Goal: Task Accomplishment & Management: Manage account settings

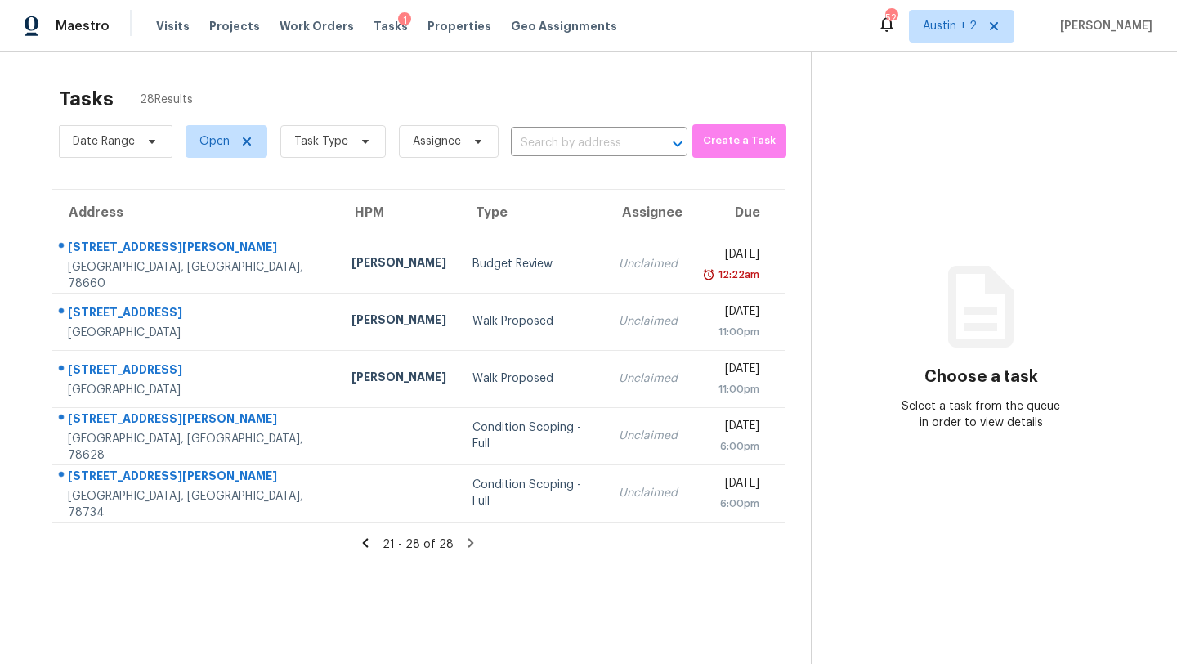
scroll to position [51, 0]
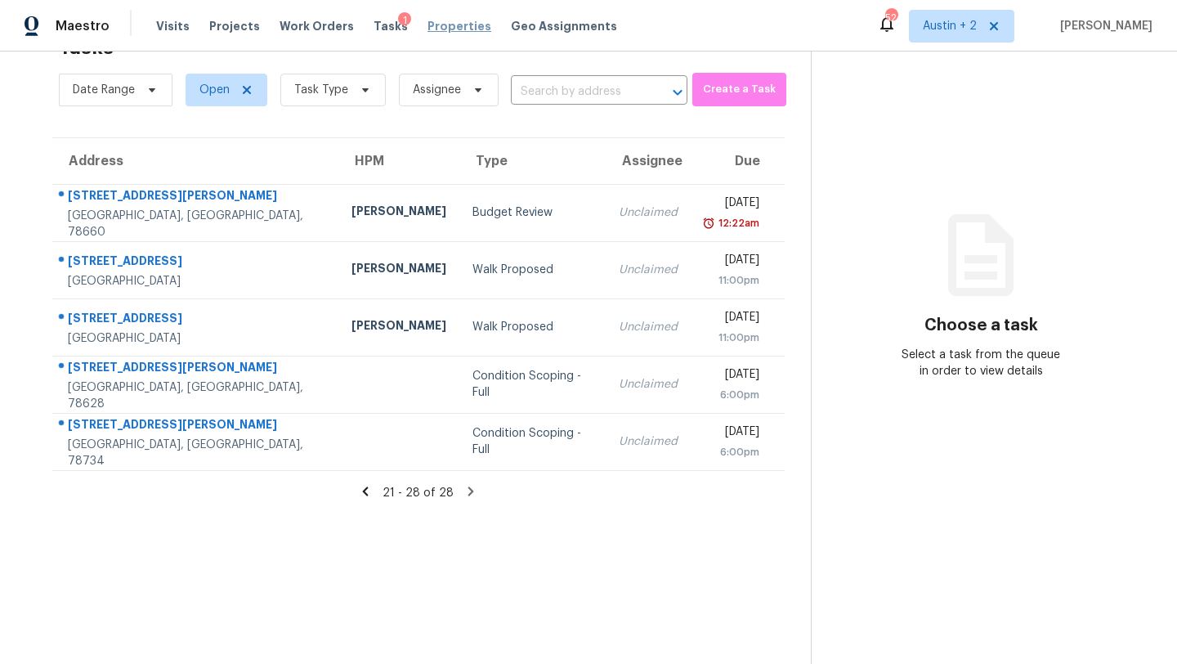
click at [427, 26] on span "Properties" at bounding box center [459, 26] width 64 height 16
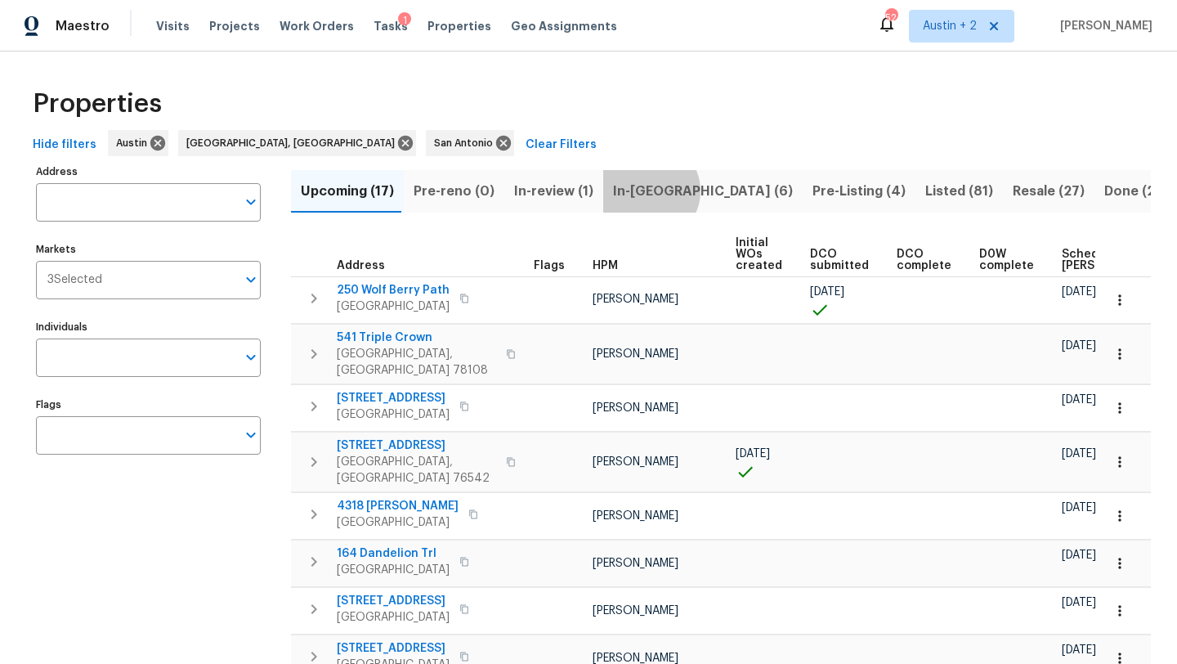
click at [639, 190] on span "In-reno (6)" at bounding box center [703, 191] width 180 height 23
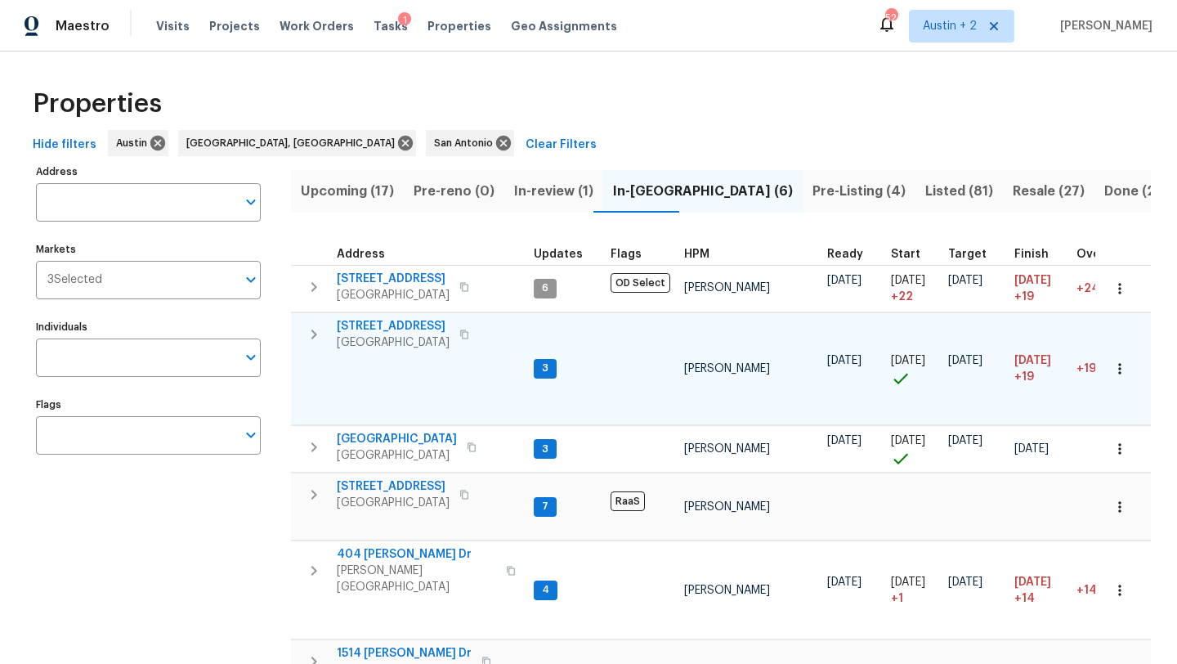
click at [393, 327] on span "[STREET_ADDRESS]" at bounding box center [393, 326] width 113 height 16
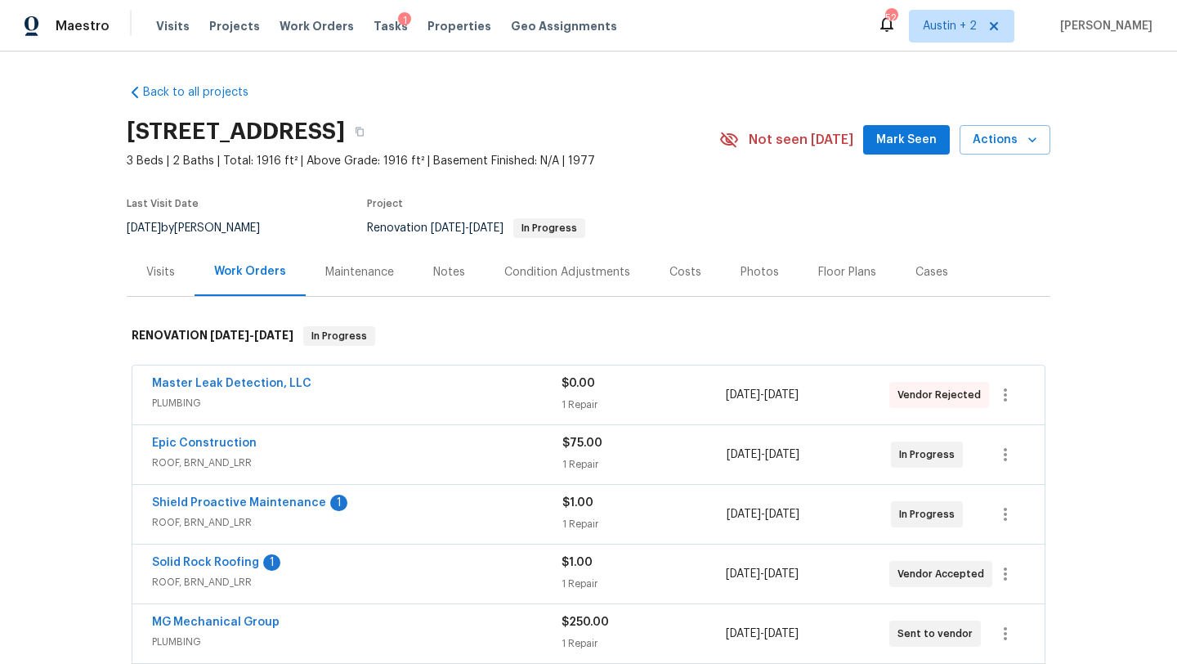
click at [891, 137] on span "Mark Seen" at bounding box center [906, 140] width 60 height 20
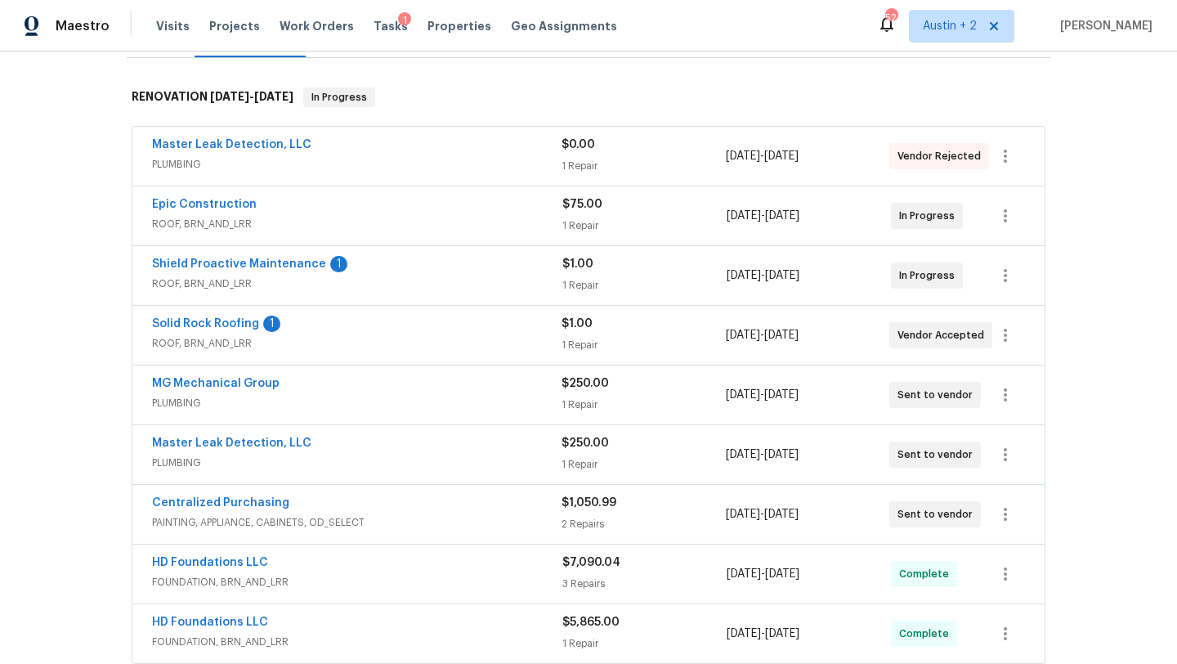
scroll to position [211, 0]
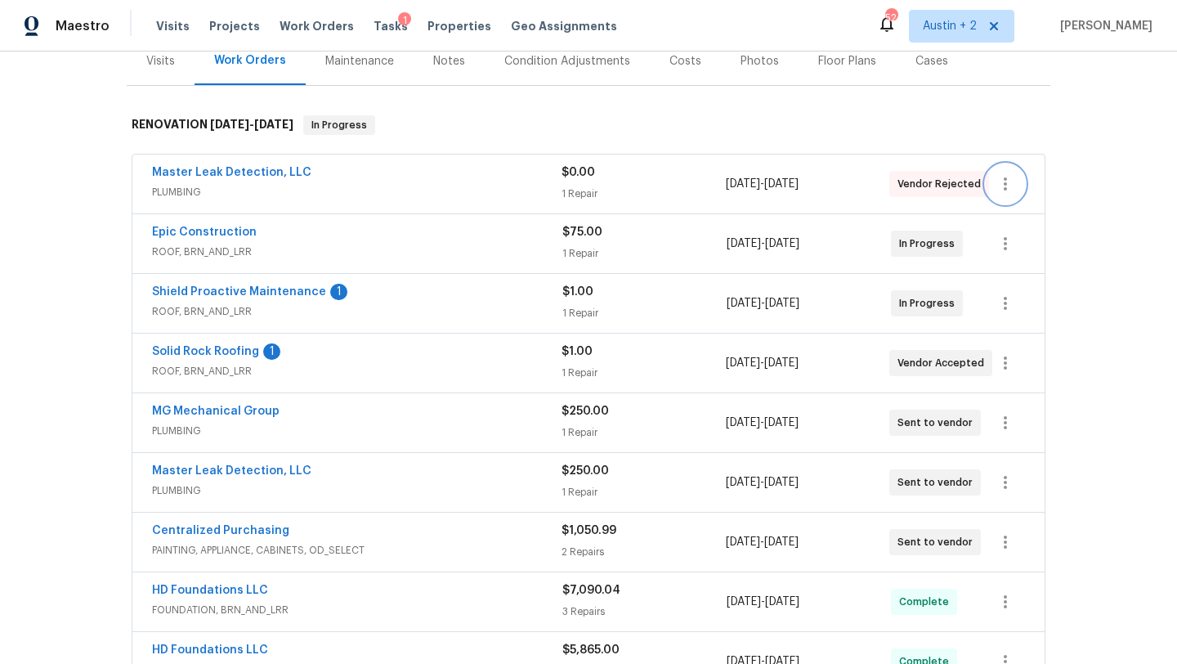
click at [999, 185] on icon "button" at bounding box center [1005, 184] width 20 height 20
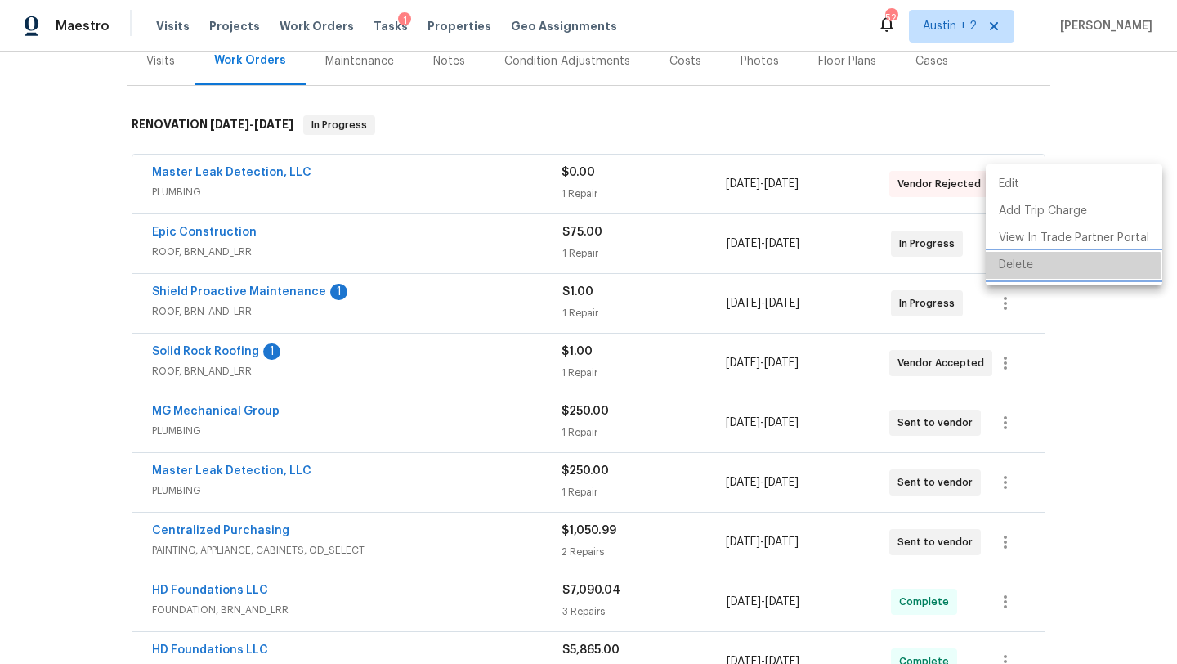
click at [1012, 270] on li "Delete" at bounding box center [1074, 265] width 177 height 27
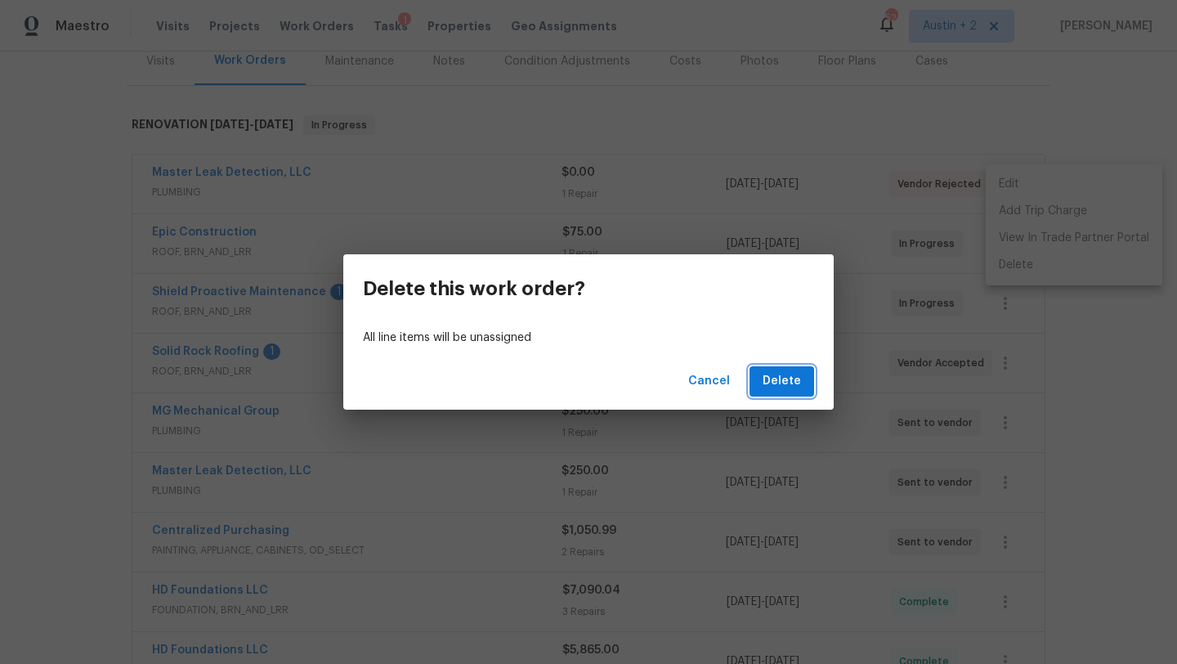
click at [780, 382] on span "Delete" at bounding box center [781, 381] width 38 height 20
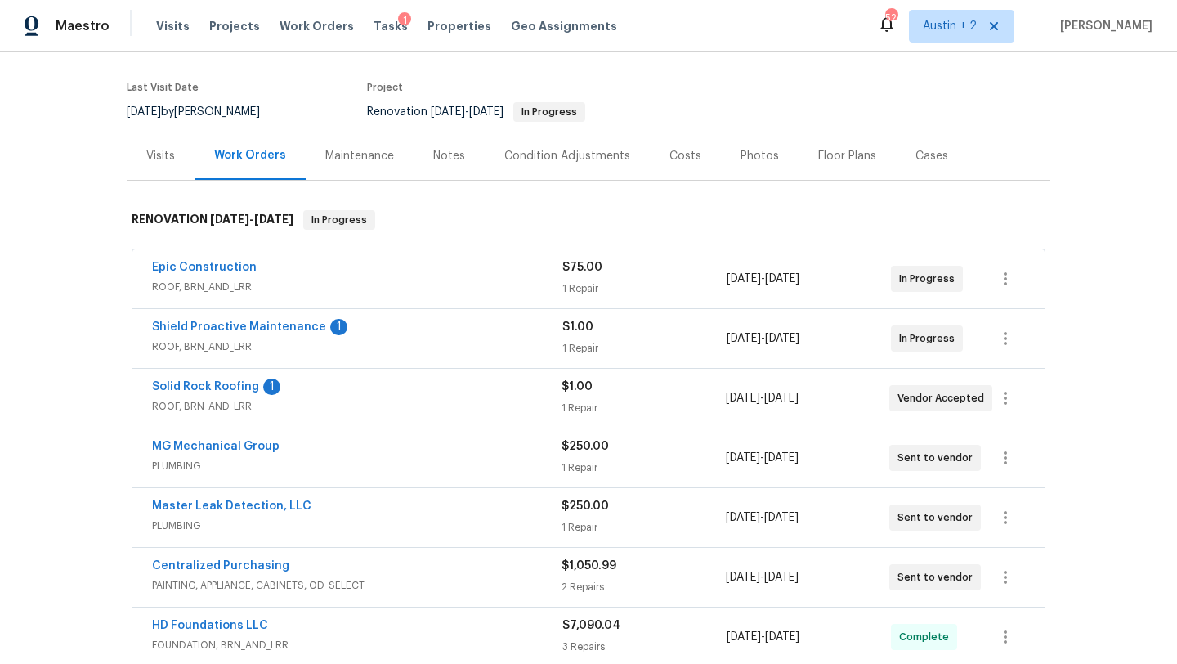
scroll to position [0, 0]
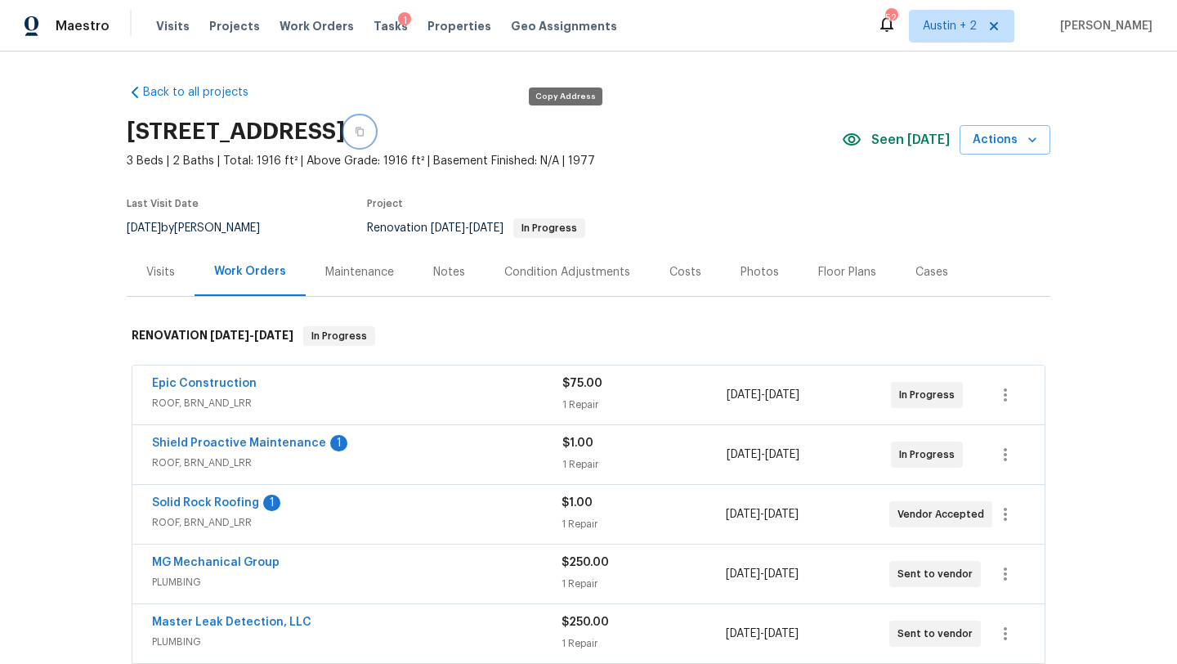
click at [374, 132] on button "button" at bounding box center [359, 131] width 29 height 29
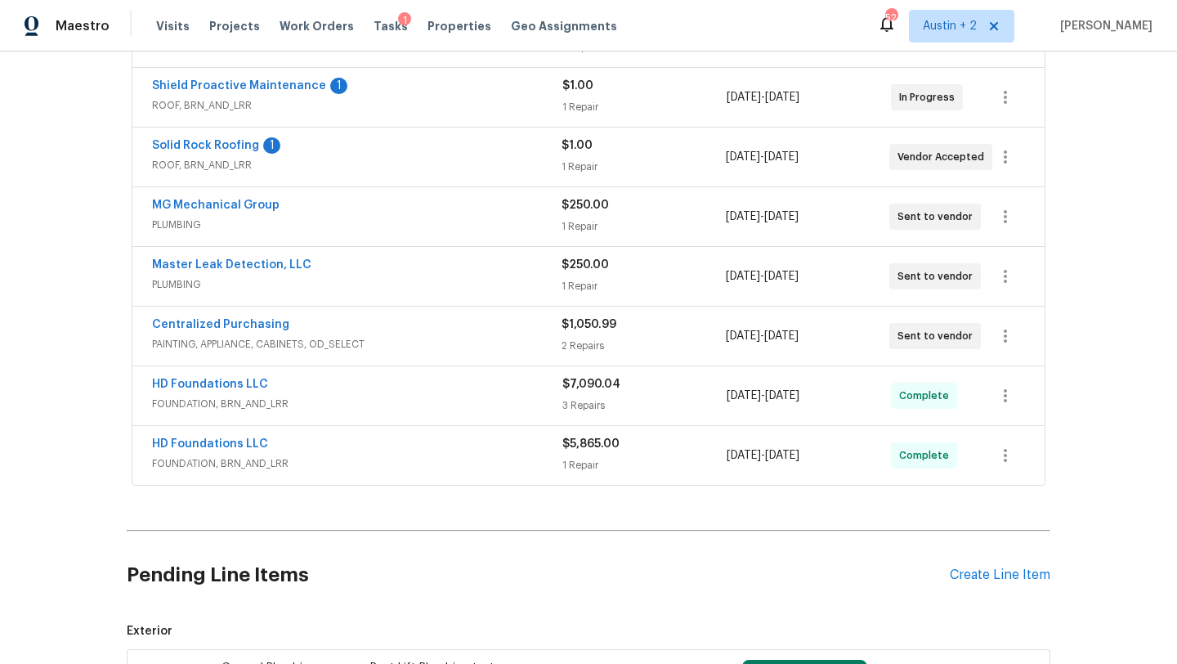
scroll to position [383, 0]
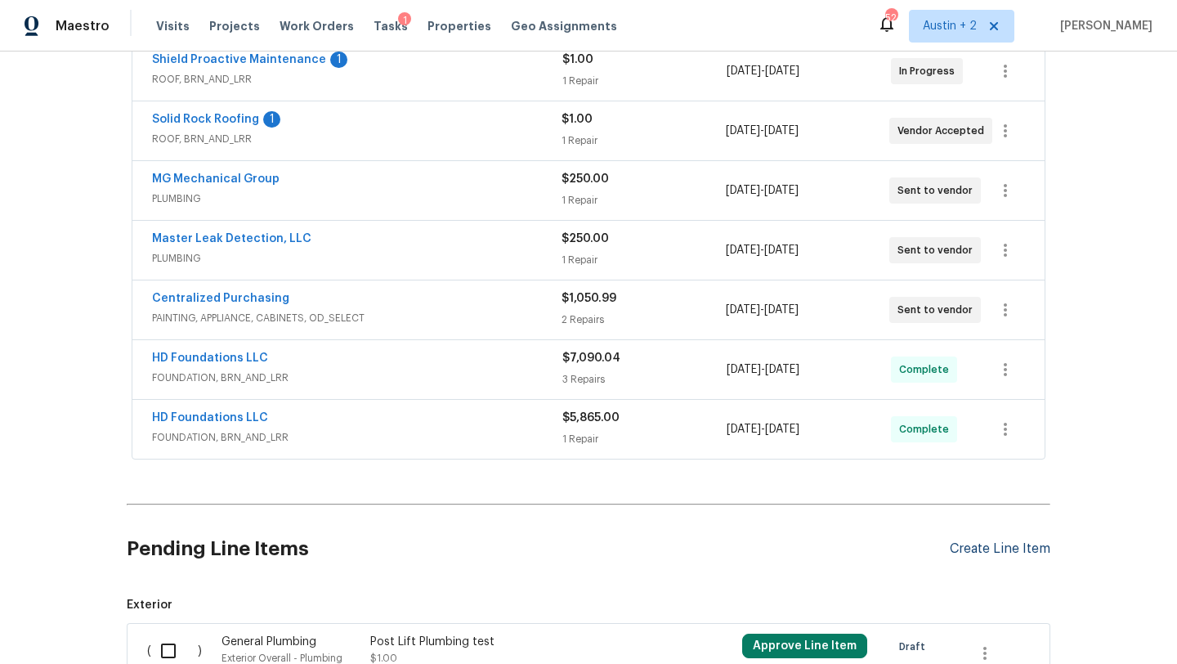
click at [1015, 551] on div "Create Line Item" at bounding box center [1000, 549] width 101 height 16
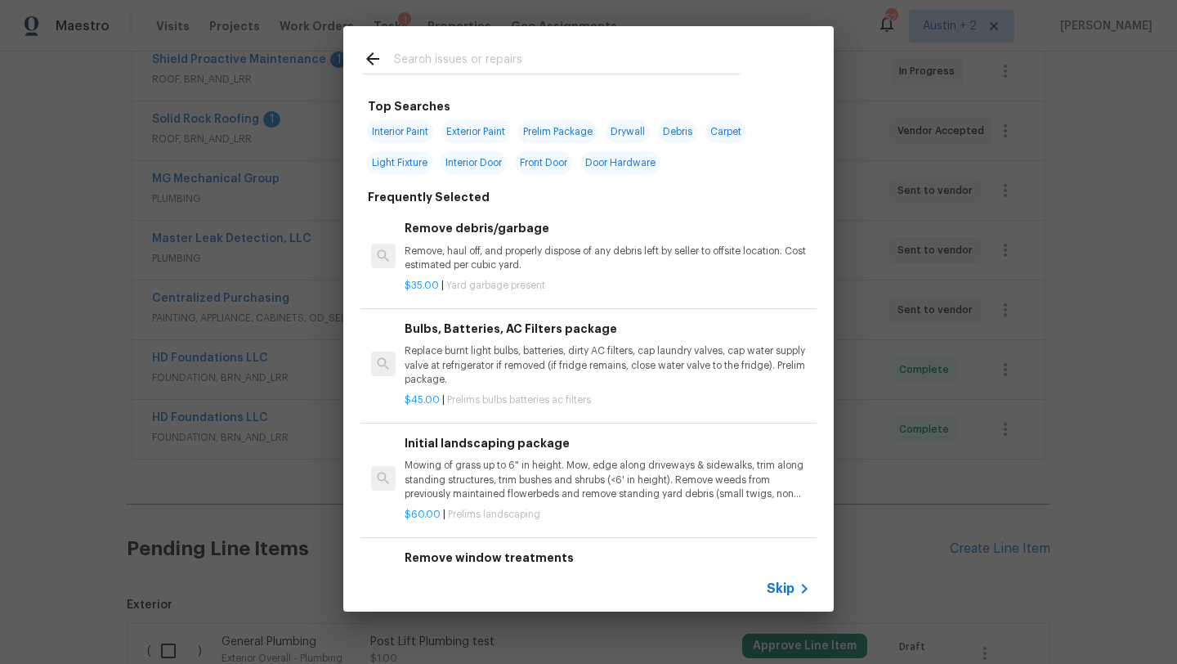
click at [546, 58] on input "text" at bounding box center [567, 61] width 346 height 25
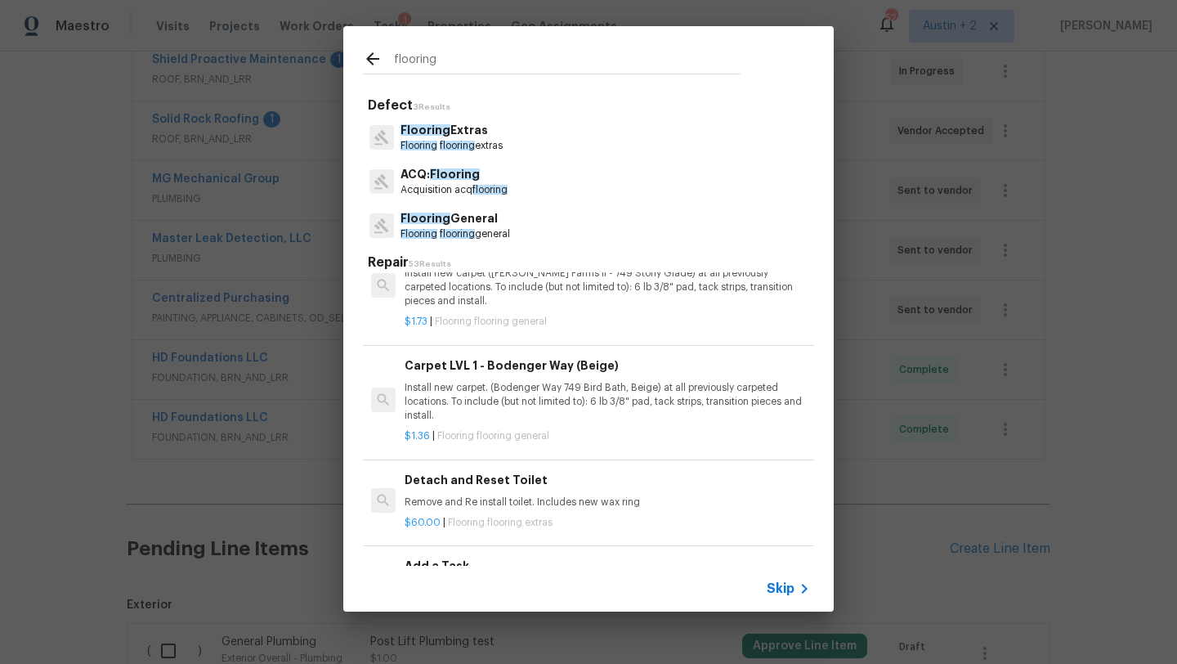
scroll to position [1802, 0]
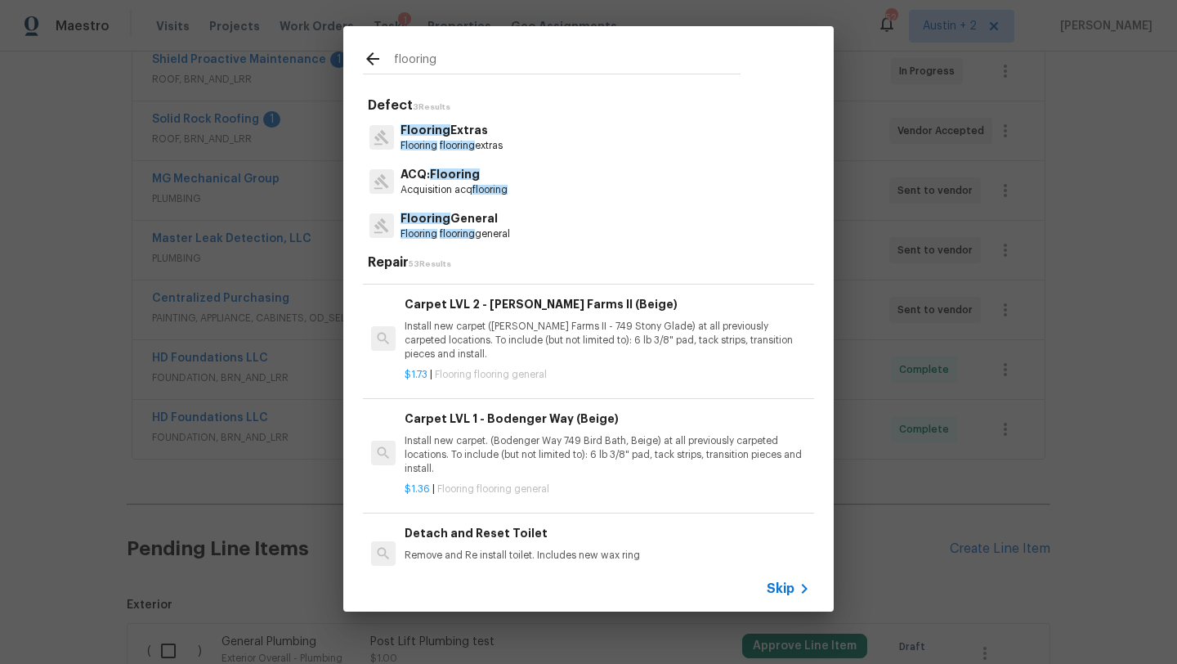
type input "flooring"
click at [486, 444] on p "Install new carpet. (Bodenger Way 749 Bird Bath, Beige) at all previously carpe…" at bounding box center [607, 455] width 405 height 42
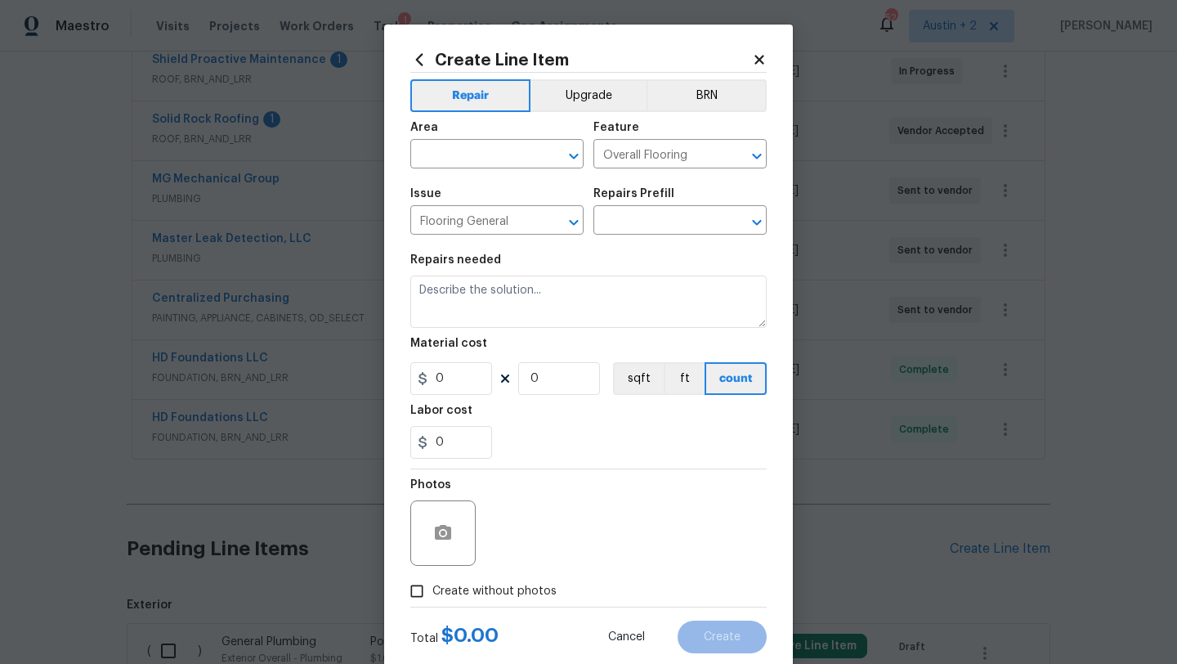
type textarea "Install new carpet. (Bodenger Way 749 Bird Bath, Beige) at all previously carpe…"
type input "1"
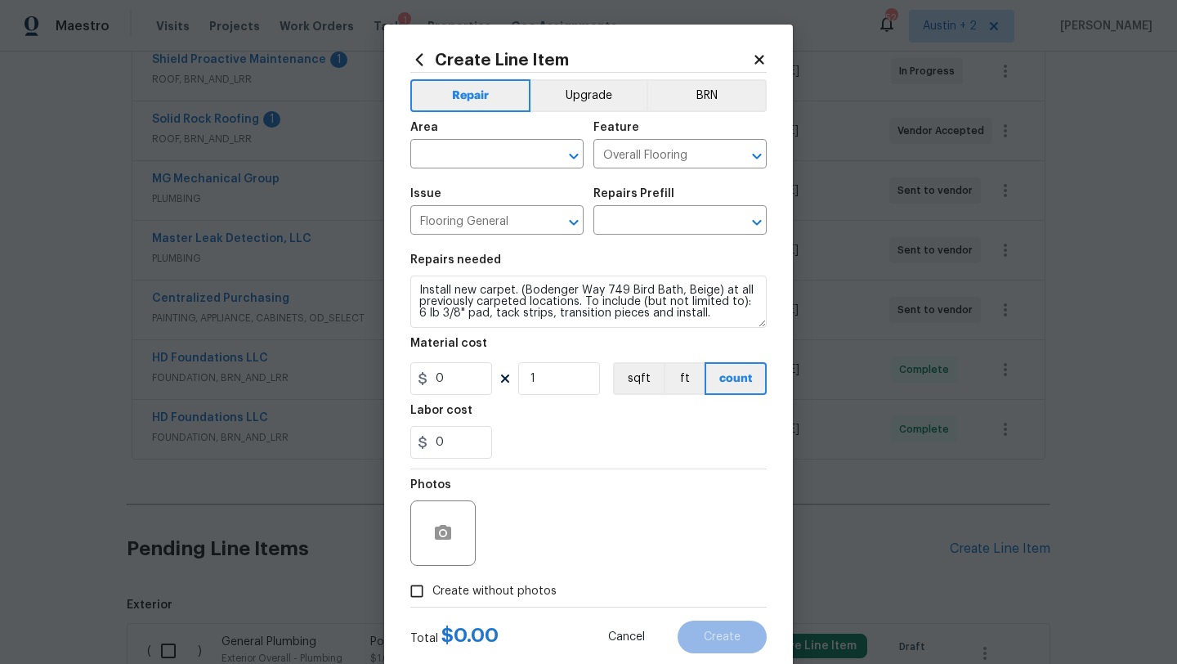
type input "Carpet LVL 1 - Bodenger Way (Beige) $1.36"
type input "1.36"
click at [494, 159] on input "text" at bounding box center [473, 155] width 127 height 25
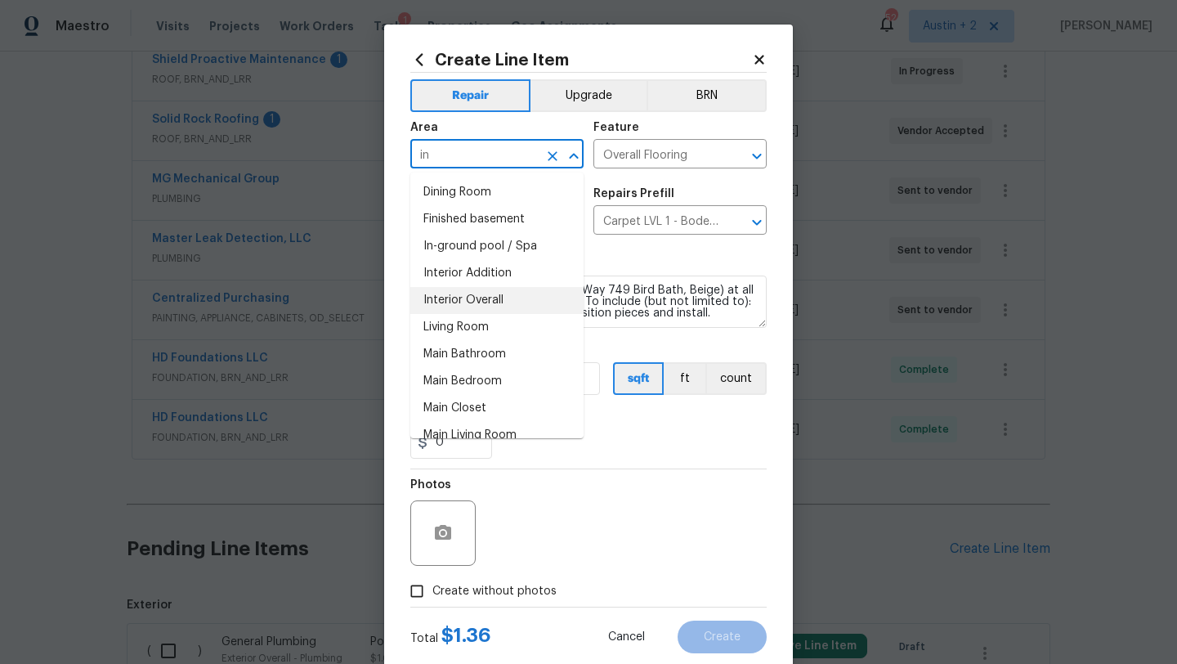
click at [508, 302] on li "Interior Overall" at bounding box center [496, 300] width 173 height 27
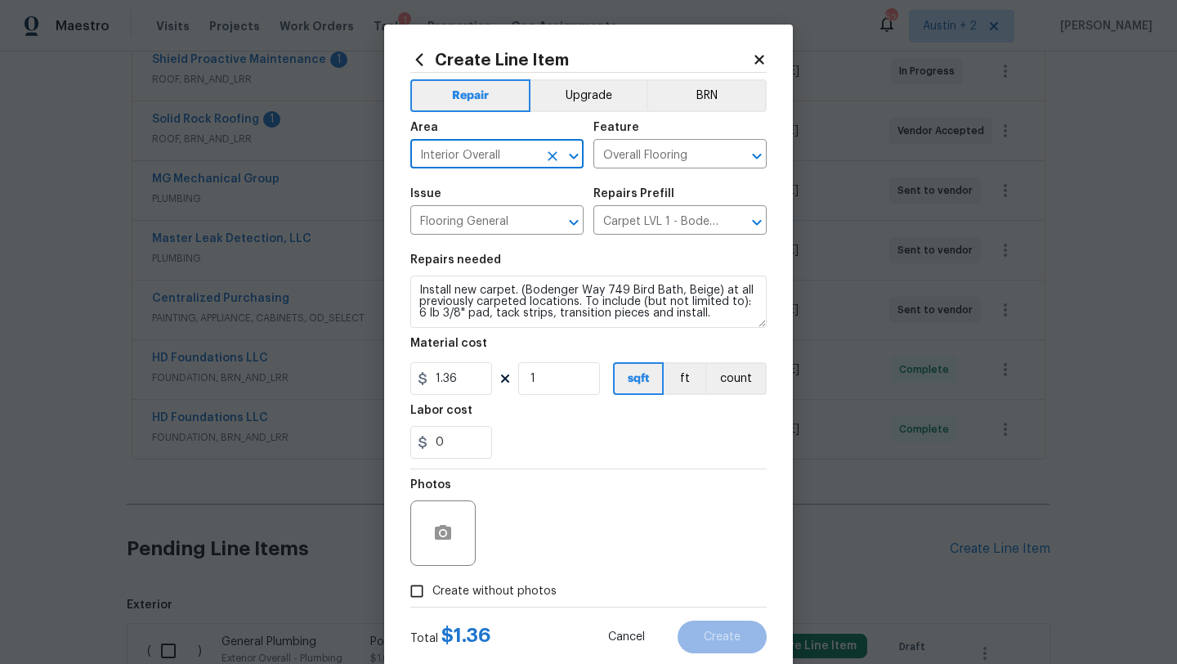
type input "Interior Overall"
click at [557, 378] on input "1" at bounding box center [559, 378] width 82 height 33
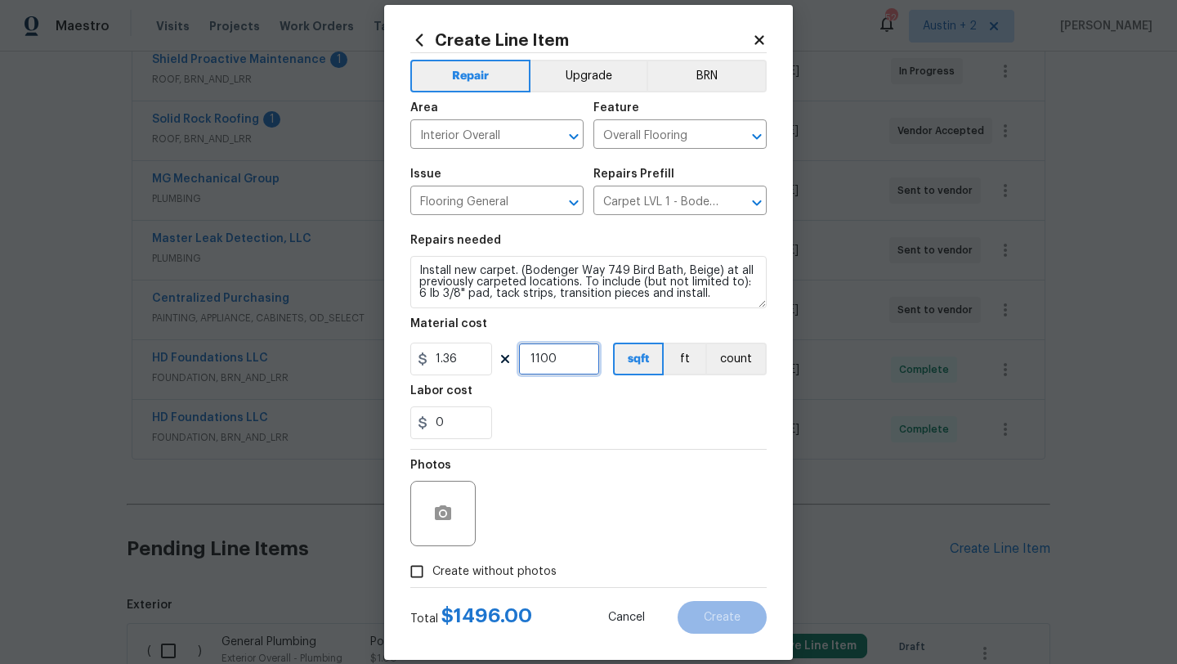
scroll to position [0, 0]
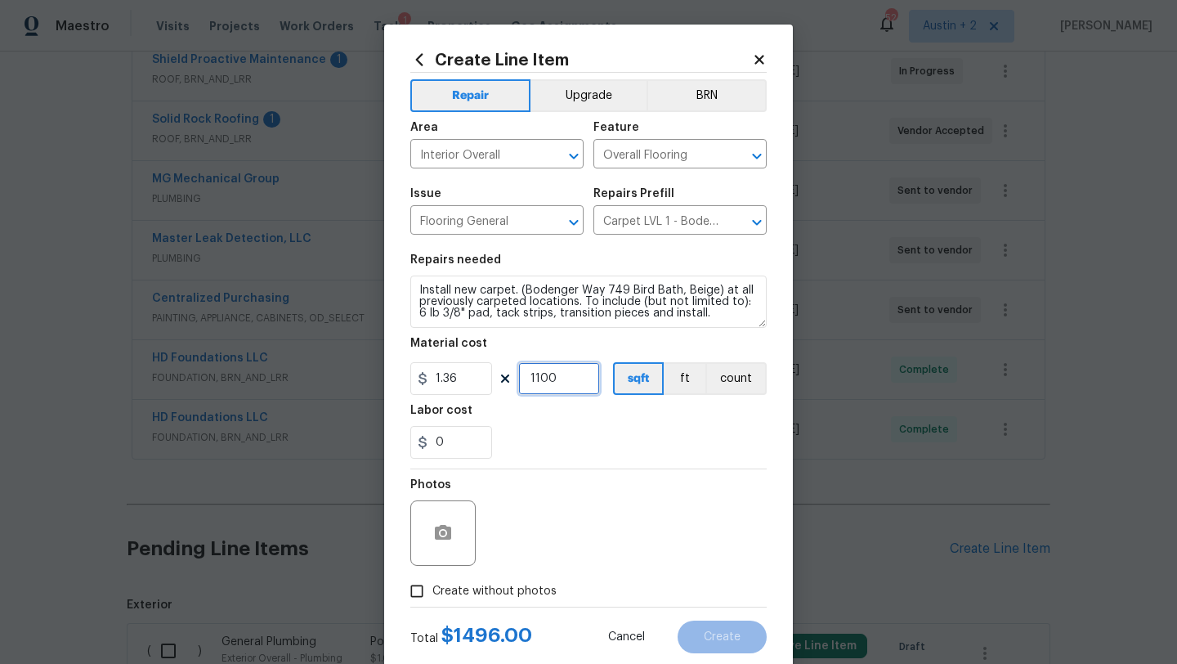
type input "1100"
click at [448, 530] on icon "button" at bounding box center [443, 532] width 16 height 15
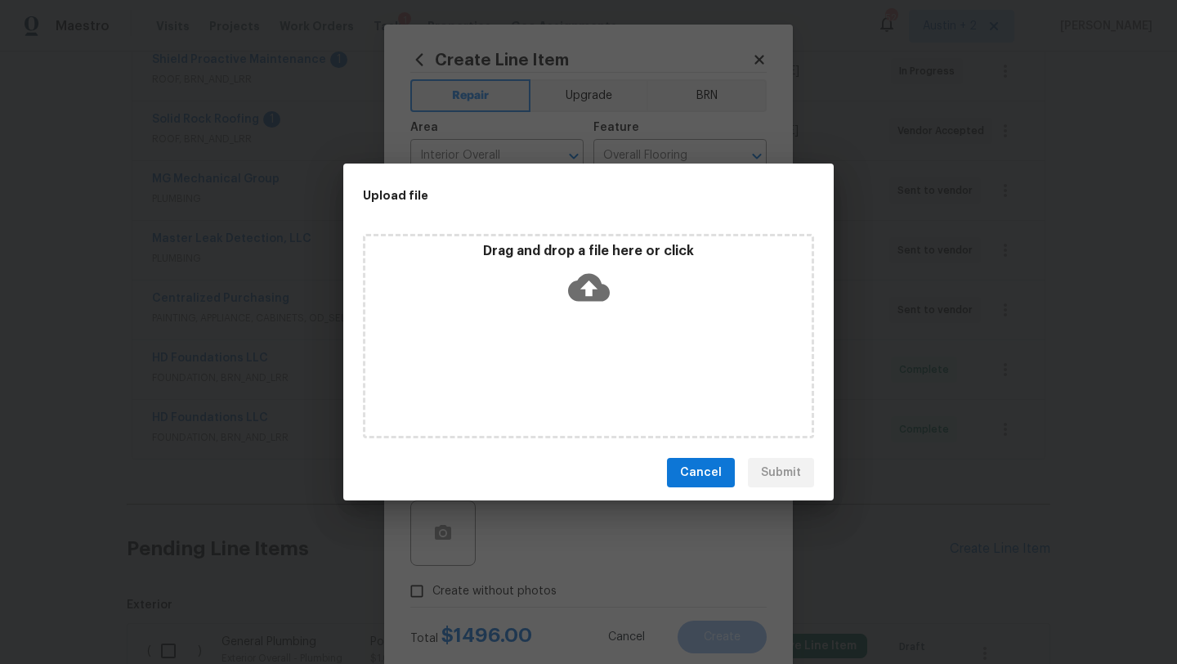
click at [690, 470] on span "Cancel" at bounding box center [701, 473] width 42 height 20
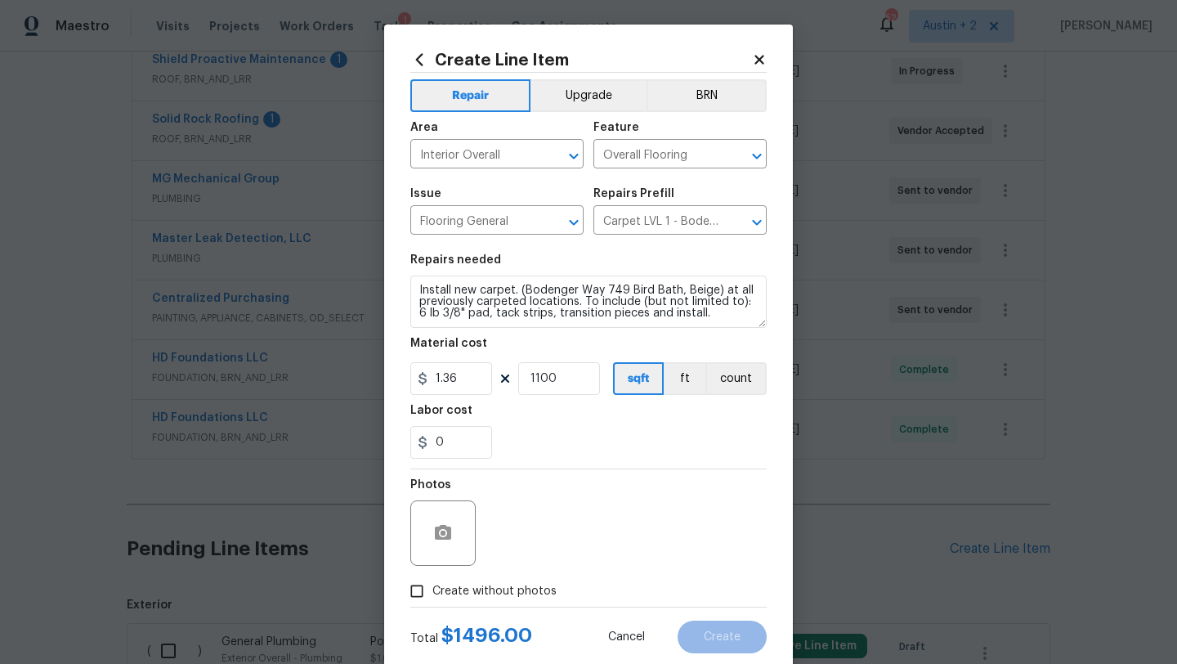
click at [456, 594] on span "Create without photos" at bounding box center [494, 591] width 124 height 17
click at [432, 594] on input "Create without photos" at bounding box center [416, 590] width 31 height 31
checkbox input "true"
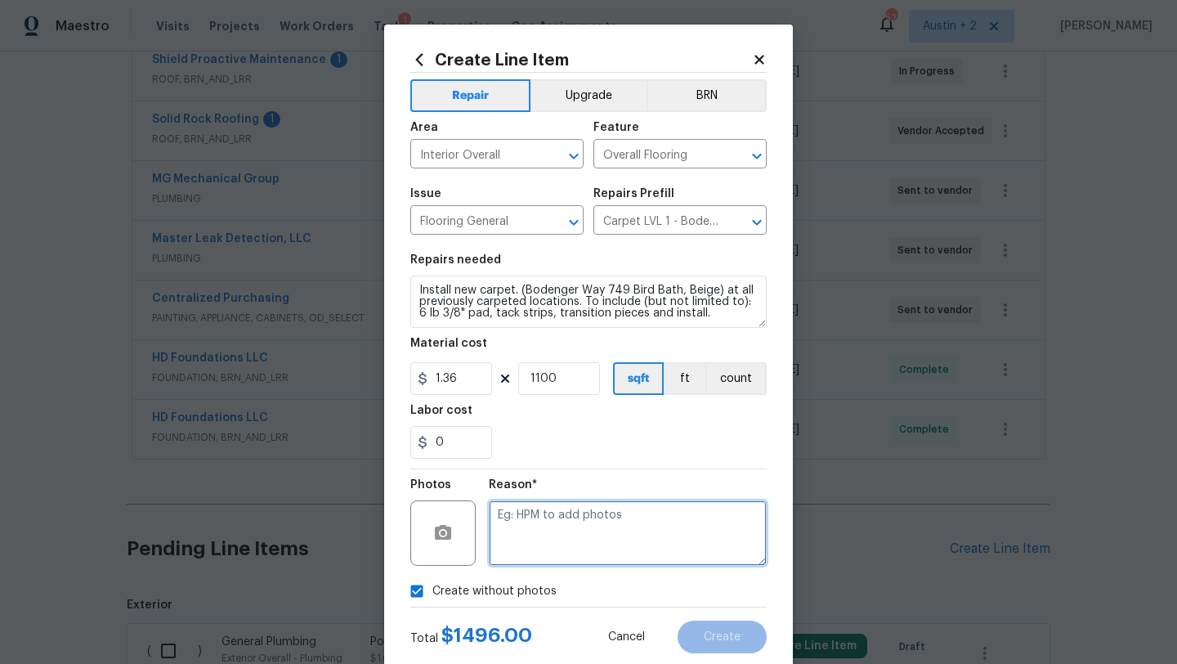
click at [594, 535] on textarea at bounding box center [628, 532] width 278 height 65
type textarea "will add"
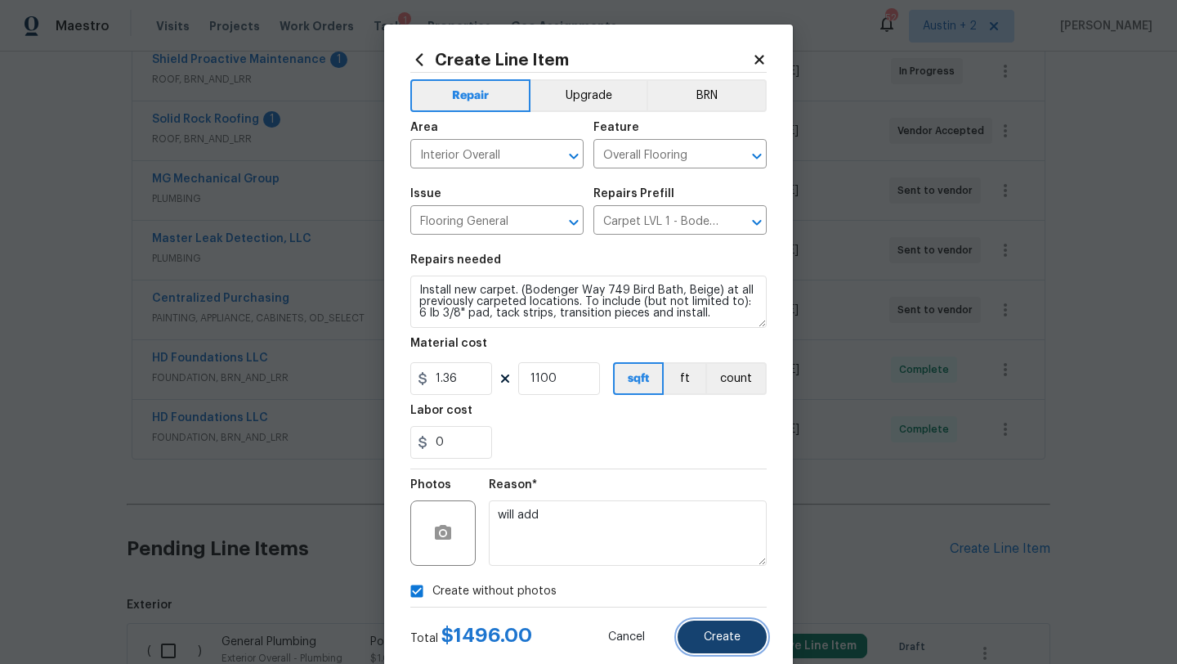
click at [721, 638] on span "Create" at bounding box center [722, 637] width 37 height 12
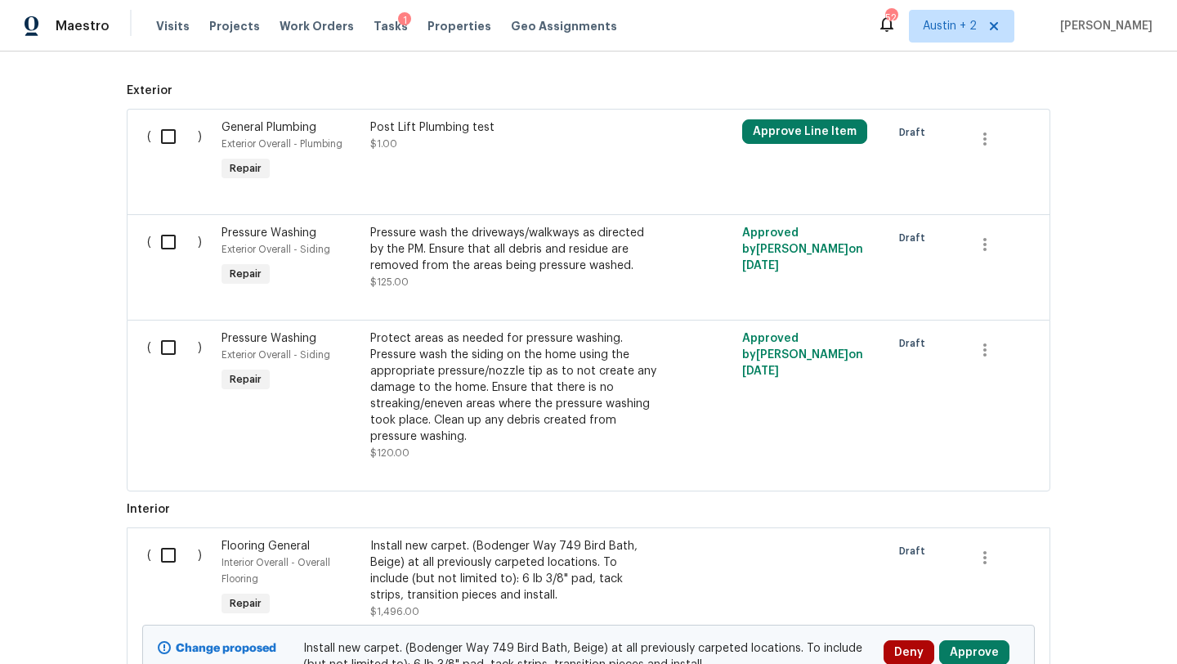
scroll to position [1073, 0]
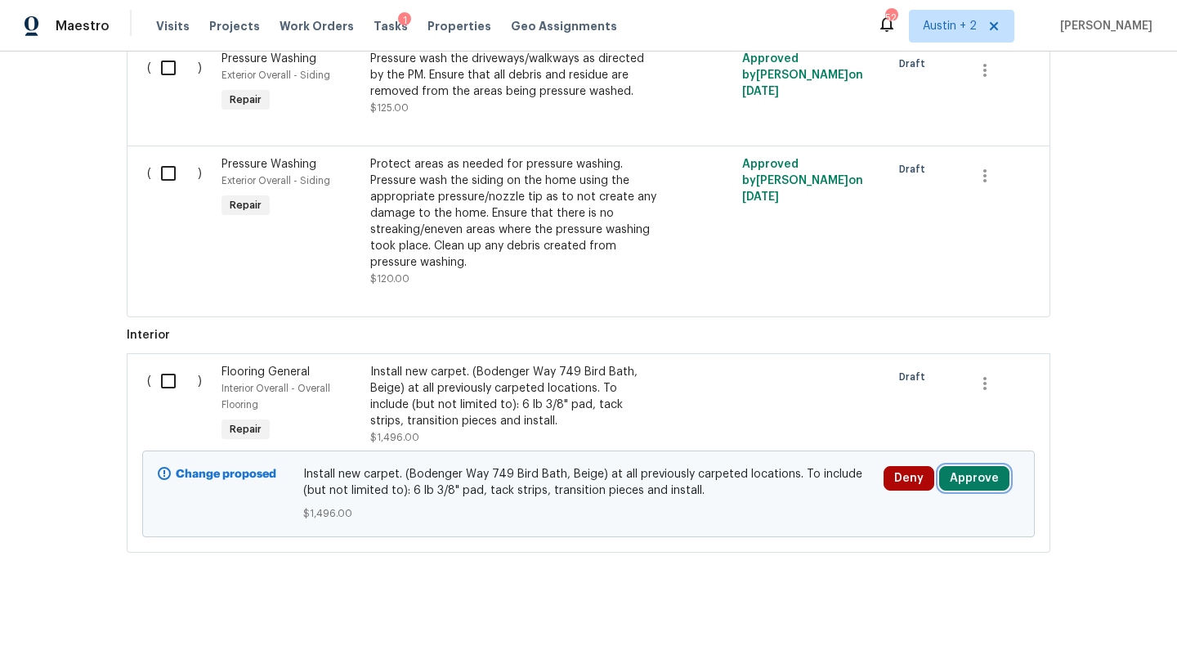
click at [970, 480] on button "Approve" at bounding box center [974, 478] width 70 height 25
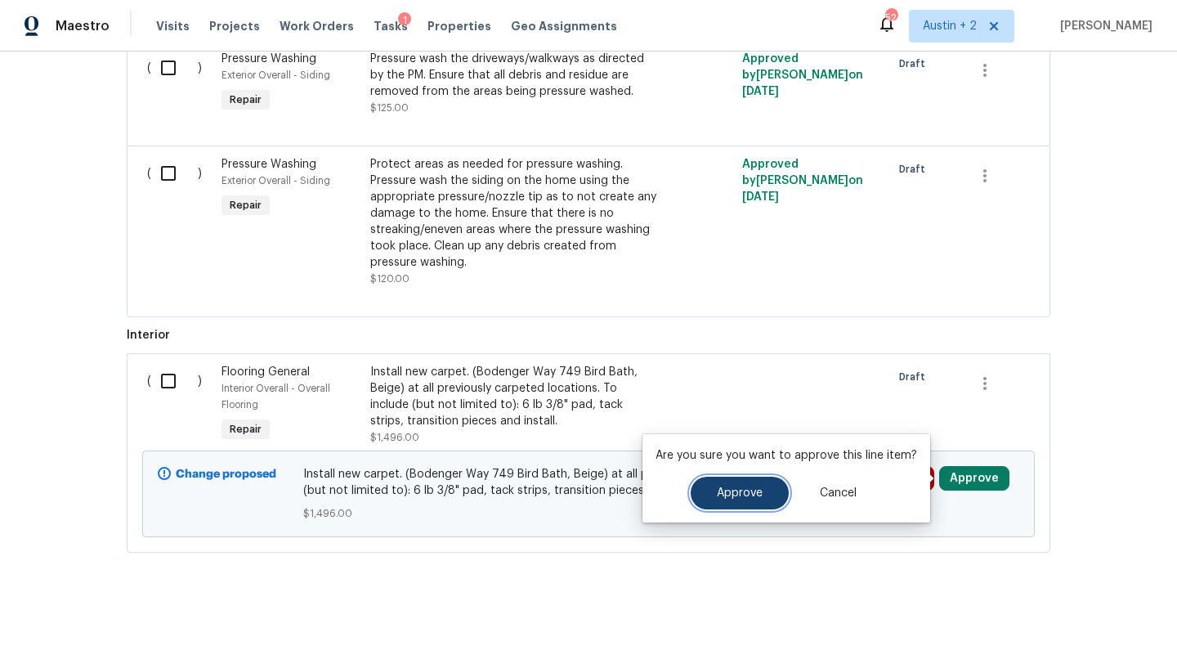
click at [733, 498] on span "Approve" at bounding box center [740, 493] width 46 height 12
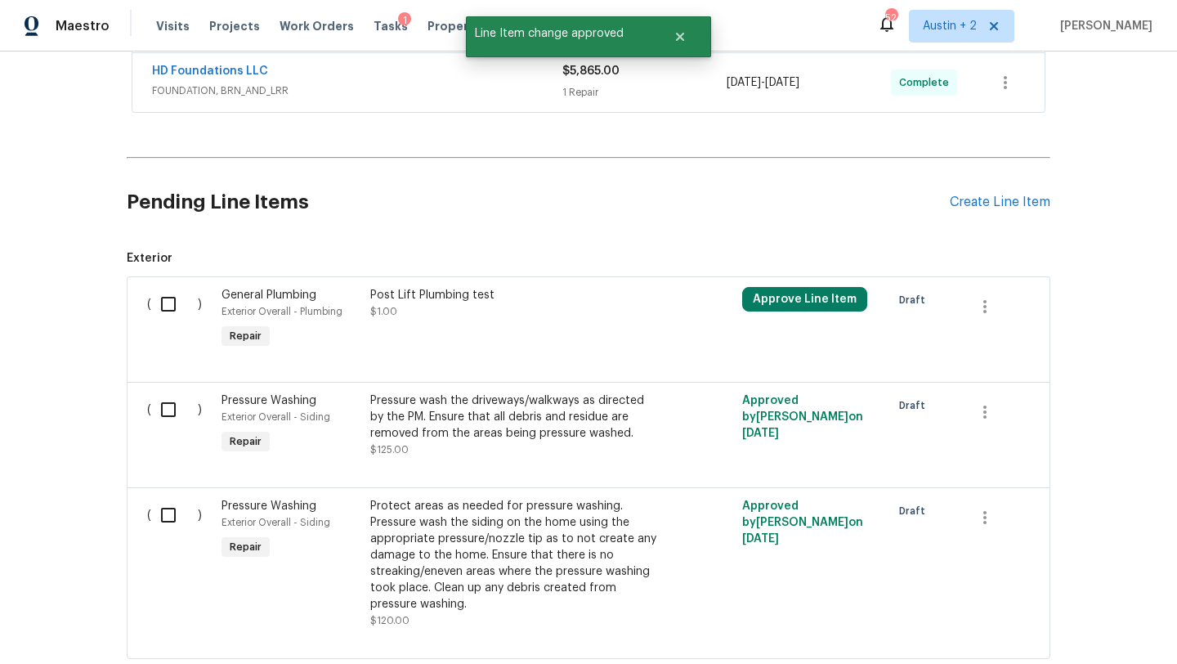
scroll to position [727, 0]
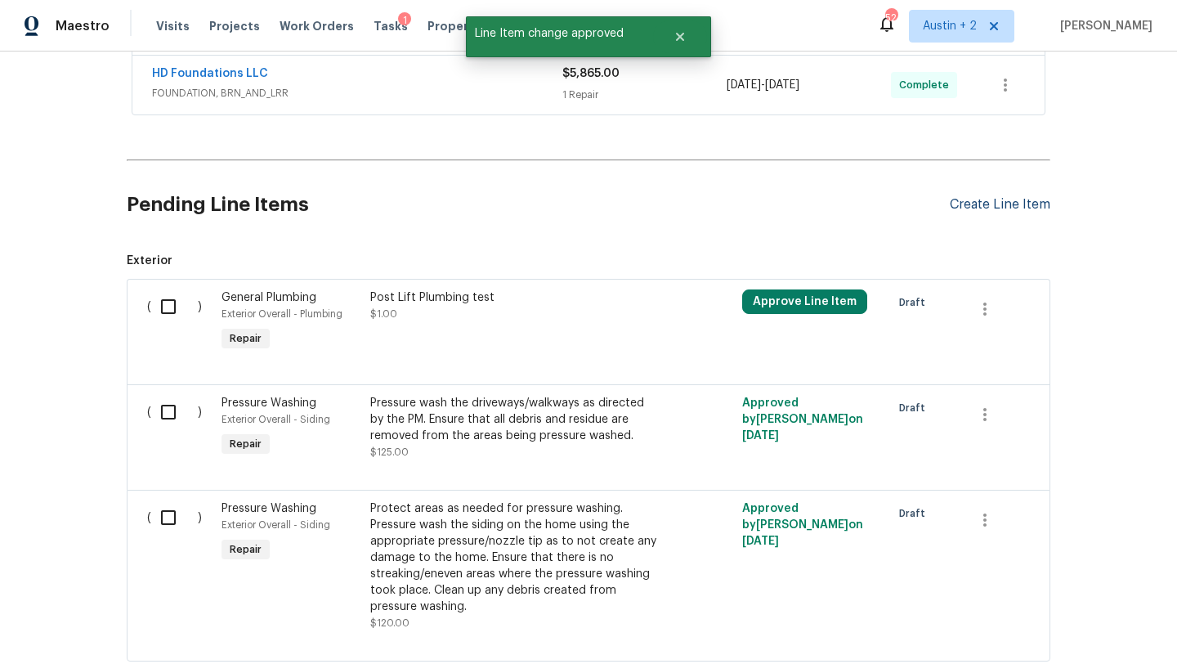
click at [990, 208] on div "Create Line Item" at bounding box center [1000, 205] width 101 height 16
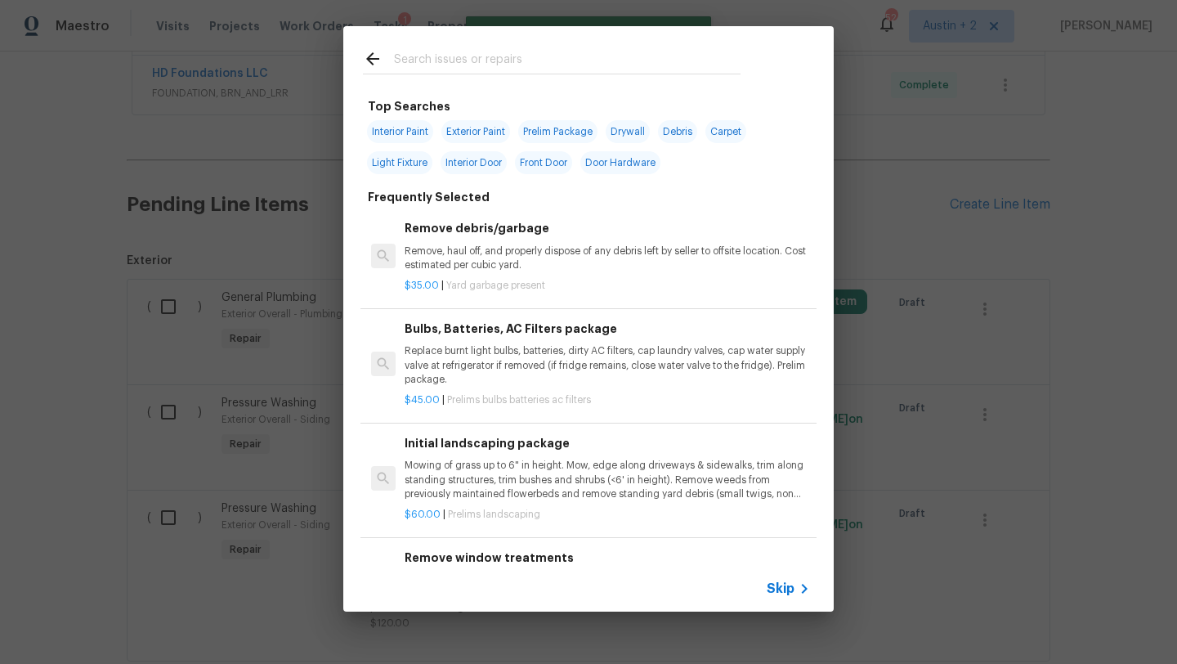
click at [467, 62] on input "text" at bounding box center [567, 61] width 346 height 25
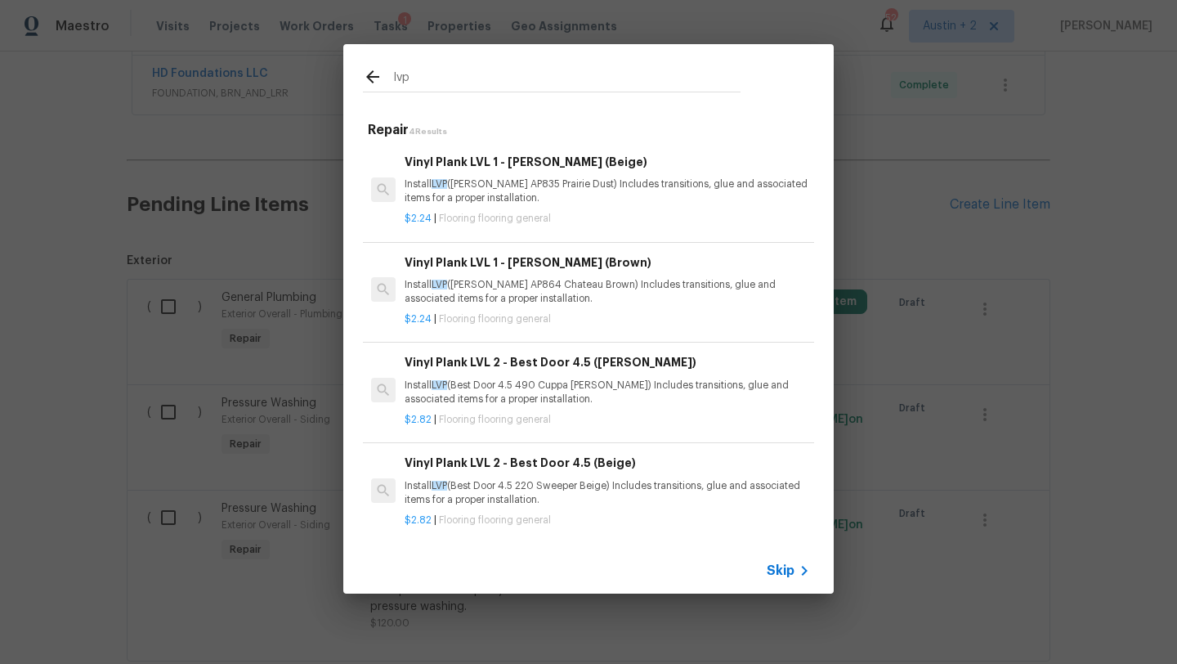
scroll to position [2, 0]
type input "lvp"
click at [561, 487] on p "Install LVP (Best Door 4.5 220 Sweeper Beige) Includes transitions, glue and as…" at bounding box center [607, 490] width 405 height 28
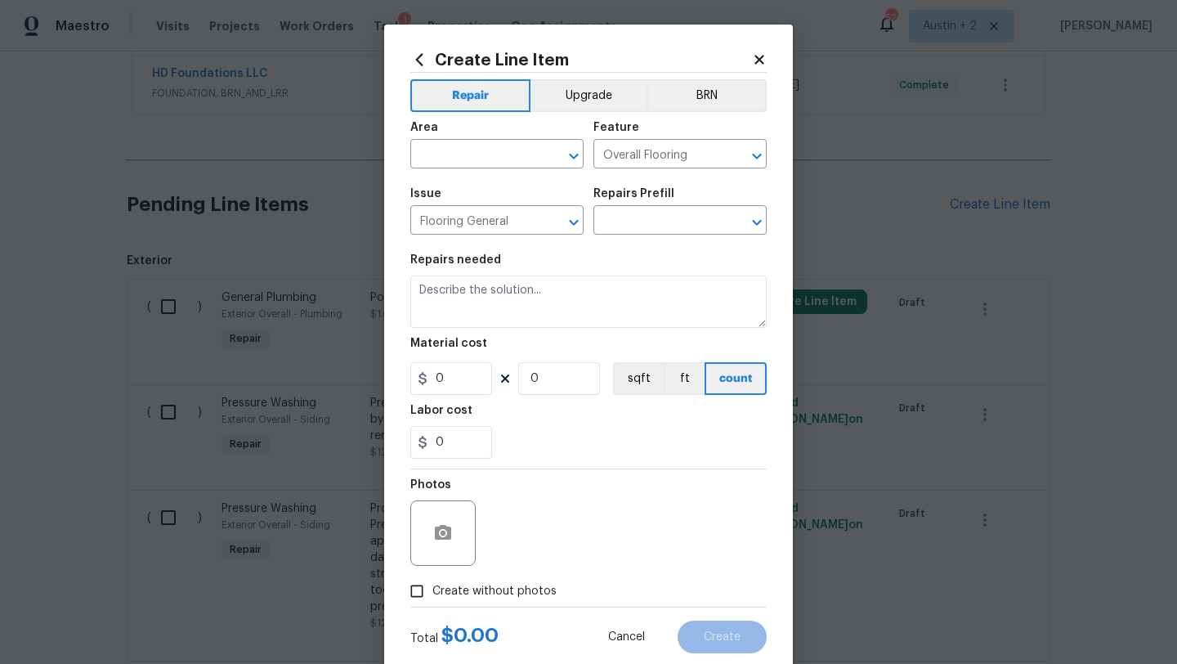
type input "Vinyl Plank LVL 2 - Best Door 4.5 (Beige) $2.82"
type textarea "Install LVP (Best Door 4.5 220 Sweeper Beige) Includes transitions, glue and as…"
type input "2.82"
type input "1"
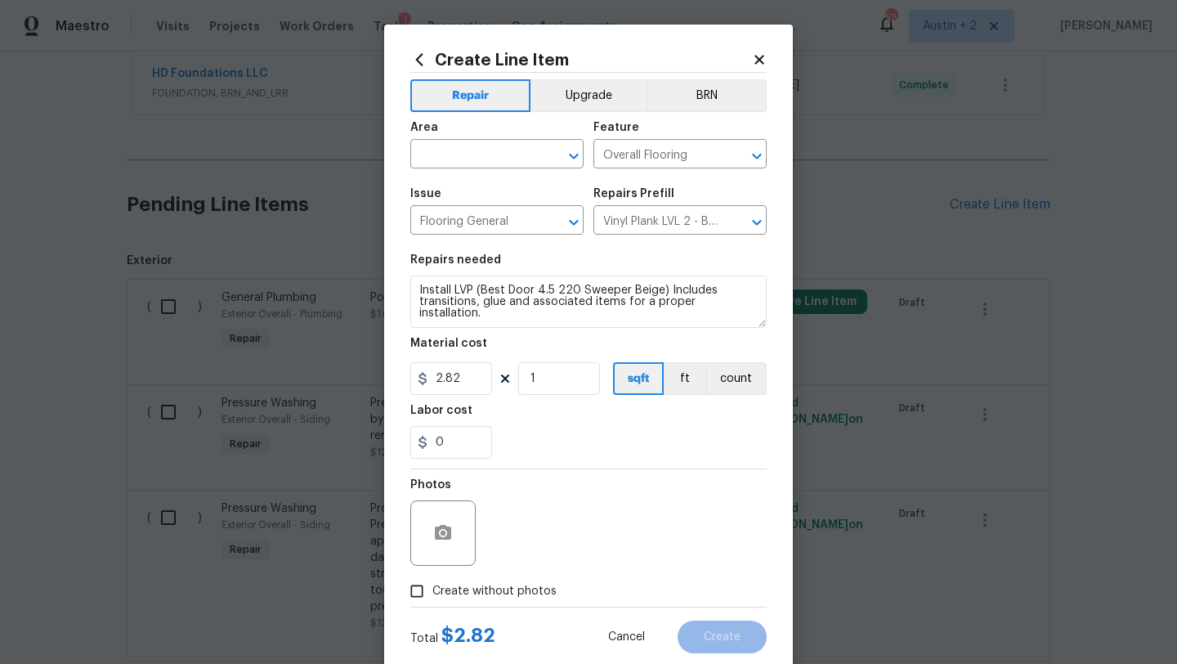
click at [494, 593] on span "Create without photos" at bounding box center [494, 591] width 124 height 17
click at [432, 593] on input "Create without photos" at bounding box center [416, 590] width 31 height 31
checkbox input "true"
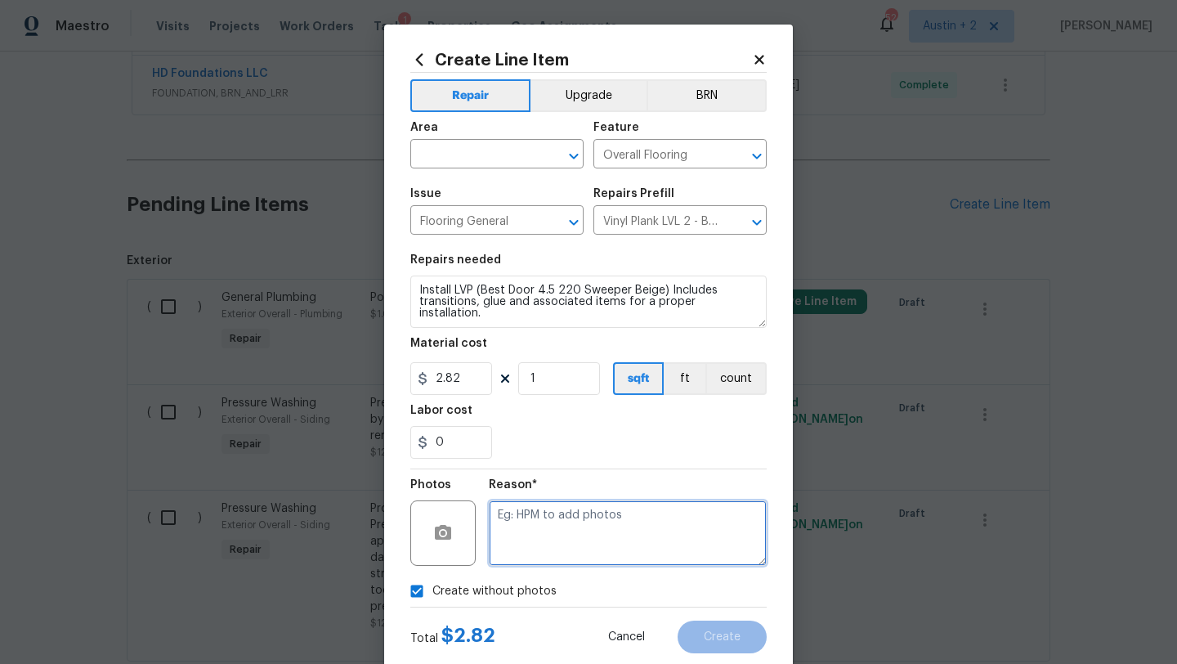
click at [539, 533] on textarea at bounding box center [628, 532] width 278 height 65
type textarea "will add"
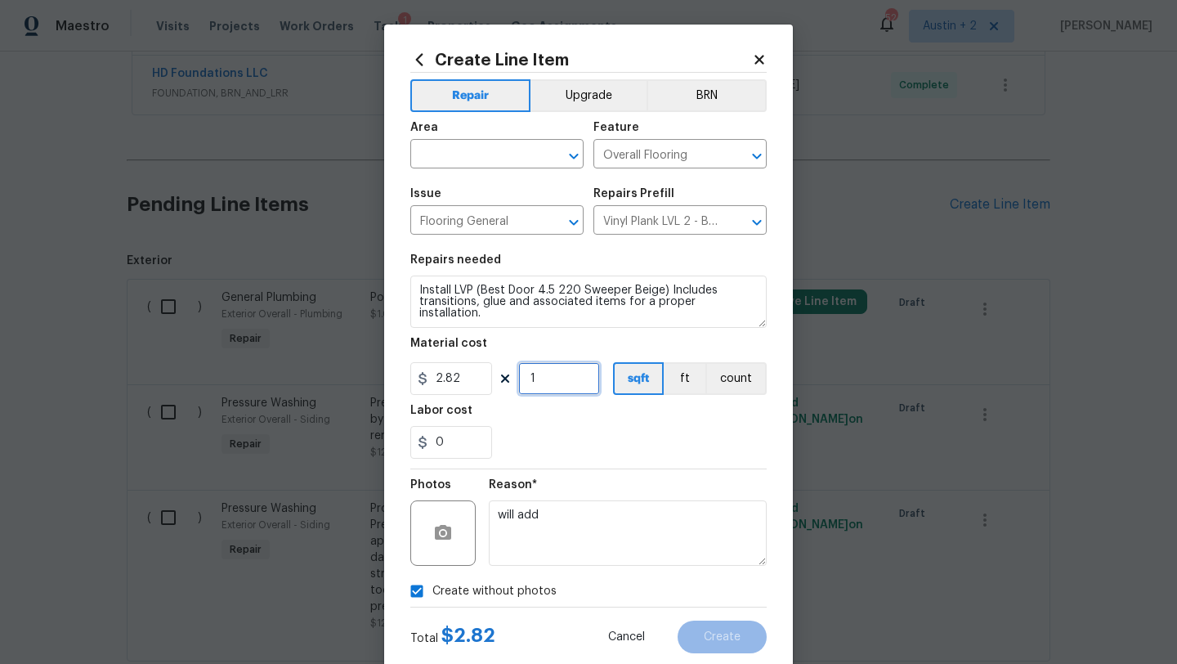
click at [541, 373] on input "1" at bounding box center [559, 378] width 82 height 33
type input "1200"
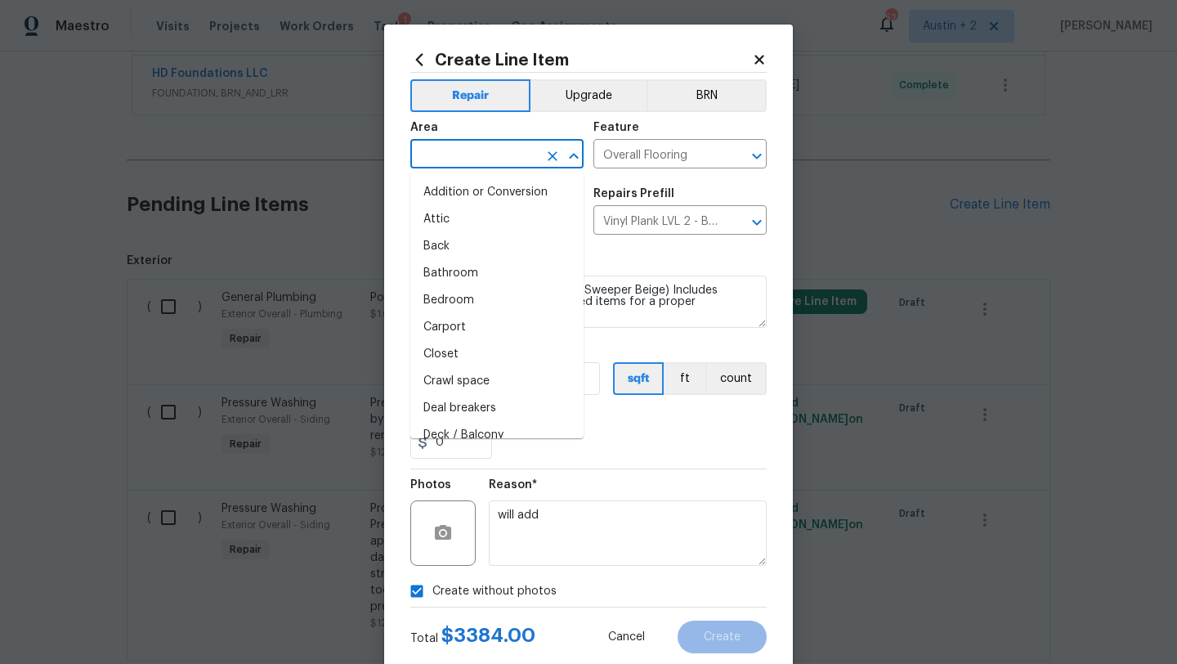
click at [530, 154] on input "text" at bounding box center [473, 155] width 127 height 25
click at [500, 297] on li "Interior Overall" at bounding box center [496, 300] width 173 height 27
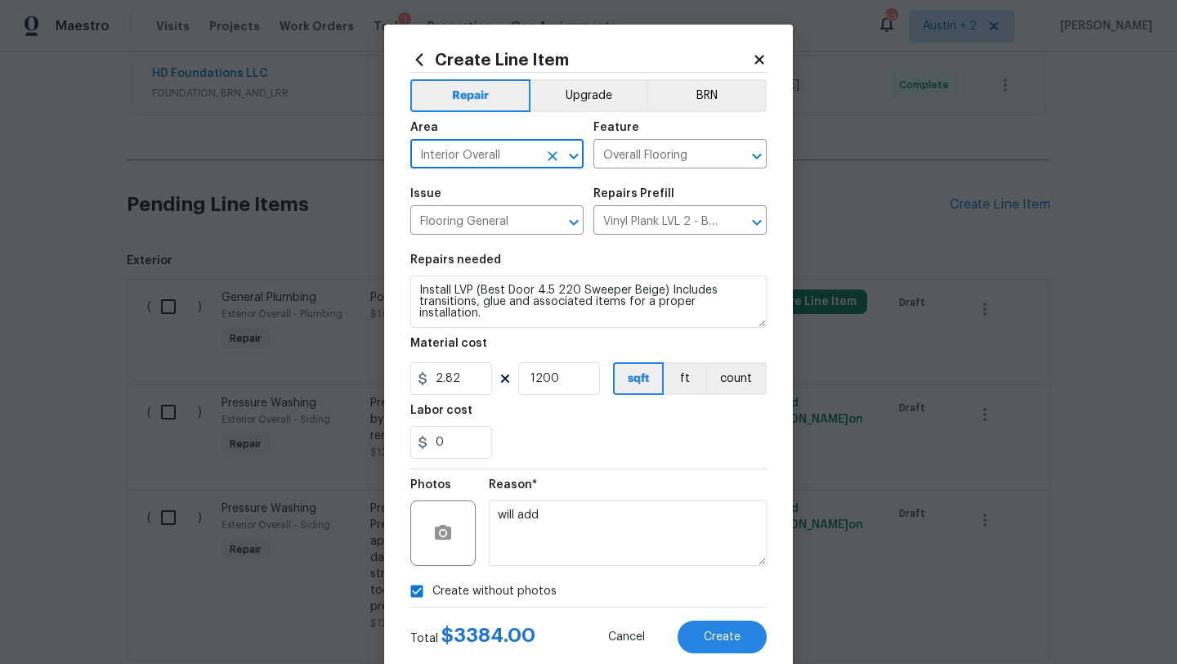
scroll to position [41, 0]
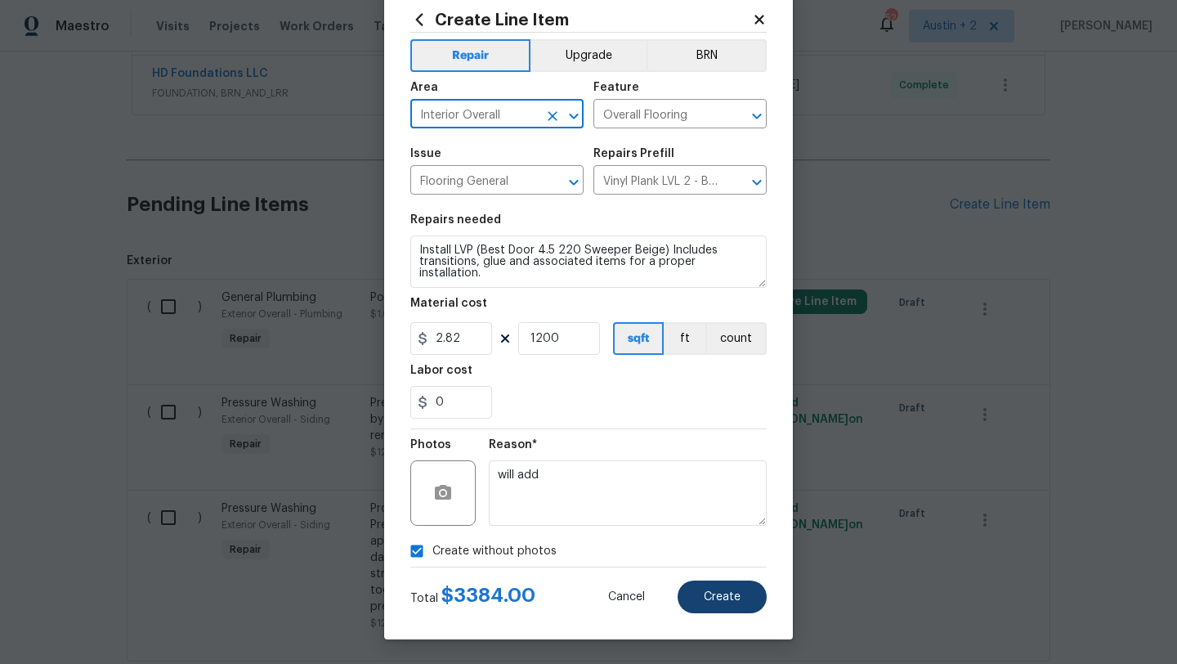
type input "Interior Overall"
click at [722, 592] on span "Create" at bounding box center [722, 597] width 37 height 12
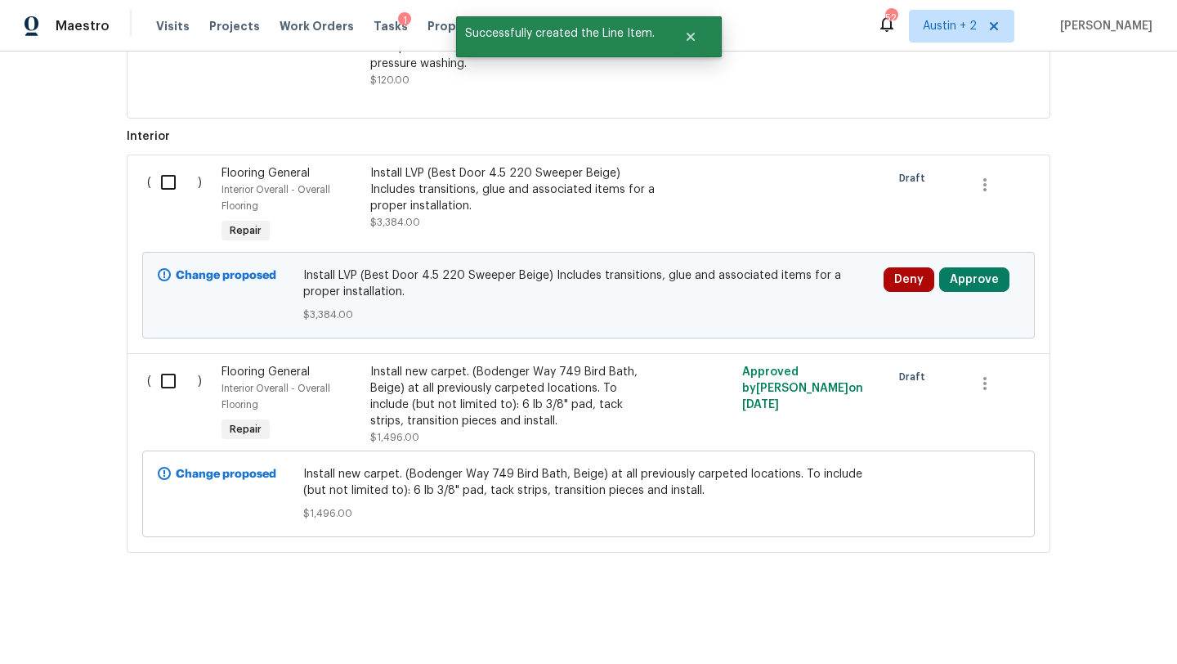
scroll to position [1272, 0]
click at [995, 280] on button "Approve" at bounding box center [974, 279] width 70 height 25
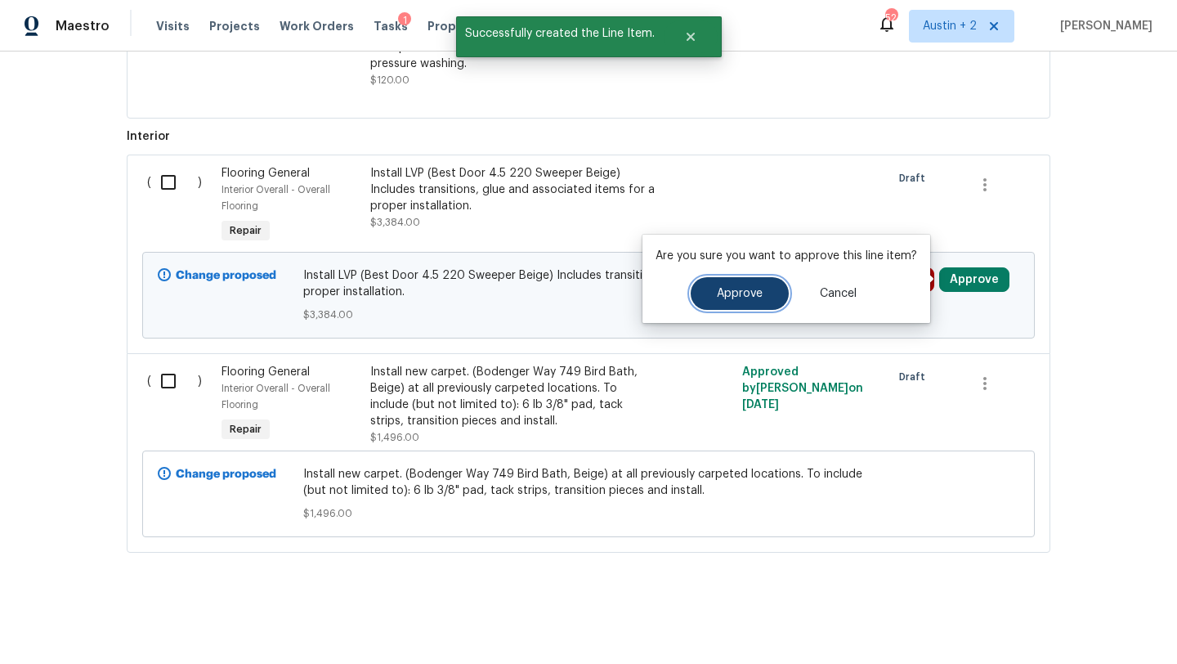
click at [692, 304] on button "Approve" at bounding box center [740, 293] width 98 height 33
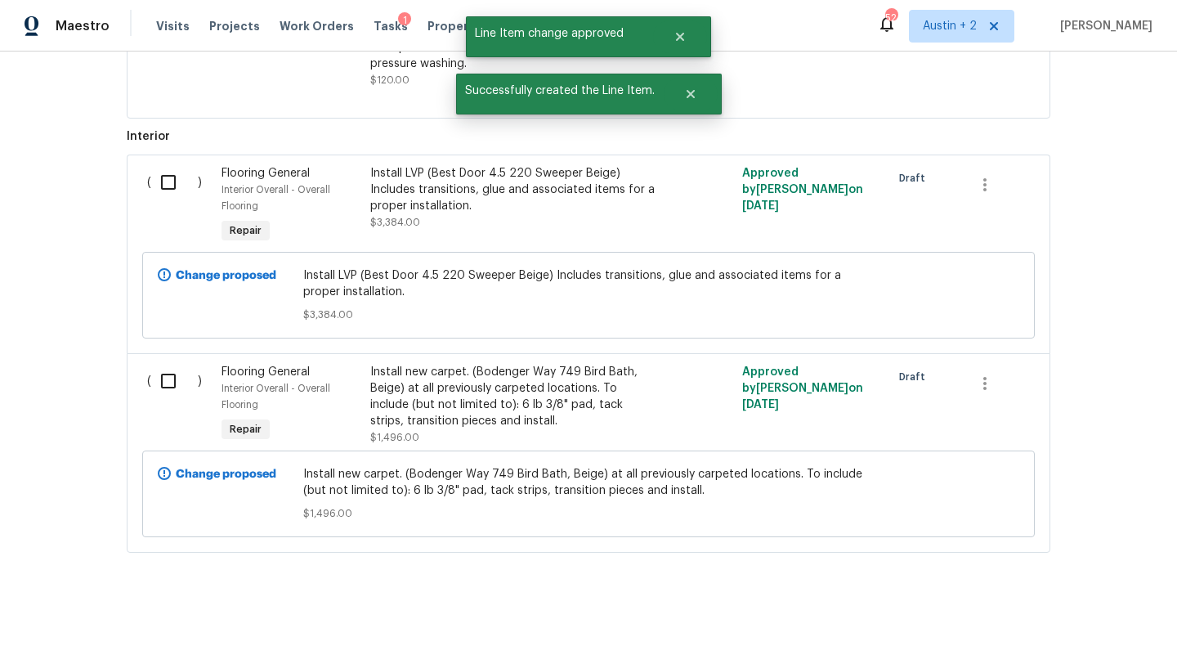
click at [167, 183] on input "checkbox" at bounding box center [174, 182] width 47 height 34
checkbox input "true"
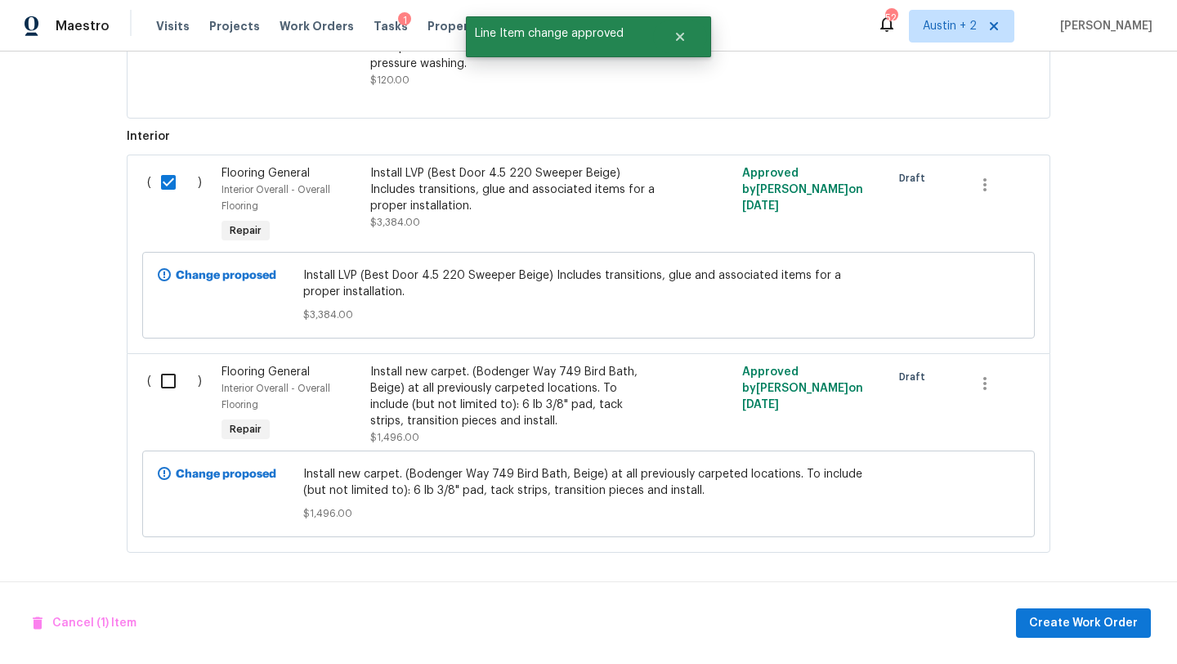
click at [167, 387] on input "checkbox" at bounding box center [174, 381] width 47 height 34
checkbox input "true"
click at [1063, 623] on span "Create Work Order" at bounding box center [1083, 623] width 109 height 20
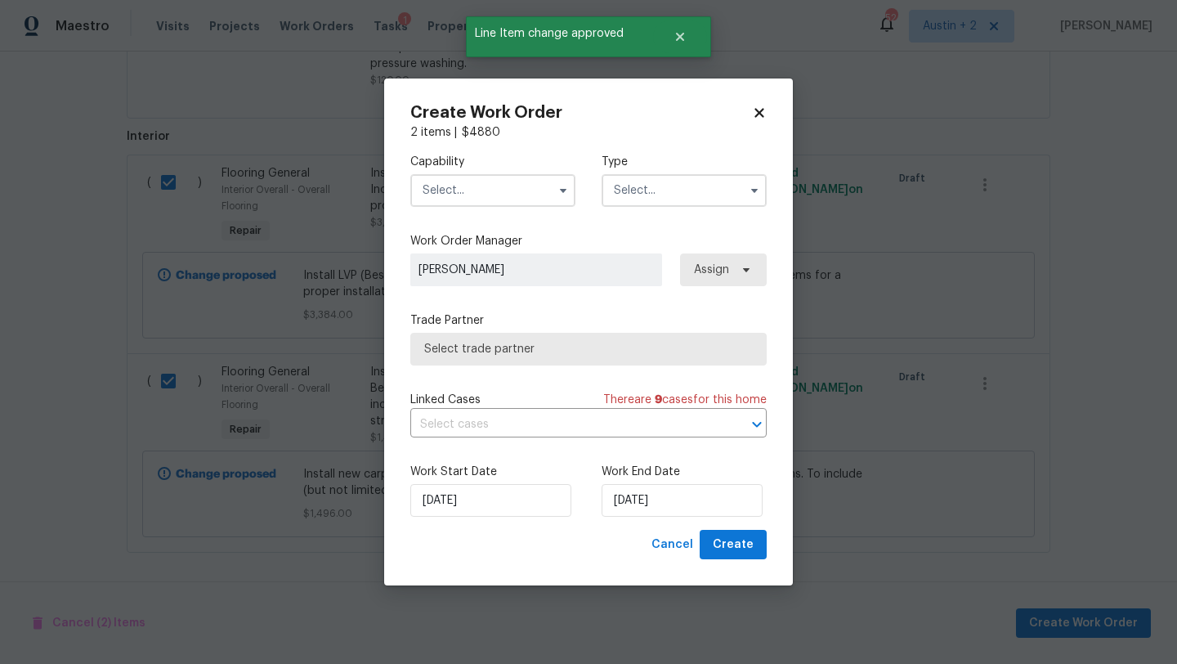
click at [487, 194] on input "text" at bounding box center [492, 190] width 165 height 33
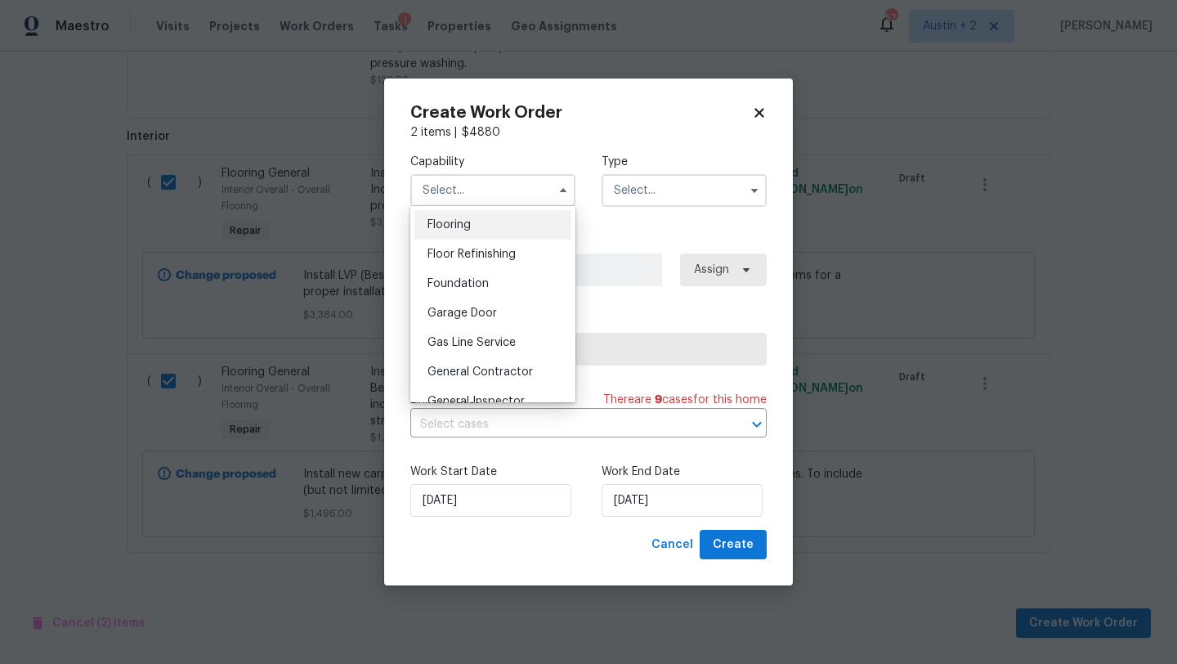
click at [463, 230] on div "Flooring" at bounding box center [492, 224] width 157 height 29
type input "Flooring"
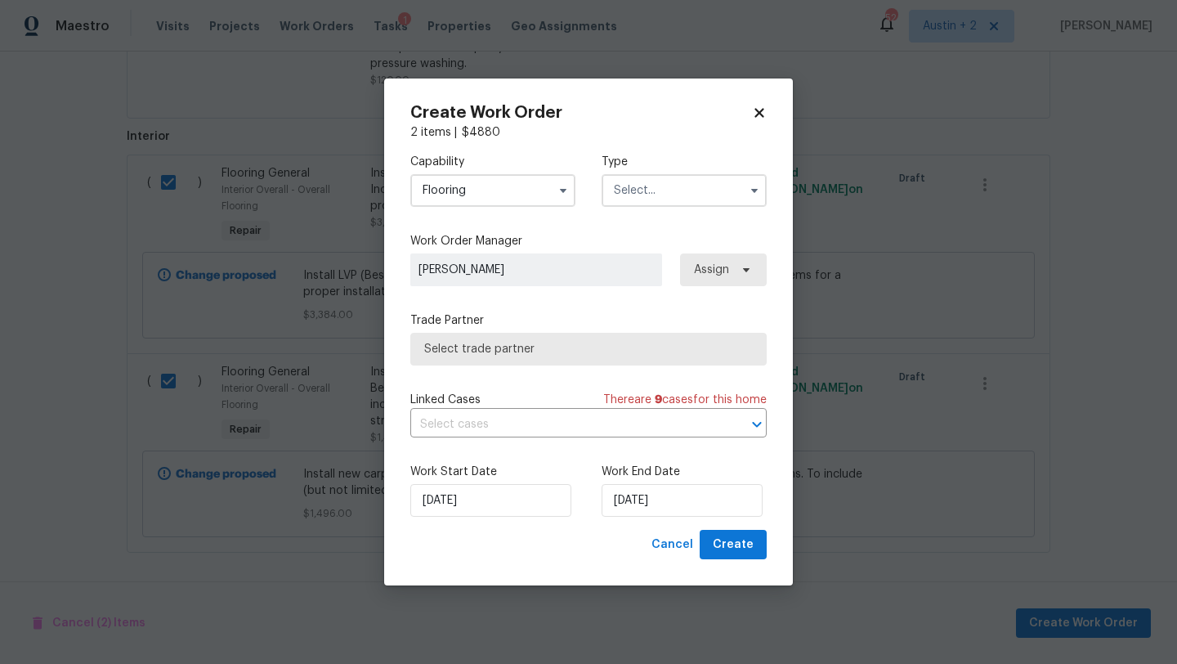
click at [653, 196] on input "text" at bounding box center [683, 190] width 165 height 33
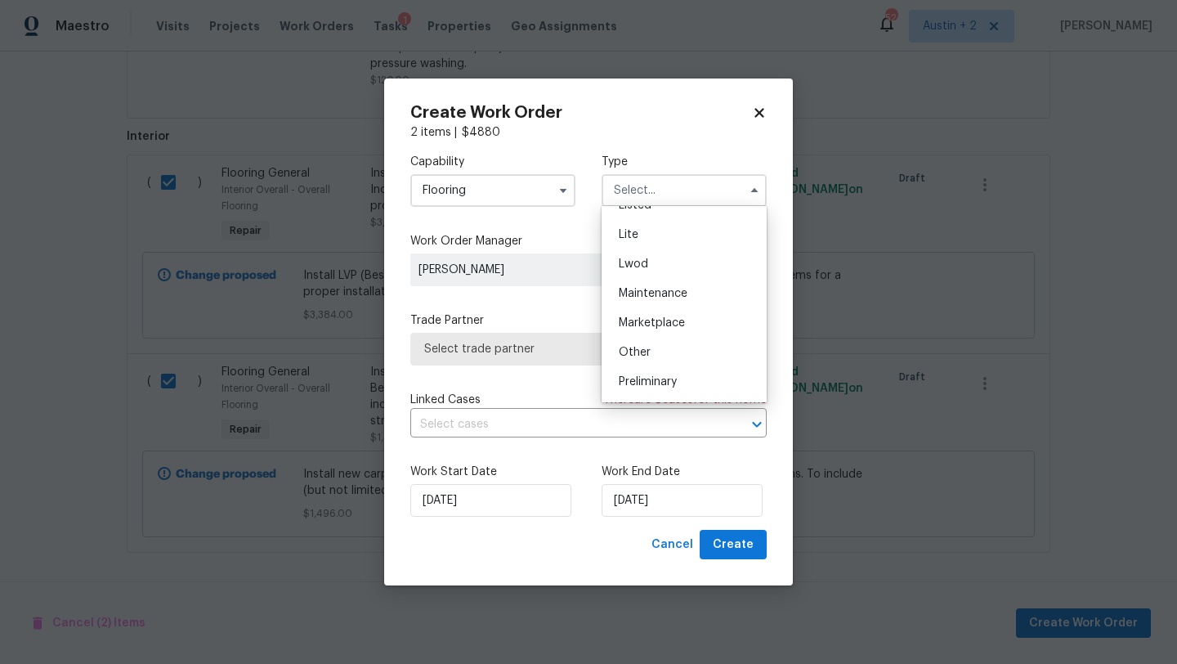
scroll to position [371, 0]
click at [650, 270] on span "Renovation" at bounding box center [649, 265] width 60 height 11
type input "Renovation"
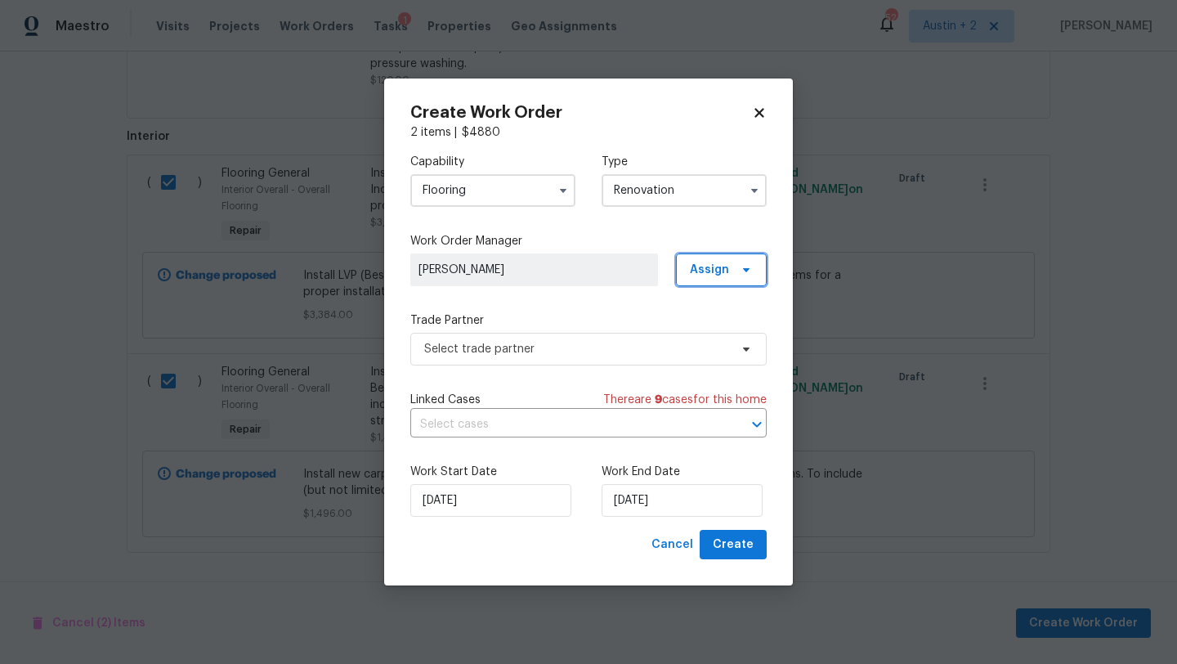
click at [720, 269] on span "Assign" at bounding box center [709, 270] width 39 height 16
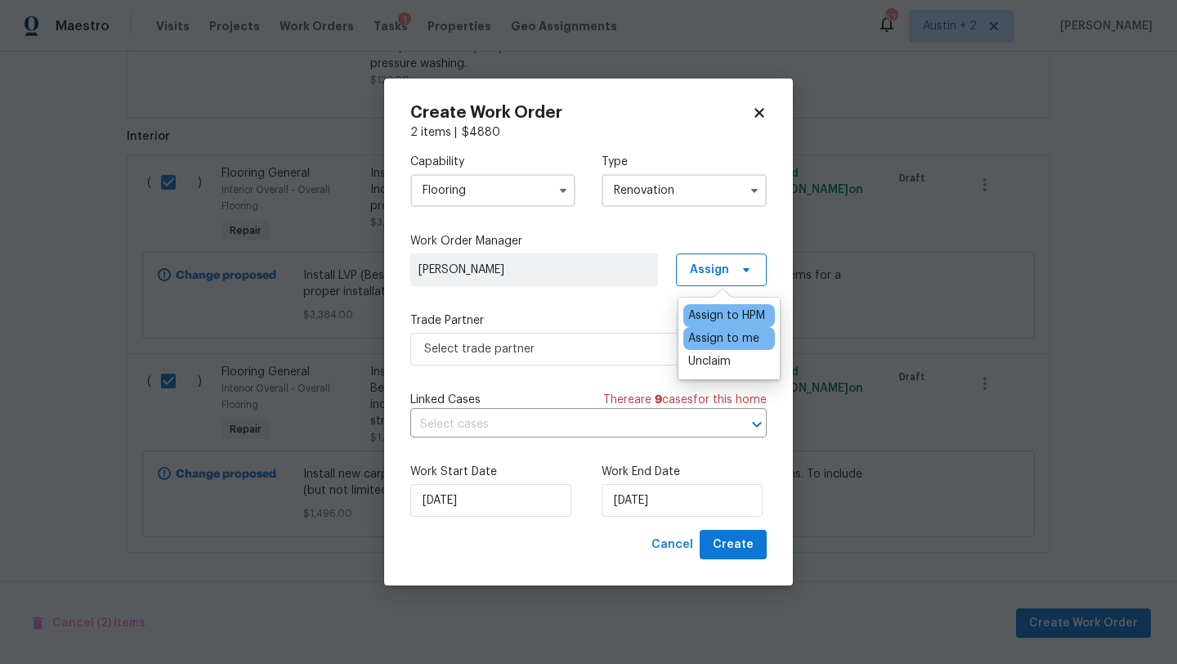
click at [706, 335] on div "Assign to me" at bounding box center [723, 338] width 71 height 16
click at [578, 336] on span "Select trade partner" at bounding box center [588, 349] width 356 height 33
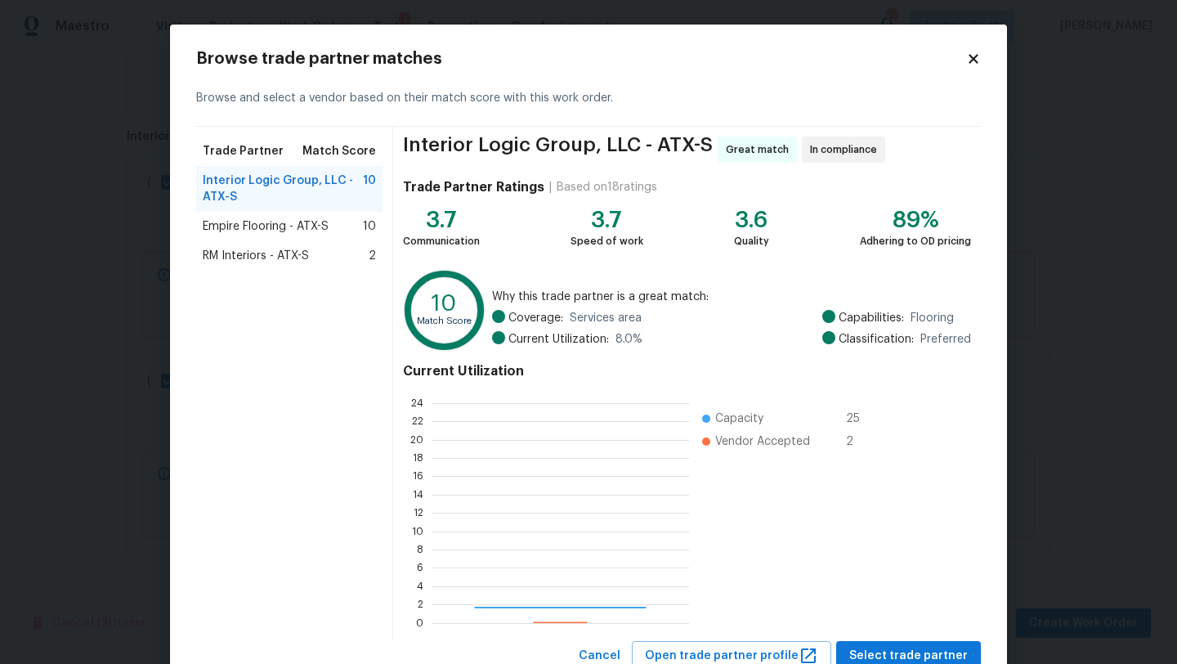
scroll to position [229, 257]
click at [305, 232] on span "Empire Flooring - ATX-S" at bounding box center [266, 226] width 126 height 16
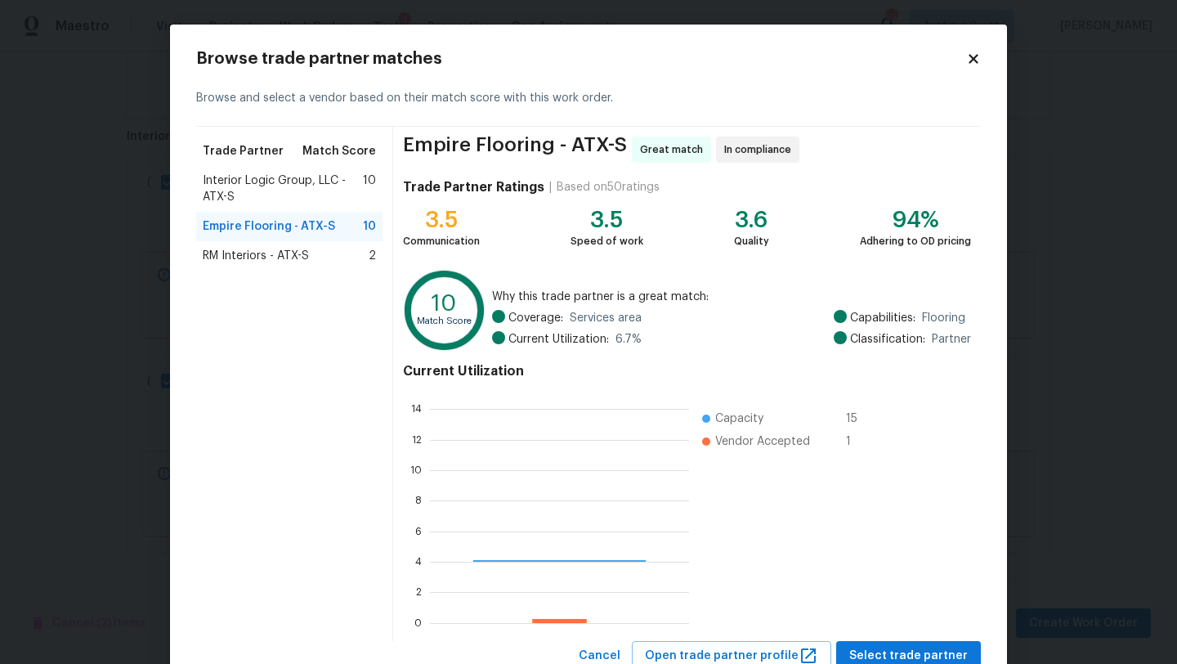
scroll to position [229, 259]
click at [909, 647] on span "Select trade partner" at bounding box center [908, 656] width 118 height 20
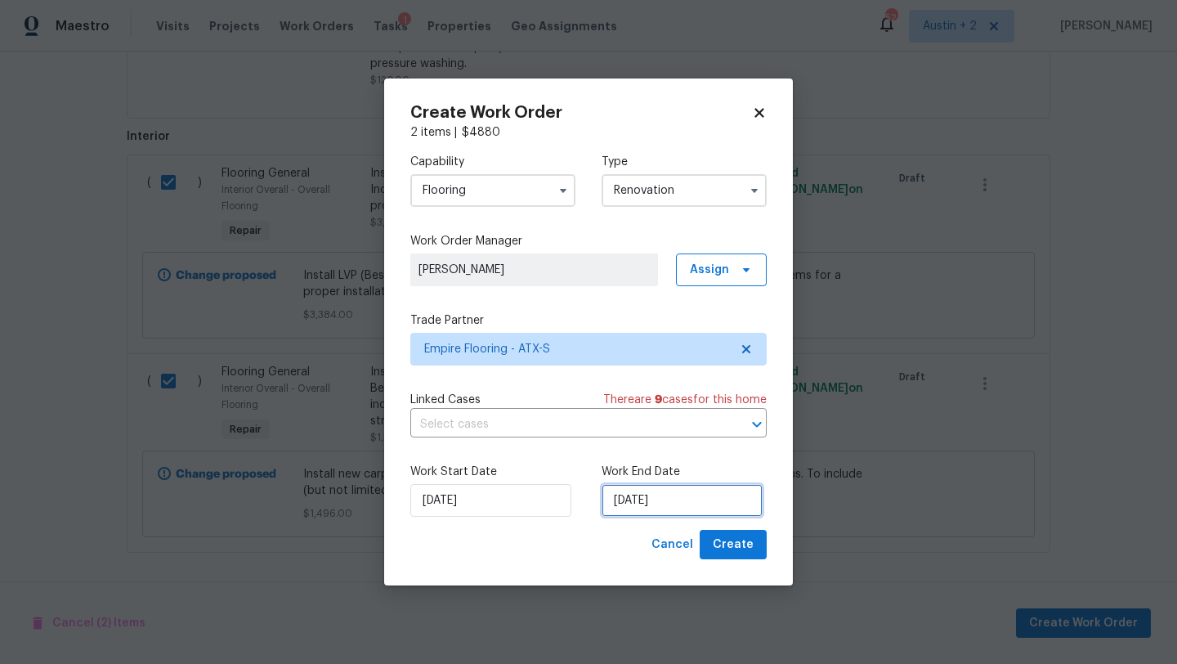
click at [674, 493] on input "8/17/2025" at bounding box center [681, 500] width 161 height 33
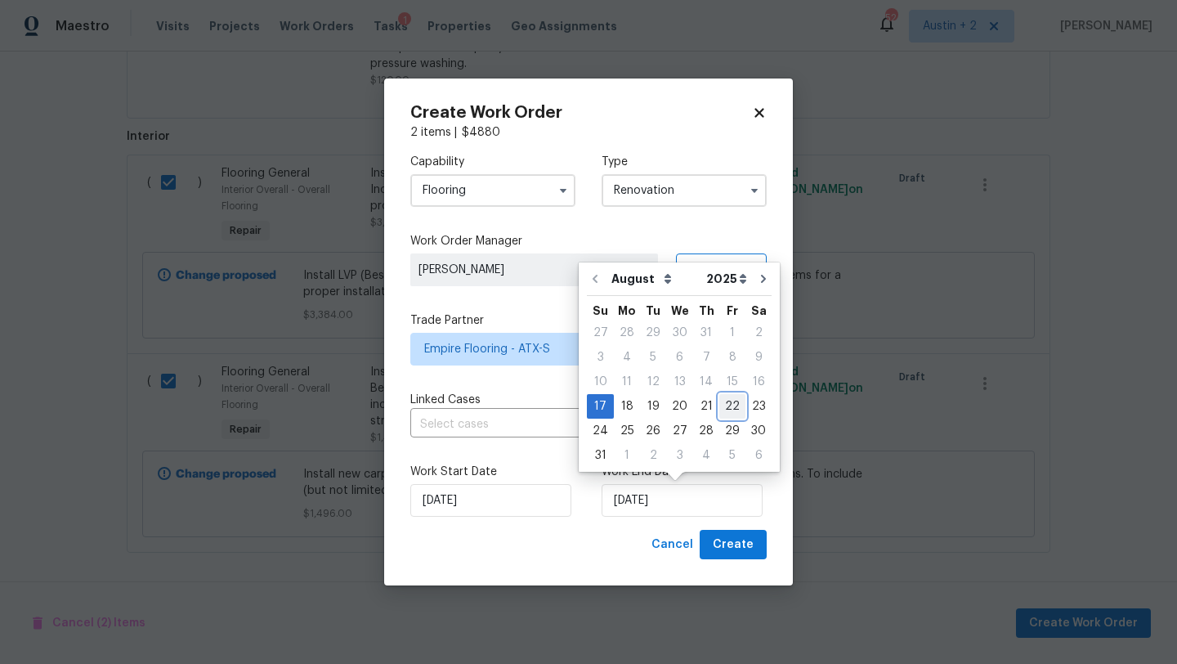
click at [719, 406] on div "22" at bounding box center [732, 406] width 26 height 23
type input "8/22/2025"
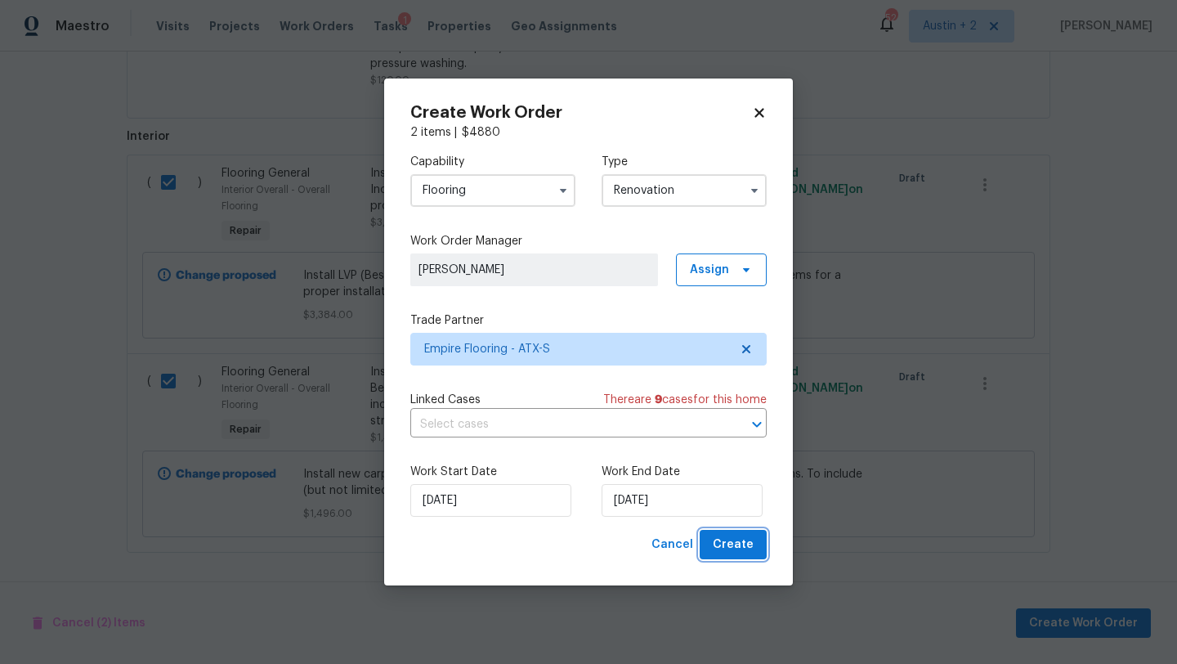
click at [730, 543] on span "Create" at bounding box center [733, 544] width 41 height 20
checkbox input "false"
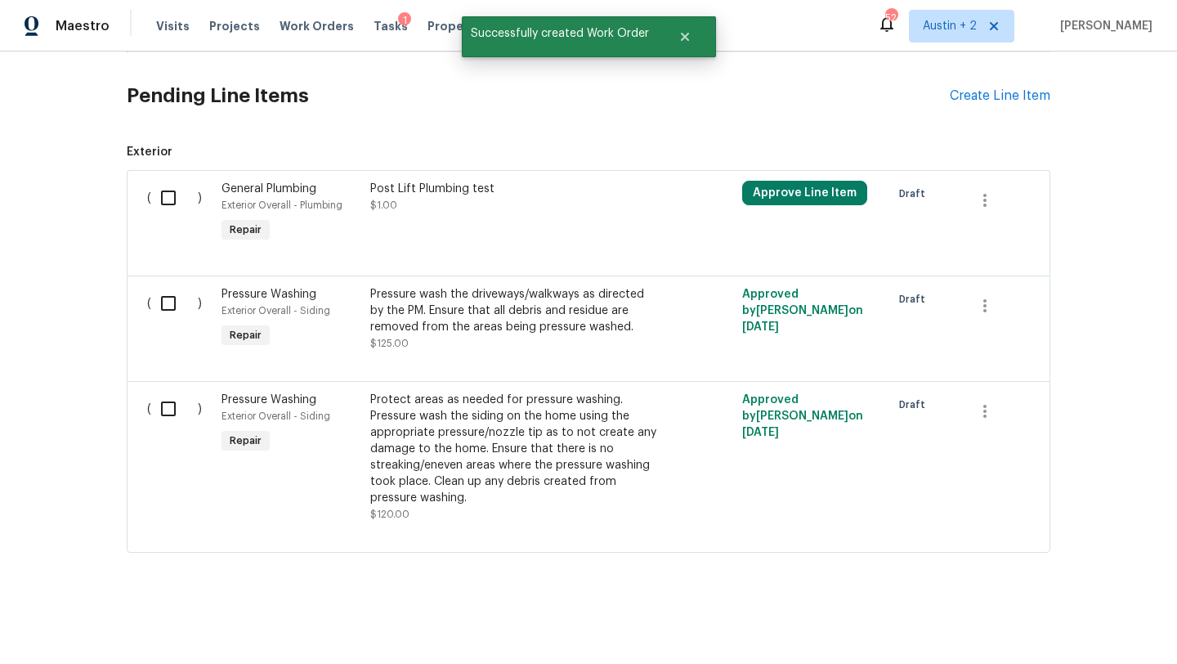
scroll to position [0, 0]
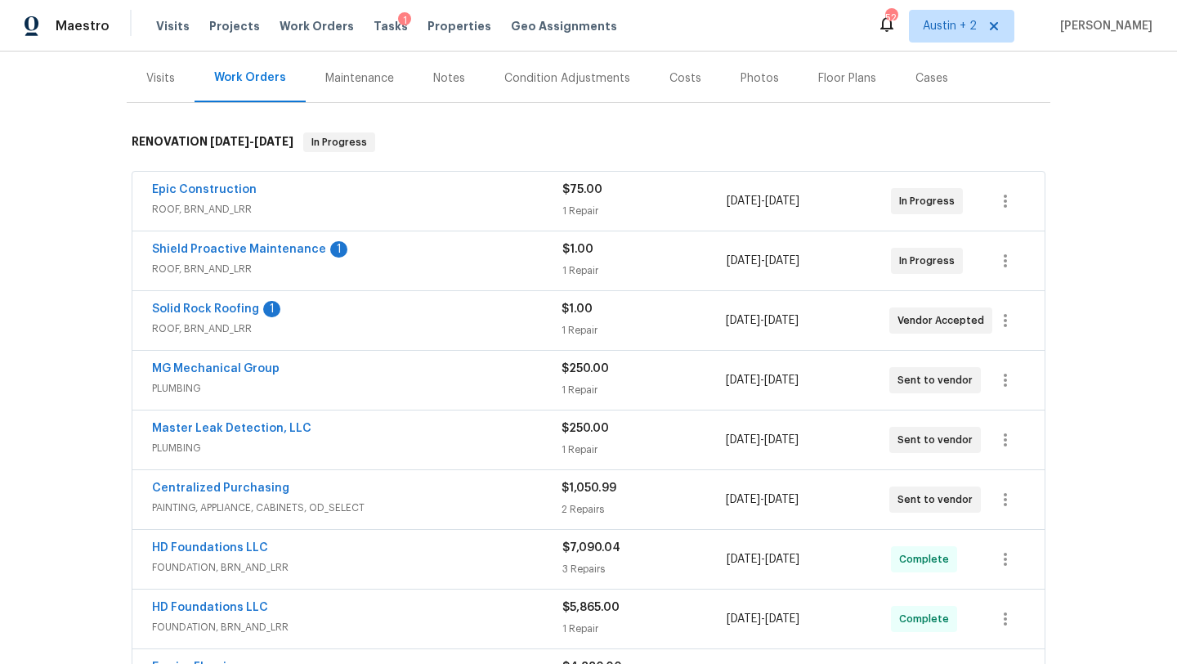
scroll to position [444, 0]
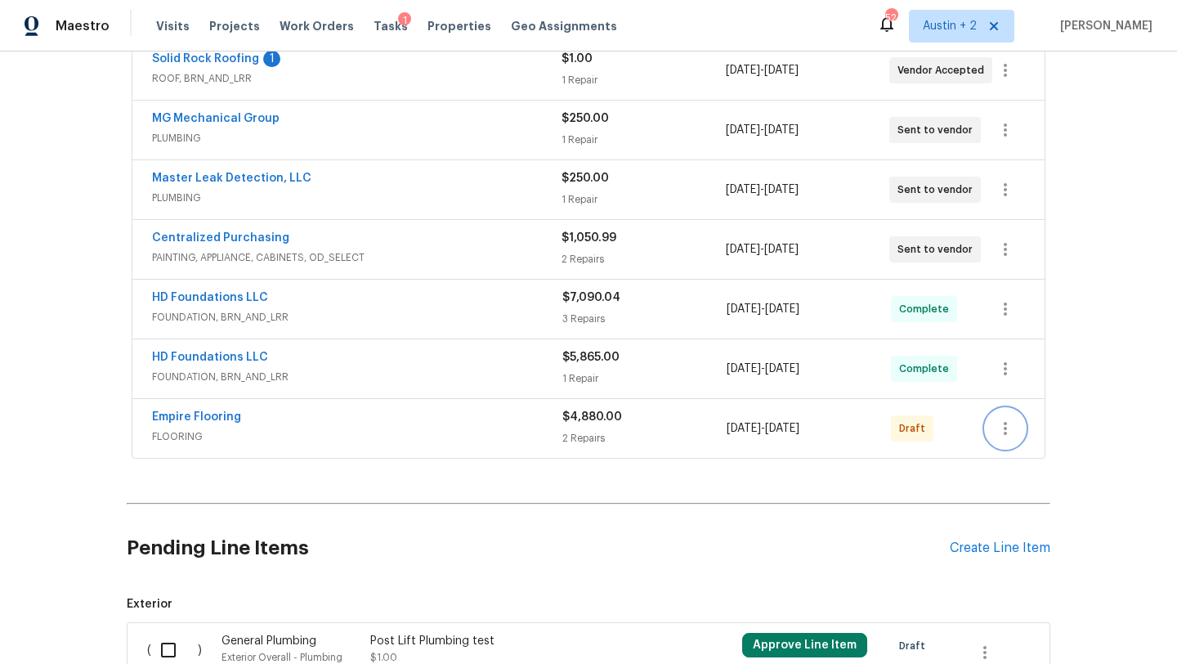
click at [1004, 418] on button "button" at bounding box center [1005, 428] width 39 height 39
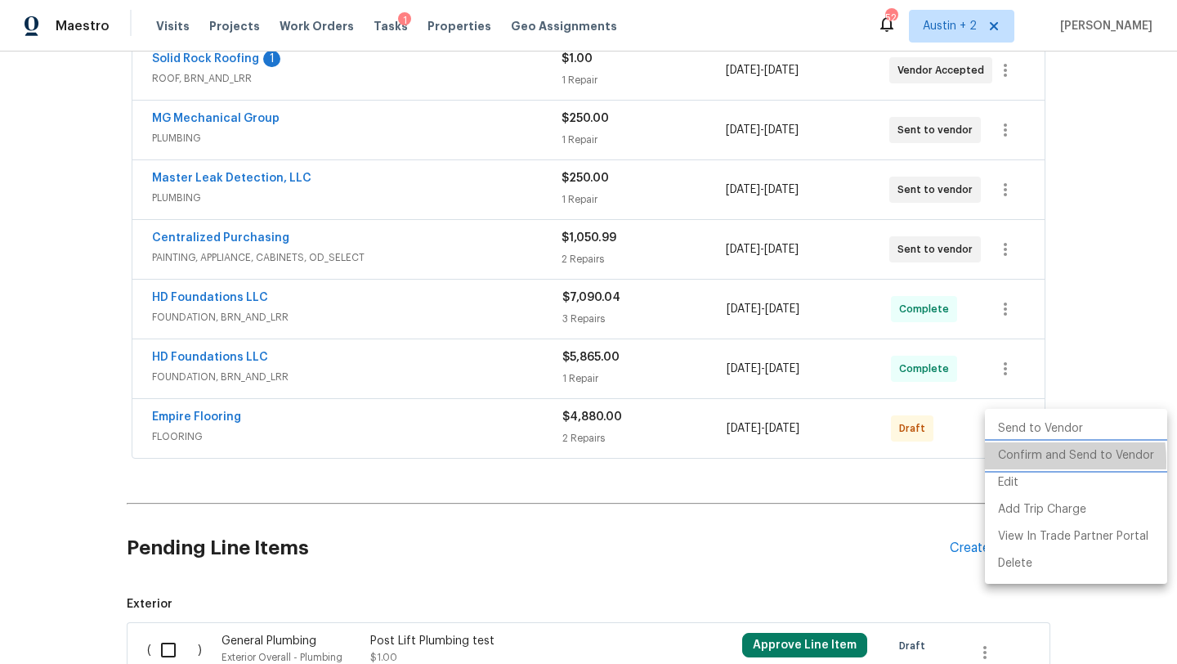
click at [1010, 462] on li "Confirm and Send to Vendor" at bounding box center [1076, 455] width 182 height 27
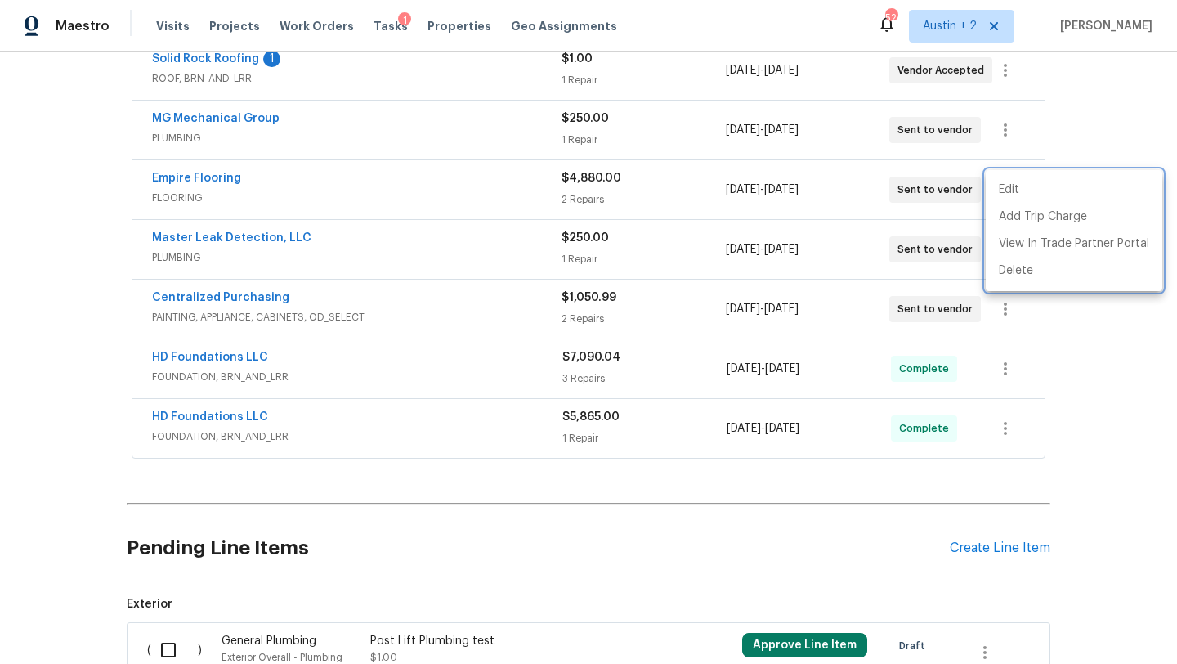
click at [224, 182] on div at bounding box center [588, 332] width 1177 height 664
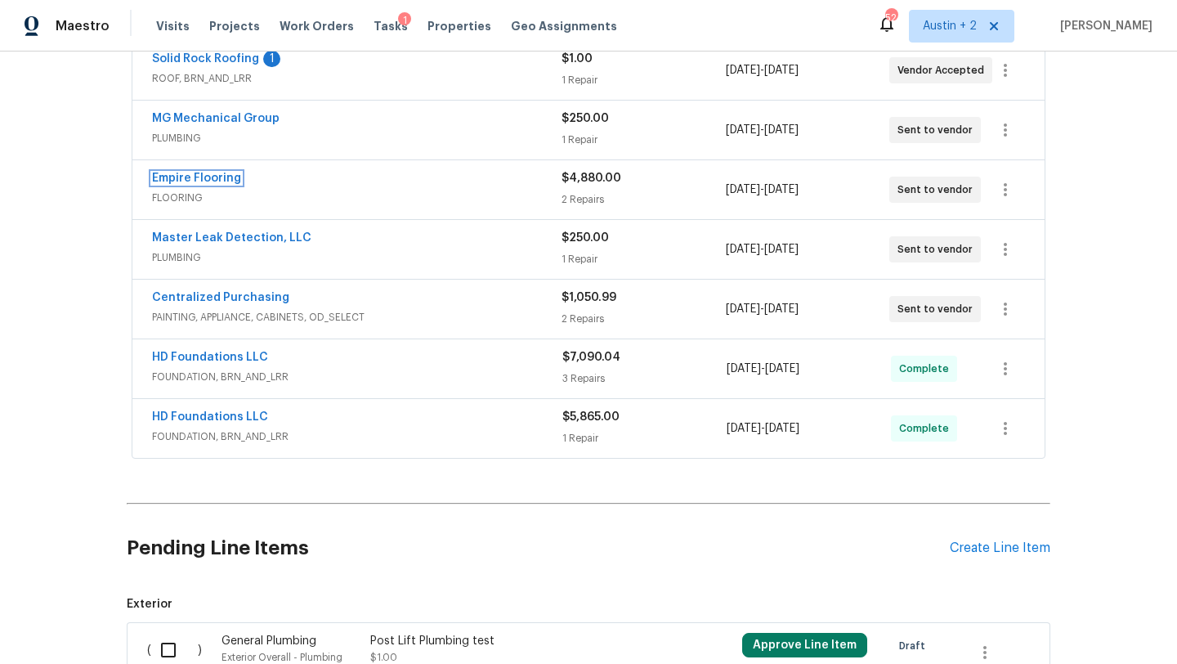
click at [224, 182] on link "Empire Flooring" at bounding box center [196, 177] width 89 height 11
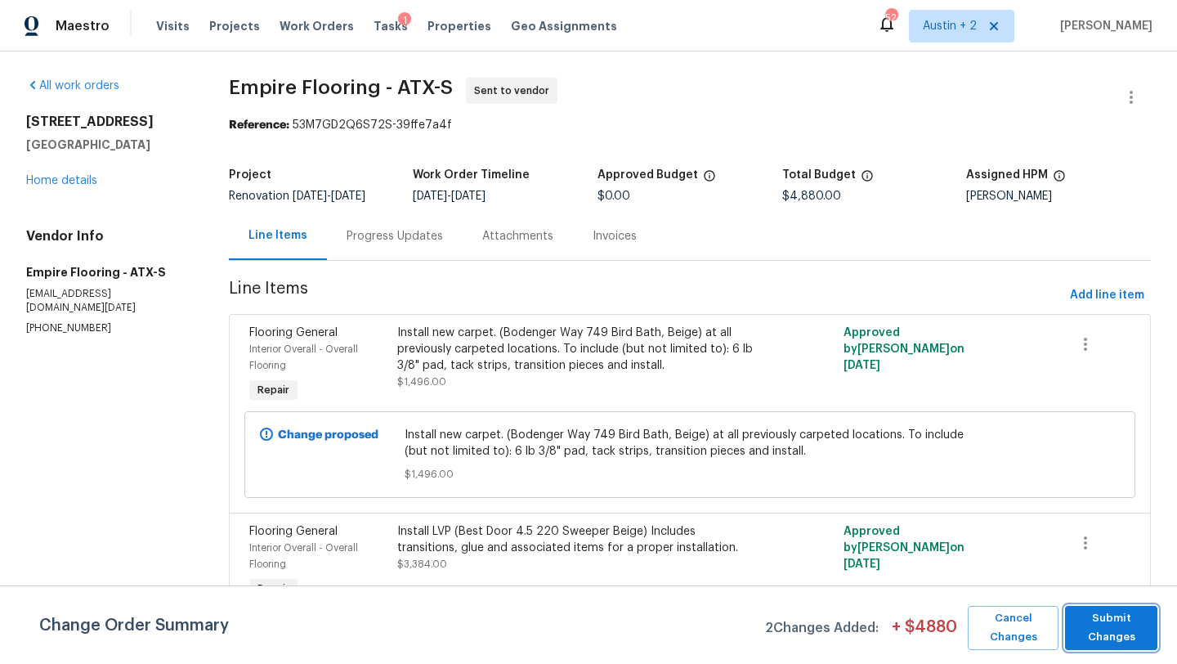
click at [1081, 624] on span "Submit Changes" at bounding box center [1111, 628] width 76 height 38
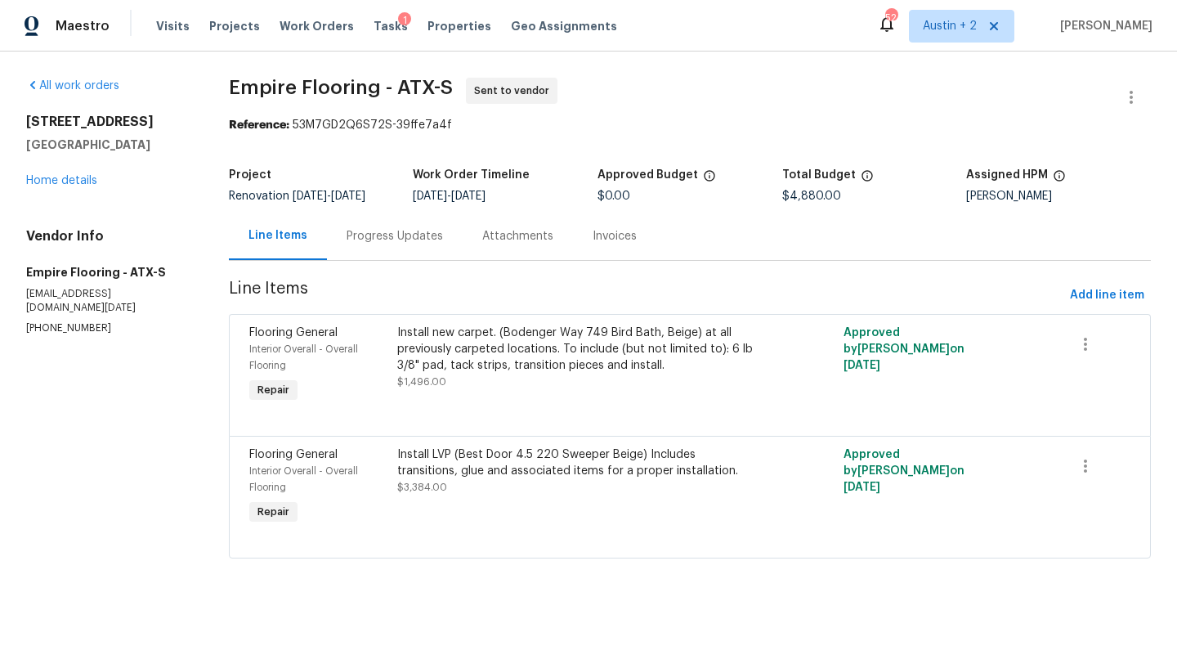
click at [377, 234] on div "Progress Updates" at bounding box center [394, 236] width 96 height 16
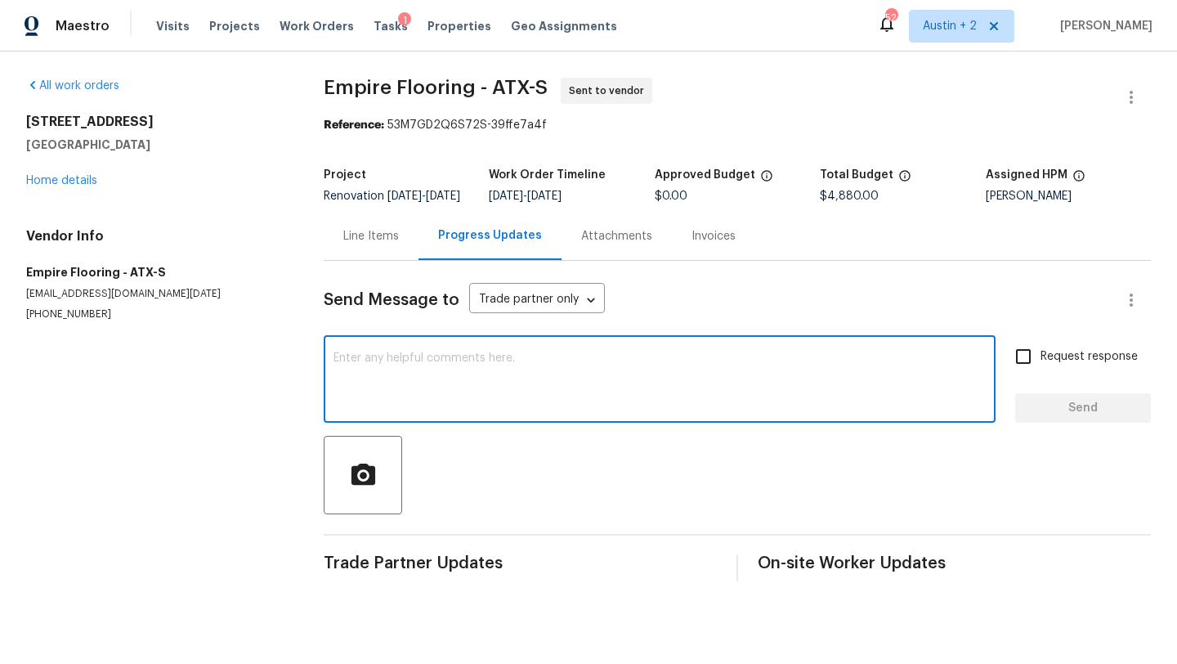
click at [427, 369] on textarea at bounding box center [659, 380] width 652 height 57
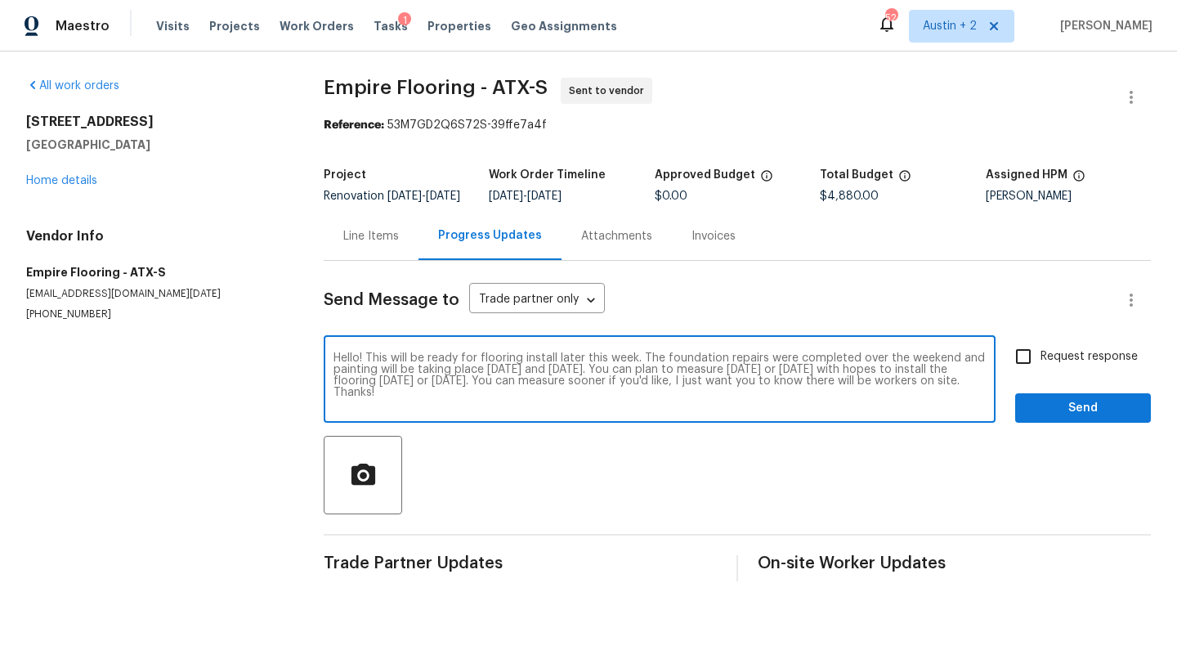
type textarea "Hello! This will be ready for flooring install later this week. The foundation …"
click at [1080, 365] on span "Request response" at bounding box center [1088, 356] width 97 height 17
click at [1040, 366] on input "Request response" at bounding box center [1023, 356] width 34 height 34
checkbox input "true"
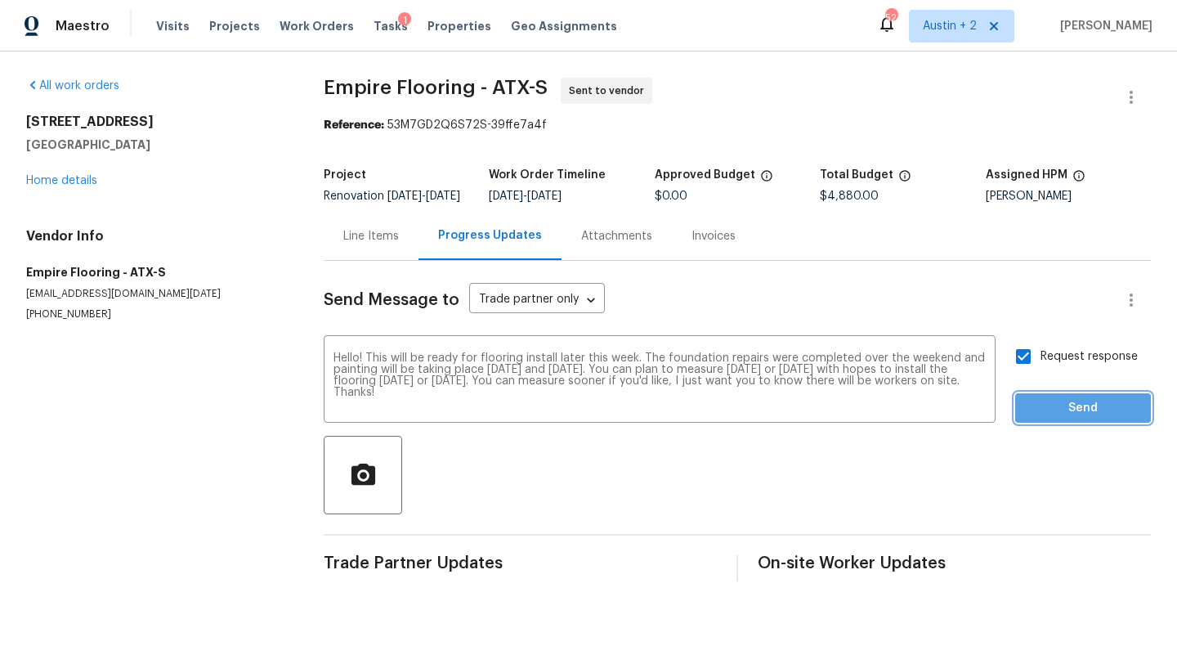
click at [1090, 423] on button "Send" at bounding box center [1083, 408] width 136 height 30
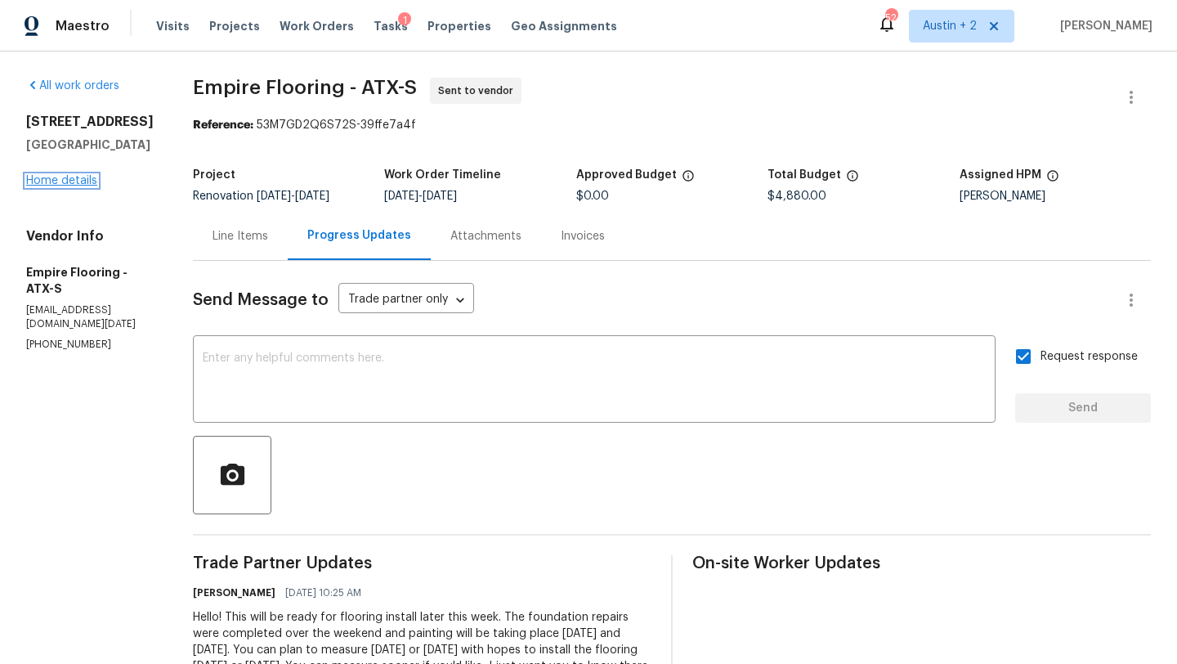
click at [89, 183] on link "Home details" at bounding box center [61, 180] width 71 height 11
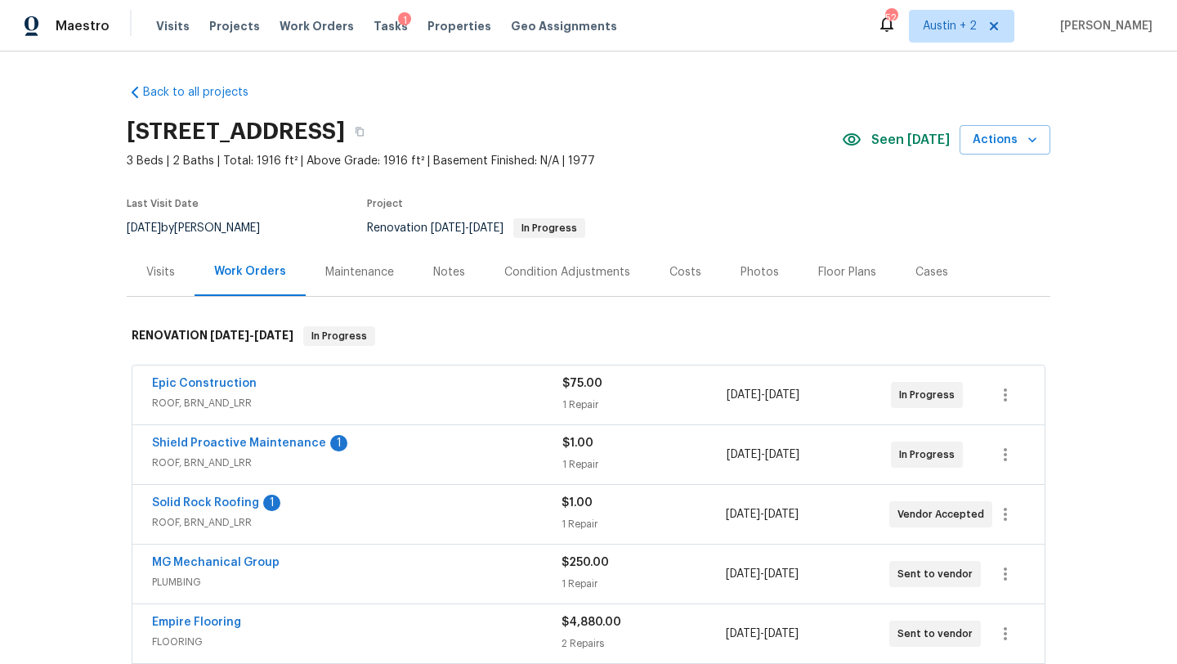
click at [674, 279] on div "Costs" at bounding box center [685, 272] width 32 height 16
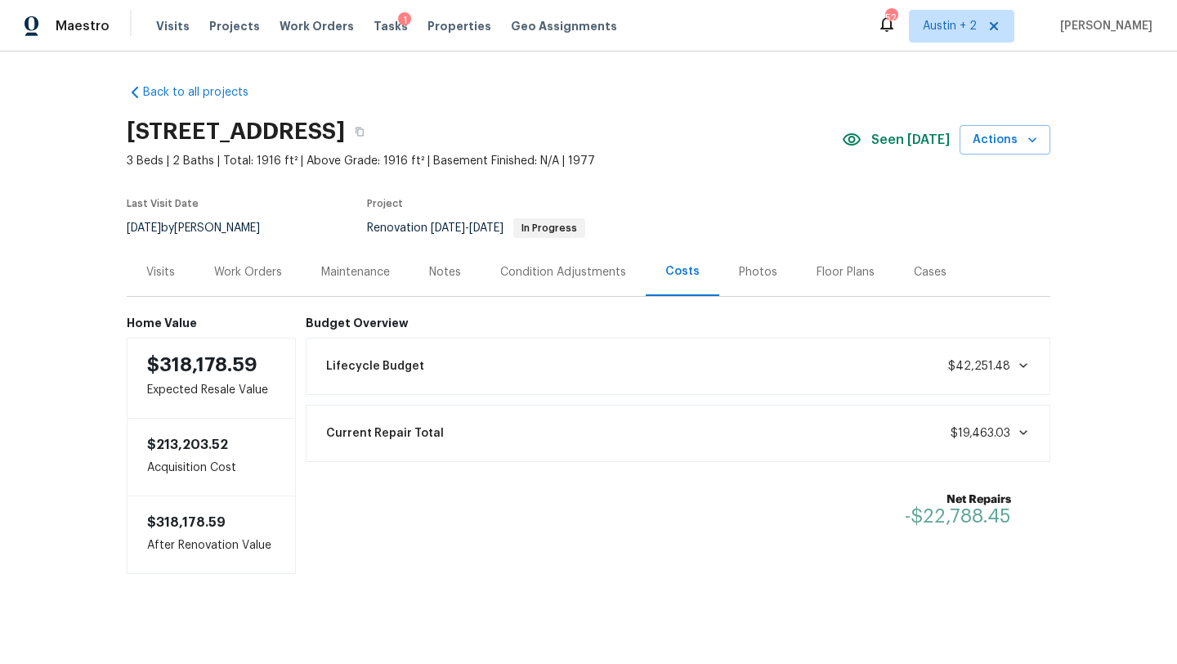
click at [266, 273] on div "Work Orders" at bounding box center [248, 272] width 68 height 16
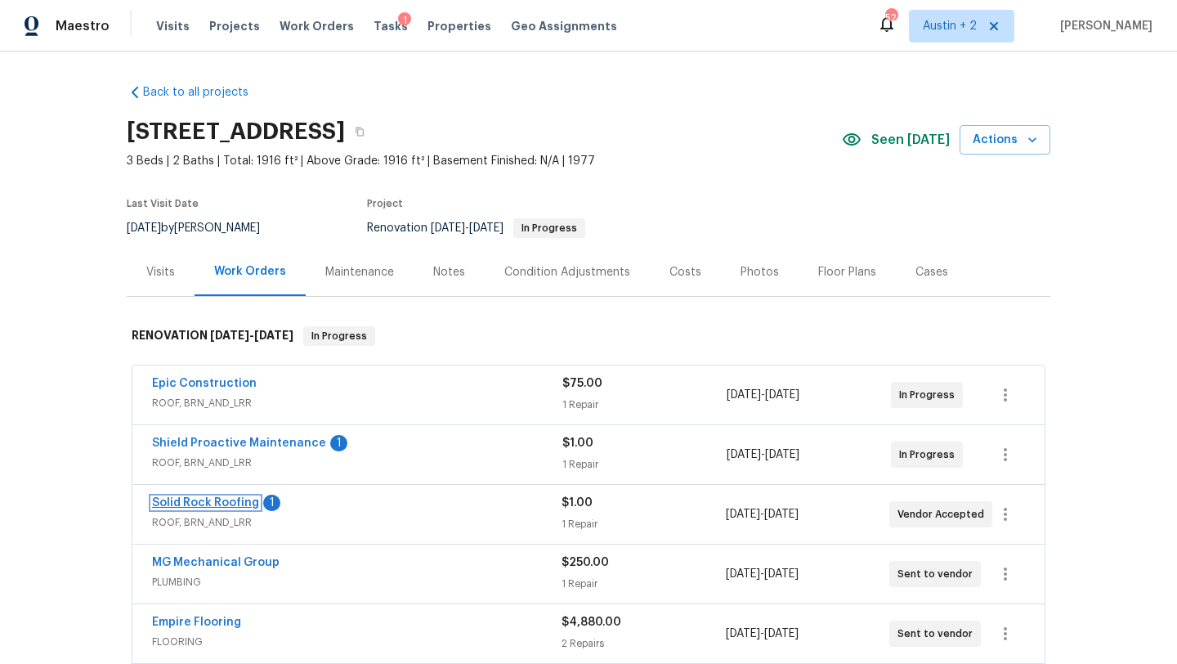
click at [239, 506] on link "Solid Rock Roofing" at bounding box center [205, 502] width 107 height 11
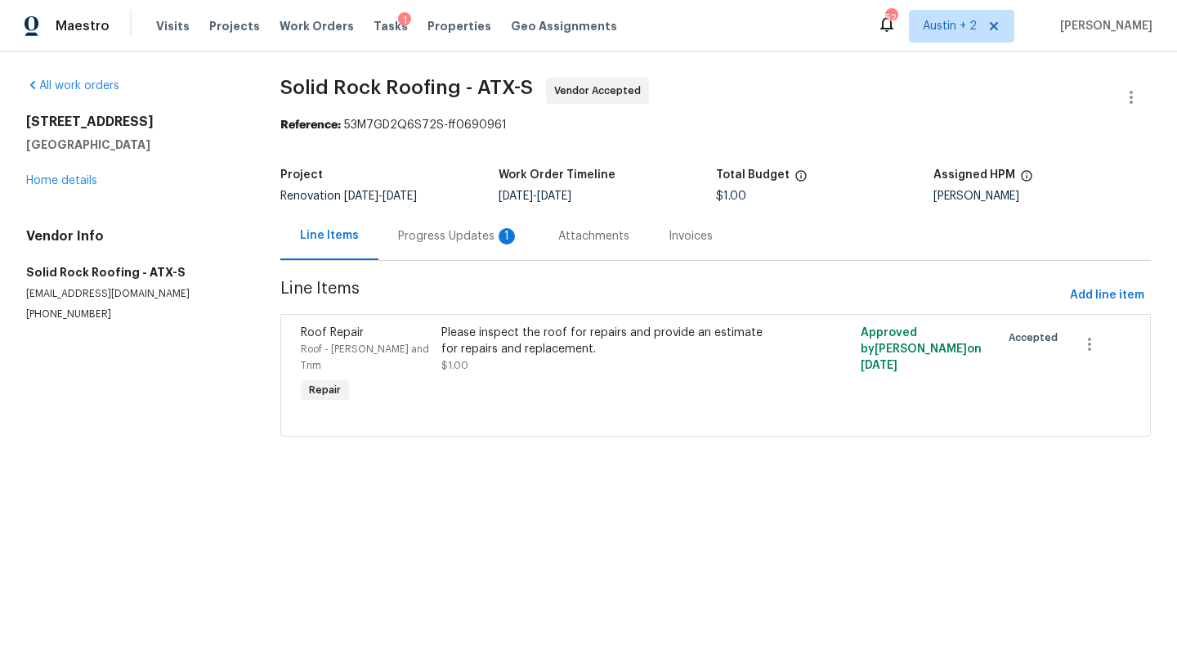
click at [479, 242] on div "Progress Updates 1" at bounding box center [458, 236] width 121 height 16
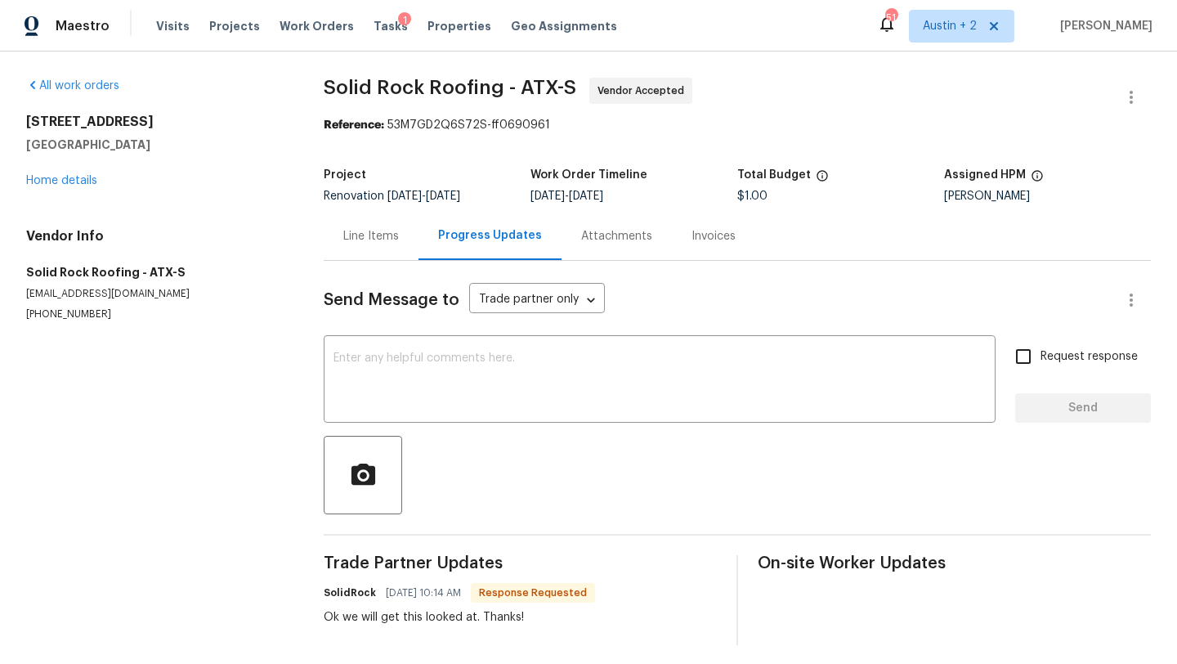
scroll to position [7, 0]
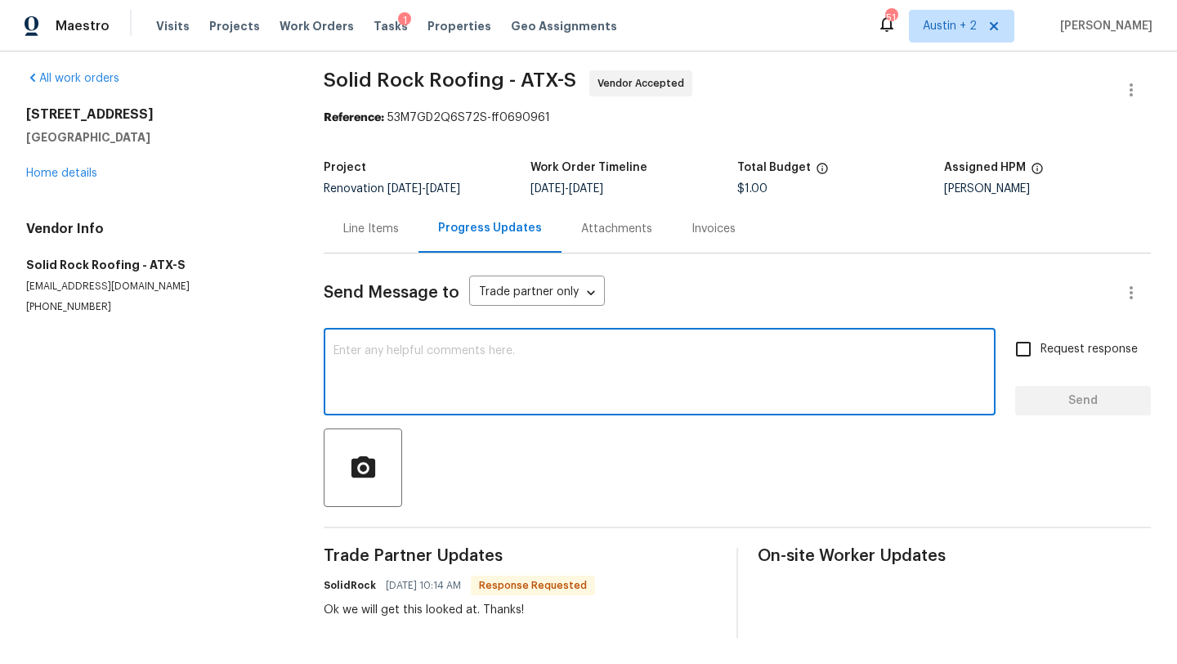
click at [444, 374] on textarea at bounding box center [659, 373] width 652 height 57
type textarea "Thank you!"
click at [1089, 402] on span "Send" at bounding box center [1083, 401] width 110 height 20
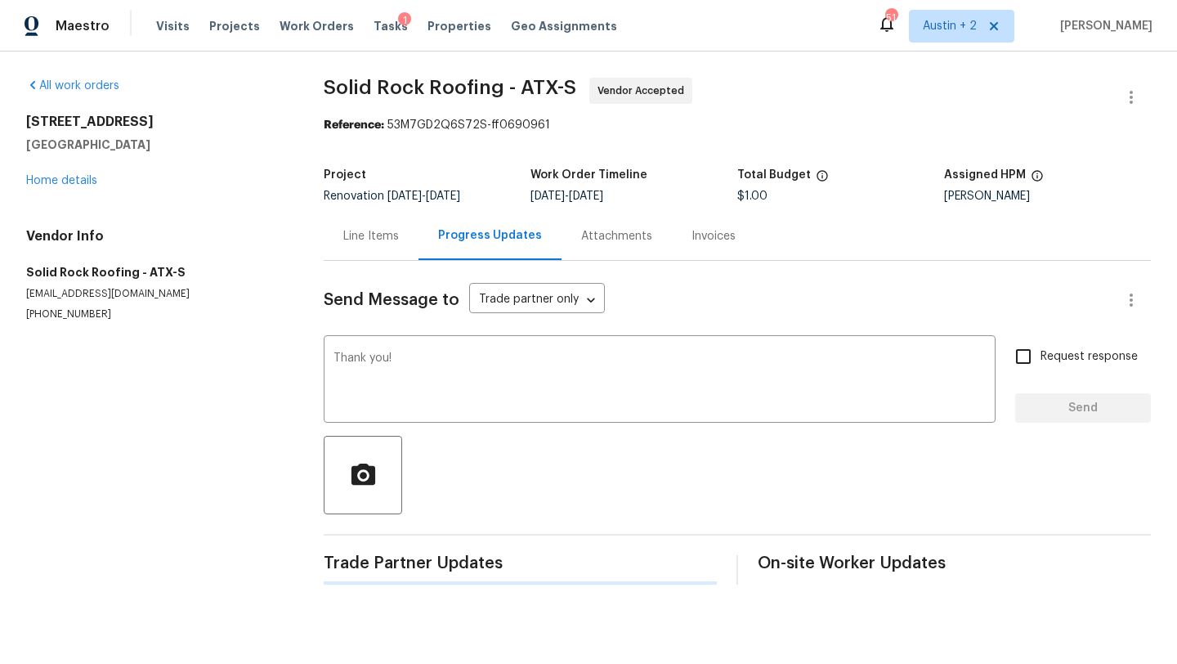
scroll to position [0, 0]
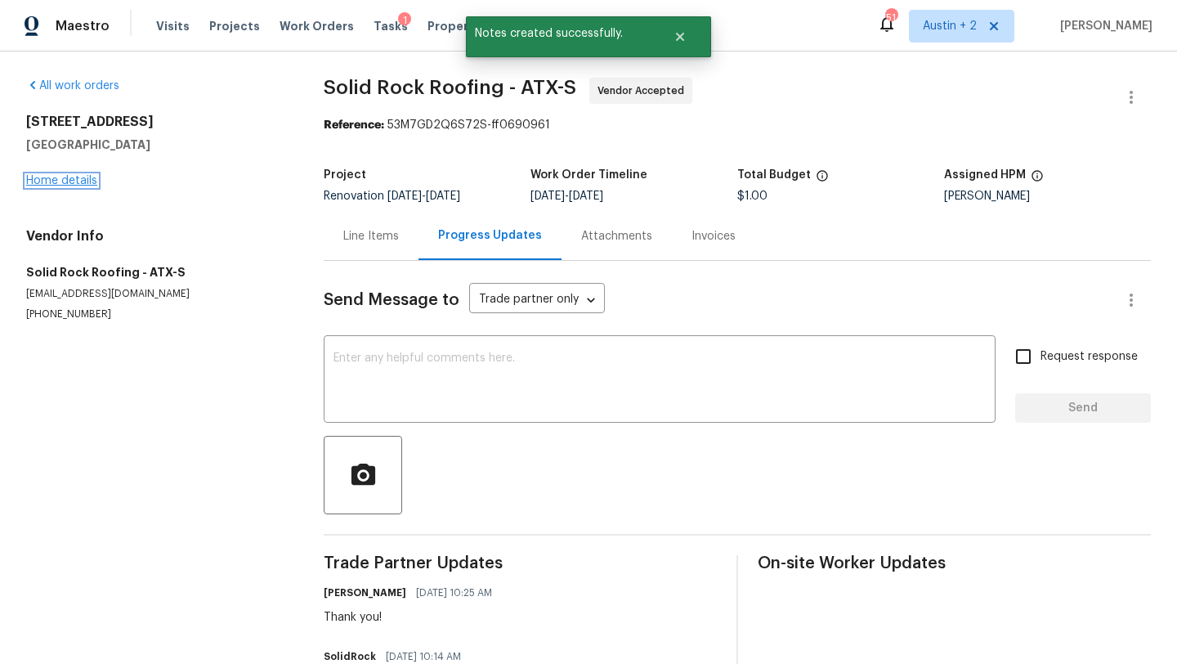
click at [81, 184] on link "Home details" at bounding box center [61, 180] width 71 height 11
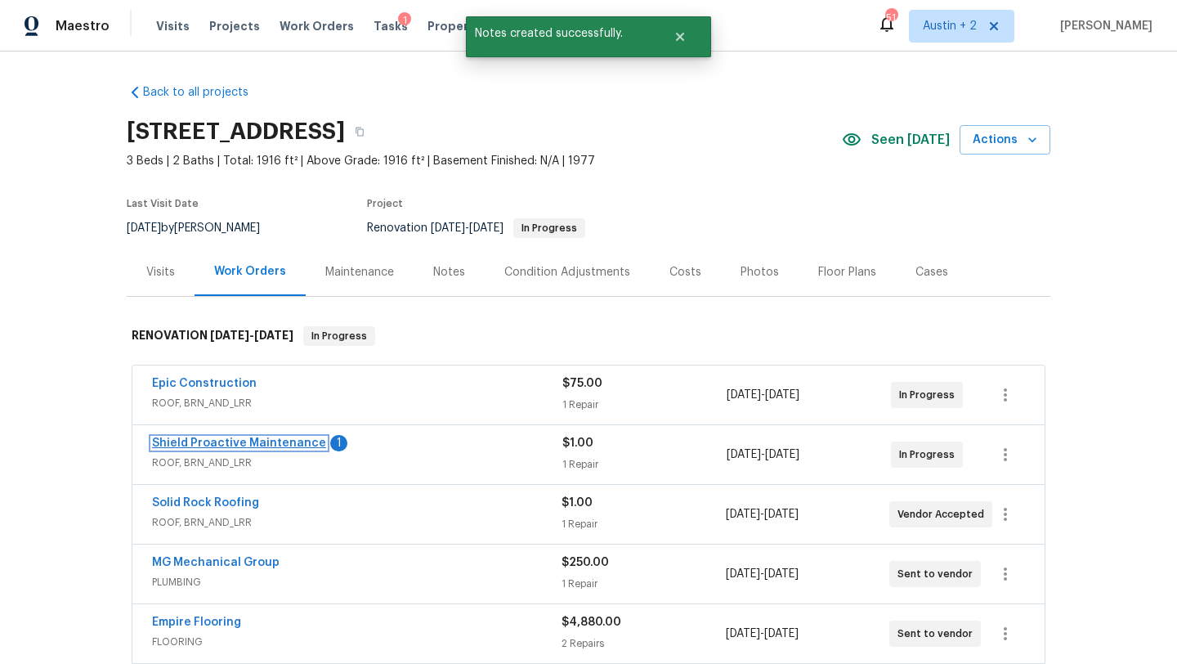
click at [276, 440] on link "Shield Proactive Maintenance" at bounding box center [239, 442] width 174 height 11
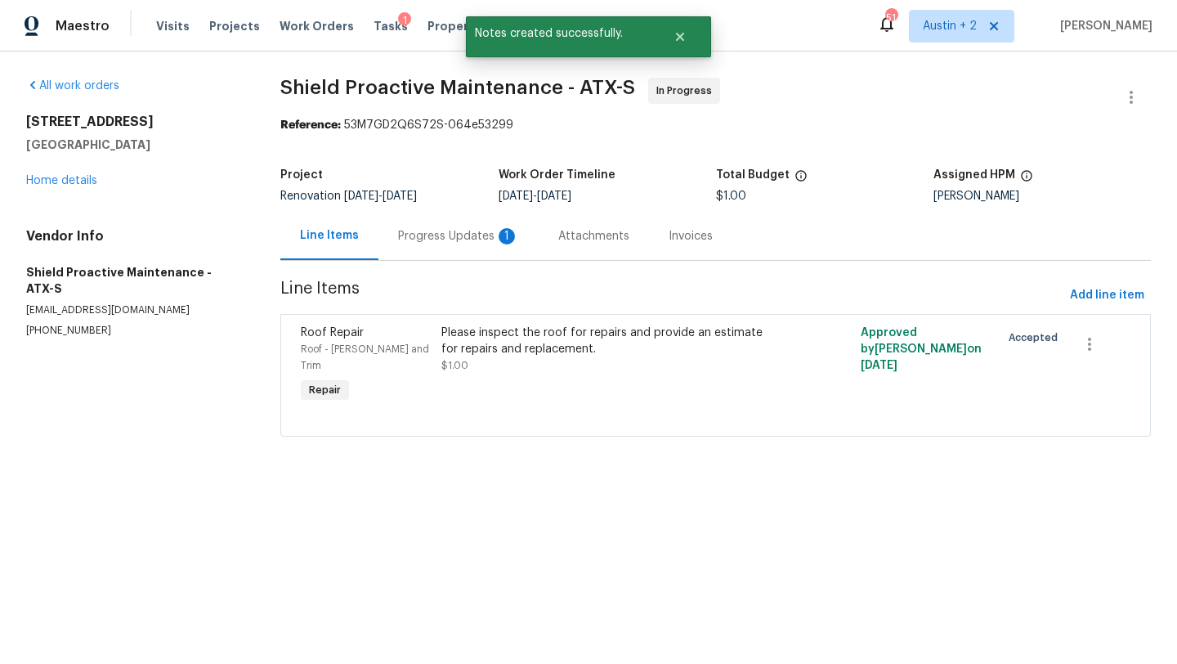
click at [457, 242] on div "Progress Updates 1" at bounding box center [458, 236] width 121 height 16
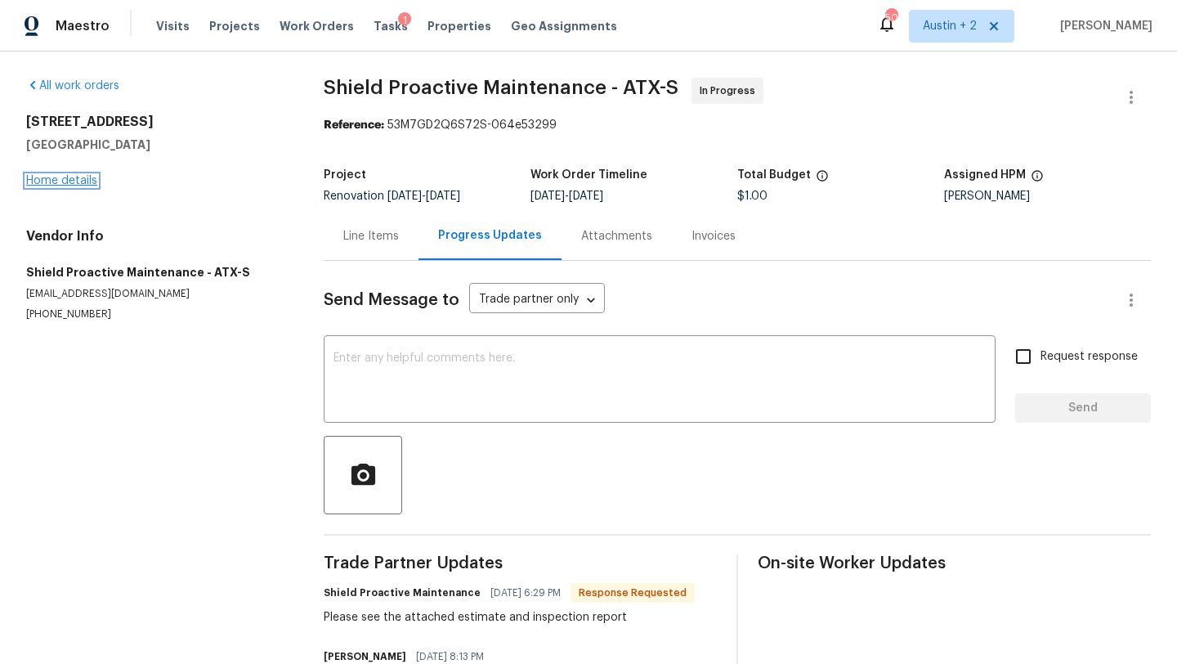
click at [41, 185] on link "Home details" at bounding box center [61, 180] width 71 height 11
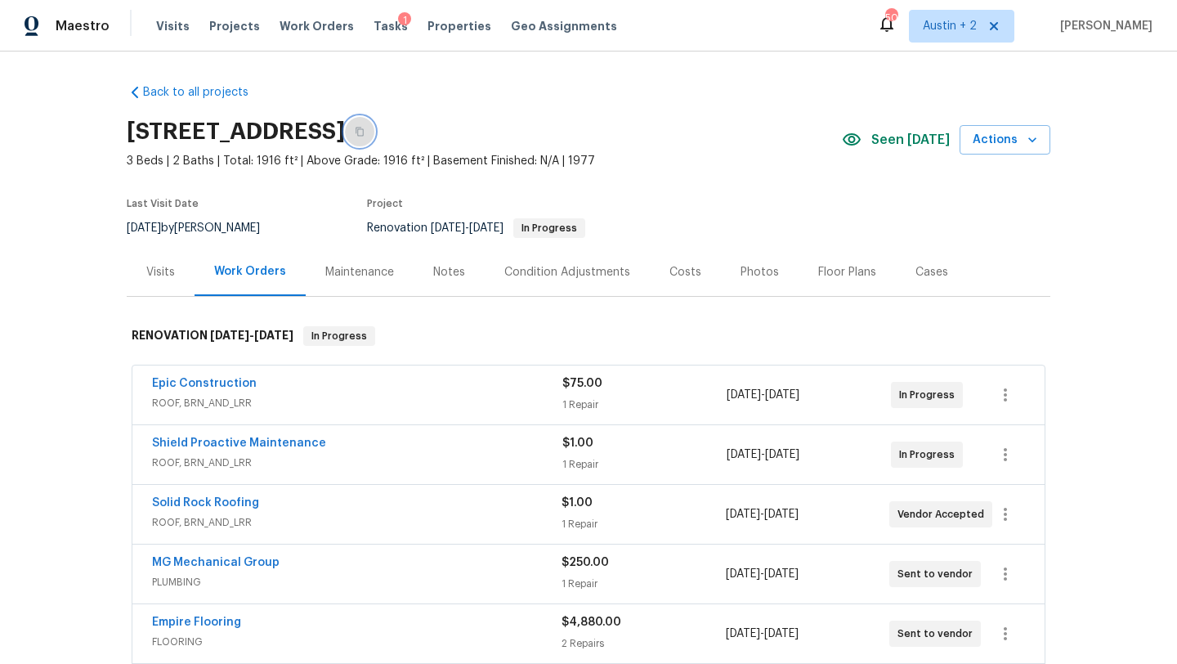
click at [364, 127] on icon "button" at bounding box center [360, 132] width 10 height 10
click at [235, 499] on link "Solid Rock Roofing" at bounding box center [205, 502] width 107 height 11
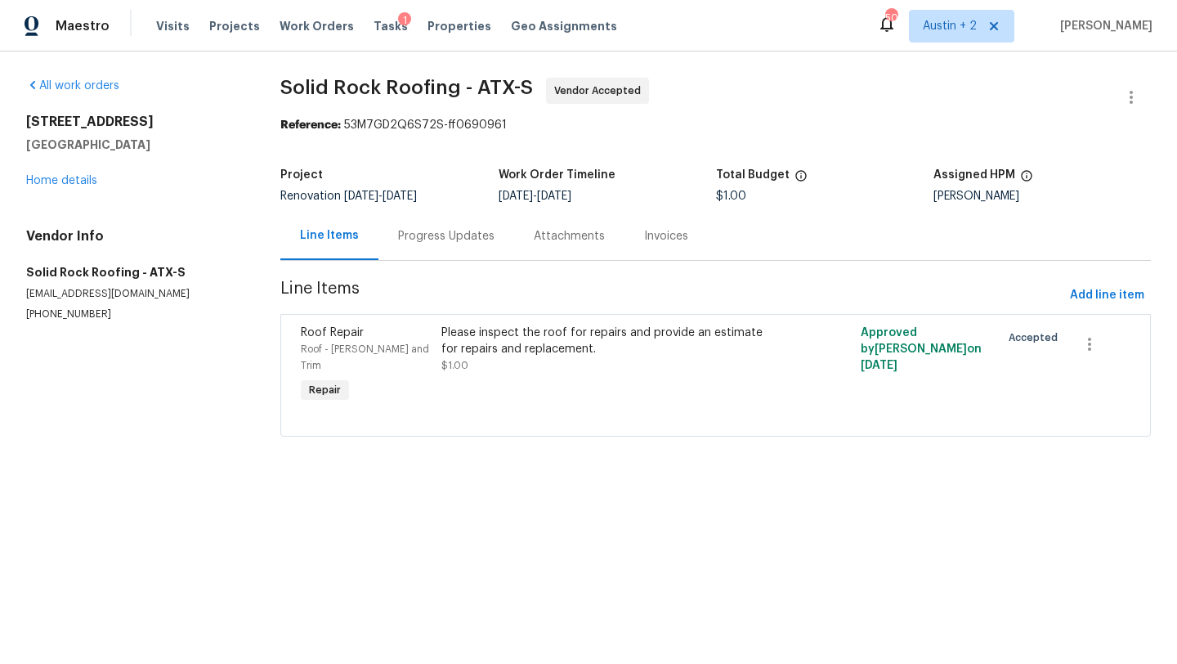
click at [458, 244] on div "Progress Updates" at bounding box center [446, 236] width 96 height 16
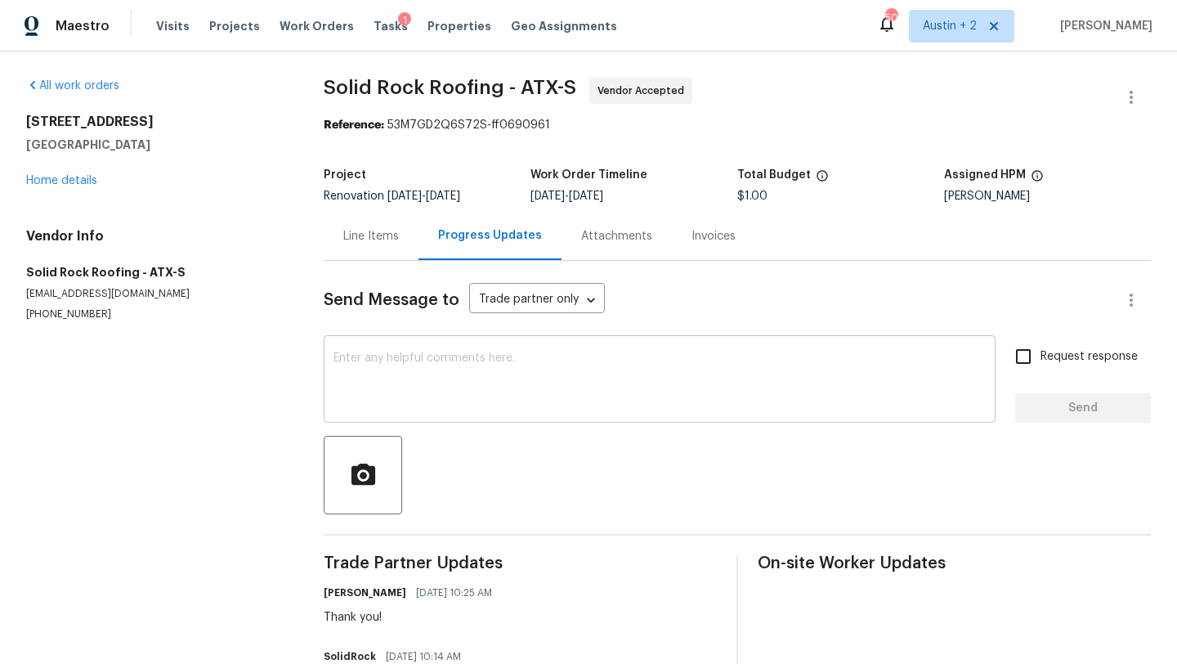
click at [439, 380] on textarea at bounding box center [659, 380] width 652 height 57
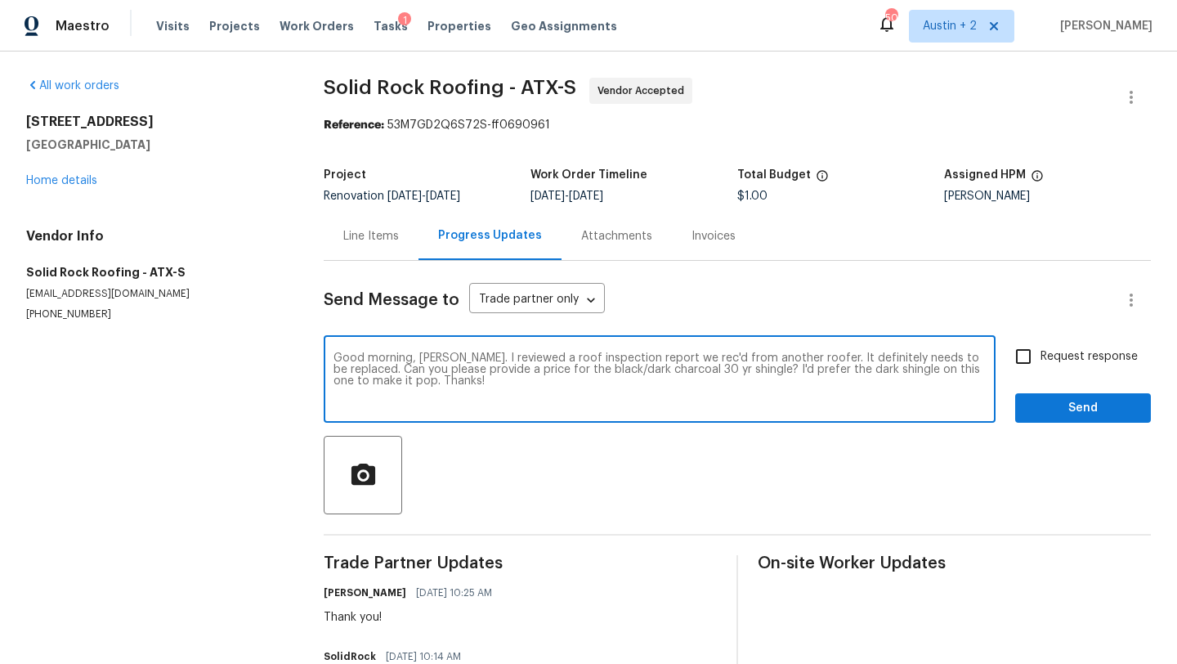
type textarea "Good morning, [PERSON_NAME]. I reviewed a roof inspection report we rec'd from …"
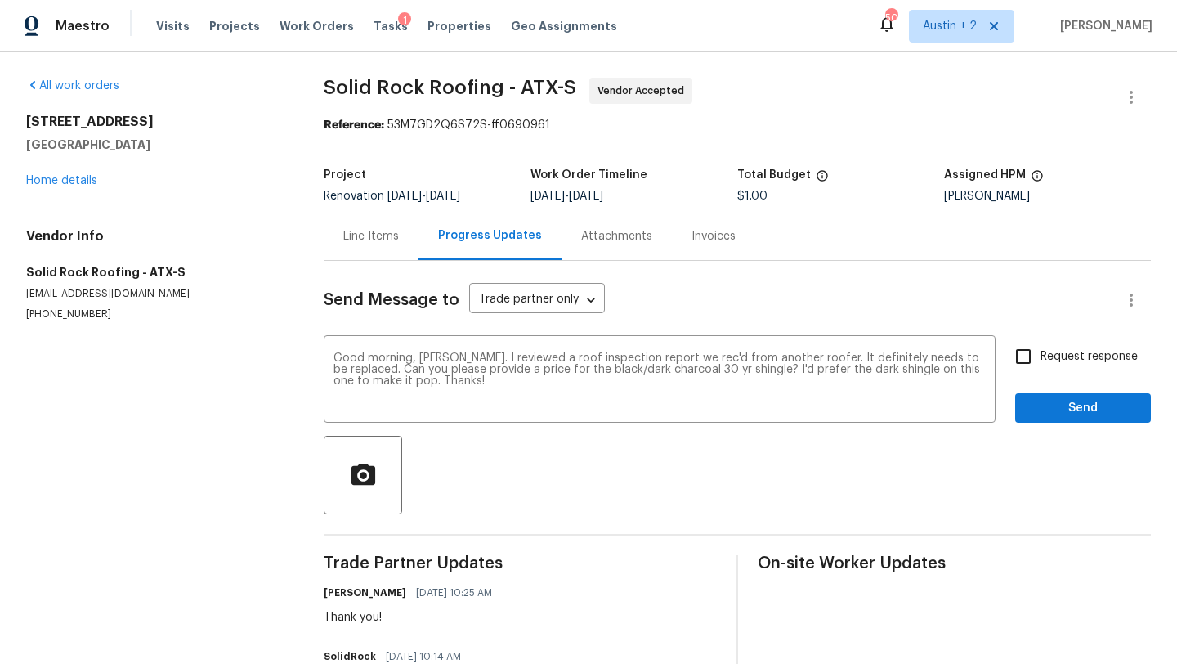
click at [1057, 363] on span "Request response" at bounding box center [1088, 356] width 97 height 17
click at [1040, 363] on input "Request response" at bounding box center [1023, 356] width 34 height 34
checkbox input "true"
click at [1057, 397] on button "Send" at bounding box center [1083, 408] width 136 height 30
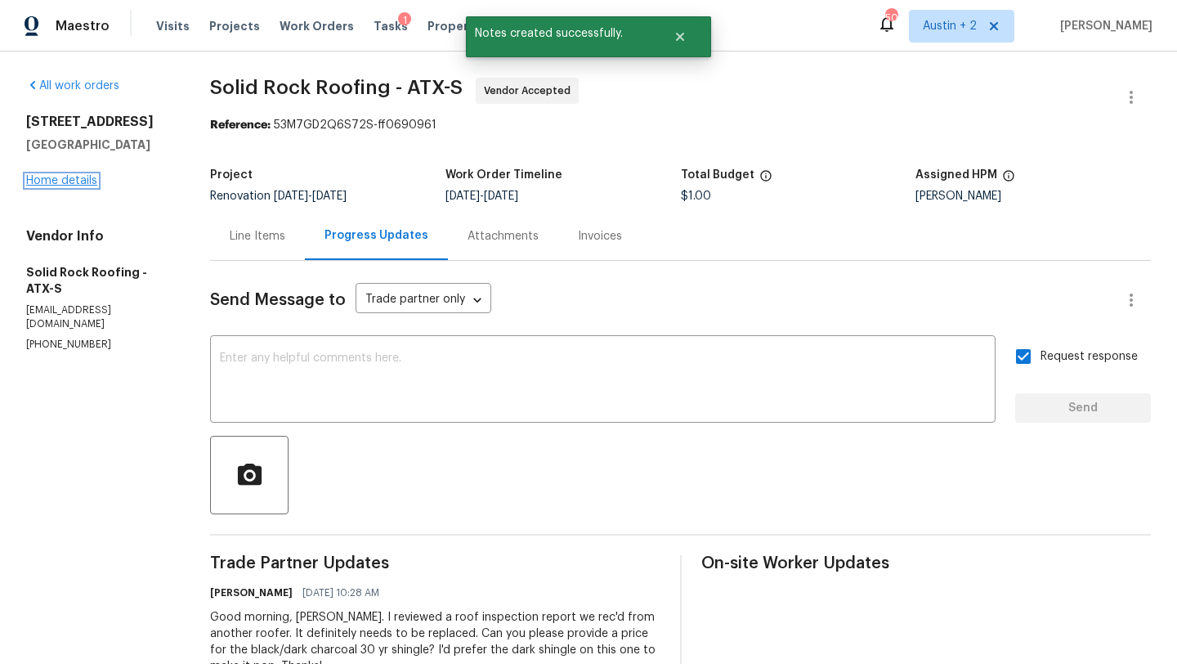
click at [73, 175] on link "Home details" at bounding box center [61, 180] width 71 height 11
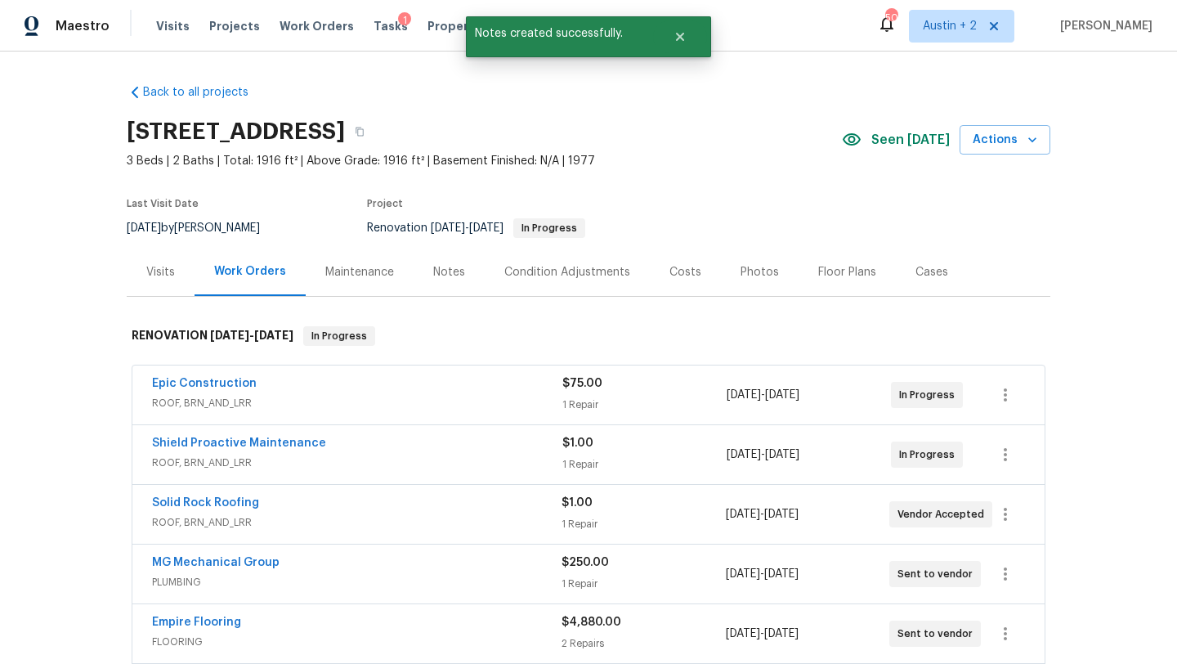
click at [449, 271] on div "Notes" at bounding box center [449, 272] width 32 height 16
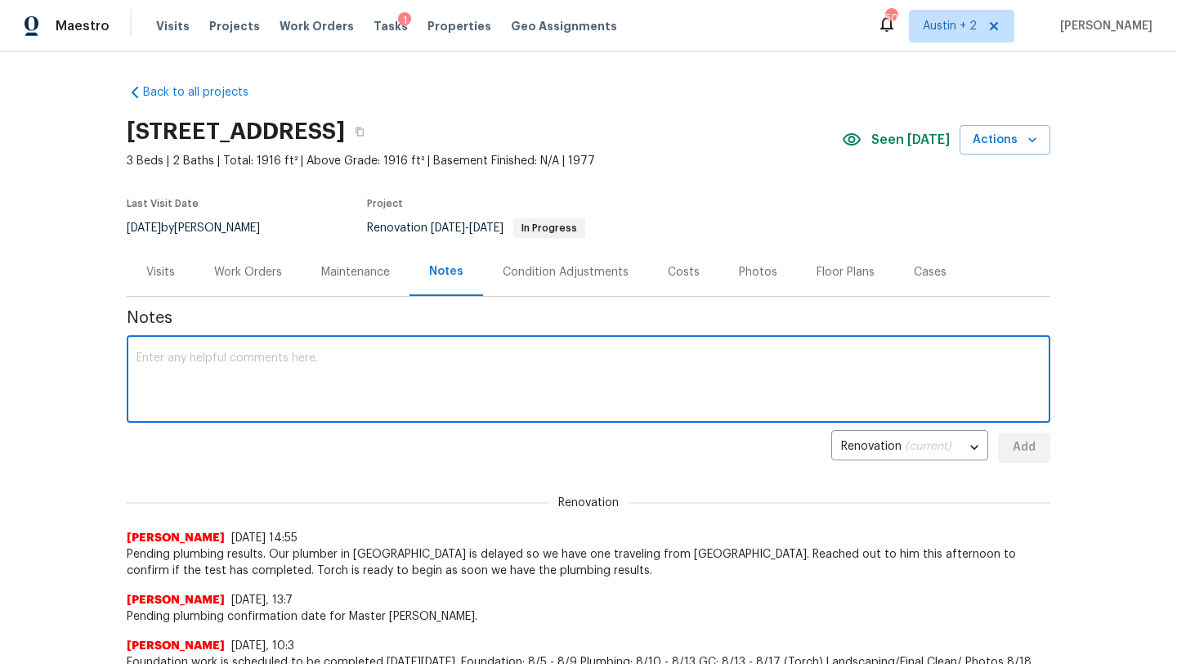
click at [362, 369] on textarea at bounding box center [588, 380] width 904 height 57
click at [331, 362] on textarea at bounding box center [588, 379] width 904 height 57
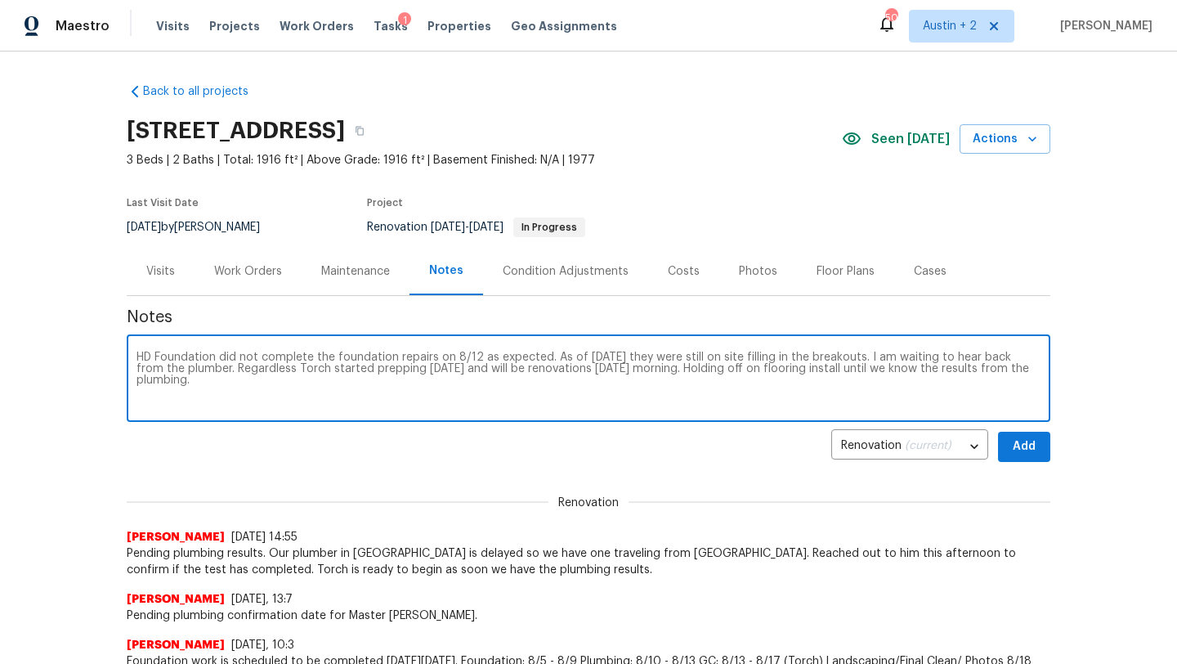
type textarea "HD Foundation did not complete the foundation repairs on 8/12 as expected. As o…"
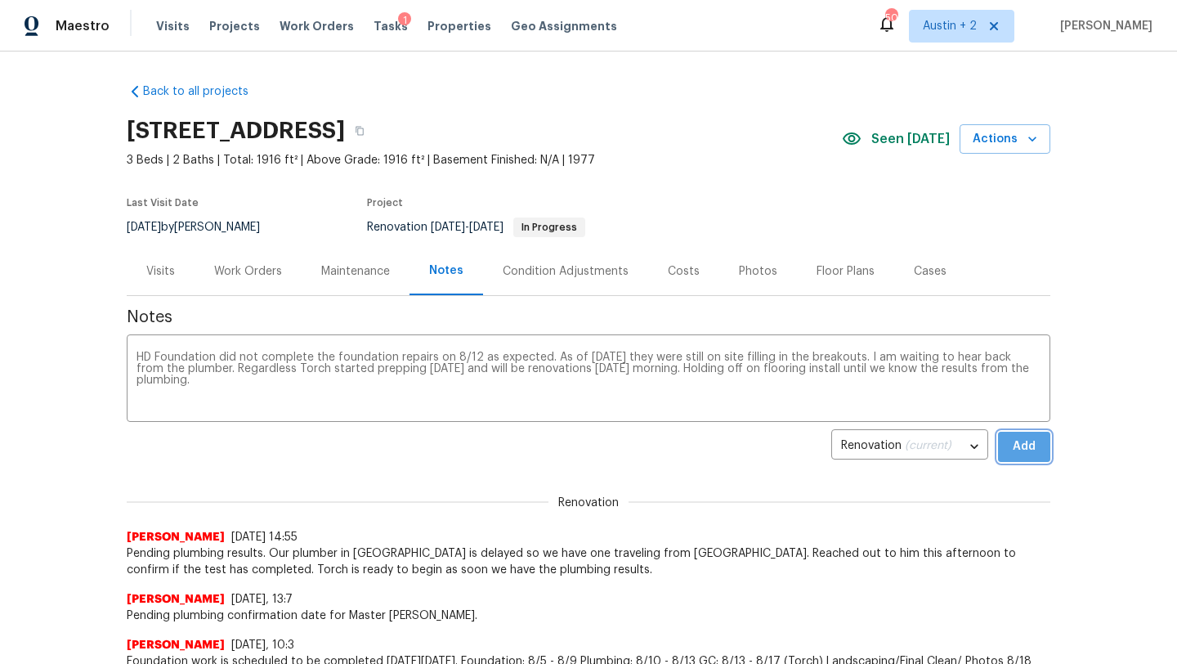
click at [1043, 448] on button "Add" at bounding box center [1024, 446] width 52 height 30
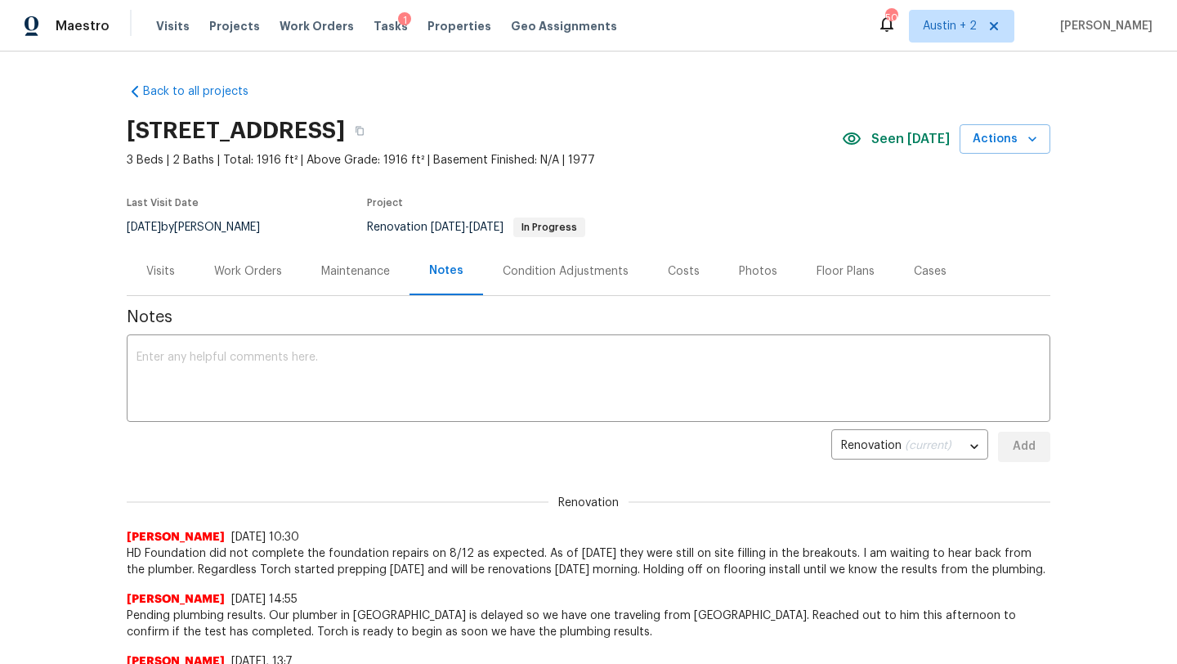
click at [267, 269] on div "Work Orders" at bounding box center [248, 271] width 68 height 16
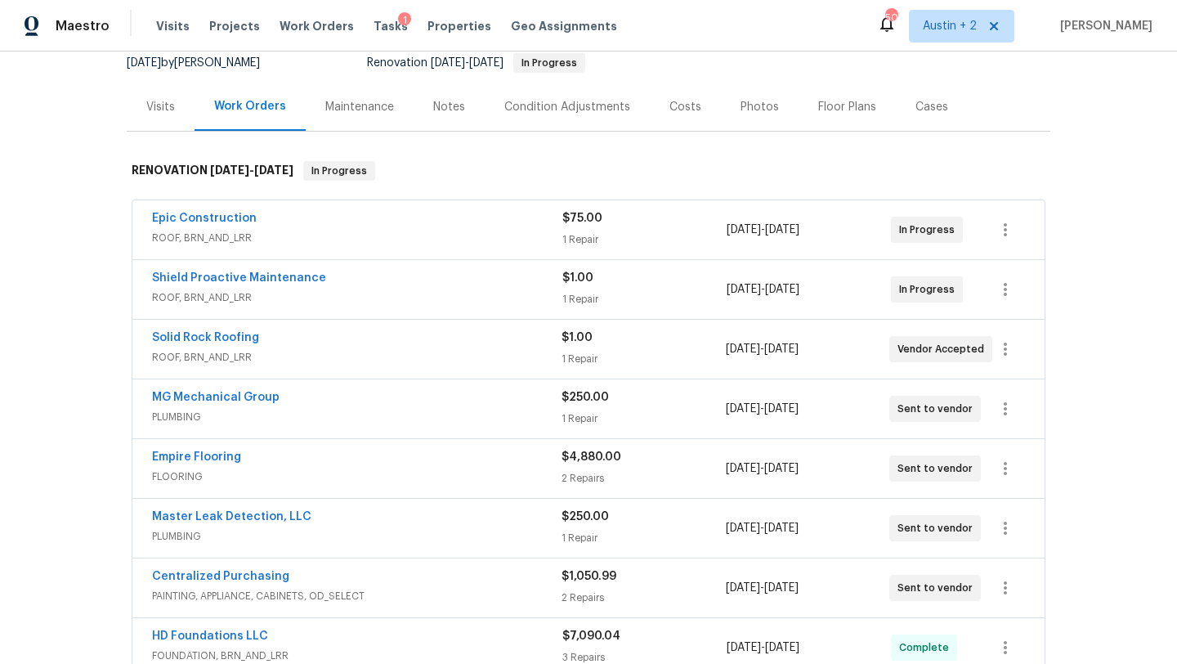
scroll to position [156, 0]
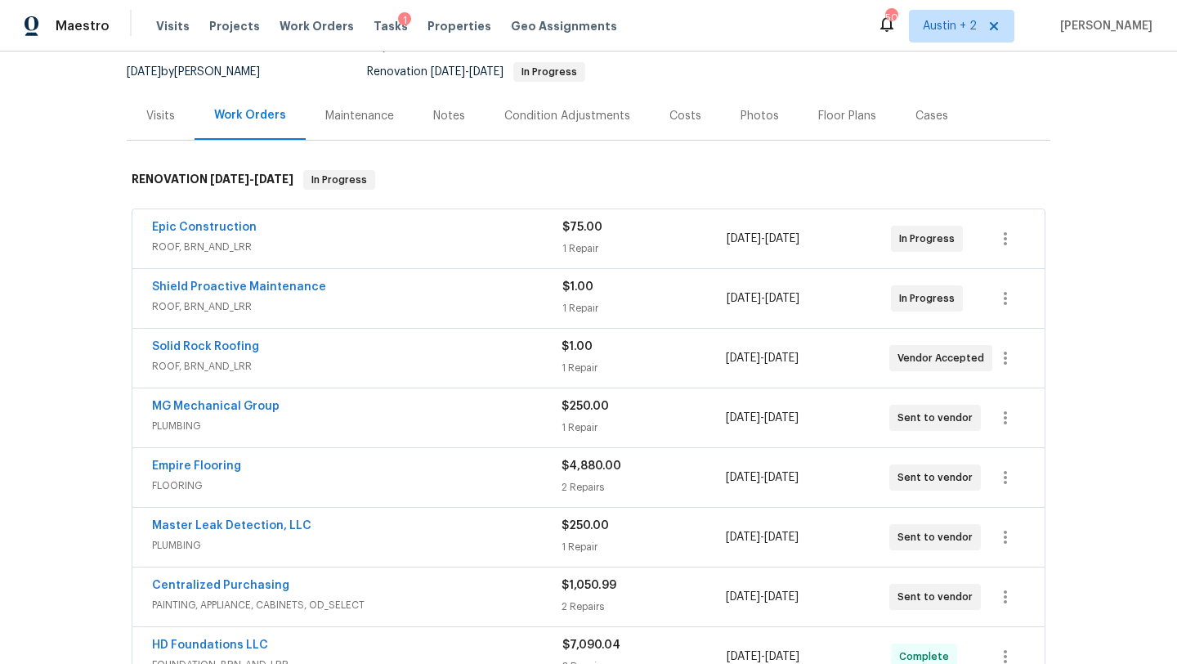
click at [678, 115] on div "Costs" at bounding box center [685, 116] width 32 height 16
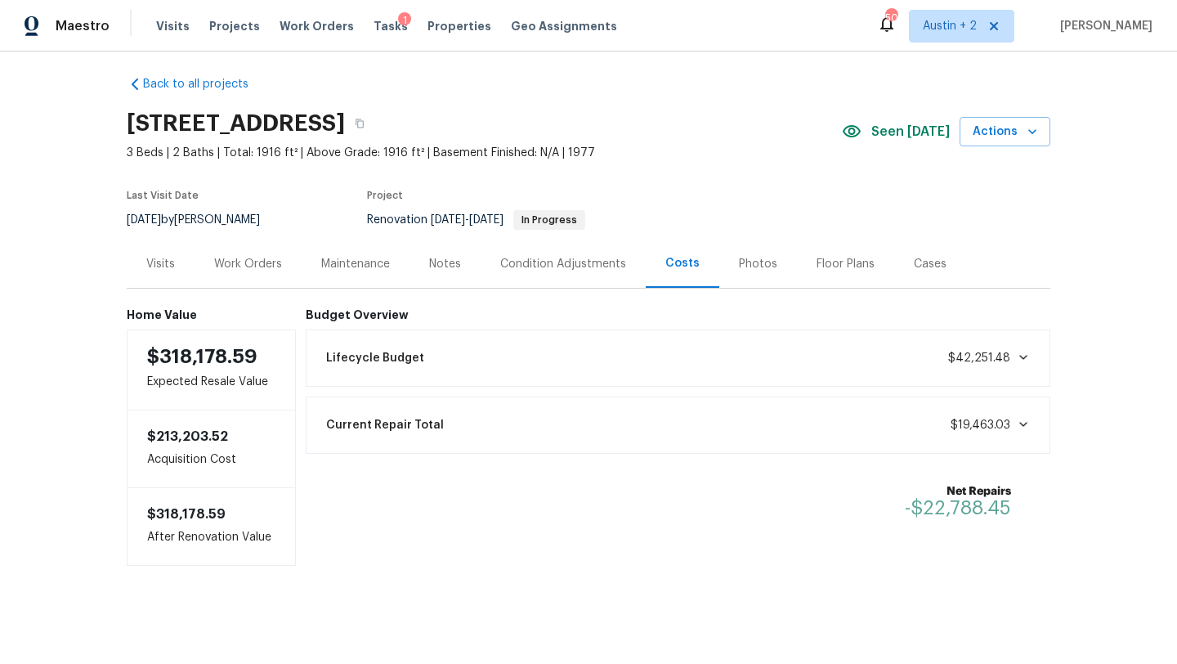
click at [246, 260] on div "Work Orders" at bounding box center [248, 264] width 68 height 16
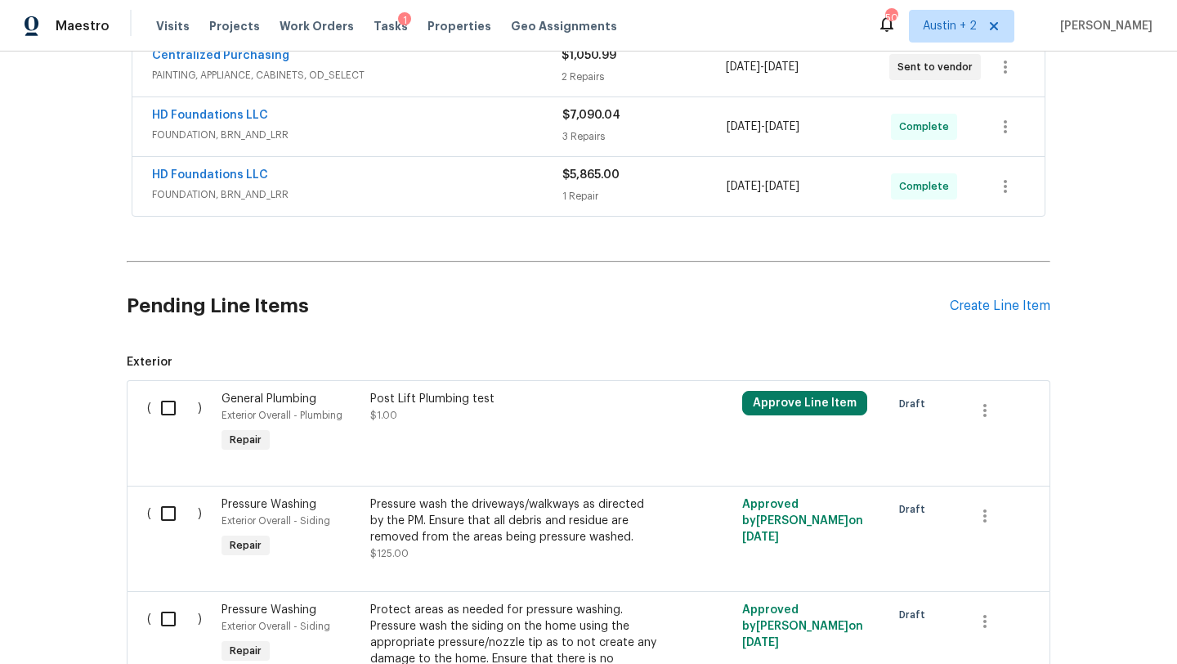
scroll to position [685, 0]
click at [1016, 300] on div "Create Line Item" at bounding box center [1000, 307] width 101 height 16
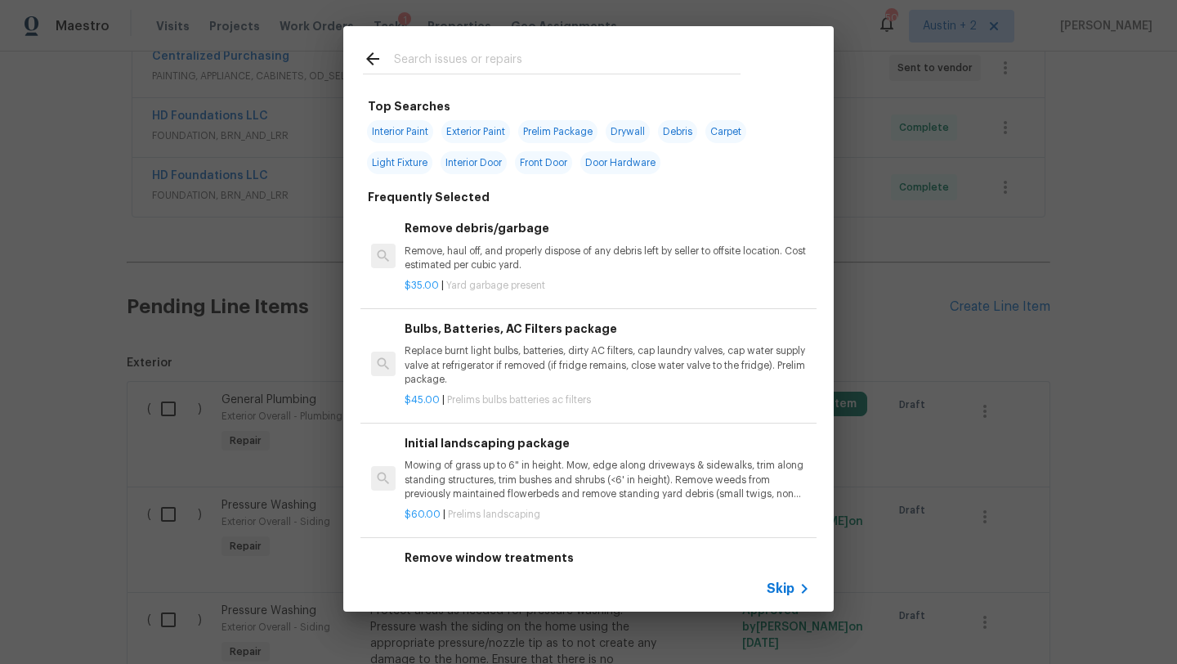
click at [486, 53] on input "text" at bounding box center [567, 61] width 346 height 25
type input "inter"
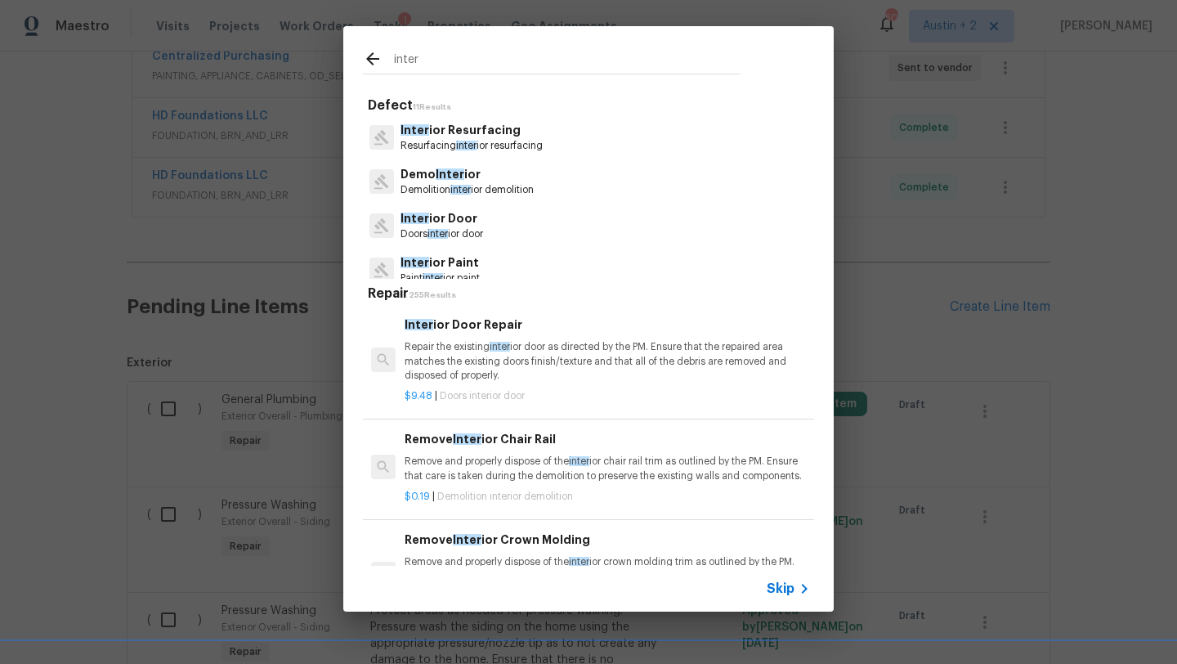
click at [467, 263] on p "Inter ior Paint" at bounding box center [439, 262] width 79 height 17
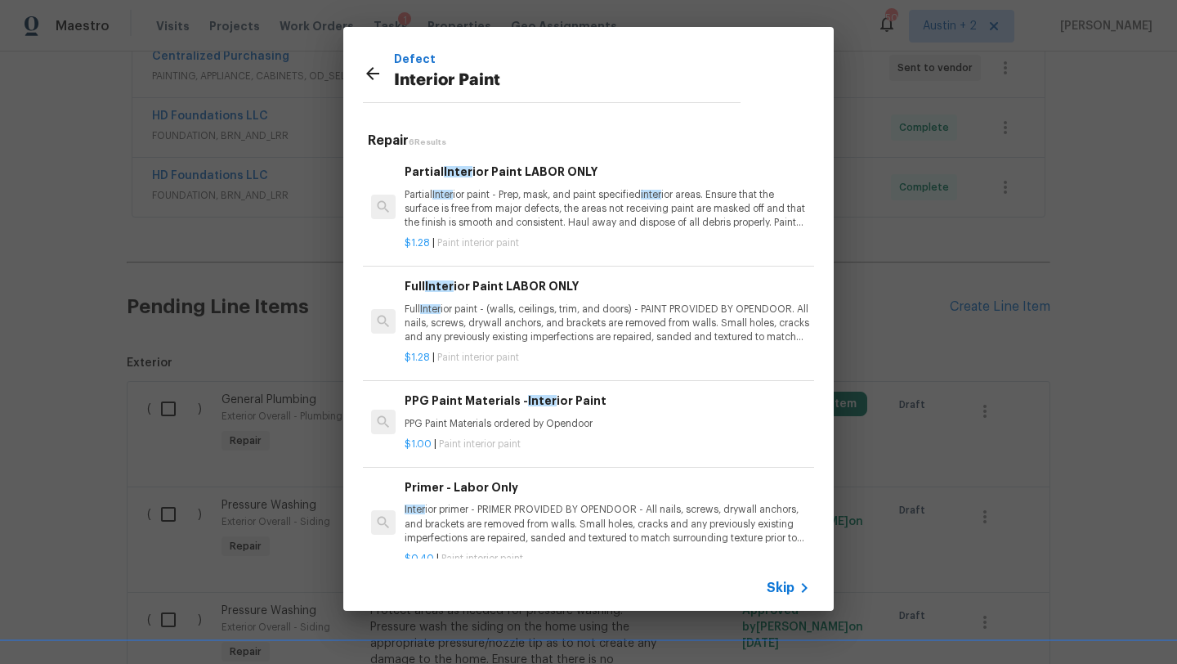
click at [601, 333] on p "Full Inter ior paint - (walls, ceilings, trim, and doors) - PAINT PROVIDED BY O…" at bounding box center [607, 323] width 405 height 42
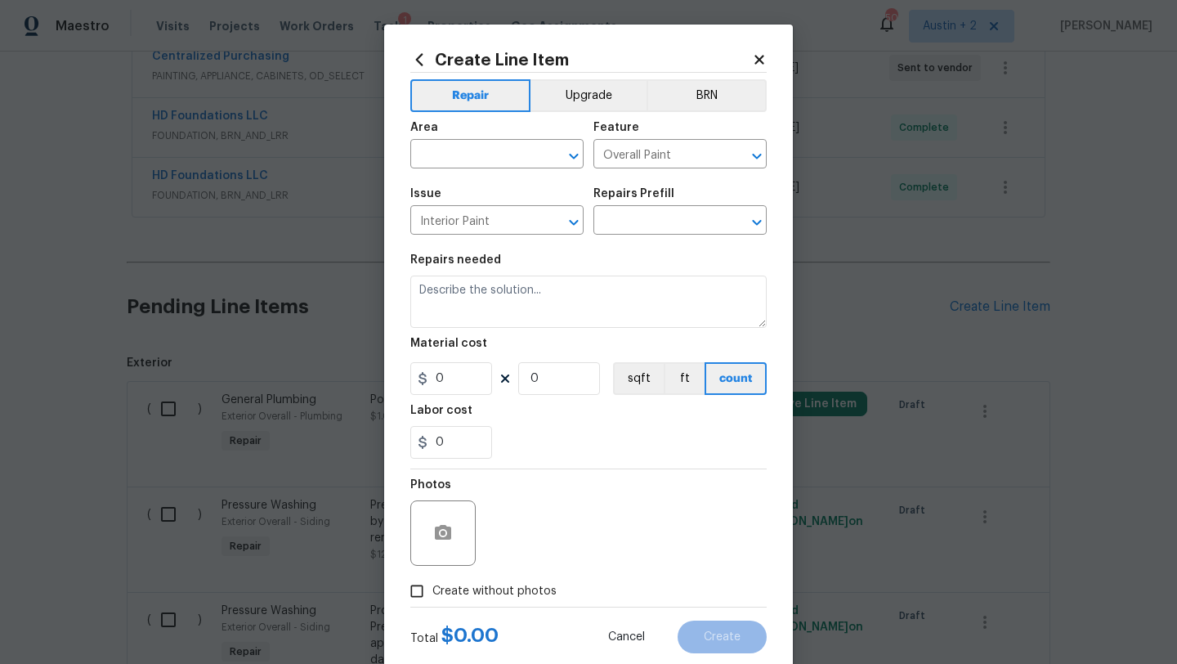
type textarea "Full Interior paint - (walls, ceilings, trim, and doors) - PAINT PROVIDED BY OP…"
type input "1"
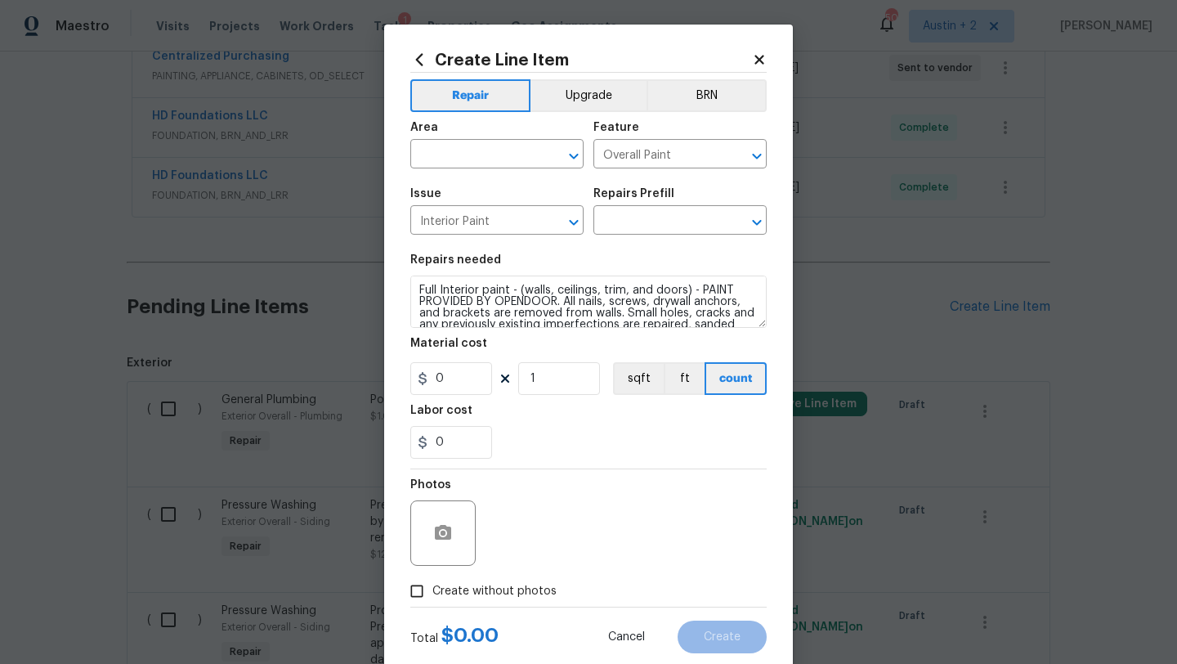
type input "Full Interior Paint LABOR ONLY $1.28"
type input "1.28"
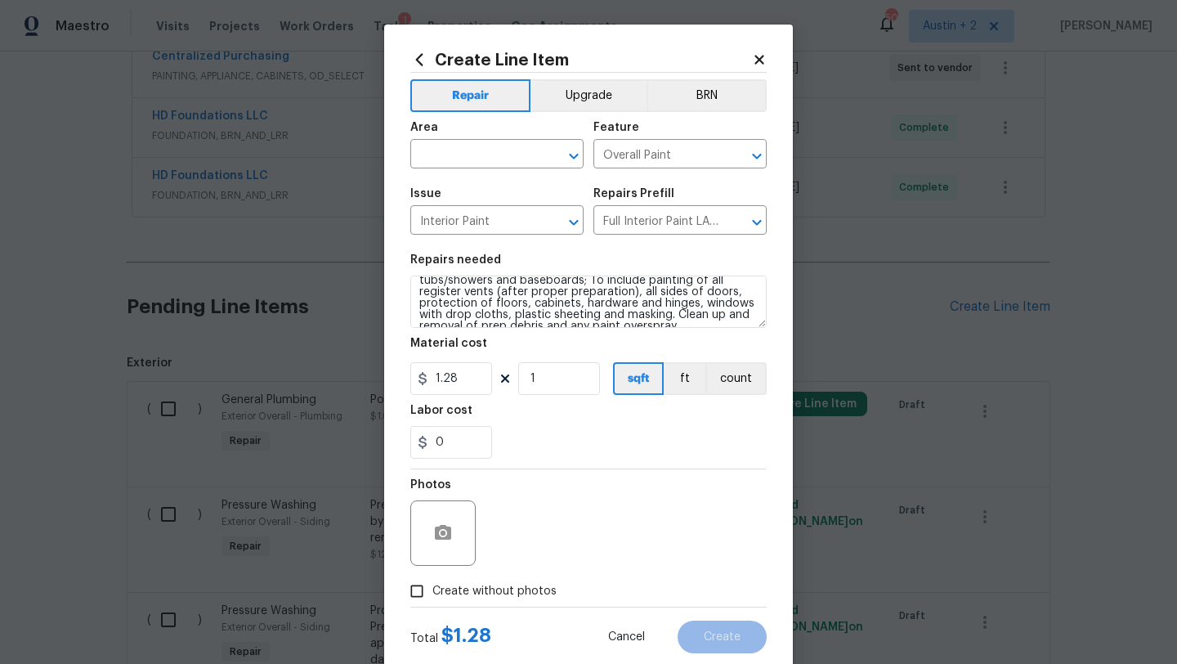
scroll to position [92, 0]
click at [489, 159] on input "text" at bounding box center [473, 155] width 127 height 25
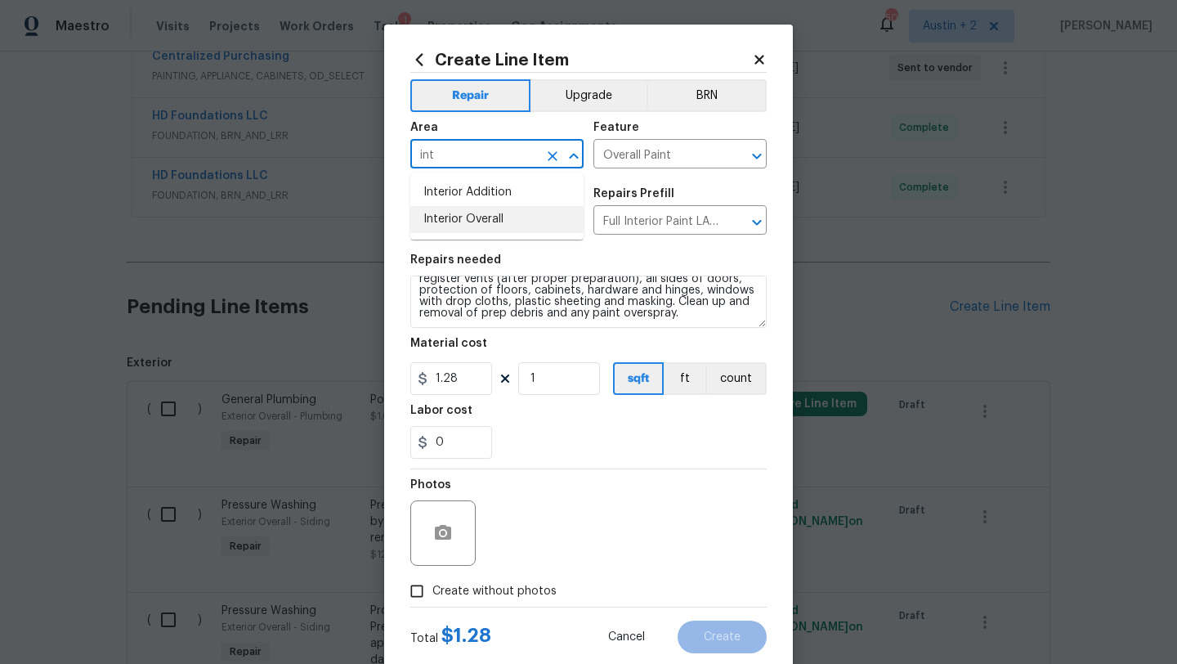
click at [476, 219] on li "Interior Overall" at bounding box center [496, 219] width 173 height 27
type input "Interior Overall"
click at [543, 377] on input "1" at bounding box center [559, 378] width 82 height 33
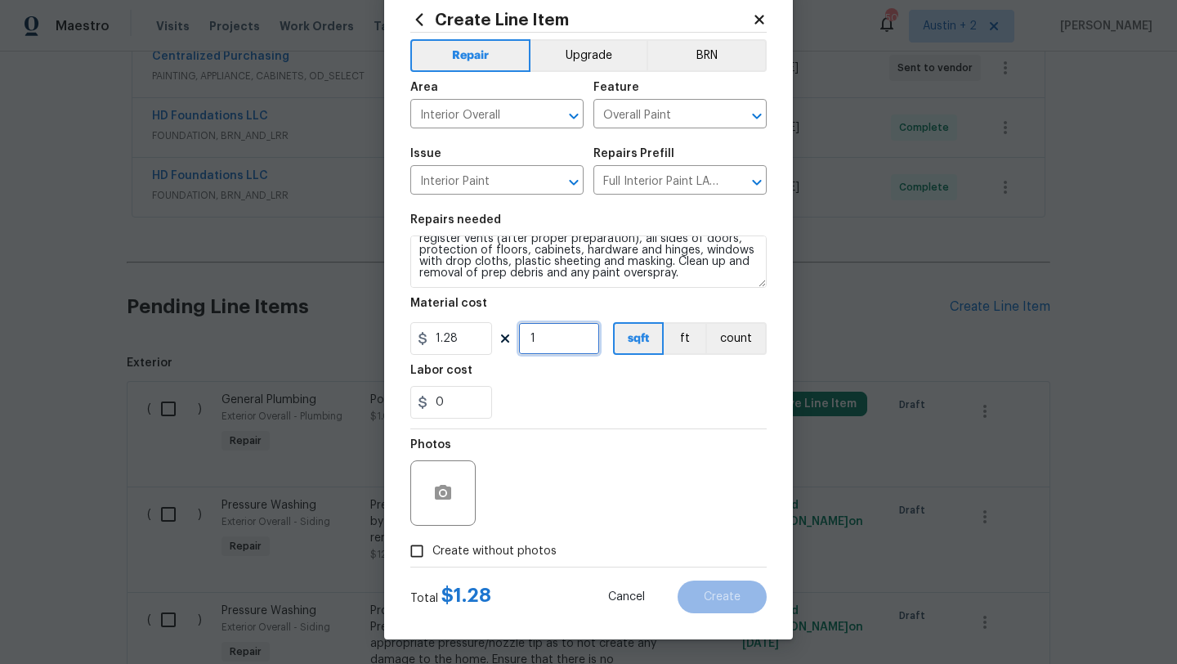
scroll to position [0, 0]
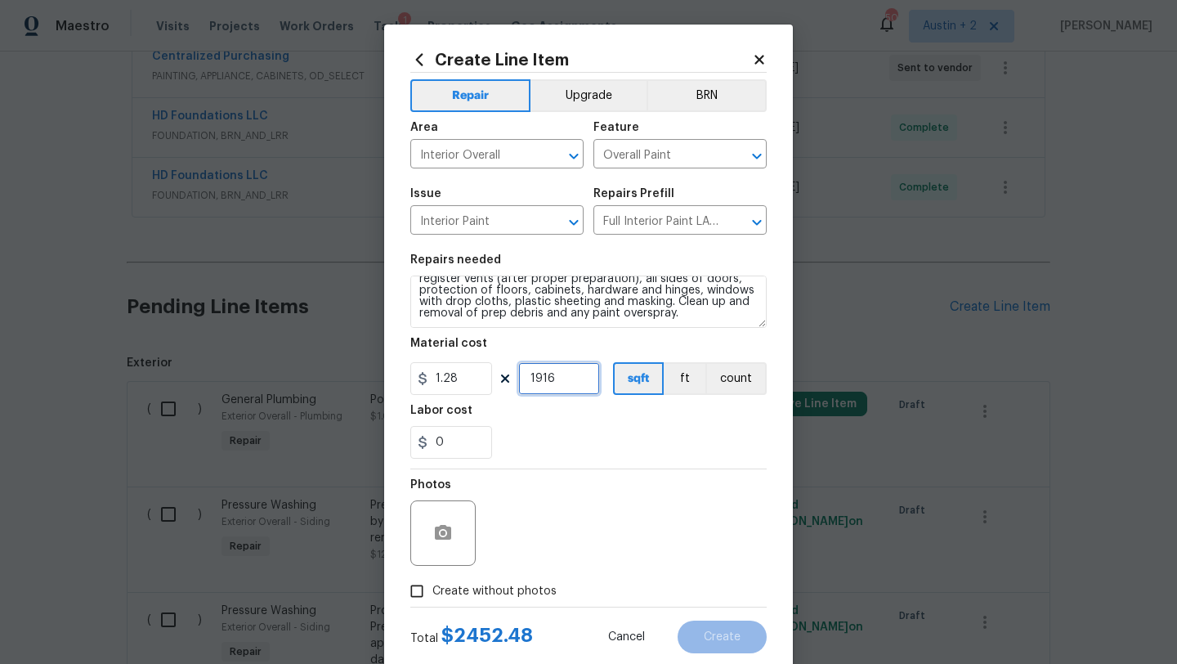
type input "1916"
click at [463, 592] on span "Create without photos" at bounding box center [494, 591] width 124 height 17
click at [432, 592] on input "Create without photos" at bounding box center [416, 590] width 31 height 31
checkbox input "true"
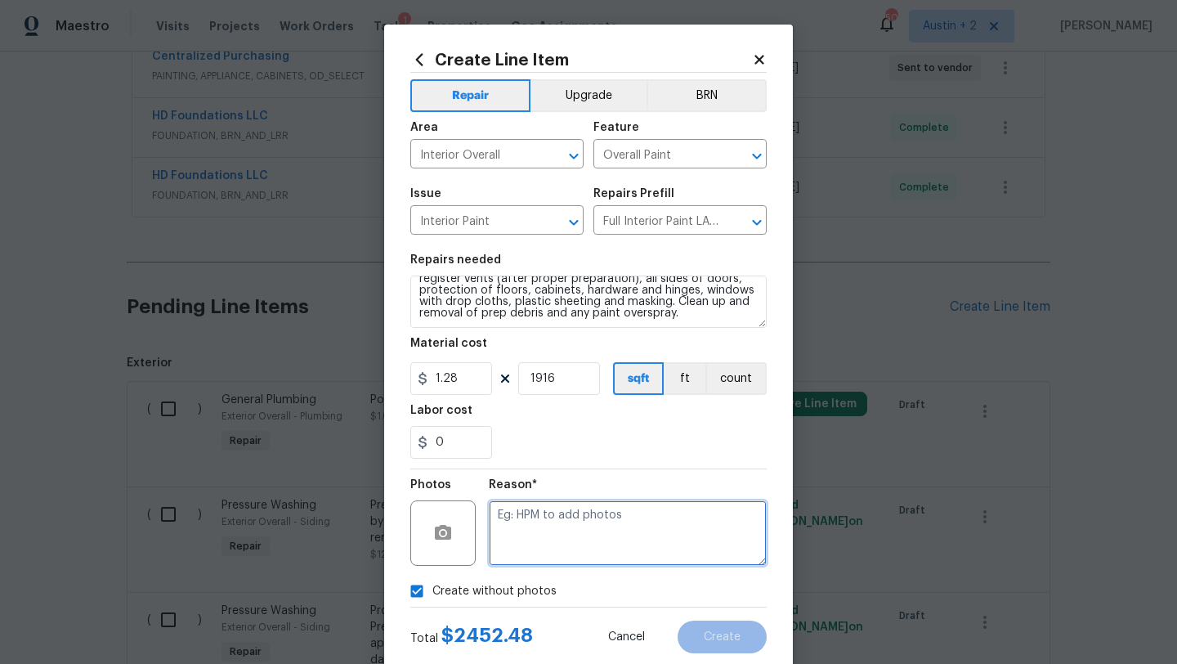
click at [579, 541] on textarea at bounding box center [628, 532] width 278 height 65
type textarea "will add"
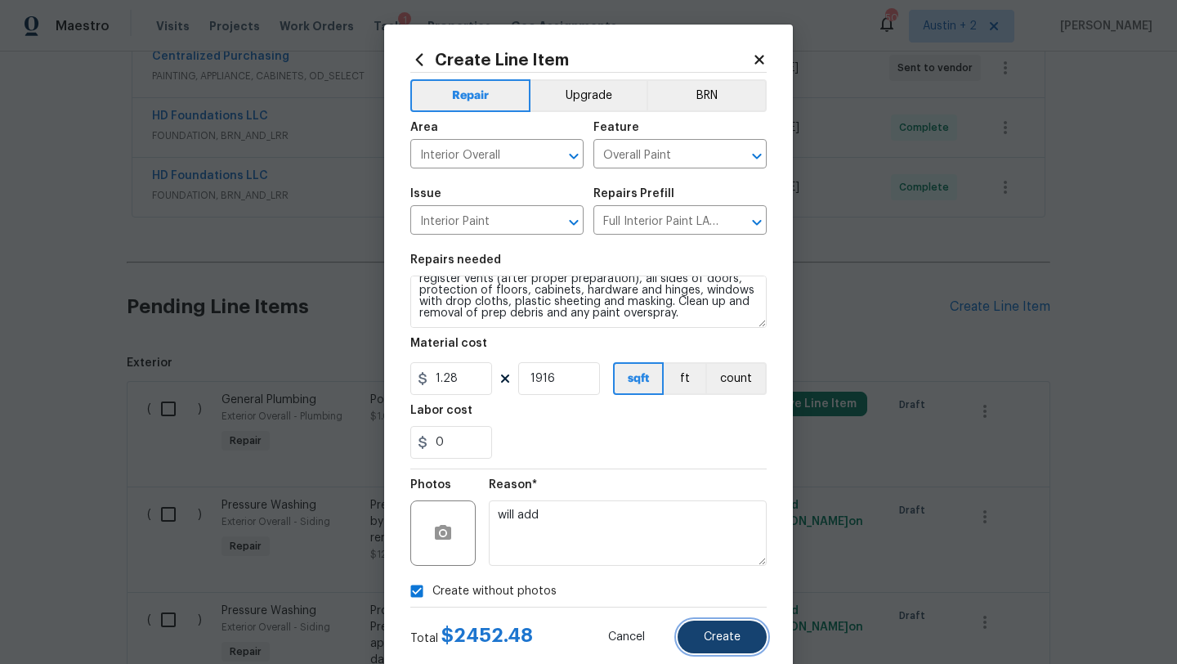
click at [743, 627] on button "Create" at bounding box center [721, 636] width 89 height 33
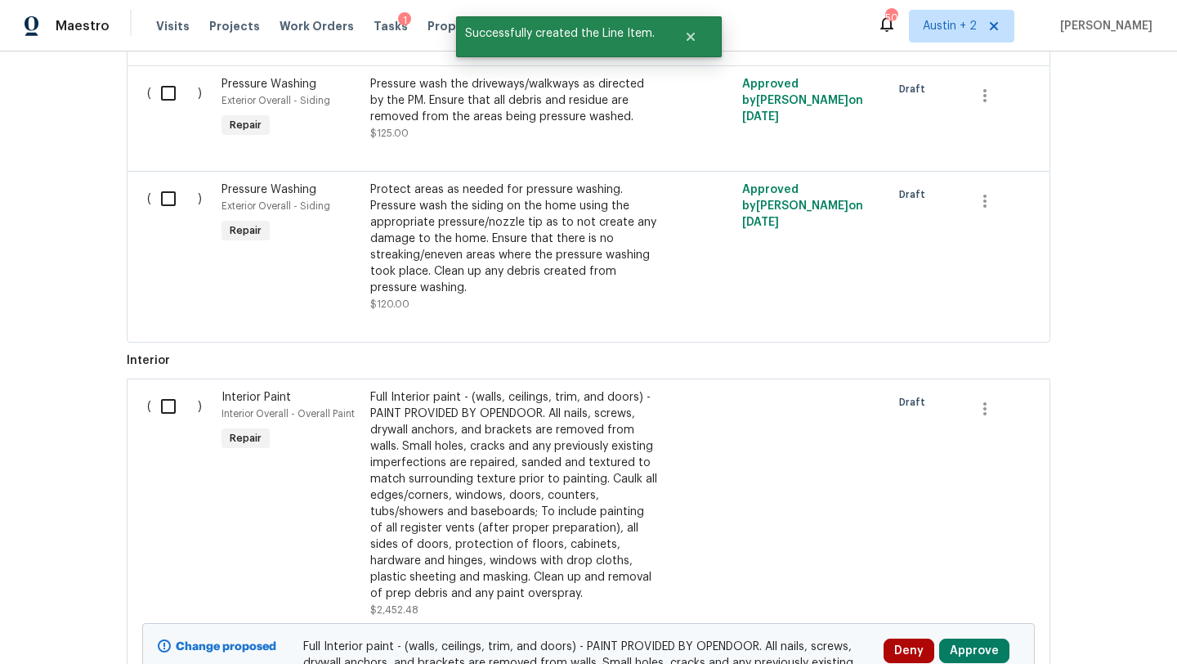
scroll to position [1361, 0]
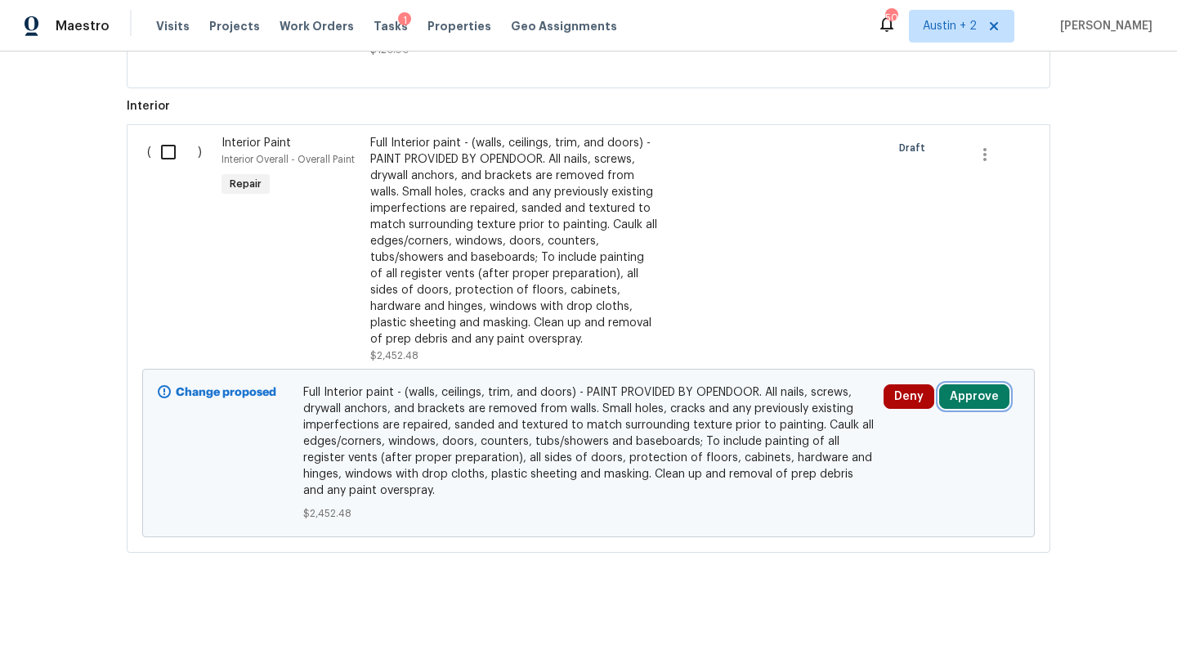
click at [968, 394] on button "Approve" at bounding box center [974, 396] width 70 height 25
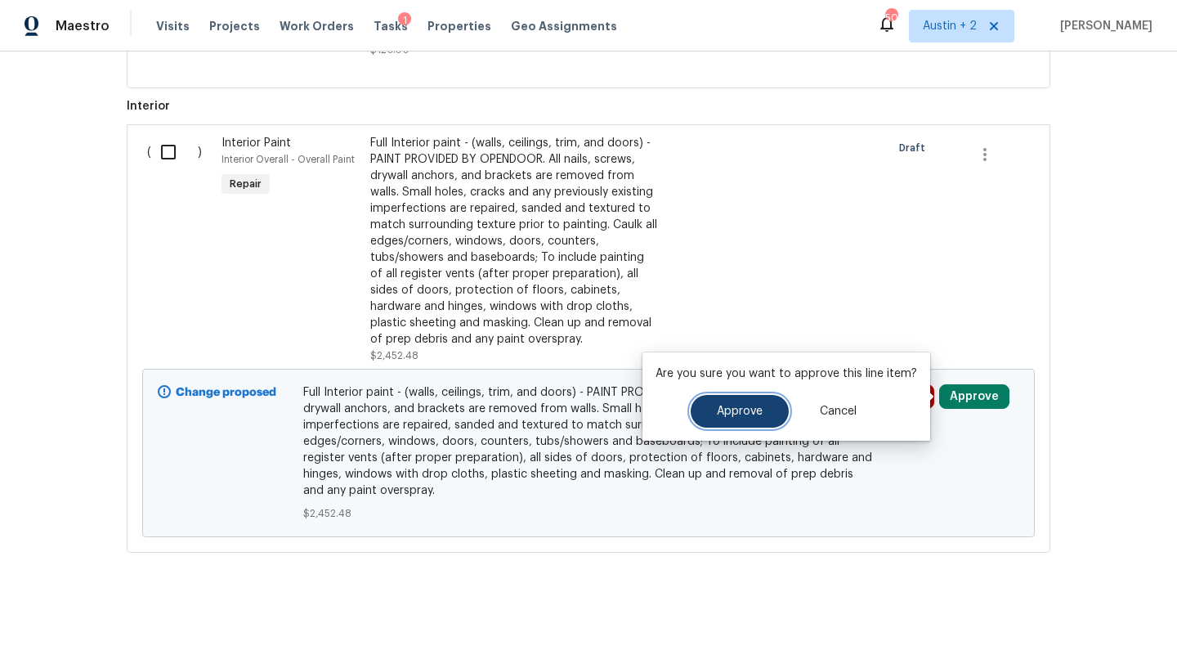
click at [737, 406] on span "Approve" at bounding box center [740, 411] width 46 height 12
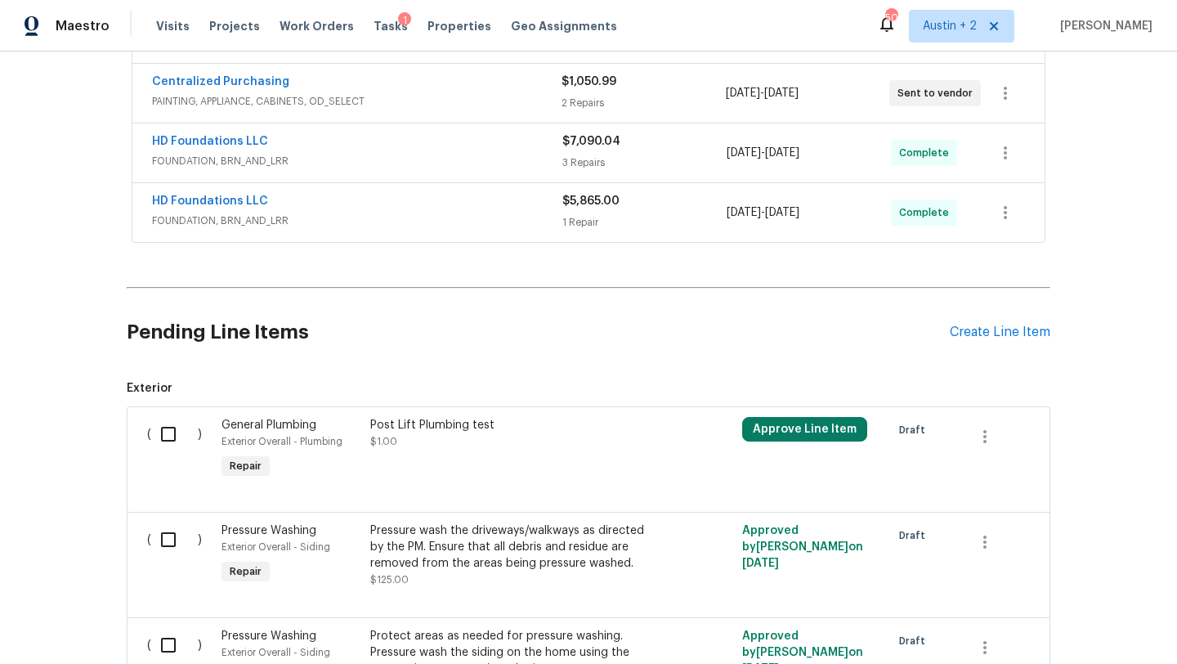
scroll to position [758, 0]
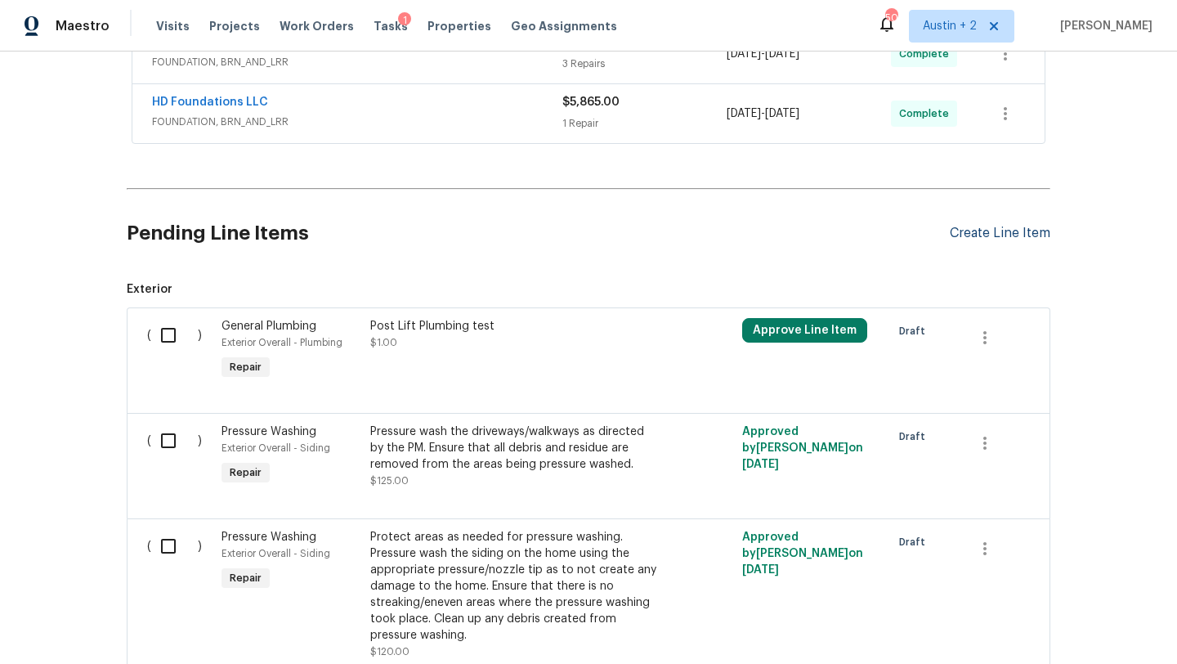
click at [975, 234] on div "Create Line Item" at bounding box center [1000, 234] width 101 height 16
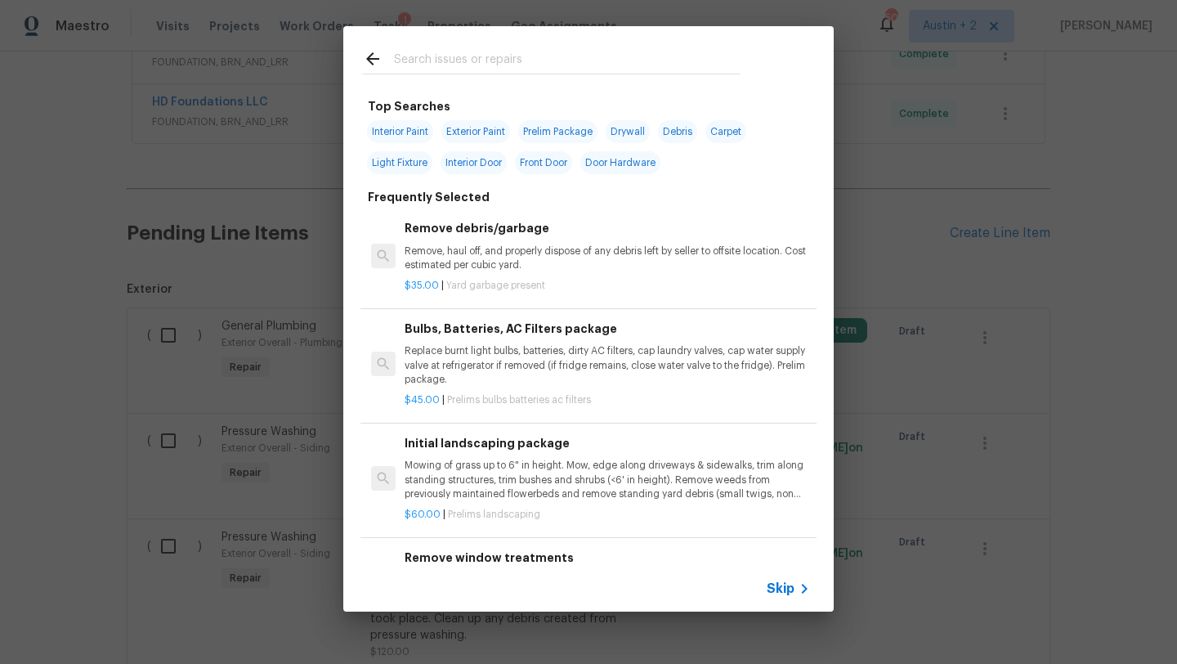
click at [458, 62] on input "text" at bounding box center [567, 61] width 346 height 25
type input "r"
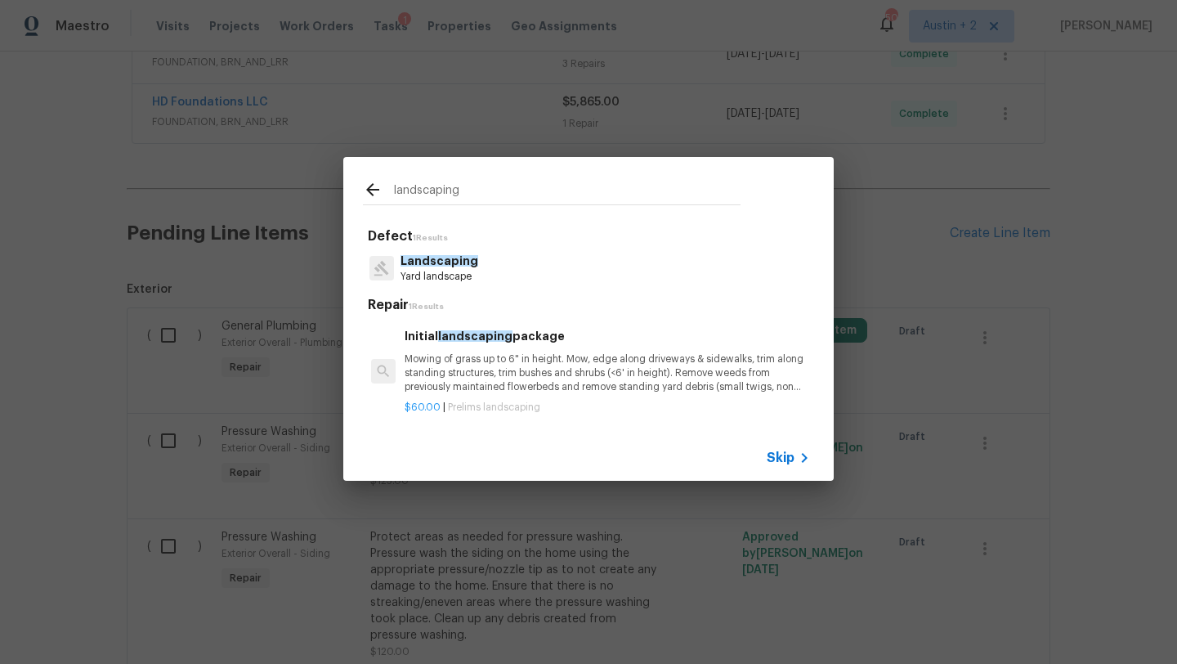
type input "landscaping"
click at [516, 374] on p "Mowing of grass up to 6" in height. Mow, edge along driveways & sidewalks, trim…" at bounding box center [607, 373] width 405 height 42
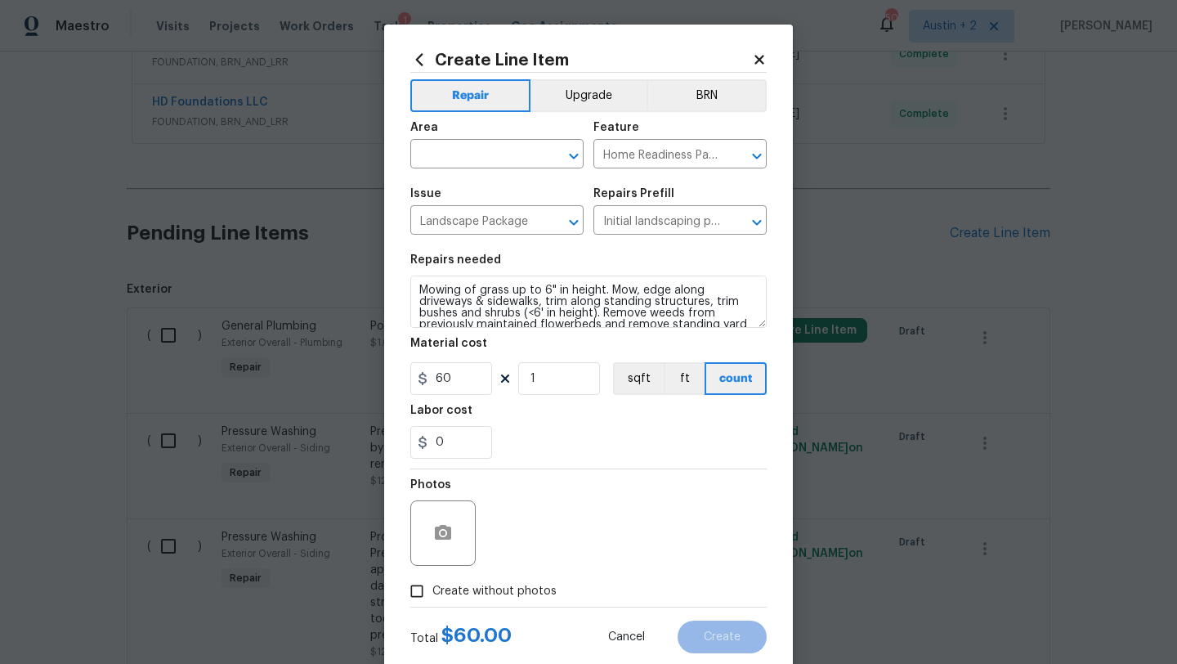
scroll to position [41, 0]
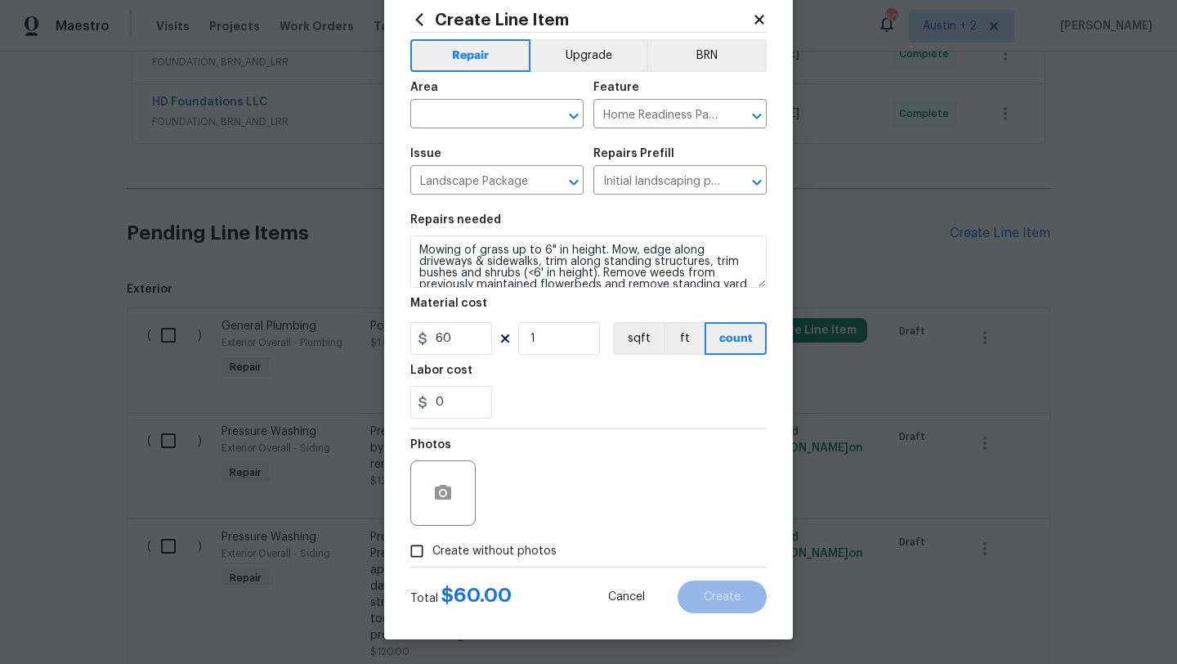
click at [449, 549] on span "Create without photos" at bounding box center [494, 551] width 124 height 17
click at [432, 549] on input "Create without photos" at bounding box center [416, 550] width 31 height 31
checkbox input "true"
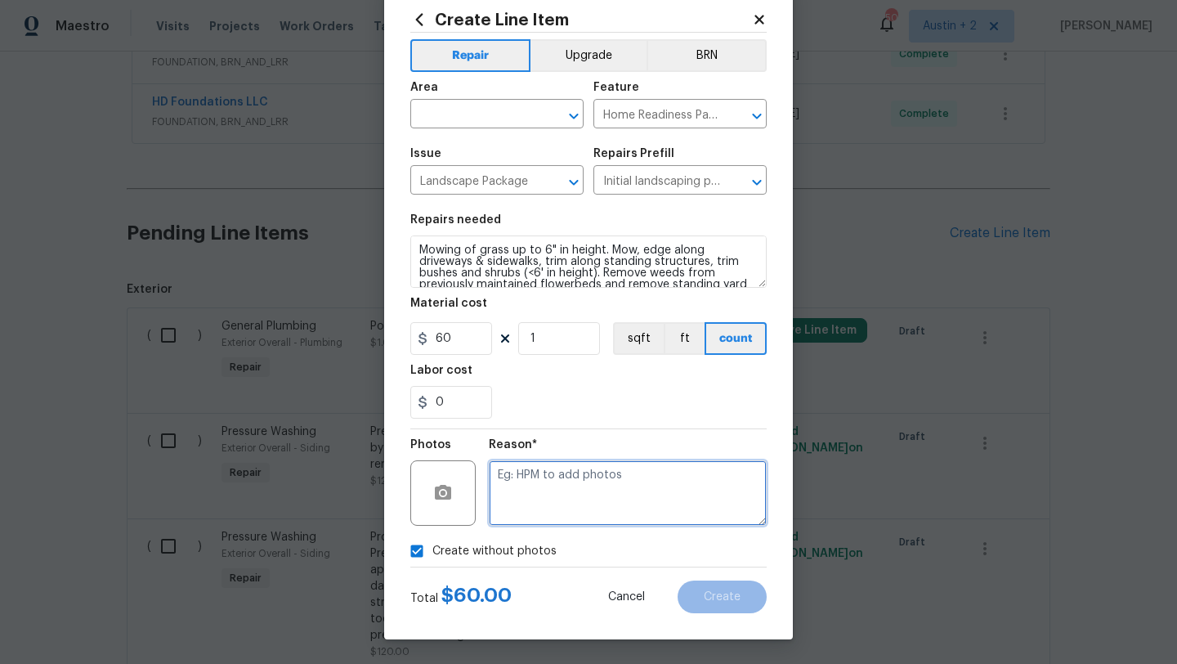
click at [548, 502] on textarea at bounding box center [628, 492] width 278 height 65
type textarea "will add"
click at [662, 401] on div "0" at bounding box center [588, 402] width 356 height 33
click at [615, 543] on div "Create without photos" at bounding box center [588, 550] width 356 height 31
click at [556, 608] on div "Total $ 60.00 Cancel Create" at bounding box center [588, 590] width 356 height 46
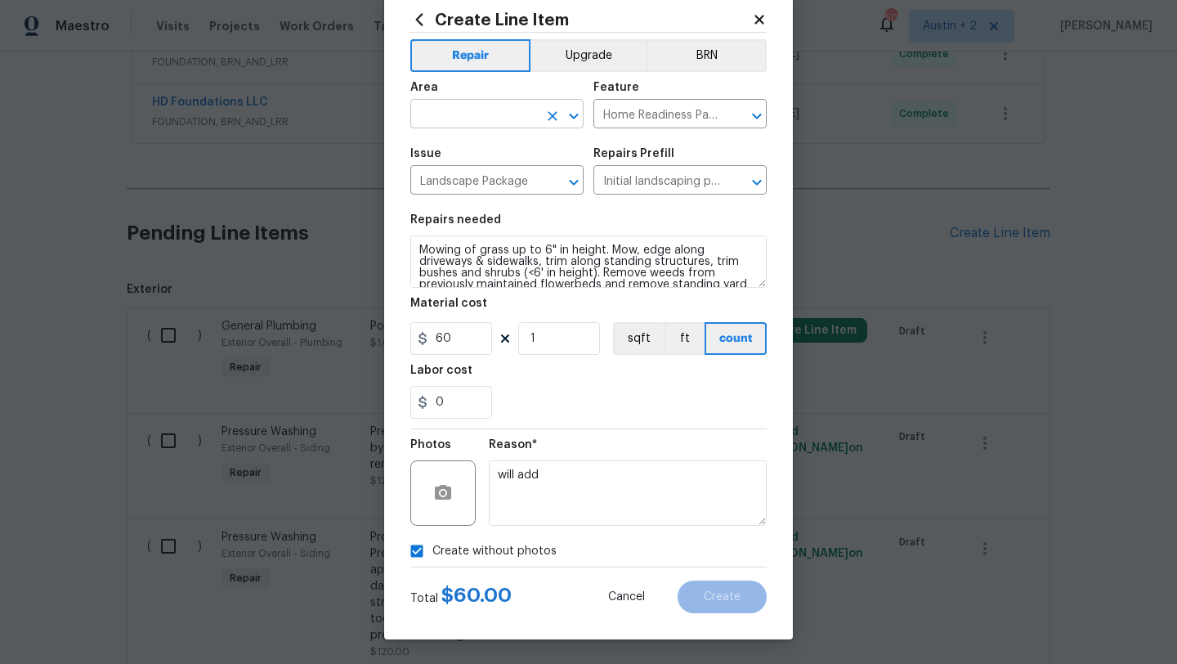
click at [488, 114] on input "text" at bounding box center [473, 115] width 127 height 25
click at [509, 180] on li "Exterior Overall" at bounding box center [496, 178] width 173 height 27
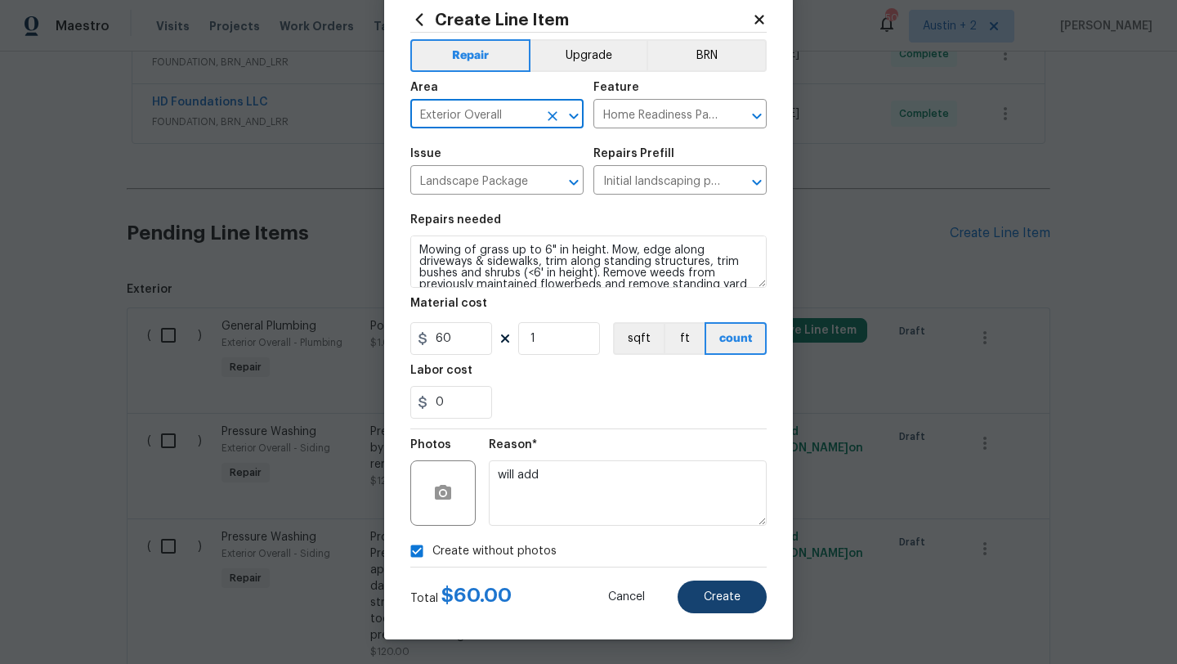
type input "Exterior Overall"
click at [731, 591] on span "Create" at bounding box center [722, 597] width 37 height 12
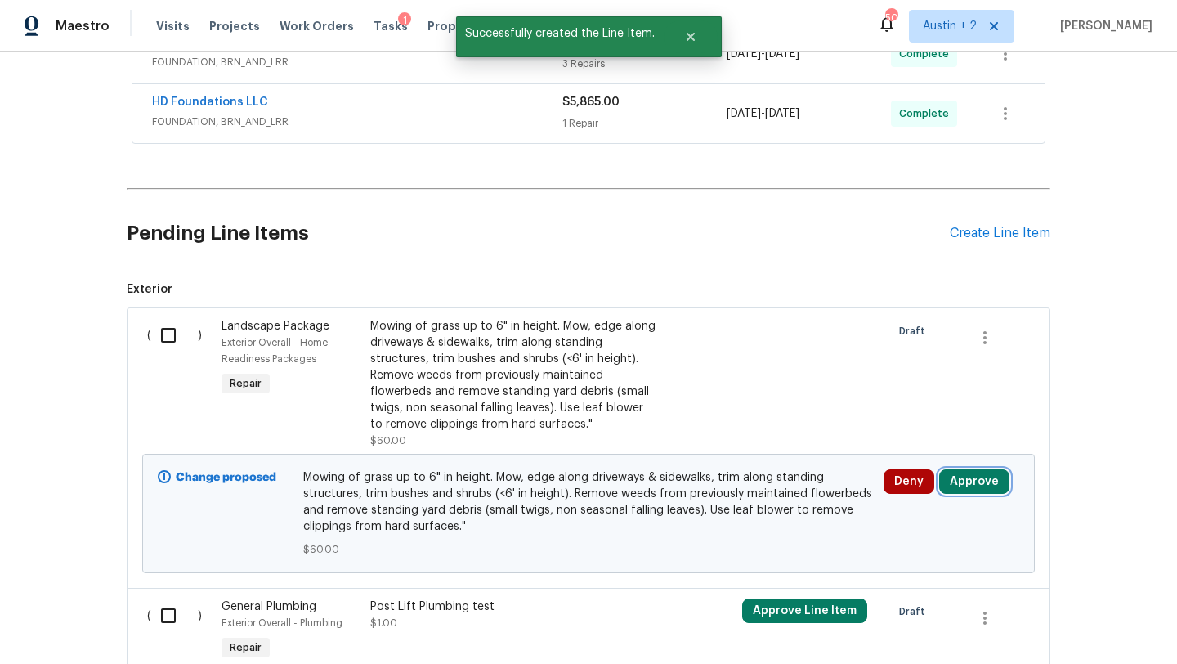
click at [972, 483] on button "Approve" at bounding box center [974, 481] width 70 height 25
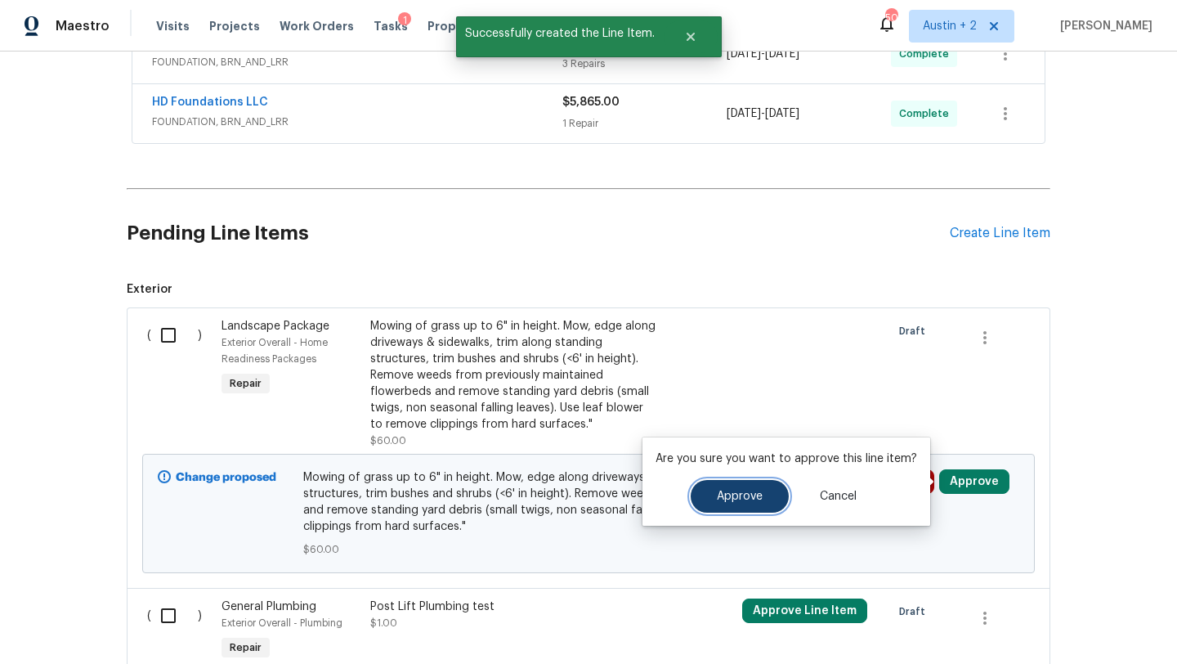
click at [768, 501] on button "Approve" at bounding box center [740, 496] width 98 height 33
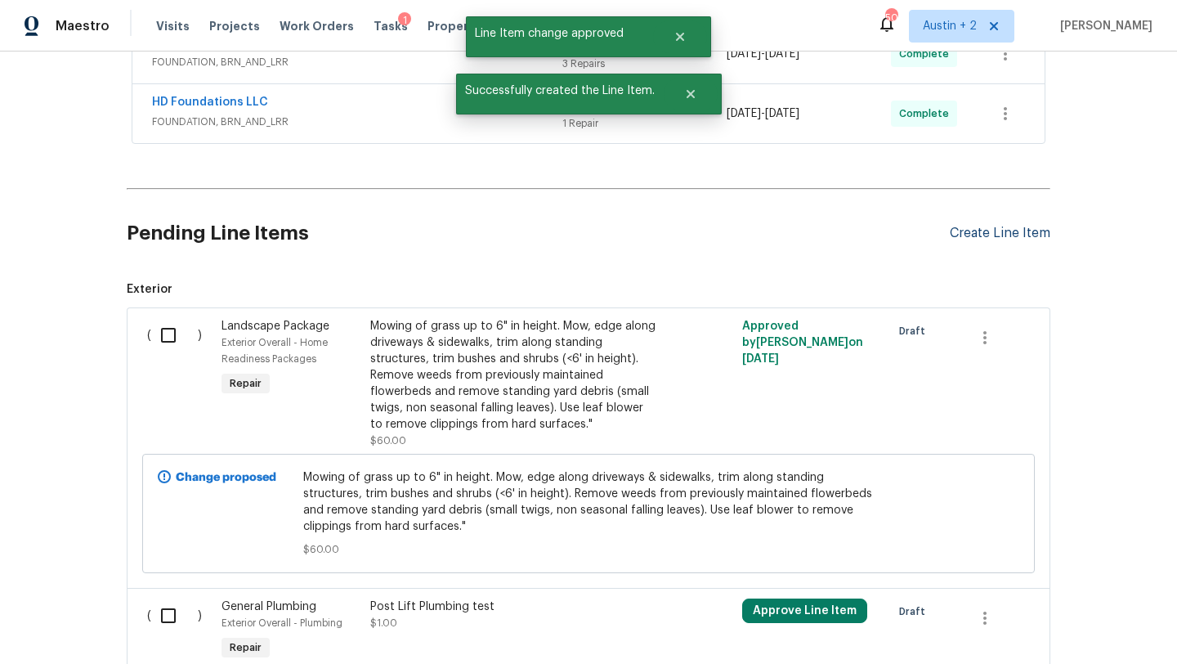
click at [988, 226] on div "Create Line Item" at bounding box center [1000, 234] width 101 height 16
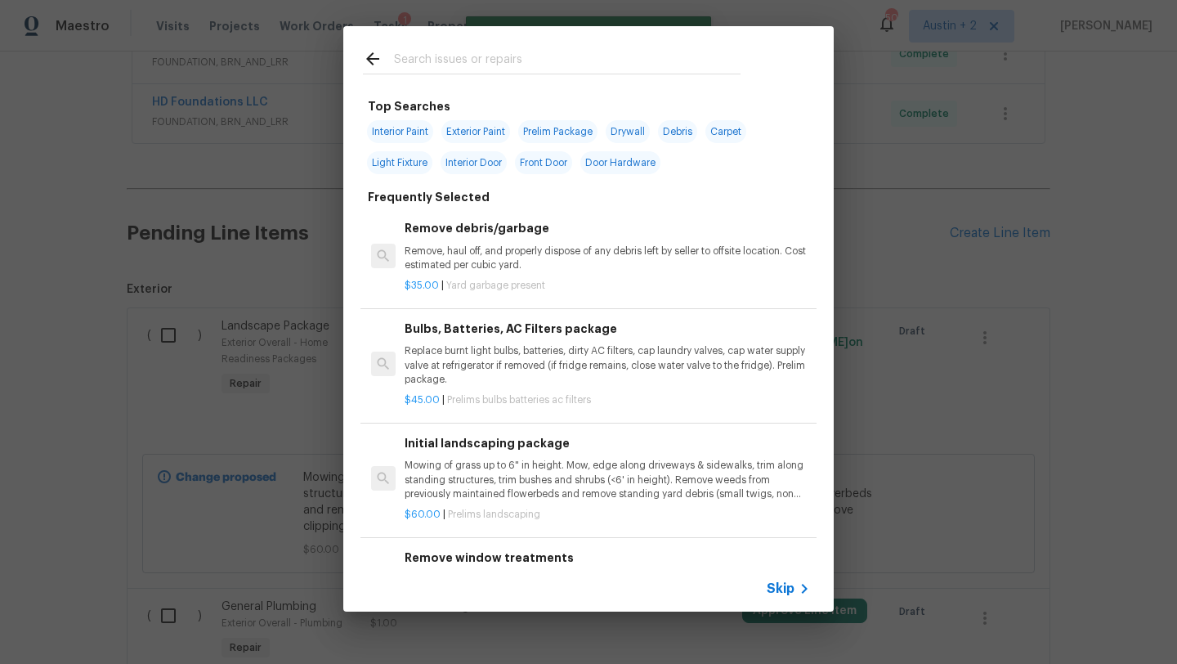
click at [472, 62] on input "text" at bounding box center [567, 61] width 346 height 25
type input "b"
type input "debris"
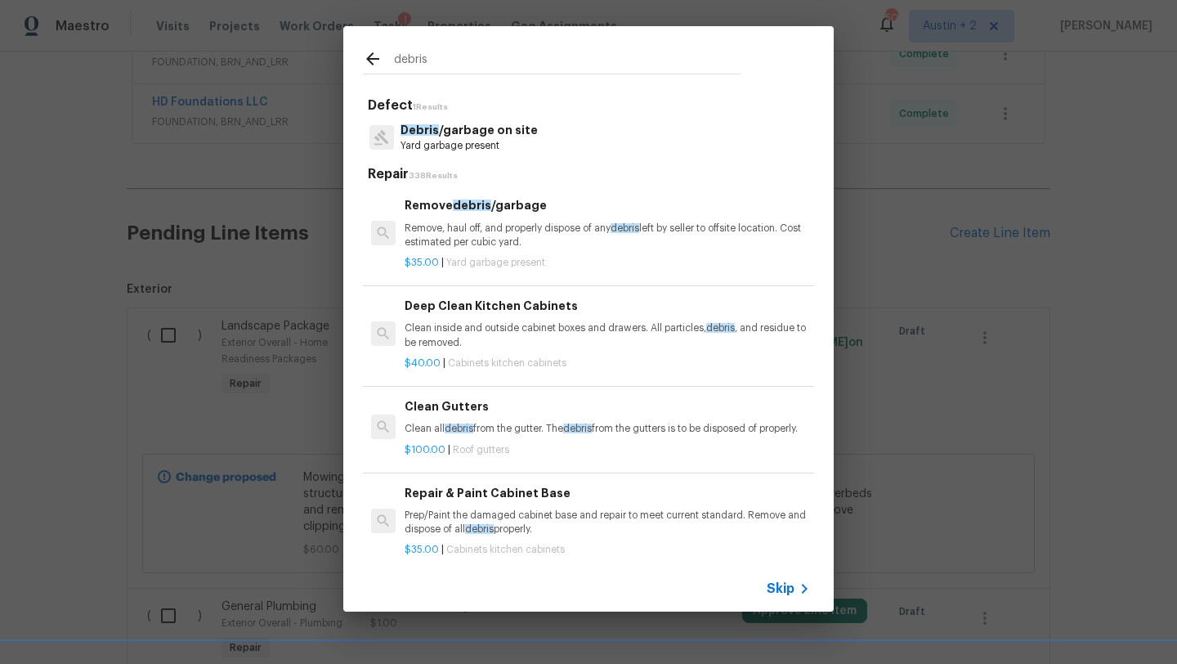
click at [523, 226] on p "Remove, haul off, and properly dispose of any debris left by seller to offsite …" at bounding box center [607, 235] width 405 height 28
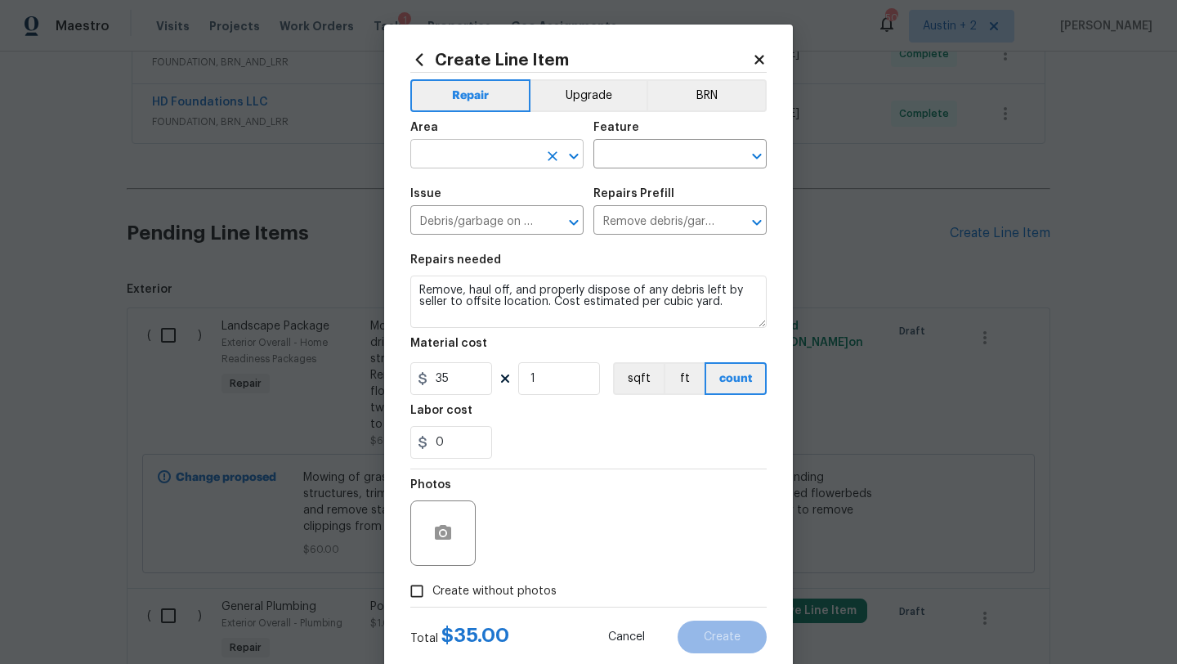
click at [491, 156] on input "text" at bounding box center [473, 155] width 127 height 25
click at [527, 215] on li "Exterior Overall" at bounding box center [496, 219] width 173 height 27
type input "Exterior Overall"
click at [657, 143] on input "text" at bounding box center [656, 155] width 127 height 25
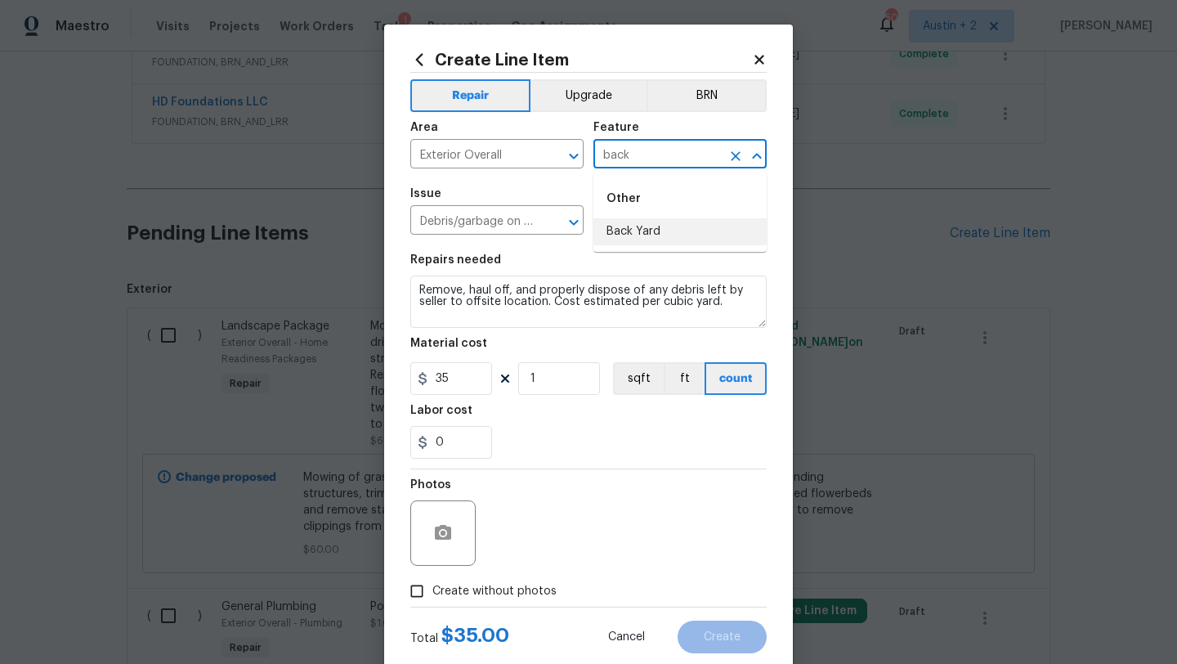
click at [666, 224] on li "Back Yard" at bounding box center [679, 231] width 173 height 27
type input "Back Yard"
drag, startPoint x: 539, startPoint y: 381, endPoint x: 474, endPoint y: 381, distance: 65.4
click at [508, 381] on div "35 1 sqft ft count" at bounding box center [588, 378] width 356 height 33
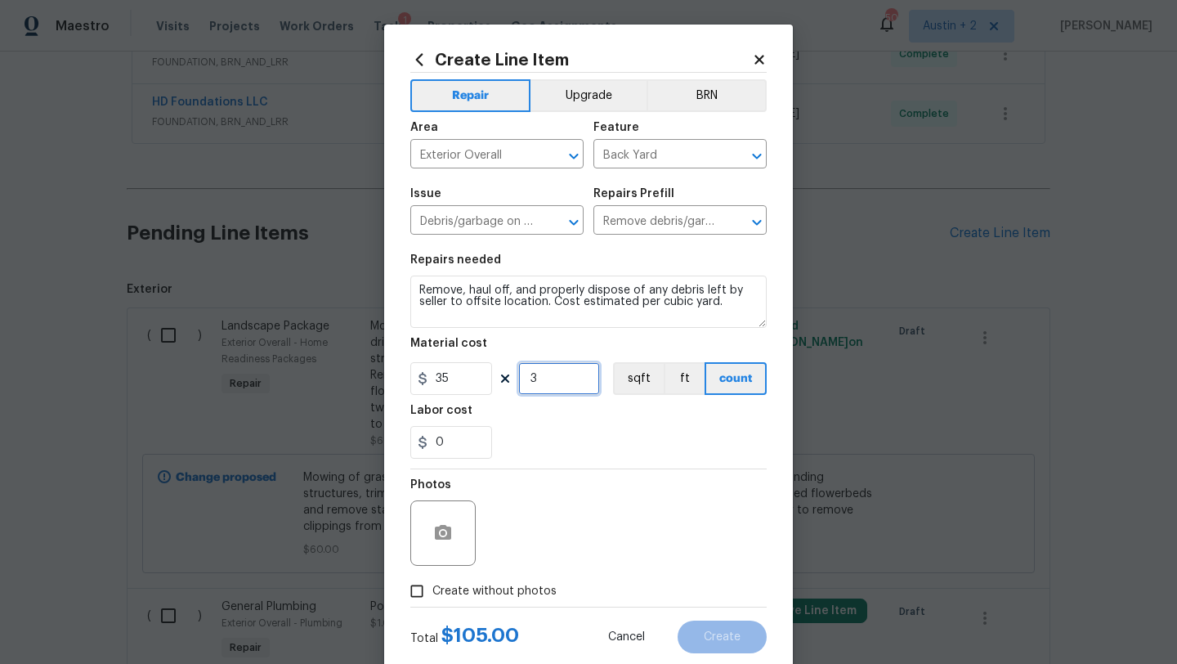
type input "3"
click at [493, 600] on span "Create without photos" at bounding box center [494, 591] width 124 height 17
click at [432, 600] on input "Create without photos" at bounding box center [416, 590] width 31 height 31
checkbox input "true"
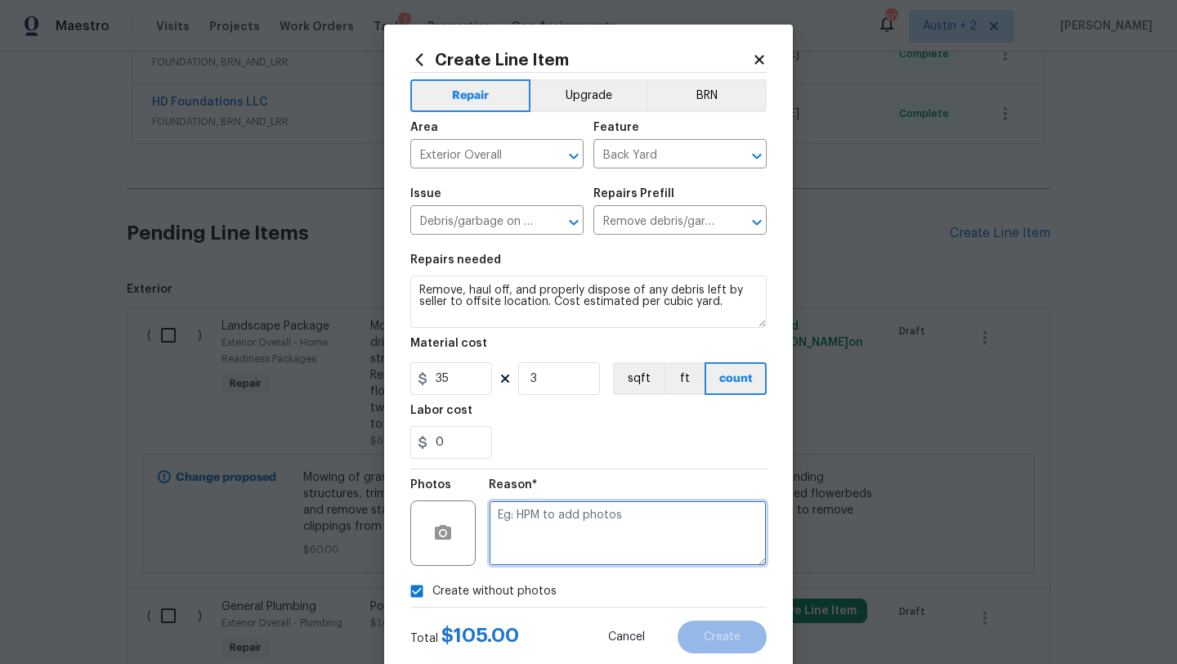
click at [548, 540] on textarea at bounding box center [628, 532] width 278 height 65
type textarea "will add"
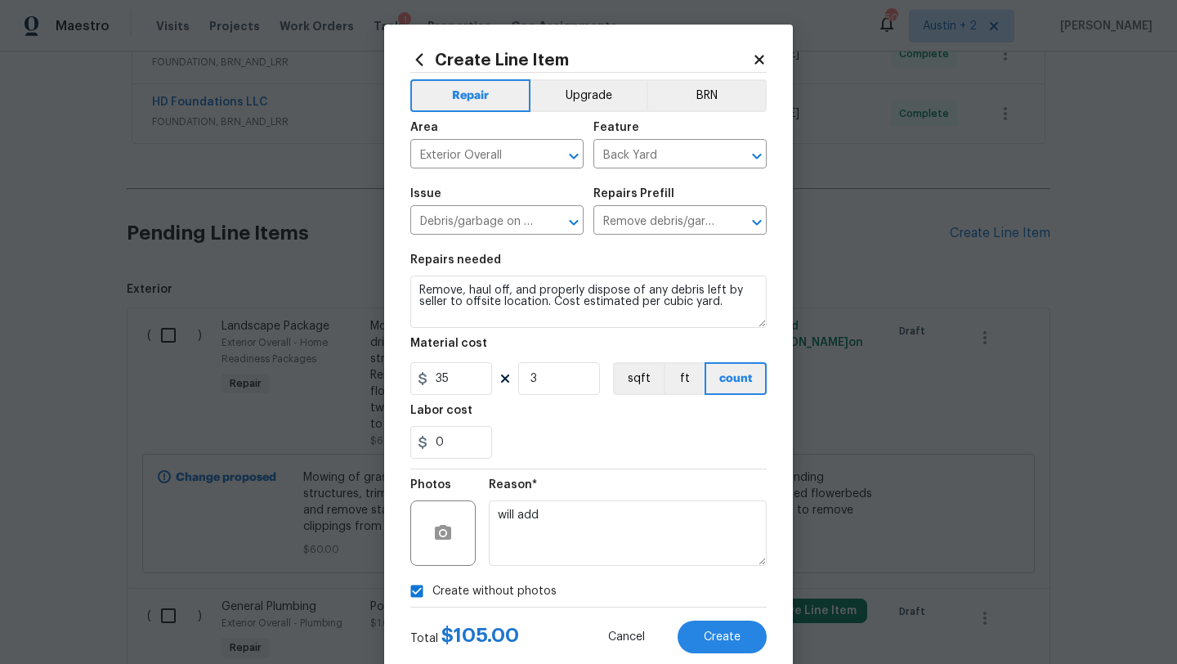
click at [654, 573] on div "Reason* will add" at bounding box center [628, 522] width 278 height 106
click at [714, 648] on button "Create" at bounding box center [721, 636] width 89 height 33
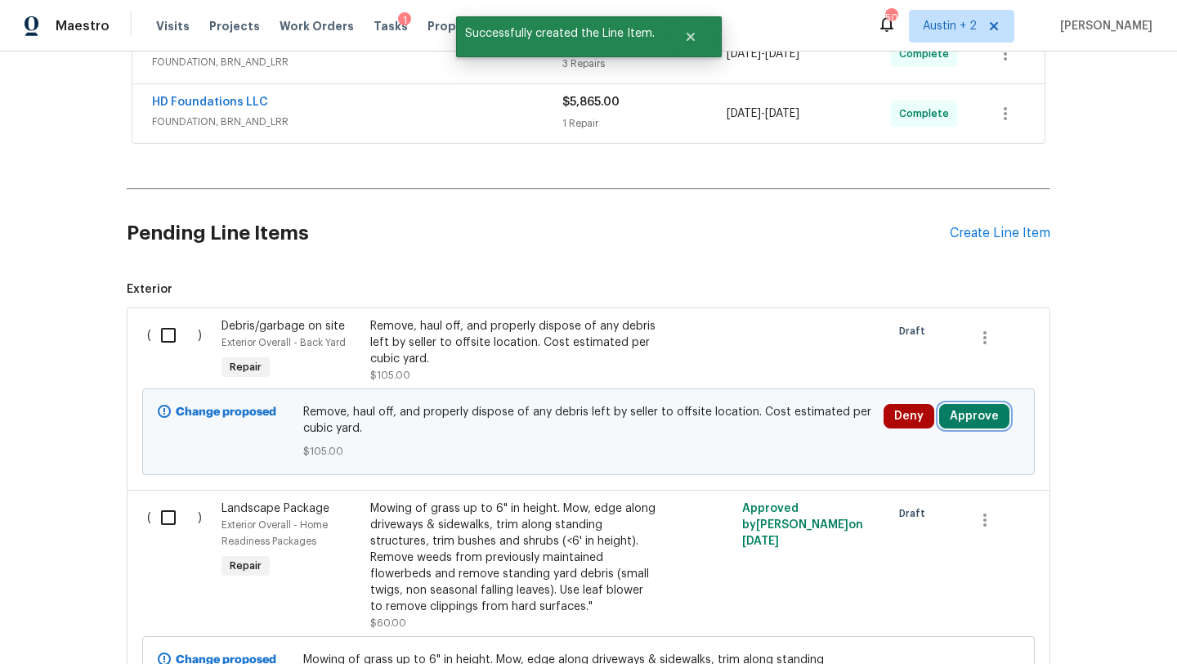
click at [984, 413] on button "Approve" at bounding box center [974, 416] width 70 height 25
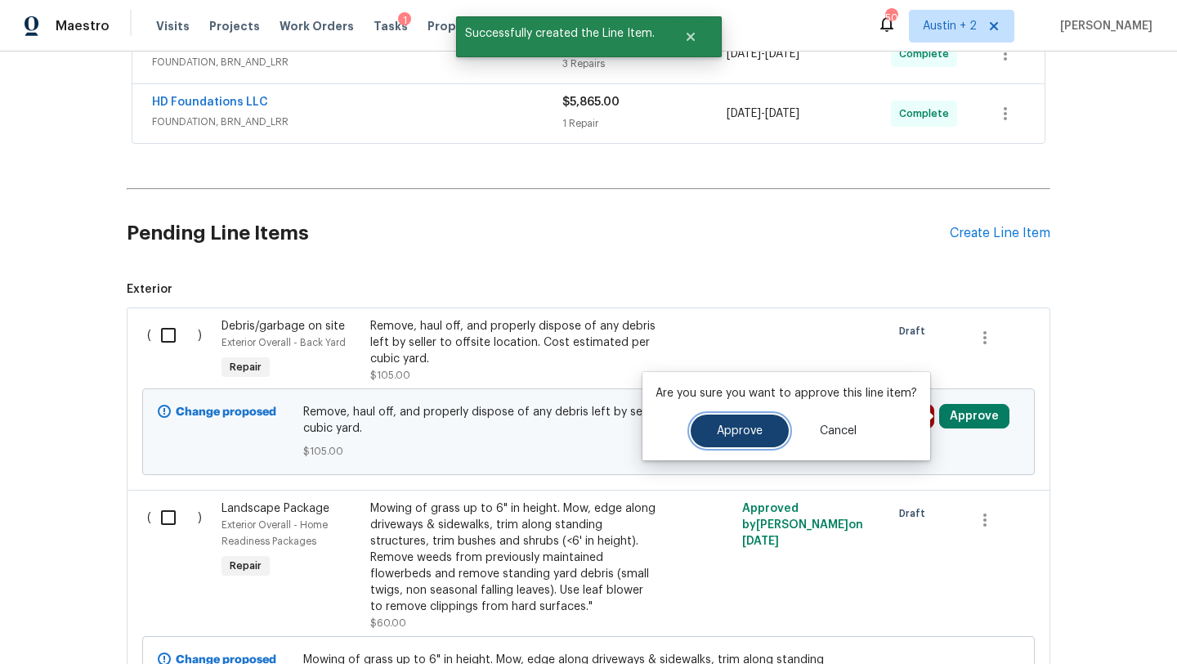
click at [731, 426] on span "Approve" at bounding box center [740, 431] width 46 height 12
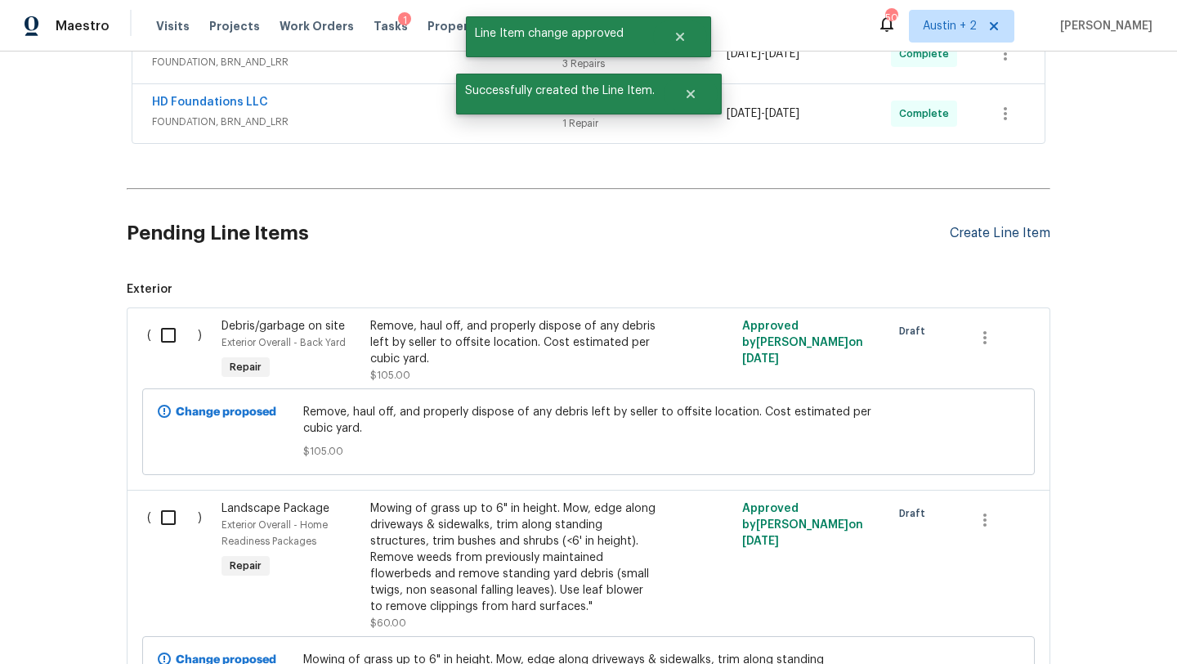
click at [980, 234] on div "Create Line Item" at bounding box center [1000, 234] width 101 height 16
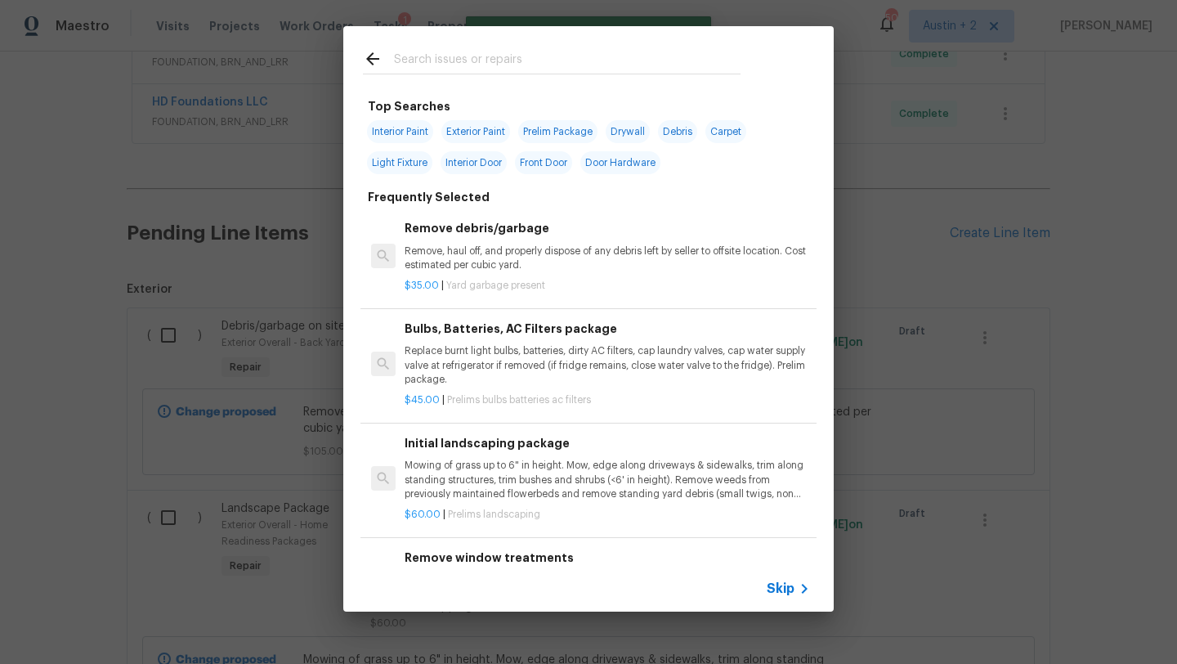
click at [489, 65] on input "text" at bounding box center [567, 61] width 346 height 25
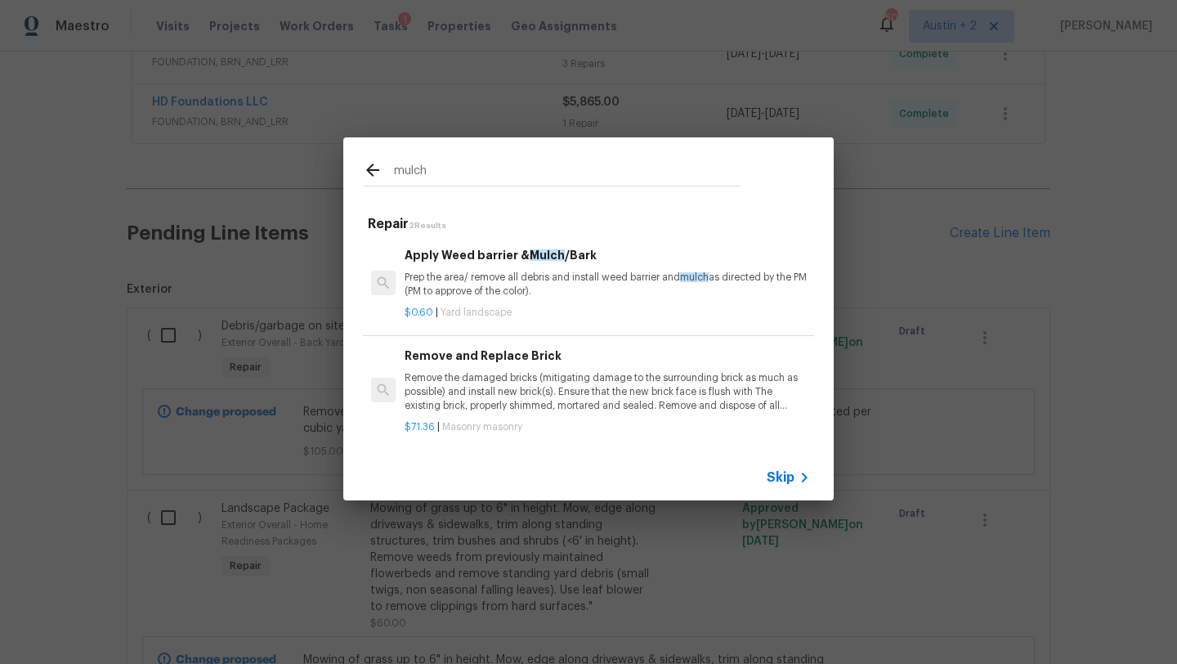
type input "mulch"
click at [484, 284] on p "Prep the area/ remove all debris and install weed barrier and mulch as directed…" at bounding box center [607, 284] width 405 height 28
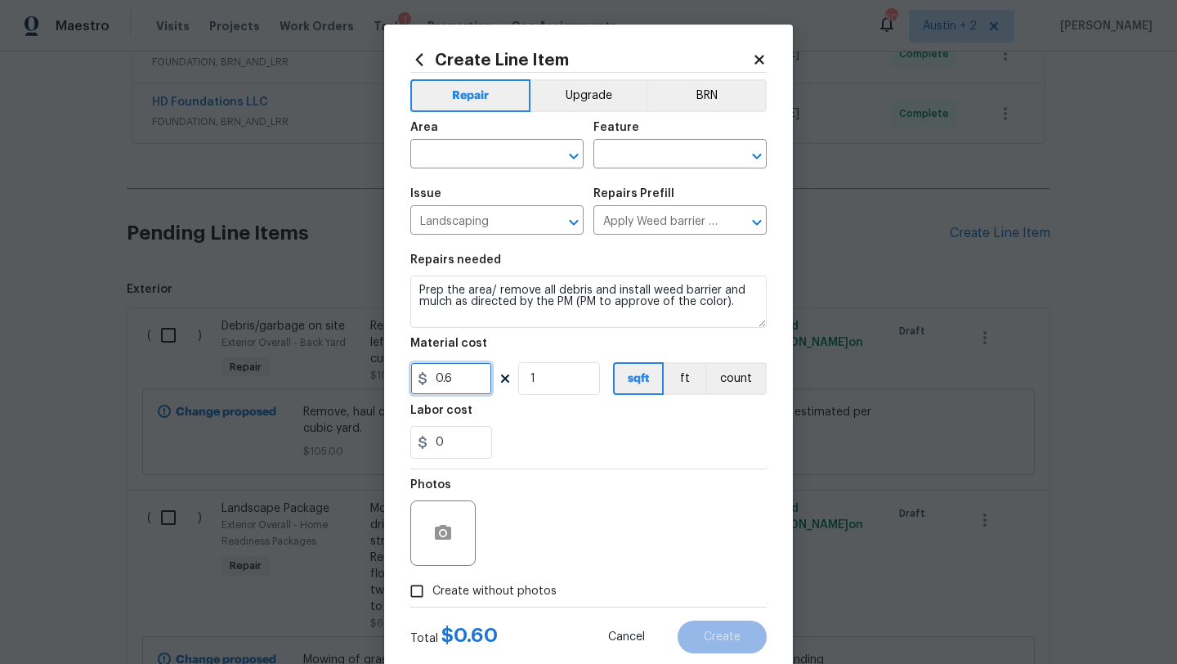
click at [388, 379] on div "Create Line Item Repair Upgrade BRN Area ​ Feature ​ Issue Landscaping ​ Repair…" at bounding box center [588, 352] width 409 height 655
type input "300"
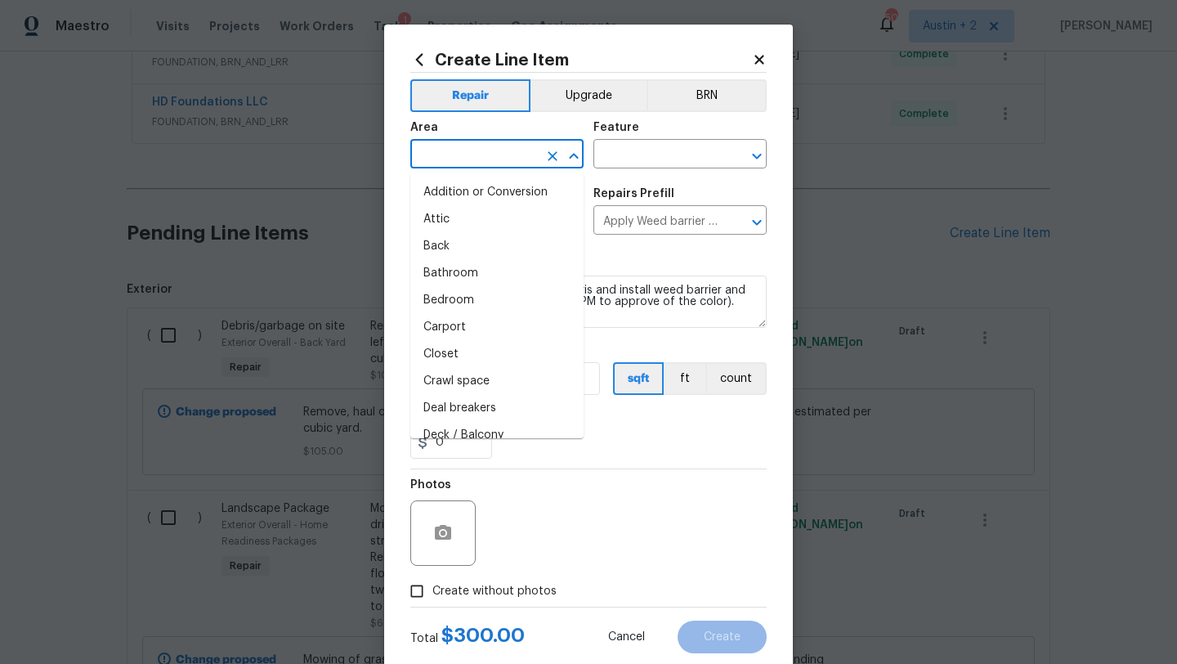
click at [467, 150] on input "text" at bounding box center [473, 155] width 127 height 25
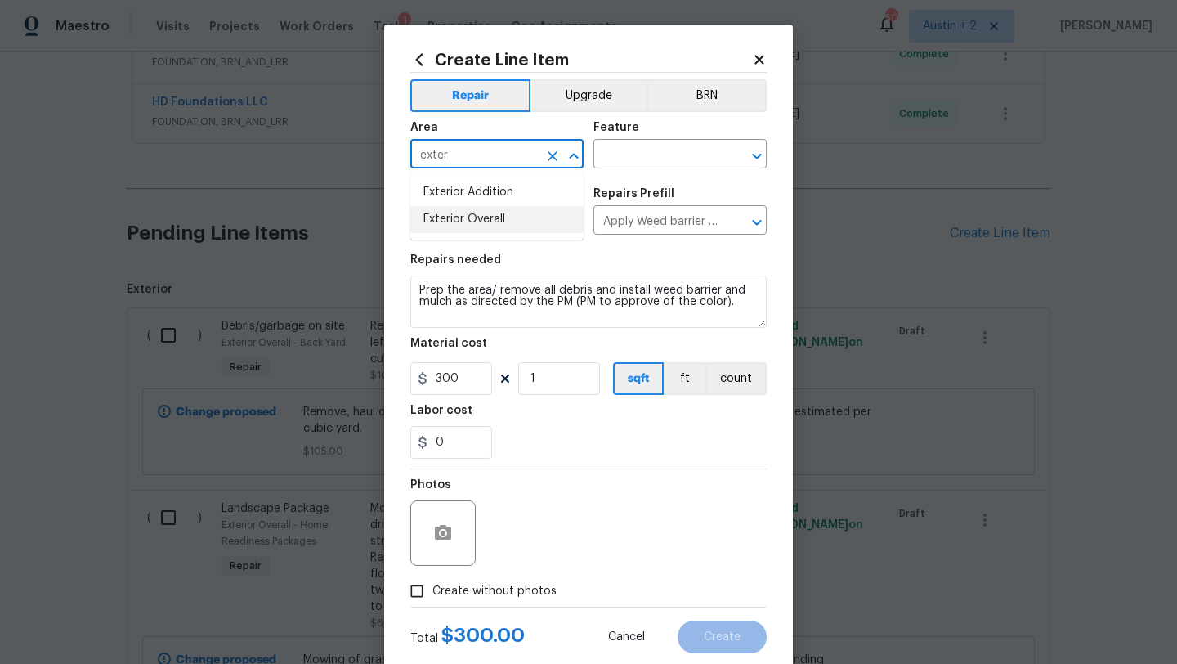
click at [481, 216] on li "Exterior Overall" at bounding box center [496, 219] width 173 height 27
type input "Exterior Overall"
click at [641, 163] on input "text" at bounding box center [656, 155] width 127 height 25
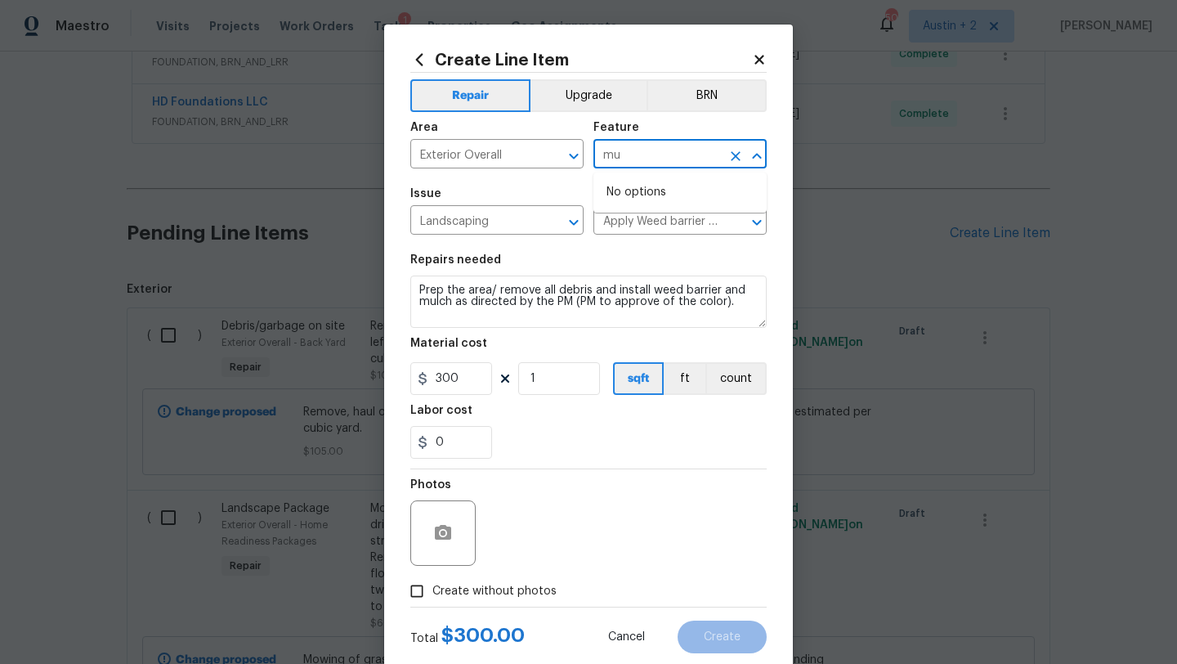
type input "m"
click at [678, 233] on li "Landscaping" at bounding box center [679, 231] width 173 height 27
type input "Landscaping"
click at [465, 592] on span "Create without photos" at bounding box center [494, 591] width 124 height 17
click at [432, 592] on input "Create without photos" at bounding box center [416, 590] width 31 height 31
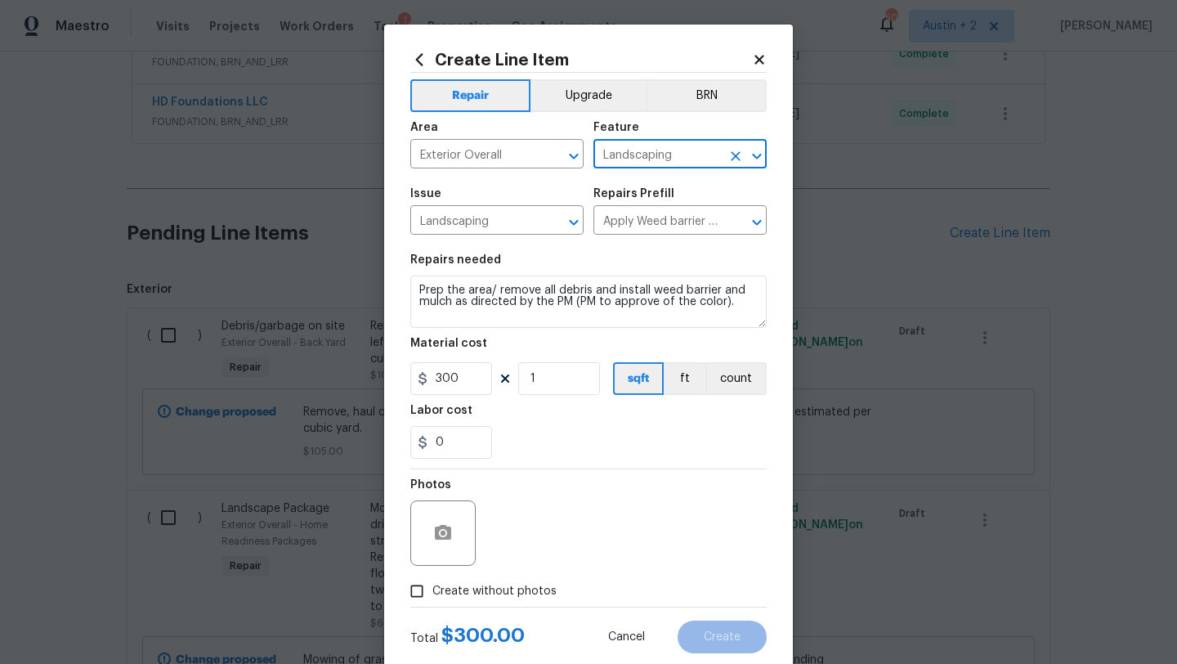
checkbox input "true"
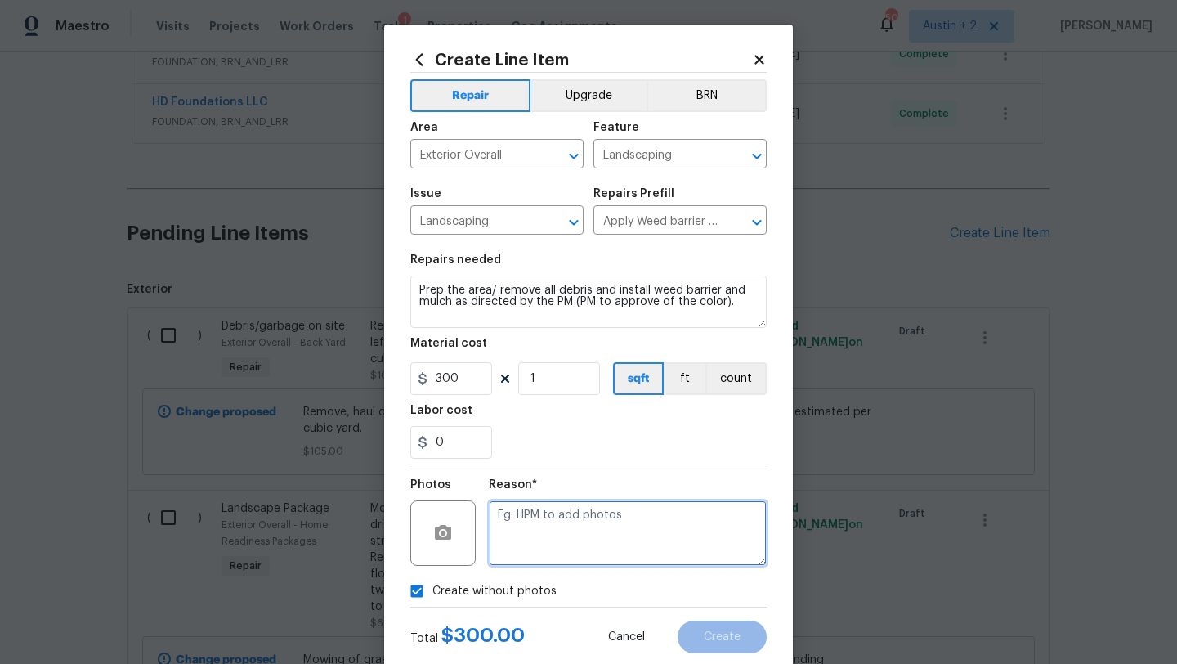
click at [521, 541] on textarea at bounding box center [628, 532] width 278 height 65
type textarea "will add"
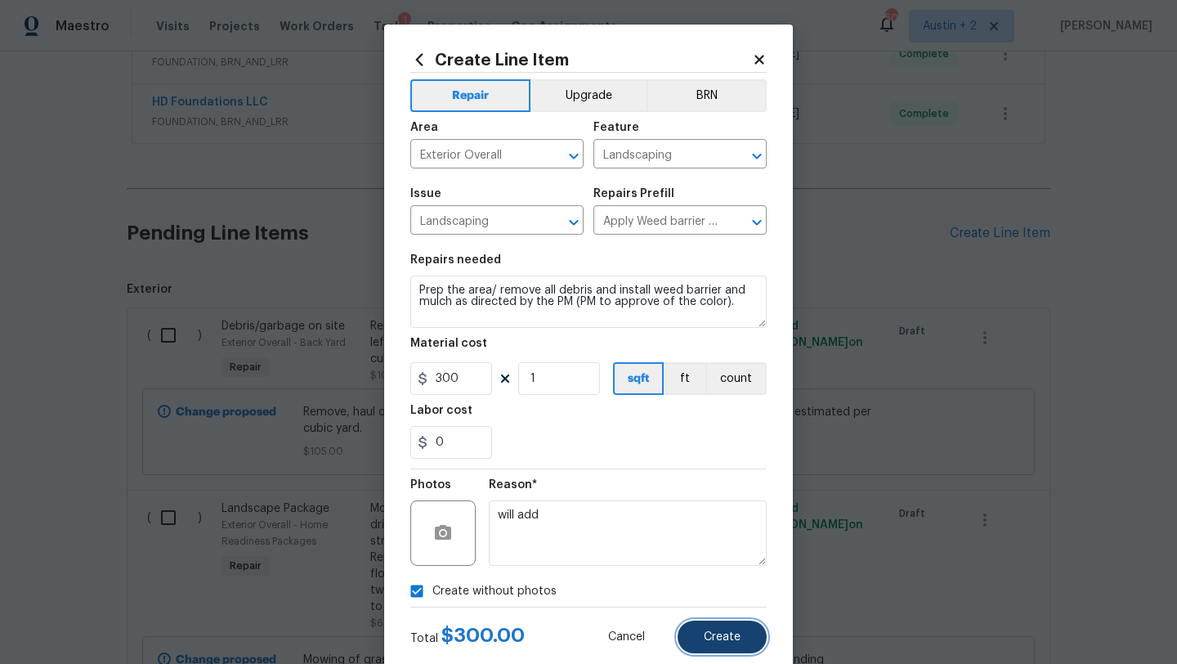
click at [700, 633] on button "Create" at bounding box center [721, 636] width 89 height 33
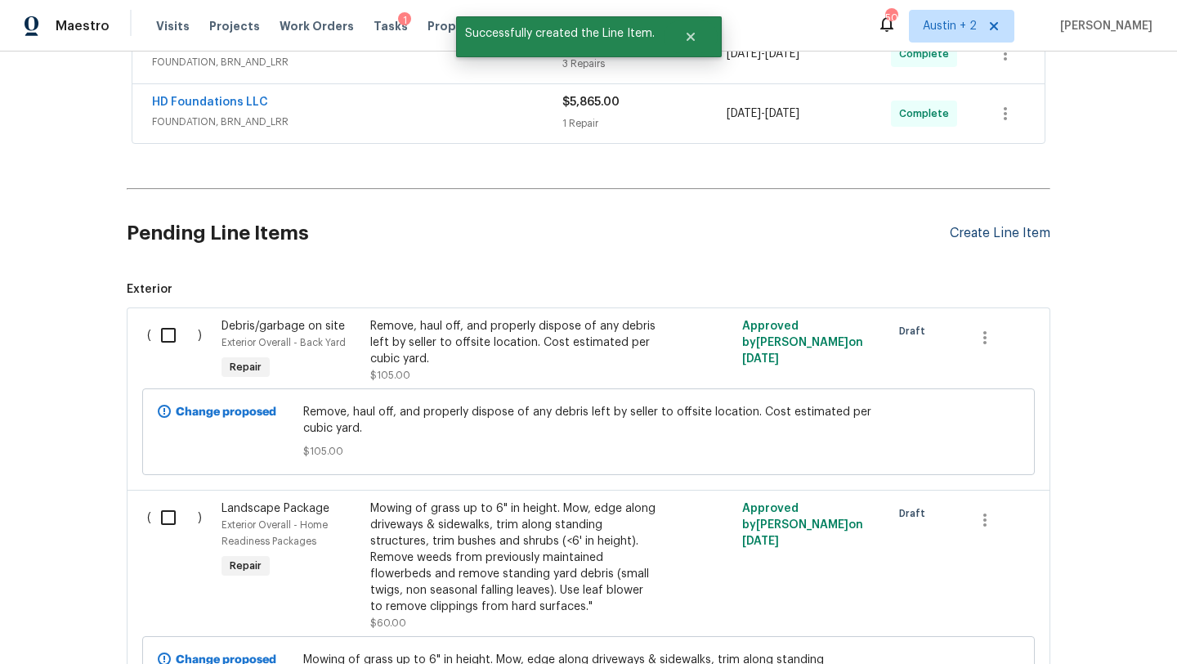
click at [1004, 234] on div "Create Line Item" at bounding box center [1000, 234] width 101 height 16
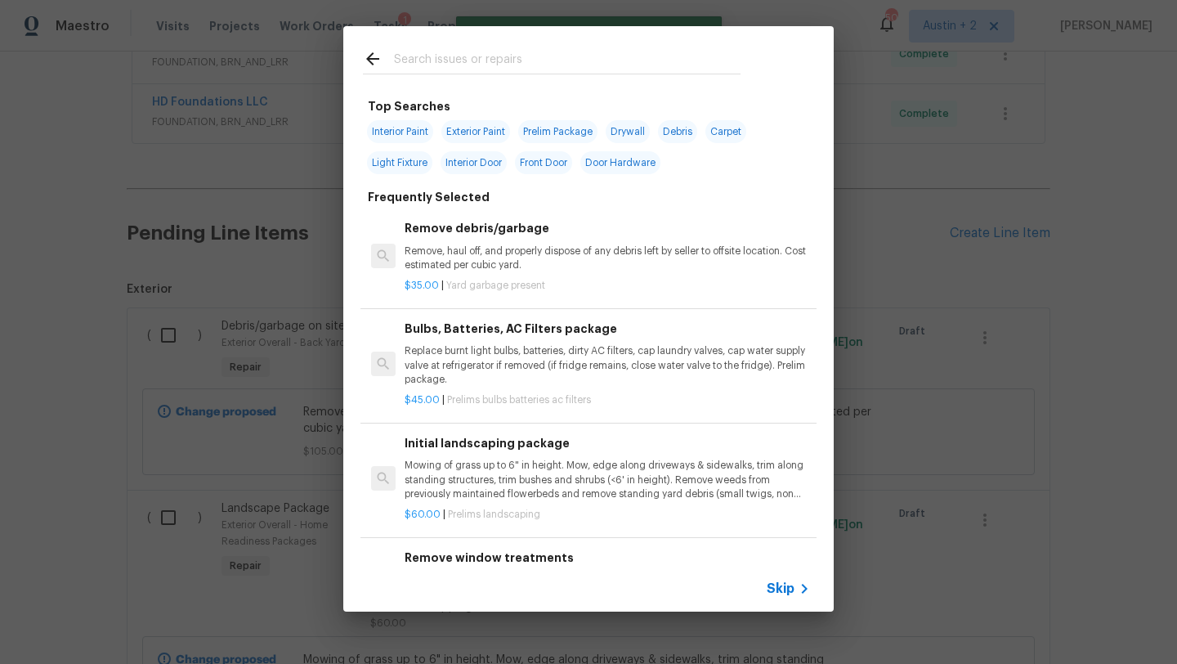
click at [511, 60] on input "text" at bounding box center [567, 61] width 346 height 25
type input "d"
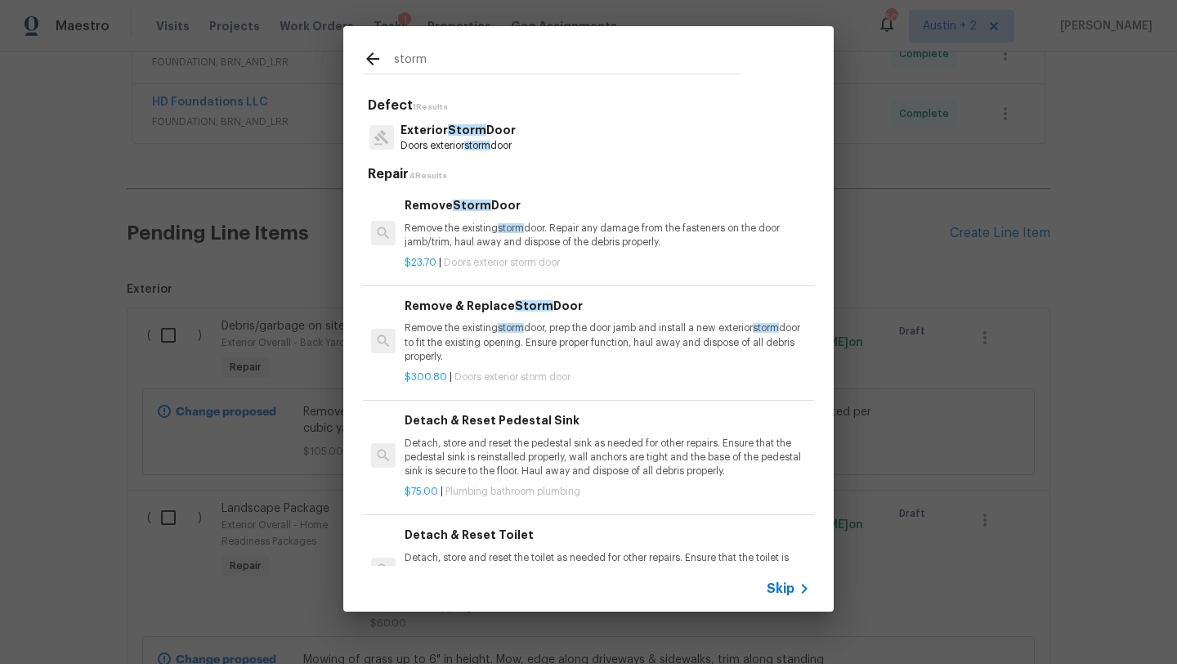
type input "storm"
click at [509, 133] on p "Exterior Storm Door" at bounding box center [457, 130] width 115 height 17
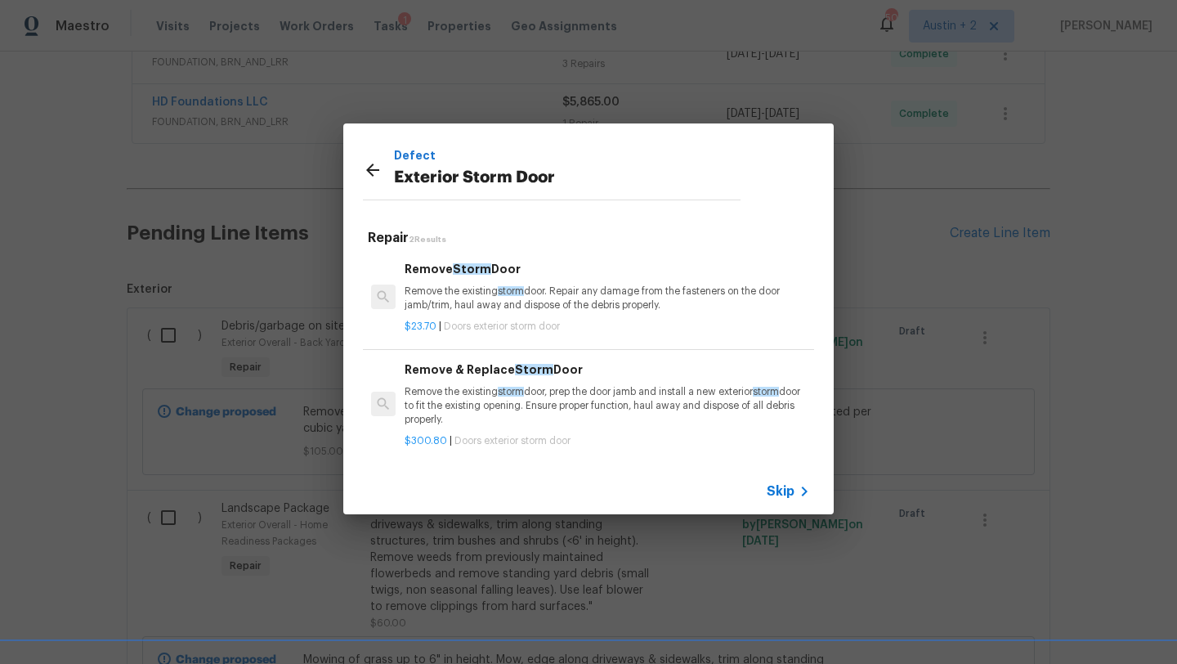
click at [368, 171] on icon at bounding box center [372, 169] width 13 height 13
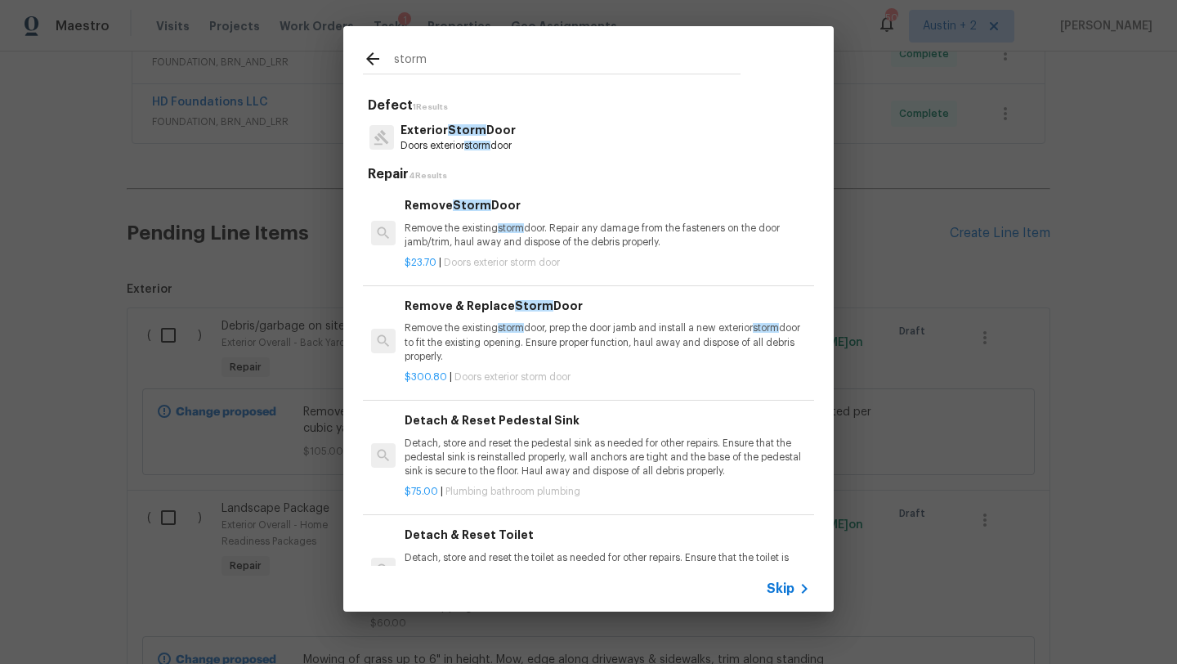
drag, startPoint x: 404, startPoint y: 58, endPoint x: 324, endPoint y: 58, distance: 80.1
click at [324, 58] on div "storm Defect 1 Results Exterior Storm Door Doors exterior storm door Repair 4 R…" at bounding box center [588, 318] width 1177 height 637
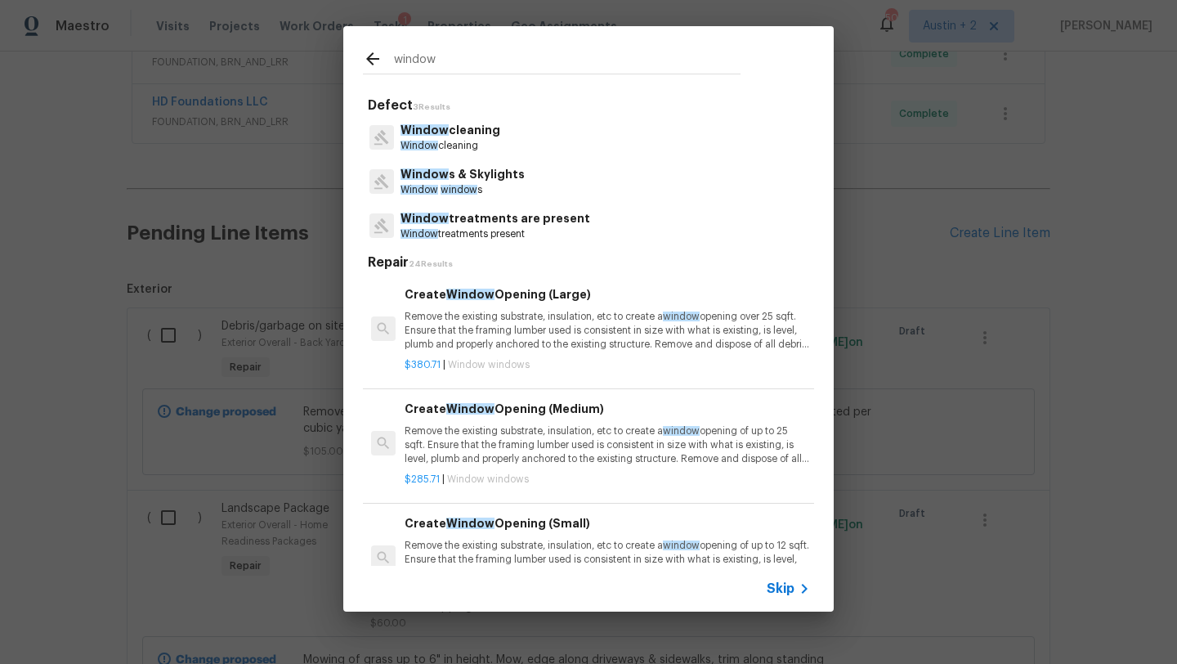
drag, startPoint x: 447, startPoint y: 60, endPoint x: 321, endPoint y: 56, distance: 125.9
click at [321, 56] on div "window Defect 3 Results Window cleaning Window cleaning Window s & Skylights Wi…" at bounding box center [588, 318] width 1177 height 637
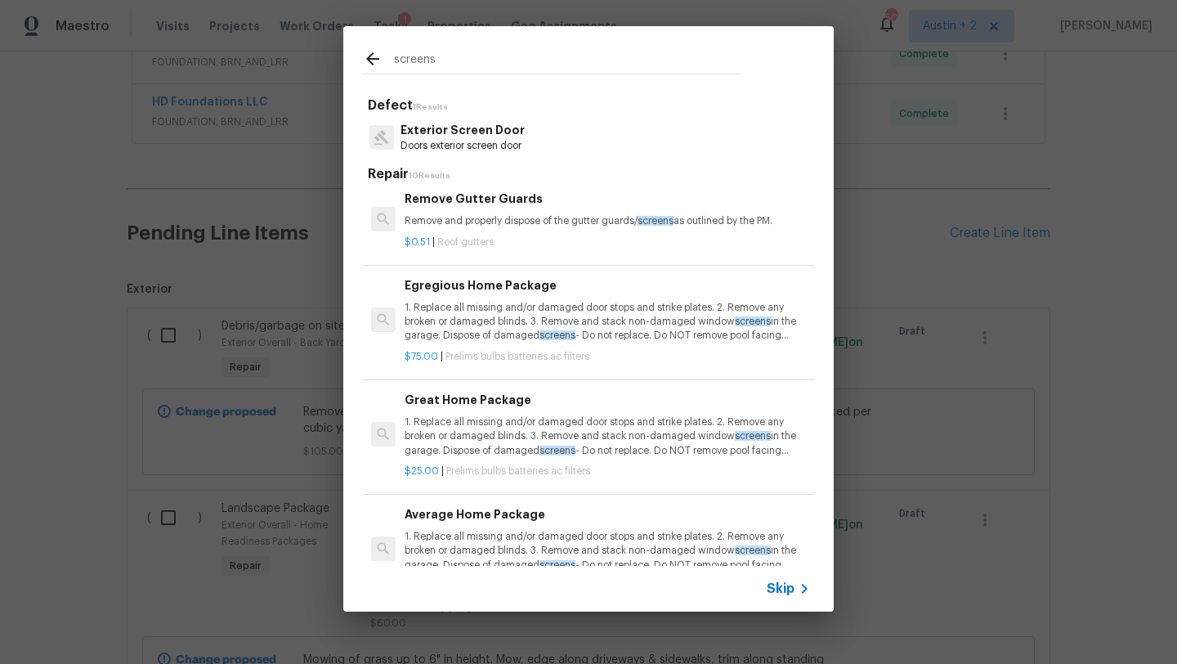
scroll to position [597, 0]
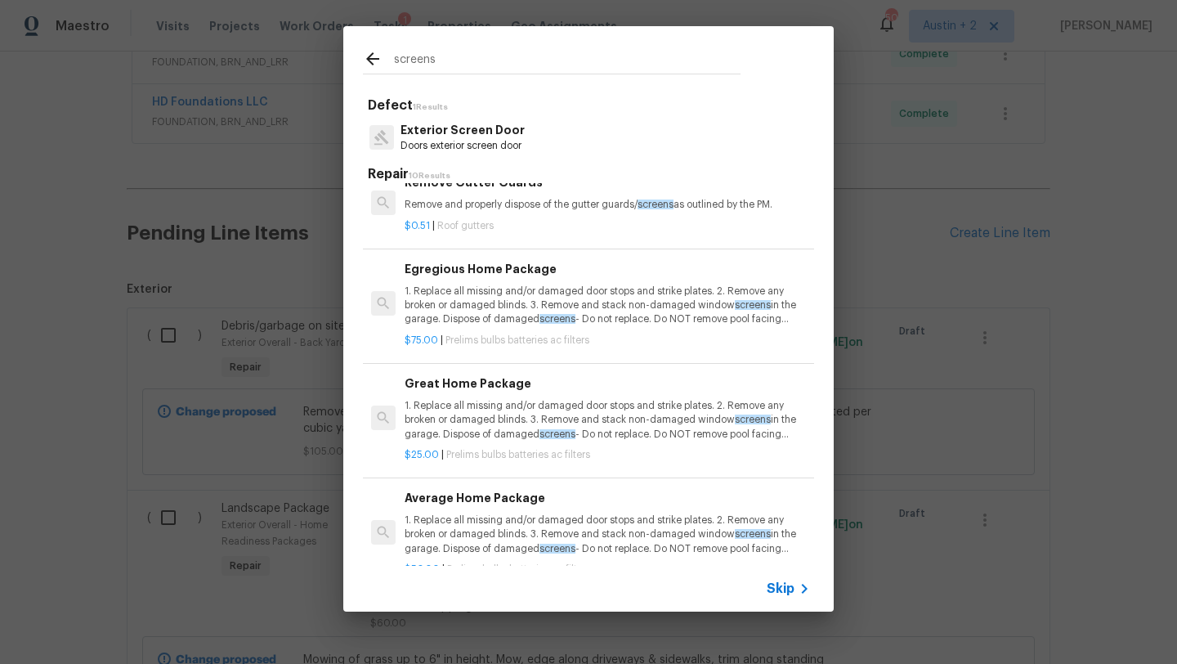
type input "screens"
click at [510, 523] on p "1. Replace all missing and/or damaged door stops and strike plates. 2. Remove a…" at bounding box center [607, 534] width 405 height 42
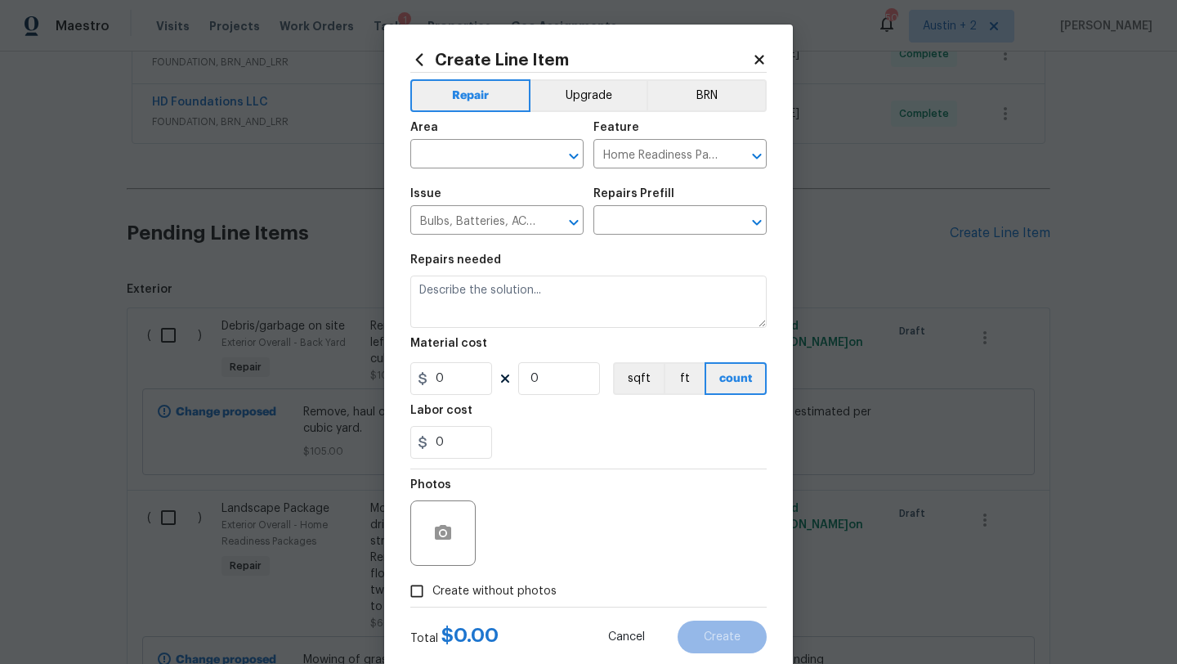
type input "Average Home Package $50.00"
type textarea "1. Replace all missing and/or damaged door stops and strike plates. 2. Remove a…"
type input "50"
type input "1"
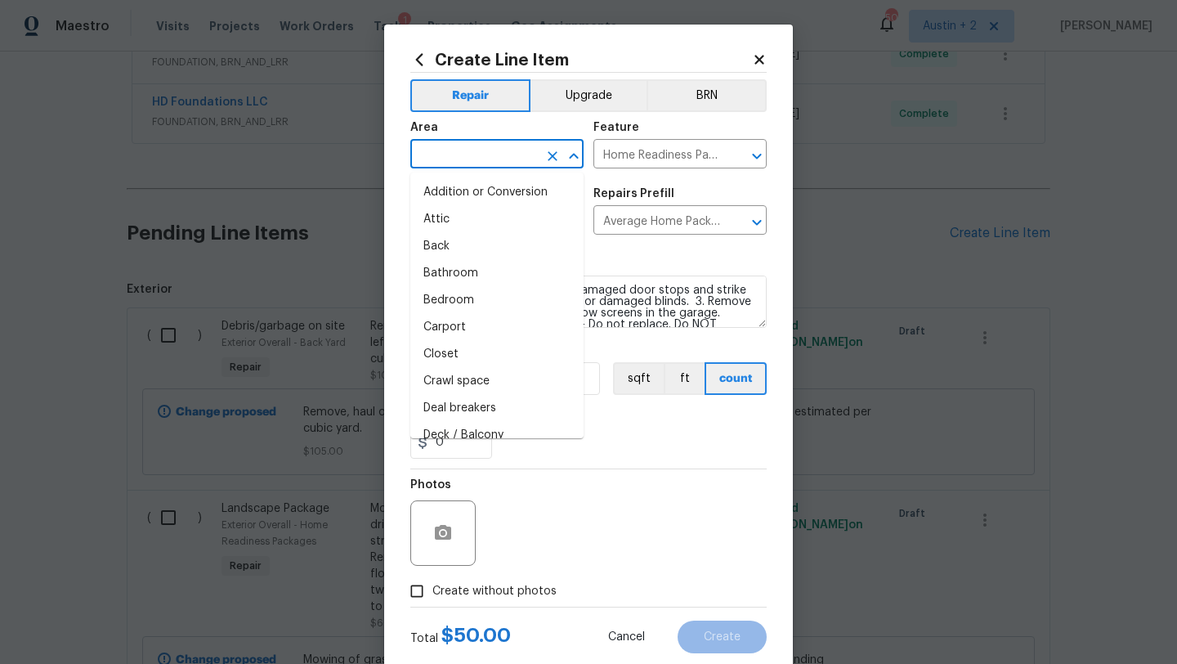
click at [488, 157] on input "text" at bounding box center [473, 155] width 127 height 25
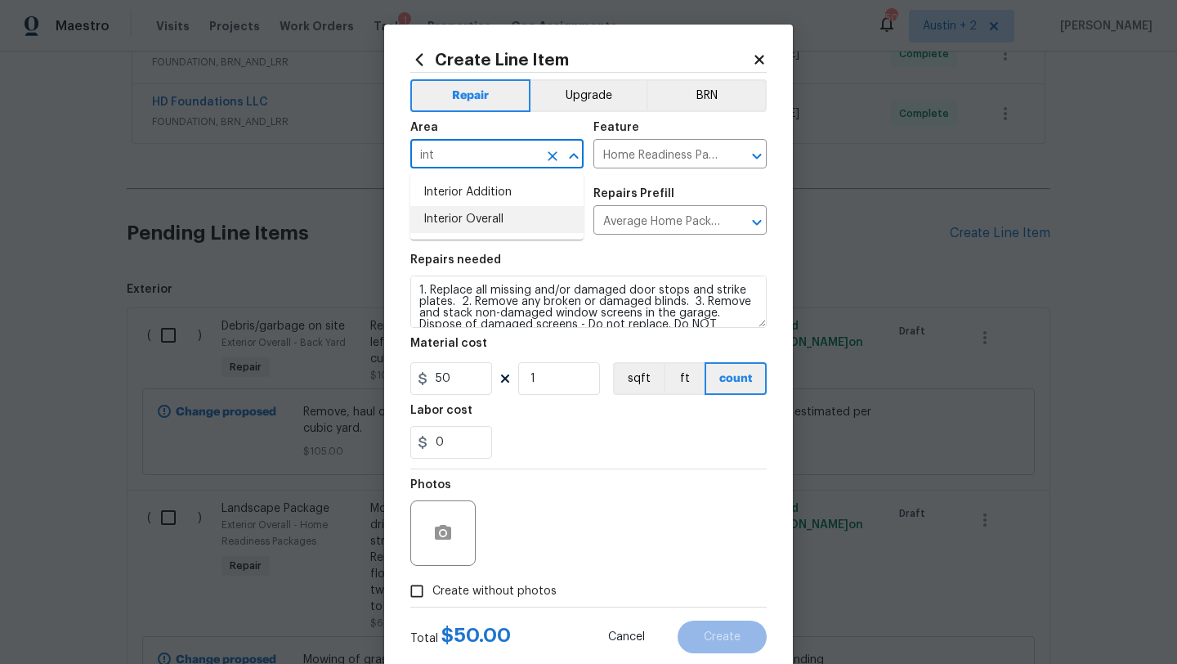
click at [523, 217] on li "Interior Overall" at bounding box center [496, 219] width 173 height 27
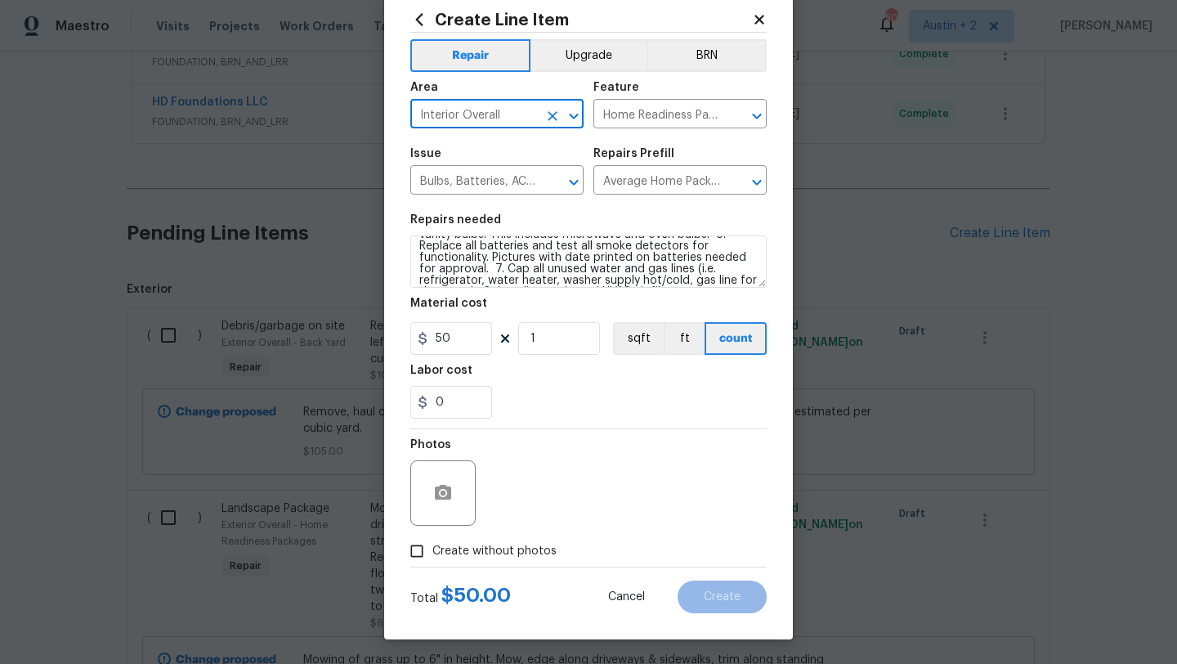
scroll to position [0, 0]
type input "Interior Overall"
click at [516, 549] on span "Create without photos" at bounding box center [494, 551] width 124 height 17
click at [432, 549] on input "Create without photos" at bounding box center [416, 550] width 31 height 31
checkbox input "true"
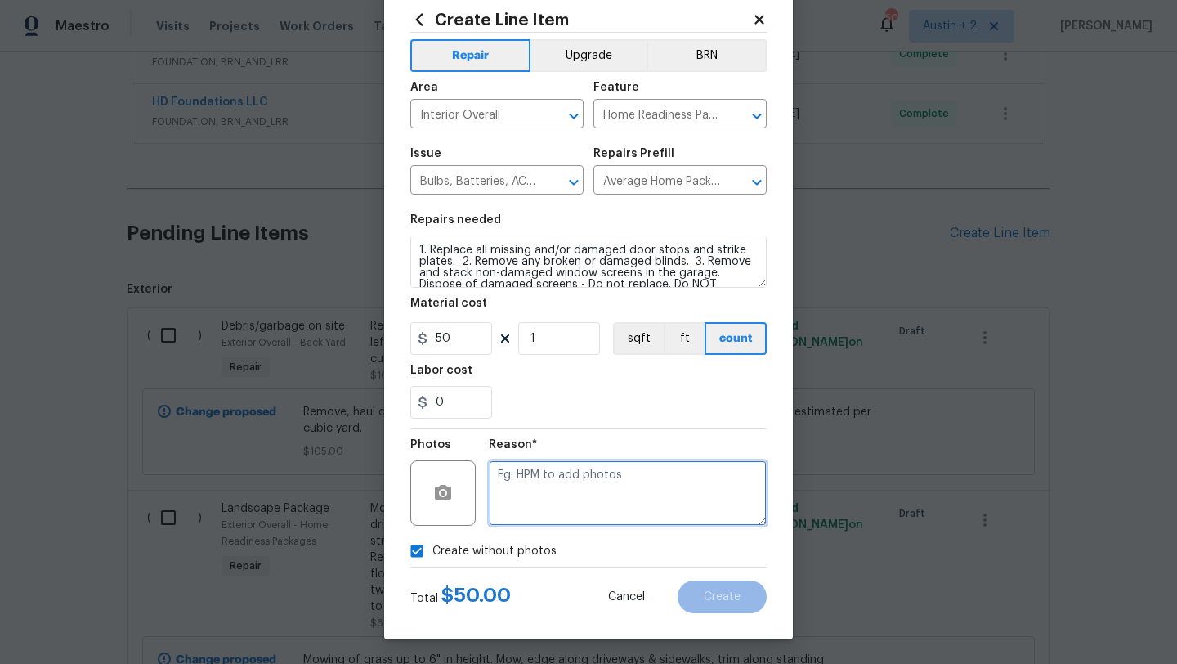
click at [555, 476] on textarea at bounding box center [628, 492] width 278 height 65
type textarea "will add"
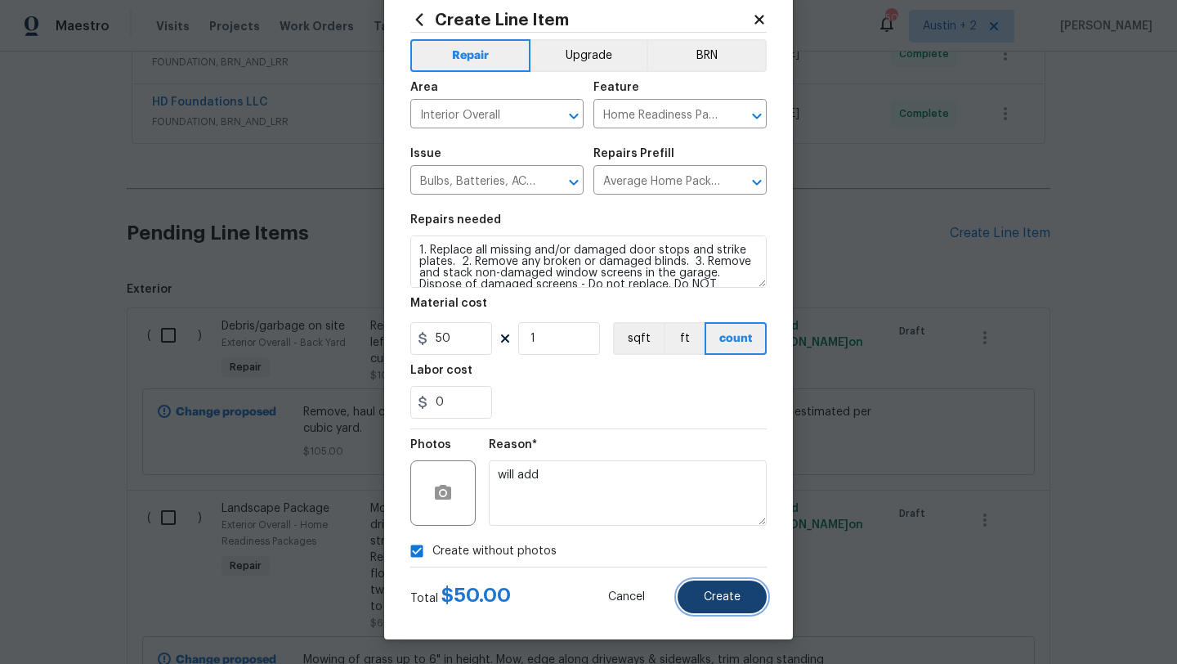
click at [729, 592] on span "Create" at bounding box center [722, 597] width 37 height 12
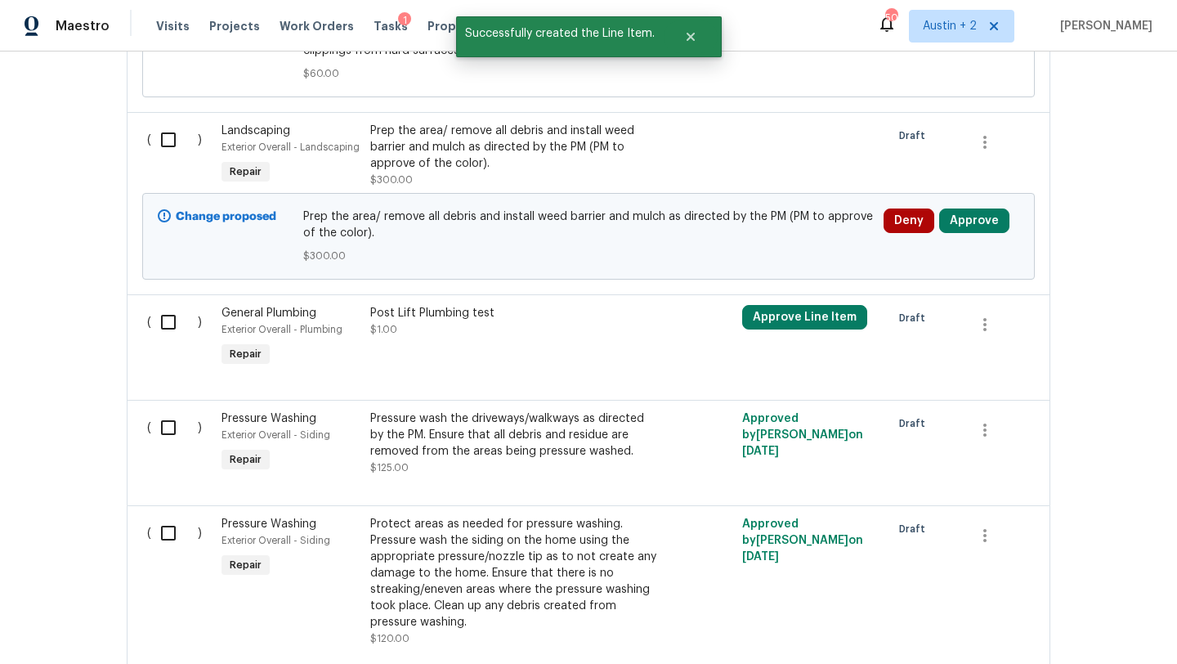
scroll to position [1310, 0]
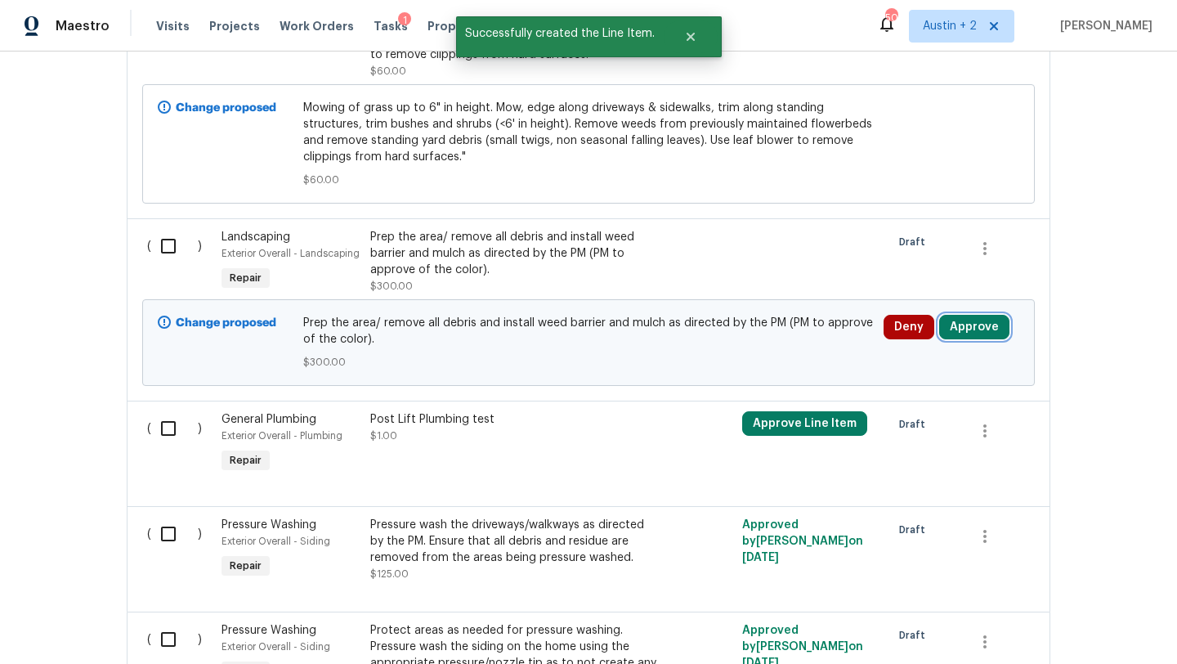
click at [987, 332] on button "Approve" at bounding box center [974, 327] width 70 height 25
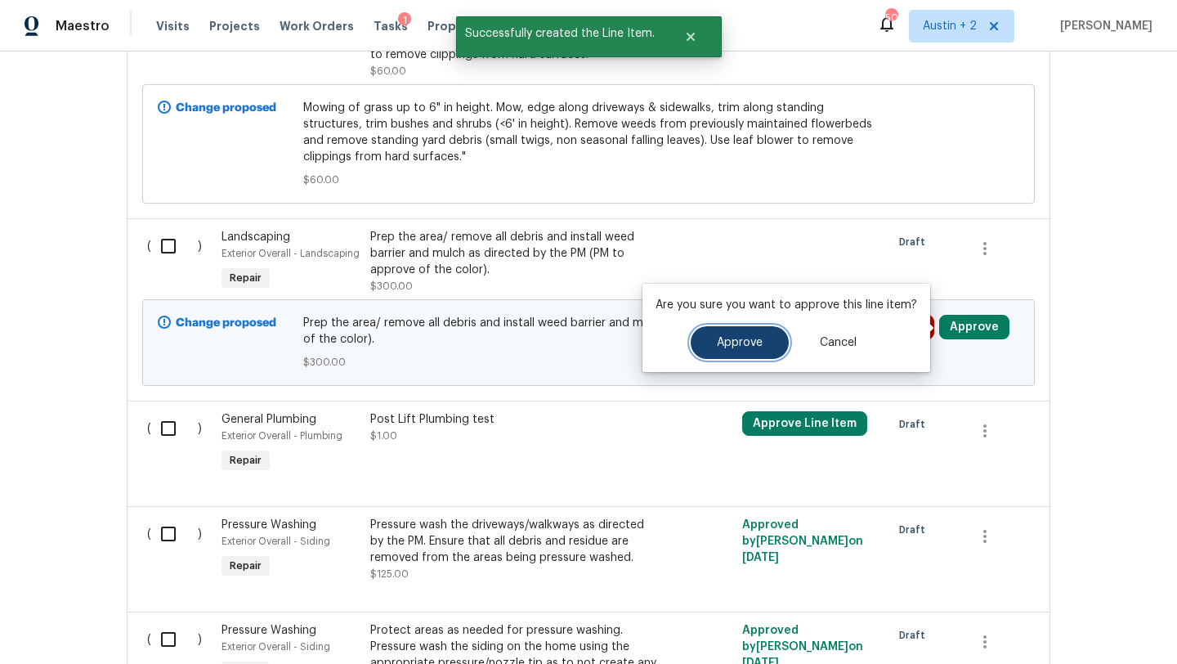
click at [711, 342] on button "Approve" at bounding box center [740, 342] width 98 height 33
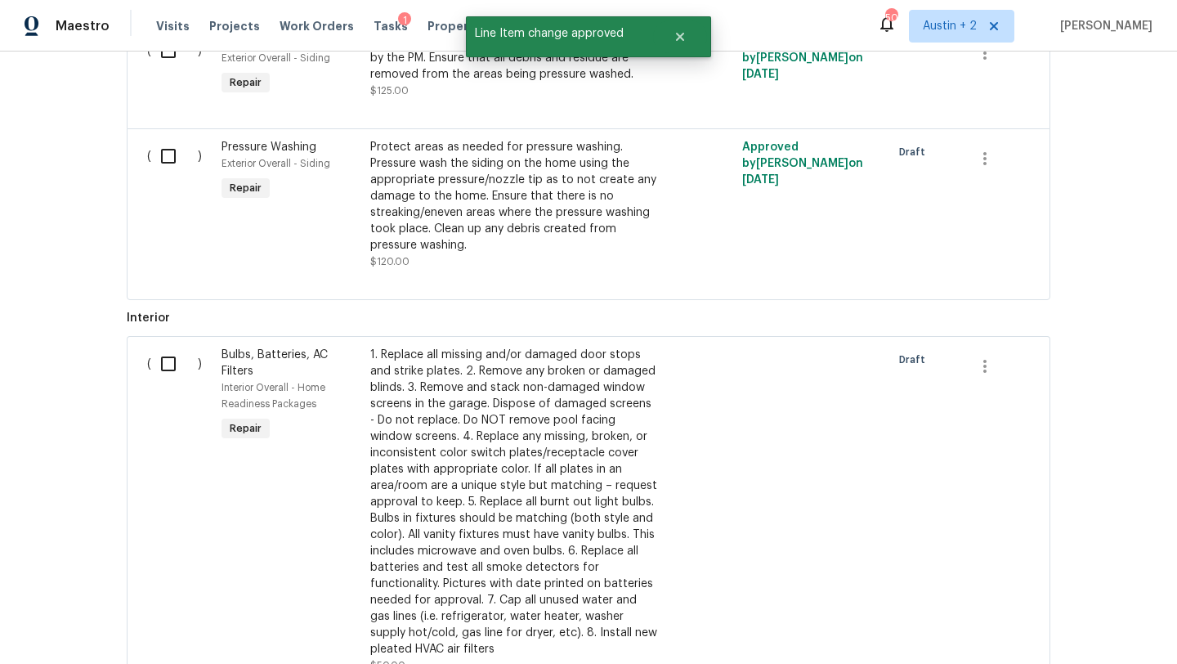
scroll to position [1986, 0]
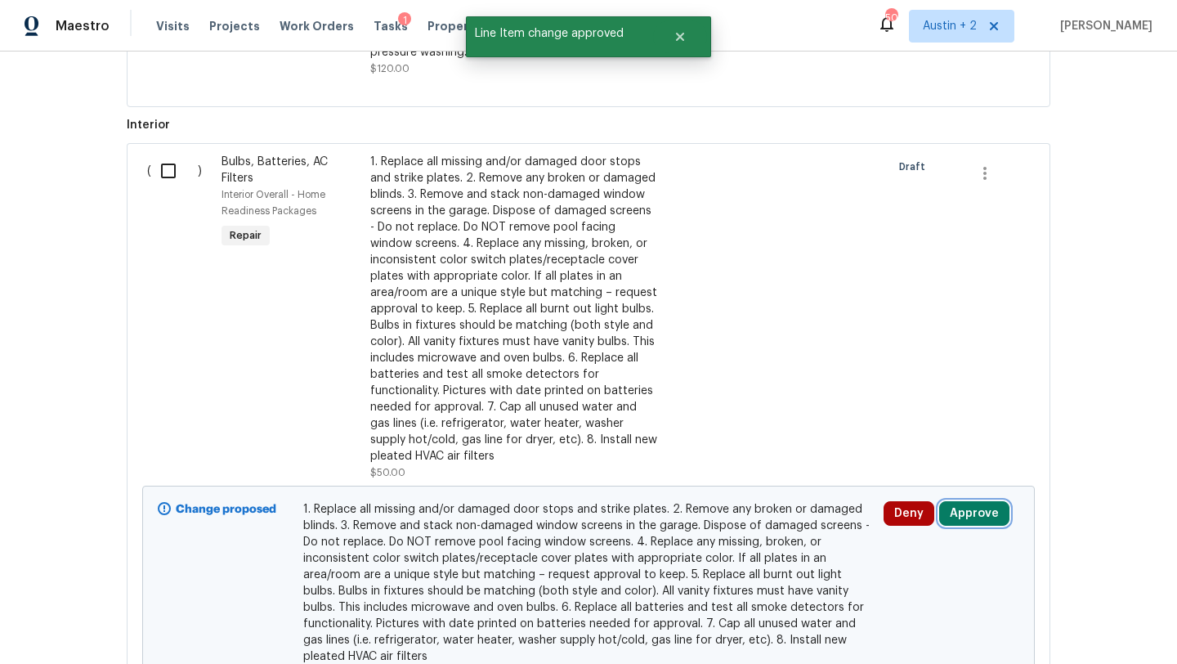
click at [985, 520] on button "Approve" at bounding box center [974, 513] width 70 height 25
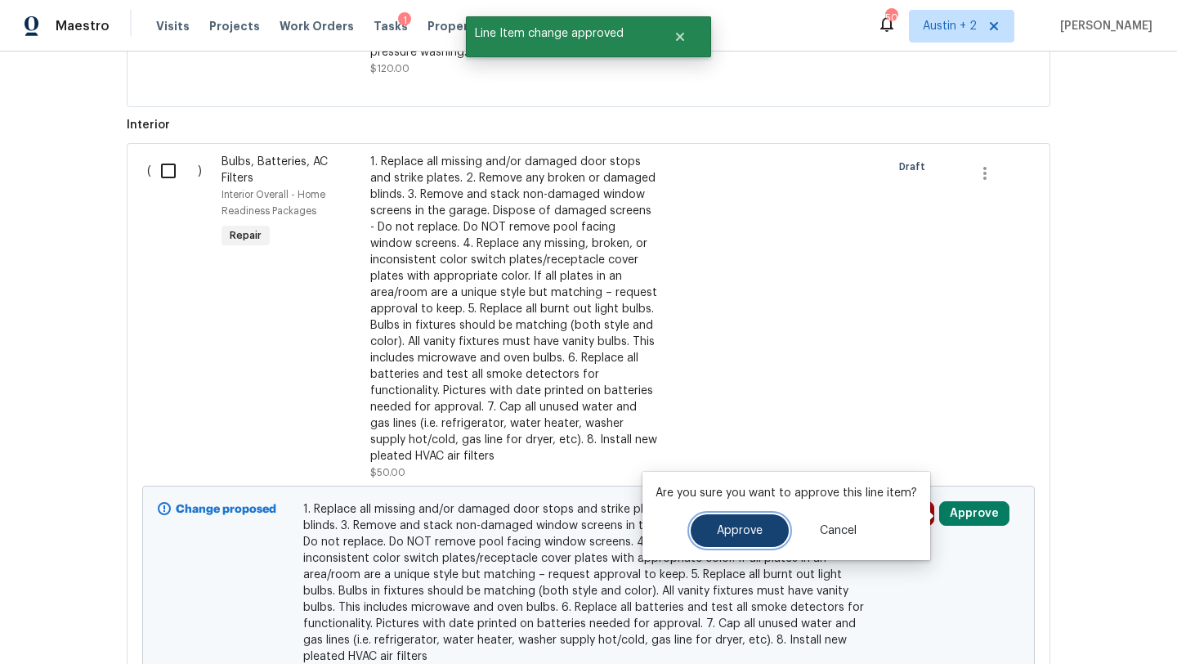
click at [764, 530] on button "Approve" at bounding box center [740, 530] width 98 height 33
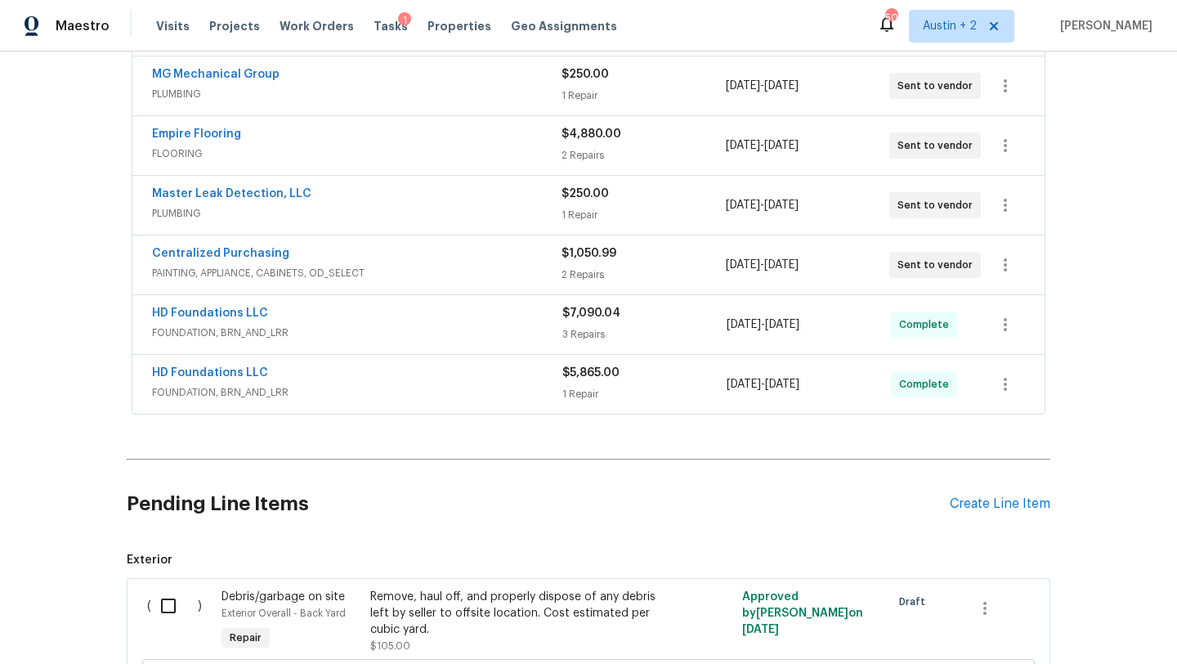
scroll to position [684, 0]
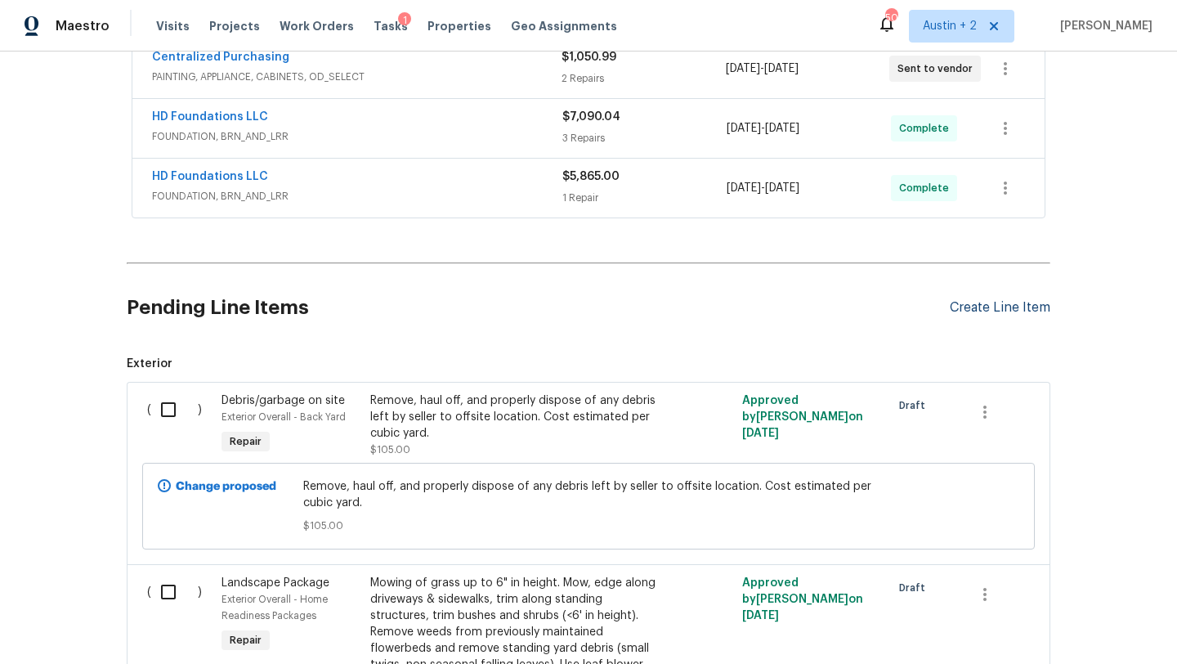
click at [1004, 301] on div "Create Line Item" at bounding box center [1000, 308] width 101 height 16
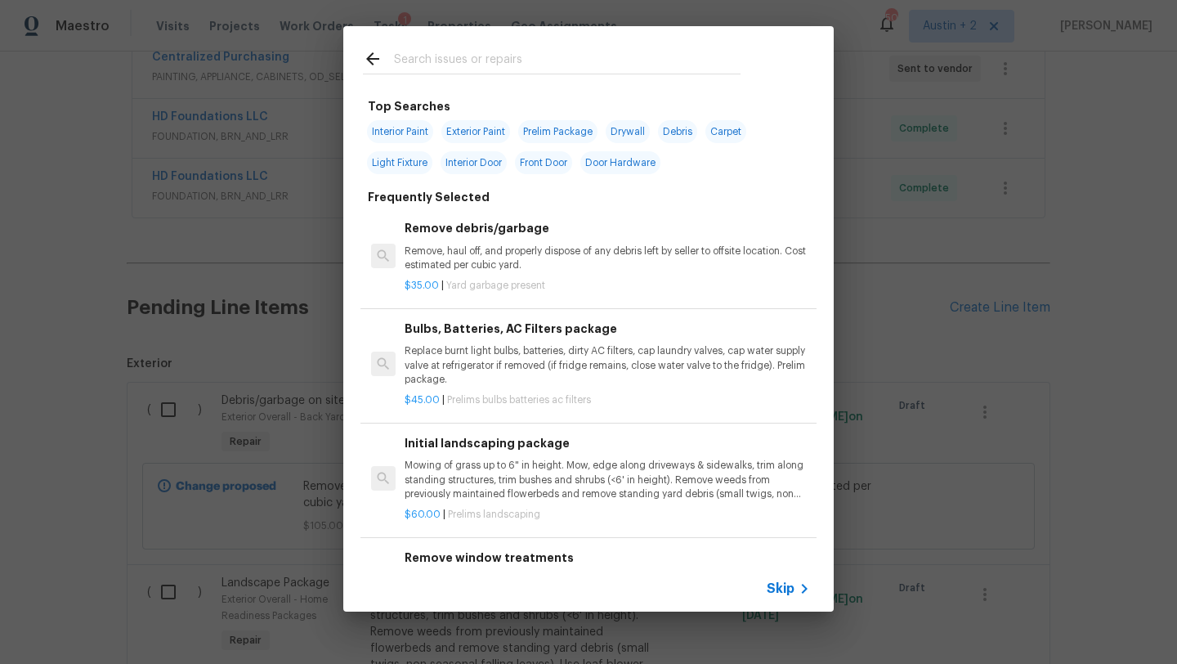
click at [467, 65] on input "text" at bounding box center [567, 61] width 346 height 25
type input "fencing"
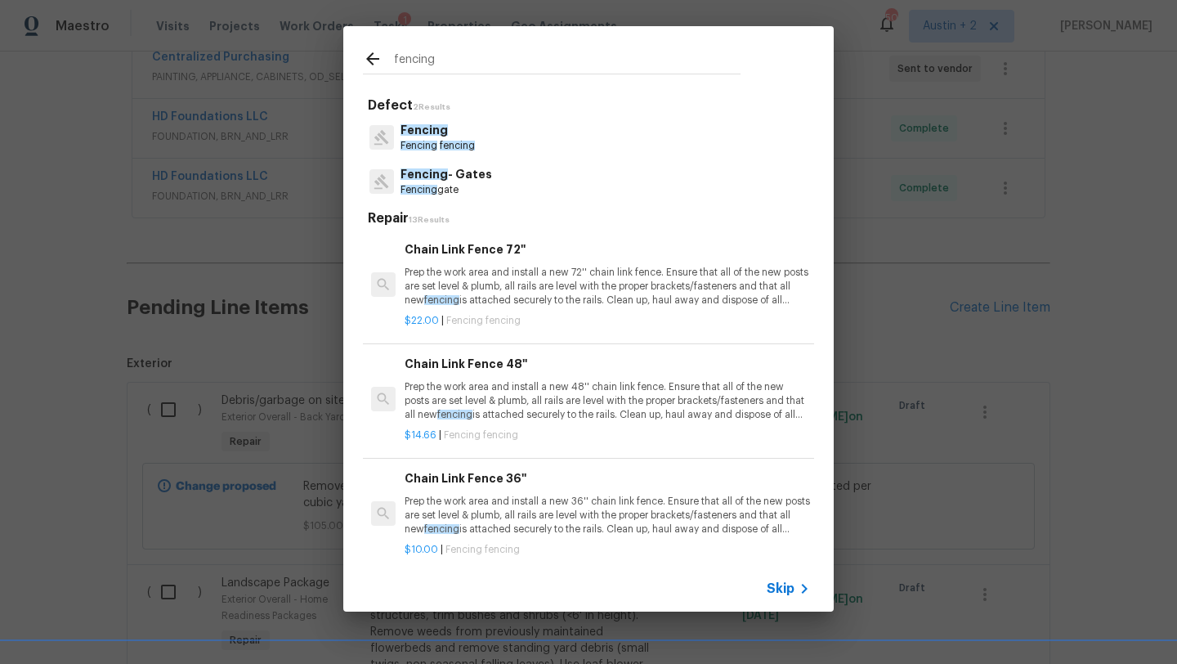
click at [458, 142] on span "fencing" at bounding box center [457, 146] width 35 height 10
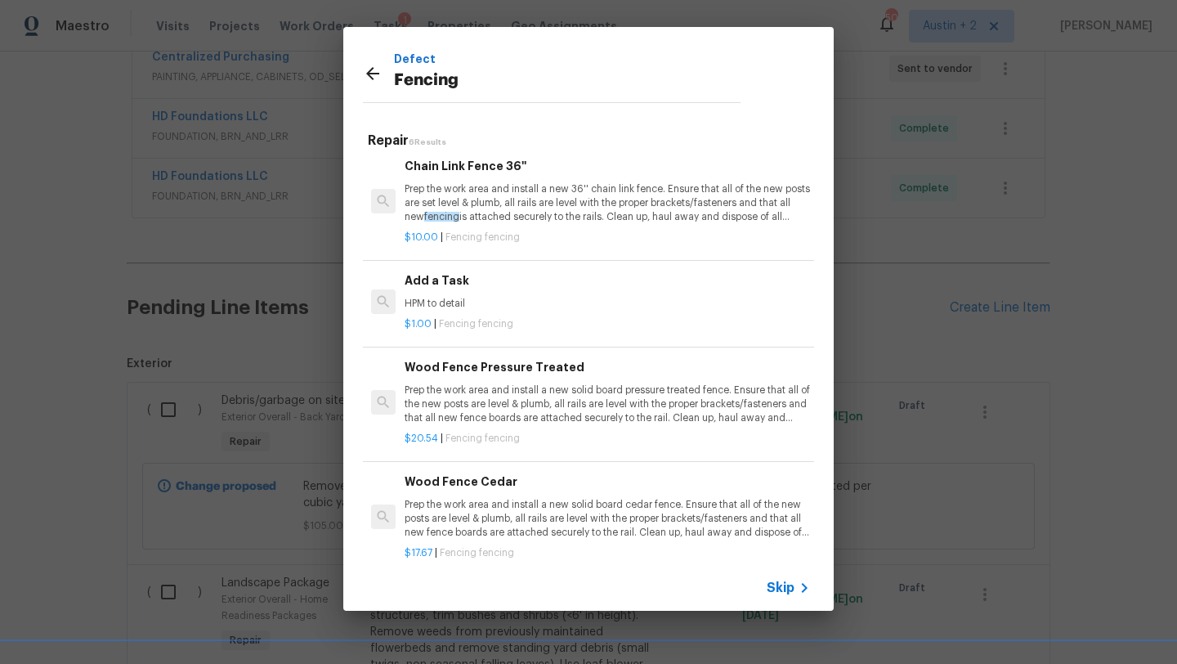
scroll to position [252, 0]
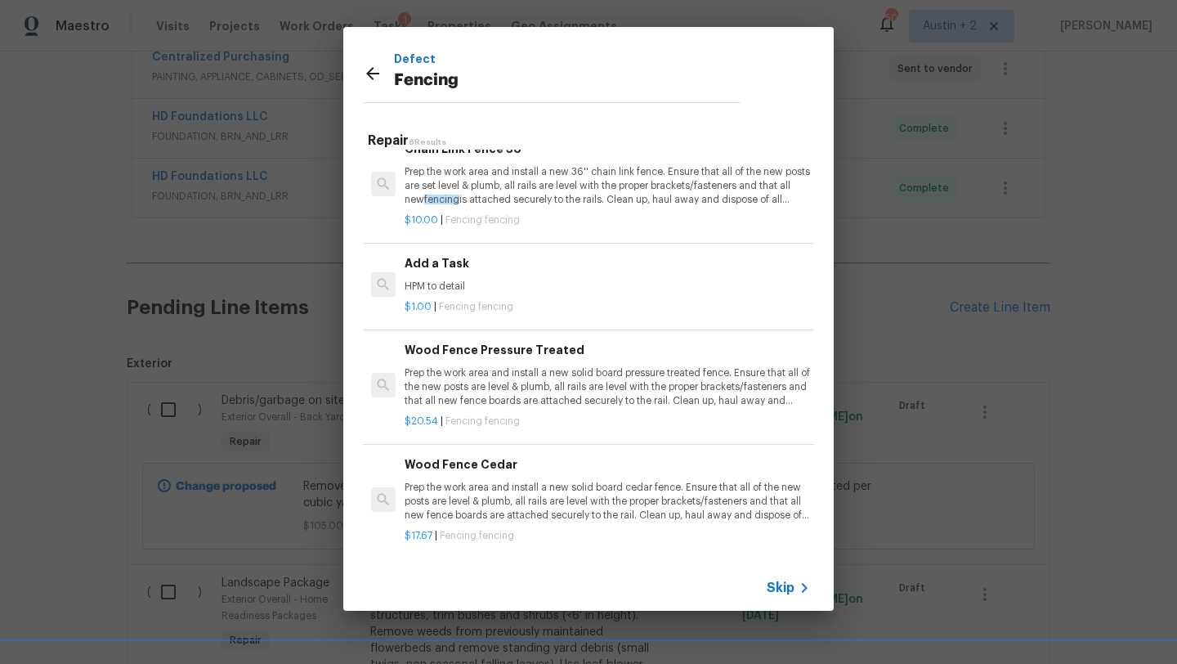
click at [374, 74] on icon at bounding box center [373, 74] width 20 height 20
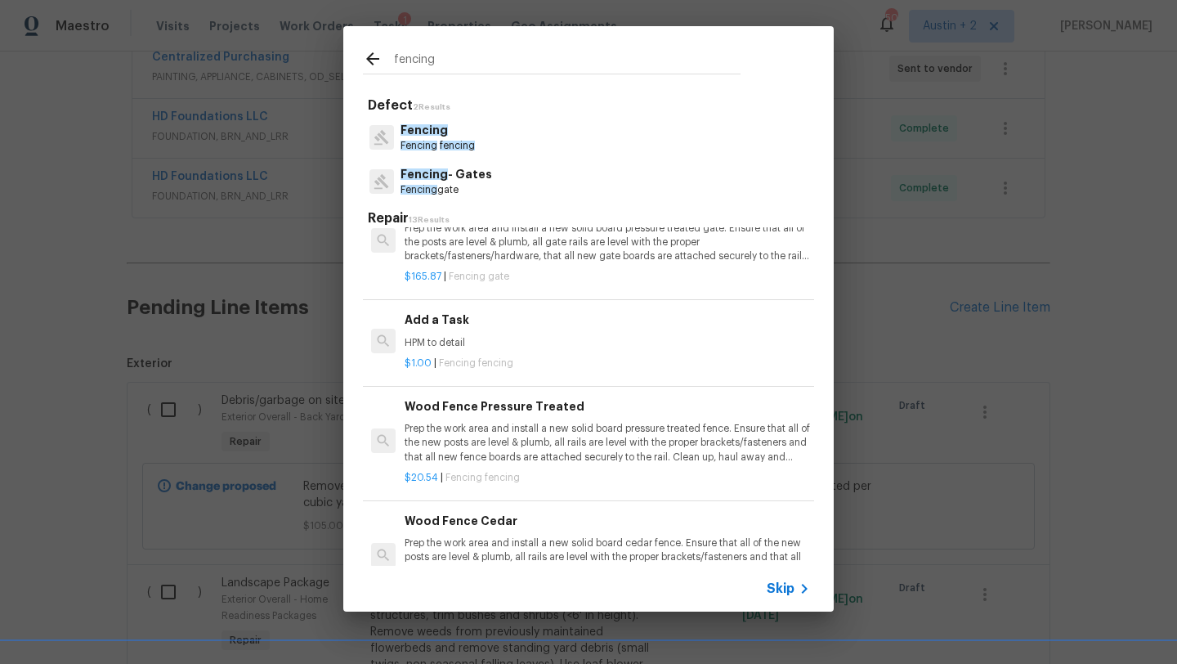
scroll to position [770, 0]
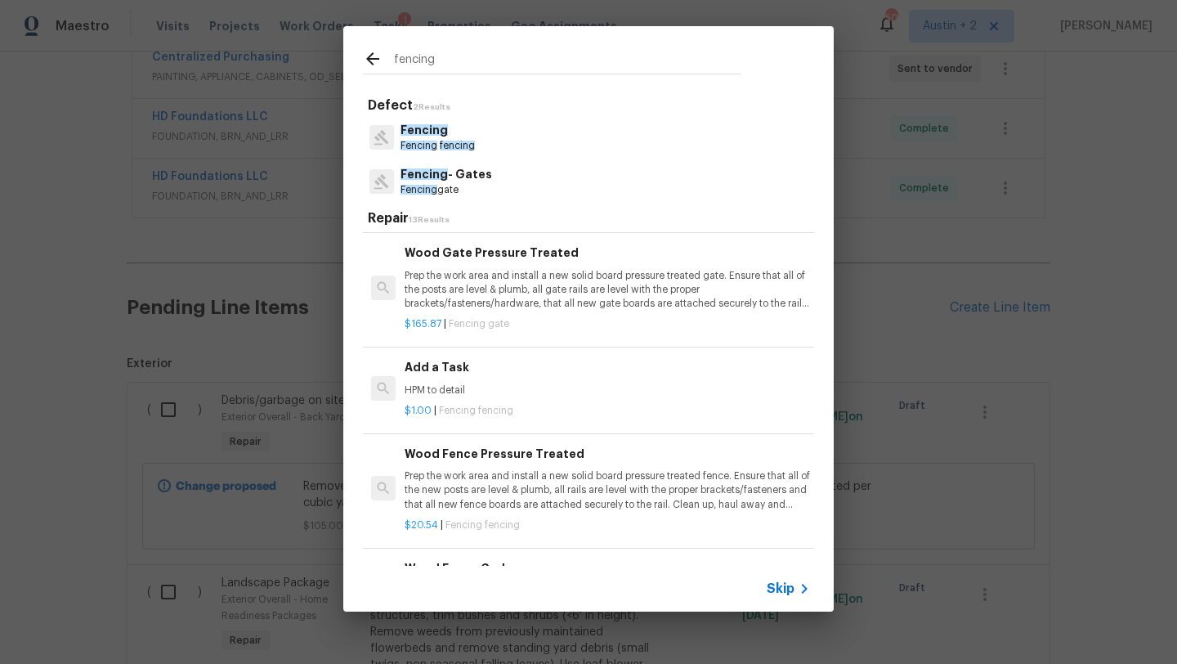
drag, startPoint x: 481, startPoint y: 61, endPoint x: 289, endPoint y: 57, distance: 191.3
click at [289, 57] on div "fencing Defect 2 Results Fencing Fencing fencing Fencing - Gates Fencing gate R…" at bounding box center [588, 318] width 1177 height 637
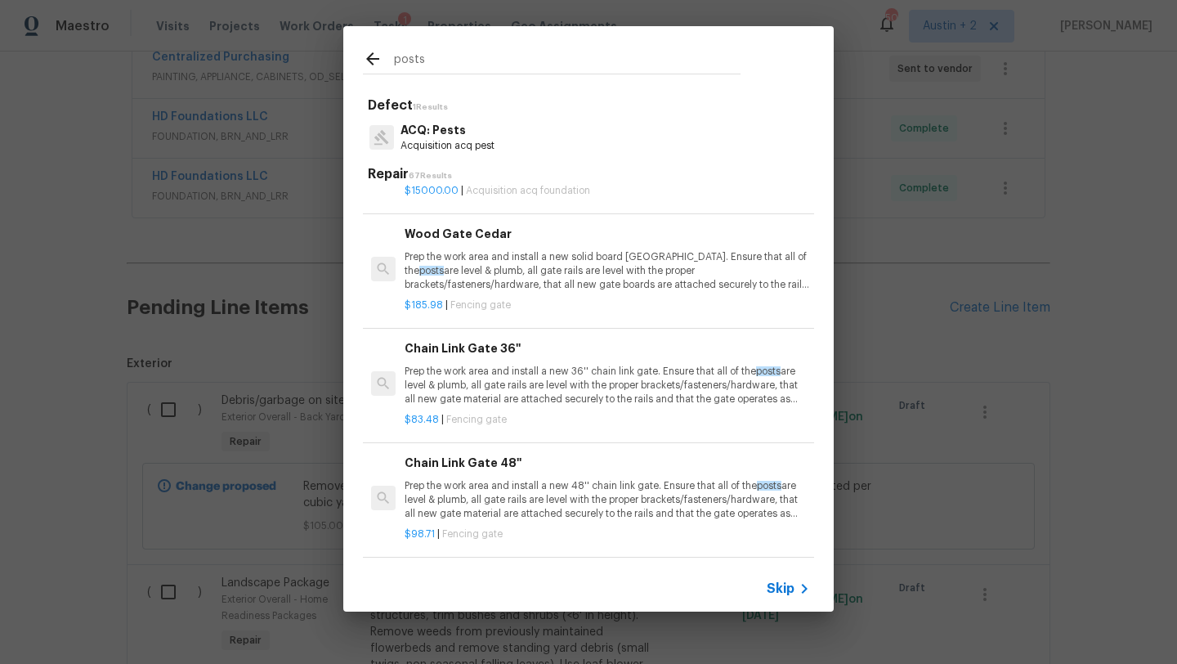
scroll to position [3096, 0]
type input "posts"
click at [534, 272] on p "Prep the work area and install a new solid board cedar gate. Ensure that all of…" at bounding box center [607, 270] width 405 height 42
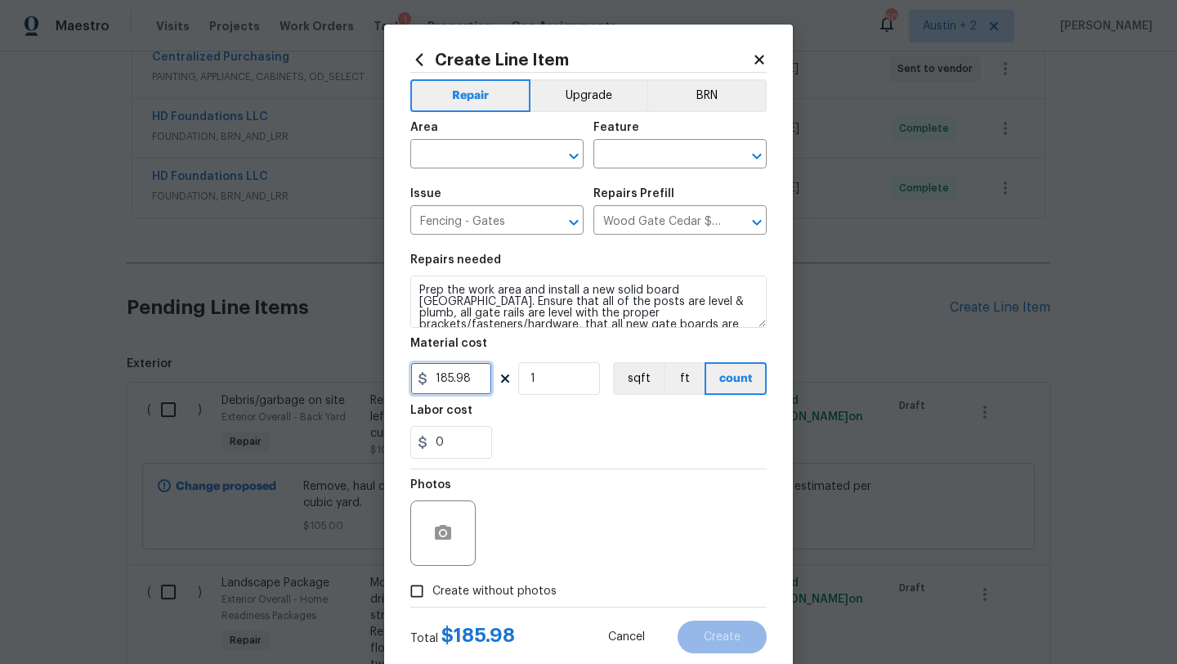
drag, startPoint x: 466, startPoint y: 379, endPoint x: 392, endPoint y: 379, distance: 73.5
click at [392, 379] on div "Create Line Item Repair Upgrade BRN Area ​ Feature ​ Issue Fencing - Gates ​ Re…" at bounding box center [588, 352] width 409 height 655
type input "250"
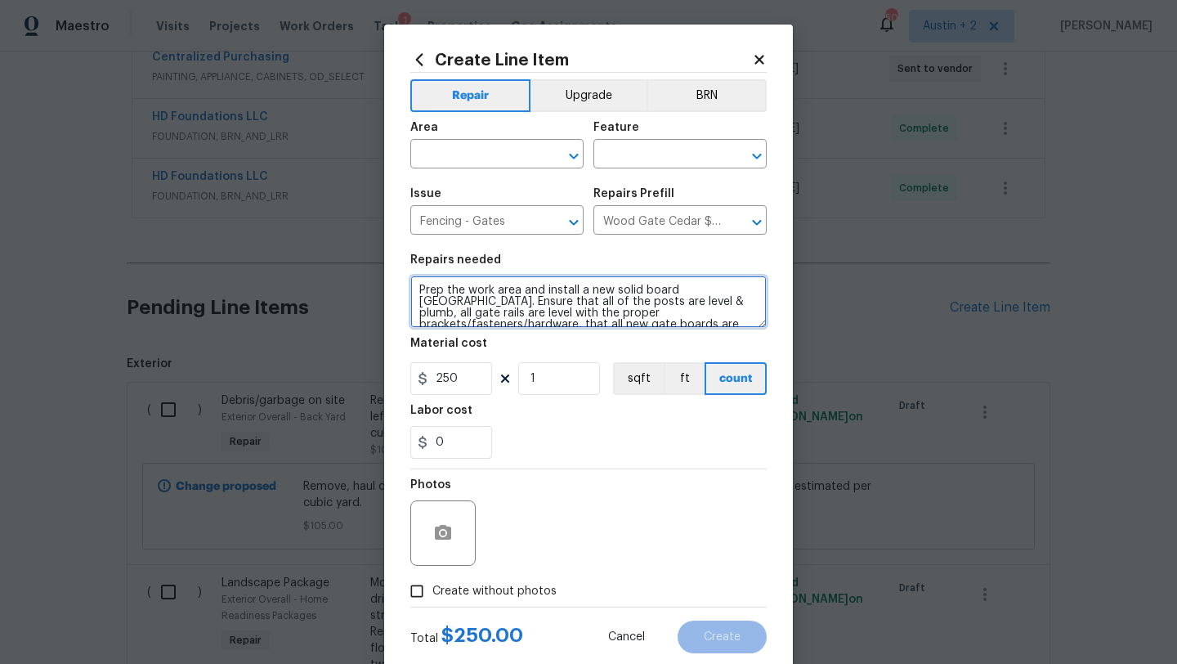
click at [420, 291] on textarea "Prep the work area and install a new solid board cedar gate. Ensure that all of…" at bounding box center [588, 301] width 356 height 52
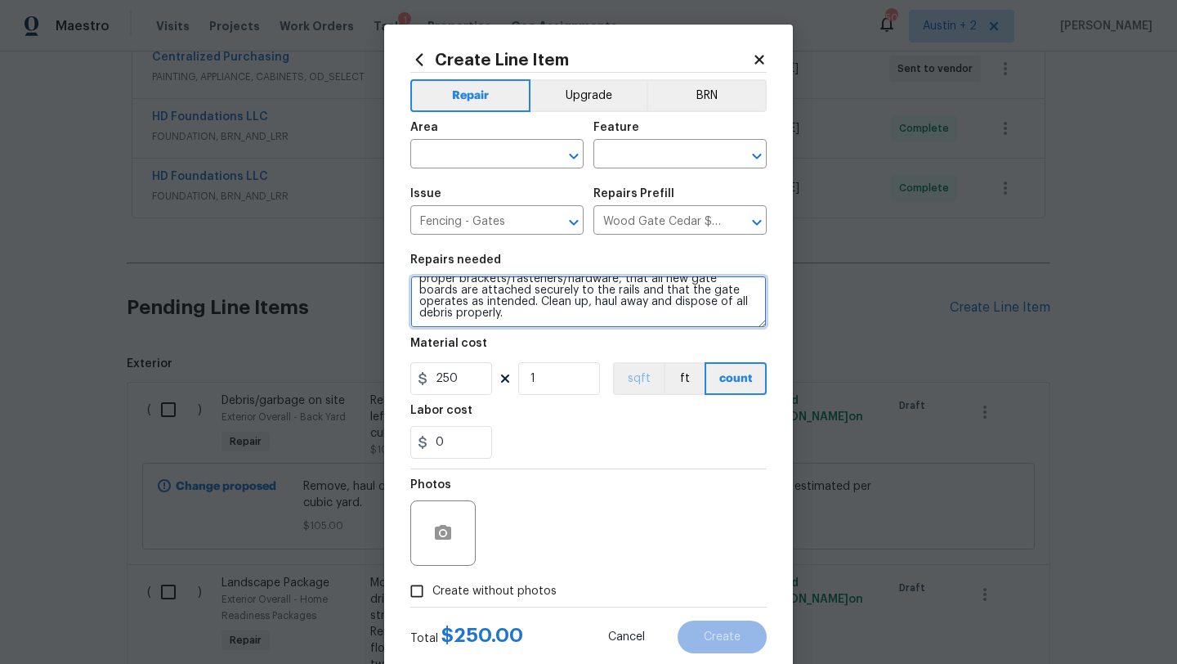
drag, startPoint x: 602, startPoint y: 292, endPoint x: 650, endPoint y: 395, distance: 113.4
click at [650, 395] on section "Repairs needed ***Repair Leaning Fence Posts**** Prep the work area and install…" at bounding box center [588, 356] width 356 height 224
click at [512, 309] on textarea "***Repair Leaning Fence Posts**** Prep the work area and install a new solid bo…" at bounding box center [588, 301] width 356 height 52
drag, startPoint x: 603, startPoint y: 288, endPoint x: 475, endPoint y: 296, distance: 128.5
click at [475, 296] on textarea "***Repair Leaning Fence Posts**** Prep the work area and install a new solid bo…" at bounding box center [588, 301] width 356 height 52
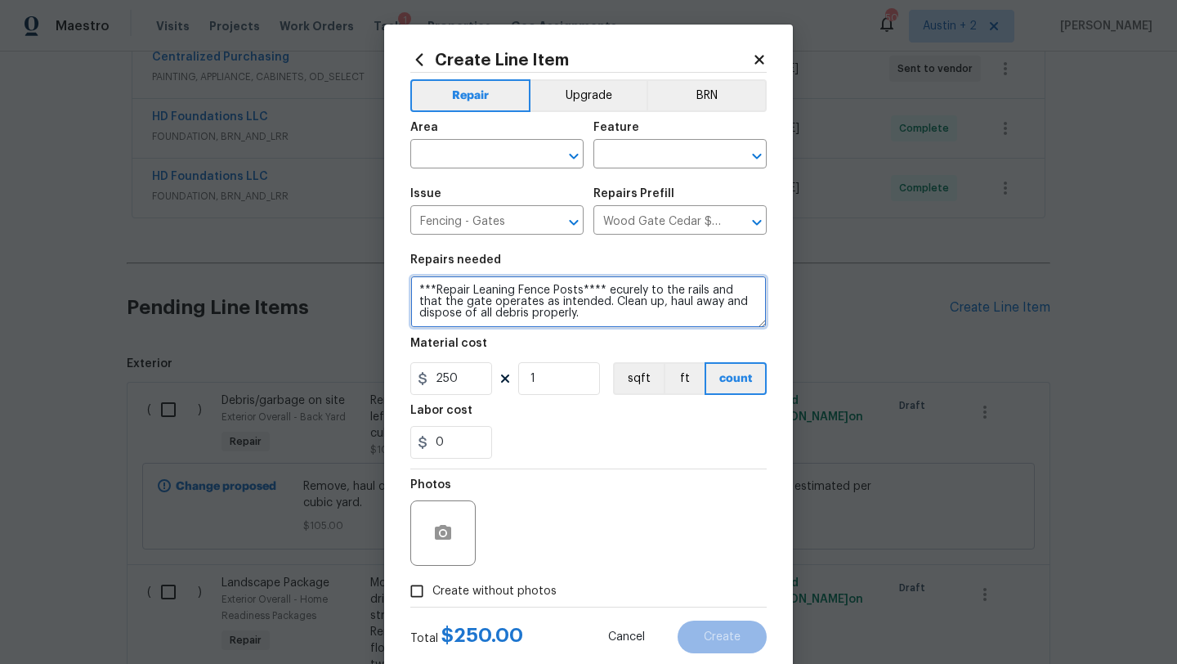
scroll to position [0, 0]
drag, startPoint x: 587, startPoint y: 298, endPoint x: 601, endPoint y: 294, distance: 14.5
click at [601, 294] on textarea "***Repair Leaning Fence Posts**** ecurely to the rails and that the gate operat…" at bounding box center [588, 301] width 356 height 52
type textarea "***Repair Leaning Fence Posts**** Clean up, haul away and dispose of all debris…"
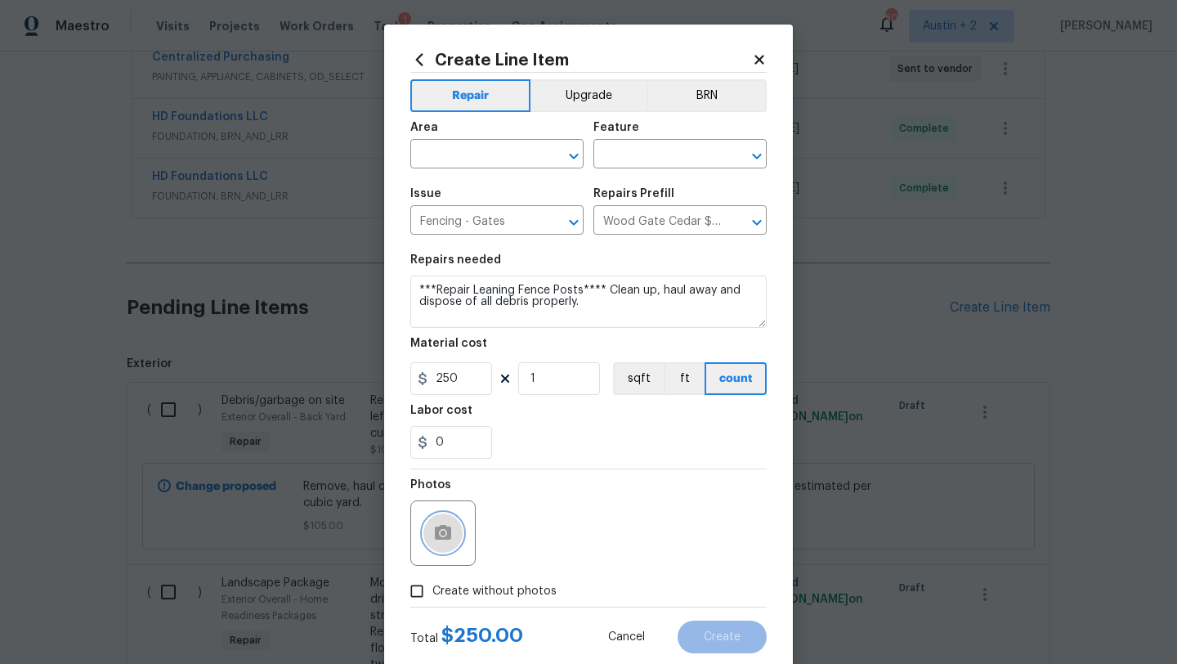
click at [444, 536] on icon "button" at bounding box center [443, 533] width 20 height 20
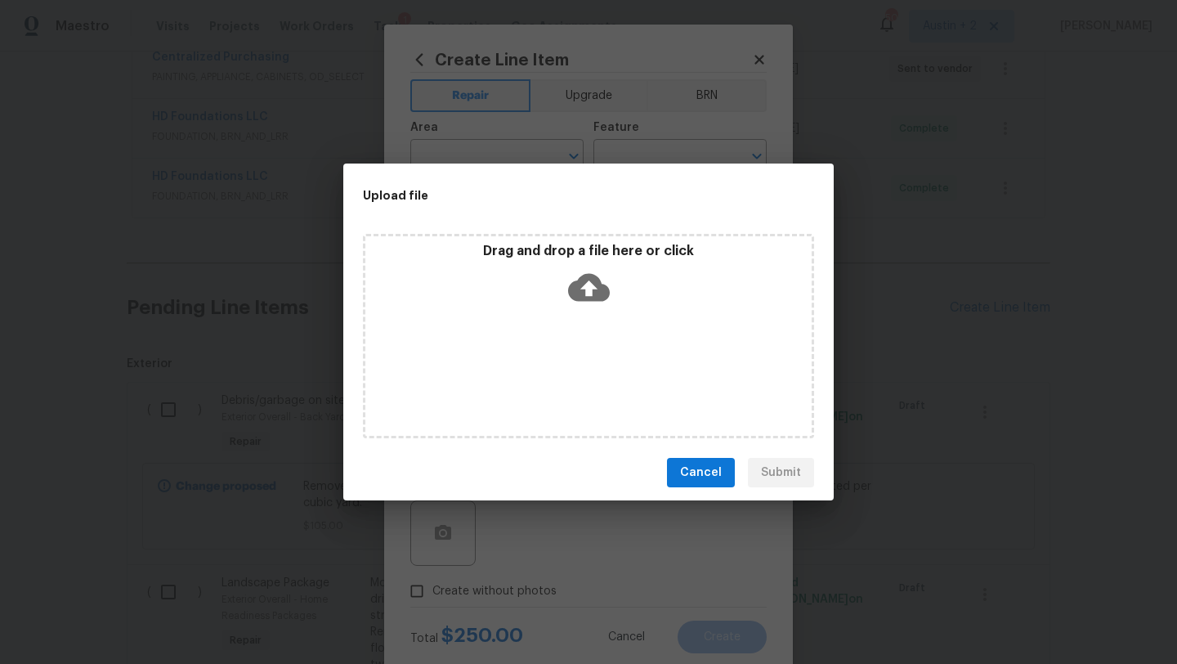
click at [700, 476] on span "Cancel" at bounding box center [701, 473] width 42 height 20
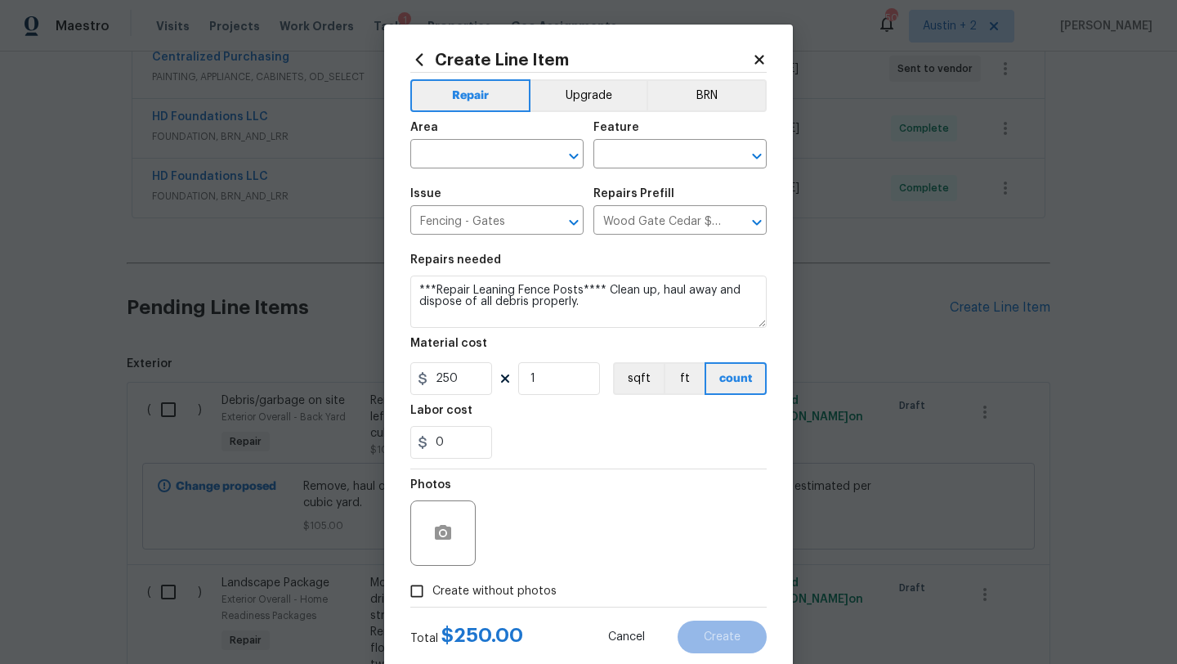
click at [456, 588] on span "Create without photos" at bounding box center [494, 591] width 124 height 17
click at [432, 588] on input "Create without photos" at bounding box center [416, 590] width 31 height 31
checkbox input "true"
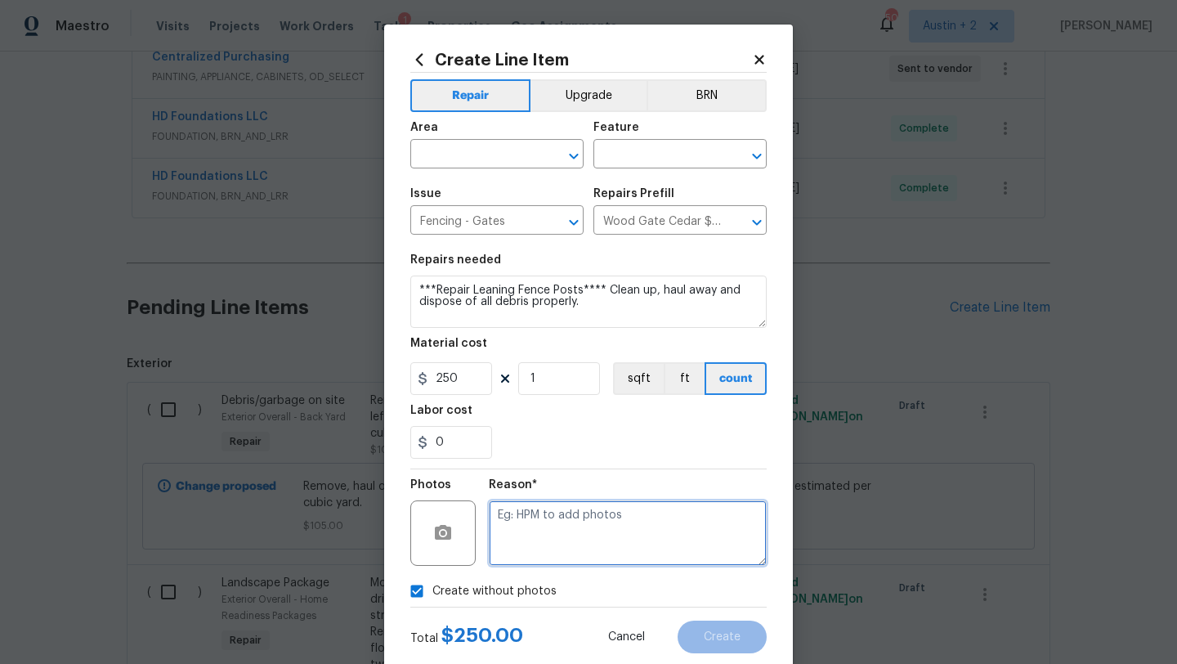
click at [539, 547] on textarea at bounding box center [628, 532] width 278 height 65
type textarea "will add"
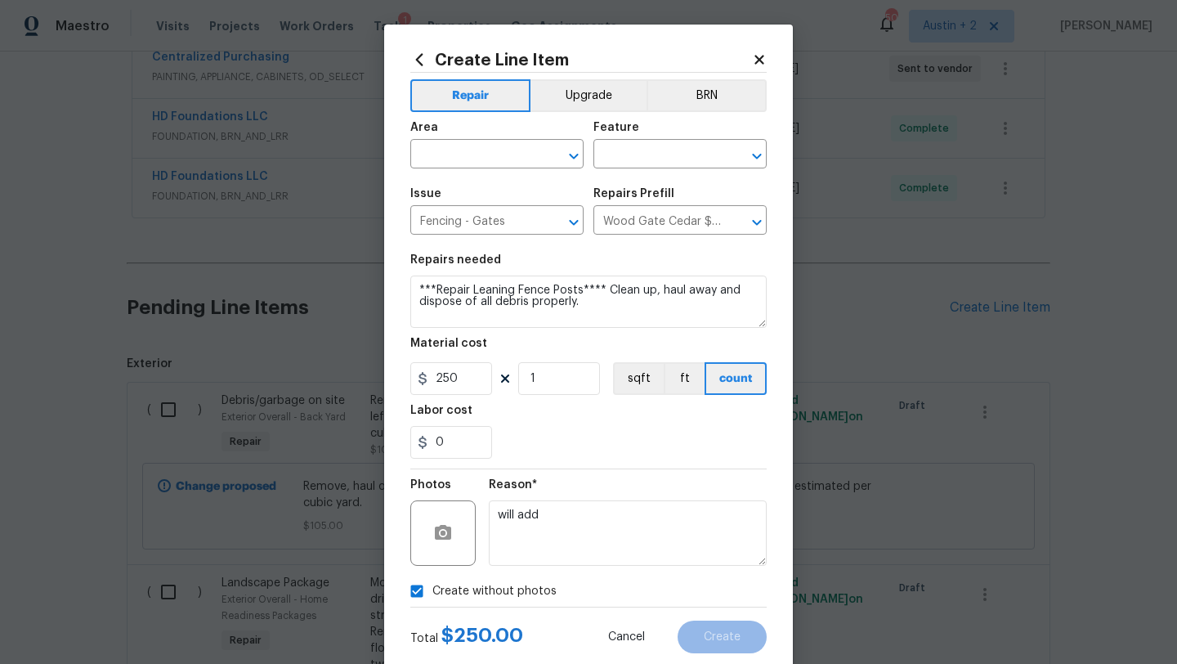
click at [636, 589] on div "Create without photos" at bounding box center [588, 590] width 356 height 31
click at [645, 448] on div "0" at bounding box center [588, 442] width 356 height 33
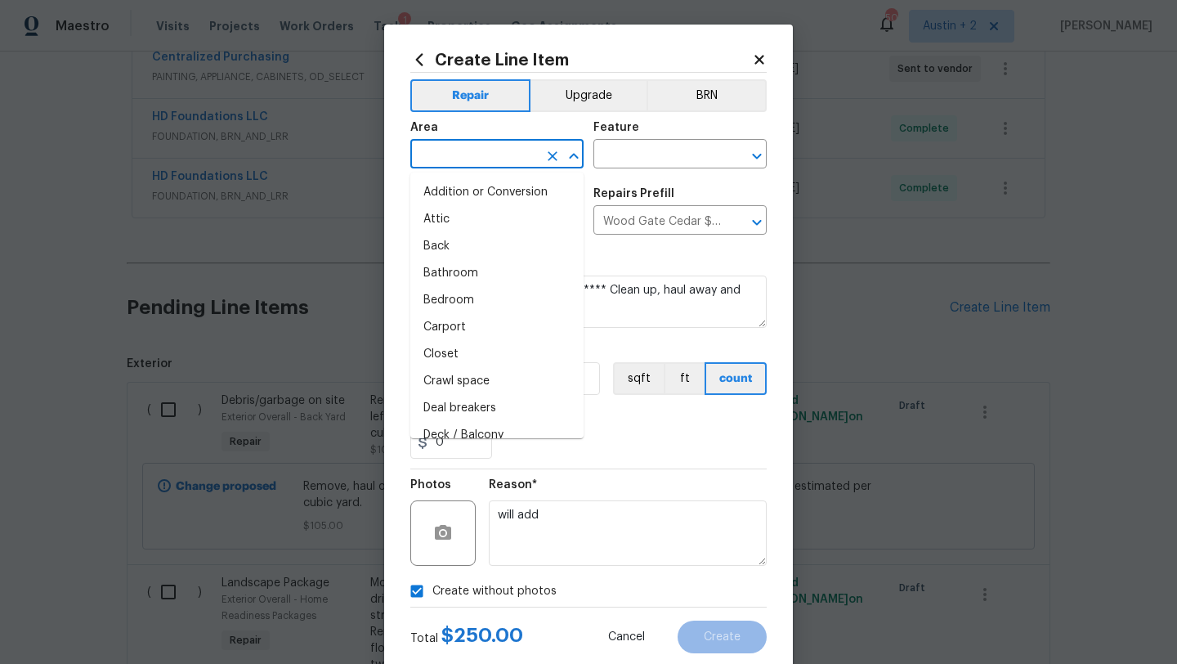
click at [497, 157] on input "text" at bounding box center [473, 155] width 127 height 25
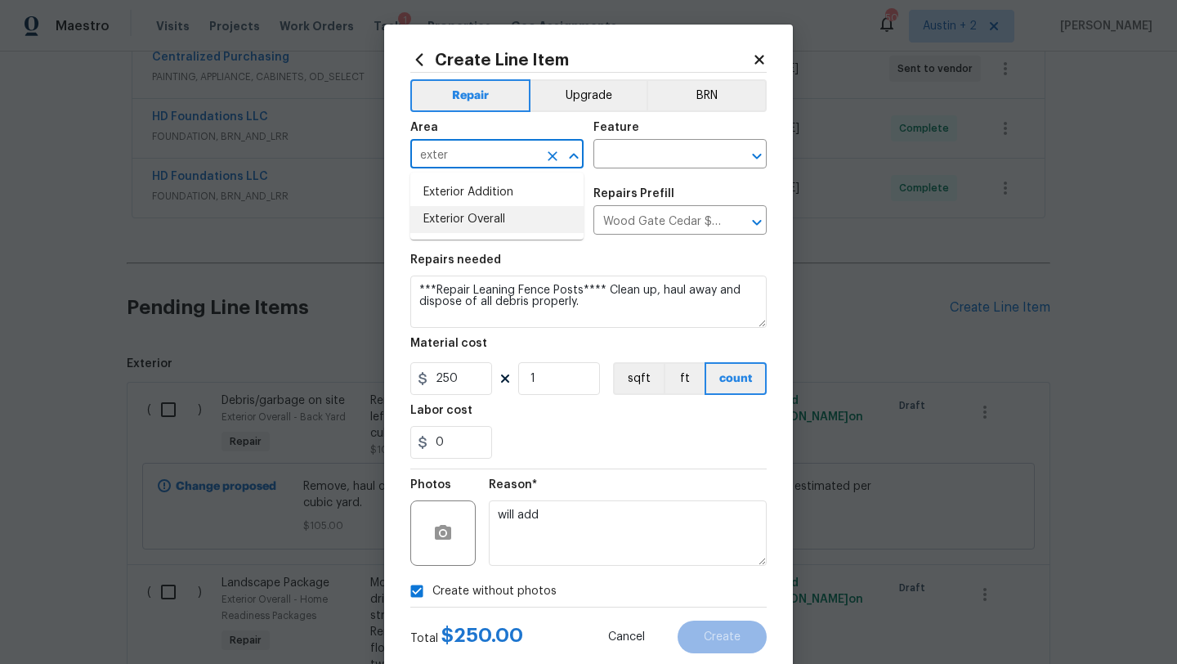
click at [511, 216] on li "Exterior Overall" at bounding box center [496, 219] width 173 height 27
type input "Exterior Overall"
click at [658, 146] on input "text" at bounding box center [656, 155] width 127 height 25
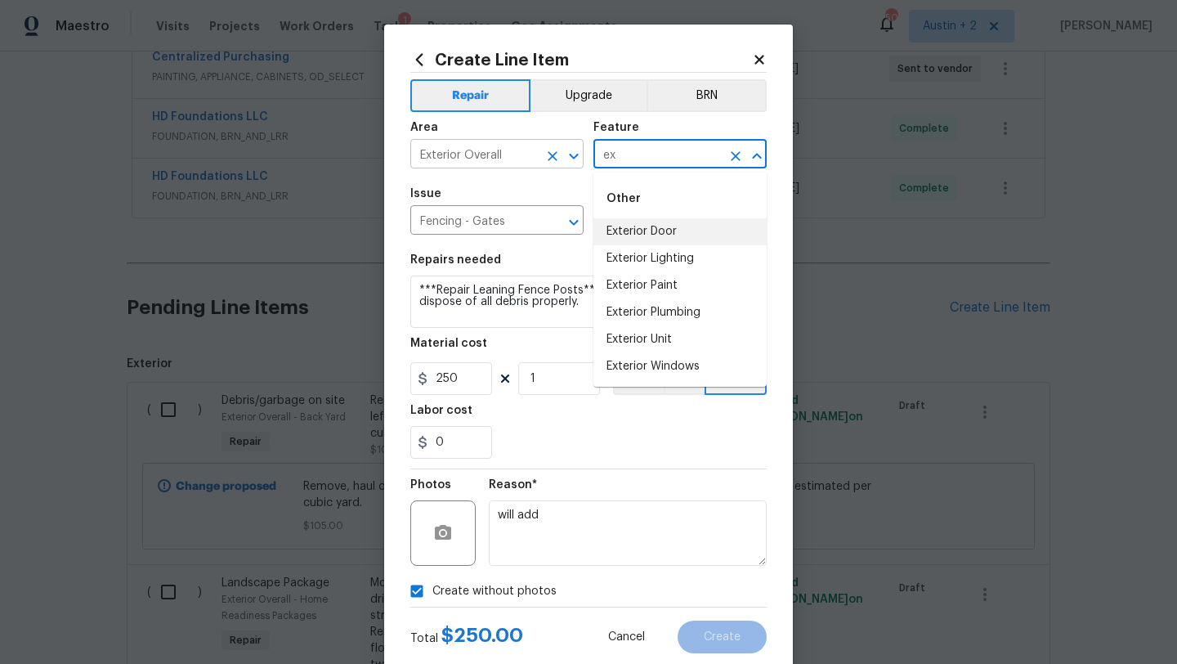
drag, startPoint x: 632, startPoint y: 154, endPoint x: 513, endPoint y: 153, distance: 118.5
click at [513, 153] on div "Area Exterior Overall ​ Feature ex ​" at bounding box center [588, 145] width 356 height 66
click at [658, 235] on li "Fence" at bounding box center [679, 231] width 173 height 27
type input "Fence"
click at [658, 235] on div "Issue Fencing - Gates ​ Repairs Prefill Wood Gate Cedar $185.98 ​" at bounding box center [588, 211] width 356 height 66
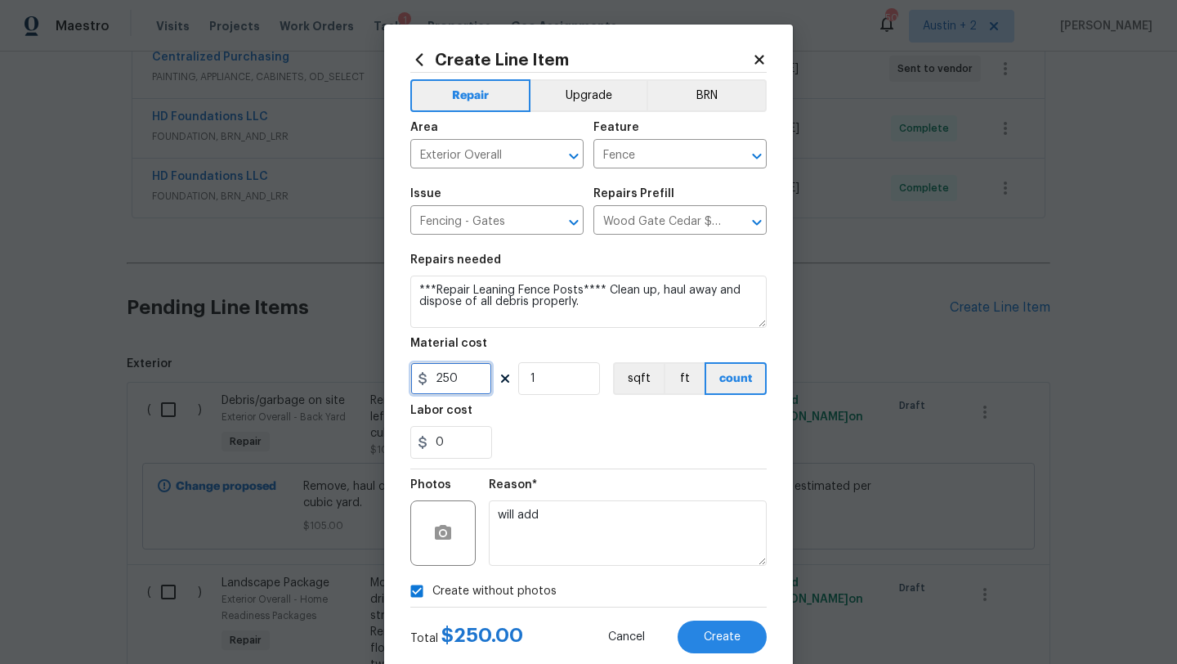
drag, startPoint x: 448, startPoint y: 379, endPoint x: 437, endPoint y: 379, distance: 10.6
click at [437, 379] on input "250" at bounding box center [451, 378] width 82 height 33
click at [688, 626] on button "Create" at bounding box center [721, 636] width 89 height 33
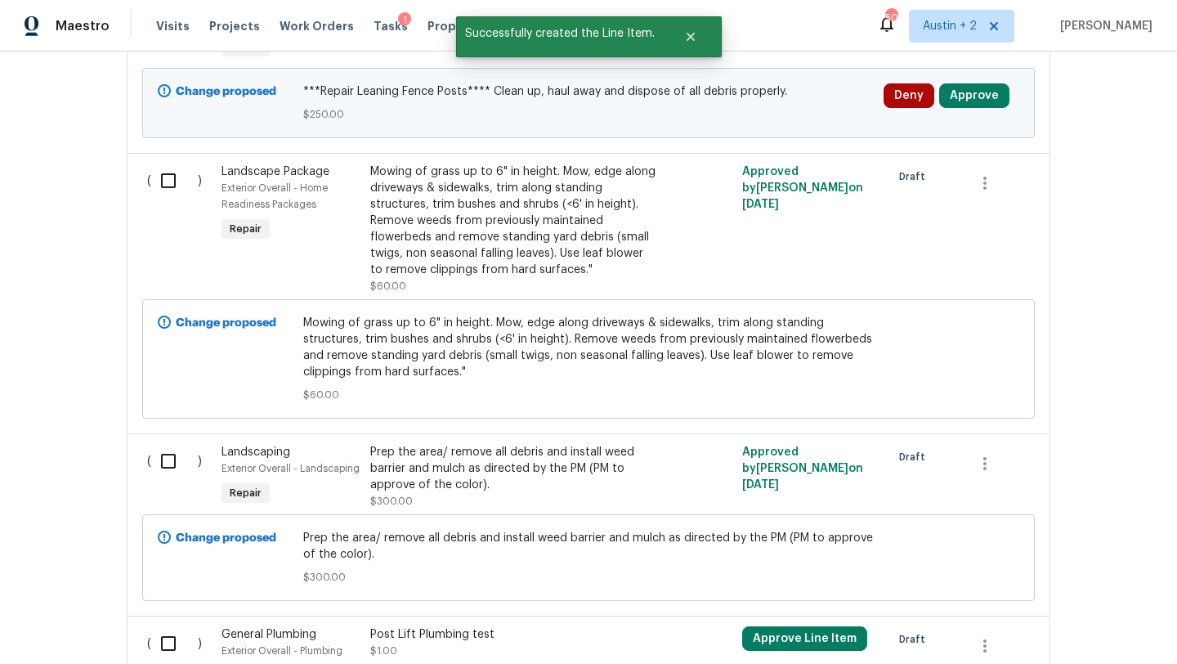
scroll to position [1210, 0]
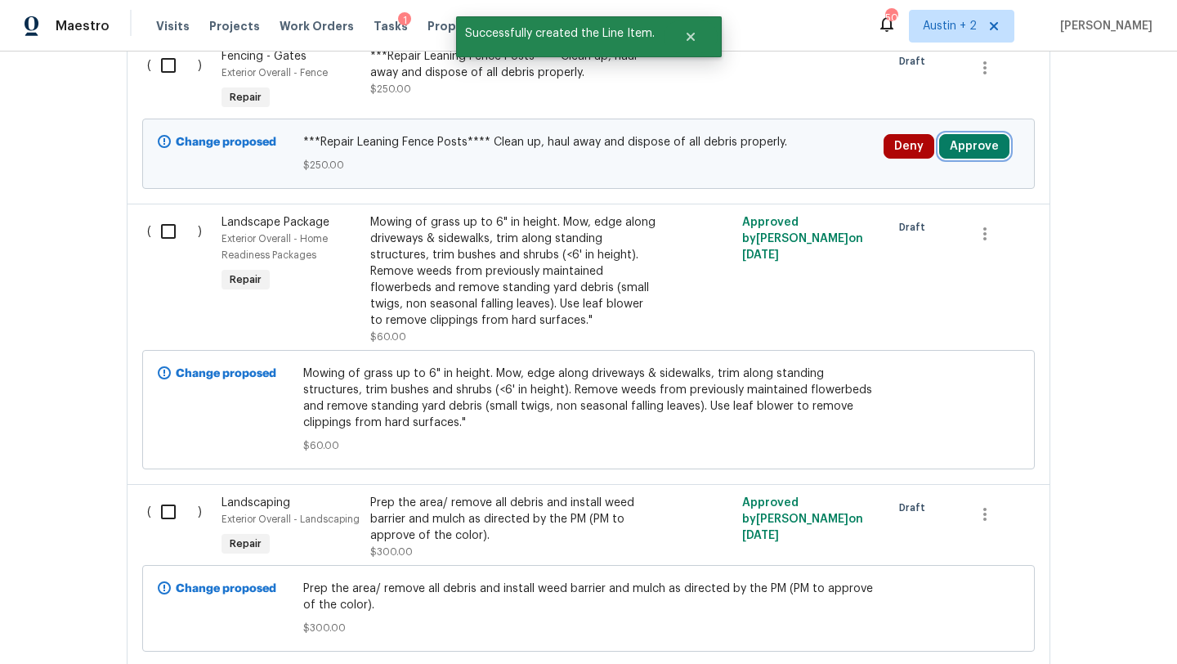
click at [977, 149] on button "Approve" at bounding box center [974, 146] width 70 height 25
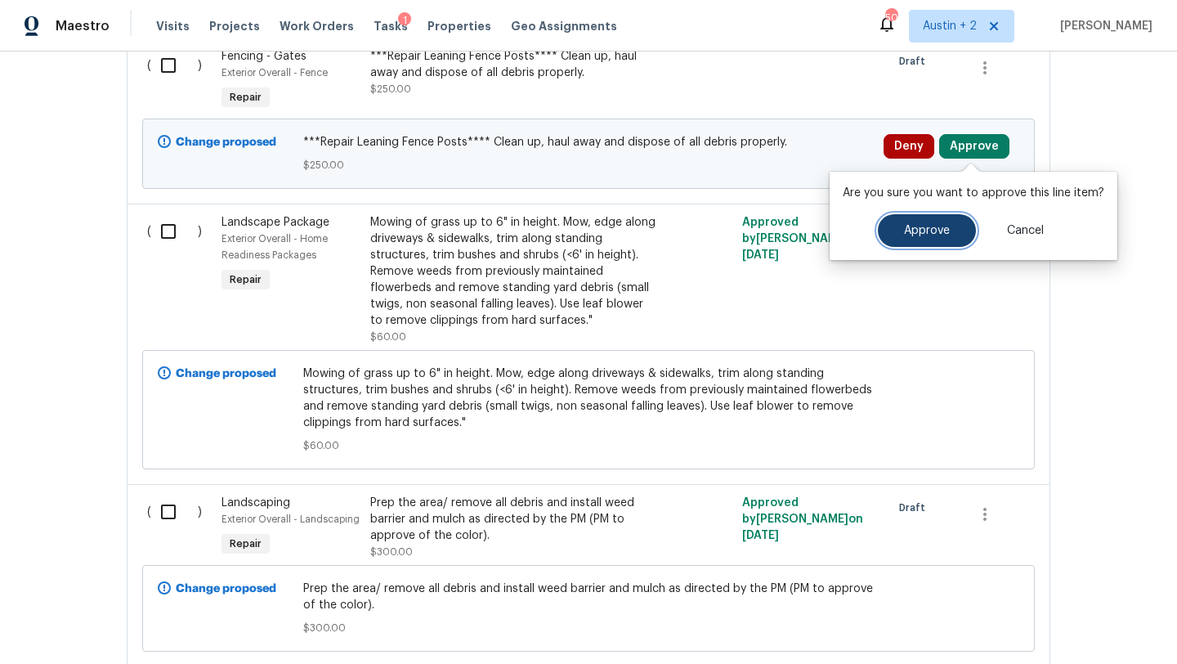
click at [904, 230] on span "Approve" at bounding box center [927, 231] width 46 height 12
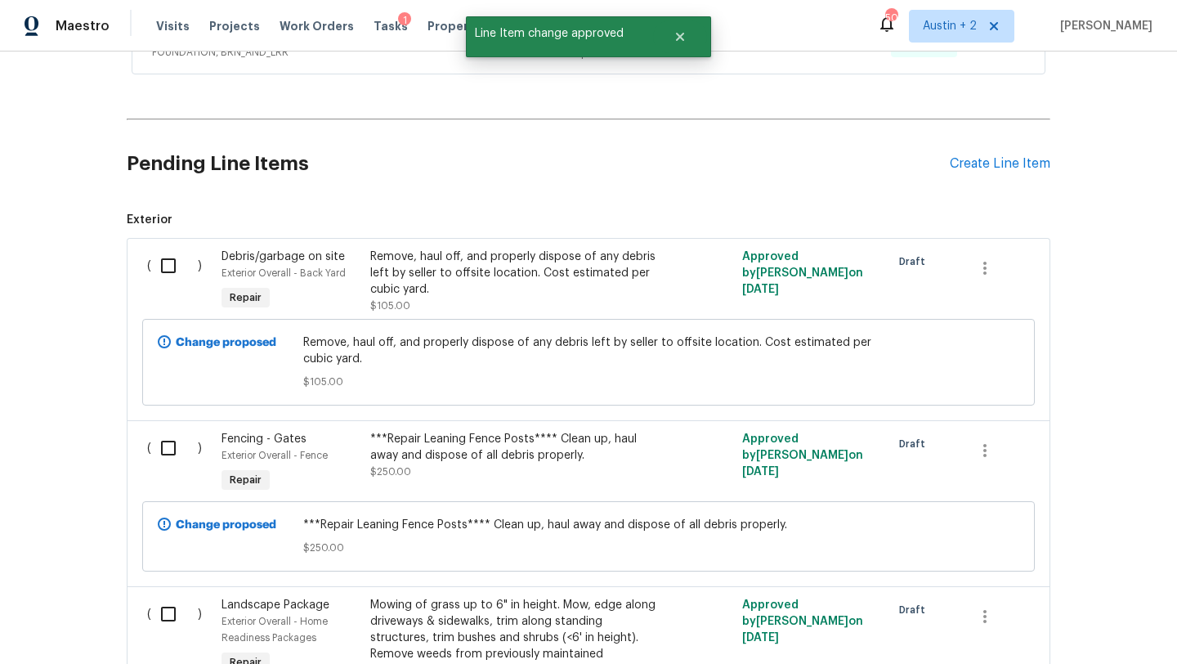
scroll to position [812, 0]
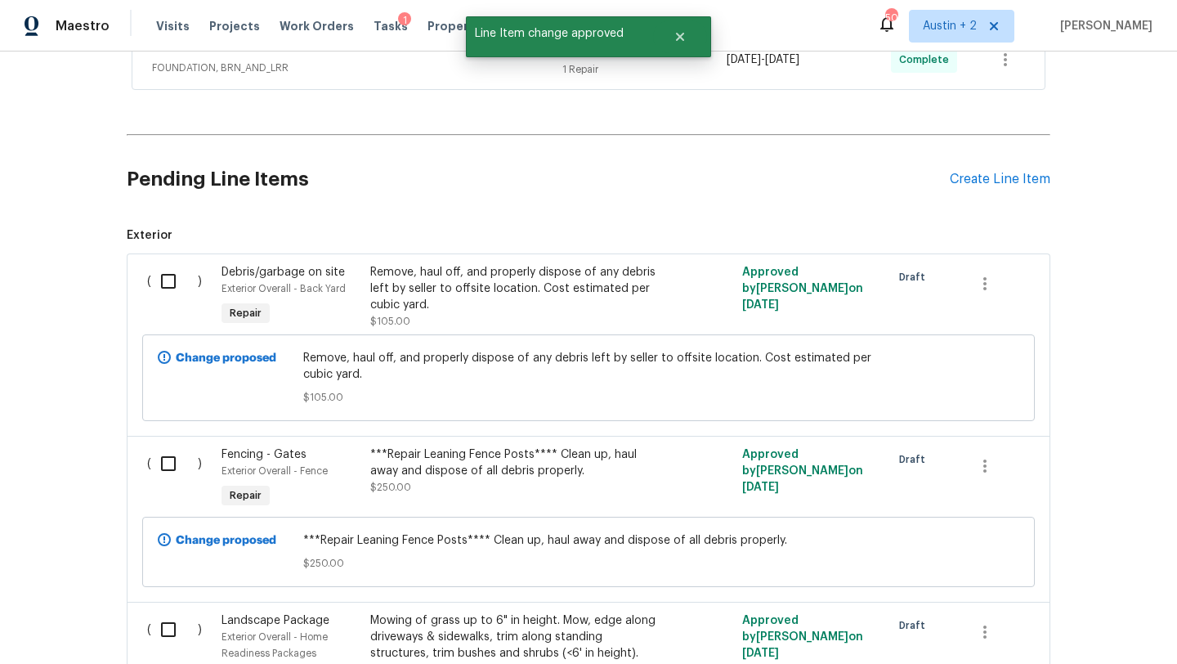
click at [173, 281] on input "checkbox" at bounding box center [174, 281] width 47 height 34
checkbox input "true"
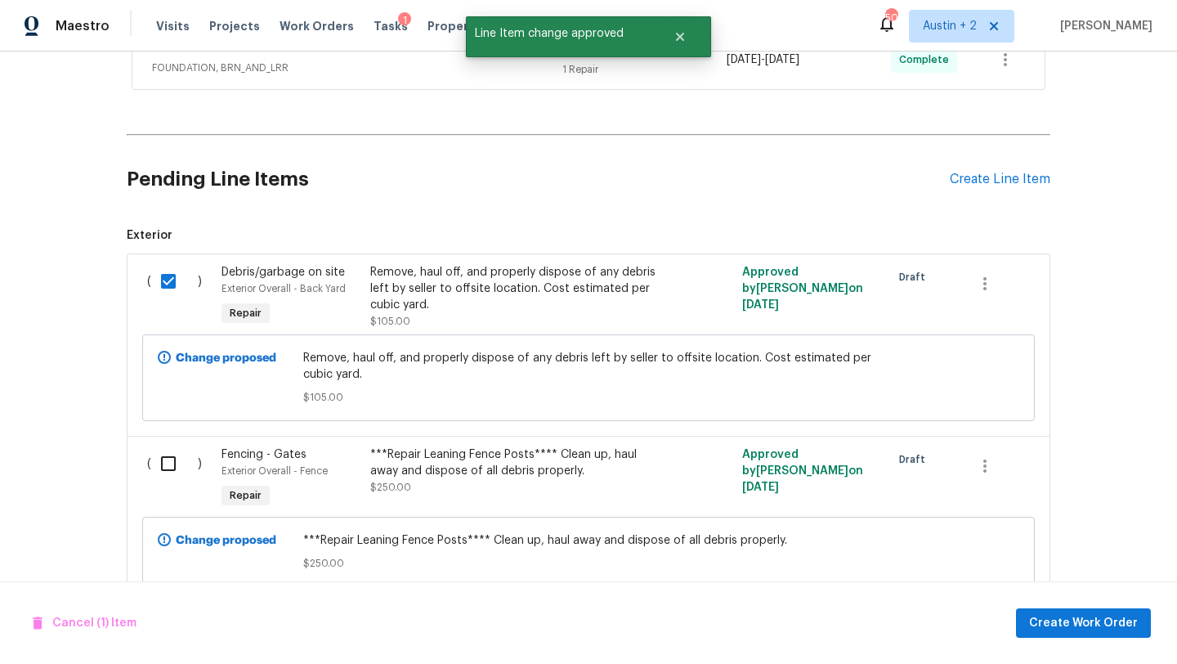
click at [165, 473] on input "checkbox" at bounding box center [174, 463] width 47 height 34
checkbox input "true"
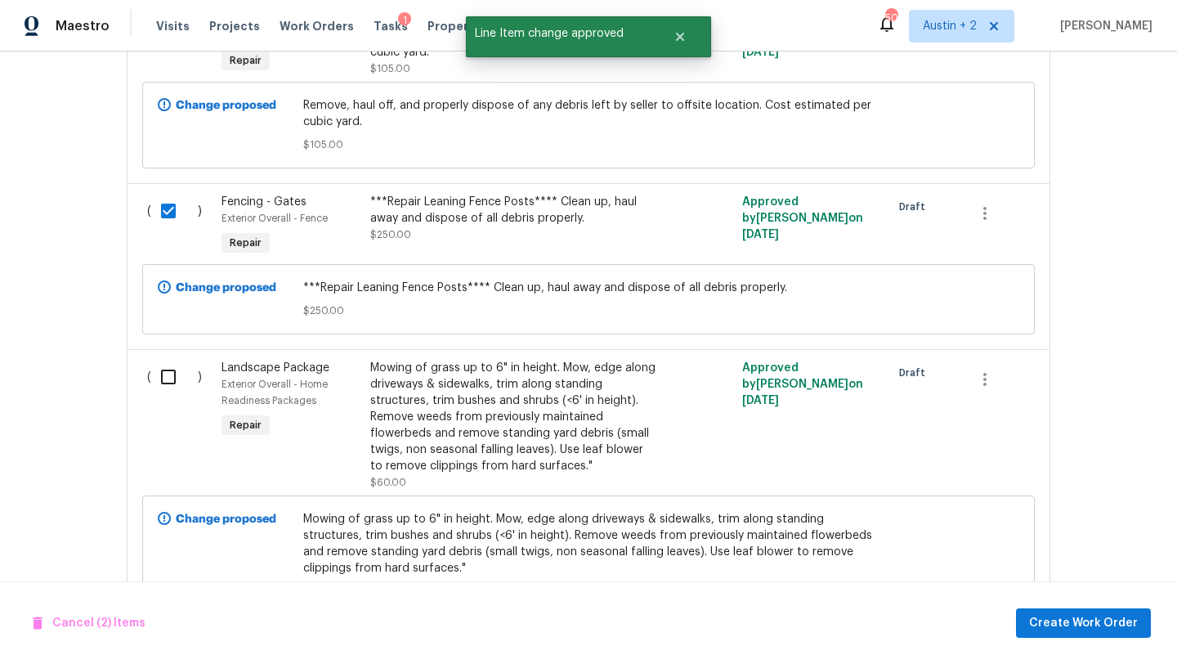
scroll to position [1093, 0]
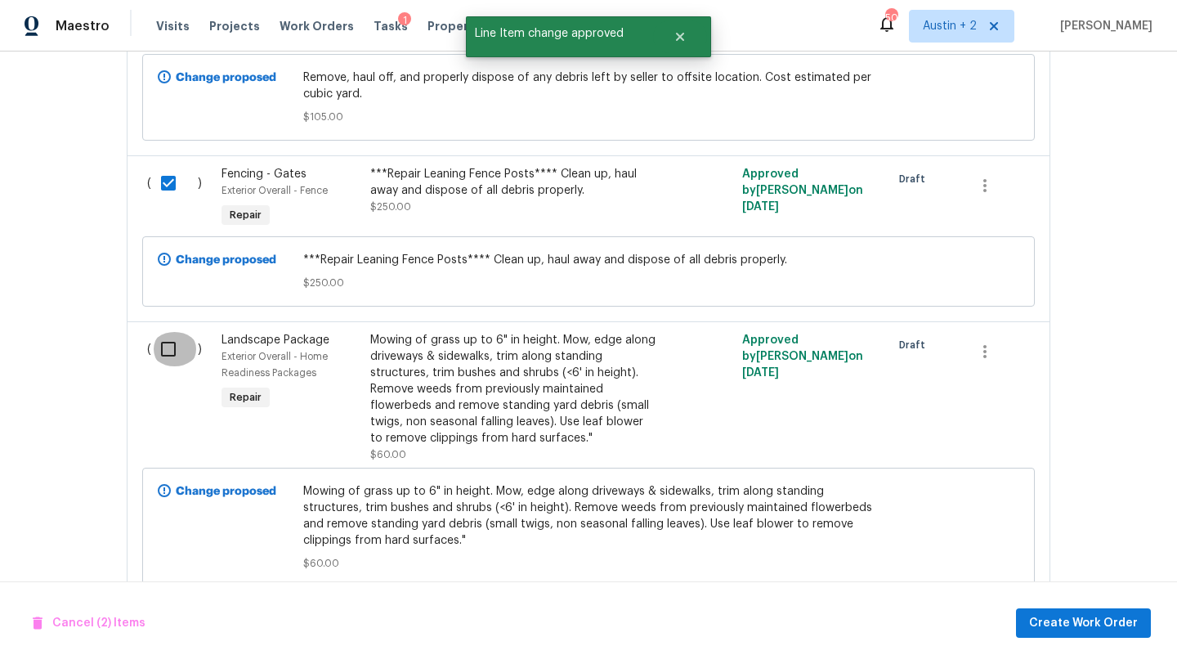
click at [172, 354] on input "checkbox" at bounding box center [174, 349] width 47 height 34
checkbox input "true"
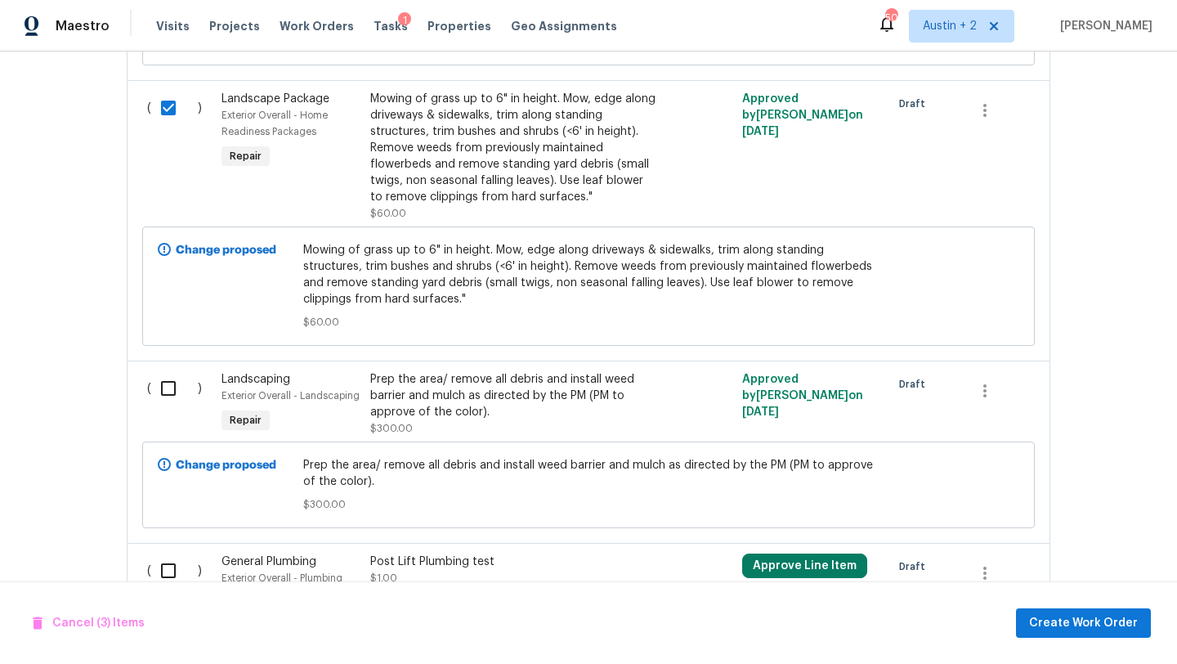
click at [166, 381] on input "checkbox" at bounding box center [174, 388] width 47 height 34
checkbox input "true"
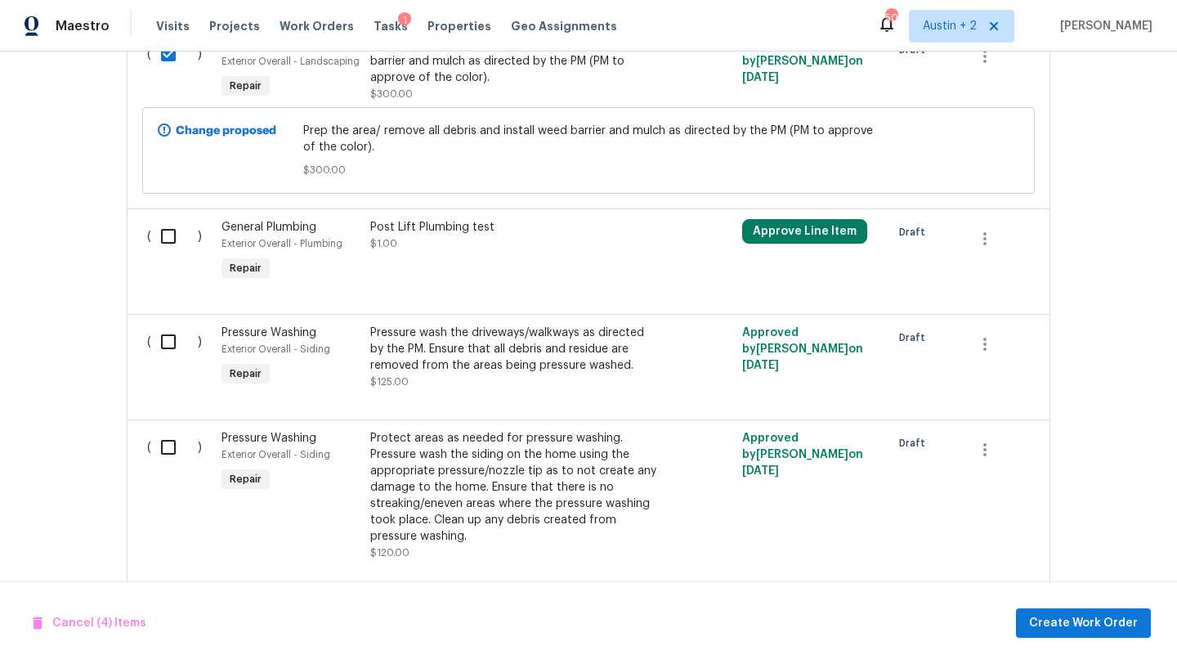
scroll to position [1667, 0]
click at [165, 238] on input "checkbox" at bounding box center [174, 237] width 47 height 34
checkbox input "true"
click at [168, 341] on input "checkbox" at bounding box center [174, 342] width 47 height 34
checkbox input "true"
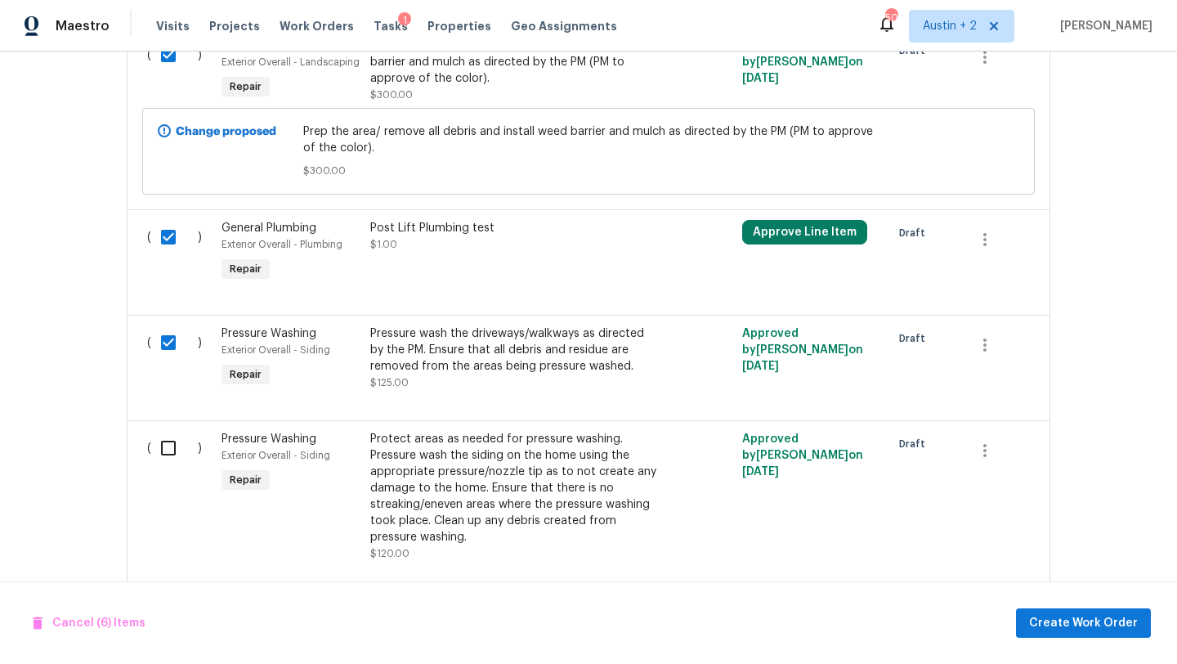
click at [167, 453] on input "checkbox" at bounding box center [174, 448] width 47 height 34
checkbox input "true"
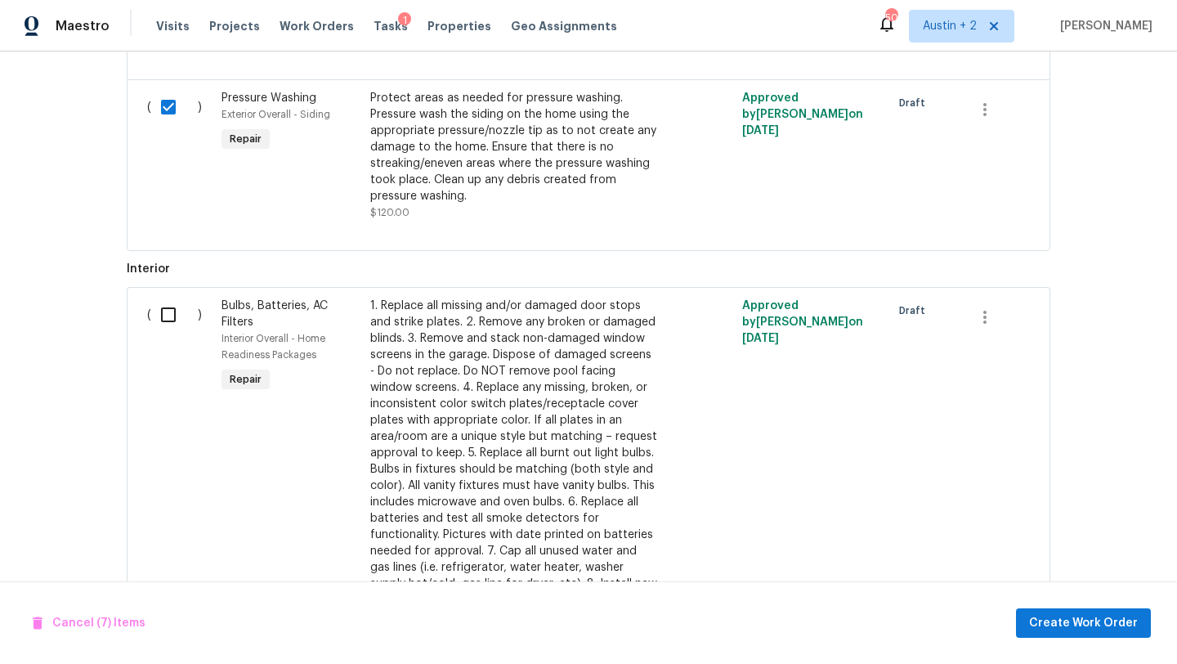
scroll to position [2013, 0]
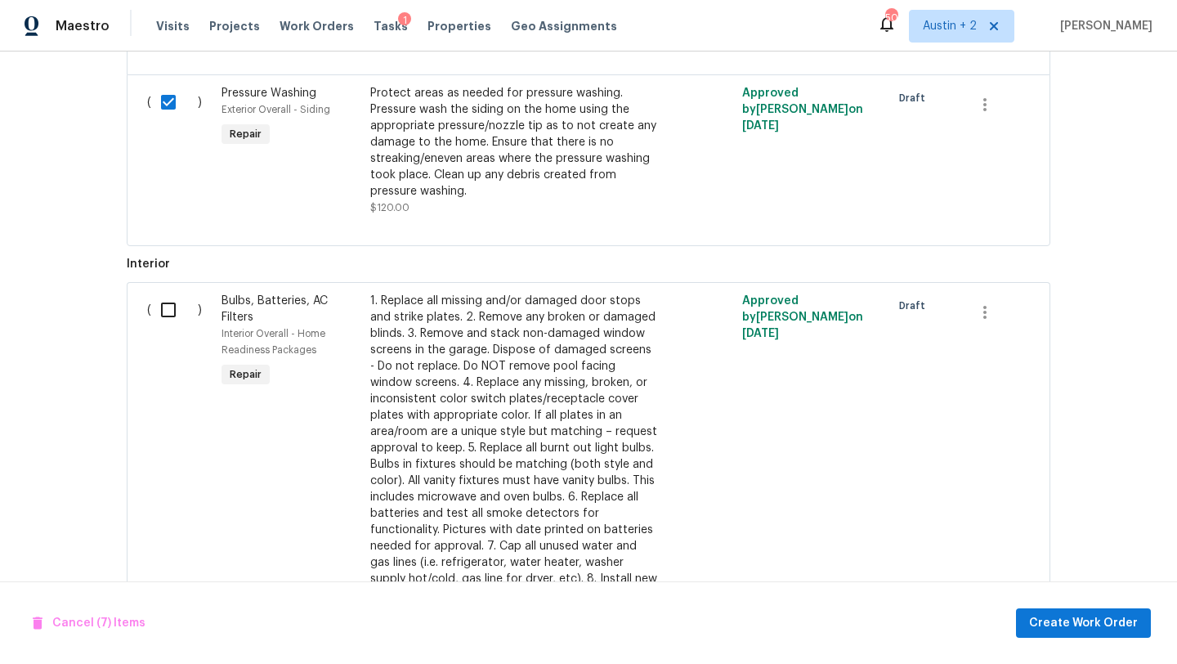
click at [166, 307] on input "checkbox" at bounding box center [174, 310] width 47 height 34
checkbox input "true"
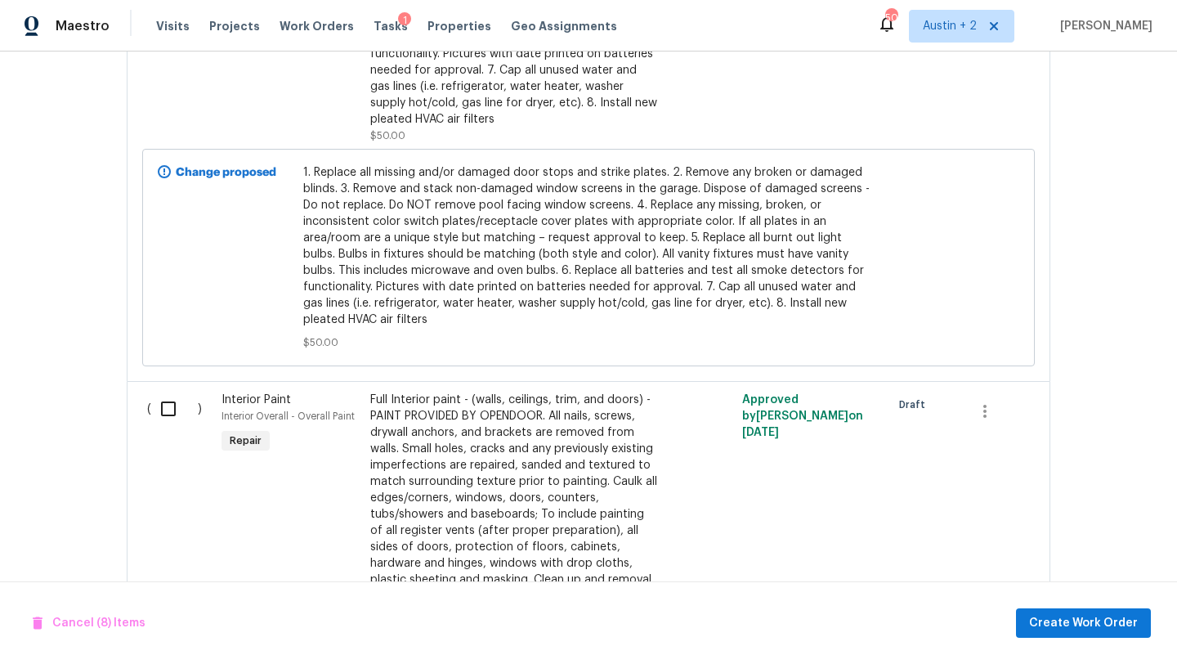
scroll to position [2576, 0]
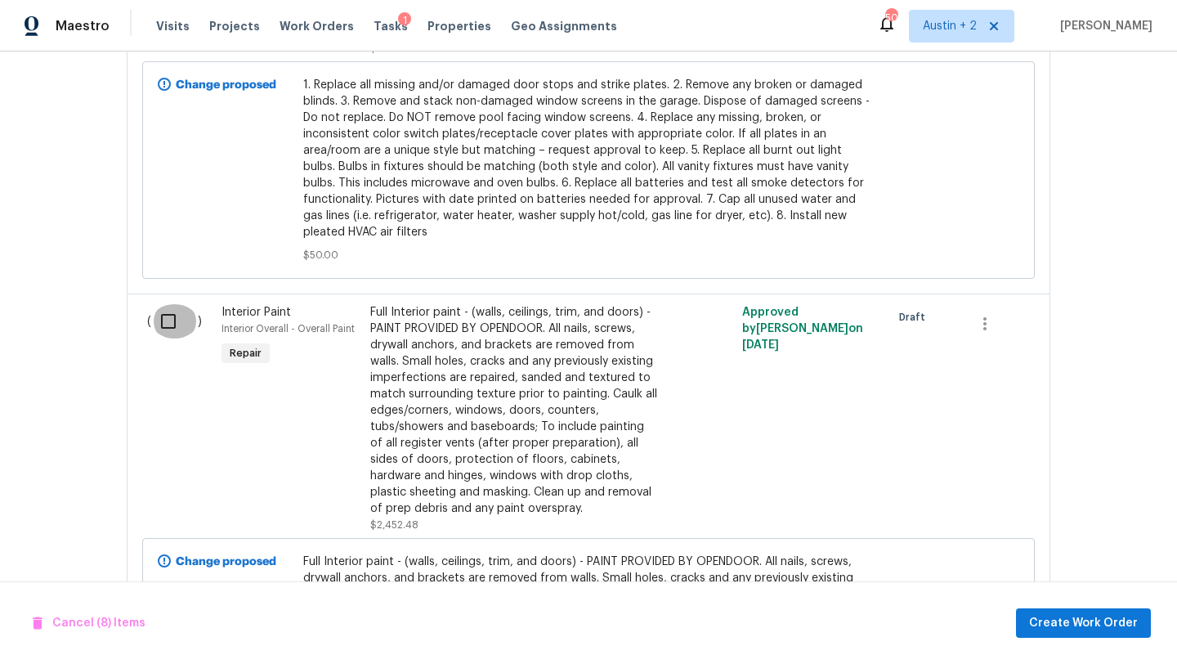
click at [158, 328] on input "checkbox" at bounding box center [174, 321] width 47 height 34
checkbox input "true"
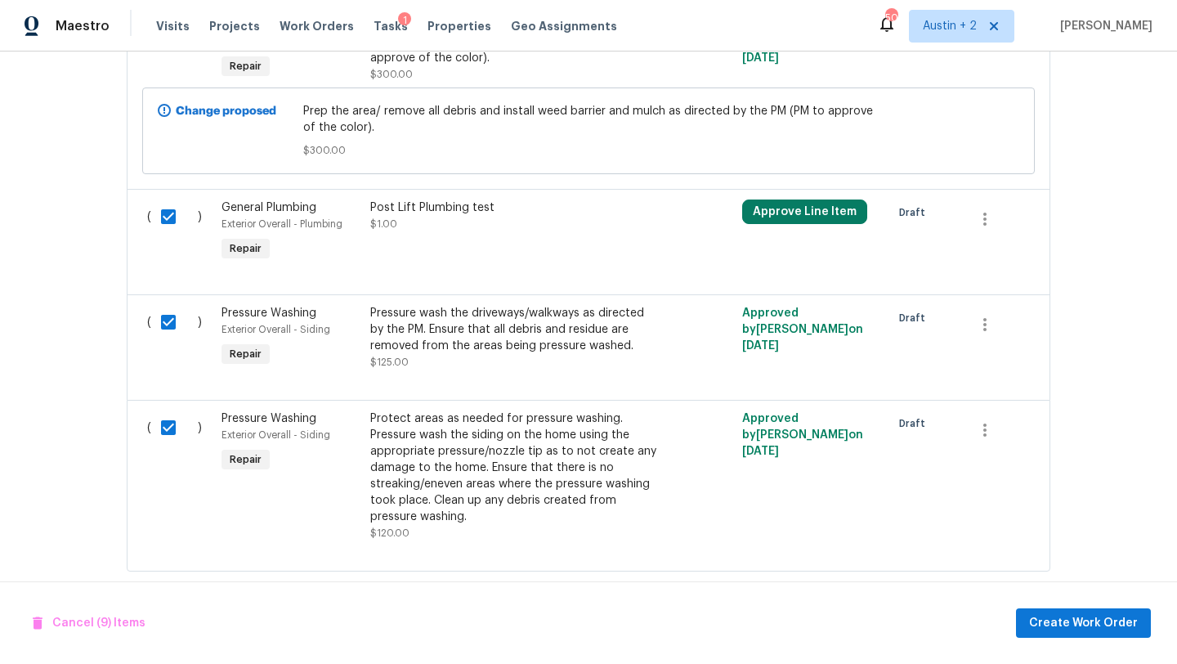
scroll to position [1691, 0]
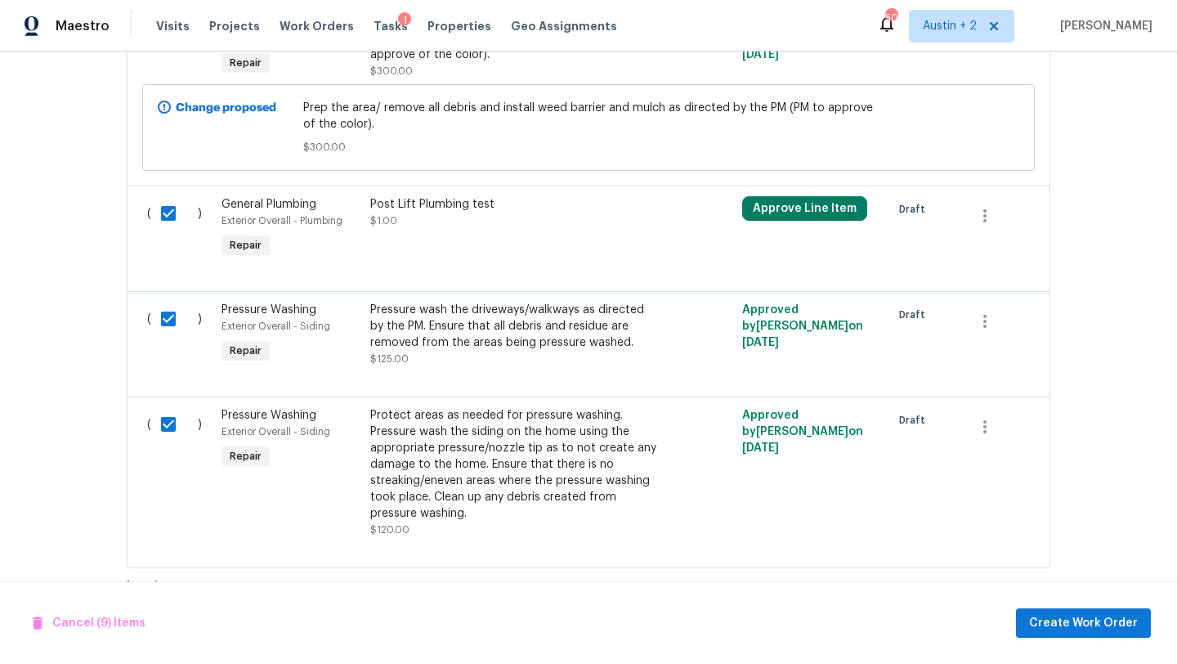
click at [173, 209] on input "checkbox" at bounding box center [174, 213] width 47 height 34
checkbox input "false"
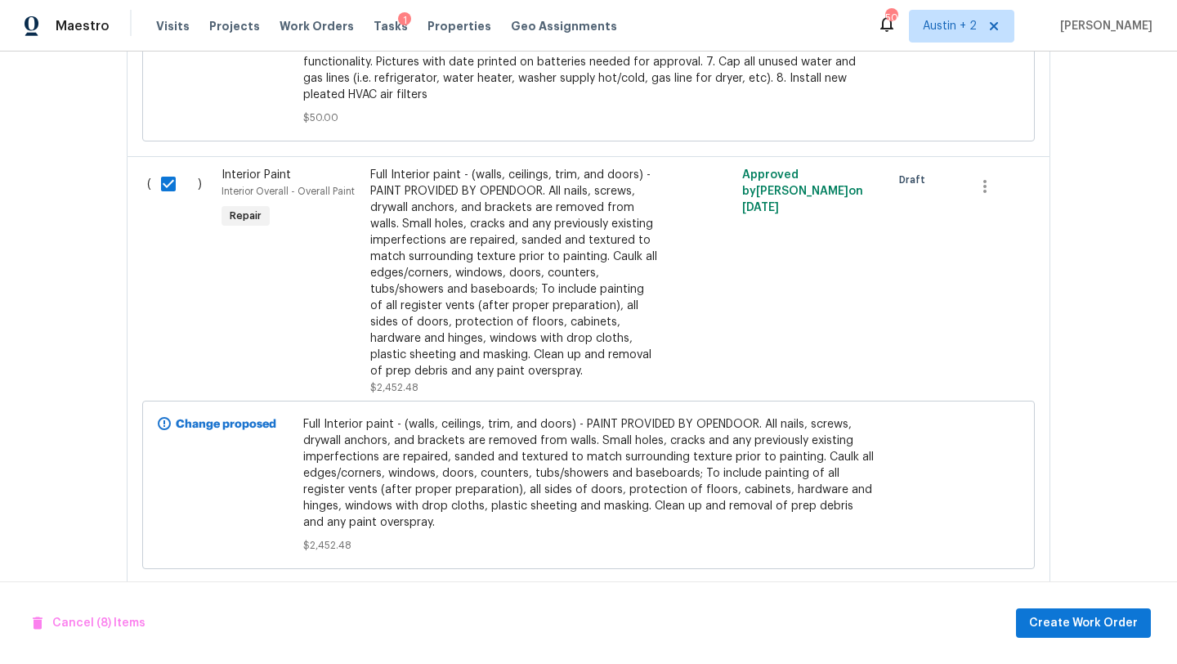
scroll to position [2748, 0]
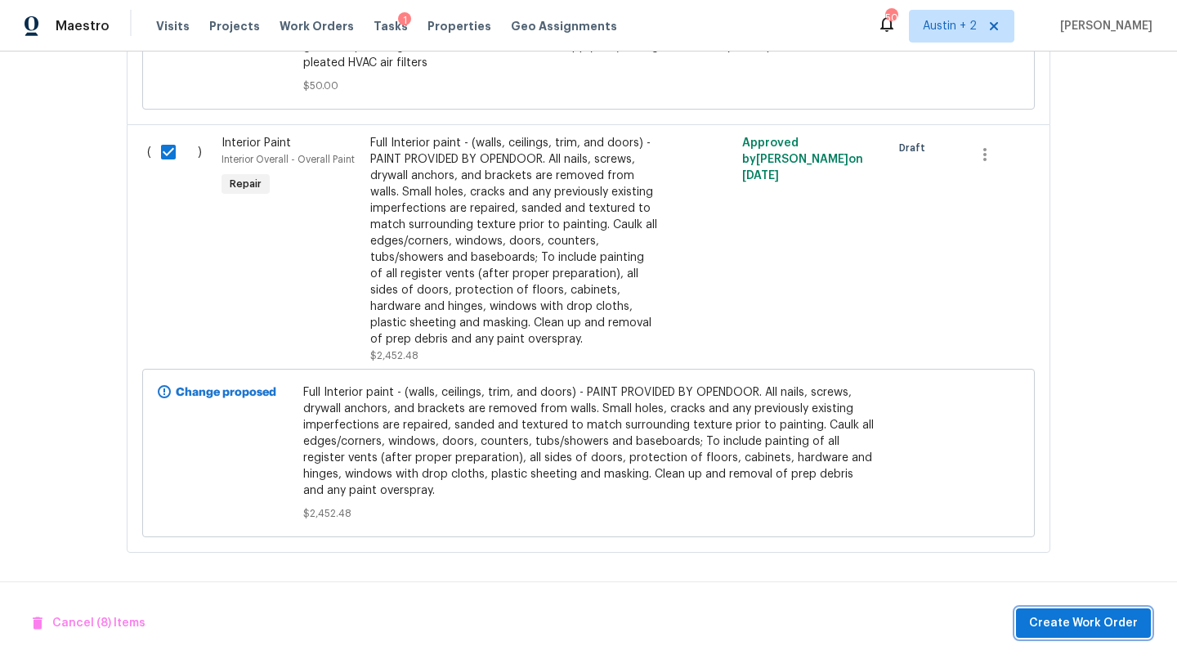
click at [1056, 617] on span "Create Work Order" at bounding box center [1083, 623] width 109 height 20
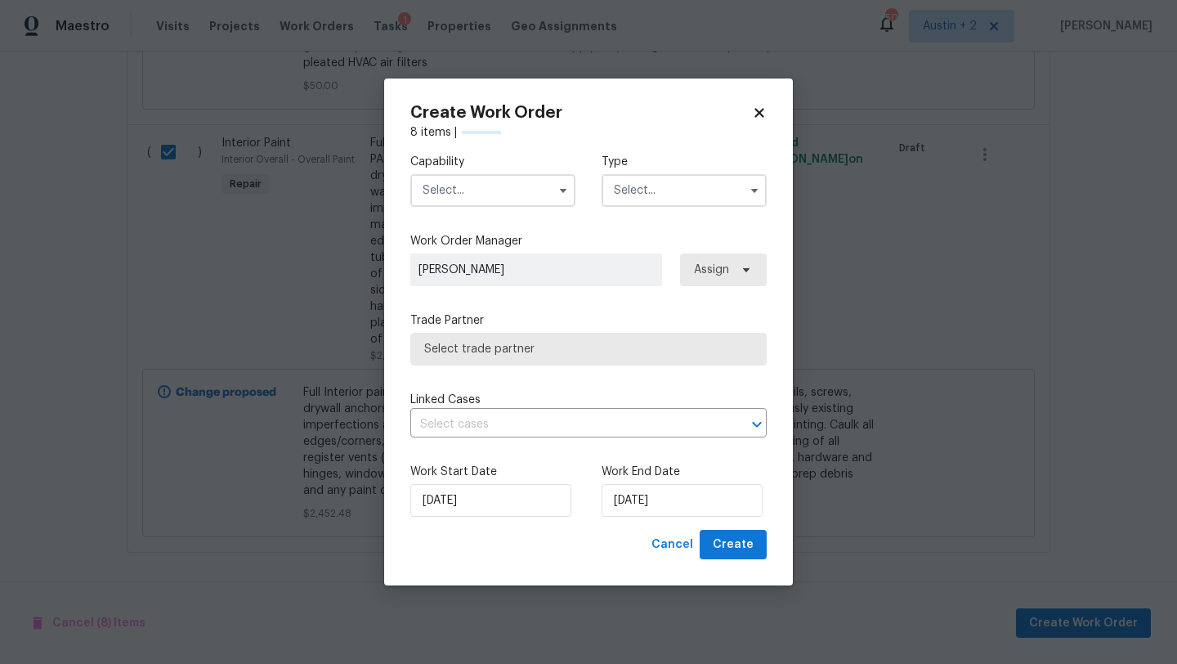
checkbox input "false"
click at [500, 186] on input "text" at bounding box center [492, 190] width 165 height 33
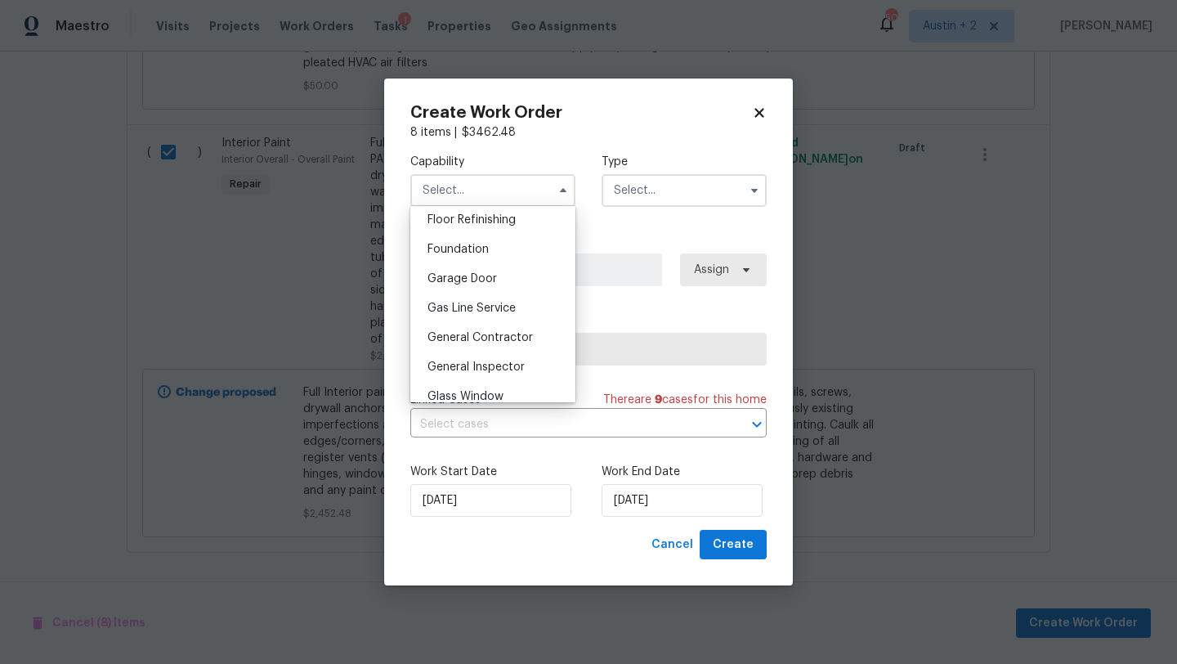
scroll to position [669, 0]
click at [508, 346] on div "General Contractor" at bounding box center [492, 336] width 157 height 29
type input "General Contractor"
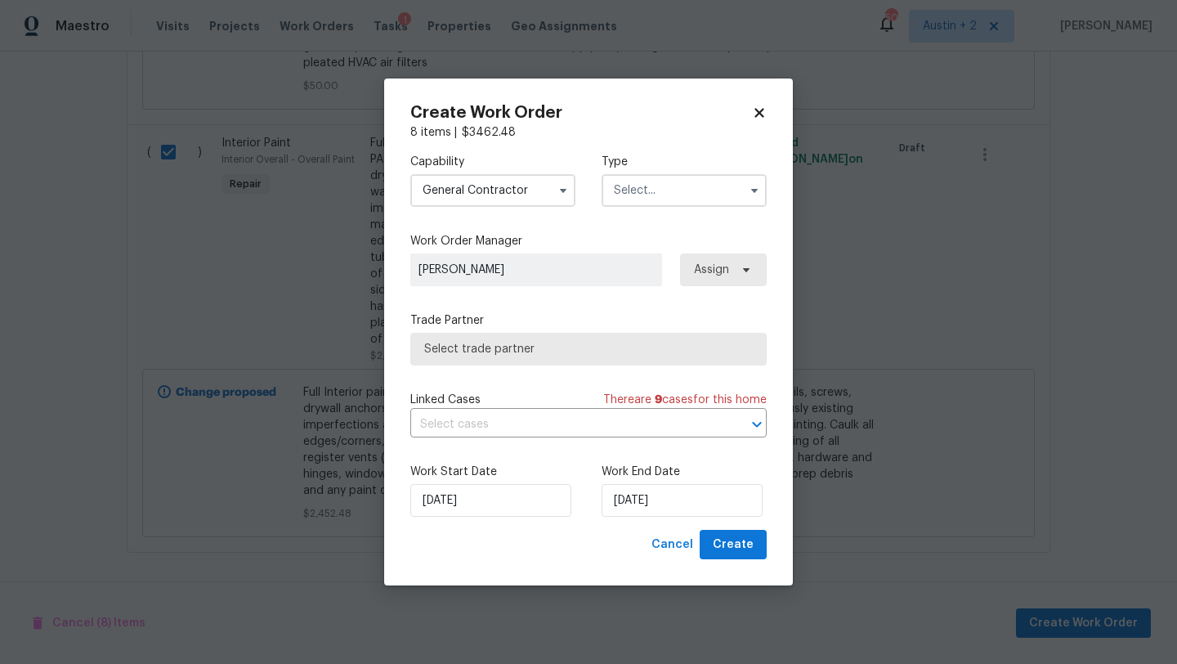
click at [677, 195] on input "text" at bounding box center [683, 190] width 165 height 33
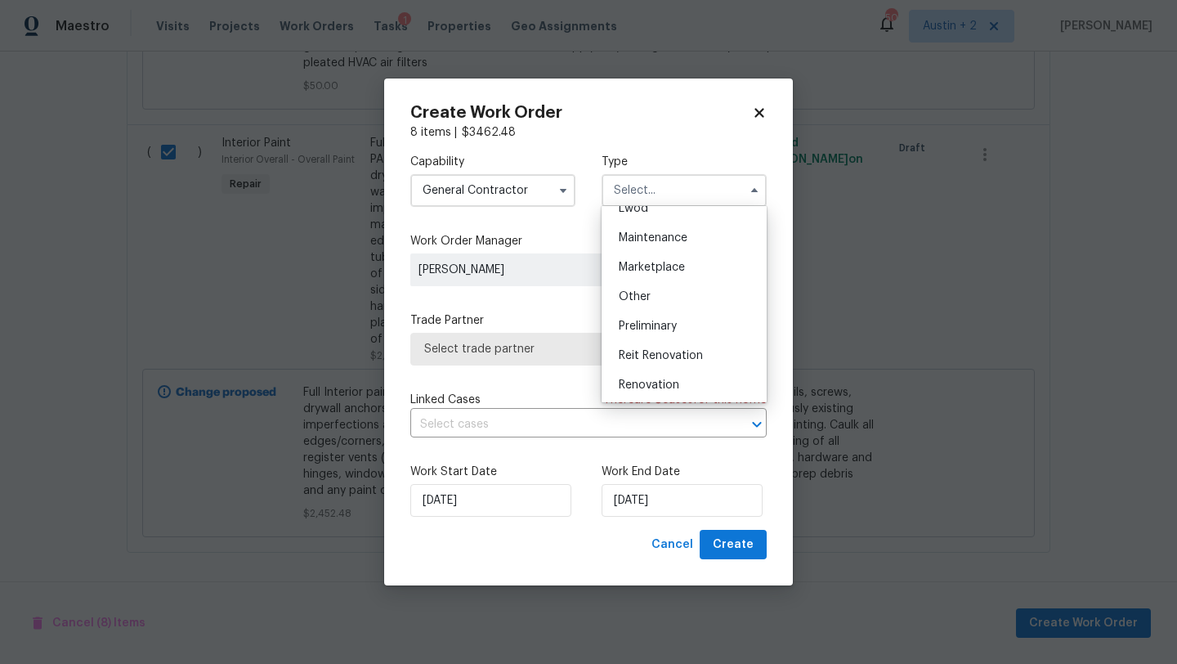
scroll to position [371, 0]
click at [659, 260] on span "Renovation" at bounding box center [649, 265] width 60 height 11
type input "Renovation"
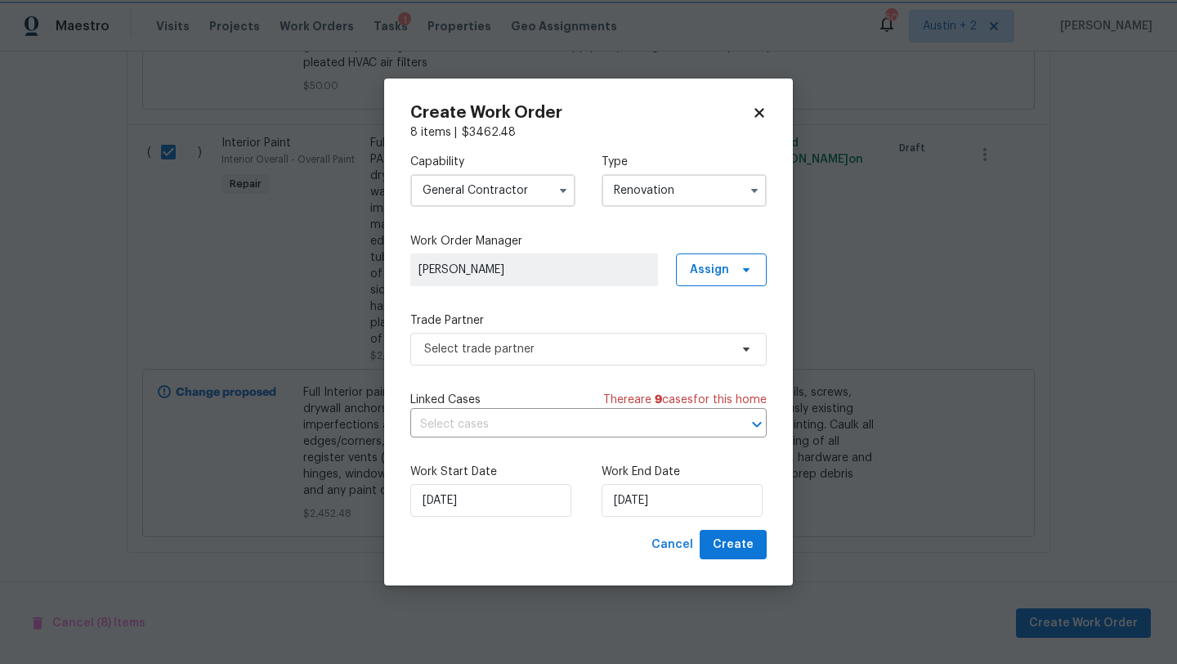
scroll to position [0, 0]
click at [695, 272] on span "Assign" at bounding box center [709, 270] width 39 height 16
click at [713, 340] on div "Assign to me" at bounding box center [723, 338] width 71 height 16
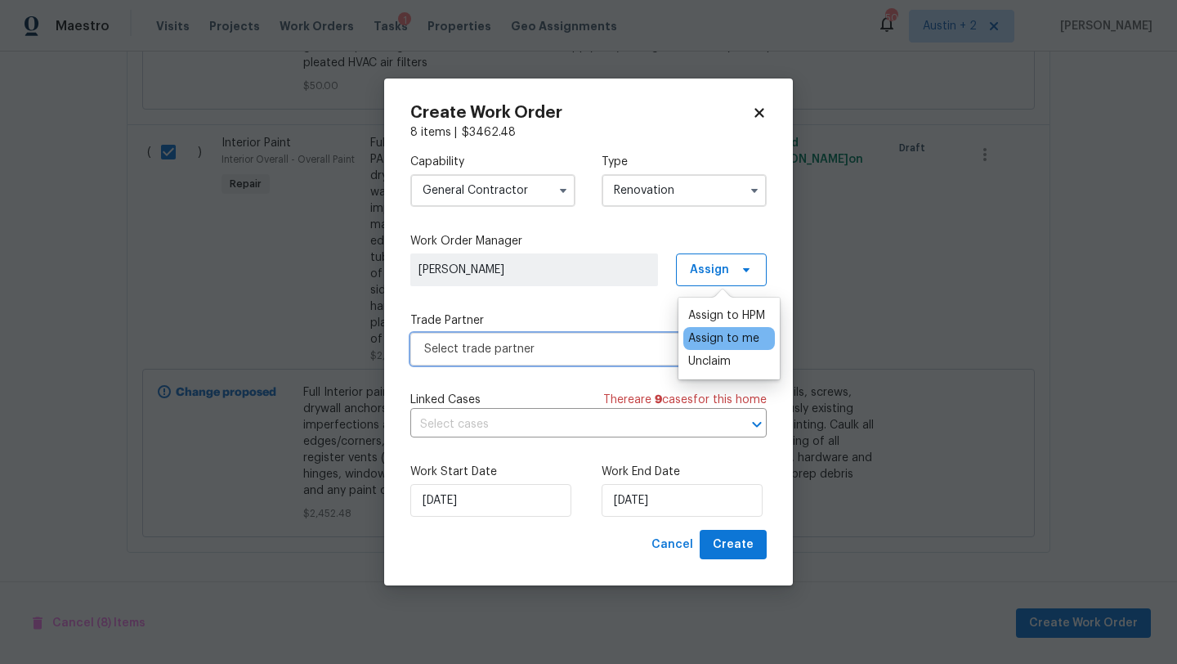
click at [556, 351] on span "Select trade partner" at bounding box center [576, 349] width 305 height 16
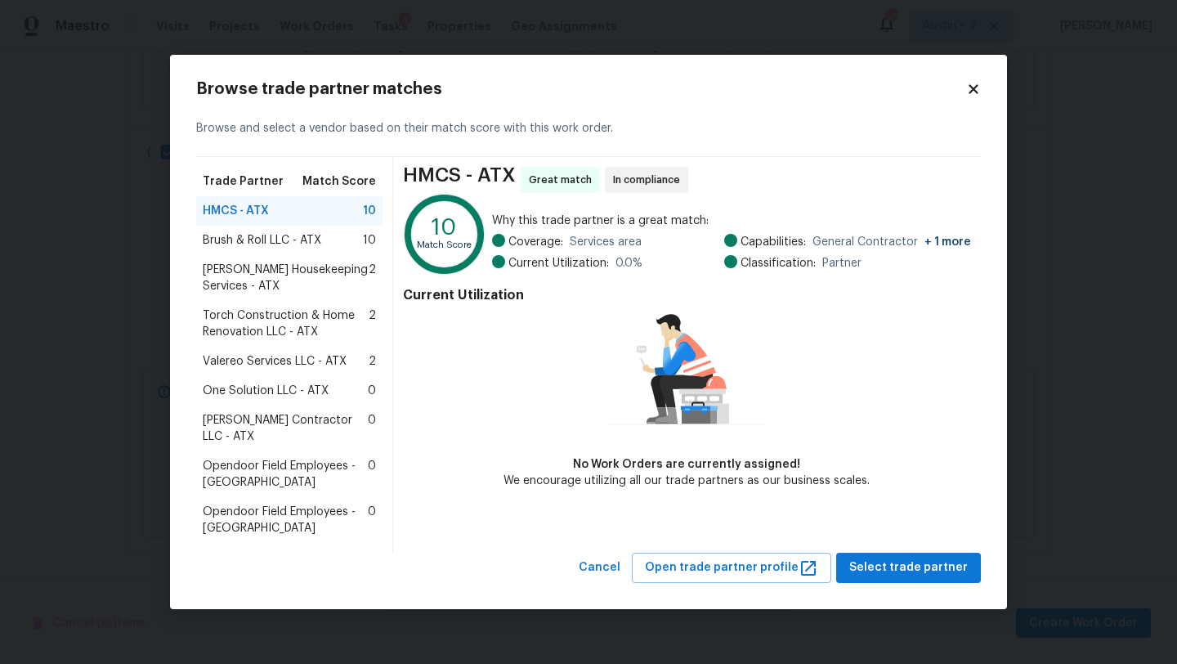
click at [284, 322] on span "Torch Construction & Home Renovation LLC - ATX" at bounding box center [286, 323] width 166 height 33
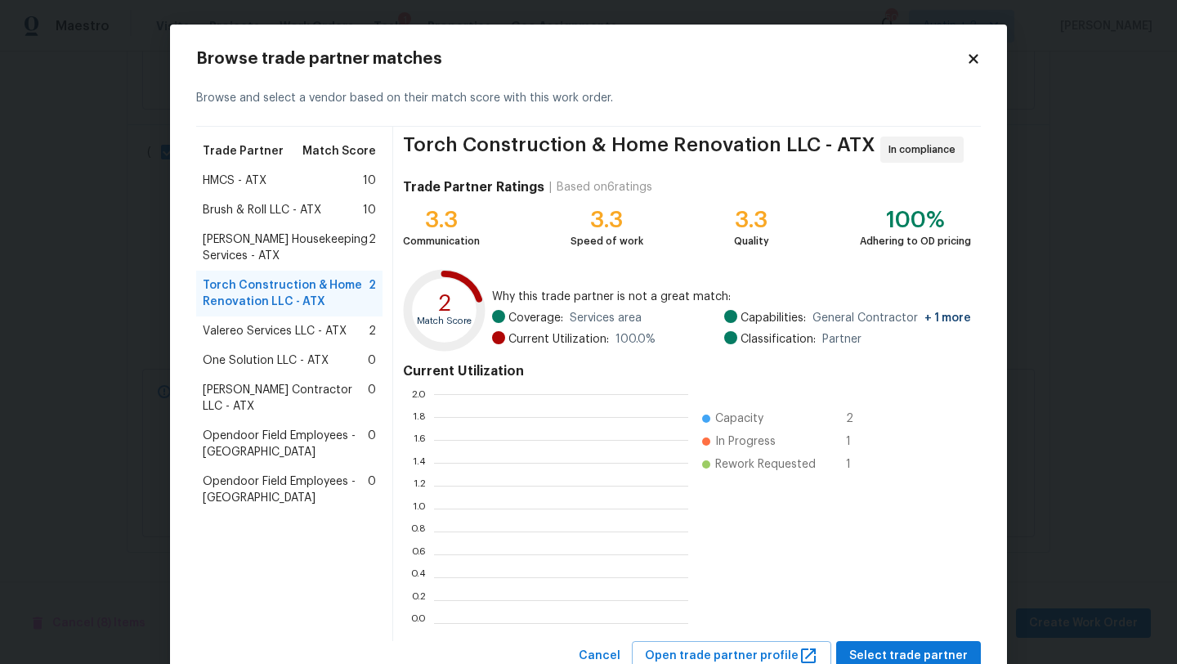
scroll to position [229, 254]
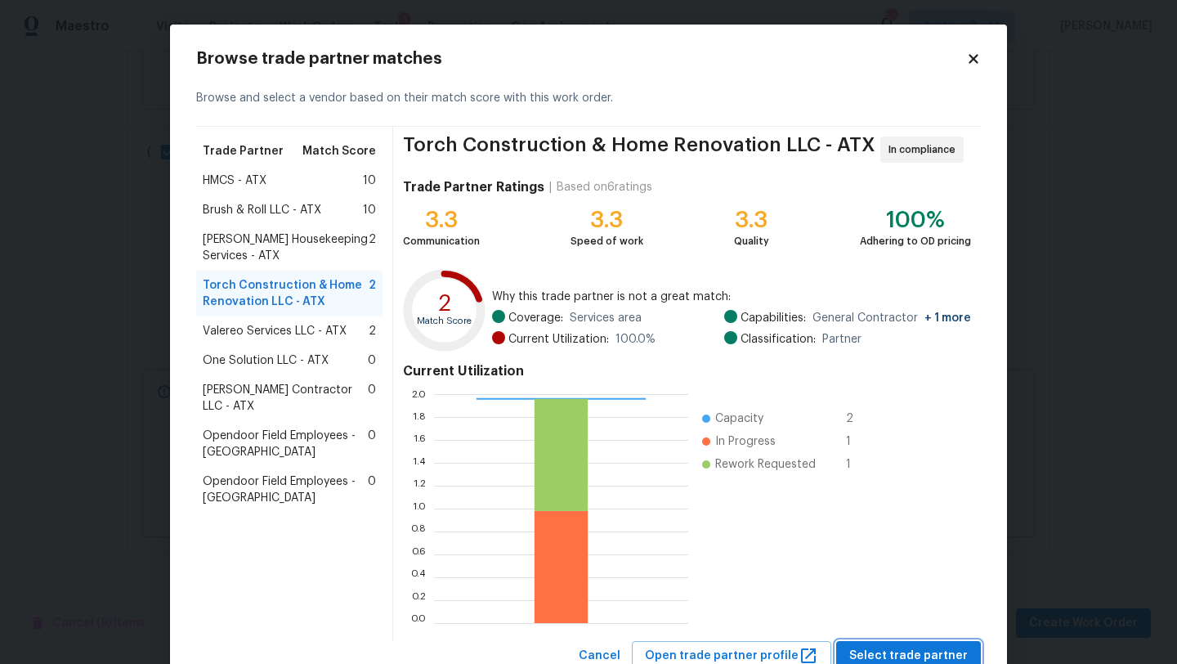
click at [914, 656] on span "Select trade partner" at bounding box center [908, 656] width 118 height 20
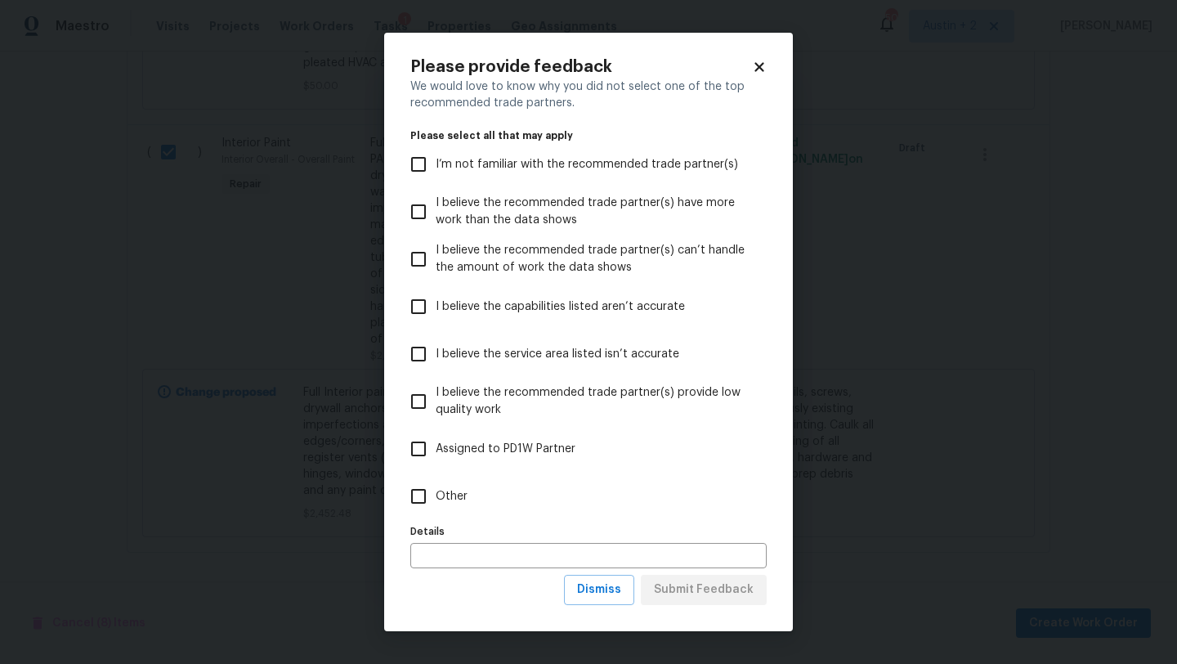
click at [444, 494] on span "Other" at bounding box center [452, 496] width 32 height 17
click at [436, 494] on input "Other" at bounding box center [418, 496] width 34 height 34
checkbox input "true"
click at [681, 596] on span "Submit Feedback" at bounding box center [704, 589] width 100 height 20
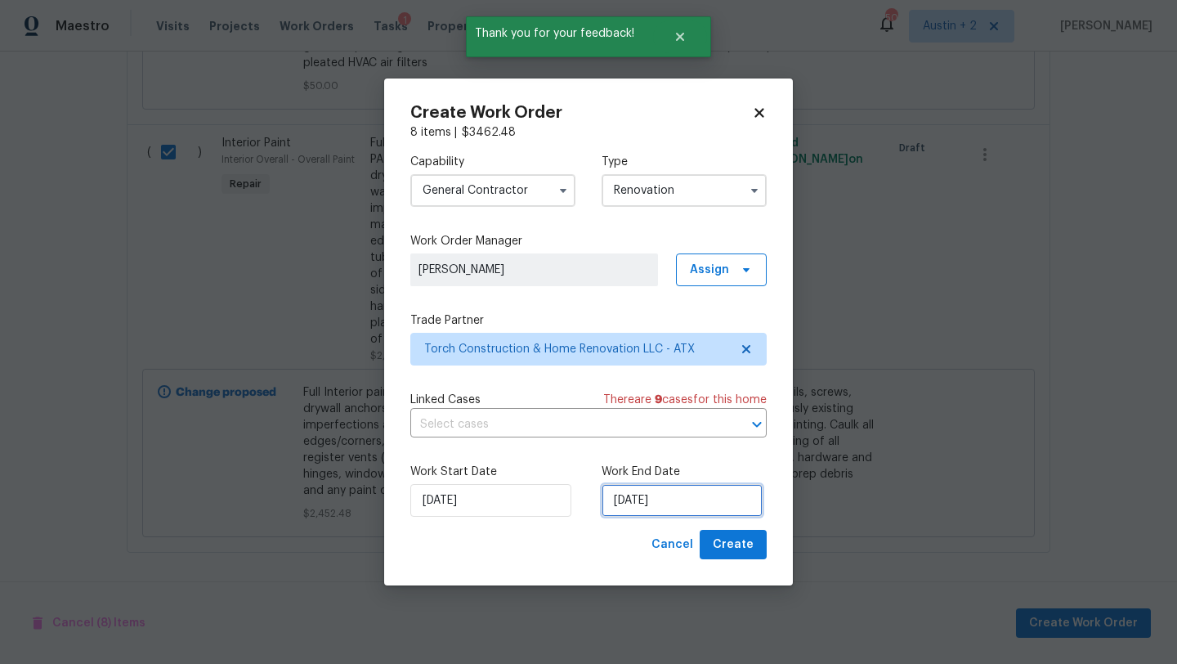
click at [647, 506] on input "[DATE]" at bounding box center [681, 500] width 161 height 33
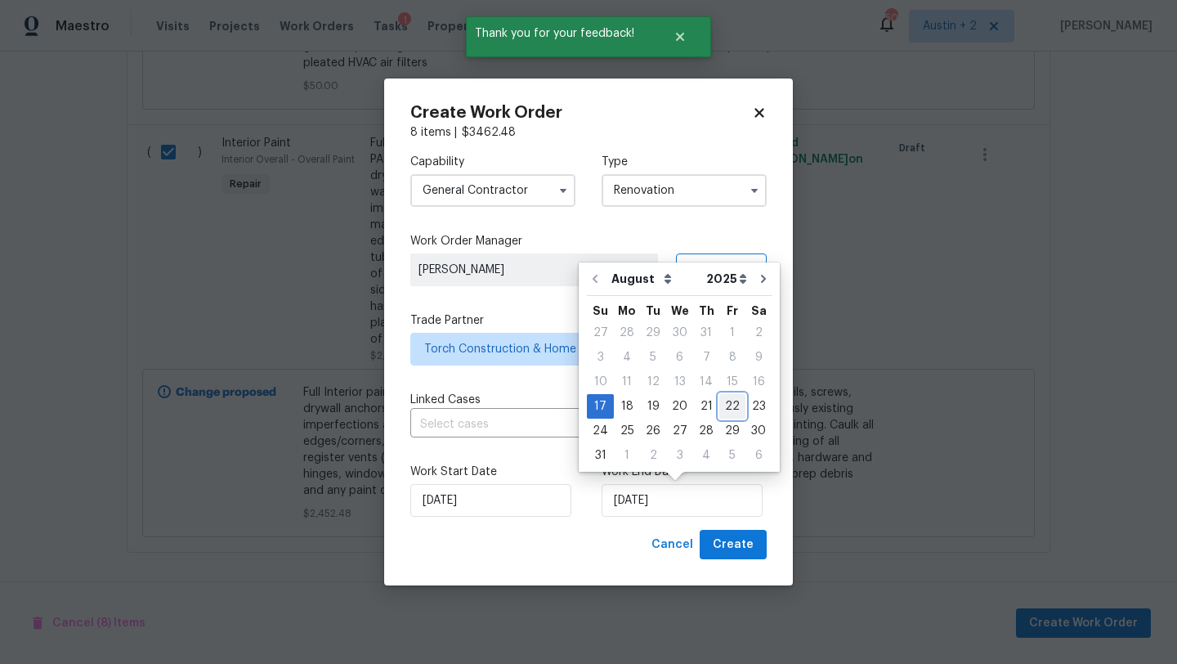
click at [721, 404] on div "22" at bounding box center [732, 406] width 26 height 23
type input "8/22/2025"
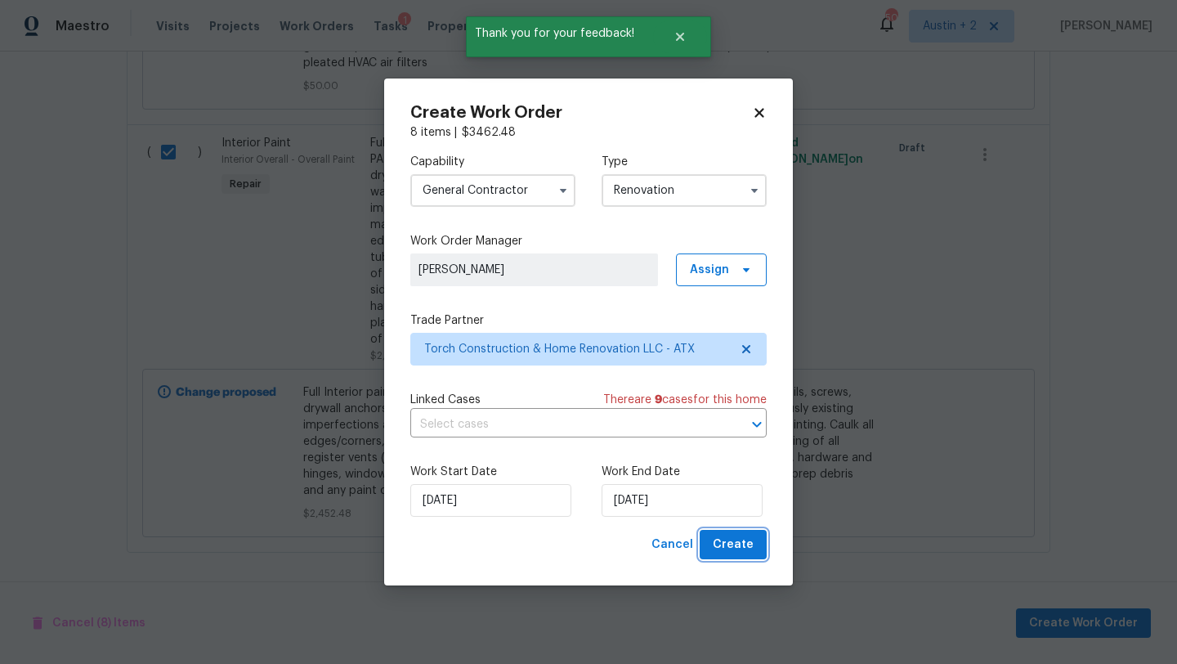
click at [721, 542] on span "Create" at bounding box center [733, 544] width 41 height 20
checkbox input "false"
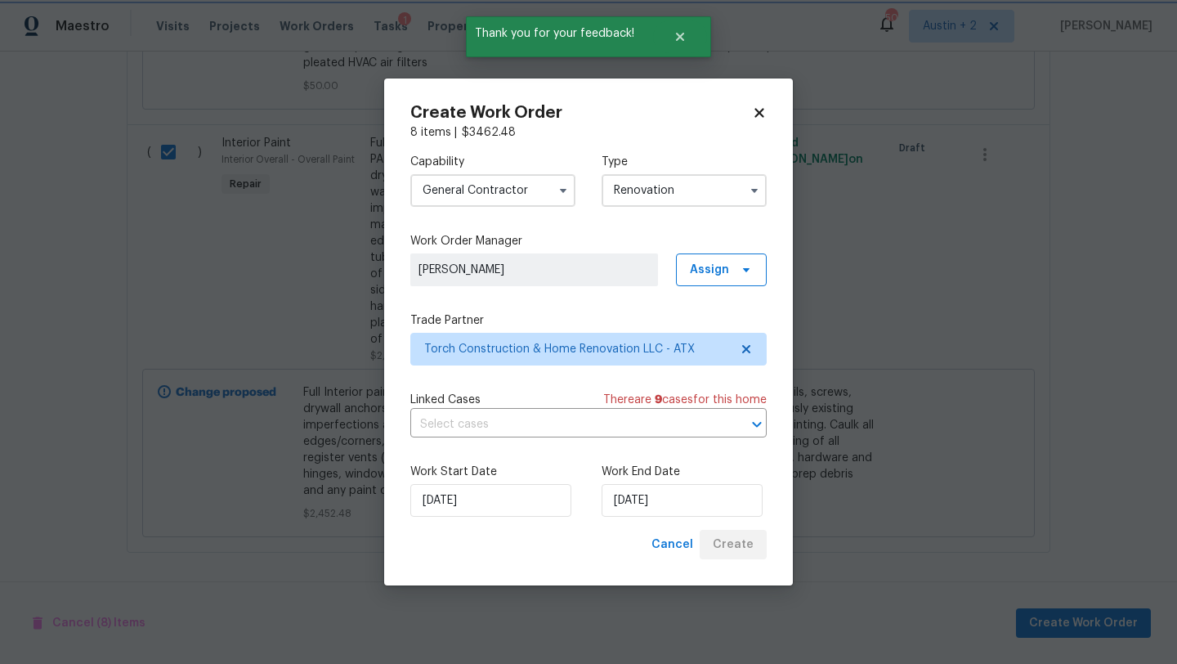
checkbox input "false"
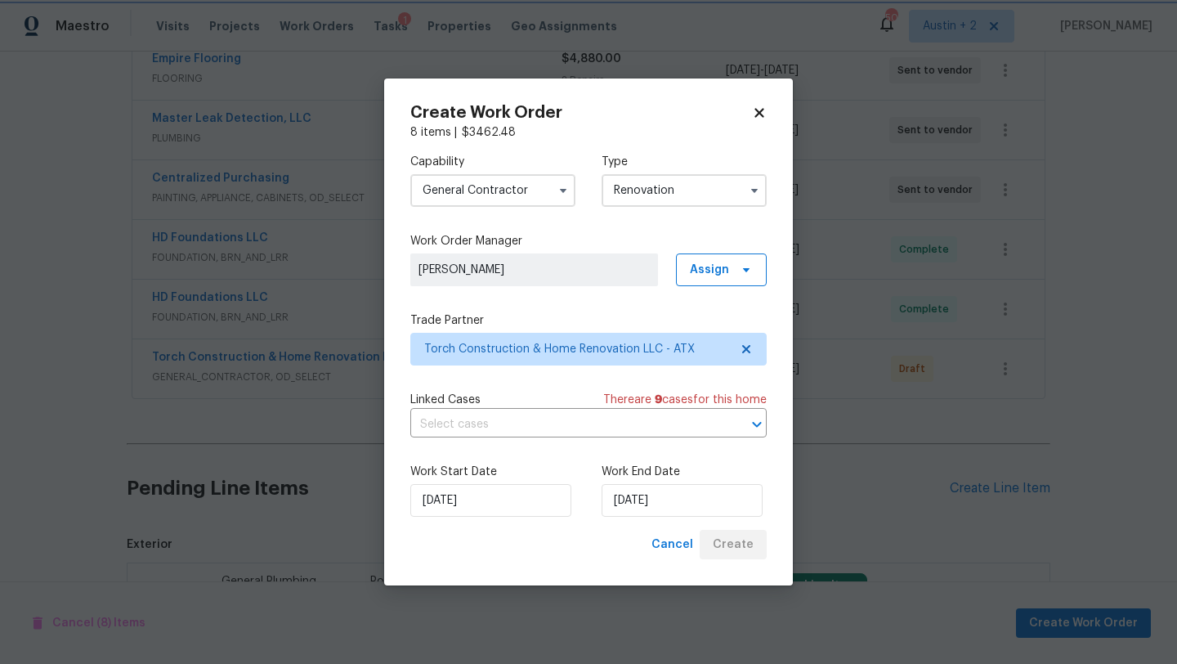
scroll to position [679, 0]
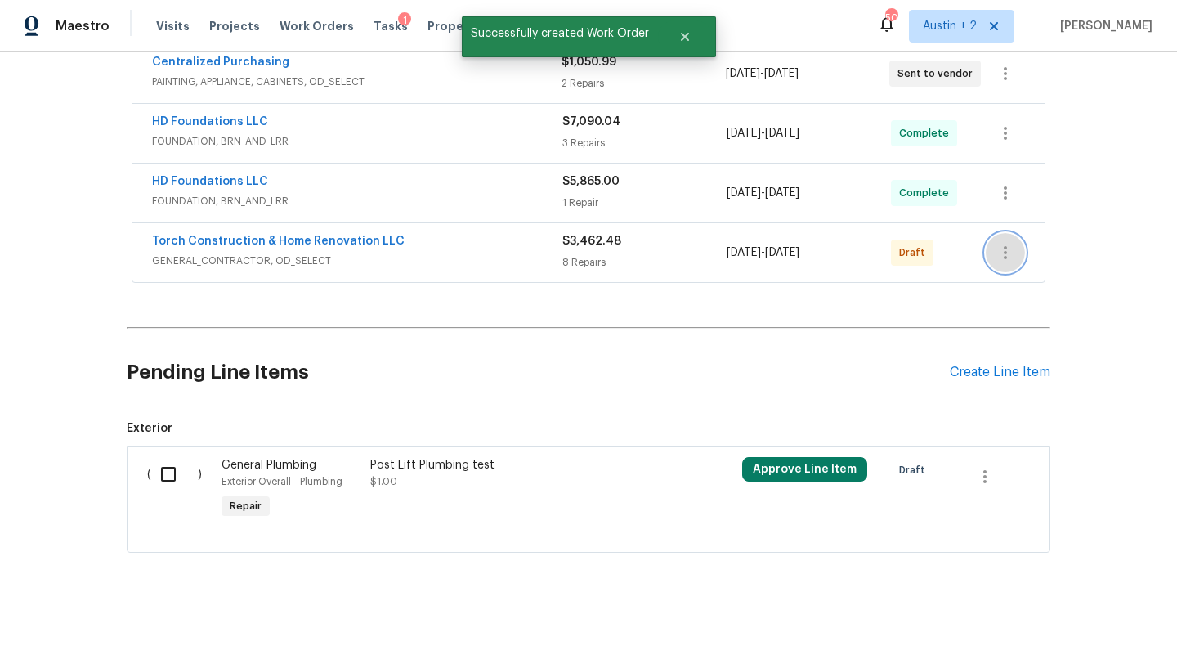
click at [1006, 250] on icon "button" at bounding box center [1005, 253] width 20 height 20
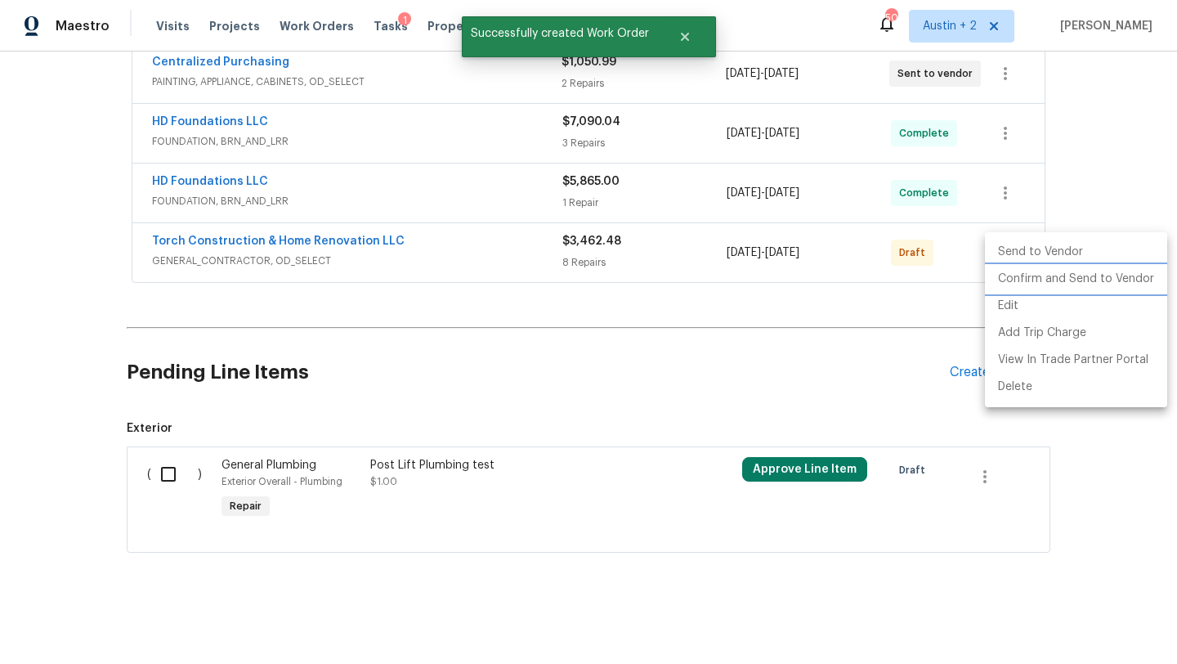
click at [1015, 284] on li "Confirm and Send to Vendor" at bounding box center [1076, 279] width 182 height 27
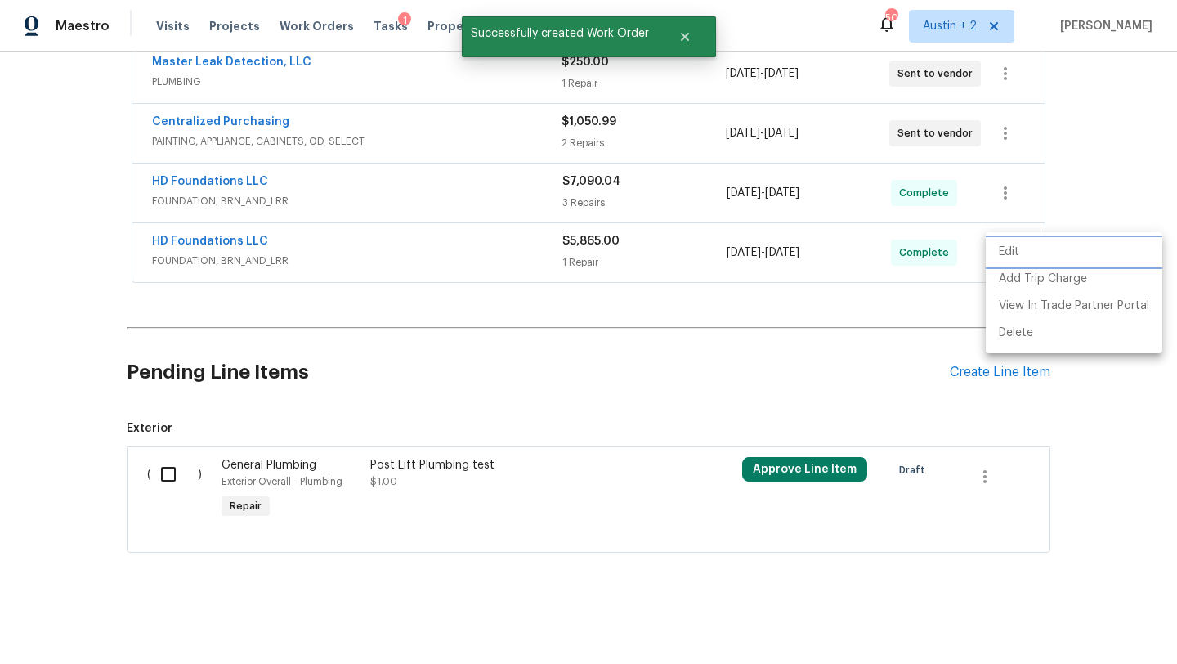
scroll to position [381, 0]
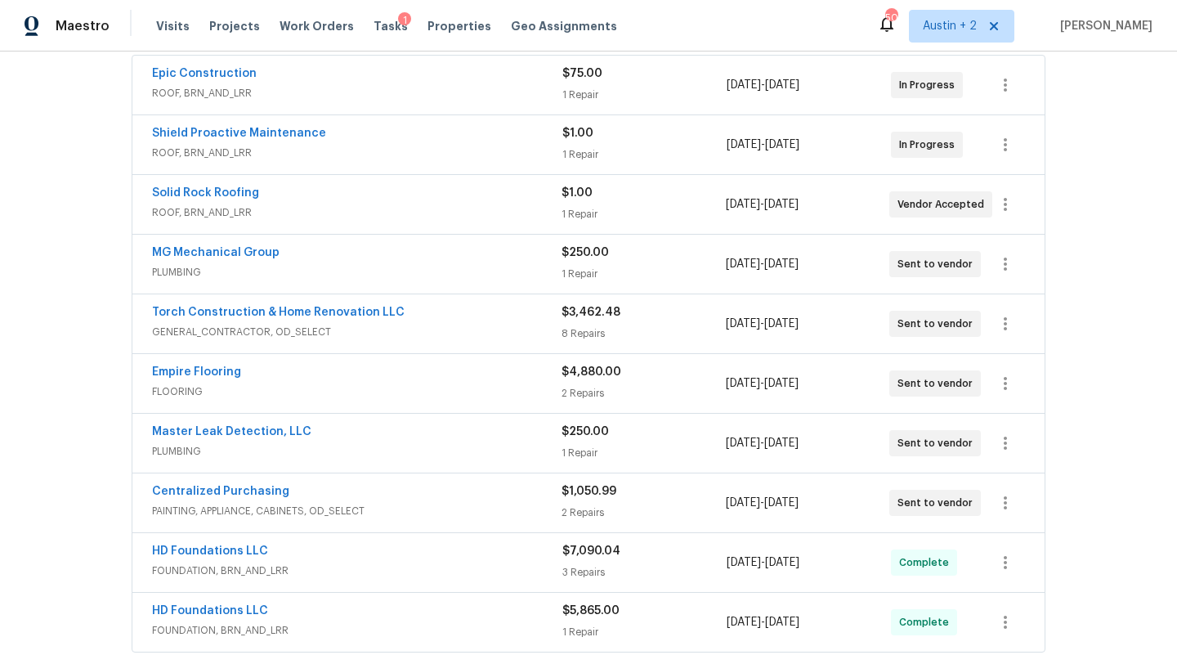
scroll to position [315, 0]
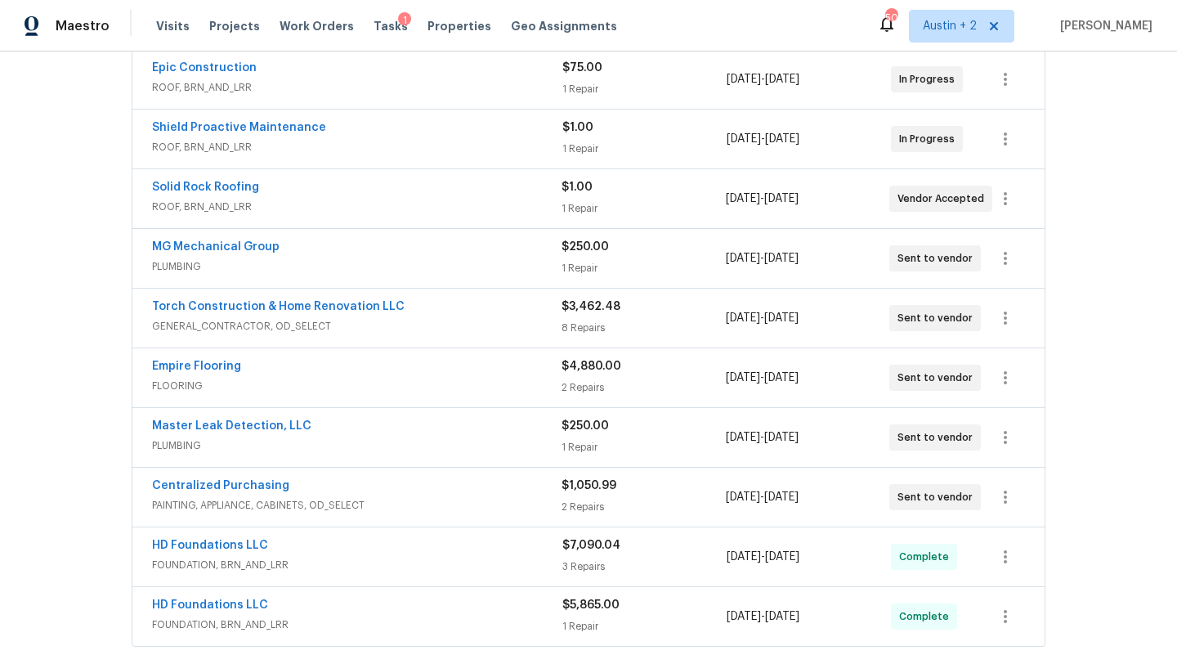
click at [463, 323] on span "GENERAL_CONTRACTOR, OD_SELECT" at bounding box center [356, 326] width 409 height 16
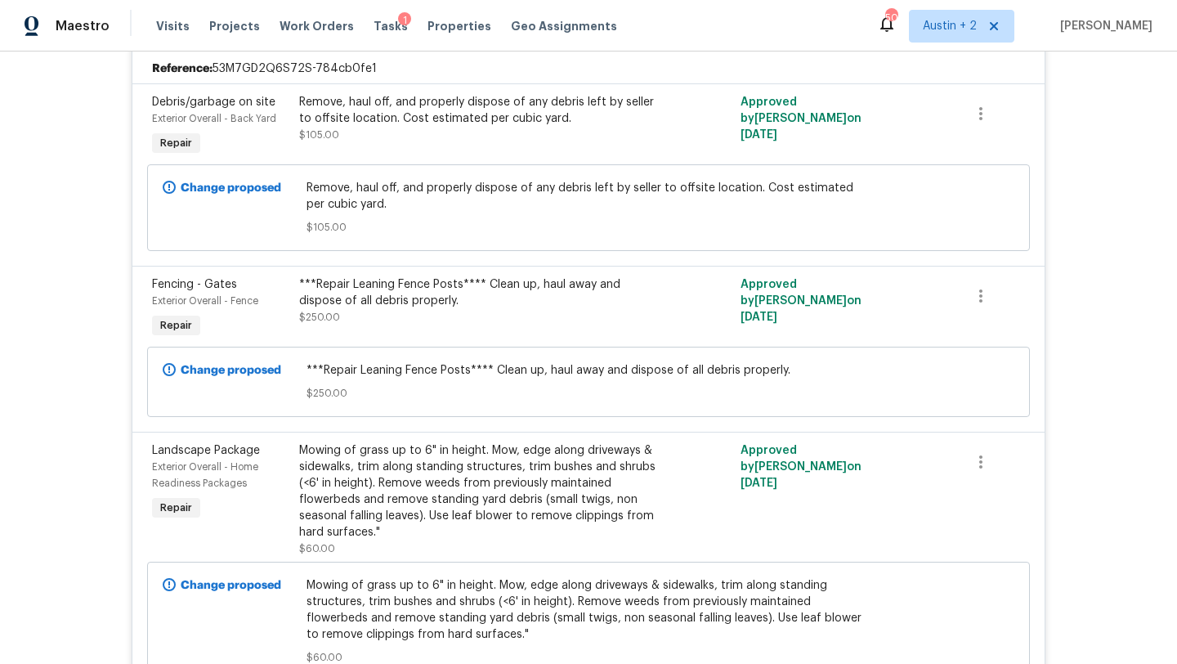
scroll to position [620, 0]
click at [376, 121] on div "Remove, haul off, and properly dispose of any debris left by seller to offsite …" at bounding box center [478, 111] width 358 height 33
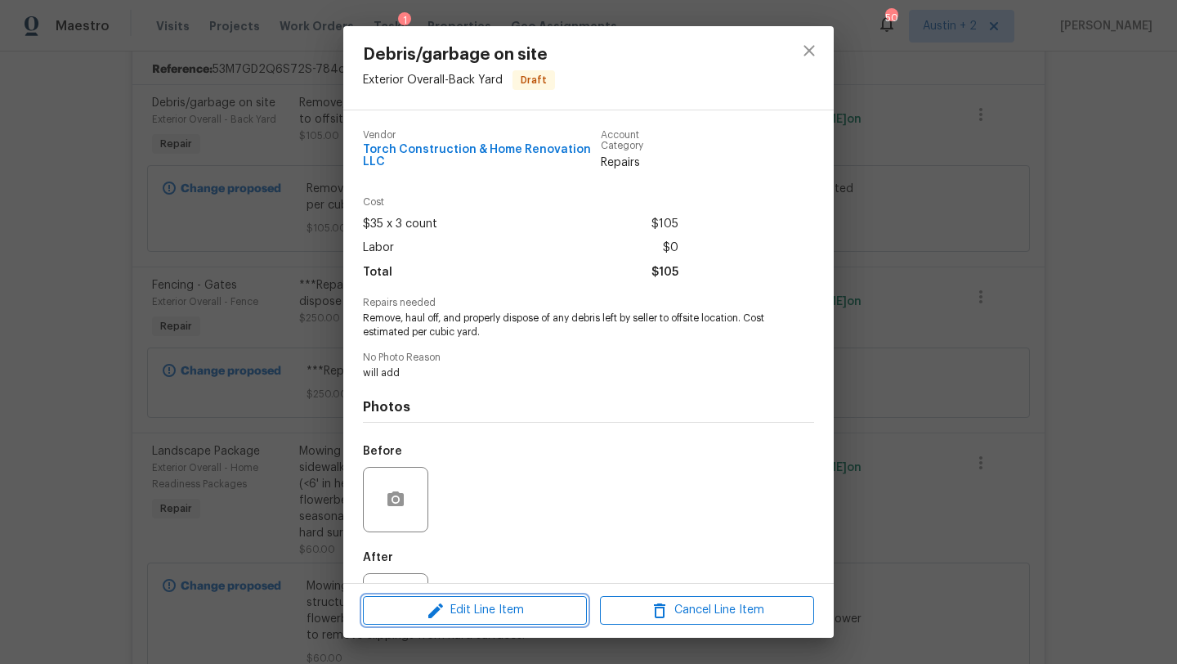
click at [500, 610] on span "Edit Line Item" at bounding box center [475, 610] width 214 height 20
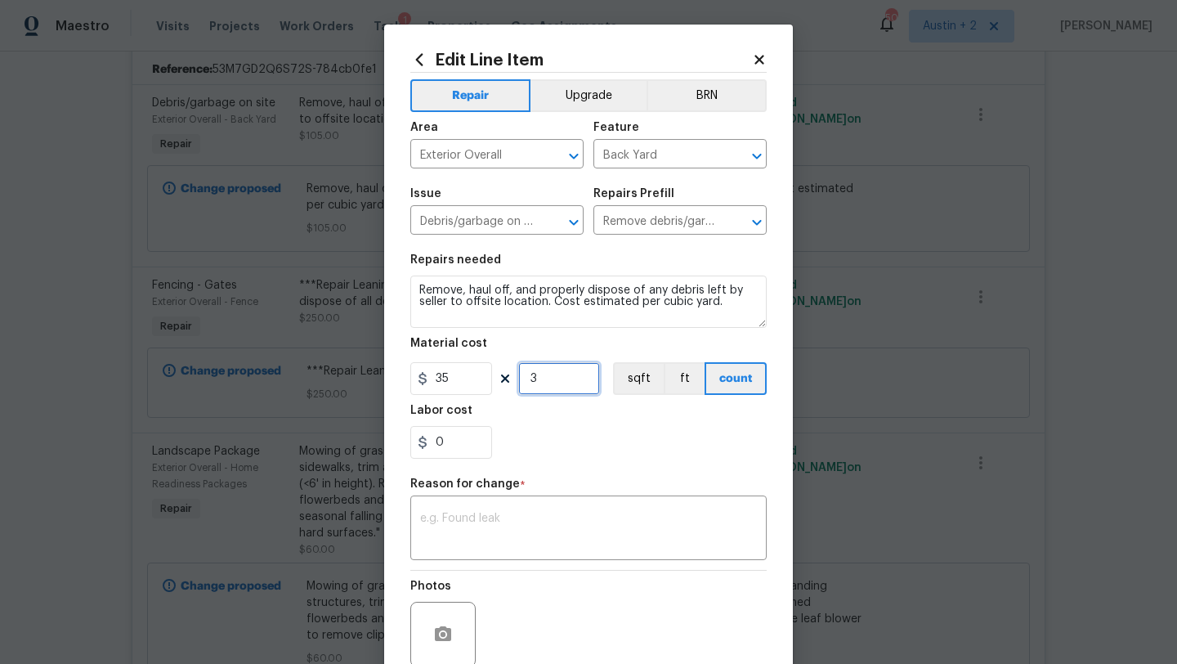
drag, startPoint x: 538, startPoint y: 378, endPoint x: 497, endPoint y: 378, distance: 40.9
click at [500, 378] on div "35 3 sqft ft count" at bounding box center [588, 378] width 356 height 33
type input "6"
click at [605, 415] on div "Labor cost" at bounding box center [588, 415] width 356 height 21
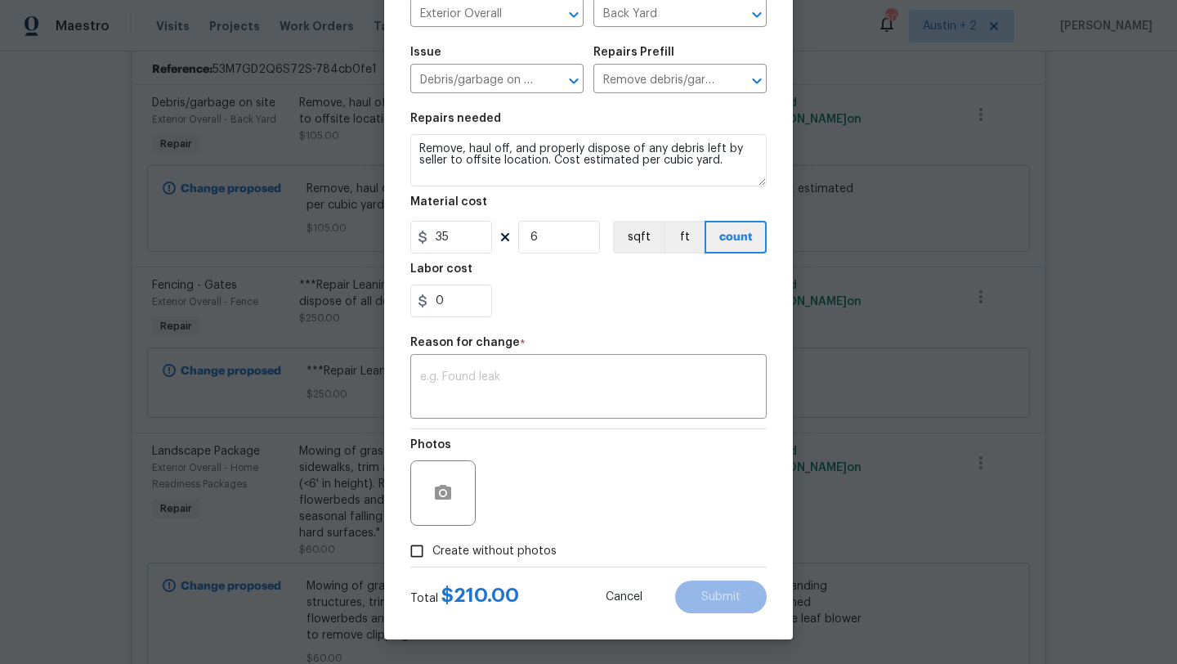
click at [508, 555] on span "Create without photos" at bounding box center [494, 551] width 124 height 17
click at [432, 555] on input "Create without photos" at bounding box center [416, 550] width 31 height 31
checkbox input "true"
click at [565, 472] on textarea "will add" at bounding box center [628, 492] width 278 height 65
click at [588, 341] on div "Reason for change *" at bounding box center [588, 347] width 356 height 21
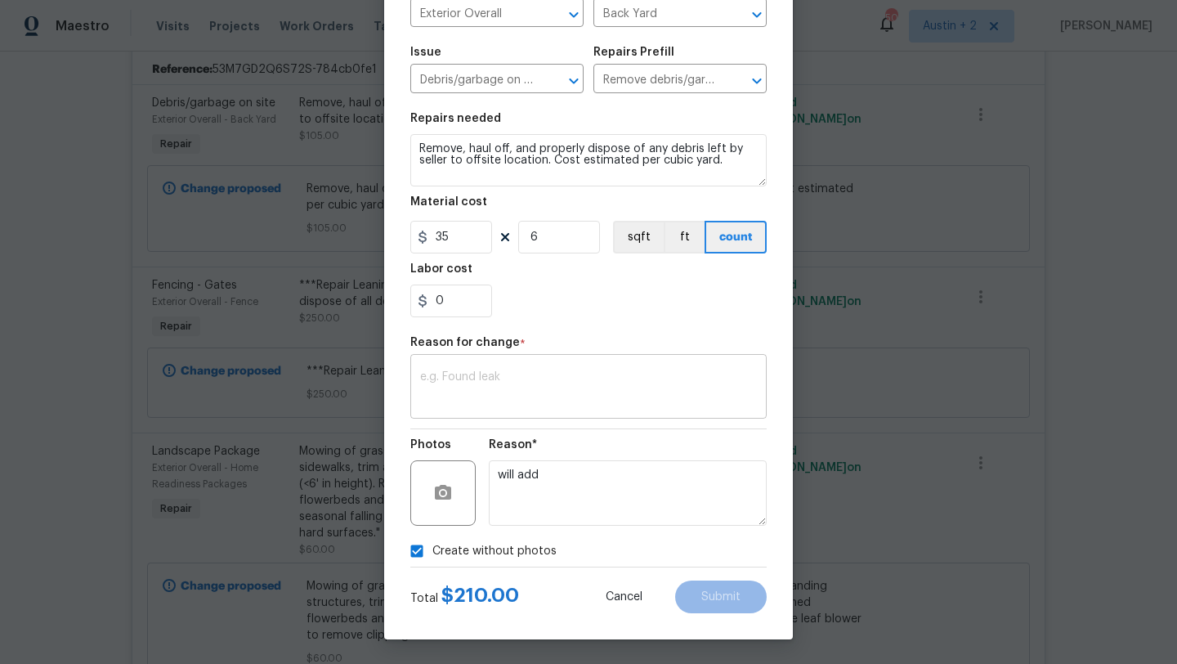
click at [583, 373] on textarea at bounding box center [588, 388] width 337 height 34
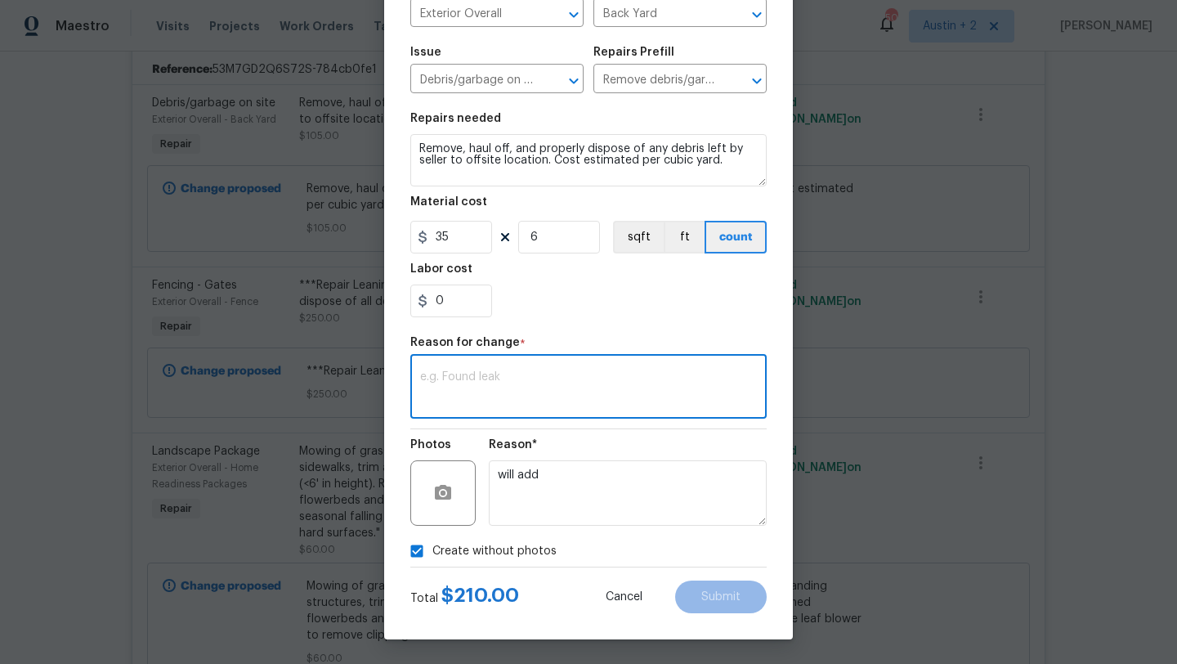
type textarea "a"
type textarea "more debris along the fence line"
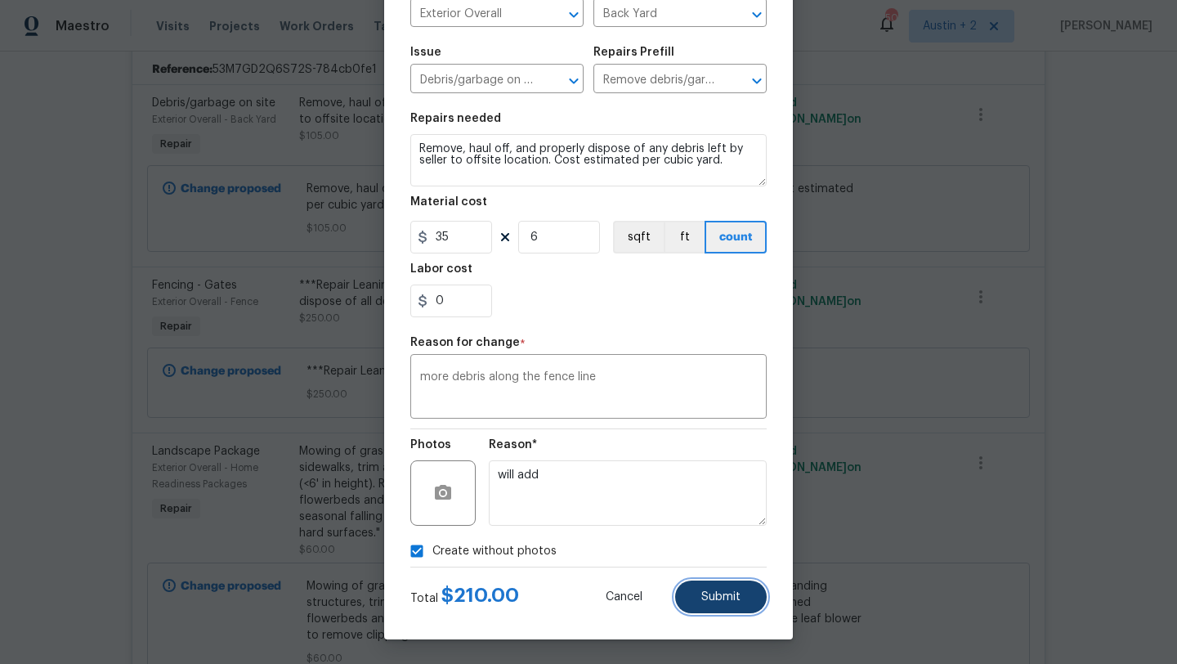
click at [712, 592] on span "Submit" at bounding box center [720, 597] width 39 height 12
type input "3"
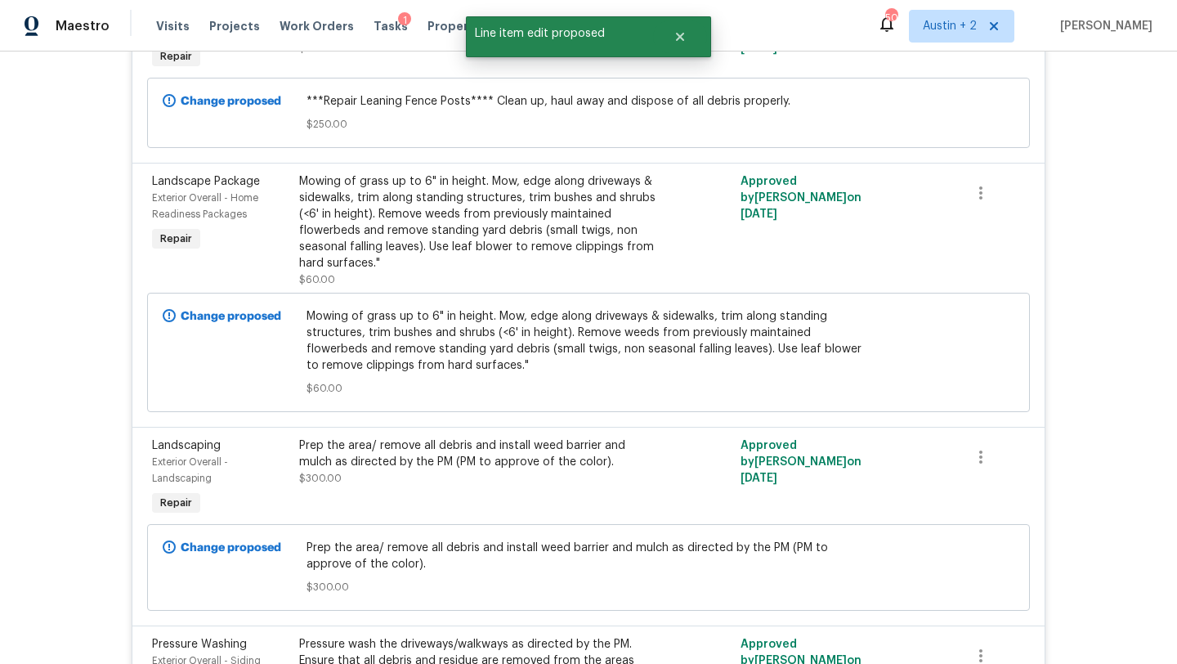
scroll to position [869, 0]
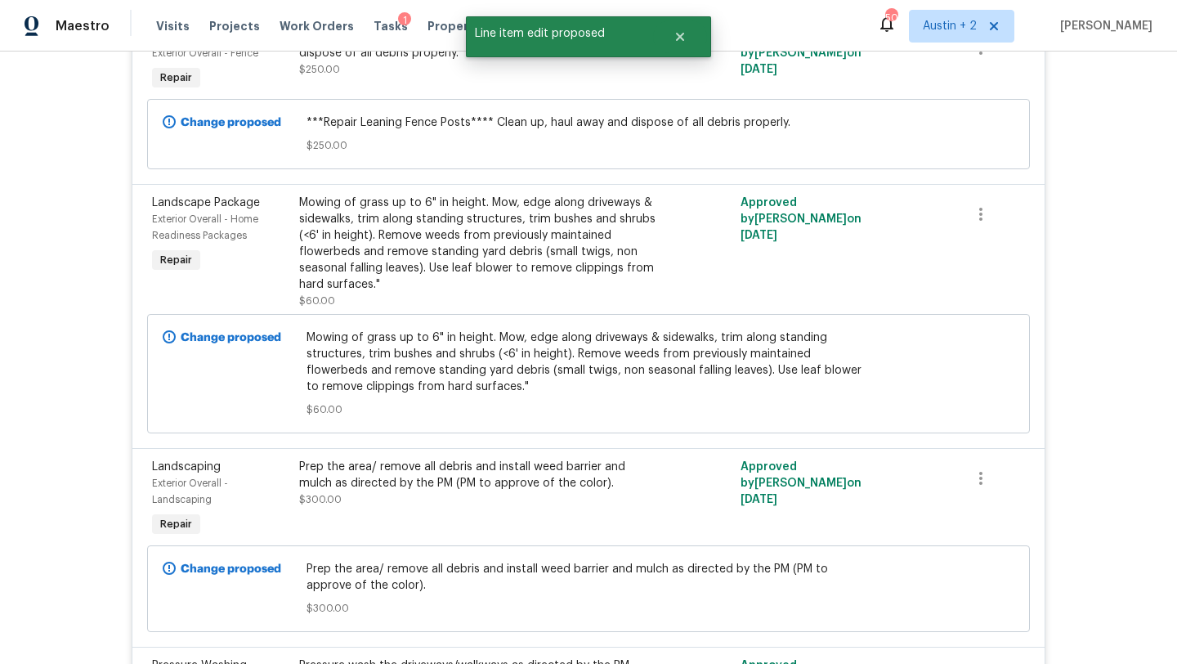
click at [446, 245] on div "Mowing of grass up to 6" in height. Mow, edge along driveways & sidewalks, trim…" at bounding box center [478, 243] width 358 height 98
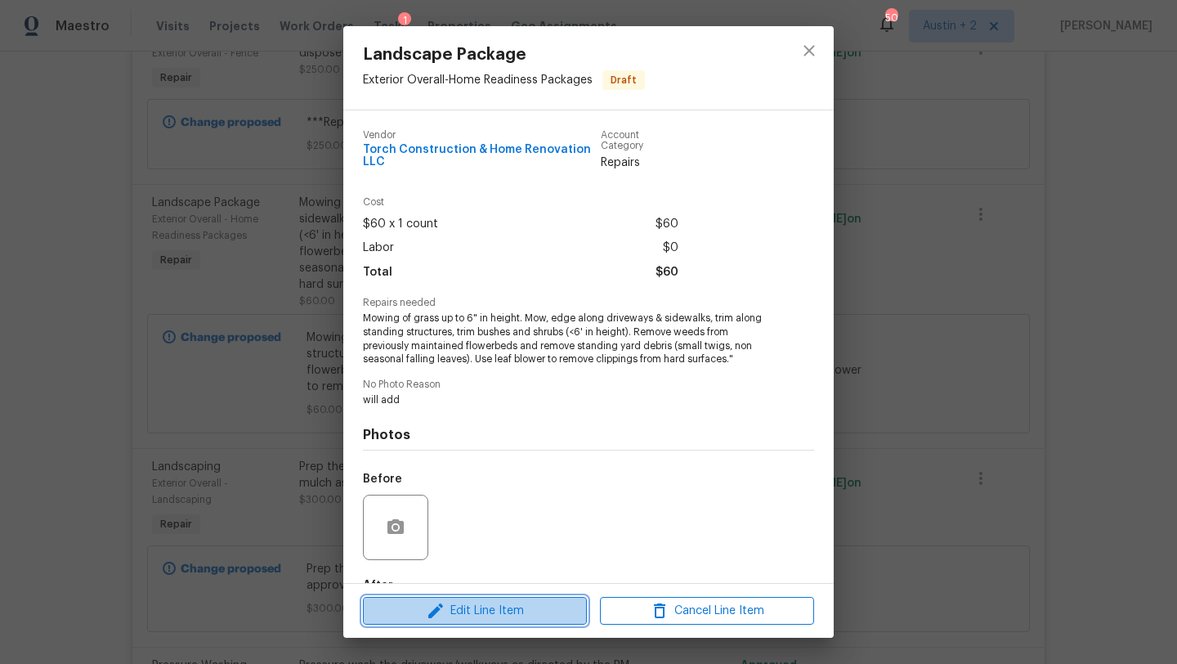
click at [530, 607] on span "Edit Line Item" at bounding box center [475, 611] width 214 height 20
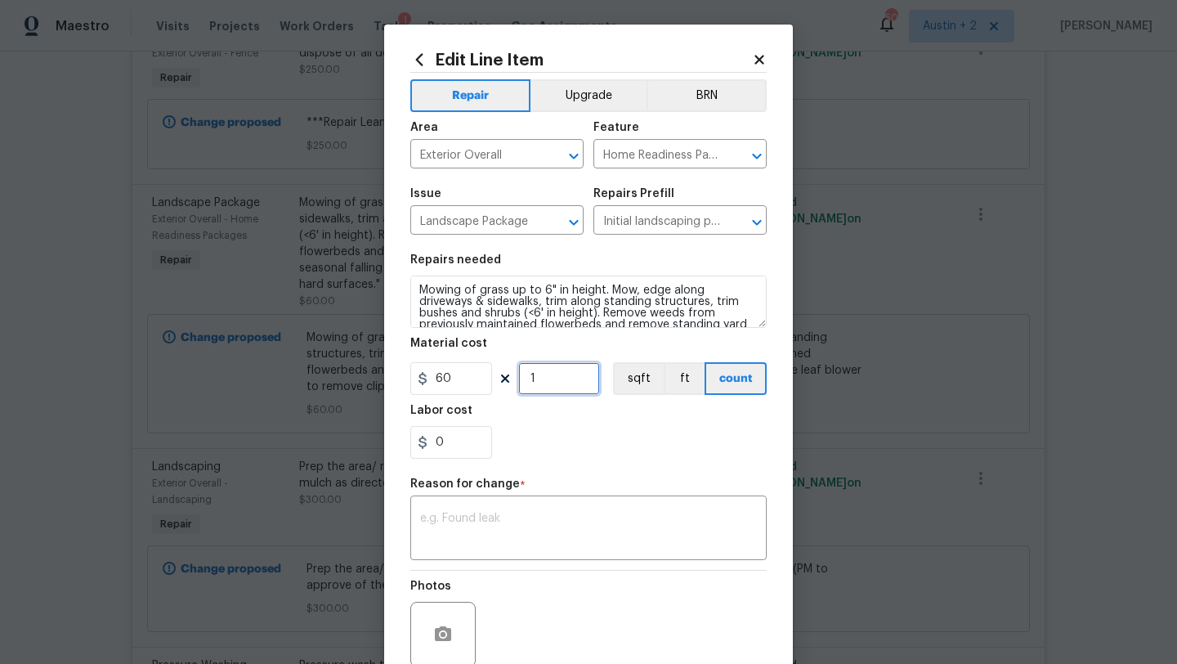
drag, startPoint x: 546, startPoint y: 379, endPoint x: 481, endPoint y: 379, distance: 65.4
click at [481, 379] on div "60 1 sqft ft count" at bounding box center [588, 378] width 356 height 33
type input "2"
click at [477, 524] on textarea at bounding box center [588, 529] width 337 height 34
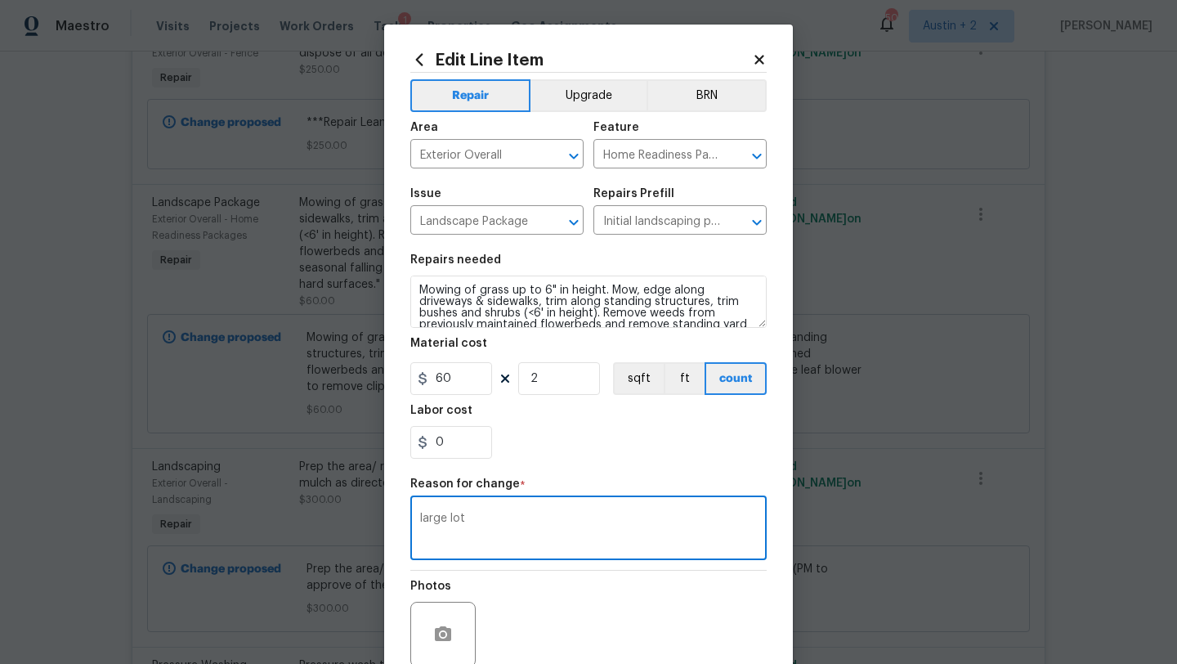
scroll to position [142, 0]
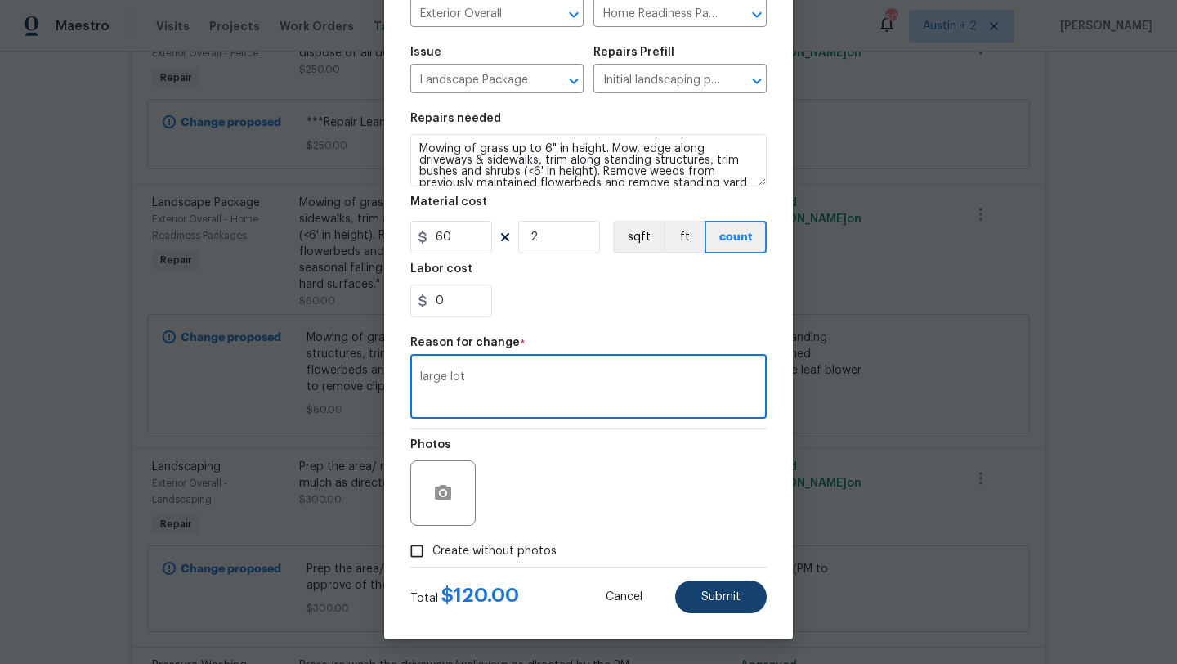
type textarea "large lot"
click at [713, 600] on span "Submit" at bounding box center [720, 597] width 39 height 12
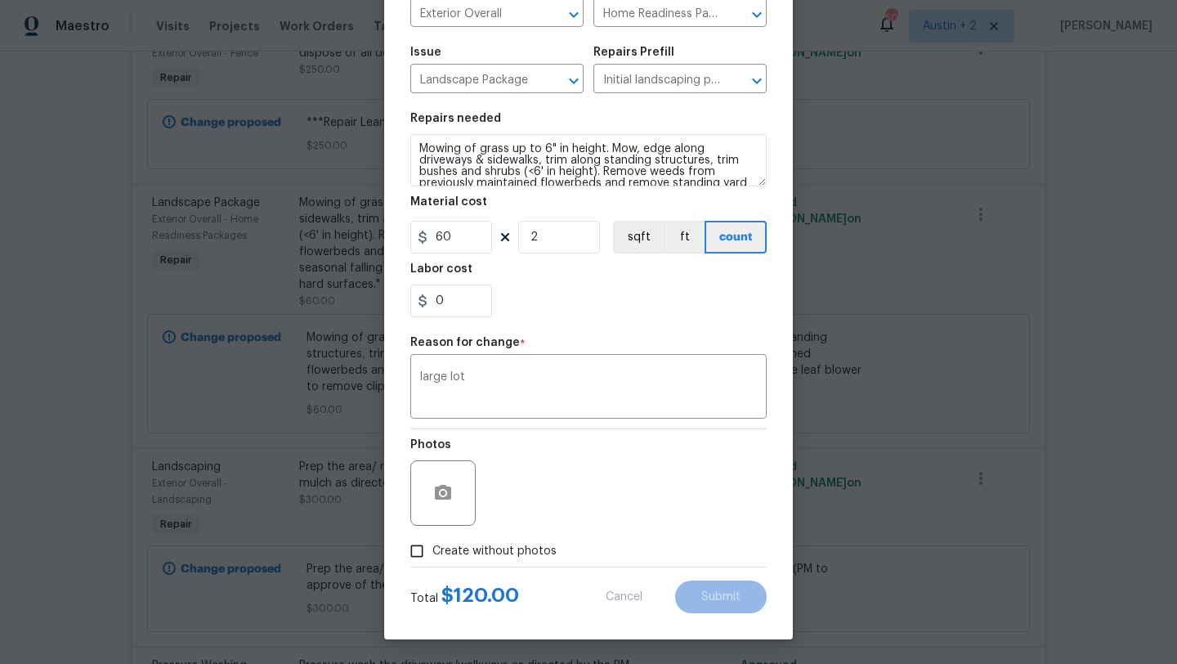
type input "1"
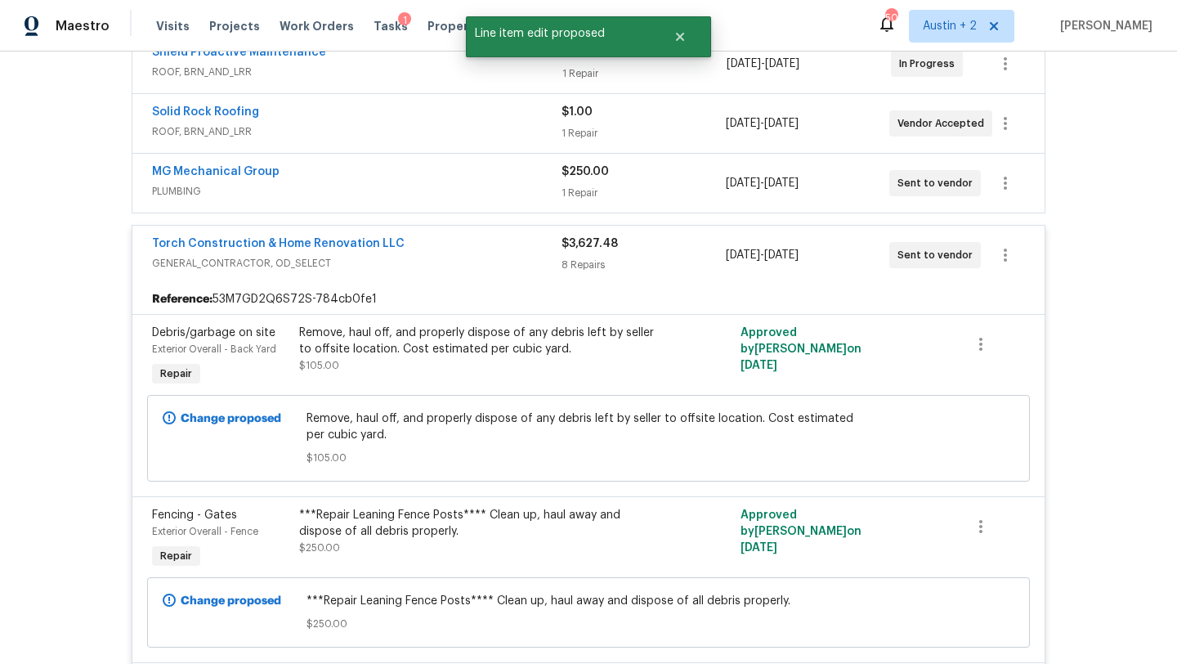
scroll to position [411, 0]
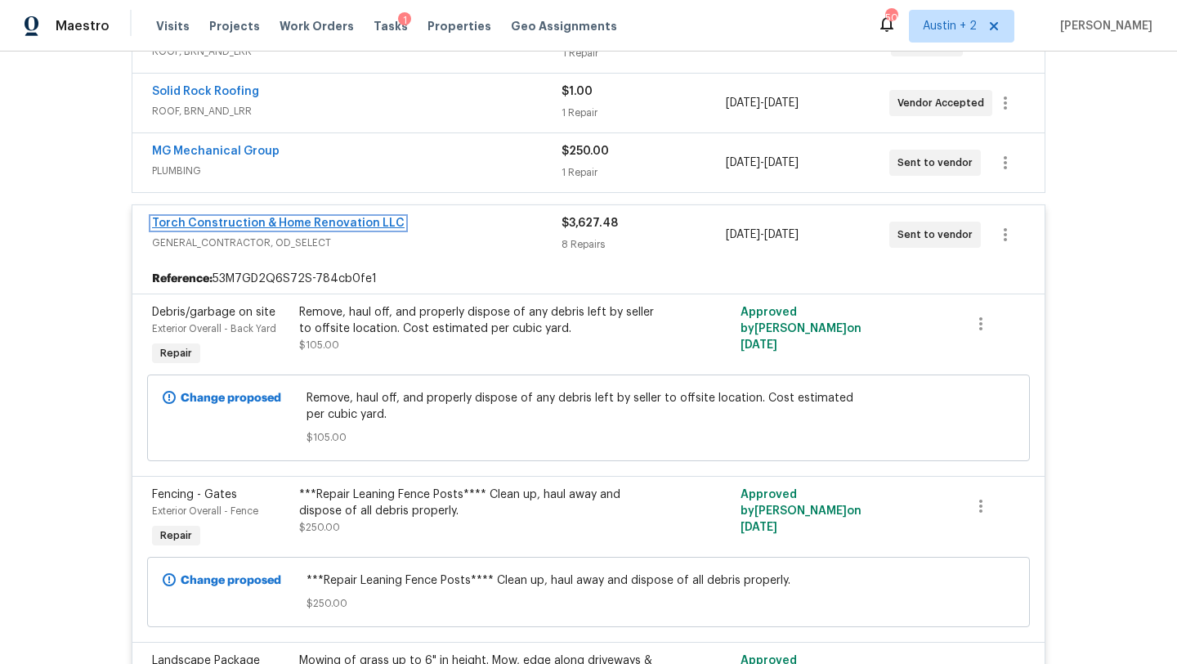
click at [352, 221] on link "Torch Construction & Home Renovation LLC" at bounding box center [278, 222] width 253 height 11
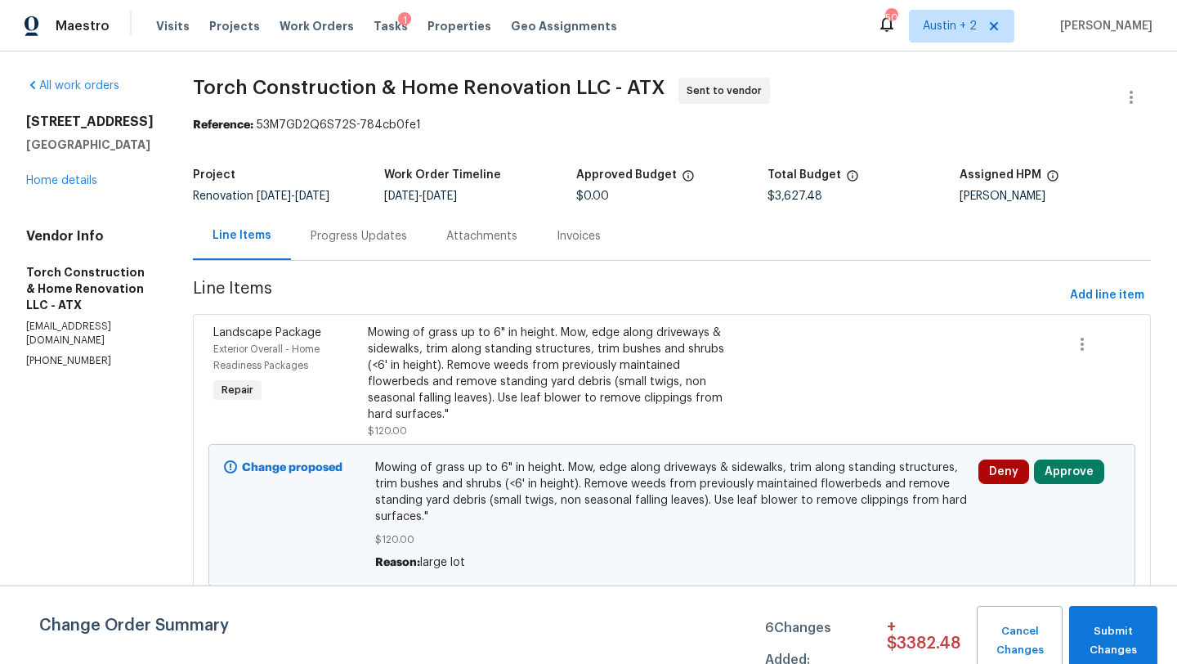
click at [1055, 450] on div "Change proposed Mowing of grass up to 6" in height. Mow, edge along driveways &…" at bounding box center [671, 515] width 927 height 142
click at [1056, 467] on button "Approve" at bounding box center [1069, 471] width 70 height 25
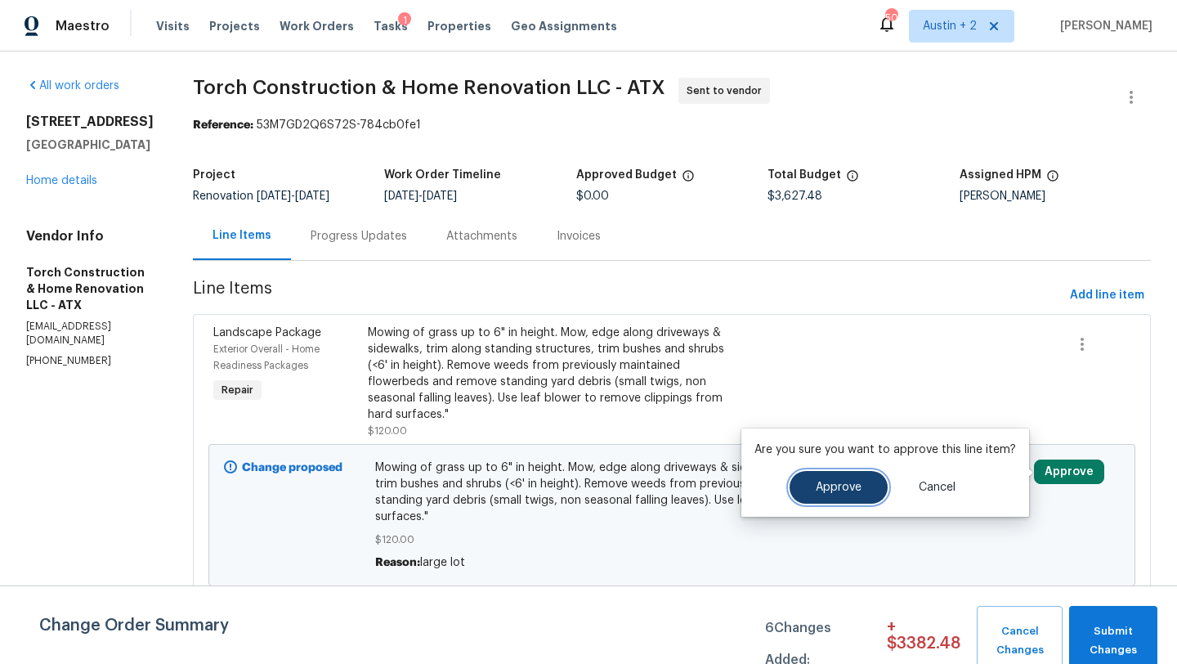
click at [836, 481] on span "Approve" at bounding box center [839, 487] width 46 height 12
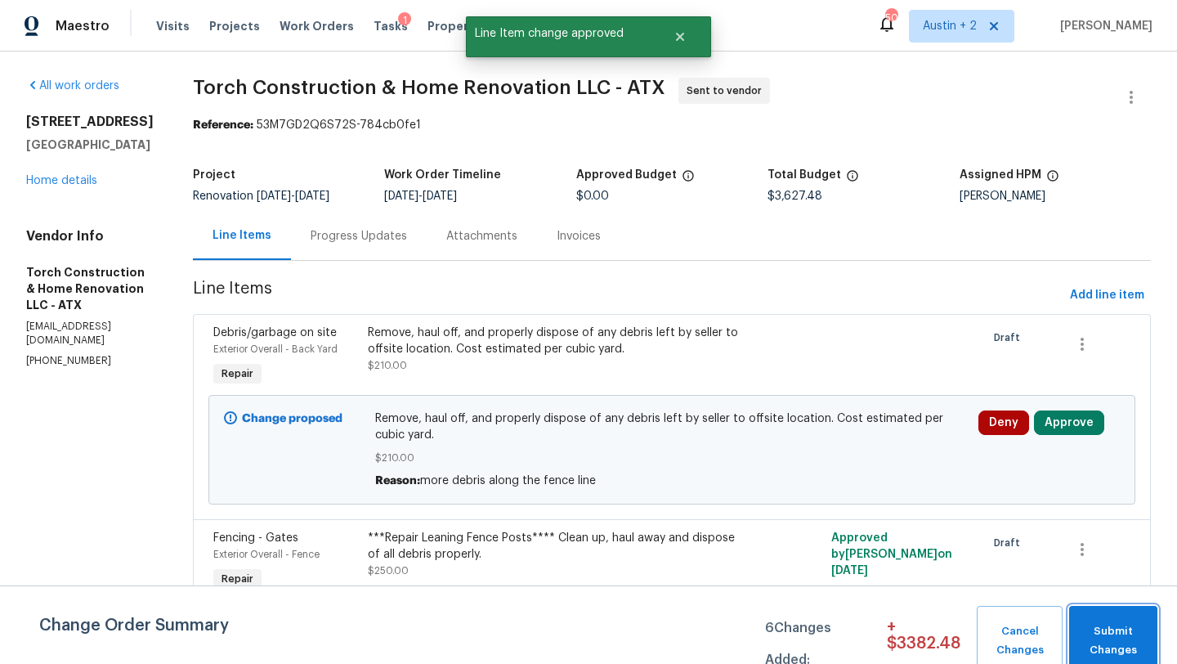
click at [1115, 644] on span "Submit Changes" at bounding box center [1113, 641] width 72 height 38
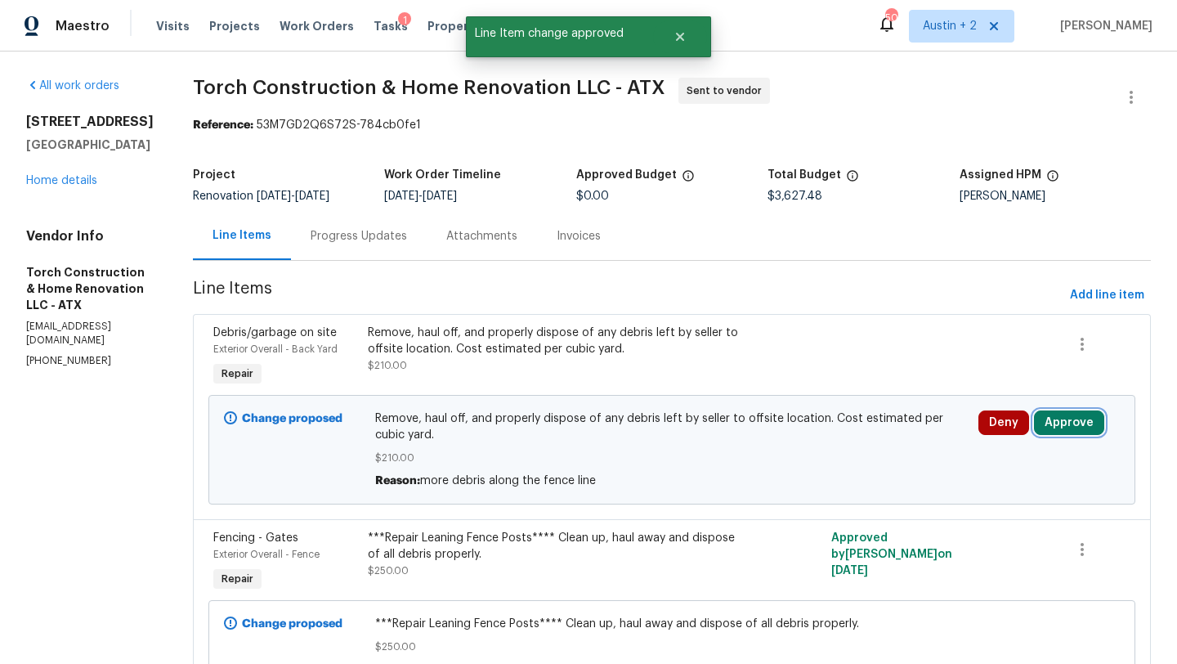
click at [1066, 422] on button "Approve" at bounding box center [1069, 422] width 70 height 25
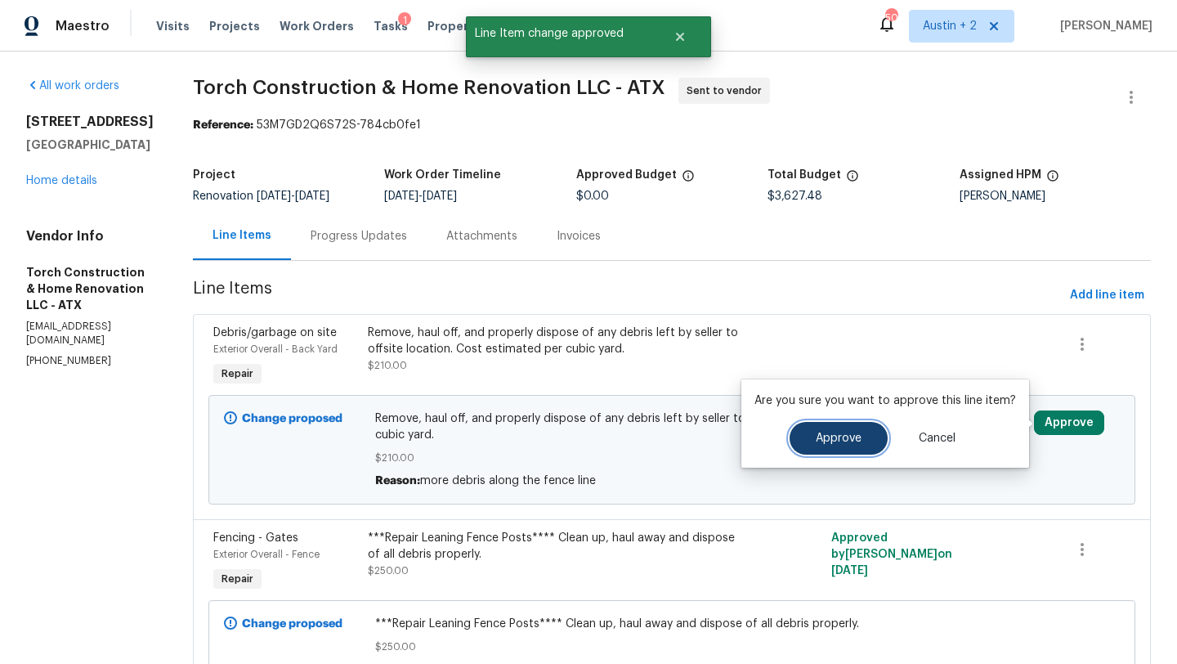
click at [838, 451] on button "Approve" at bounding box center [838, 438] width 98 height 33
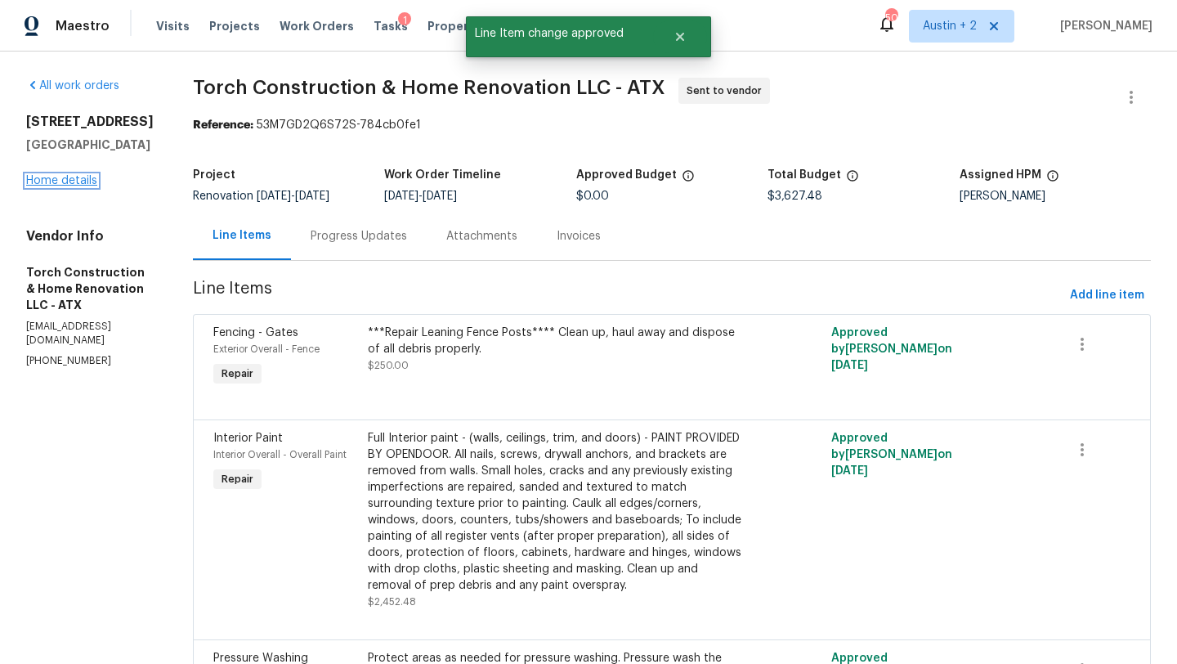
click at [83, 177] on link "Home details" at bounding box center [61, 180] width 71 height 11
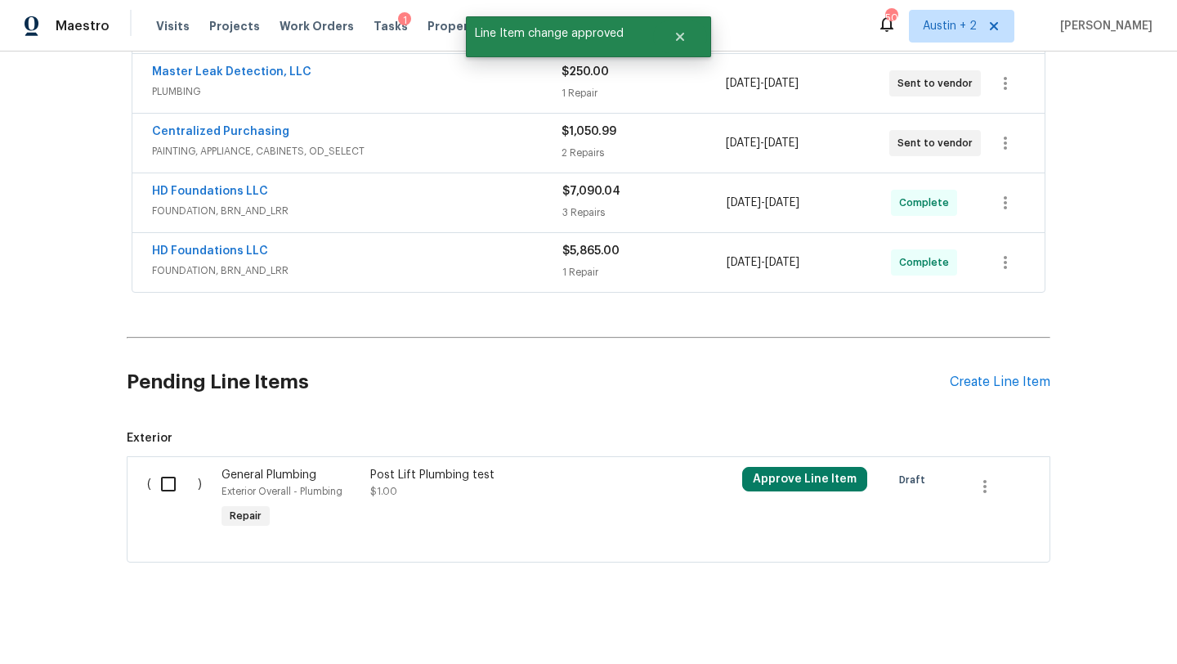
scroll to position [650, 0]
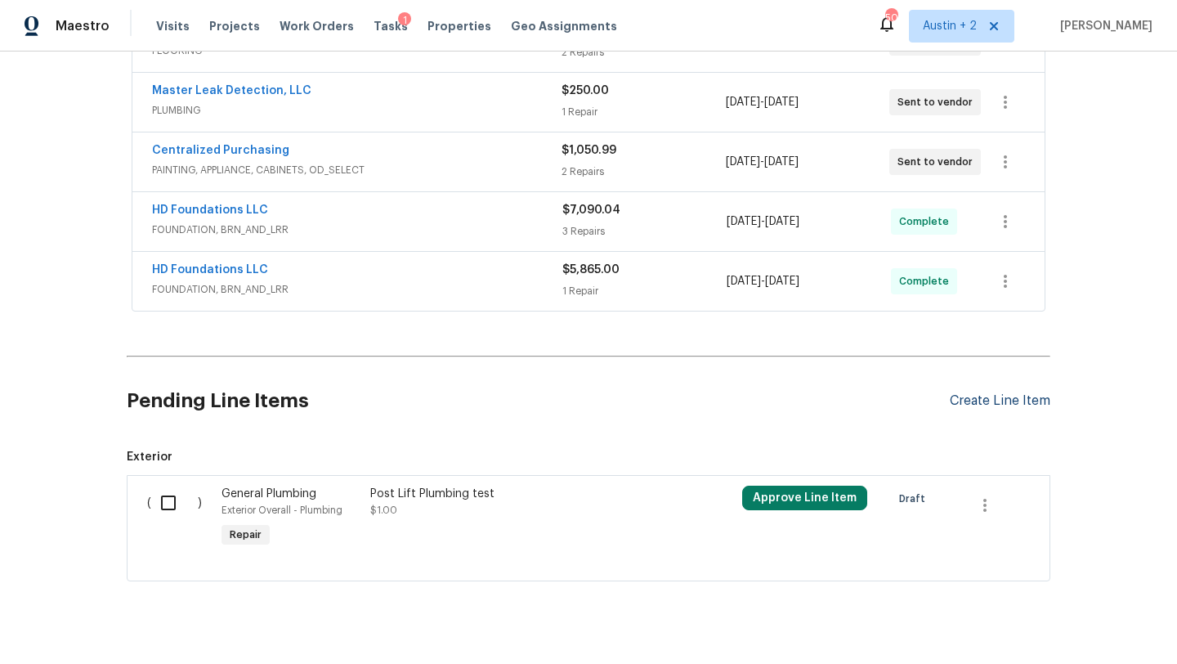
click at [980, 403] on div "Create Line Item" at bounding box center [1000, 401] width 101 height 16
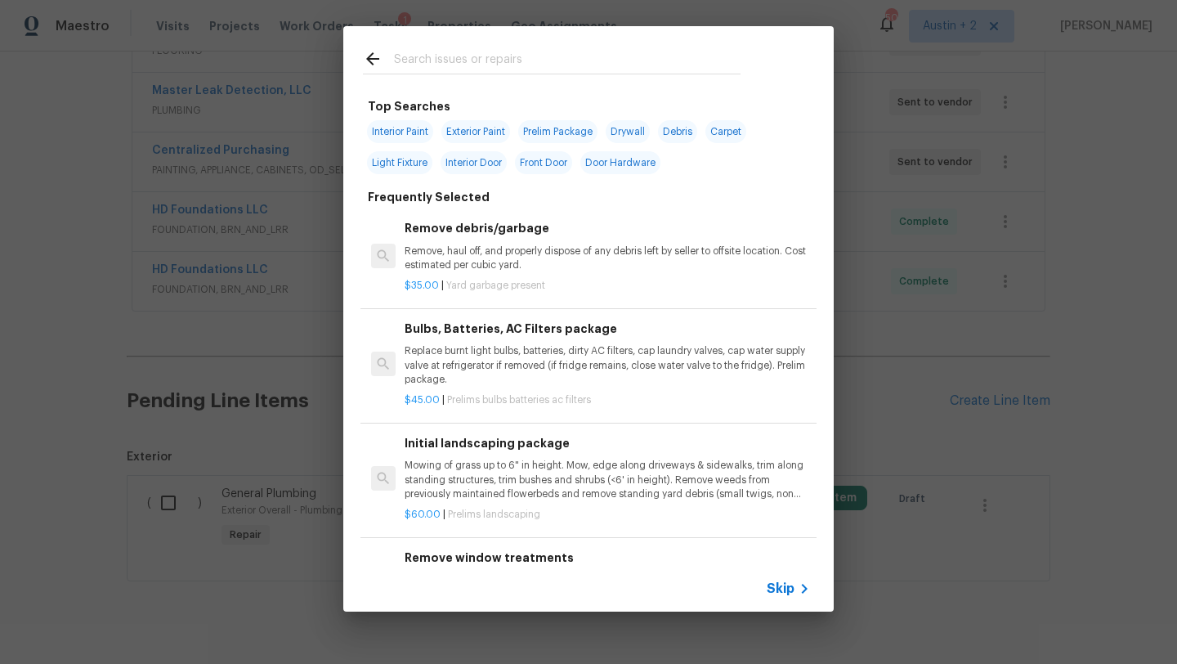
click at [431, 65] on input "text" at bounding box center [567, 61] width 346 height 25
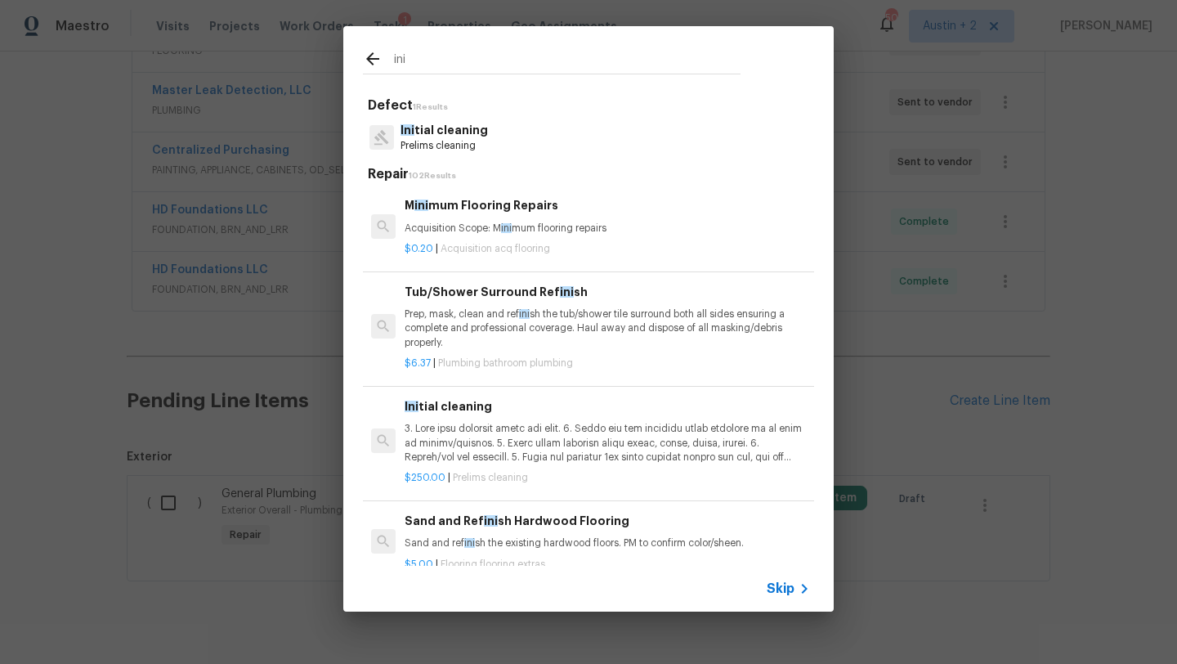
type input "ini"
click at [452, 133] on p "Ini tial cleaning" at bounding box center [443, 130] width 87 height 17
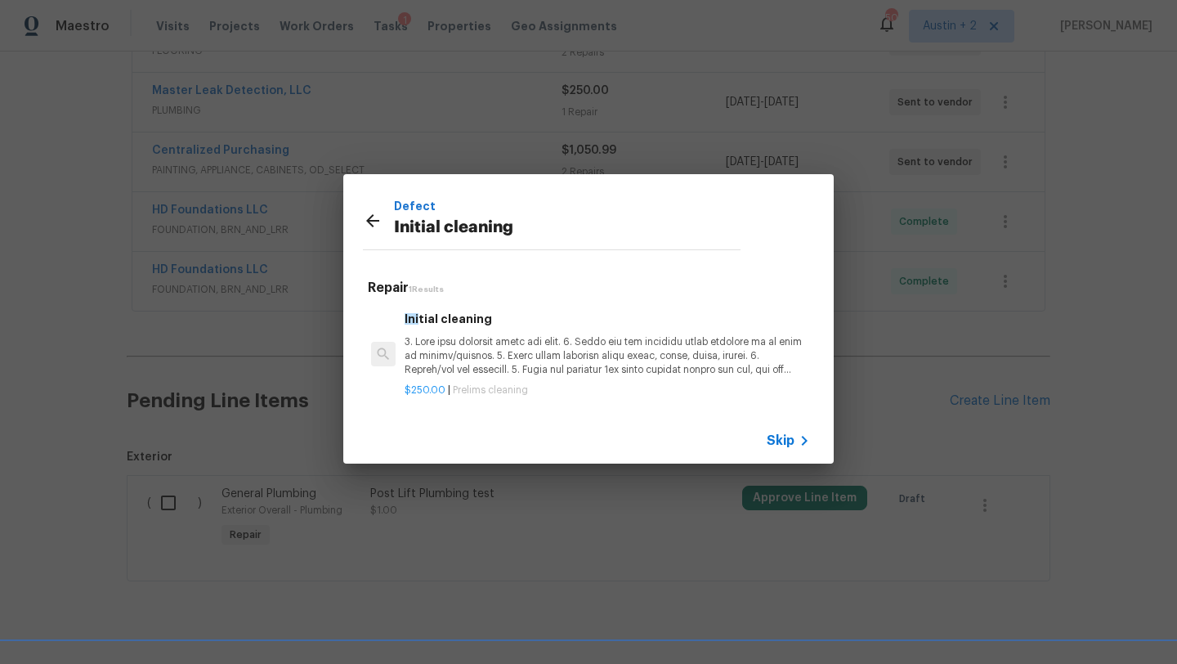
click at [529, 337] on p at bounding box center [607, 356] width 405 height 42
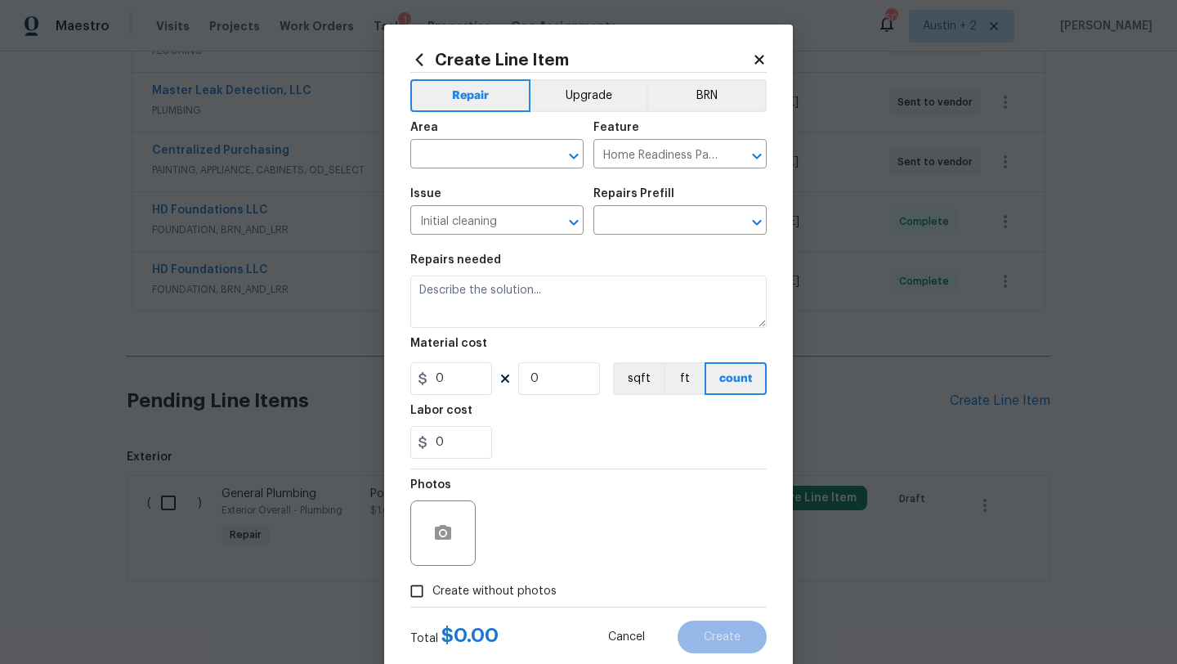
type input "Initial cleaning $250.00"
type textarea "1. Wipe down exterior doors and trim. 2. Clean out all exterior light fixtures …"
type input "250"
type input "1"
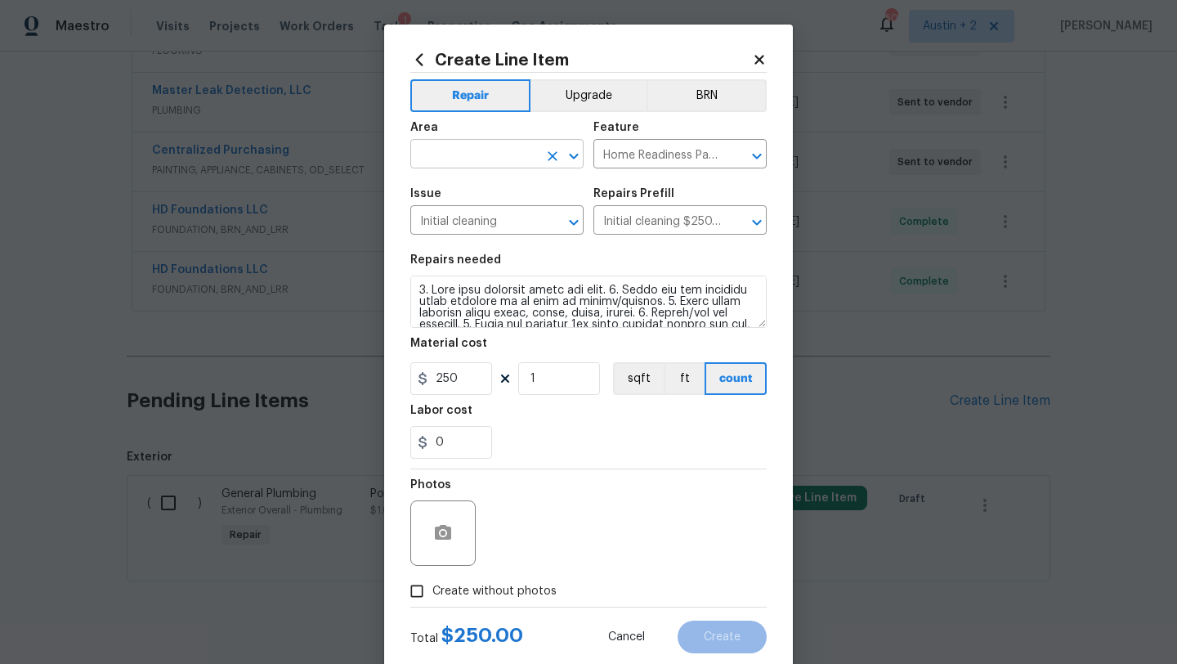
click at [488, 152] on input "text" at bounding box center [473, 155] width 127 height 25
click at [495, 212] on li "Interior Overall" at bounding box center [496, 219] width 173 height 27
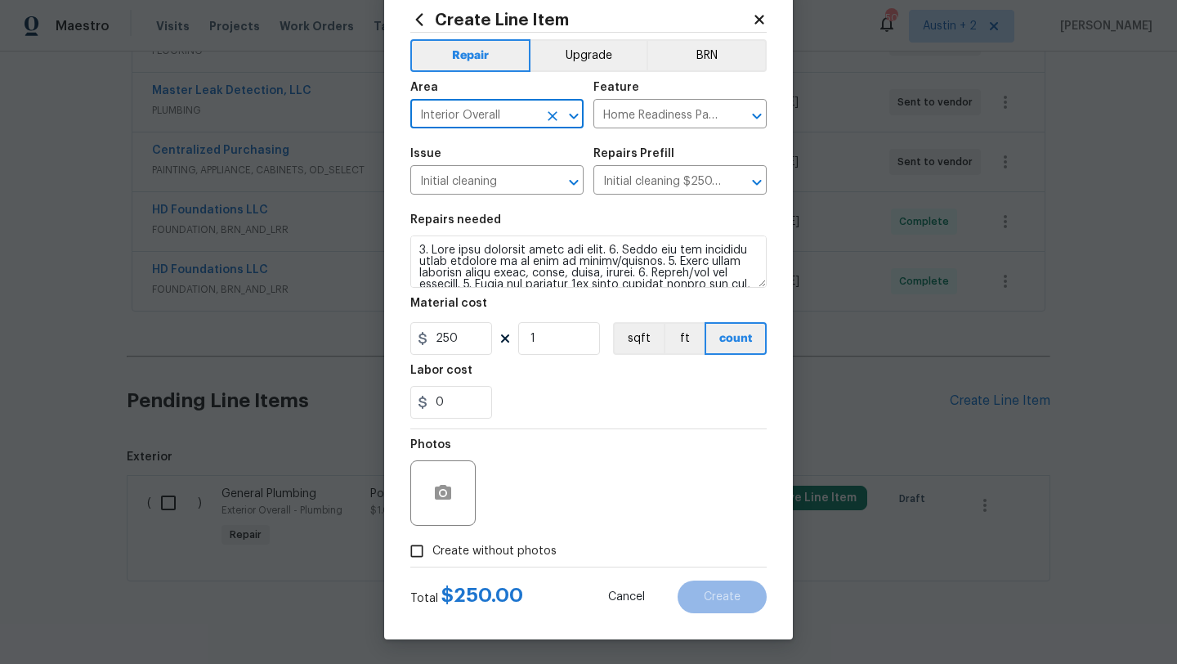
type input "Interior Overall"
click at [486, 552] on span "Create without photos" at bounding box center [494, 551] width 124 height 17
click at [432, 552] on input "Create without photos" at bounding box center [416, 550] width 31 height 31
checkbox input "true"
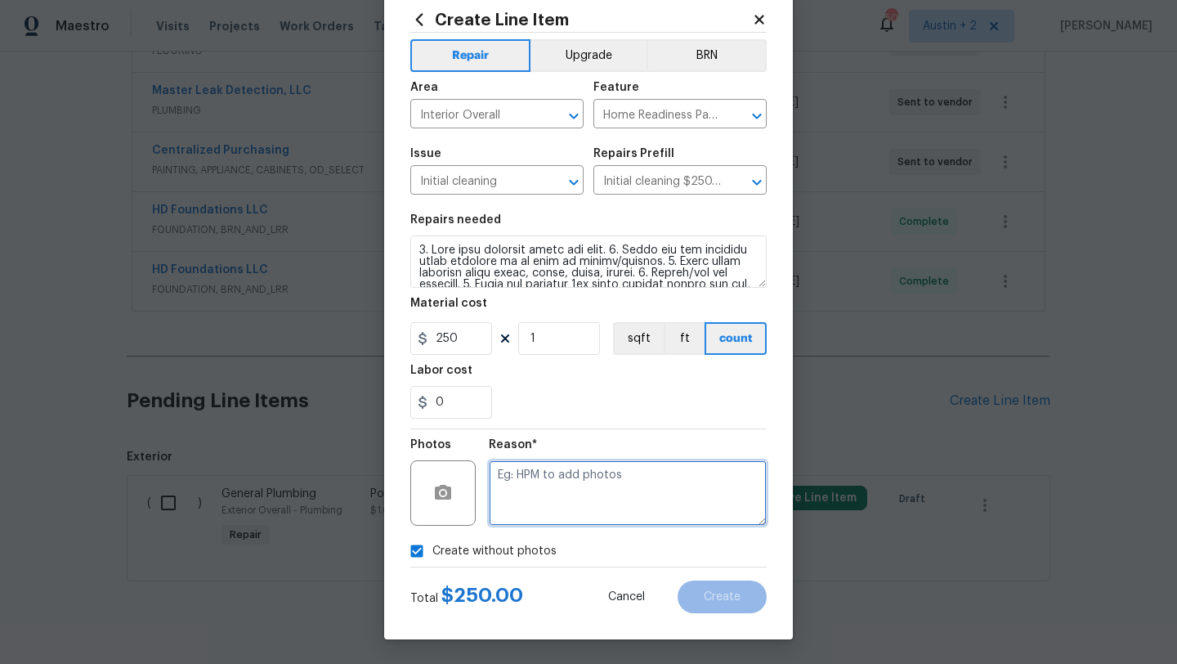
click at [506, 493] on textarea at bounding box center [628, 492] width 278 height 65
type textarea "will add"
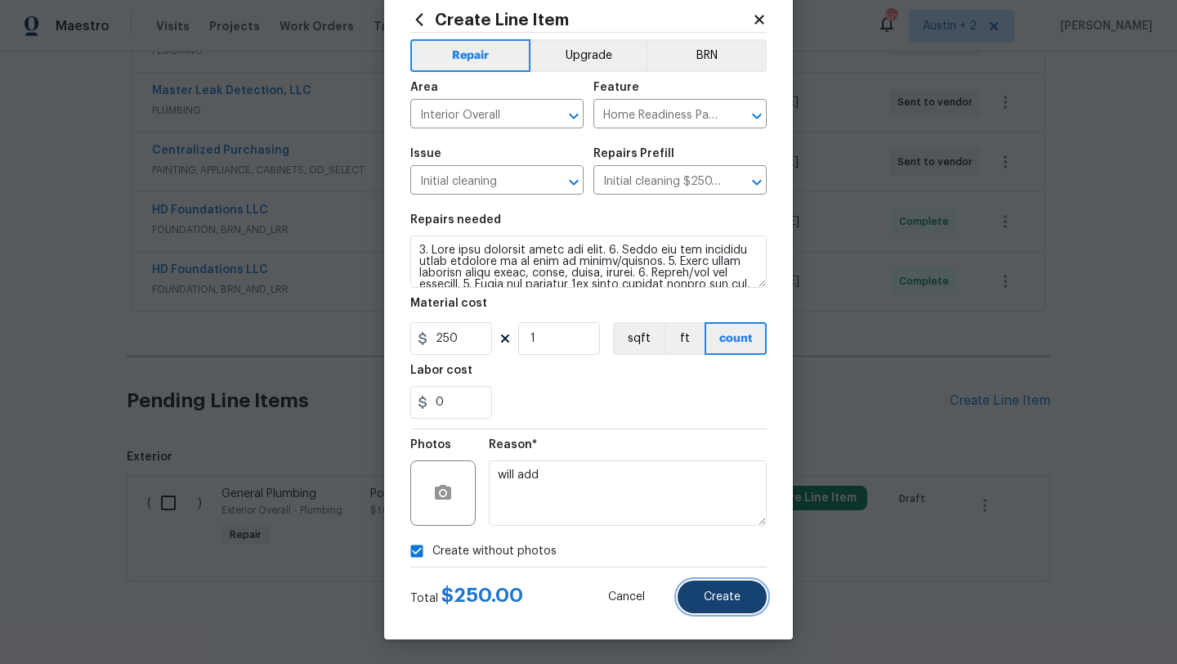
click at [714, 594] on span "Create" at bounding box center [722, 597] width 37 height 12
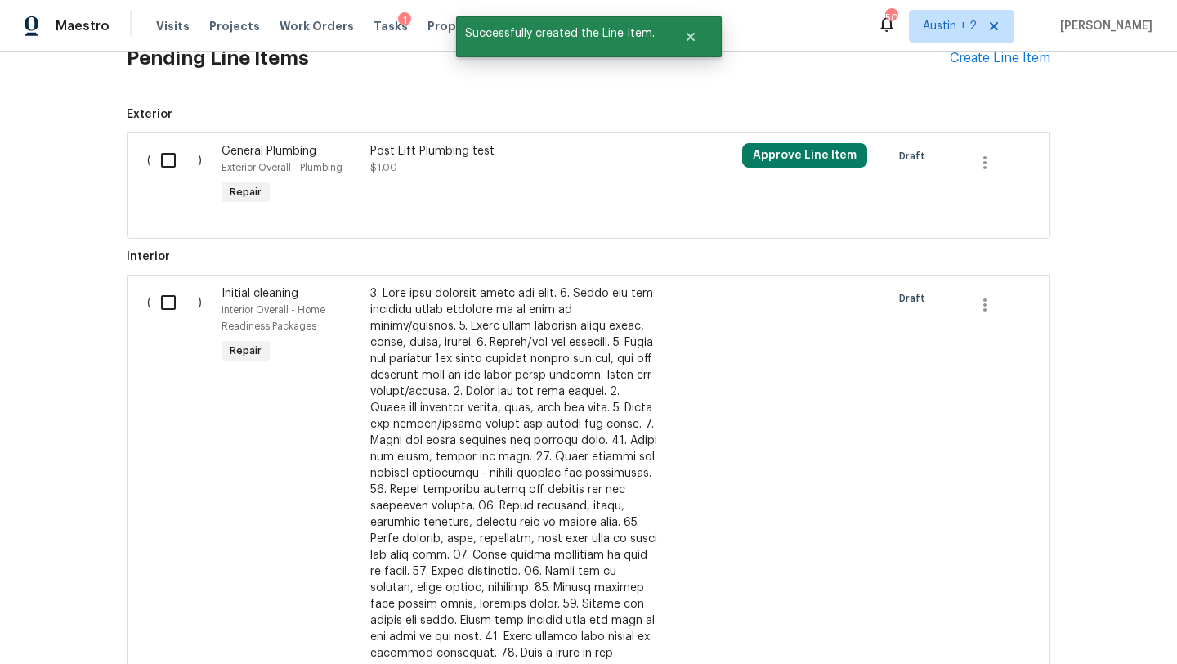
scroll to position [1455, 0]
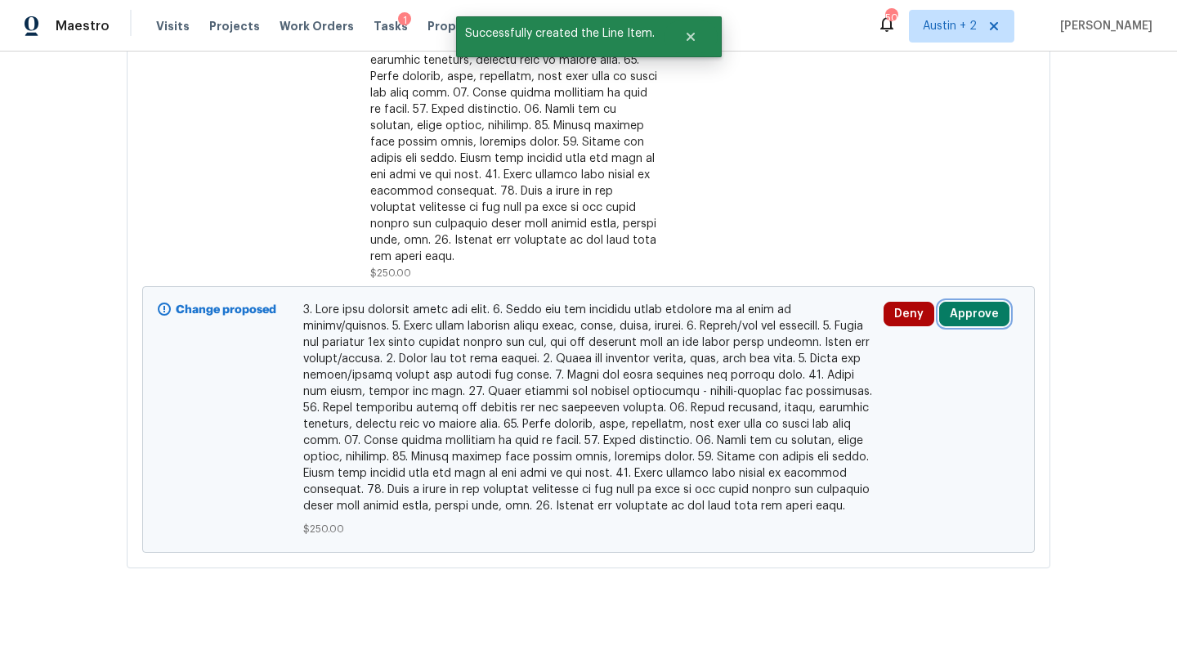
click at [963, 302] on button "Approve" at bounding box center [974, 314] width 70 height 25
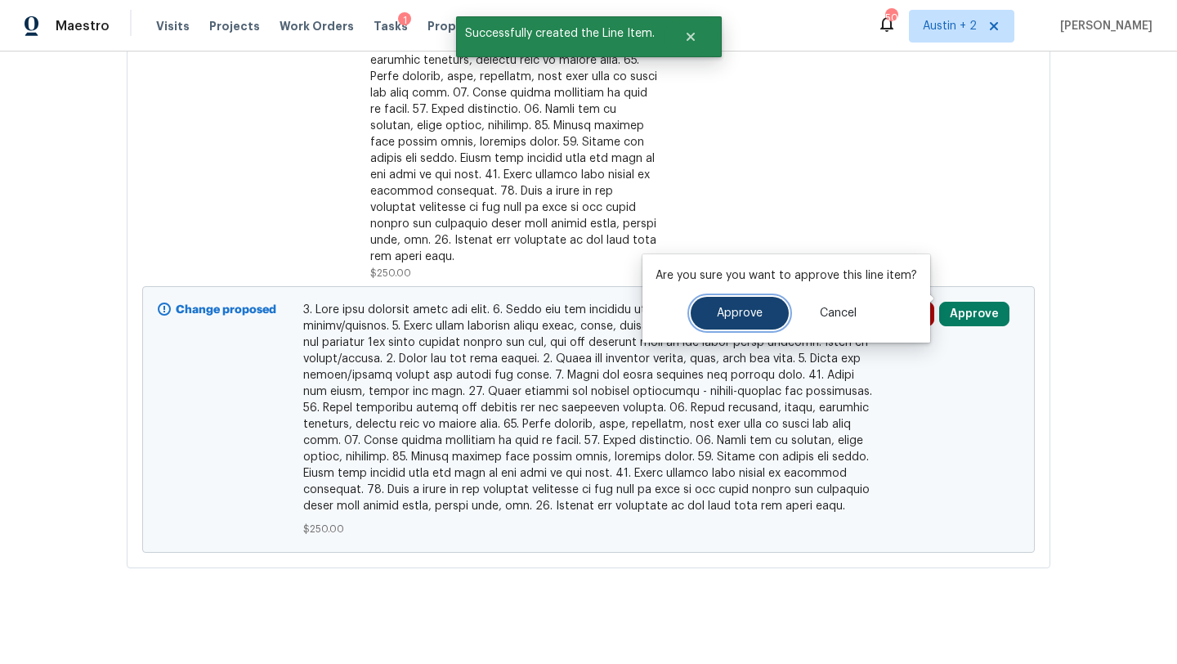
click at [752, 317] on span "Approve" at bounding box center [740, 313] width 46 height 12
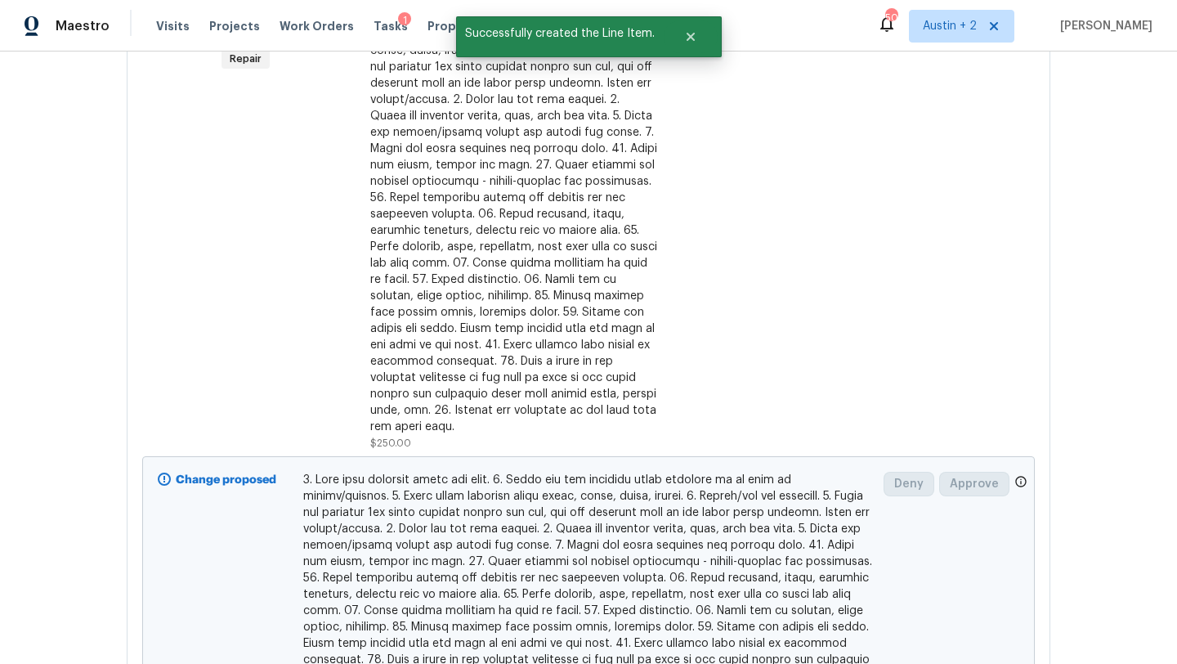
scroll to position [1172, 0]
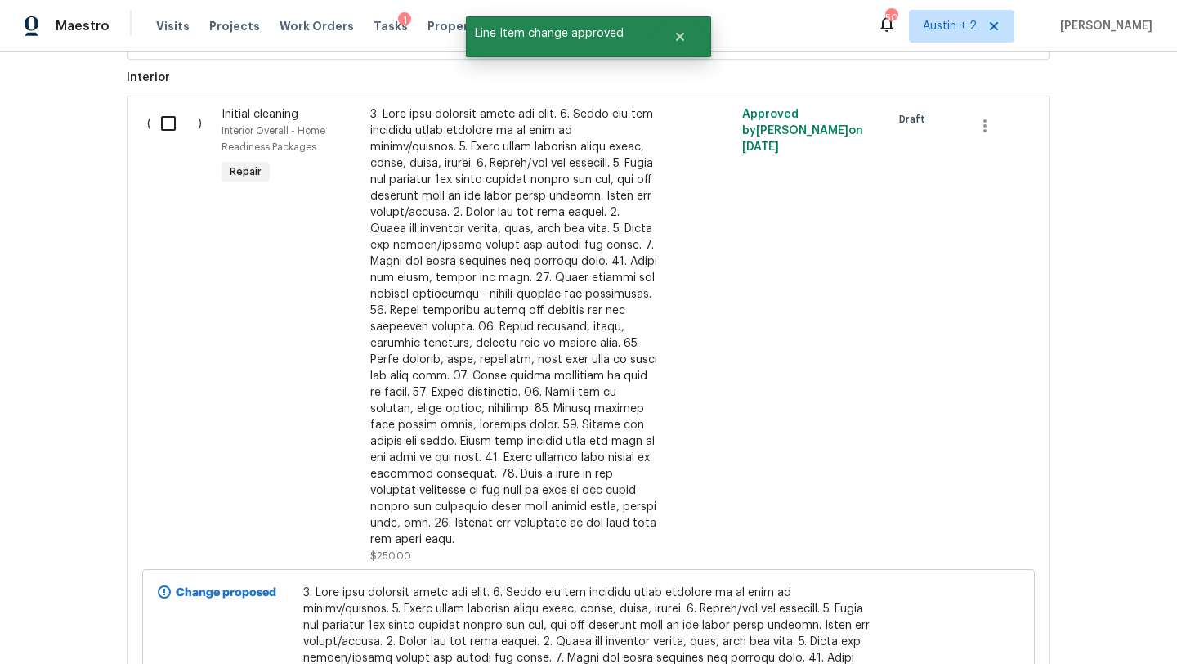
click at [168, 125] on input "checkbox" at bounding box center [174, 123] width 47 height 34
checkbox input "true"
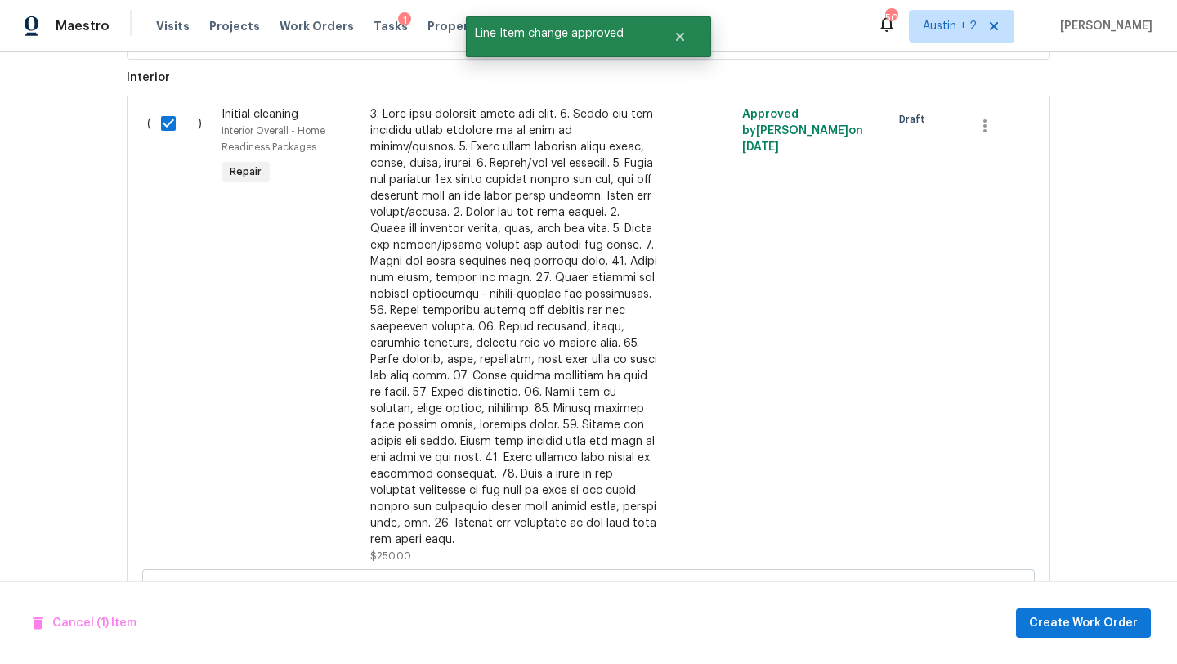
click at [1076, 641] on div "Cancel (1) Item Create Work Order" at bounding box center [588, 622] width 1177 height 83
click at [1074, 630] on span "Create Work Order" at bounding box center [1083, 623] width 109 height 20
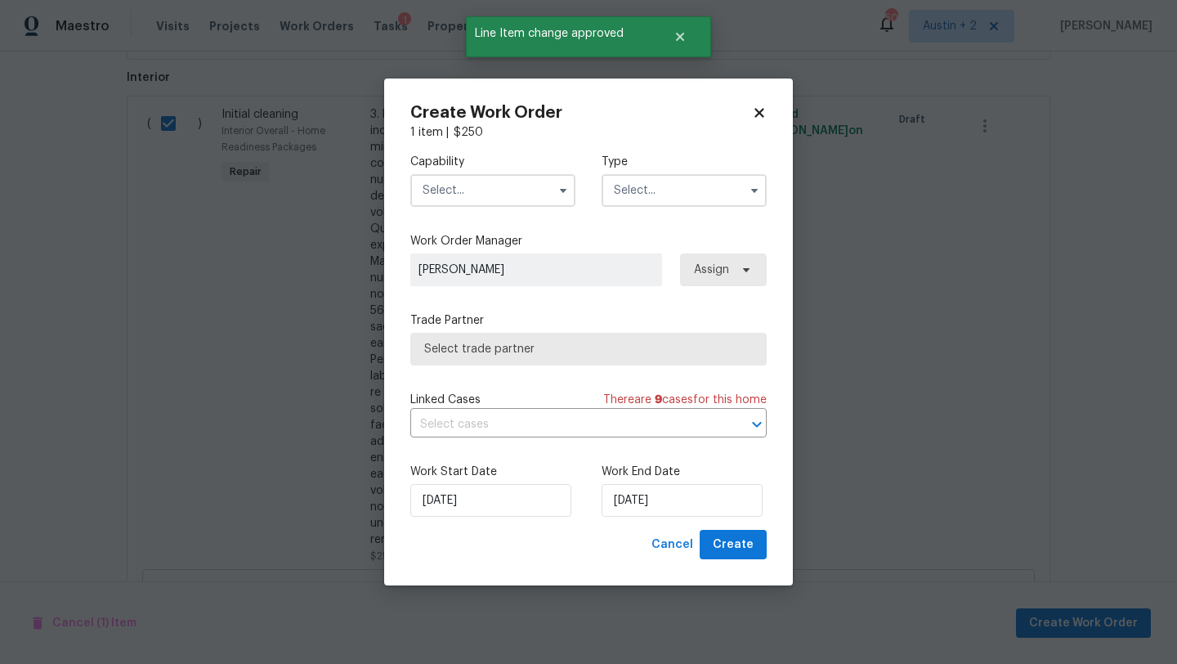
click at [449, 188] on input "text" at bounding box center [492, 190] width 165 height 33
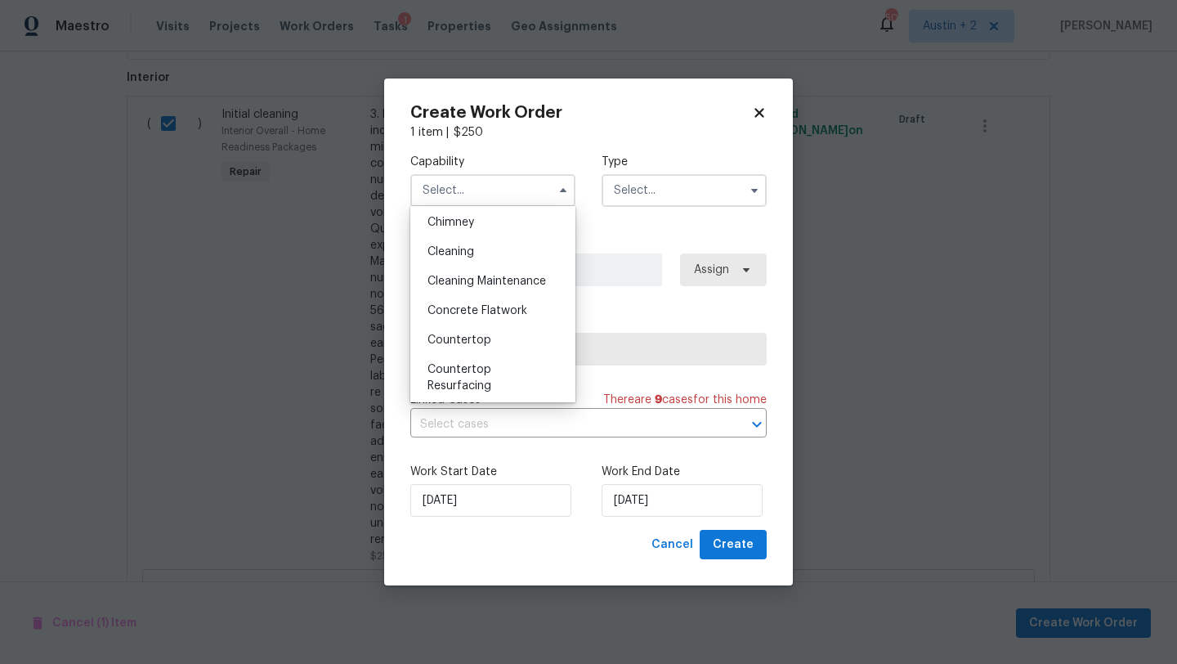
scroll to position [200, 0]
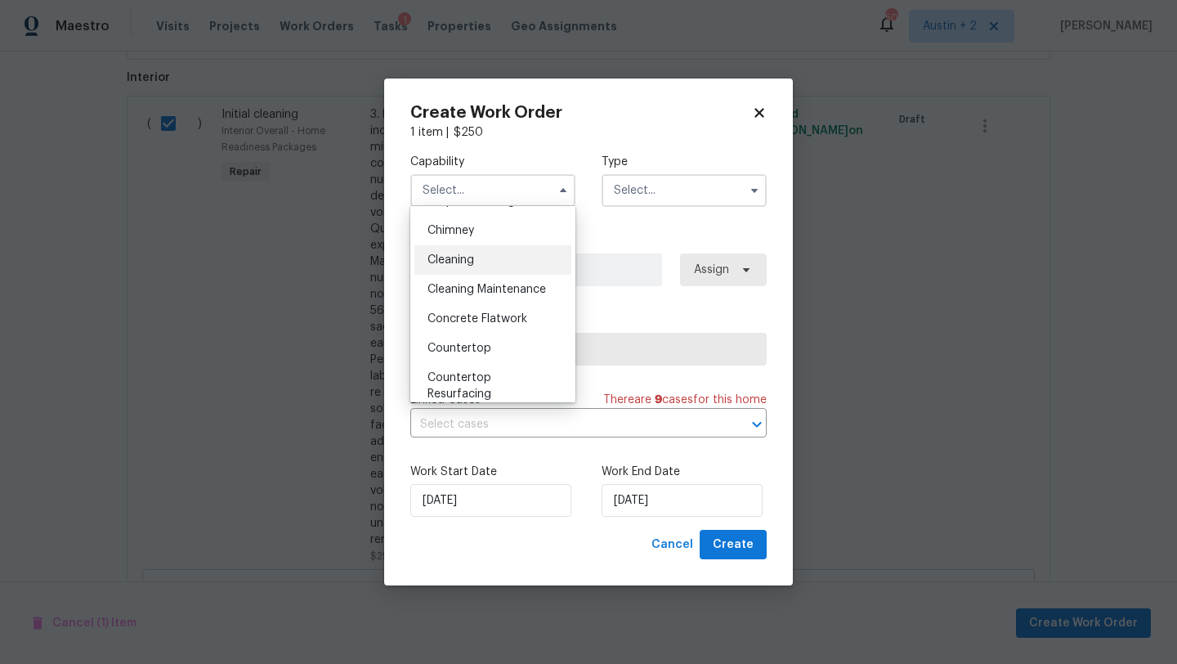
click at [474, 264] on span "Cleaning" at bounding box center [450, 259] width 47 height 11
type input "Cleaning"
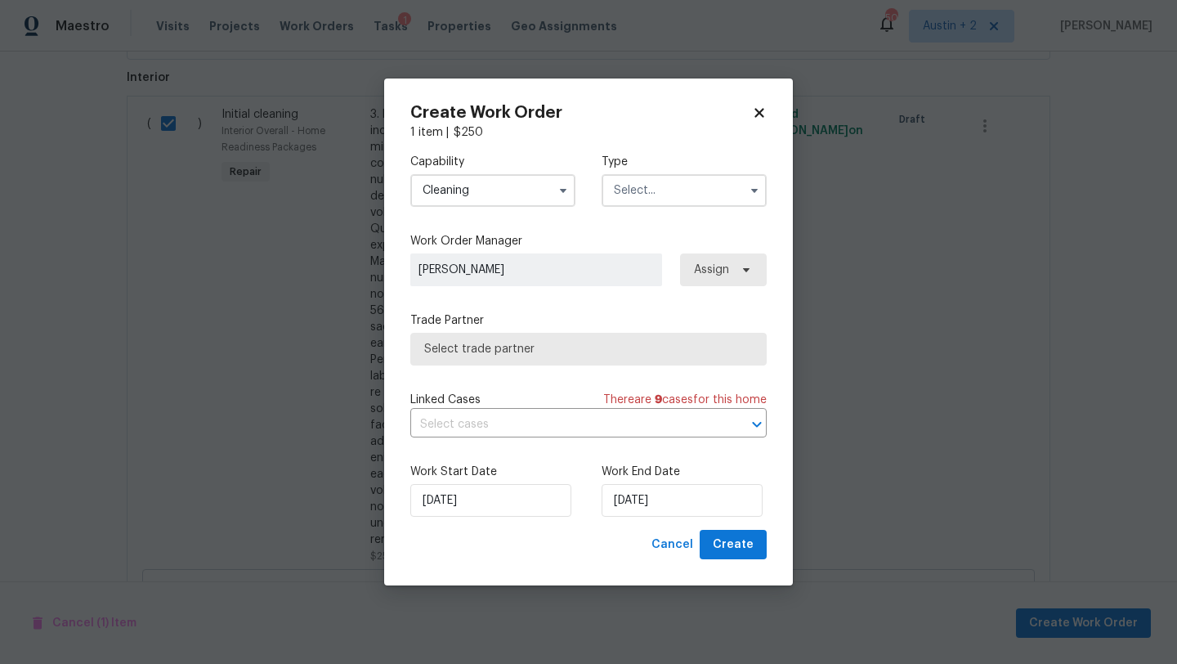
click at [655, 184] on input "text" at bounding box center [683, 190] width 165 height 33
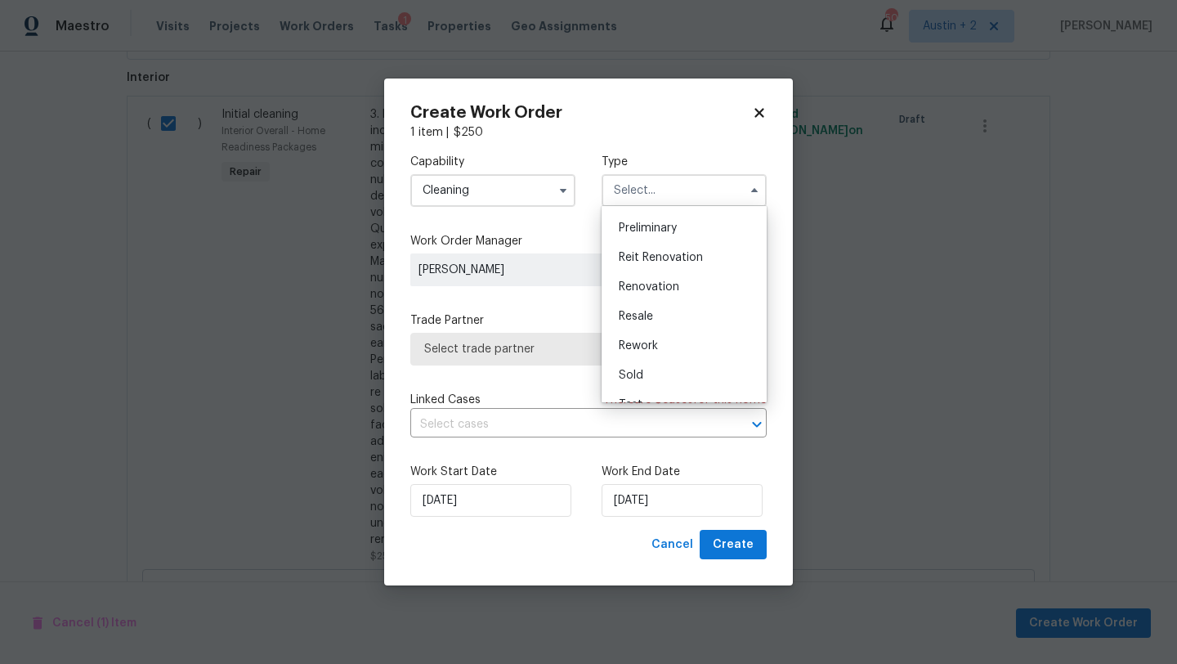
scroll to position [371, 0]
click at [661, 275] on div "Renovation" at bounding box center [684, 265] width 157 height 29
type input "Renovation"
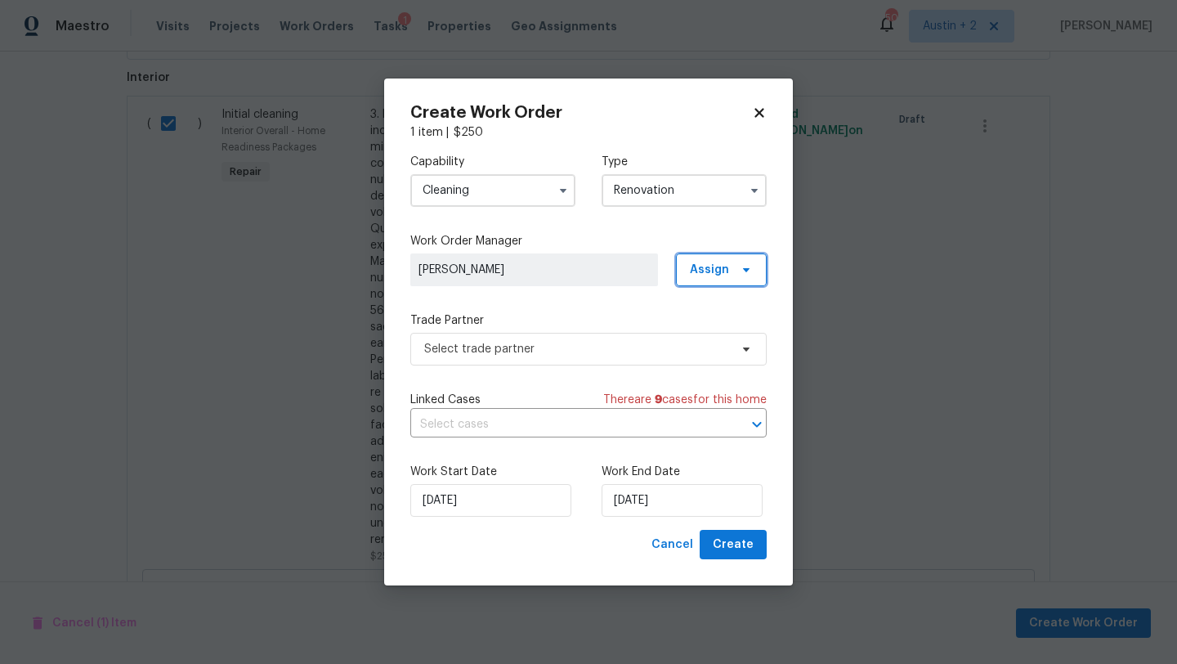
click at [717, 272] on span "Assign" at bounding box center [709, 270] width 39 height 16
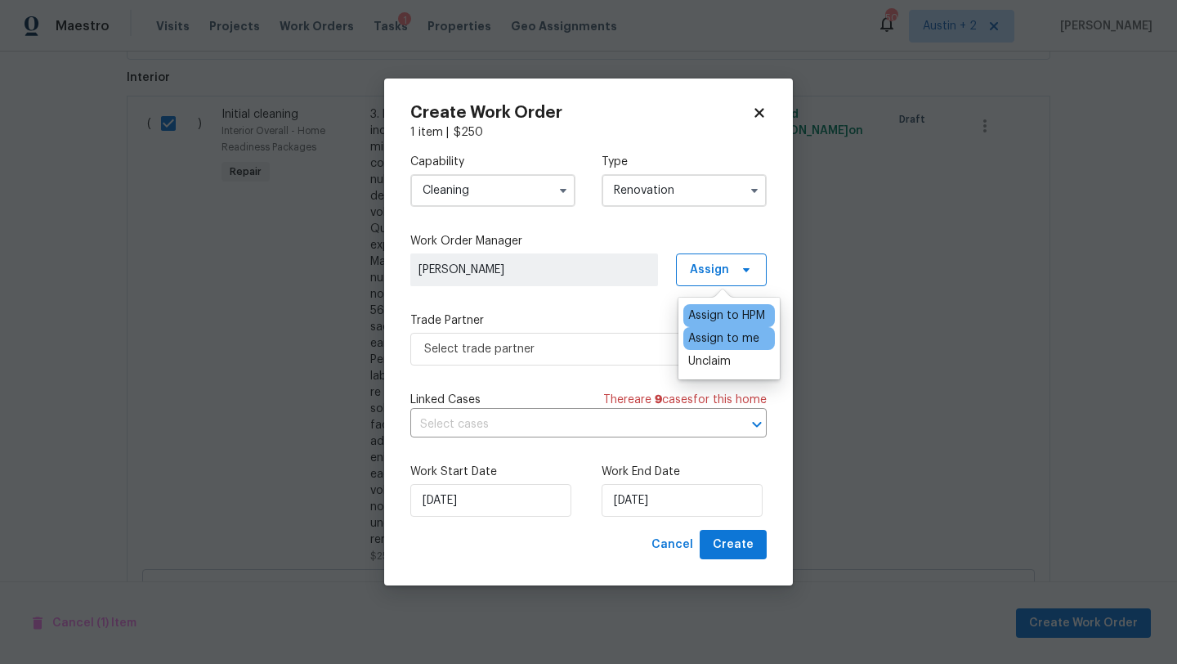
click at [717, 342] on div "Assign to me" at bounding box center [723, 338] width 71 height 16
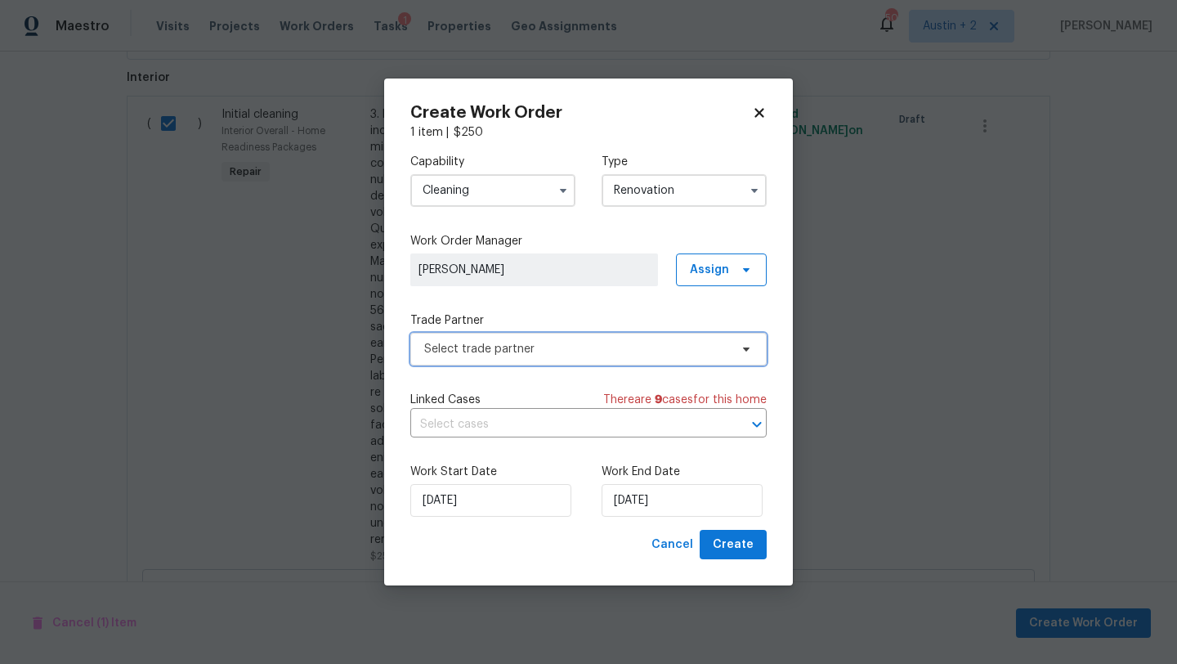
click at [565, 352] on span "Select trade partner" at bounding box center [576, 349] width 305 height 16
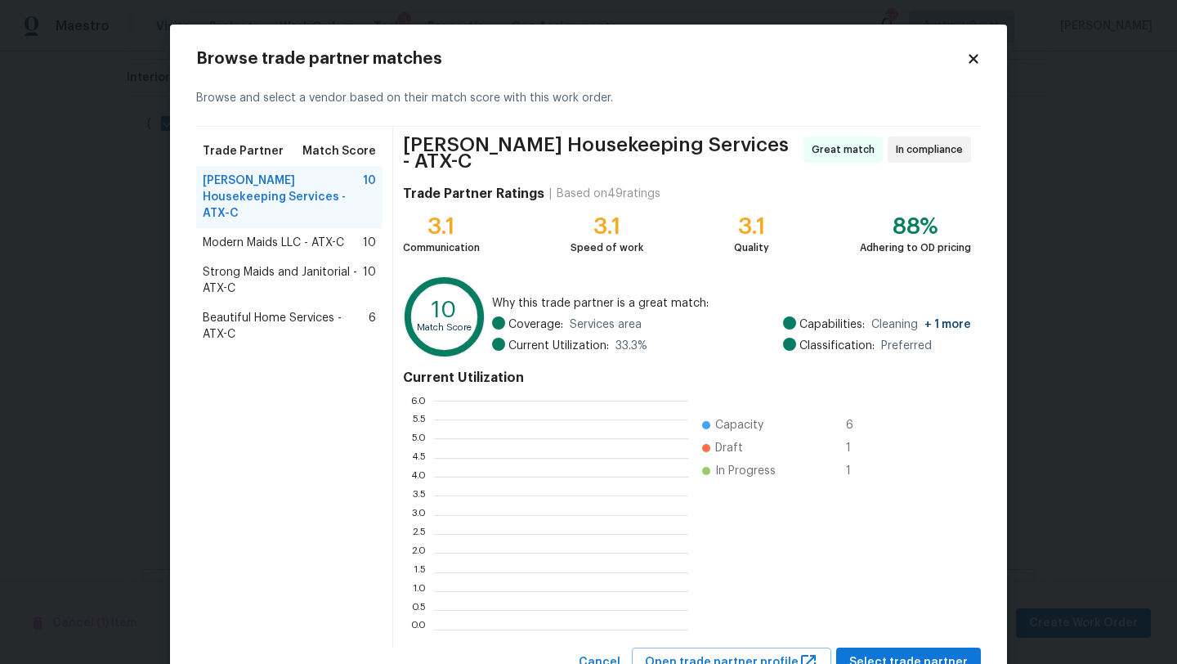
scroll to position [229, 254]
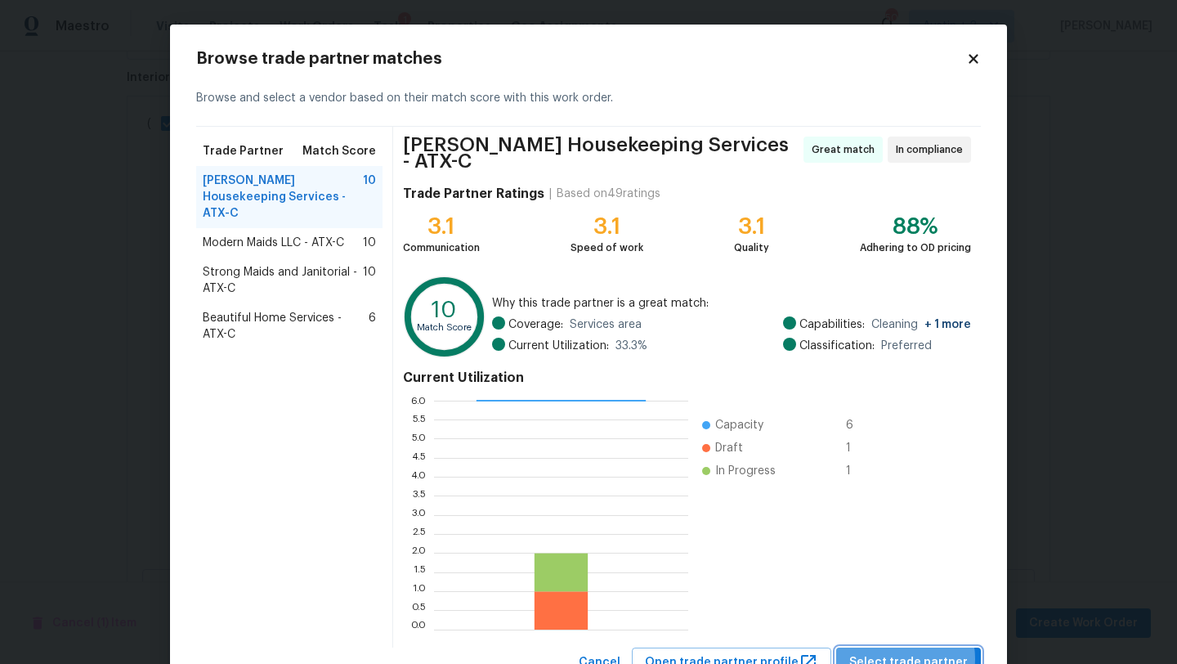
click at [909, 652] on span "Select trade partner" at bounding box center [908, 662] width 118 height 20
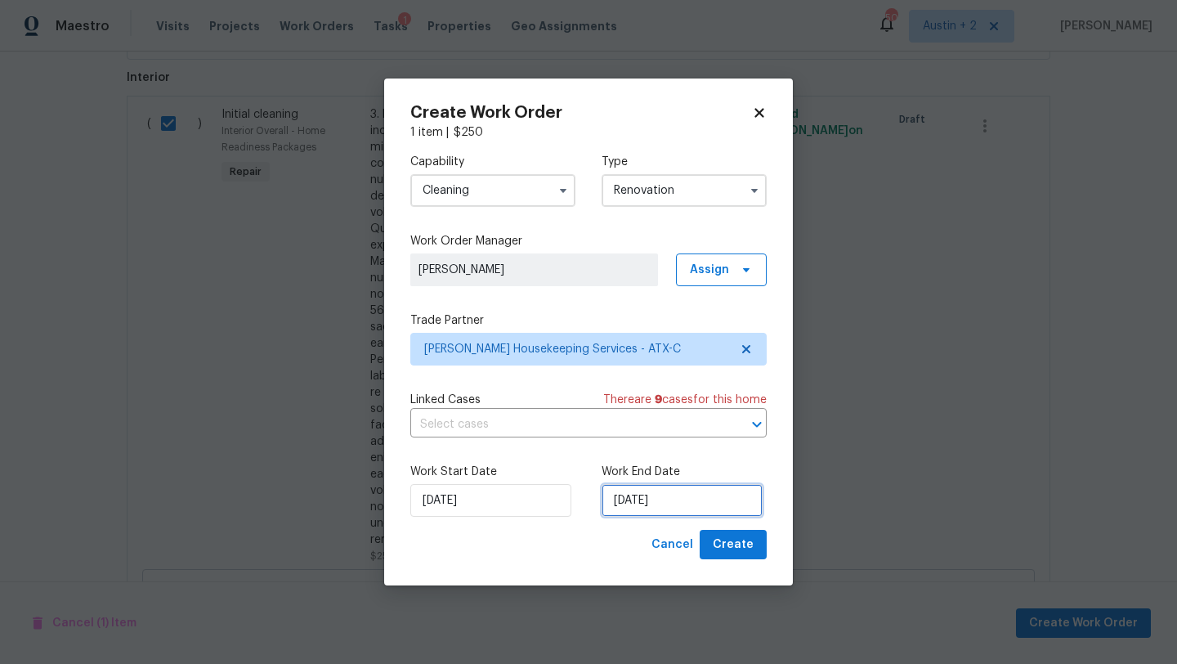
click at [661, 505] on input "[DATE]" at bounding box center [681, 500] width 161 height 33
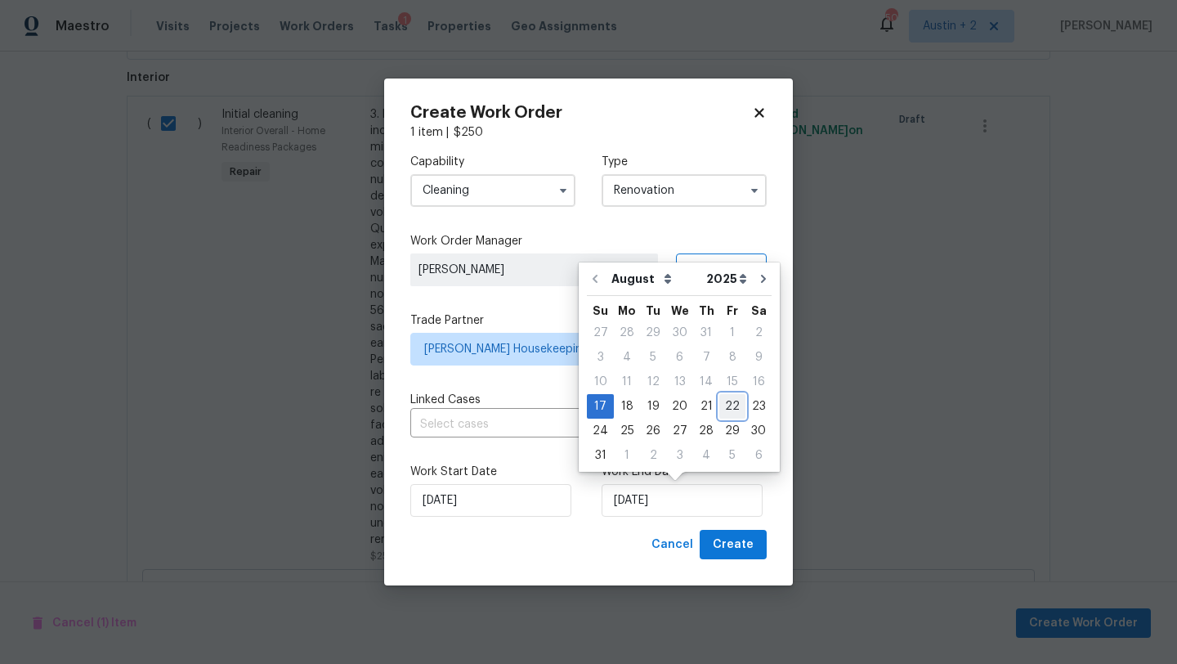
click at [730, 405] on div "22" at bounding box center [732, 406] width 26 height 23
type input "[DATE]"
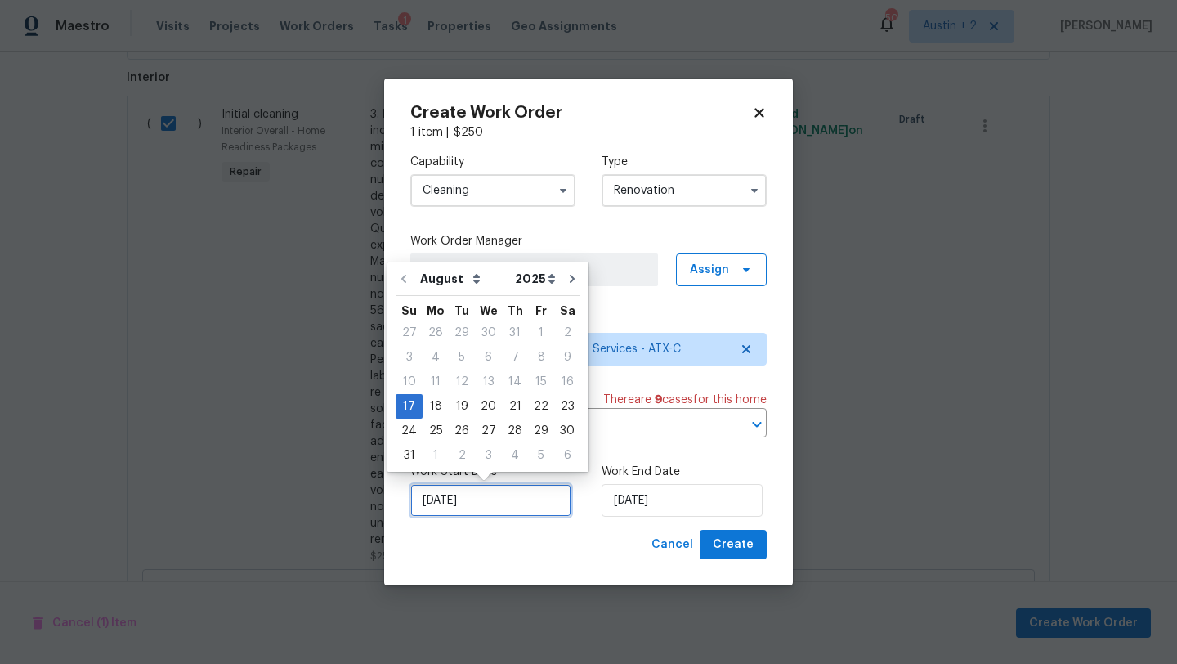
click at [481, 503] on input "[DATE]" at bounding box center [490, 500] width 161 height 33
click at [530, 407] on div "22" at bounding box center [541, 406] width 26 height 23
type input "[DATE]"
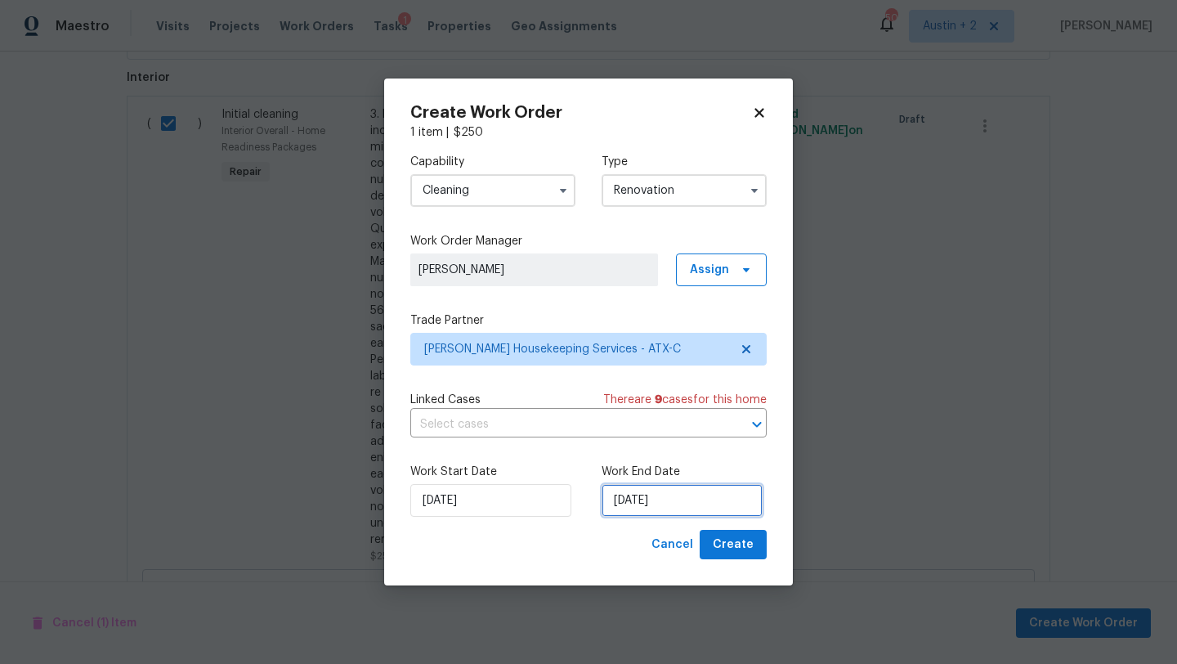
click at [692, 505] on input "[DATE]" at bounding box center [681, 500] width 161 height 33
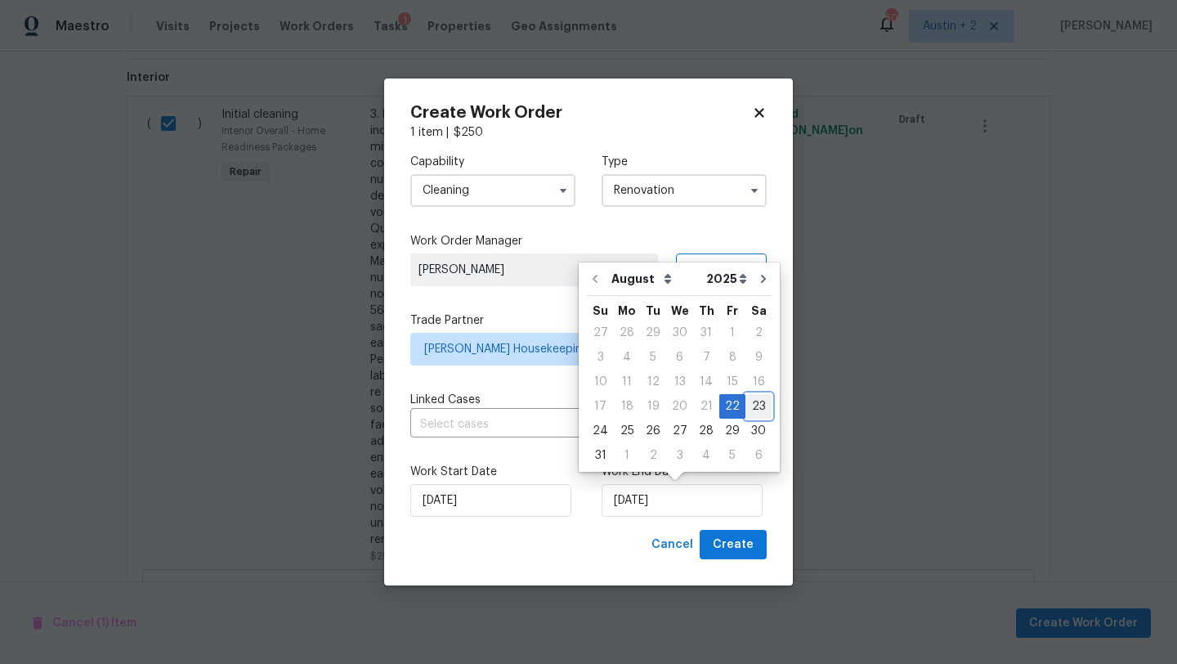
click at [755, 413] on div "23" at bounding box center [758, 406] width 26 height 23
type input "[DATE]"
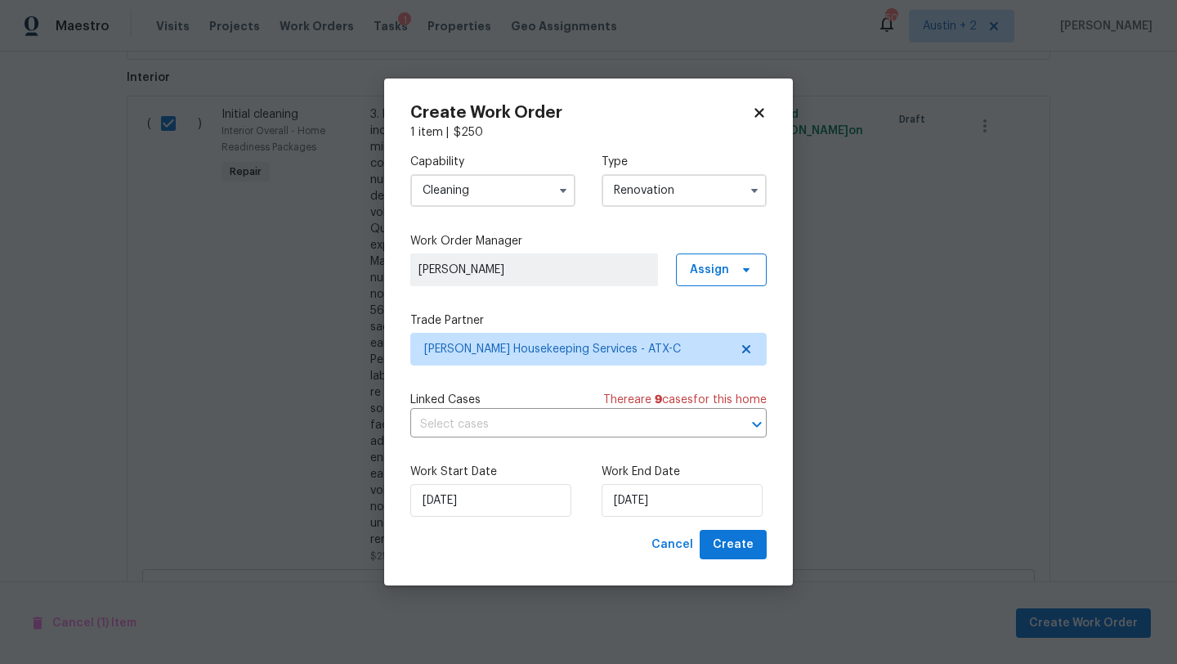
click at [552, 521] on div "Work Start Date 8/22/2025 Work End Date 8/23/2025" at bounding box center [588, 489] width 356 height 79
click at [735, 540] on span "Create" at bounding box center [733, 544] width 41 height 20
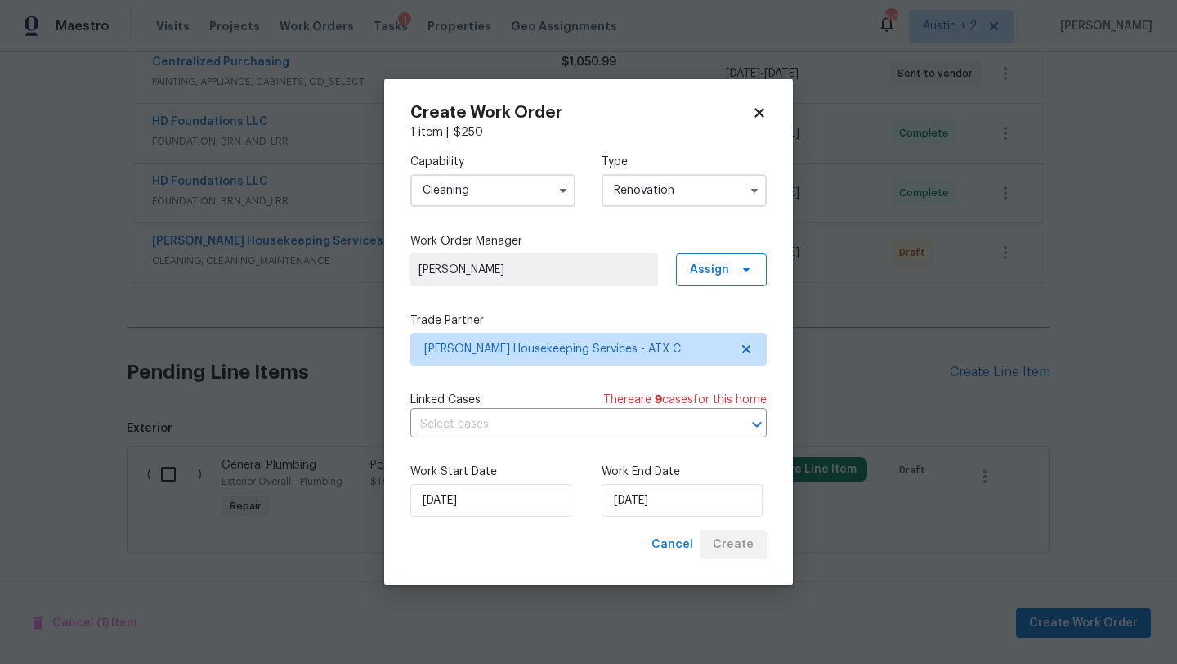
scroll to position [739, 0]
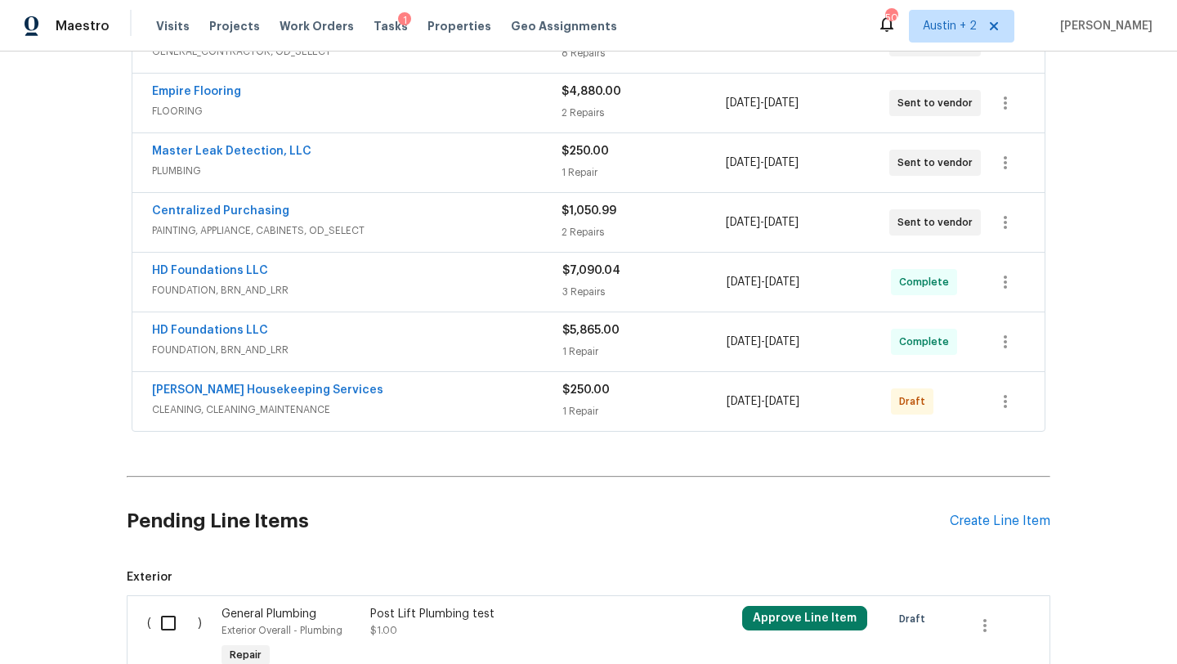
scroll to position [591, 0]
click at [491, 382] on div "[PERSON_NAME] Housekeeping Services" at bounding box center [357, 391] width 410 height 20
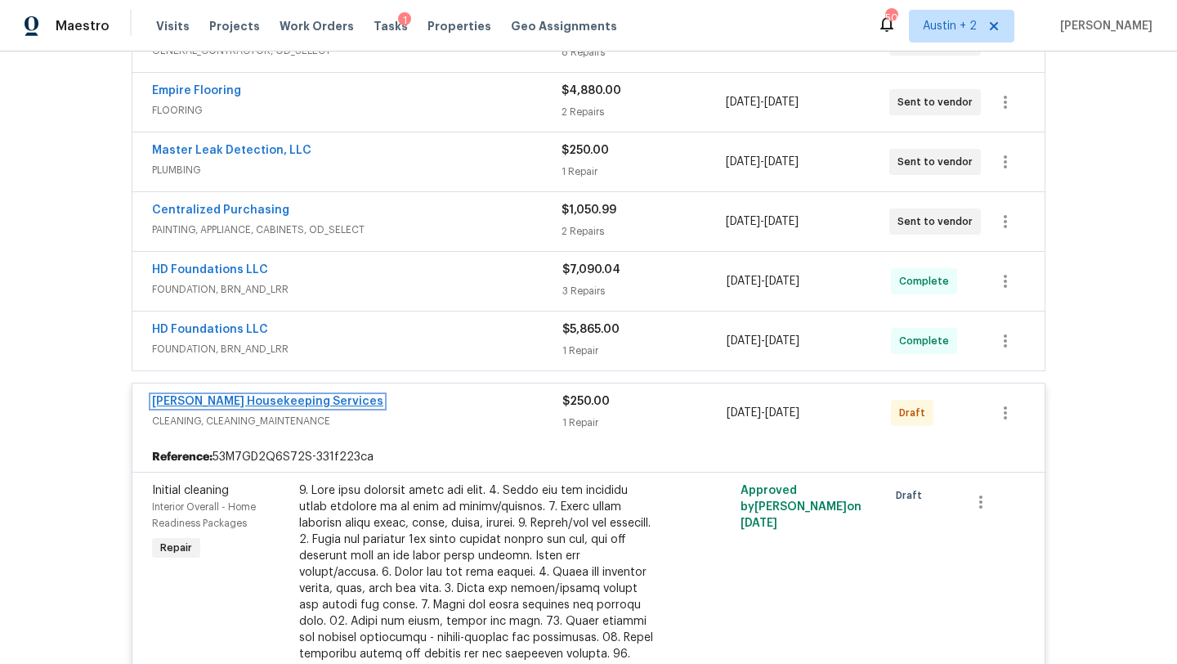
click at [273, 400] on link "[PERSON_NAME] Housekeeping Services" at bounding box center [267, 401] width 231 height 11
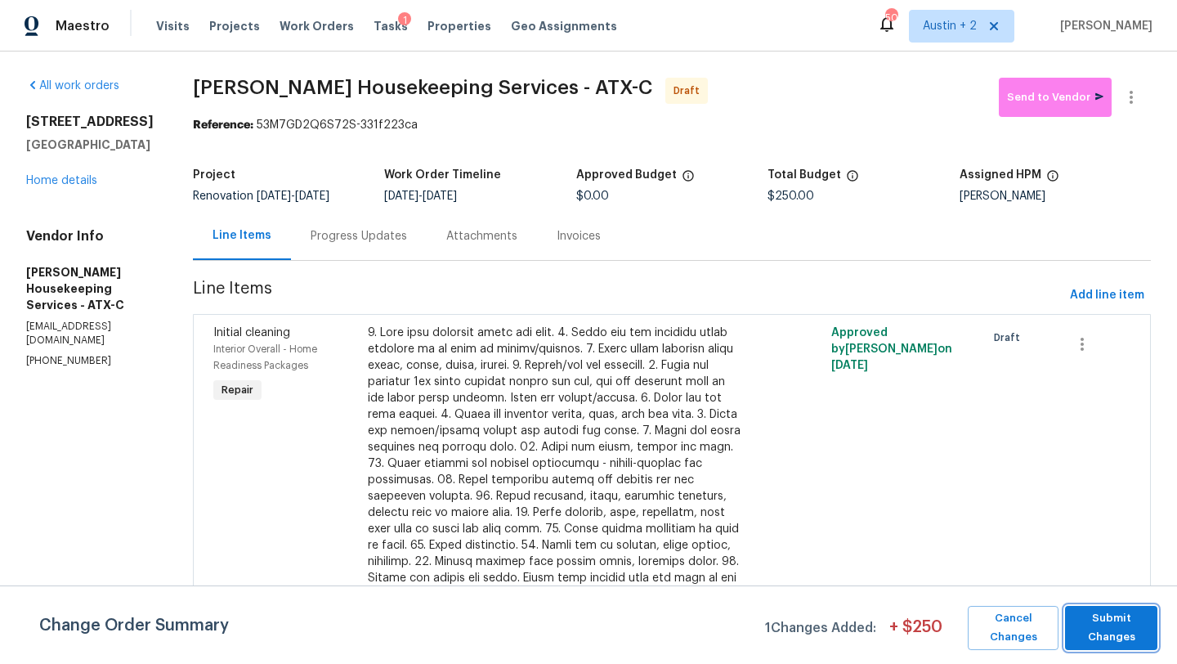
click at [1099, 628] on span "Submit Changes" at bounding box center [1111, 628] width 76 height 38
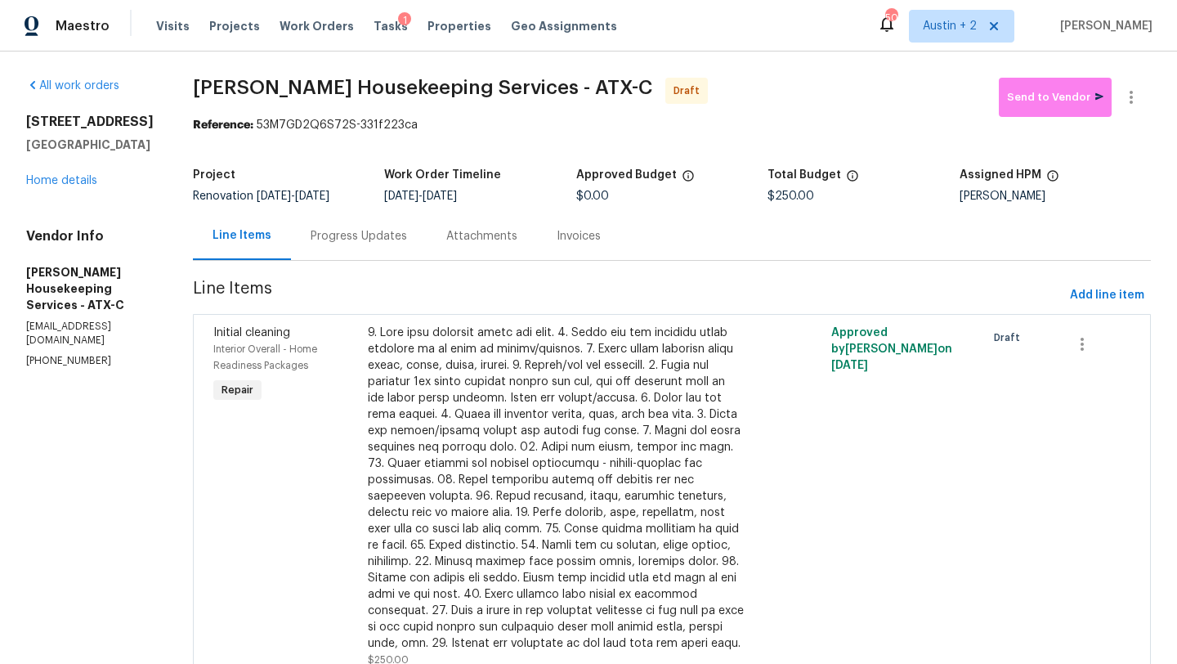
click at [383, 230] on div "Progress Updates" at bounding box center [359, 236] width 96 height 16
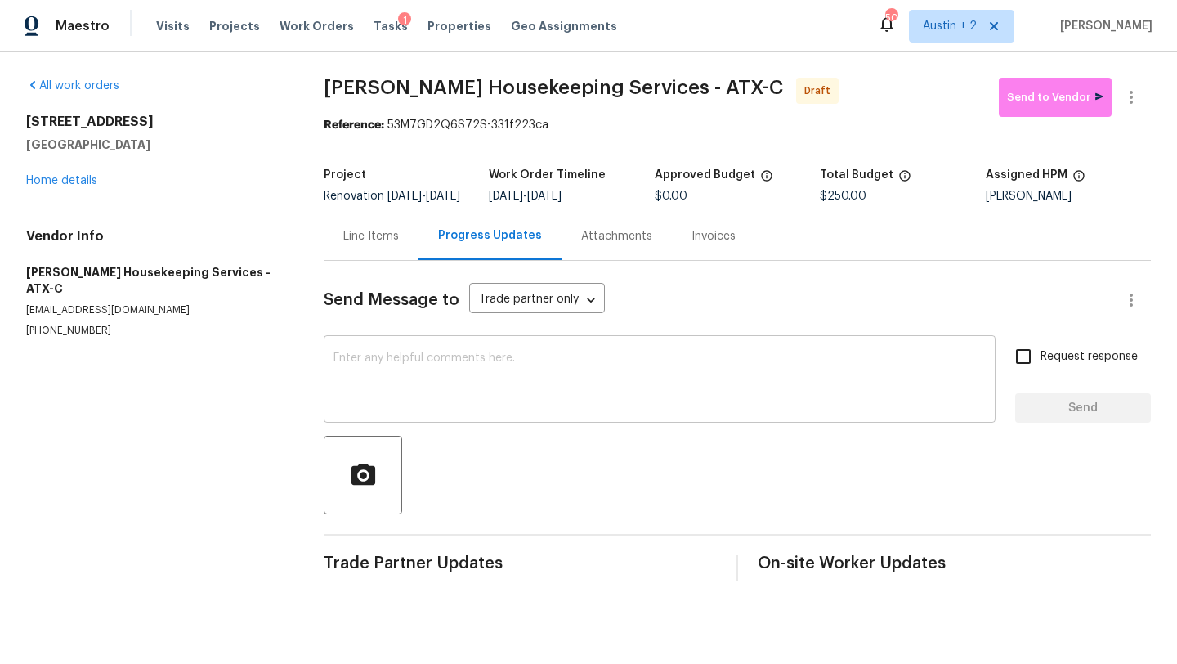
click at [481, 389] on textarea at bounding box center [659, 380] width 652 height 57
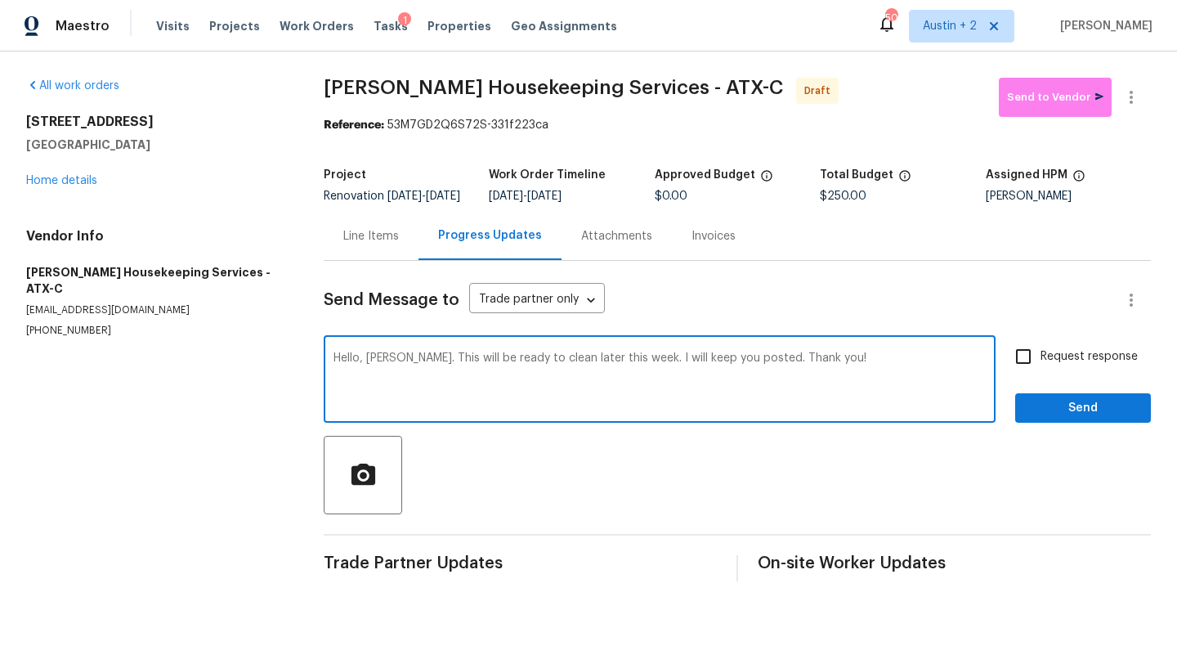
type textarea "Hello, [PERSON_NAME]. This will be ready to clean later this week. I will keep …"
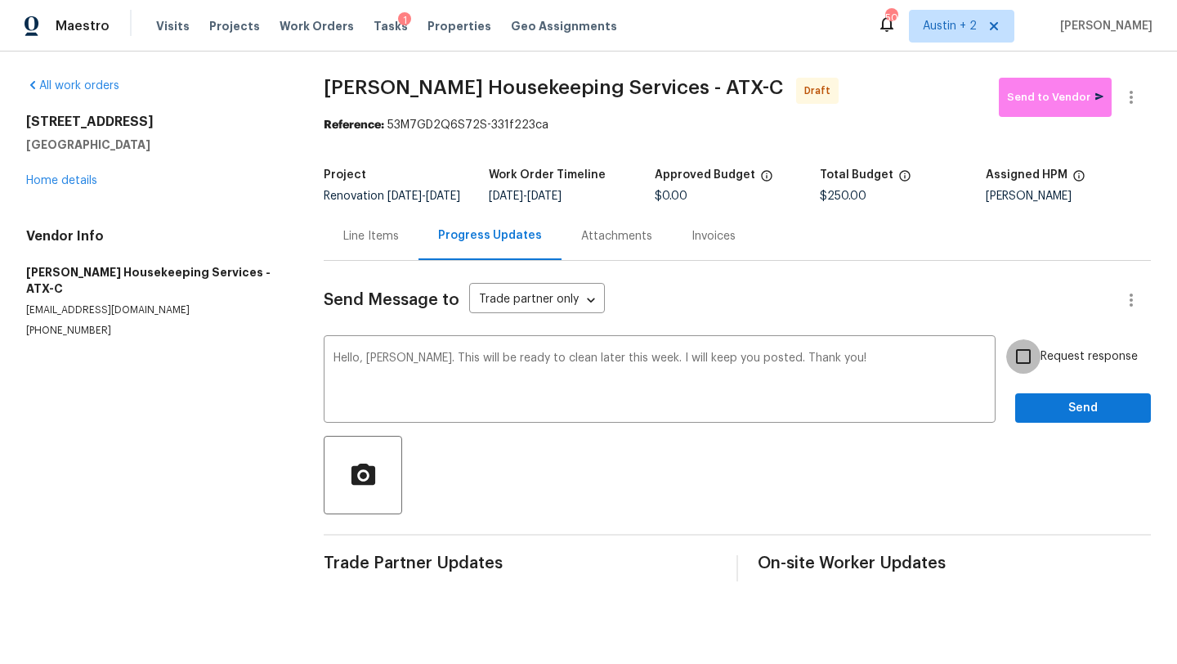
click at [1039, 371] on input "Request response" at bounding box center [1023, 356] width 34 height 34
checkbox input "true"
click at [1048, 402] on div "Request response Send" at bounding box center [1083, 380] width 136 height 83
click at [1049, 410] on span "Send" at bounding box center [1083, 408] width 110 height 20
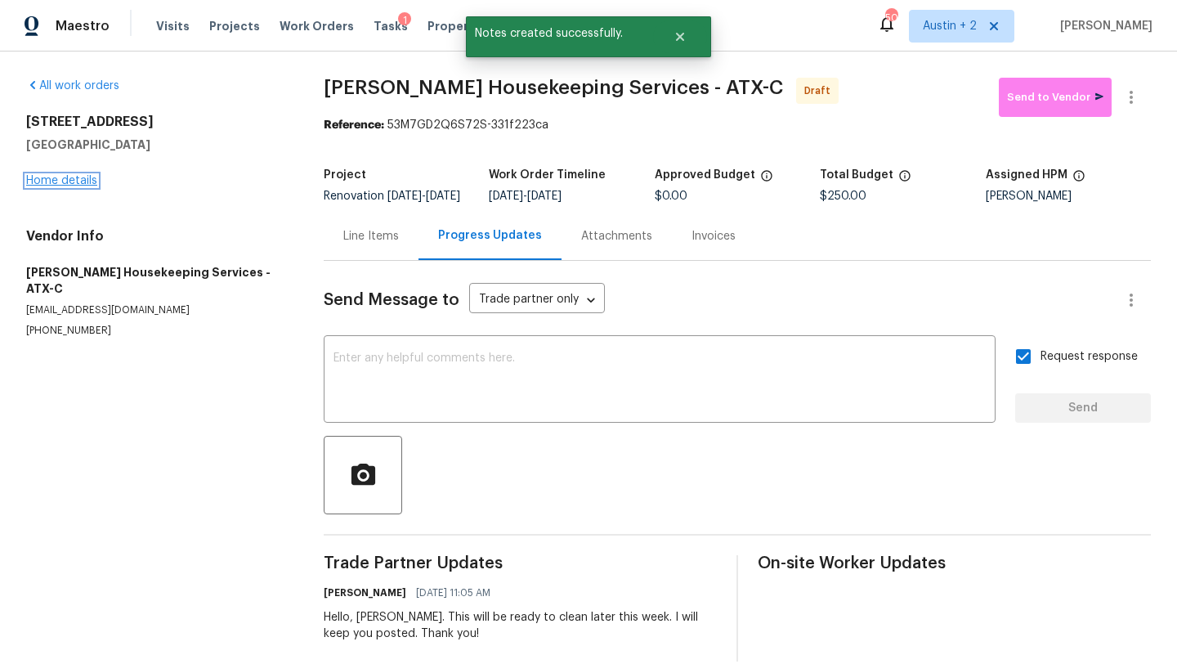
click at [74, 178] on link "Home details" at bounding box center [61, 180] width 71 height 11
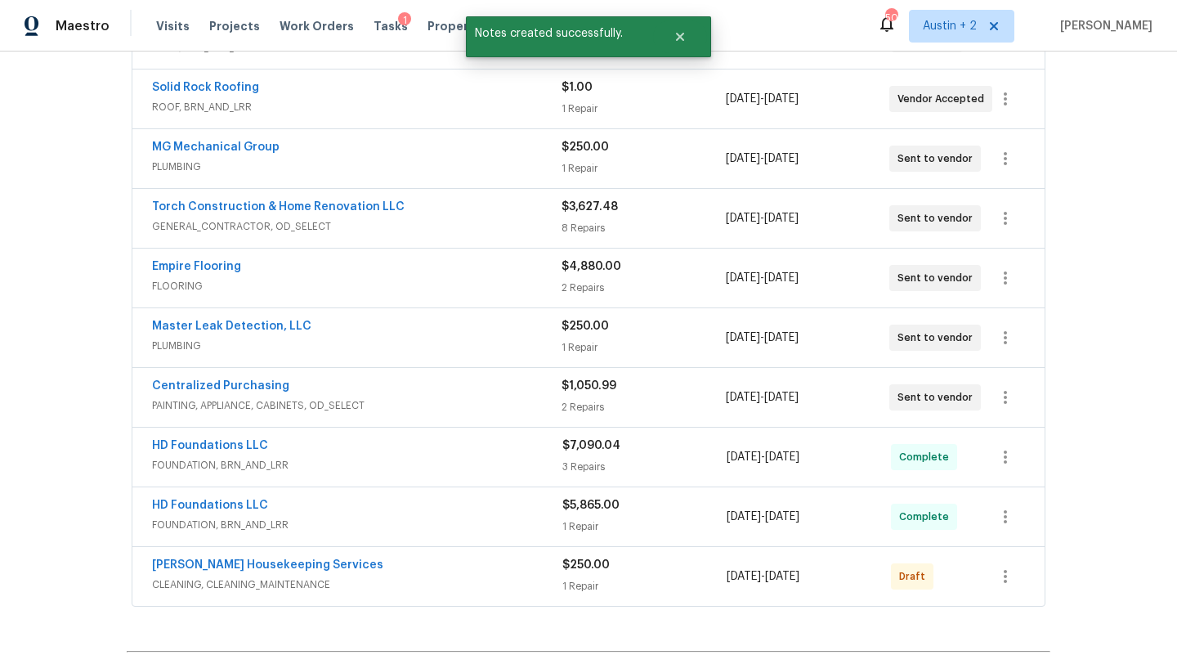
scroll to position [739, 0]
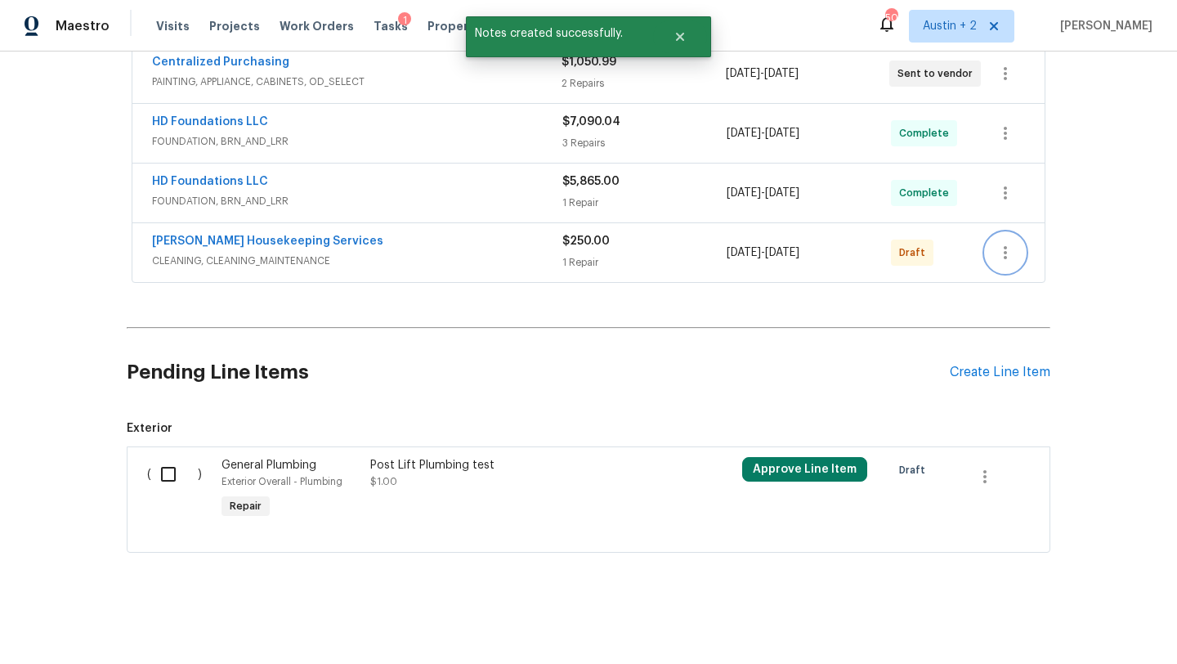
click at [1004, 260] on icon "button" at bounding box center [1005, 253] width 20 height 20
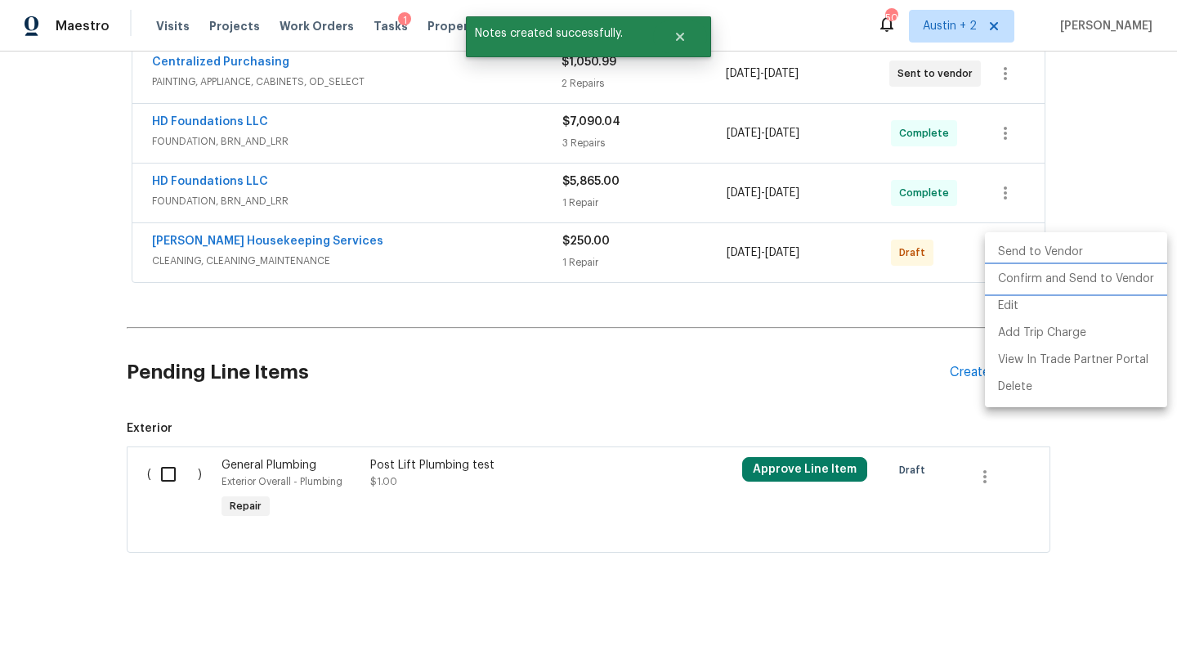
click at [1005, 278] on li "Confirm and Send to Vendor" at bounding box center [1076, 279] width 182 height 27
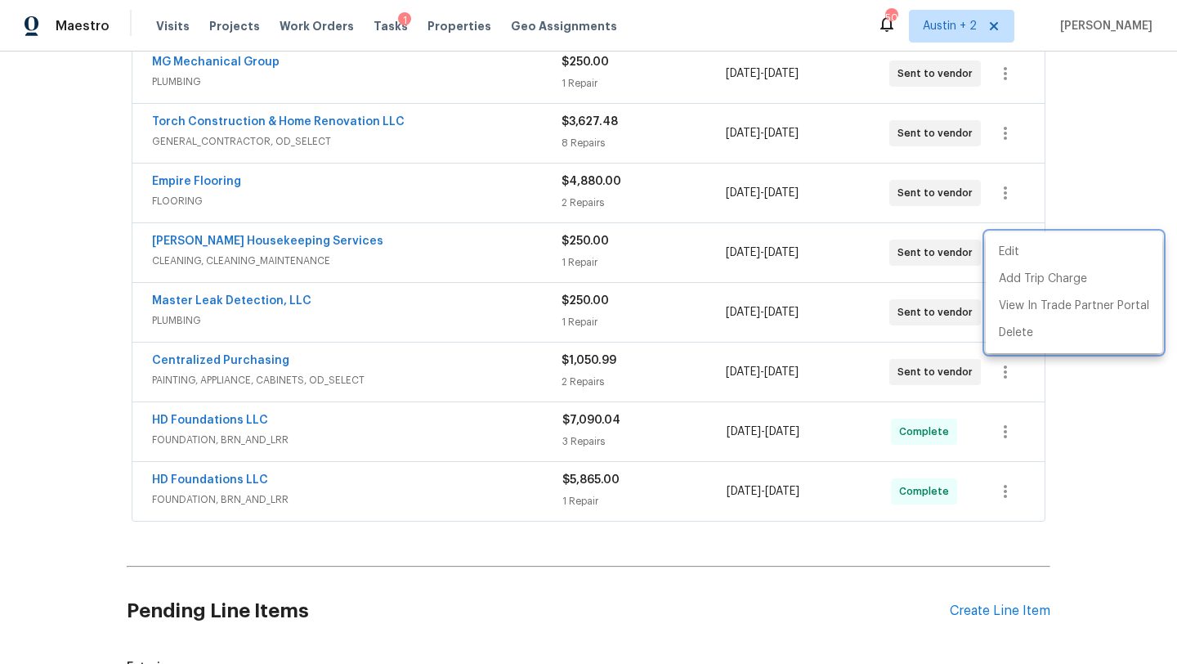
click at [1079, 132] on div at bounding box center [588, 332] width 1177 height 664
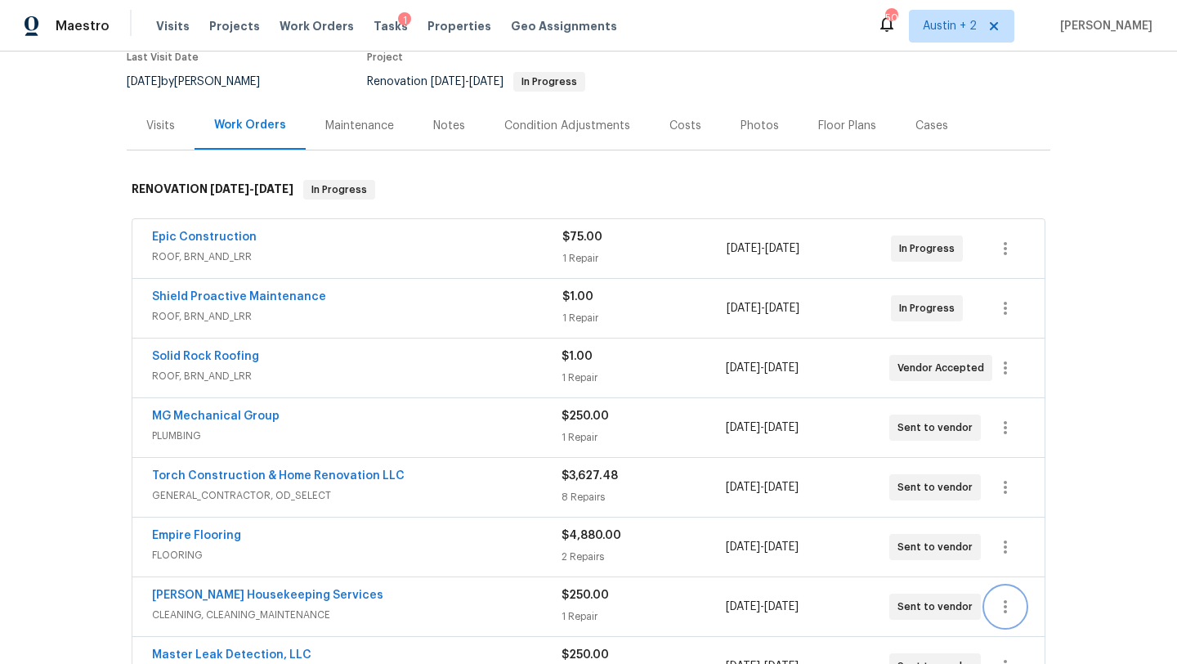
scroll to position [250, 0]
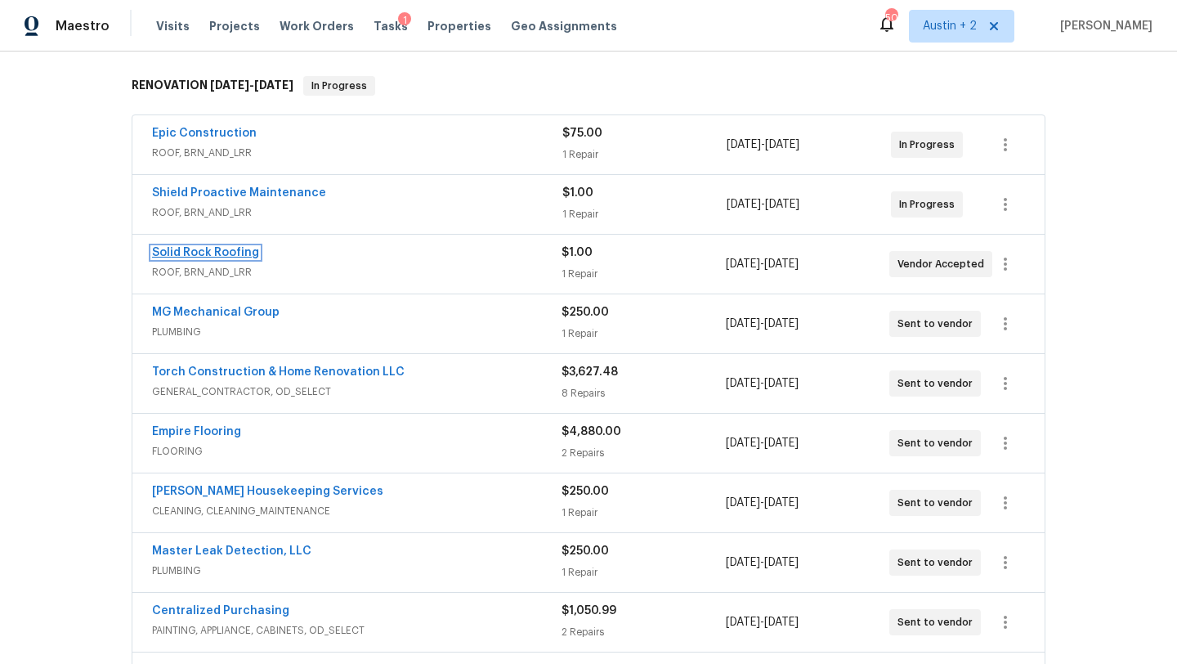
click at [244, 254] on link "Solid Rock Roofing" at bounding box center [205, 252] width 107 height 11
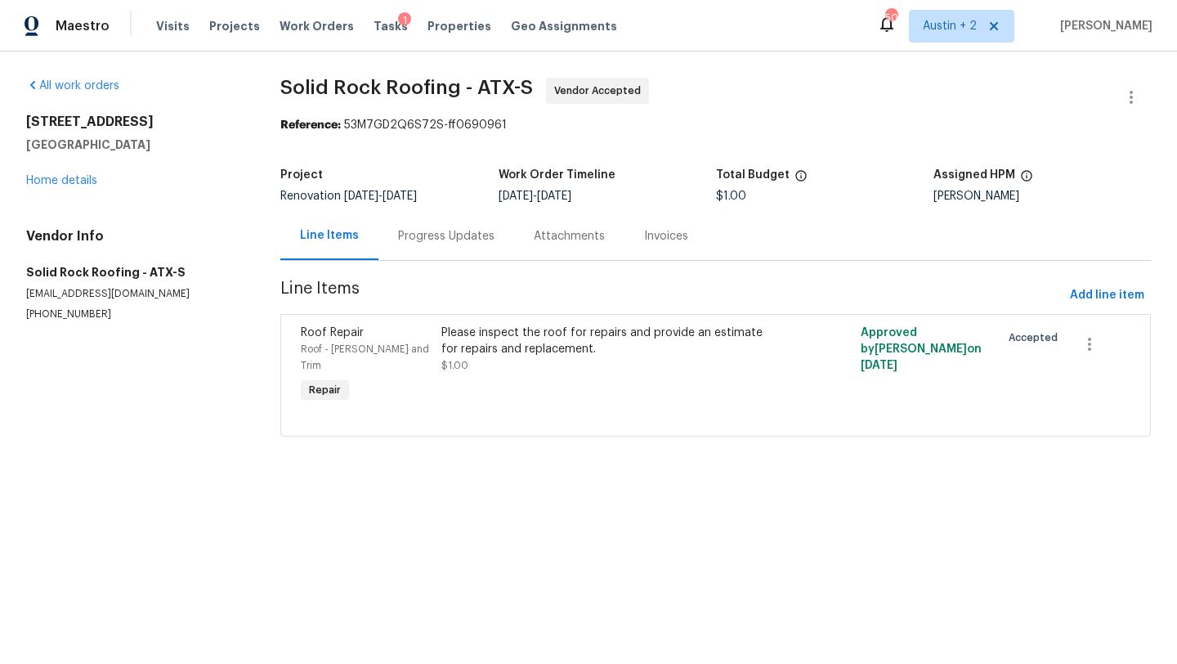
click at [458, 237] on div "Progress Updates" at bounding box center [446, 236] width 96 height 16
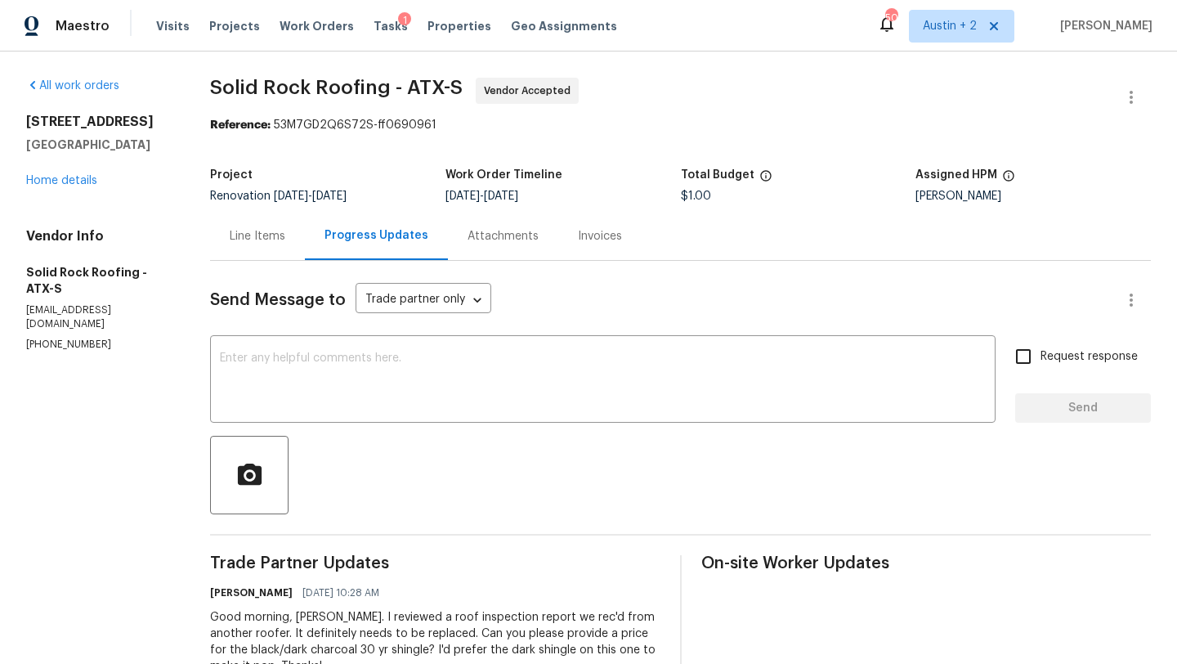
scroll to position [184, 0]
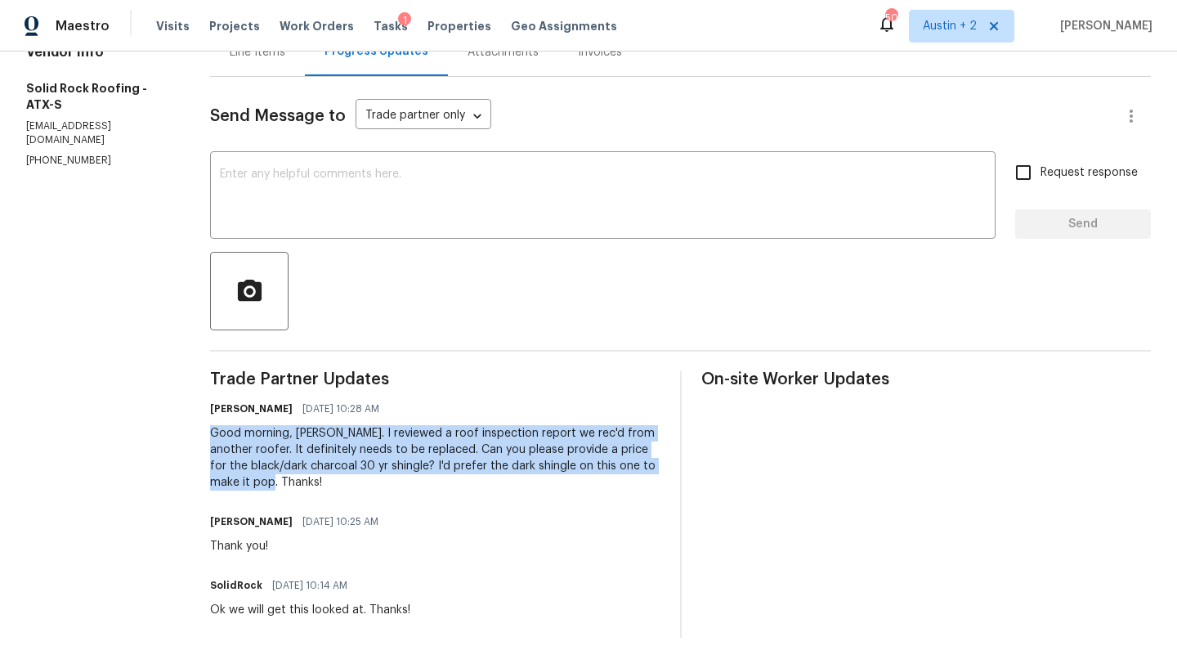
drag, startPoint x: 216, startPoint y: 432, endPoint x: 304, endPoint y: 477, distance: 99.0
click at [304, 477] on div "All work orders [STREET_ADDRESS] Home details Vendor Info Solid Rock Roofing - …" at bounding box center [588, 266] width 1177 height 796
copy div "Good morning, [PERSON_NAME]. I reviewed a roof inspection report we rec'd from …"
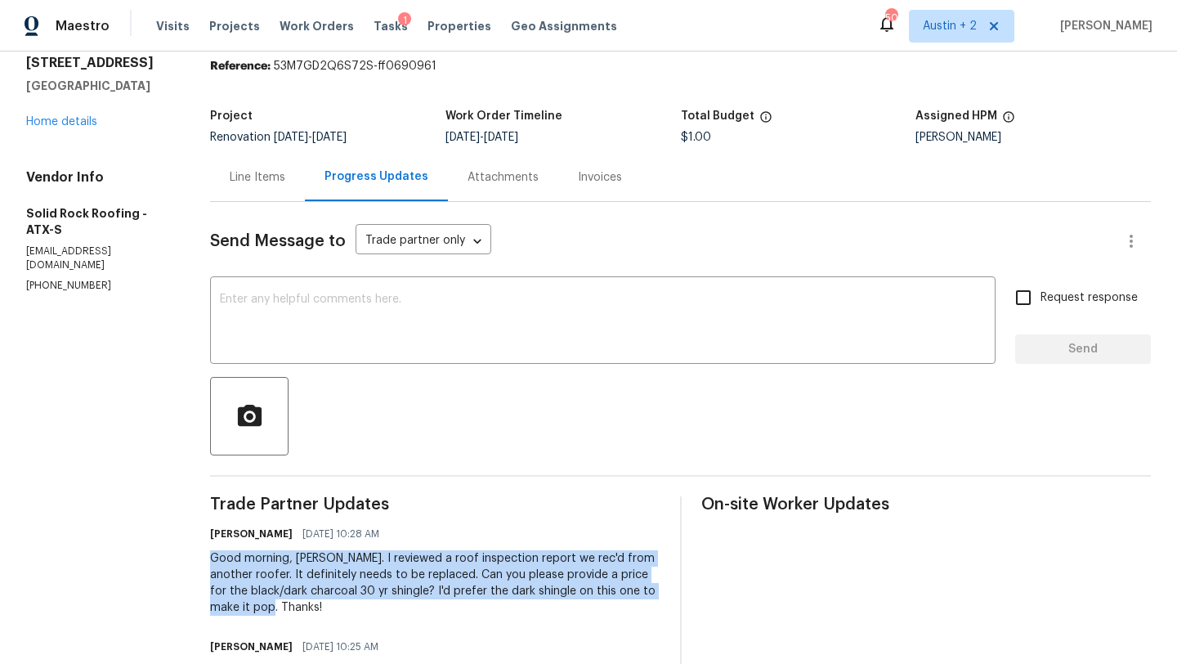
scroll to position [0, 0]
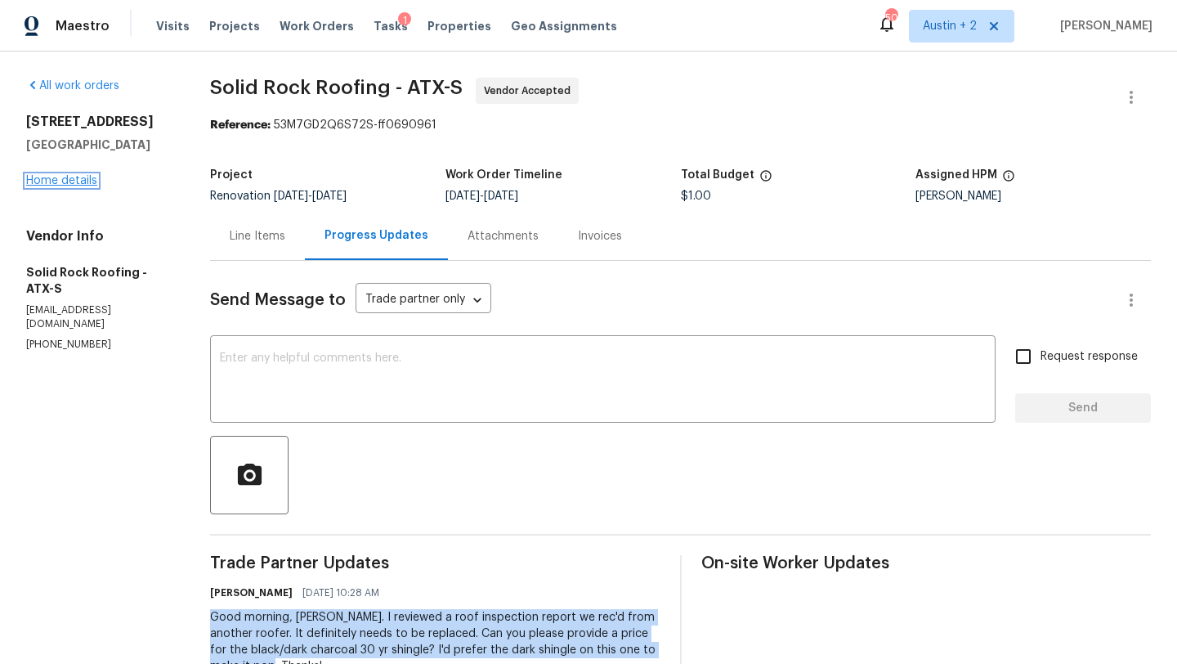
click at [81, 181] on link "Home details" at bounding box center [61, 180] width 71 height 11
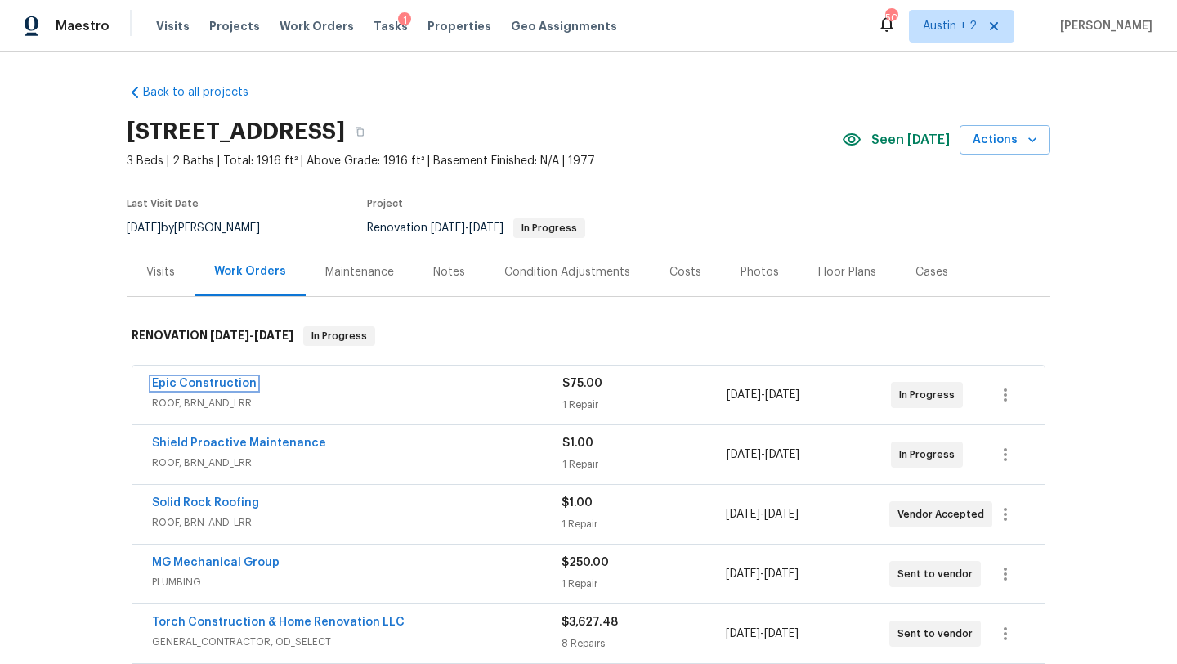
click at [235, 387] on link "Epic Construction" at bounding box center [204, 383] width 105 height 11
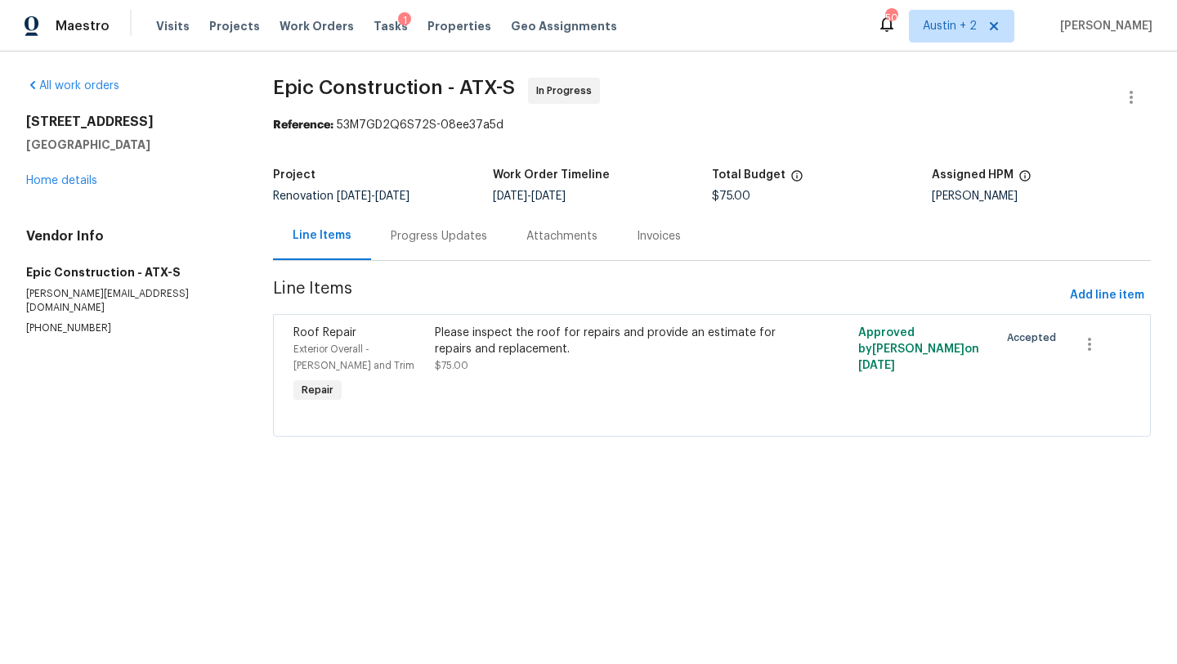
click at [422, 237] on div "Progress Updates" at bounding box center [439, 236] width 96 height 16
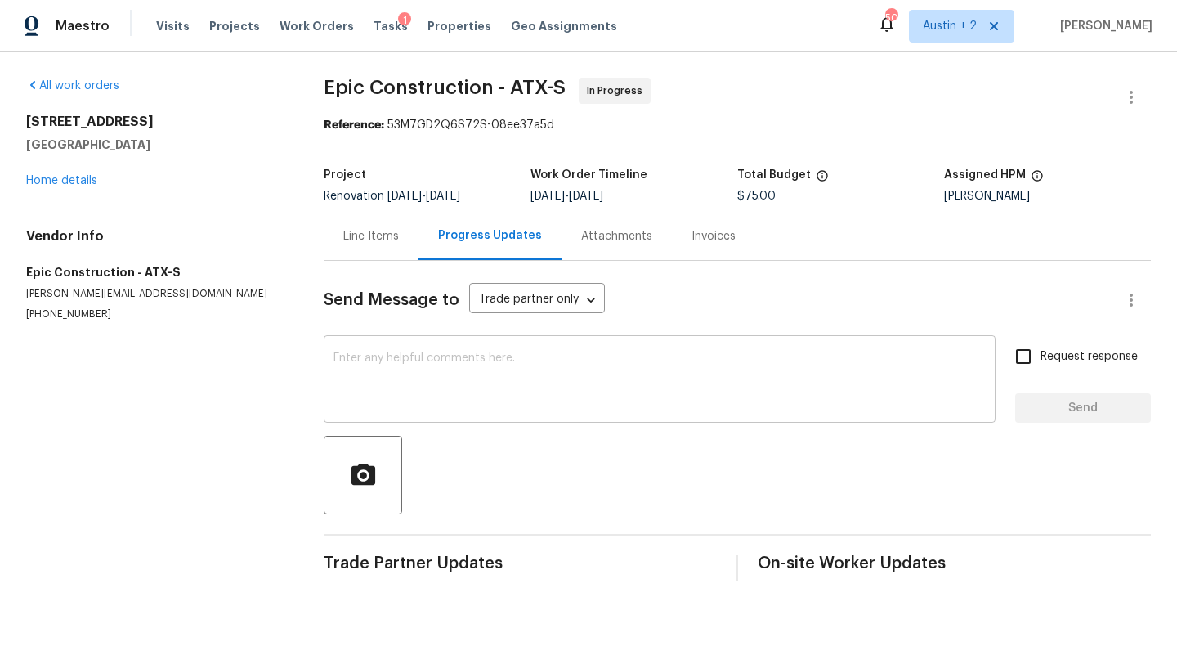
click at [385, 388] on textarea at bounding box center [659, 380] width 652 height 57
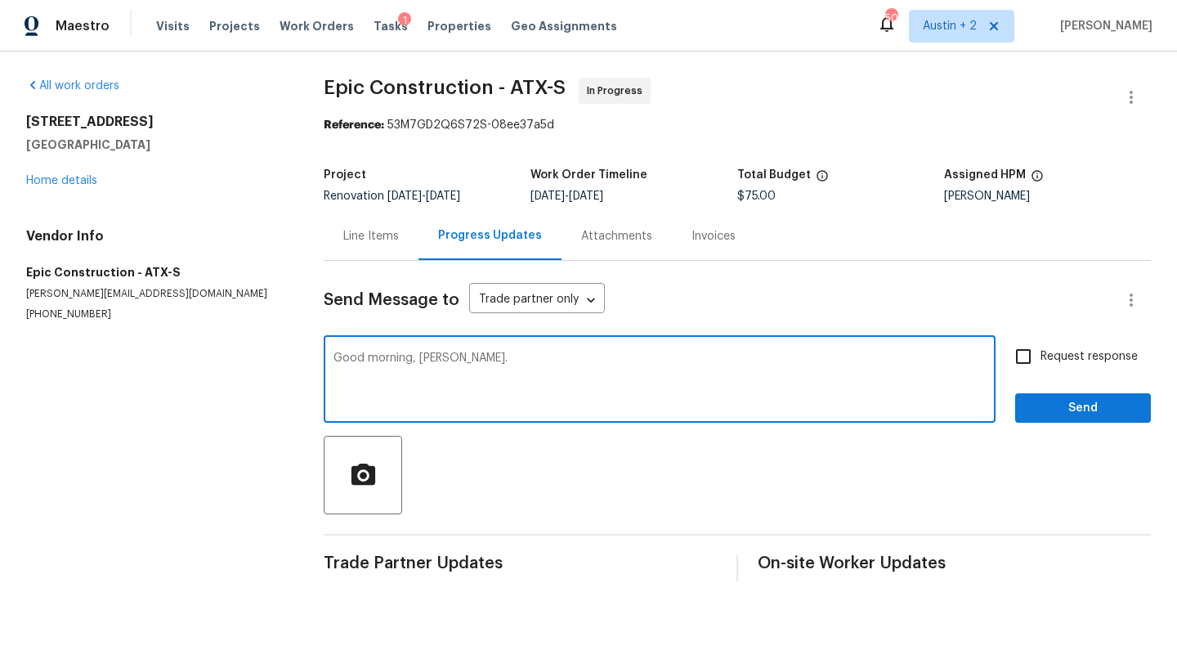
paste textarea "Good morning, [PERSON_NAME]. I reviewed a roof inspection report we rec'd from …"
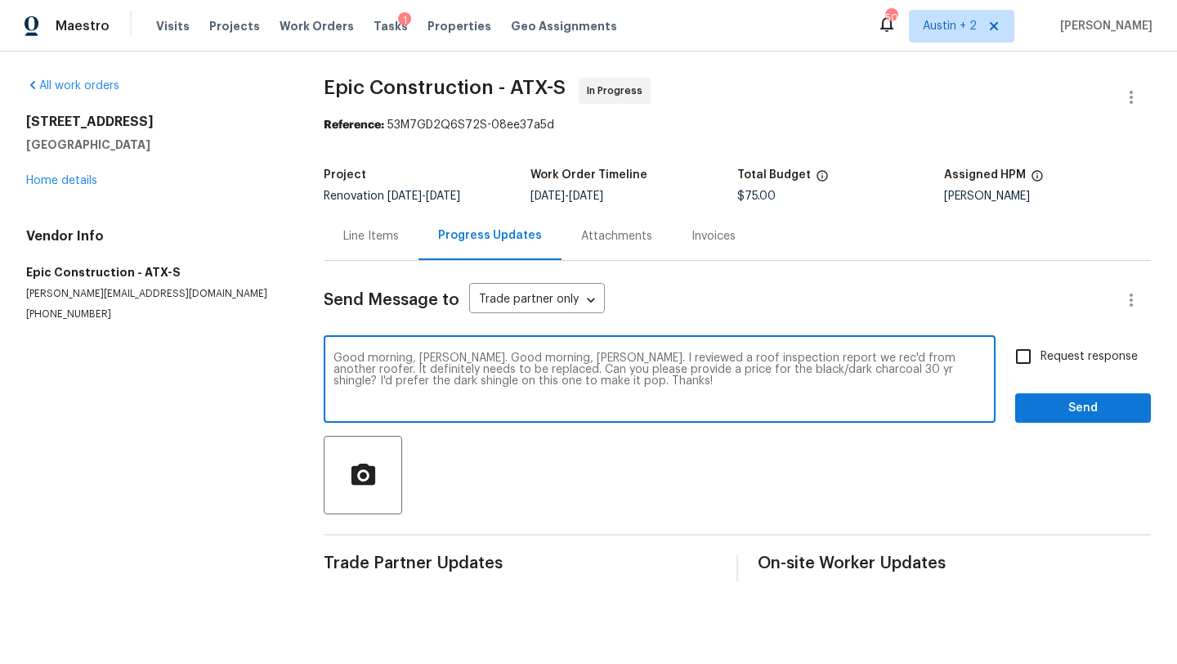
drag, startPoint x: 558, startPoint y: 358, endPoint x: 448, endPoint y: 353, distance: 110.4
click at [448, 353] on textarea "Good morning, [PERSON_NAME]. Good morning, [PERSON_NAME]. I reviewed a roof ins…" at bounding box center [659, 380] width 652 height 57
type textarea "Good morning, [PERSON_NAME]. I reviewed a roof inspection report we rec'd from …"
click at [1028, 356] on input "Request response" at bounding box center [1023, 356] width 34 height 34
checkbox input "true"
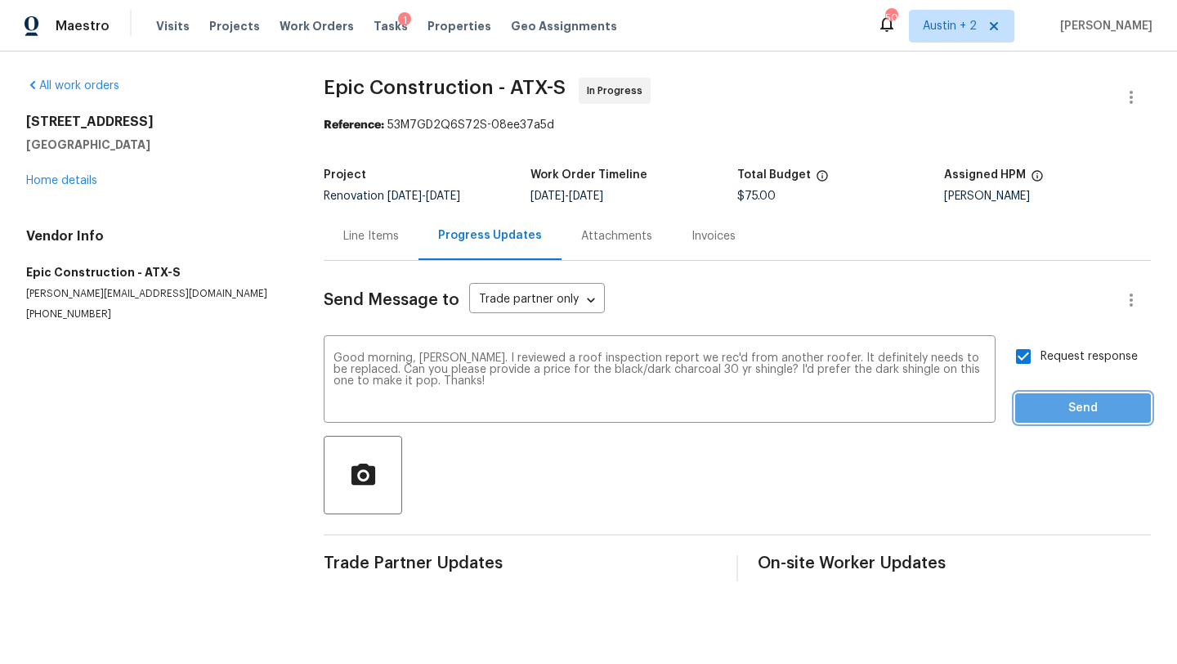
click at [1059, 409] on span "Send" at bounding box center [1083, 408] width 110 height 20
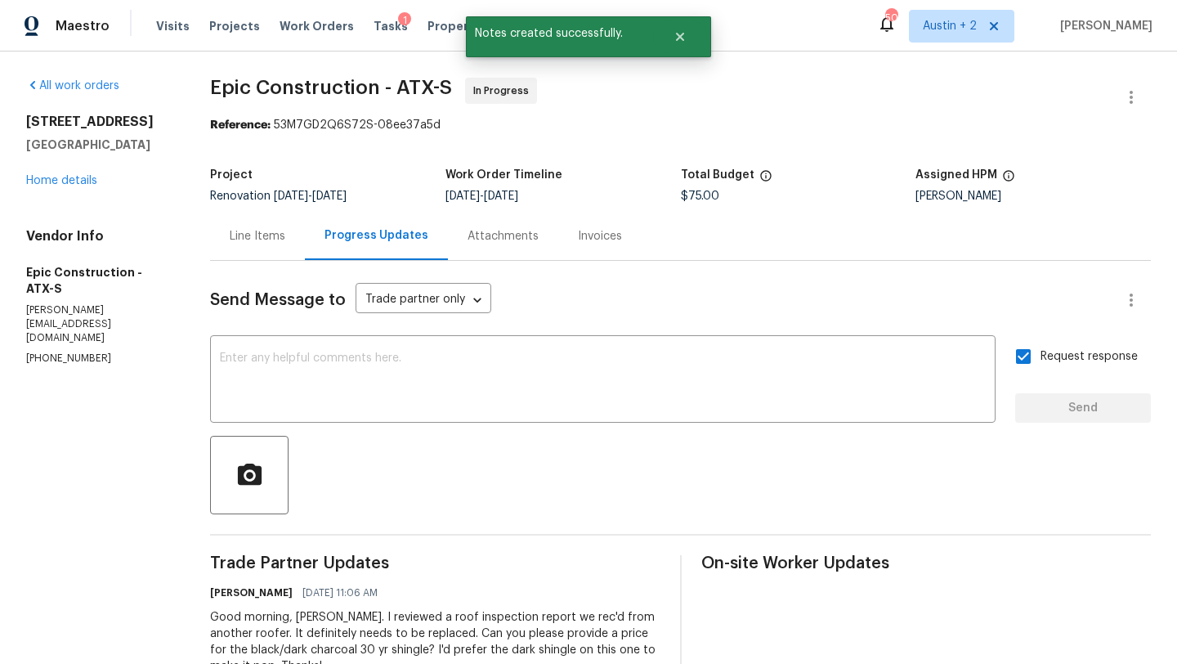
click at [52, 173] on div "[STREET_ADDRESS] Home details" at bounding box center [98, 151] width 145 height 75
click at [54, 184] on link "Home details" at bounding box center [61, 180] width 71 height 11
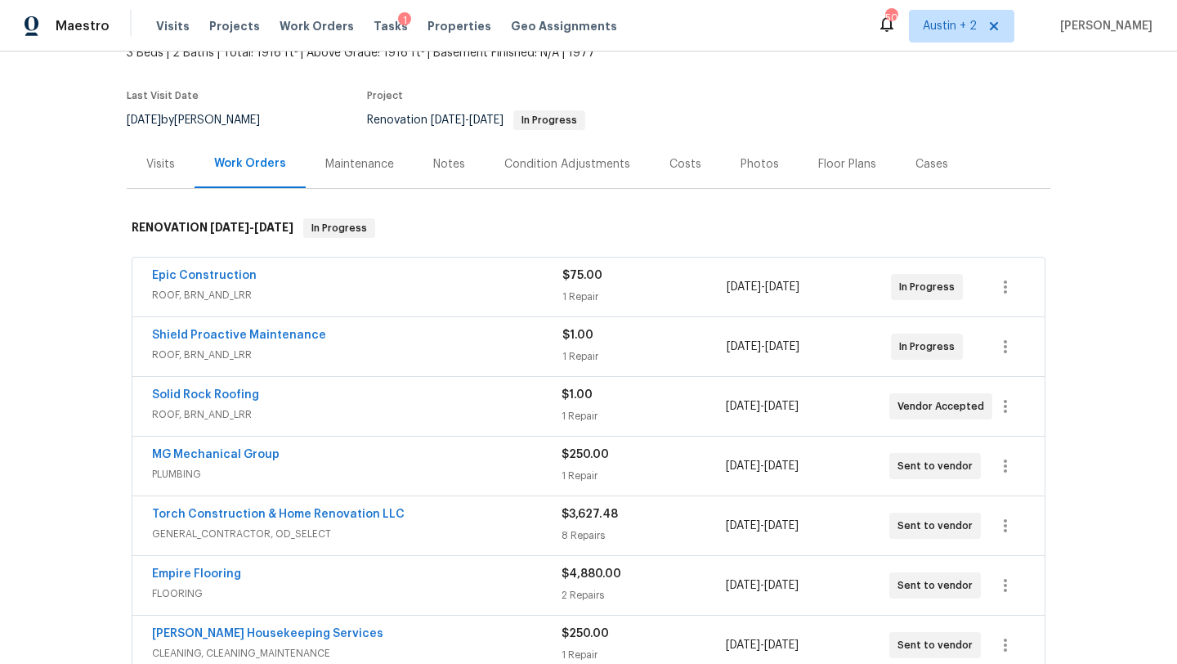
scroll to position [100, 0]
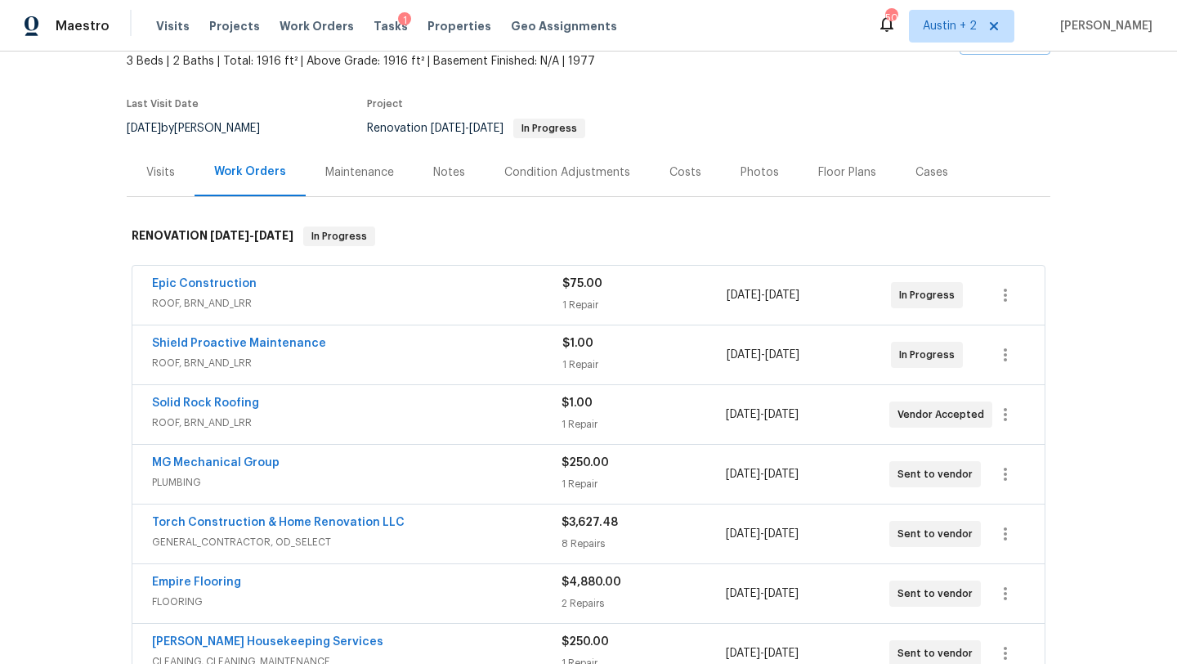
click at [437, 175] on div "Notes" at bounding box center [449, 172] width 32 height 16
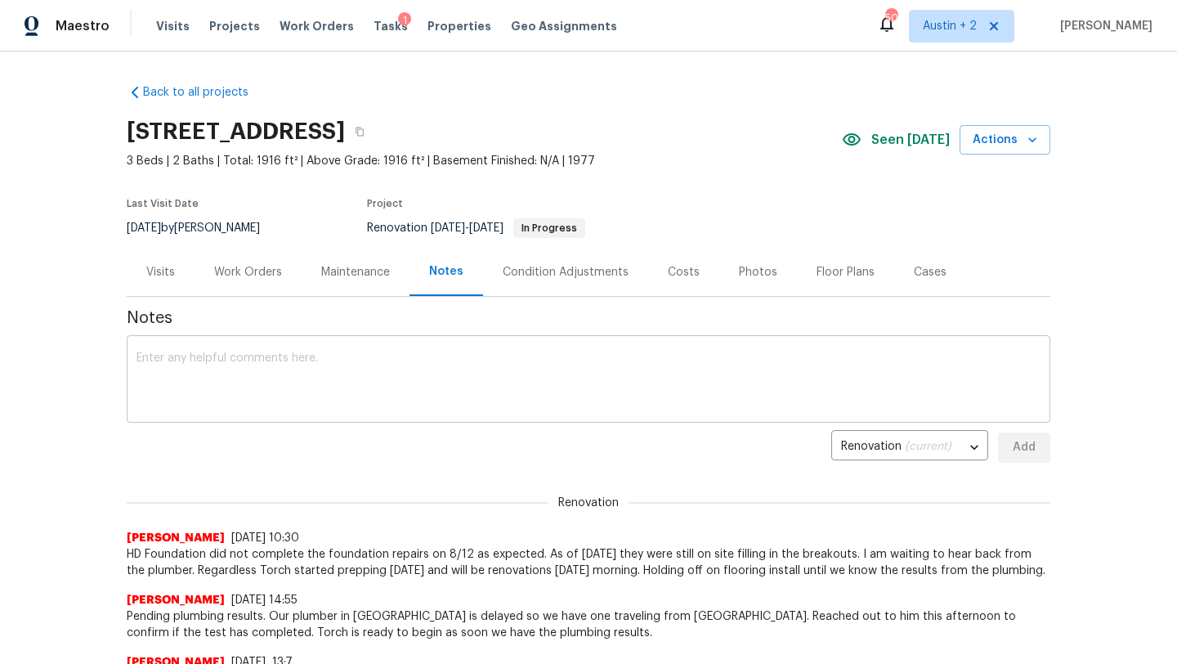
click at [349, 346] on div "x ​" at bounding box center [588, 380] width 923 height 83
click at [678, 270] on div "Costs" at bounding box center [684, 272] width 32 height 16
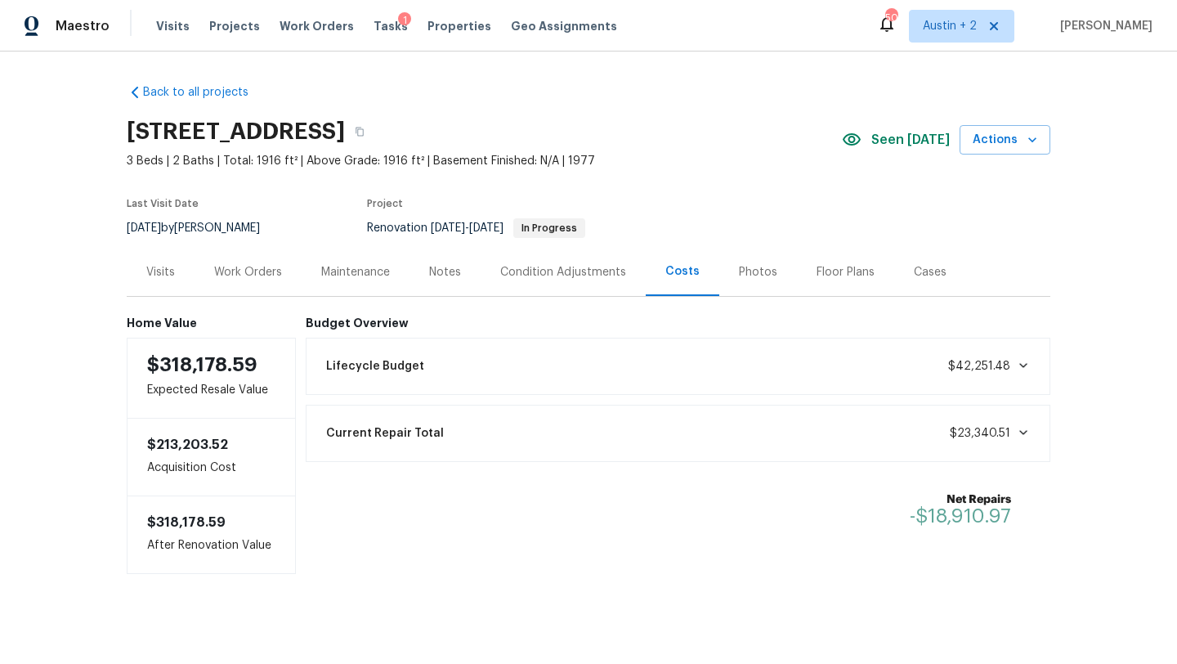
scroll to position [9, 0]
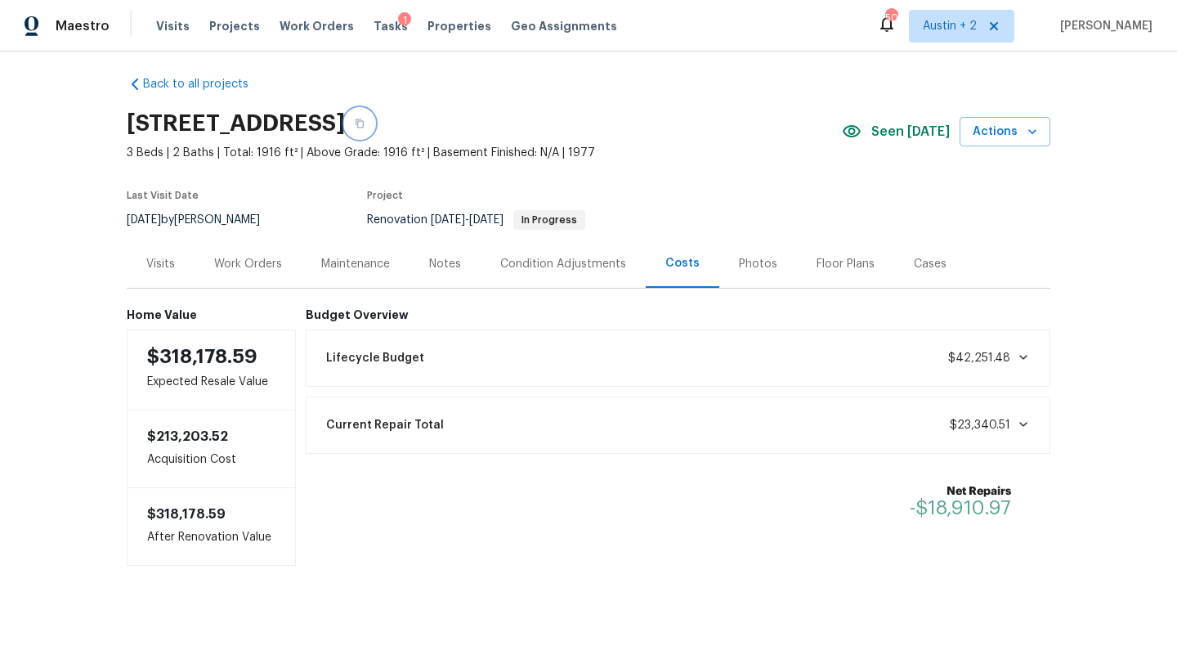
click at [364, 120] on icon "button" at bounding box center [360, 123] width 10 height 10
click at [441, 259] on div "Notes" at bounding box center [445, 264] width 32 height 16
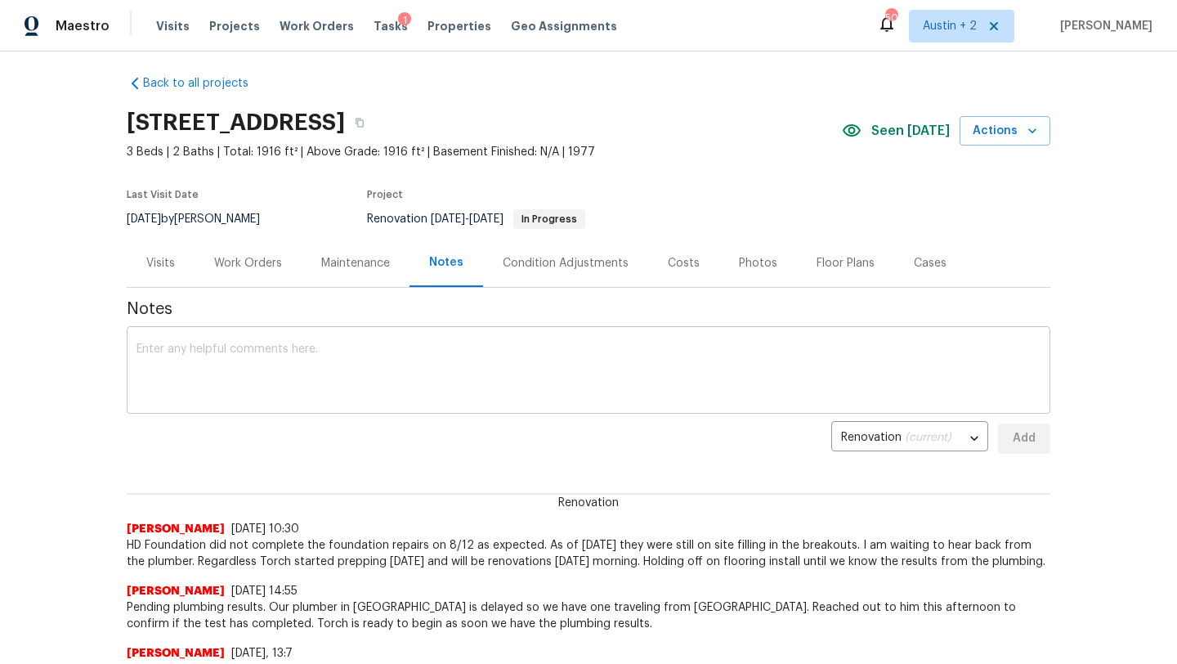
click at [364, 360] on textarea at bounding box center [588, 371] width 904 height 57
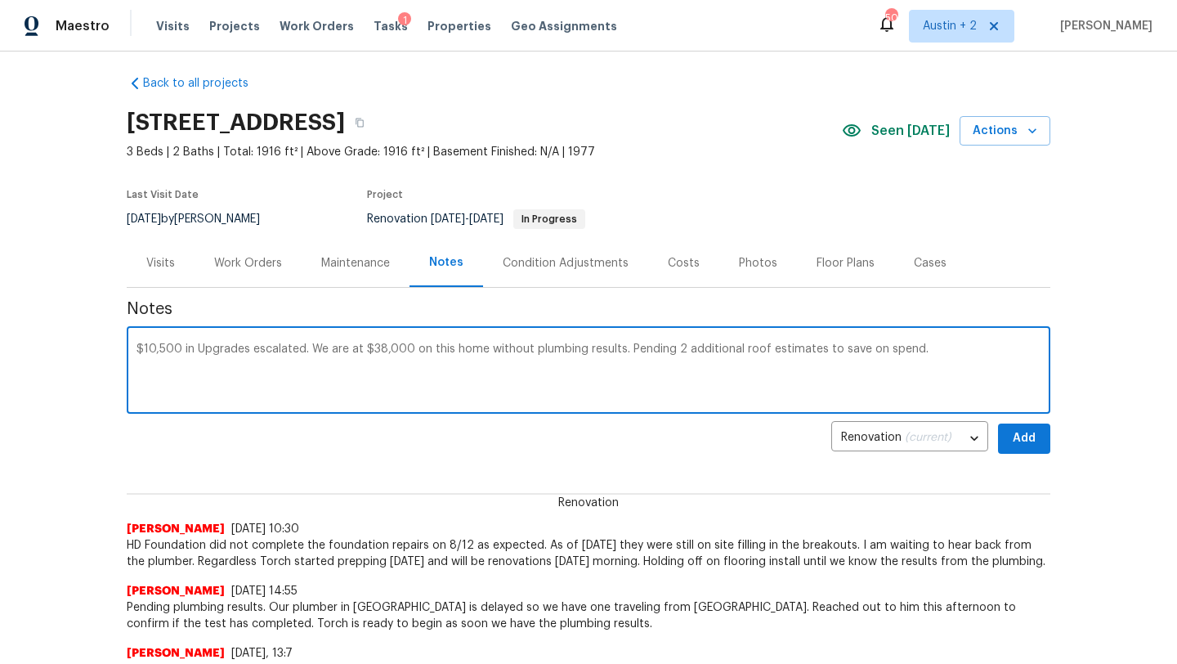
paste textarea "[URL][DOMAIN_NAME]"
click at [541, 362] on textarea "$10,500 in Upgrades escalated. We are at $38,000 on this home without plumbing …" at bounding box center [588, 371] width 904 height 57
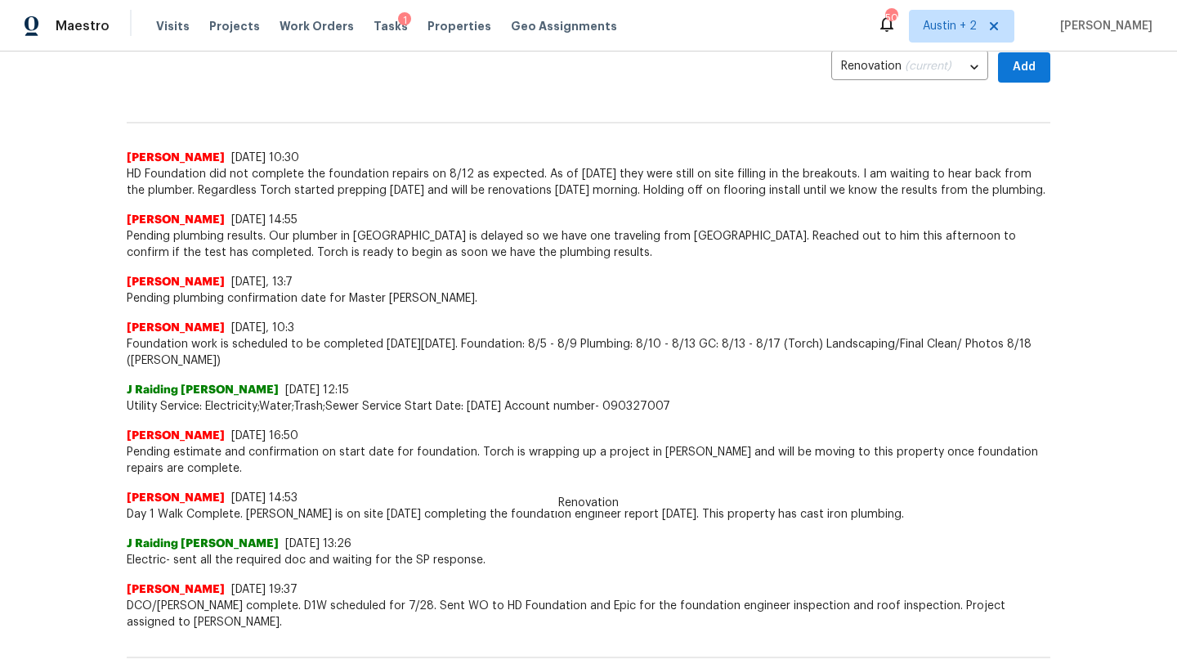
scroll to position [373, 0]
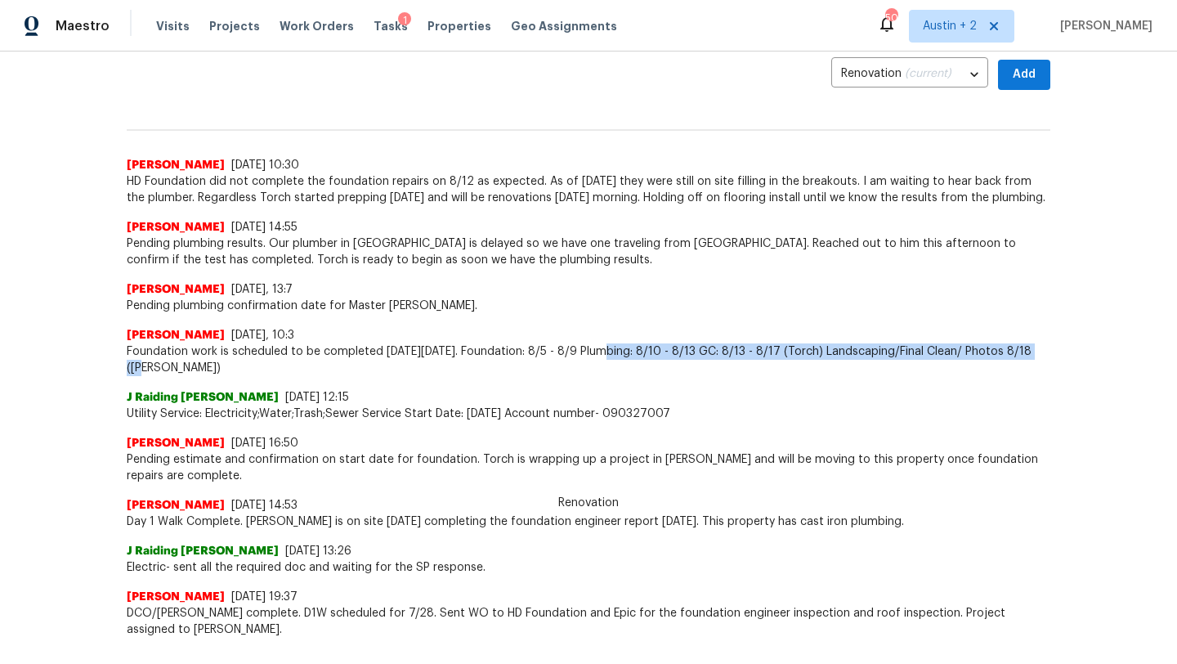
drag, startPoint x: 589, startPoint y: 350, endPoint x: 1039, endPoint y: 351, distance: 450.3
click at [1039, 351] on span "Foundation work is scheduled to be completed [DATE][DATE]. Foundation: 8/5 - 8/…" at bounding box center [588, 359] width 923 height 33
copy span "Plumbing: 8/10 - 8/13 GC: 8/13 - 8/17 (Torch) Landscaping/Final Clean/ Photos 8…"
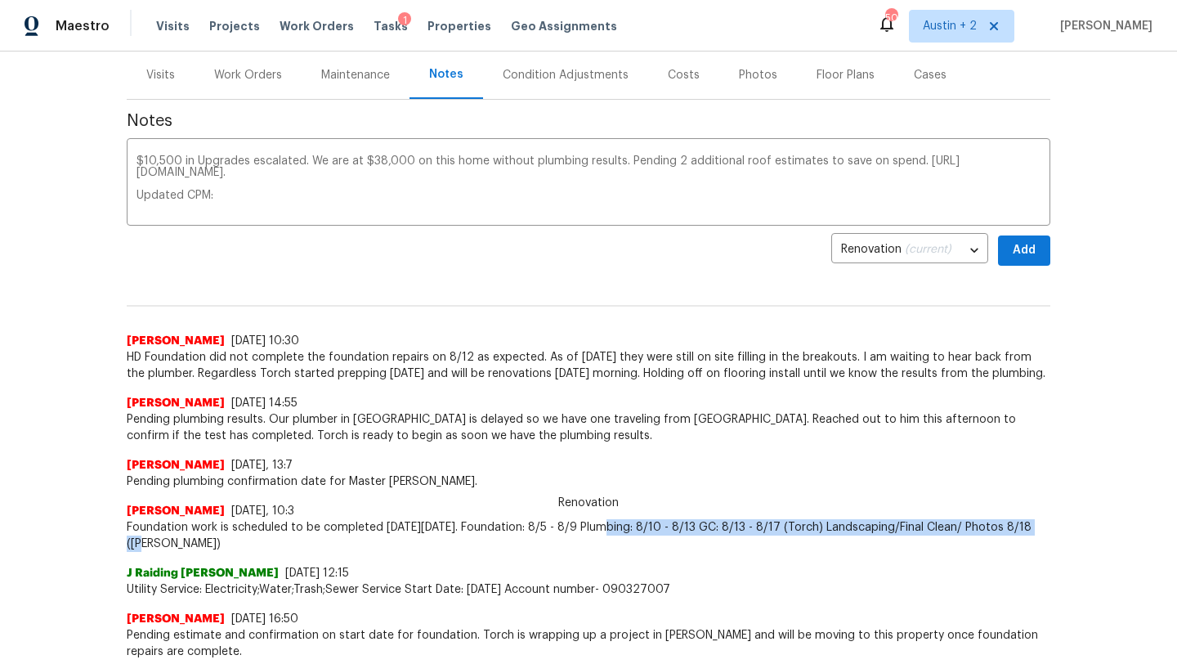
scroll to position [176, 0]
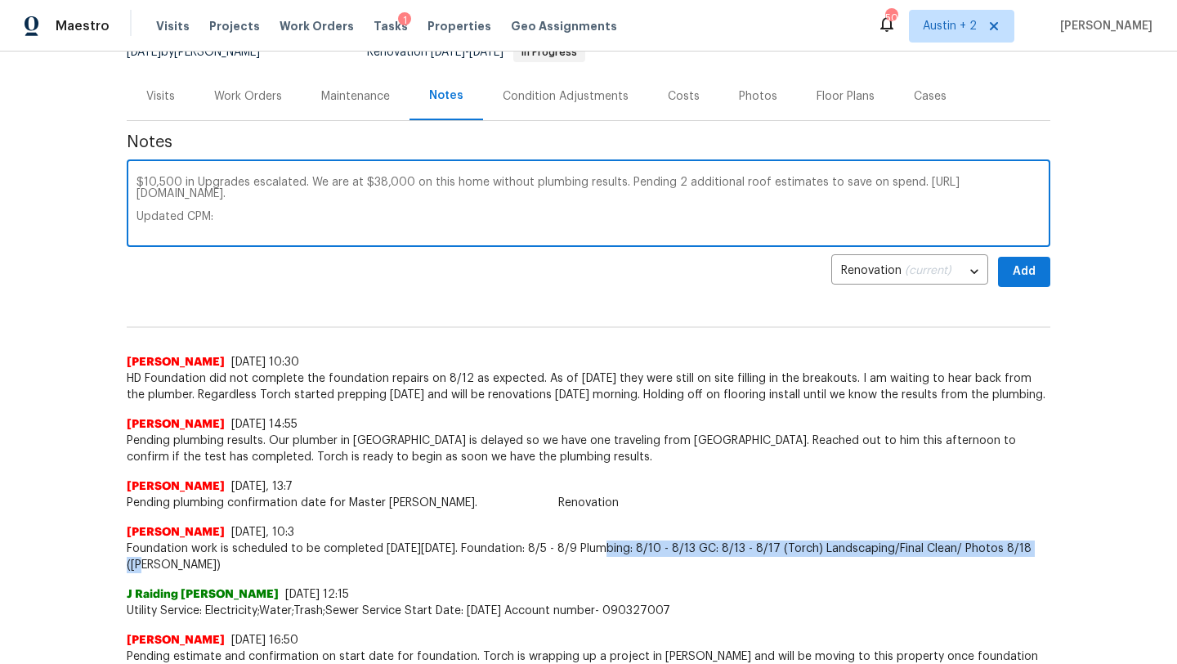
click at [230, 226] on textarea "$10,500 in Upgrades escalated. We are at $38,000 on this home without plumbing …" at bounding box center [588, 205] width 904 height 57
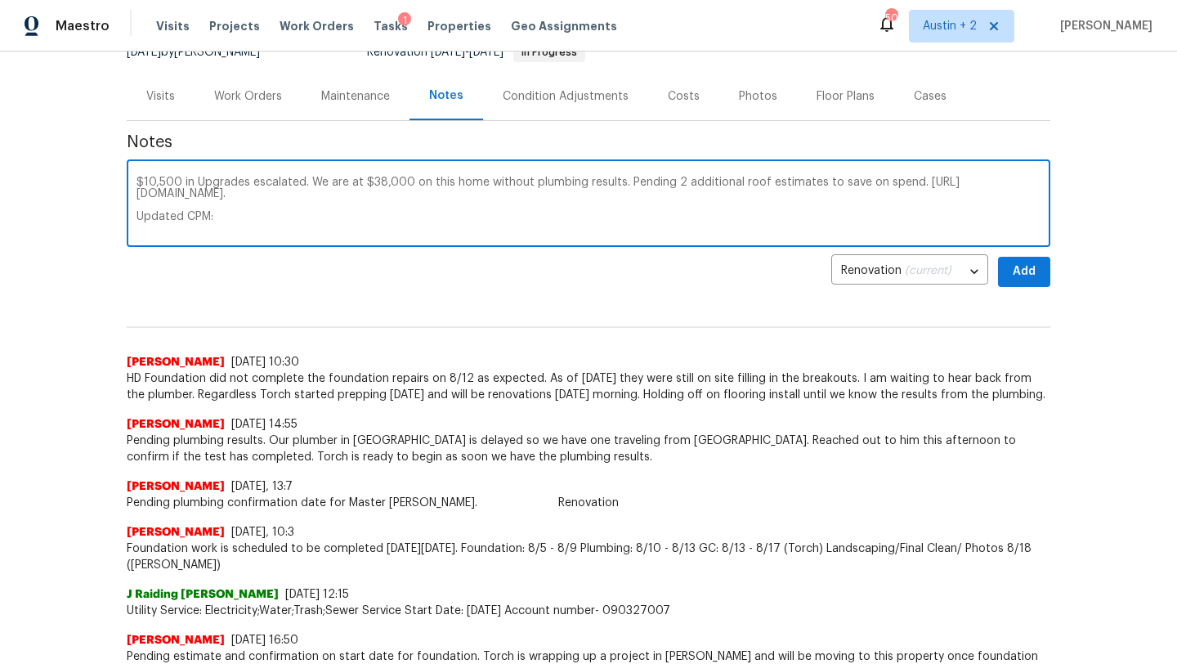
paste textarea "Plumbing: 8/10 - 8/13 GC: 8/13 - 8/17 (Torch) Landscaping/Final Clean/ Photos 8…"
click at [254, 226] on textarea "$10,500 in Upgrades escalated. We are at $38,000 on this home without plumbing …" at bounding box center [588, 205] width 904 height 57
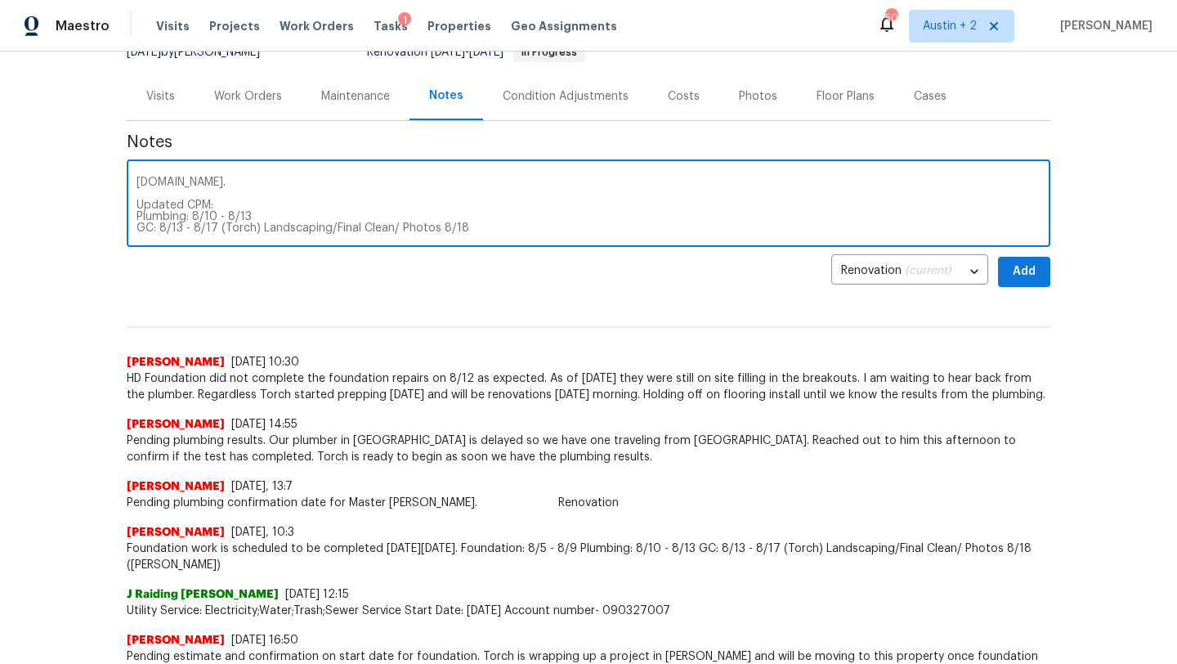
click at [176, 226] on textarea "$10,500 in Upgrades escalated. We are at $38,000 on this home without plumbing …" at bounding box center [588, 205] width 904 height 57
click at [177, 226] on textarea "$10,500 in Upgrades escalated. We are at $38,000 on this home without plumbing …" at bounding box center [588, 205] width 904 height 57
drag, startPoint x: 212, startPoint y: 230, endPoint x: 203, endPoint y: 230, distance: 9.8
click at [203, 230] on textarea "$10,500 in Upgrades escalated. We are at $38,000 on this home without plumbing …" at bounding box center [588, 205] width 904 height 57
click at [259, 227] on textarea "$10,500 in Upgrades escalated. We are at $38,000 on this home without plumbing …" at bounding box center [588, 205] width 904 height 57
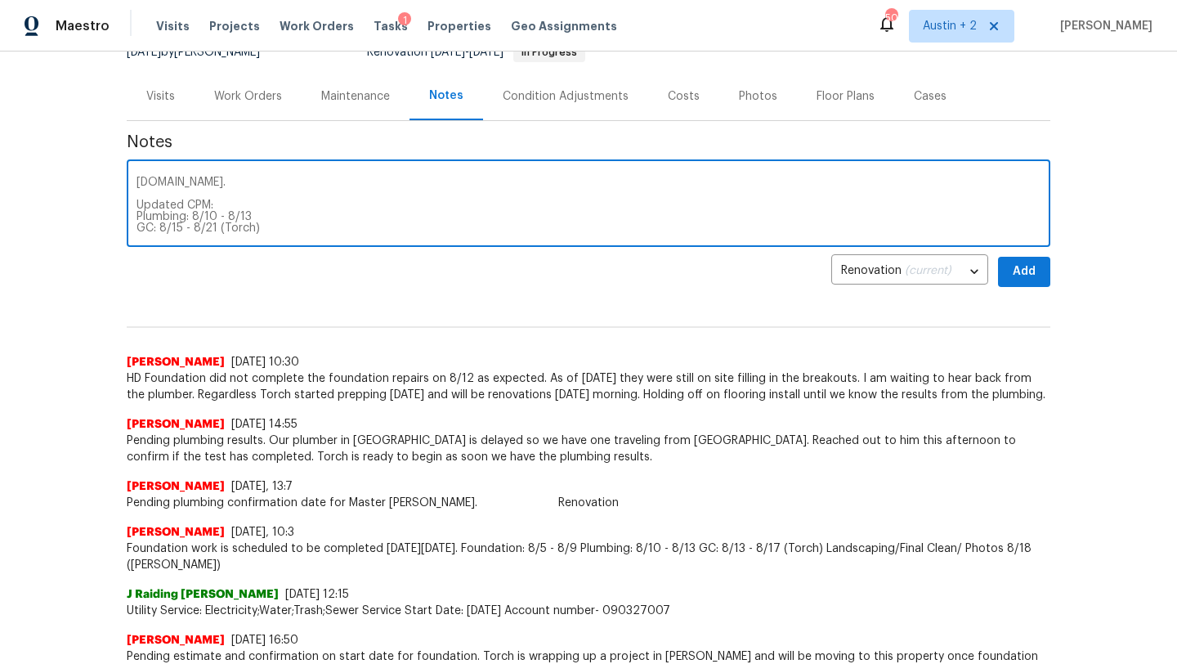
scroll to position [23, 0]
click at [270, 212] on textarea "$10,500 in Upgrades escalated. We are at $38,000 on this home without plumbing …" at bounding box center [588, 205] width 904 height 57
drag, startPoint x: 342, startPoint y: 228, endPoint x: 326, endPoint y: 226, distance: 16.5
click at [326, 226] on textarea "$10,500 in Upgrades escalated. We are at $38,000 on this home without plumbing …" at bounding box center [588, 205] width 904 height 57
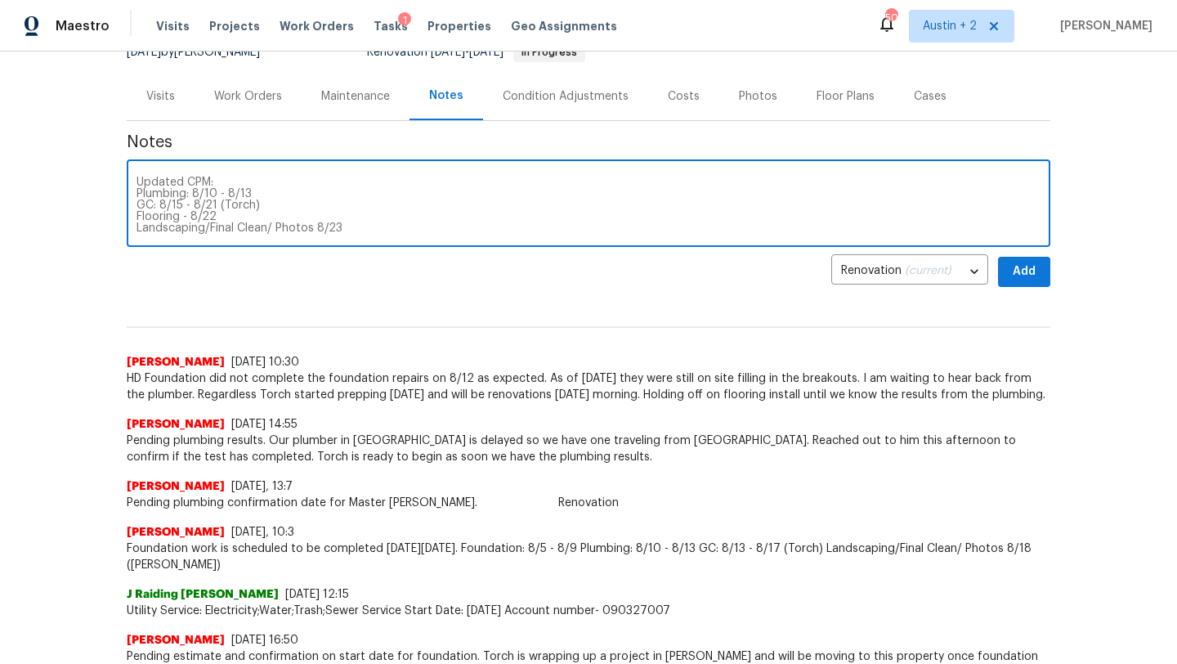
type textarea "$10,500 in Upgrades escalated. We are at $38,000 on this home without plumbing …"
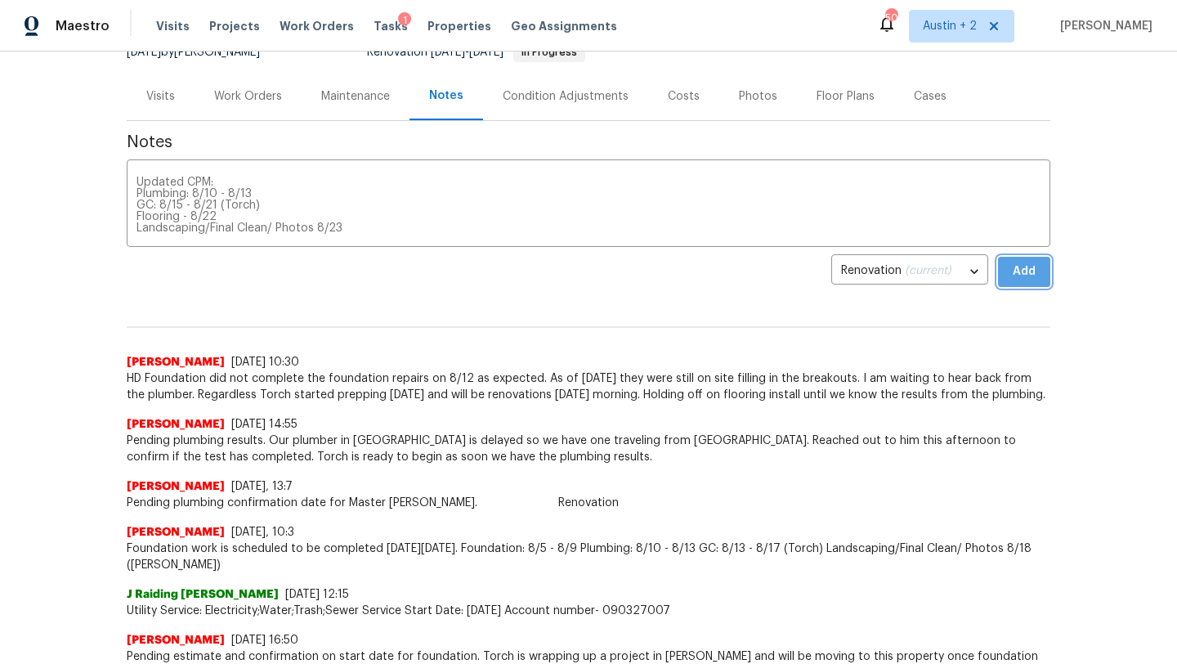
click at [1024, 265] on span "Add" at bounding box center [1024, 272] width 26 height 20
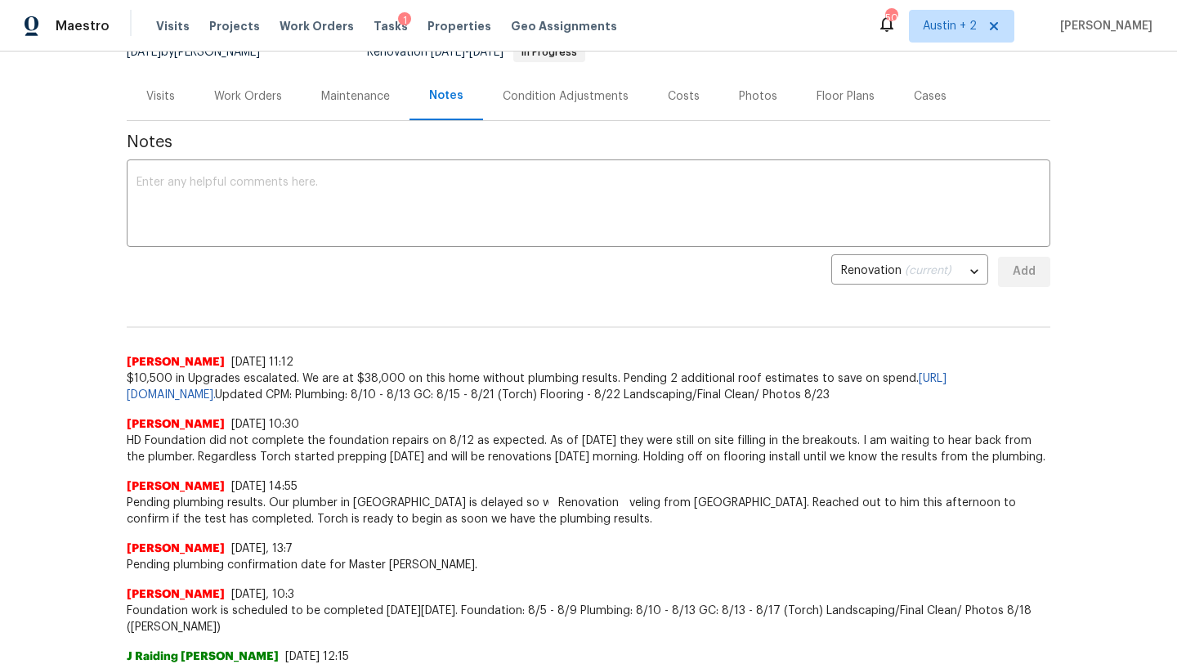
scroll to position [0, 0]
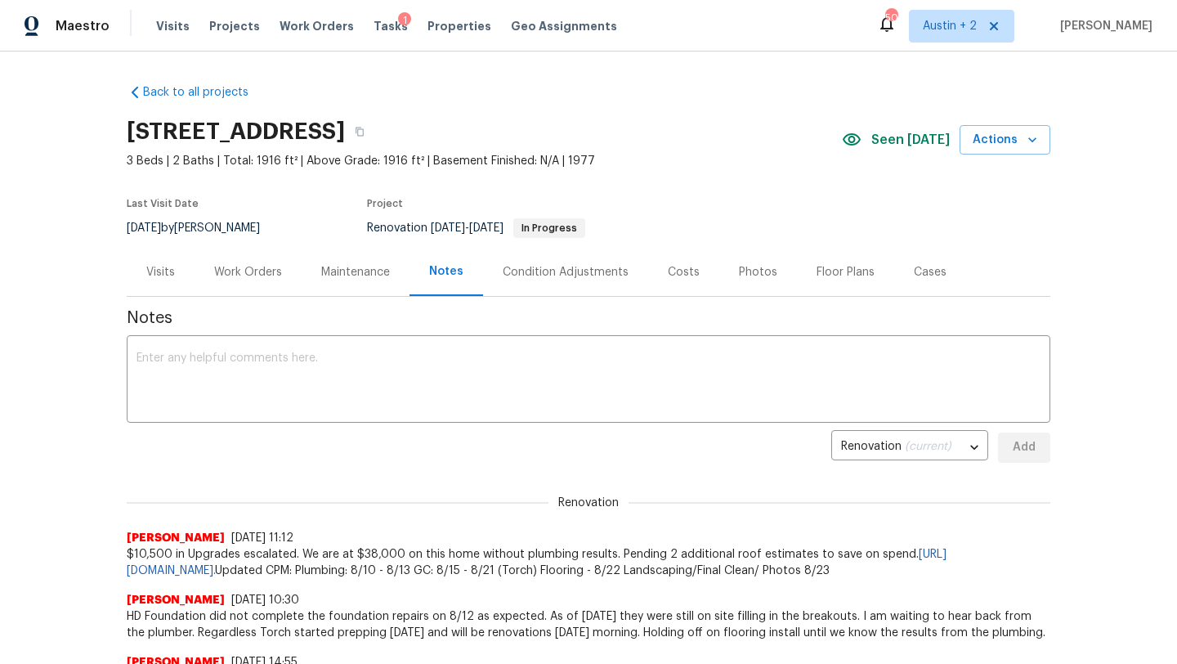
click at [236, 278] on div "Work Orders" at bounding box center [248, 272] width 68 height 16
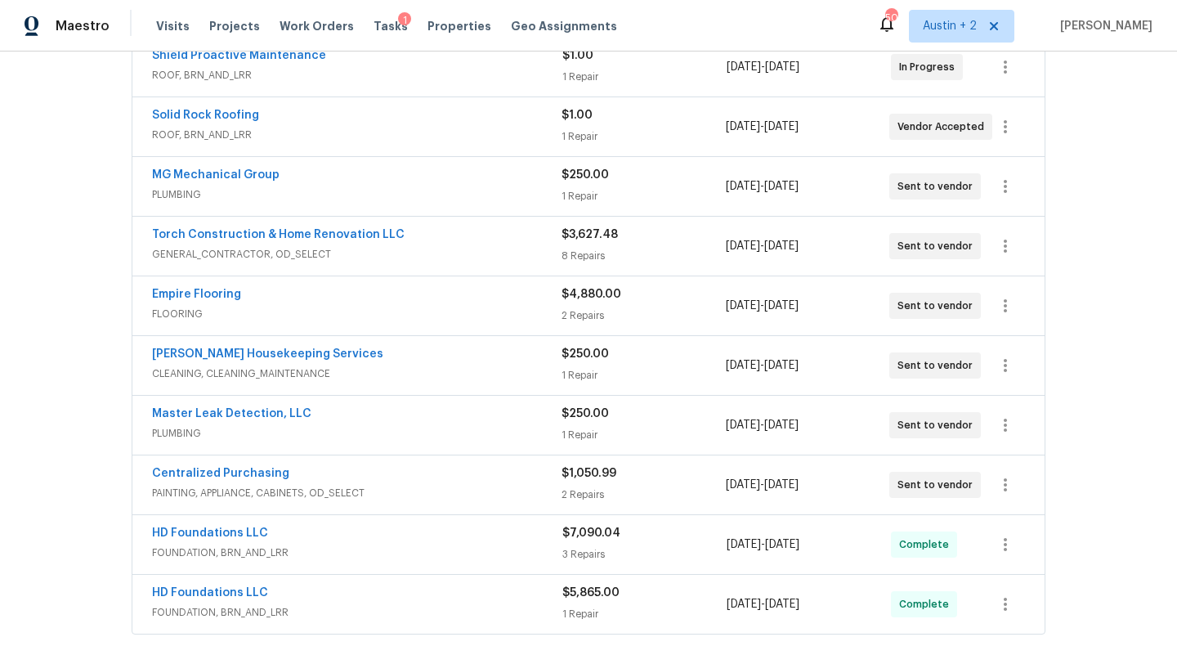
scroll to position [388, 0]
click at [315, 223] on div "Torch Construction & Home Renovation LLC GENERAL_CONTRACTOR, OD_SELECT $3,627.4…" at bounding box center [588, 245] width 912 height 59
click at [376, 234] on link "Torch Construction & Home Renovation LLC" at bounding box center [278, 233] width 253 height 11
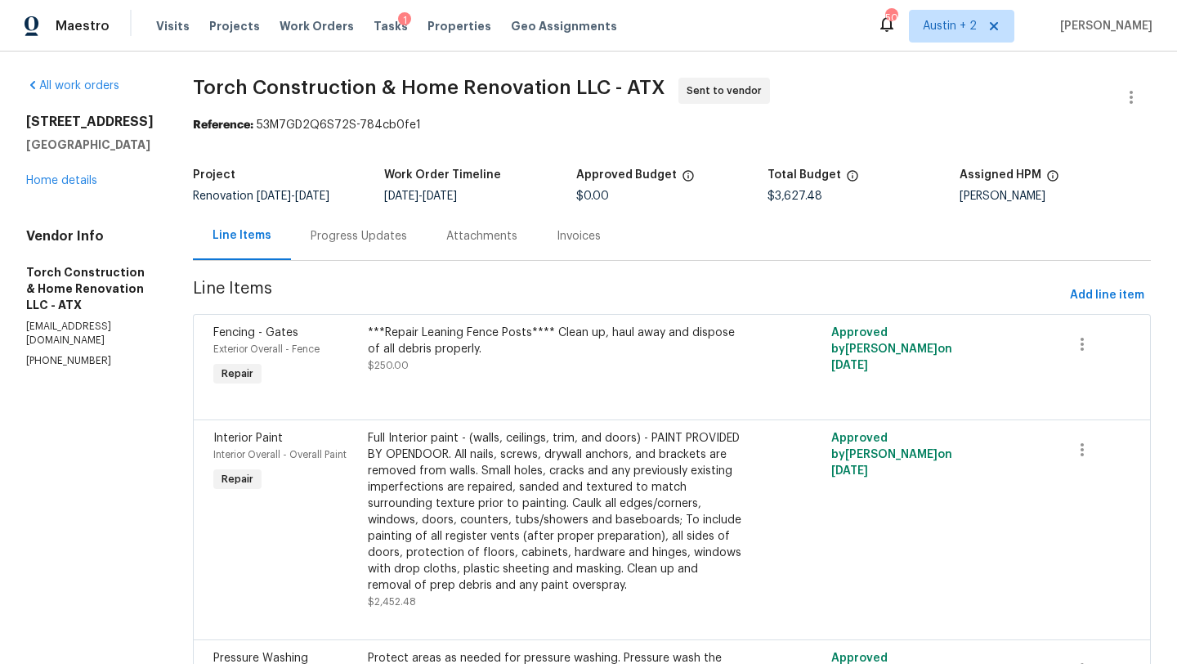
click at [378, 234] on div "Progress Updates" at bounding box center [359, 236] width 96 height 16
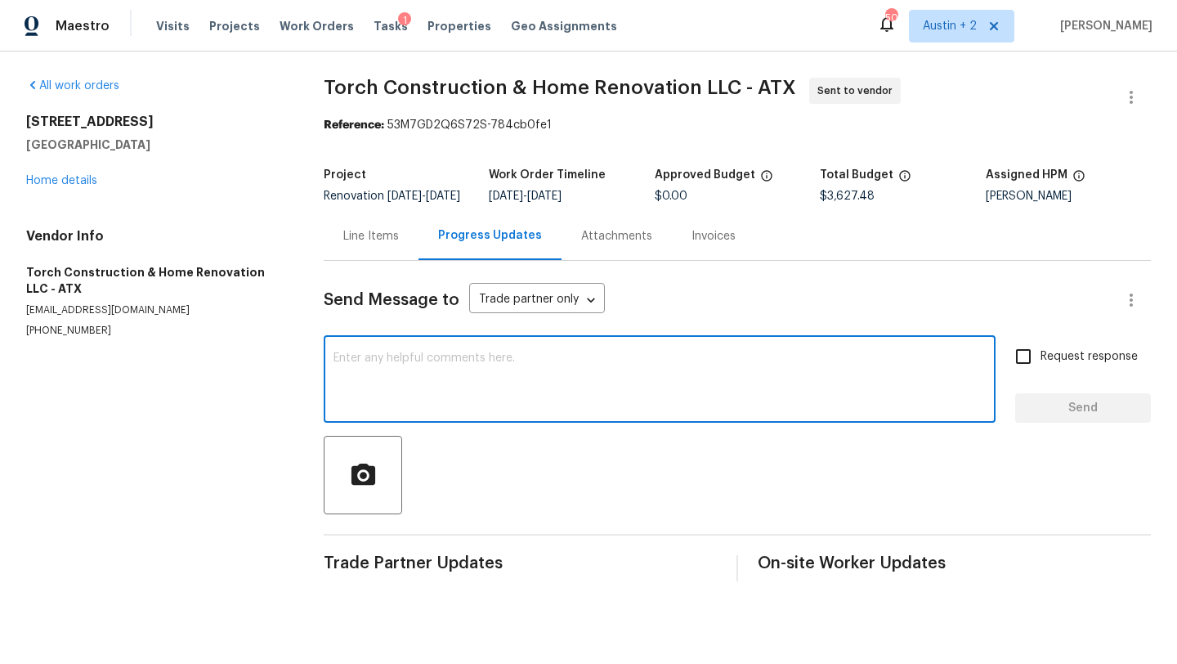
click at [412, 389] on textarea at bounding box center [659, 380] width 652 height 57
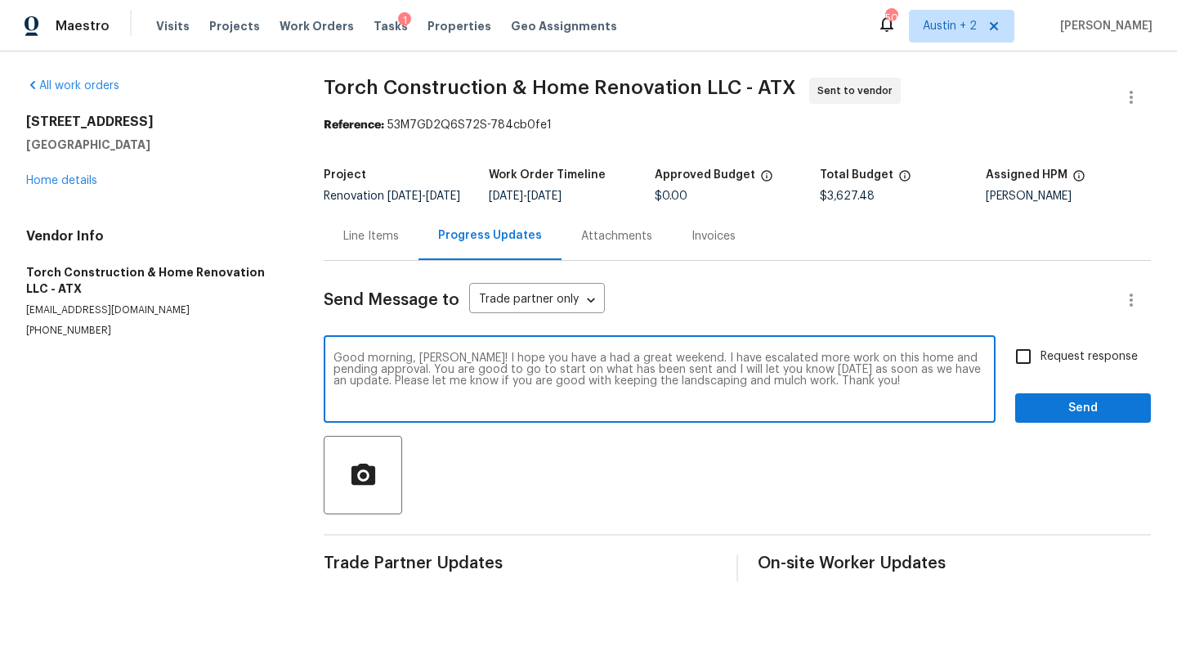
type textarea "Good morning, Martin! I hope you have a had a great weekend. I have escalated m…"
click at [1057, 365] on span "Request response" at bounding box center [1088, 356] width 97 height 17
click at [1040, 371] on input "Request response" at bounding box center [1023, 356] width 34 height 34
checkbox input "true"
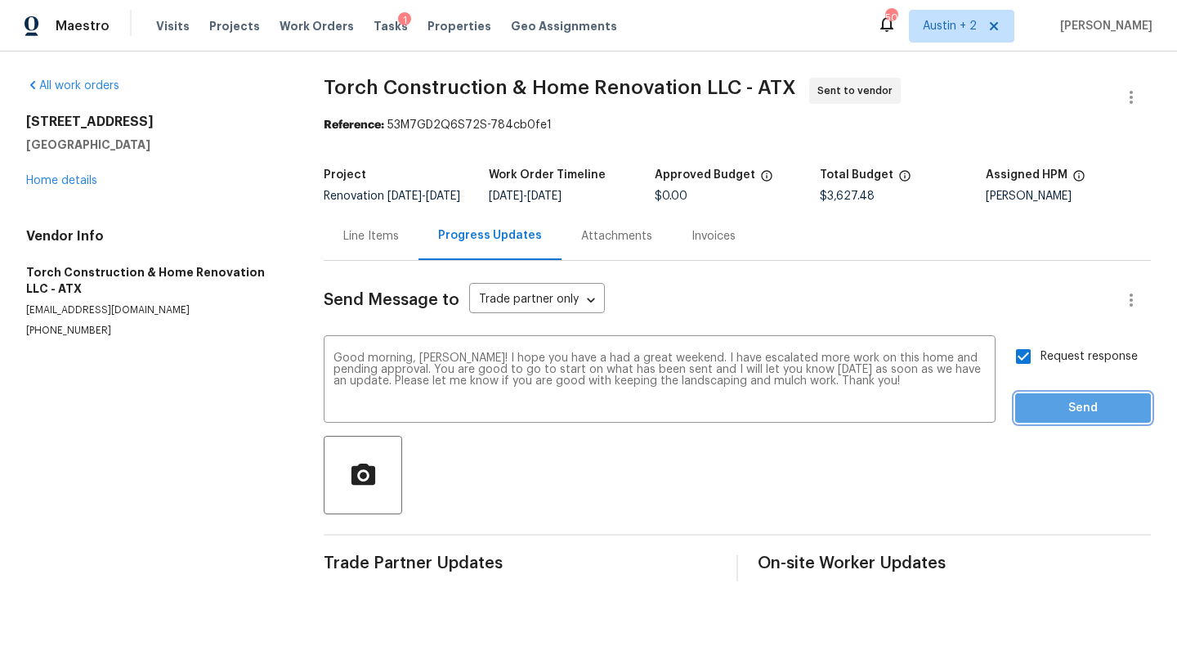
click at [1070, 418] on span "Send" at bounding box center [1083, 408] width 110 height 20
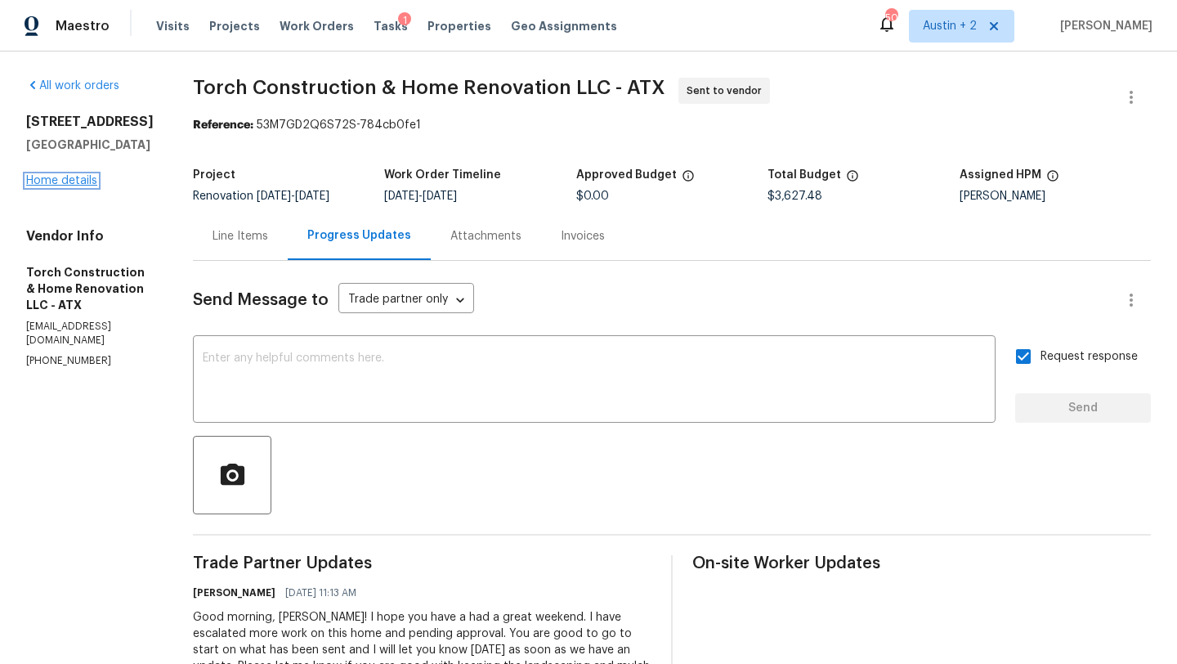
click at [58, 184] on link "Home details" at bounding box center [61, 180] width 71 height 11
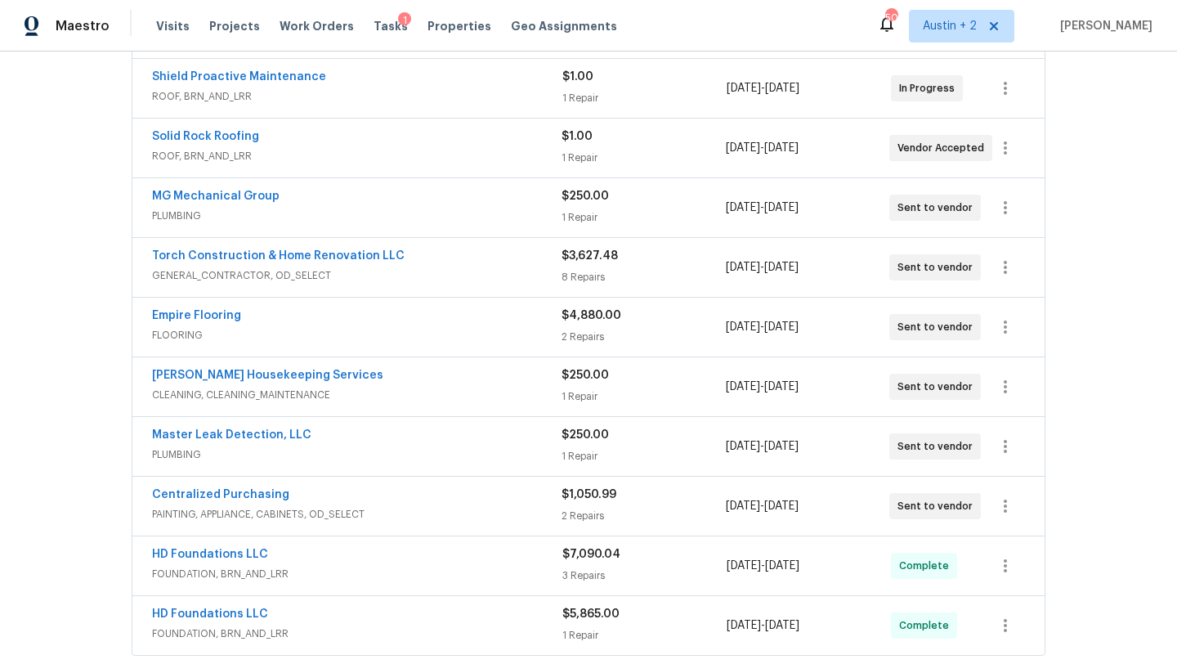
scroll to position [339, 0]
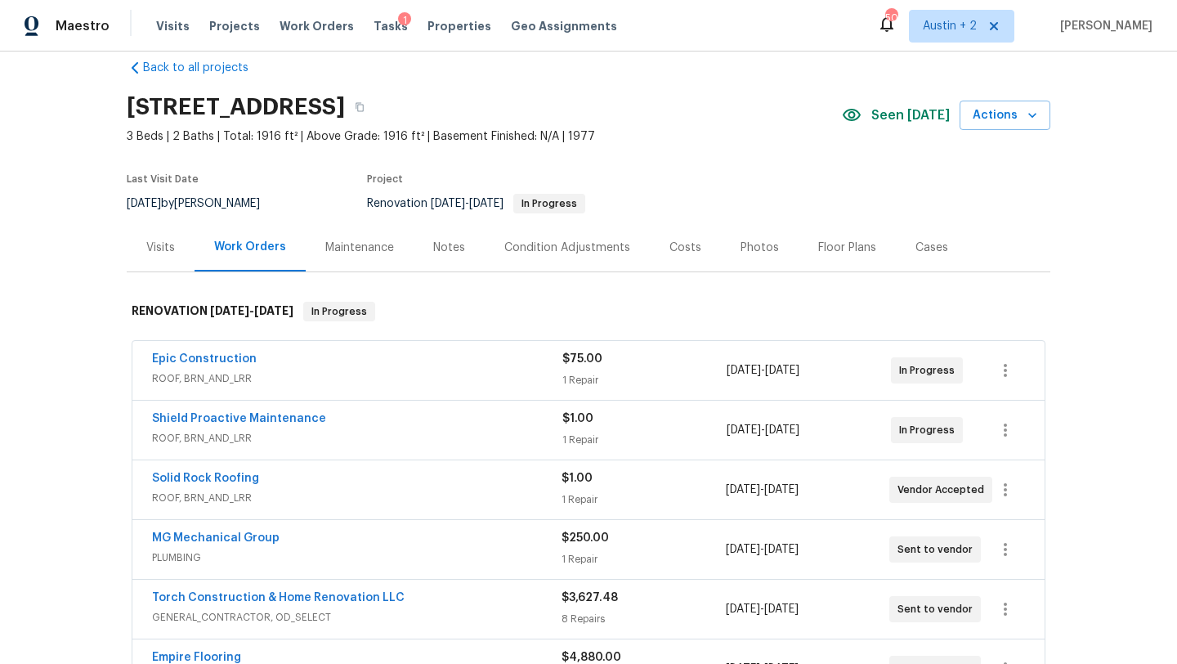
click at [685, 249] on div "Costs" at bounding box center [685, 247] width 32 height 16
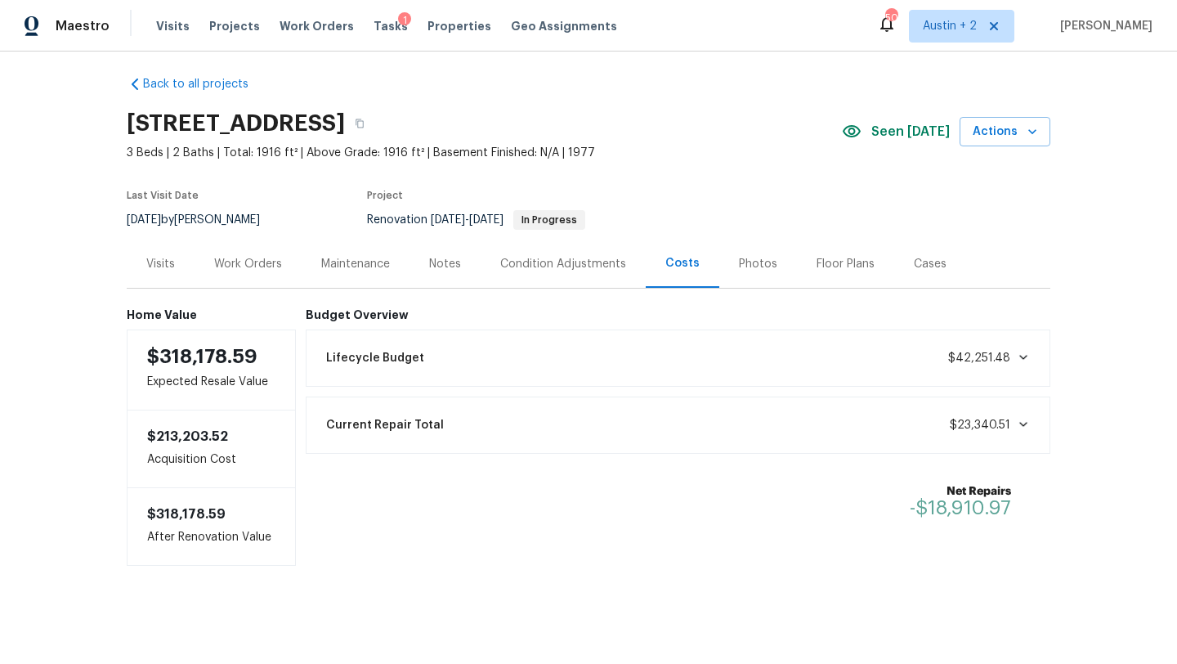
scroll to position [9, 0]
click at [155, 269] on div "Visits" at bounding box center [160, 264] width 29 height 16
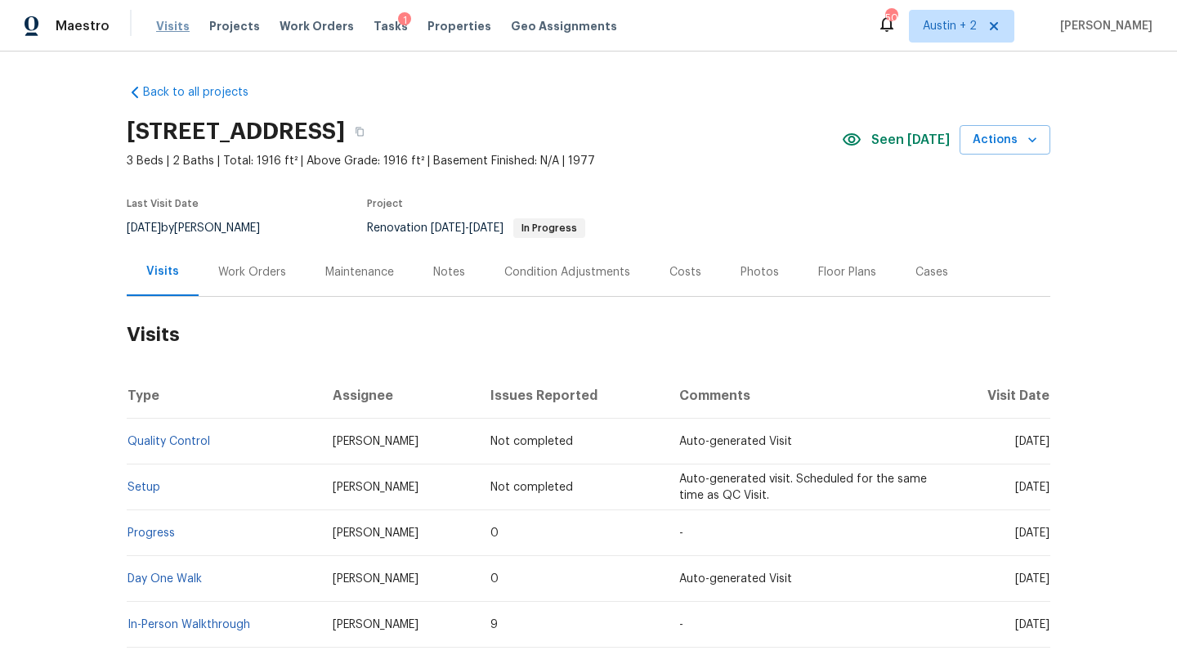
click at [159, 25] on span "Visits" at bounding box center [173, 26] width 34 height 16
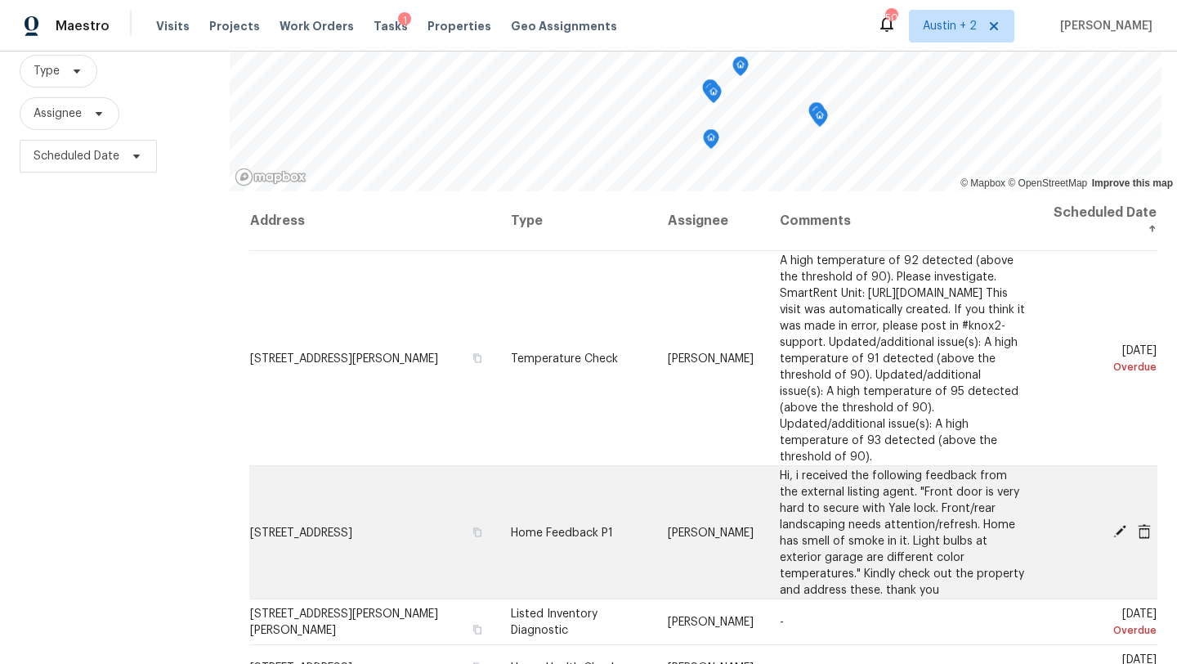
scroll to position [129, 0]
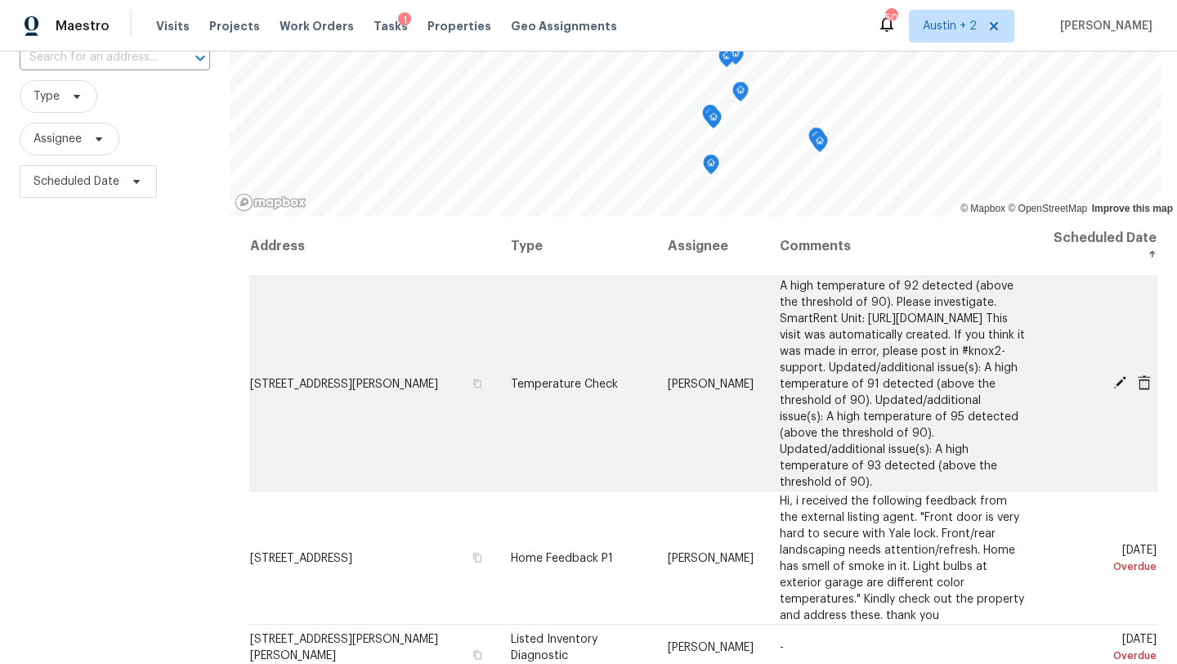
click at [1120, 382] on icon at bounding box center [1119, 382] width 13 height 13
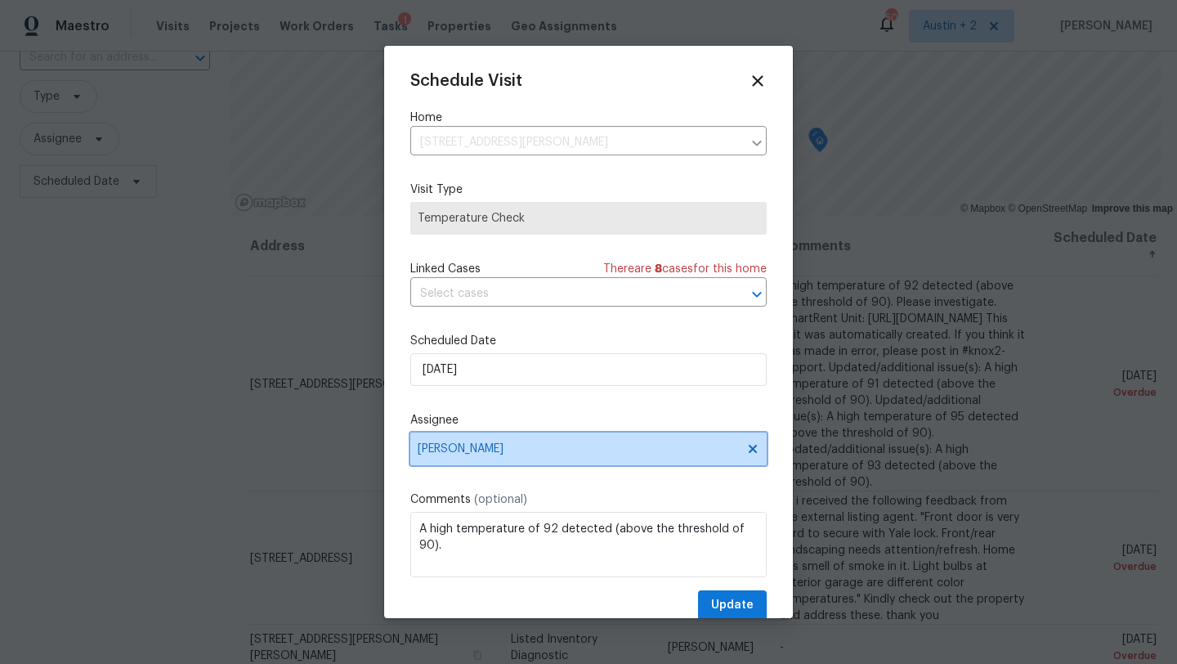
click at [509, 441] on span "[PERSON_NAME]" at bounding box center [588, 448] width 356 height 33
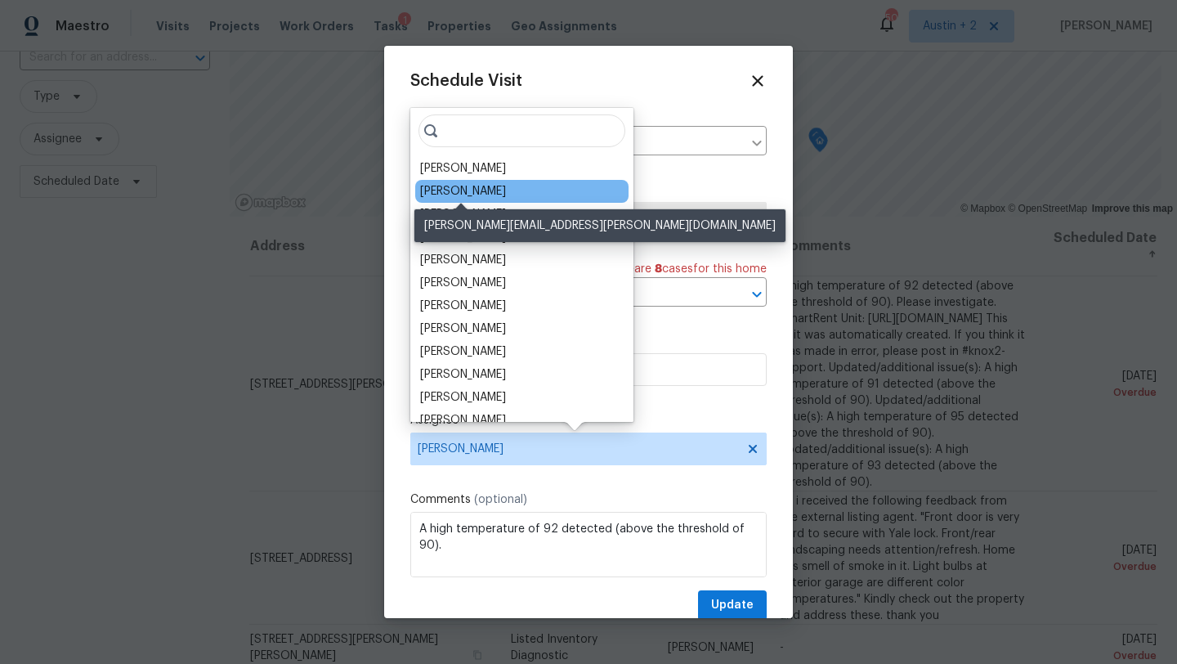
click at [500, 194] on div "[PERSON_NAME]" at bounding box center [463, 191] width 86 height 16
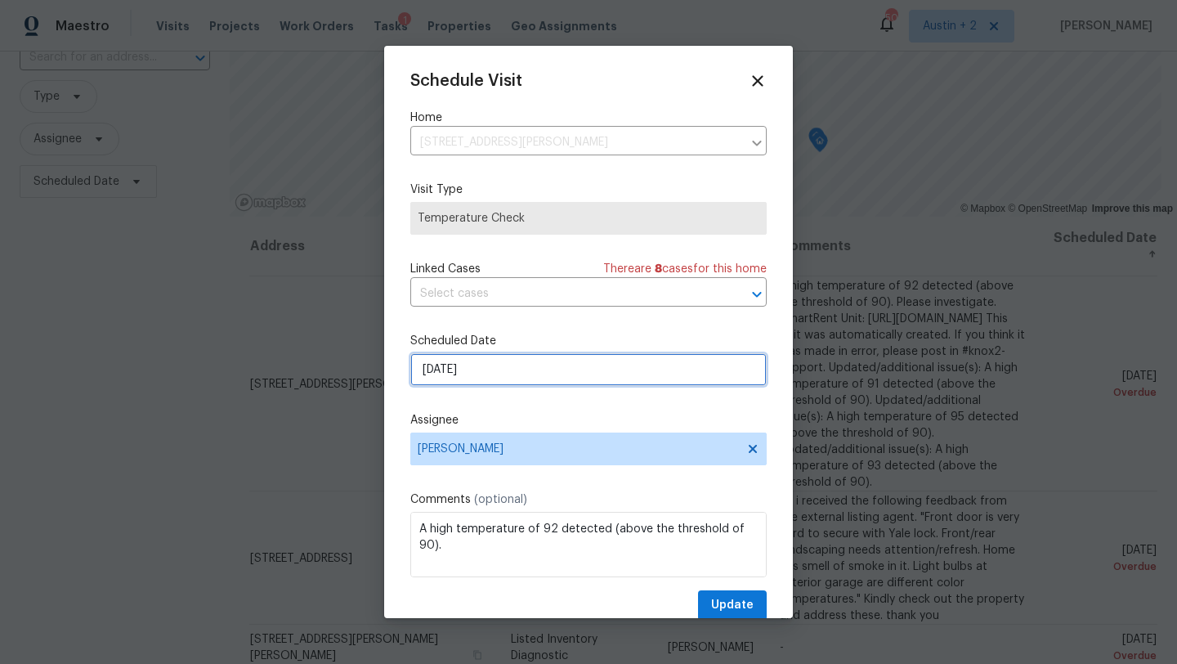
click at [536, 384] on input "8/13/2025" at bounding box center [588, 369] width 356 height 33
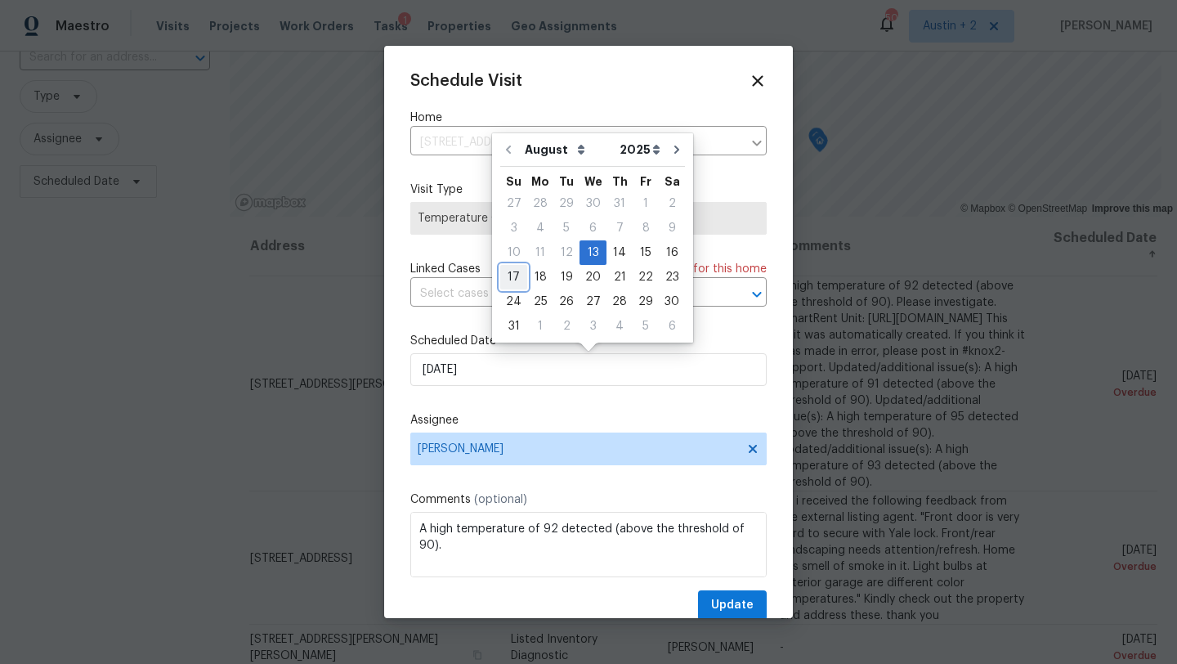
click at [515, 275] on div "17" at bounding box center [513, 277] width 27 height 23
type input "8/17/2025"
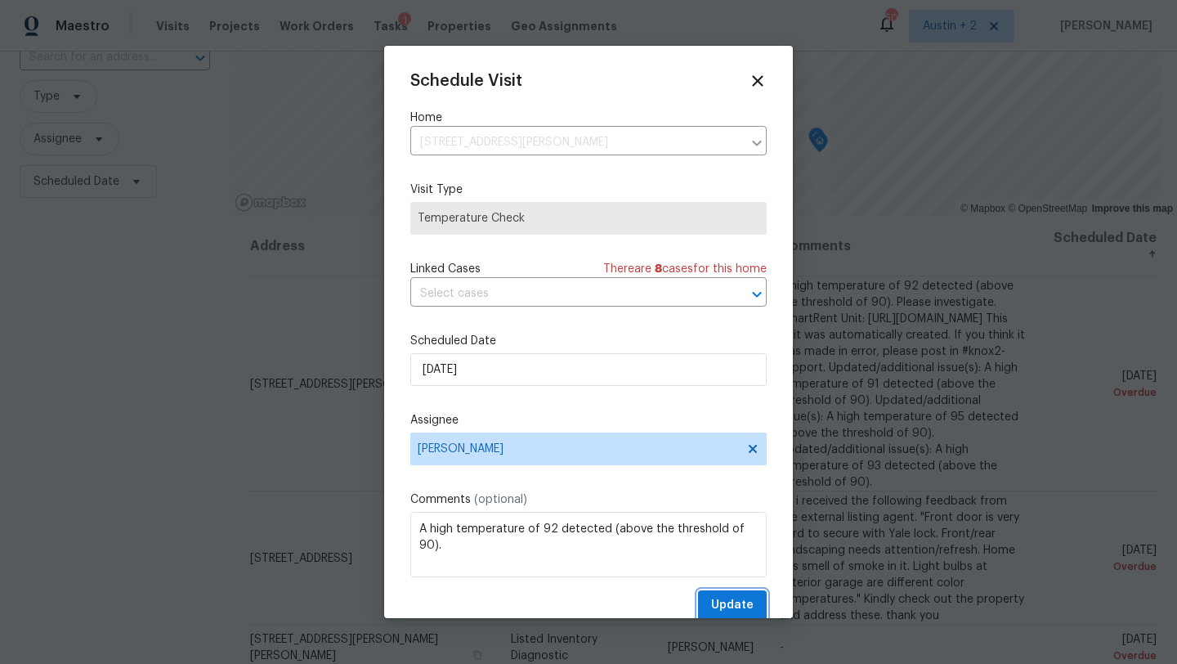
click at [732, 599] on span "Update" at bounding box center [732, 605] width 42 height 20
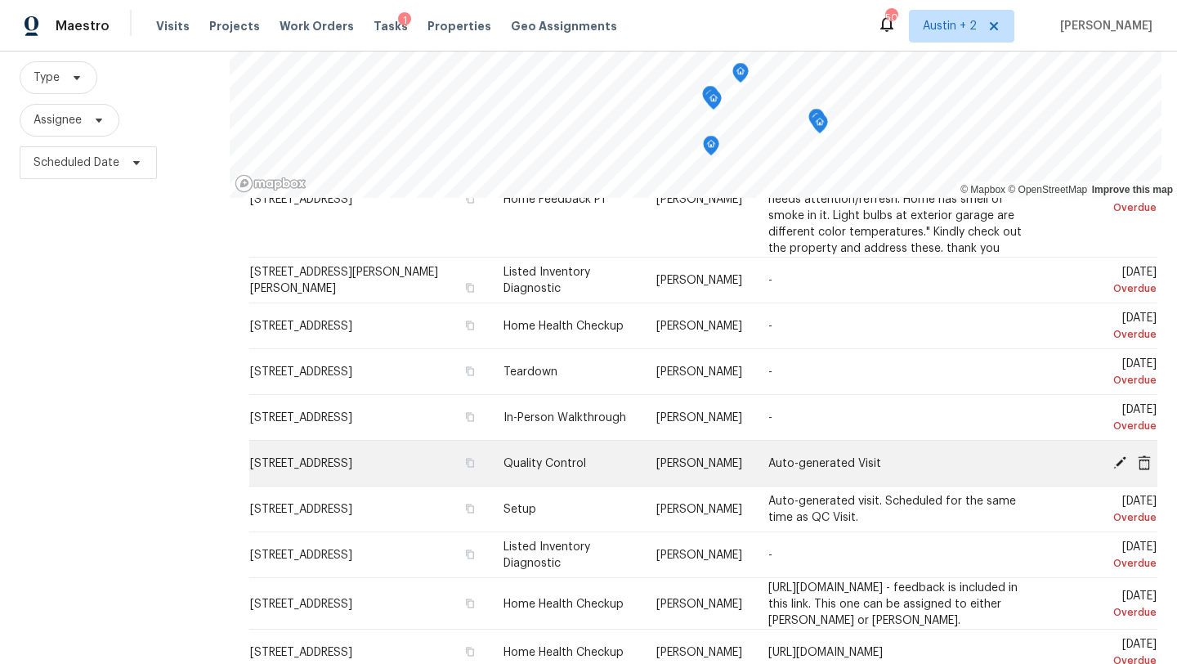
scroll to position [123, 0]
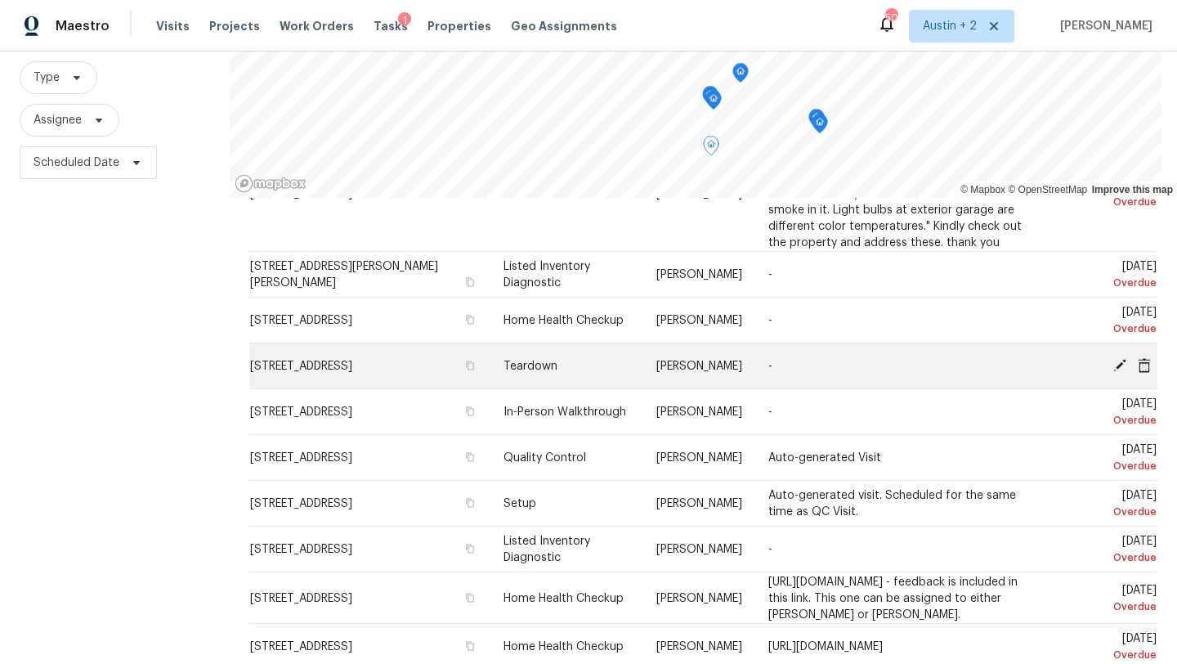
click at [1145, 364] on icon at bounding box center [1144, 364] width 13 height 15
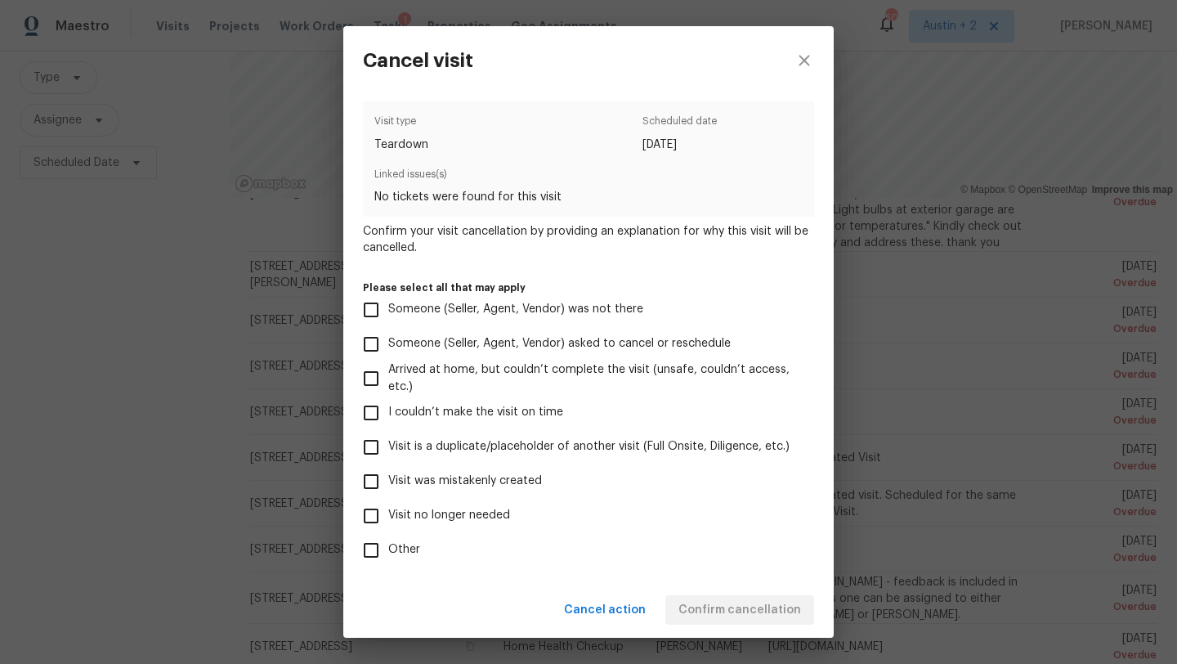
click at [503, 478] on span "Visit was mistakenly created" at bounding box center [465, 480] width 154 height 17
click at [388, 478] on input "Visit was mistakenly created" at bounding box center [371, 481] width 34 height 34
checkbox input "true"
click at [731, 608] on span "Confirm cancellation" at bounding box center [739, 610] width 123 height 20
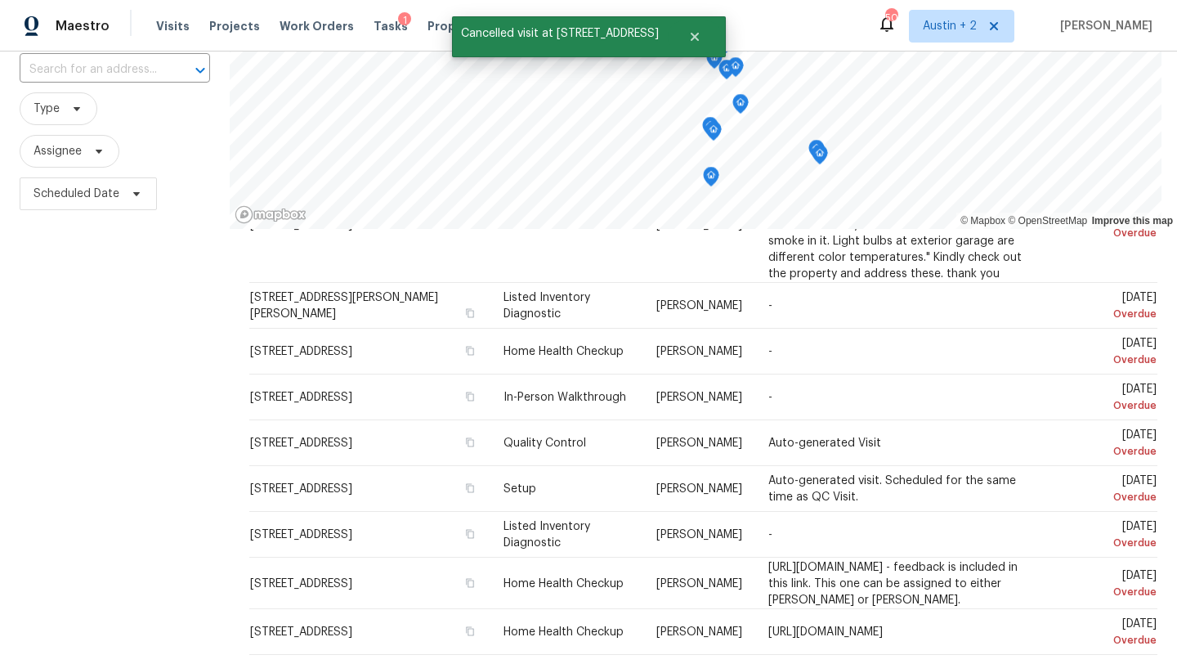
scroll to position [167, 0]
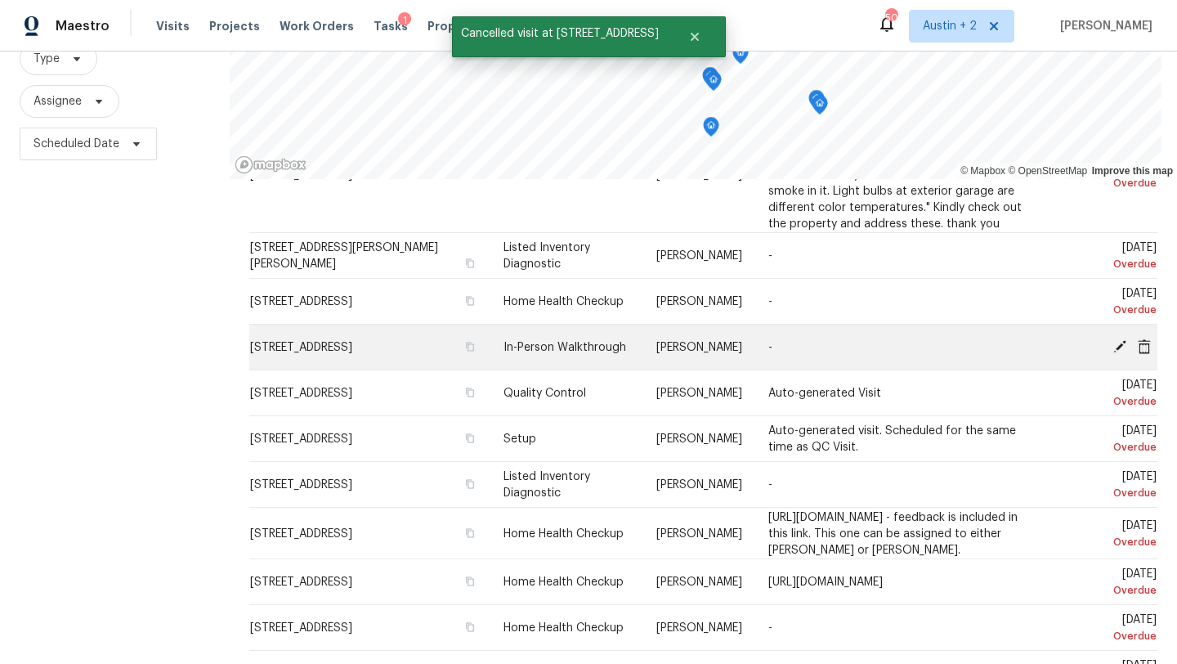
click at [1145, 345] on icon at bounding box center [1144, 345] width 13 height 15
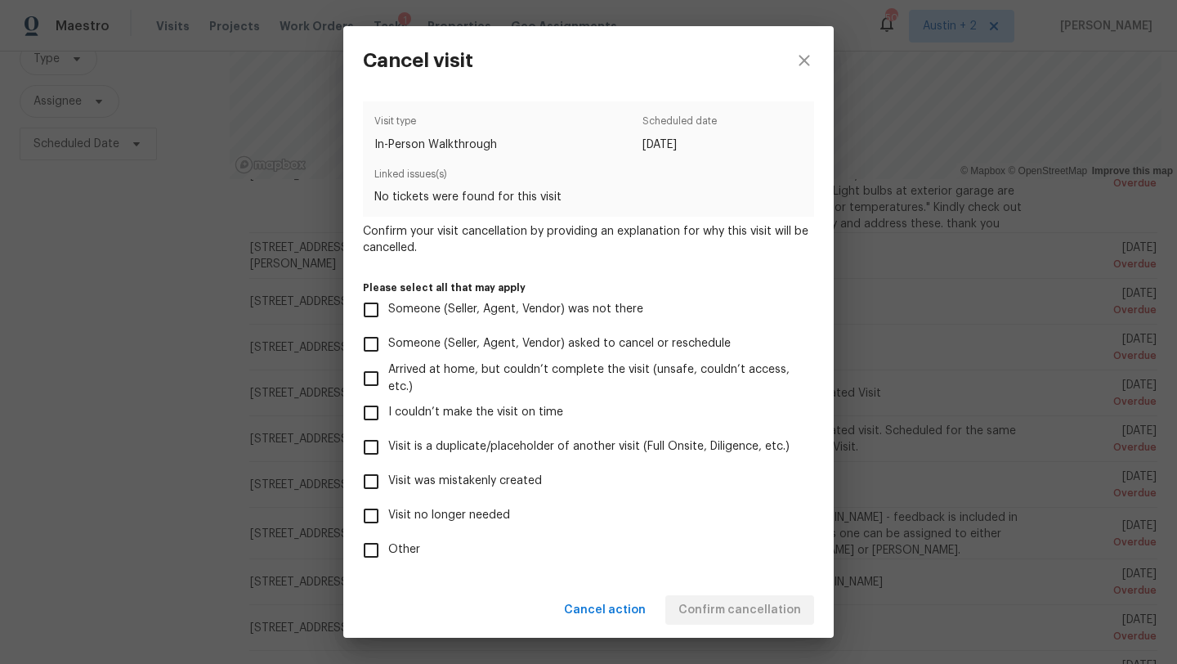
click at [477, 513] on span "Visit no longer needed" at bounding box center [449, 515] width 122 height 17
click at [388, 513] on input "Visit no longer needed" at bounding box center [371, 515] width 34 height 34
checkbox input "true"
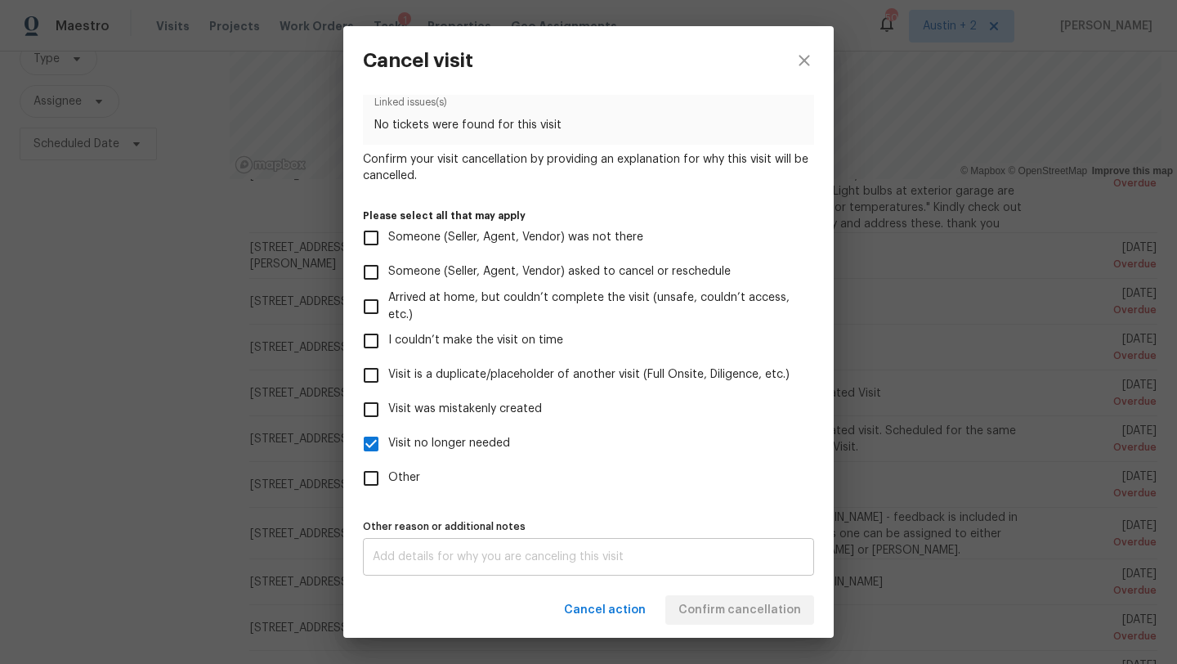
click at [420, 565] on div "x Other reason or additional notes" at bounding box center [588, 557] width 451 height 38
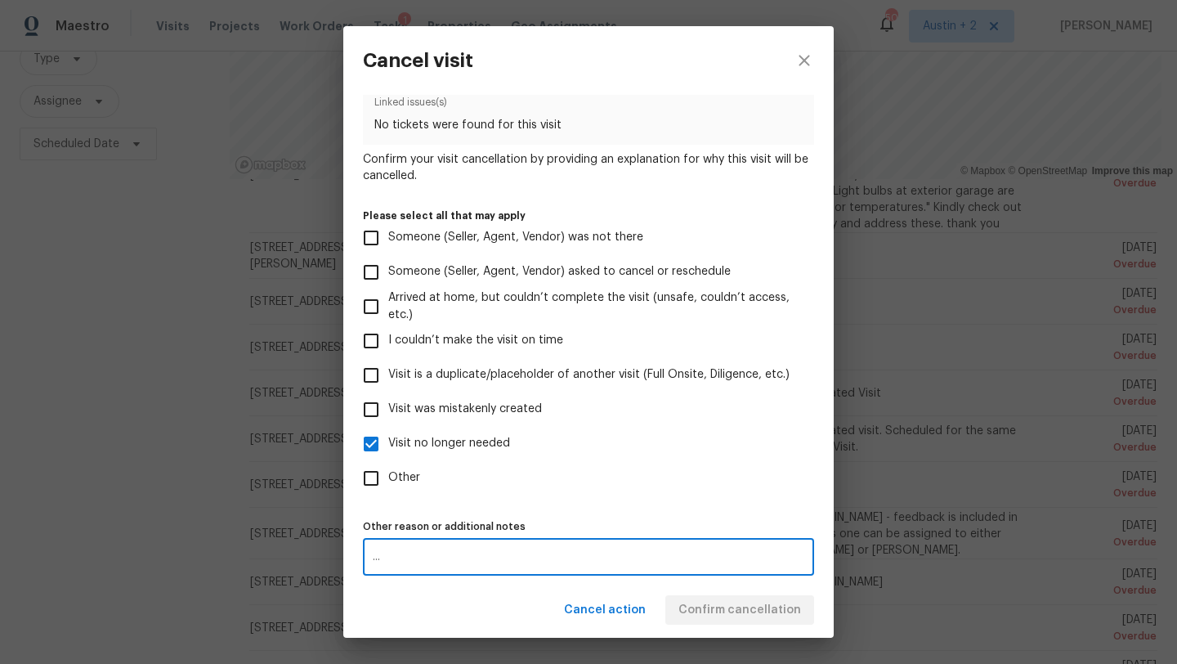
type textarea "..."
click at [570, 494] on label "Other" at bounding box center [577, 478] width 447 height 34
click at [388, 494] on input "Other" at bounding box center [371, 478] width 34 height 34
checkbox input "true"
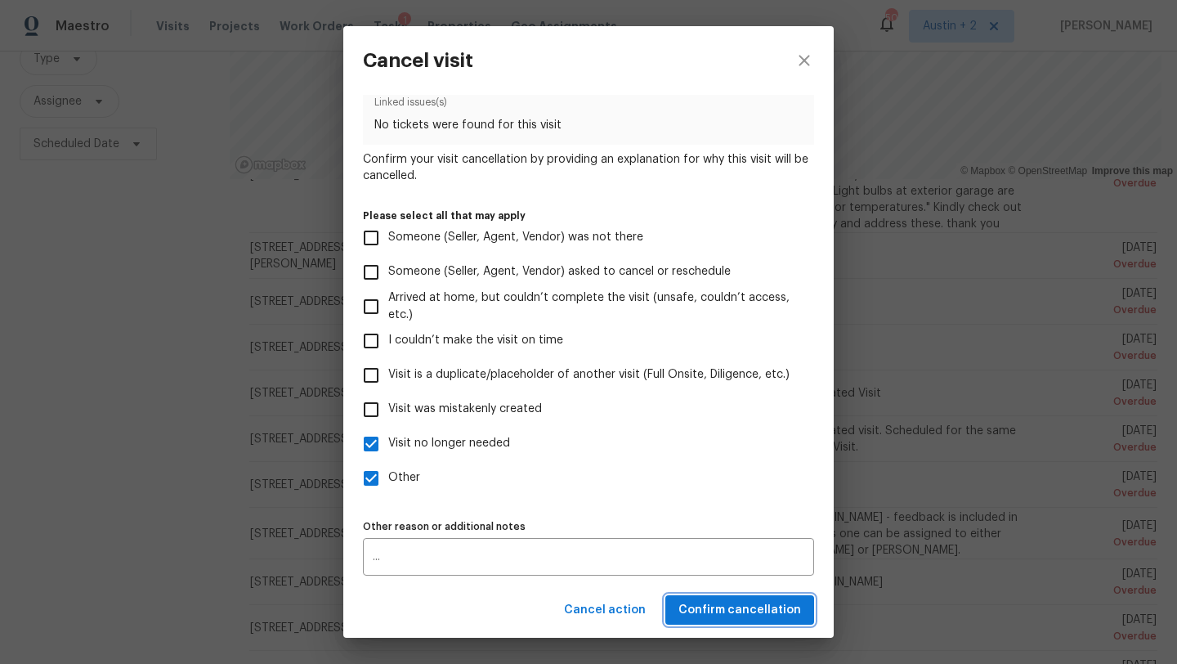
click at [713, 618] on span "Confirm cancellation" at bounding box center [739, 610] width 123 height 20
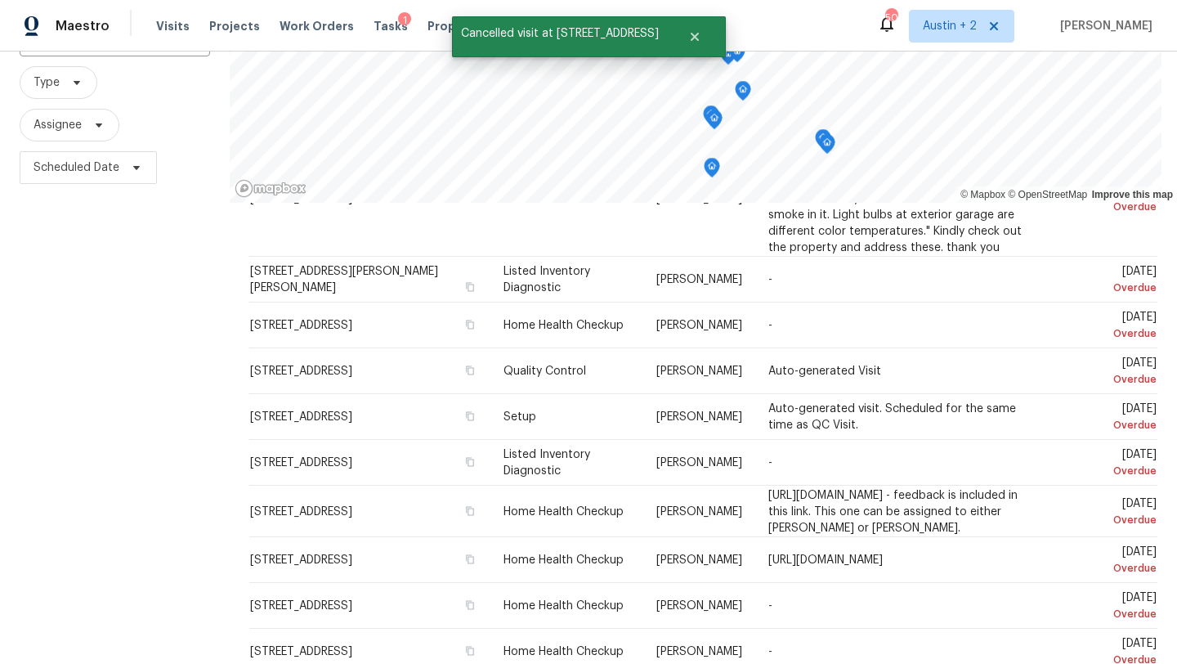
scroll to position [151, 0]
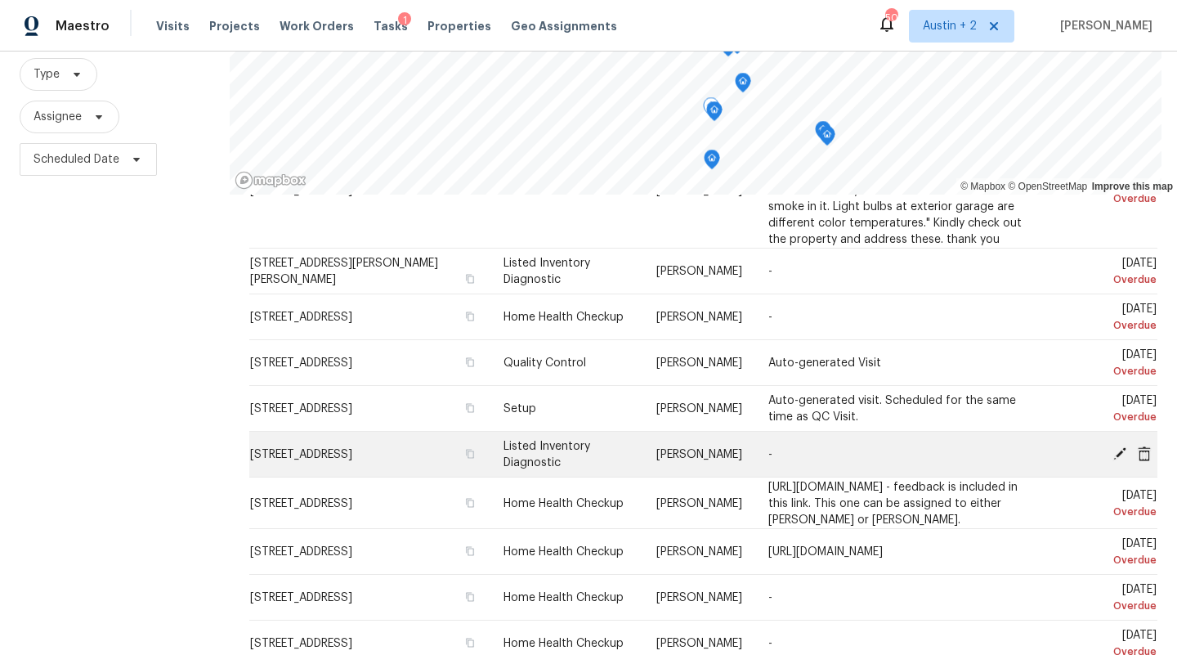
click at [1121, 451] on icon at bounding box center [1119, 452] width 13 height 13
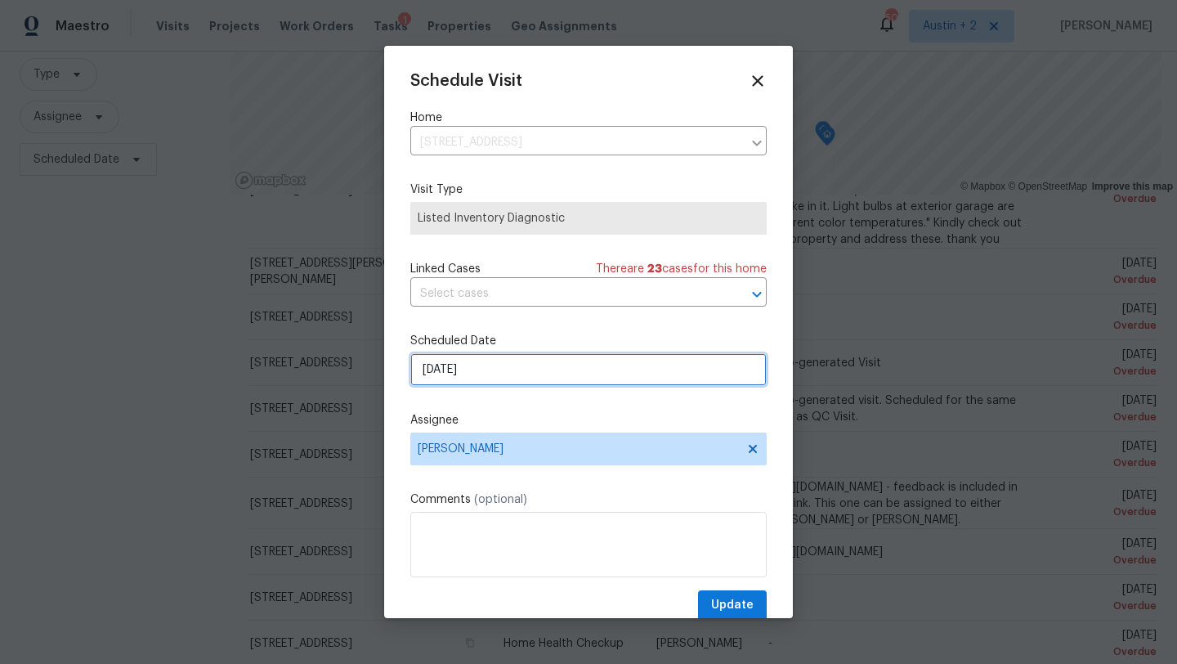
click at [474, 374] on input "8/14/2025" at bounding box center [588, 369] width 356 height 33
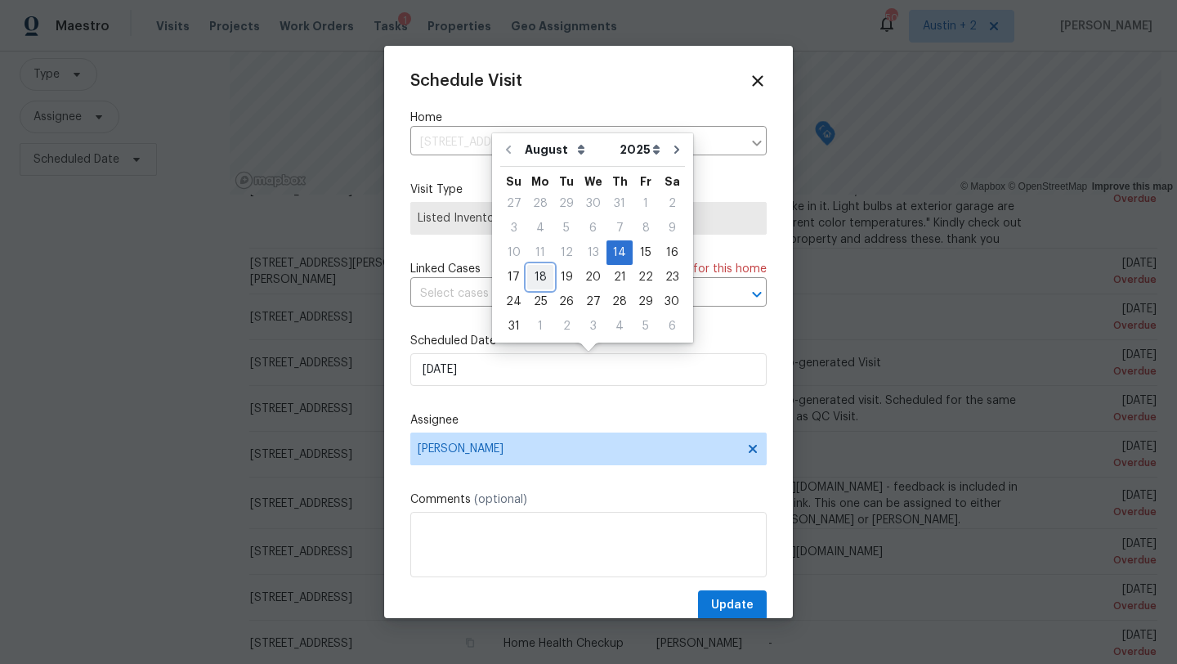
click at [534, 270] on div "18" at bounding box center [540, 277] width 26 height 23
type input "8/18/2025"
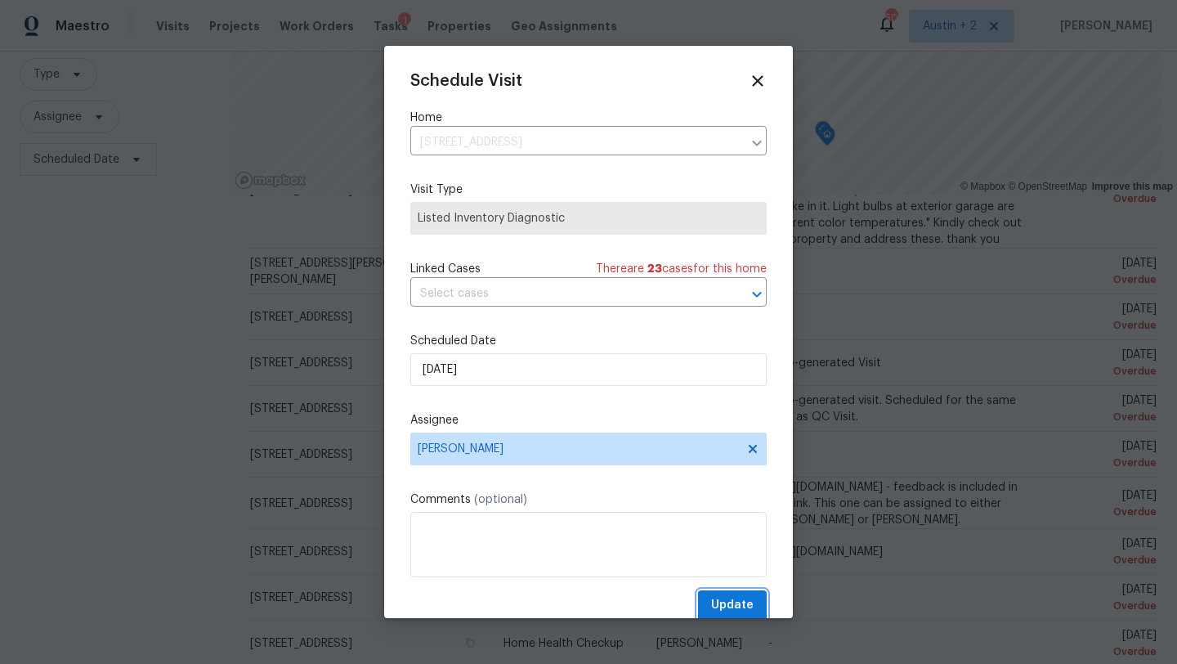
click at [720, 606] on span "Update" at bounding box center [732, 605] width 42 height 20
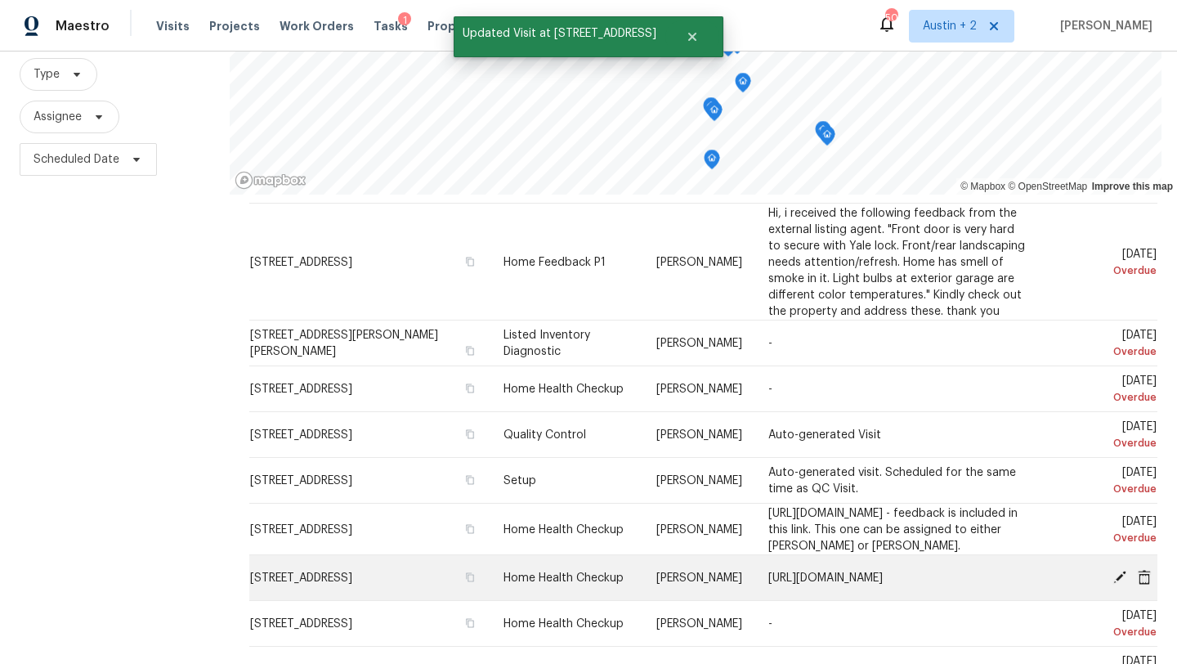
scroll to position [48, 0]
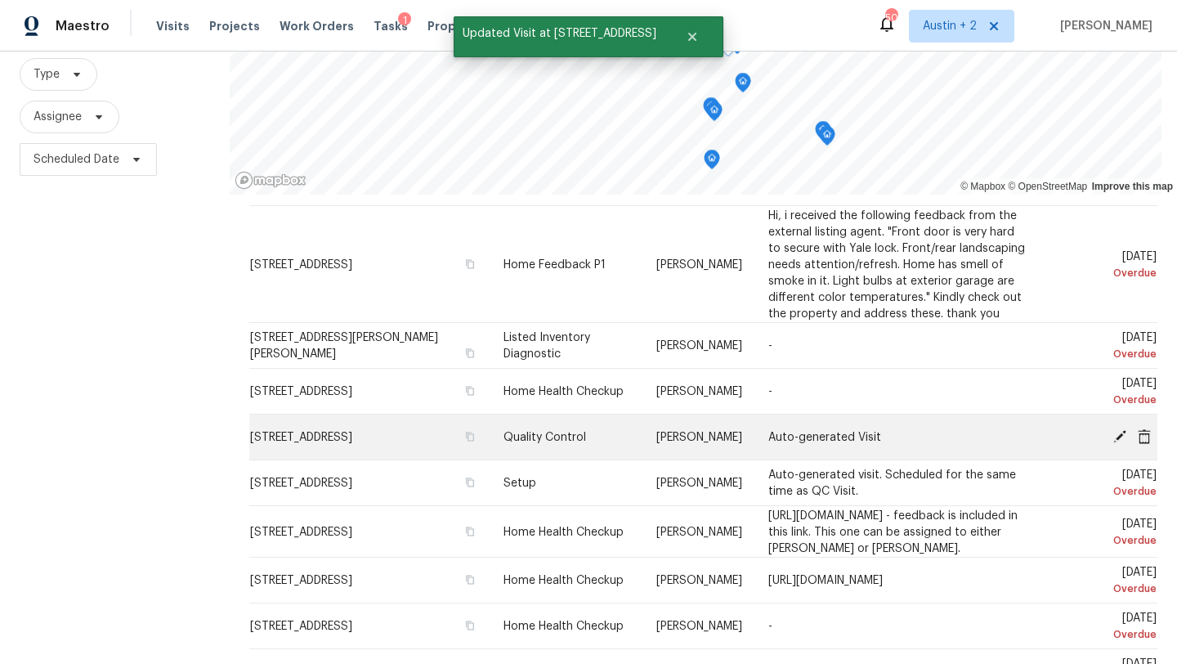
click at [1118, 432] on icon at bounding box center [1119, 435] width 15 height 15
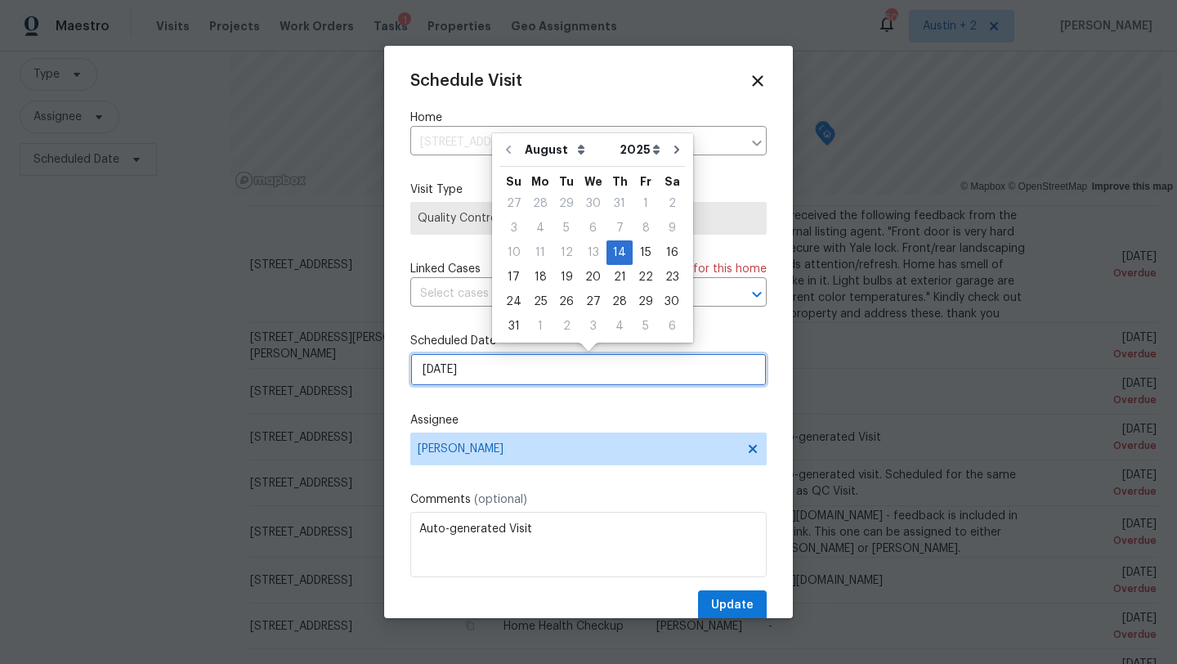
click at [478, 371] on input "8/14/2025" at bounding box center [588, 369] width 356 height 33
click at [536, 280] on div "18" at bounding box center [540, 277] width 26 height 23
type input "8/18/2025"
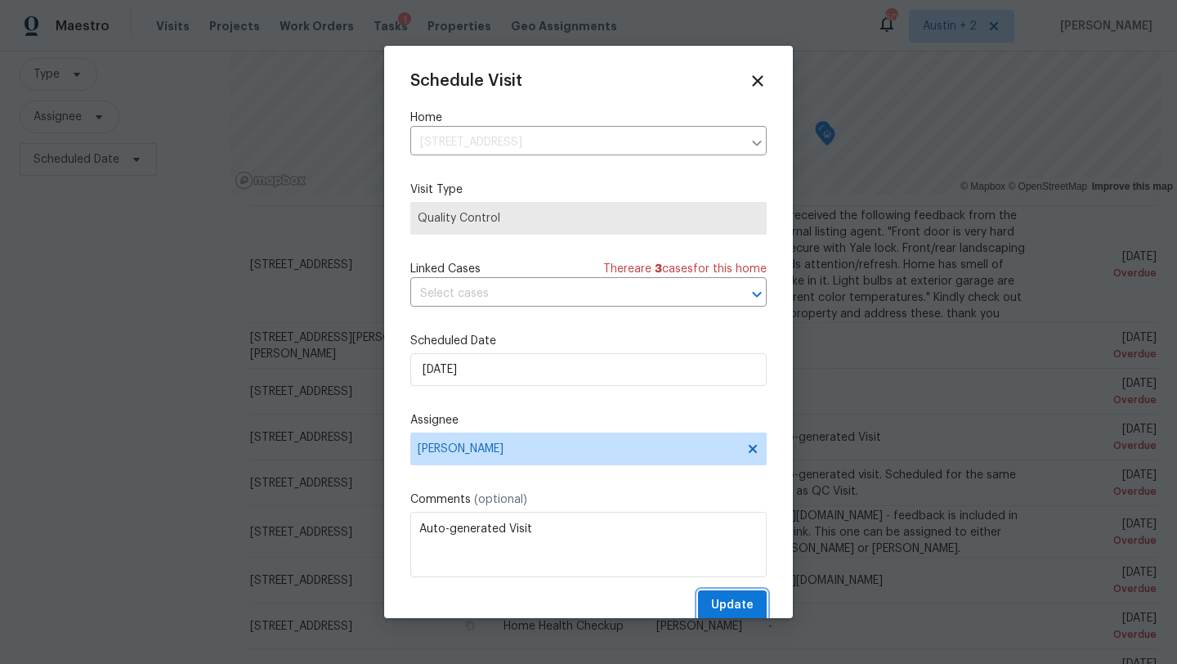
click at [729, 606] on span "Update" at bounding box center [732, 605] width 42 height 20
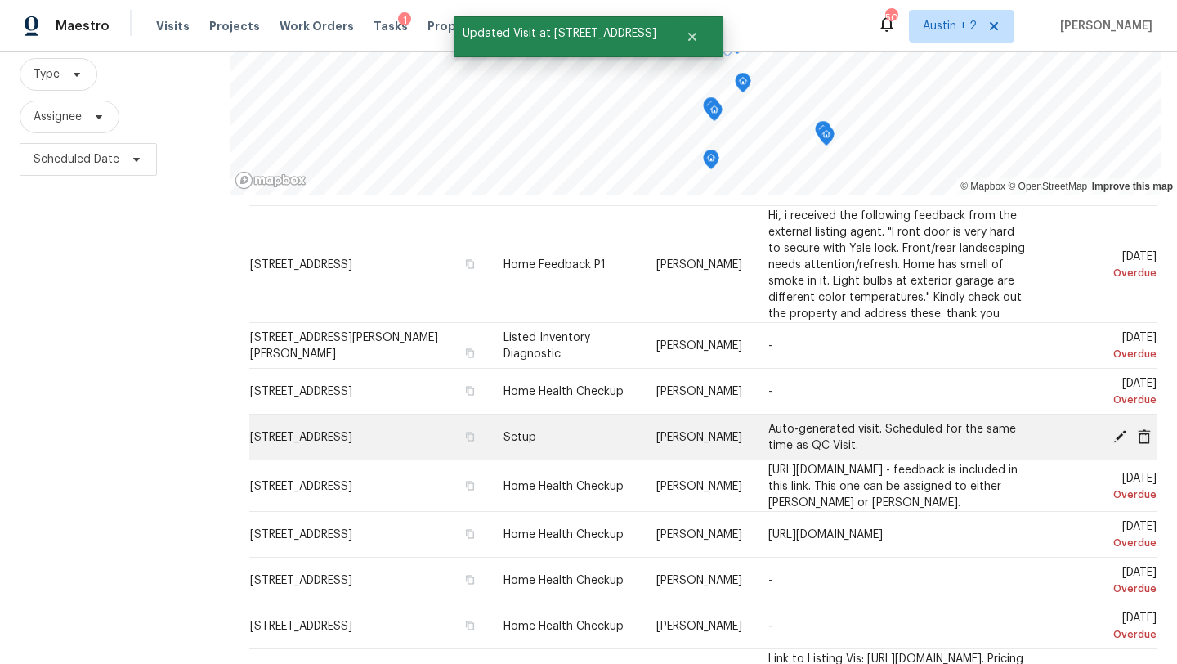
click at [1117, 436] on icon at bounding box center [1119, 435] width 13 height 13
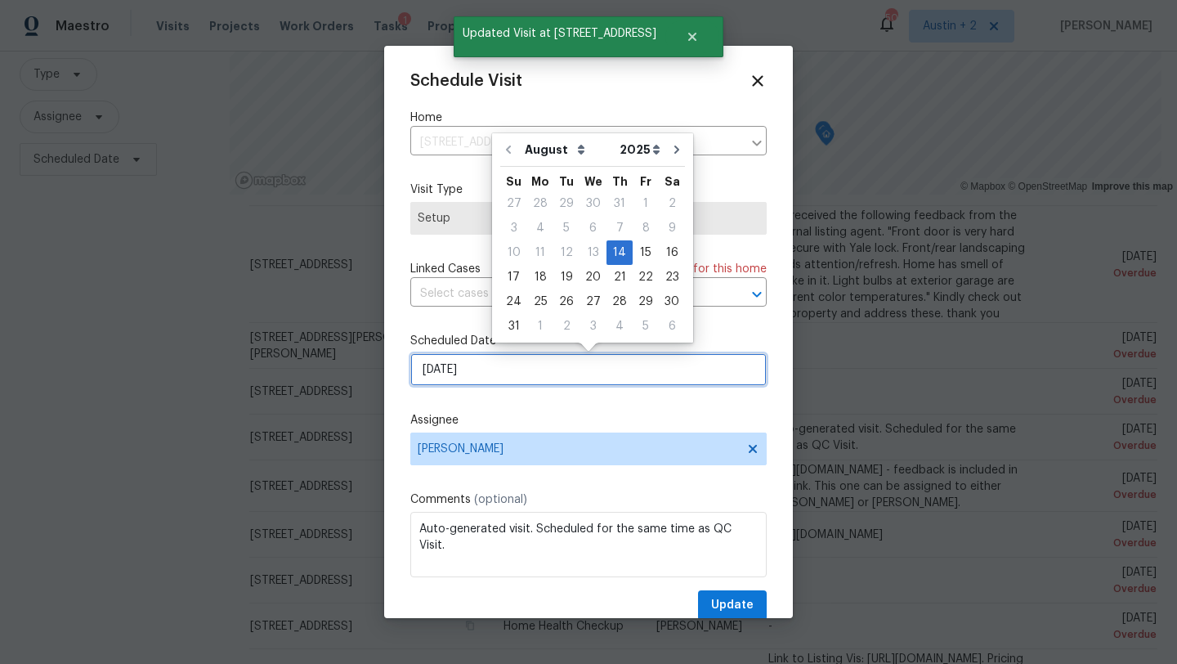
click at [474, 365] on input "8/14/2025" at bounding box center [588, 369] width 356 height 33
click at [542, 272] on div "18" at bounding box center [540, 277] width 26 height 23
type input "8/18/2025"
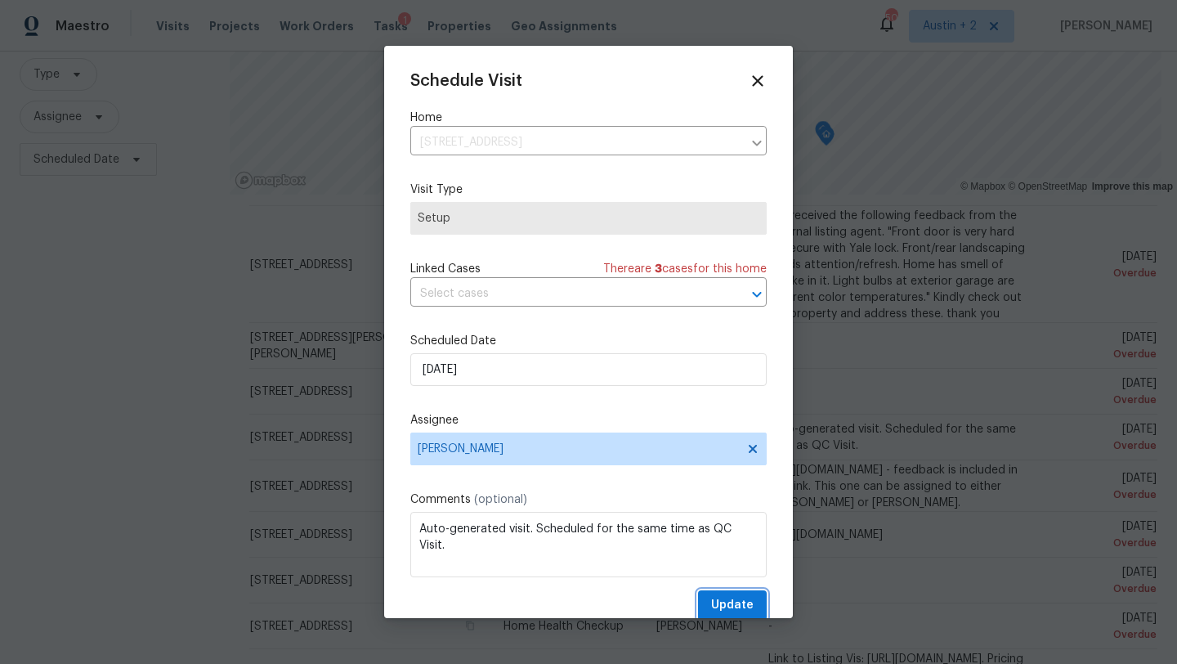
click at [713, 610] on span "Update" at bounding box center [732, 605] width 42 height 20
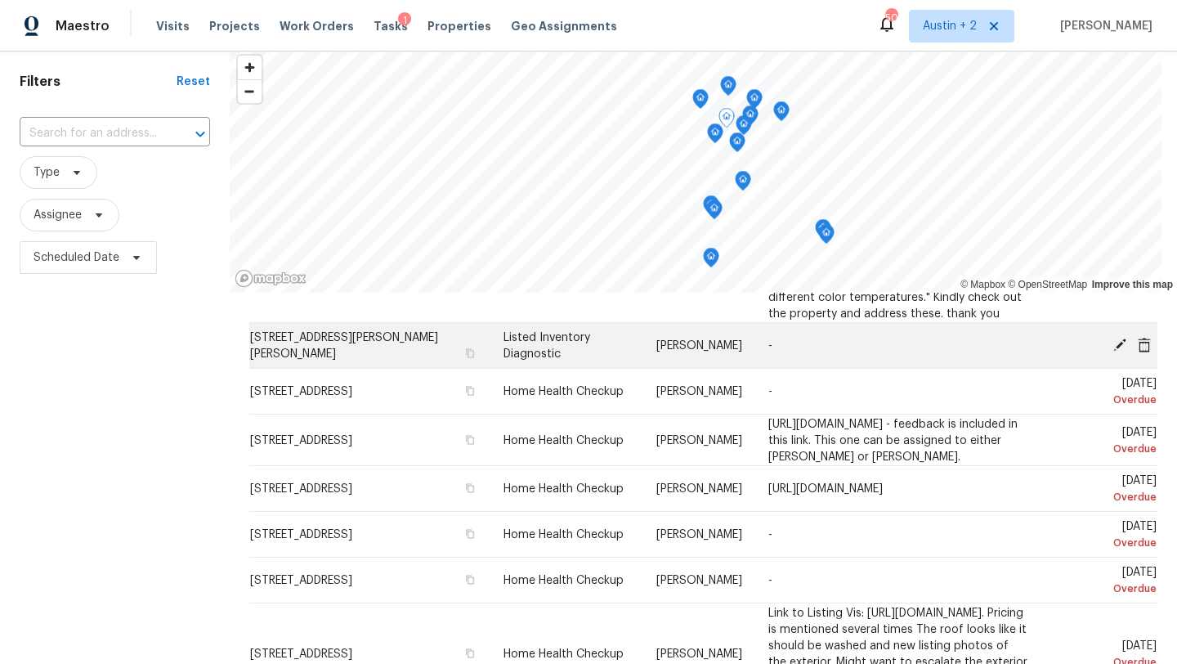
scroll to position [198, 0]
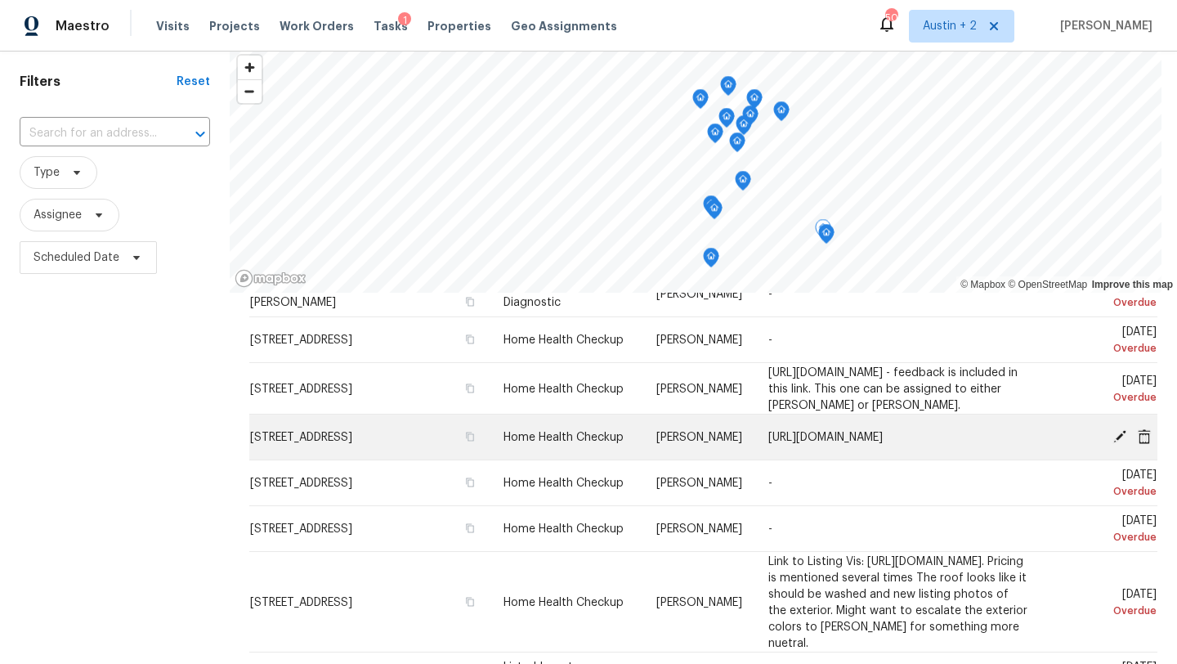
click at [1121, 440] on icon at bounding box center [1119, 435] width 15 height 15
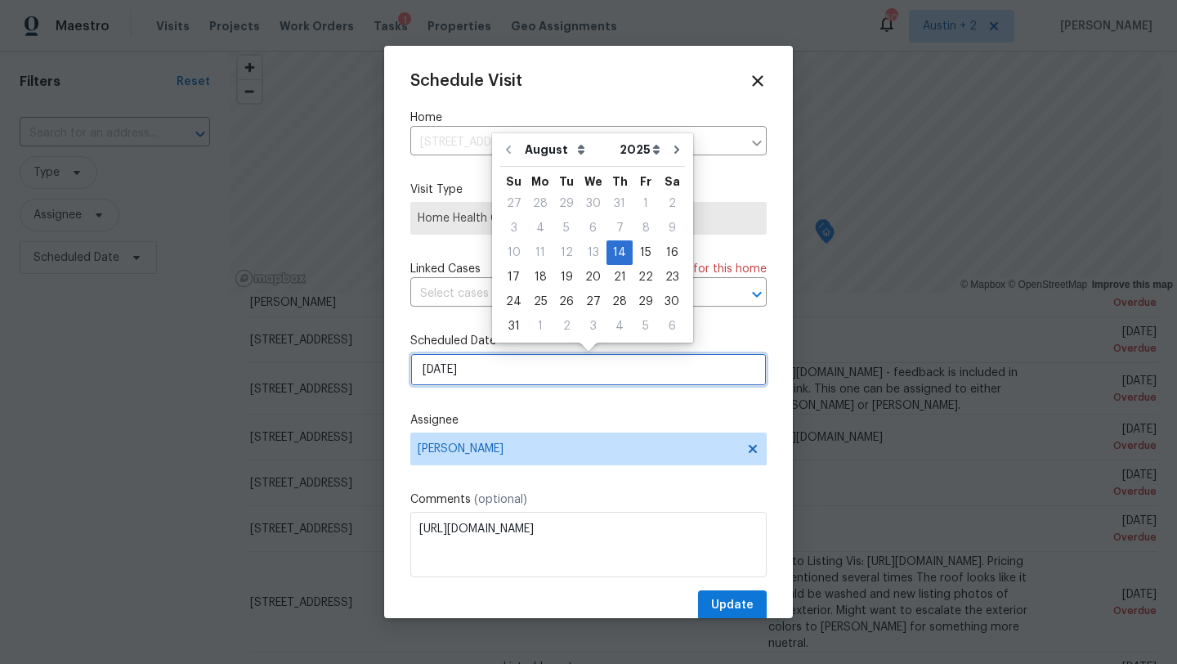
click at [541, 365] on input "8/14/2025" at bounding box center [588, 369] width 356 height 33
click at [532, 279] on div "18" at bounding box center [540, 277] width 26 height 23
type input "8/18/2025"
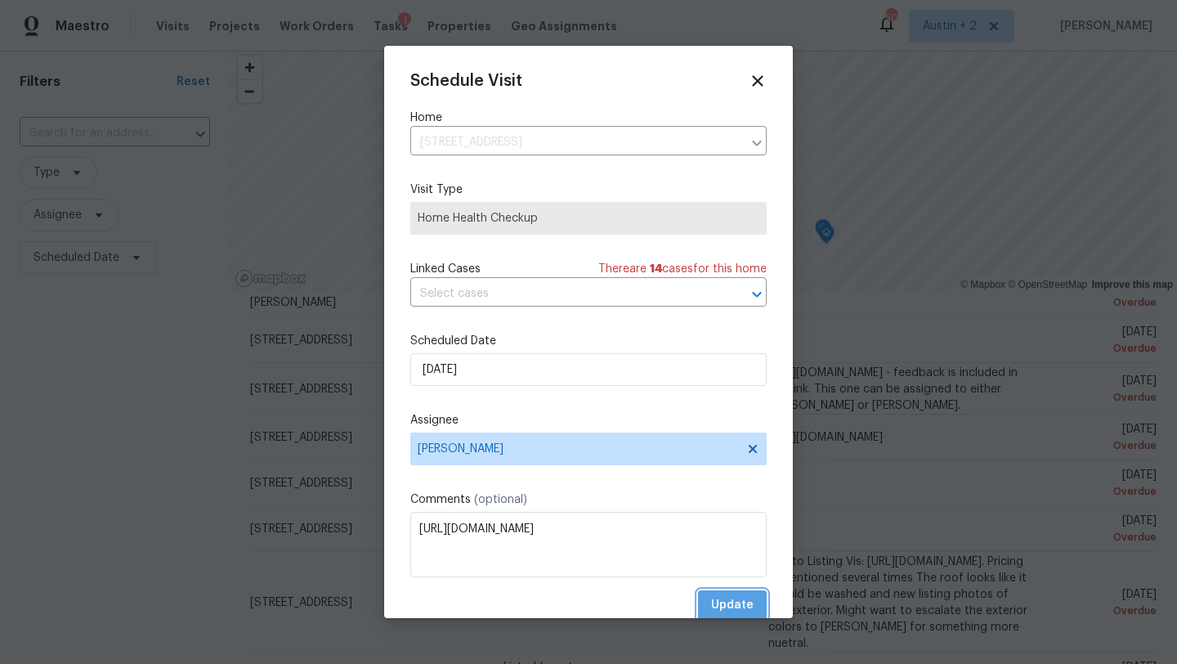
click at [734, 601] on span "Update" at bounding box center [732, 605] width 42 height 20
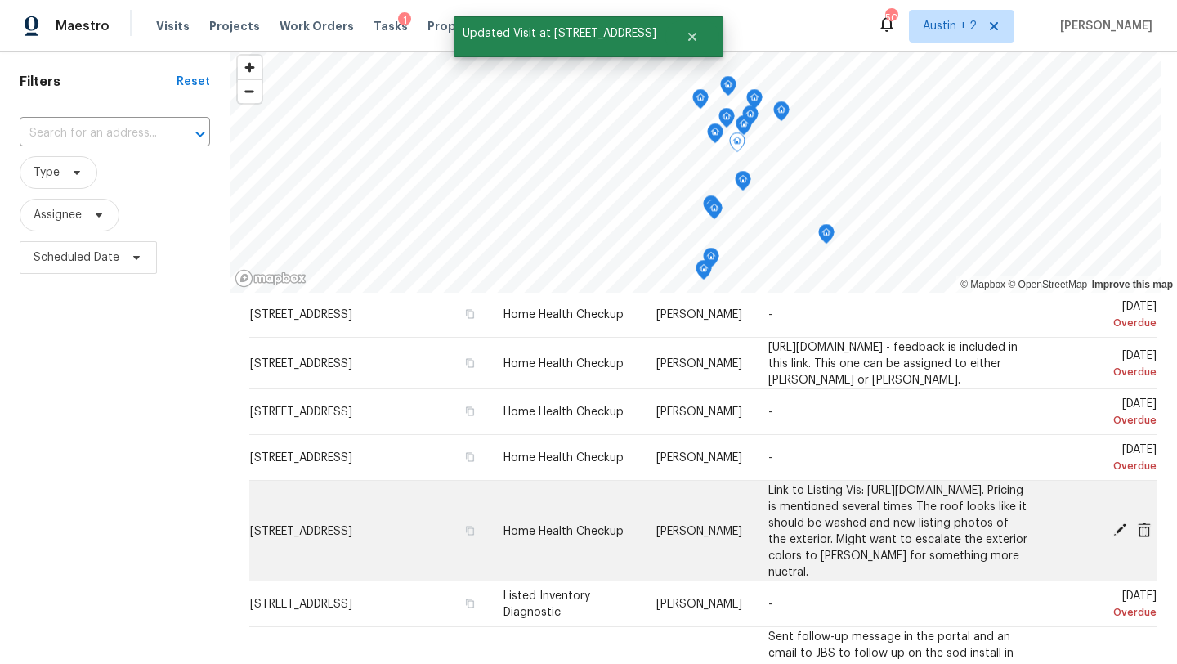
scroll to position [220, 0]
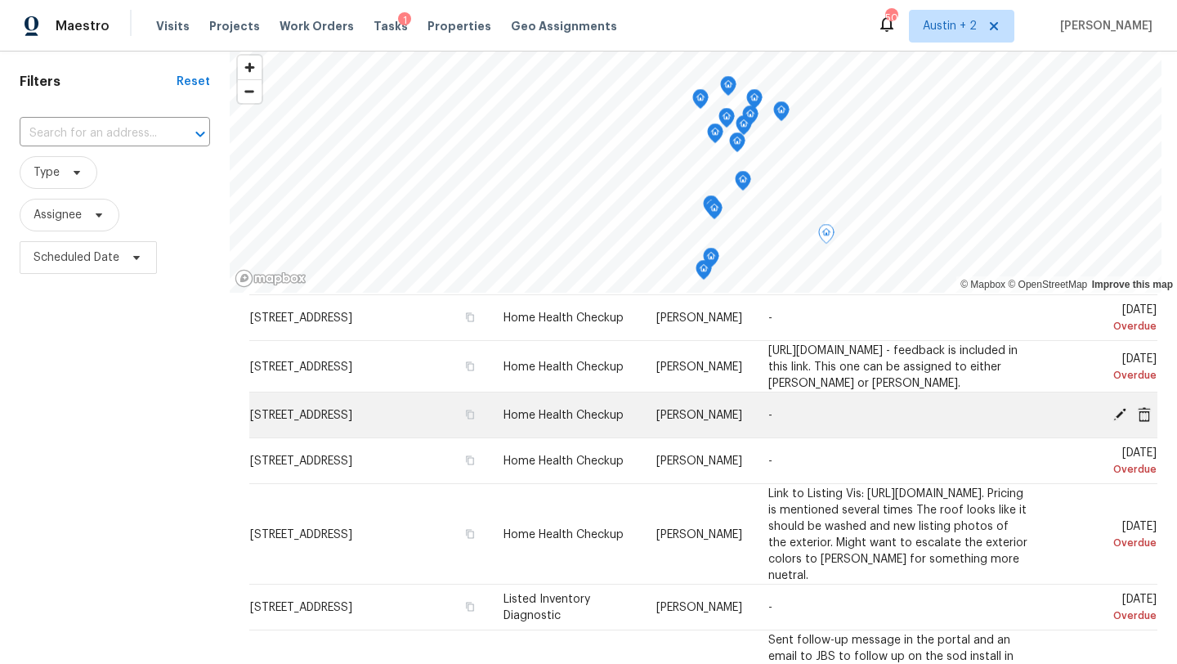
click at [1118, 411] on icon at bounding box center [1119, 413] width 13 height 13
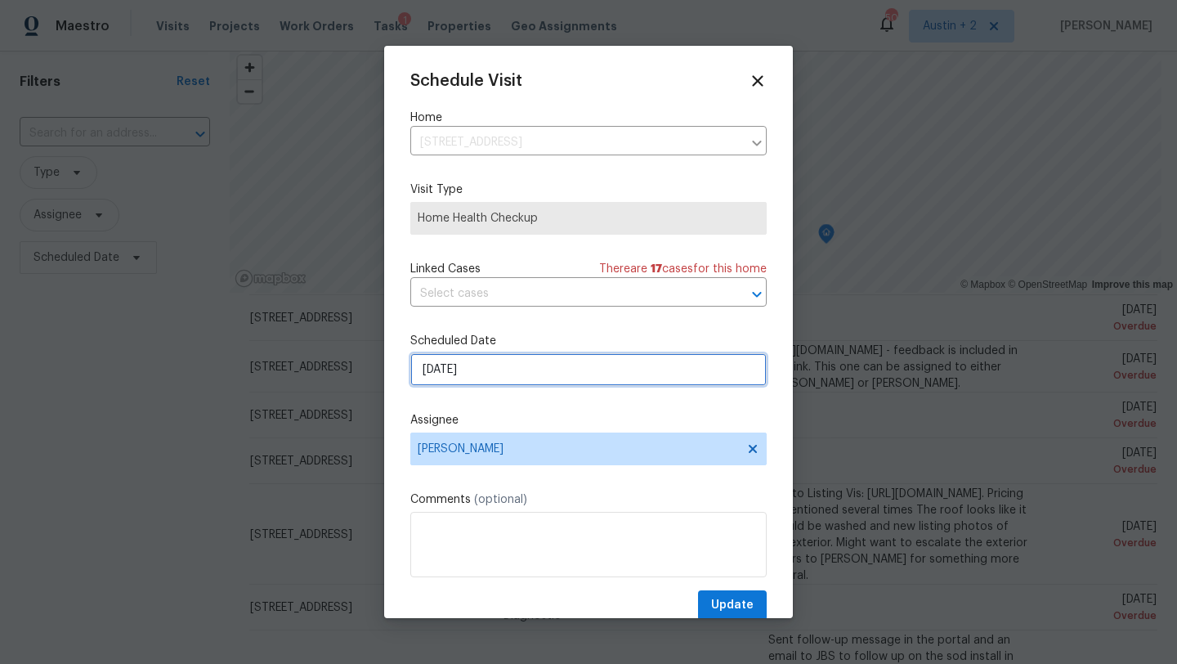
click at [503, 366] on input "8/14/2025" at bounding box center [588, 369] width 356 height 33
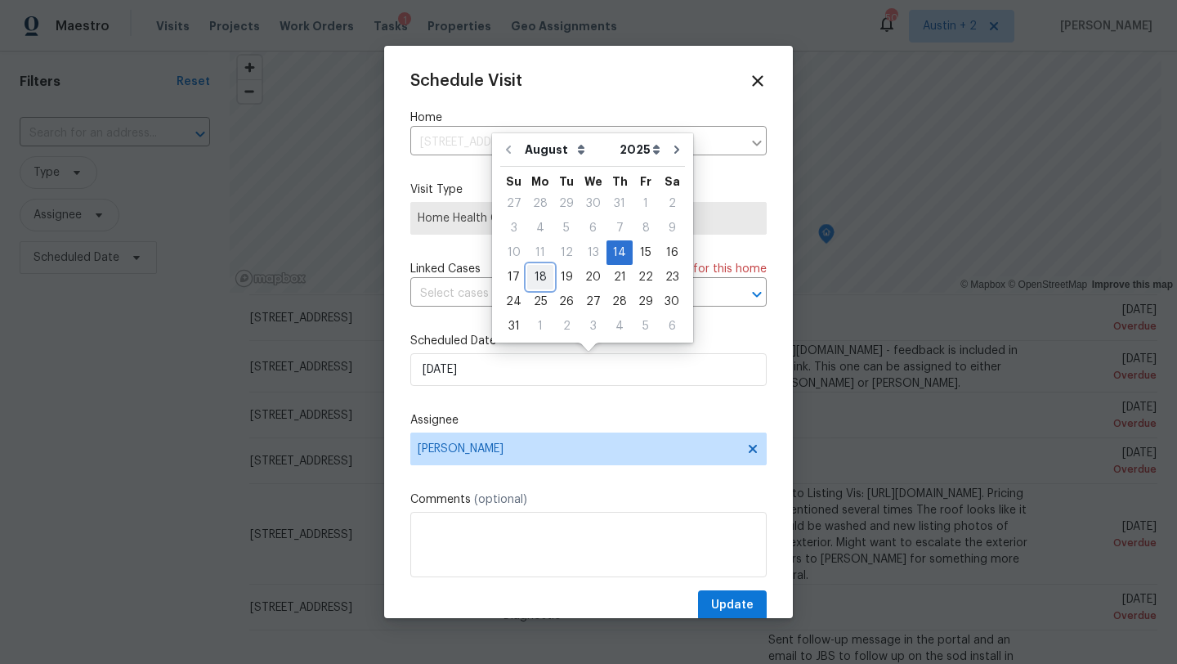
click at [539, 280] on div "18" at bounding box center [540, 277] width 26 height 23
type input "[DATE]"
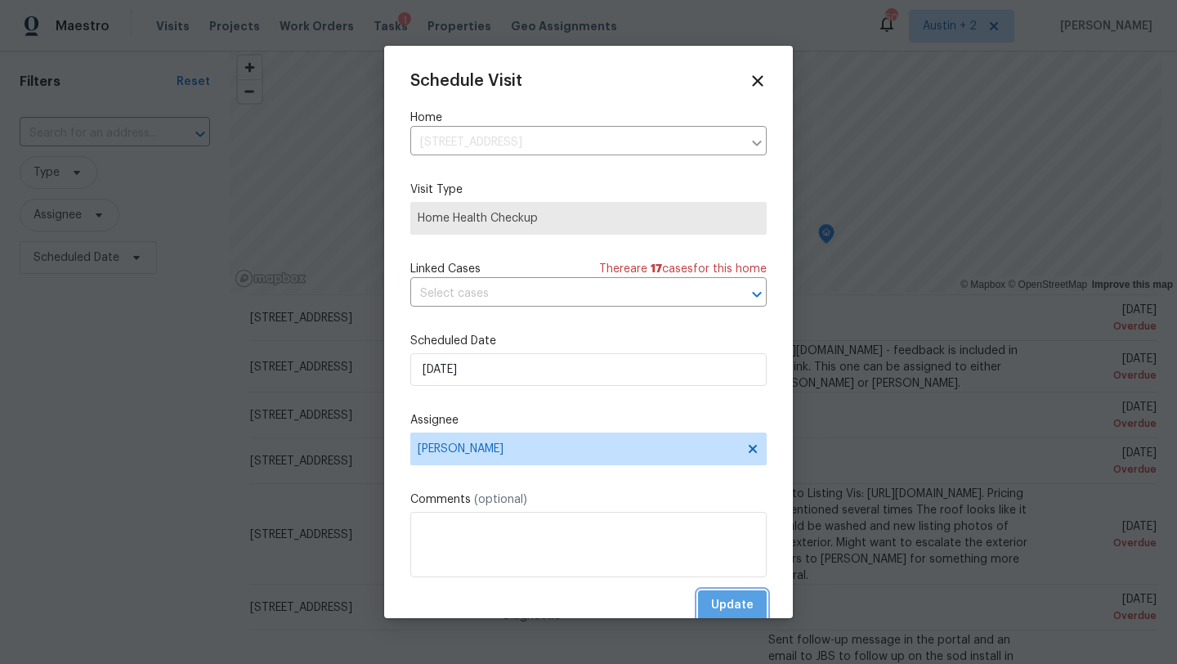
click at [713, 601] on span "Update" at bounding box center [732, 605] width 42 height 20
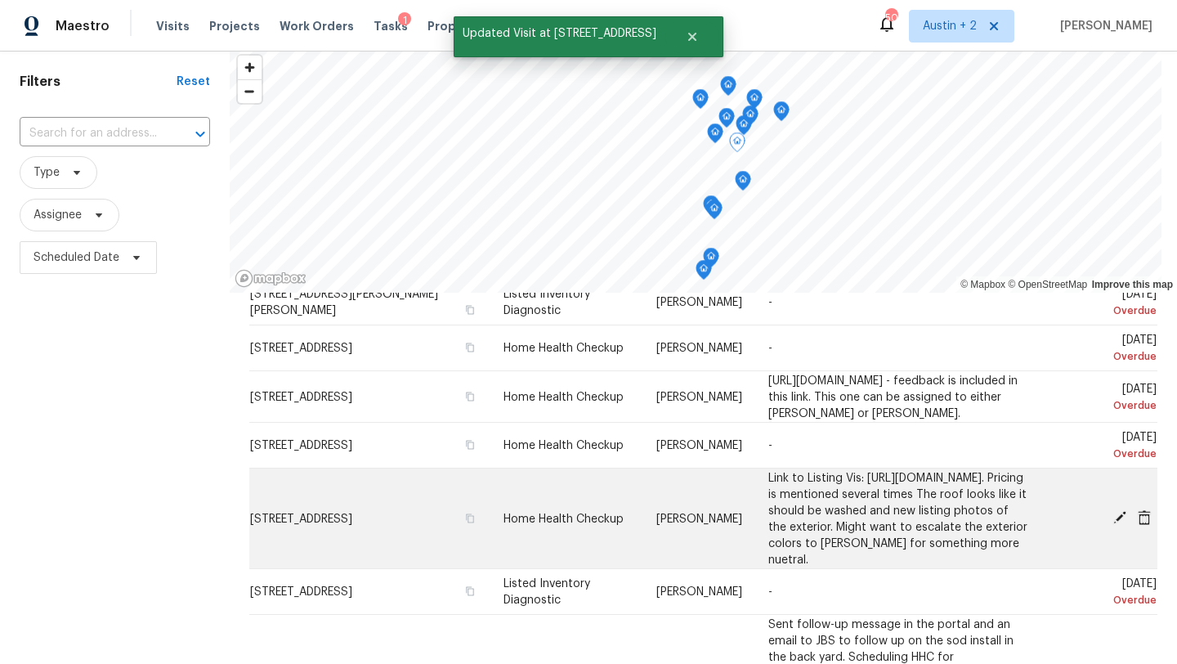
scroll to position [187, 0]
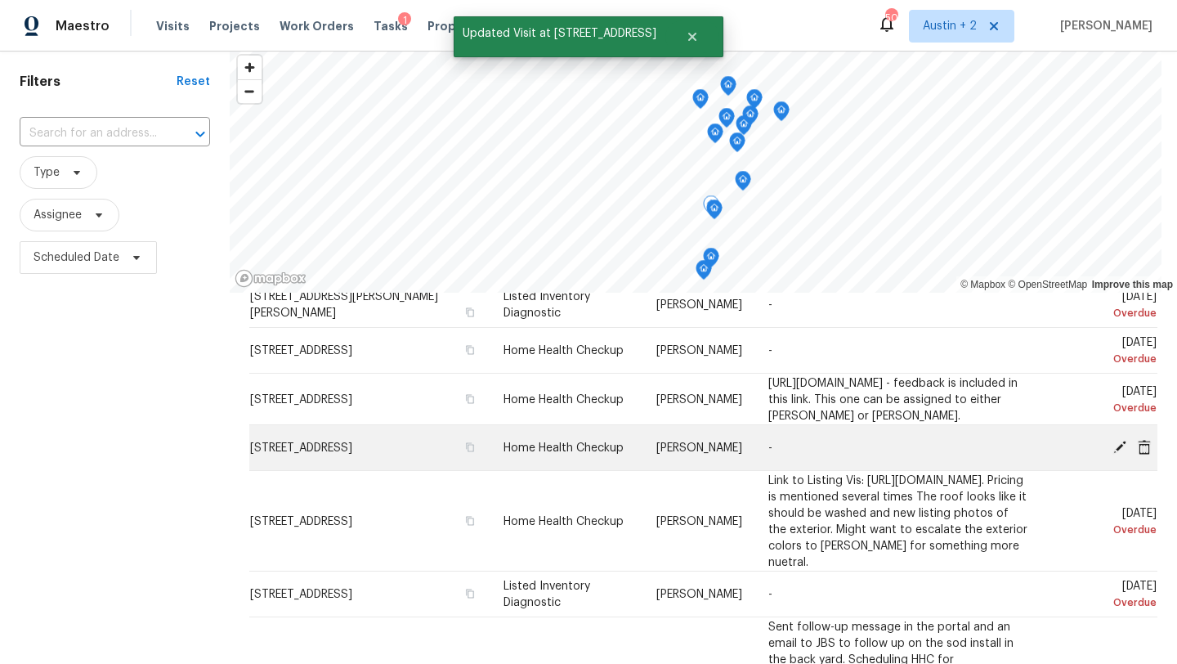
click at [1116, 448] on icon at bounding box center [1119, 446] width 13 height 13
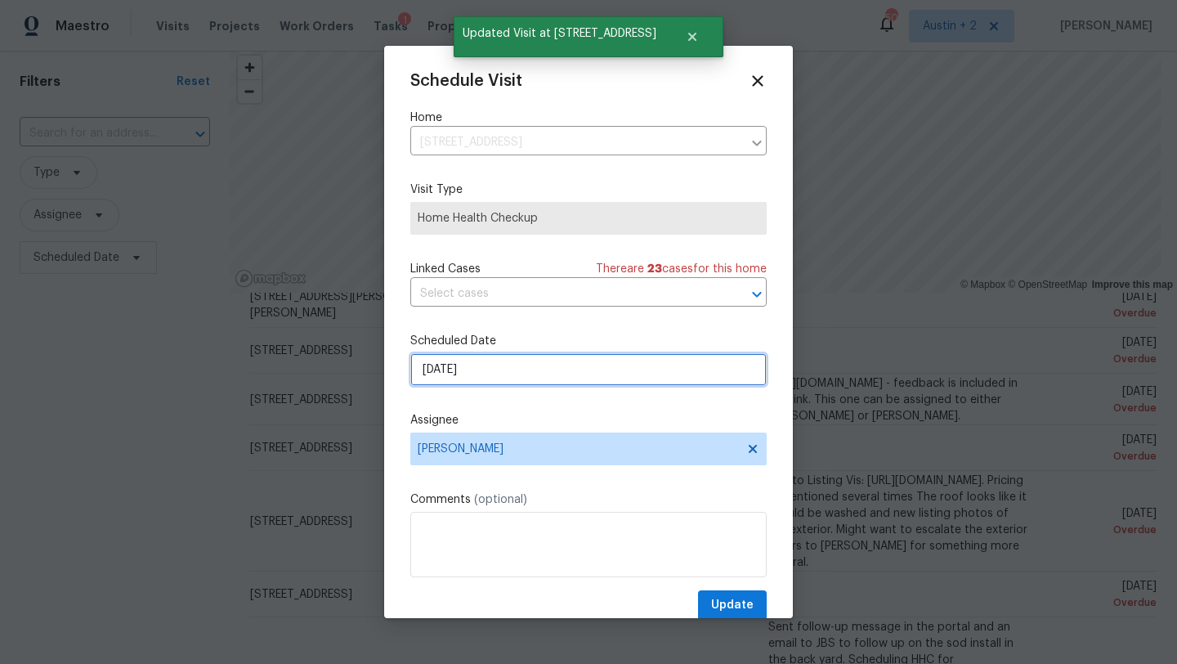
click at [491, 377] on input "[DATE]" at bounding box center [588, 369] width 356 height 33
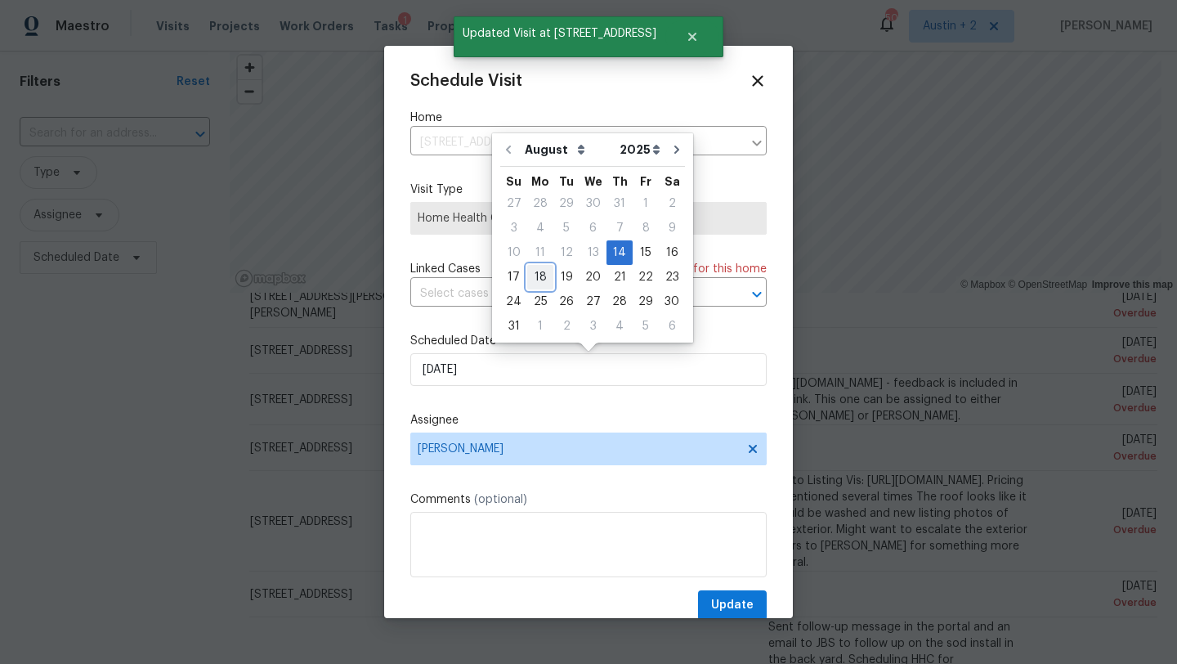
click at [539, 283] on div "18" at bounding box center [540, 277] width 26 height 23
type input "[DATE]"
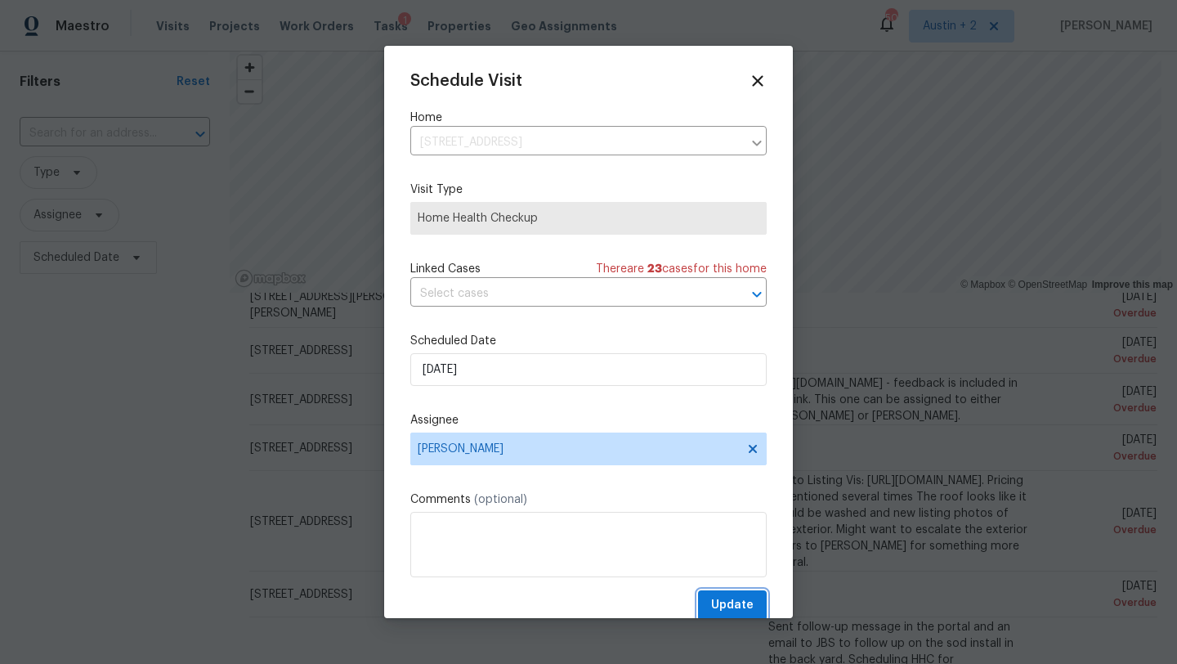
click at [726, 604] on span "Update" at bounding box center [732, 605] width 42 height 20
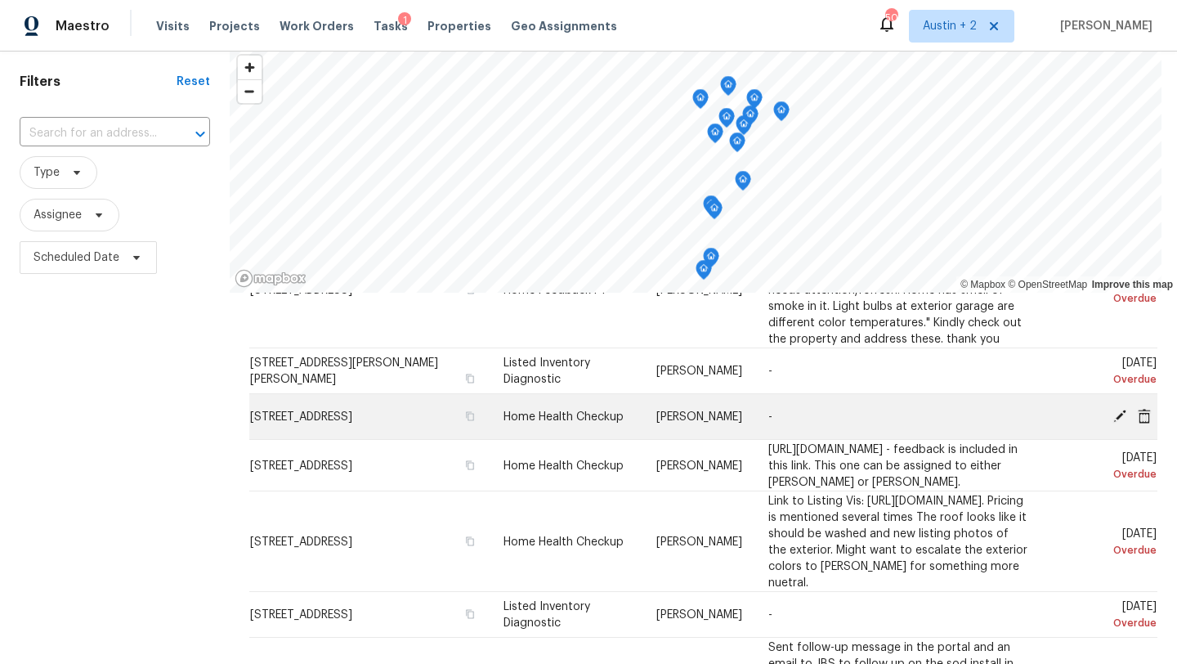
scroll to position [72, 0]
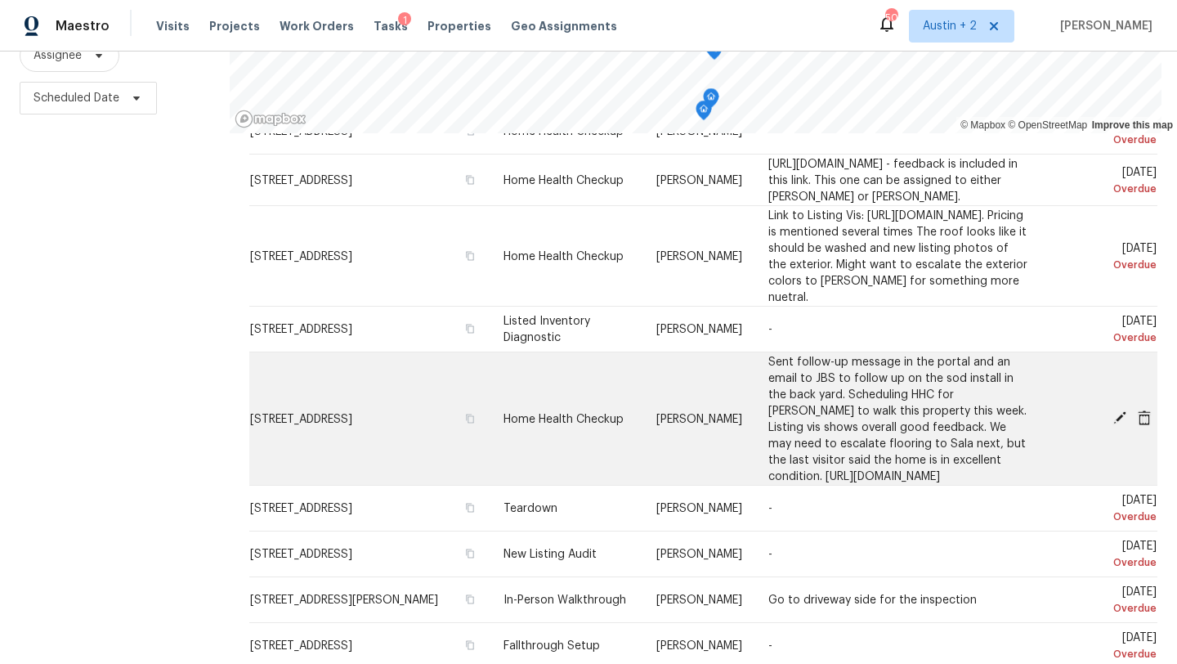
scroll to position [249, 0]
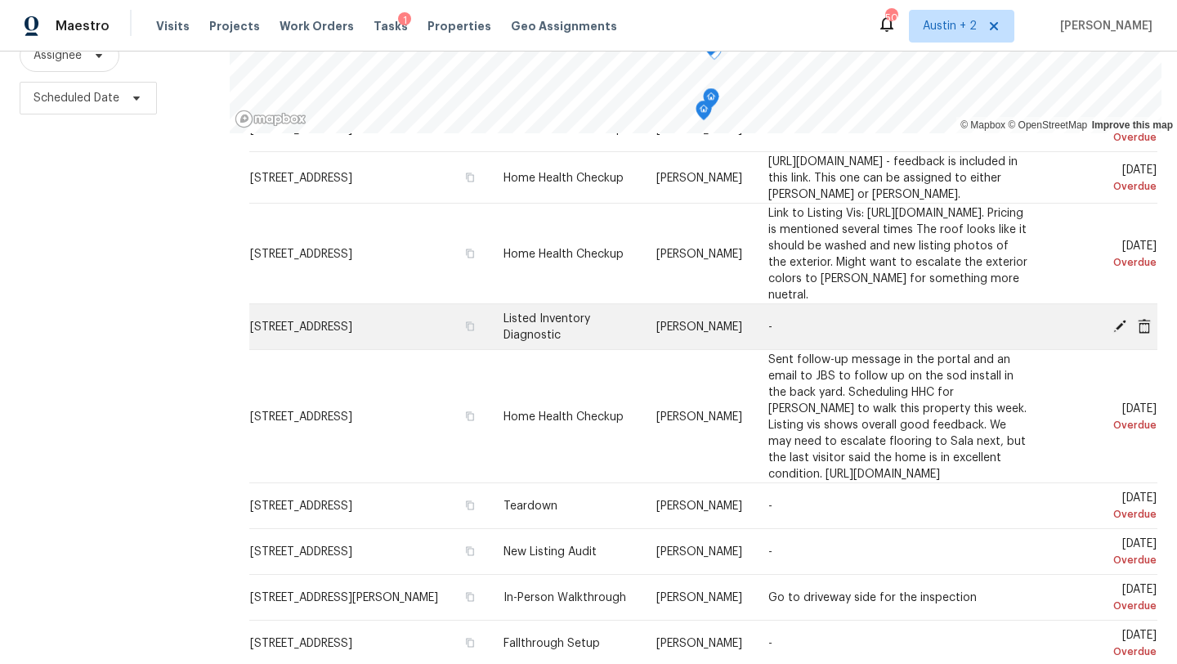
click at [1119, 332] on icon at bounding box center [1119, 325] width 13 height 13
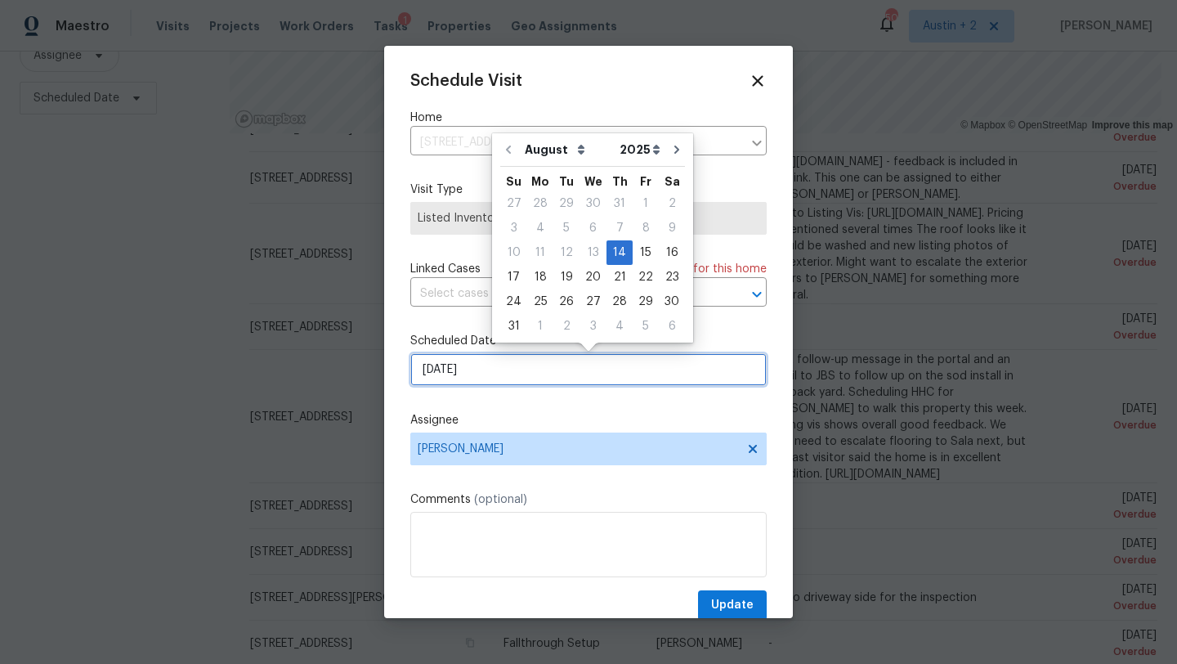
click at [484, 364] on input "[DATE]" at bounding box center [588, 369] width 356 height 33
click at [538, 270] on div "18" at bounding box center [540, 277] width 26 height 23
type input "[DATE]"
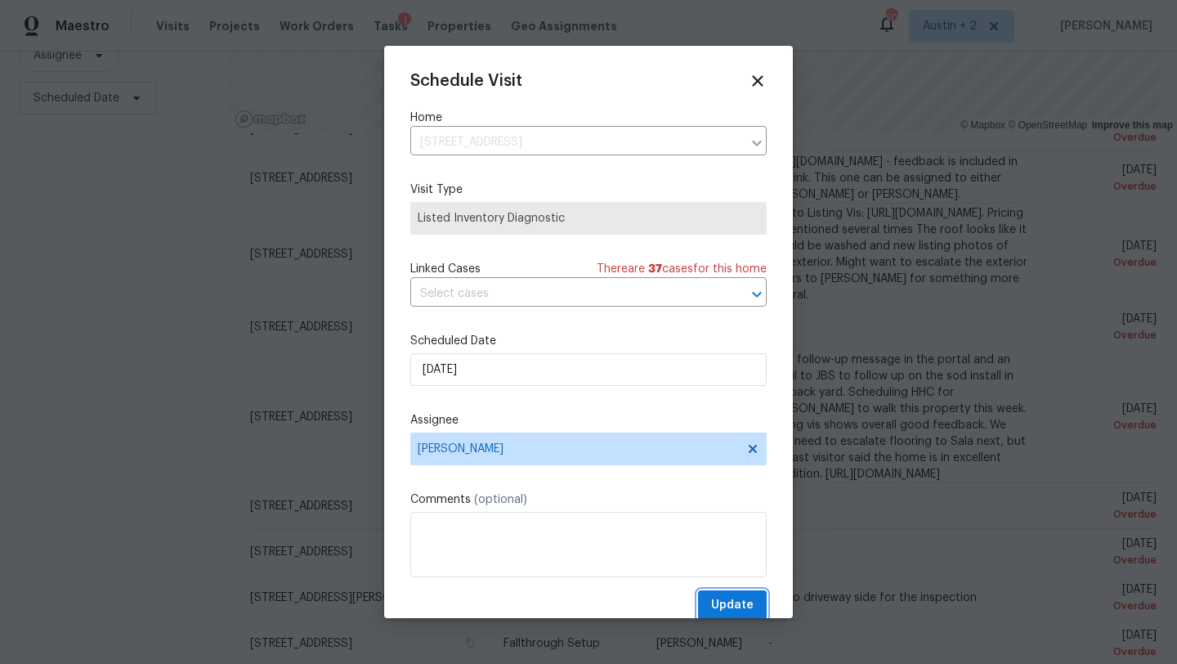
click at [726, 606] on span "Update" at bounding box center [732, 605] width 42 height 20
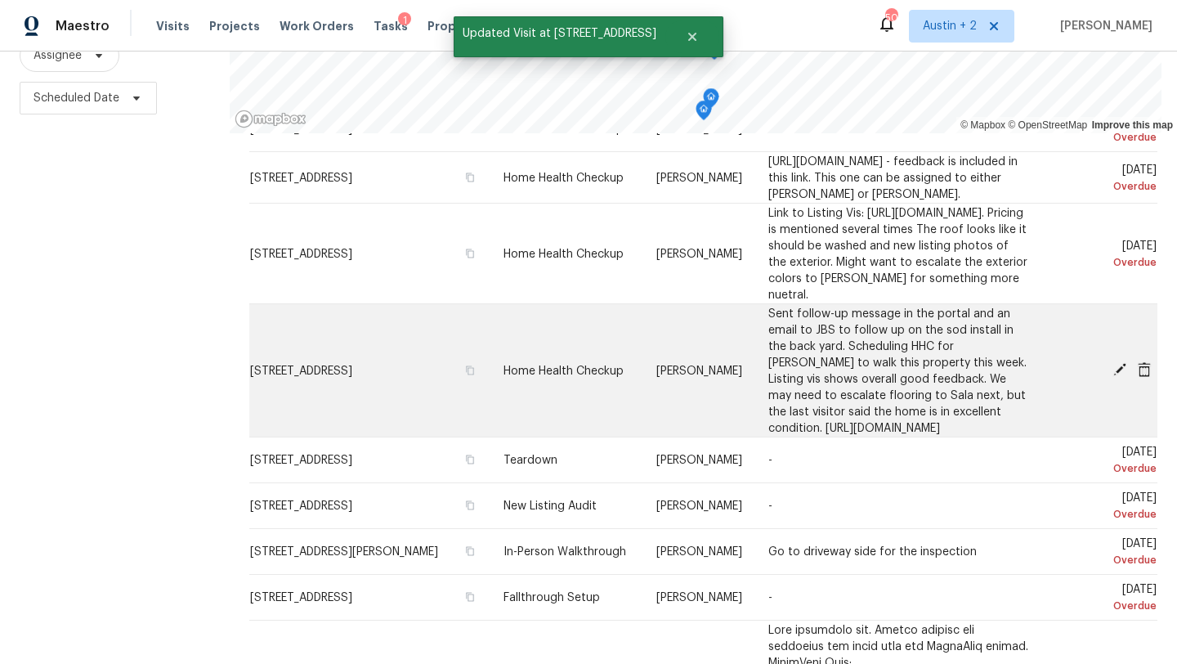
click at [1118, 376] on icon at bounding box center [1119, 369] width 13 height 13
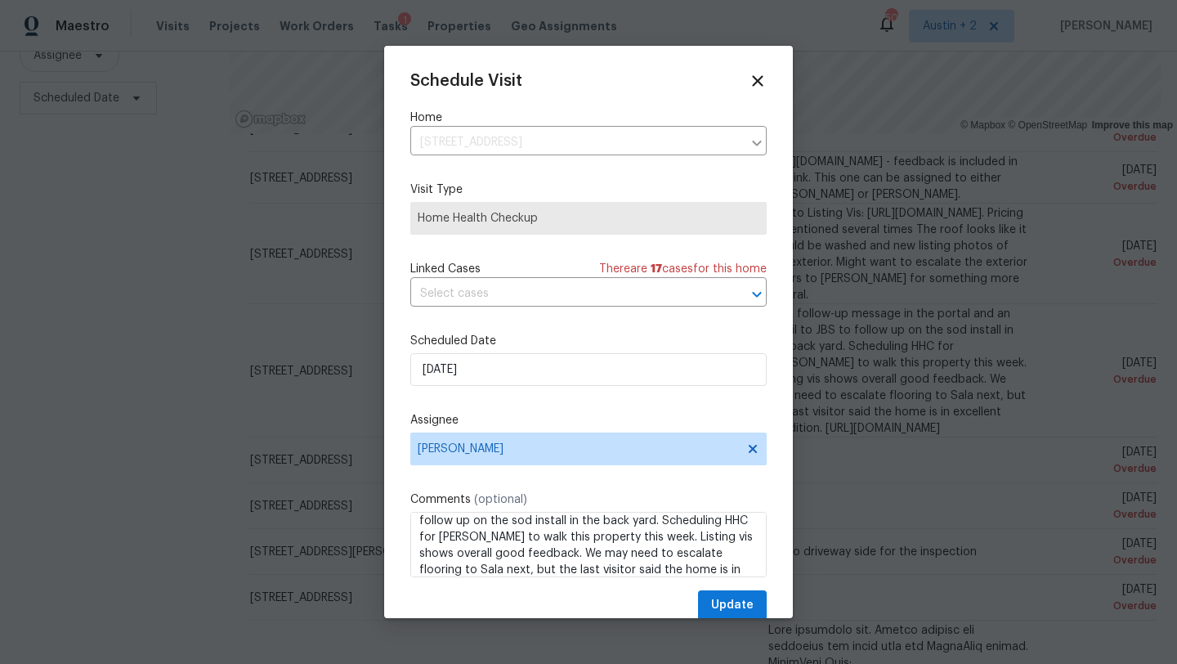
scroll to position [0, 0]
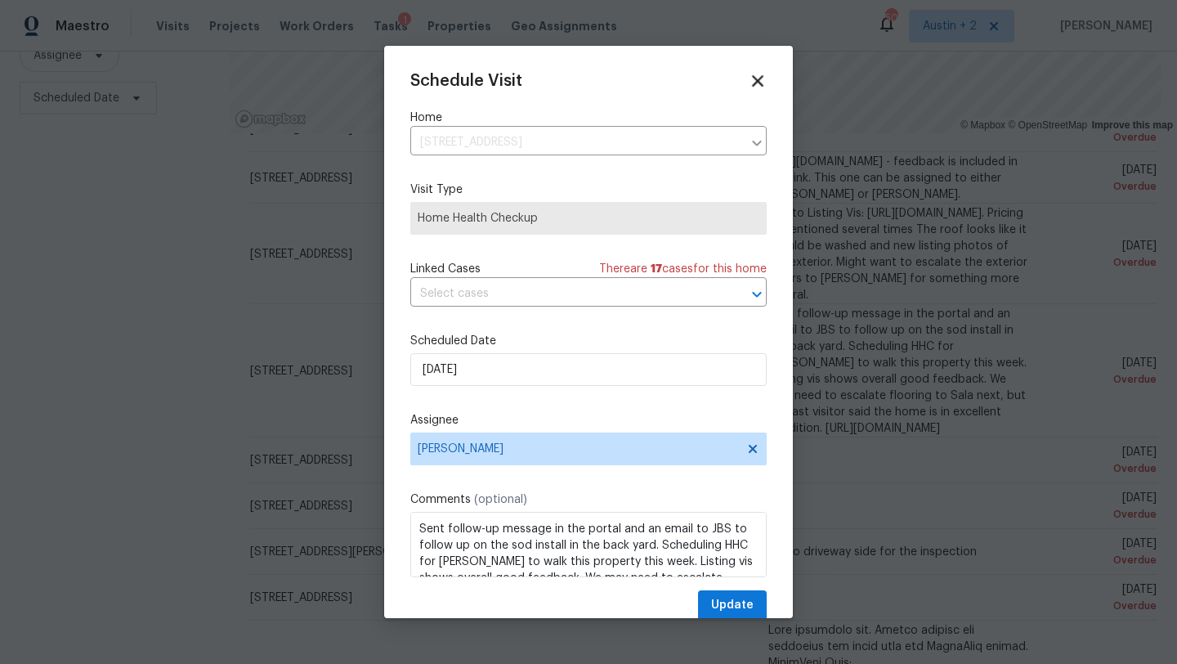
click at [760, 76] on icon at bounding box center [757, 80] width 11 height 11
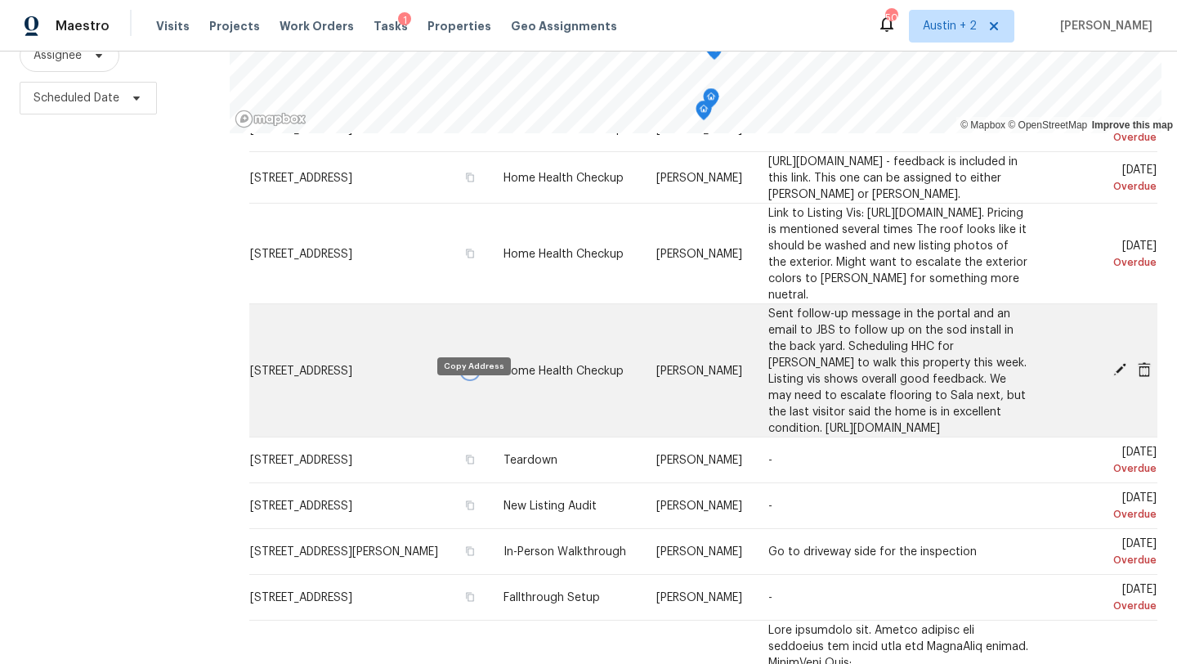
click at [471, 374] on icon "button" at bounding box center [470, 369] width 10 height 10
click at [1120, 376] on icon at bounding box center [1119, 369] width 13 height 13
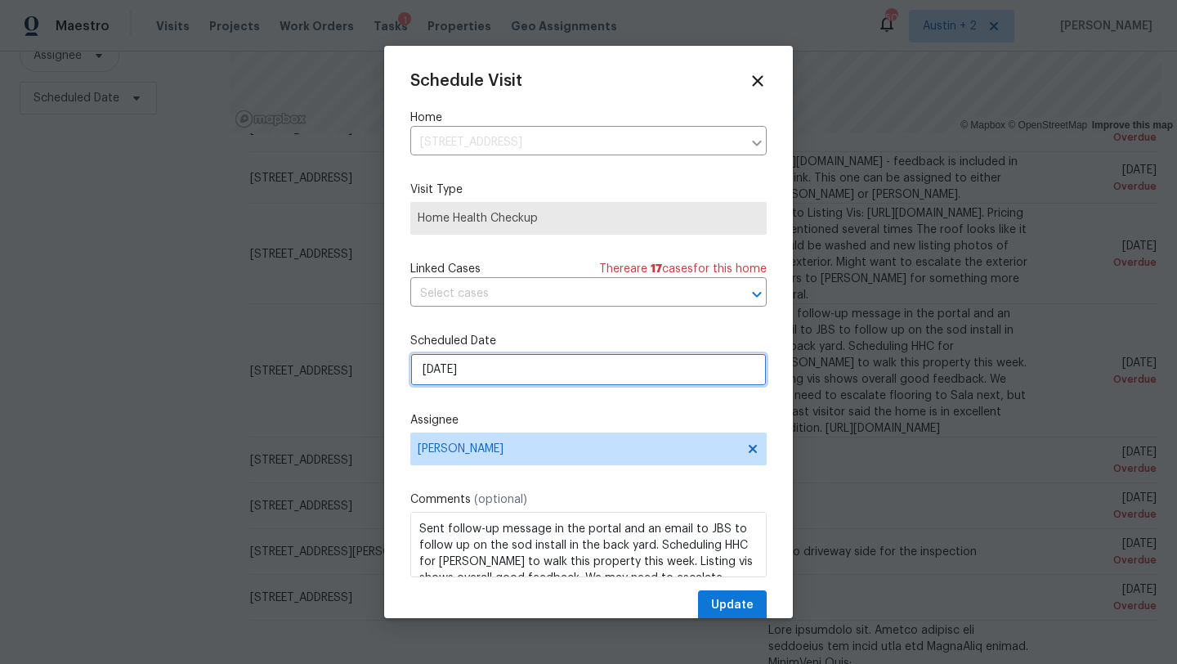
click at [485, 366] on input "8/14/2025" at bounding box center [588, 369] width 356 height 33
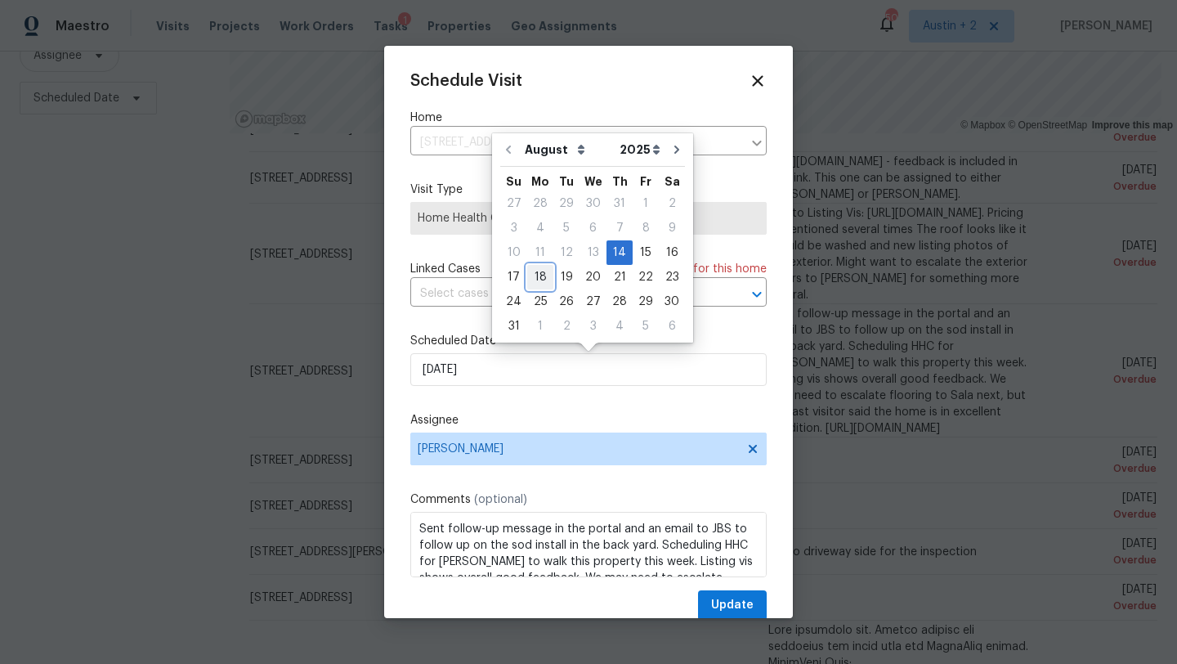
click at [543, 277] on div "18" at bounding box center [540, 277] width 26 height 23
type input "8/18/2025"
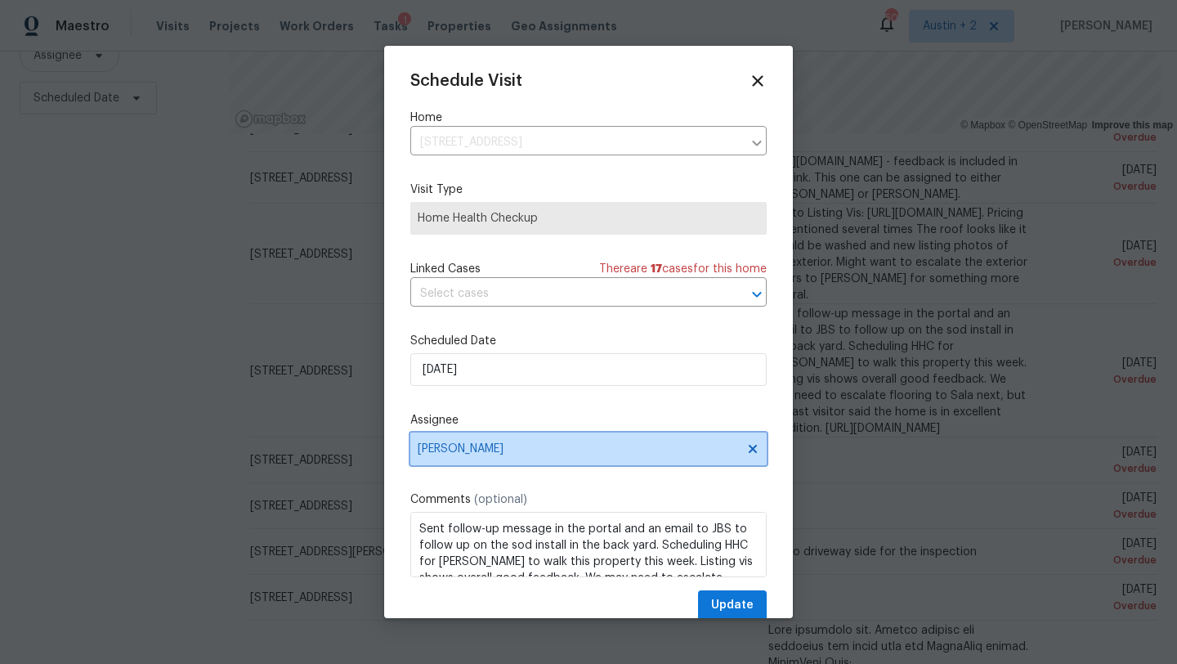
click at [485, 444] on span "[PERSON_NAME]" at bounding box center [578, 448] width 320 height 13
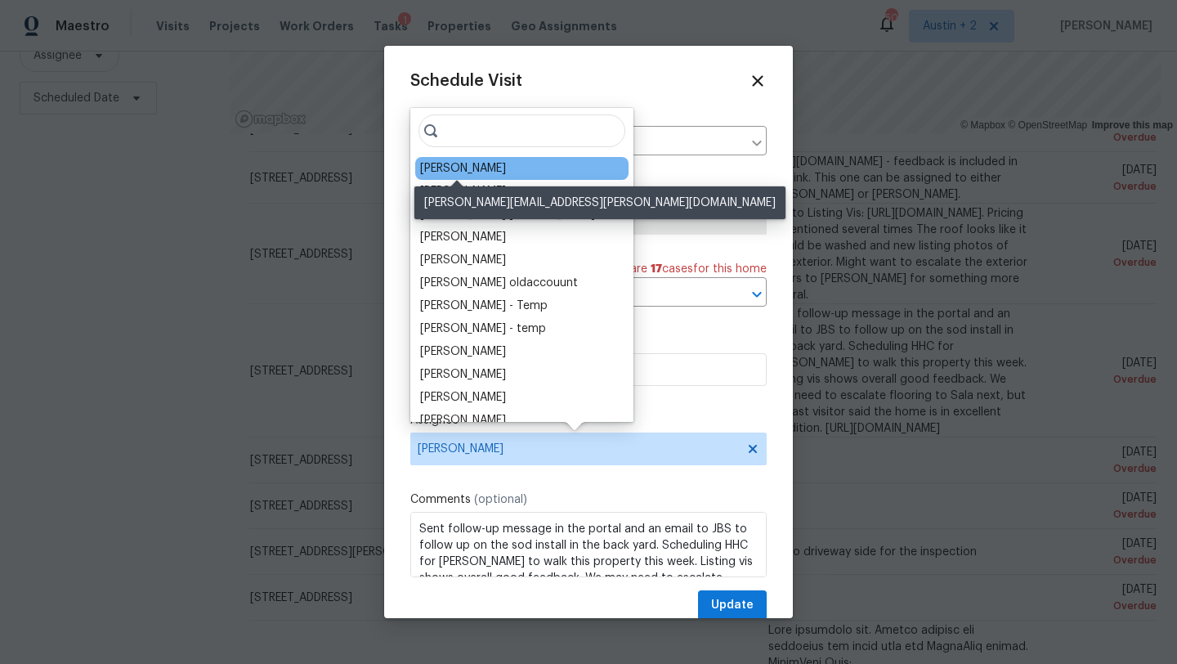
click at [471, 175] on div "[PERSON_NAME]" at bounding box center [463, 168] width 86 height 16
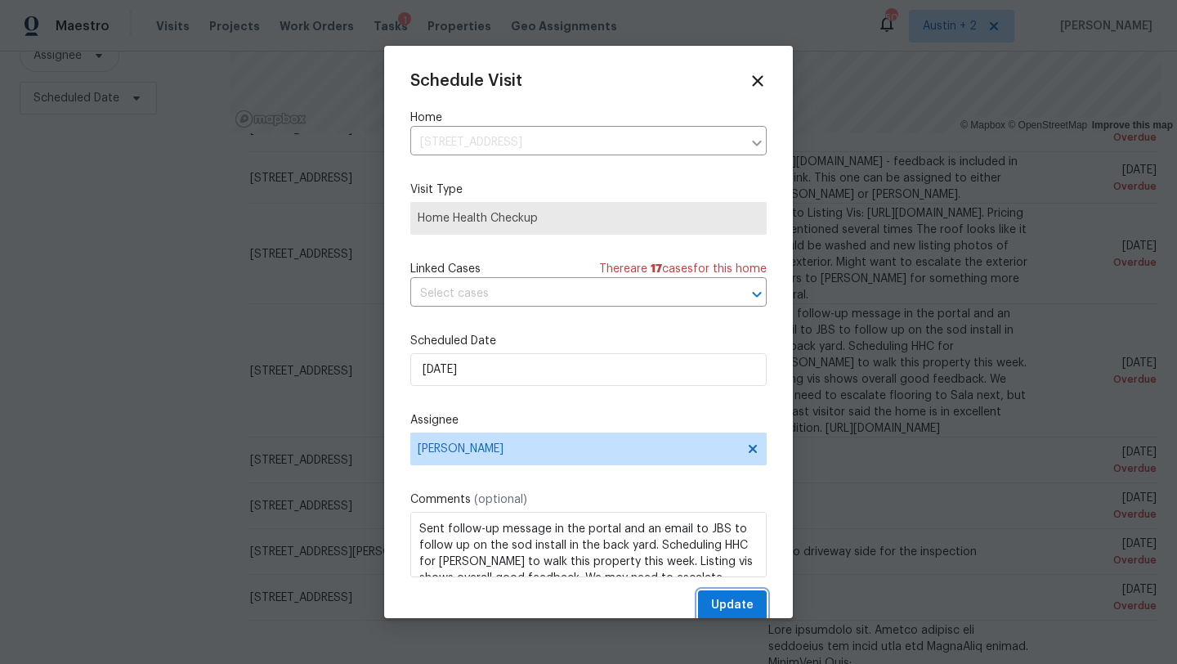
click at [732, 598] on span "Update" at bounding box center [732, 605] width 42 height 20
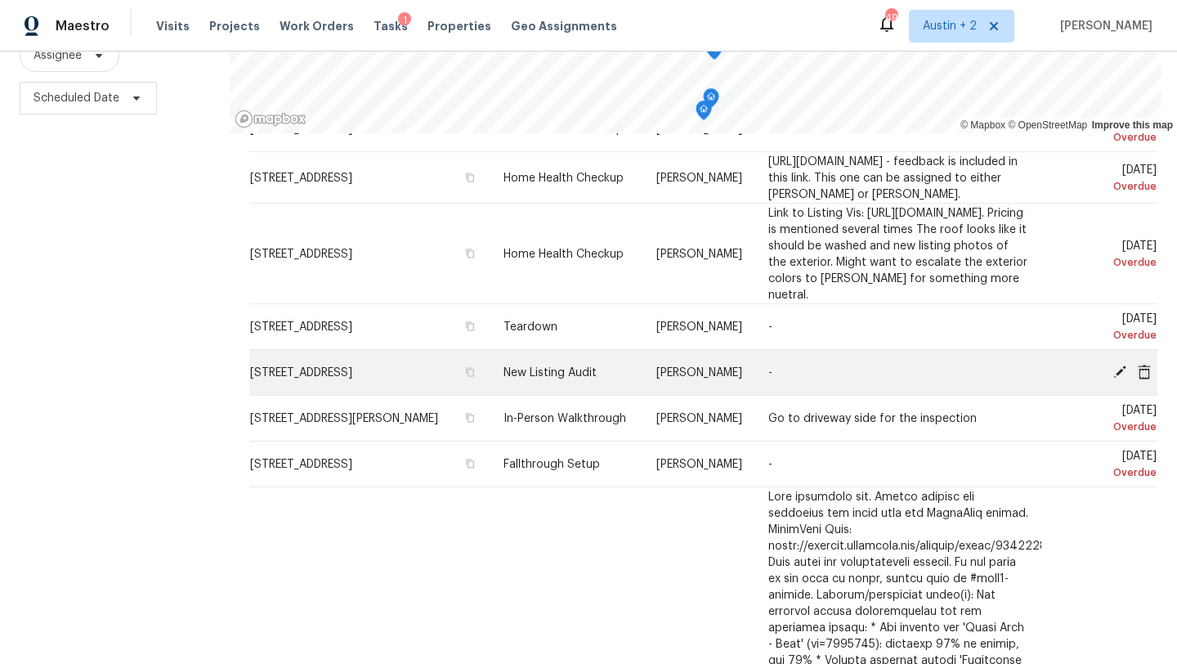
click at [1120, 378] on icon at bounding box center [1119, 370] width 13 height 13
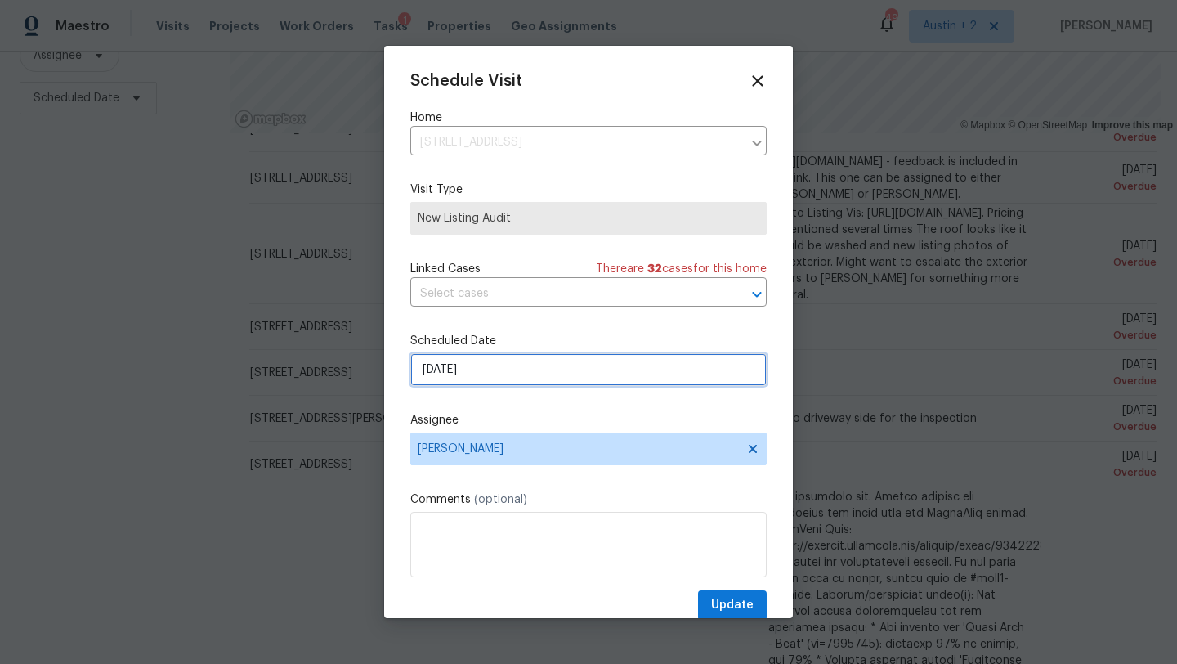
click at [465, 377] on input "8/15/2025" at bounding box center [588, 369] width 356 height 33
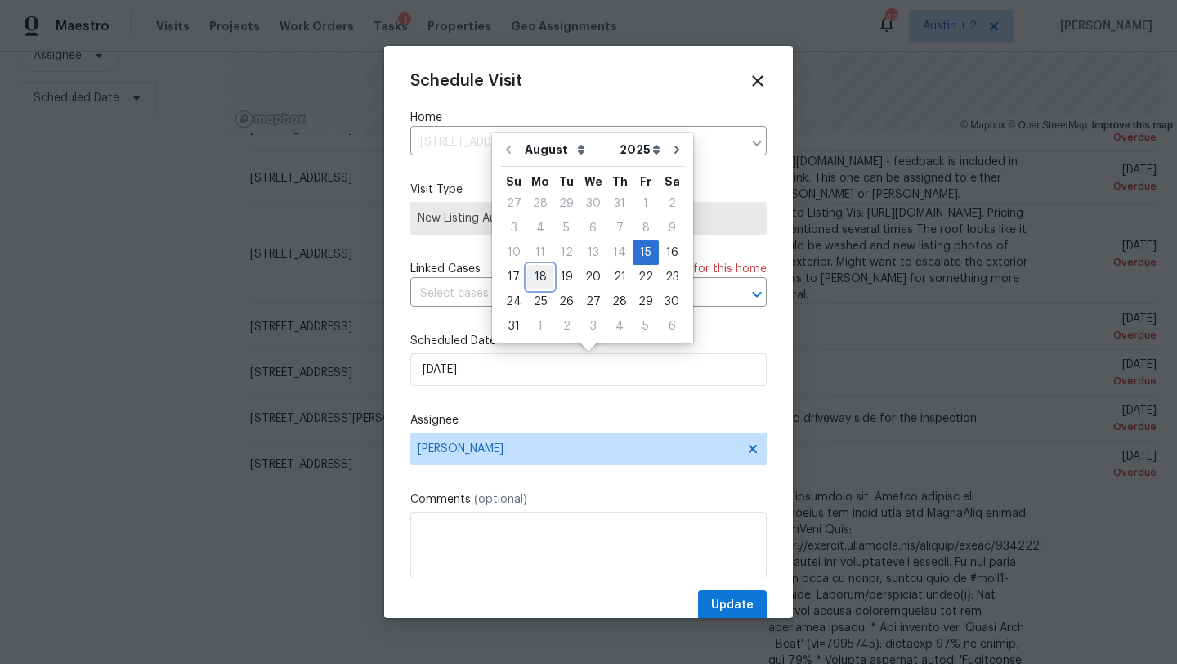
click at [534, 281] on div "18" at bounding box center [540, 277] width 26 height 23
type input "8/18/2025"
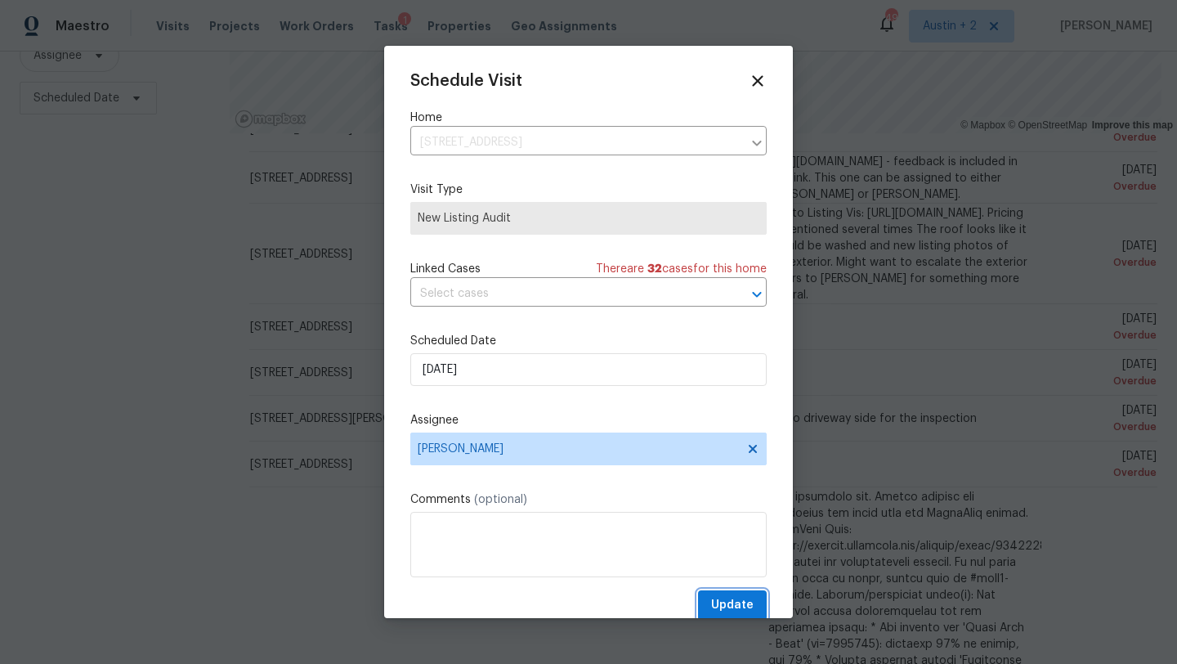
click at [731, 597] on span "Update" at bounding box center [732, 605] width 42 height 20
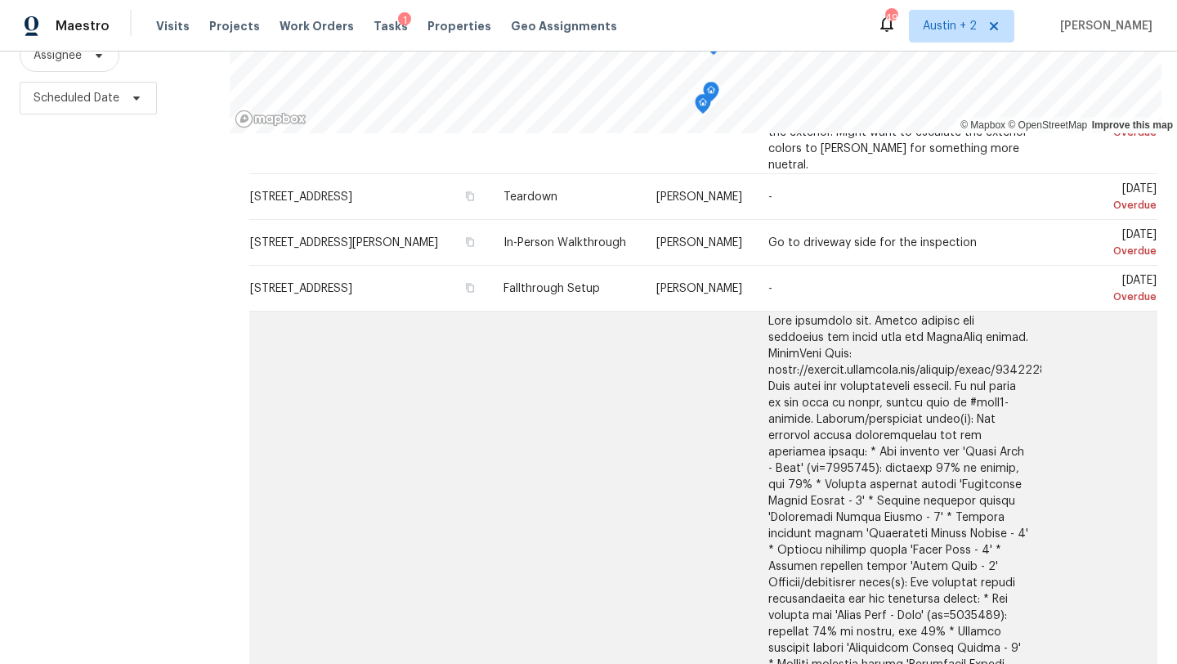
scroll to position [369, 0]
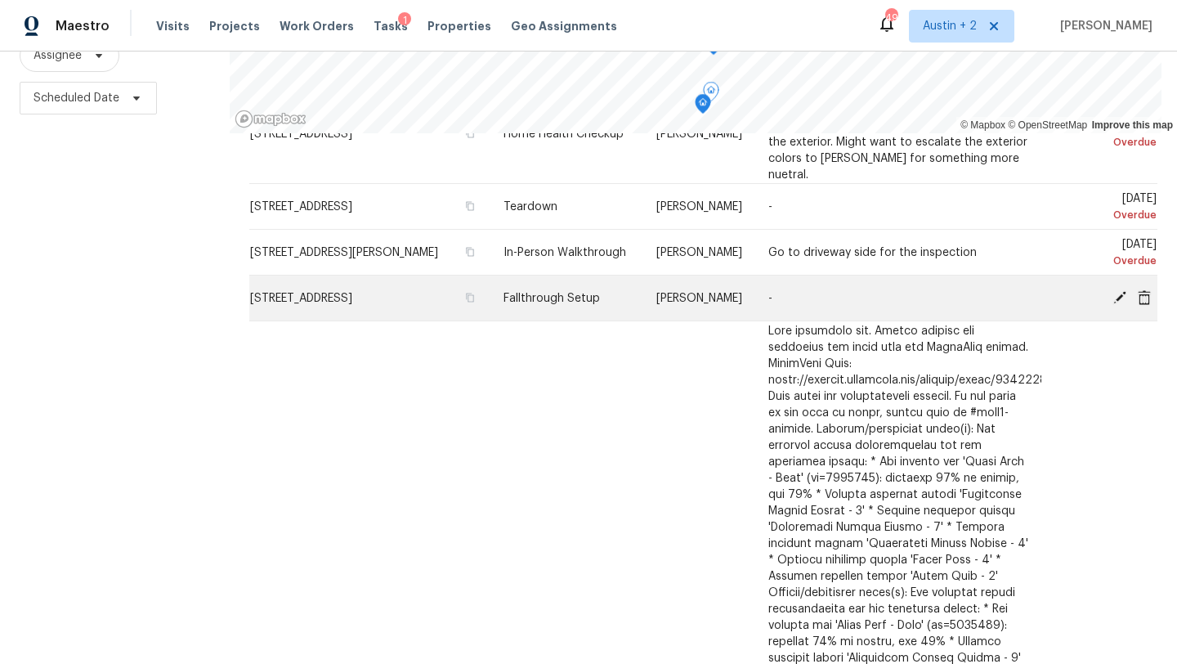
click at [1119, 304] on icon at bounding box center [1119, 296] width 15 height 15
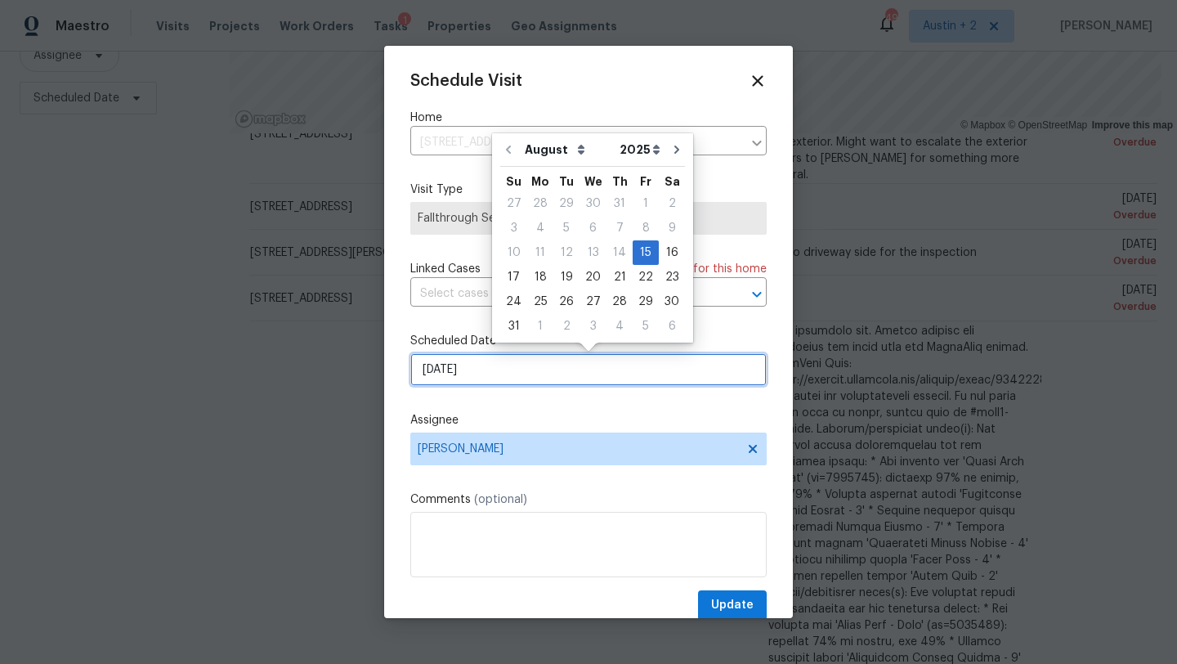
click at [474, 384] on input "[DATE]" at bounding box center [588, 369] width 356 height 33
click at [539, 272] on div "18" at bounding box center [540, 277] width 26 height 23
type input "[DATE]"
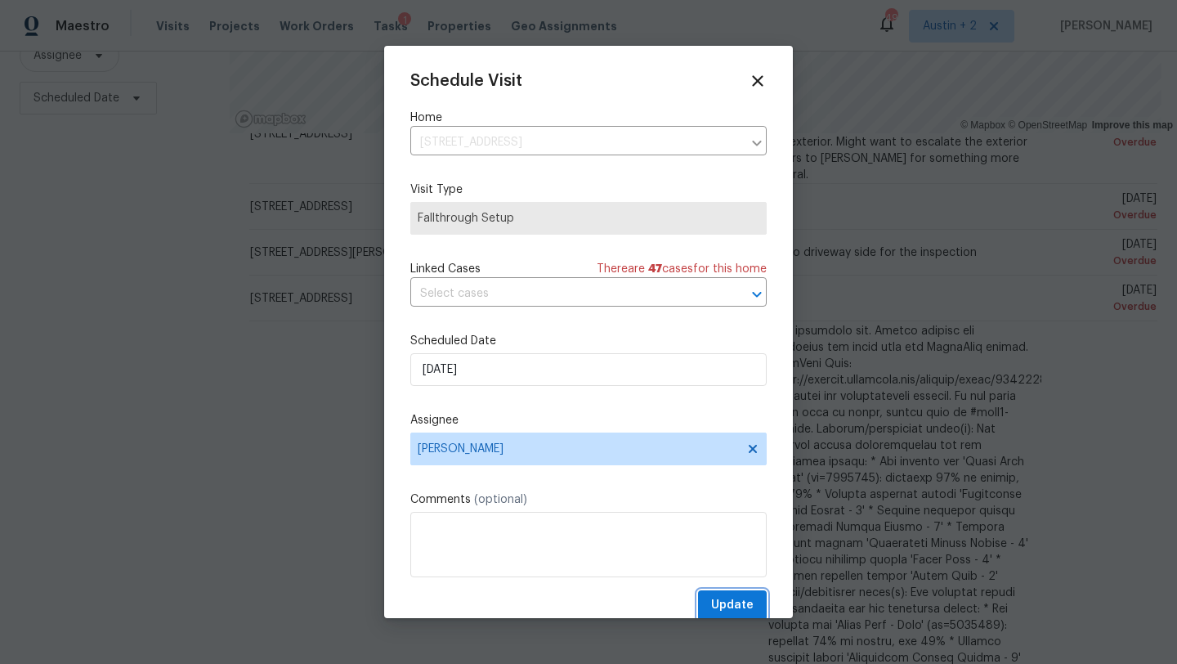
click at [718, 605] on span "Update" at bounding box center [732, 605] width 42 height 20
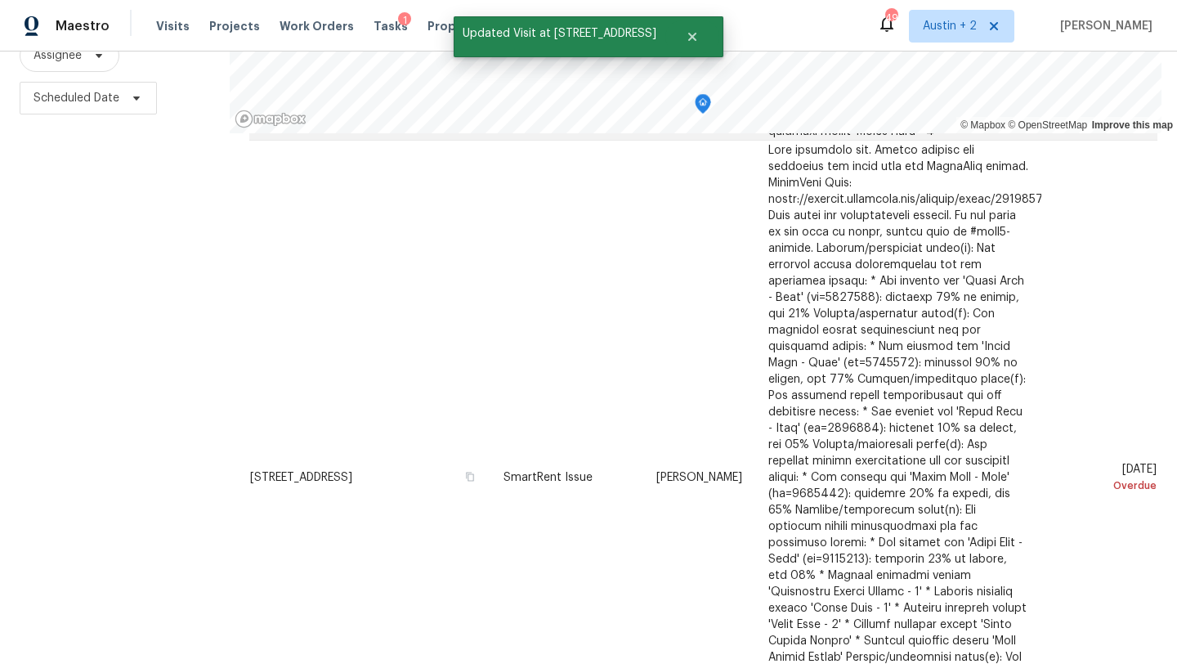
scroll to position [2643, 0]
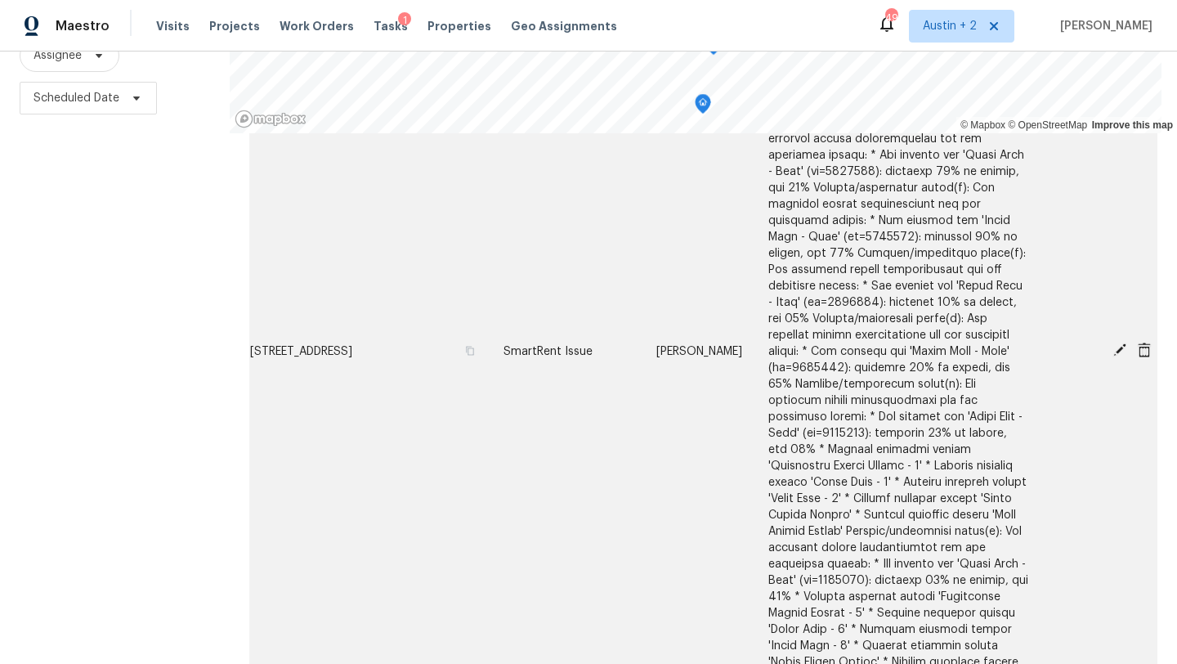
click at [1117, 343] on icon at bounding box center [1119, 349] width 13 height 13
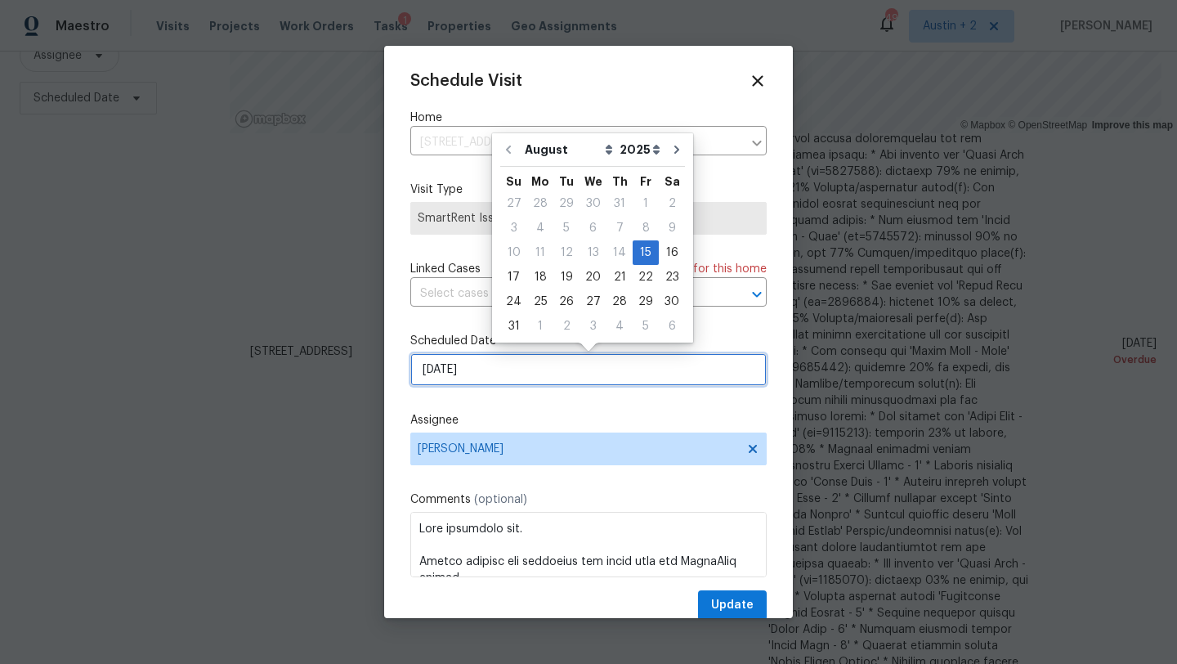
click at [470, 376] on input "[DATE]" at bounding box center [588, 369] width 356 height 33
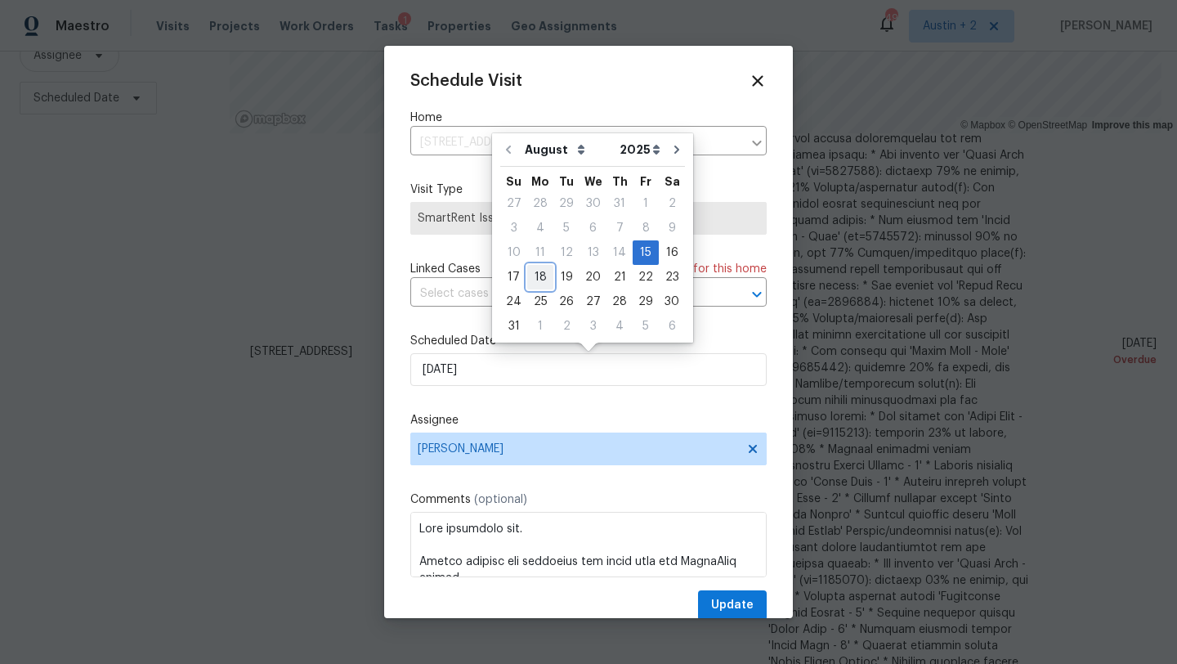
click at [532, 279] on div "18" at bounding box center [540, 277] width 26 height 23
type input "[DATE]"
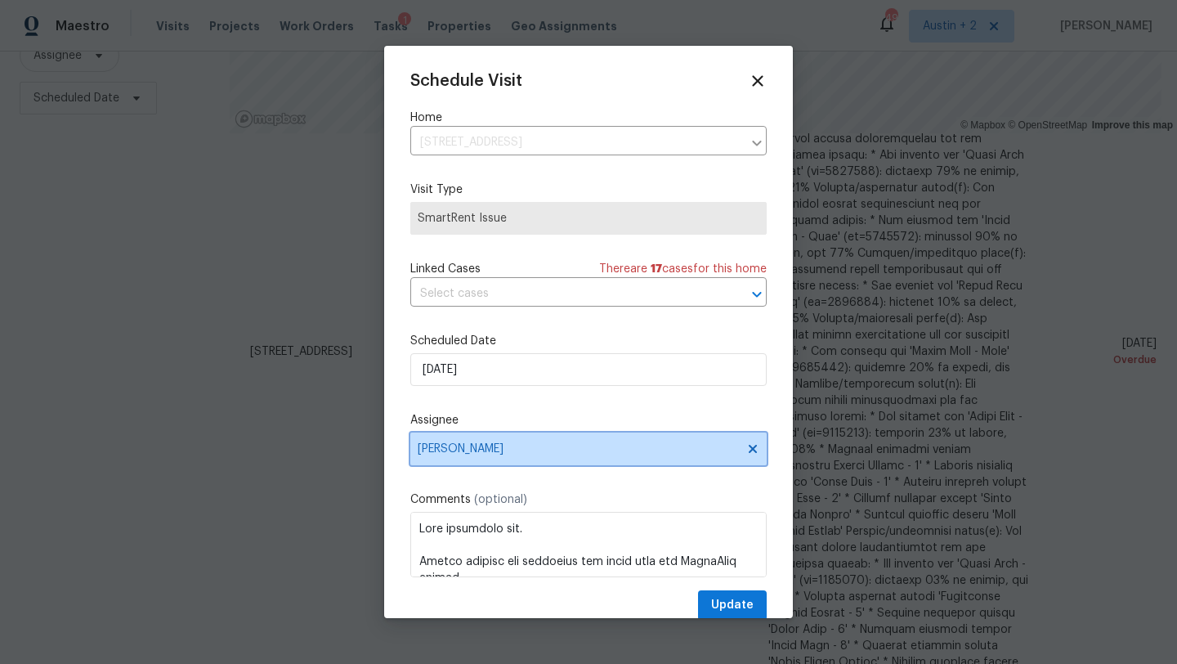
click at [502, 449] on span "[PERSON_NAME]" at bounding box center [578, 448] width 320 height 13
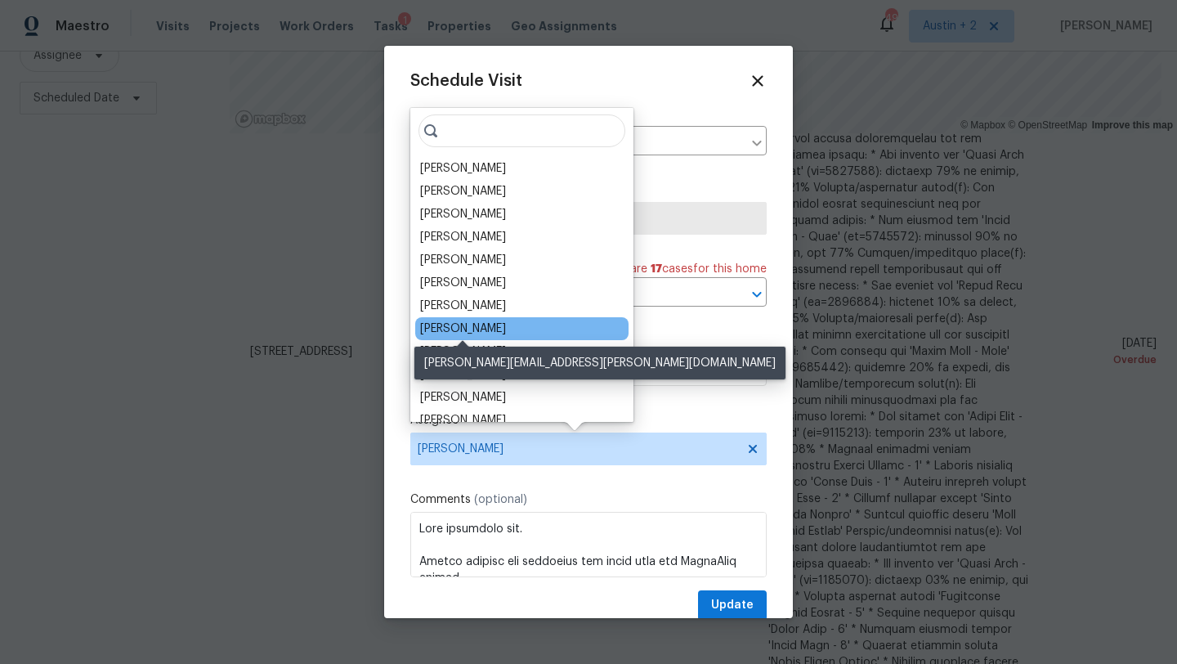
click at [475, 331] on div "Martin Chagolla" at bounding box center [463, 328] width 86 height 16
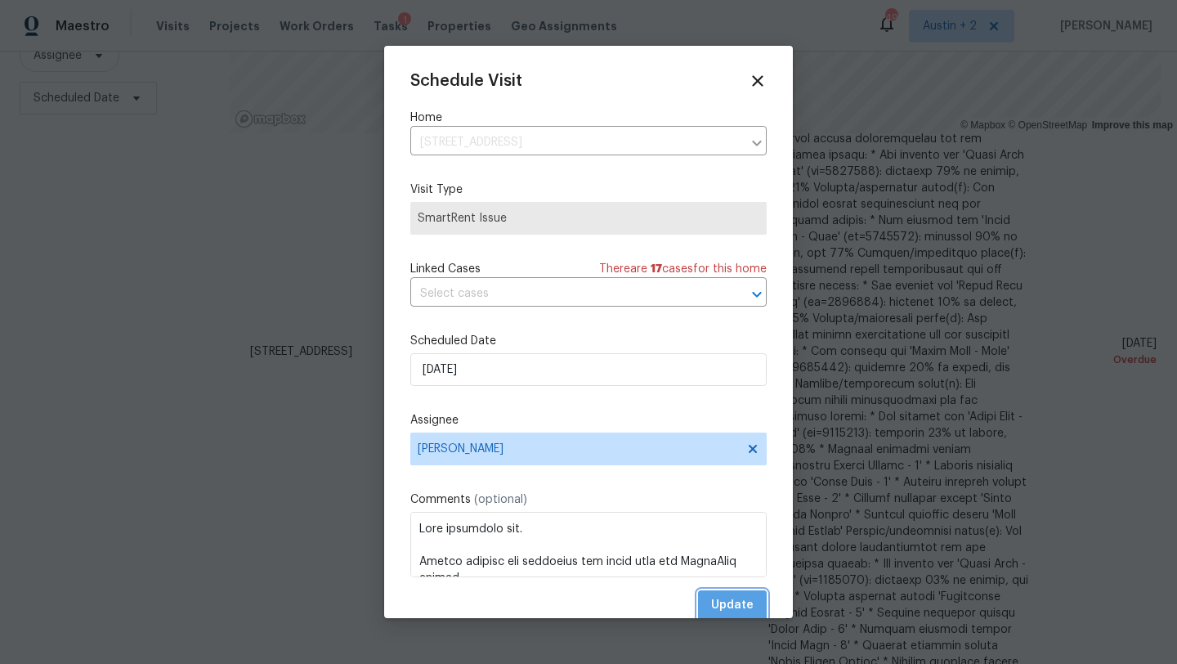
click at [714, 601] on span "Update" at bounding box center [732, 605] width 42 height 20
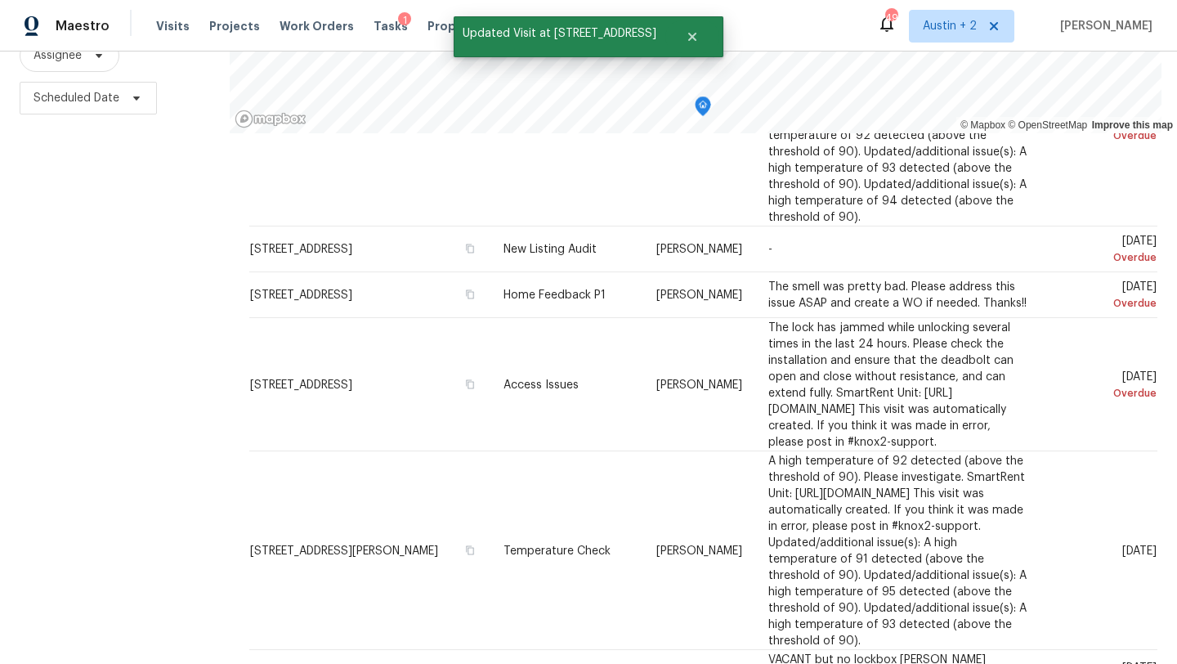
scroll to position [3047, 0]
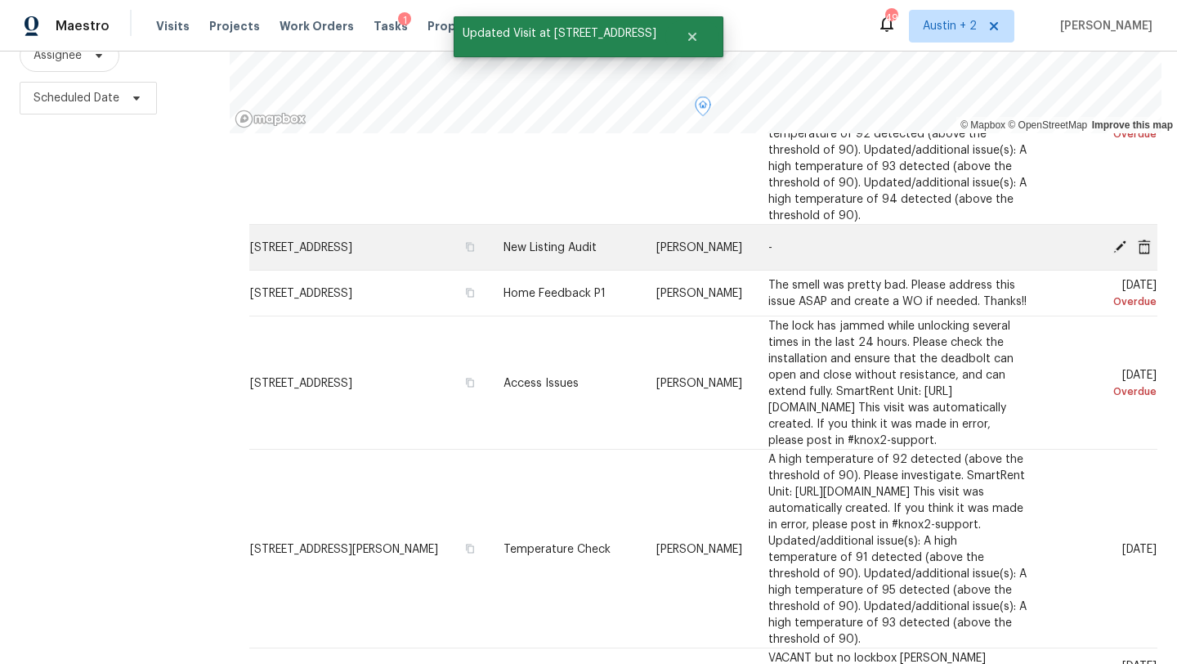
click at [1117, 253] on icon at bounding box center [1119, 245] width 13 height 13
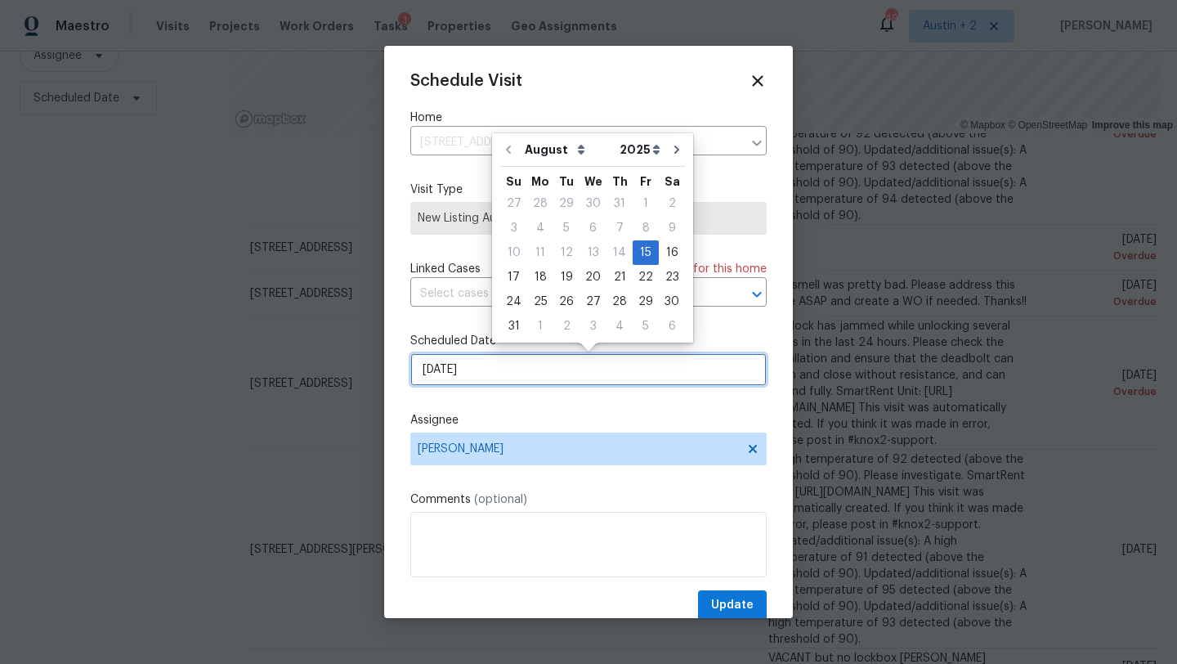
click at [458, 366] on input "8/15/2025" at bounding box center [588, 369] width 356 height 33
click at [531, 277] on div "18" at bounding box center [540, 277] width 26 height 23
type input "8/18/2025"
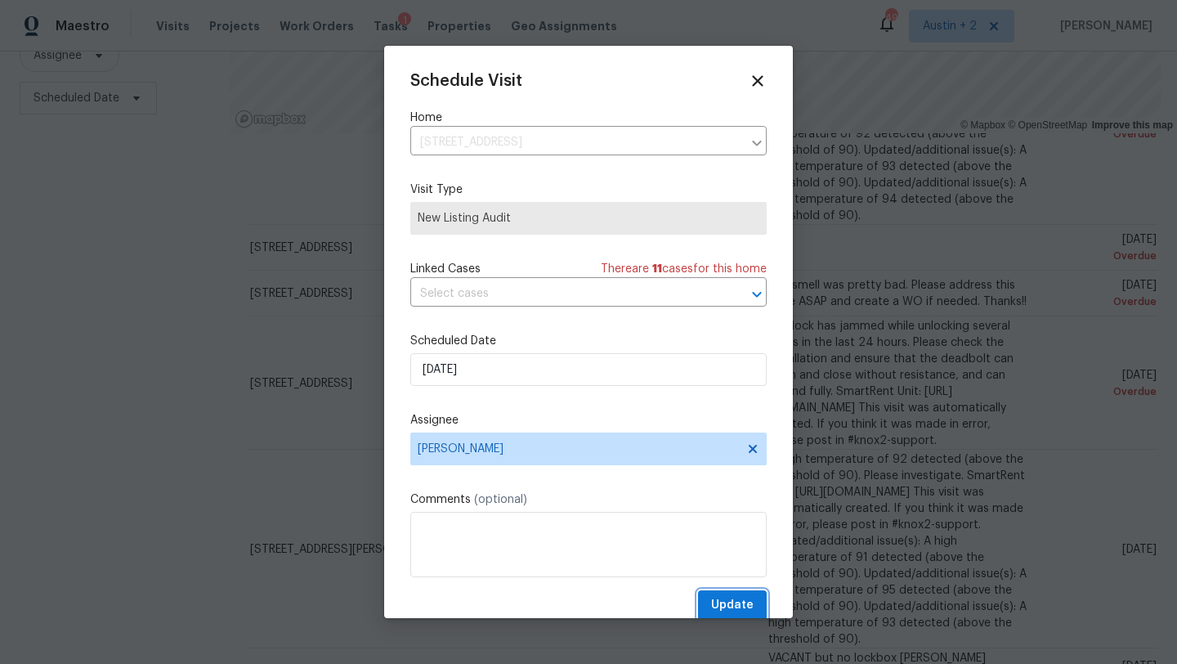
click at [716, 603] on span "Update" at bounding box center [732, 605] width 42 height 20
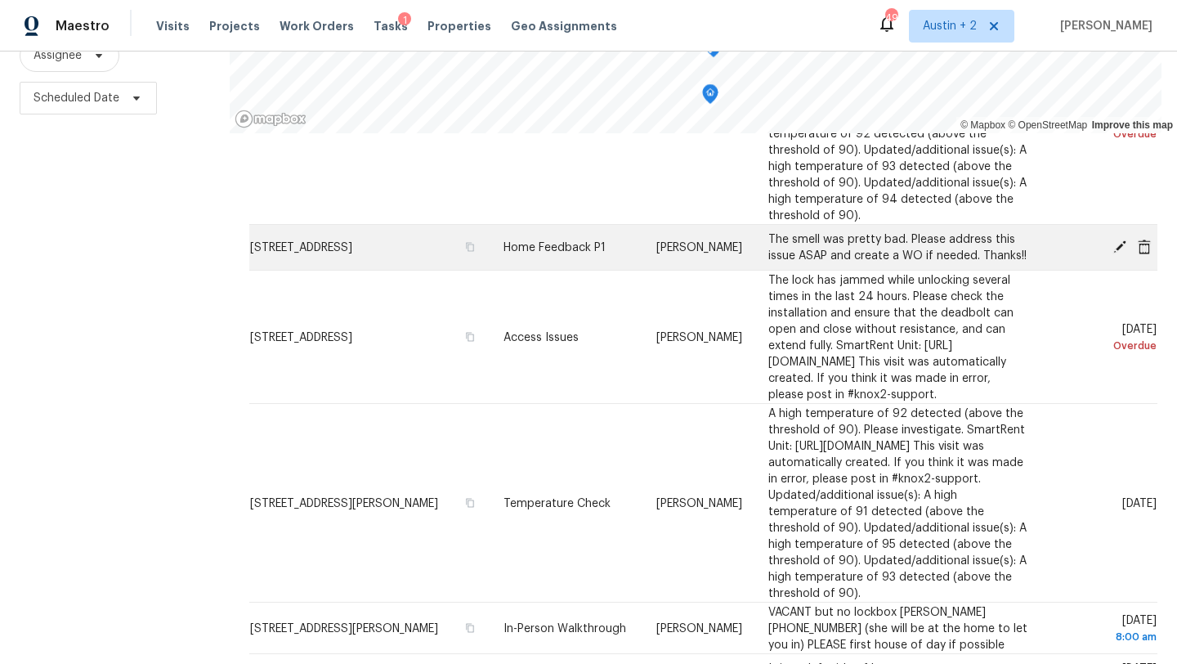
click at [1116, 253] on icon at bounding box center [1119, 245] width 13 height 13
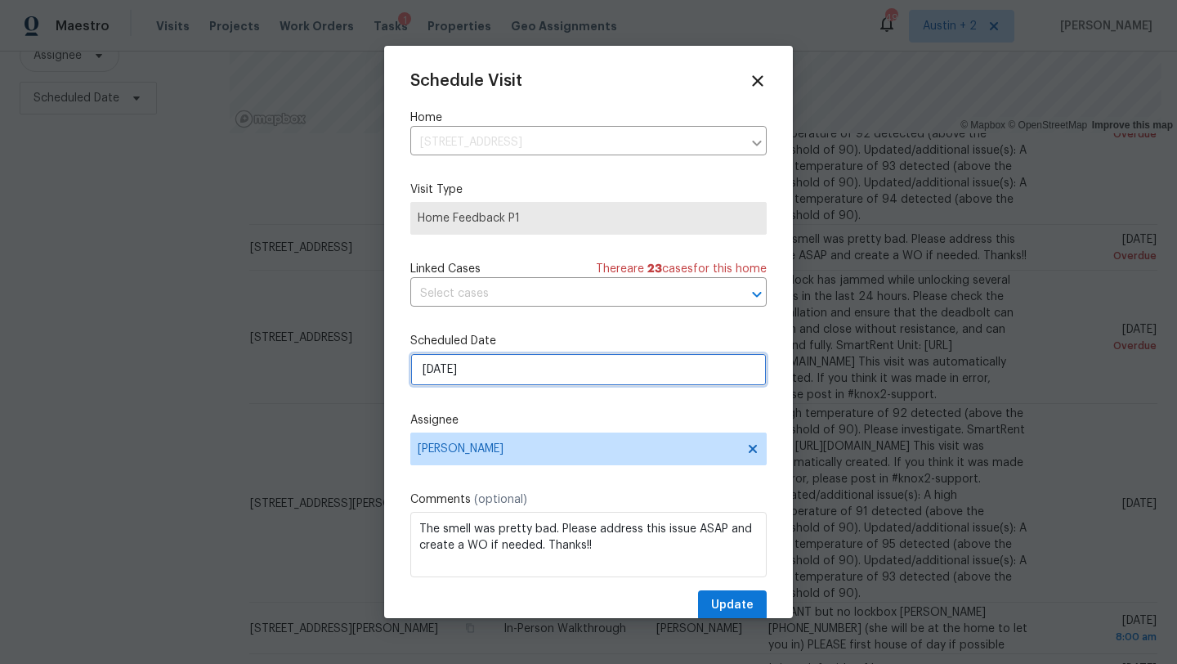
click at [480, 368] on input "8/15/2025" at bounding box center [588, 369] width 356 height 33
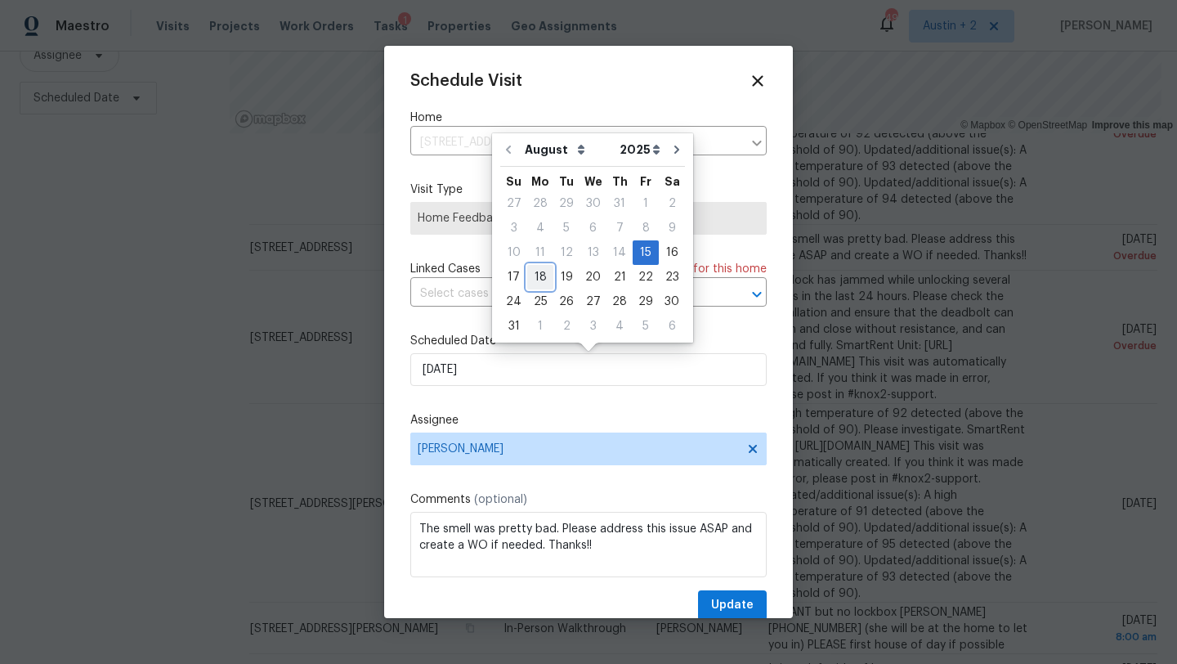
click at [539, 274] on div "18" at bounding box center [540, 277] width 26 height 23
type input "8/18/2025"
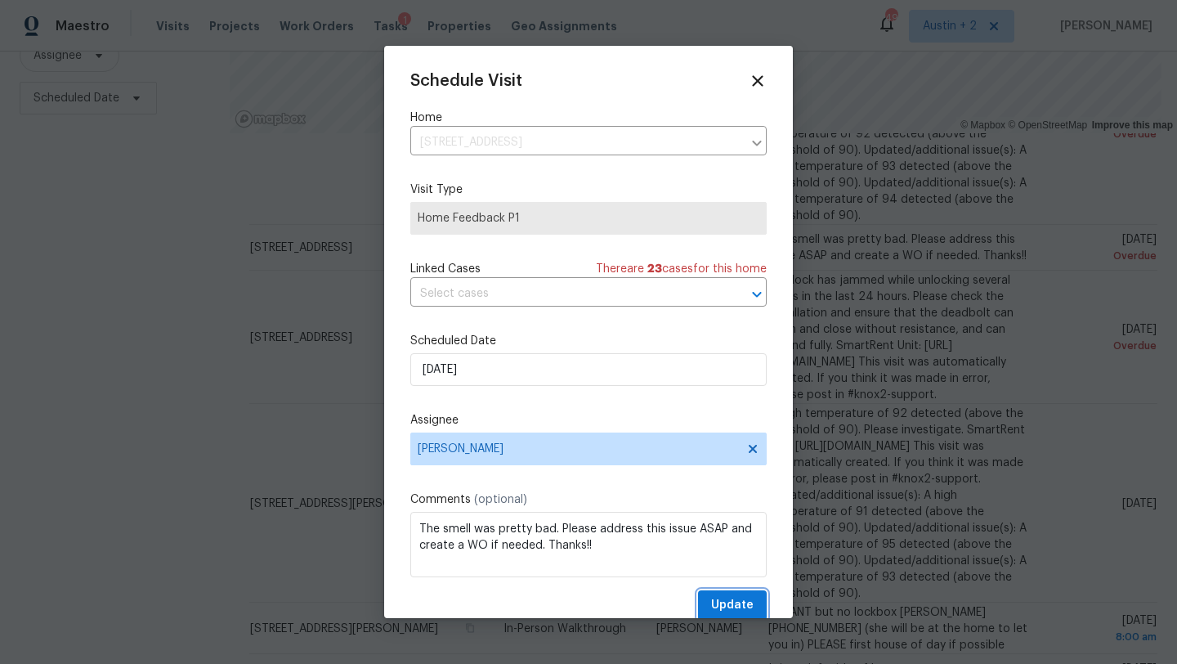
click at [742, 604] on span "Update" at bounding box center [732, 605] width 42 height 20
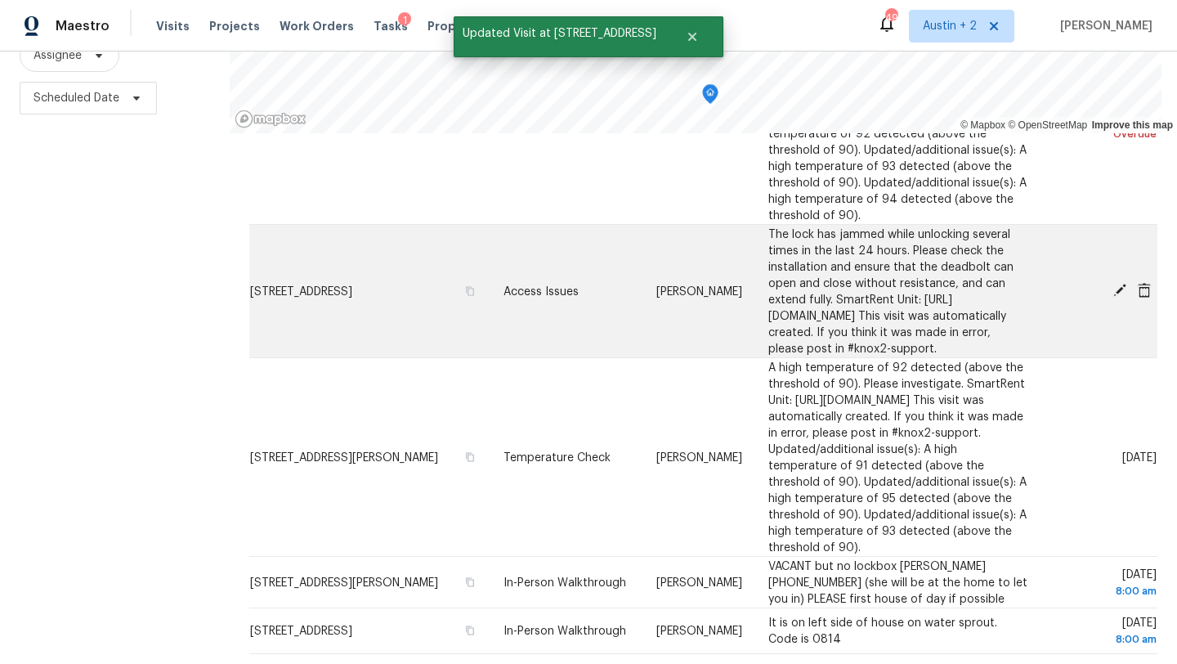
click at [1114, 297] on icon at bounding box center [1119, 290] width 15 height 15
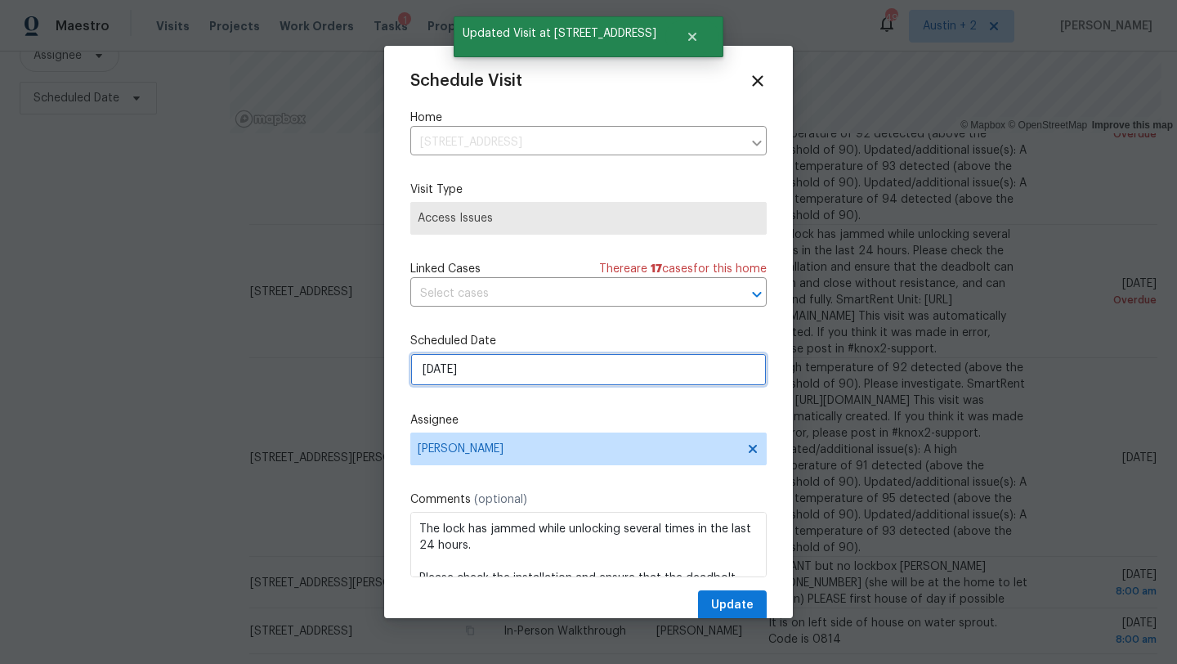
click at [477, 377] on input "8/16/2025" at bounding box center [588, 369] width 356 height 33
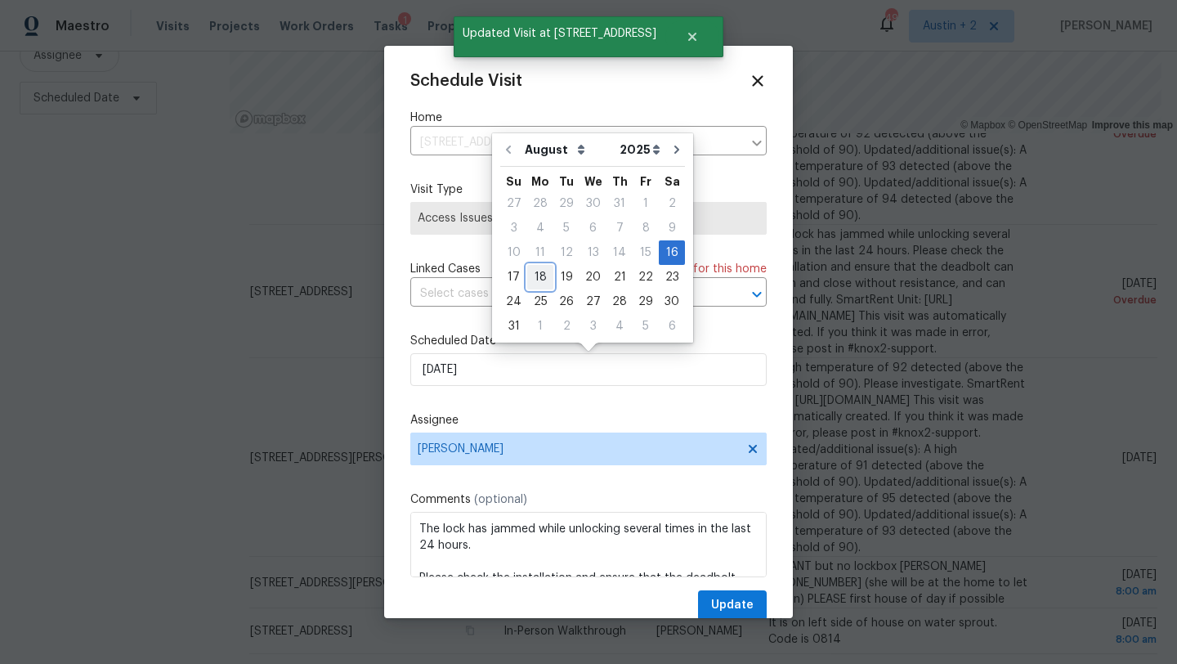
click at [534, 279] on div "18" at bounding box center [540, 277] width 26 height 23
type input "8/18/2025"
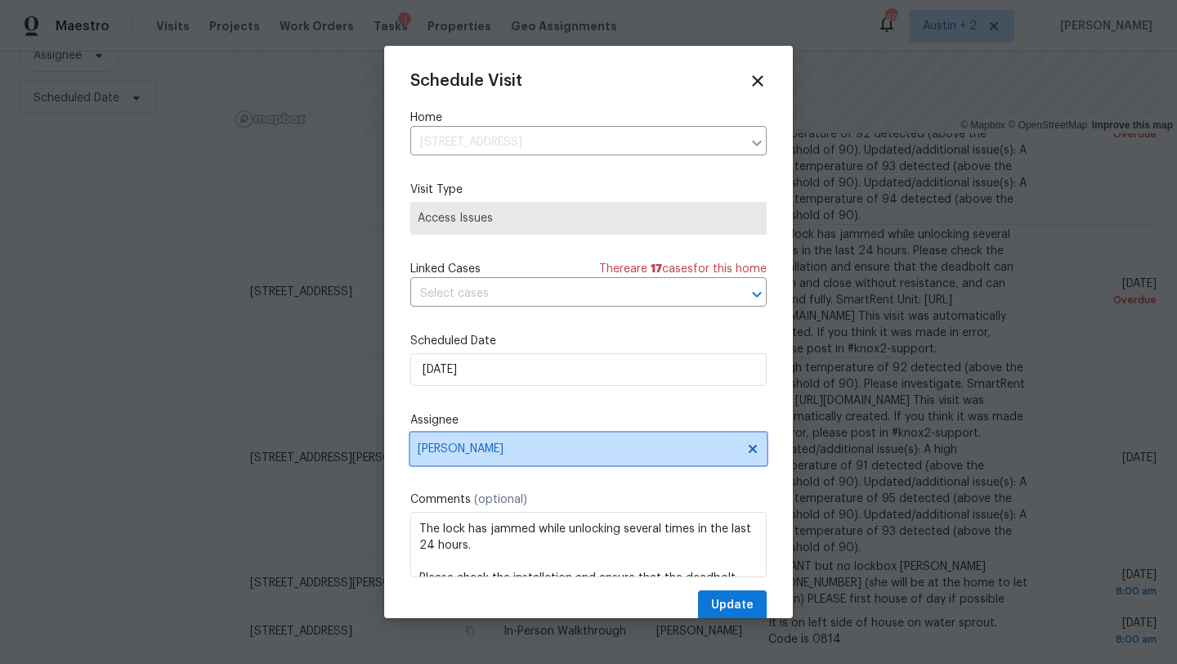
click at [522, 457] on span "[PERSON_NAME]" at bounding box center [588, 448] width 356 height 33
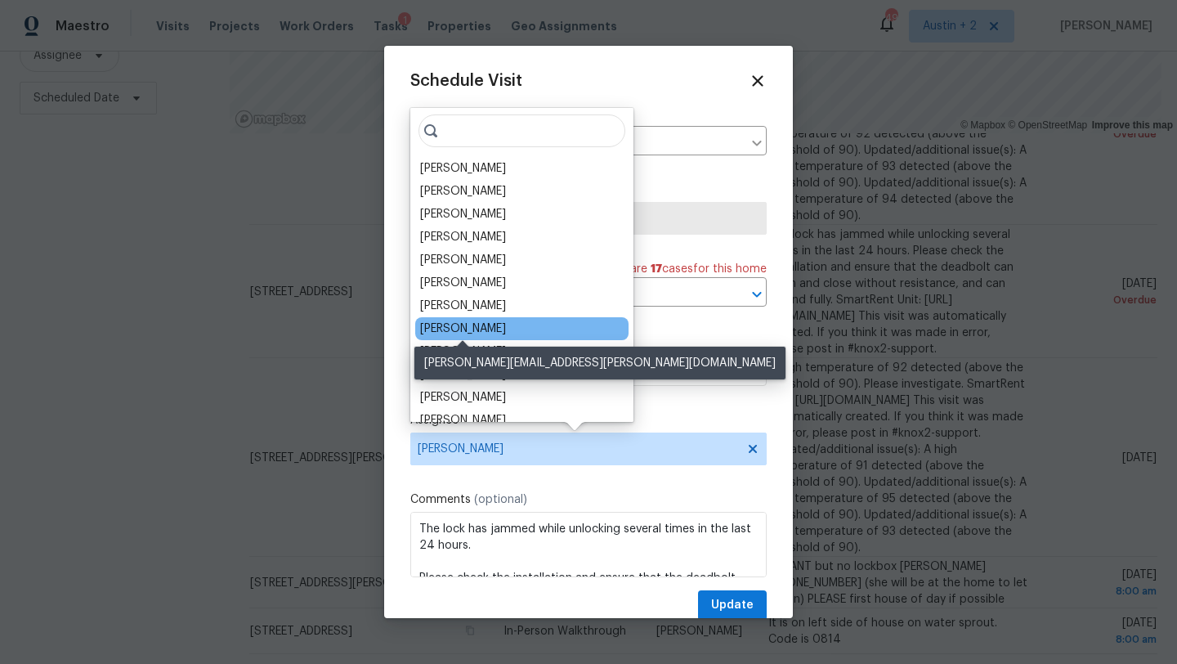
click at [491, 328] on div "Martin Chagolla" at bounding box center [463, 328] width 86 height 16
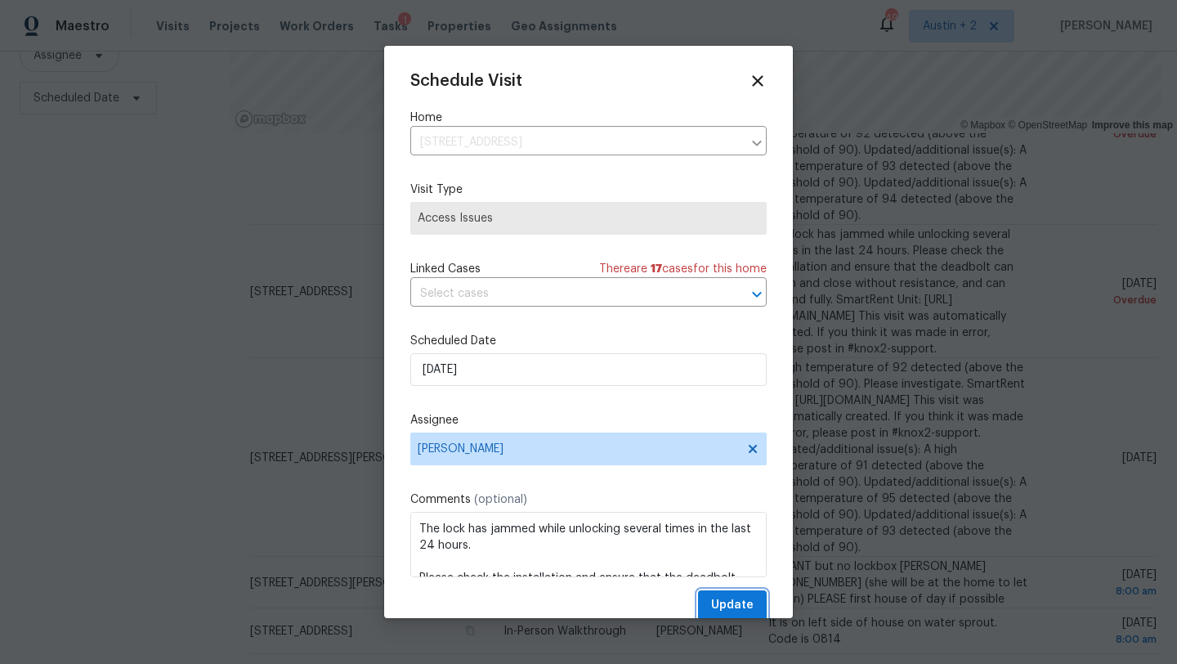
click at [743, 600] on span "Update" at bounding box center [732, 605] width 42 height 20
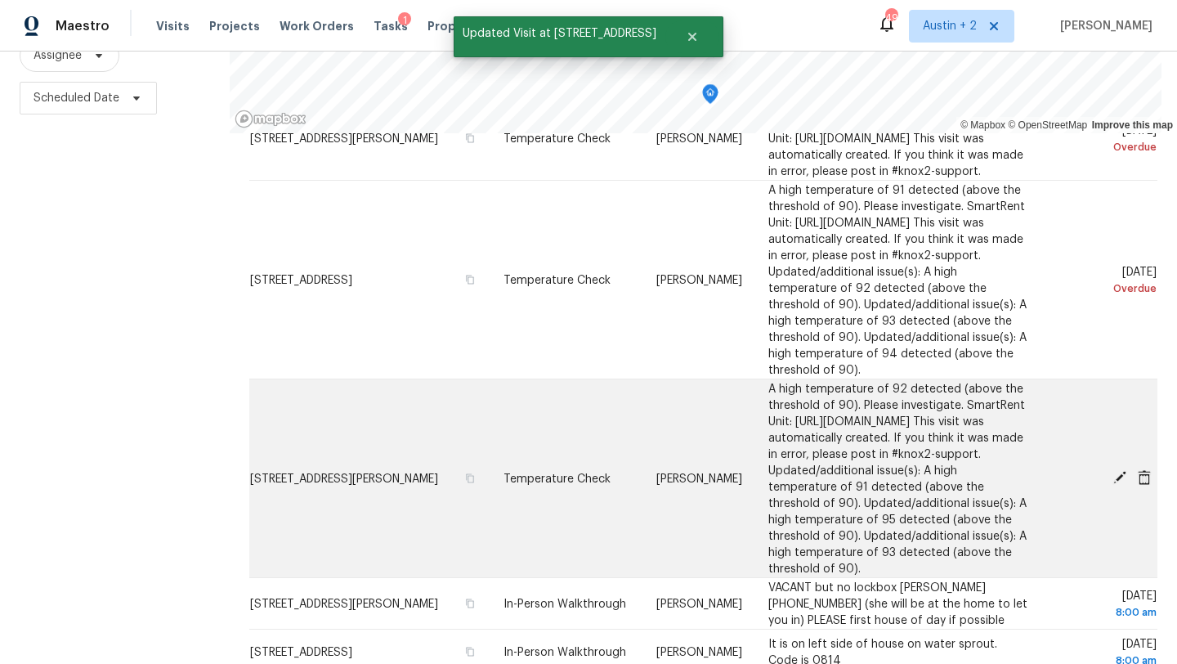
scroll to position [2881, 0]
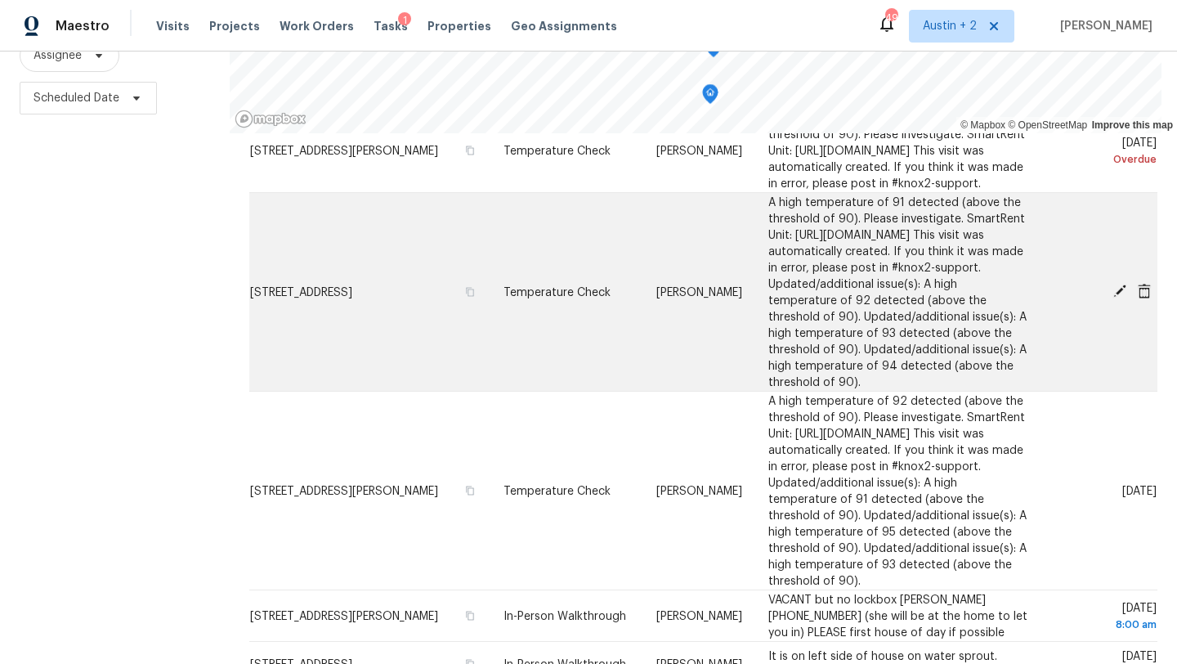
click at [1116, 298] on icon at bounding box center [1119, 291] width 15 height 15
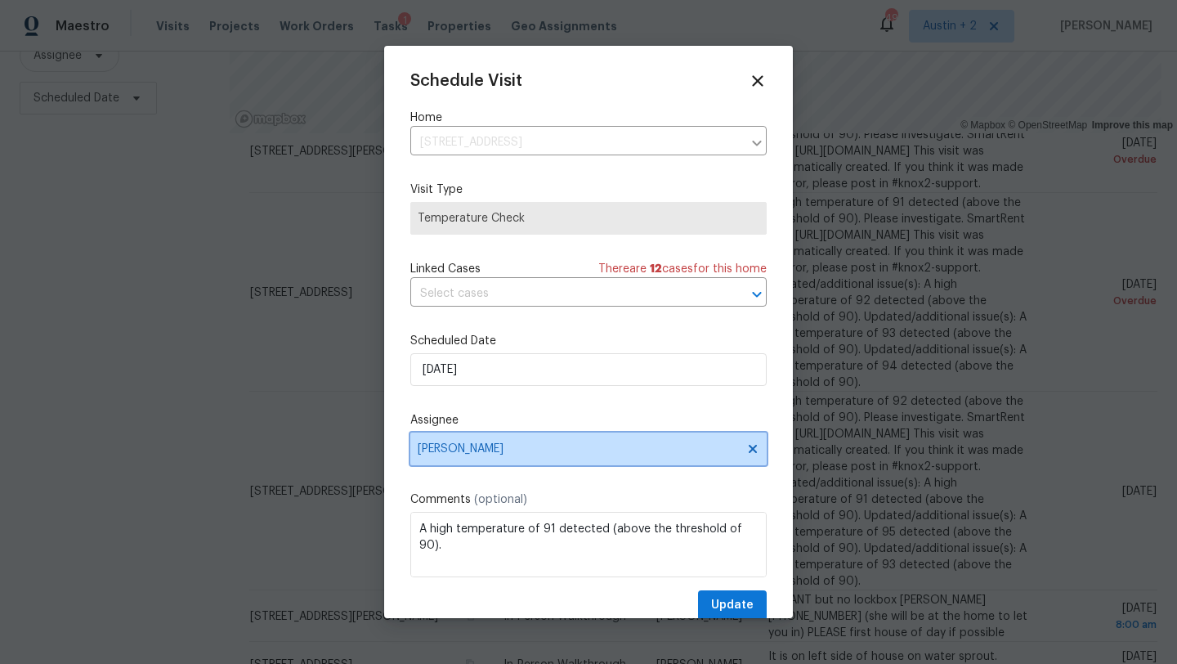
click at [481, 458] on span "[PERSON_NAME]" at bounding box center [588, 448] width 356 height 33
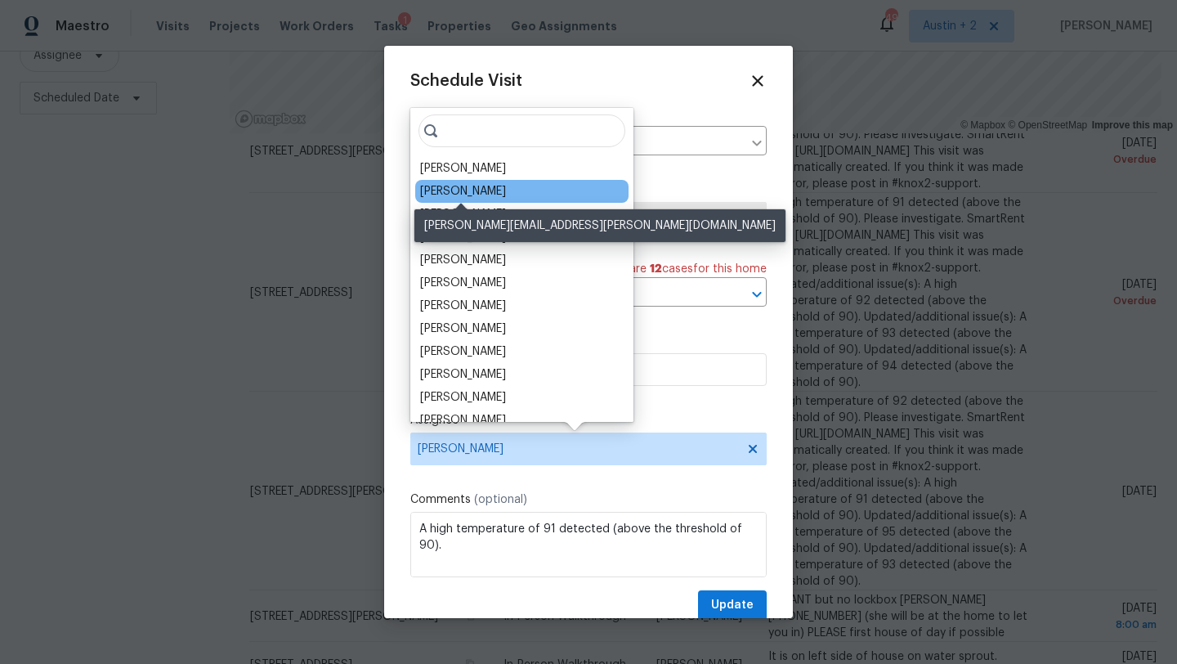
click at [485, 194] on div "[PERSON_NAME]" at bounding box center [463, 191] width 86 height 16
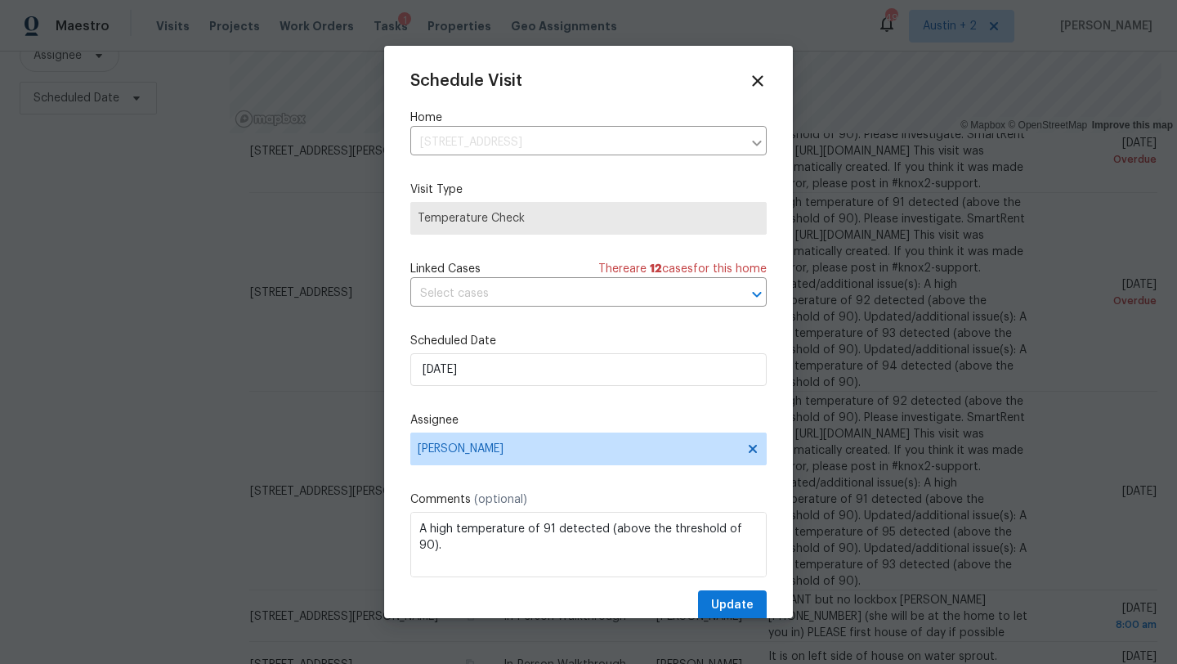
click at [715, 589] on div "Schedule Visit Home 100 Elm Ridge Way, Georgetown, TX 78628 ​ Visit Type Temper…" at bounding box center [588, 346] width 356 height 548
click at [722, 606] on span "Update" at bounding box center [732, 605] width 42 height 20
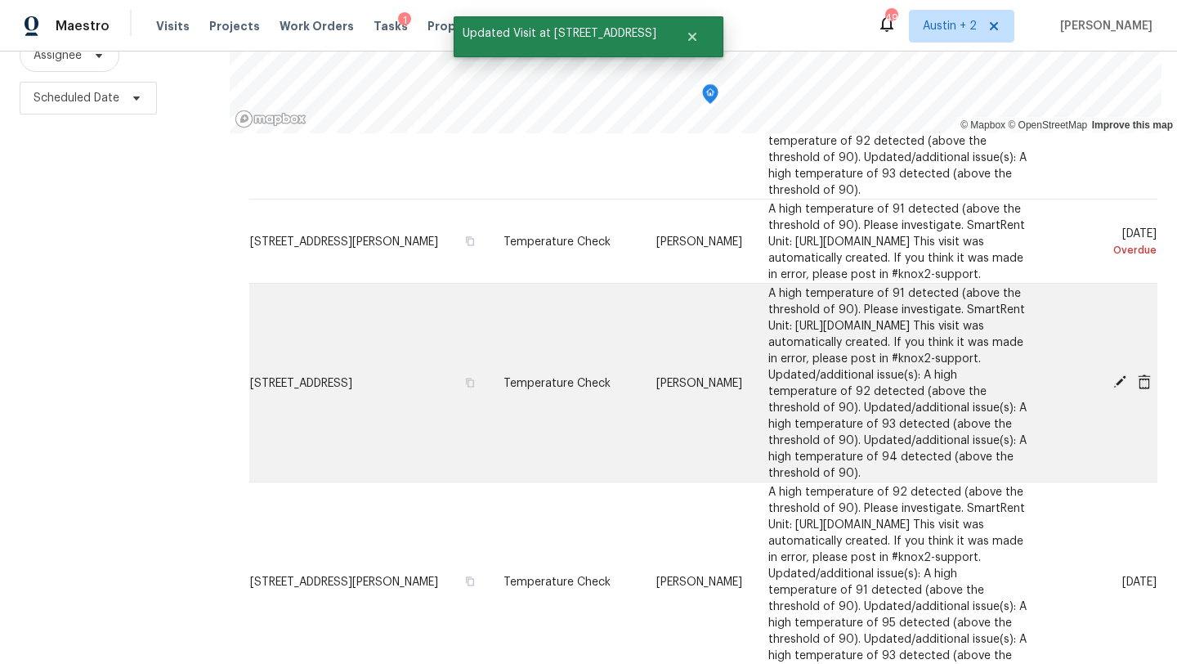
scroll to position [2751, 0]
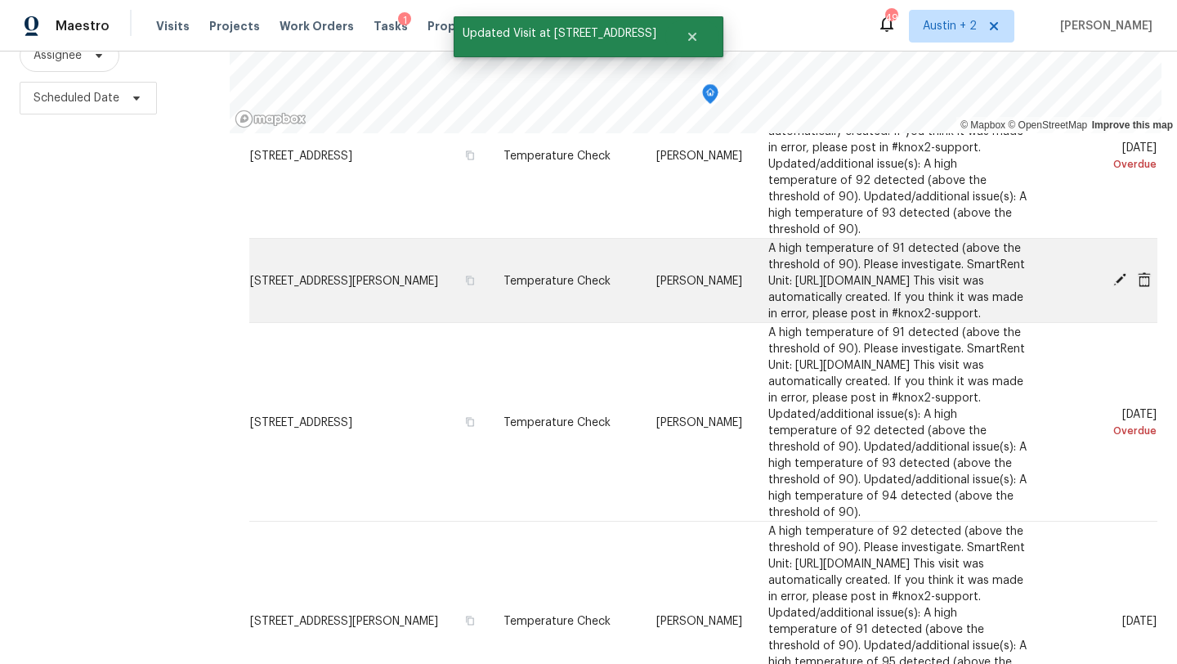
click at [1118, 286] on icon at bounding box center [1119, 279] width 13 height 13
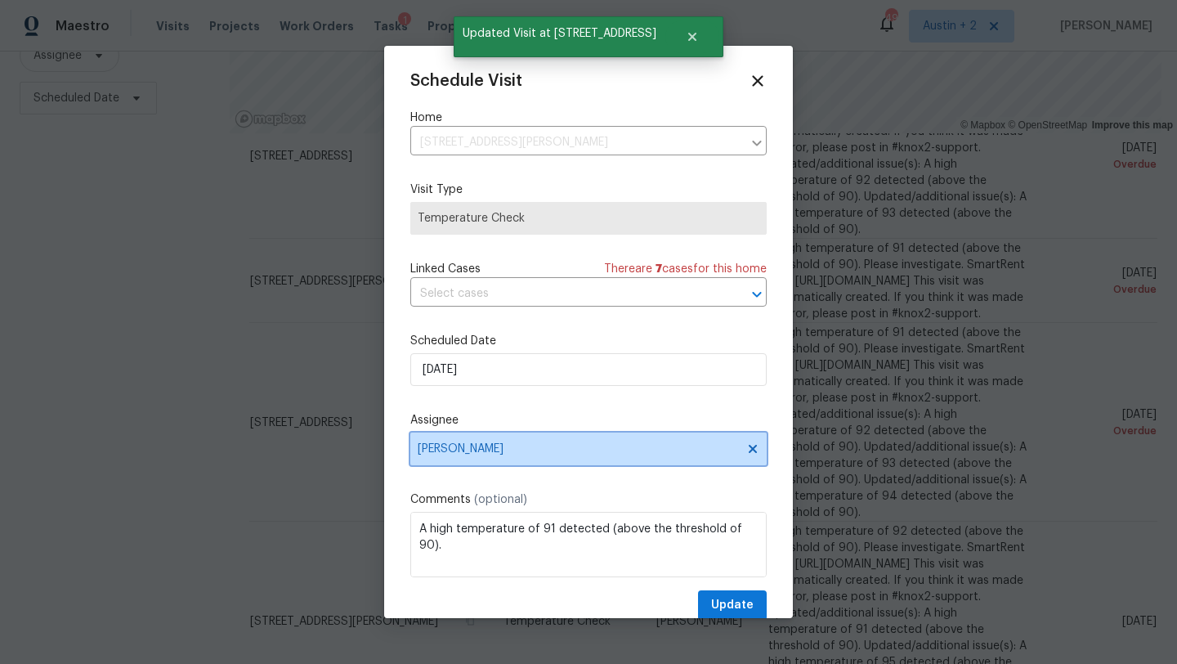
click at [497, 440] on span "[PERSON_NAME]" at bounding box center [588, 448] width 356 height 33
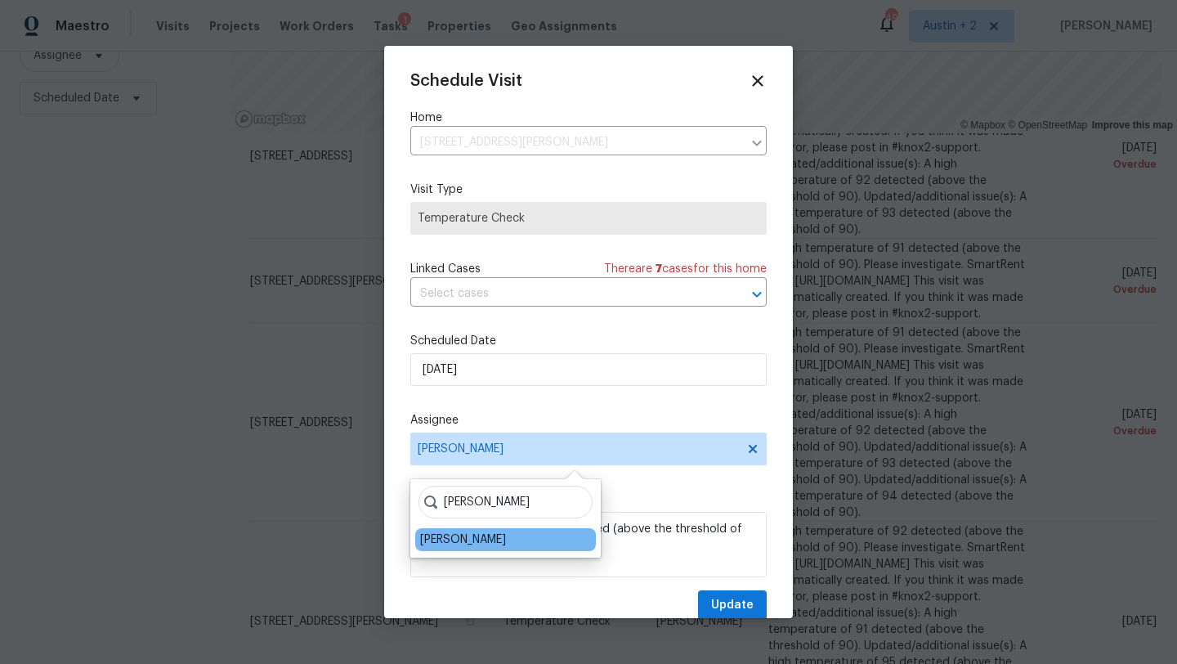
type input "[PERSON_NAME]"
click at [487, 547] on div "[PERSON_NAME]" at bounding box center [463, 539] width 86 height 16
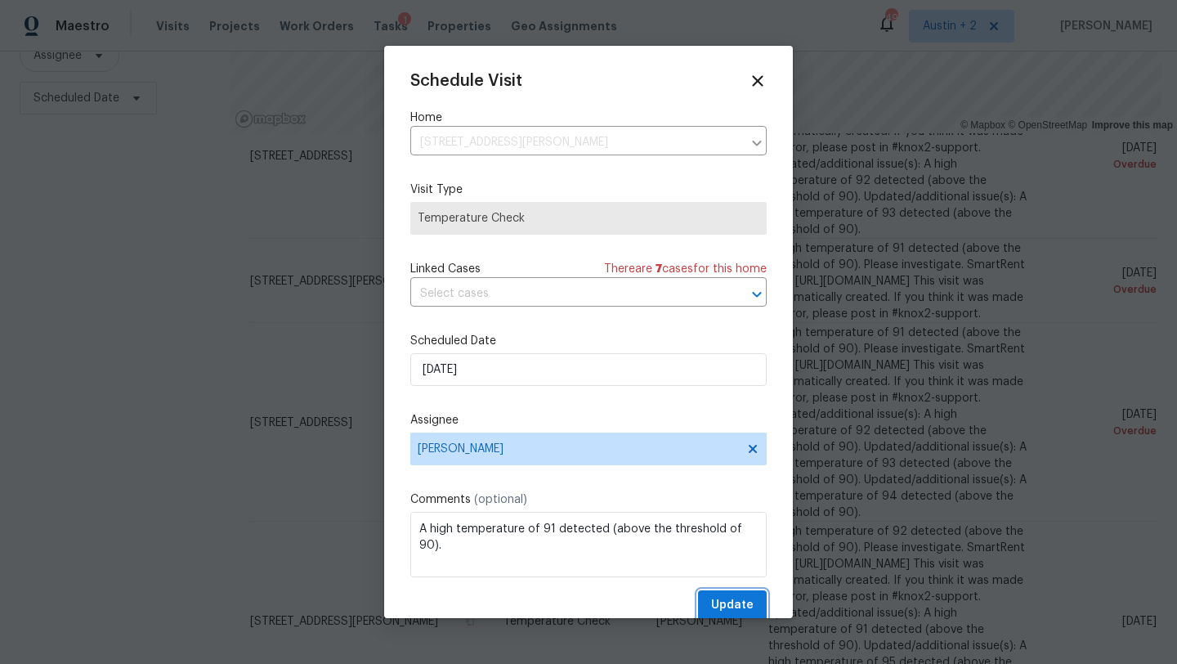
click at [724, 613] on span "Update" at bounding box center [732, 605] width 42 height 20
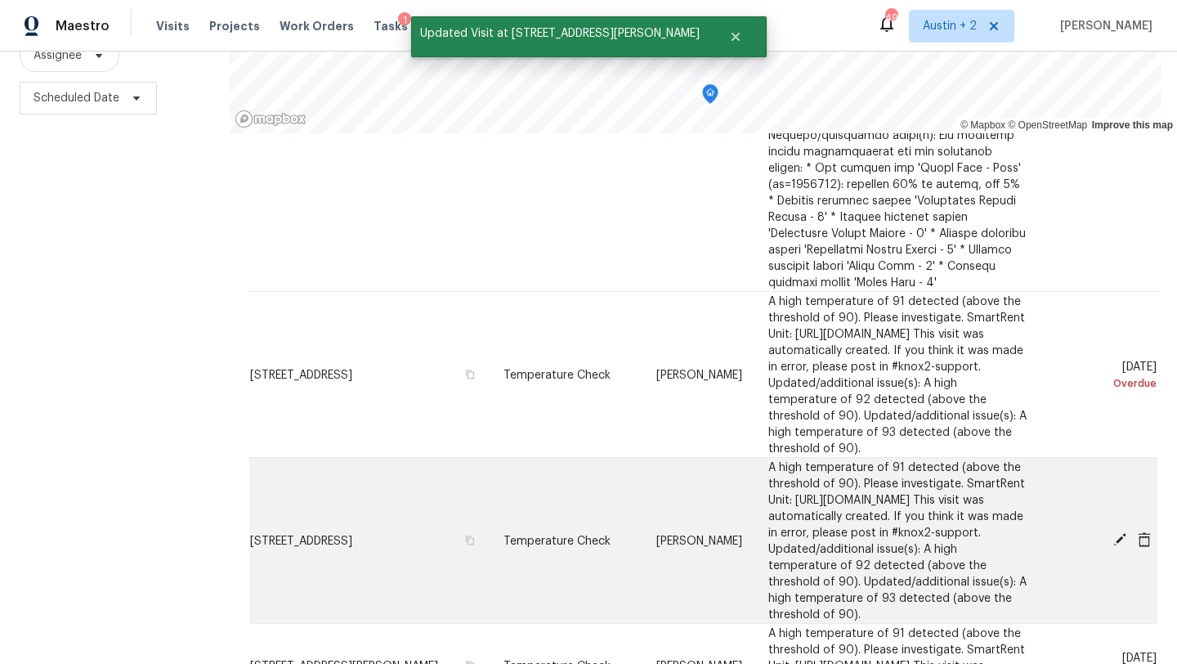
scroll to position [2364, 0]
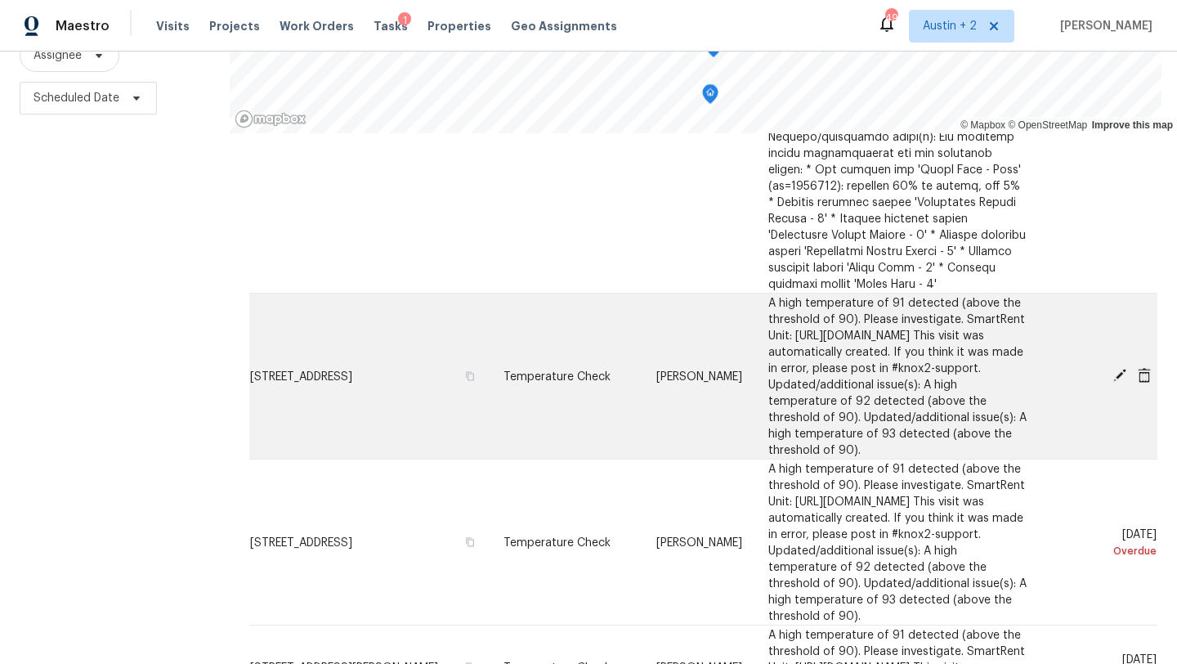
click at [1116, 368] on icon at bounding box center [1119, 375] width 15 height 15
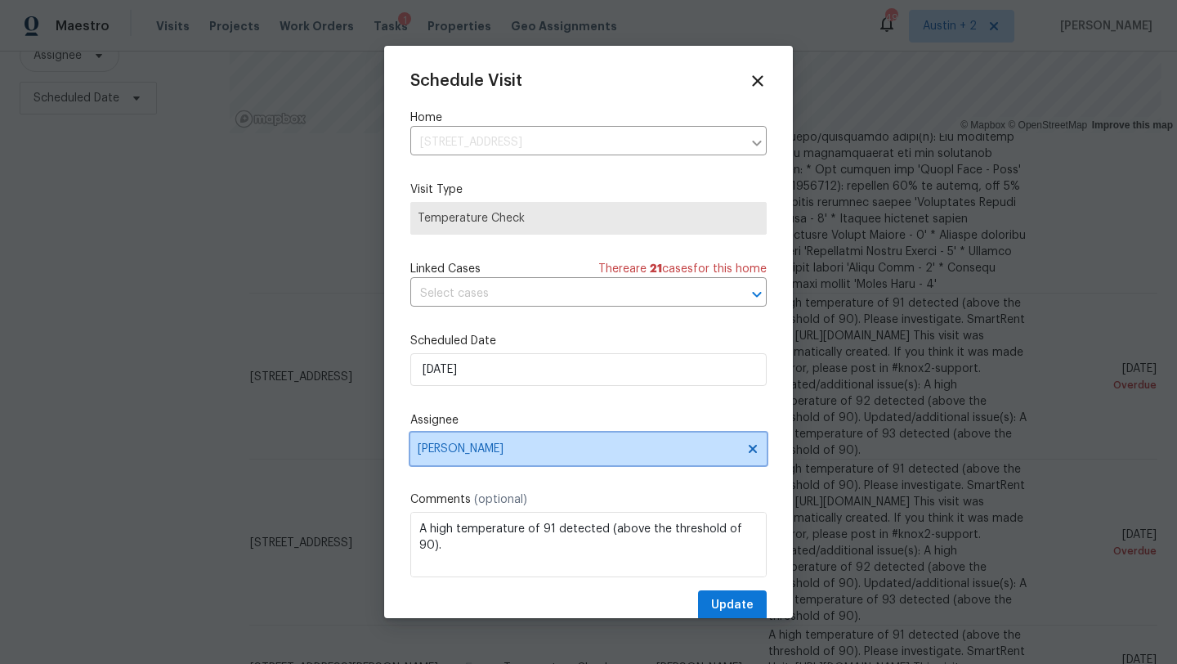
click at [457, 453] on span "[PERSON_NAME]" at bounding box center [578, 448] width 320 height 13
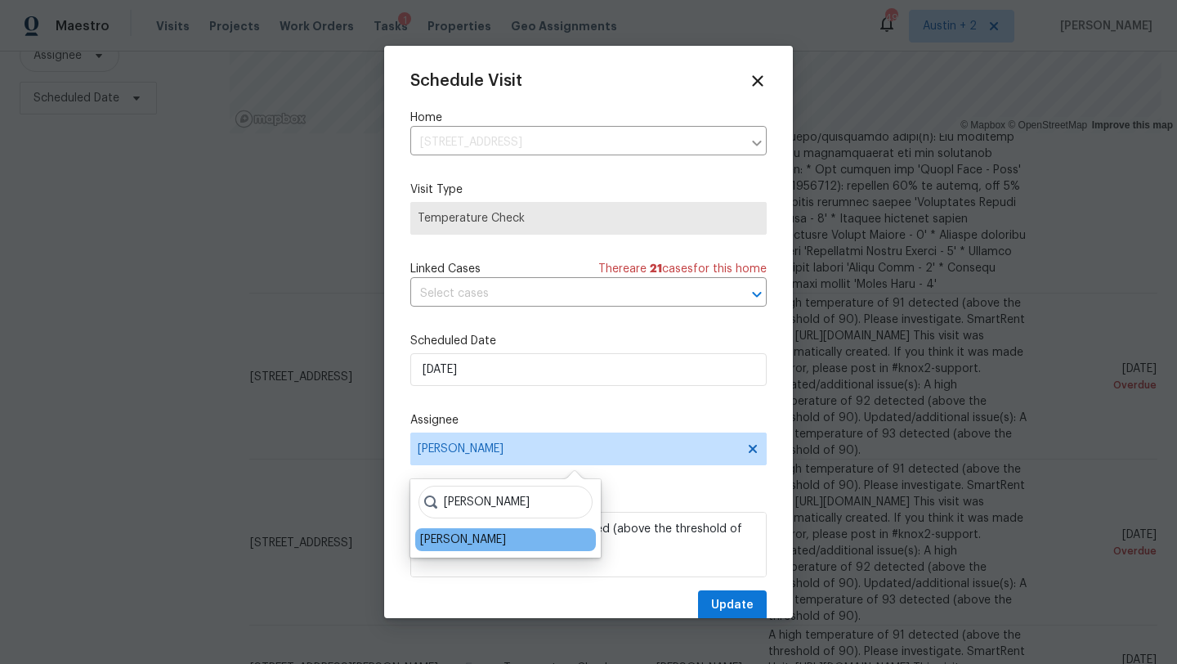
type input "[PERSON_NAME]"
click at [482, 528] on div "[PERSON_NAME]" at bounding box center [505, 539] width 181 height 23
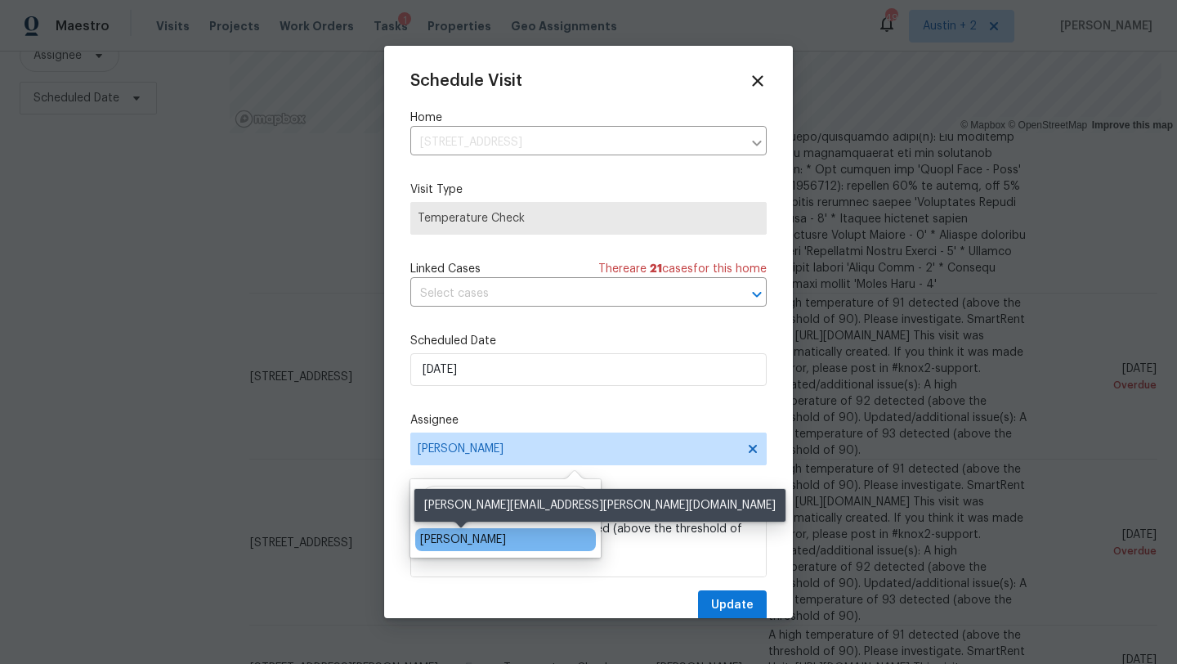
click at [482, 539] on div "[PERSON_NAME]" at bounding box center [463, 539] width 86 height 16
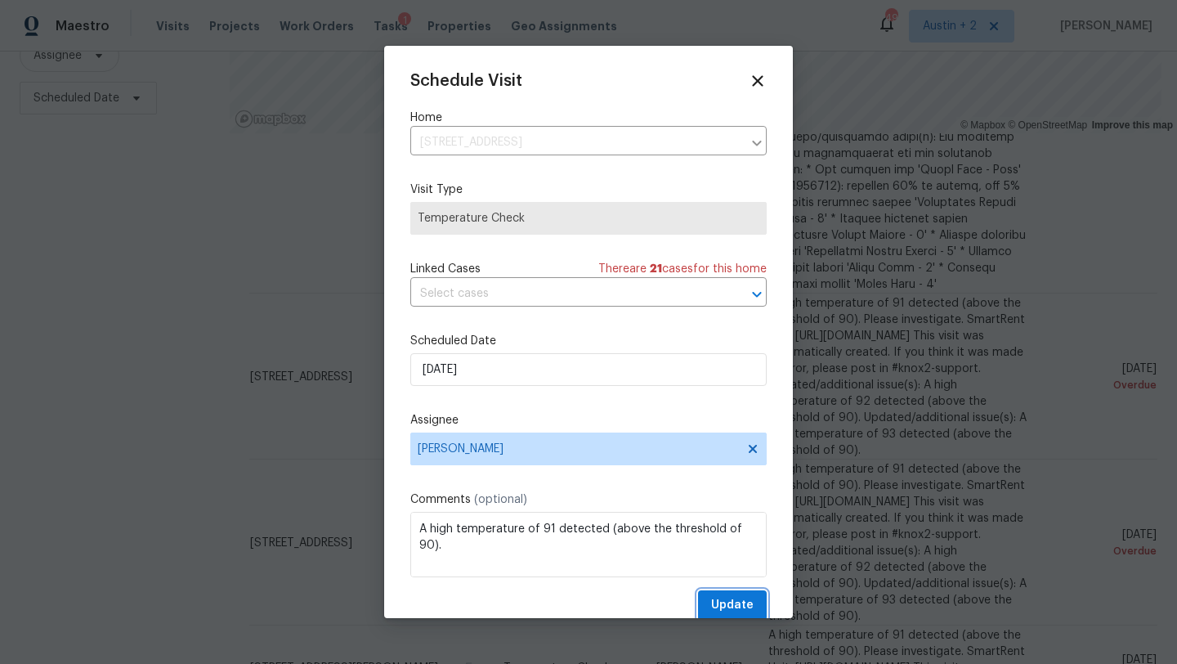
click at [722, 601] on span "Update" at bounding box center [732, 605] width 42 height 20
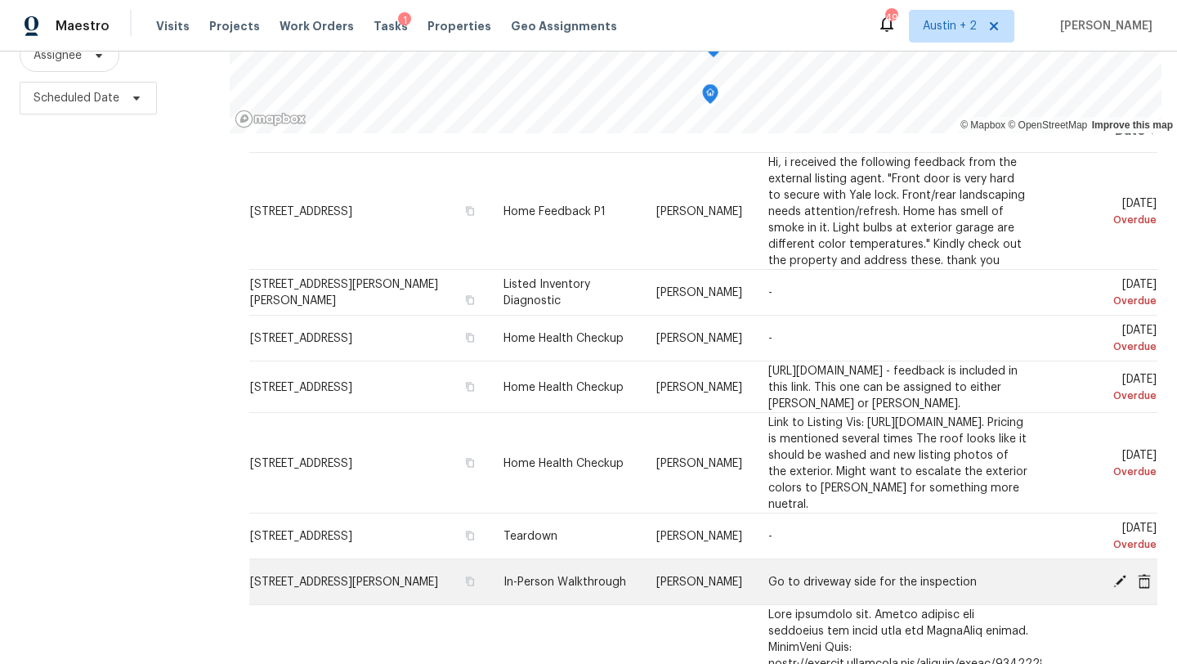
scroll to position [36, 0]
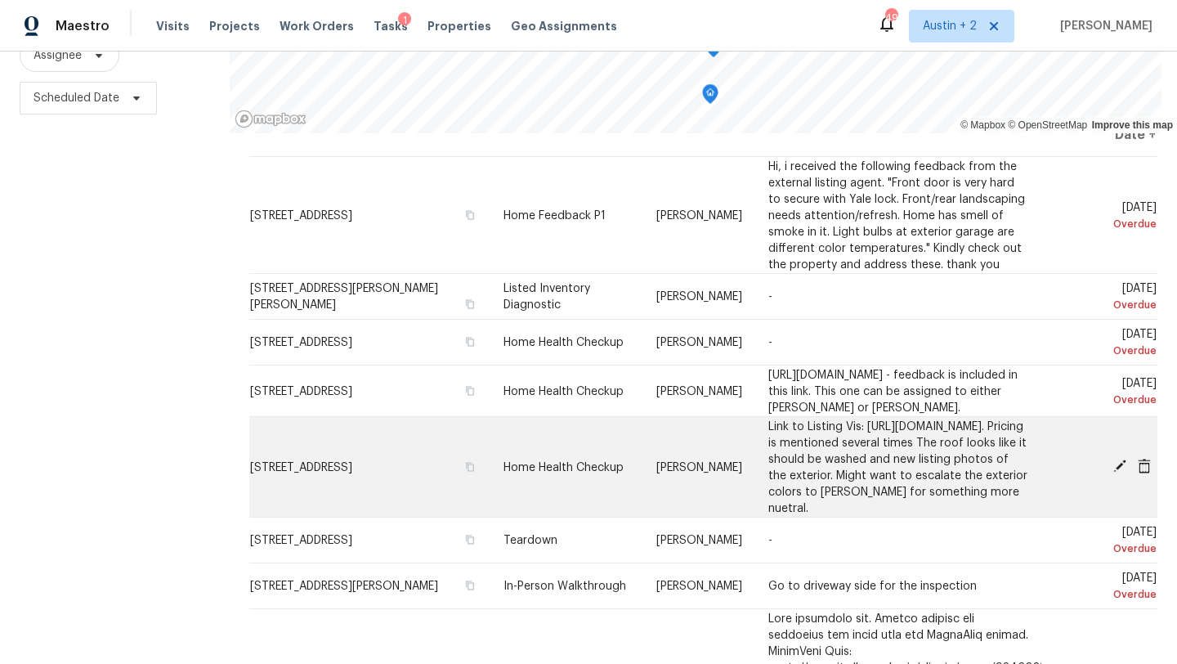
click at [1116, 472] on icon at bounding box center [1119, 465] width 13 height 13
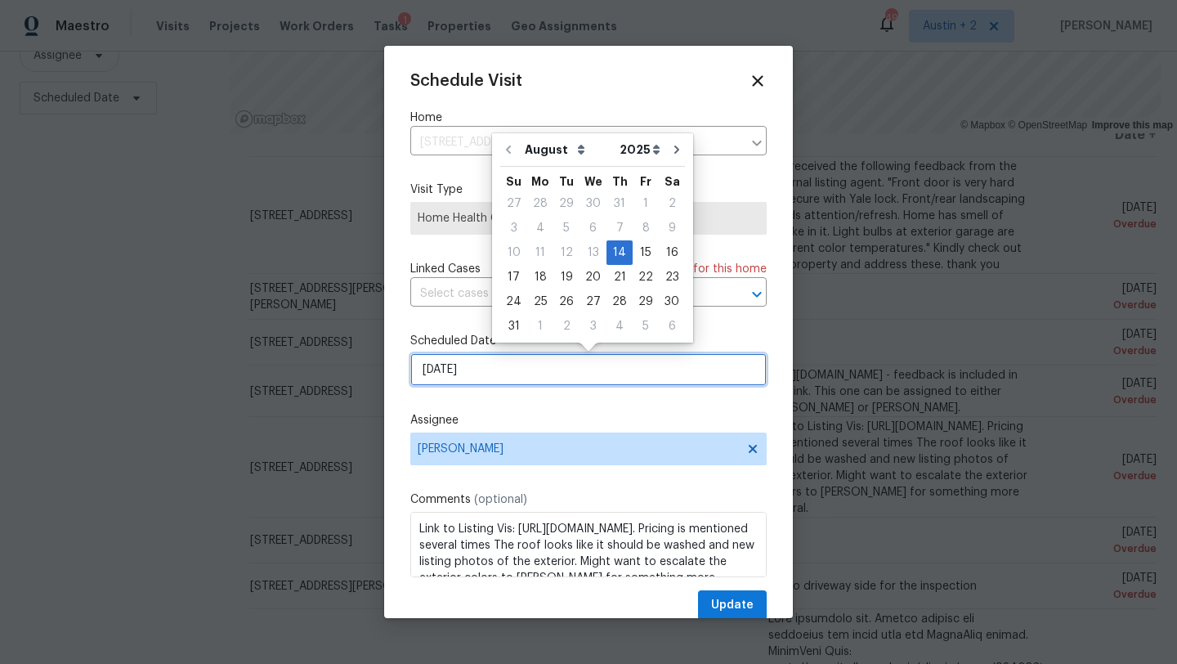
click at [457, 377] on input "[DATE]" at bounding box center [588, 369] width 356 height 33
click at [544, 274] on div "18" at bounding box center [540, 277] width 26 height 23
type input "8/18/2025"
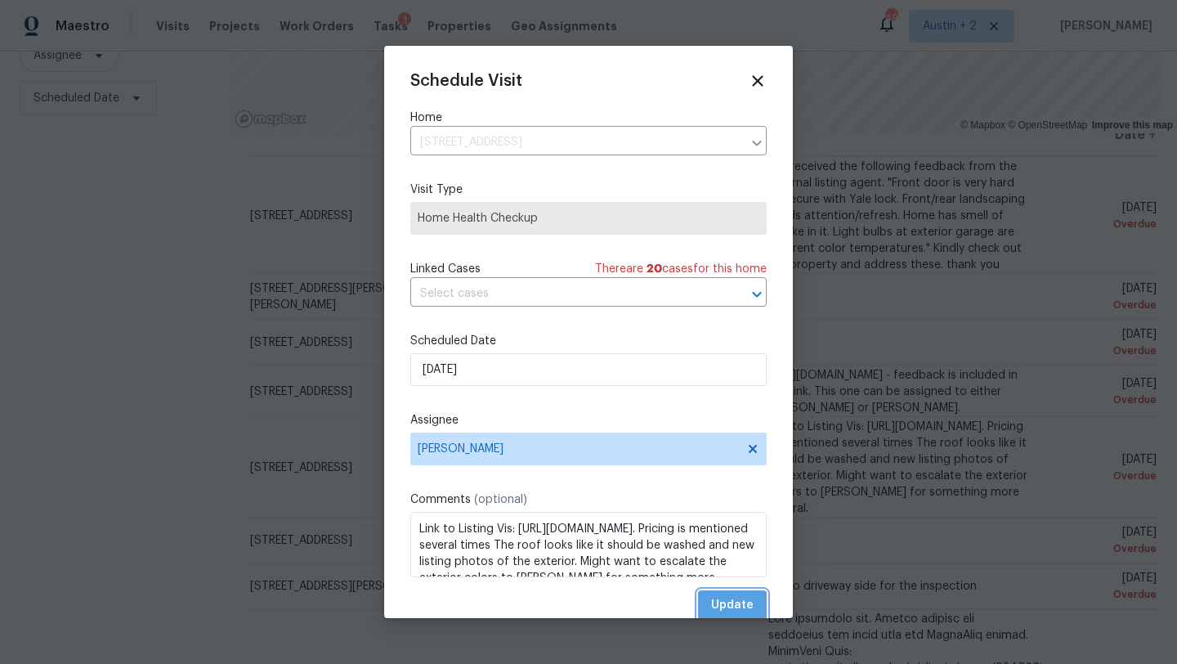
click at [738, 602] on span "Update" at bounding box center [732, 605] width 42 height 20
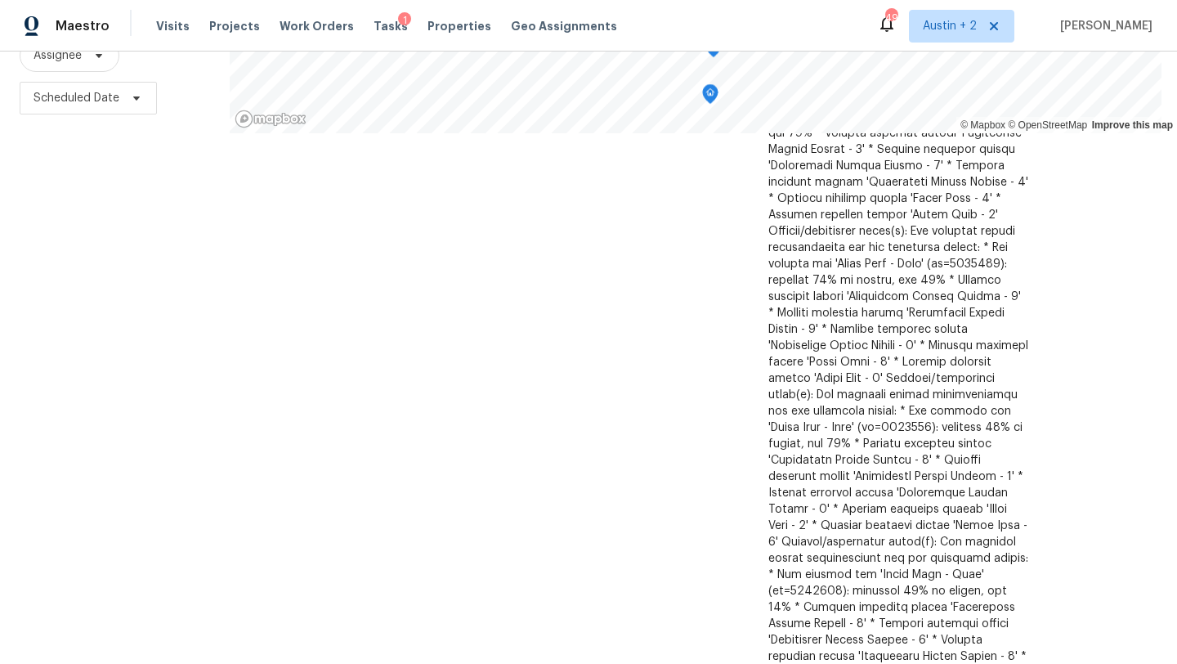
scroll to position [0, 0]
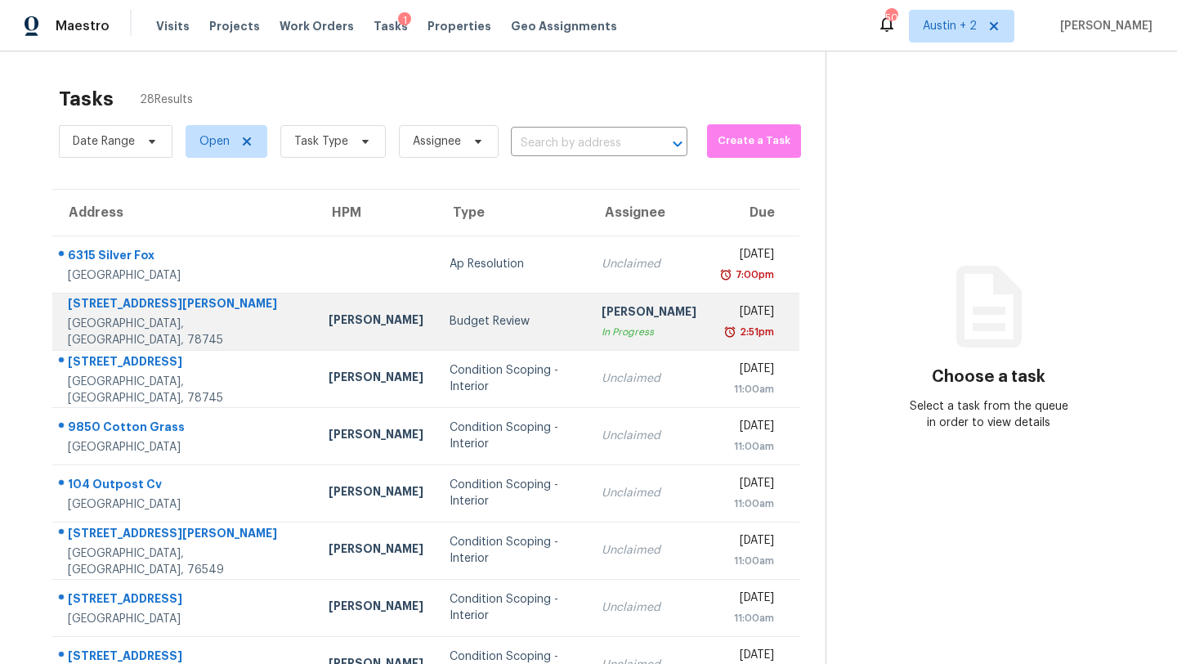
click at [329, 325] on div "[PERSON_NAME]" at bounding box center [376, 321] width 95 height 20
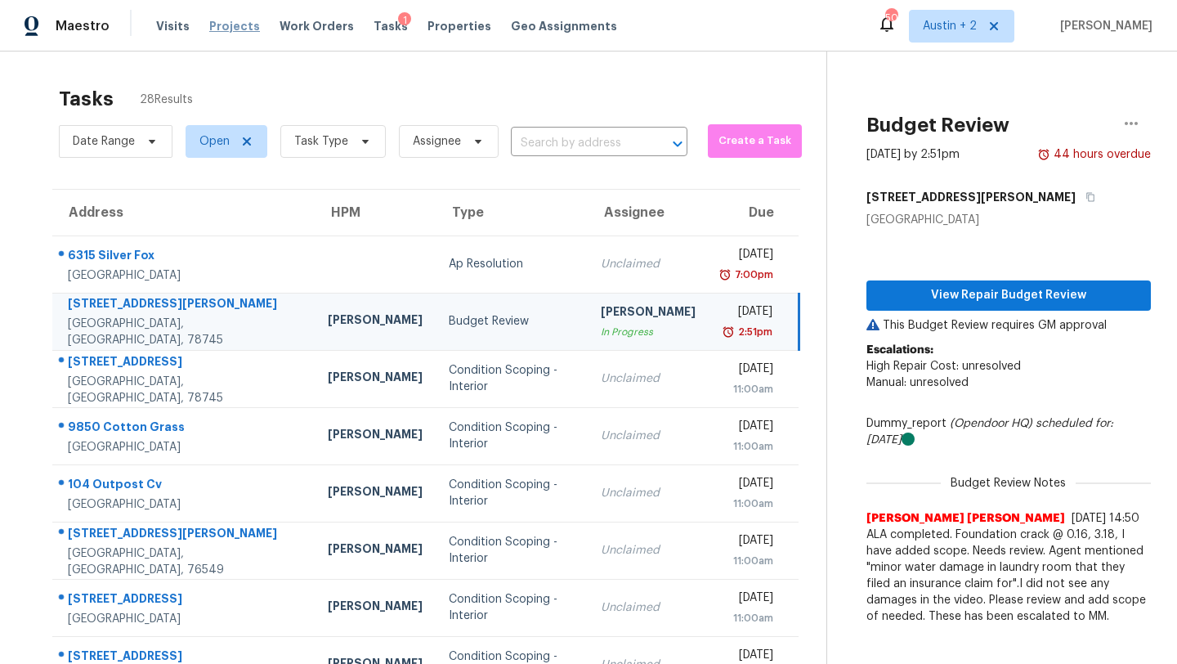
click at [233, 29] on span "Projects" at bounding box center [234, 26] width 51 height 16
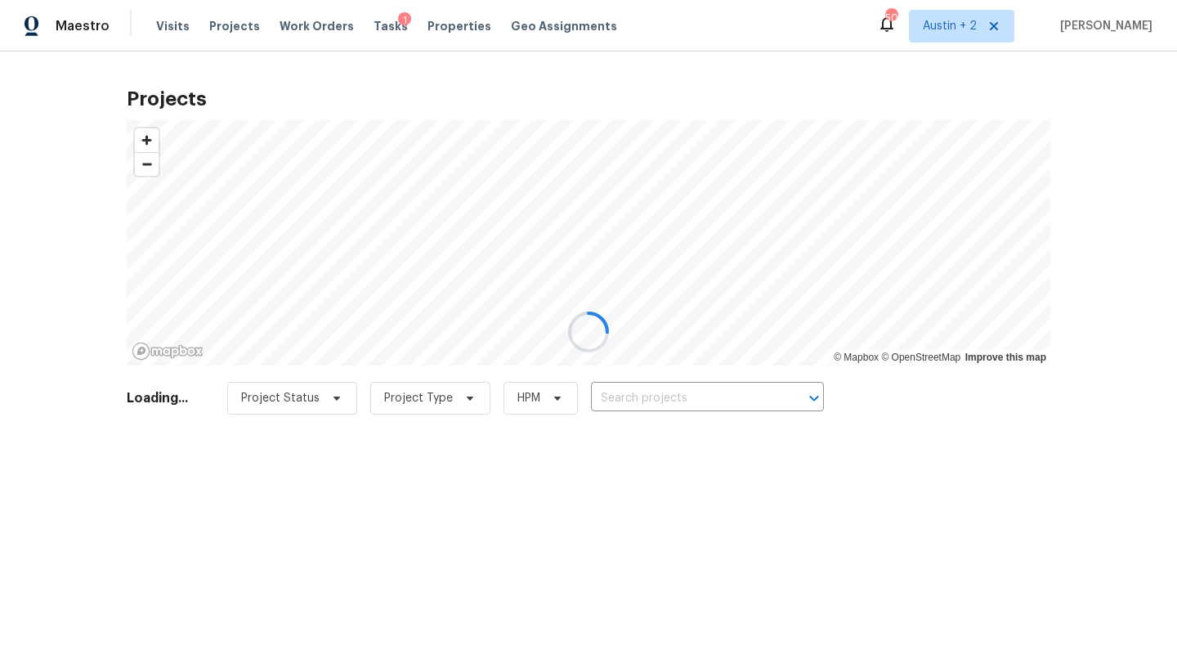
click at [641, 400] on div at bounding box center [588, 332] width 1177 height 664
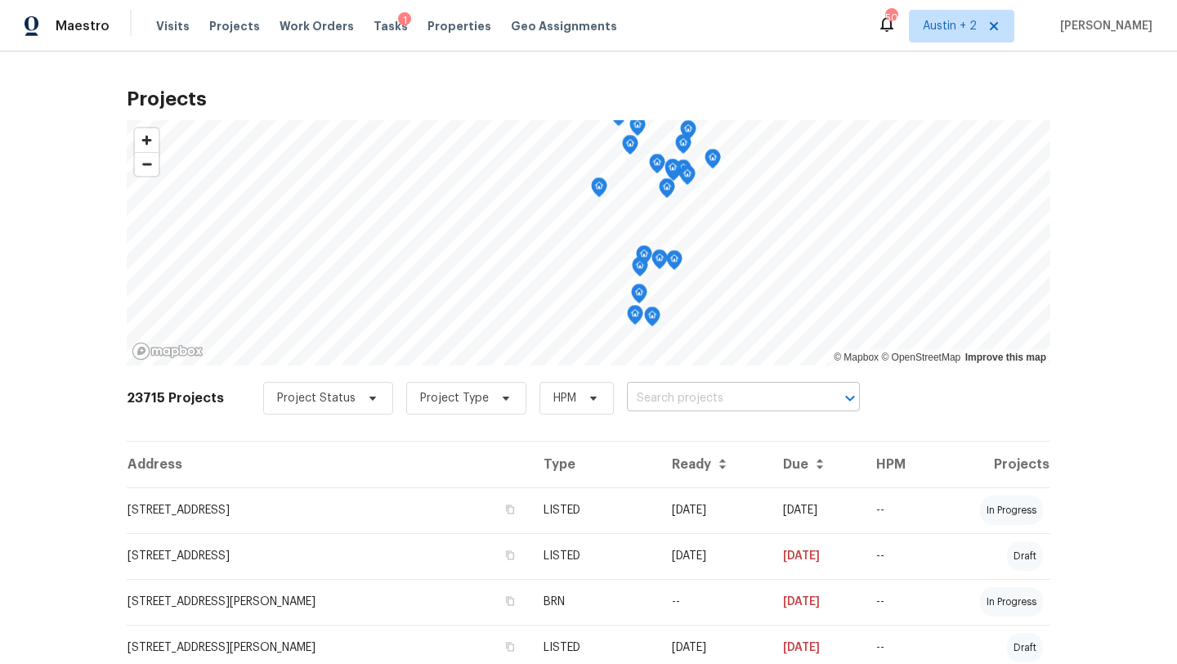
click at [648, 396] on input "text" at bounding box center [720, 398] width 187 height 25
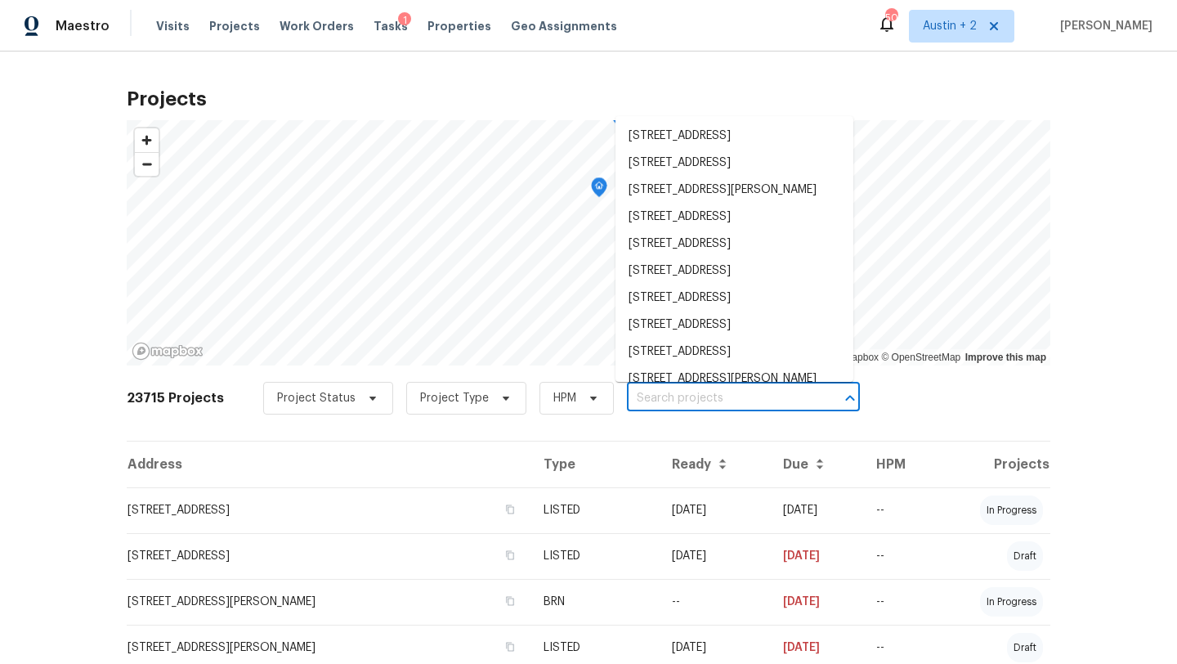
paste input "[STREET_ADDRESS]"
type input "[STREET_ADDRESS]"
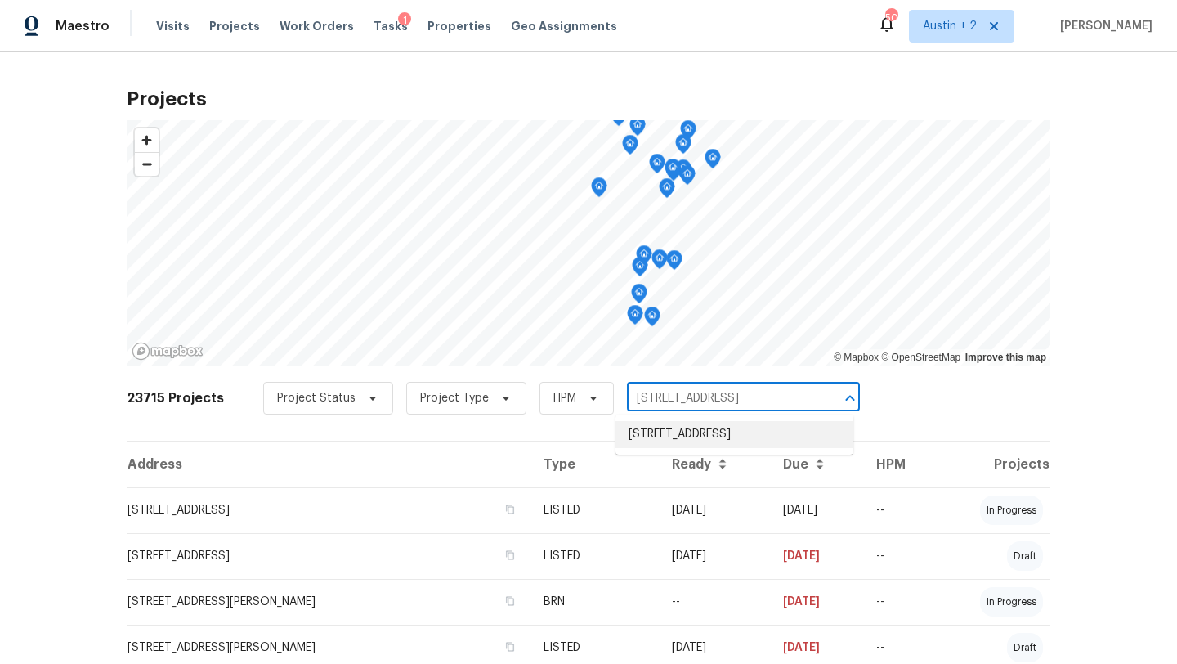
click at [661, 431] on li "[STREET_ADDRESS]" at bounding box center [734, 434] width 238 height 27
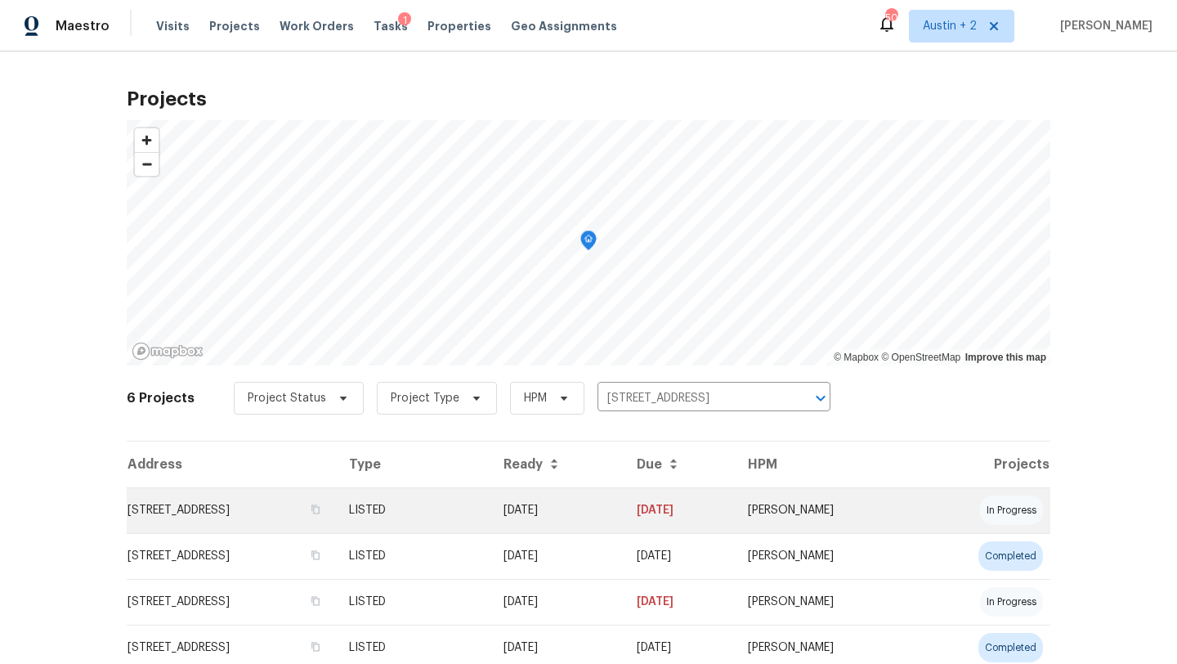
click at [237, 515] on td "[STREET_ADDRESS]" at bounding box center [231, 510] width 209 height 46
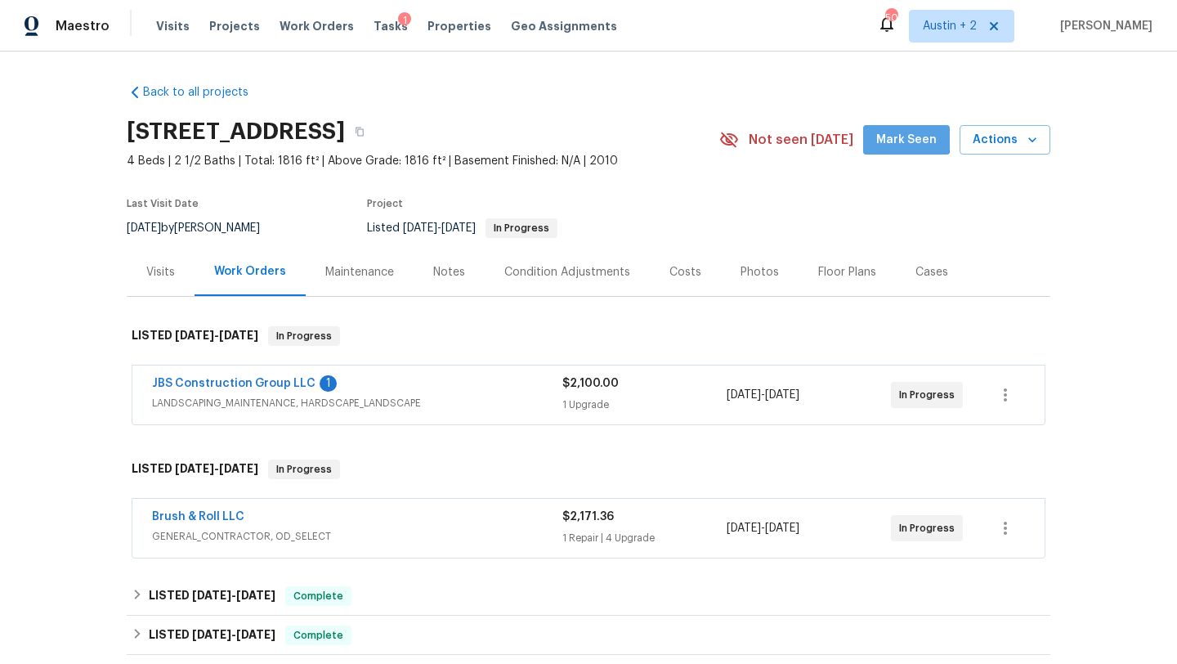
click at [901, 132] on span "Mark Seen" at bounding box center [906, 140] width 60 height 20
click at [270, 378] on link "JBS Construction Group LLC" at bounding box center [233, 383] width 163 height 11
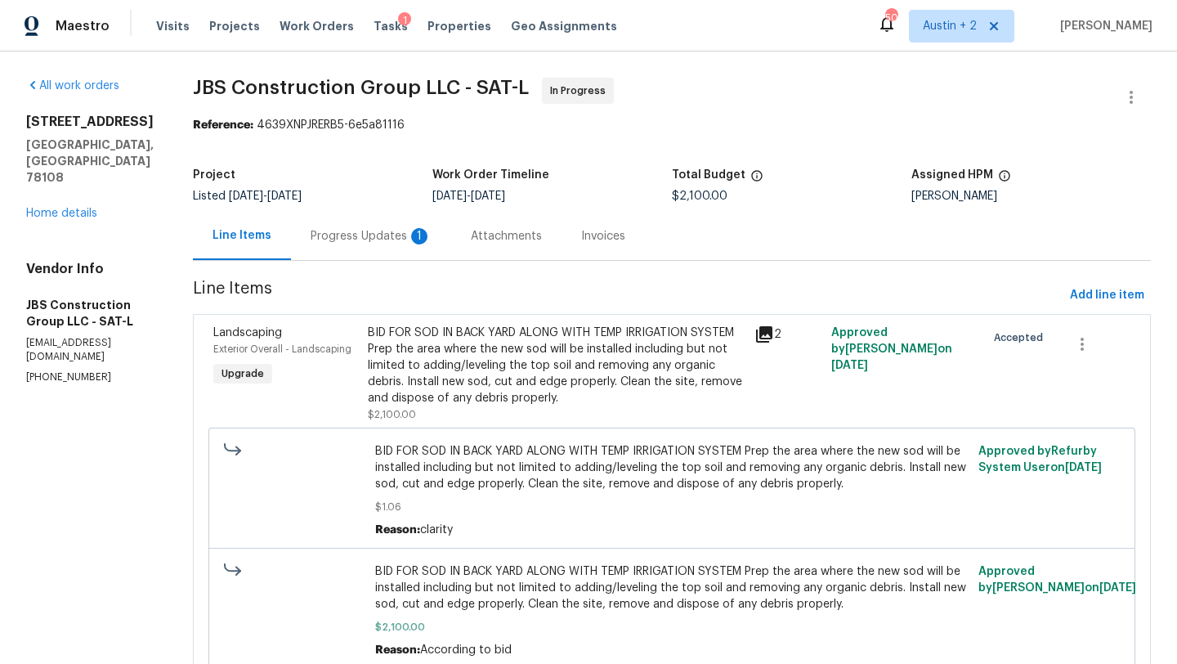
click at [424, 234] on div "Progress Updates 1" at bounding box center [371, 236] width 121 height 16
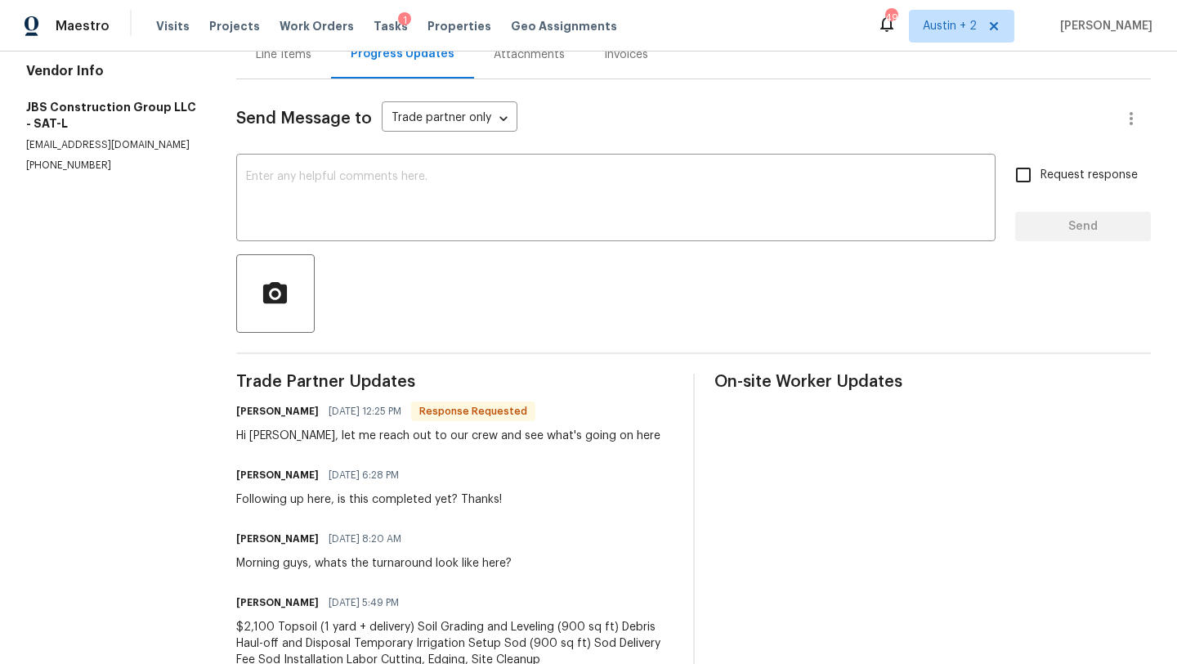
scroll to position [181, 0]
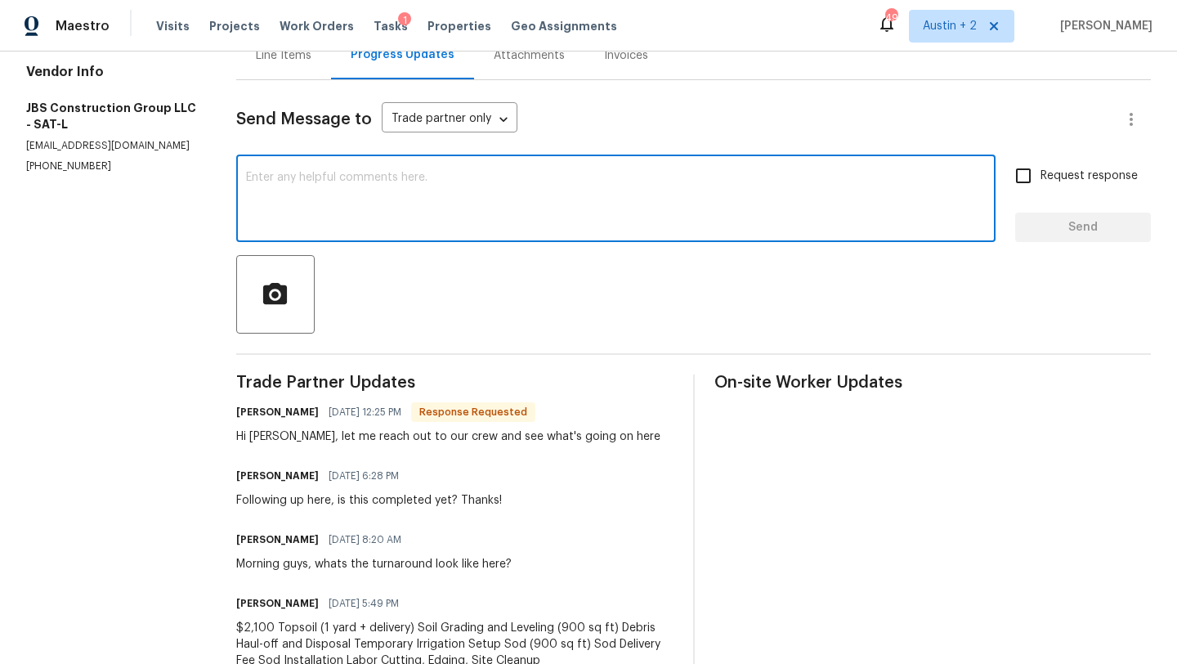
click at [419, 214] on textarea at bounding box center [616, 200] width 740 height 57
type textarea "Thank you! Can you please shoot me and [PERSON_NAME] a text when it is complete…"
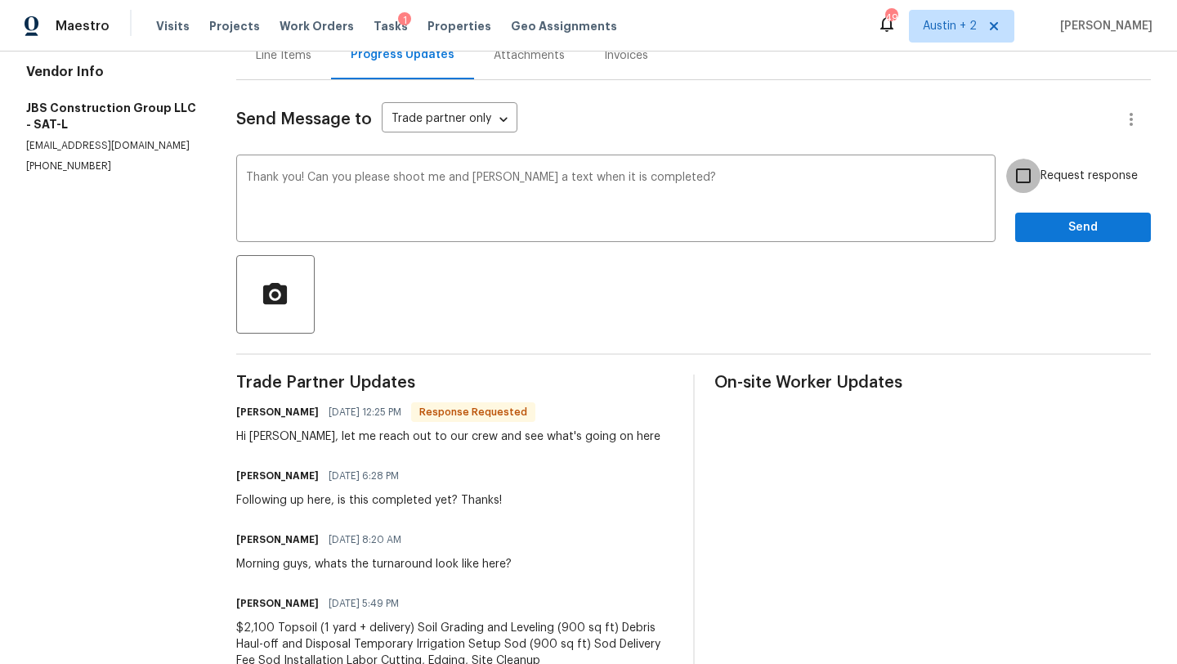
click at [1017, 172] on input "Request response" at bounding box center [1023, 176] width 34 height 34
checkbox input "true"
click at [1050, 230] on span "Send" at bounding box center [1083, 227] width 110 height 20
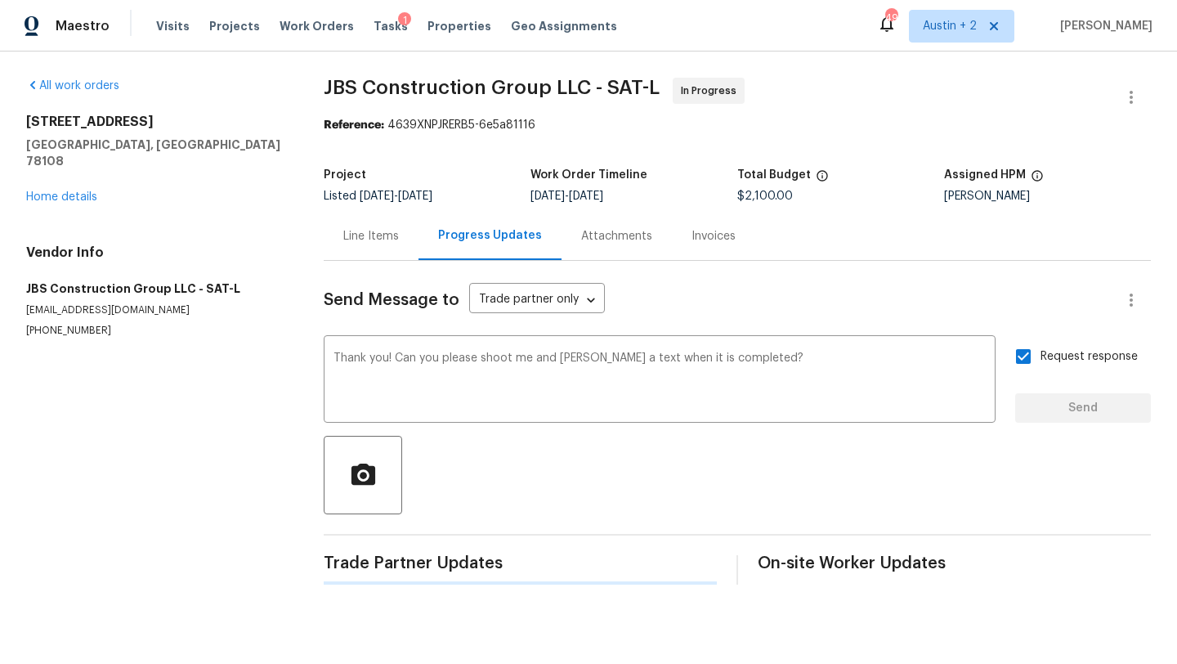
scroll to position [0, 0]
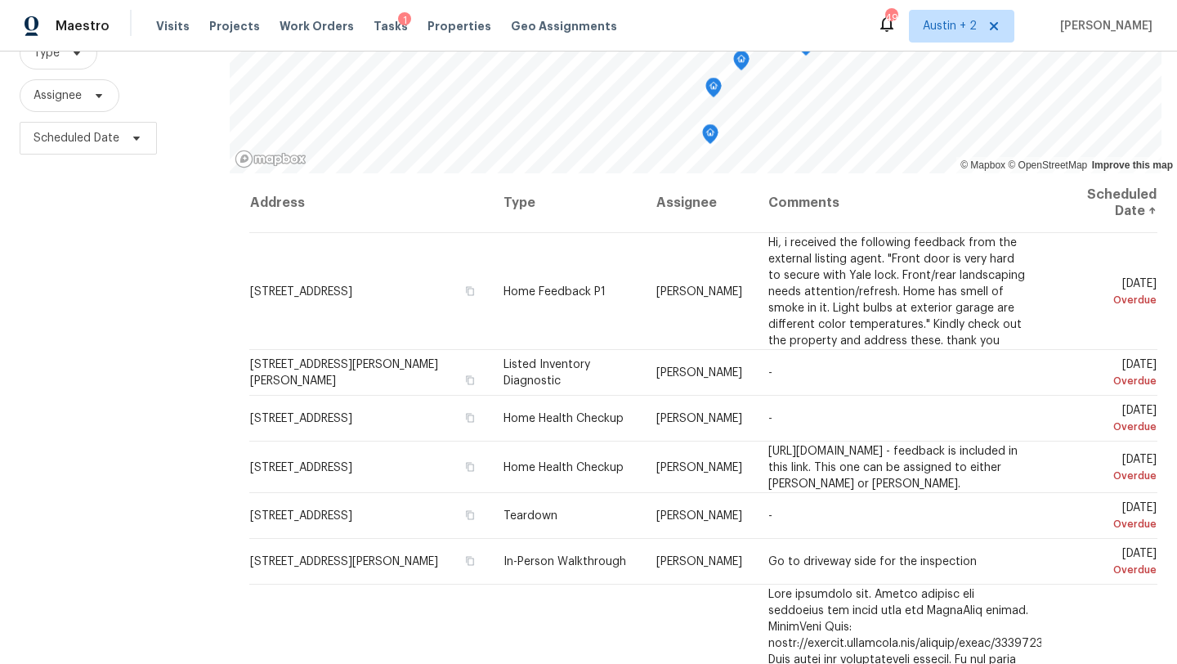
scroll to position [212, 0]
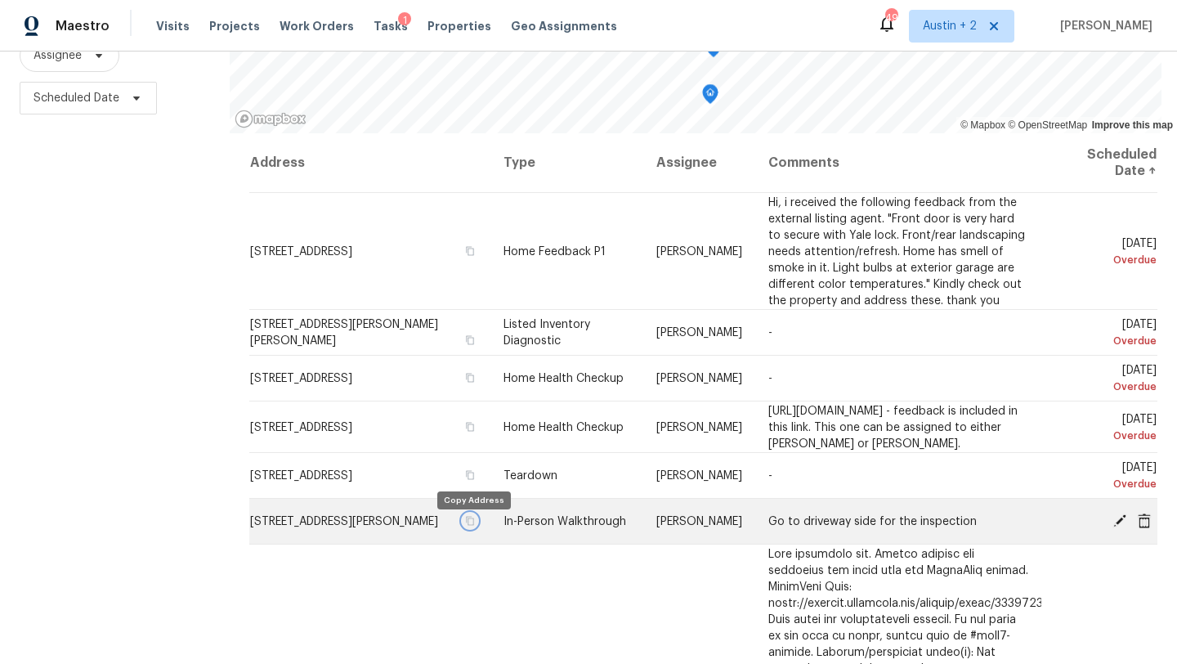
click at [469, 525] on icon "button" at bounding box center [470, 520] width 8 height 9
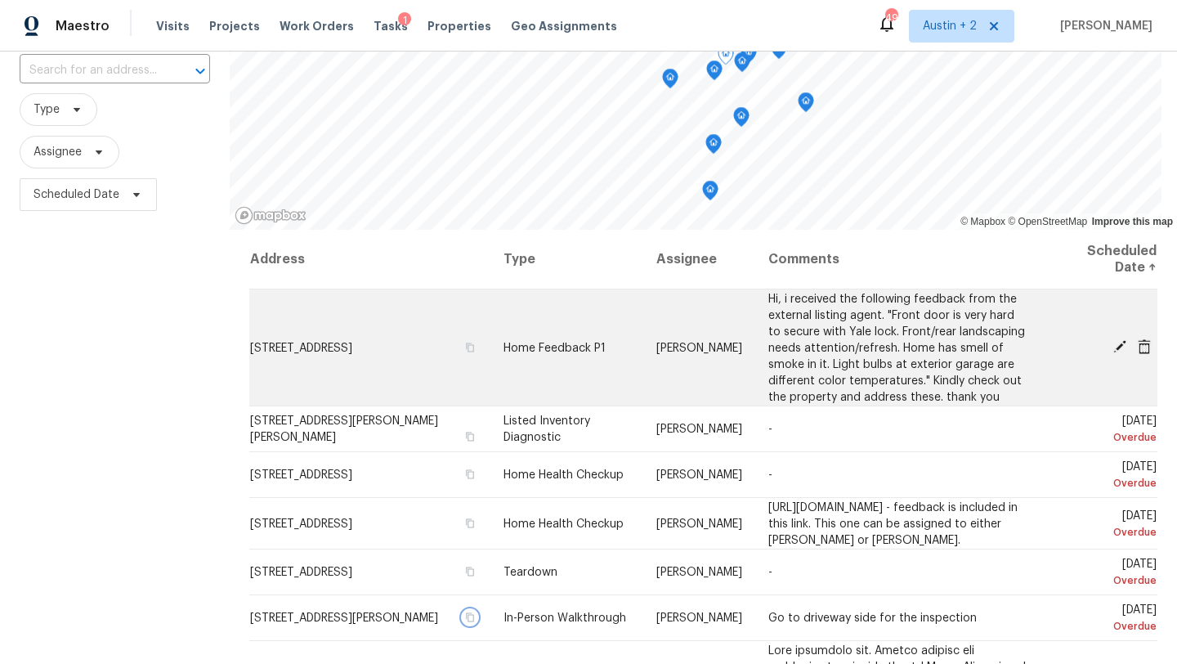
scroll to position [0, 0]
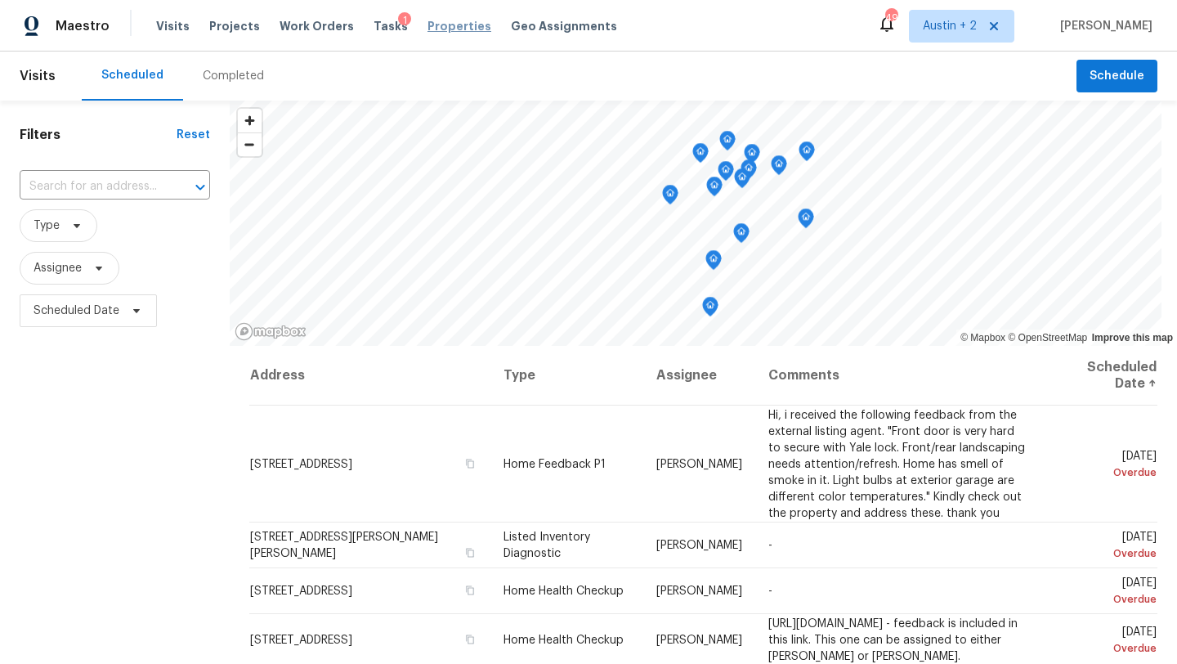
click at [428, 29] on span "Properties" at bounding box center [459, 26] width 64 height 16
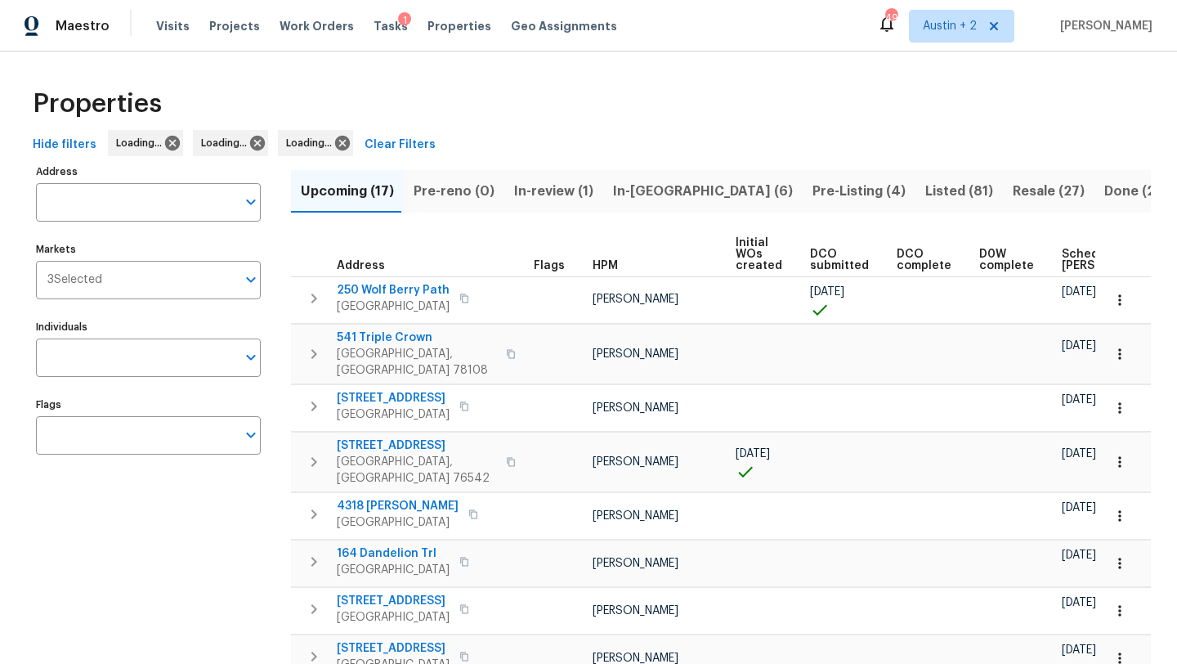
click at [657, 192] on span "In-[GEOGRAPHIC_DATA] (6)" at bounding box center [703, 191] width 180 height 23
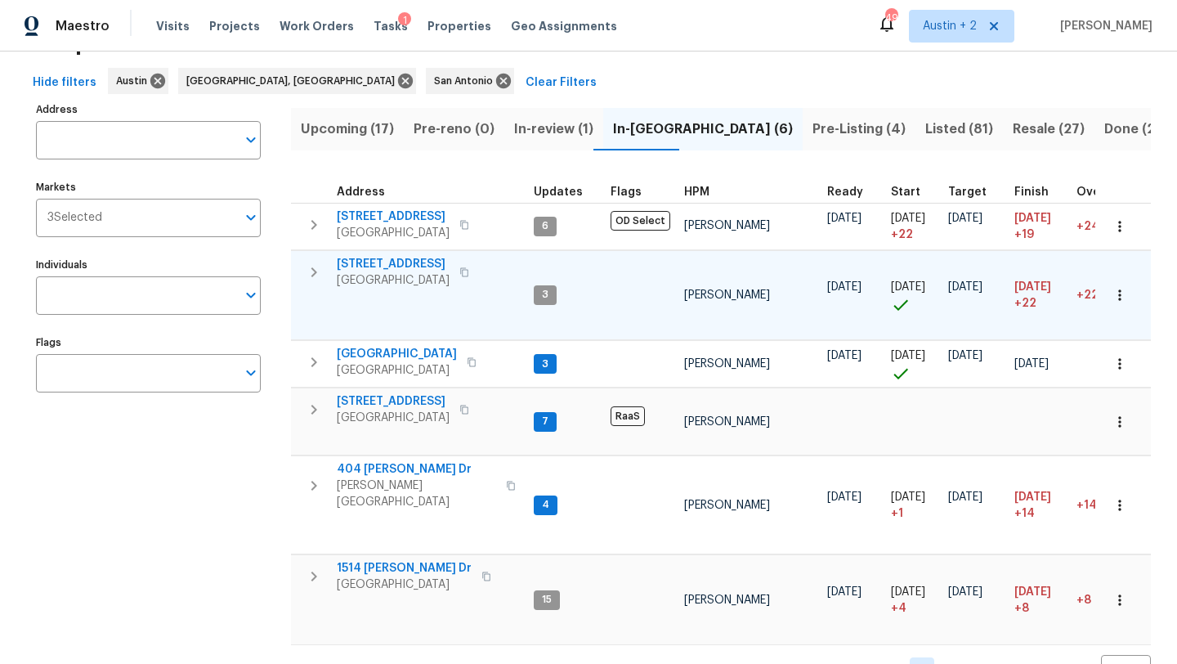
scroll to position [101, 0]
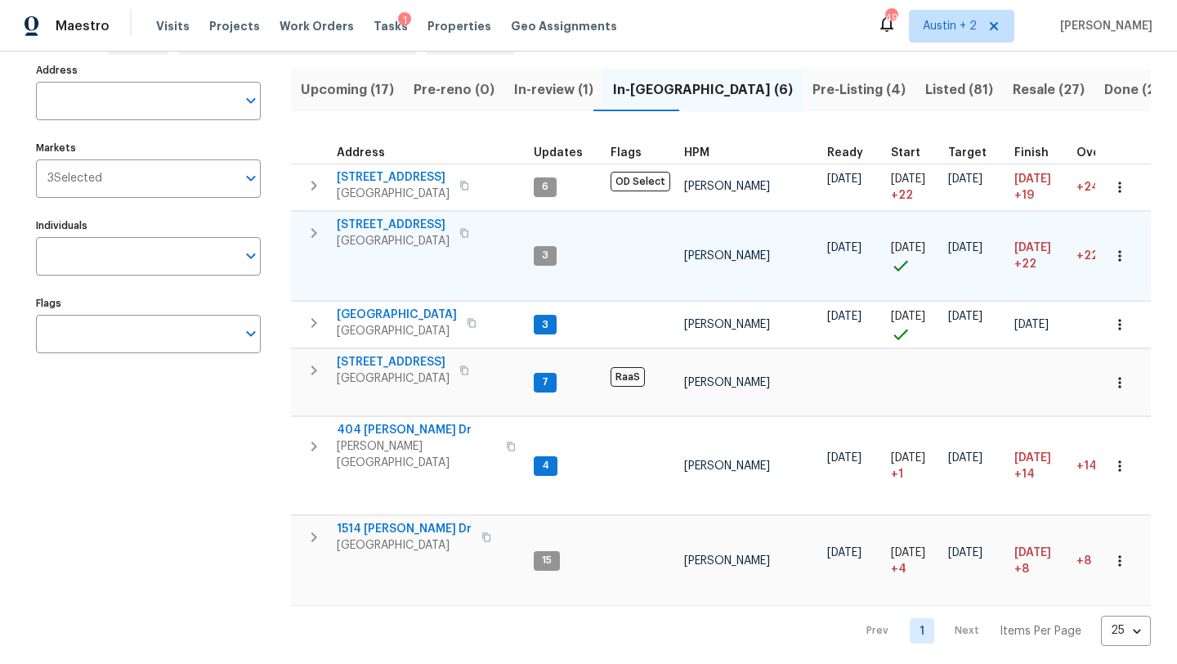
click at [390, 230] on span "[STREET_ADDRESS]" at bounding box center [393, 225] width 113 height 16
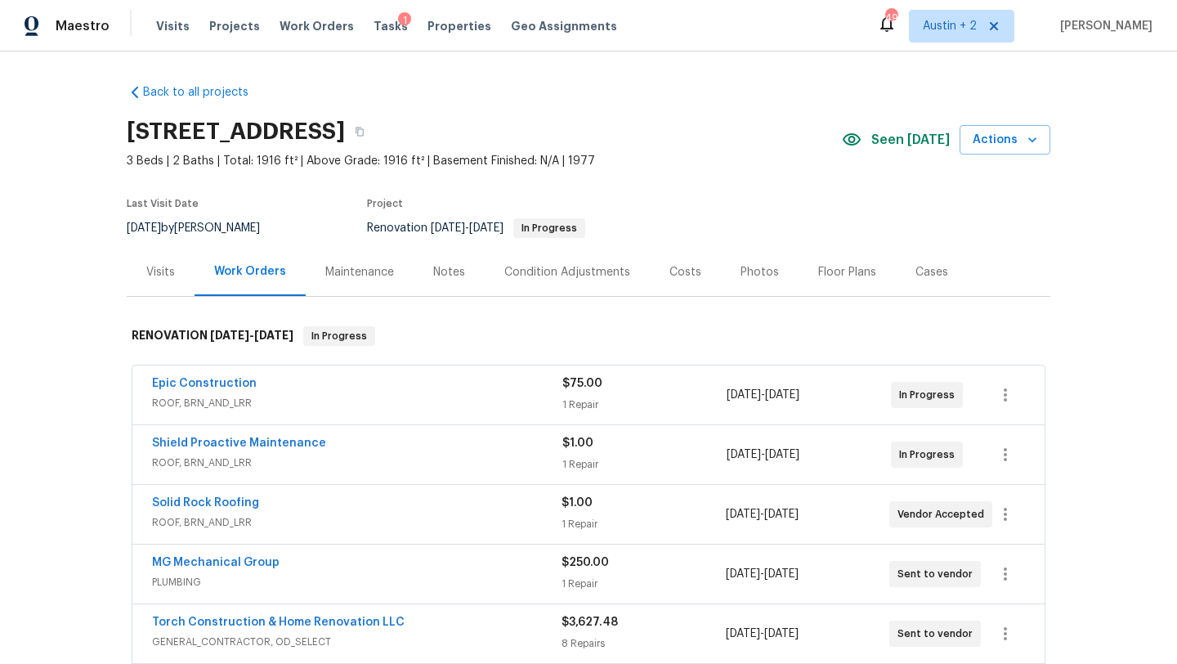
scroll to position [297, 0]
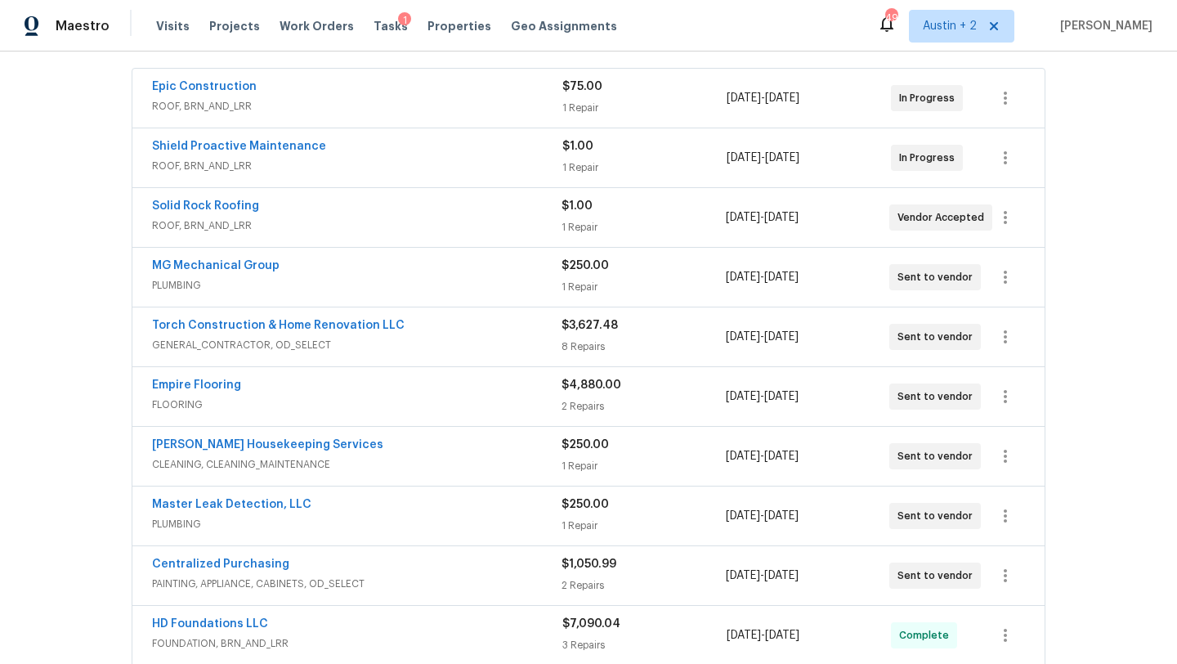
click at [624, 330] on div "$3,627.48" at bounding box center [642, 325] width 163 height 16
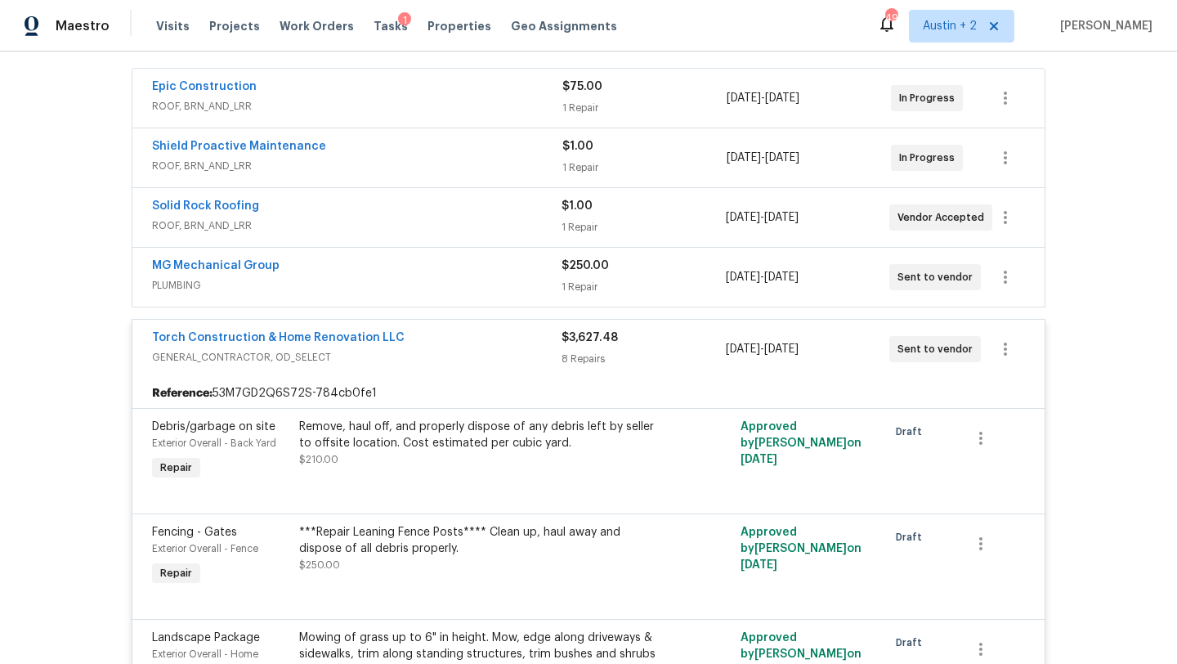
scroll to position [400, 0]
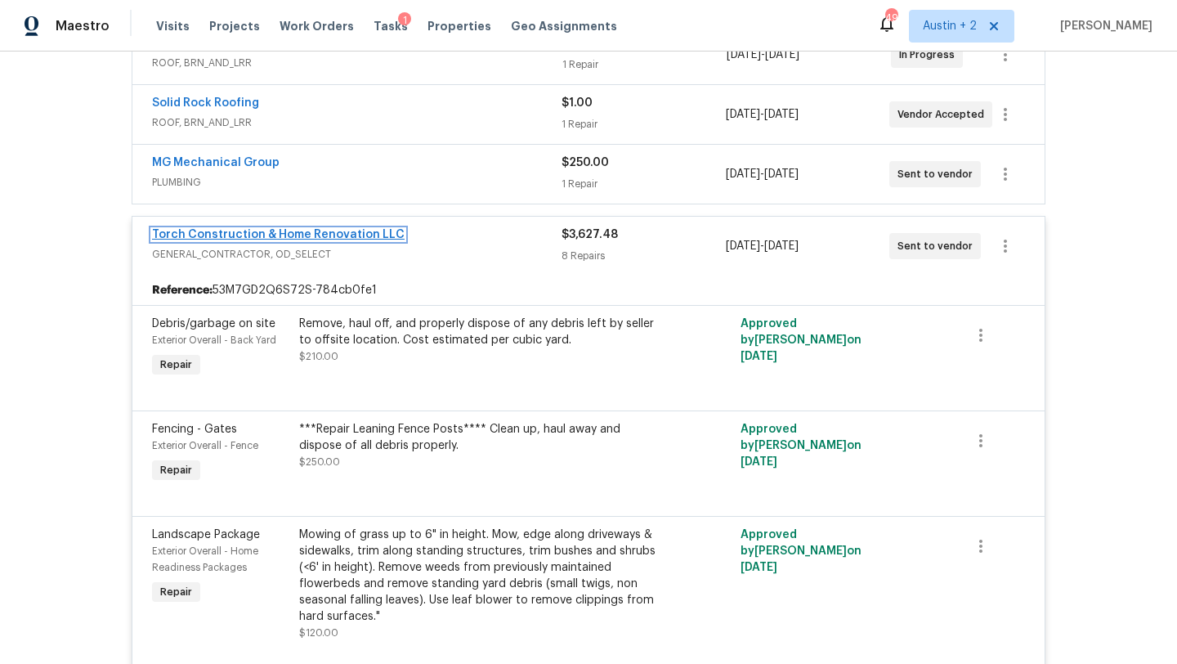
click at [333, 239] on link "Torch Construction & Home Renovation LLC" at bounding box center [278, 234] width 253 height 11
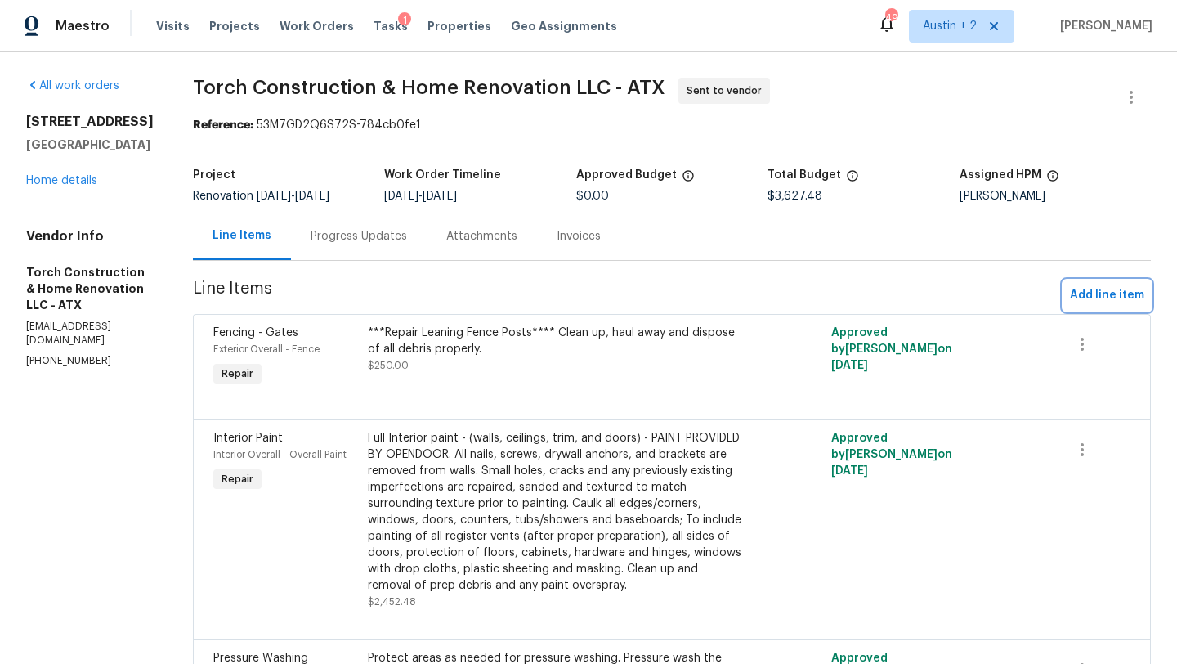
click at [1088, 293] on span "Add line item" at bounding box center [1107, 295] width 74 height 20
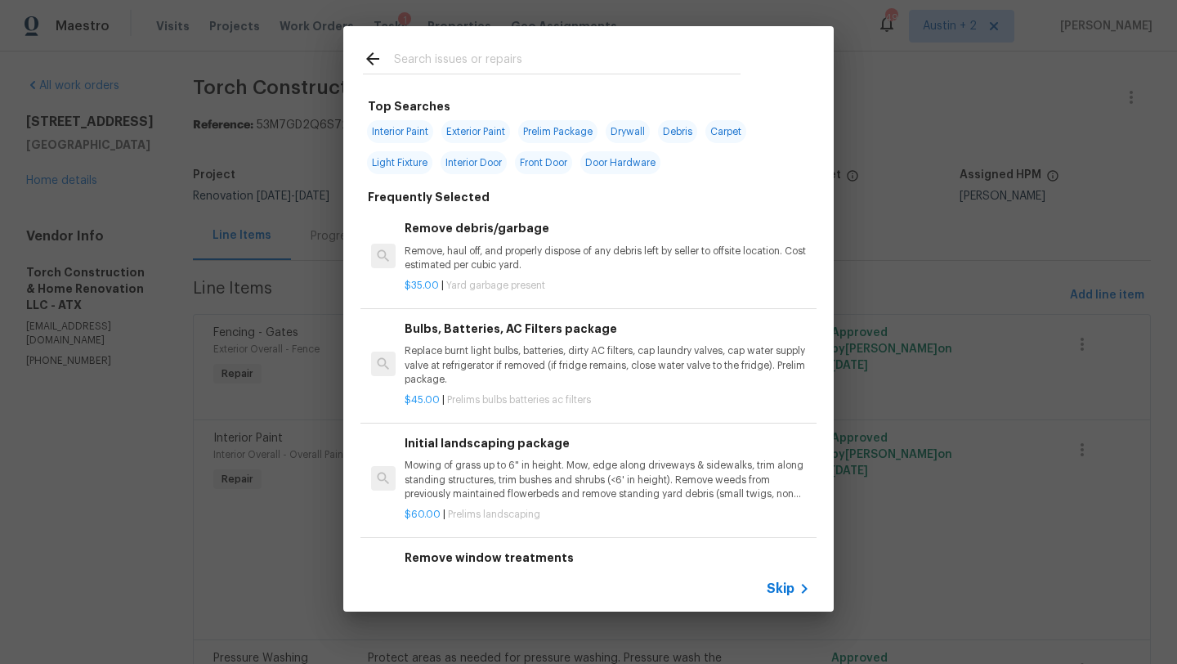
click at [521, 65] on input "text" at bounding box center [567, 61] width 346 height 25
type input "caulk"
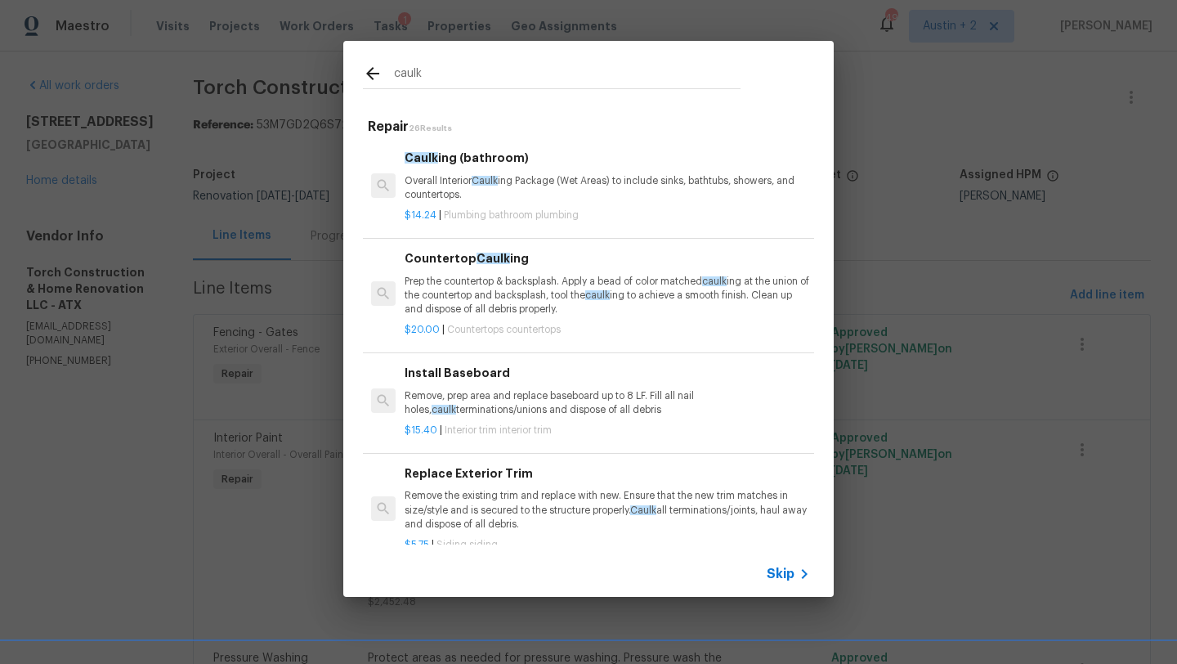
click at [560, 186] on p "Overall Interior Caulk ing Package (Wet Areas) to include sinks, bathtubs, show…" at bounding box center [607, 188] width 405 height 28
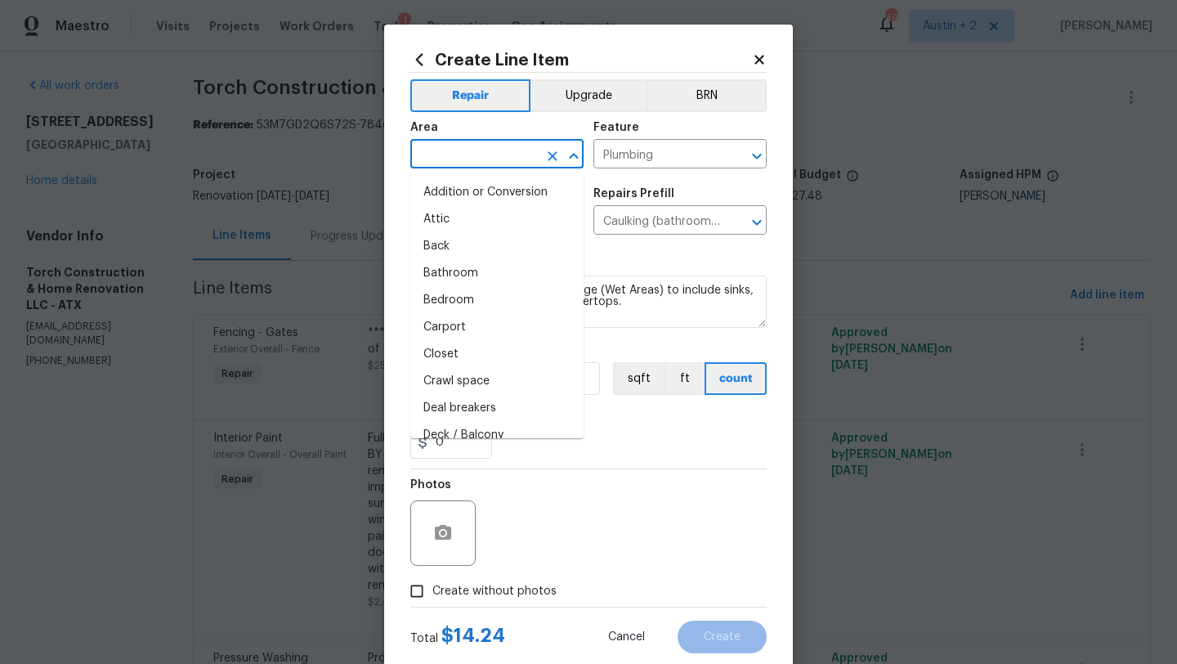
click at [476, 149] on input "text" at bounding box center [473, 155] width 127 height 25
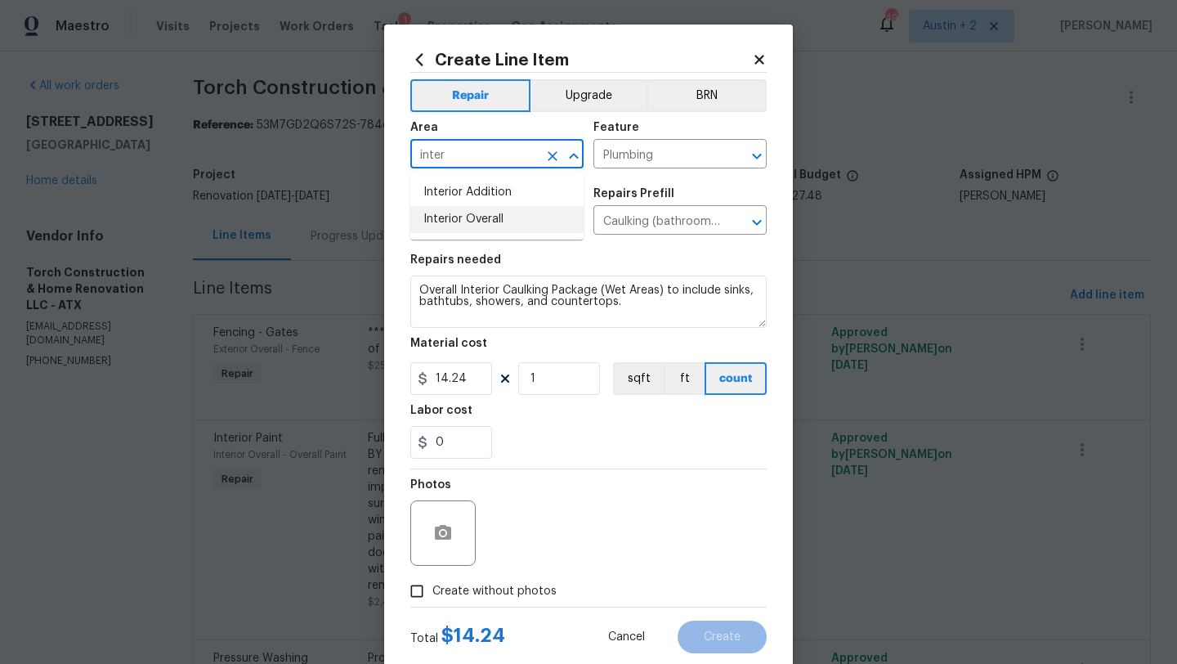
click at [472, 216] on li "Interior Overall" at bounding box center [496, 219] width 173 height 27
type input "Interior Overall"
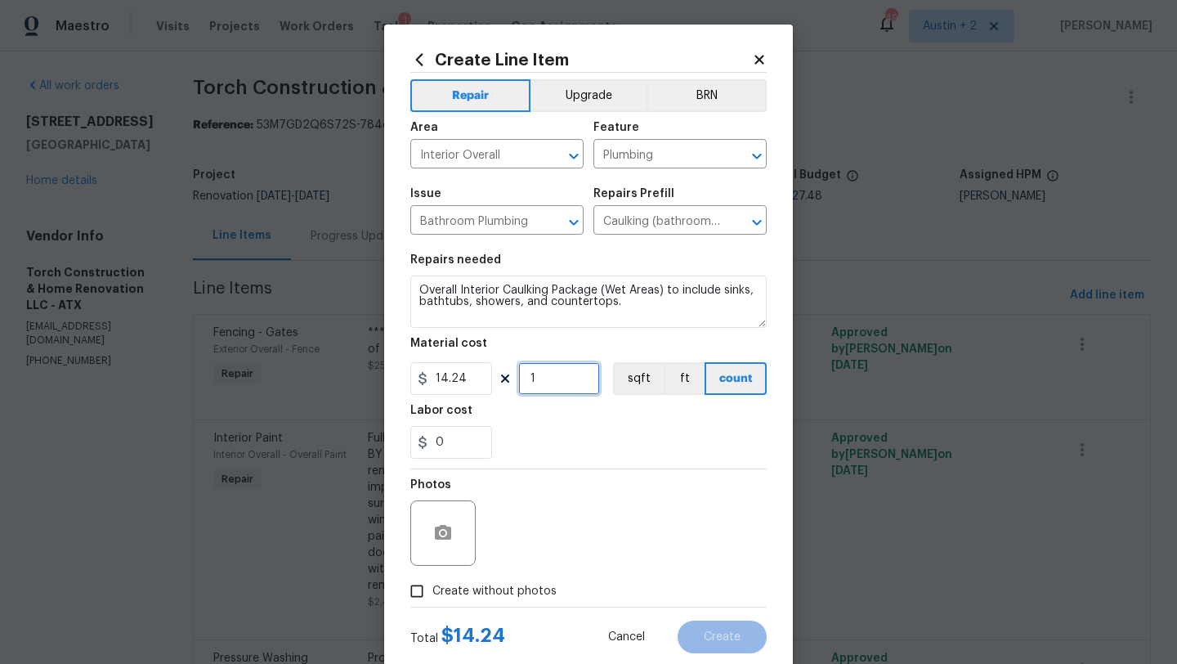
drag, startPoint x: 568, startPoint y: 378, endPoint x: 472, endPoint y: 377, distance: 96.4
click at [472, 377] on div "14.24 1 sqft ft count" at bounding box center [588, 378] width 356 height 33
type input "2"
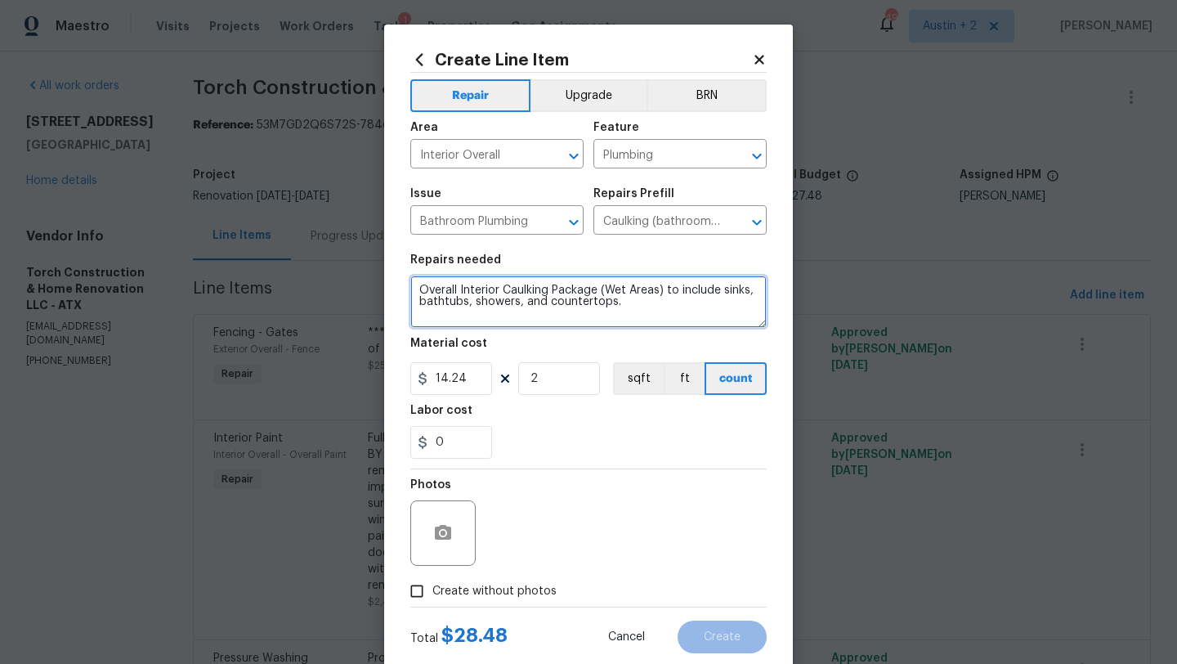
click at [679, 313] on textarea "Overall Interior Caulking Package (Wet Areas) to include sinks, bathtubs, showe…" at bounding box center [588, 301] width 356 height 52
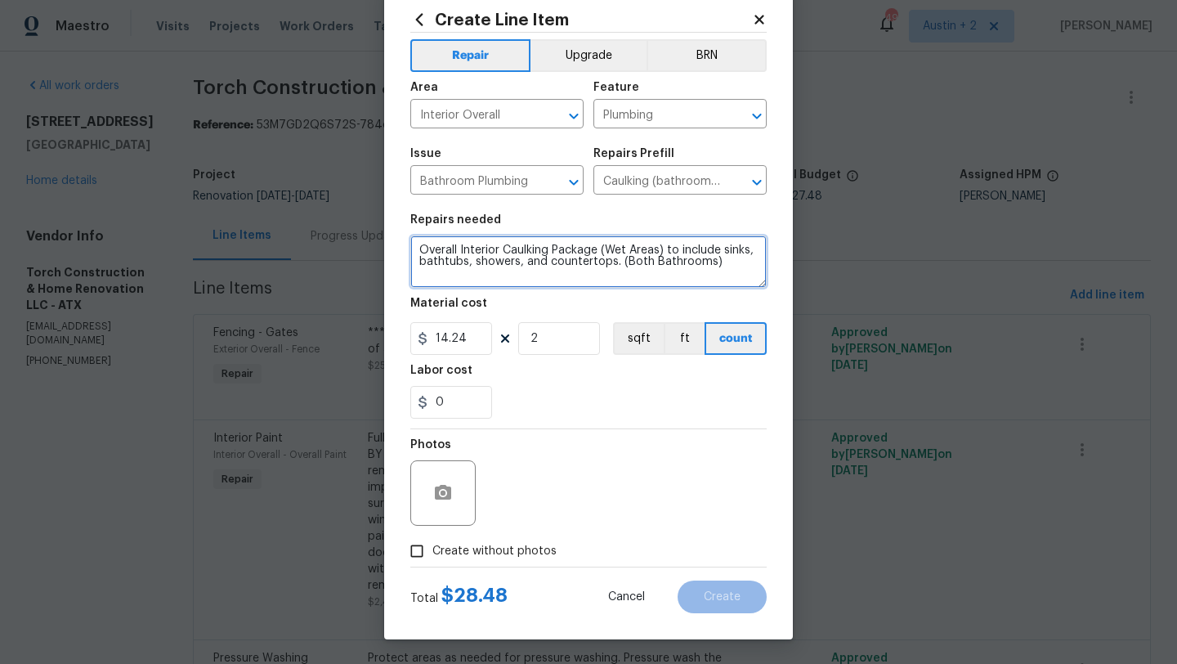
type textarea "Overall Interior Caulking Package (Wet Areas) to include sinks, bathtubs, showe…"
click at [528, 562] on label "Create without photos" at bounding box center [478, 550] width 155 height 31
click at [432, 562] on input "Create without photos" at bounding box center [416, 550] width 31 height 31
checkbox input "true"
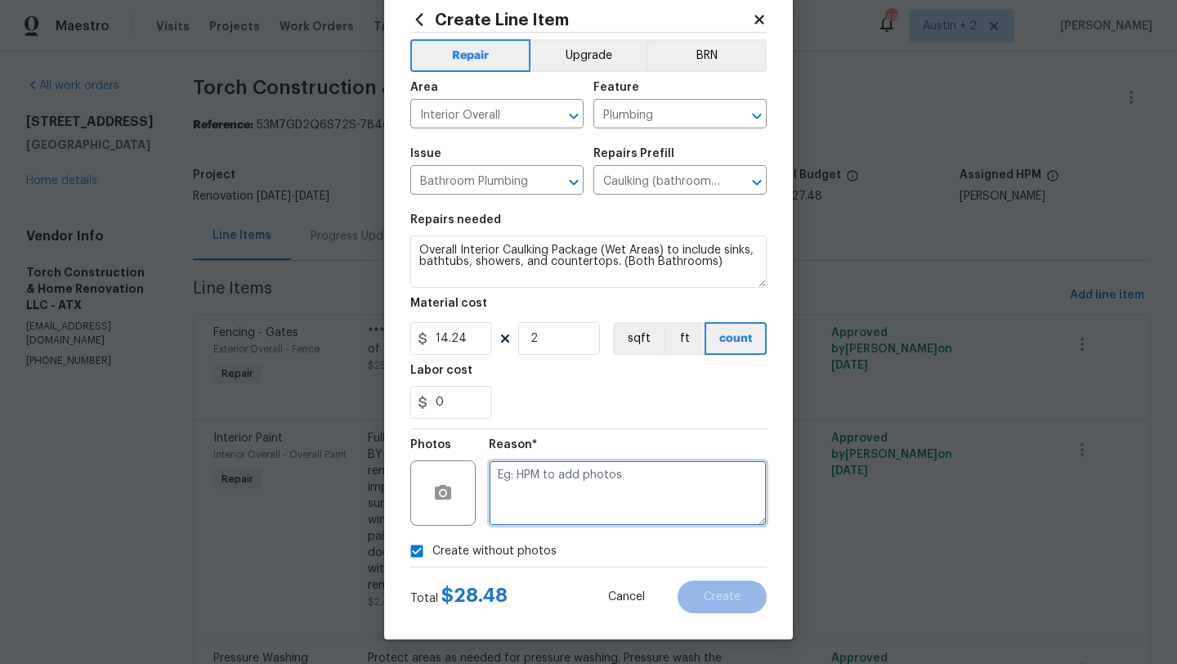
click at [557, 498] on textarea at bounding box center [628, 492] width 278 height 65
type textarea "will add"
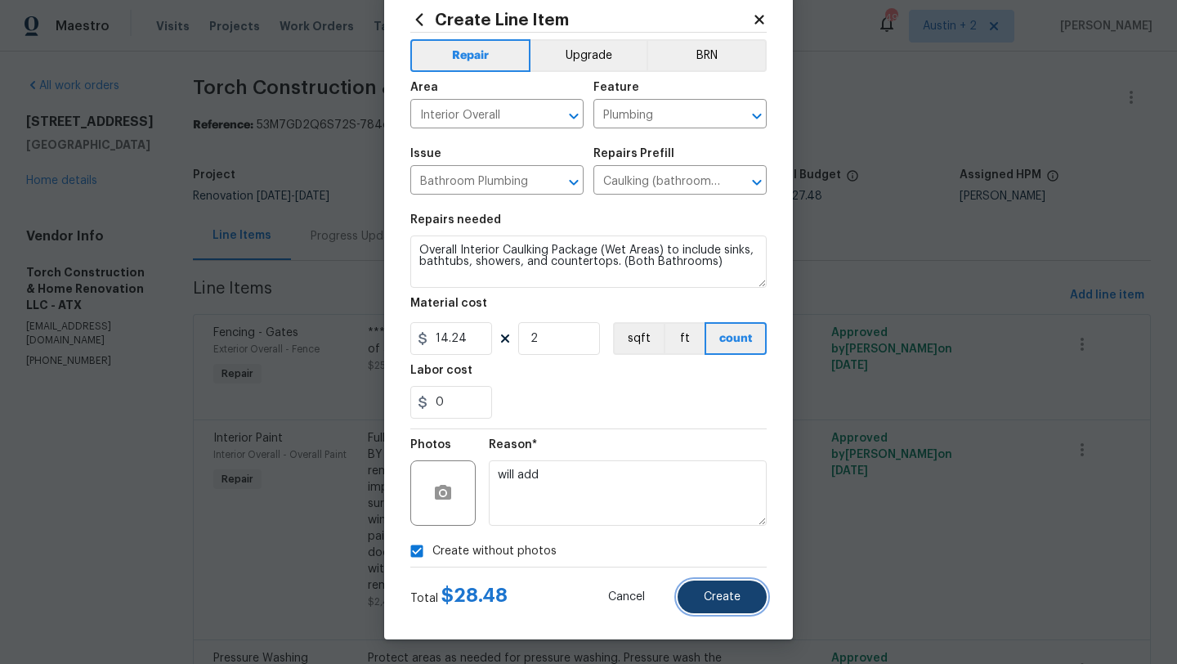
click at [742, 606] on button "Create" at bounding box center [721, 596] width 89 height 33
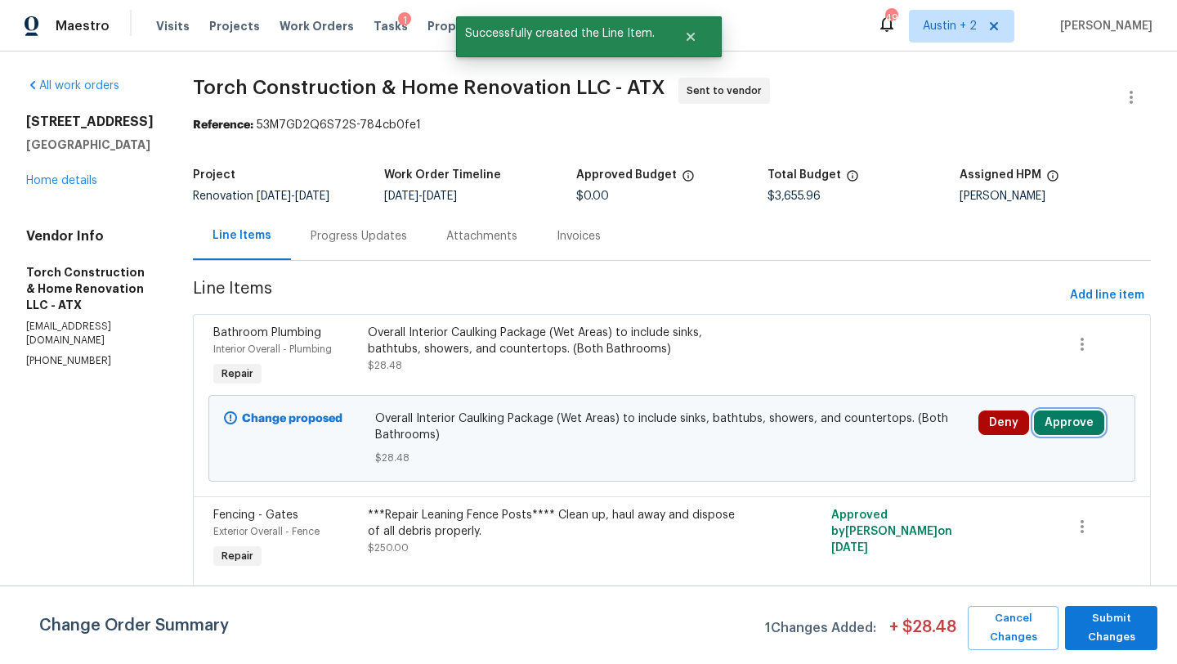
click at [1066, 427] on button "Approve" at bounding box center [1069, 422] width 70 height 25
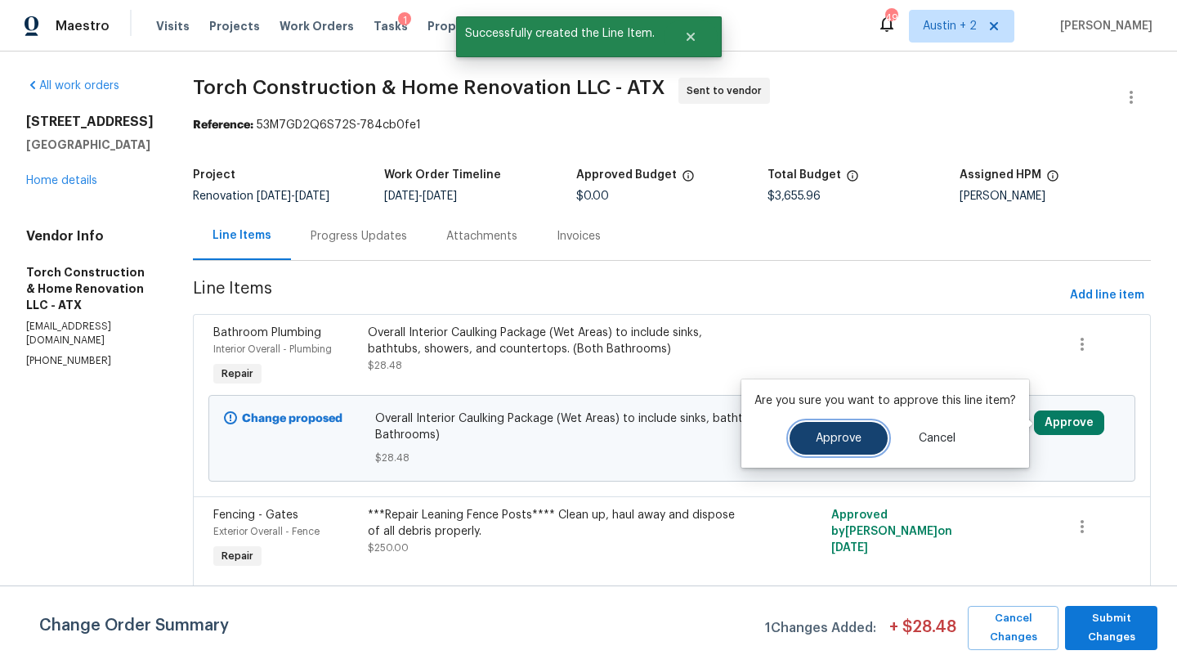
click at [857, 437] on span "Approve" at bounding box center [839, 438] width 46 height 12
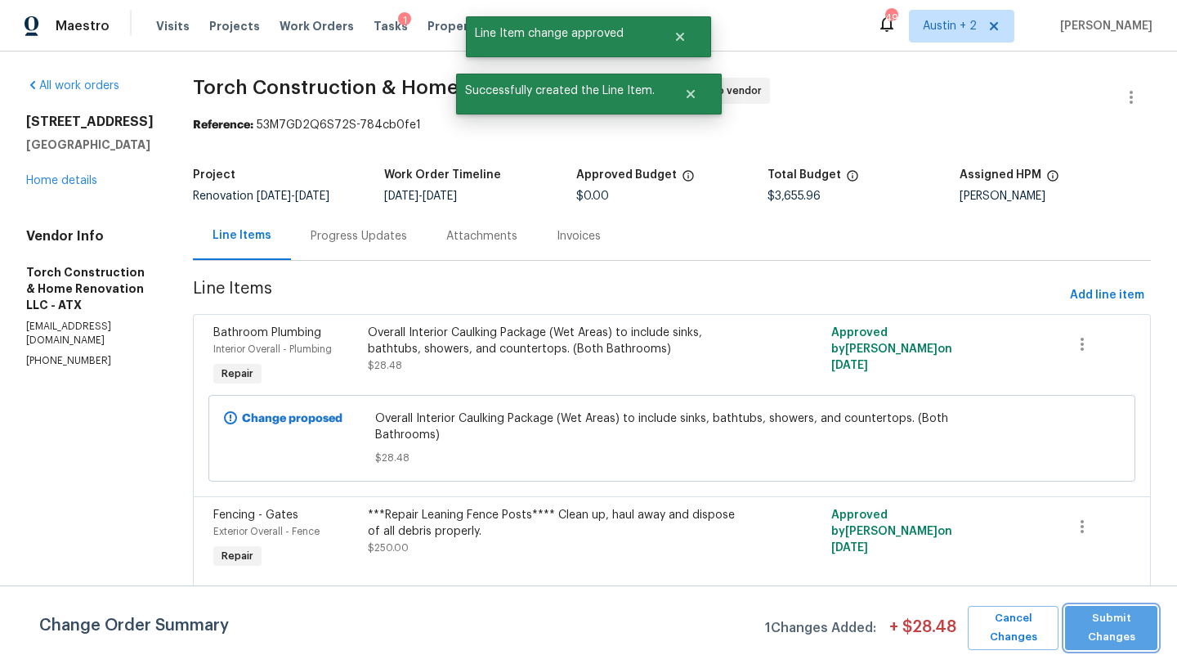
click at [1108, 622] on span "Submit Changes" at bounding box center [1111, 628] width 76 height 38
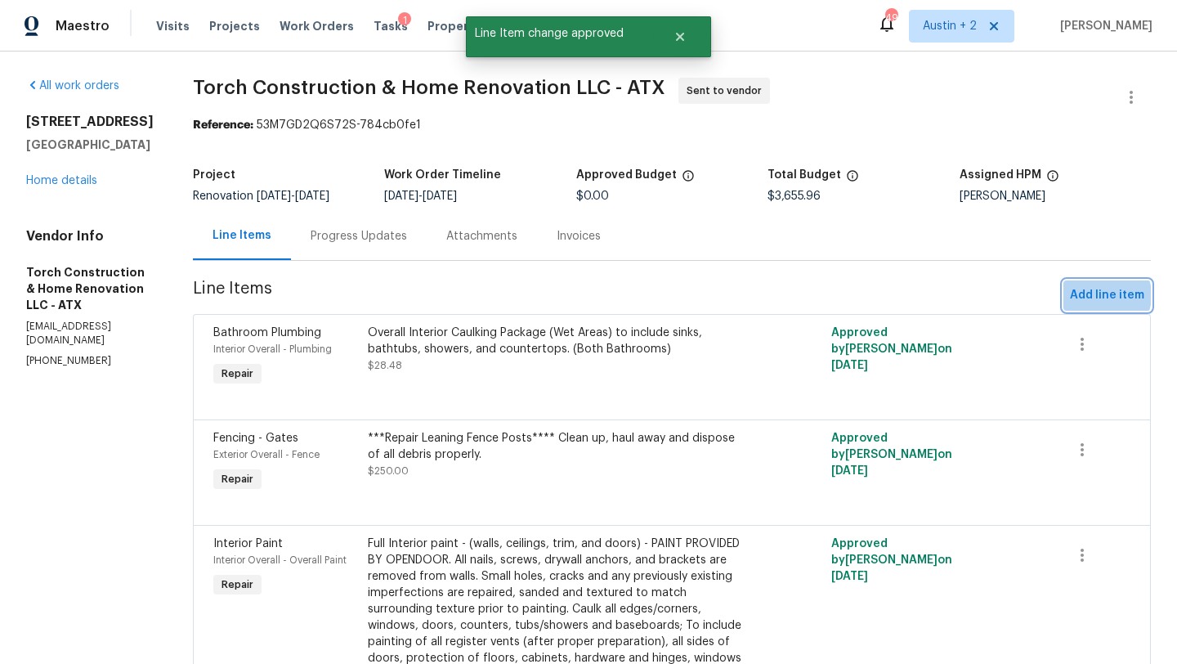
click at [1101, 295] on span "Add line item" at bounding box center [1107, 295] width 74 height 20
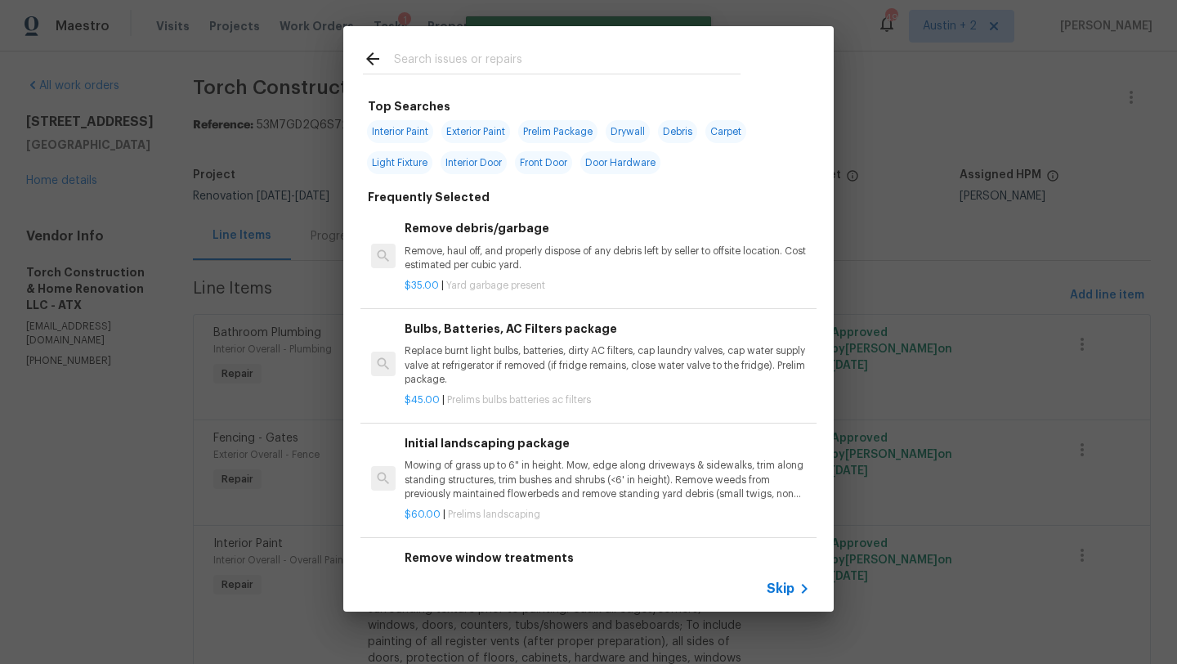
click at [493, 69] on input "text" at bounding box center [567, 61] width 346 height 25
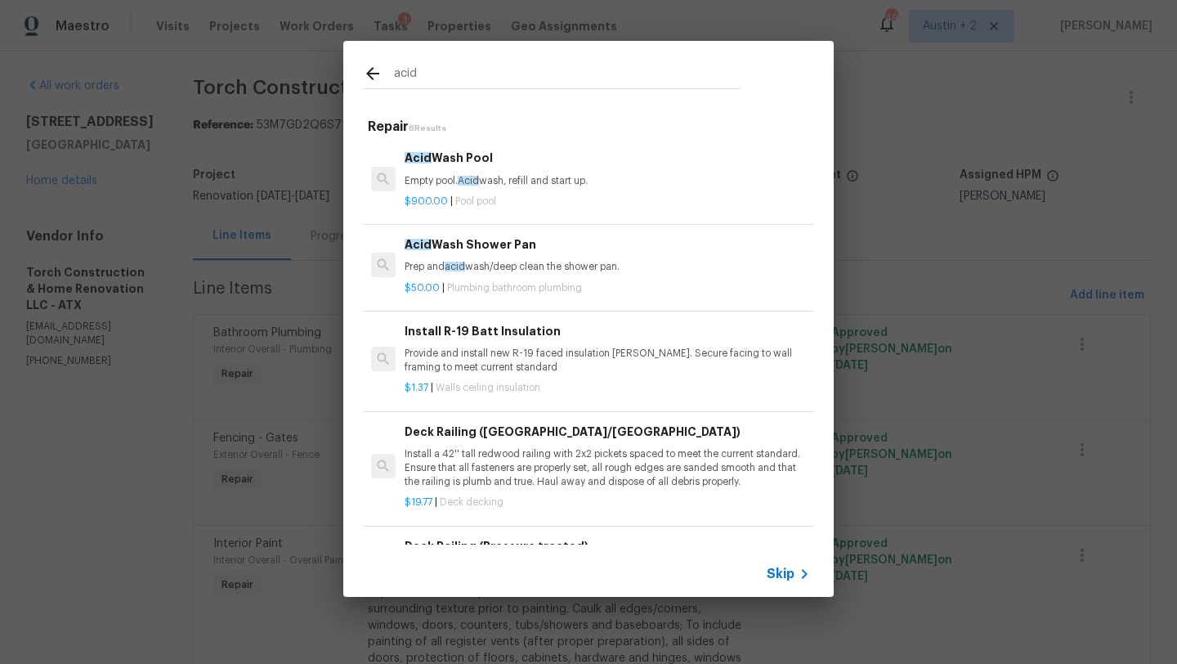
type input "acid"
click at [523, 268] on p "Prep and acid wash/deep clean the shower pan." at bounding box center [607, 267] width 405 height 14
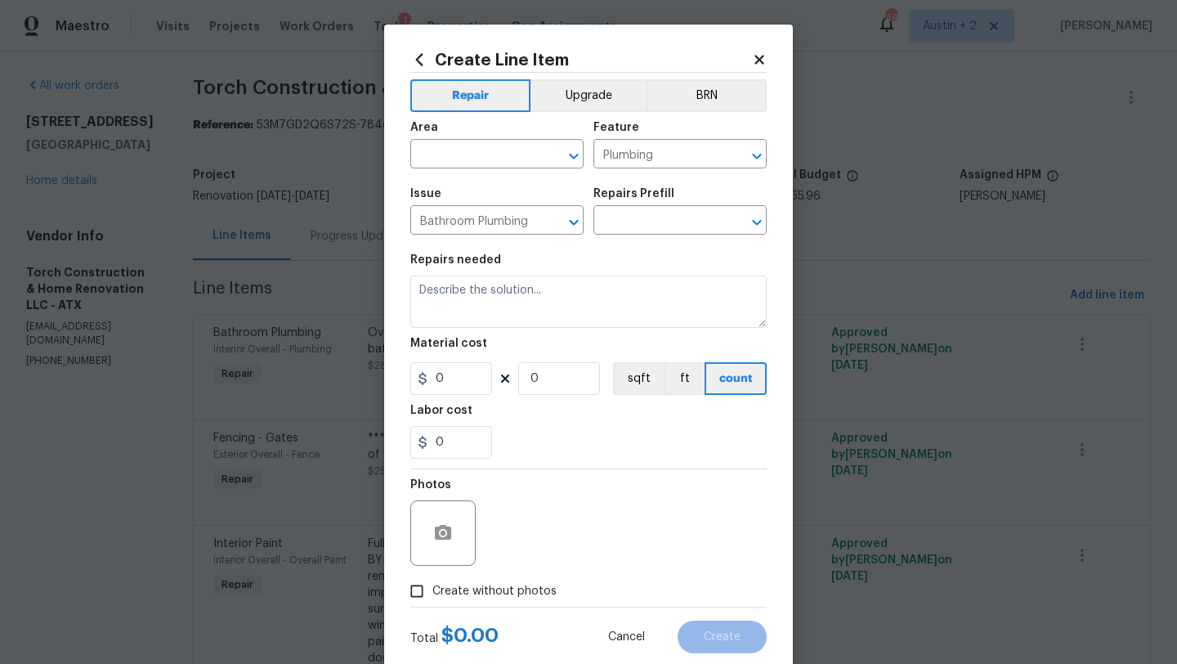
type input "Acid Wash Shower Pan $50.00"
type textarea "Prep and acid wash/deep clean the shower pan."
type input "50"
type input "1"
click at [459, 153] on input "text" at bounding box center [473, 155] width 127 height 25
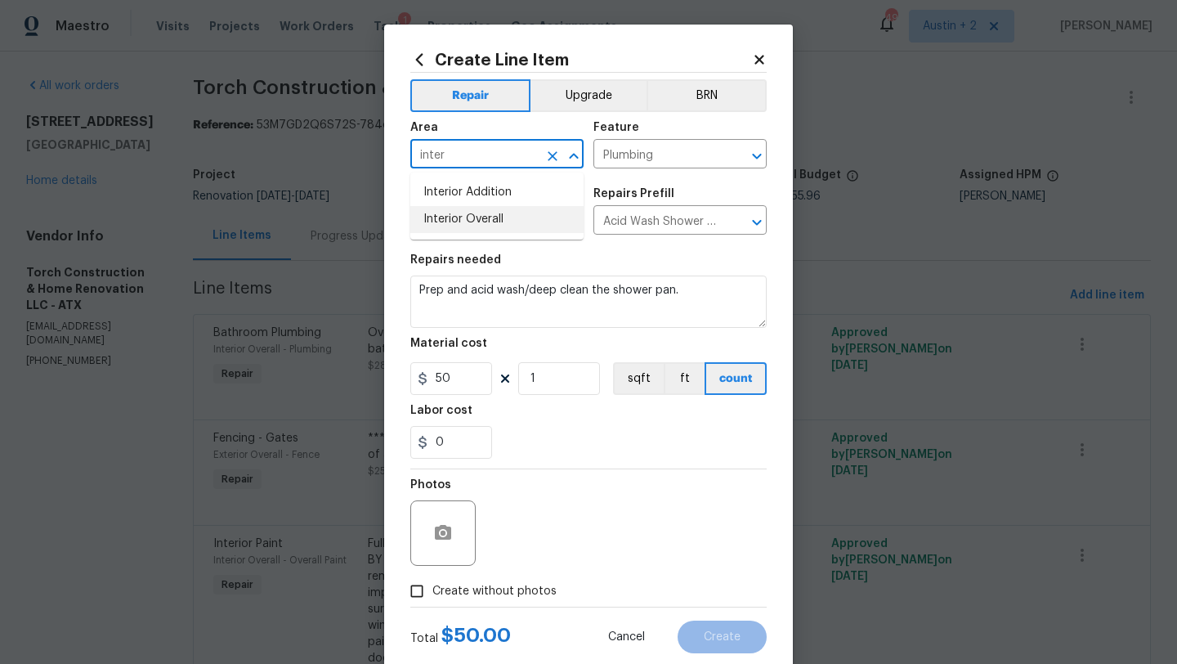
click at [472, 219] on li "Interior Overall" at bounding box center [496, 219] width 173 height 27
type input "Interior Overall"
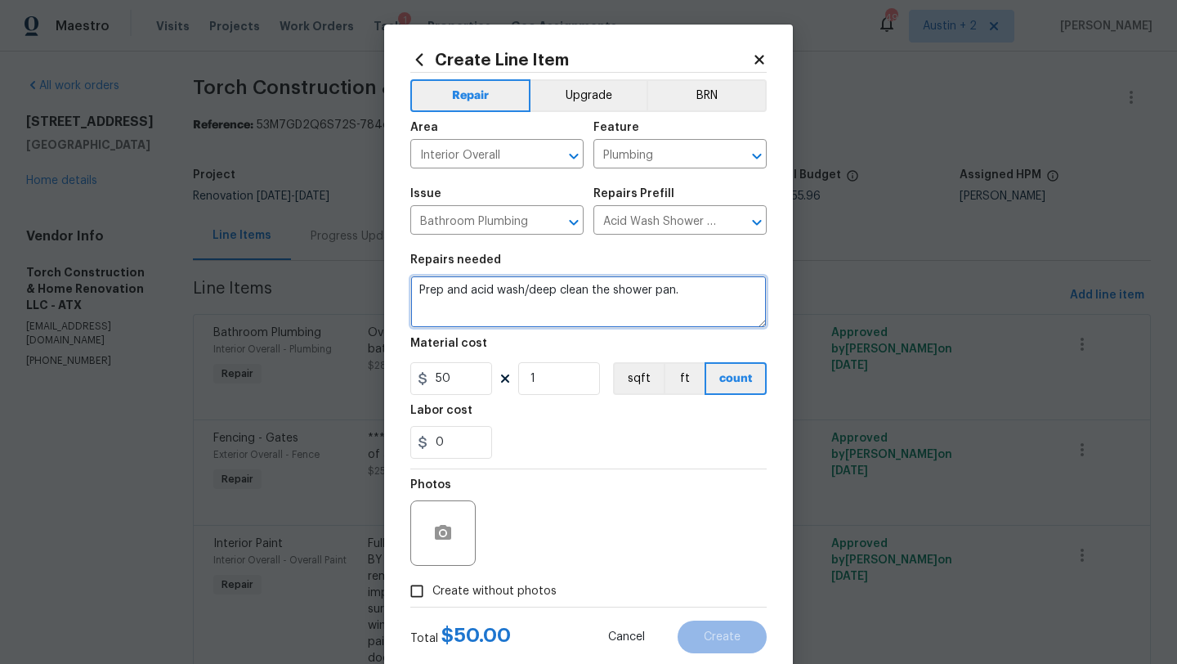
click at [682, 293] on textarea "Prep and acid wash/deep clean the shower pan." at bounding box center [588, 301] width 356 height 52
type textarea "Prep and acid wash/deep clean the shower pan and bathtub in both bathrooms."
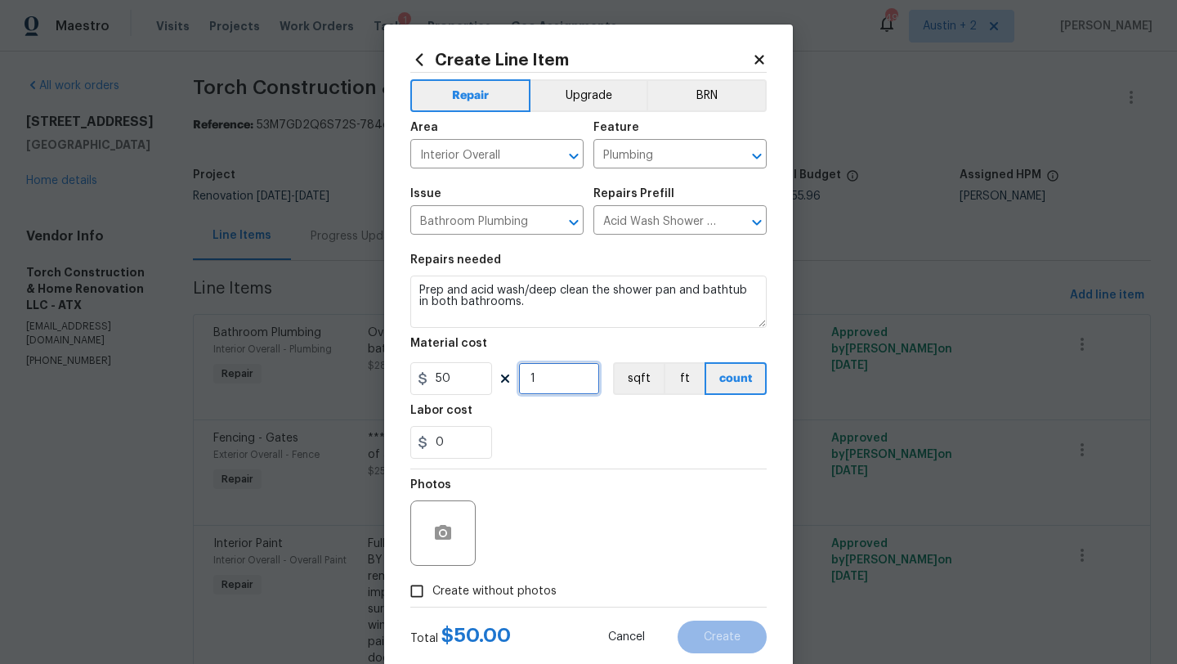
drag, startPoint x: 543, startPoint y: 381, endPoint x: 521, endPoint y: 380, distance: 22.9
click at [521, 380] on input "1" at bounding box center [559, 378] width 82 height 33
type input "2"
click at [504, 592] on span "Create without photos" at bounding box center [494, 591] width 124 height 17
click at [432, 592] on input "Create without photos" at bounding box center [416, 590] width 31 height 31
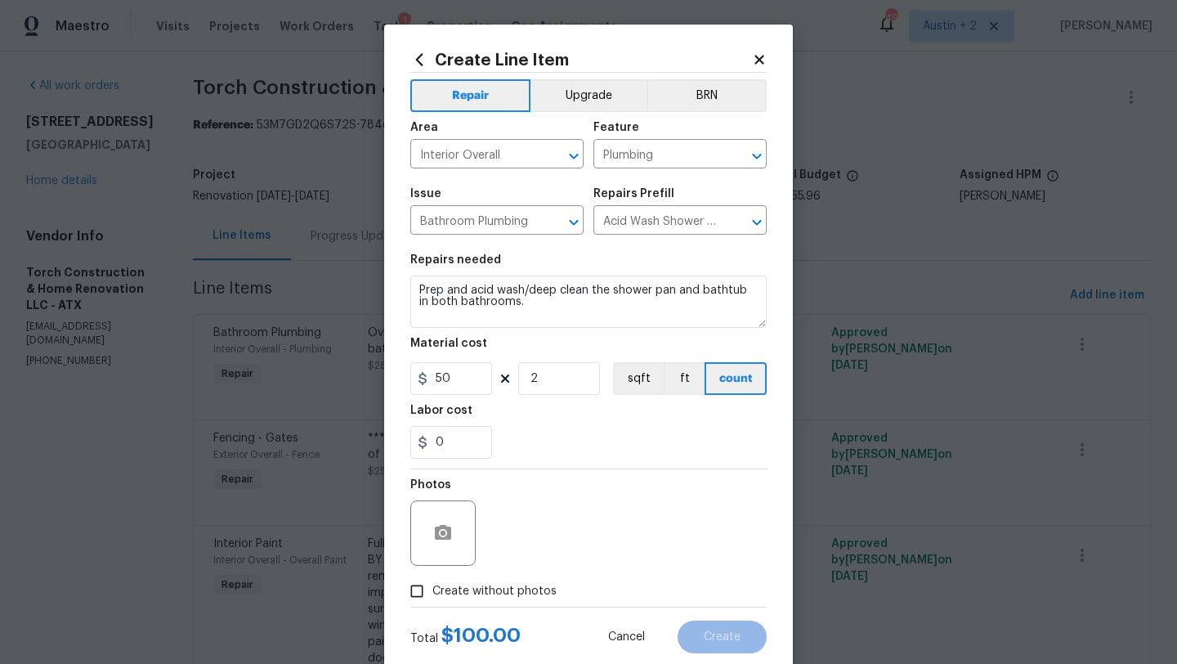
checkbox input "true"
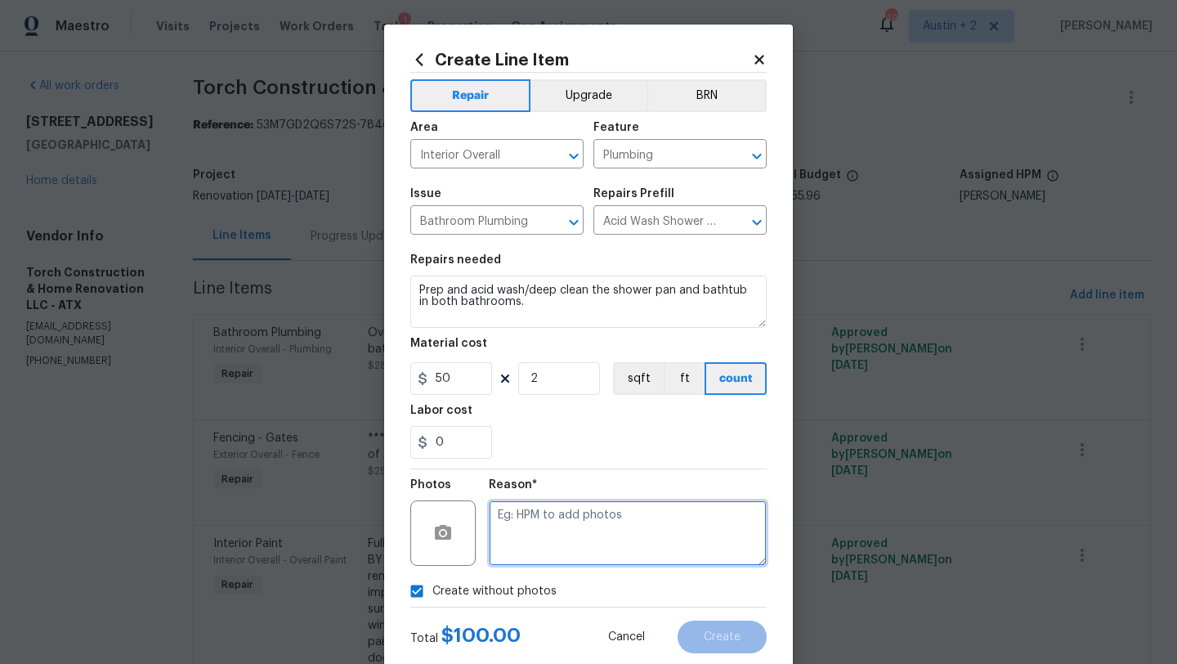
click at [545, 556] on textarea at bounding box center [628, 532] width 278 height 65
type textarea "will add"
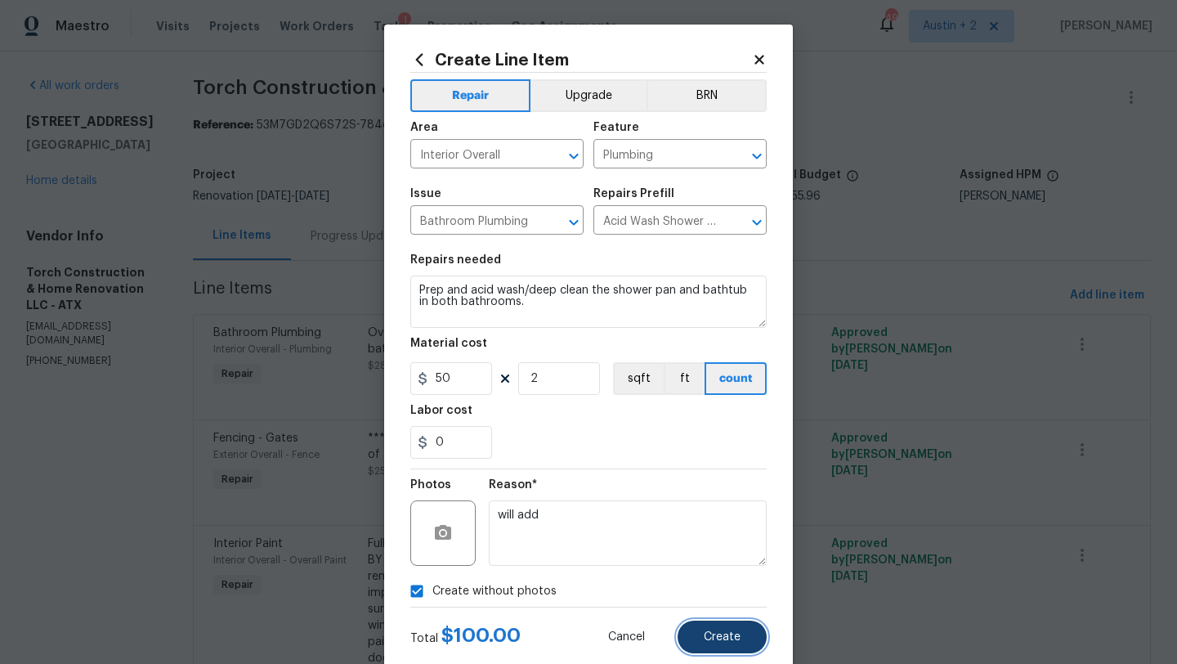
click at [736, 641] on span "Create" at bounding box center [722, 637] width 37 height 12
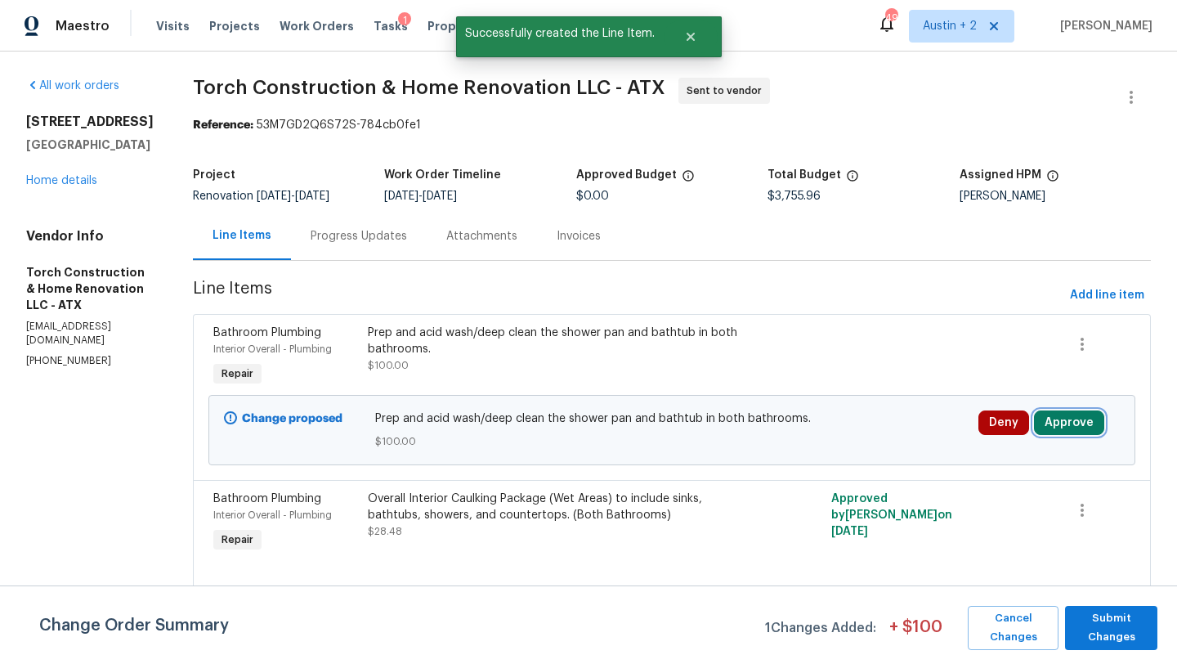
click at [1057, 421] on button "Approve" at bounding box center [1069, 422] width 70 height 25
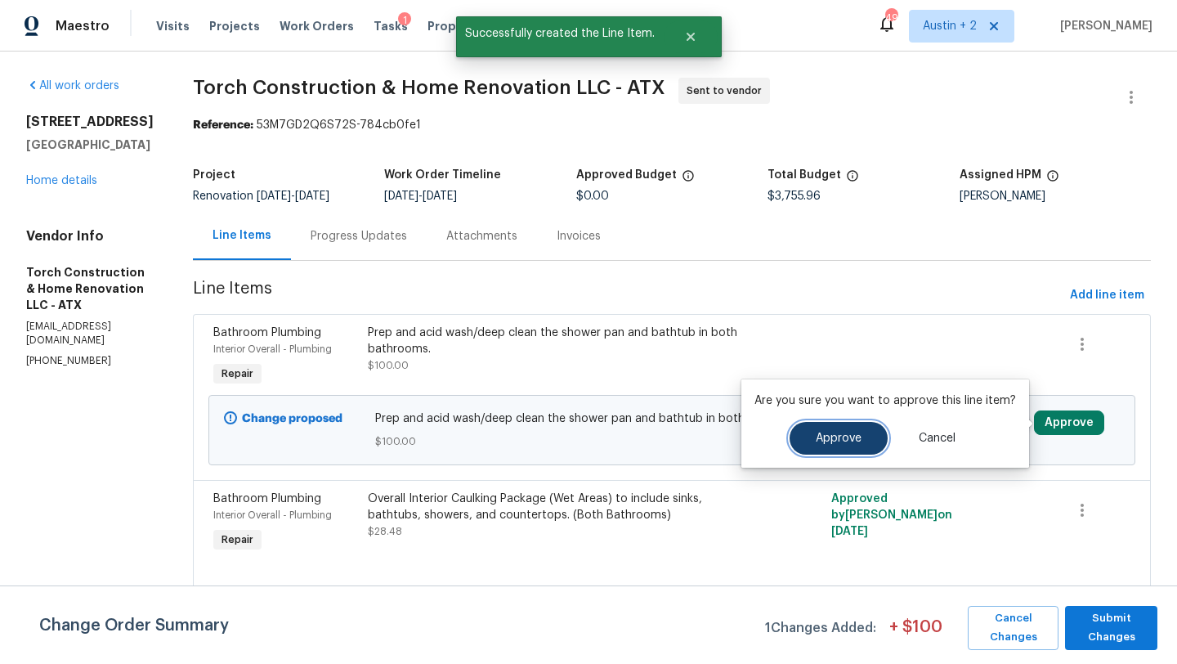
click at [848, 435] on span "Approve" at bounding box center [839, 438] width 46 height 12
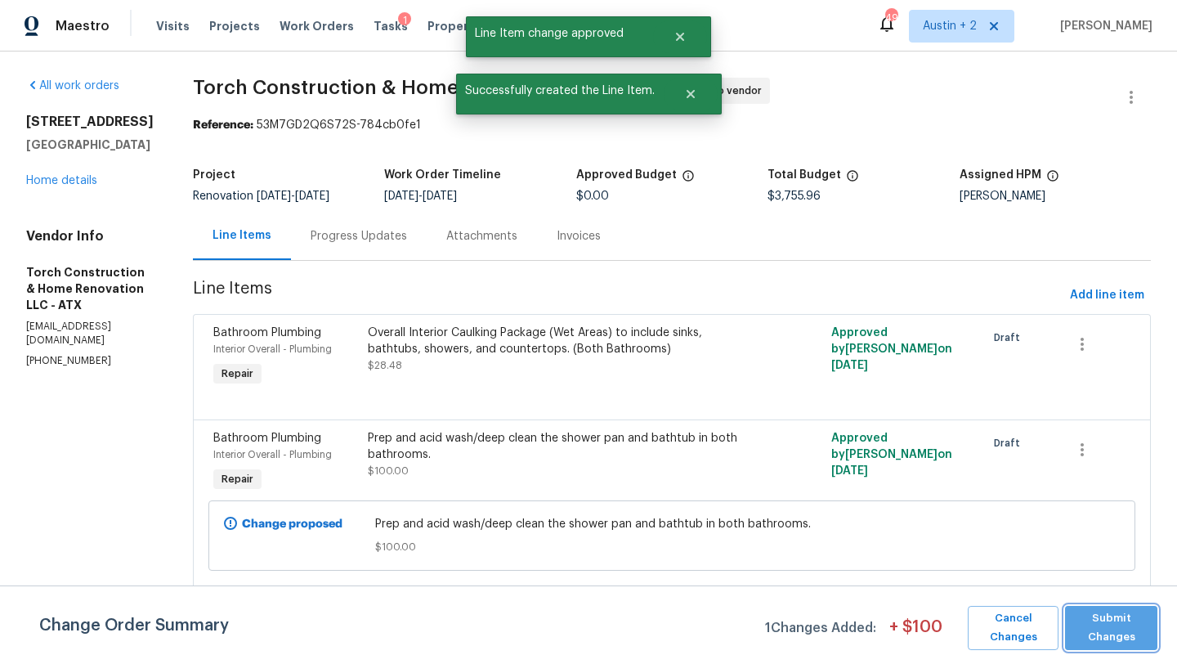
click at [1117, 633] on span "Submit Changes" at bounding box center [1111, 628] width 76 height 38
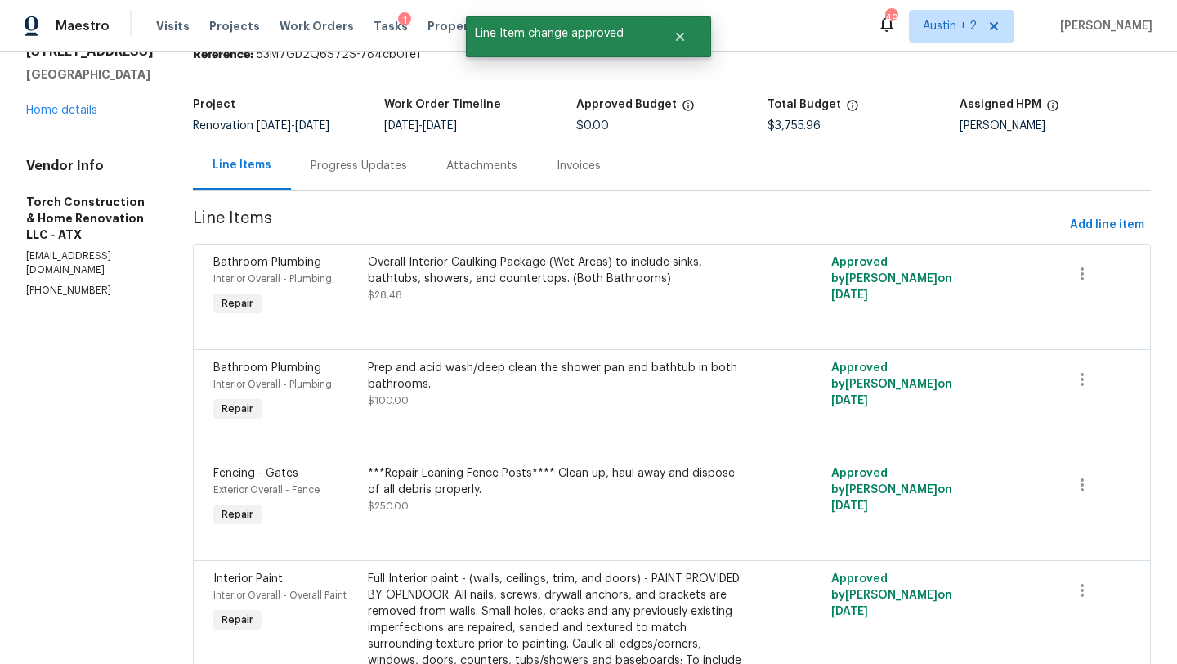
scroll to position [0, 0]
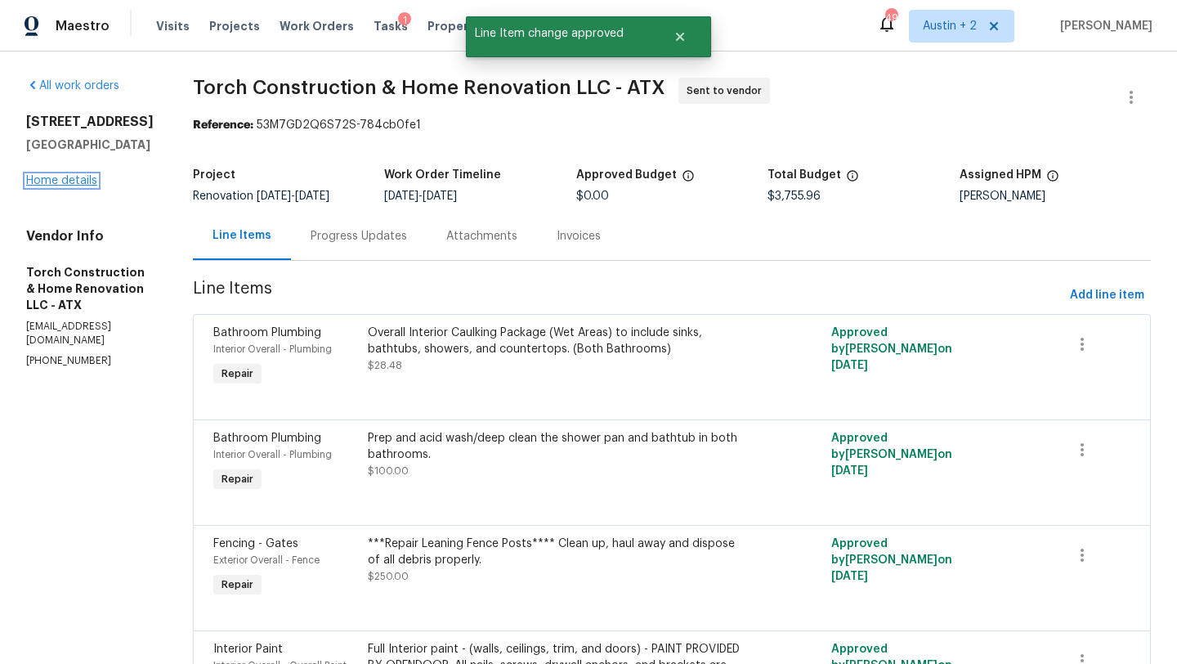
click at [85, 178] on link "Home details" at bounding box center [61, 180] width 71 height 11
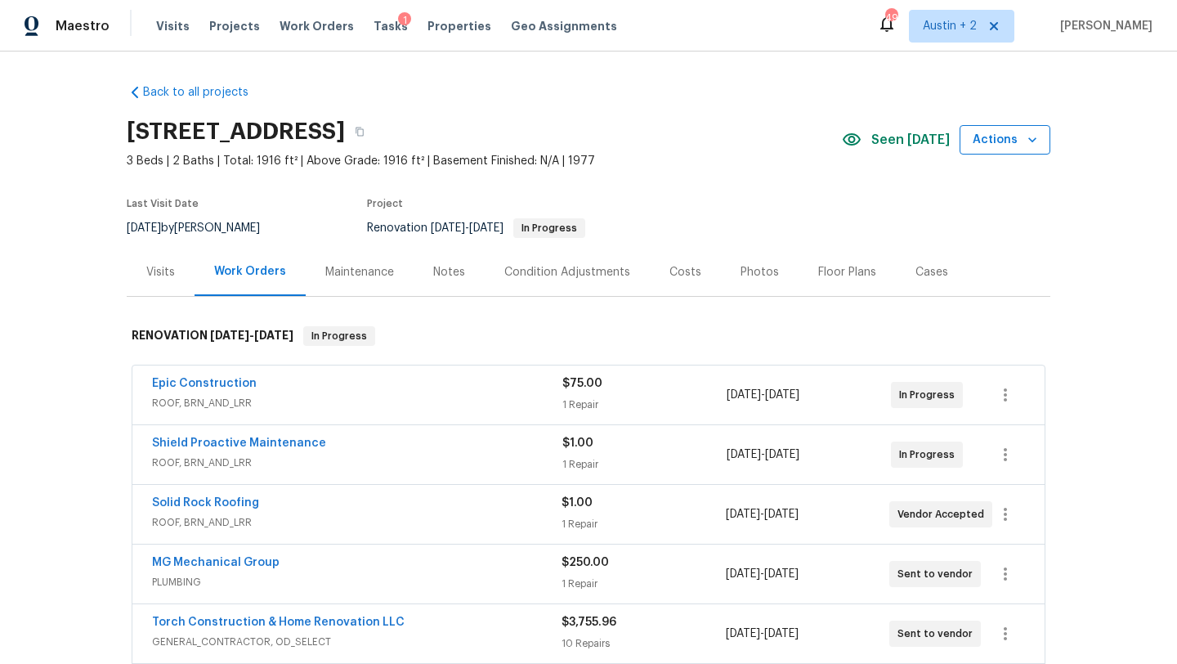
click at [1000, 142] on span "Actions" at bounding box center [1004, 140] width 65 height 20
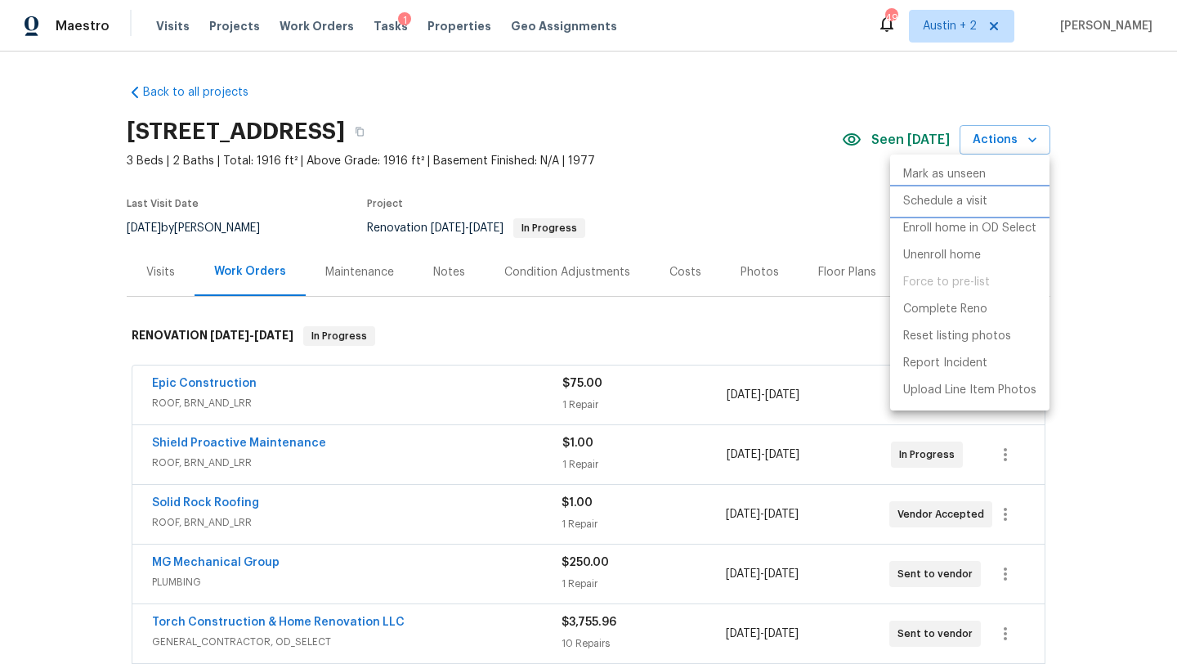
click at [963, 199] on p "Schedule a visit" at bounding box center [945, 201] width 84 height 17
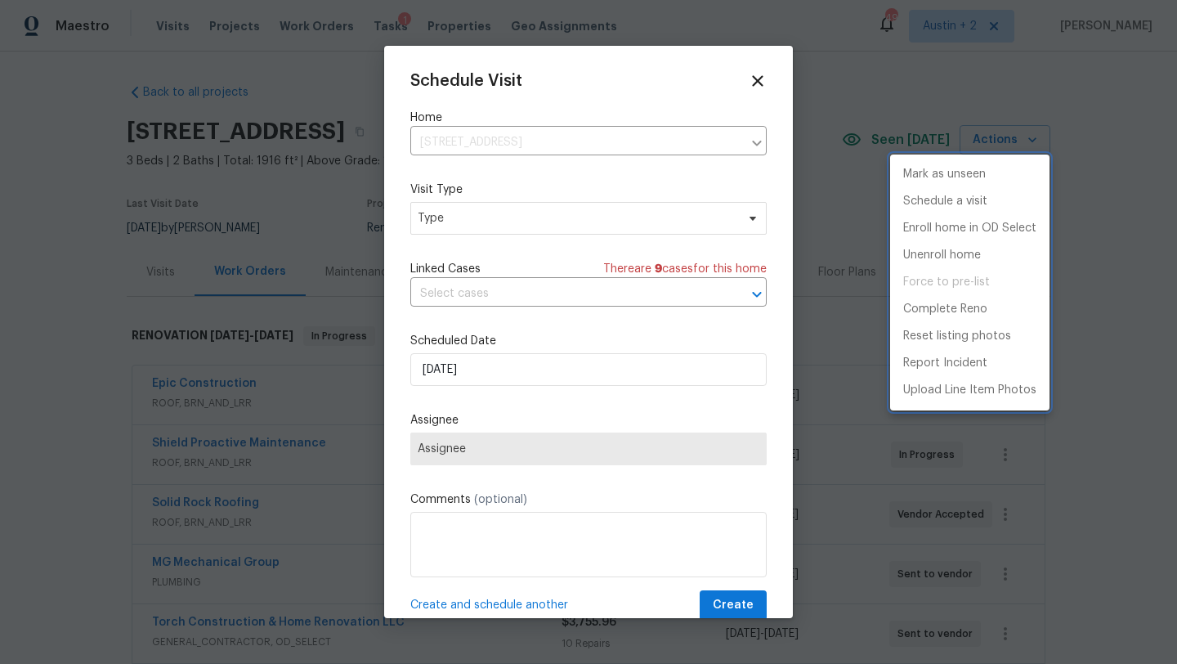
click at [470, 226] on div at bounding box center [588, 332] width 1177 height 664
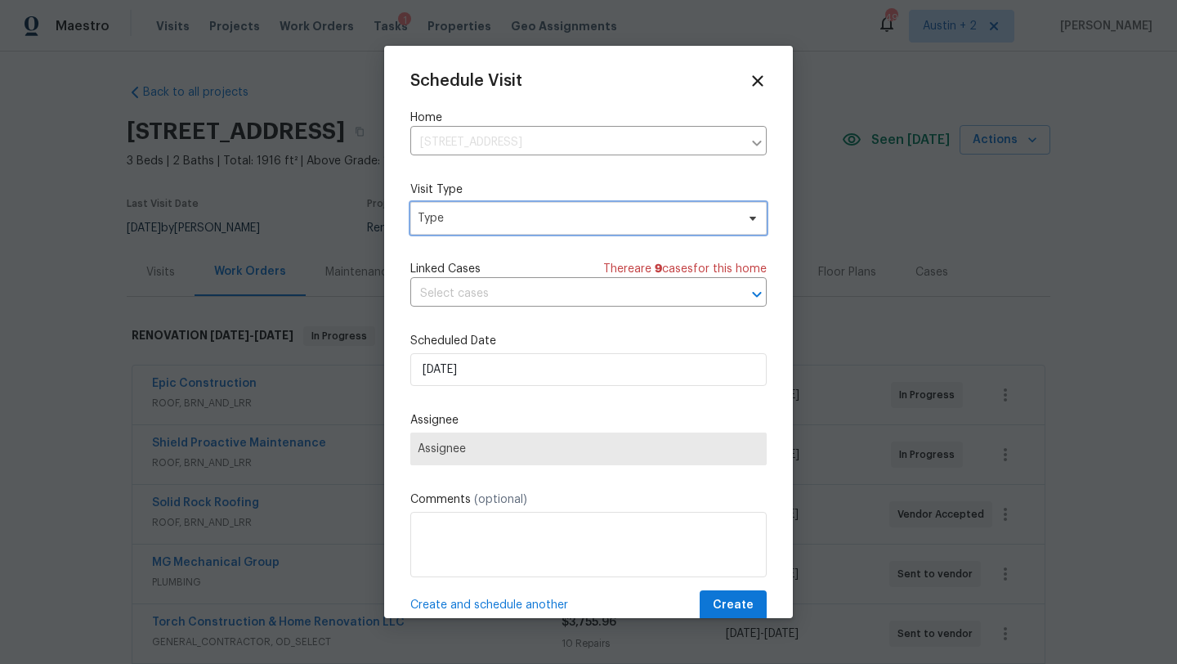
click at [479, 226] on span "Type" at bounding box center [588, 218] width 356 height 33
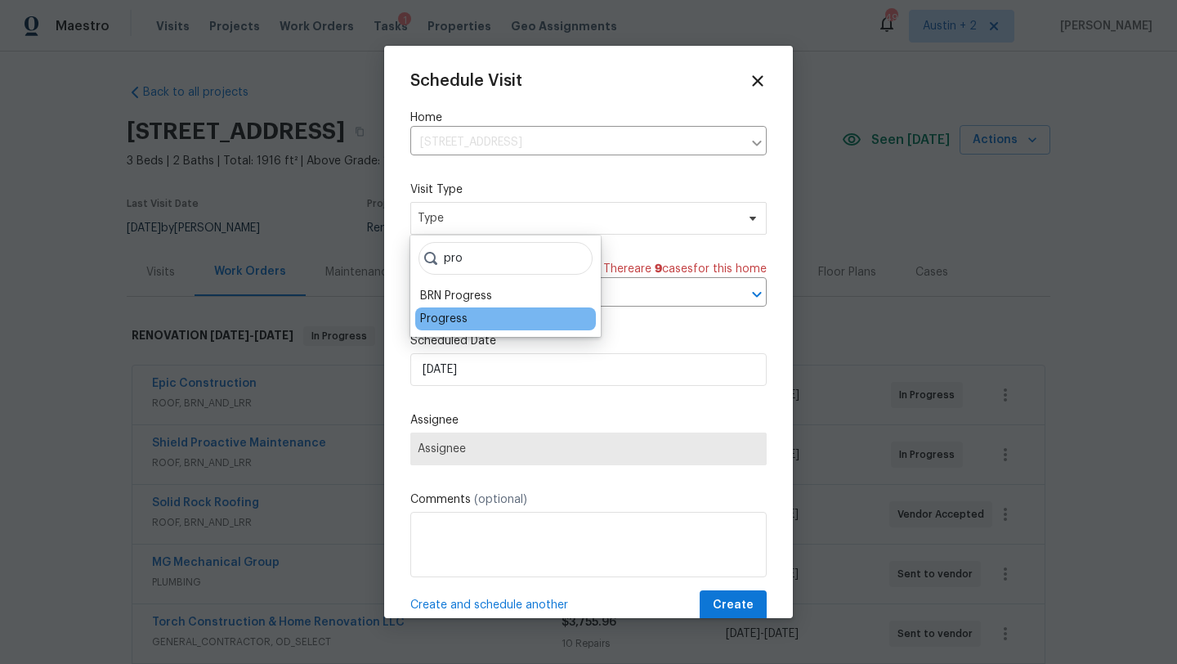
type input "pro"
click at [457, 311] on div "Progress" at bounding box center [443, 319] width 47 height 16
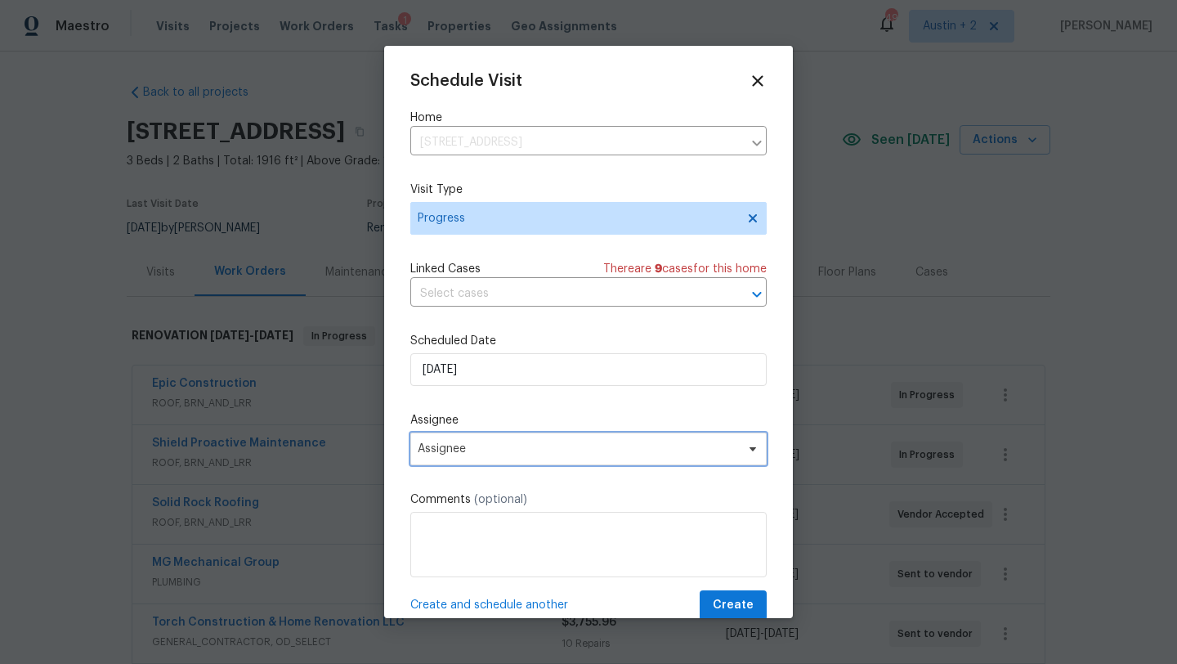
click at [492, 442] on span "Assignee" at bounding box center [588, 448] width 356 height 33
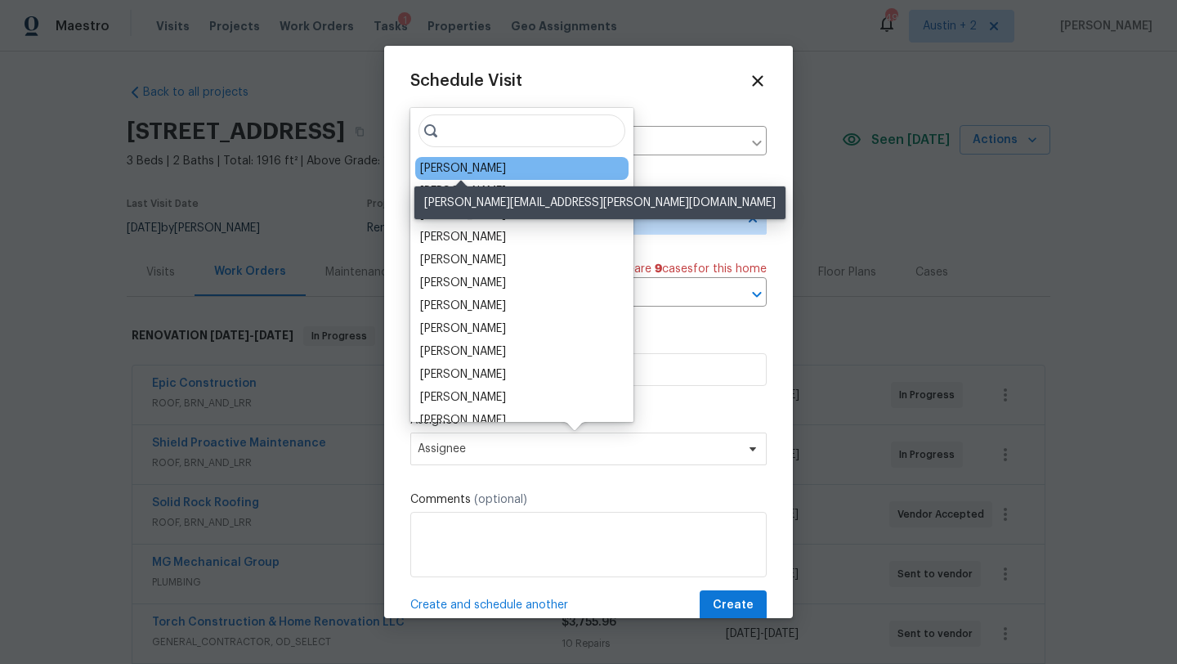
click at [467, 168] on div "[PERSON_NAME]" at bounding box center [463, 168] width 86 height 16
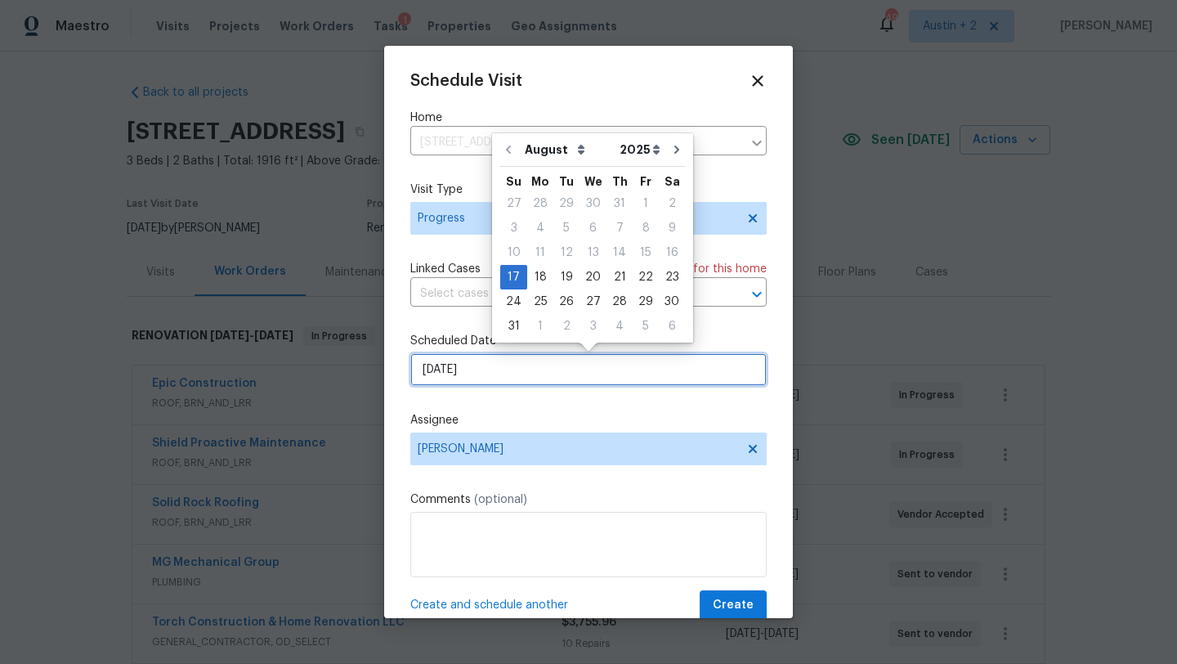
click at [468, 365] on input "[DATE]" at bounding box center [588, 369] width 356 height 33
click at [532, 279] on div "18" at bounding box center [540, 277] width 26 height 23
type input "[DATE]"
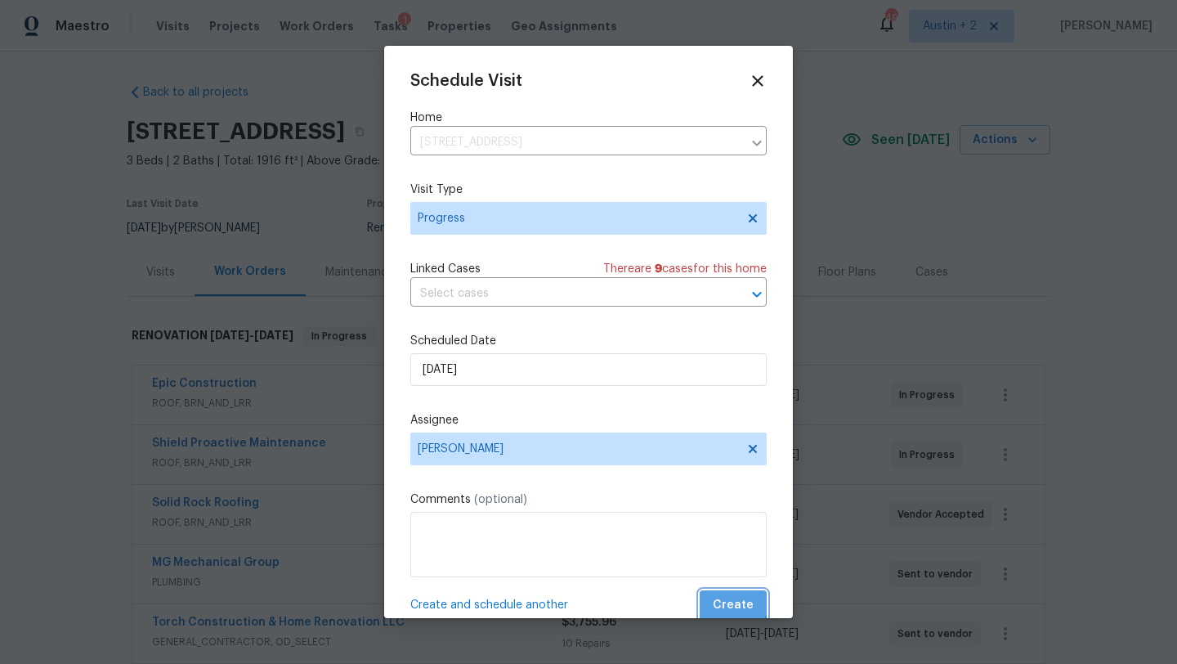
click at [733, 601] on span "Create" at bounding box center [733, 605] width 41 height 20
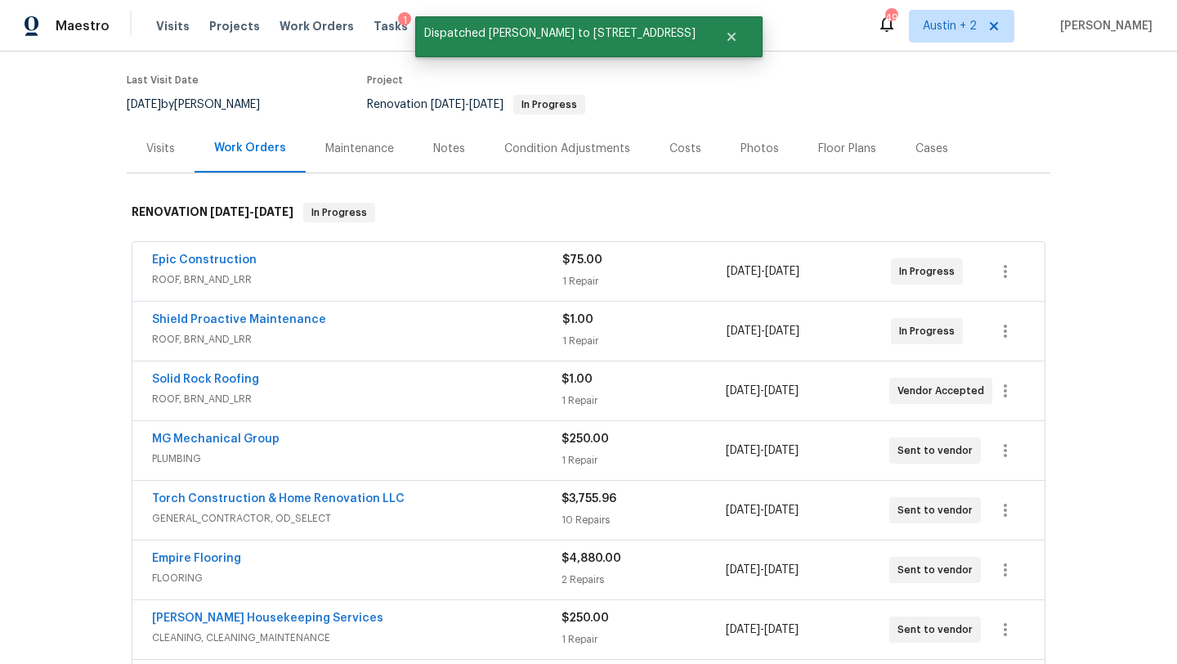
scroll to position [122, 0]
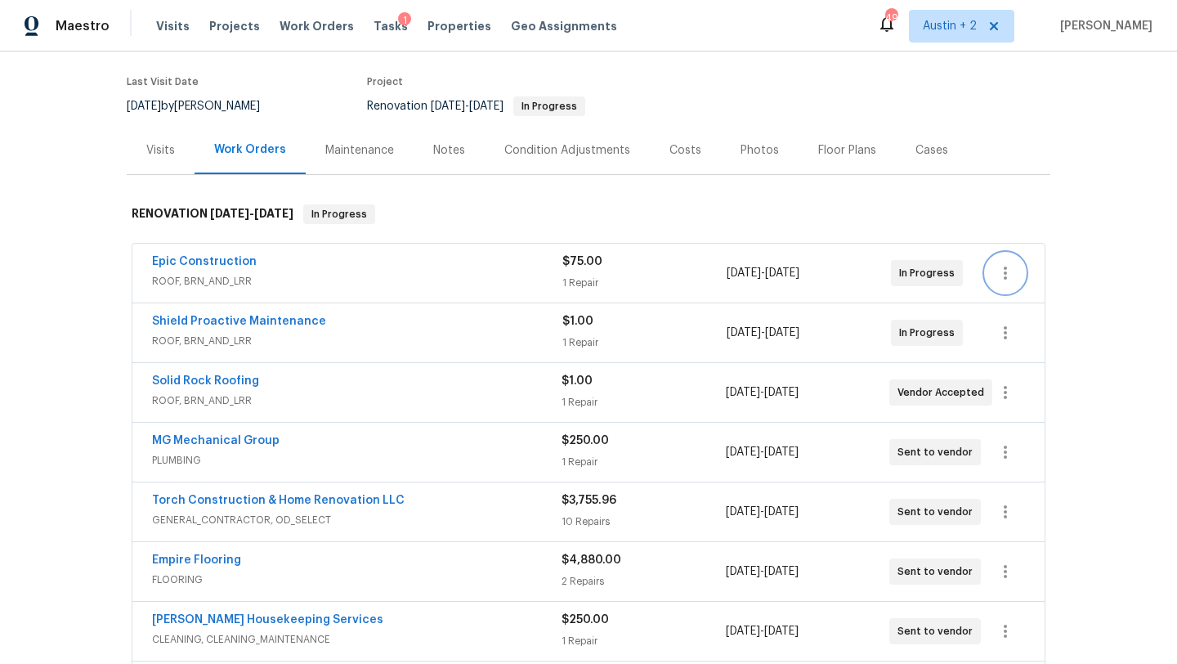
click at [1001, 271] on icon "button" at bounding box center [1005, 273] width 20 height 20
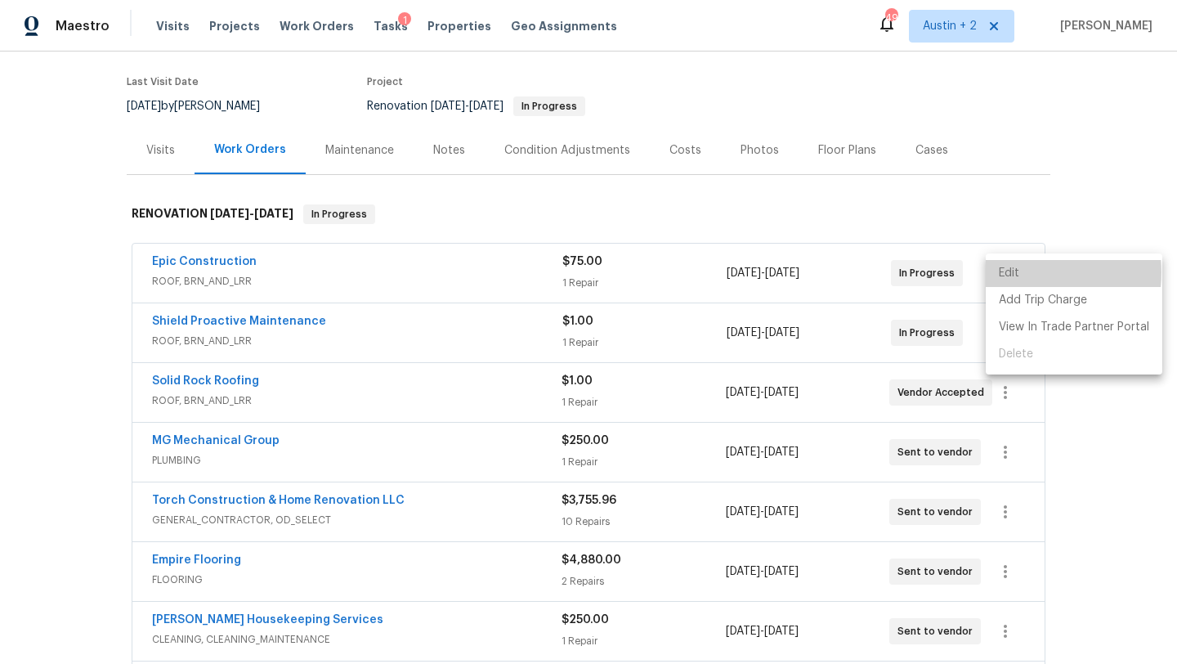
click at [1009, 272] on li "Edit" at bounding box center [1074, 273] width 177 height 27
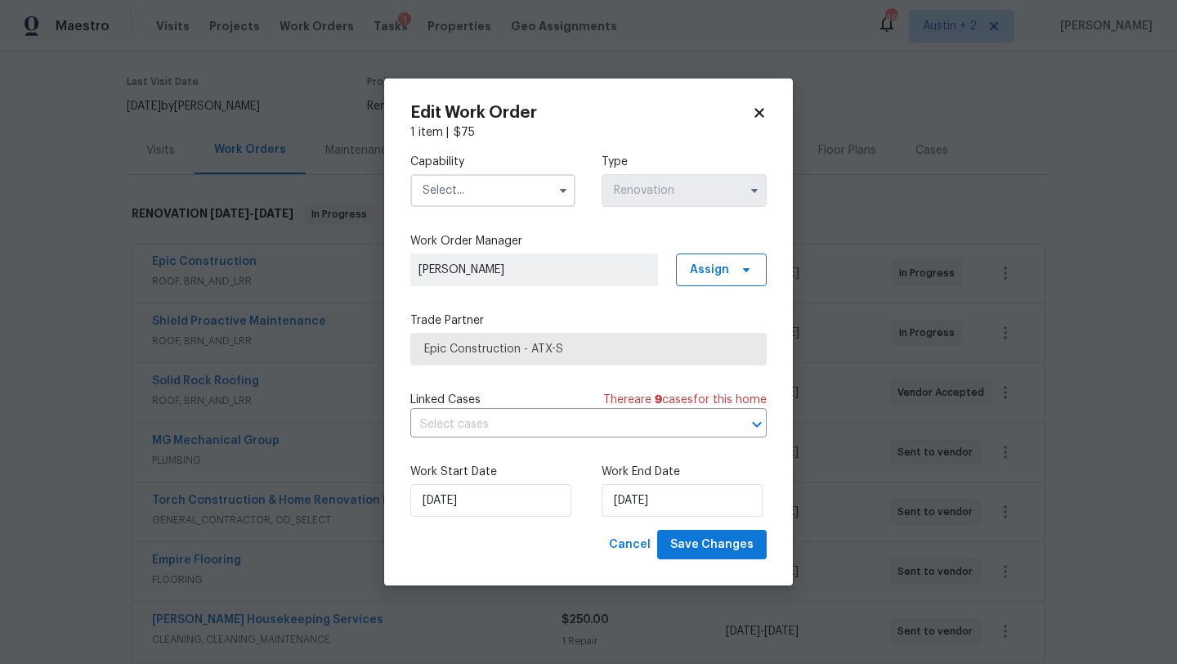
click at [763, 103] on div "Edit Work Order 1 item | $ 75 Capability Type Renovation Work Order Manager She…" at bounding box center [588, 331] width 409 height 507
click at [753, 113] on icon at bounding box center [759, 112] width 15 height 15
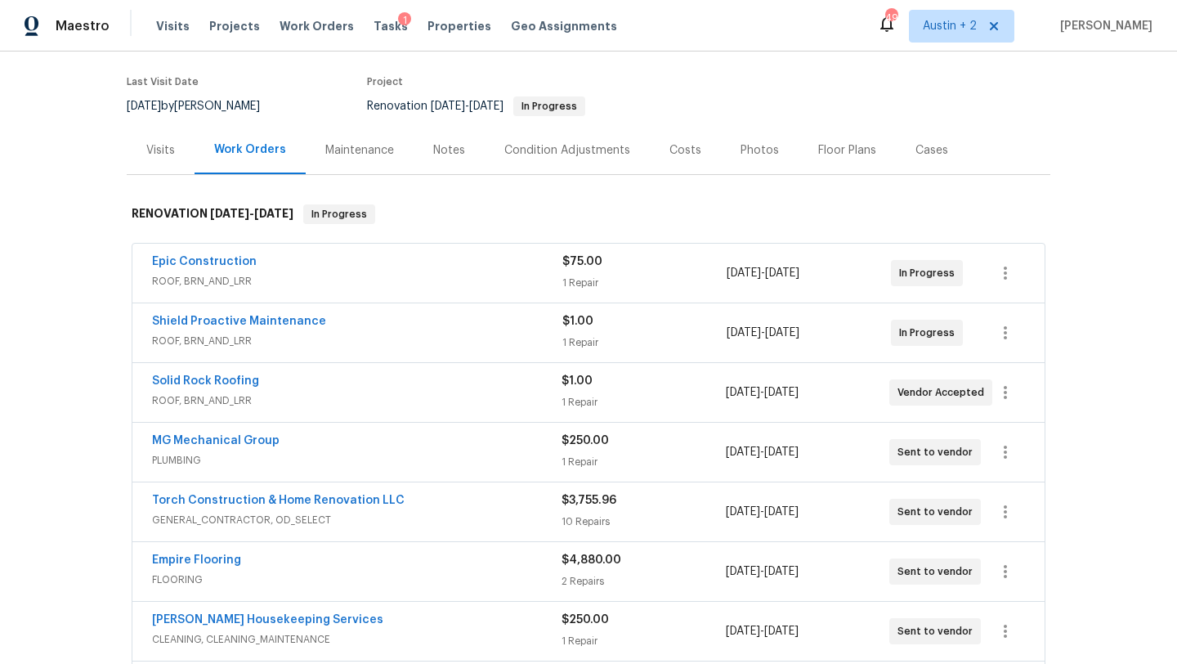
click at [414, 248] on div "Epic Construction ROOF, BRN_AND_LRR $75.00 1 Repair 7/28/2025 - 7/31/2025 In Pr…" at bounding box center [588, 273] width 912 height 59
click at [255, 273] on span "ROOF, BRN_AND_LRR" at bounding box center [357, 281] width 410 height 16
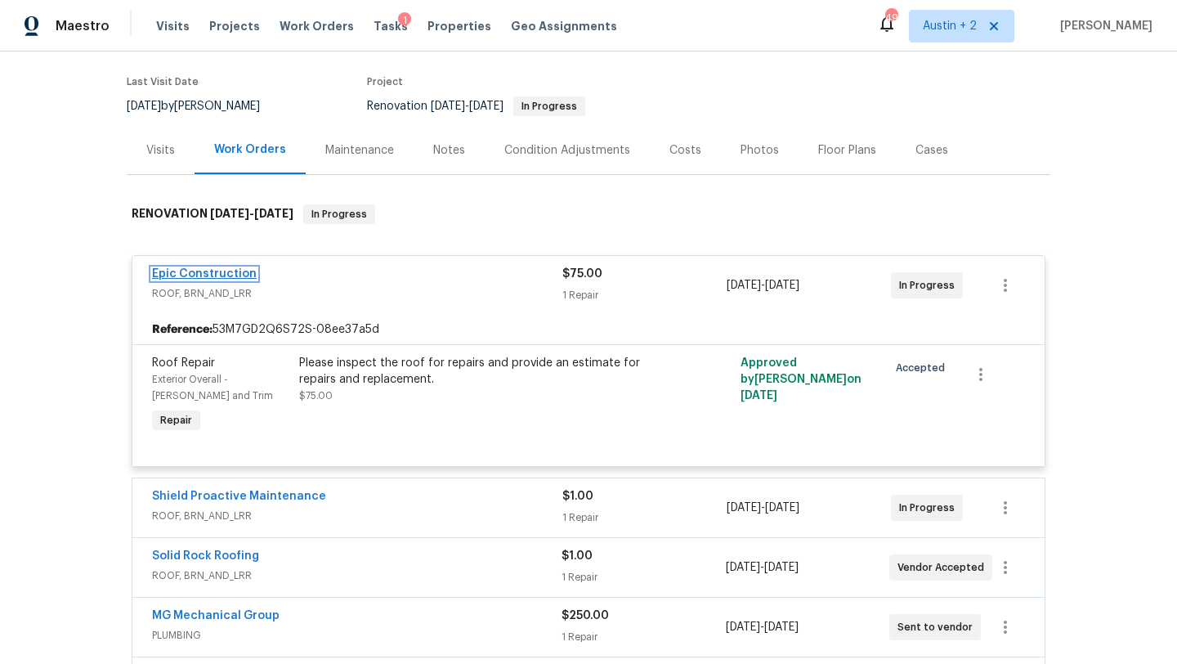
click at [235, 275] on link "Epic Construction" at bounding box center [204, 273] width 105 height 11
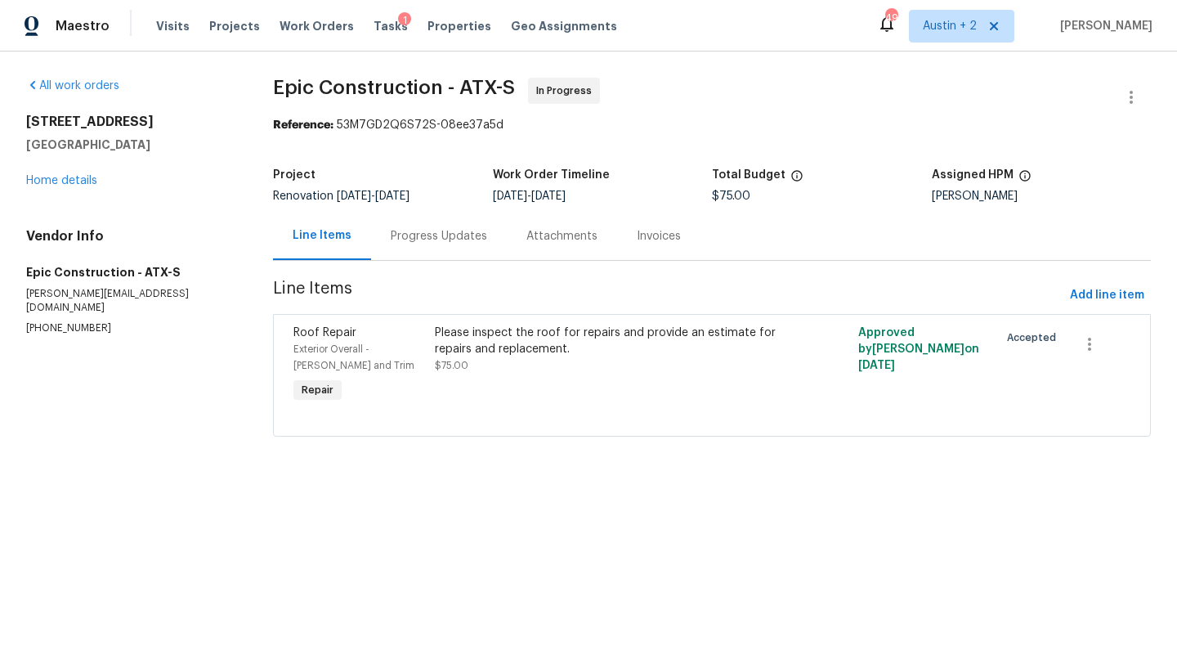
click at [548, 320] on div "Please inspect the roof for repairs and provide an estimate for repairs and rep…" at bounding box center [606, 366] width 353 height 92
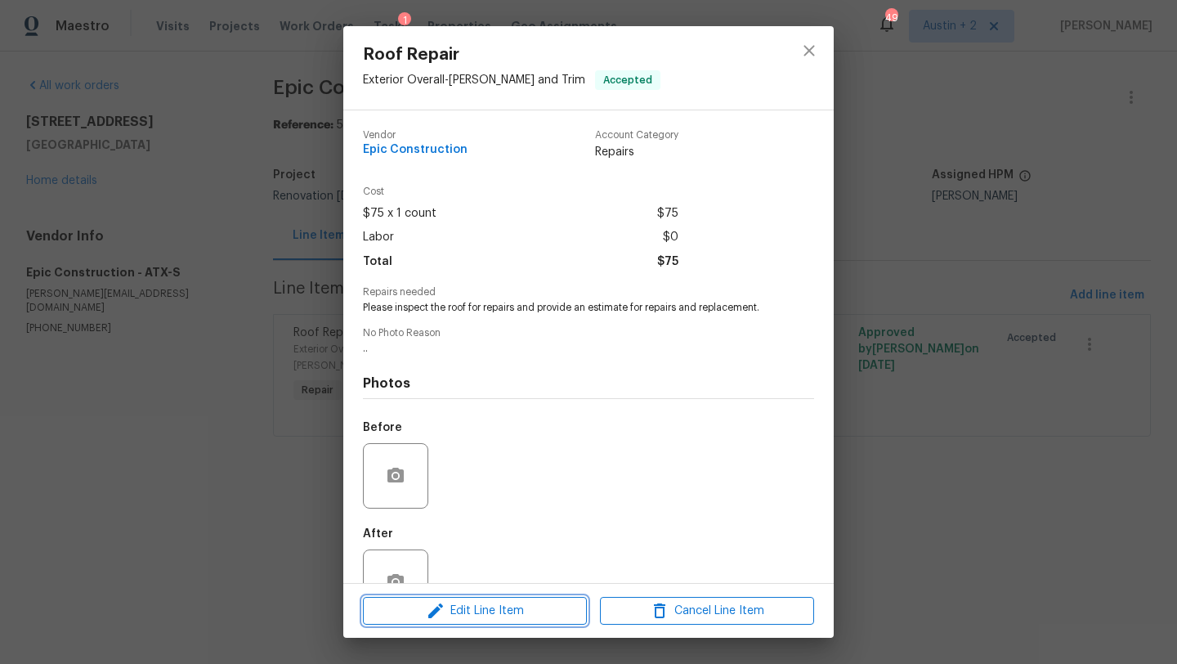
click at [536, 603] on span "Edit Line Item" at bounding box center [475, 611] width 214 height 20
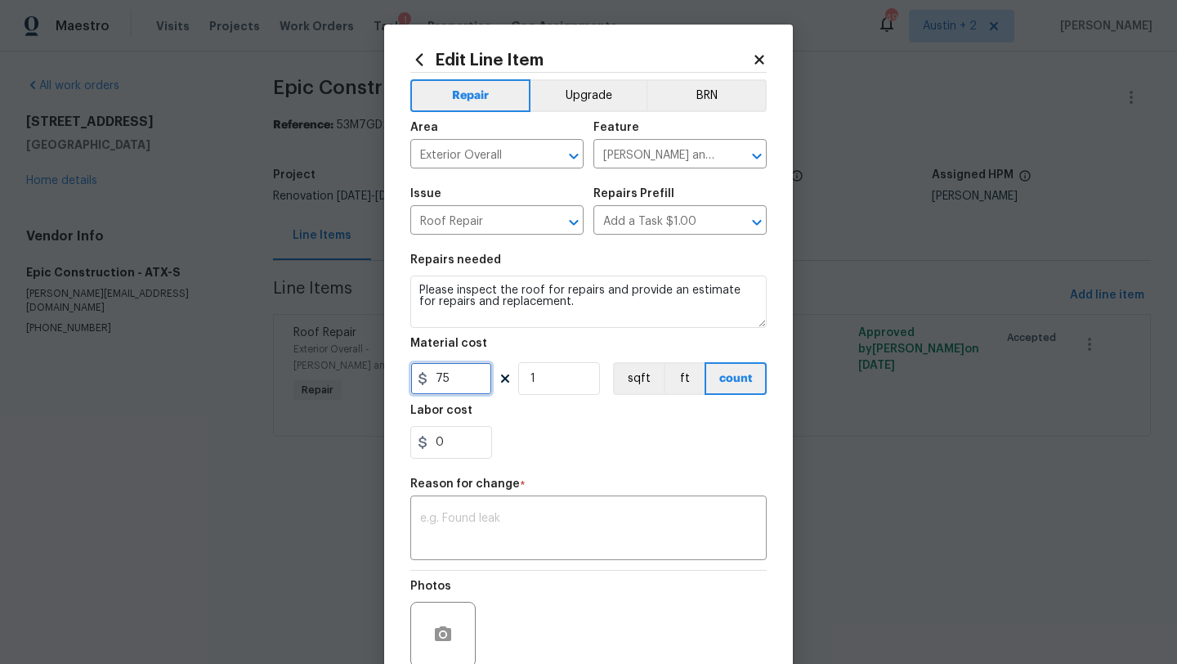
drag, startPoint x: 460, startPoint y: 379, endPoint x: 401, endPoint y: 379, distance: 58.8
click at [401, 379] on div "Edit Line Item Repair Upgrade BRN Area Exterior Overall ​ Feature Eaves and Tri…" at bounding box center [588, 403] width 409 height 756
type input "1"
click at [534, 592] on div "Photos" at bounding box center [588, 623] width 356 height 106
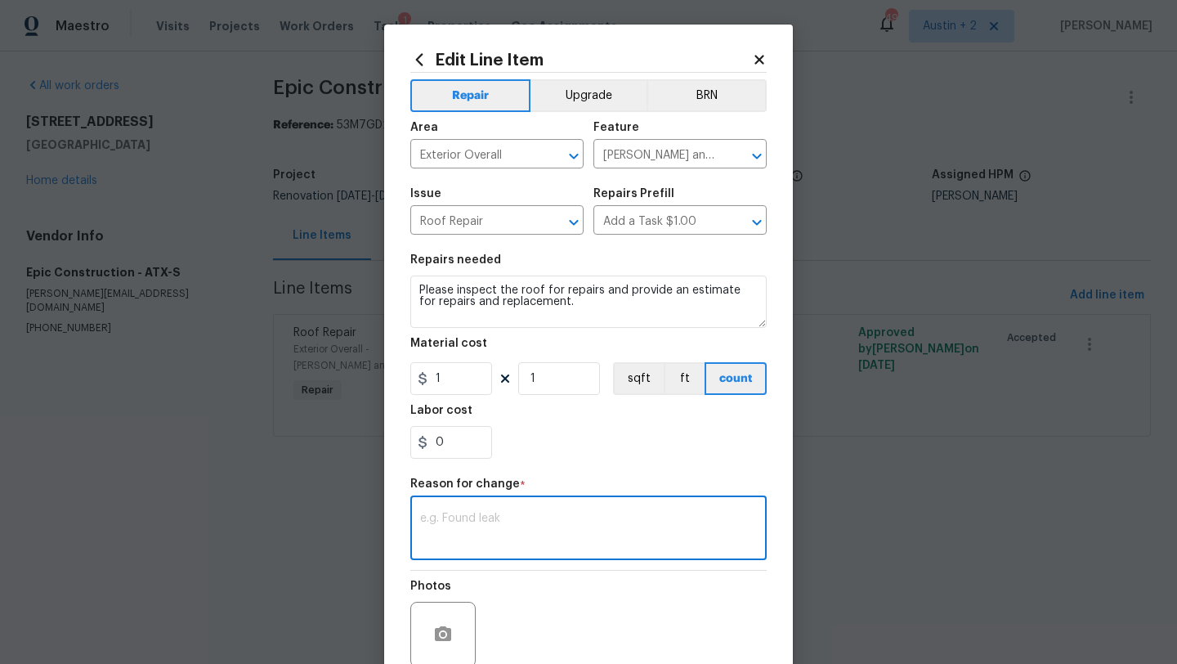
click at [526, 519] on textarea at bounding box center [588, 529] width 337 height 34
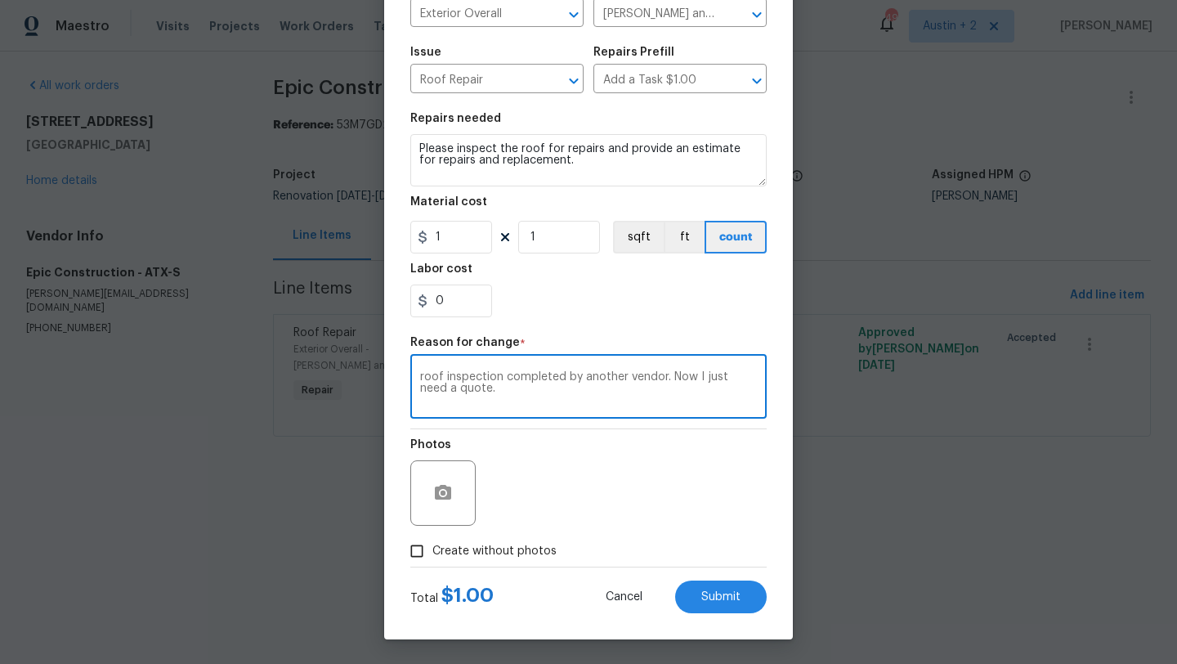
type textarea "roof inspection completed by another vendor. Now I just need a quote."
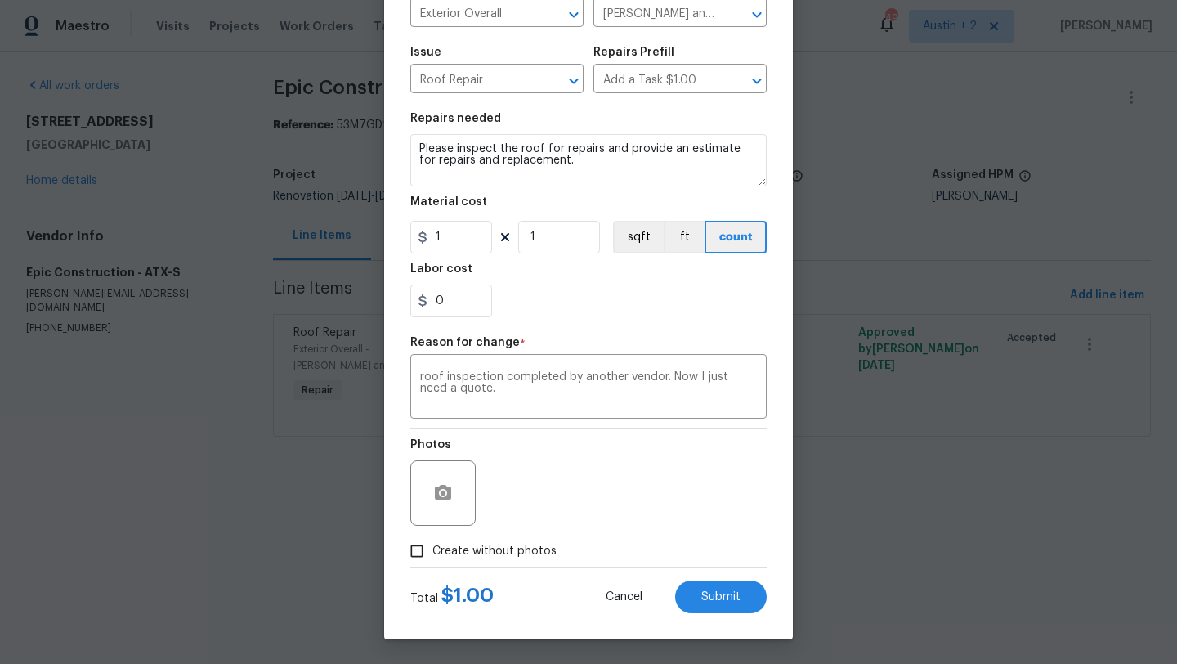
click at [543, 554] on span "Create without photos" at bounding box center [494, 551] width 124 height 17
click at [432, 554] on input "Create without photos" at bounding box center [416, 550] width 31 height 31
checkbox input "true"
click at [695, 601] on button "Submit" at bounding box center [721, 596] width 92 height 33
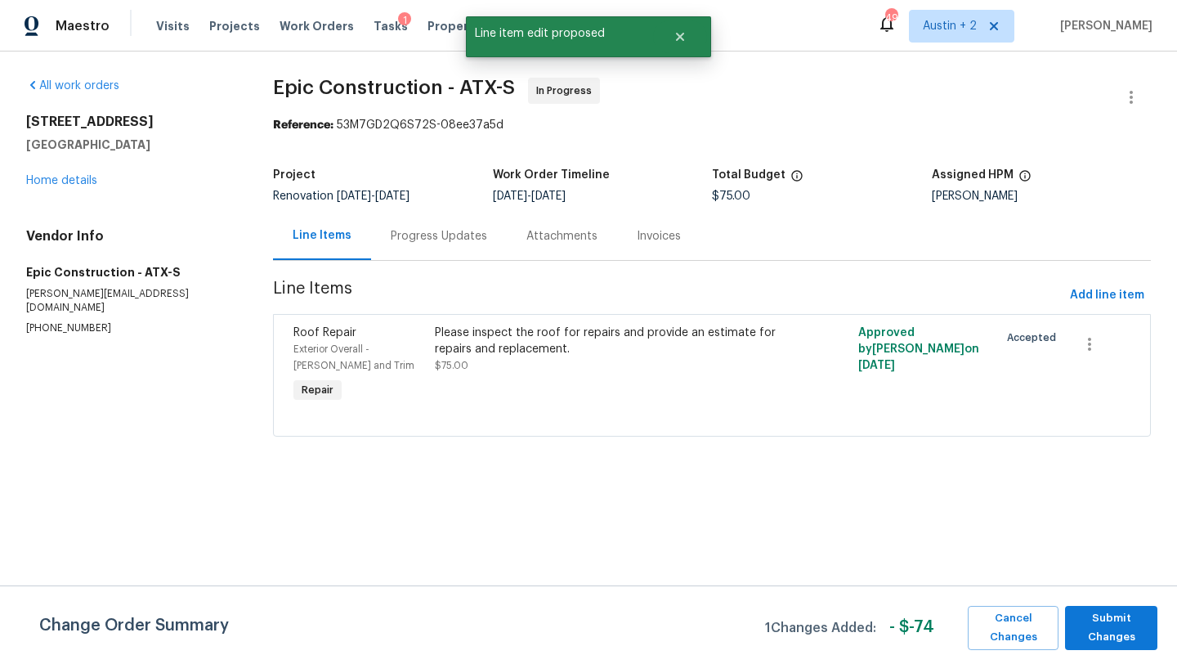
scroll to position [0, 0]
click at [1131, 630] on span "Submit Changes" at bounding box center [1111, 628] width 76 height 38
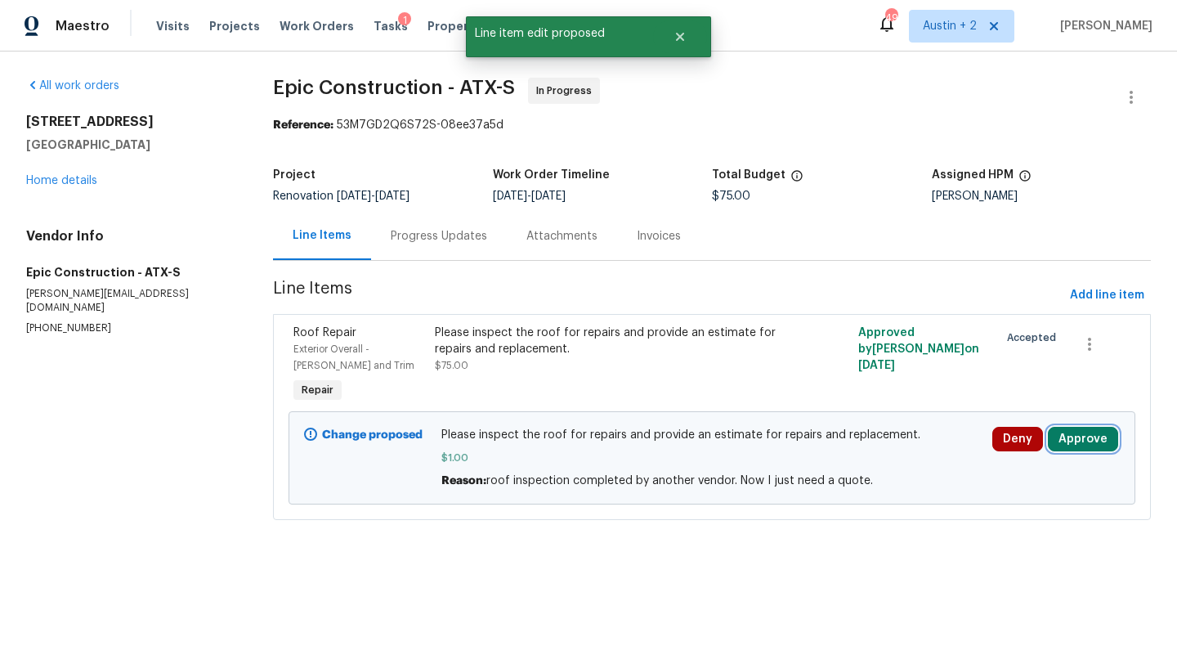
click at [1079, 440] on button "Approve" at bounding box center [1083, 439] width 70 height 25
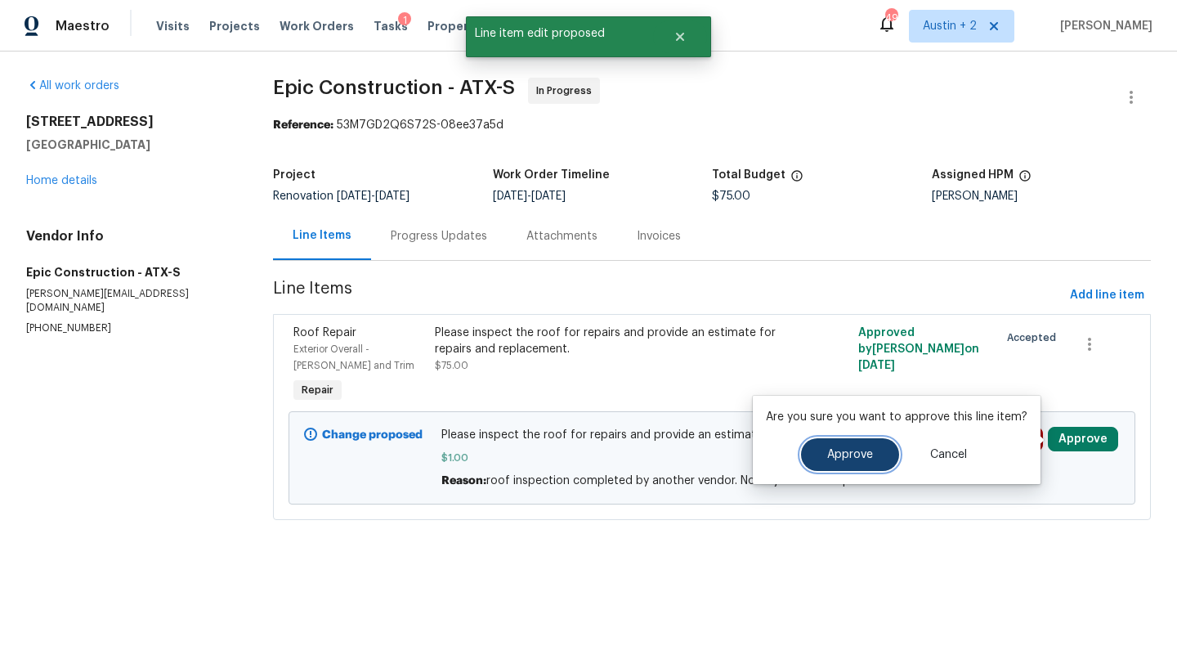
click at [885, 457] on button "Approve" at bounding box center [850, 454] width 98 height 33
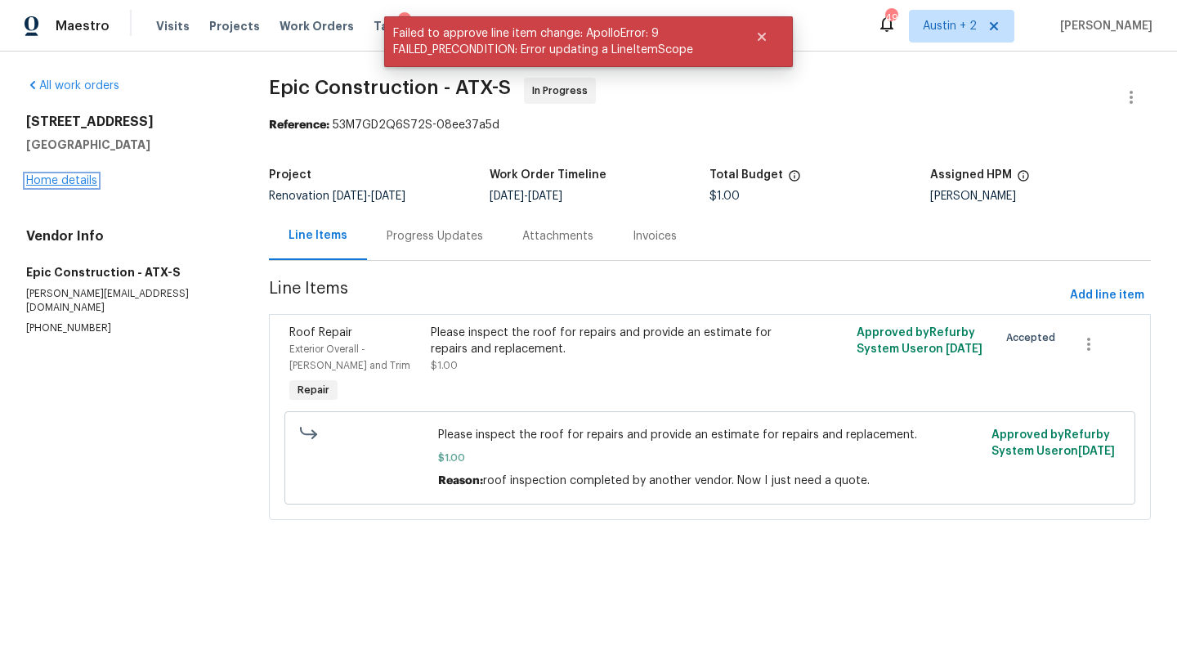
click at [60, 181] on link "Home details" at bounding box center [61, 180] width 71 height 11
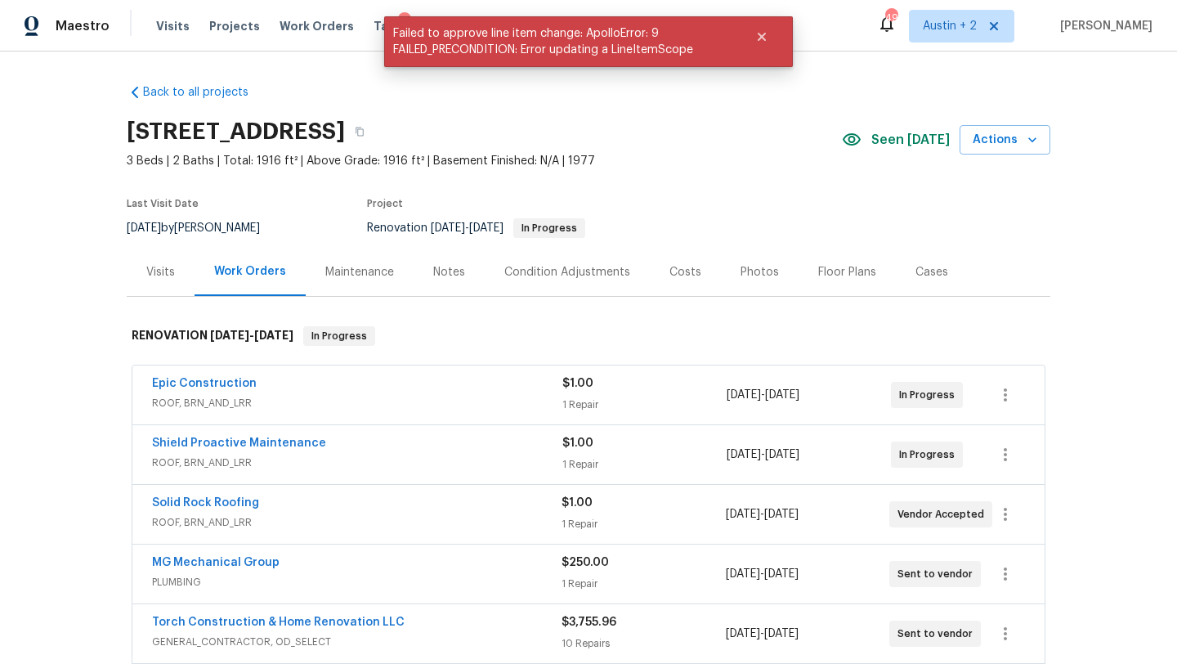
click at [695, 263] on div "Costs" at bounding box center [685, 272] width 71 height 48
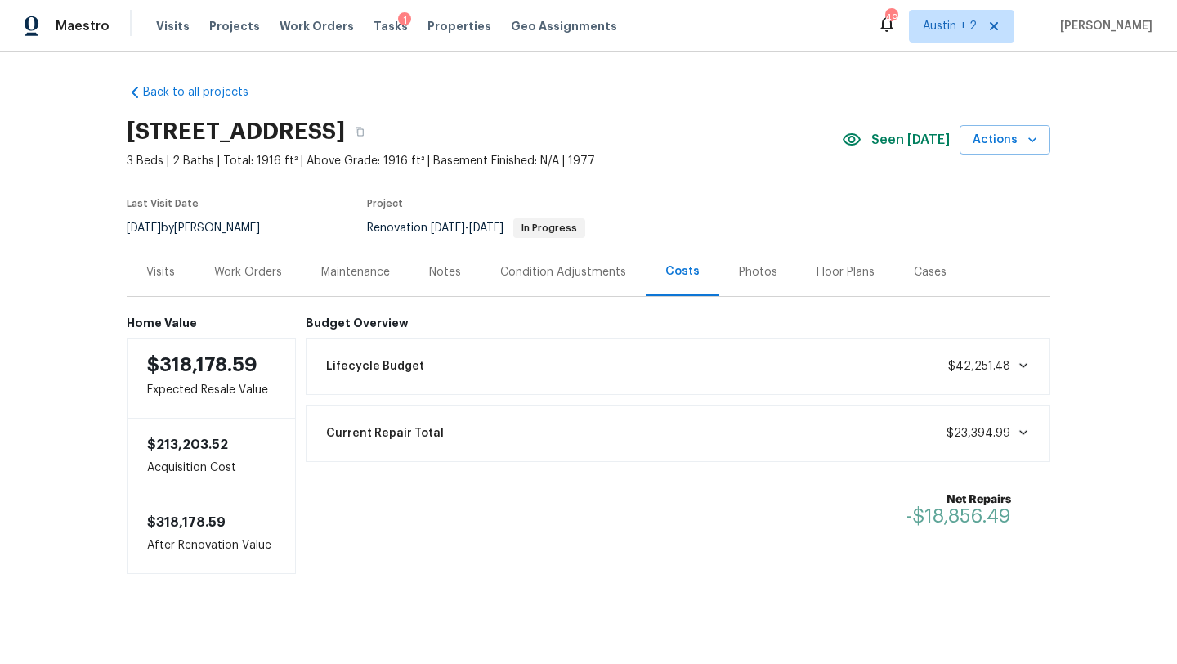
click at [272, 275] on div "Work Orders" at bounding box center [248, 272] width 68 height 16
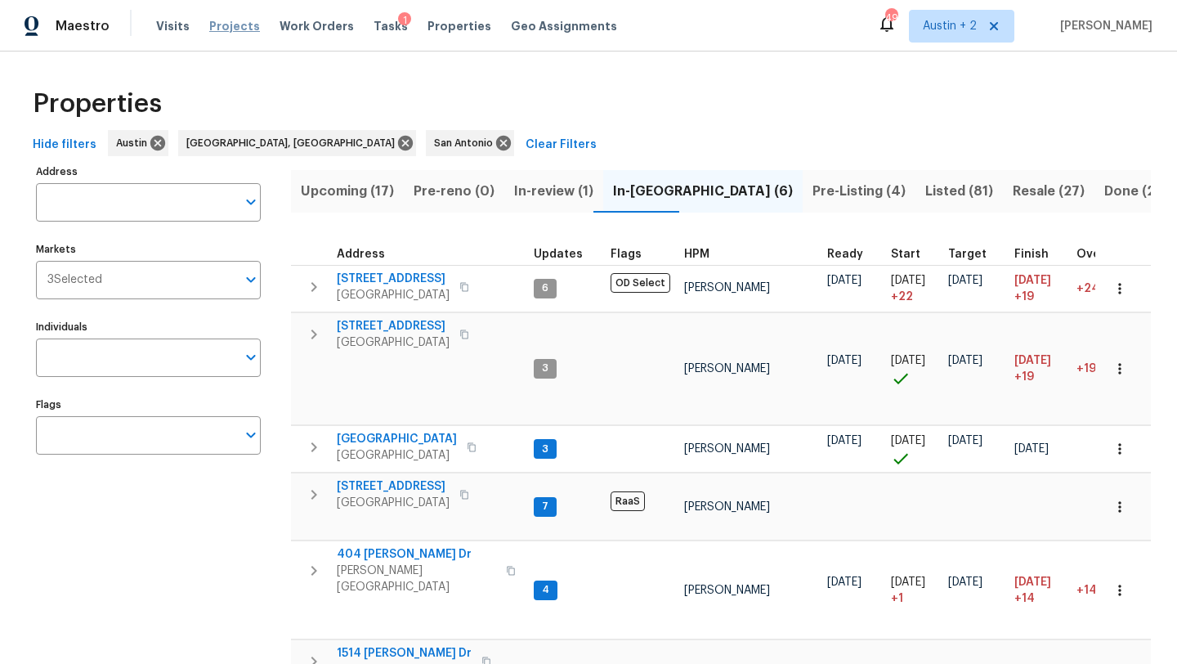
click at [221, 23] on span "Projects" at bounding box center [234, 26] width 51 height 16
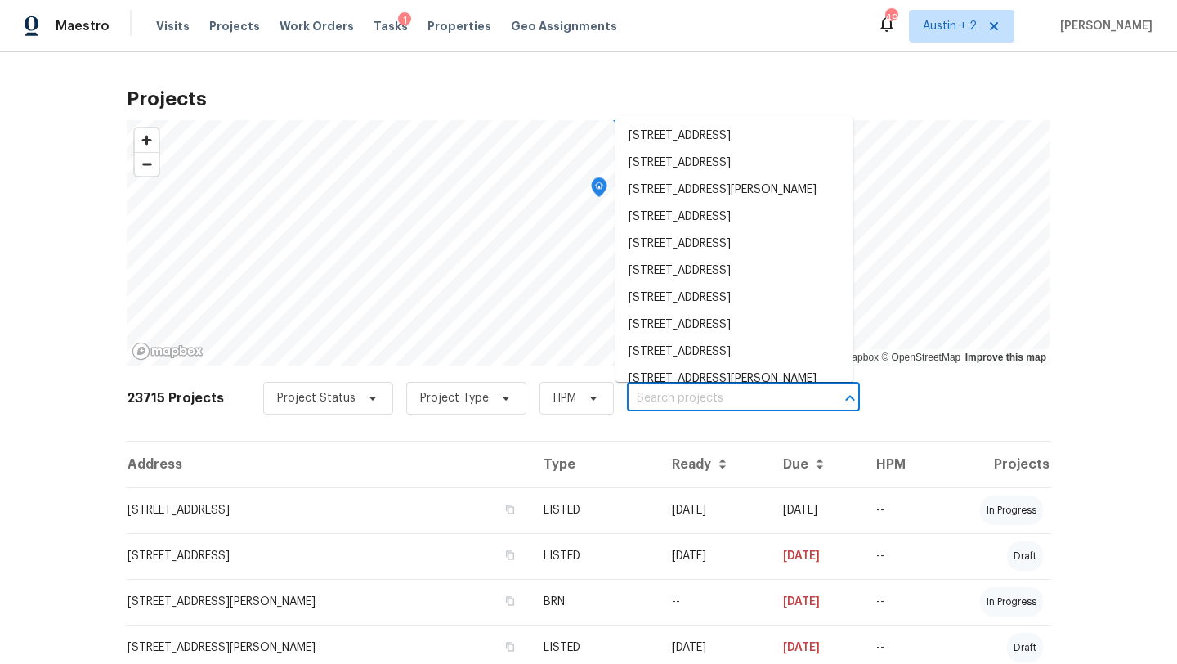
click at [627, 394] on input "text" at bounding box center [720, 398] width 187 height 25
paste input "[STREET_ADDRESS]"
type input "[STREET_ADDRESS]"
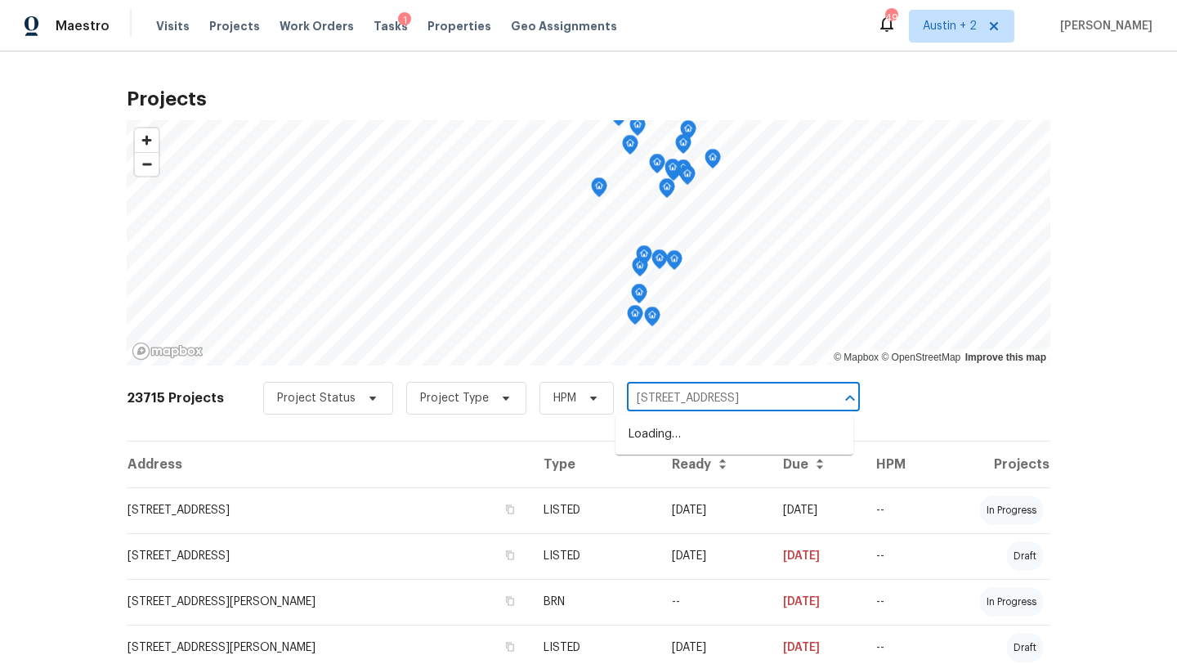
scroll to position [0, 39]
click at [664, 444] on li "[STREET_ADDRESS]" at bounding box center [734, 434] width 238 height 27
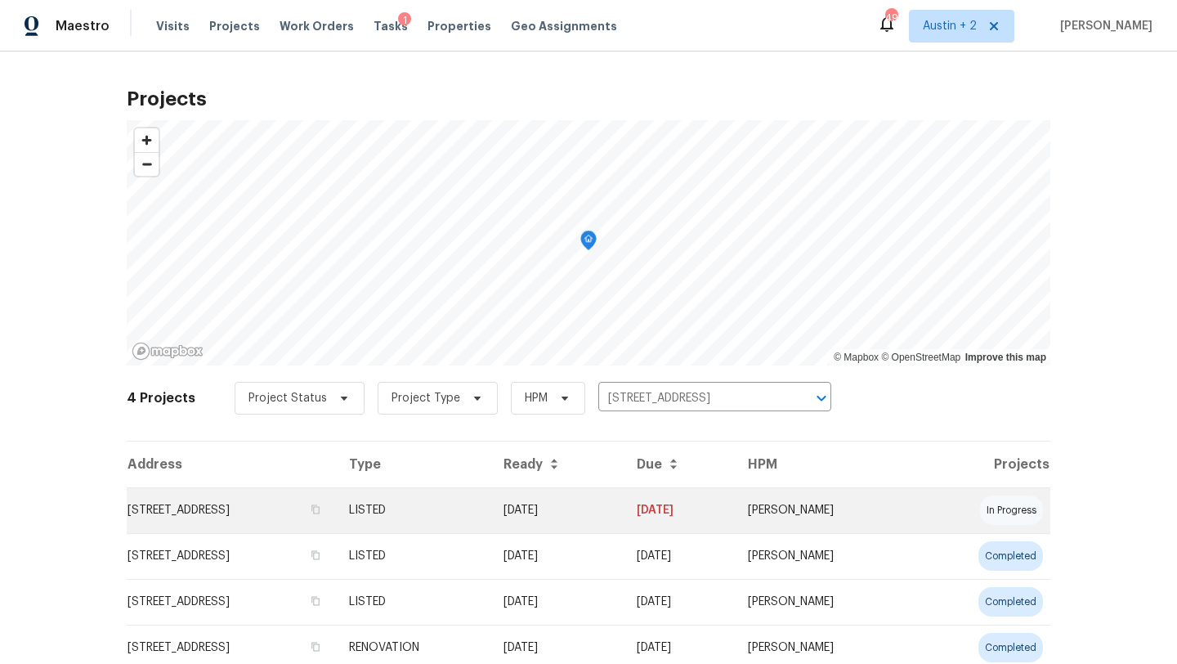
click at [190, 506] on td "[STREET_ADDRESS]" at bounding box center [231, 510] width 209 height 46
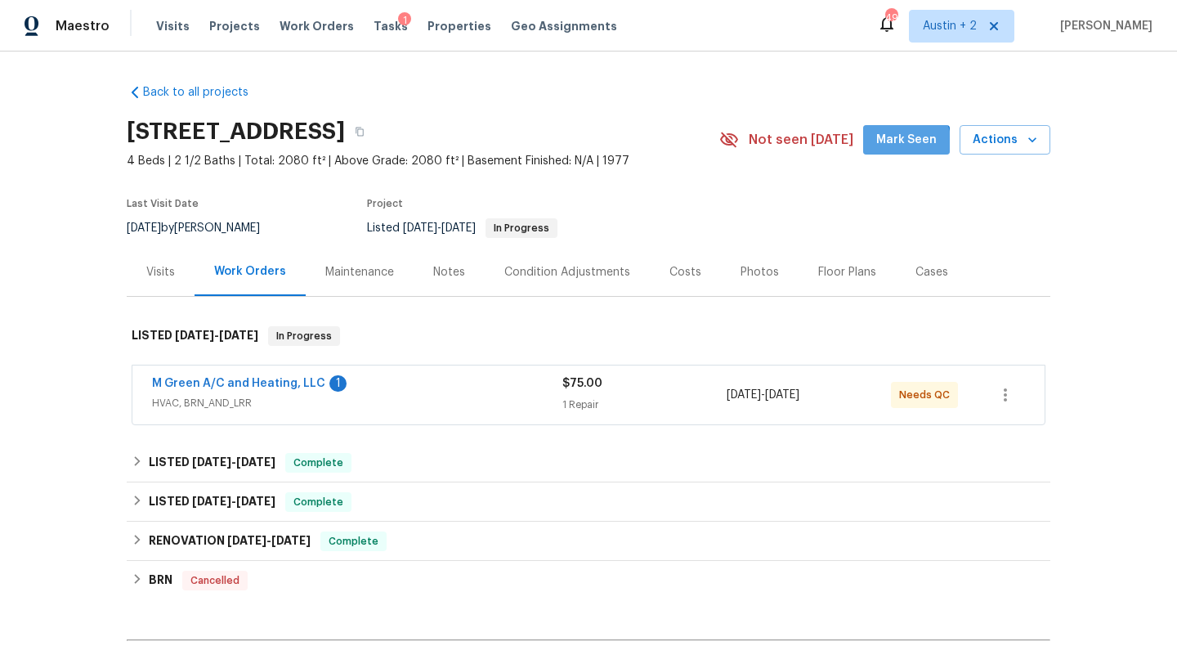
click at [907, 144] on span "Mark Seen" at bounding box center [906, 140] width 60 height 20
click at [285, 386] on link "M Green A/C and Heating, LLC" at bounding box center [238, 383] width 173 height 11
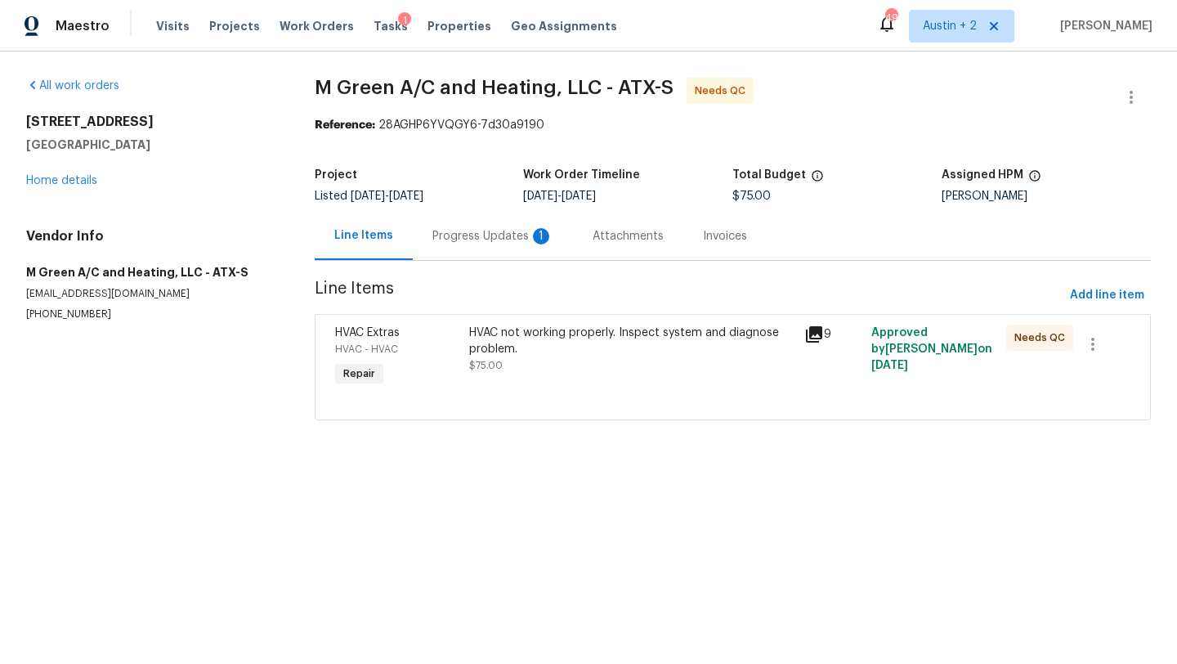
click at [483, 234] on div "Progress Updates 1" at bounding box center [492, 236] width 121 height 16
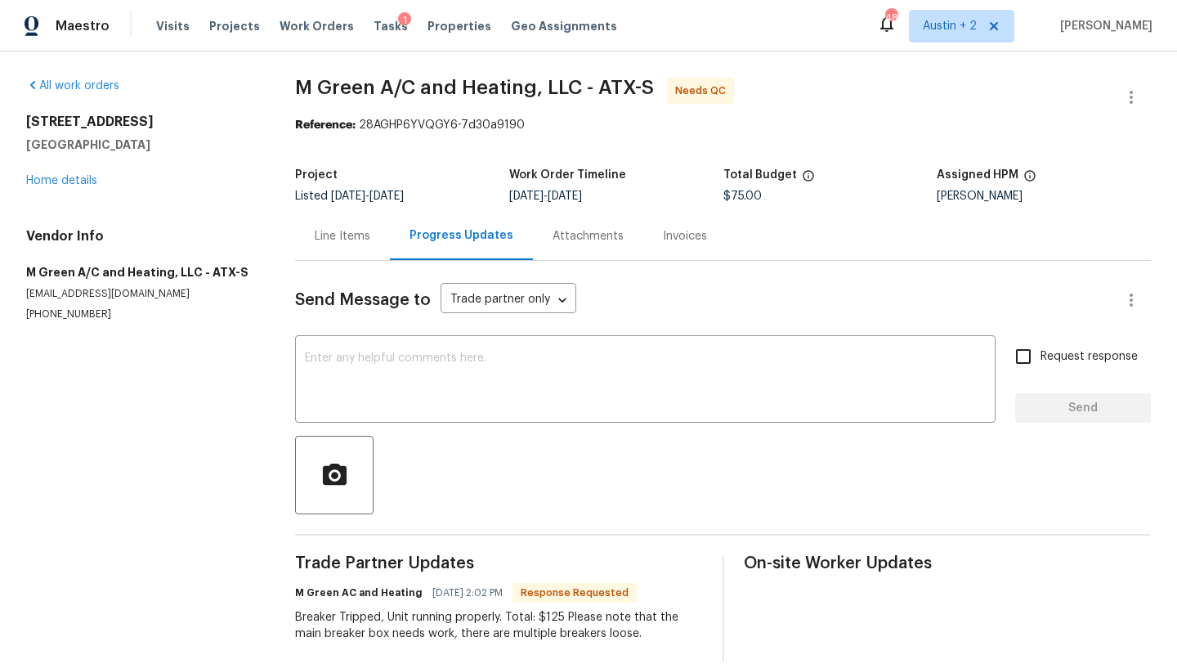
scroll to position [24, 0]
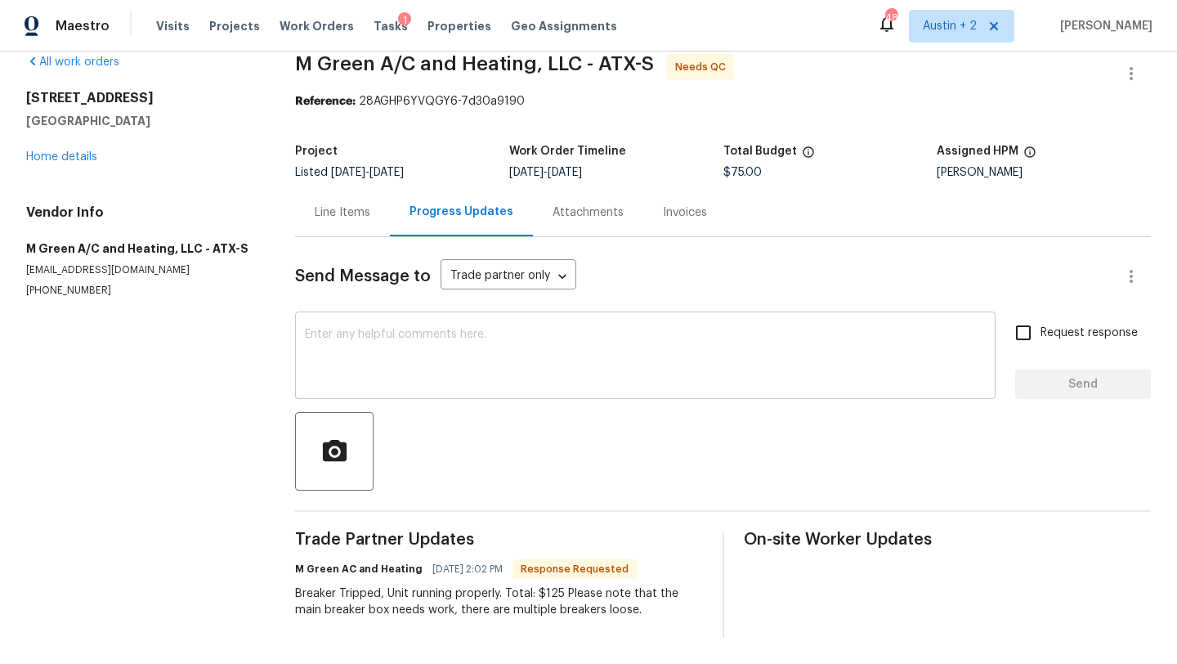
click at [449, 323] on div "x ​" at bounding box center [645, 356] width 700 height 83
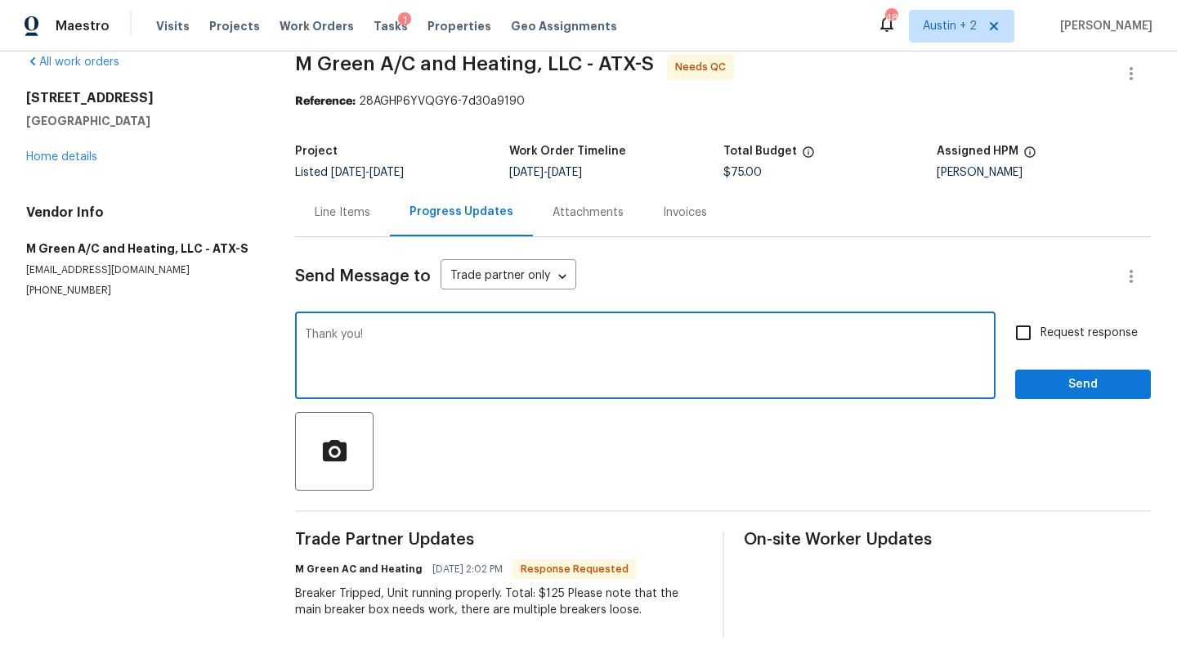
type textarea "Thank you!"
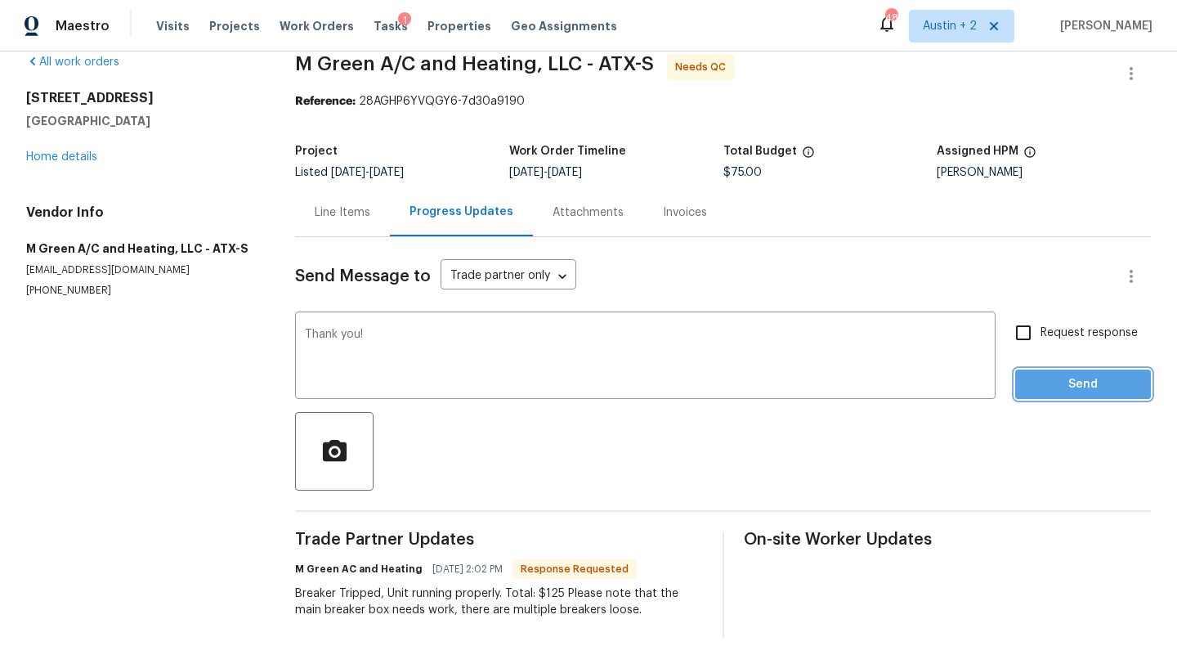
click at [1028, 391] on button "Send" at bounding box center [1083, 384] width 136 height 30
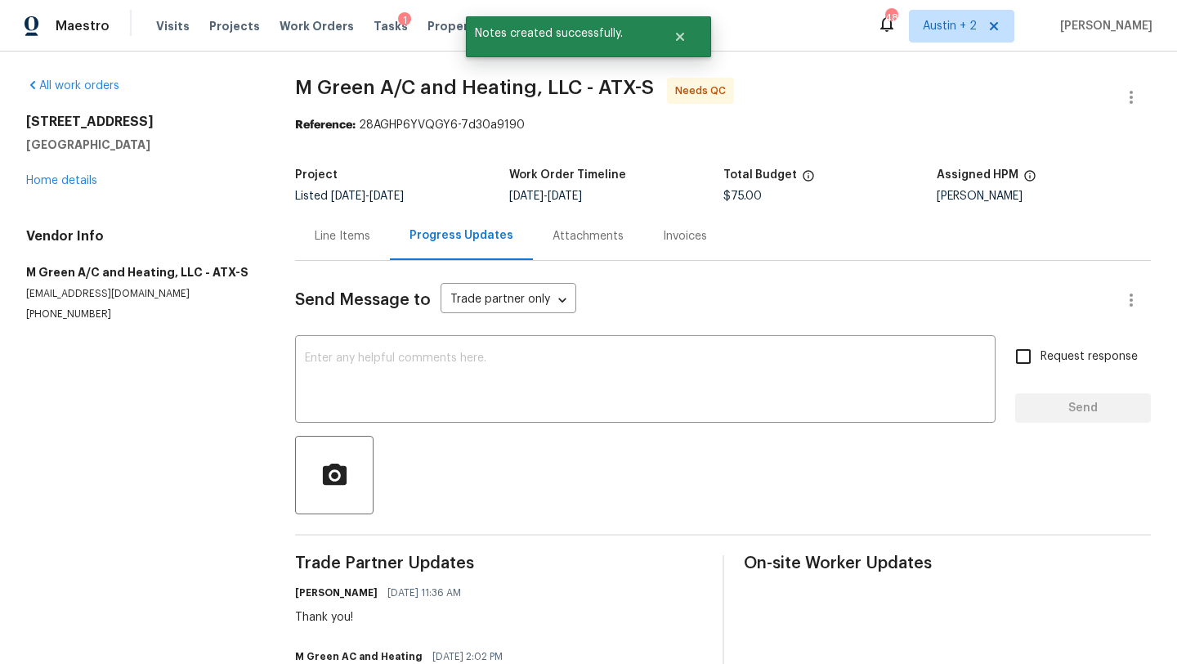
click at [359, 240] on div "Line Items" at bounding box center [343, 236] width 56 height 16
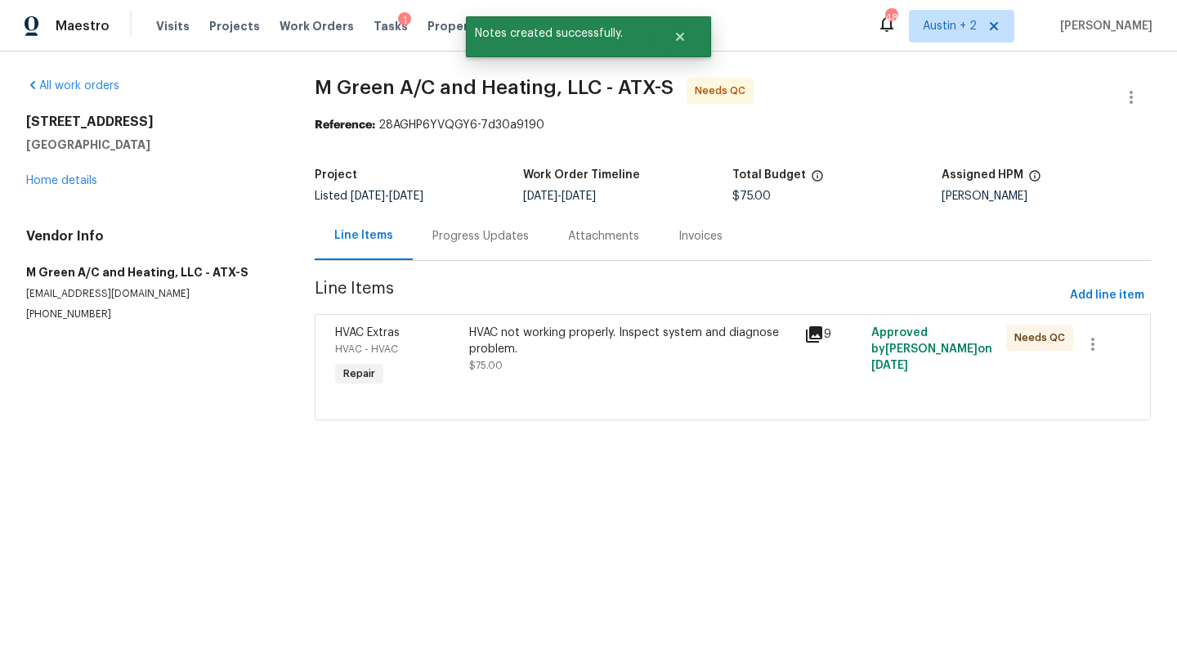
click at [504, 342] on div "HVAC not working properly. Inspect system and diagnose problem." at bounding box center [632, 340] width 326 height 33
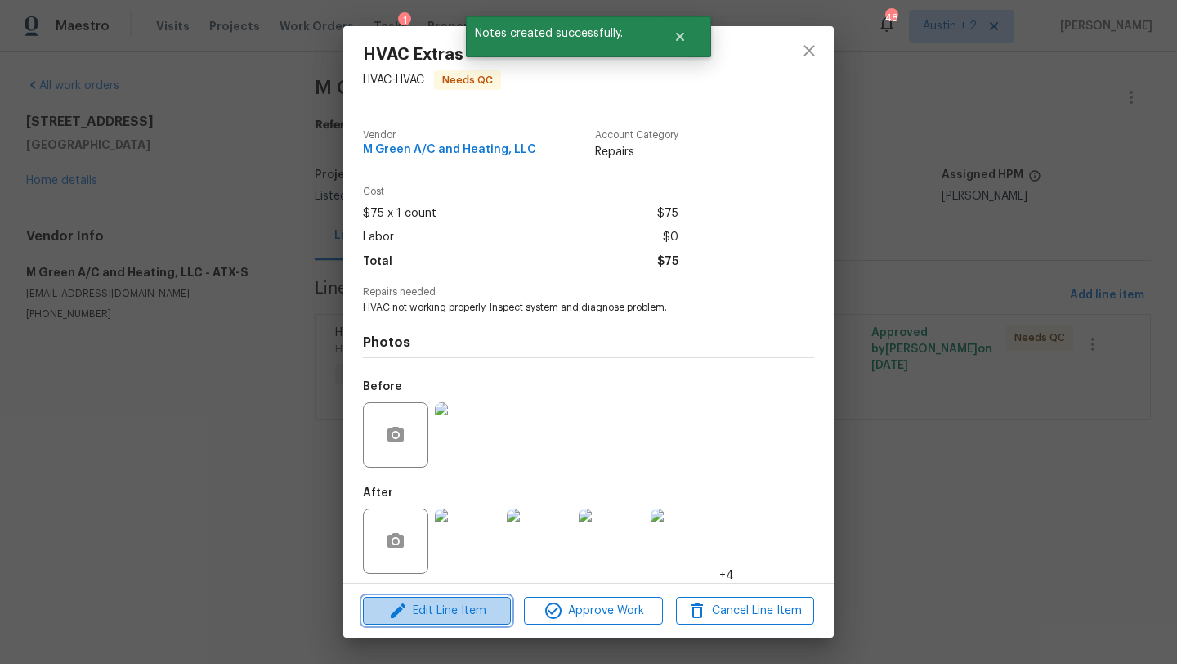
click at [457, 615] on span "Edit Line Item" at bounding box center [437, 611] width 138 height 20
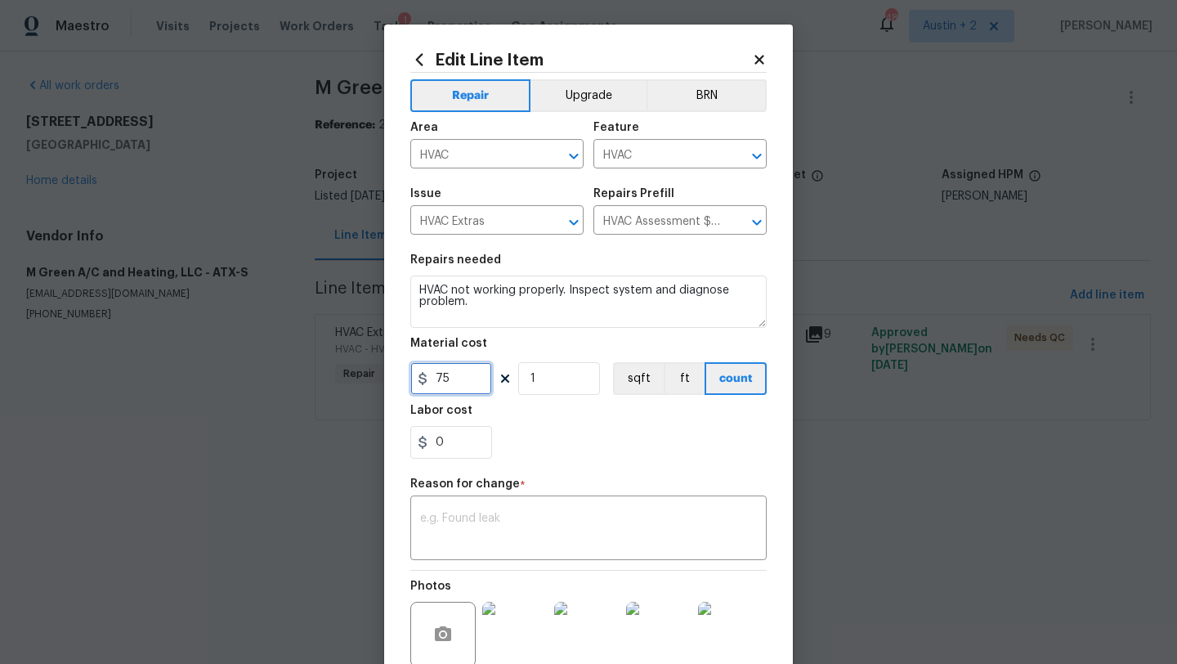
click at [440, 377] on input "75" at bounding box center [451, 378] width 82 height 33
type input "125"
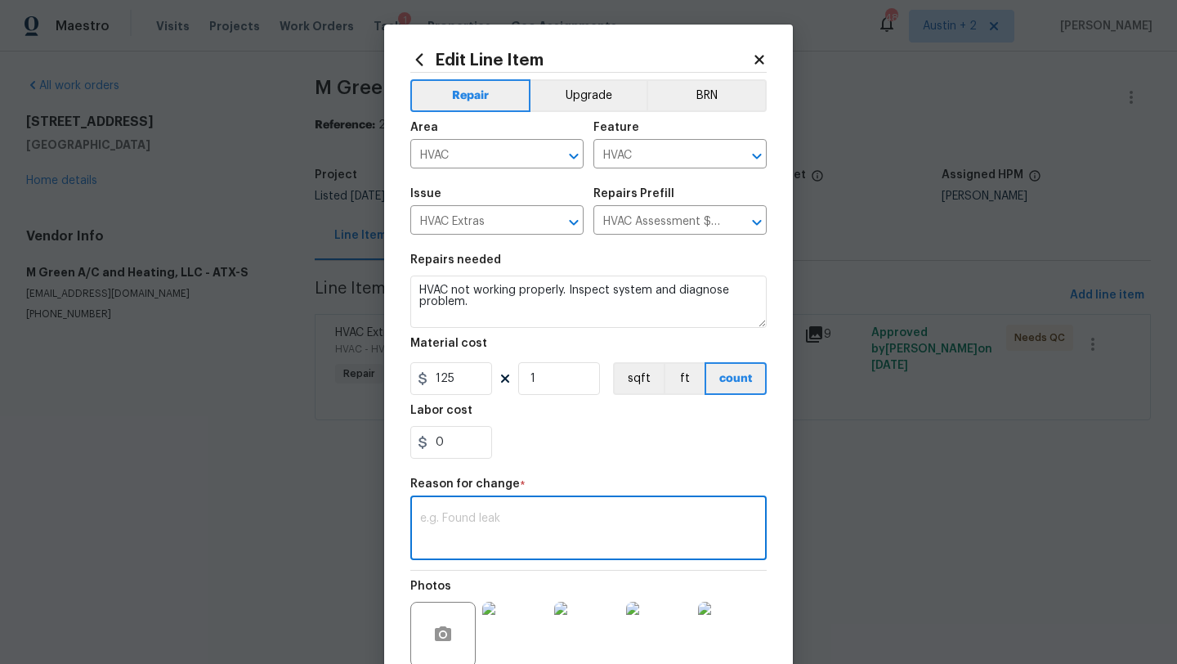
click at [484, 522] on textarea at bounding box center [588, 529] width 337 height 34
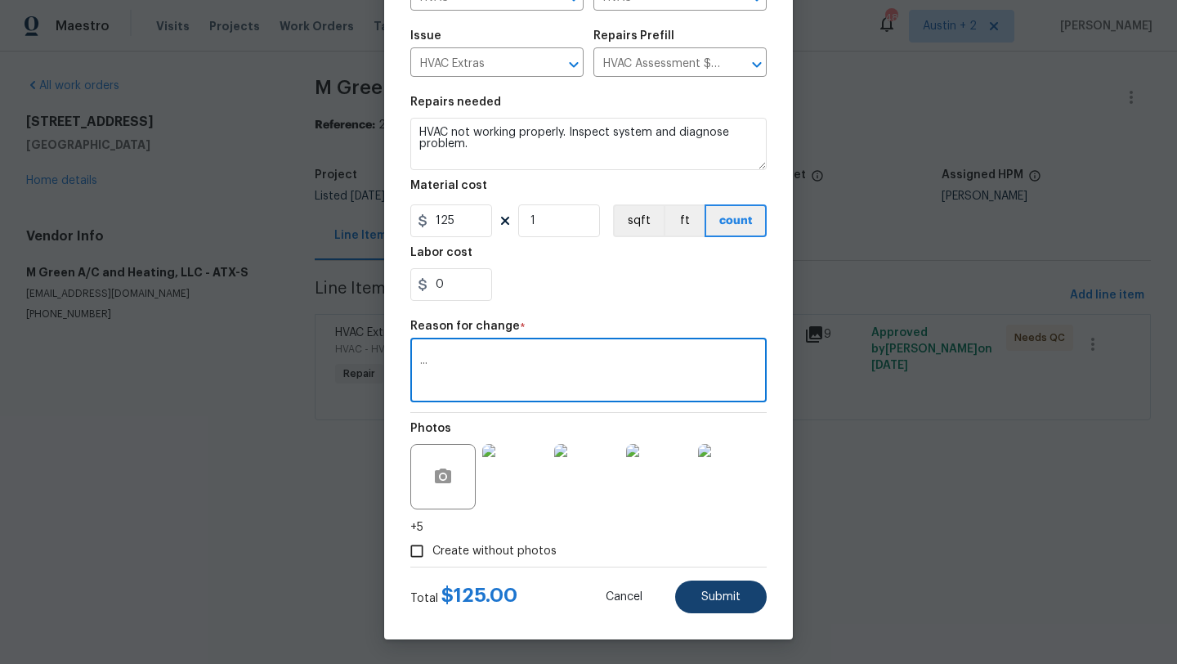
type textarea "..."
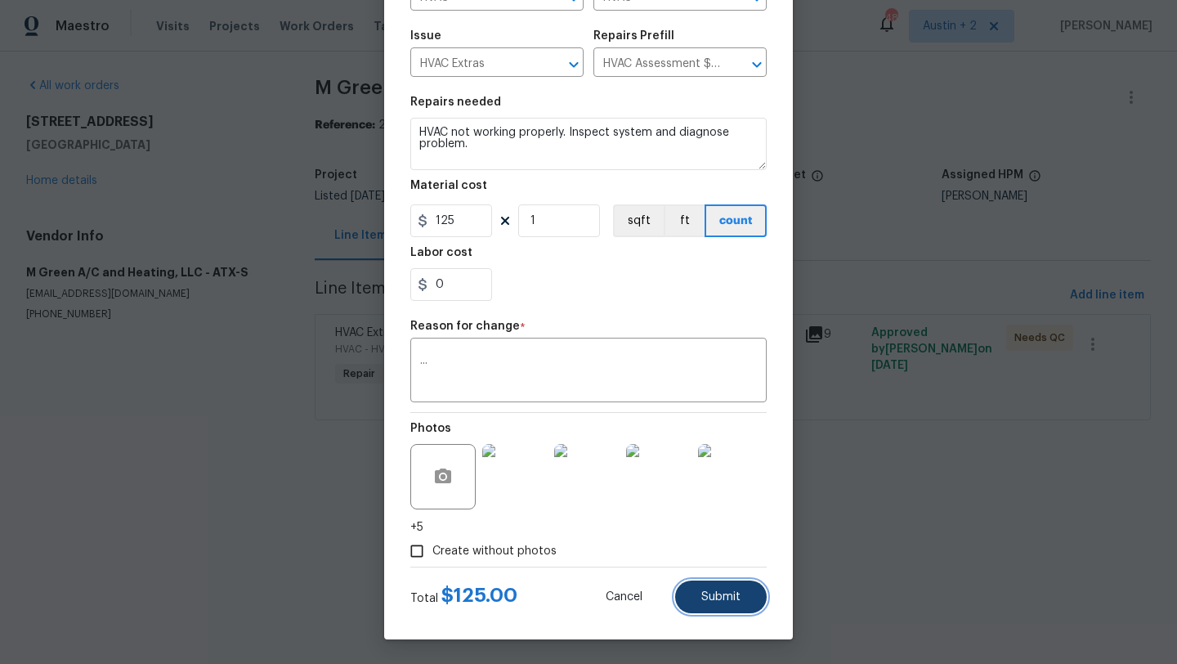
click at [740, 593] on span "Submit" at bounding box center [720, 597] width 39 height 12
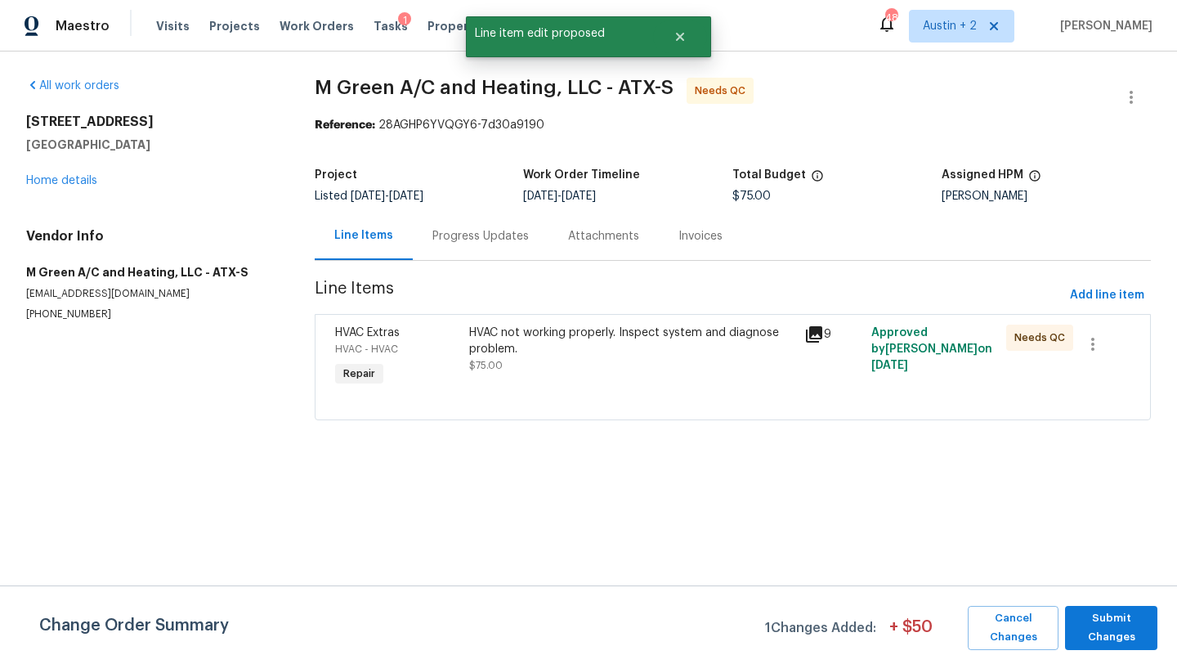
scroll to position [0, 0]
click at [1115, 632] on span "Submit Changes" at bounding box center [1111, 628] width 76 height 38
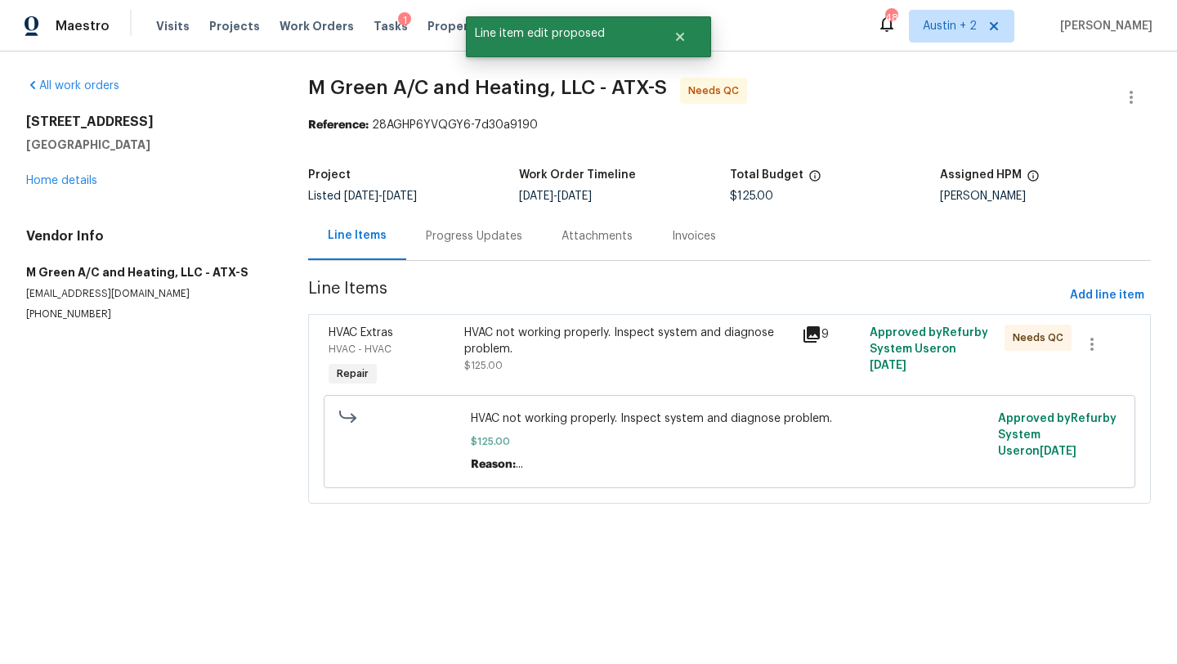
click at [594, 341] on div "HVAC not working properly. Inspect system and diagnose problem." at bounding box center [628, 340] width 329 height 33
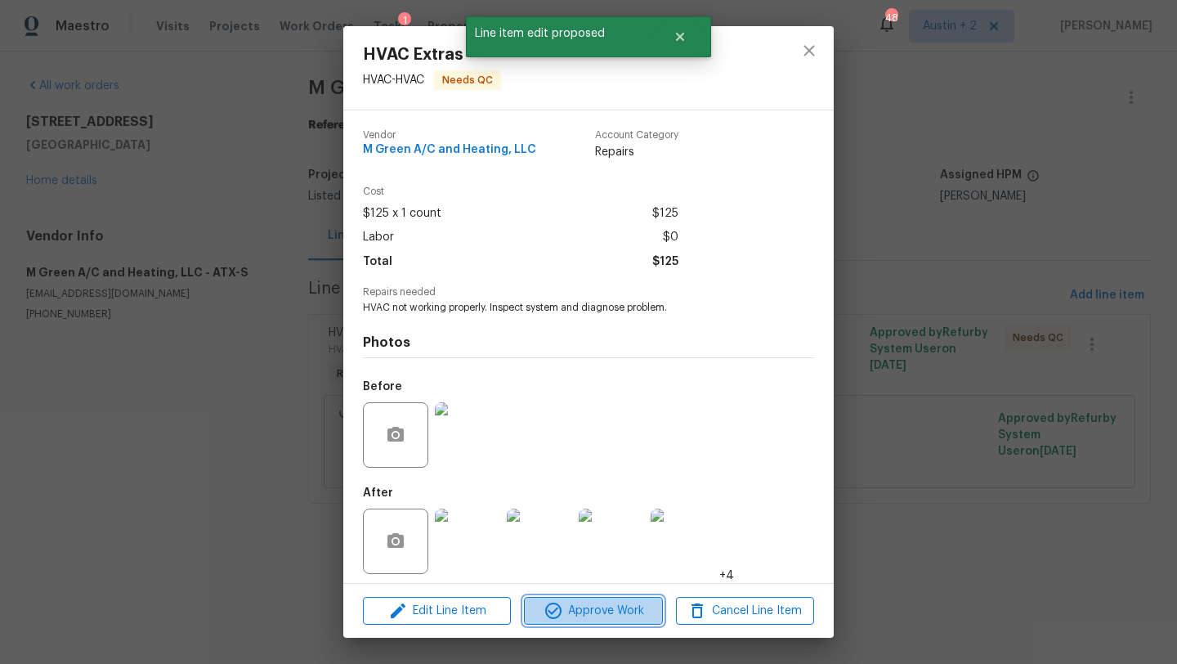
click at [612, 606] on span "Approve Work" at bounding box center [593, 611] width 128 height 20
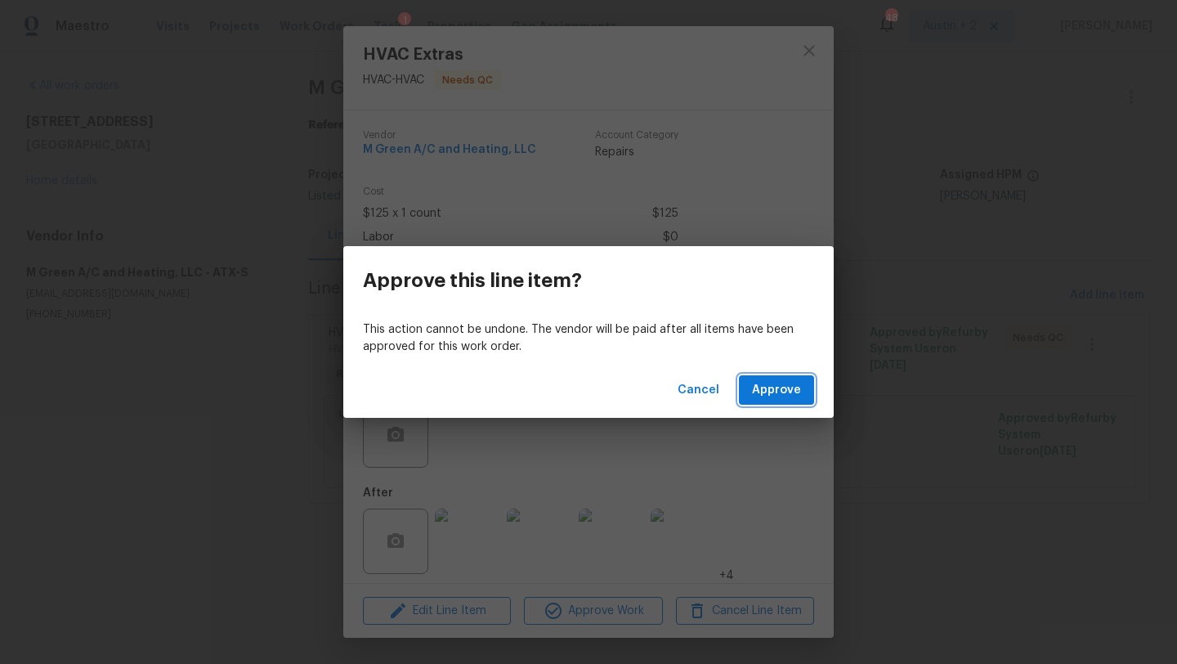
click at [780, 380] on span "Approve" at bounding box center [776, 390] width 49 height 20
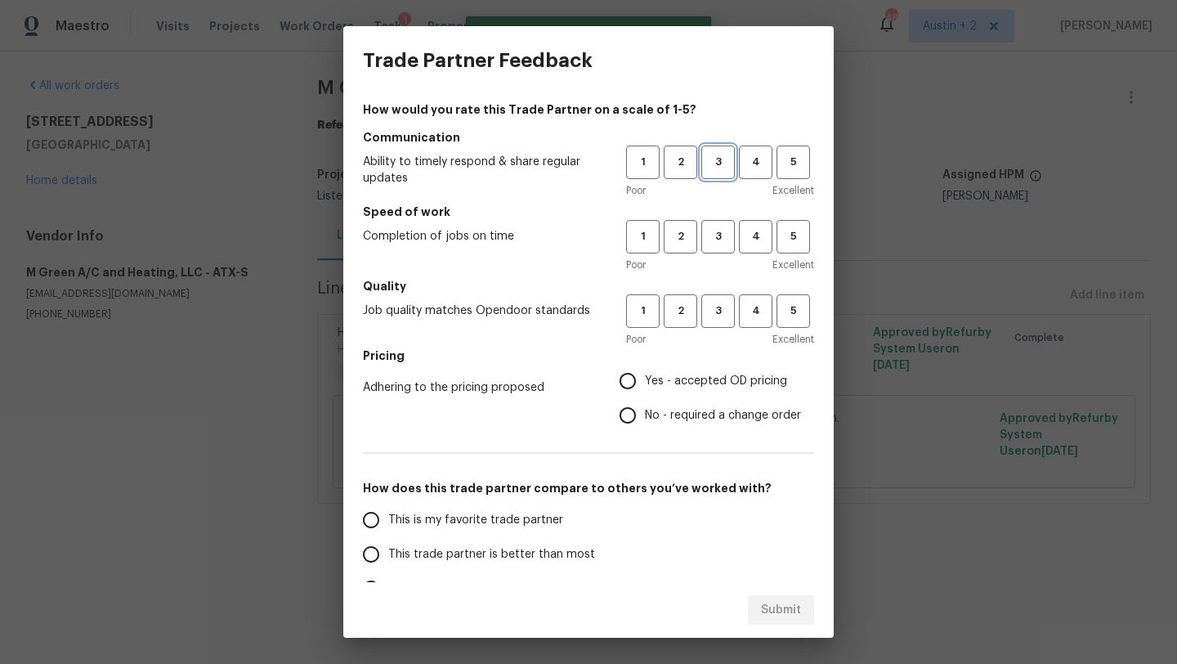
click at [713, 168] on span "3" at bounding box center [718, 162] width 30 height 19
click at [719, 257] on div "Poor Excellent" at bounding box center [720, 265] width 188 height 16
click at [719, 240] on span "3" at bounding box center [718, 236] width 30 height 19
click at [724, 306] on span "3" at bounding box center [718, 311] width 30 height 19
click at [724, 368] on label "Yes - accepted OD pricing" at bounding box center [705, 381] width 190 height 34
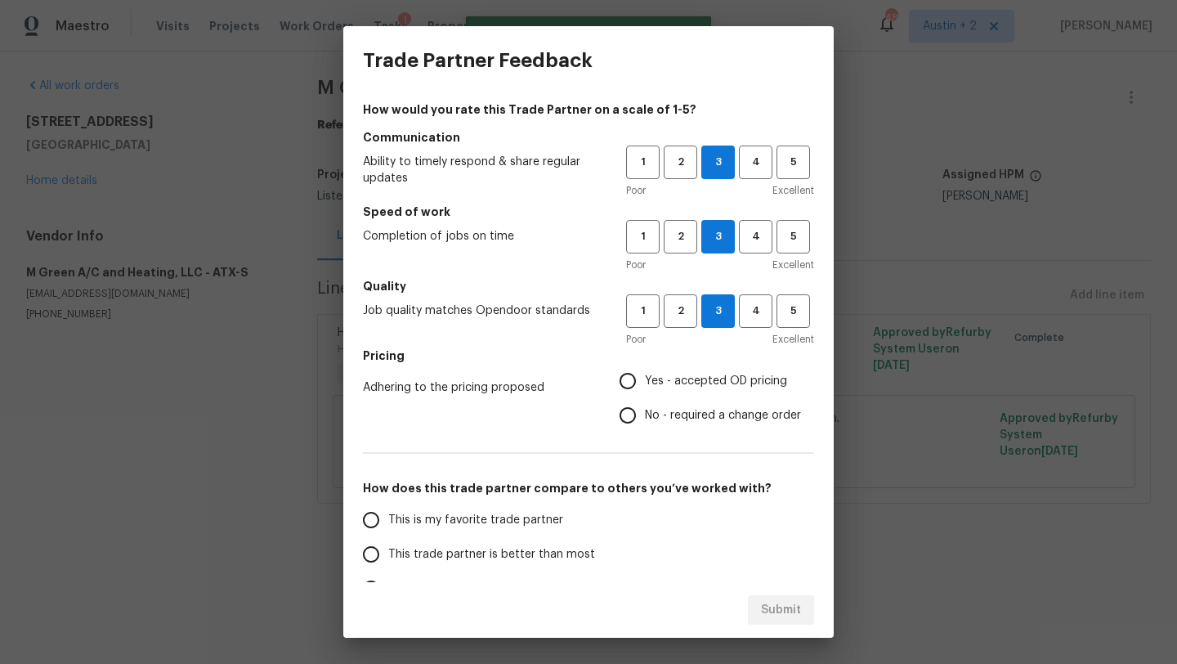
click at [645, 368] on input "Yes - accepted OD pricing" at bounding box center [627, 381] width 34 height 34
radio input "true"
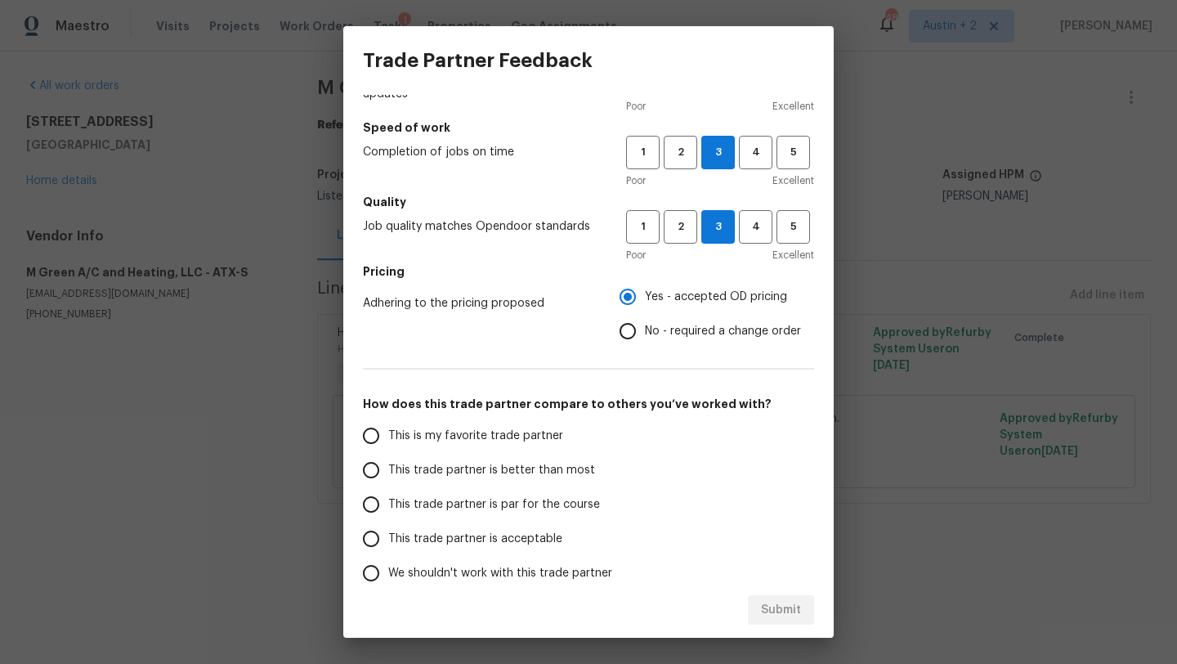
scroll to position [85, 0]
click at [698, 328] on span "No - required a change order" at bounding box center [723, 330] width 156 height 17
click at [645, 328] on input "No - required a change order" at bounding box center [627, 330] width 34 height 34
radio input "true"
click at [565, 504] on span "This trade partner is par for the course" at bounding box center [494, 503] width 212 height 17
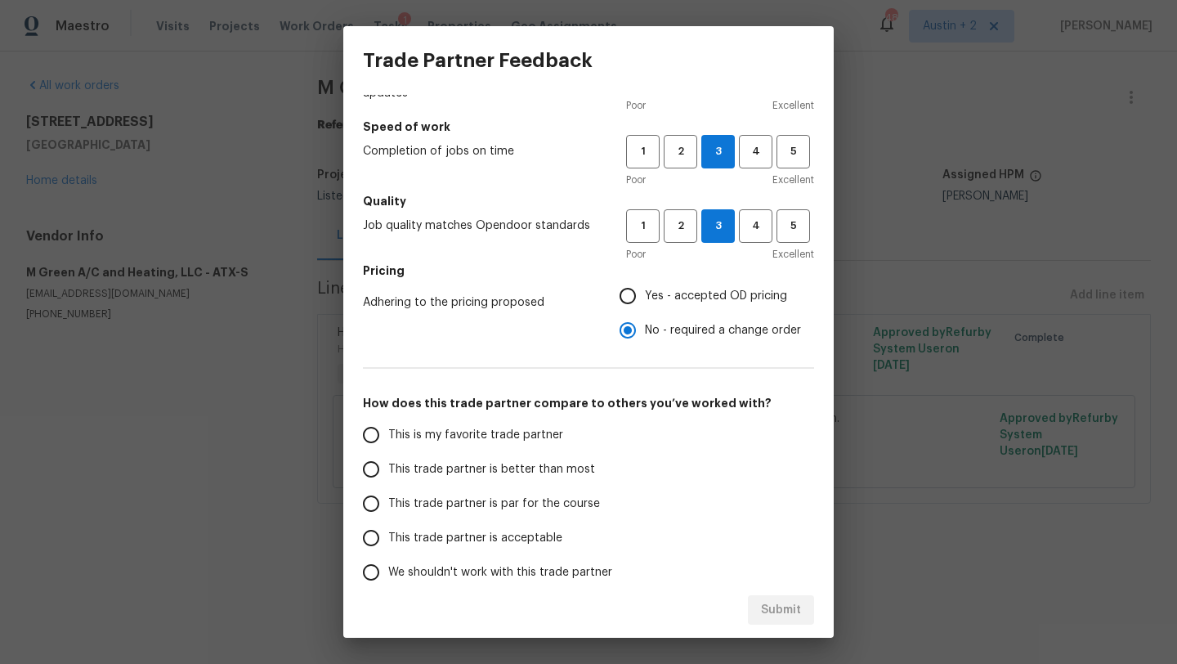
click at [388, 504] on input "This trade partner is par for the course" at bounding box center [371, 503] width 34 height 34
click at [764, 600] on span "Submit" at bounding box center [781, 610] width 40 height 20
radio input "true"
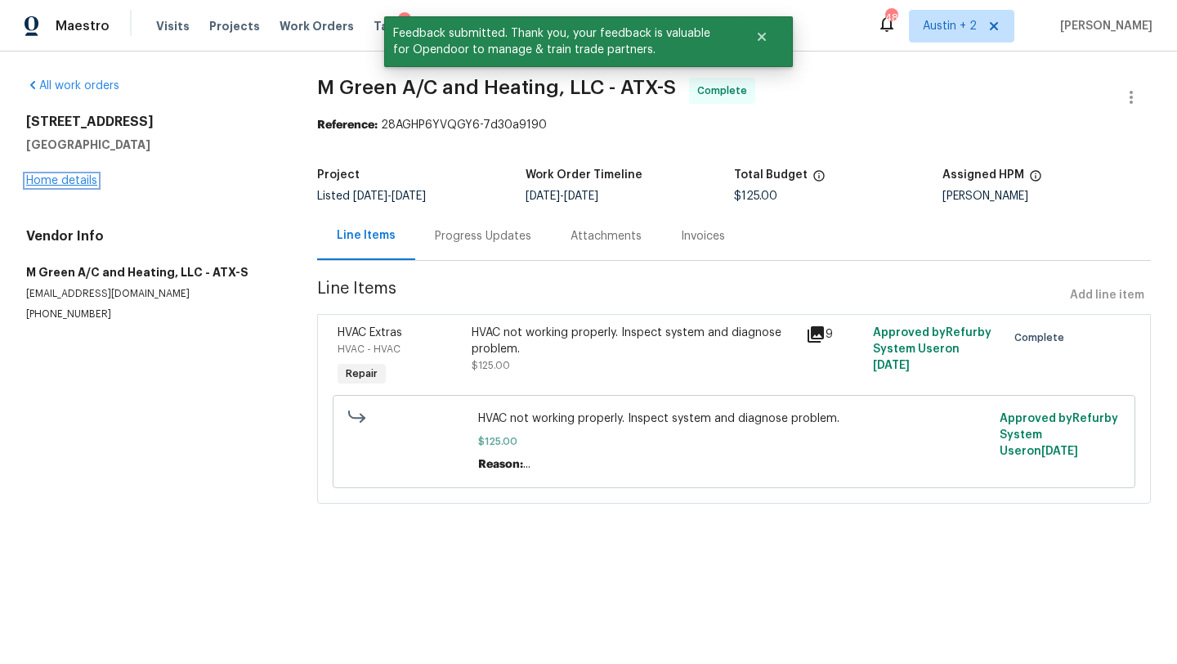
click at [75, 179] on link "Home details" at bounding box center [61, 180] width 71 height 11
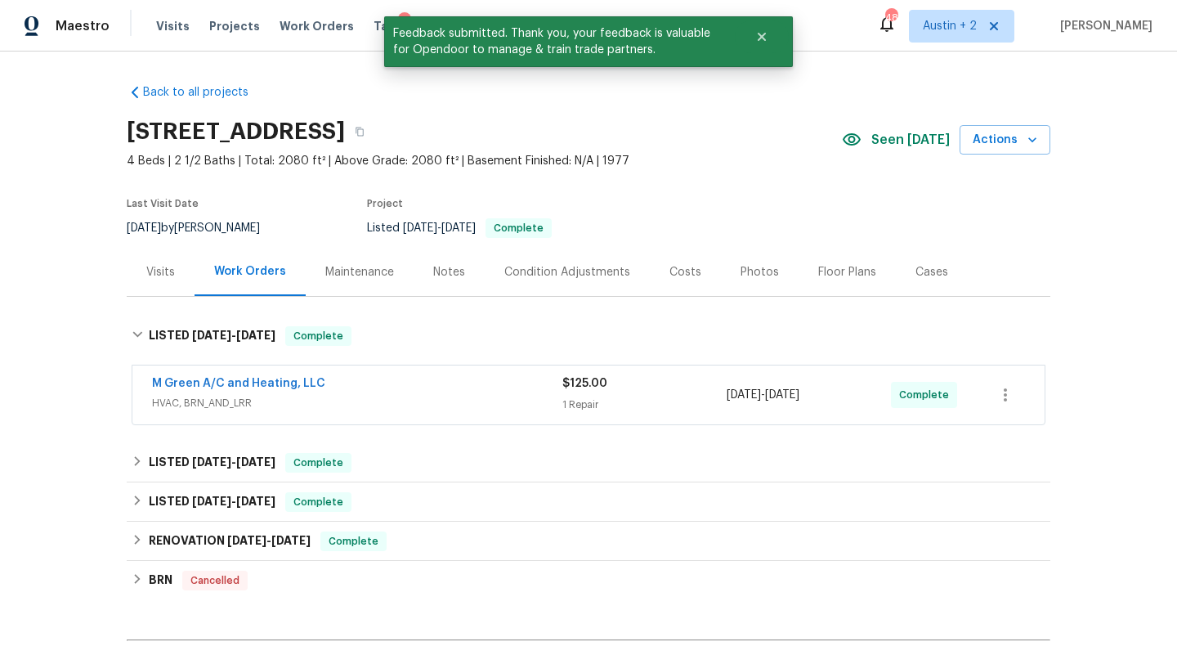
click at [443, 276] on div "Notes" at bounding box center [449, 272] width 32 height 16
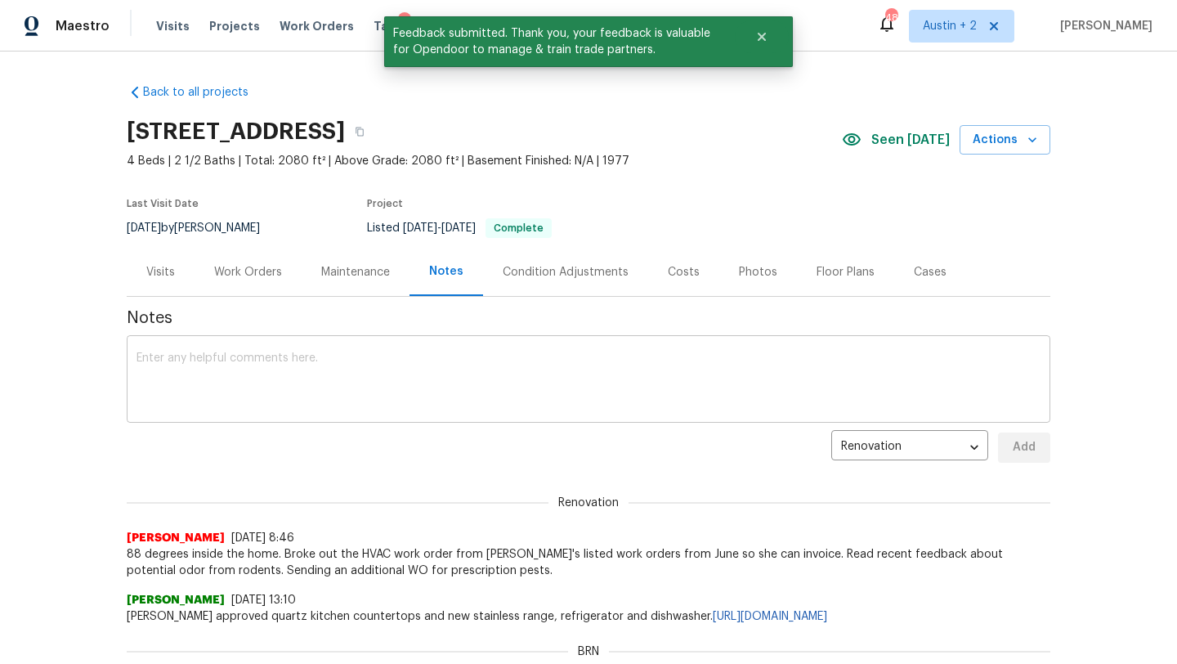
click at [433, 381] on textarea at bounding box center [588, 380] width 904 height 57
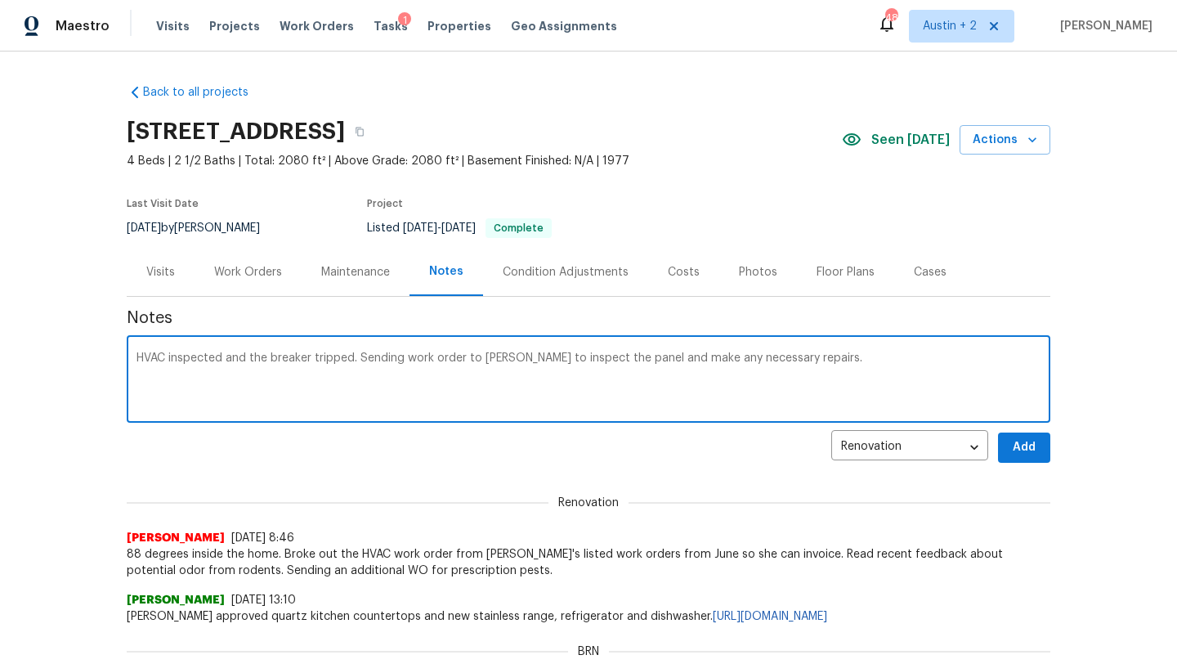
drag, startPoint x: 505, startPoint y: 364, endPoint x: 487, endPoint y: 360, distance: 18.3
click at [487, 360] on textarea "HVAC inspected and the breaker tripped. Sending work order to Eder to inspect t…" at bounding box center [588, 380] width 904 height 57
drag, startPoint x: 505, startPoint y: 357, endPoint x: 483, endPoint y: 356, distance: 22.1
click at [483, 356] on textarea "HVAC inspected and the breaker tripped. Sending work order to Eder to inspect t…" at bounding box center [588, 380] width 904 height 57
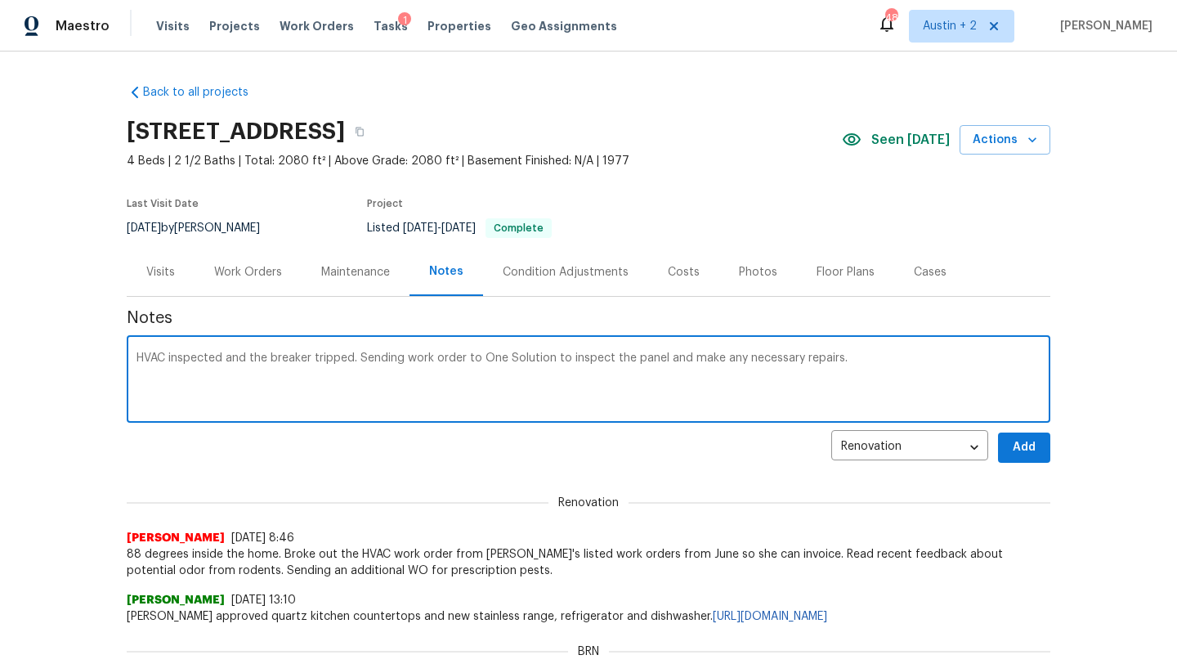
type textarea "HVAC inspected and the breaker tripped. Sending work order to One Solution to i…"
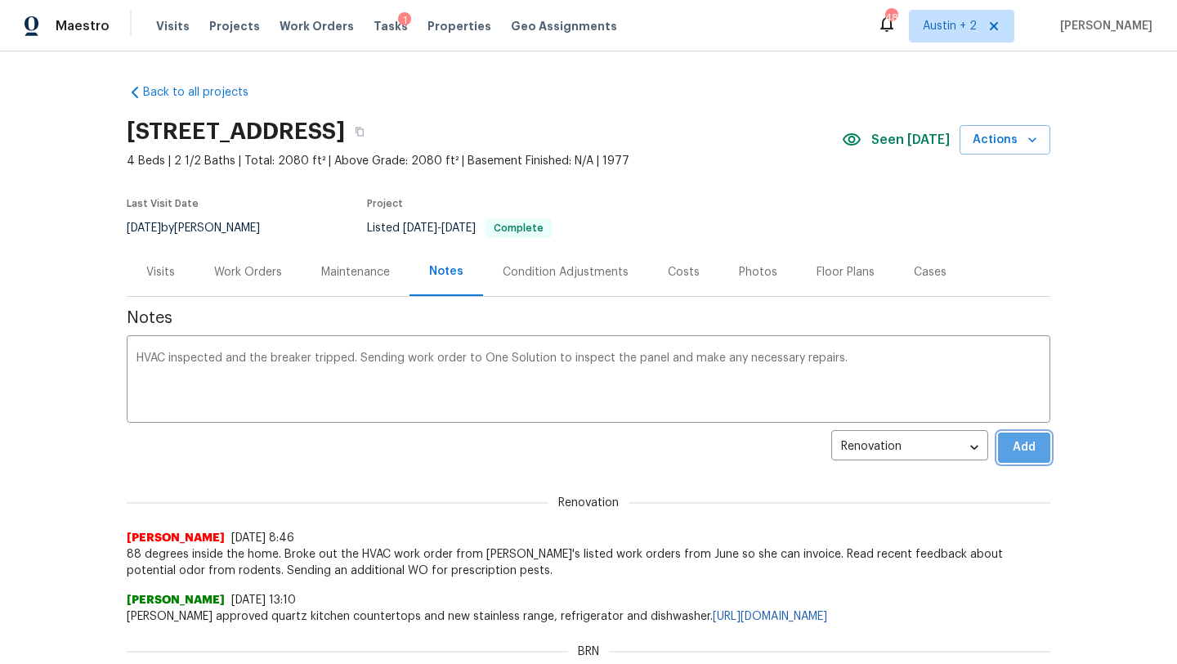
click at [1012, 445] on span "Add" at bounding box center [1024, 447] width 26 height 20
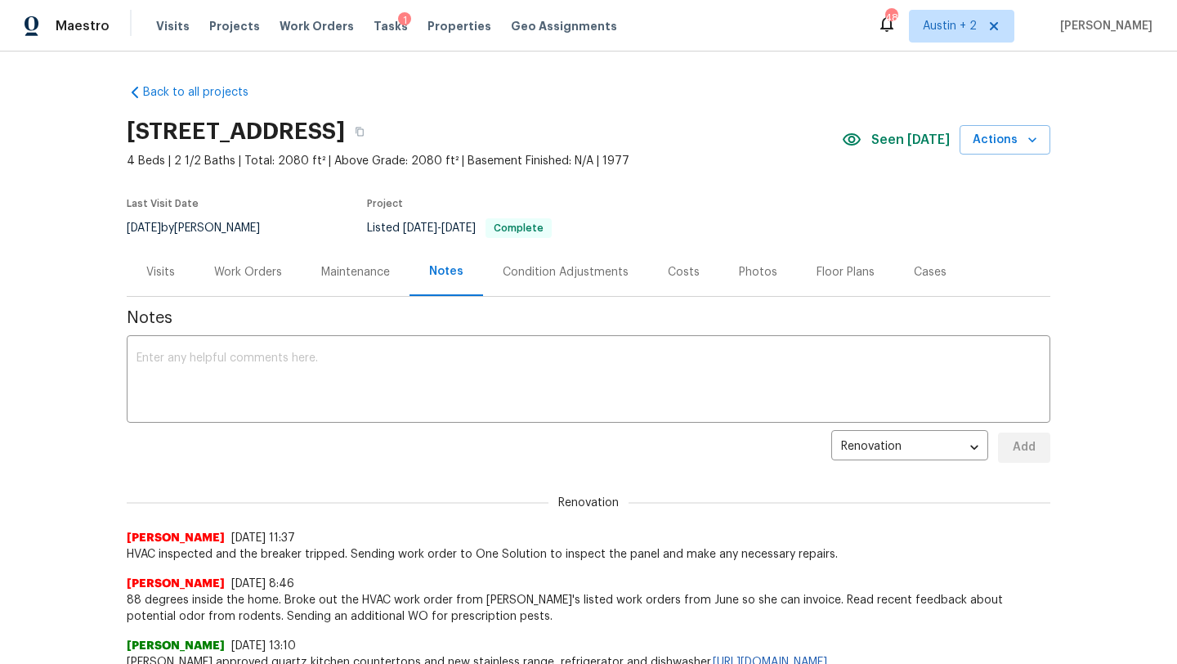
click at [257, 271] on div "Work Orders" at bounding box center [248, 272] width 68 height 16
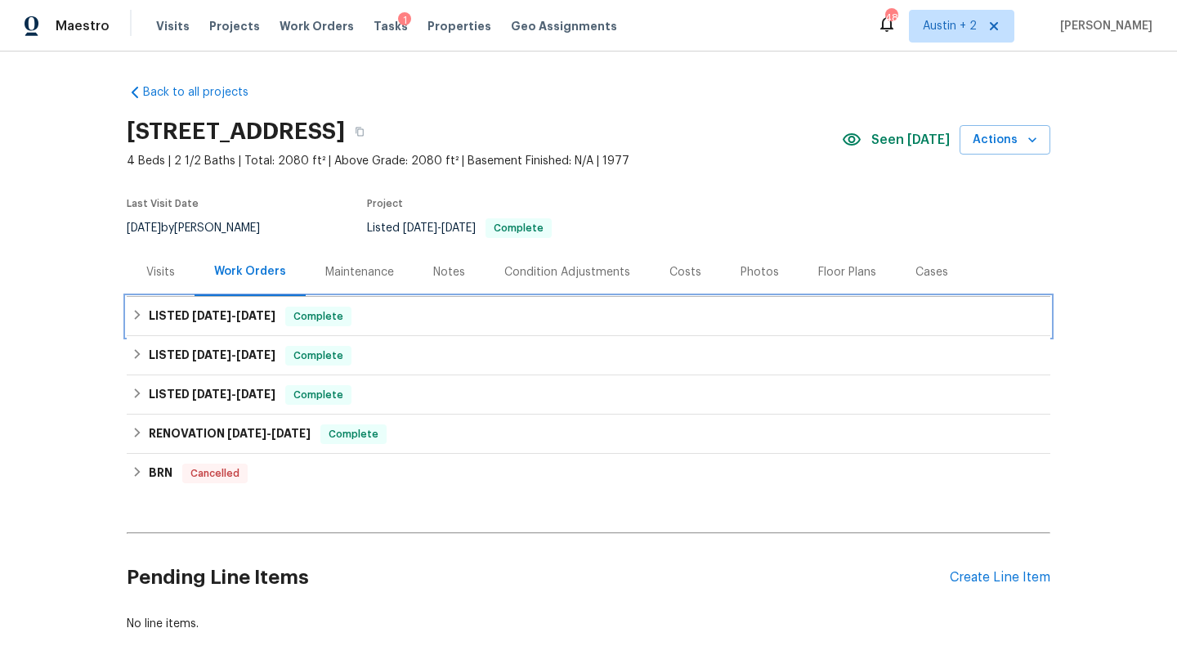
click at [381, 316] on div "LISTED [DATE] - [DATE] Complete" at bounding box center [589, 316] width 914 height 20
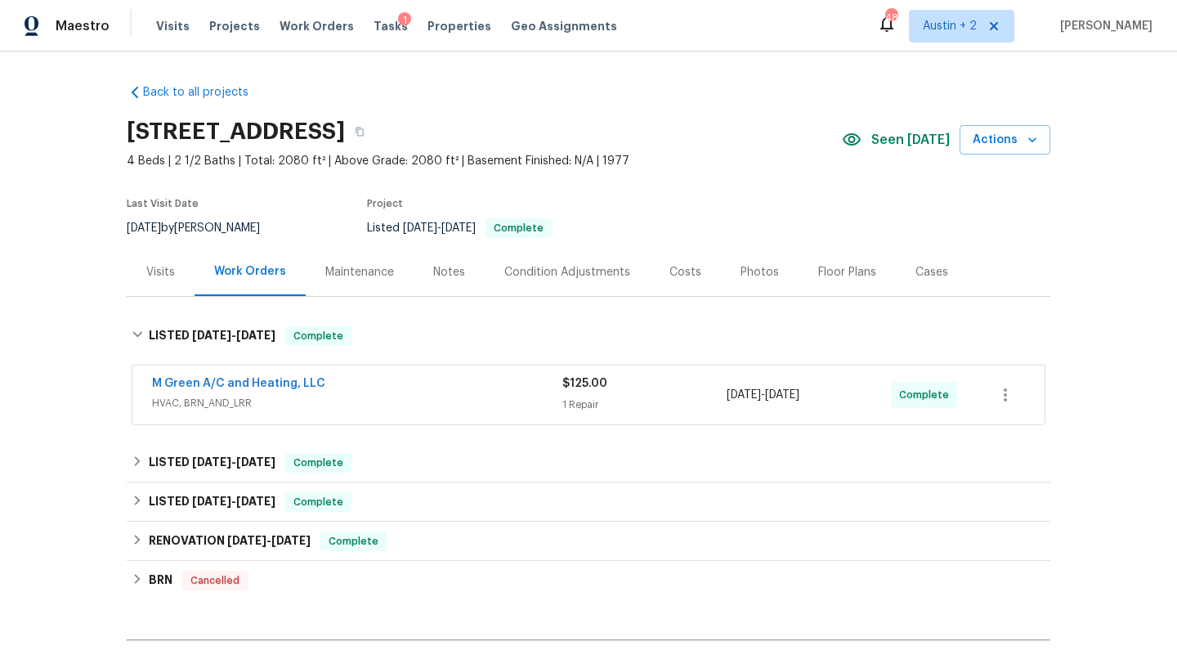
click at [163, 268] on div "Visits" at bounding box center [160, 272] width 29 height 16
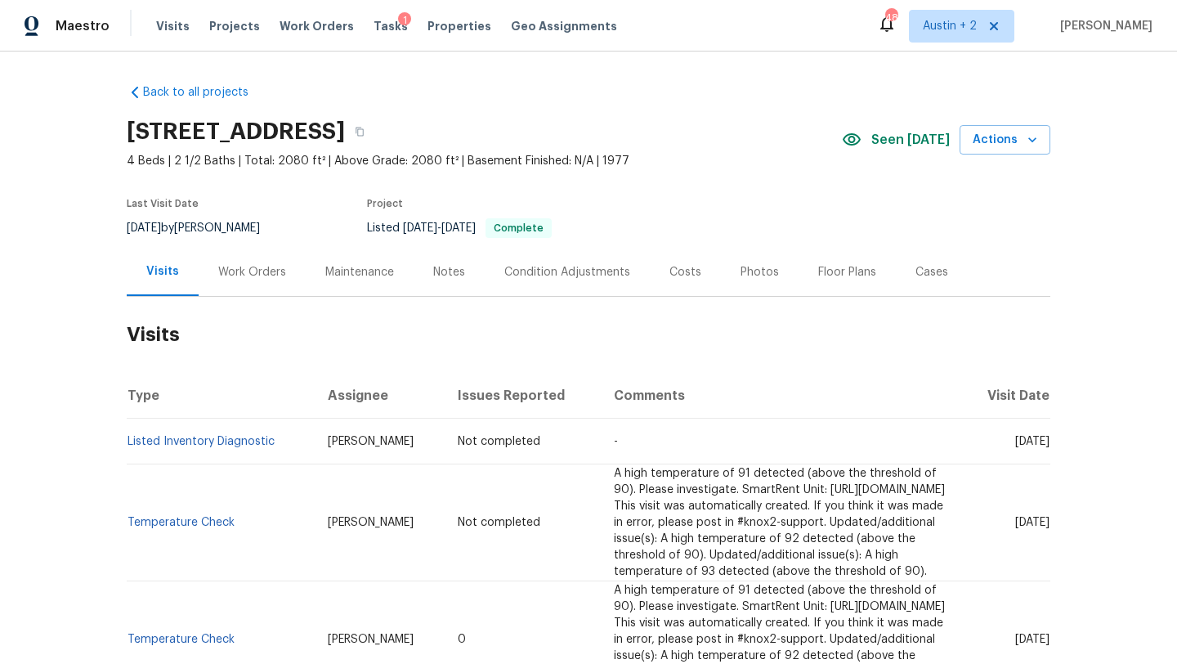
click at [257, 270] on div "Work Orders" at bounding box center [252, 272] width 68 height 16
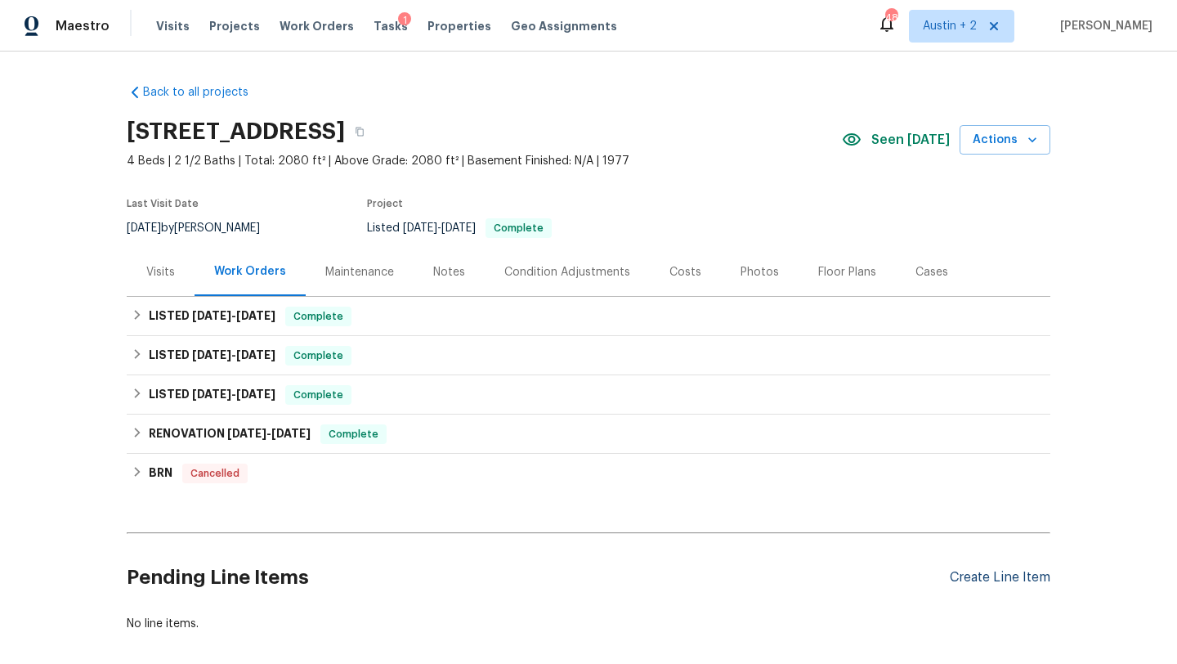
click at [1016, 579] on div "Create Line Item" at bounding box center [1000, 578] width 101 height 16
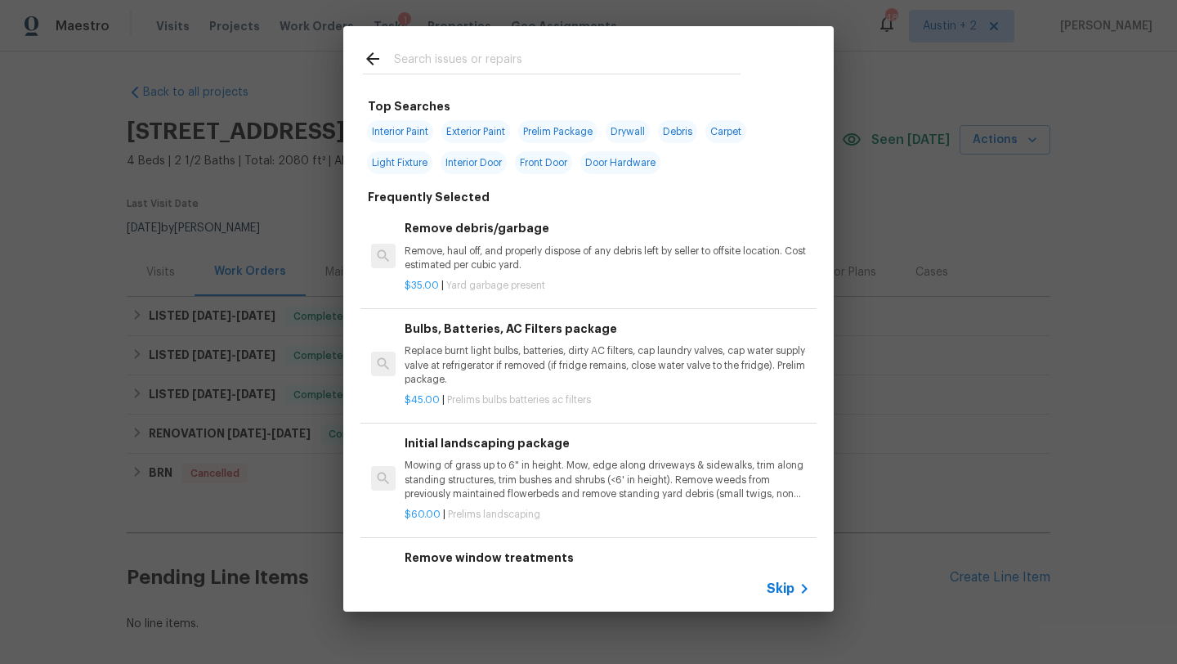
click at [478, 67] on input "text" at bounding box center [567, 61] width 346 height 25
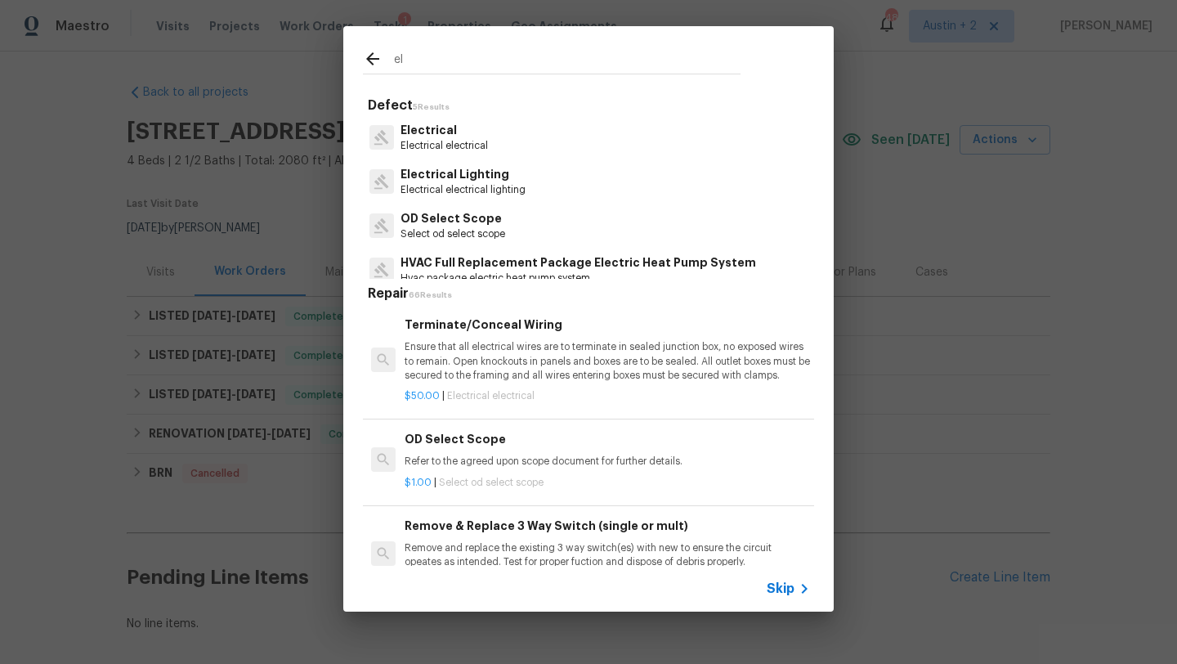
type input "e"
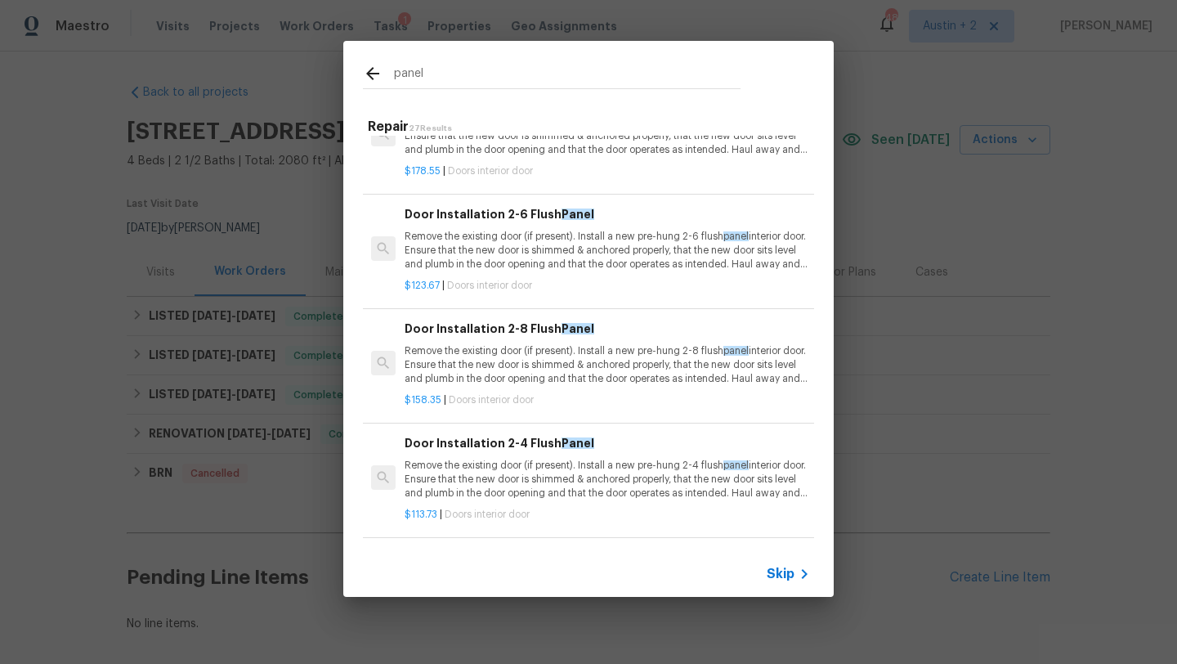
scroll to position [619, 0]
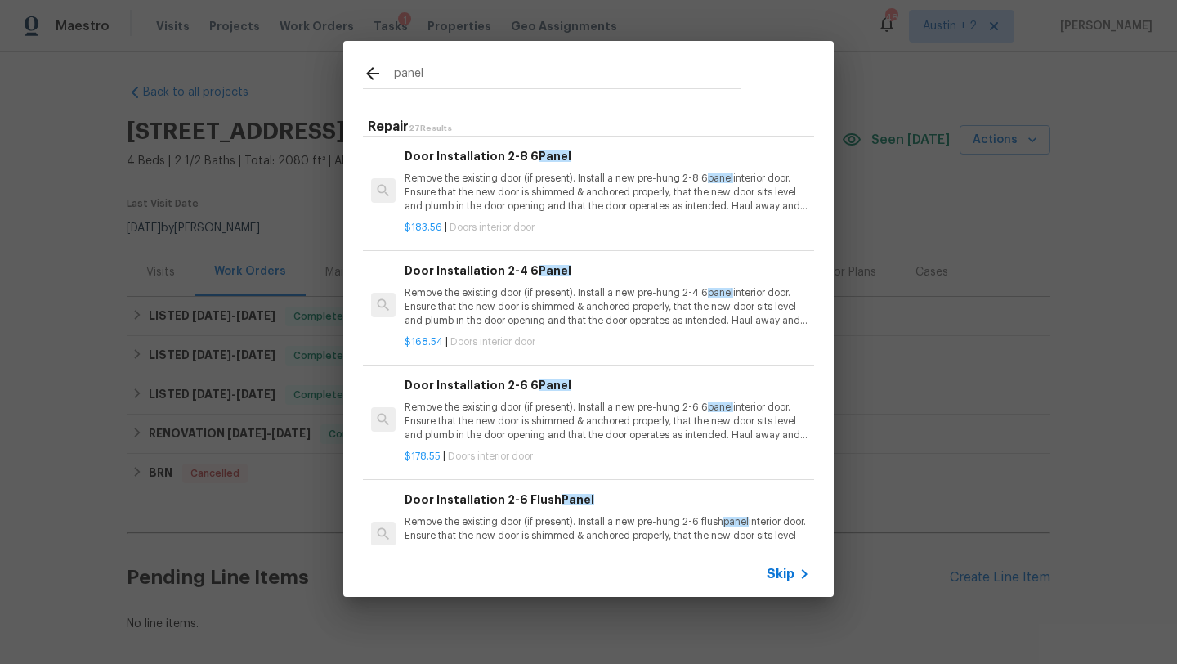
drag, startPoint x: 436, startPoint y: 74, endPoint x: 351, endPoint y: 73, distance: 85.8
click at [351, 73] on div "panel" at bounding box center [551, 73] width 417 height 65
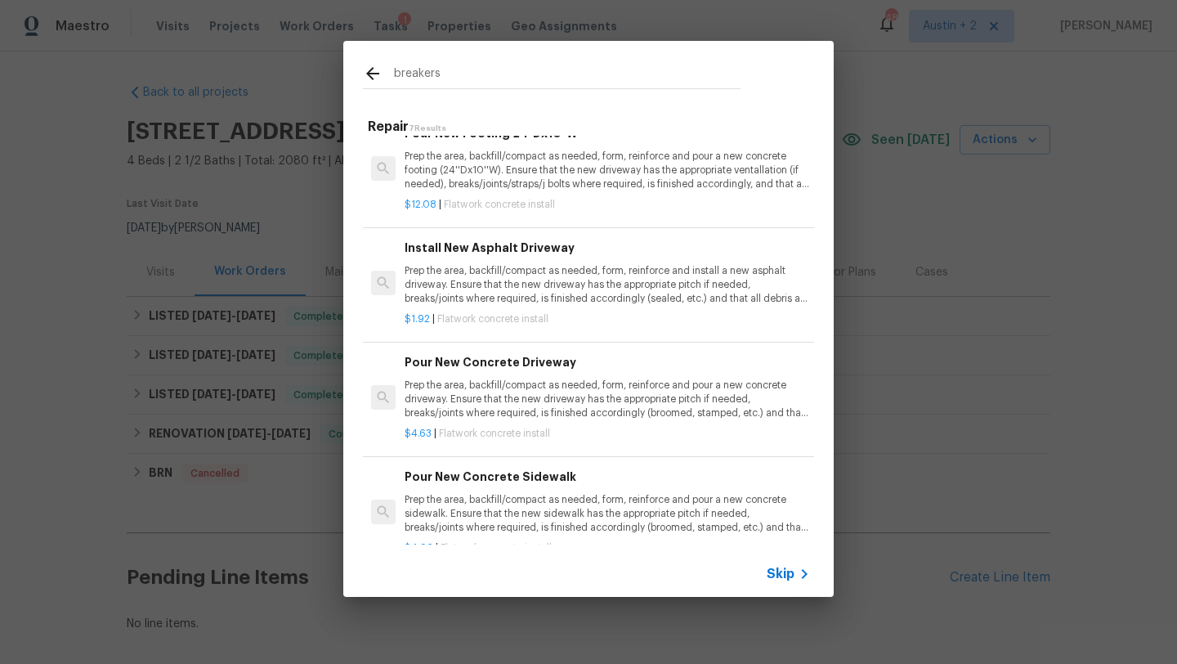
scroll to position [0, 0]
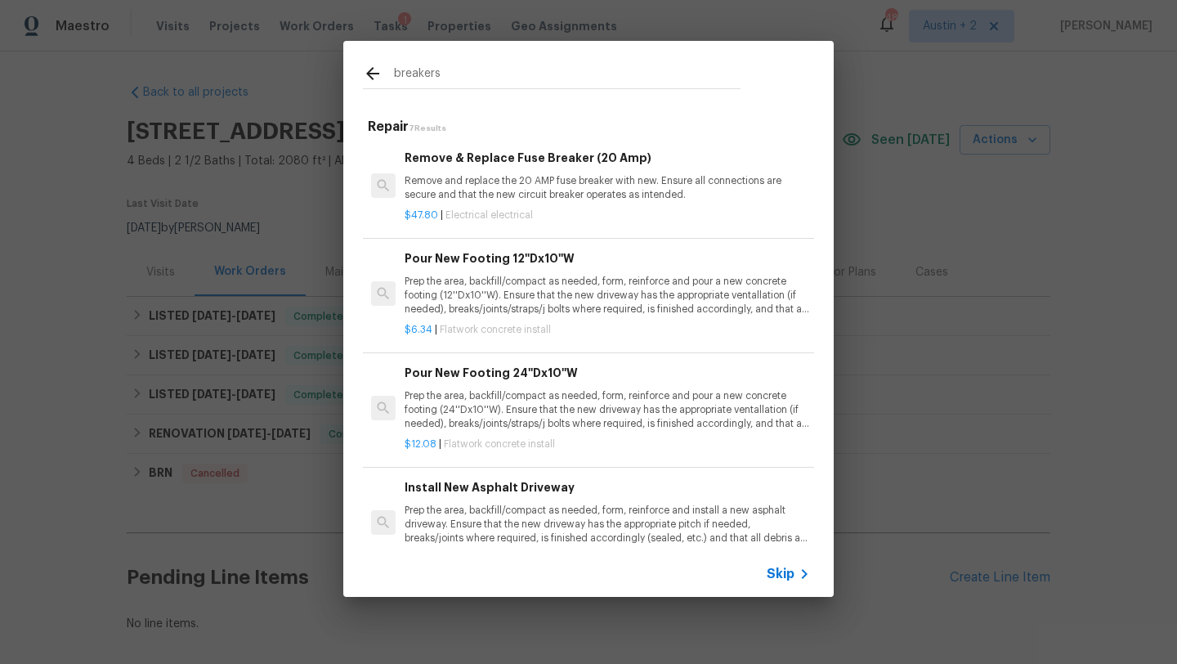
type input "breakers"
click at [553, 187] on p "Remove and replace the 20 AMP fuse breaker with new. Ensure all connections are…" at bounding box center [607, 188] width 405 height 28
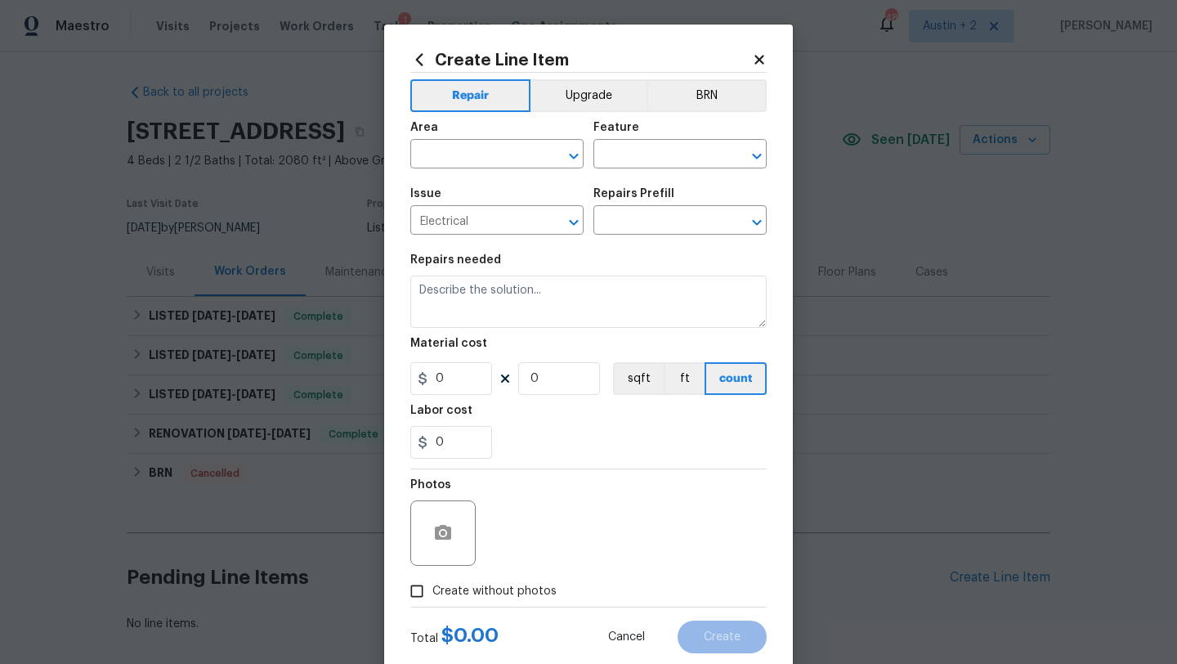
type textarea "Remove and replace the 20 AMP fuse breaker with new. Ensure all connections are…"
type input "1"
type input "Remove & Replace Fuse Breaker (20 Amp) $47.80"
type input "47.8"
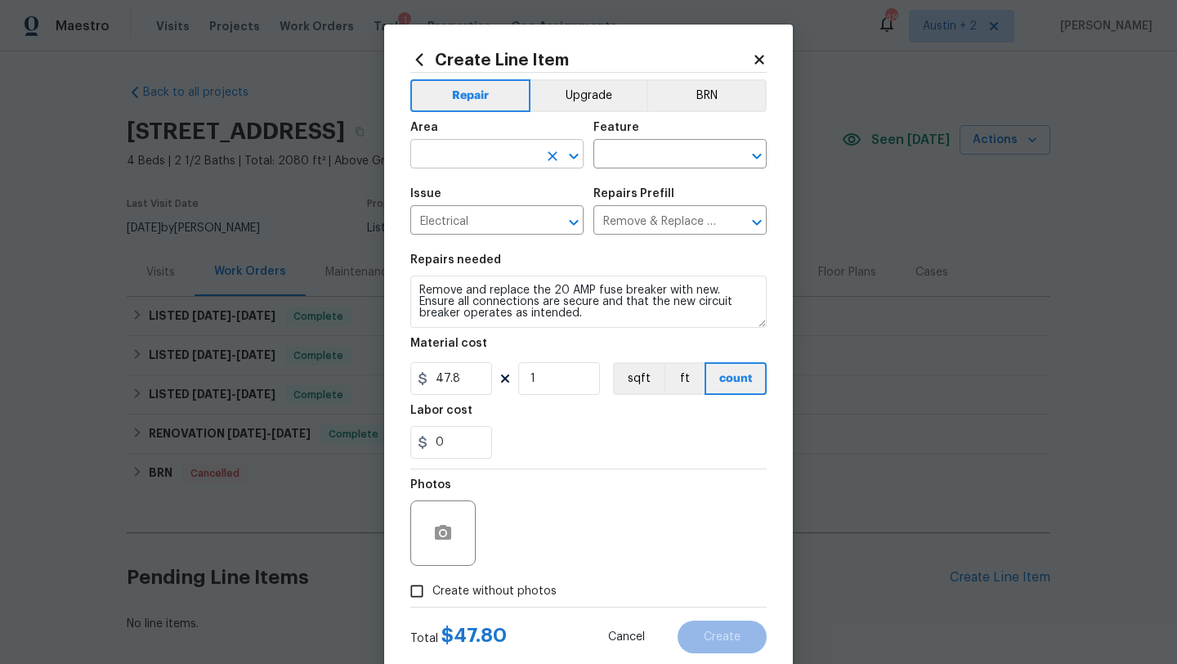
click at [440, 163] on input "text" at bounding box center [473, 155] width 127 height 25
click at [459, 194] on li "Electrical" at bounding box center [496, 192] width 173 height 27
type input "Electrical"
click at [646, 137] on div "Feature" at bounding box center [679, 132] width 173 height 21
click at [641, 150] on input "text" at bounding box center [656, 155] width 127 height 25
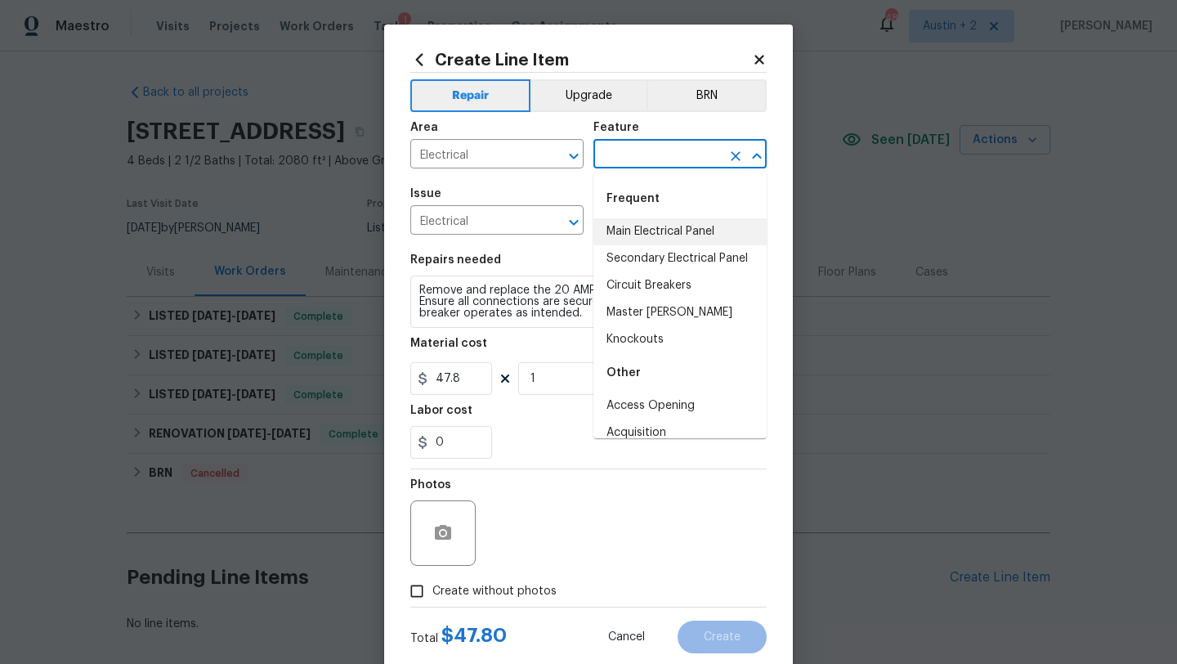
click at [650, 230] on li "Main Electrical Panel" at bounding box center [679, 231] width 173 height 27
type input "Main Electrical Panel"
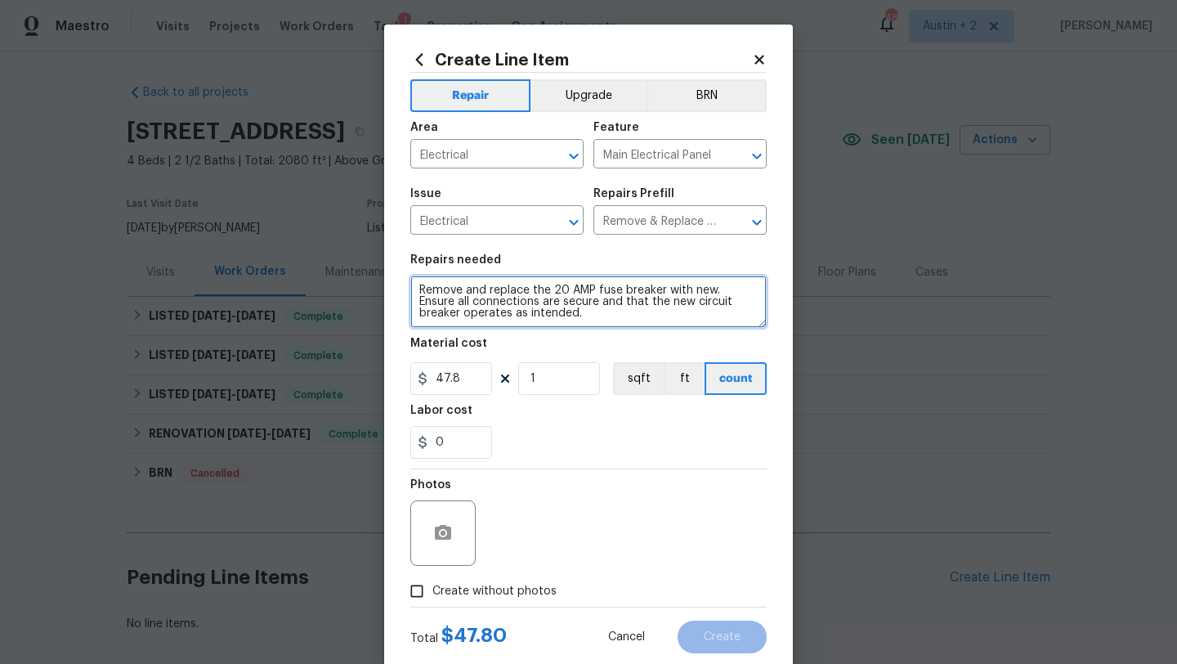
click at [411, 290] on textarea "Remove and replace the 20 AMP fuse breaker with new. Ensure all connections are…" at bounding box center [588, 301] width 356 height 52
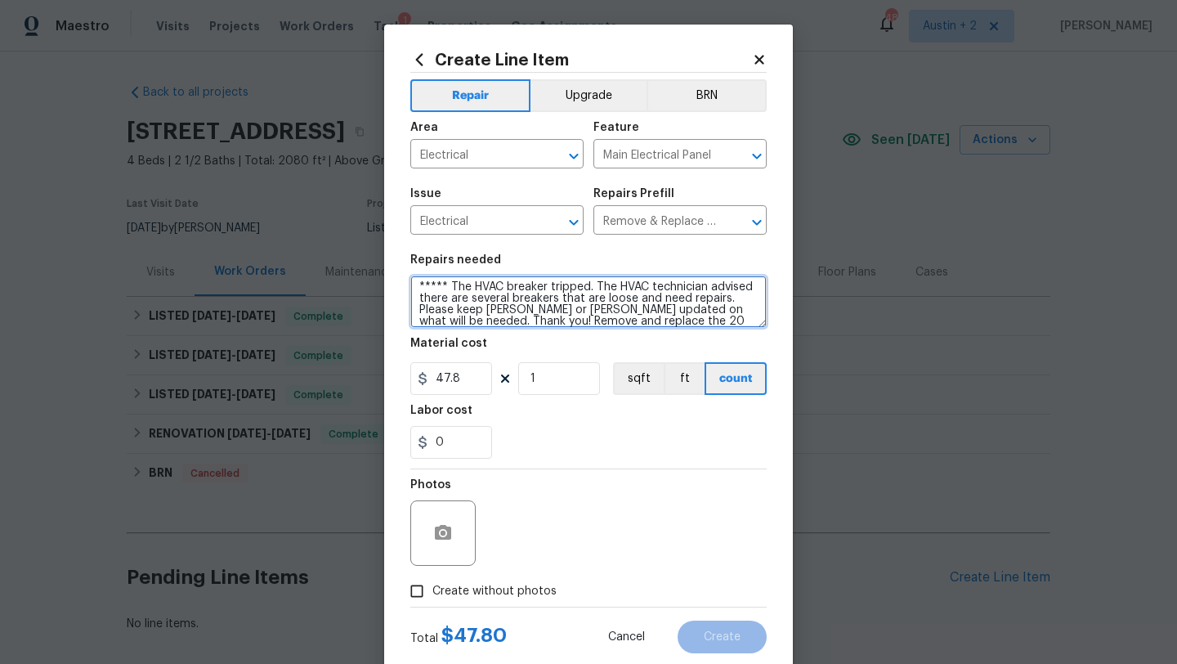
drag, startPoint x: 480, startPoint y: 324, endPoint x: 498, endPoint y: 446, distance: 123.9
click at [498, 446] on section "Repairs needed ***** The HVAC breaker tripped. The HVAC technician advised ther…" at bounding box center [588, 356] width 356 height 224
type textarea "***** The HVAC breaker tripped. The HVAC technician advised there are several b…"
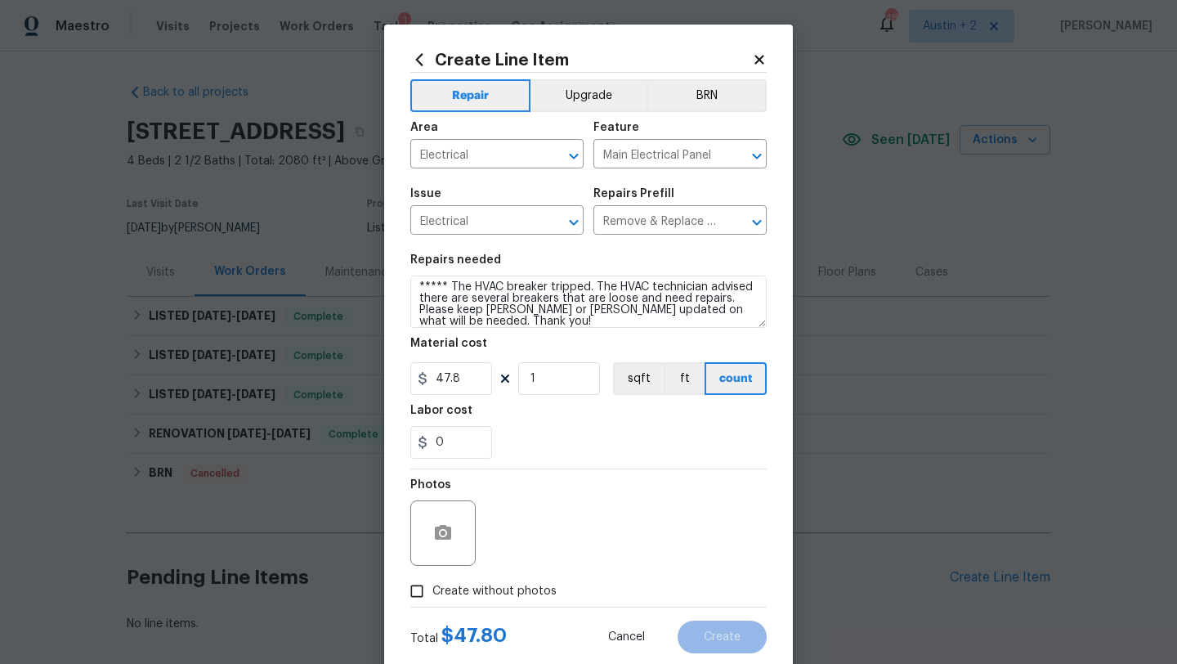
click at [463, 592] on span "Create without photos" at bounding box center [494, 591] width 124 height 17
click at [432, 592] on input "Create without photos" at bounding box center [416, 590] width 31 height 31
checkbox input "true"
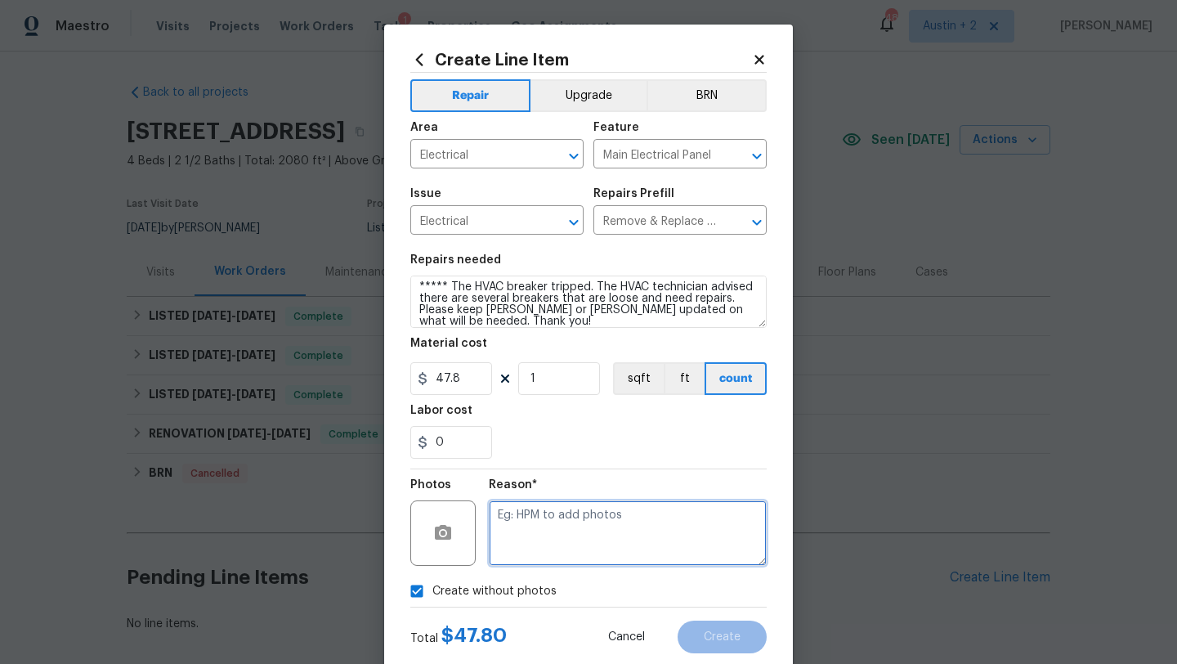
click at [527, 557] on textarea at bounding box center [628, 532] width 278 height 65
type textarea "will add"
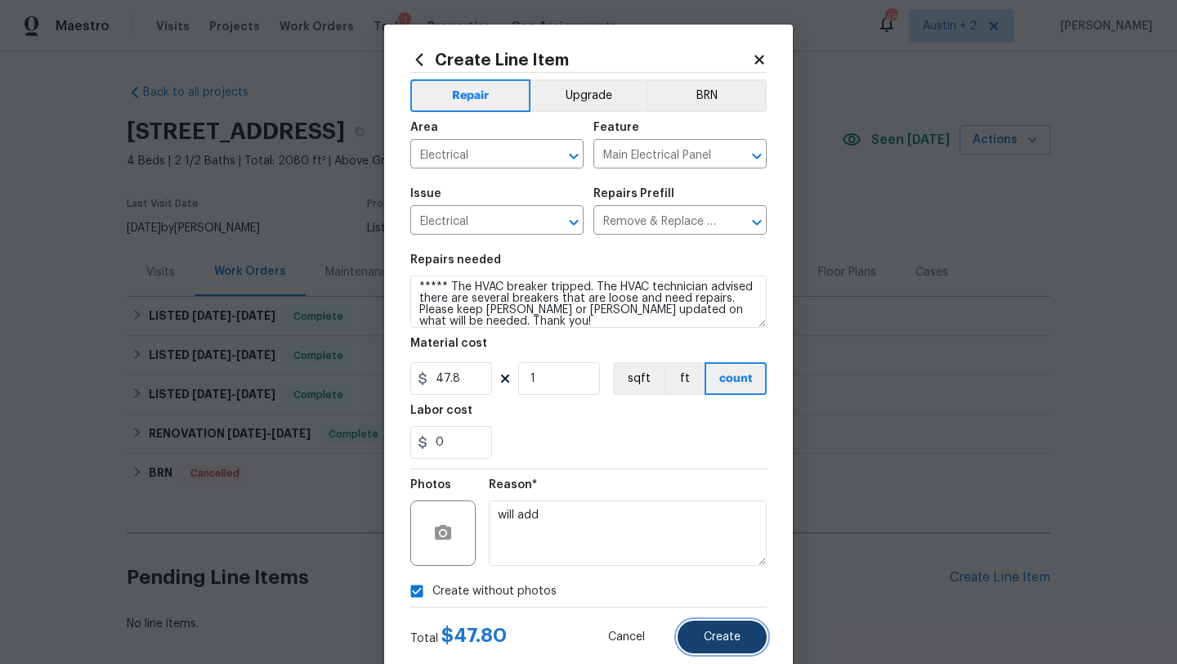
click at [714, 640] on span "Create" at bounding box center [722, 637] width 37 height 12
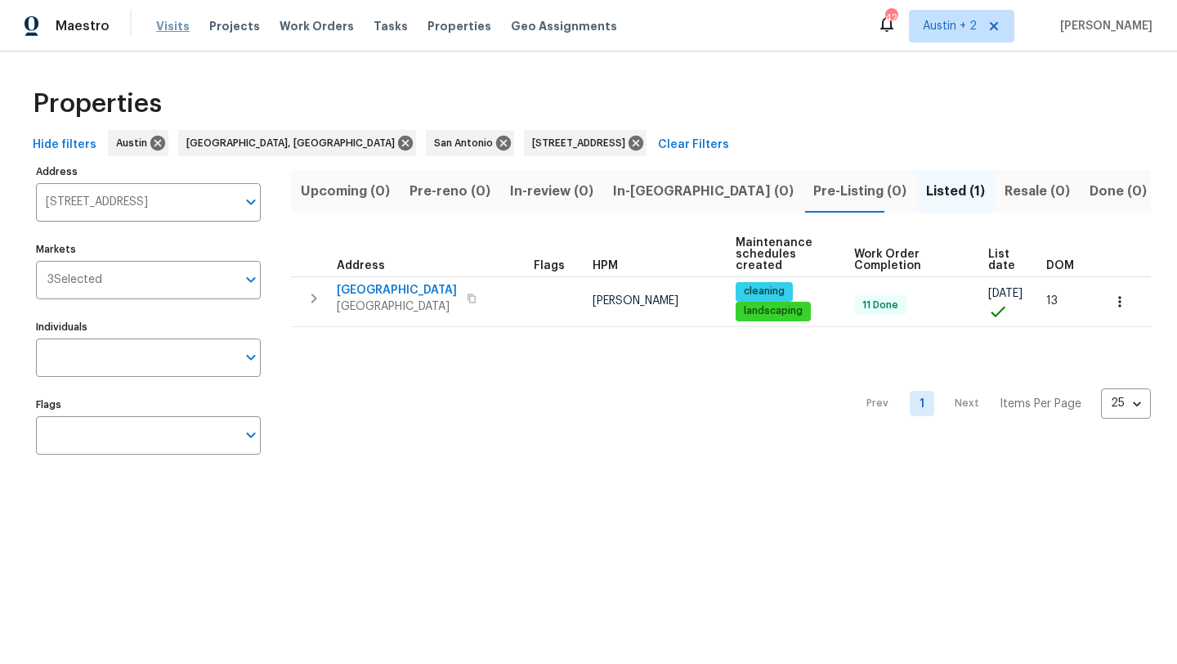
click at [183, 25] on span "Visits" at bounding box center [173, 26] width 34 height 16
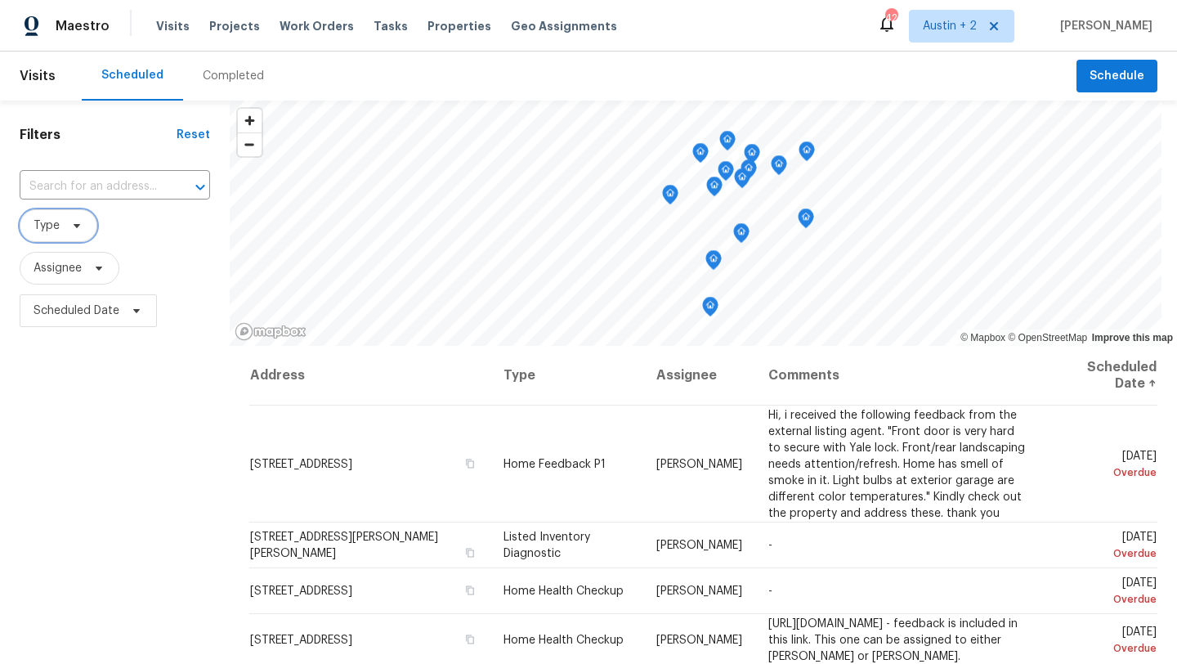
click at [72, 228] on icon at bounding box center [76, 225] width 13 height 13
type input "[PERSON_NAME]"
click at [126, 216] on span "Type" at bounding box center [115, 225] width 190 height 33
click at [105, 270] on span "Assignee" at bounding box center [70, 268] width 100 height 33
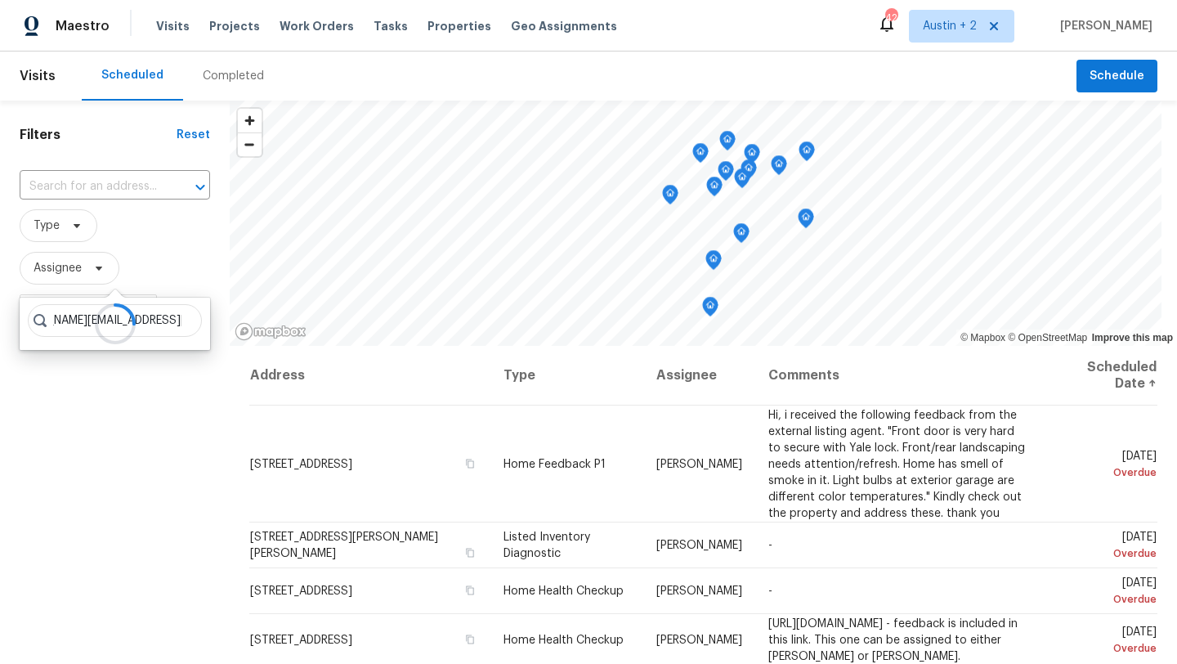
type input "[PERSON_NAME][EMAIL_ADDRESS][PERSON_NAME][DOMAIN_NAME]"
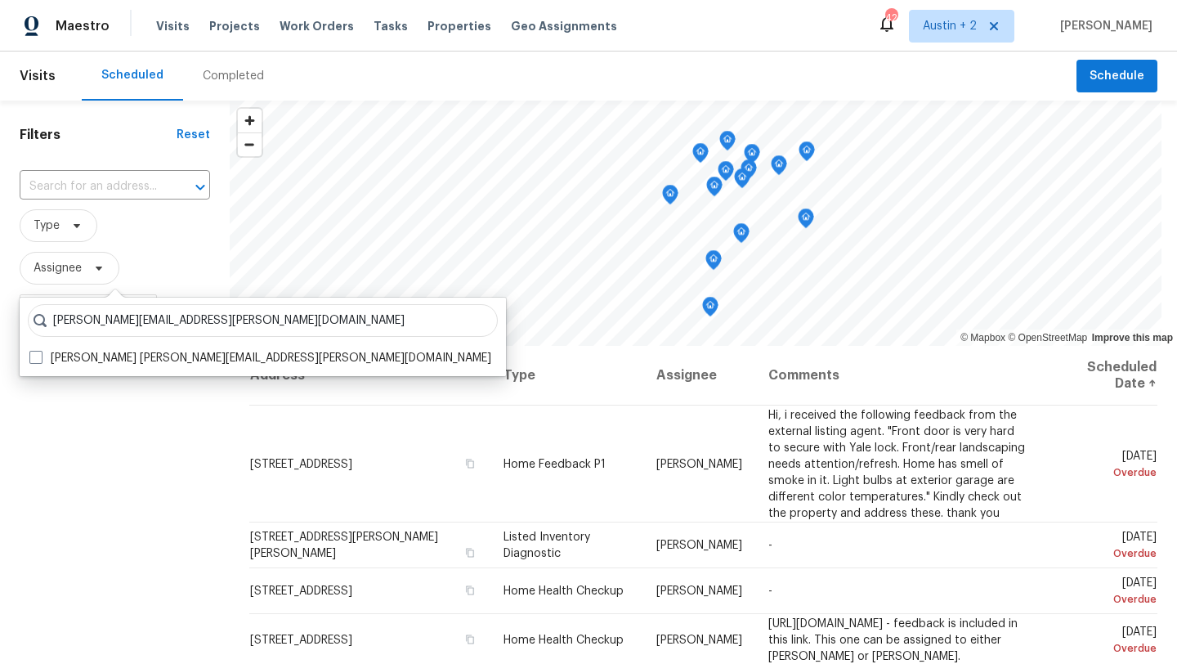
scroll to position [0, 0]
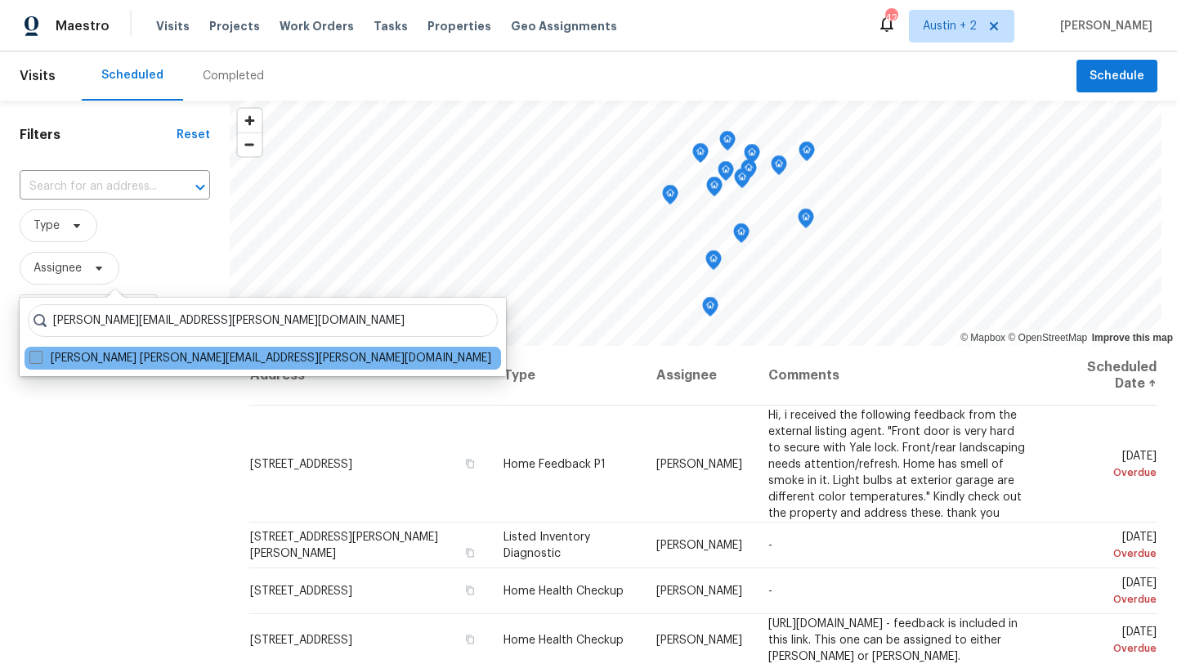
click at [34, 360] on span at bounding box center [35, 357] width 13 height 13
click at [34, 360] on input "Sheila Cooksey sheila.cooksey@opendoor.com" at bounding box center [34, 355] width 11 height 11
checkbox input "true"
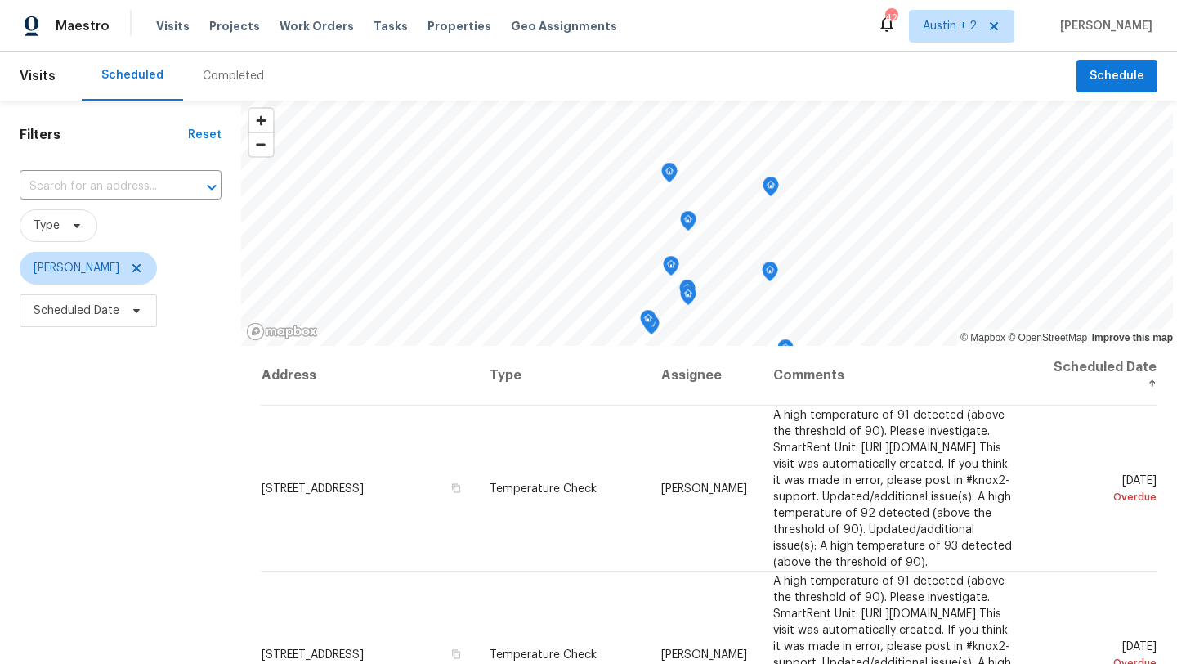
click at [166, 470] on div "Filters Reset ​ Type Sheila Cooksey Scheduled Date" at bounding box center [120, 489] width 241 height 776
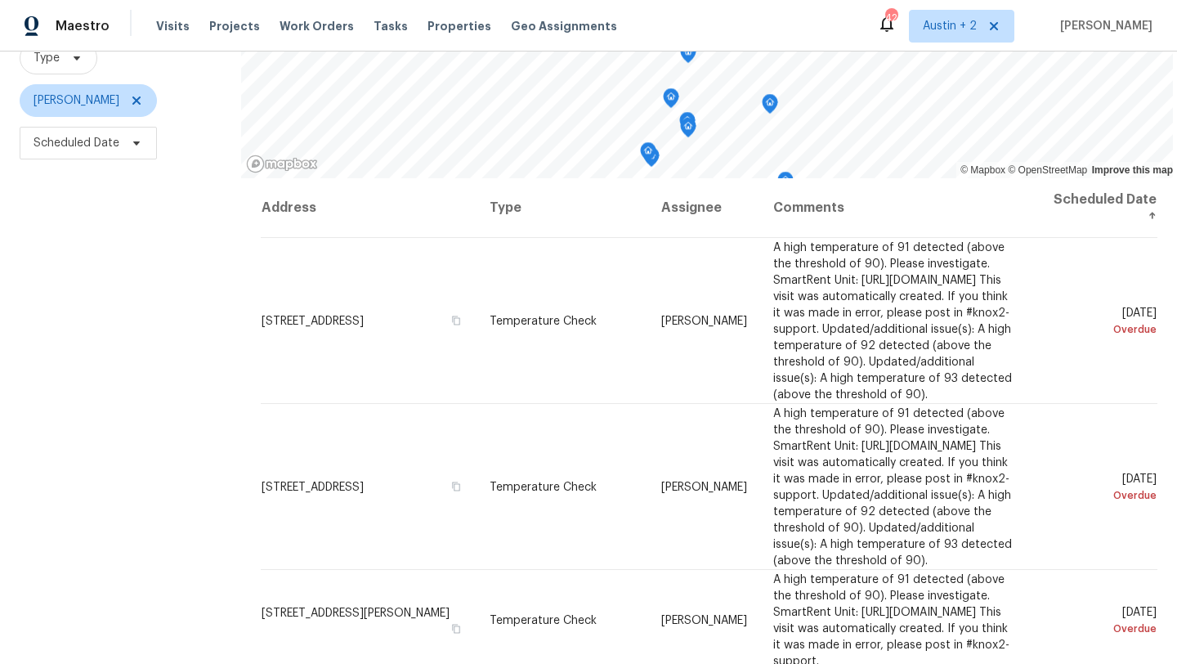
scroll to position [169, 0]
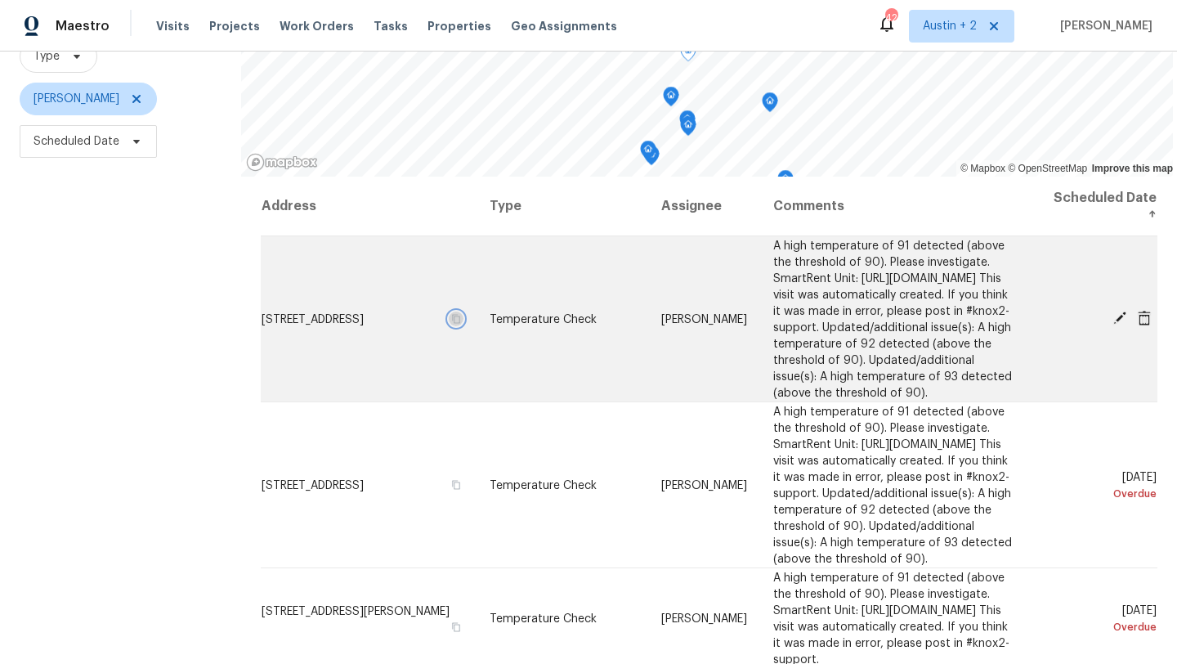
click at [461, 323] on icon "button" at bounding box center [456, 318] width 10 height 10
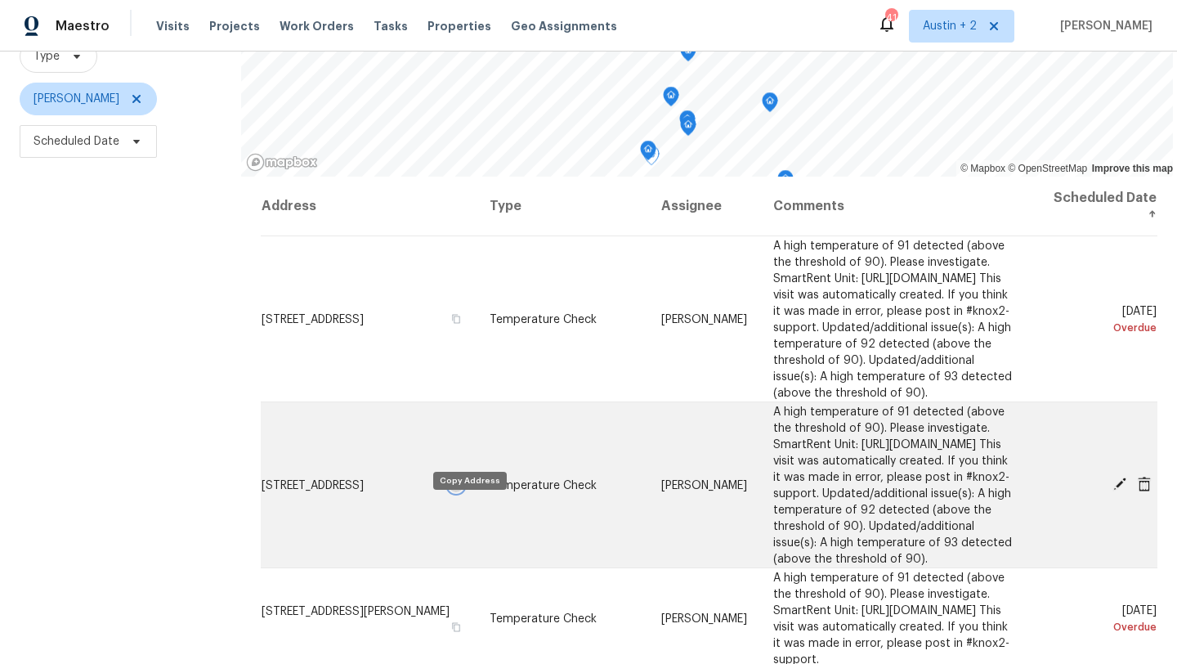
click at [461, 489] on icon "button" at bounding box center [456, 484] width 10 height 10
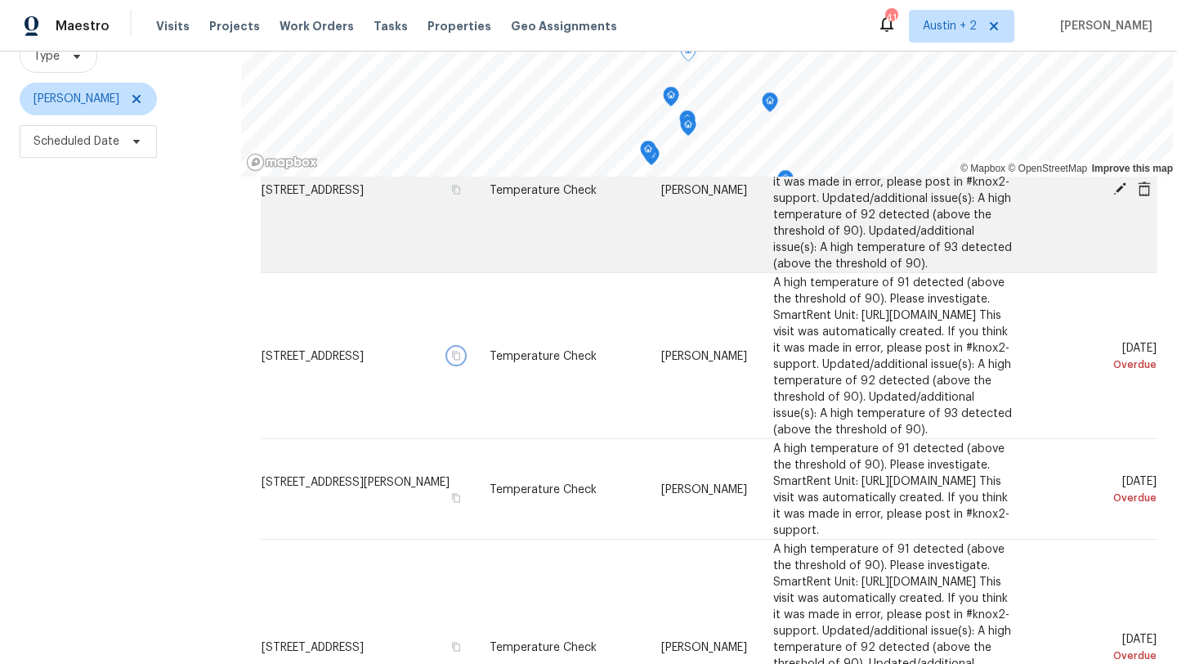
scroll to position [136, 0]
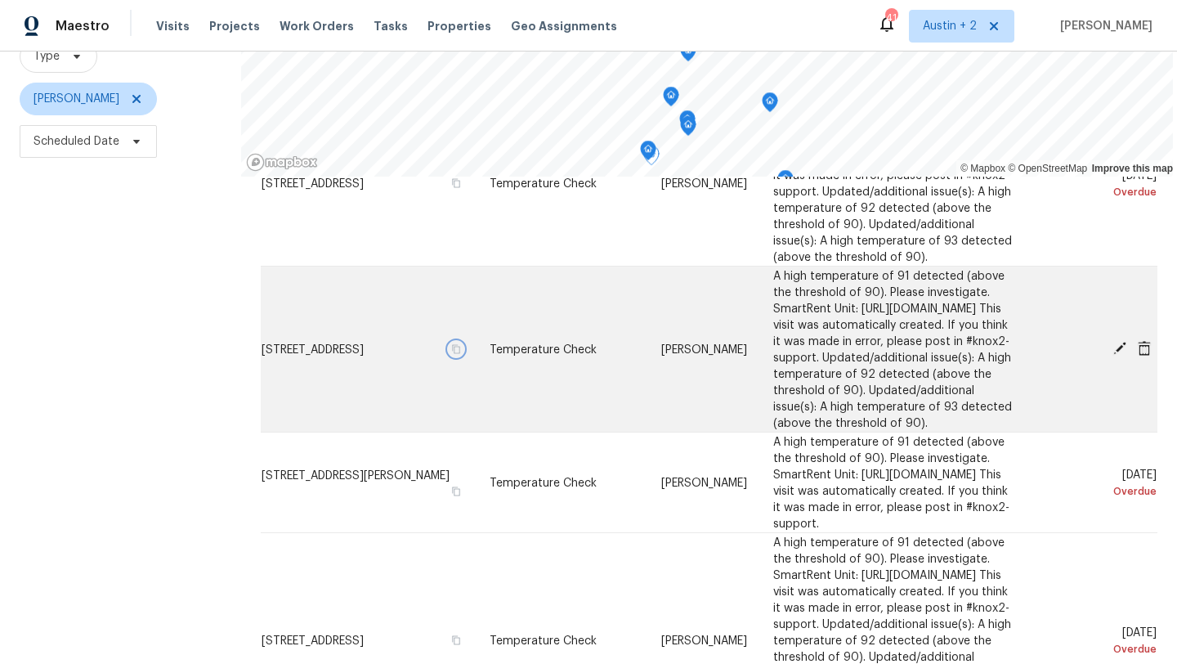
click at [461, 353] on icon "button" at bounding box center [456, 348] width 10 height 10
click at [1145, 355] on icon at bounding box center [1144, 347] width 13 height 15
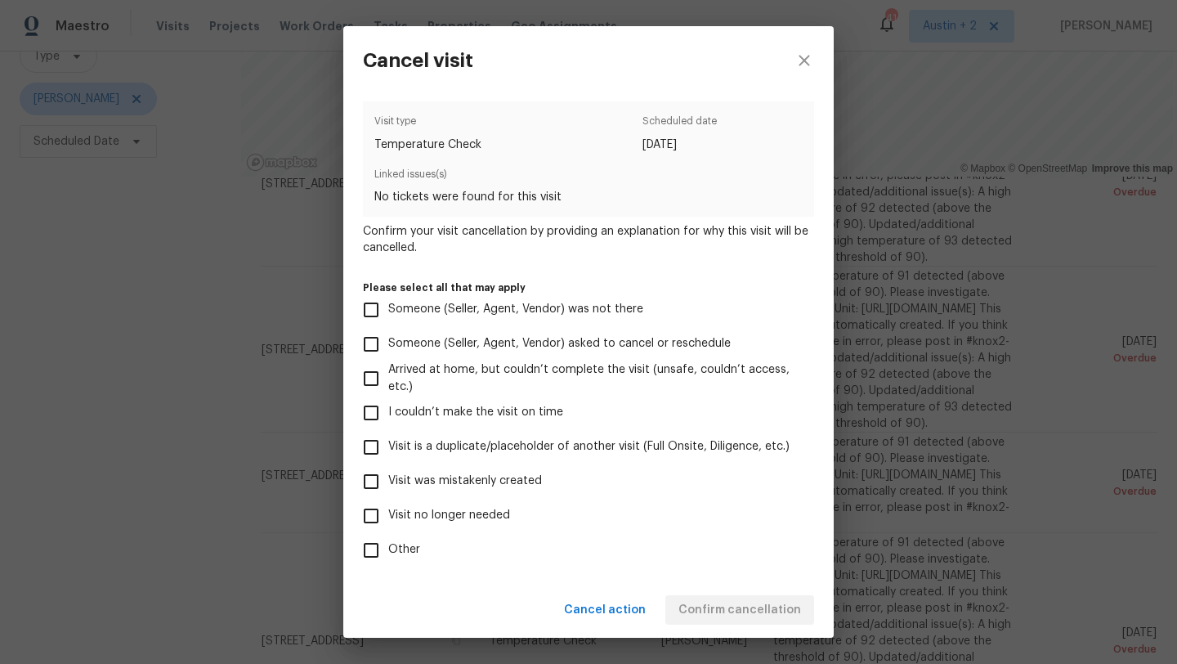
click at [499, 516] on span "Visit no longer needed" at bounding box center [449, 515] width 122 height 17
click at [388, 516] on input "Visit no longer needed" at bounding box center [371, 515] width 34 height 34
checkbox input "true"
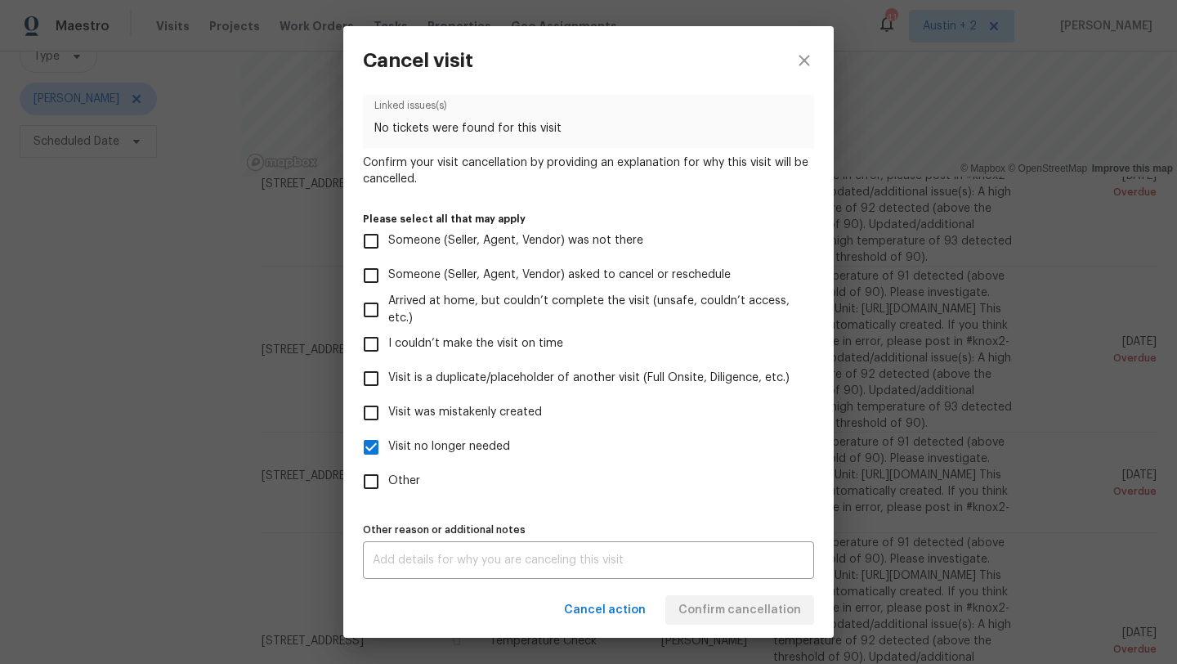
scroll to position [72, 0]
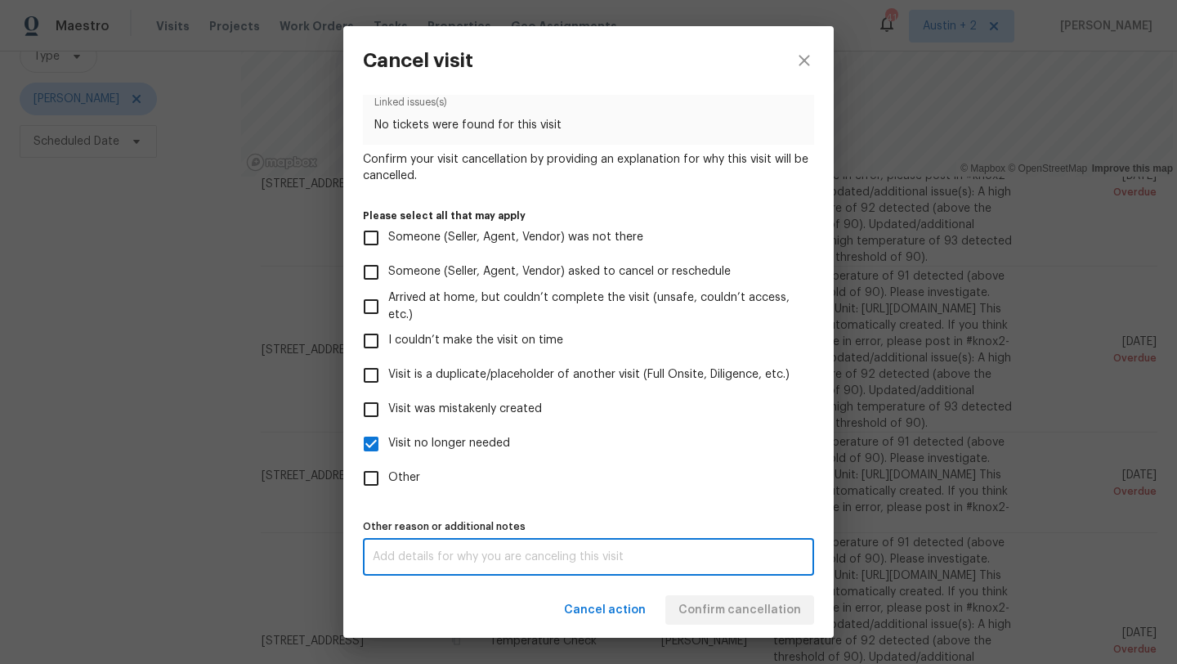
click at [560, 558] on textarea at bounding box center [588, 556] width 431 height 11
type textarea "hvac replaced"
click at [503, 606] on div "Cancel action Confirm cancellation" at bounding box center [588, 610] width 490 height 56
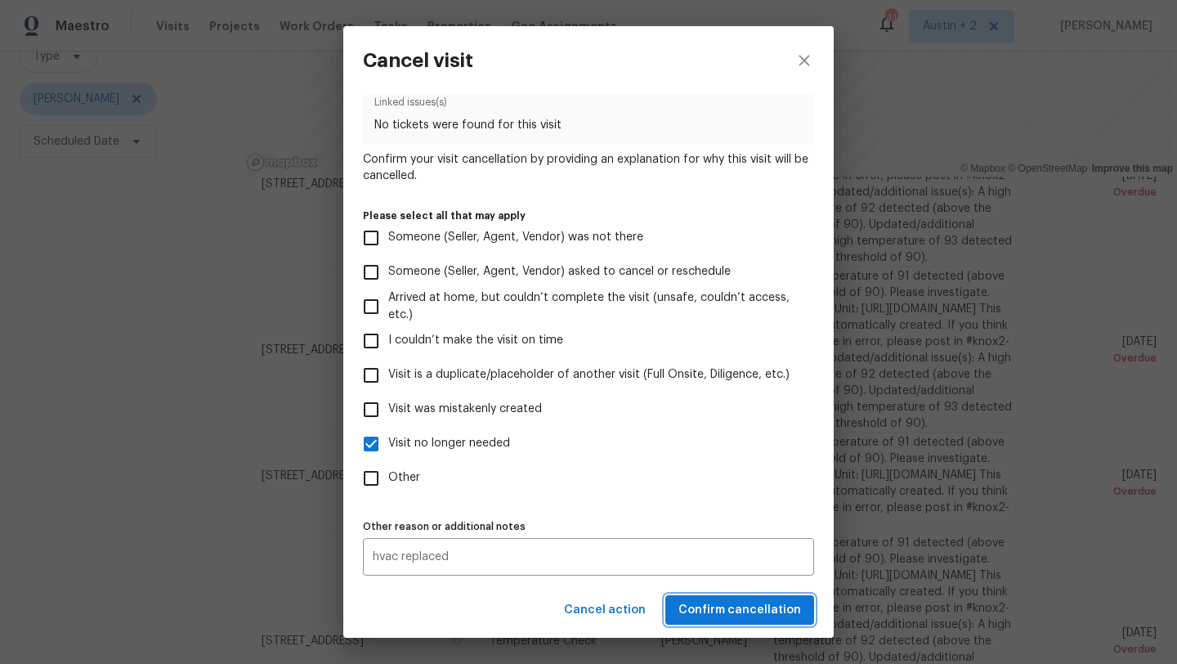
click at [750, 613] on span "Confirm cancellation" at bounding box center [739, 610] width 123 height 20
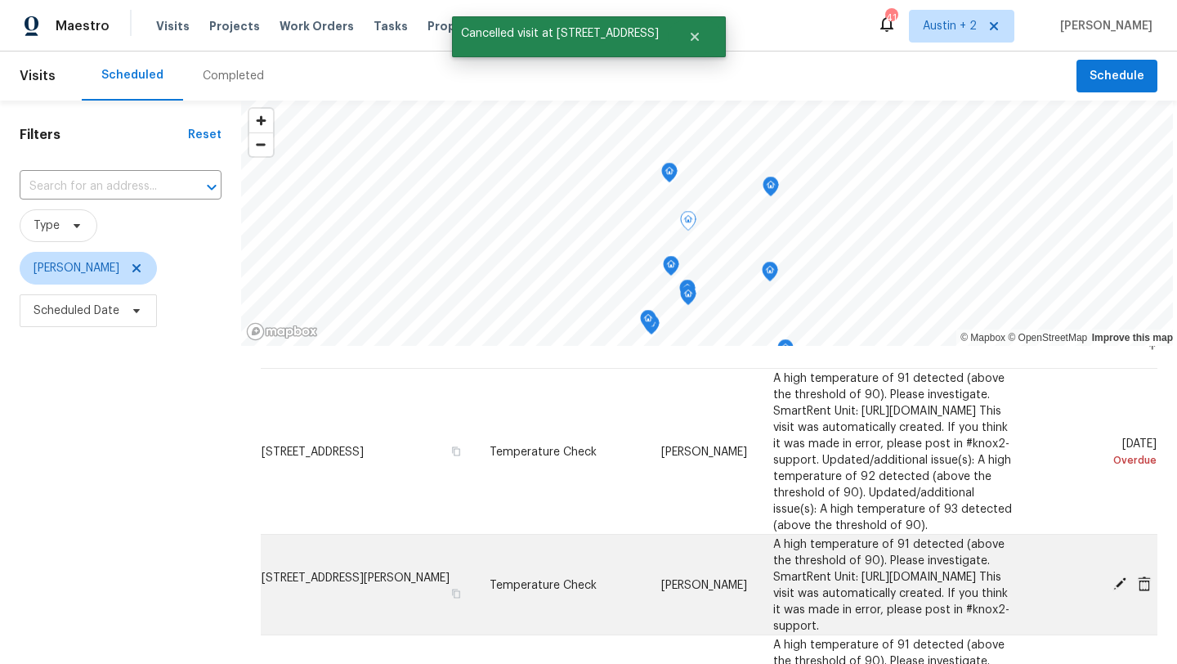
scroll to position [0, 0]
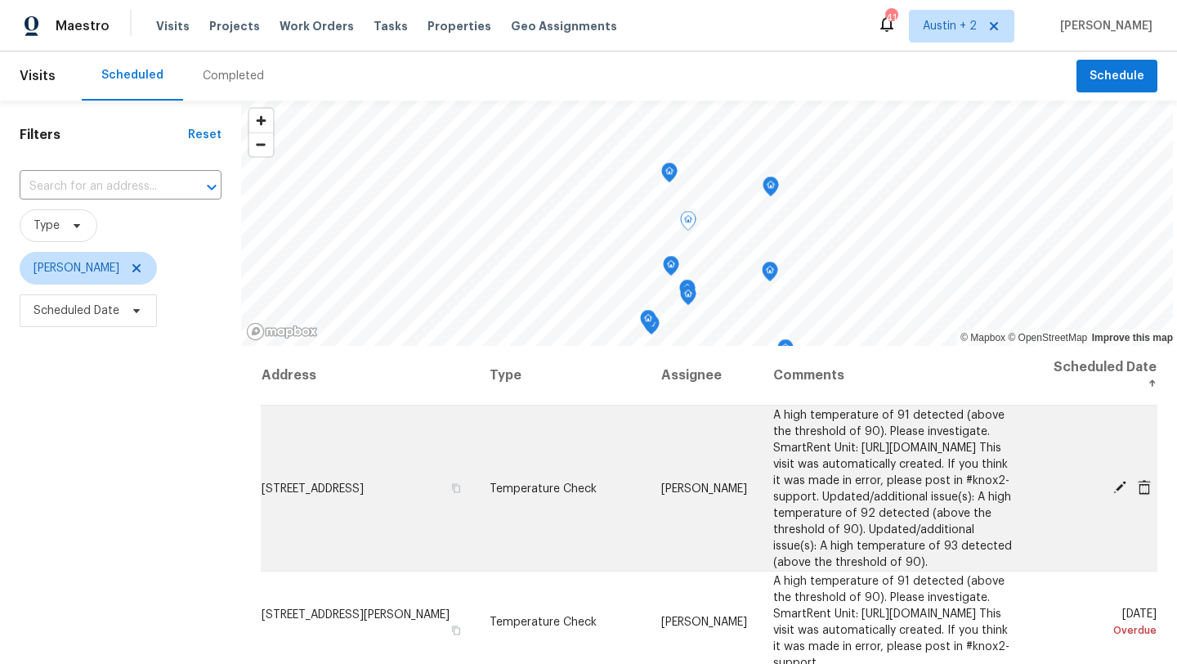
click at [1144, 494] on icon at bounding box center [1144, 486] width 13 height 15
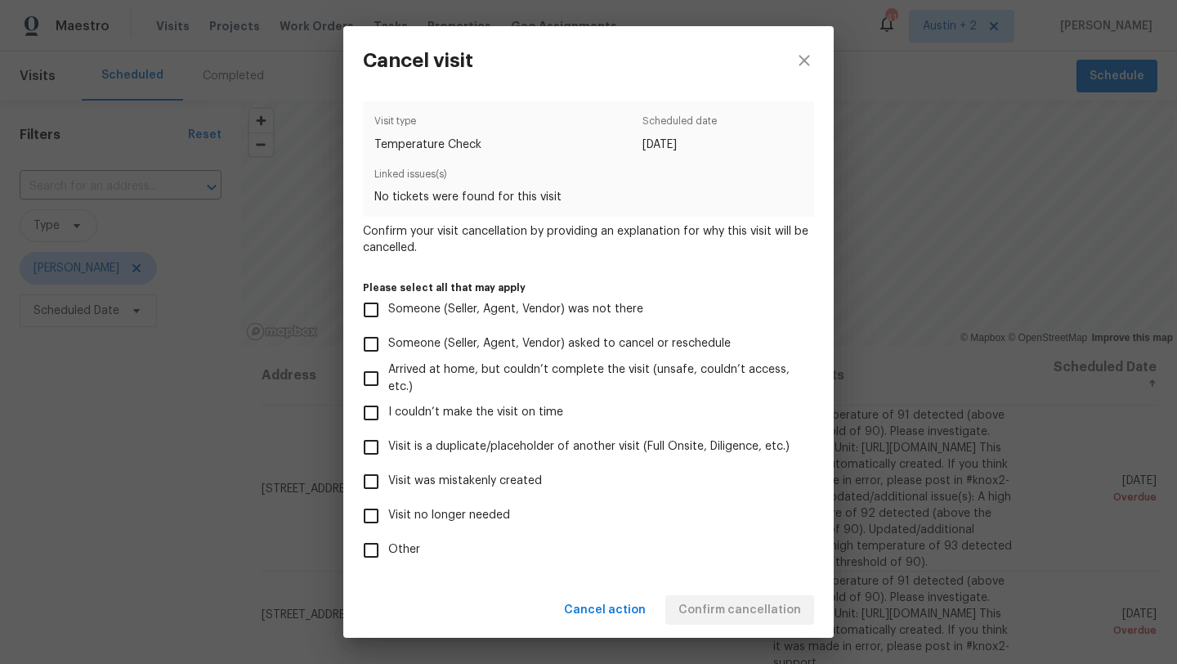
click at [494, 522] on span "Visit no longer needed" at bounding box center [449, 515] width 122 height 17
click at [388, 522] on input "Visit no longer needed" at bounding box center [371, 515] width 34 height 34
checkbox input "true"
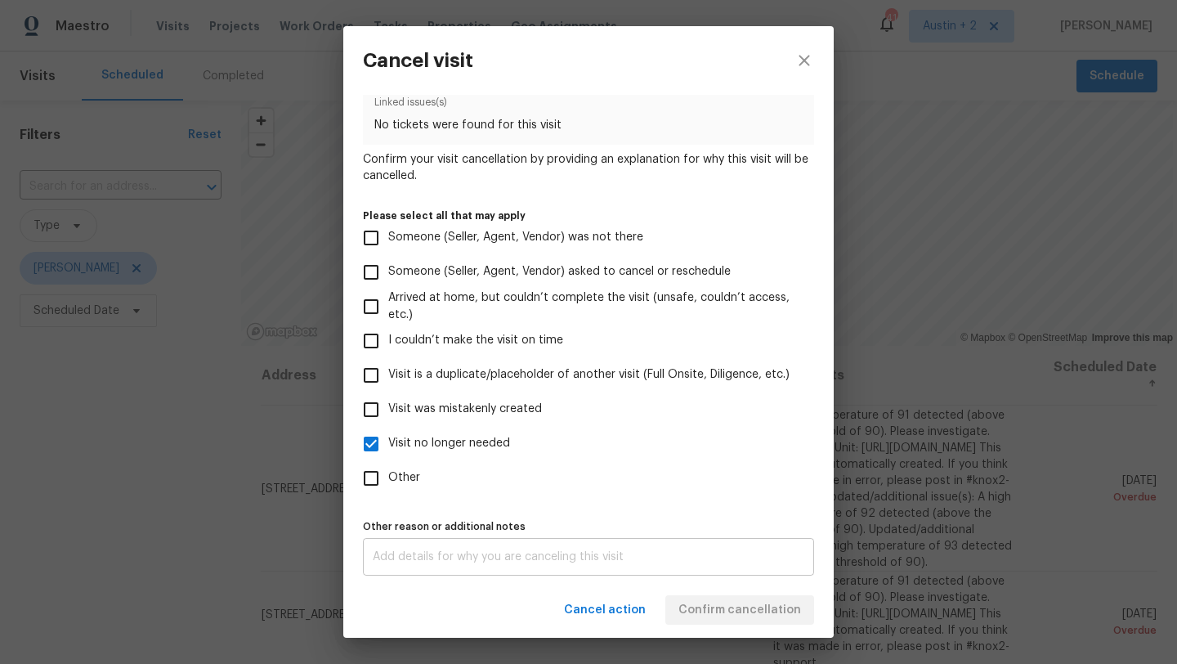
click at [494, 561] on textarea at bounding box center [588, 556] width 431 height 11
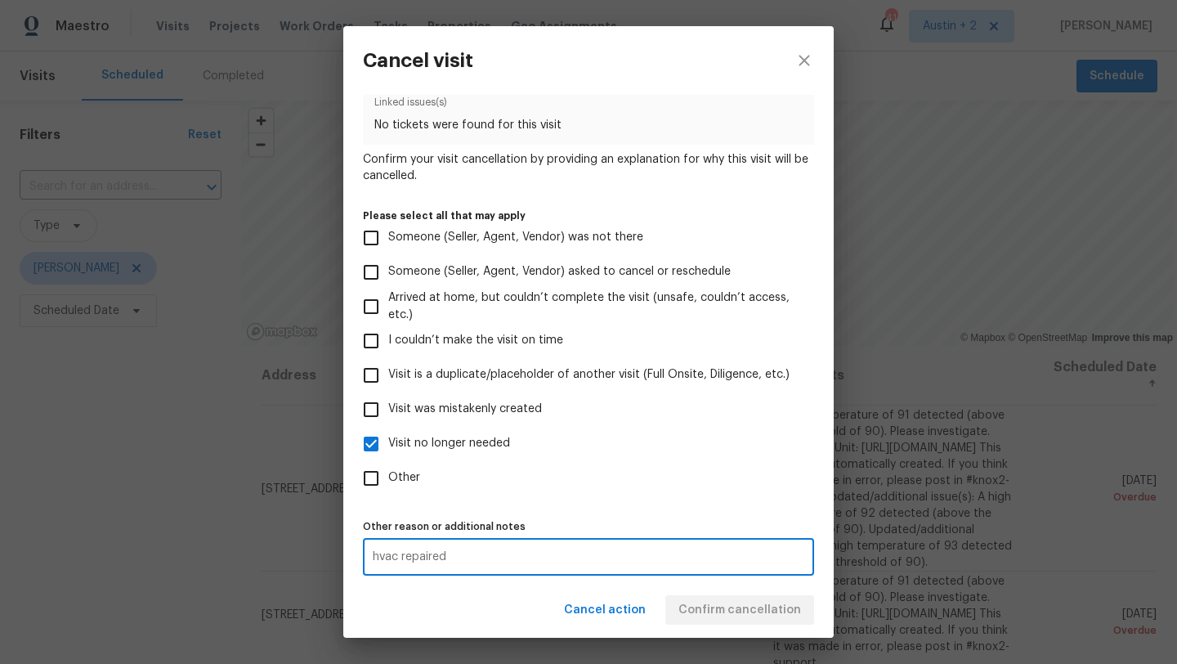
type textarea "hvac repaired"
click at [473, 611] on div "Cancel action Confirm cancellation" at bounding box center [588, 610] width 490 height 56
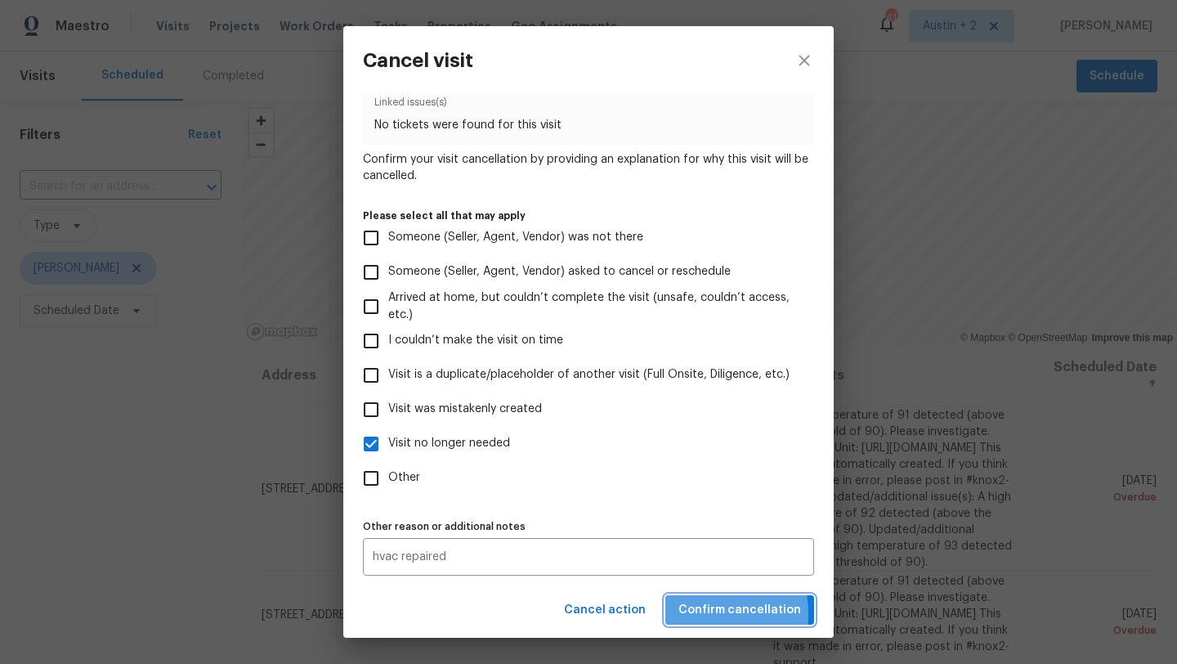
click at [686, 614] on span "Confirm cancellation" at bounding box center [739, 610] width 123 height 20
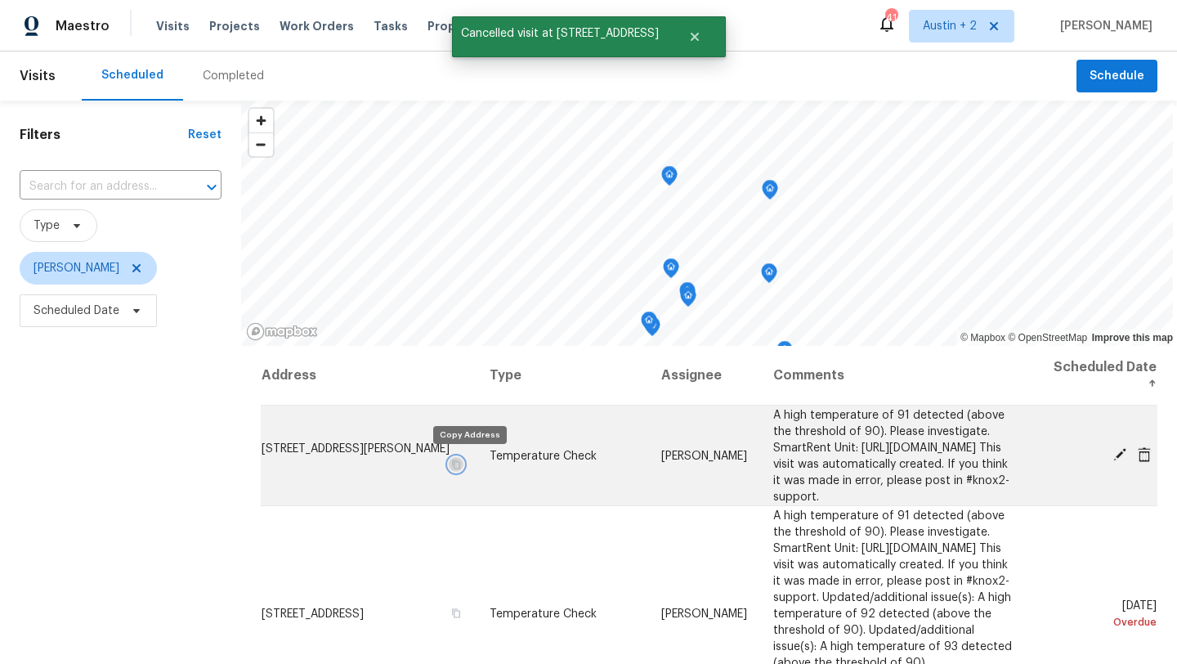
click at [460, 459] on icon "button" at bounding box center [456, 463] width 8 height 9
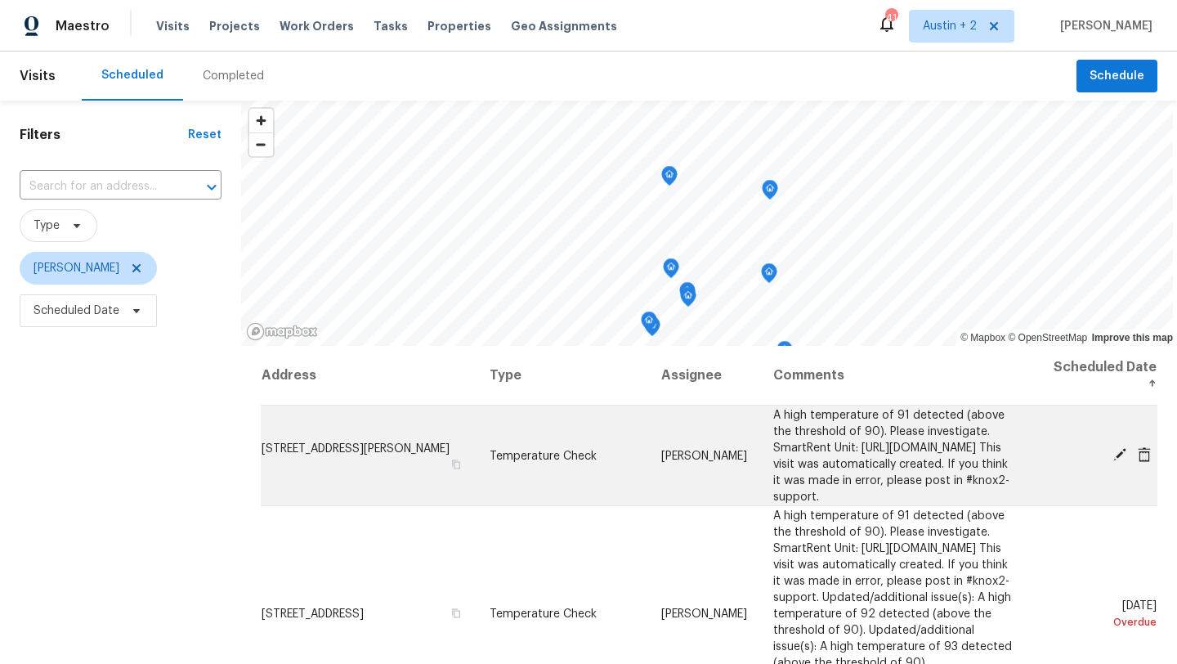
click at [1123, 458] on icon at bounding box center [1119, 454] width 13 height 13
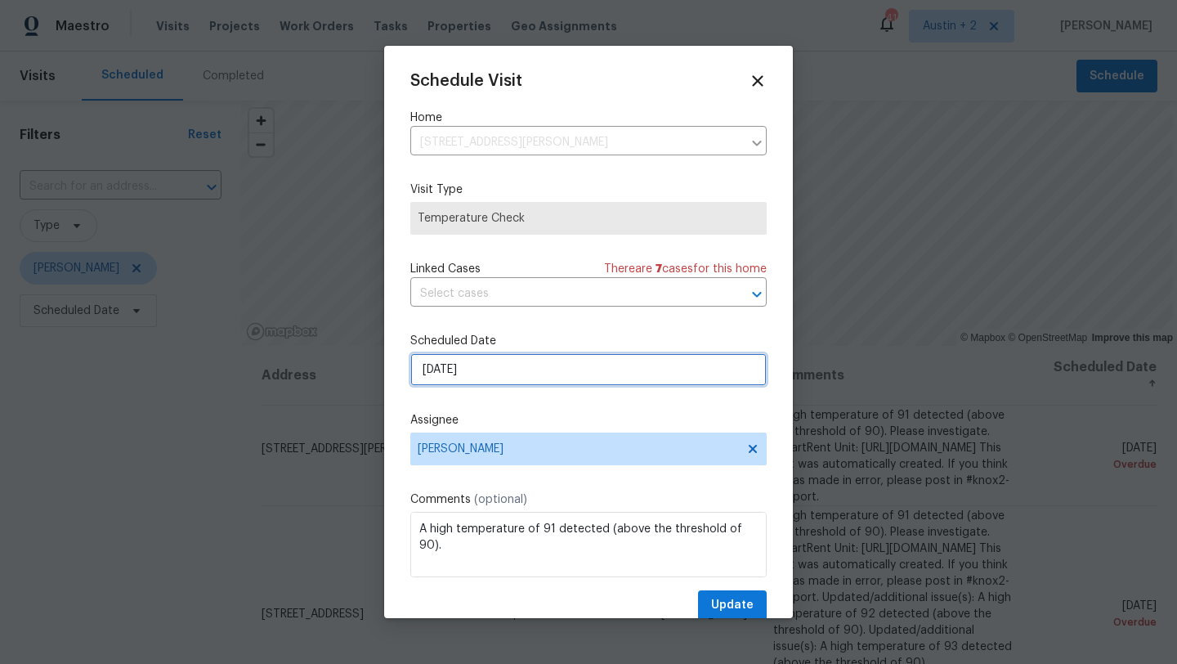
click at [502, 370] on input "8/15/2025" at bounding box center [588, 369] width 356 height 33
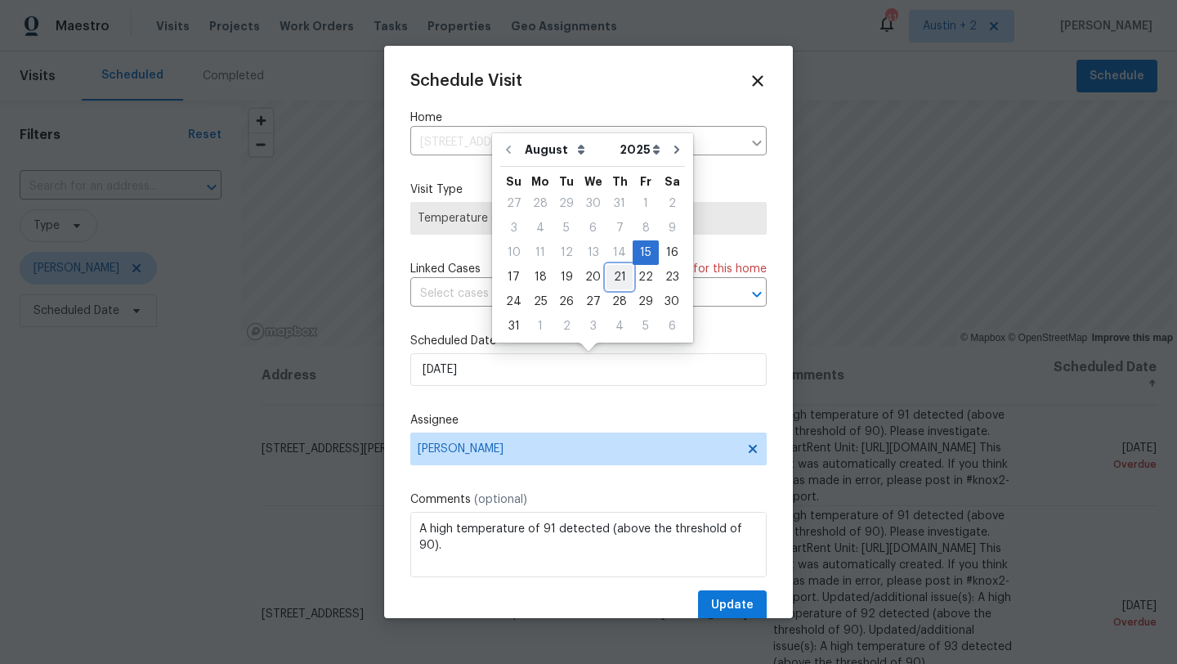
click at [611, 279] on div "21" at bounding box center [619, 277] width 26 height 23
type input "8/21/2025"
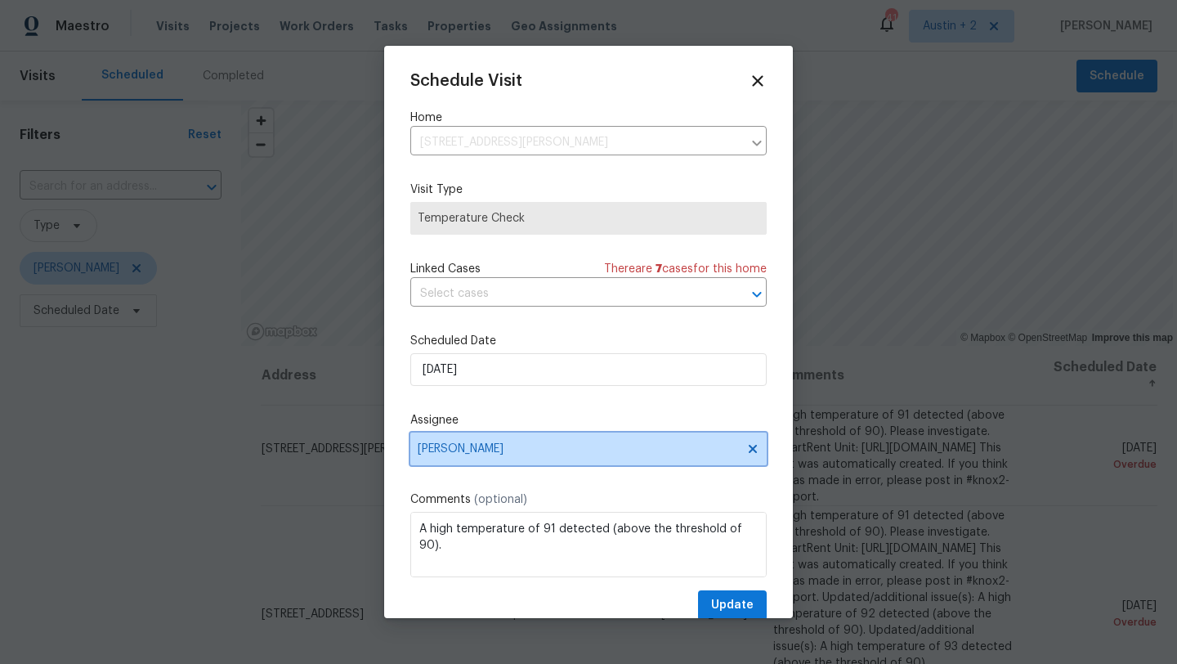
click at [535, 451] on span "[PERSON_NAME]" at bounding box center [578, 448] width 320 height 13
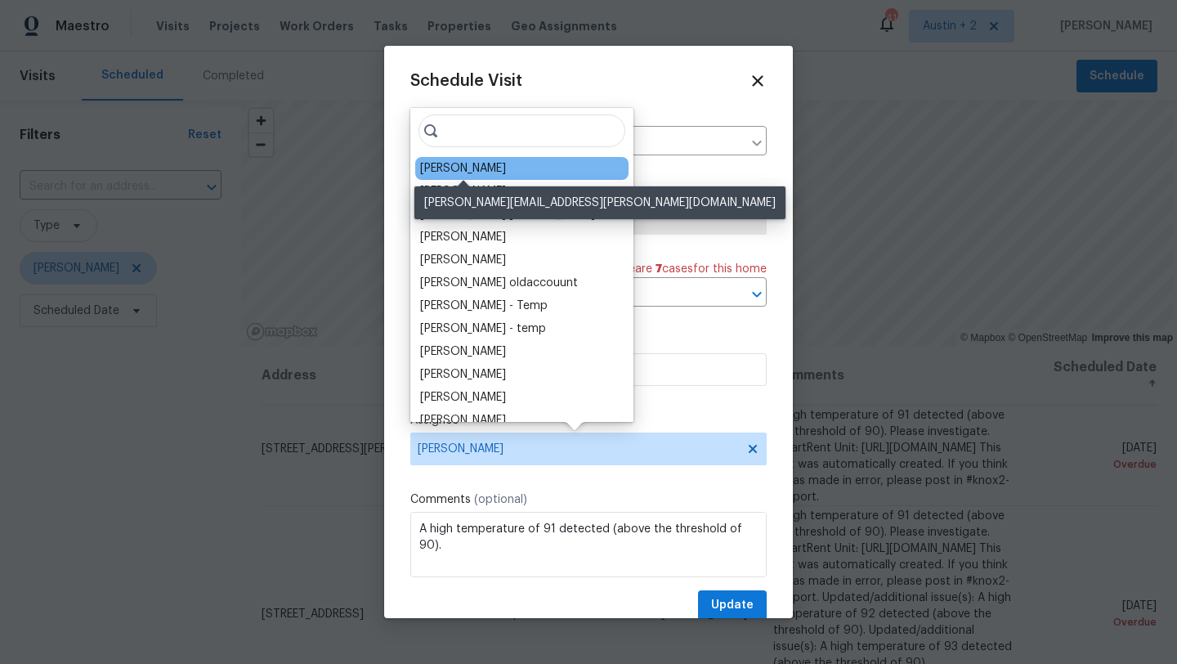
click at [467, 169] on div "Nelson Figueroa" at bounding box center [463, 168] width 86 height 16
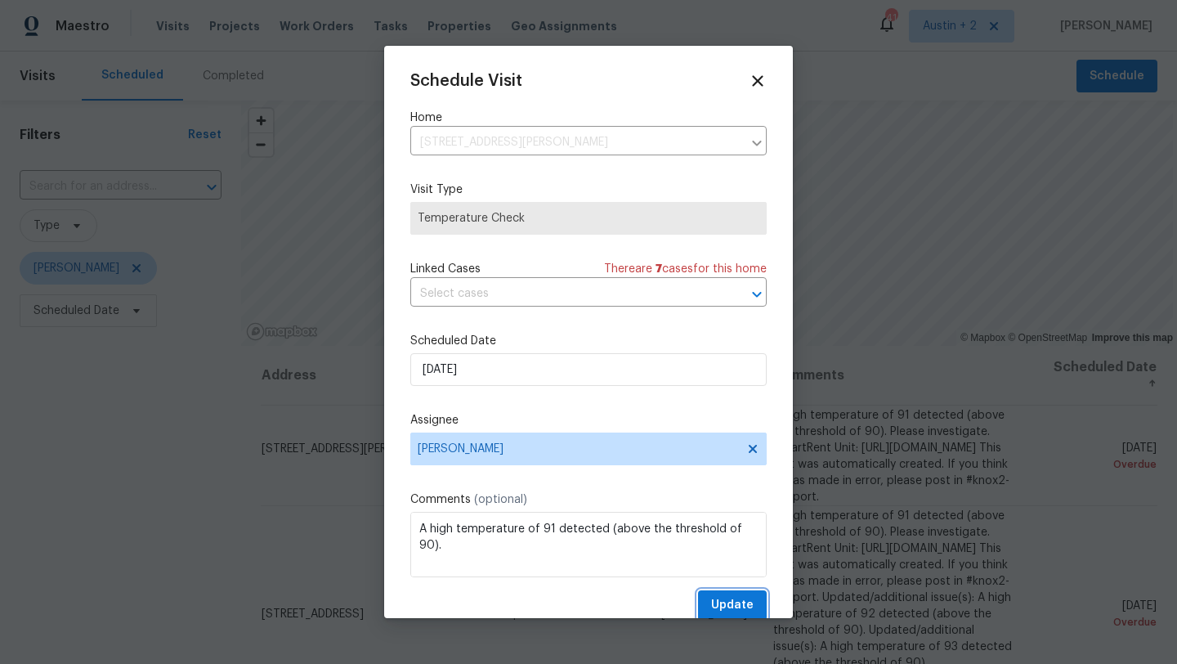
click at [737, 610] on span "Update" at bounding box center [732, 605] width 42 height 20
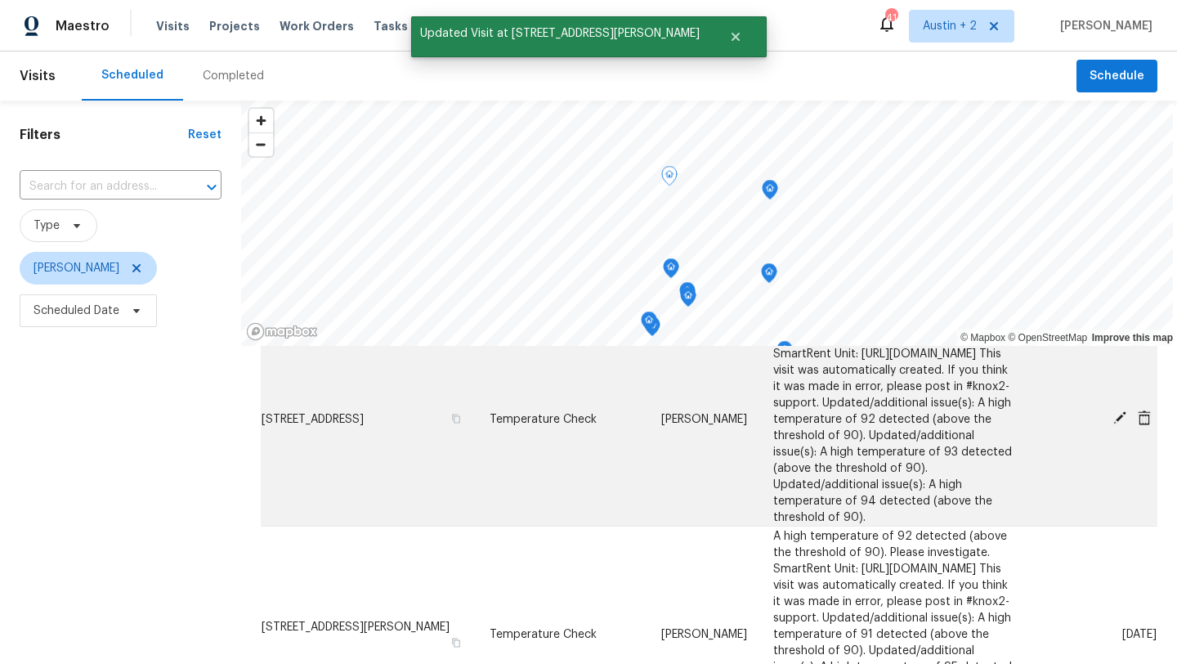
scroll to position [110, 0]
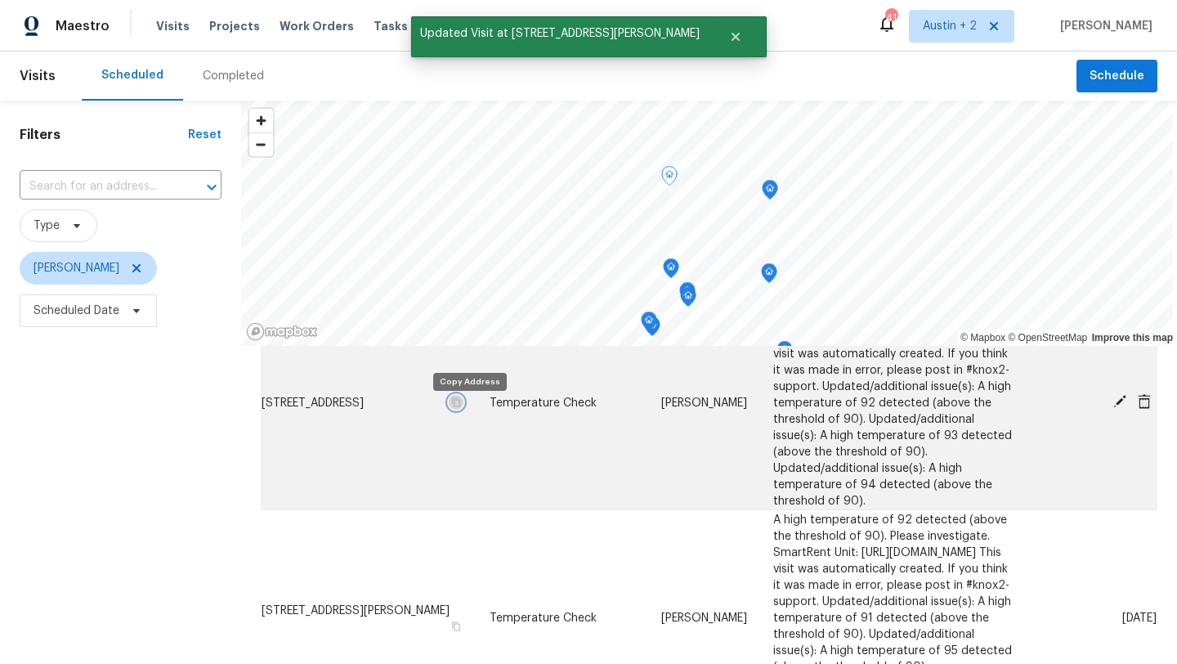
click at [461, 406] on icon "button" at bounding box center [456, 401] width 10 height 10
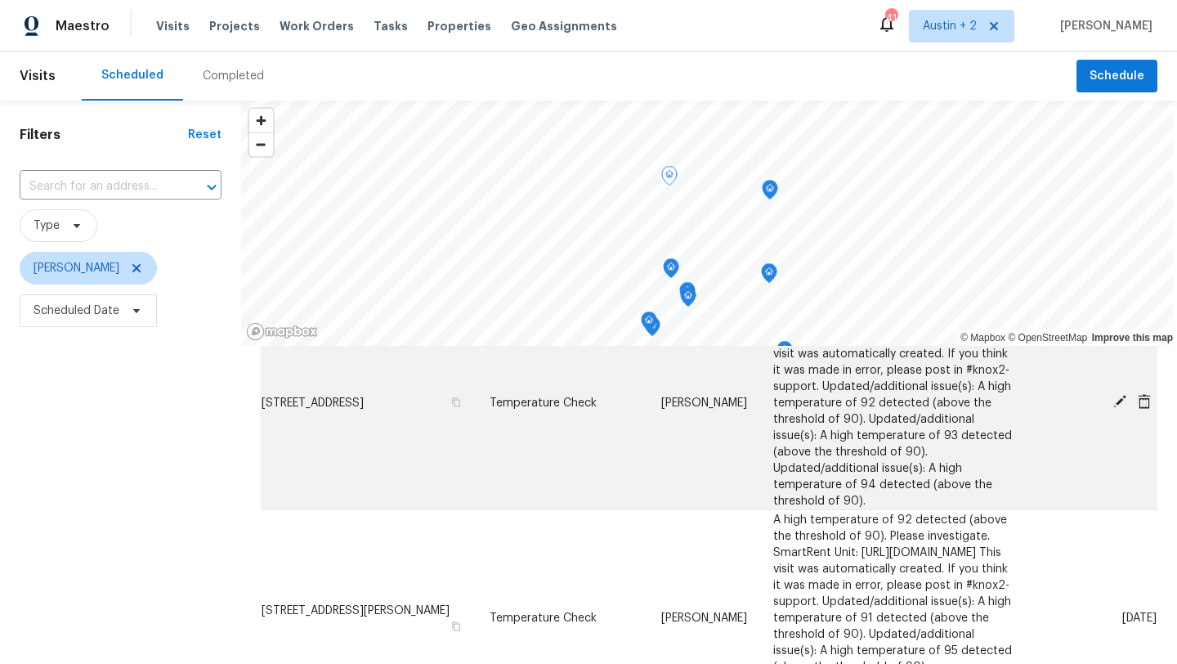
click at [1118, 400] on icon at bounding box center [1119, 401] width 13 height 13
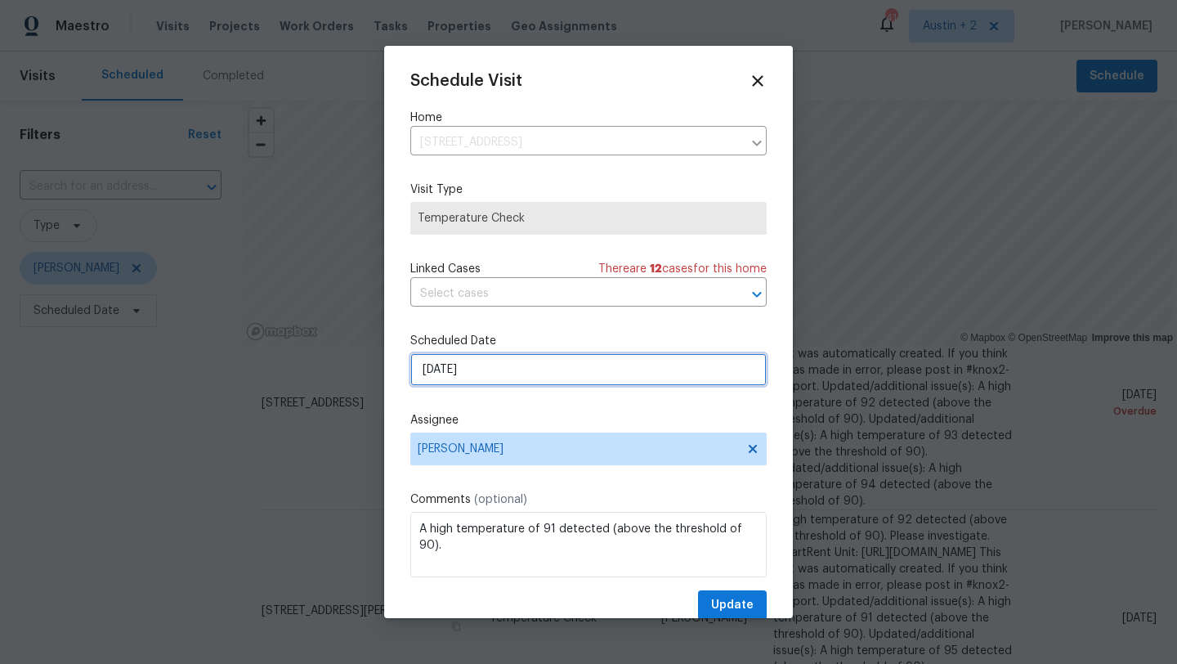
click at [516, 369] on input "8/15/2025" at bounding box center [588, 369] width 356 height 33
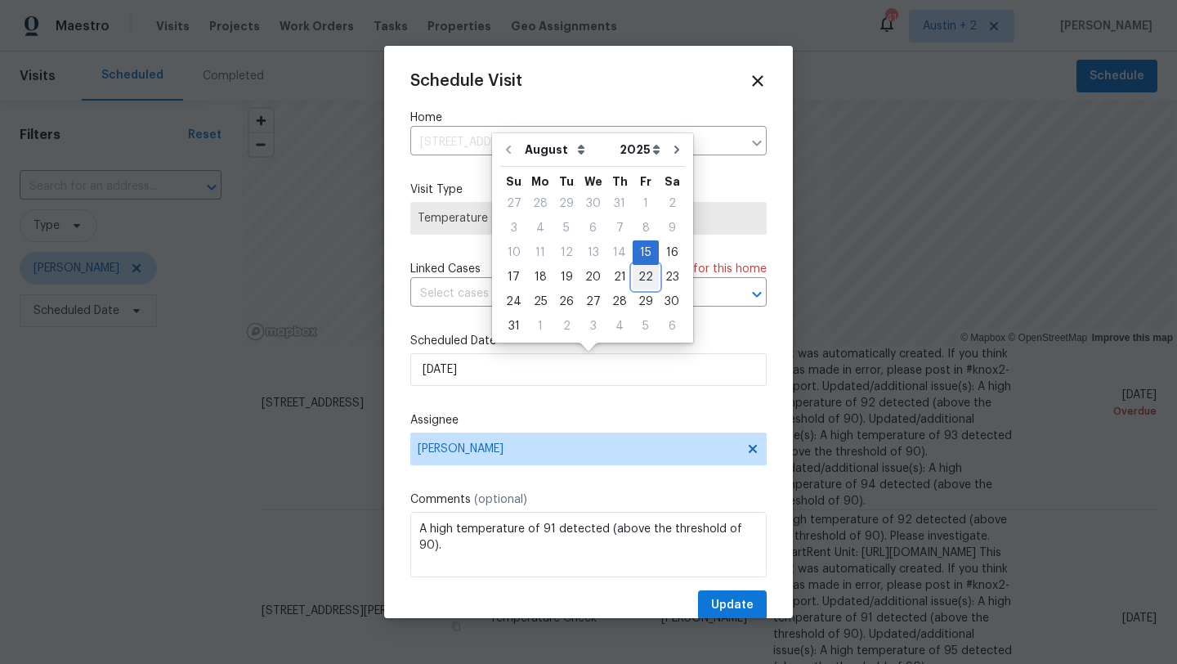
click at [637, 276] on div "22" at bounding box center [646, 277] width 26 height 23
type input "[DATE]"
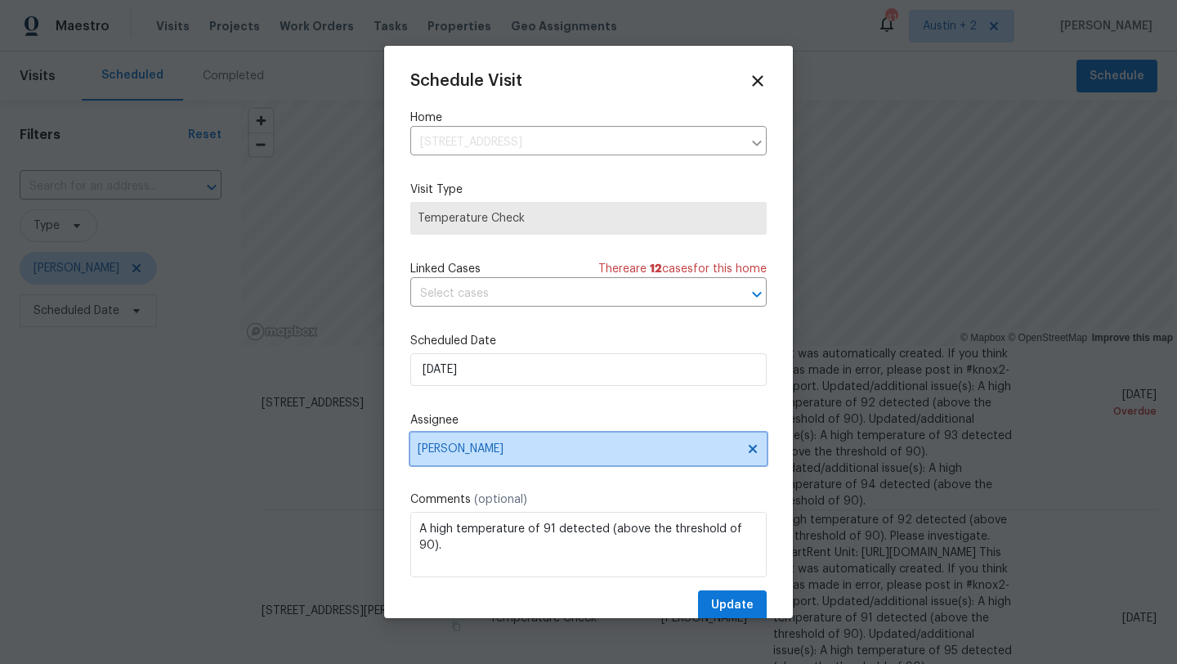
click at [519, 449] on span "[PERSON_NAME]" at bounding box center [578, 448] width 320 height 13
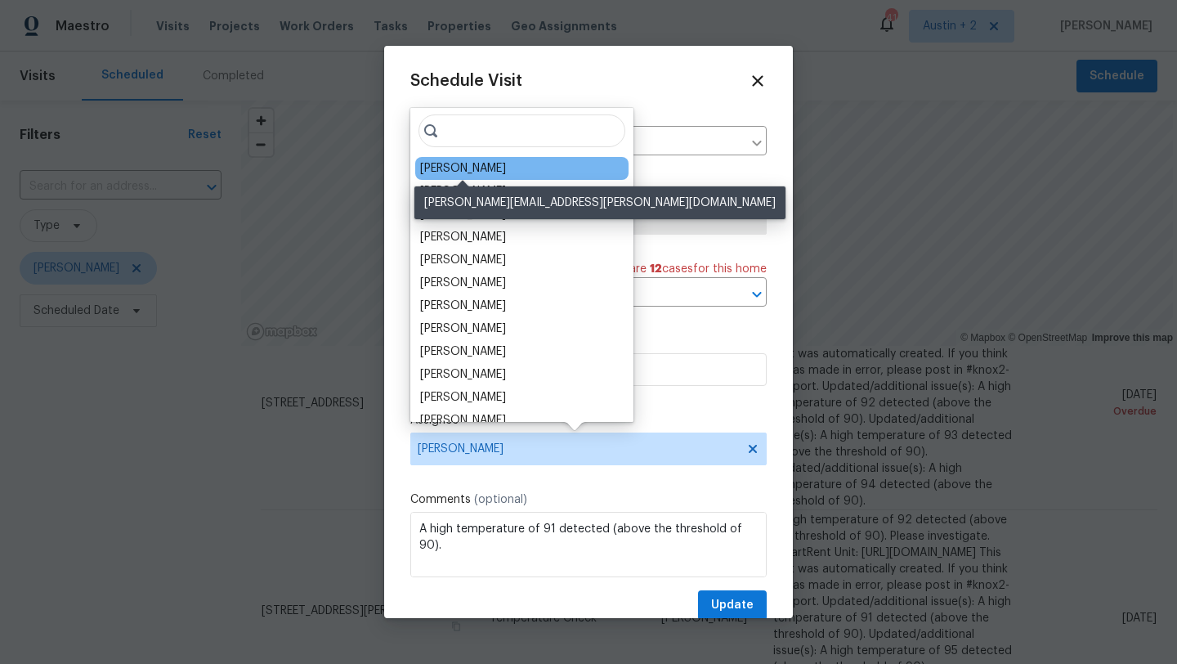
click at [476, 166] on div "[PERSON_NAME]" at bounding box center [463, 168] width 86 height 16
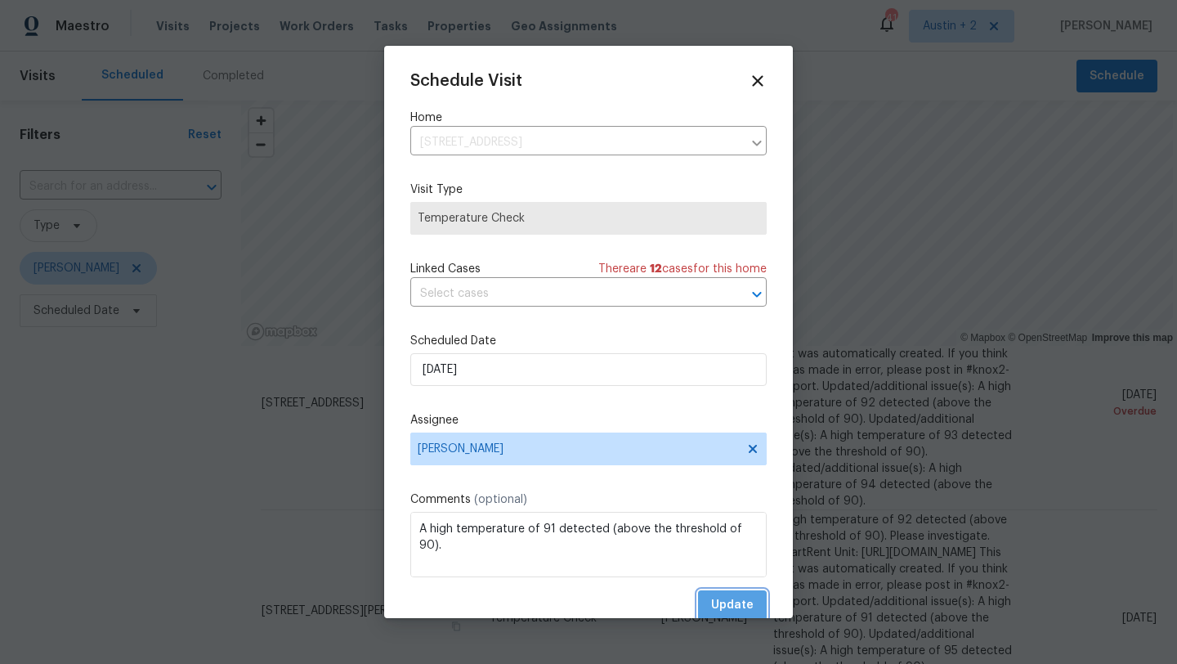
click at [726, 608] on span "Update" at bounding box center [732, 605] width 42 height 20
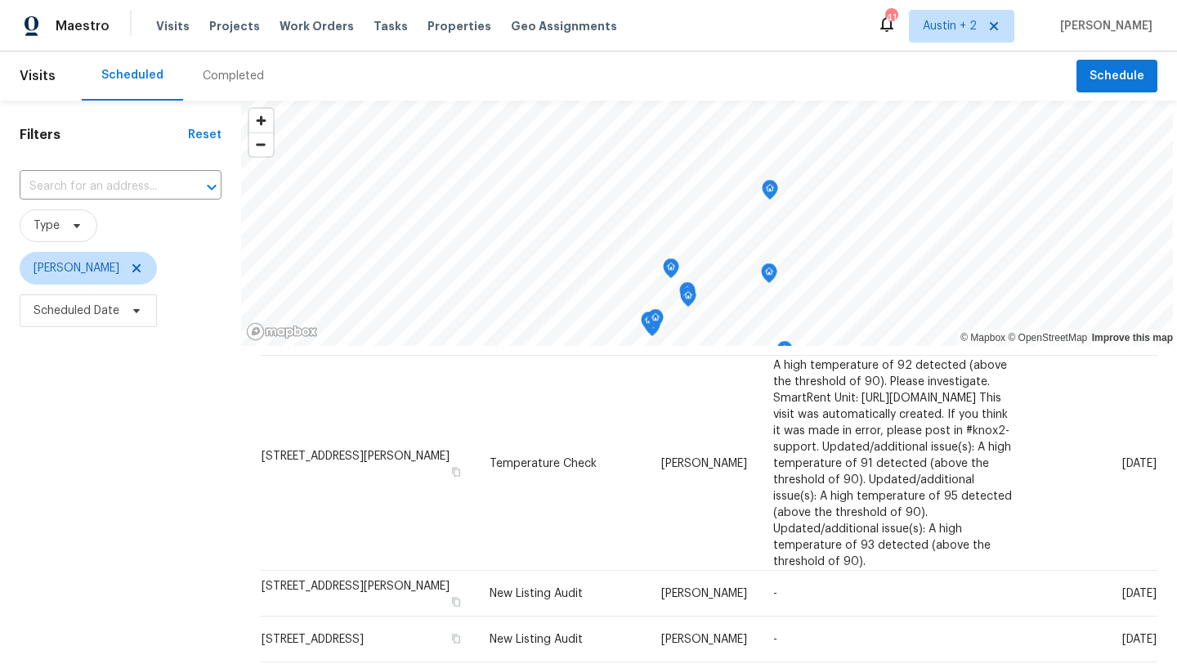
scroll to position [47, 0]
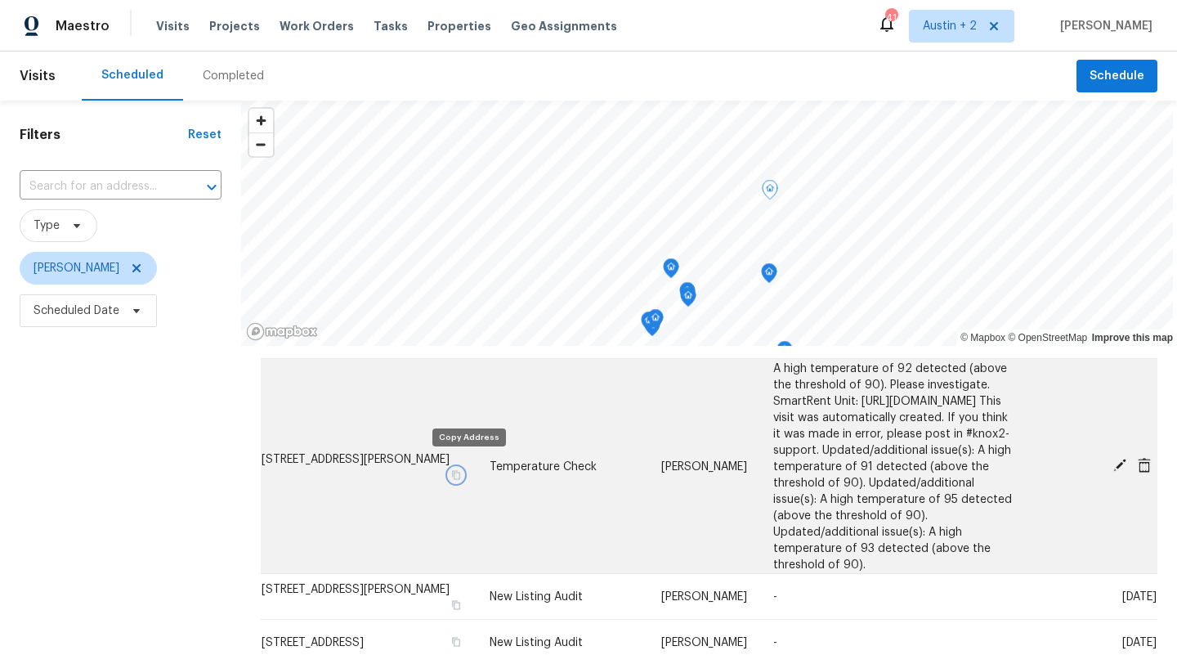
click at [461, 469] on icon "button" at bounding box center [456, 474] width 10 height 10
click at [1120, 469] on icon at bounding box center [1119, 465] width 15 height 15
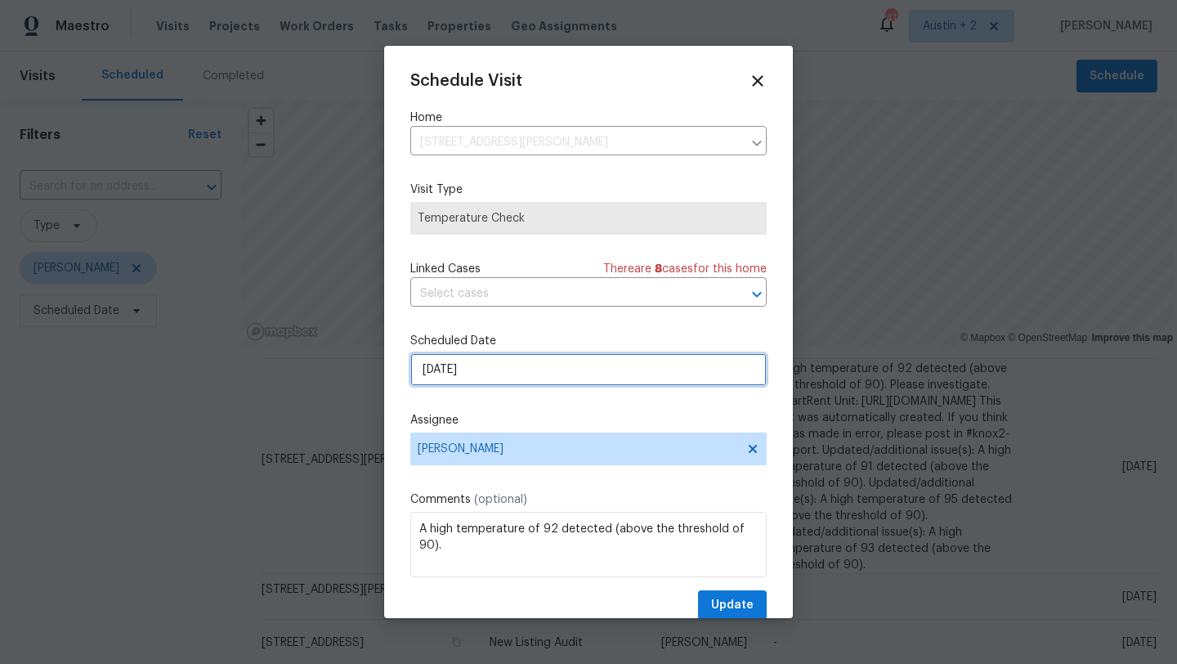
click at [511, 385] on input "[DATE]" at bounding box center [588, 369] width 356 height 33
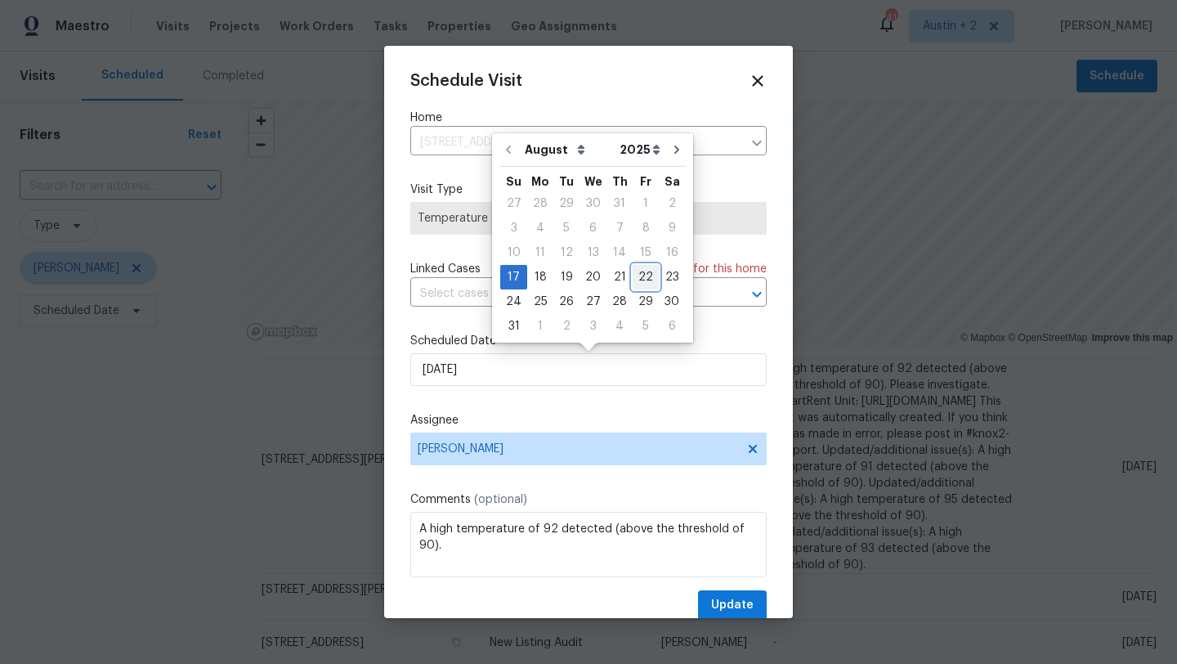
click at [636, 279] on div "22" at bounding box center [646, 277] width 26 height 23
type input "[DATE]"
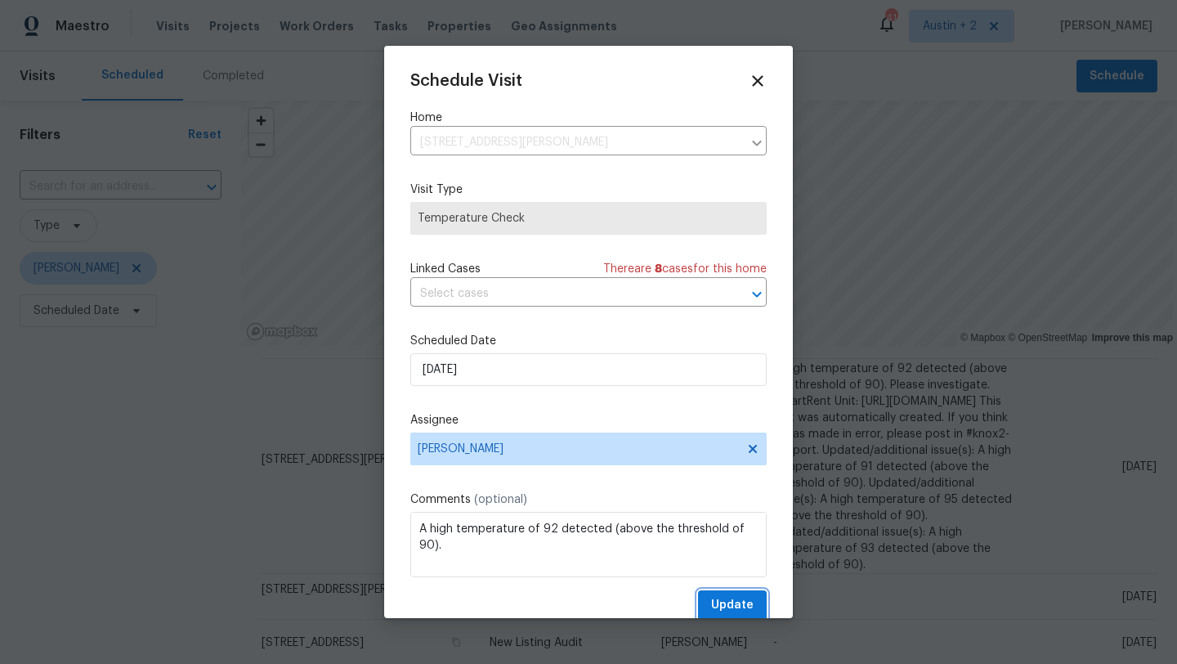
click at [731, 605] on span "Update" at bounding box center [732, 605] width 42 height 20
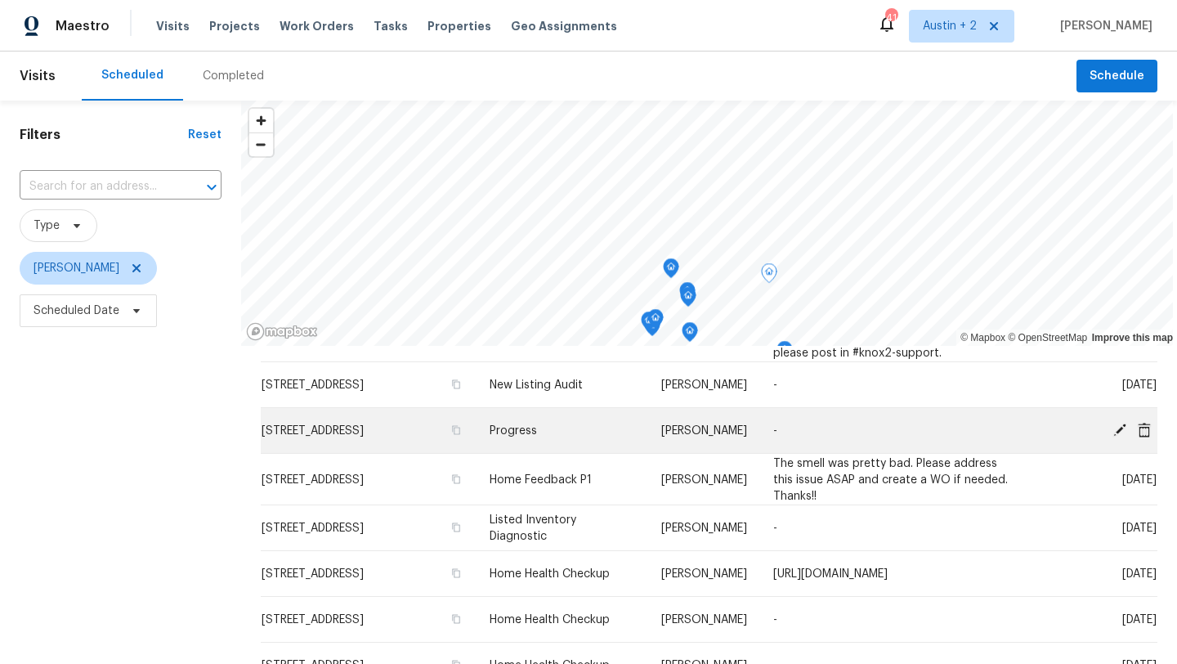
scroll to position [597, 0]
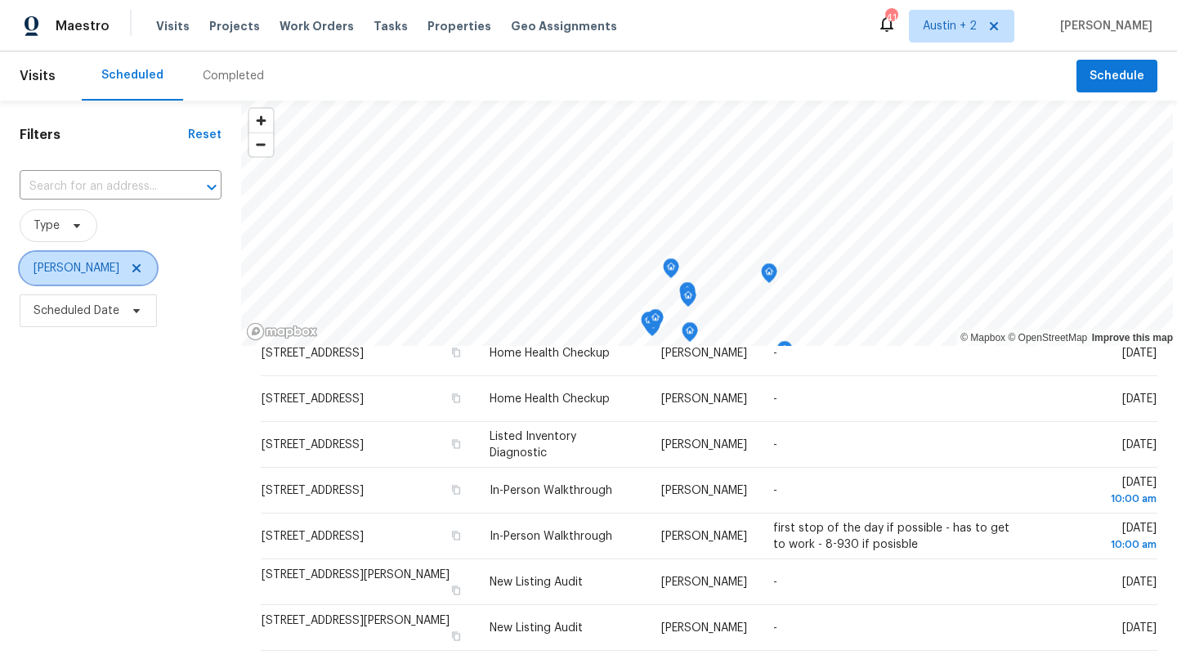
click at [130, 267] on icon at bounding box center [136, 268] width 13 height 13
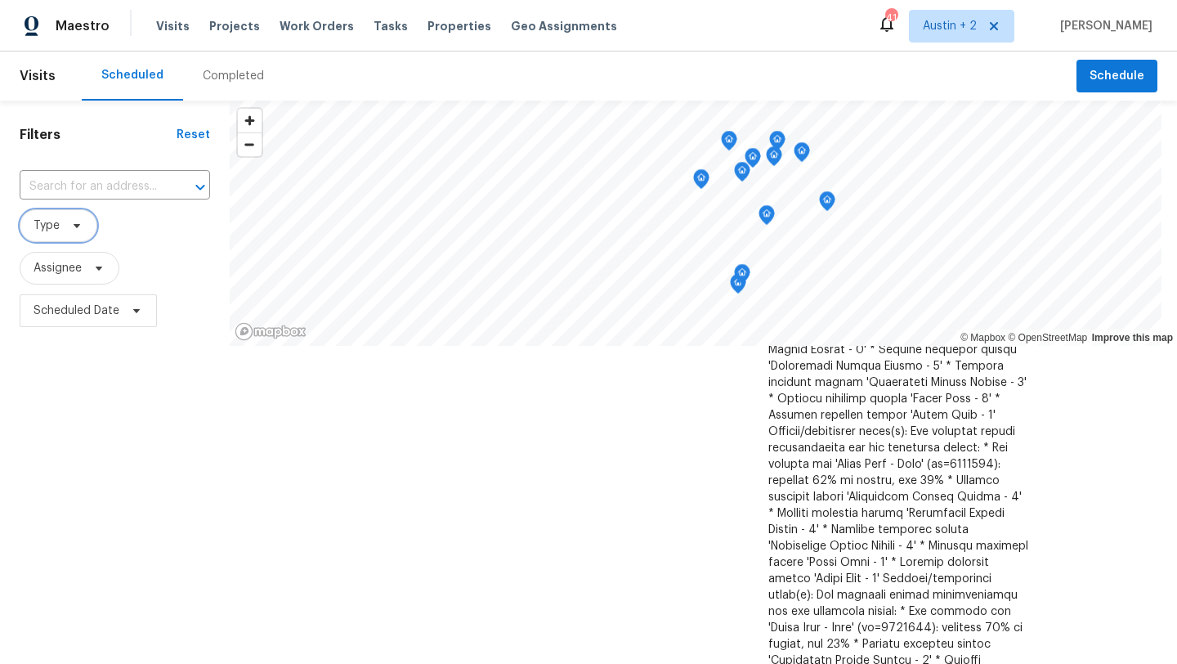
click at [60, 229] on span "Type" at bounding box center [59, 225] width 78 height 33
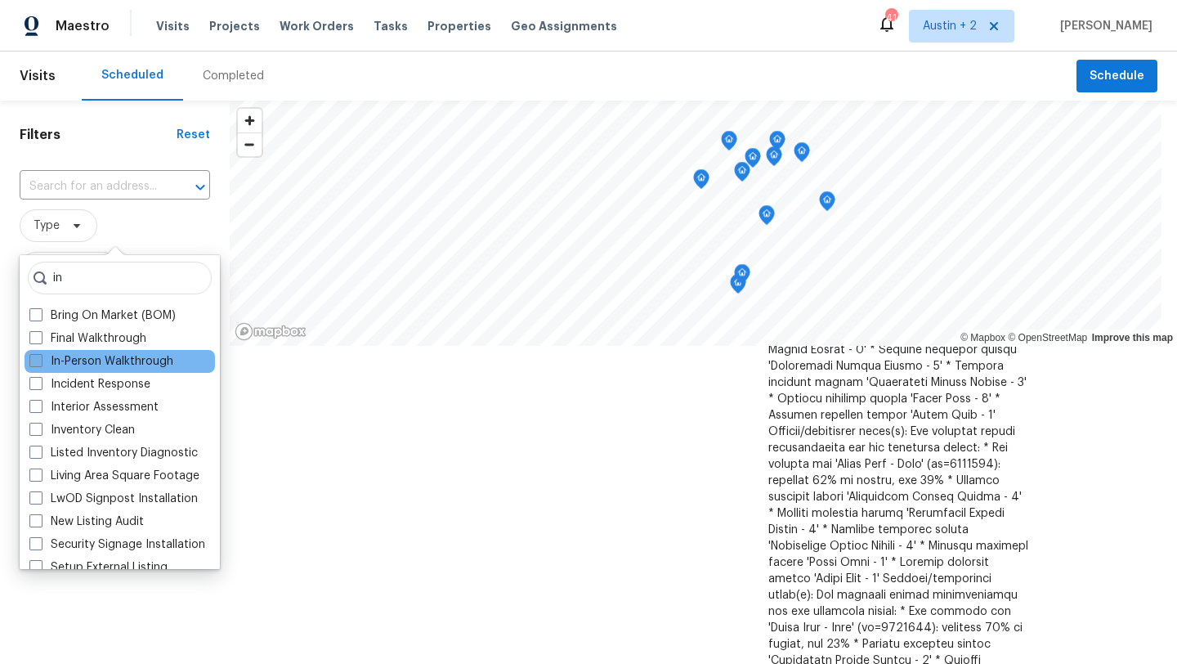
type input "in"
click at [102, 361] on label "In-Person Walkthrough" at bounding box center [101, 361] width 144 height 16
click at [40, 361] on input "In-Person Walkthrough" at bounding box center [34, 358] width 11 height 11
checkbox input "true"
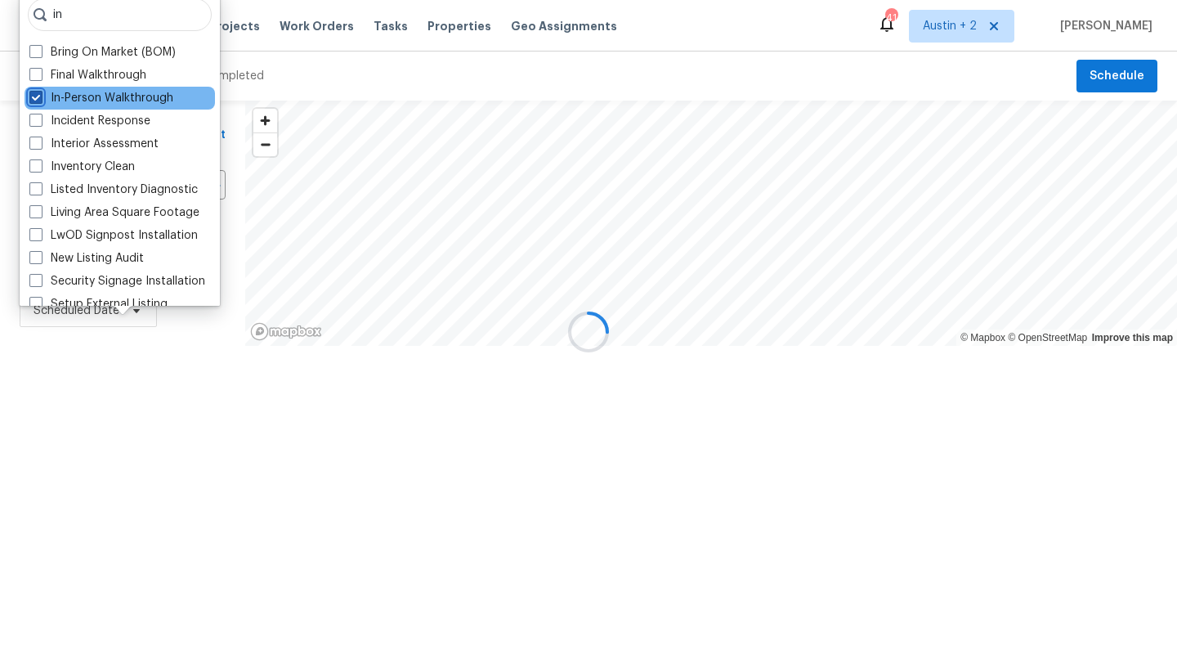
scroll to position [498, 0]
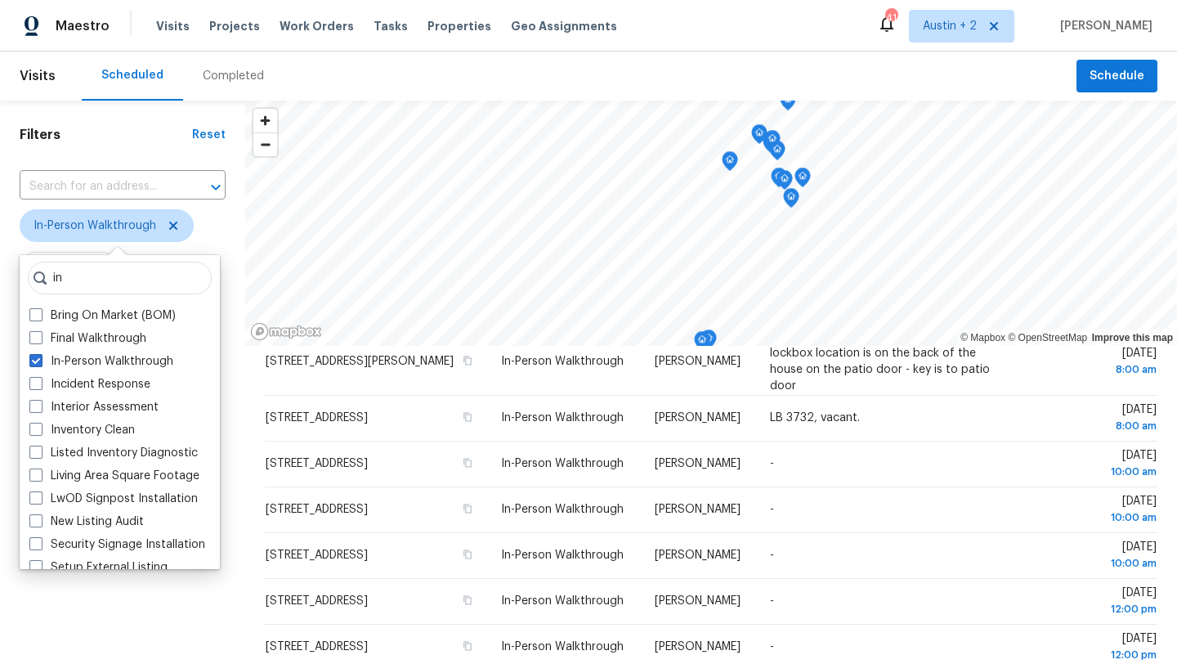
click at [350, 87] on div "Scheduled Completed" at bounding box center [579, 75] width 995 height 49
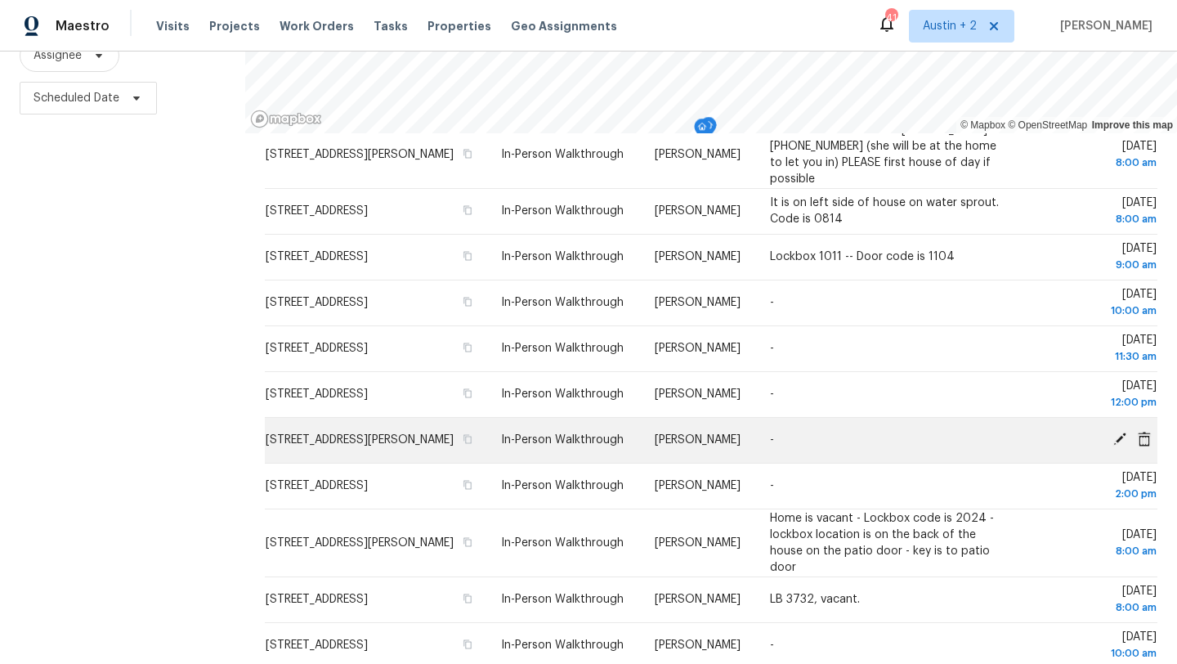
scroll to position [105, 0]
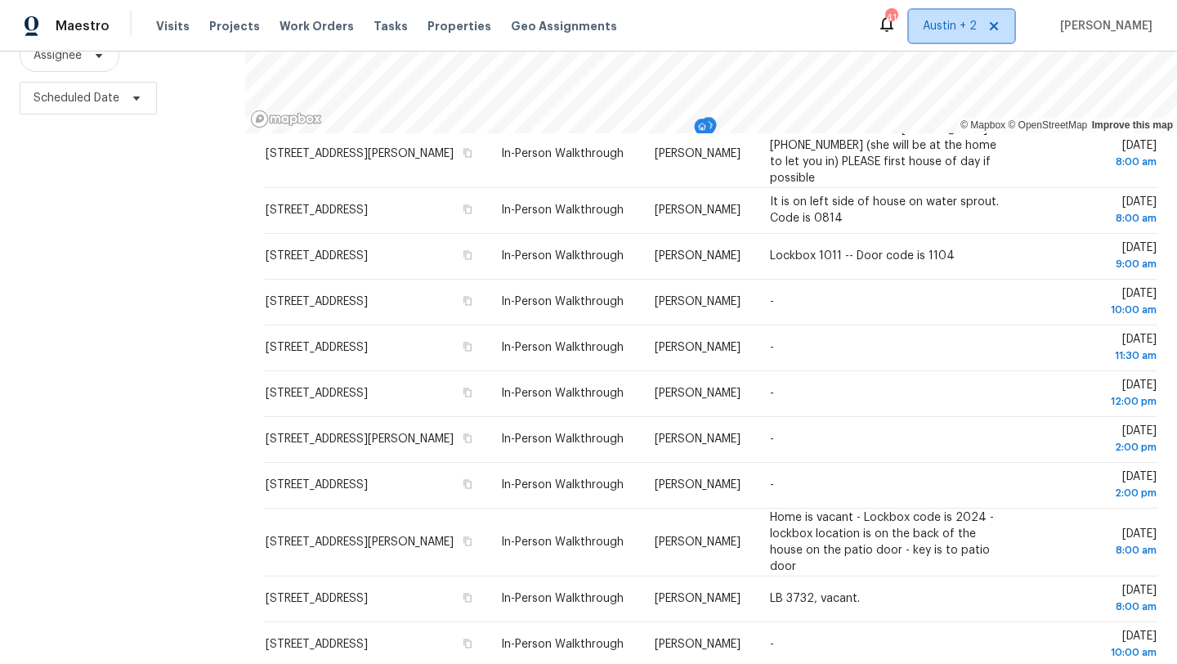
click at [939, 35] on span "Austin + 2" at bounding box center [961, 26] width 105 height 33
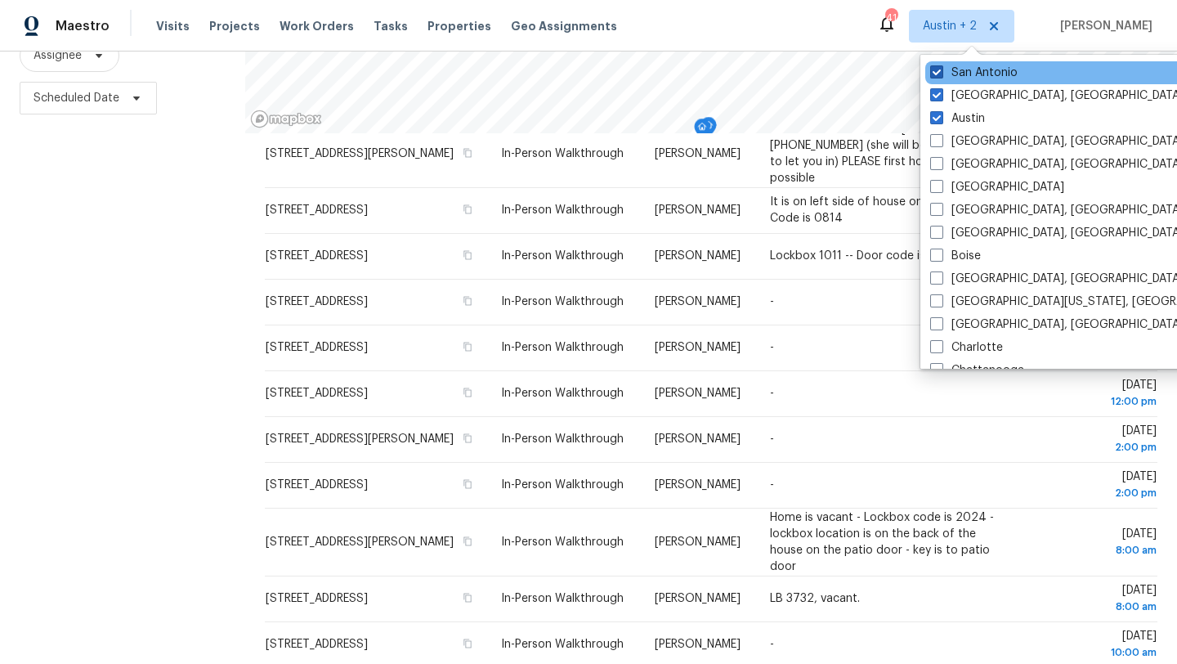
click at [960, 75] on label "San Antonio" at bounding box center [973, 73] width 87 height 16
click at [941, 75] on input "San Antonio" at bounding box center [935, 70] width 11 height 11
checkbox input "false"
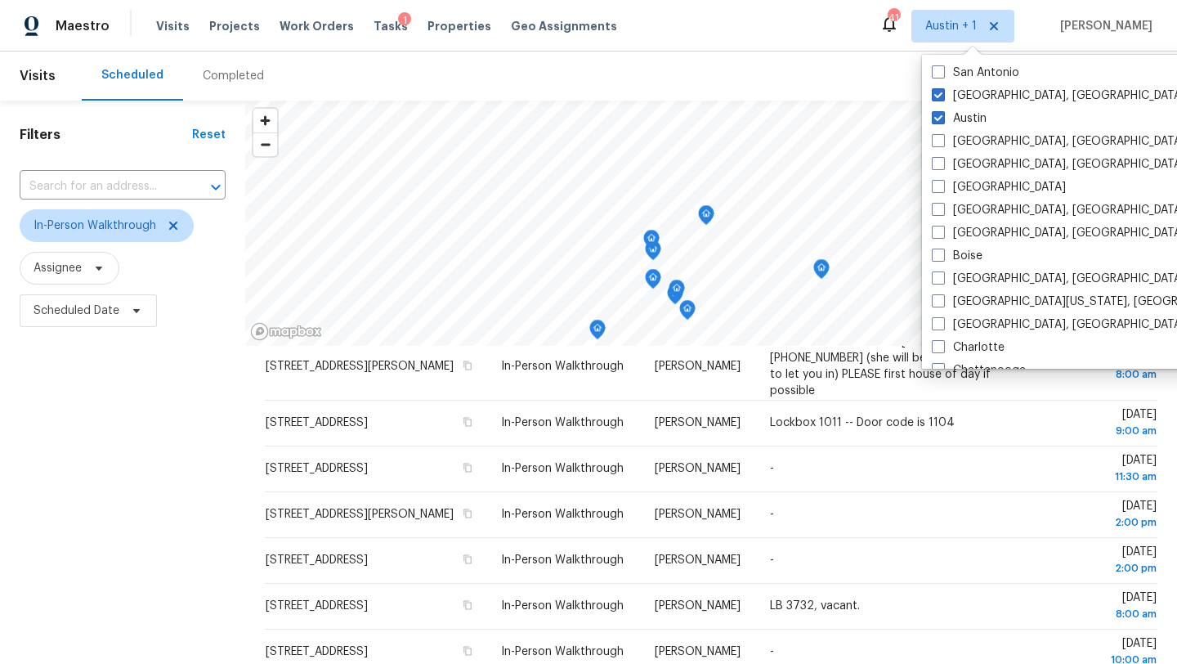
click at [171, 501] on div "Filters Reset ​ In-Person Walkthrough Assignee Scheduled Date" at bounding box center [122, 489] width 245 height 776
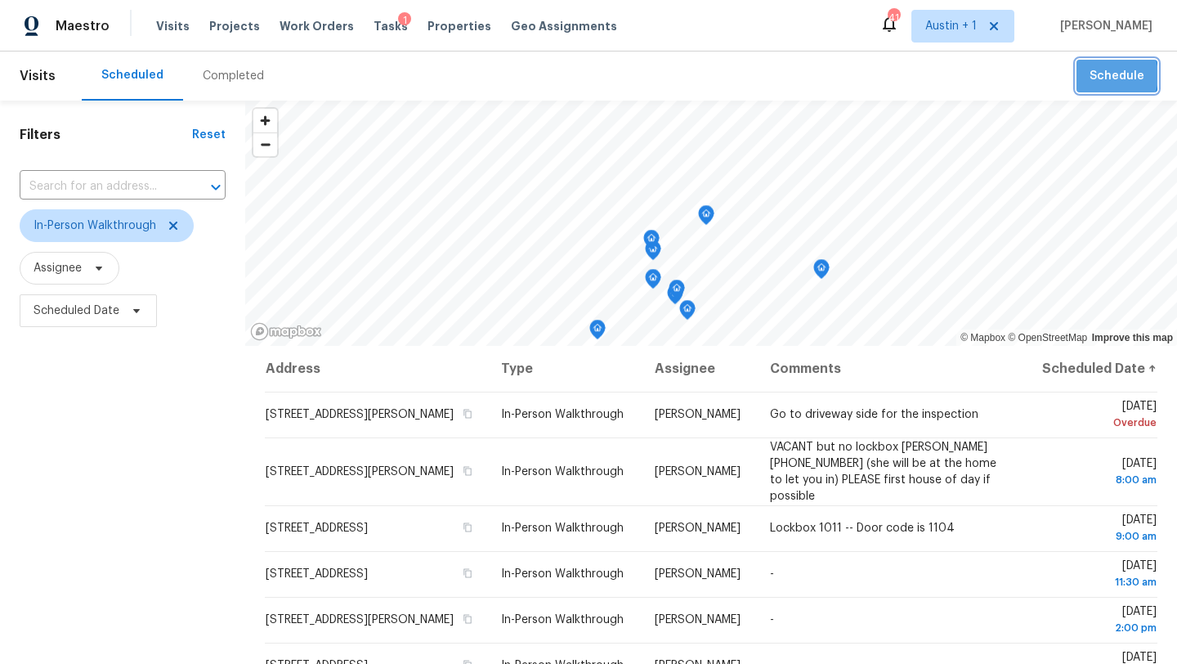
click at [1106, 76] on span "Schedule" at bounding box center [1116, 76] width 55 height 20
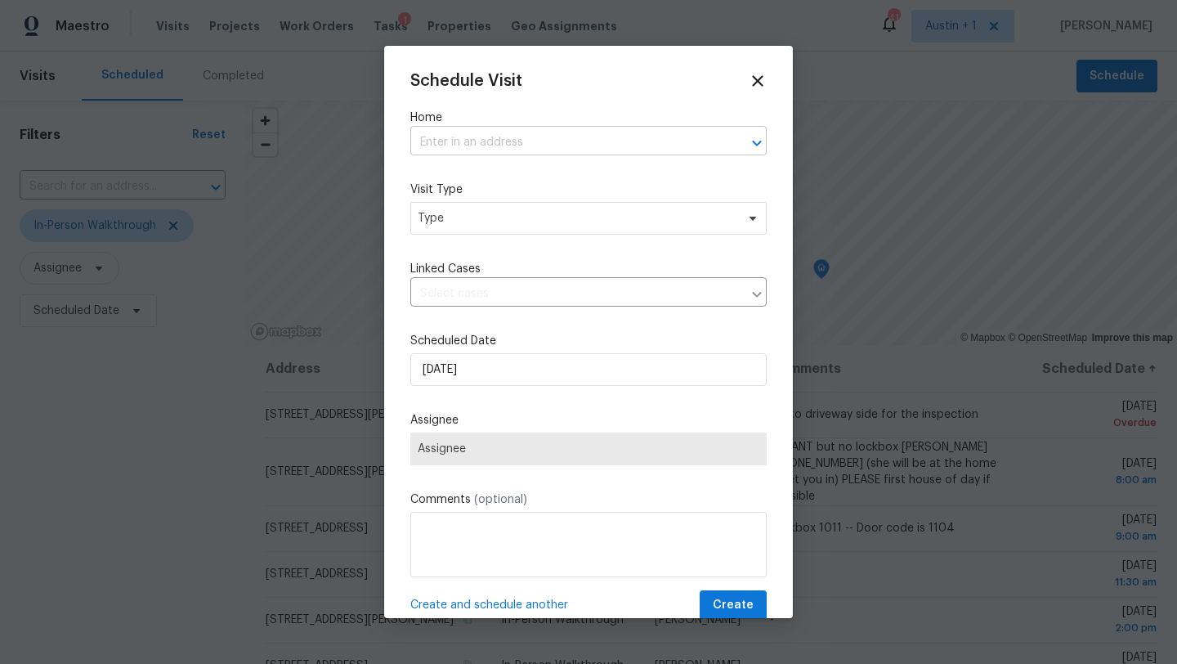
click at [541, 149] on input "text" at bounding box center [565, 142] width 311 height 25
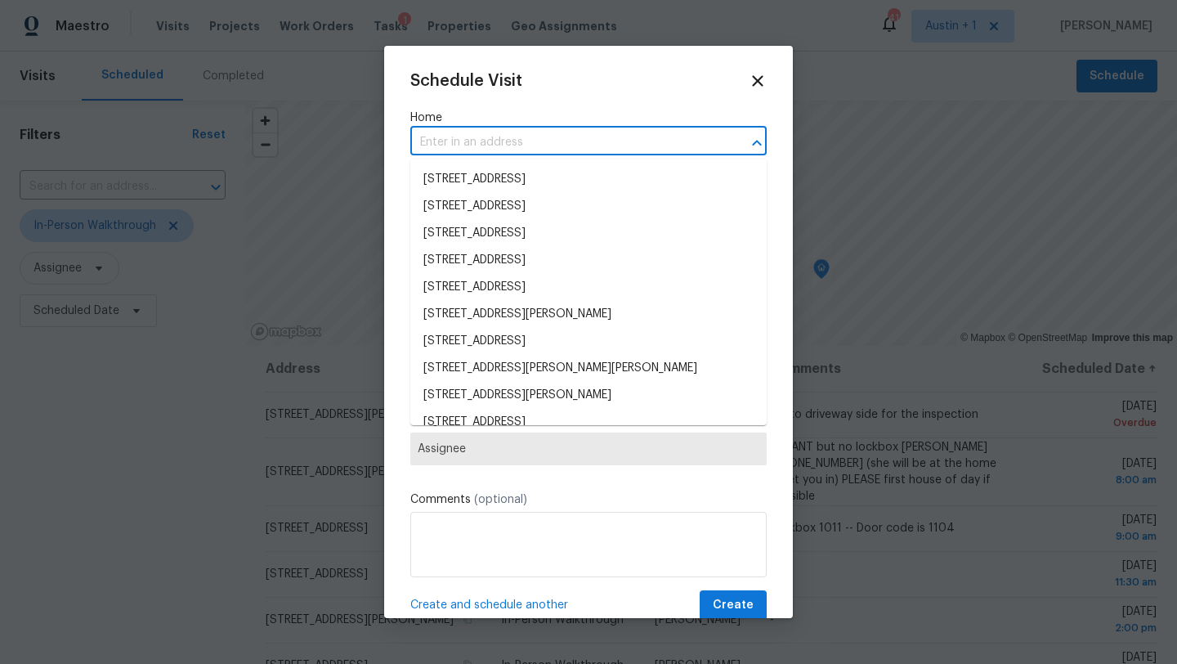
paste input "10610 Berthound Dr, Austin, TX 78758"
type input "10610 Berthound Dr, Austin, TX 78758"
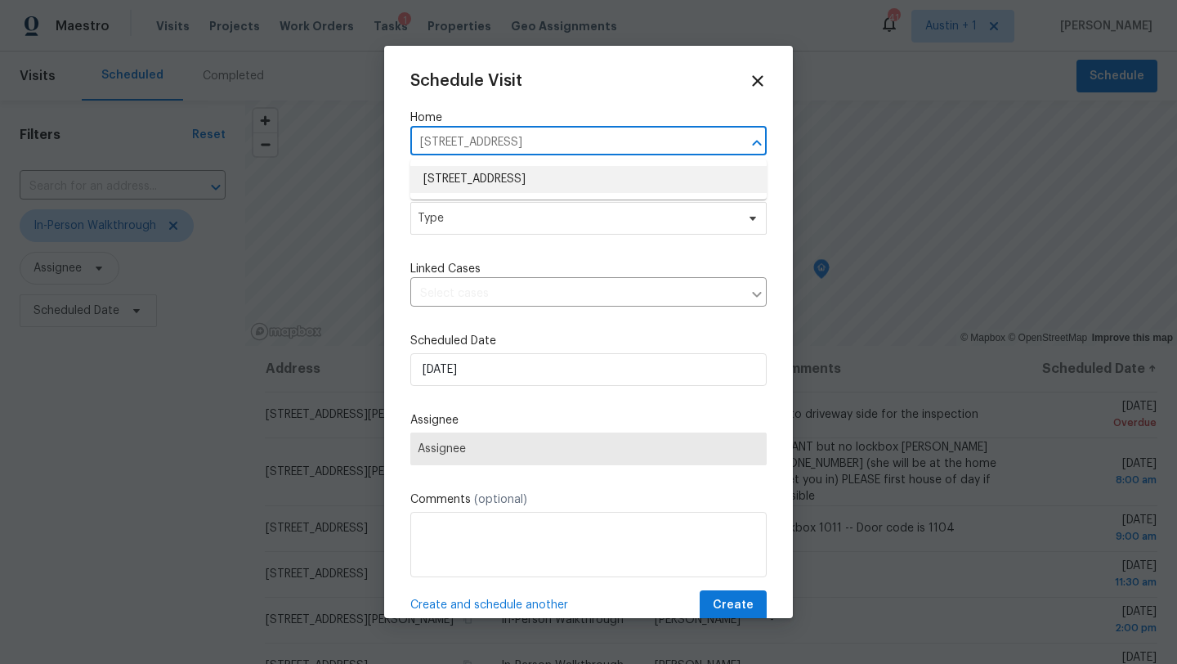
click at [529, 184] on li "10610 Berthound Dr, Austin, TX 78758" at bounding box center [588, 179] width 356 height 27
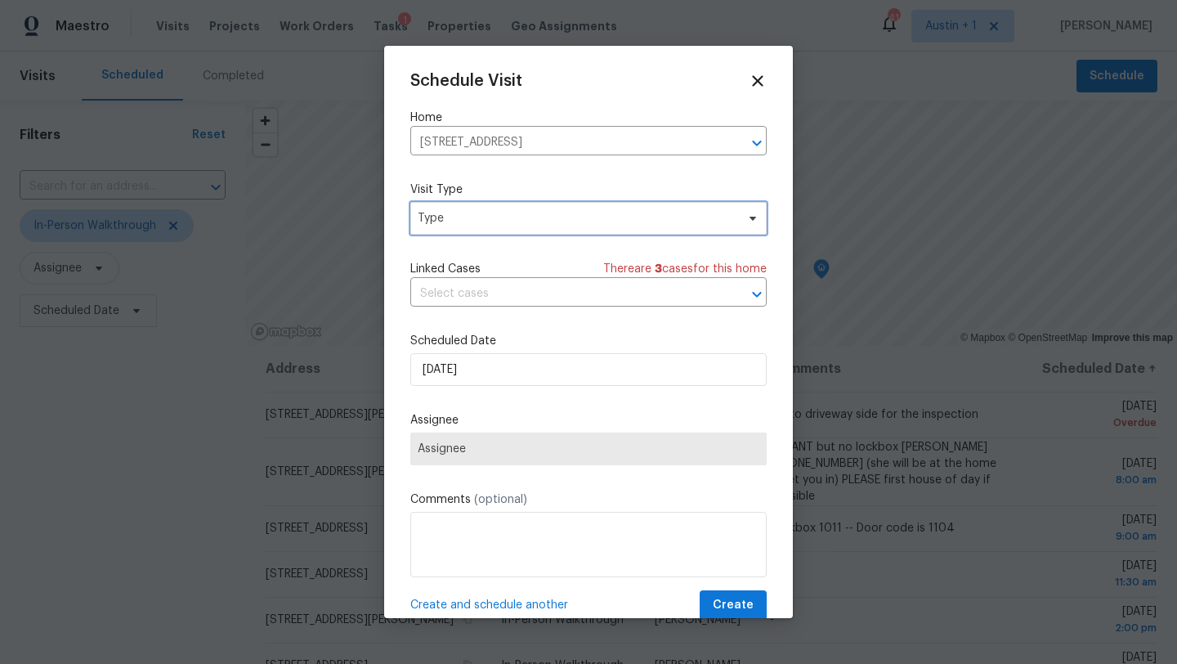
click at [516, 231] on span "Type" at bounding box center [588, 218] width 356 height 33
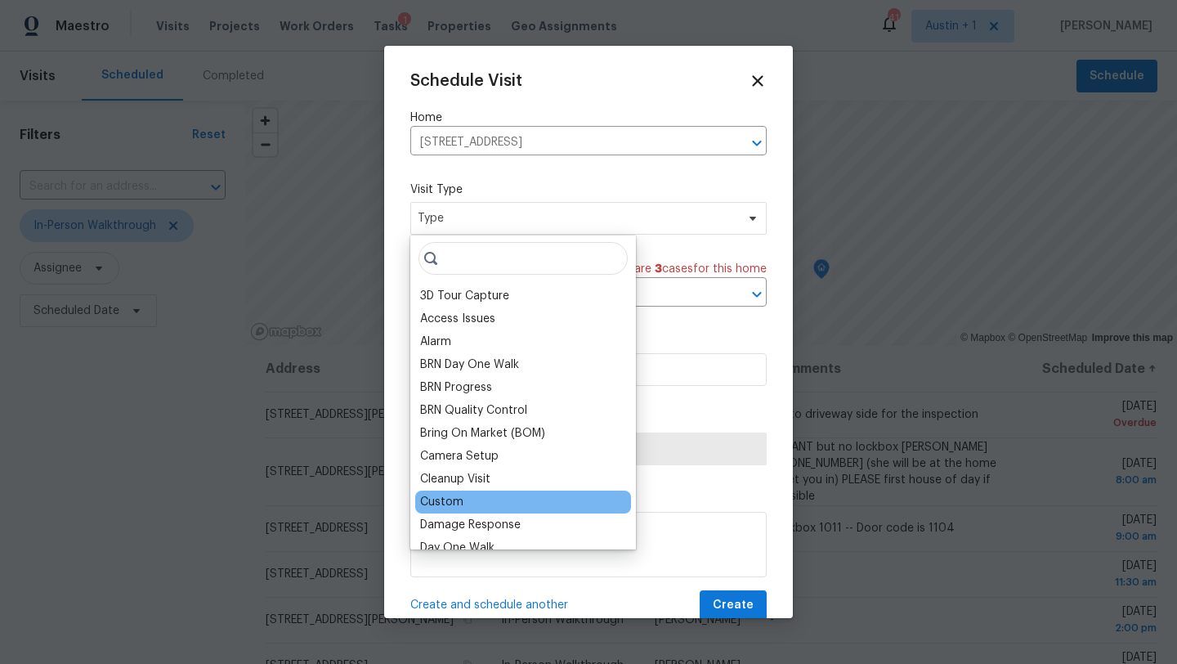
click at [489, 503] on div "Custom" at bounding box center [523, 501] width 216 height 23
click at [451, 503] on div "Custom" at bounding box center [441, 502] width 43 height 16
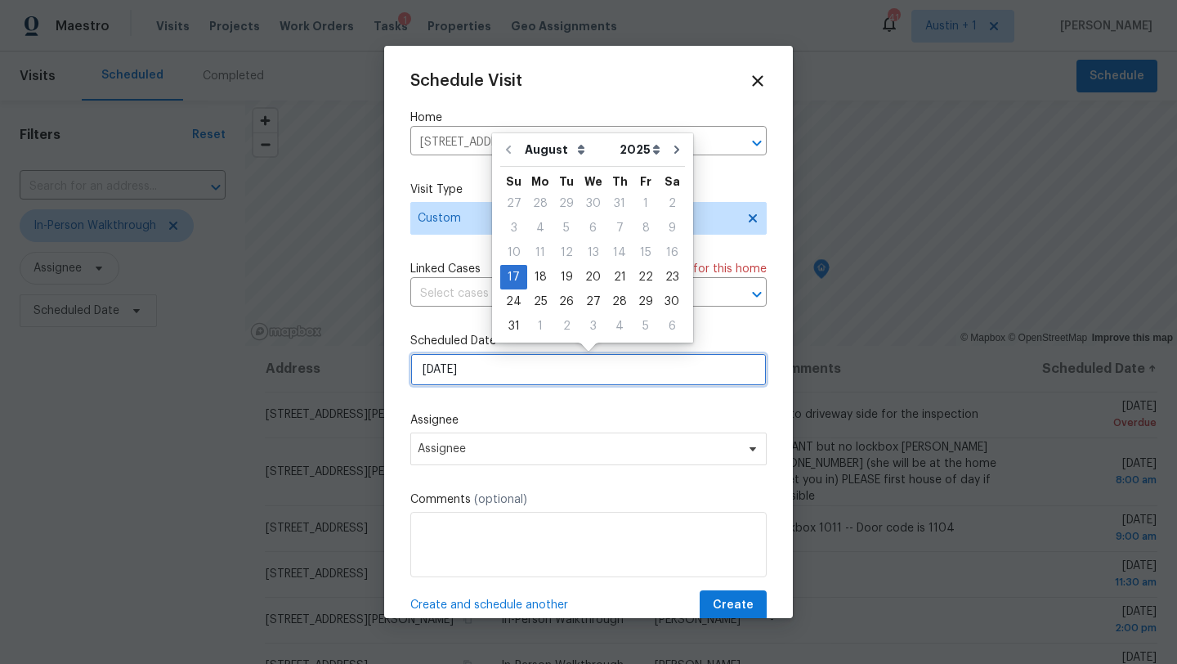
click at [509, 364] on input "[DATE]" at bounding box center [588, 369] width 356 height 33
click at [539, 277] on div "18" at bounding box center [540, 277] width 26 height 23
type input "8/18/2025"
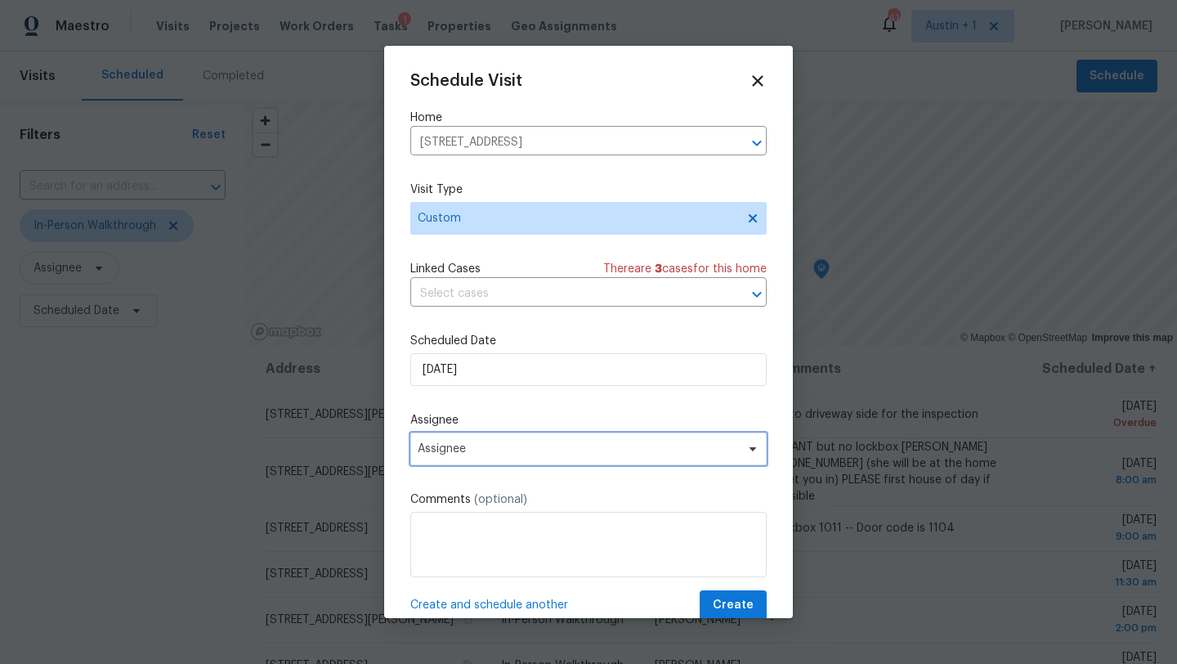
click at [516, 445] on span "Assignee" at bounding box center [578, 448] width 320 height 13
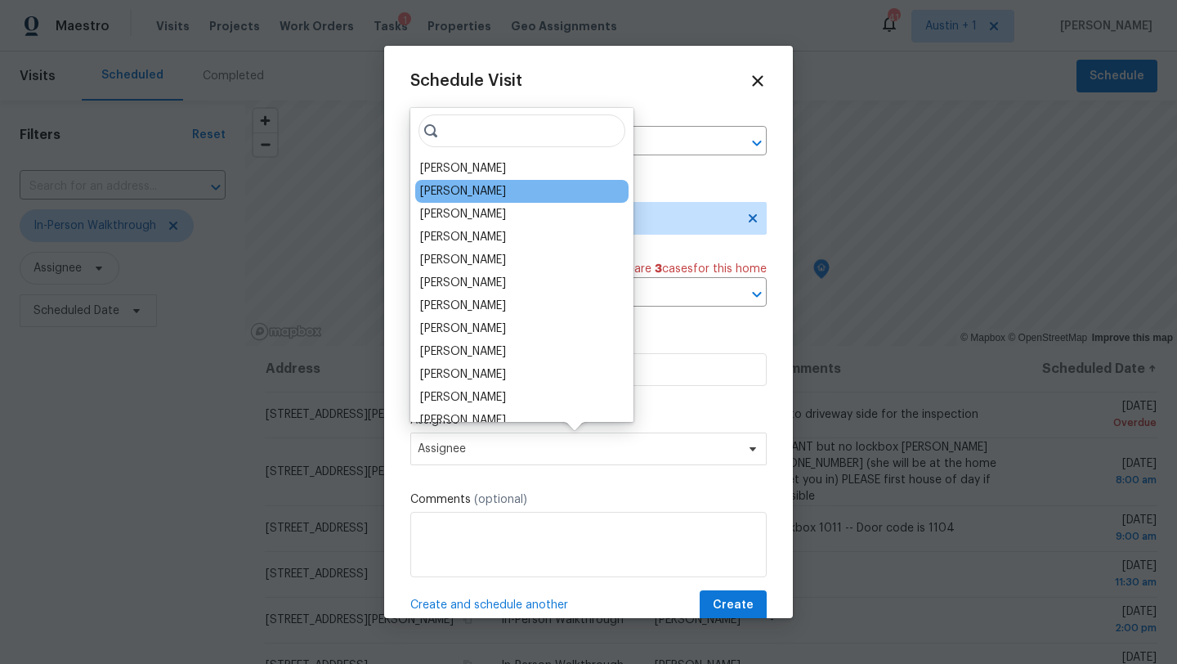
click at [478, 182] on div "[PERSON_NAME]" at bounding box center [521, 191] width 213 height 23
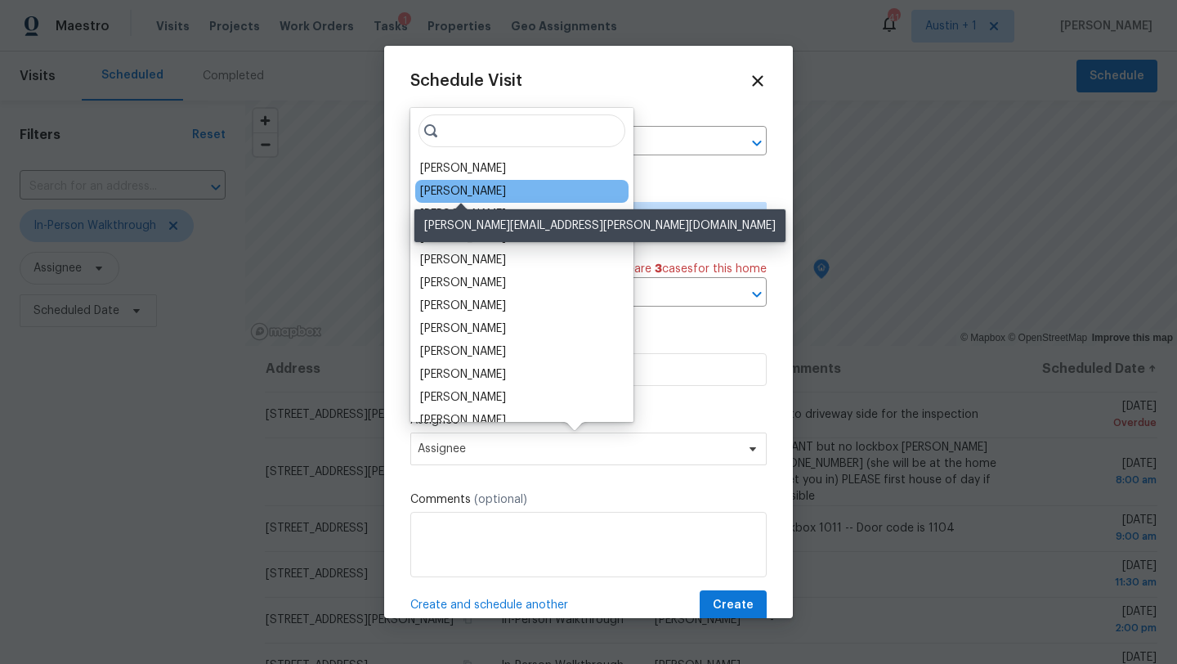
click at [479, 190] on div "[PERSON_NAME]" at bounding box center [463, 191] width 86 height 16
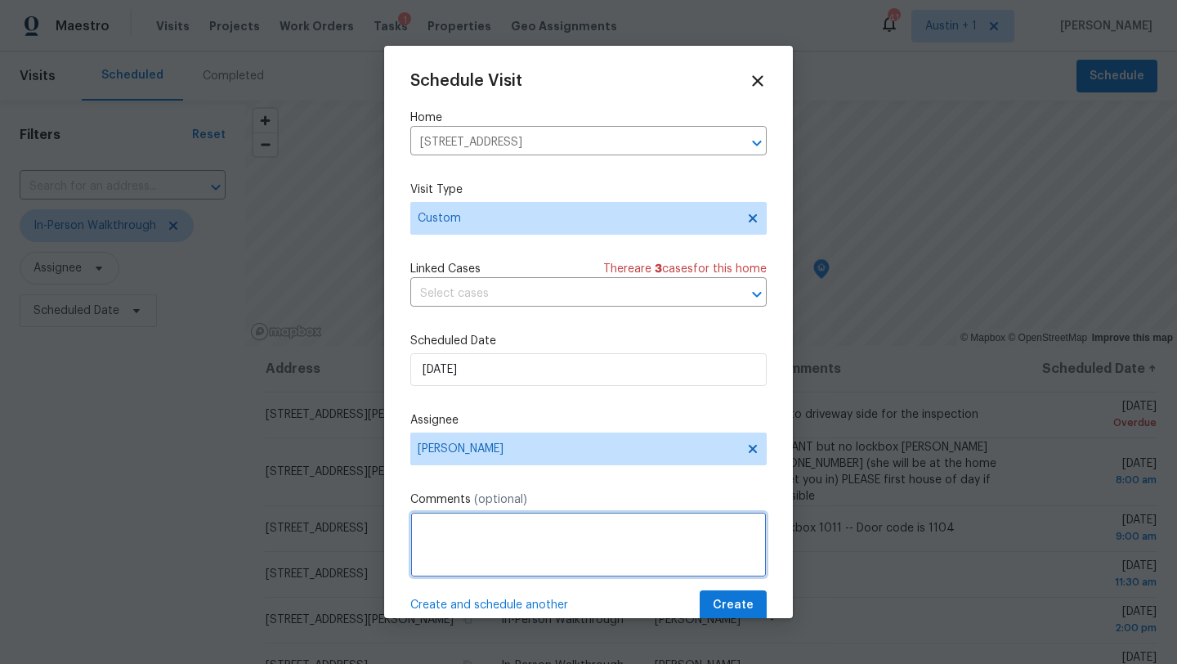
click at [497, 548] on textarea at bounding box center [588, 544] width 356 height 65
type textarea "LB Drop off"
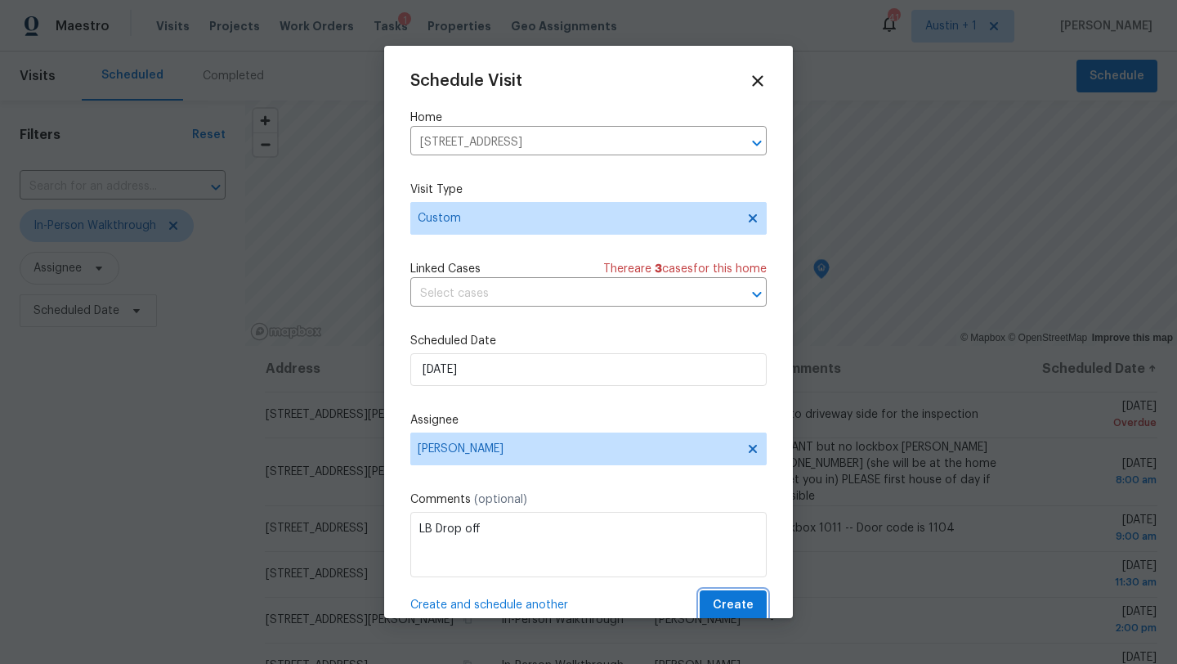
click at [717, 616] on button "Create" at bounding box center [733, 605] width 67 height 30
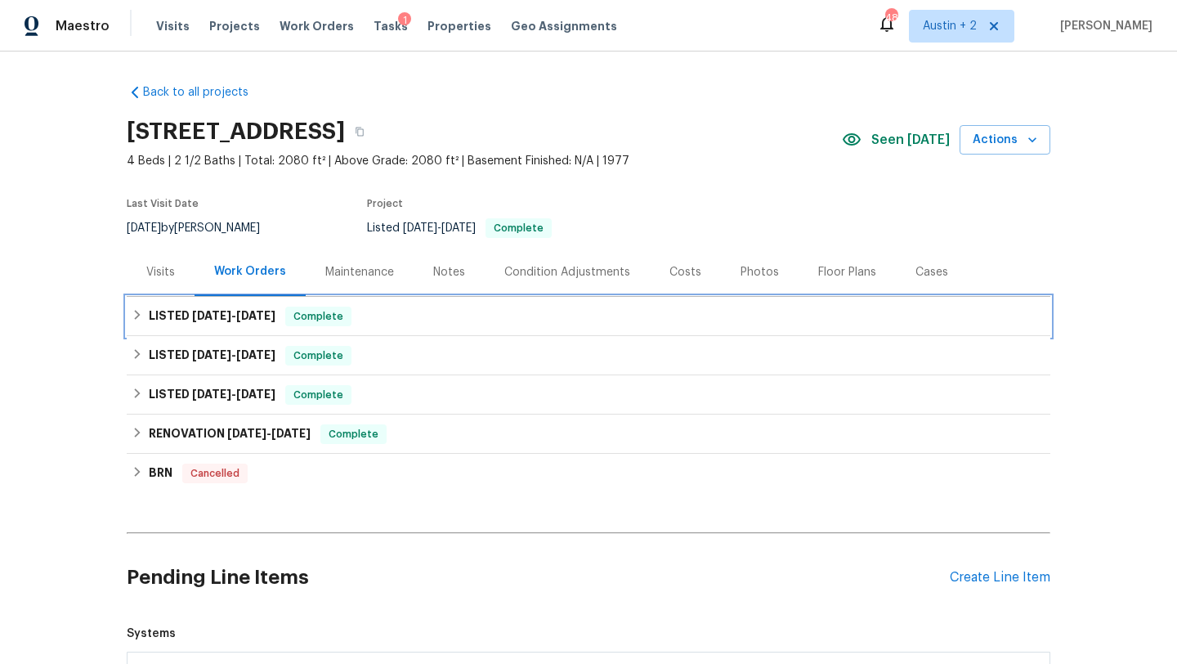
click at [482, 319] on div "LISTED [DATE] - [DATE] Complete" at bounding box center [589, 316] width 914 height 20
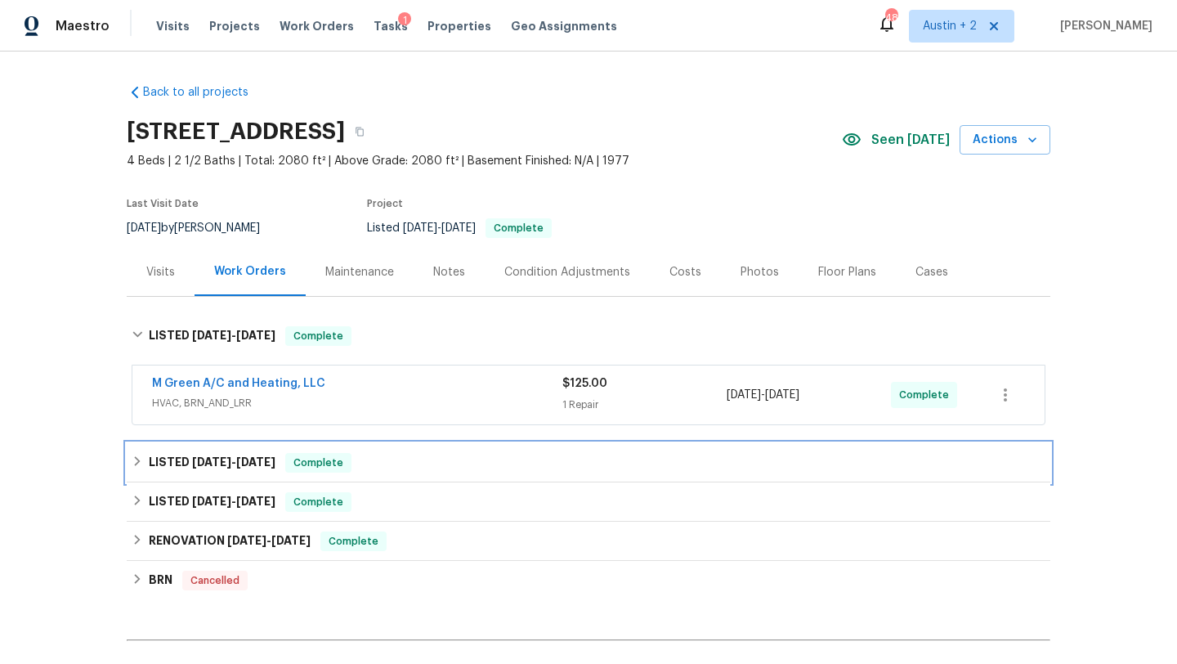
click at [481, 451] on div "LISTED [DATE] - [DATE] Complete" at bounding box center [588, 462] width 923 height 39
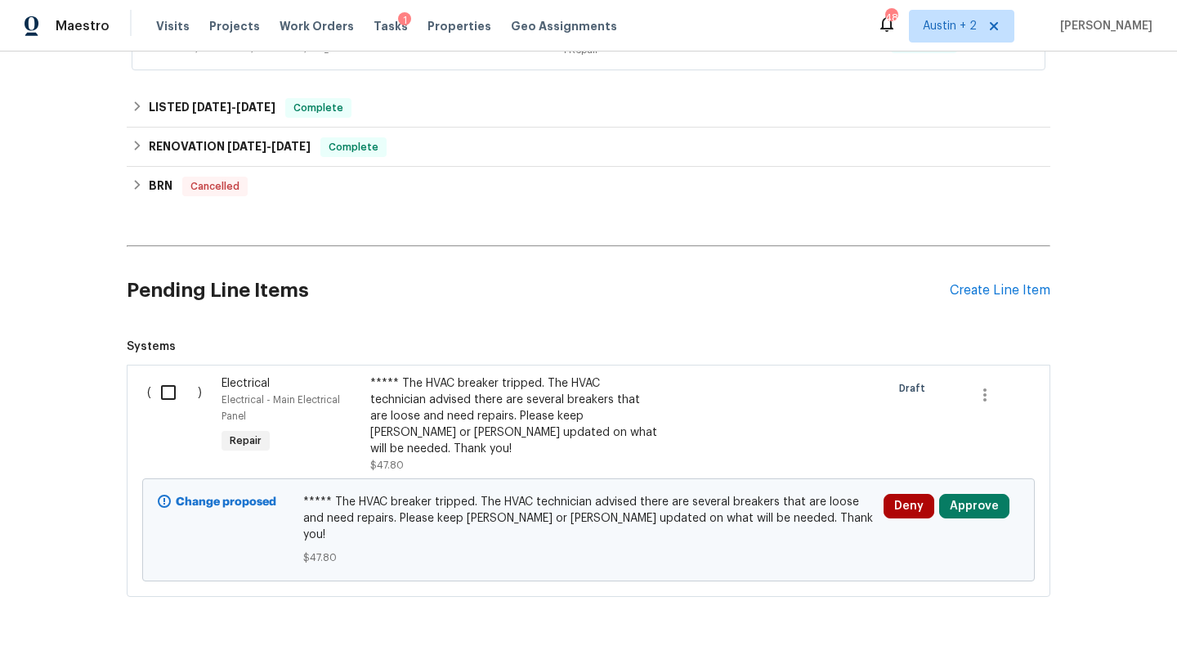
scroll to position [560, 0]
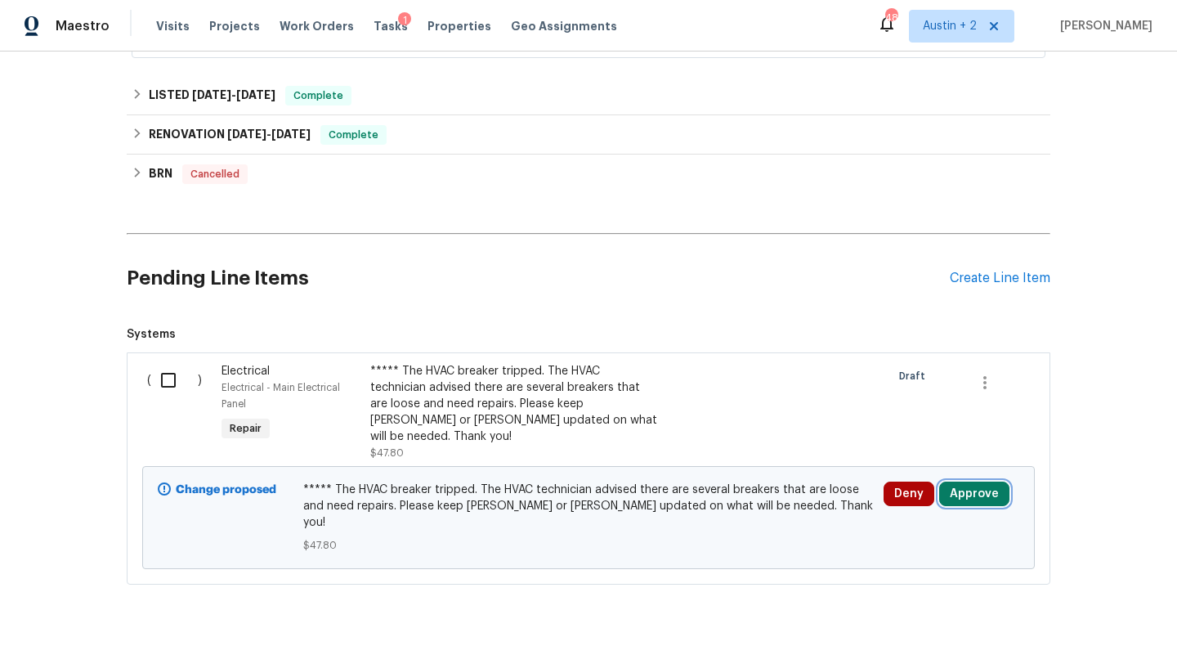
click at [976, 482] on button "Approve" at bounding box center [974, 493] width 70 height 25
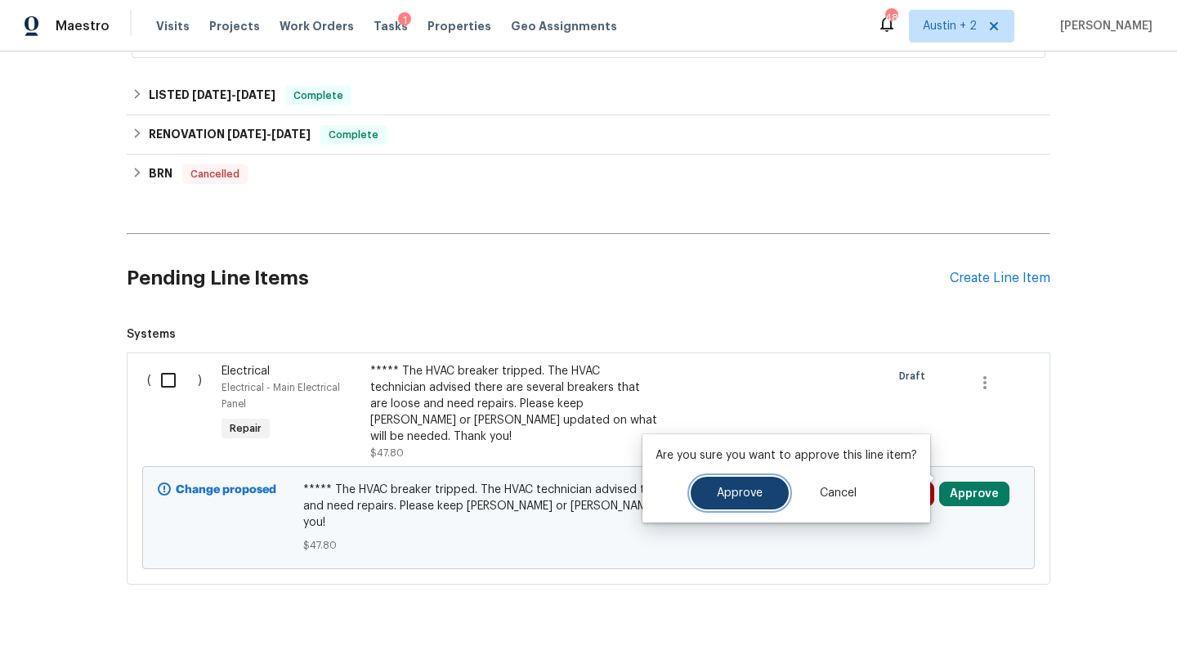
click at [747, 501] on button "Approve" at bounding box center [740, 492] width 98 height 33
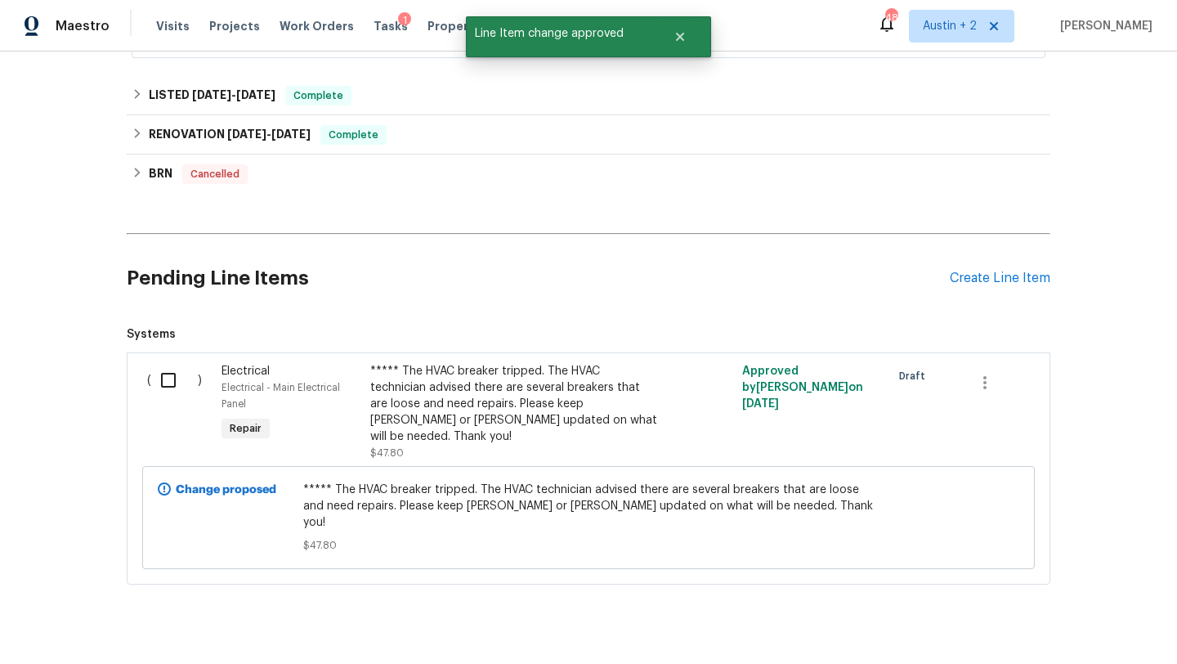
click at [498, 395] on div "***** The HVAC breaker tripped. The HVAC technician advised there are several b…" at bounding box center [514, 404] width 288 height 82
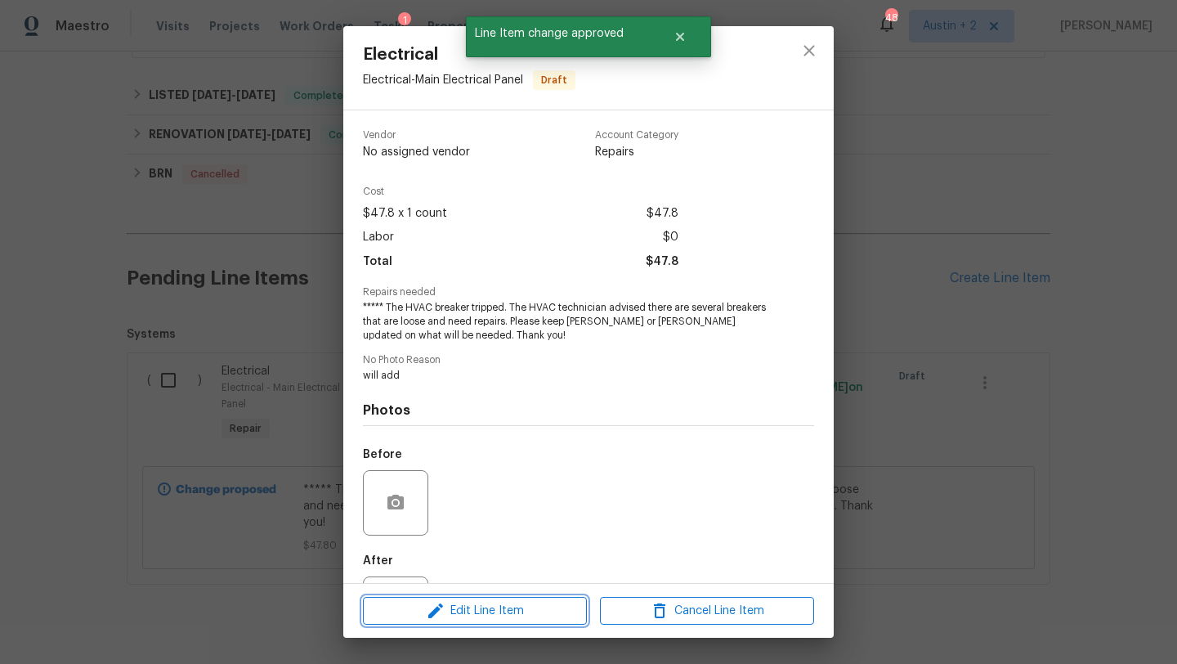
click at [512, 612] on span "Edit Line Item" at bounding box center [475, 611] width 214 height 20
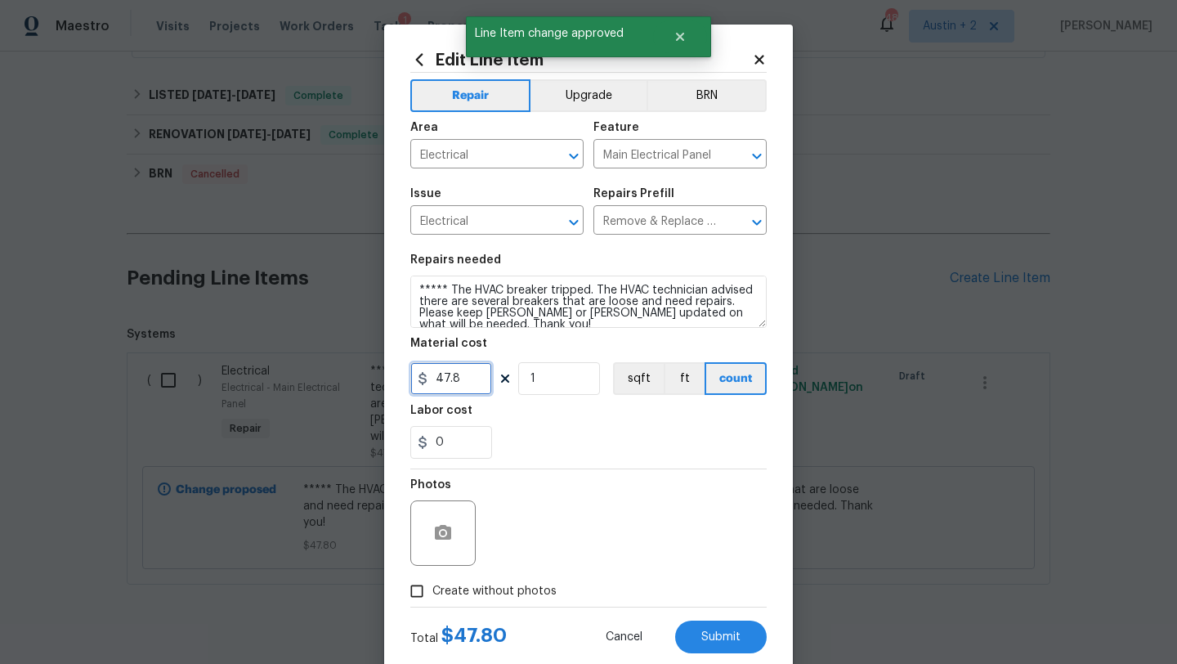
drag, startPoint x: 456, startPoint y: 383, endPoint x: 377, endPoint y: 377, distance: 79.5
click at [377, 377] on div "Edit Line Item Repair Upgrade BRN Area Electrical ​ Feature Main Electrical Pan…" at bounding box center [588, 332] width 1177 height 664
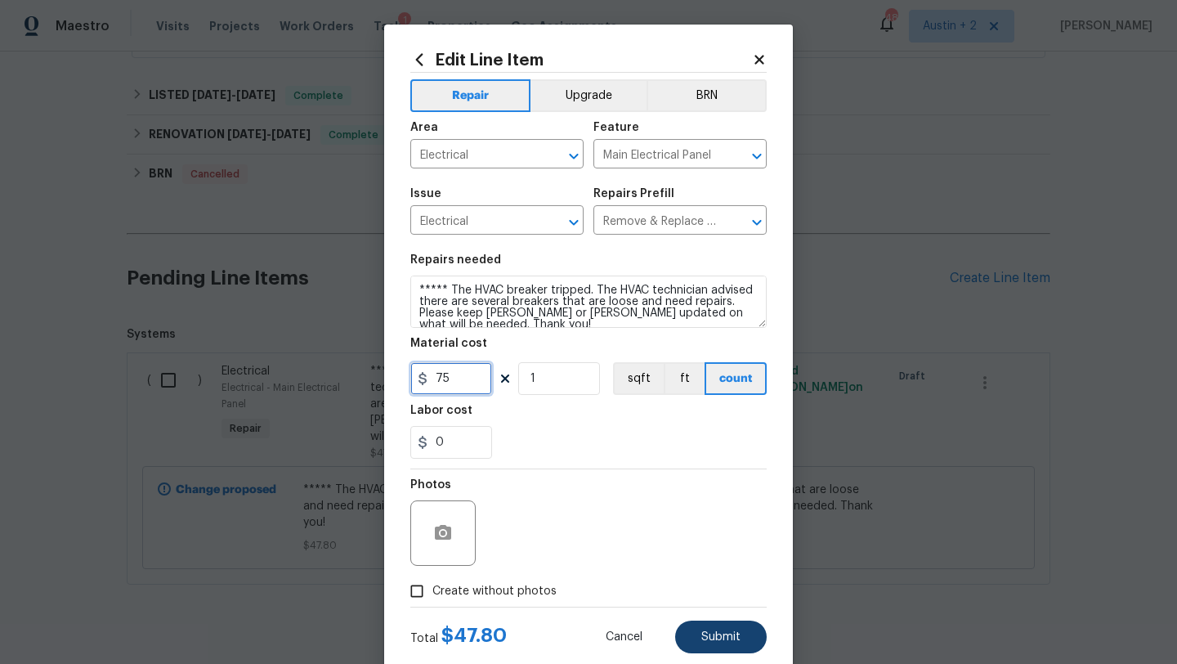
type input "75"
click at [717, 635] on span "Submit" at bounding box center [720, 637] width 39 height 12
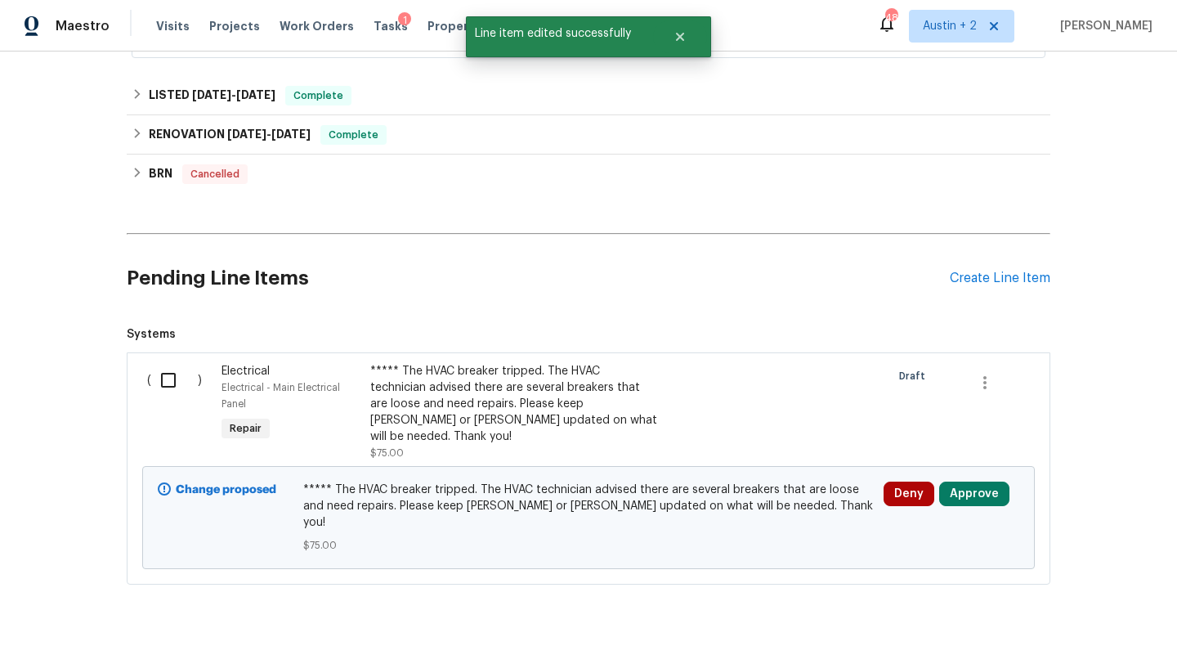
click at [959, 492] on div "Deny Approve" at bounding box center [950, 517] width 145 height 82
click at [961, 485] on button "Approve" at bounding box center [974, 493] width 70 height 25
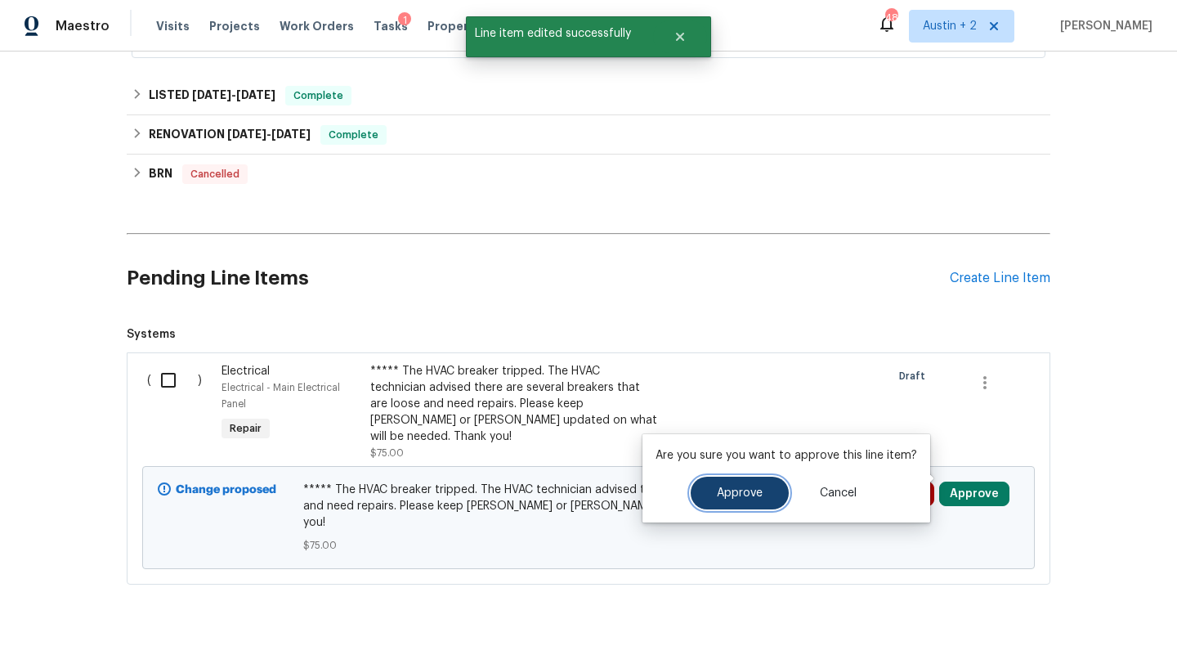
click at [727, 485] on button "Approve" at bounding box center [740, 492] width 98 height 33
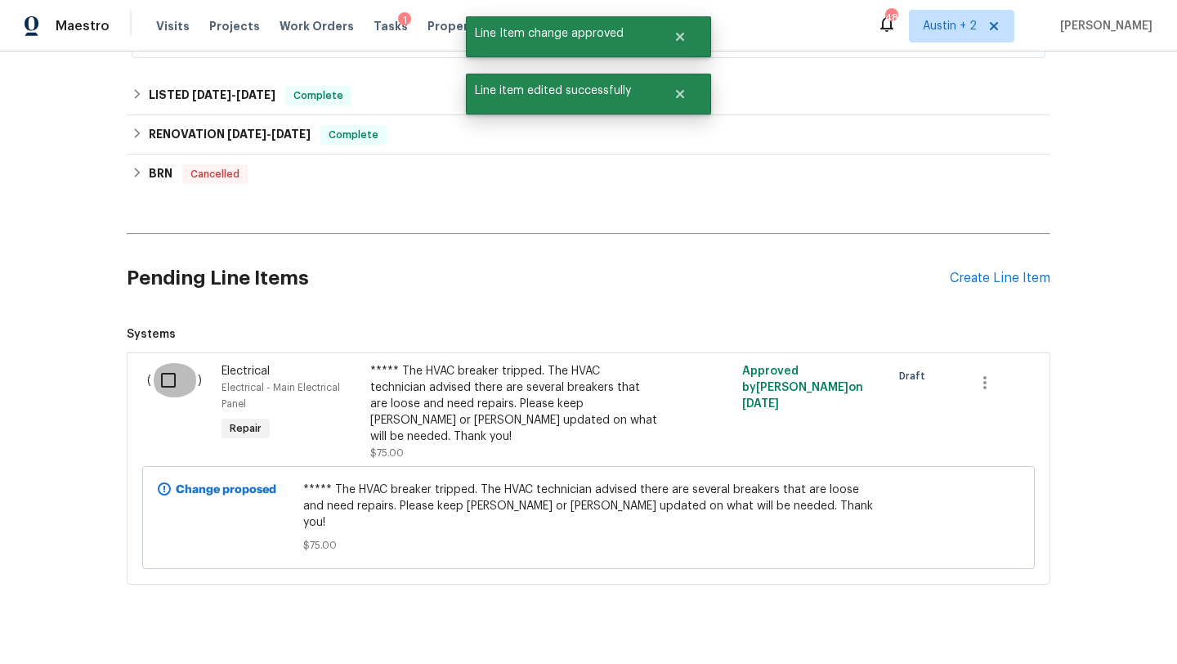
click at [159, 375] on input "checkbox" at bounding box center [174, 380] width 47 height 34
checkbox input "true"
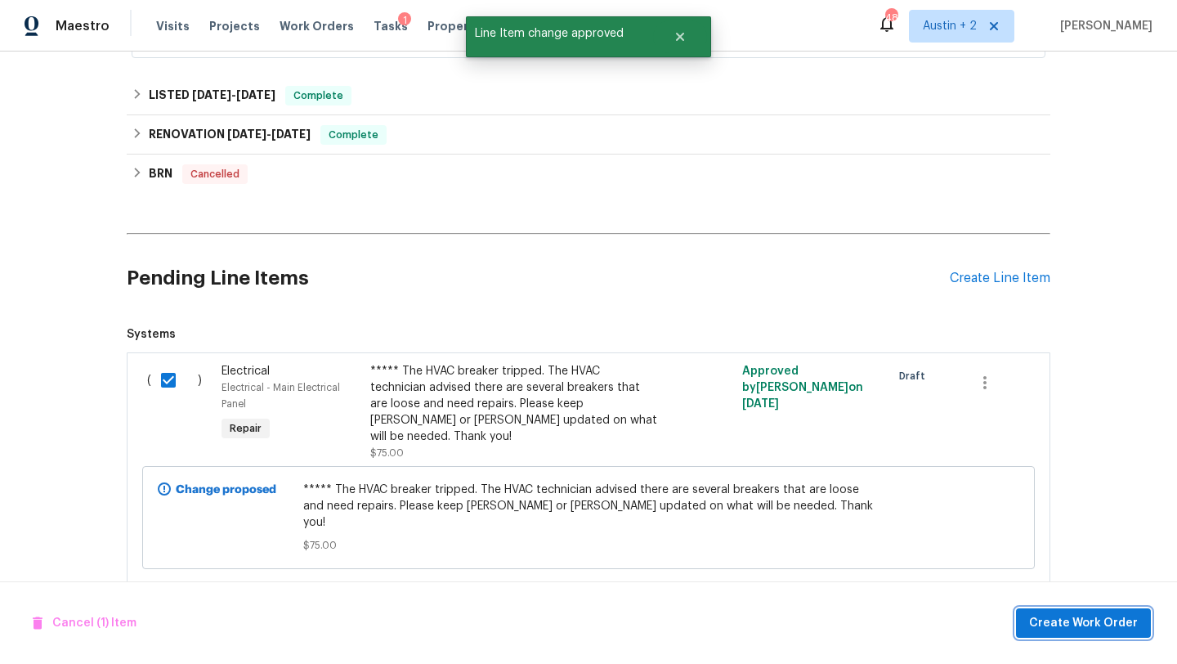
click at [1062, 624] on span "Create Work Order" at bounding box center [1083, 623] width 109 height 20
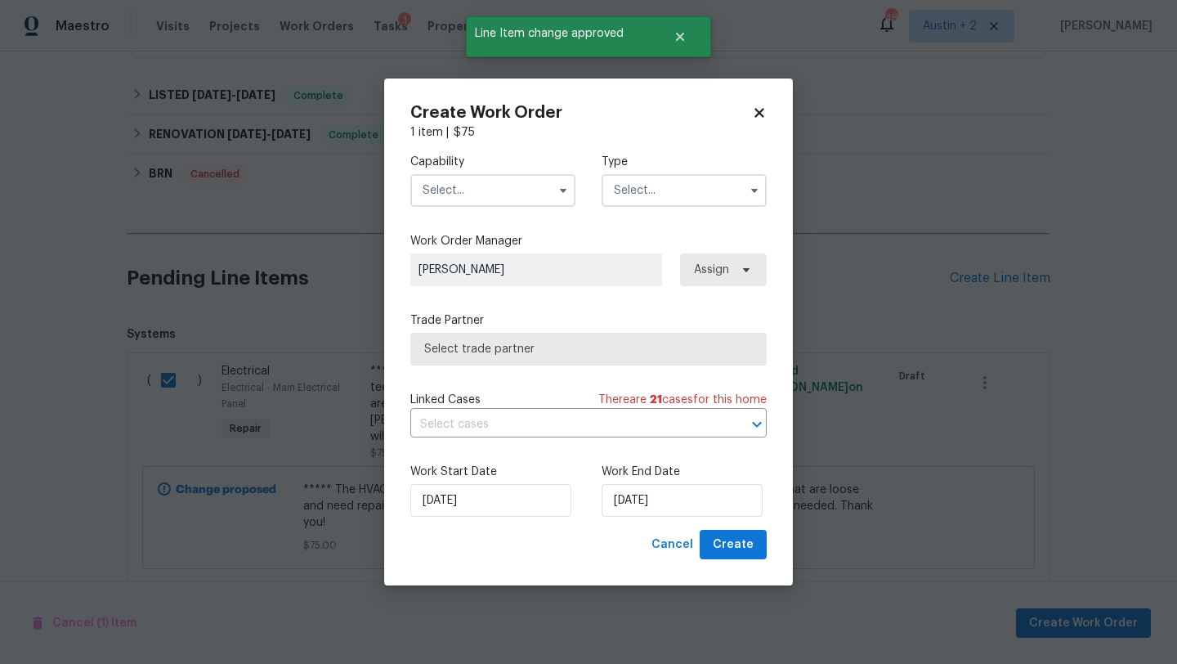
click at [487, 199] on input "text" at bounding box center [492, 190] width 165 height 33
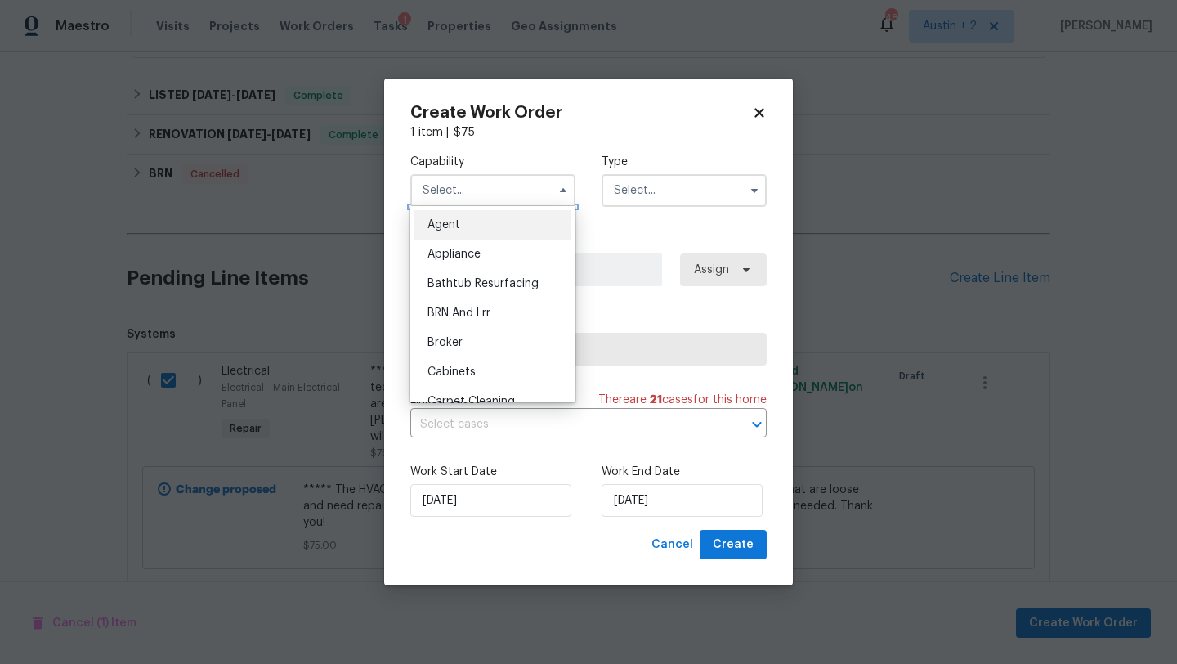
click at [487, 192] on input "text" at bounding box center [492, 190] width 165 height 33
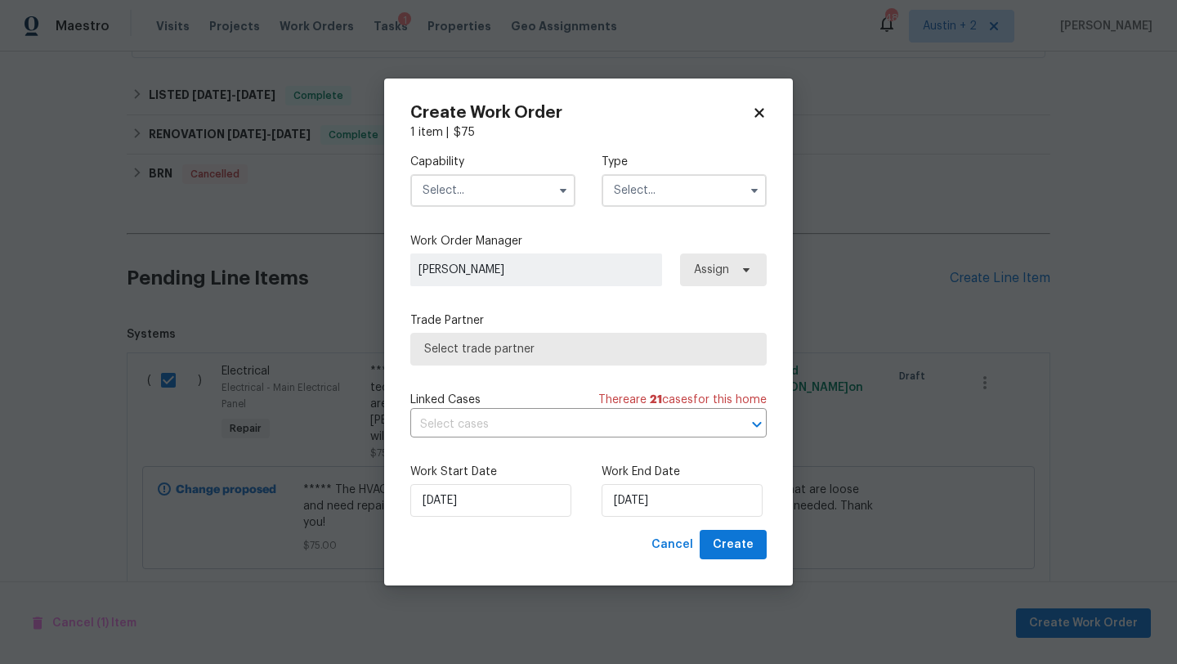
click at [490, 198] on input "text" at bounding box center [492, 190] width 165 height 33
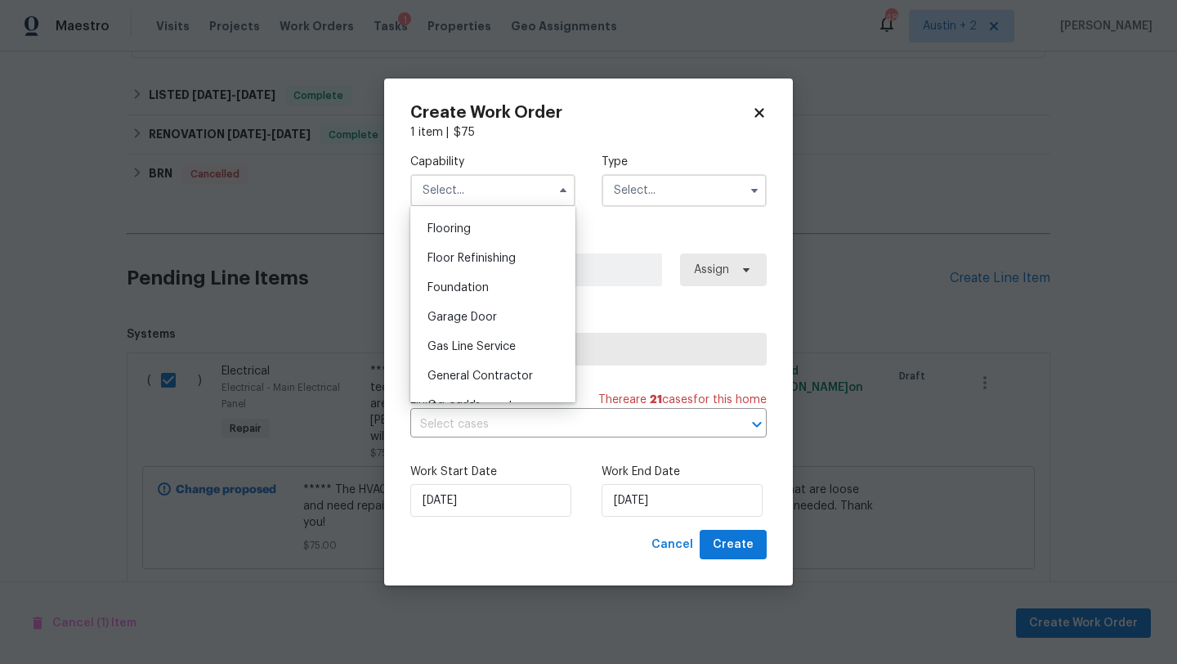
scroll to position [629, 0]
click at [505, 374] on span "General Contractor" at bounding box center [479, 376] width 105 height 11
type input "General Contractor"
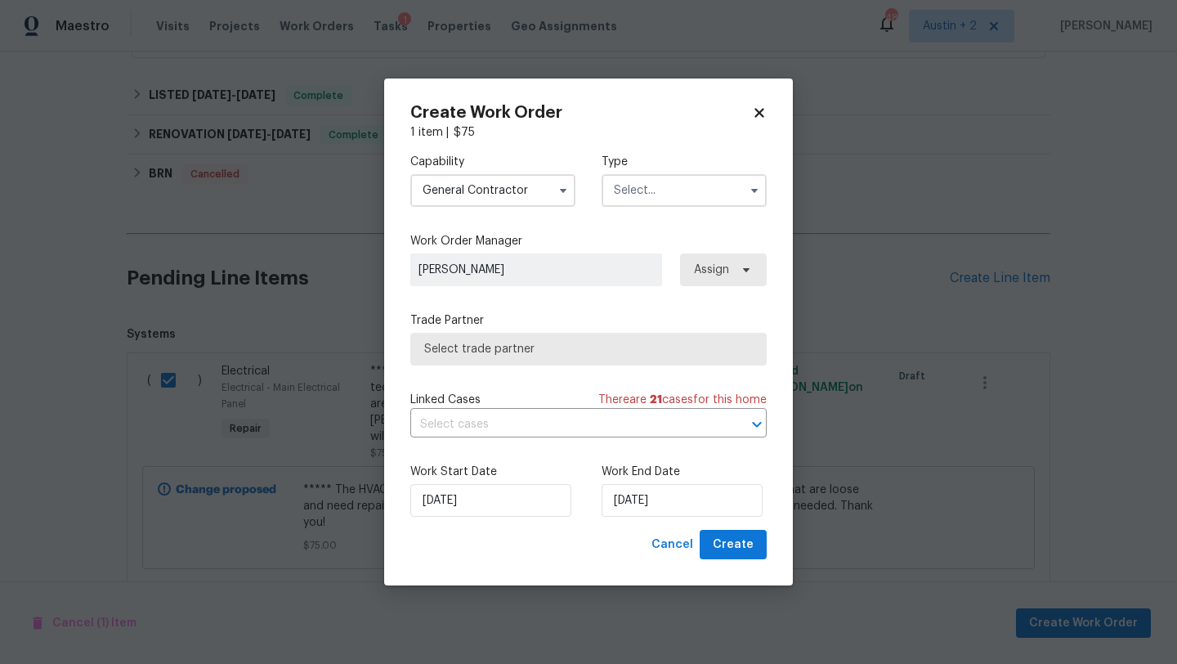
click at [641, 203] on input "text" at bounding box center [683, 190] width 165 height 33
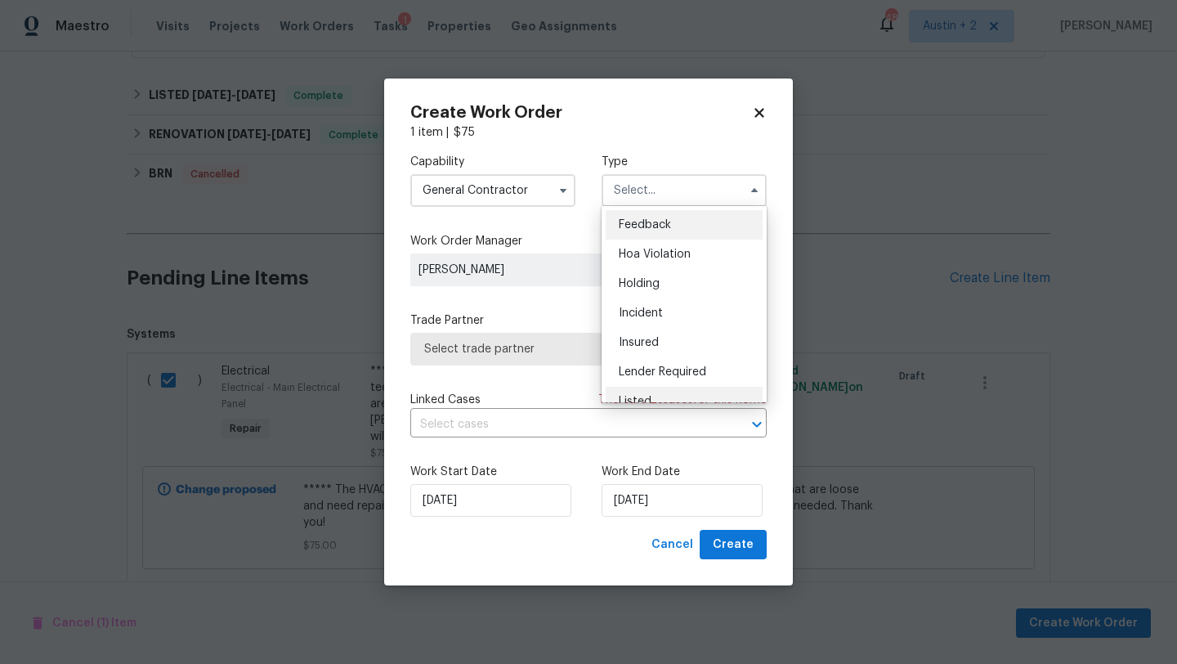
scroll to position [60, 0]
click at [647, 338] on span "Listed" at bounding box center [635, 341] width 33 height 11
type input "Listed"
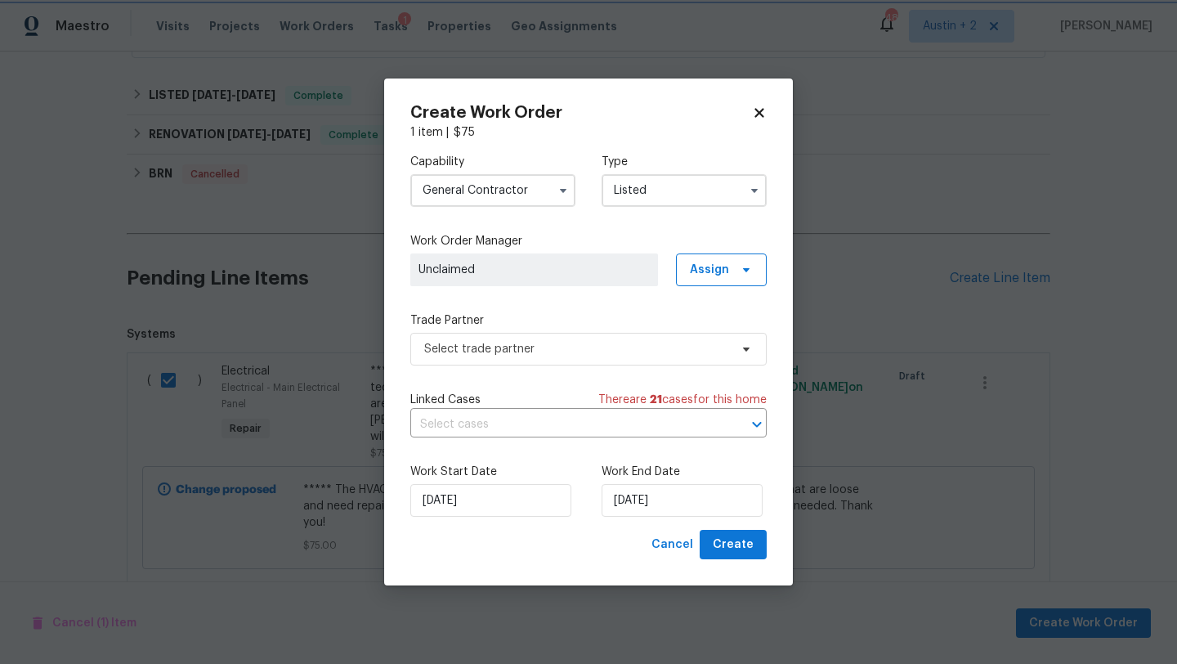
scroll to position [0, 0]
click at [631, 346] on span "Select trade partner" at bounding box center [576, 349] width 305 height 16
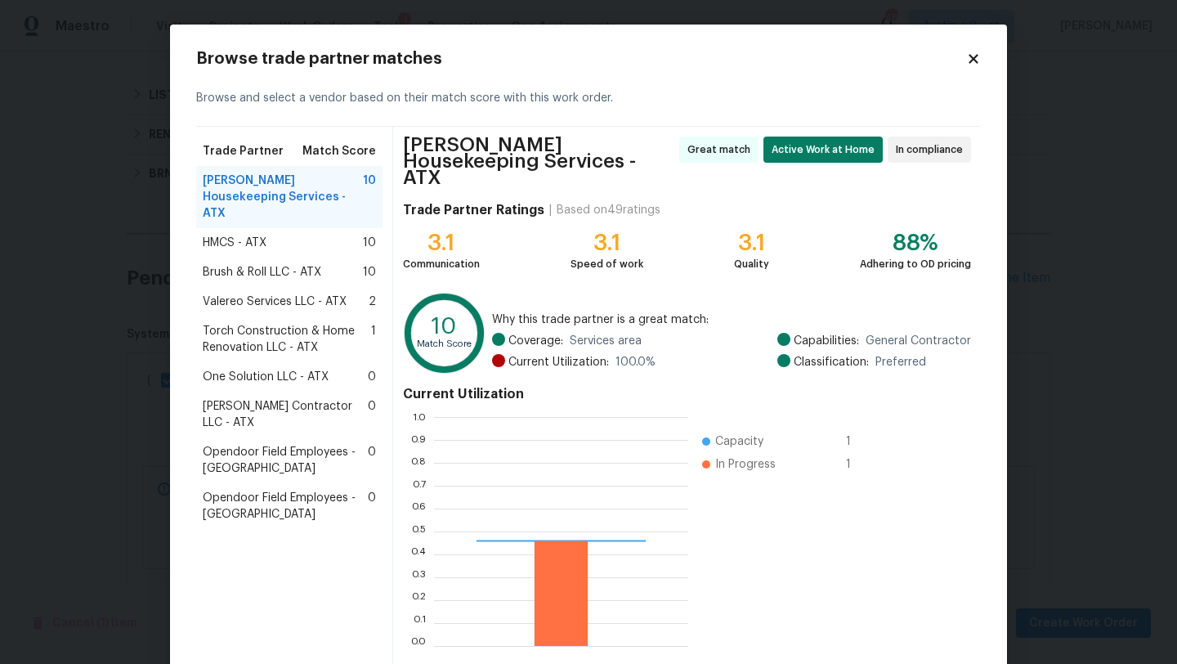
scroll to position [229, 254]
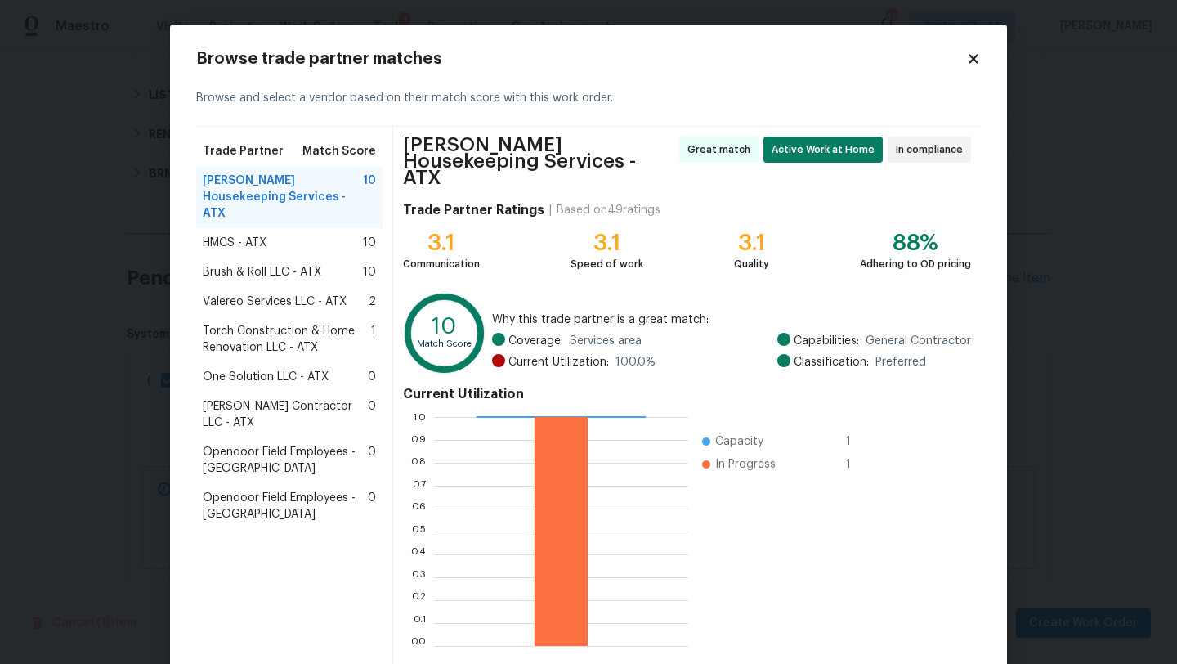
click at [292, 369] on span "One Solution LLC - ATX" at bounding box center [266, 377] width 126 height 16
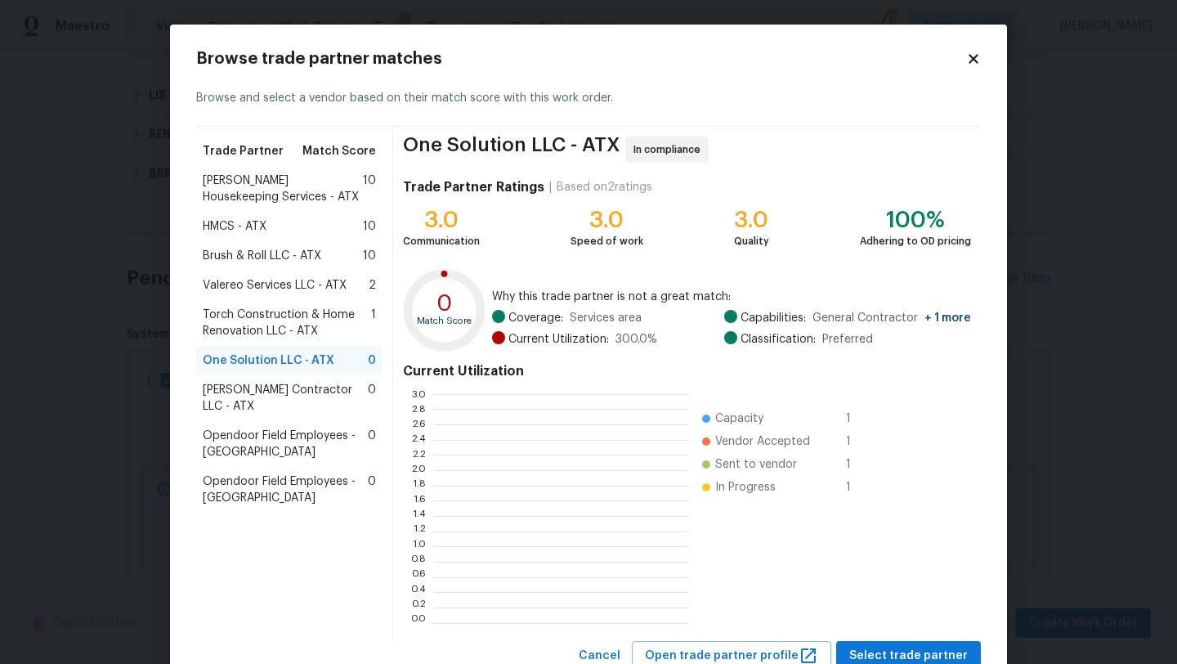
scroll to position [2, 1]
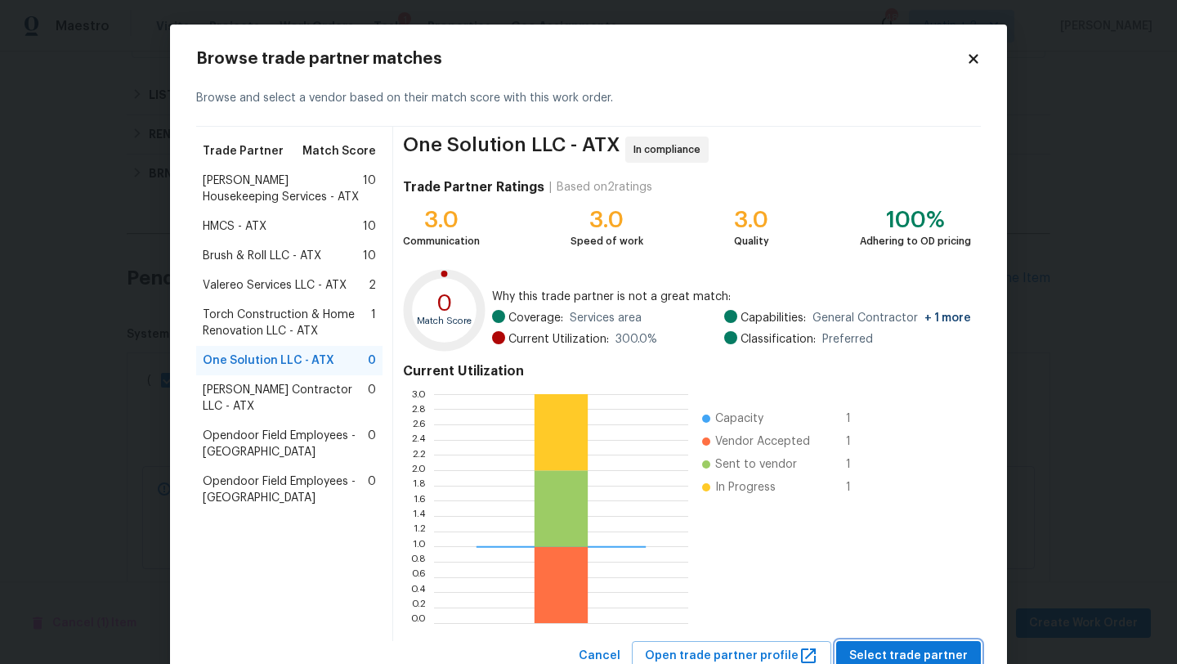
click at [924, 646] on span "Select trade partner" at bounding box center [908, 656] width 118 height 20
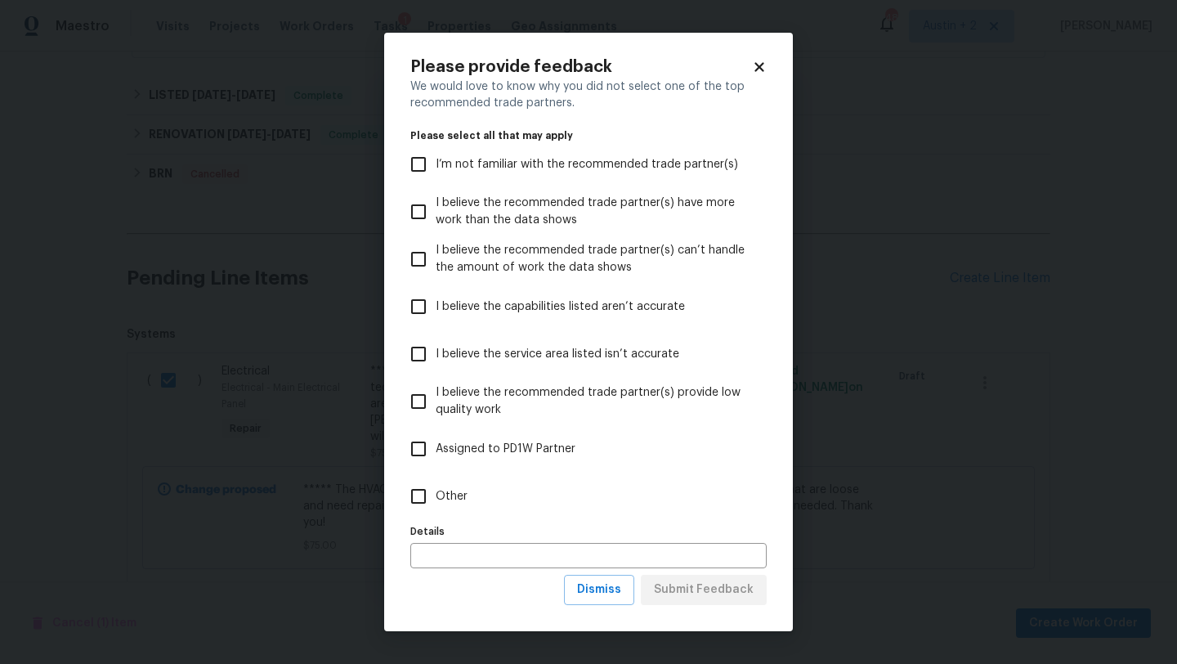
click at [542, 505] on label "Other" at bounding box center [577, 495] width 352 height 47
click at [436, 505] on input "Other" at bounding box center [418, 496] width 34 height 34
checkbox input "true"
click at [692, 583] on span "Submit Feedback" at bounding box center [704, 589] width 100 height 20
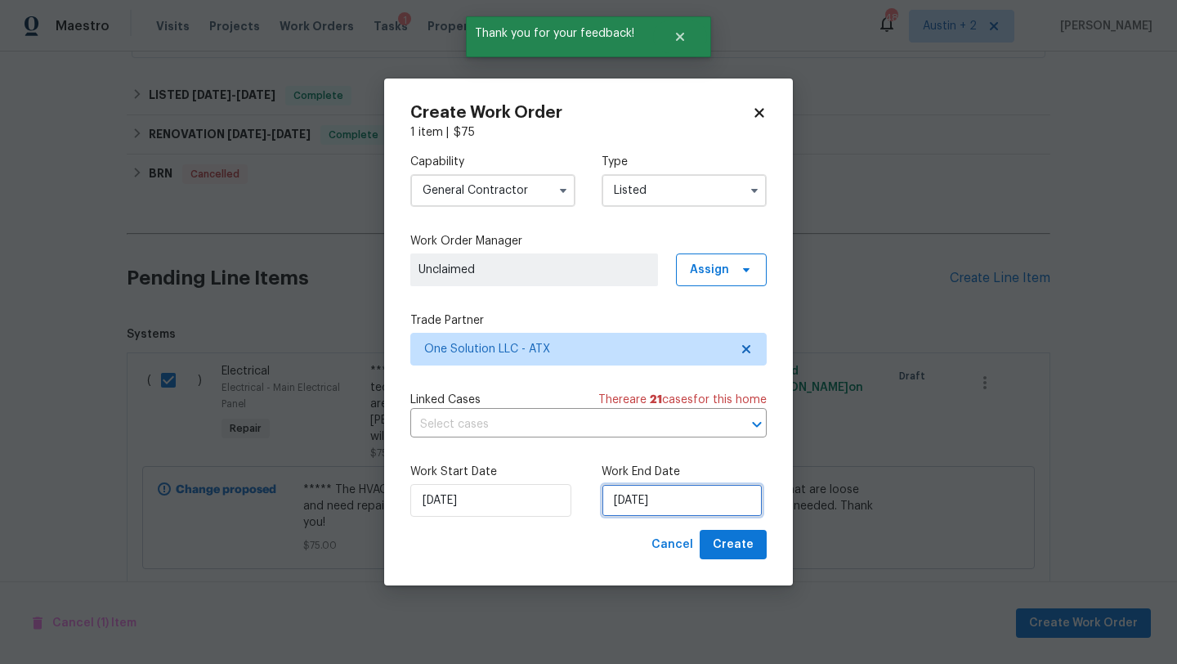
click at [656, 497] on input "[DATE]" at bounding box center [681, 500] width 161 height 33
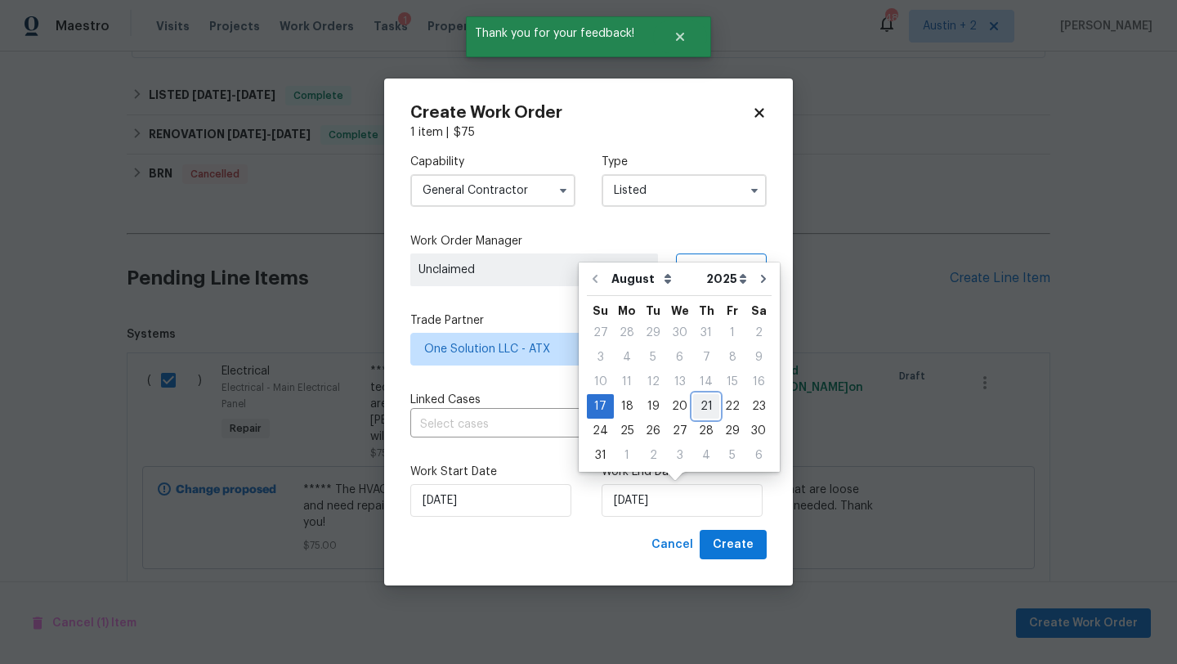
click at [693, 408] on div "21" at bounding box center [706, 406] width 26 height 23
type input "[DATE]"
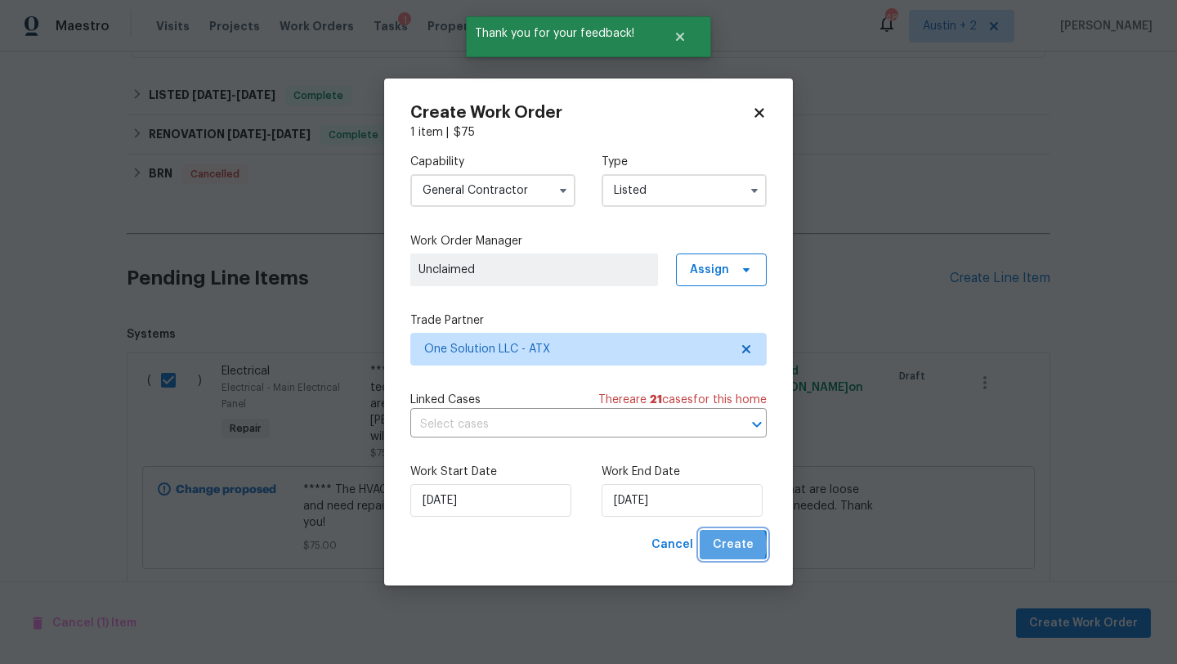
click at [723, 545] on span "Create" at bounding box center [733, 544] width 41 height 20
checkbox input "false"
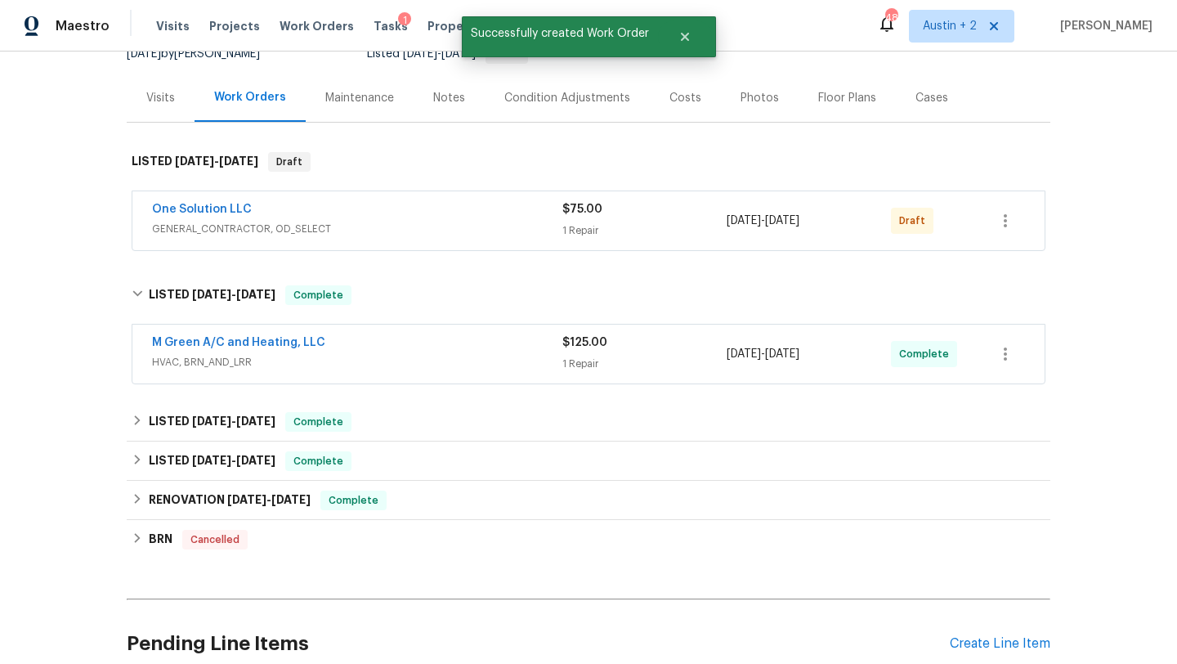
scroll to position [131, 0]
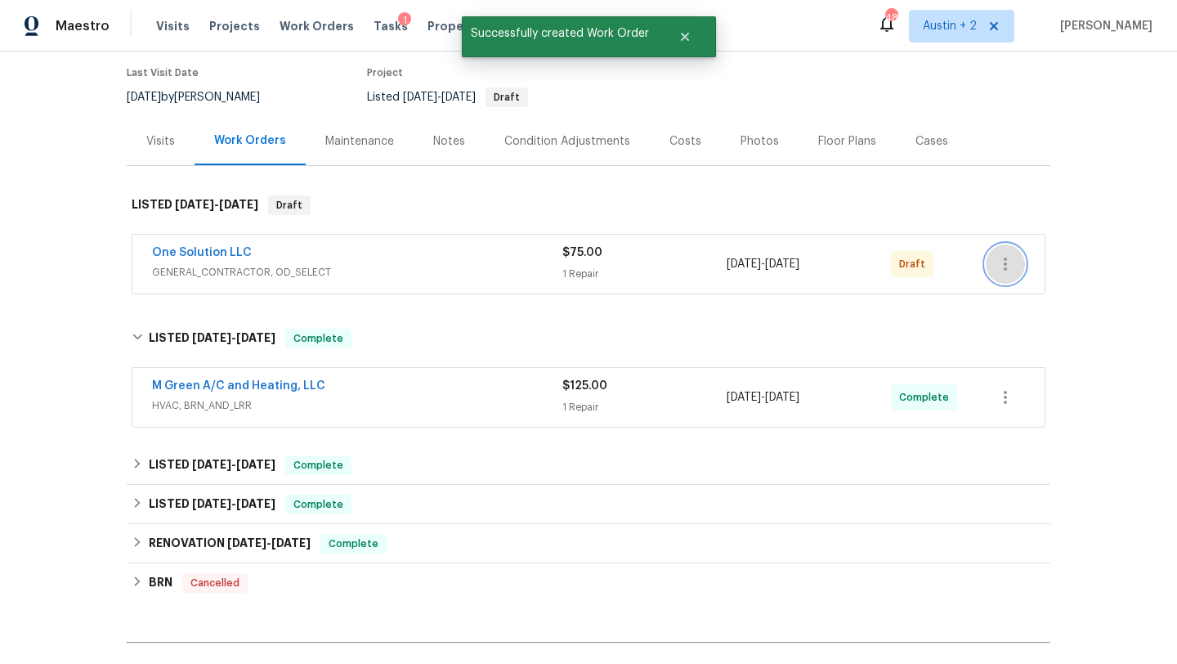
click at [1004, 257] on icon "button" at bounding box center [1005, 263] width 3 height 13
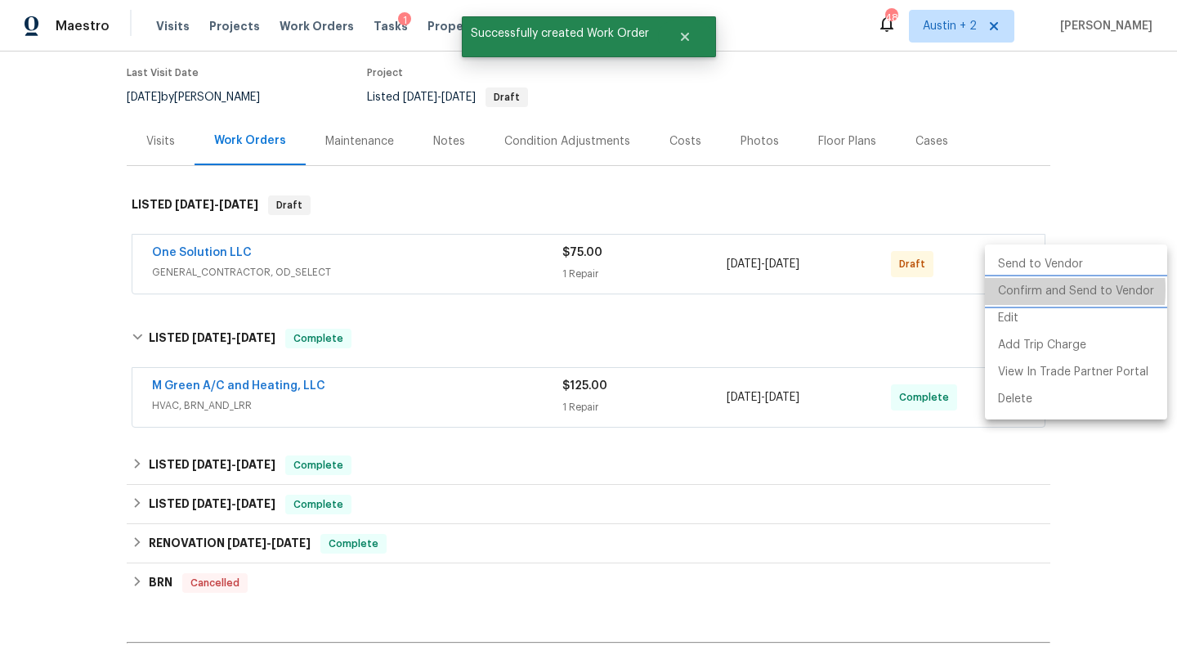
click at [1010, 289] on li "Confirm and Send to Vendor" at bounding box center [1076, 291] width 182 height 27
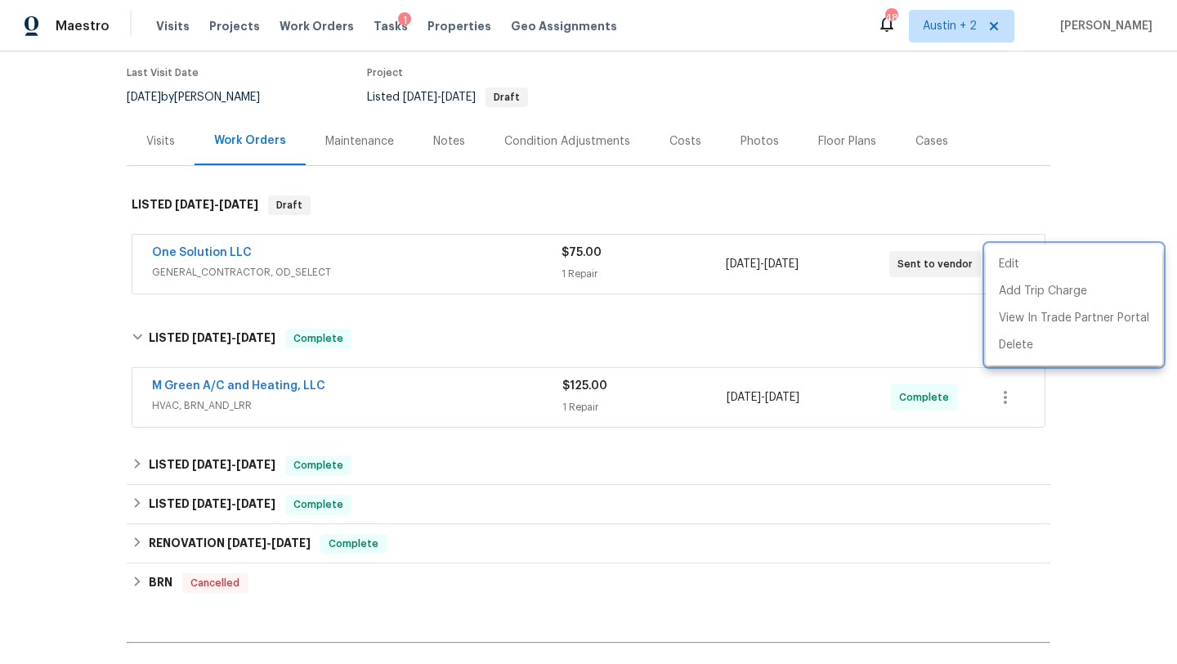
click at [227, 22] on div at bounding box center [588, 332] width 1177 height 664
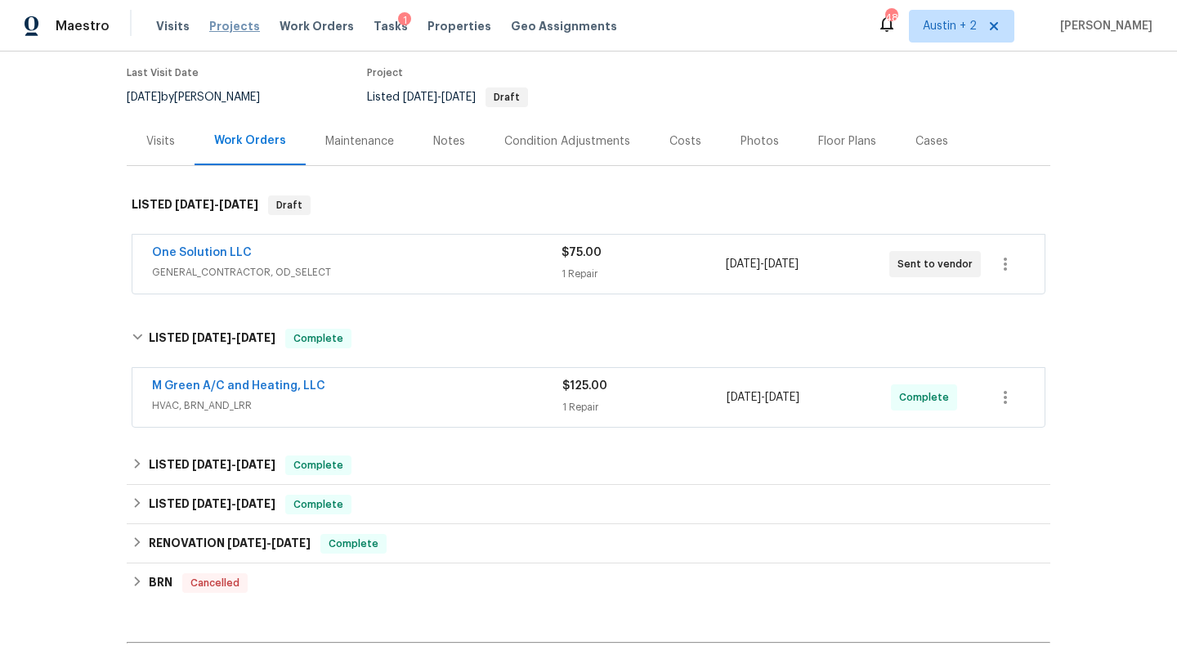
click at [230, 29] on span "Projects" at bounding box center [234, 26] width 51 height 16
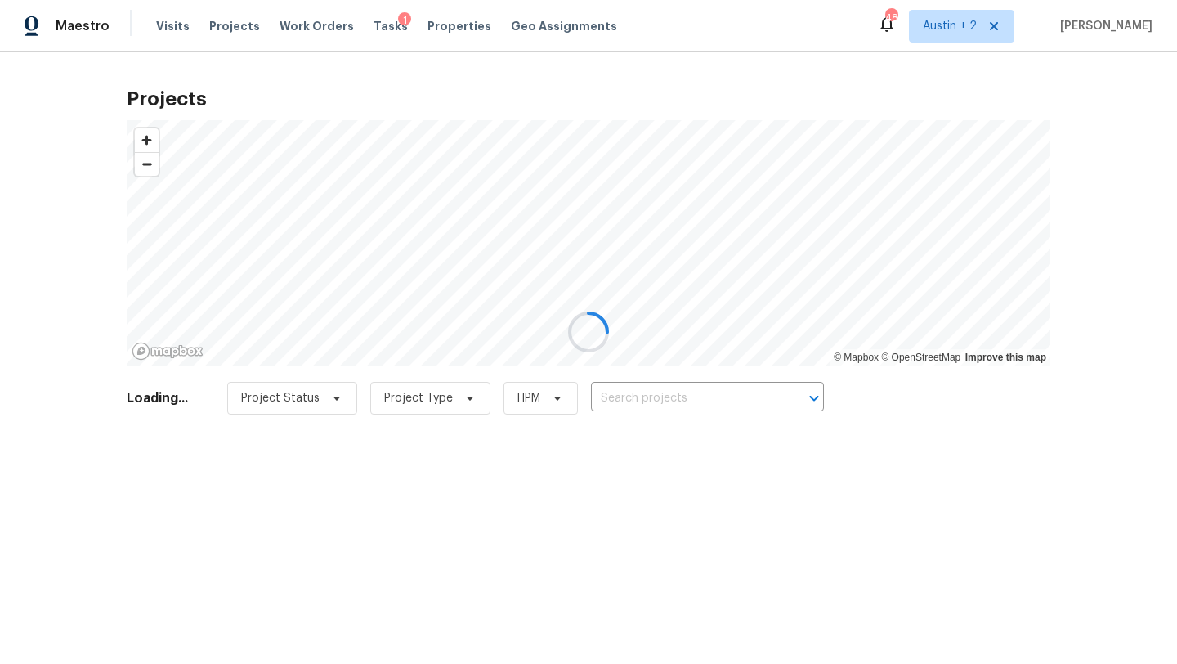
click at [650, 397] on div at bounding box center [588, 332] width 1177 height 664
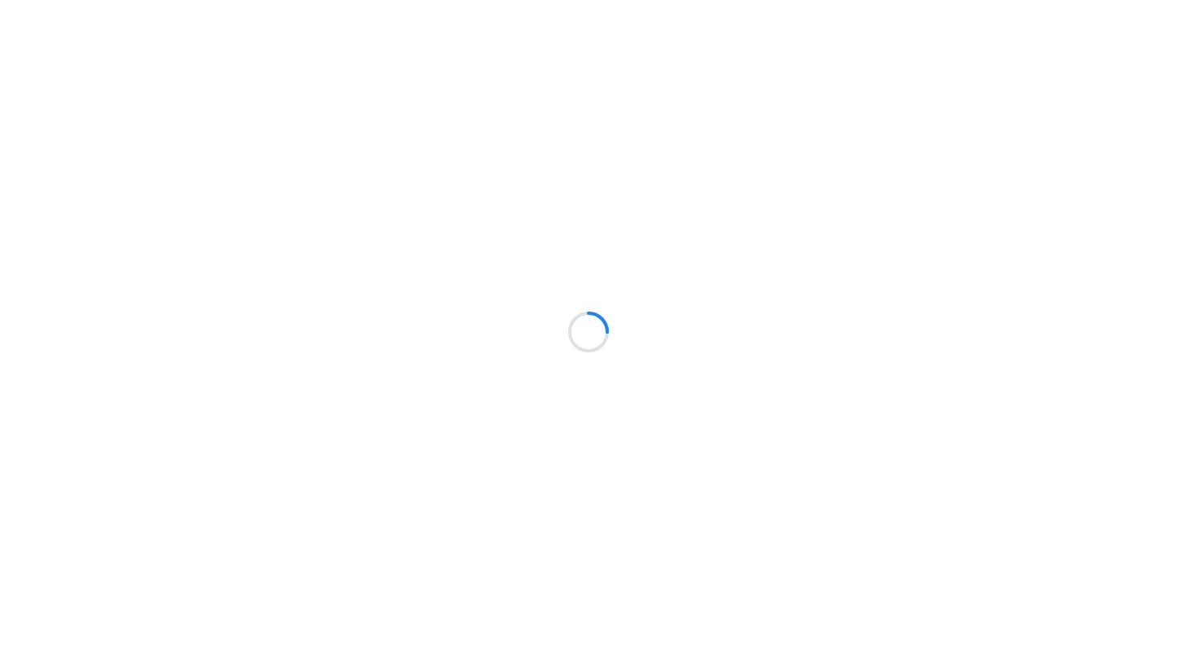
click at [374, 474] on div at bounding box center [588, 332] width 1177 height 664
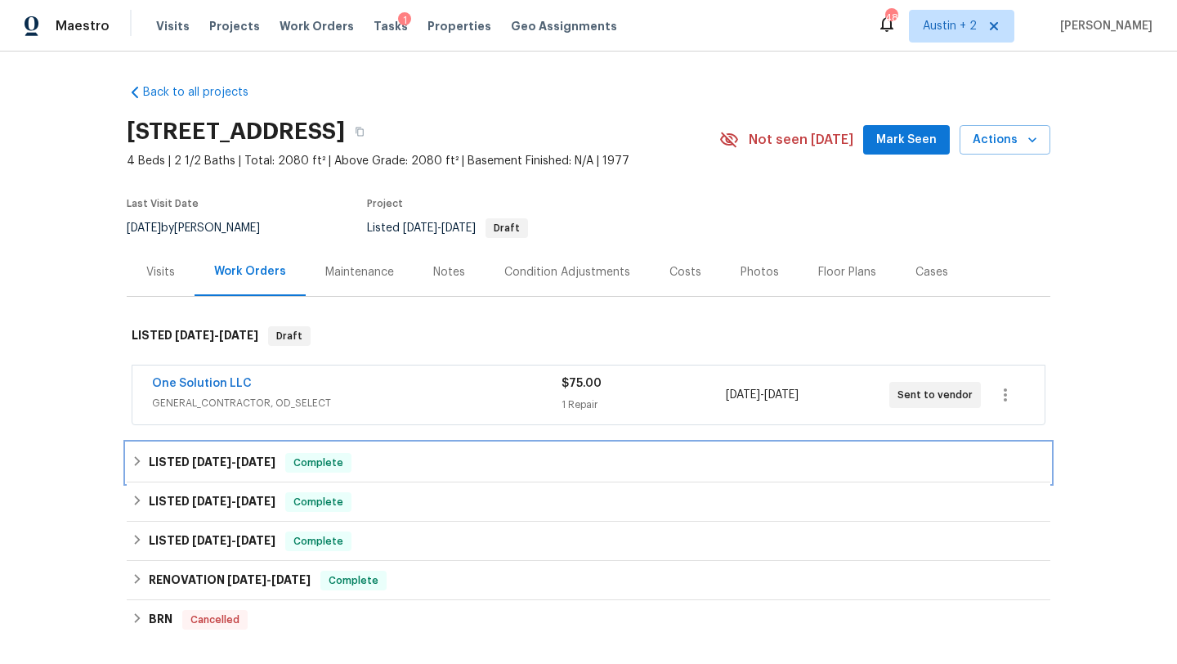
click at [396, 469] on div "LISTED [DATE] - [DATE] Complete" at bounding box center [589, 463] width 914 height 20
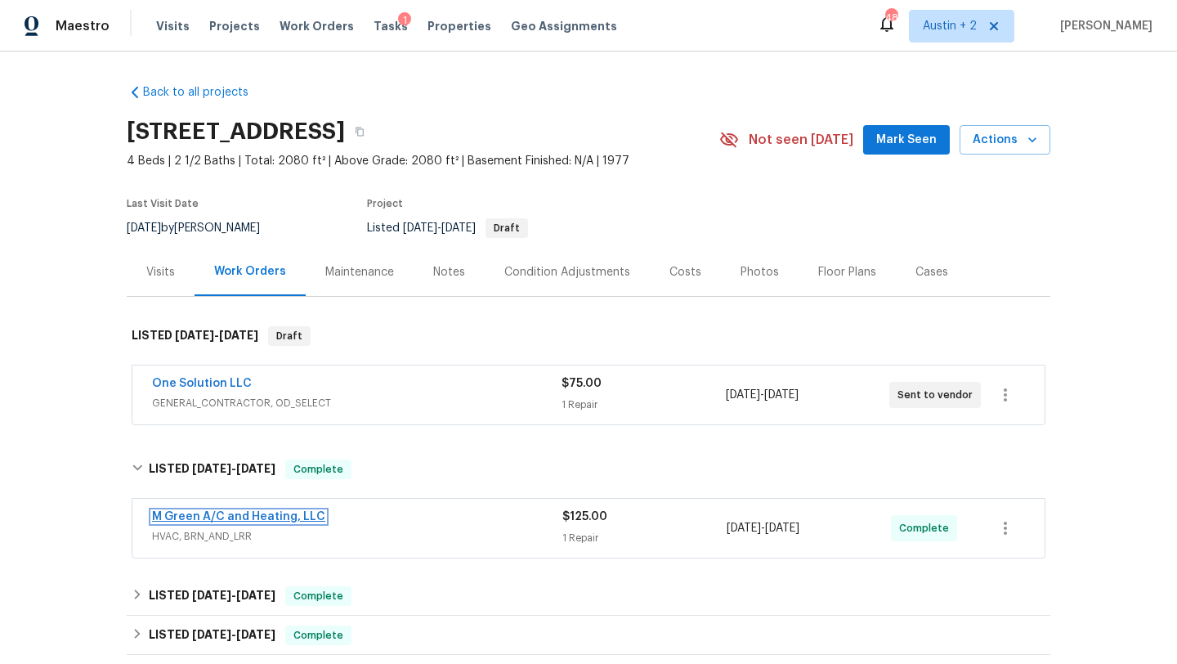
click at [311, 512] on link "M Green A/C and Heating, LLC" at bounding box center [238, 516] width 173 height 11
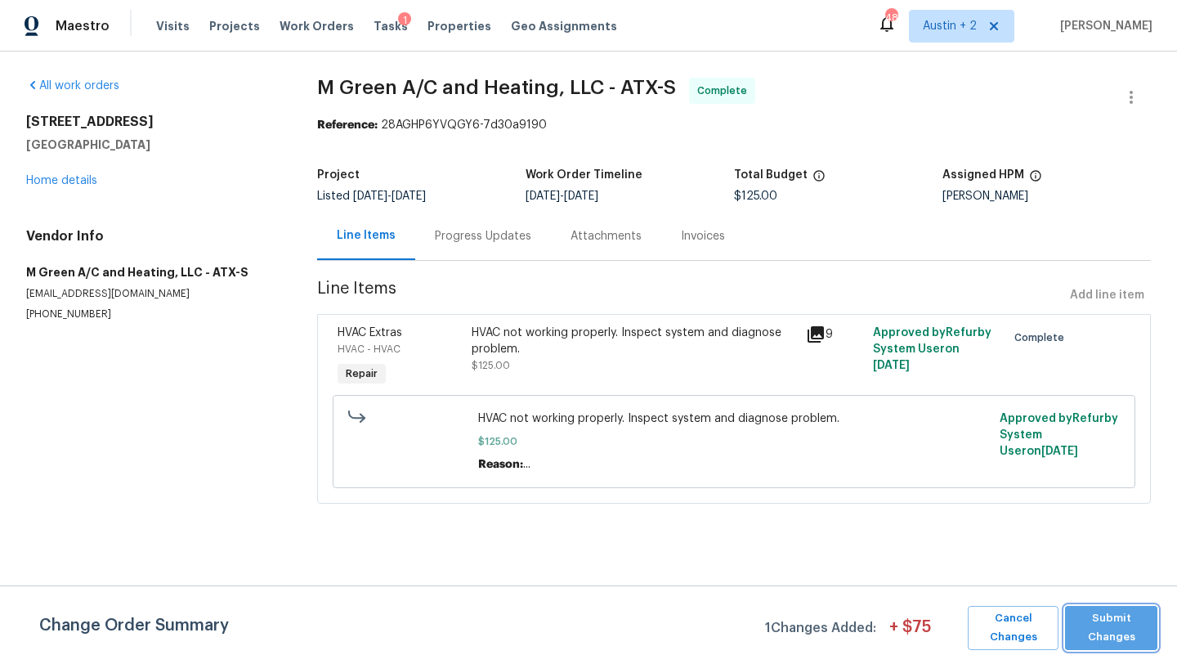
click at [1128, 612] on span "Submit Changes" at bounding box center [1111, 628] width 76 height 38
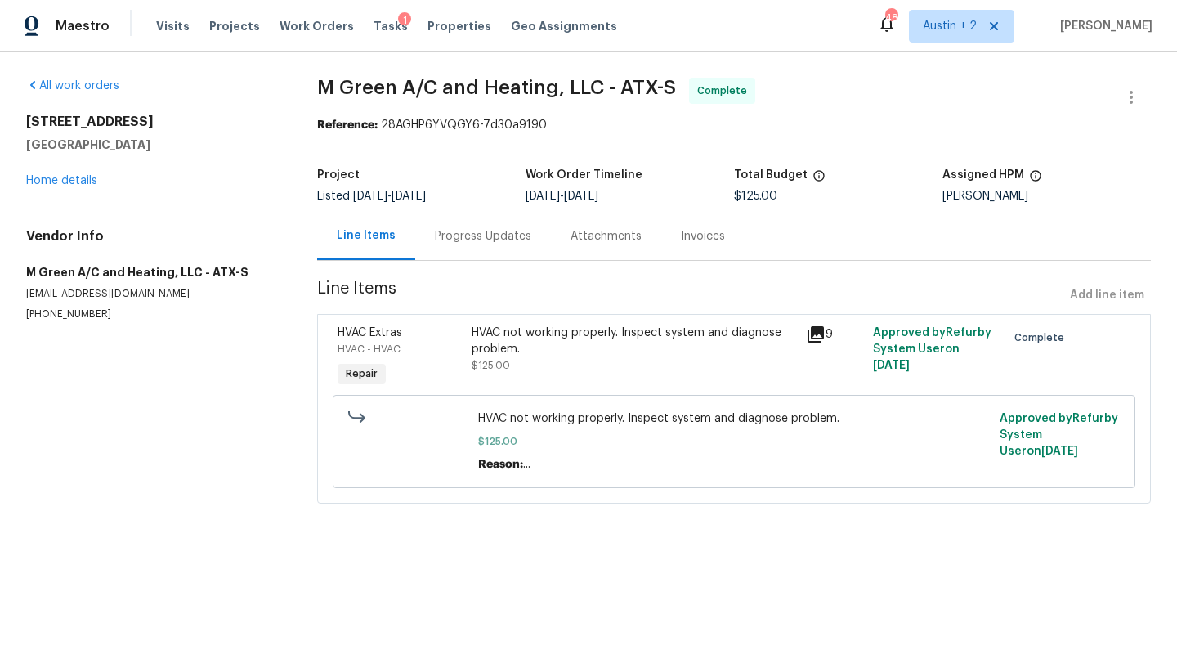
click at [449, 239] on div "Progress Updates" at bounding box center [483, 236] width 96 height 16
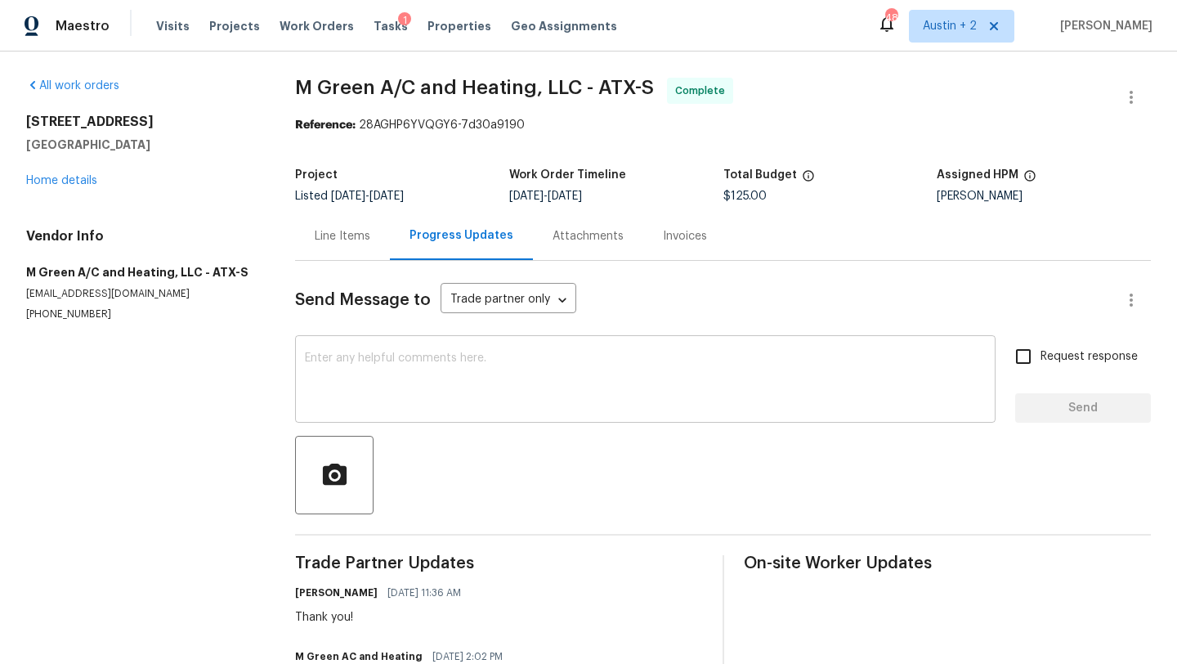
scroll to position [87, 0]
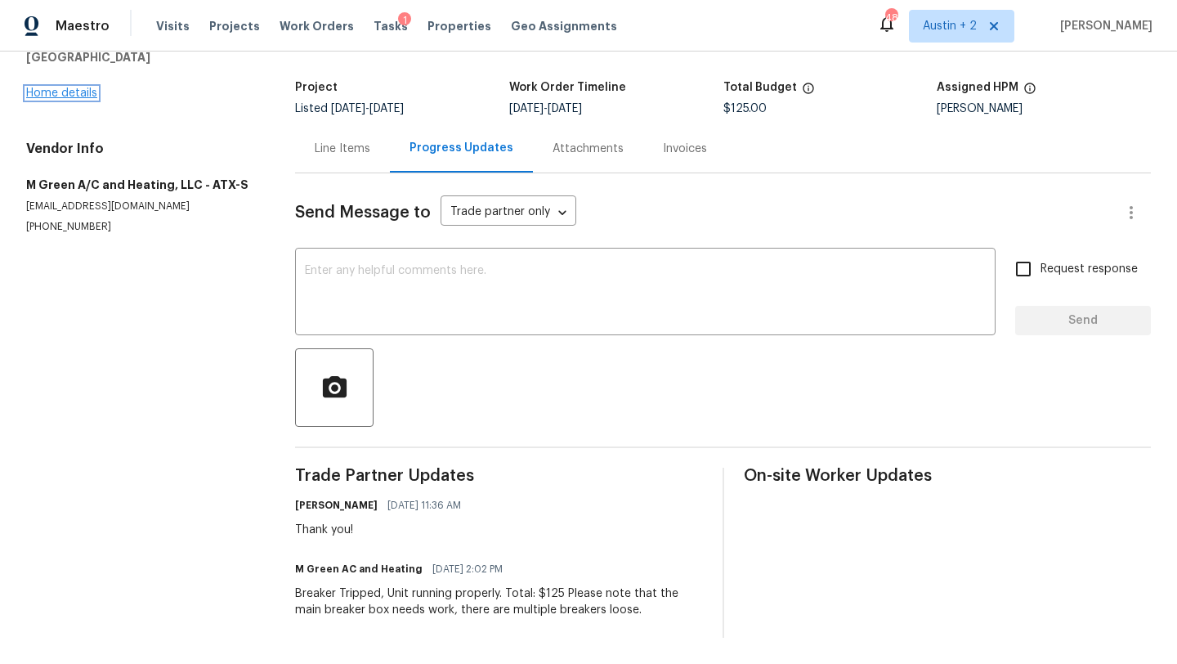
click at [80, 87] on link "Home details" at bounding box center [61, 92] width 71 height 11
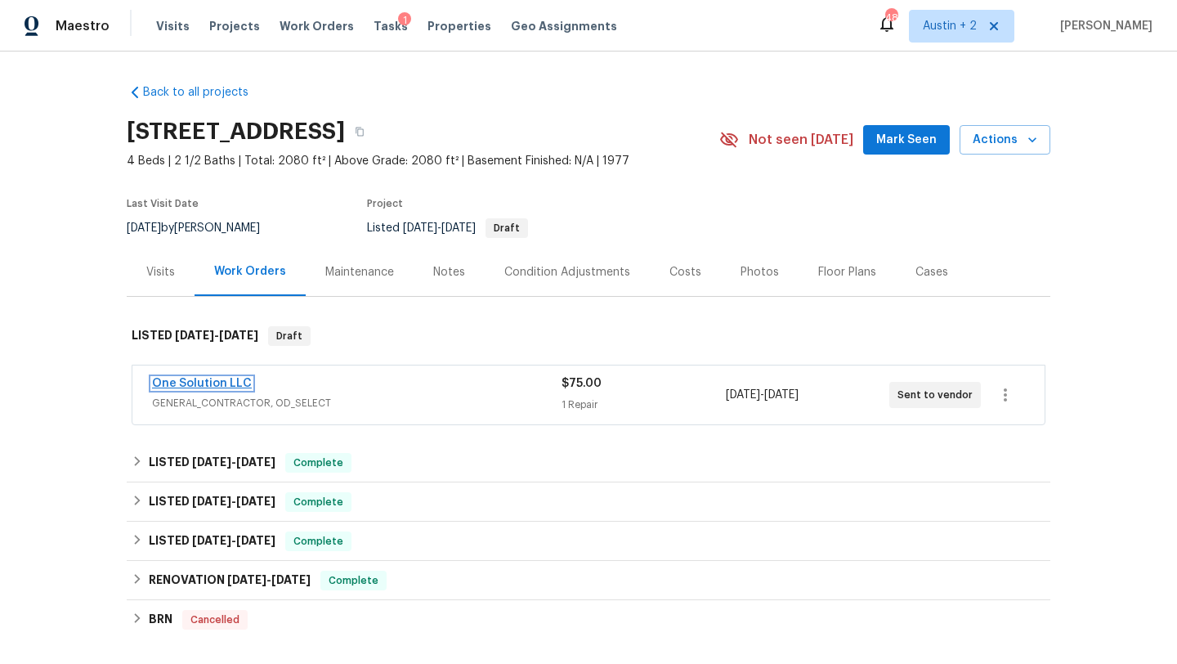
click at [232, 382] on link "One Solution LLC" at bounding box center [202, 383] width 100 height 11
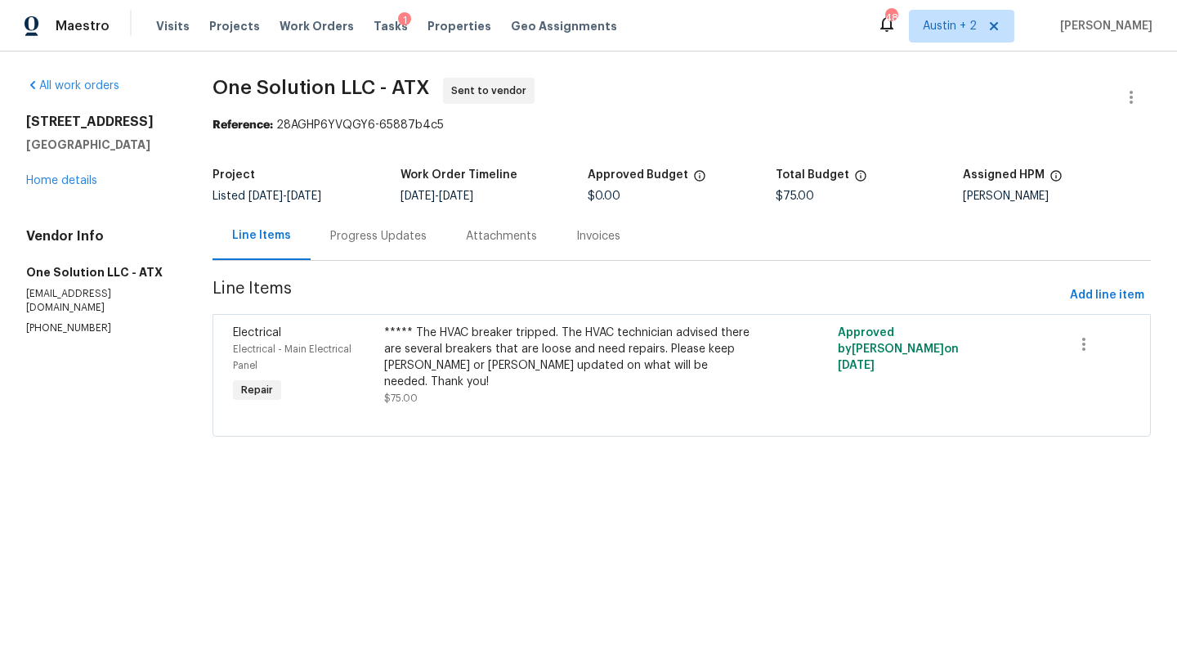
click at [467, 343] on div "***** The HVAC breaker tripped. The HVAC technician advised there are several b…" at bounding box center [568, 356] width 369 height 65
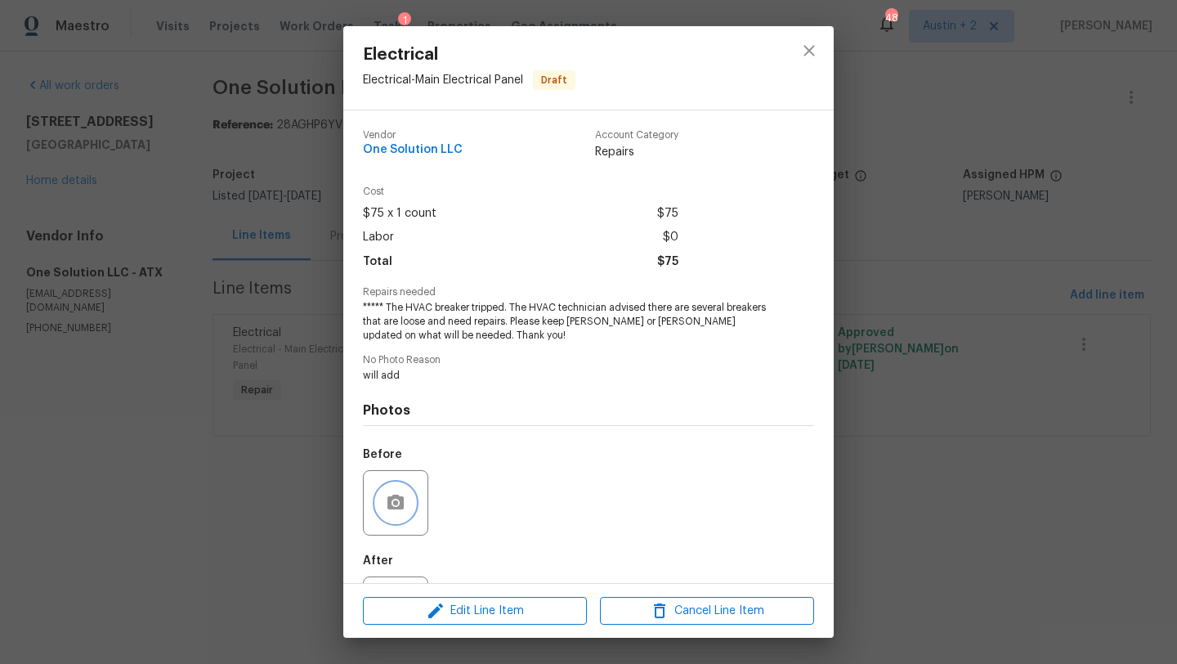
click at [409, 515] on button "button" at bounding box center [395, 502] width 39 height 39
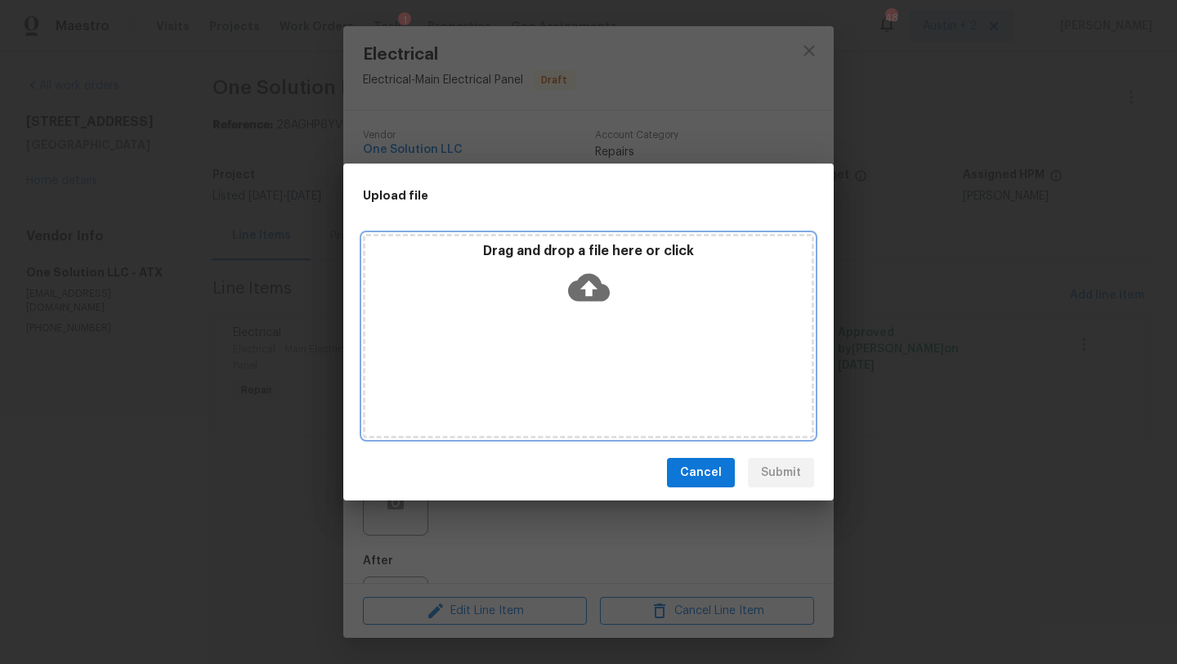
click at [592, 284] on icon at bounding box center [589, 287] width 42 height 42
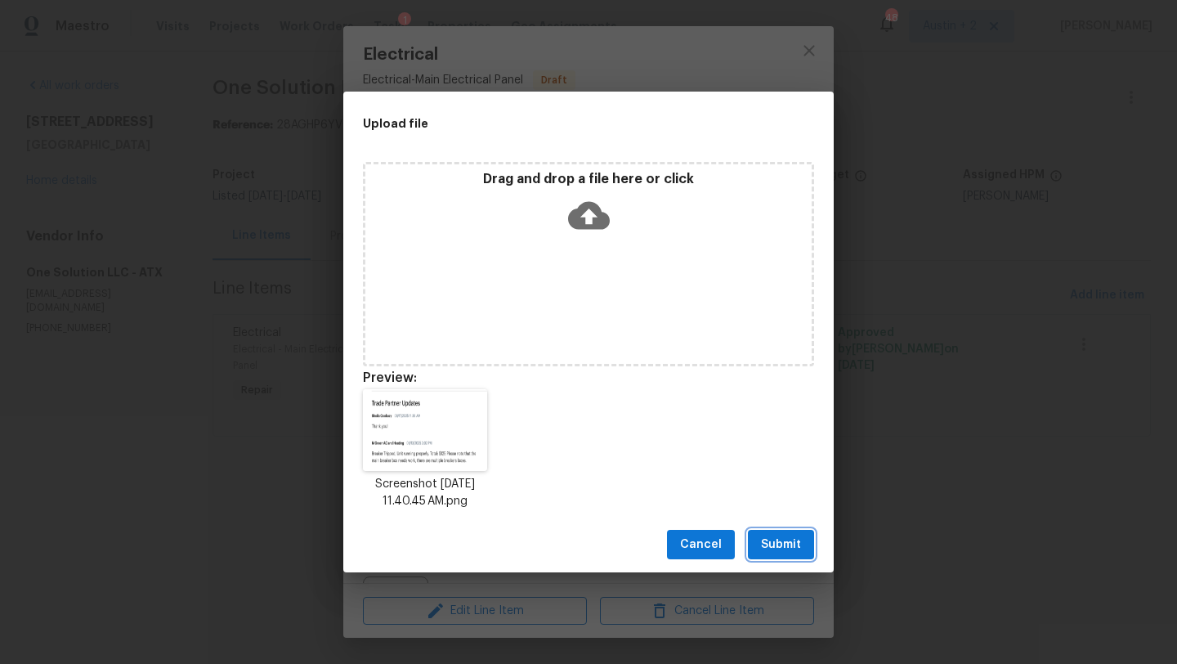
click at [772, 543] on span "Submit" at bounding box center [781, 544] width 40 height 20
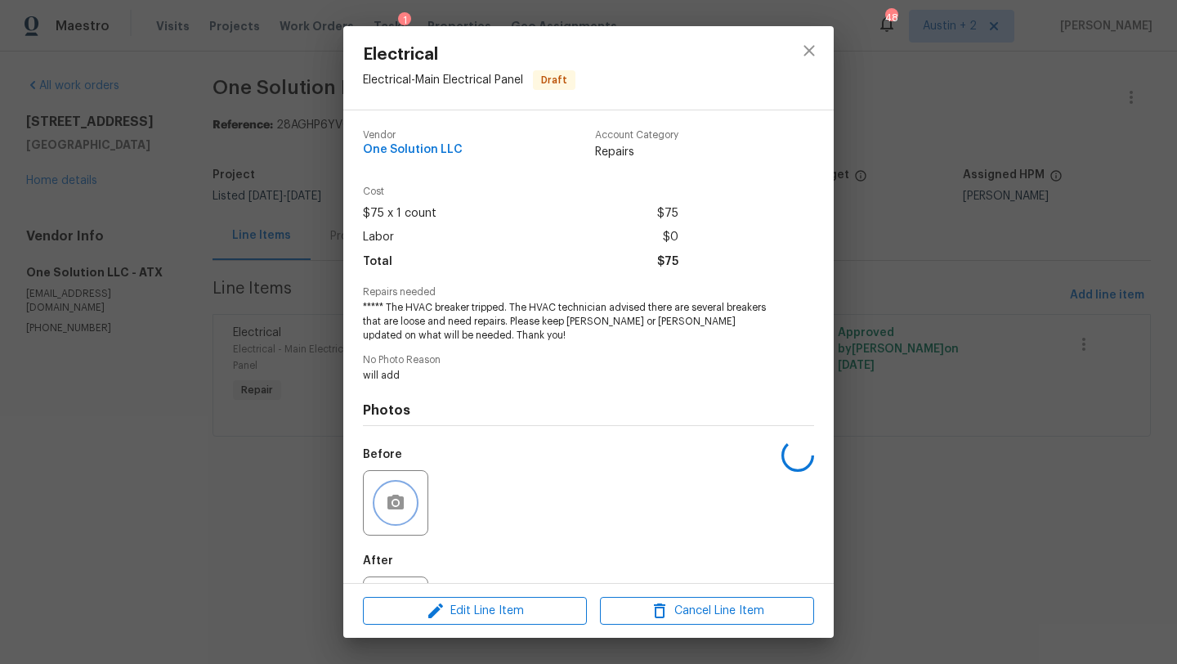
scroll to position [75, 0]
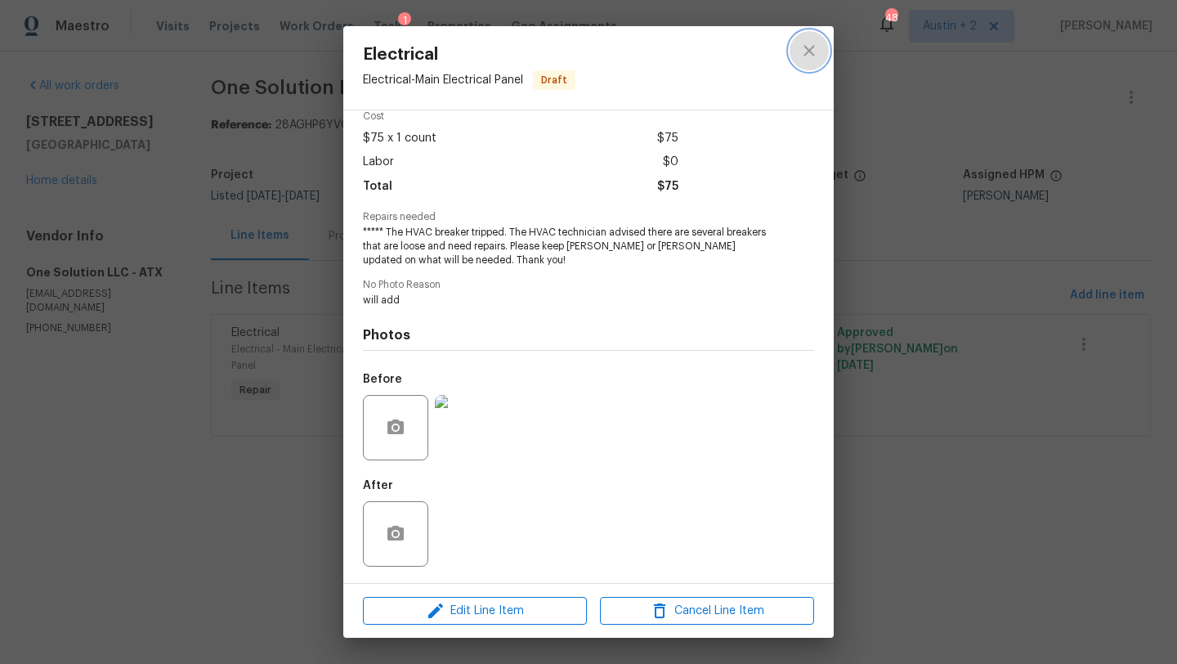
click at [807, 49] on icon "close" at bounding box center [808, 50] width 11 height 11
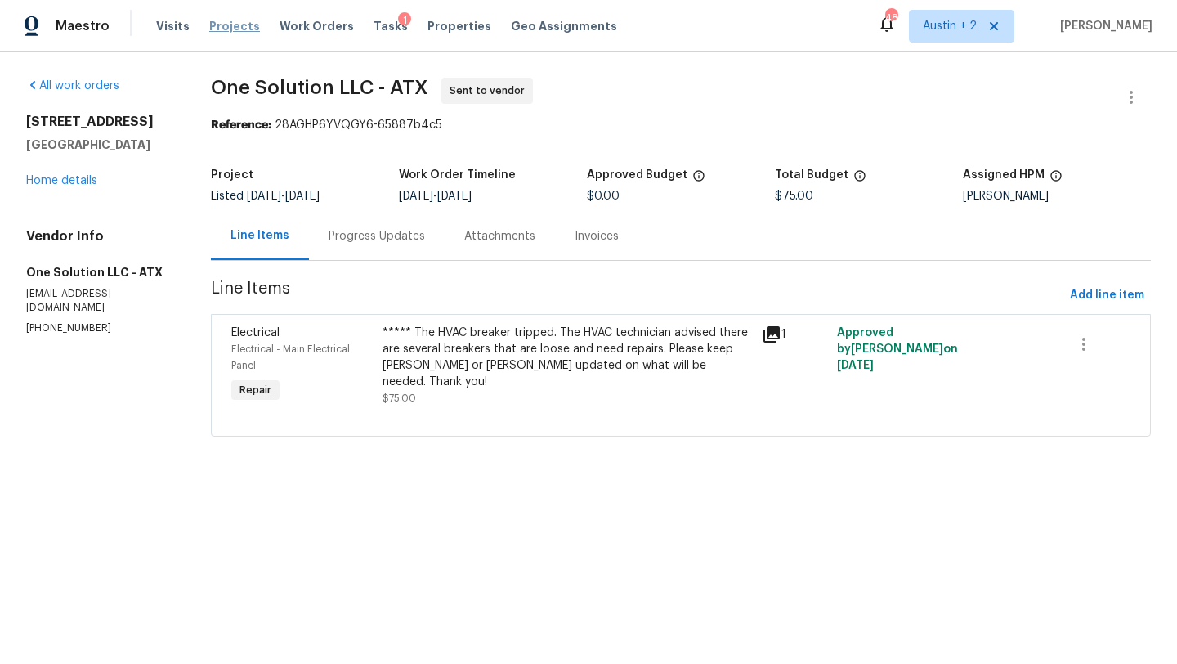
click at [226, 28] on span "Projects" at bounding box center [234, 26] width 51 height 16
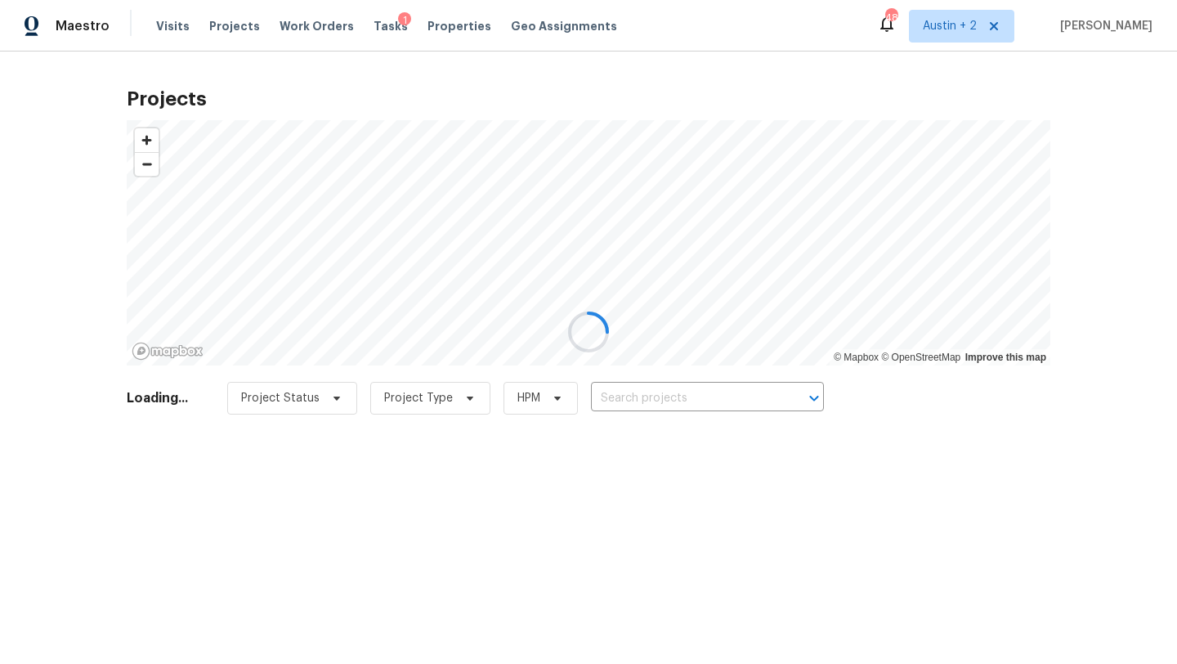
click at [646, 394] on div at bounding box center [588, 332] width 1177 height 664
click at [663, 396] on div at bounding box center [588, 332] width 1177 height 664
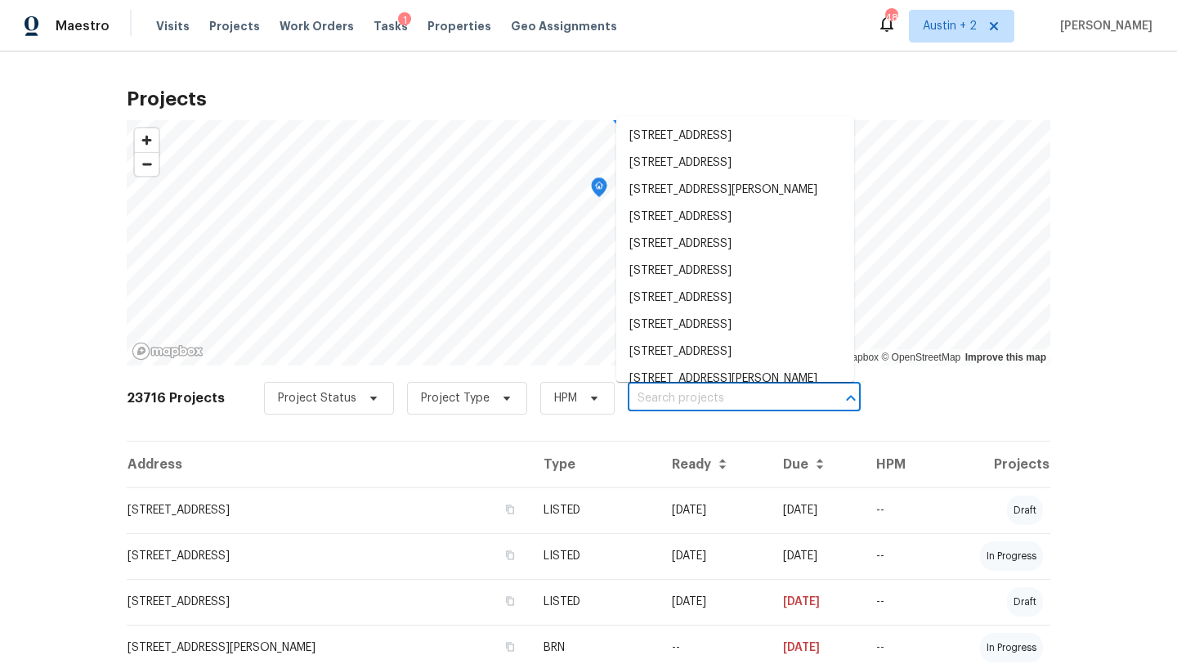
click at [648, 394] on input "text" at bounding box center [721, 398] width 187 height 25
paste input "[STREET_ADDRESS]"
type input "[STREET_ADDRESS]"
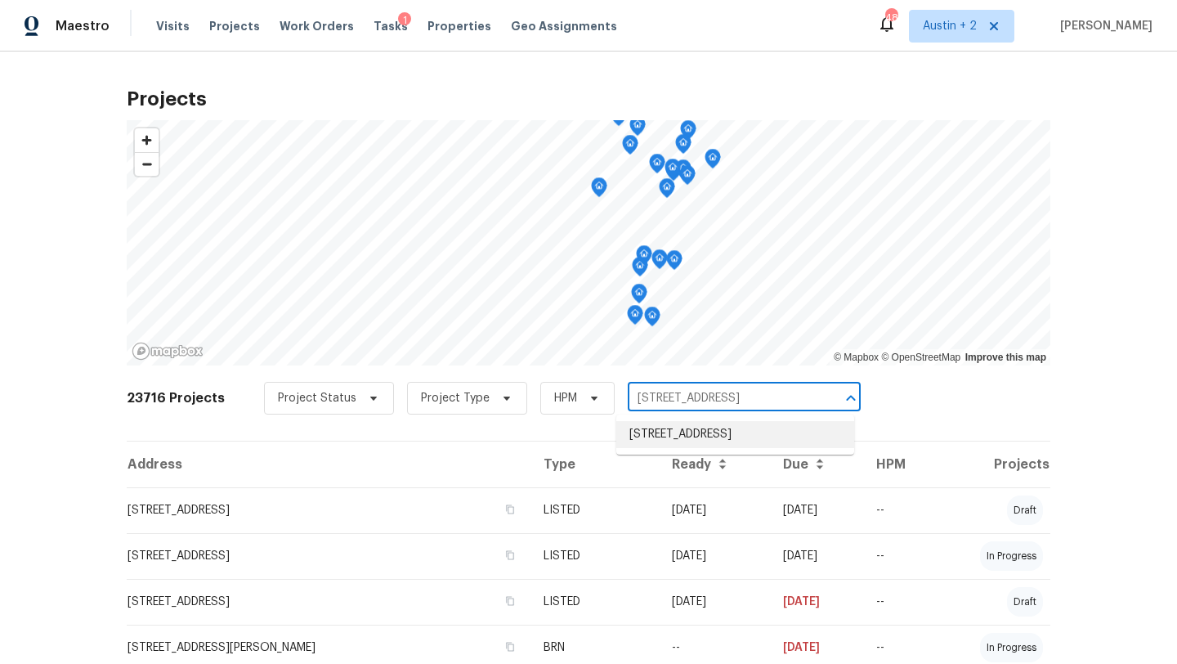
click at [662, 440] on li "[STREET_ADDRESS]" at bounding box center [735, 434] width 238 height 27
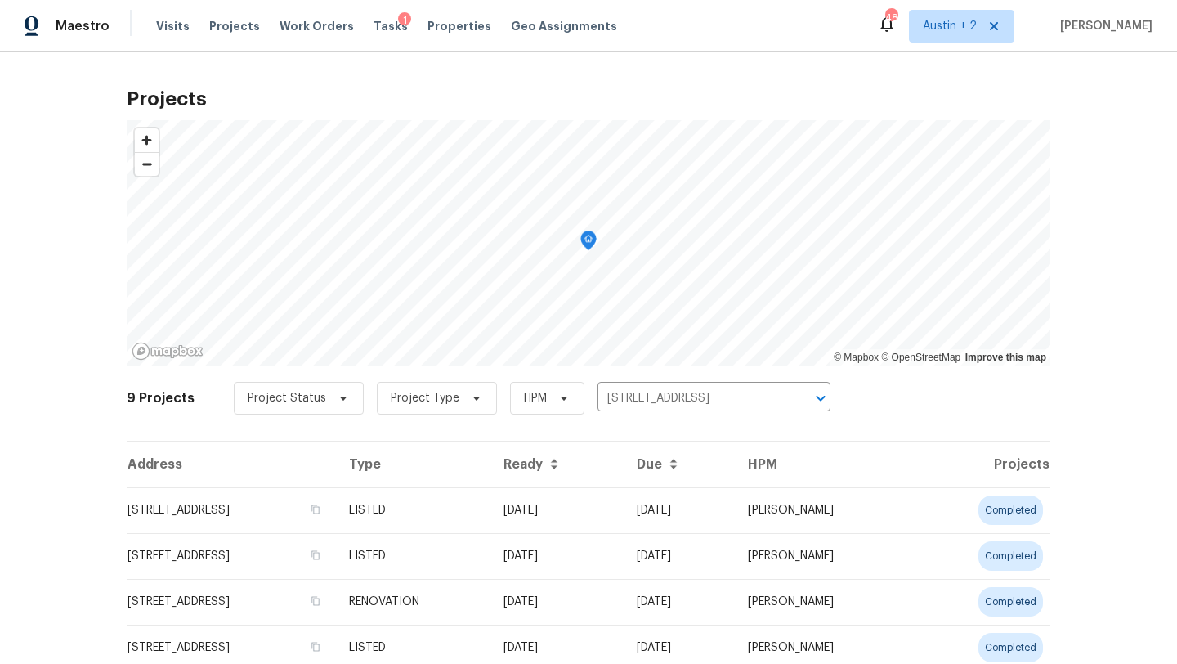
click at [220, 516] on td "[STREET_ADDRESS]" at bounding box center [231, 510] width 209 height 46
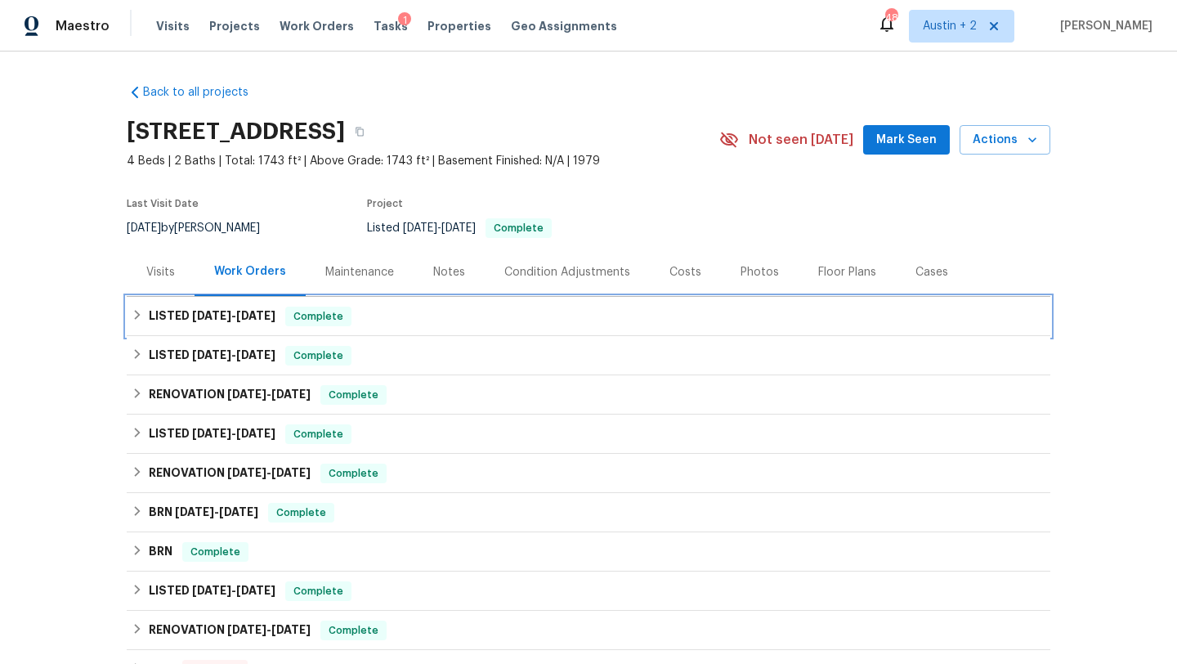
click at [398, 312] on div "LISTED [DATE] - [DATE] Complete" at bounding box center [589, 316] width 914 height 20
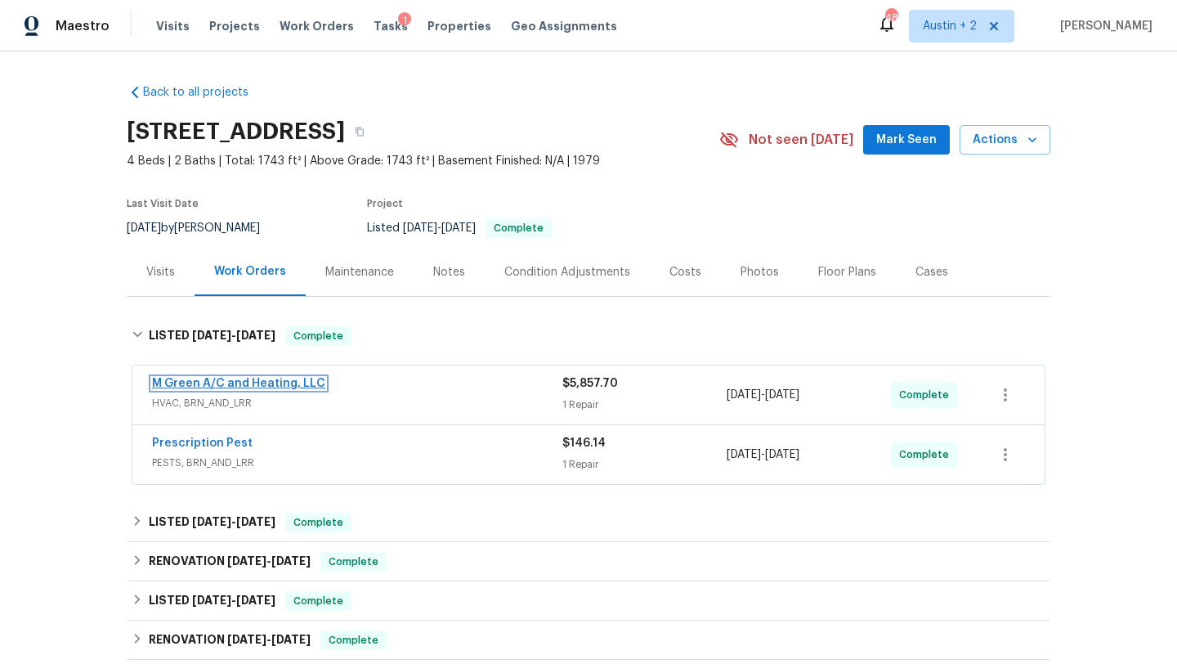
click at [284, 382] on link "M Green A/C and Heating, LLC" at bounding box center [238, 383] width 173 height 11
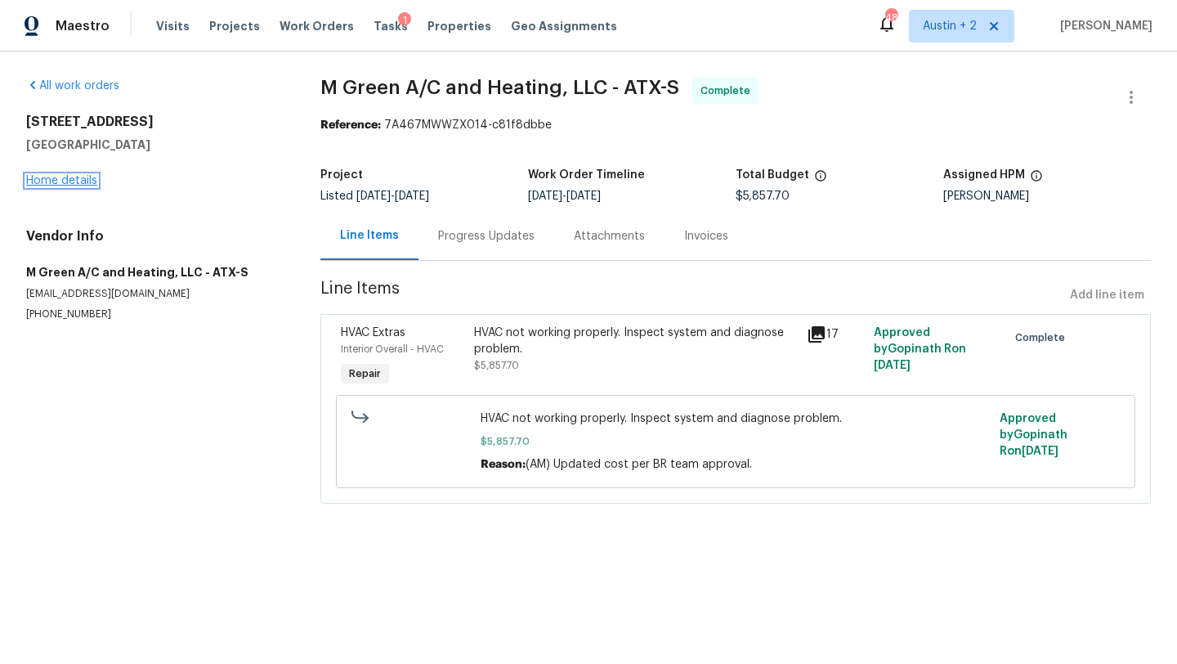
click at [57, 181] on link "Home details" at bounding box center [61, 180] width 71 height 11
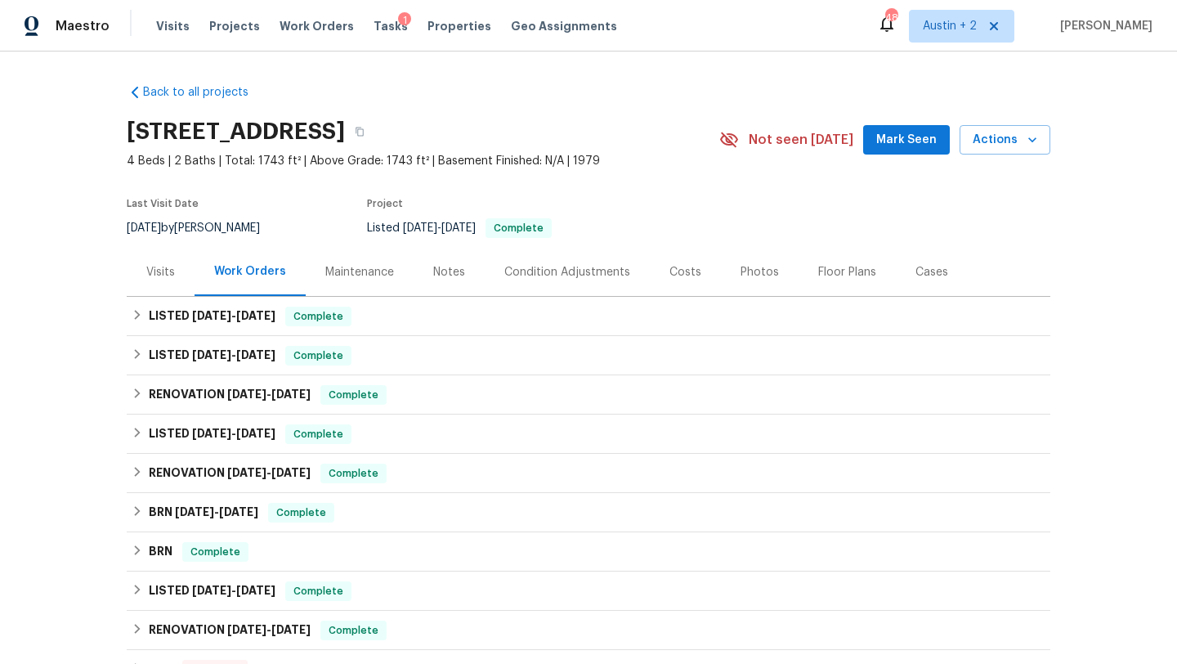
click at [923, 154] on button "Mark Seen" at bounding box center [906, 140] width 87 height 30
click at [224, 21] on span "Projects" at bounding box center [234, 26] width 51 height 16
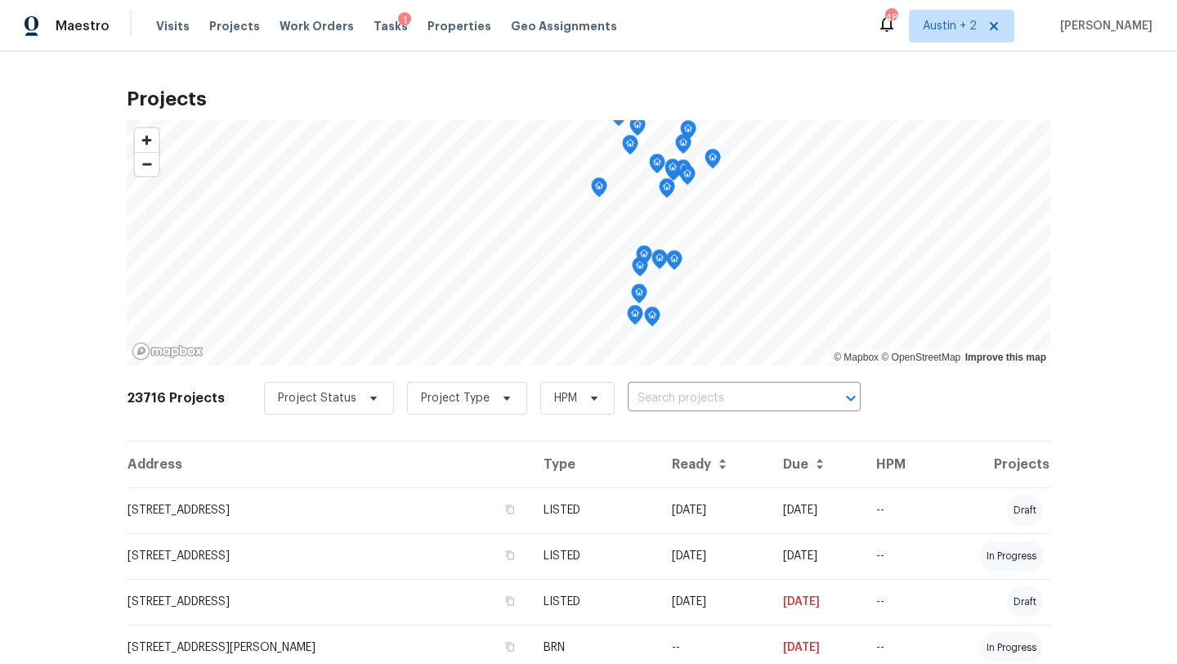
click at [608, 392] on div "Project Status Project Type HPM ​" at bounding box center [562, 398] width 597 height 33
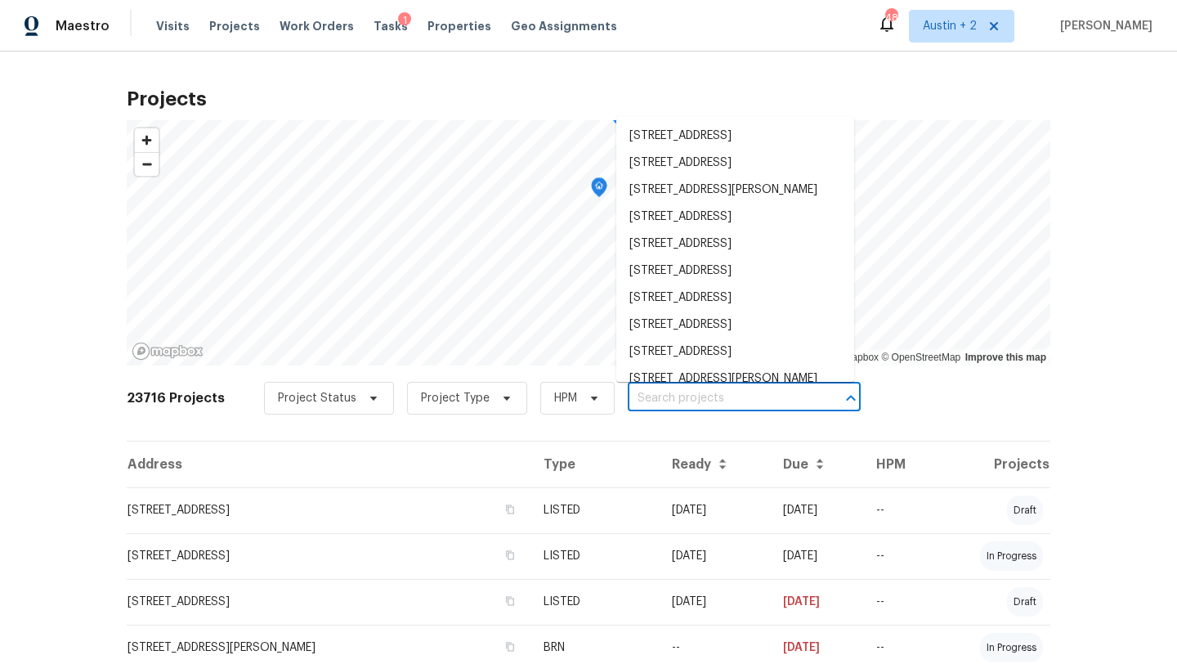
click at [644, 396] on input "text" at bounding box center [721, 398] width 187 height 25
paste input "[STREET_ADDRESS][PERSON_NAME]"
type input "[STREET_ADDRESS][PERSON_NAME]"
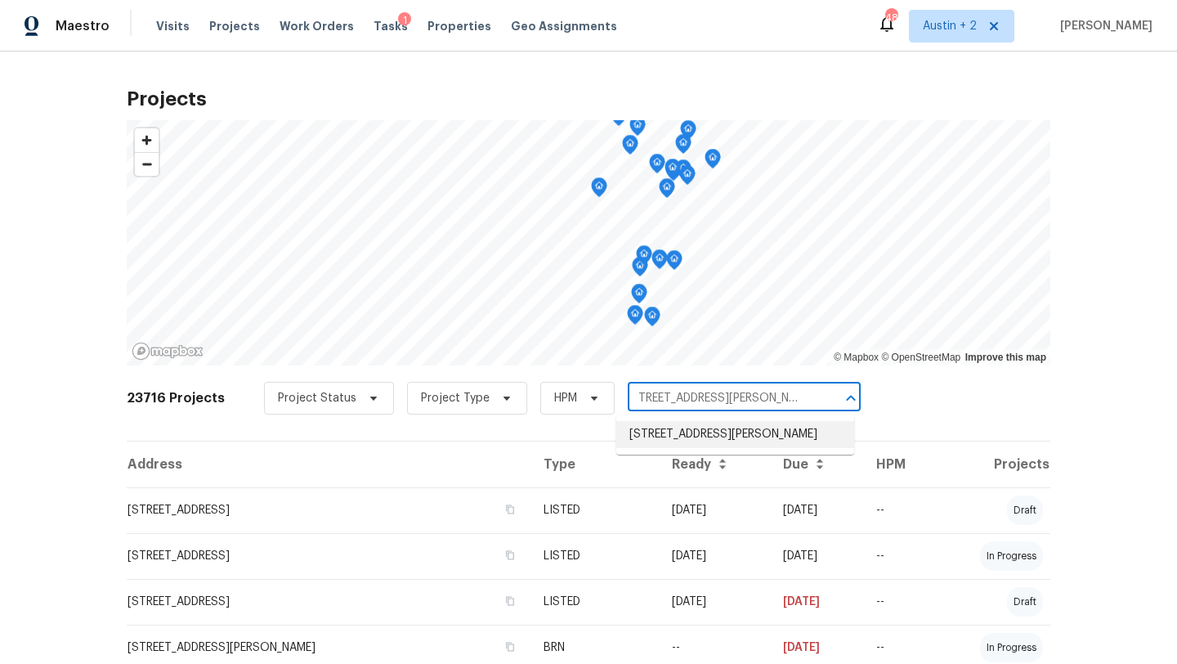
click at [670, 445] on li "[STREET_ADDRESS][PERSON_NAME]" at bounding box center [735, 434] width 238 height 27
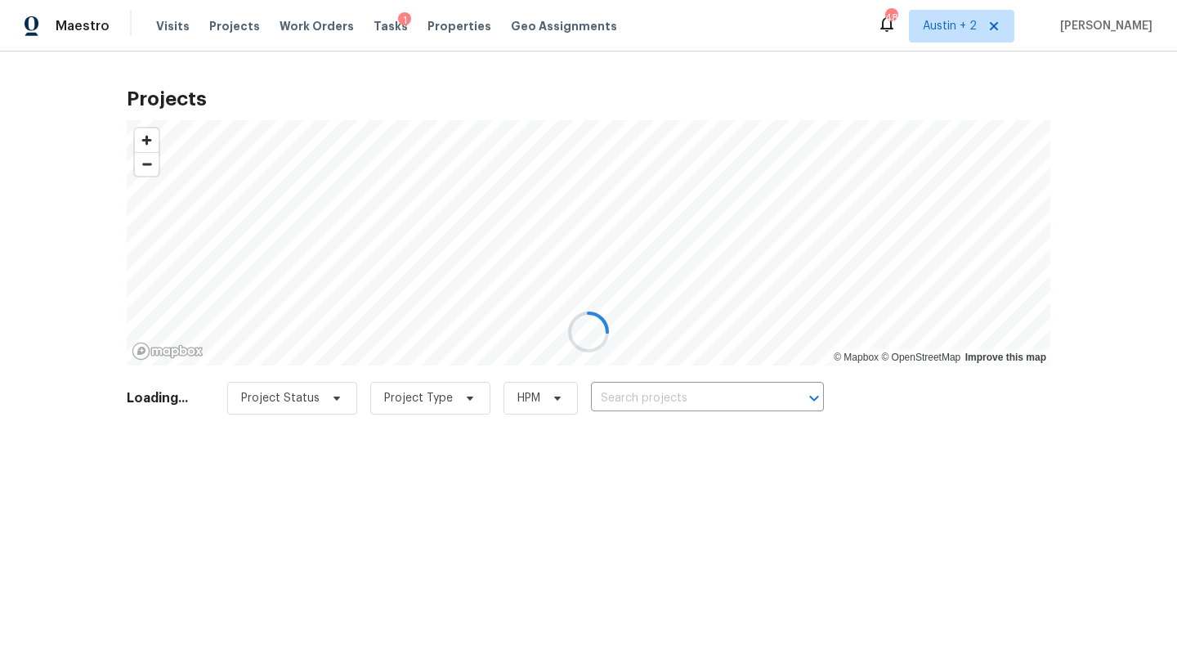
type input "[STREET_ADDRESS][PERSON_NAME]"
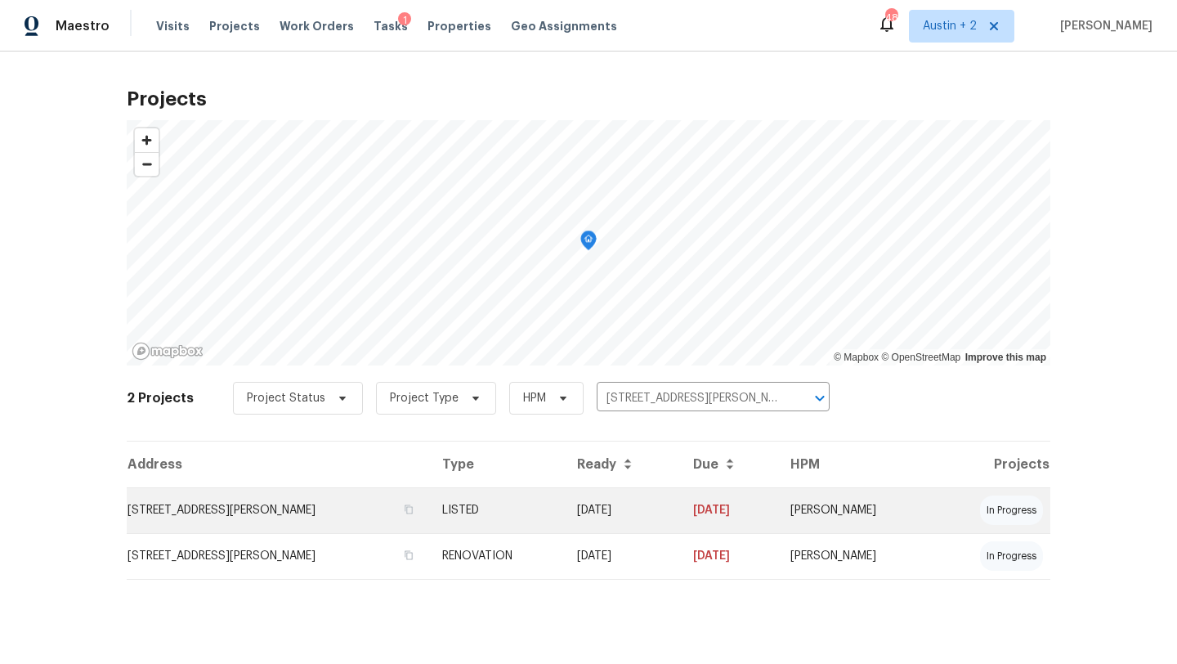
click at [281, 504] on td "[STREET_ADDRESS][PERSON_NAME]" at bounding box center [278, 510] width 302 height 46
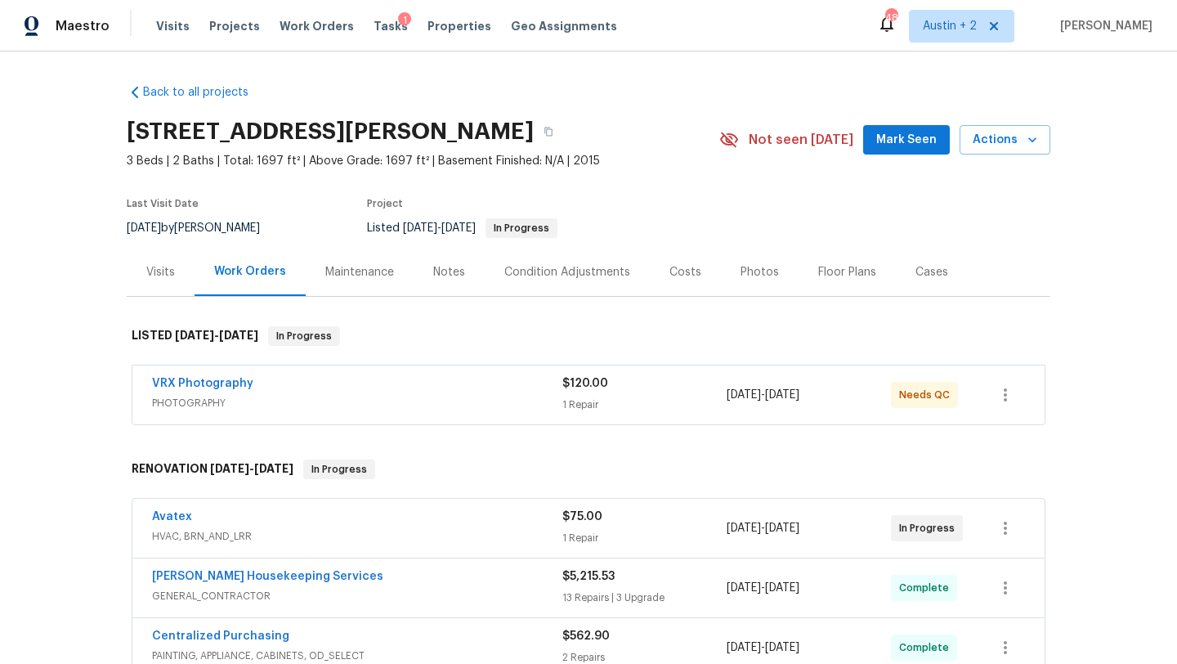
click at [887, 149] on span "Mark Seen" at bounding box center [906, 140] width 60 height 20
click at [390, 372] on div "VRX Photography PHOTOGRAPHY $120.00 1 Repair [DATE] - [DATE] Needs QC" at bounding box center [588, 394] width 912 height 59
click at [263, 382] on div "VRX Photography" at bounding box center [357, 385] width 410 height 20
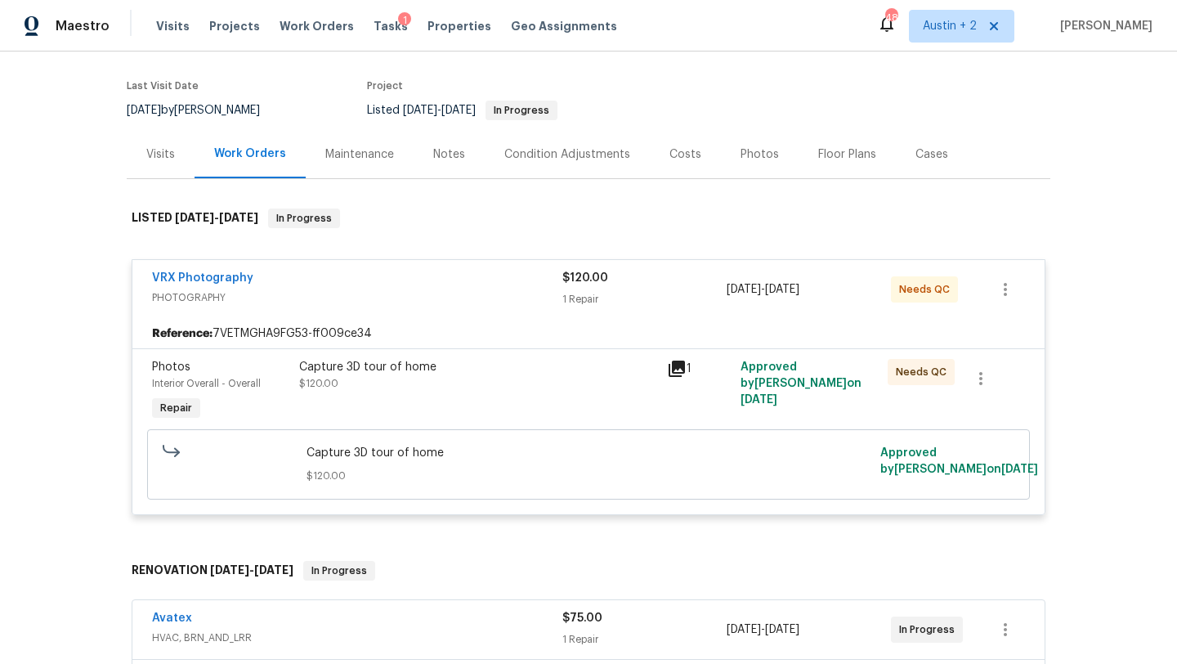
scroll to position [134, 0]
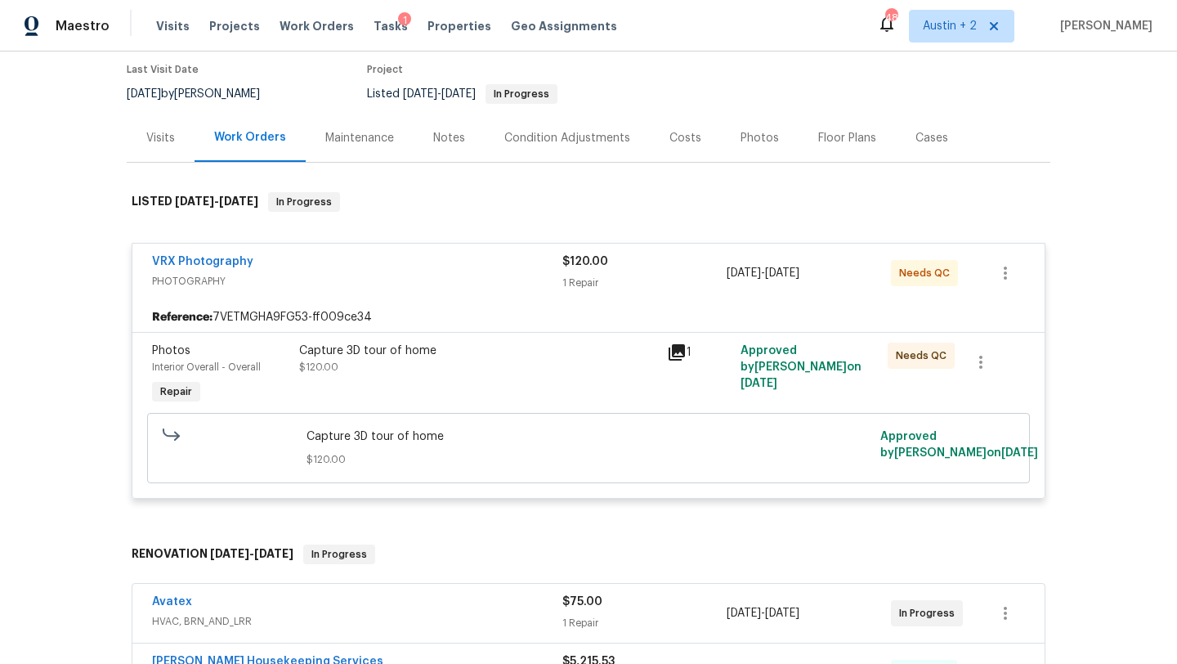
click at [676, 349] on icon at bounding box center [676, 352] width 16 height 16
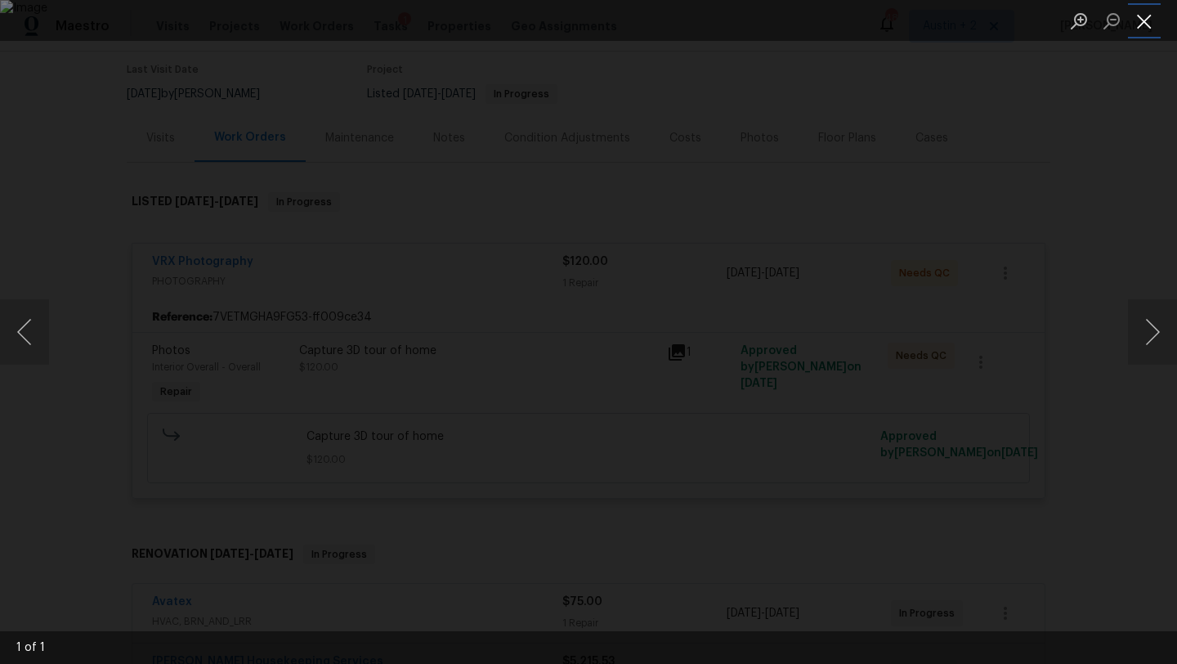
click at [1142, 22] on button "Close lightbox" at bounding box center [1144, 21] width 33 height 29
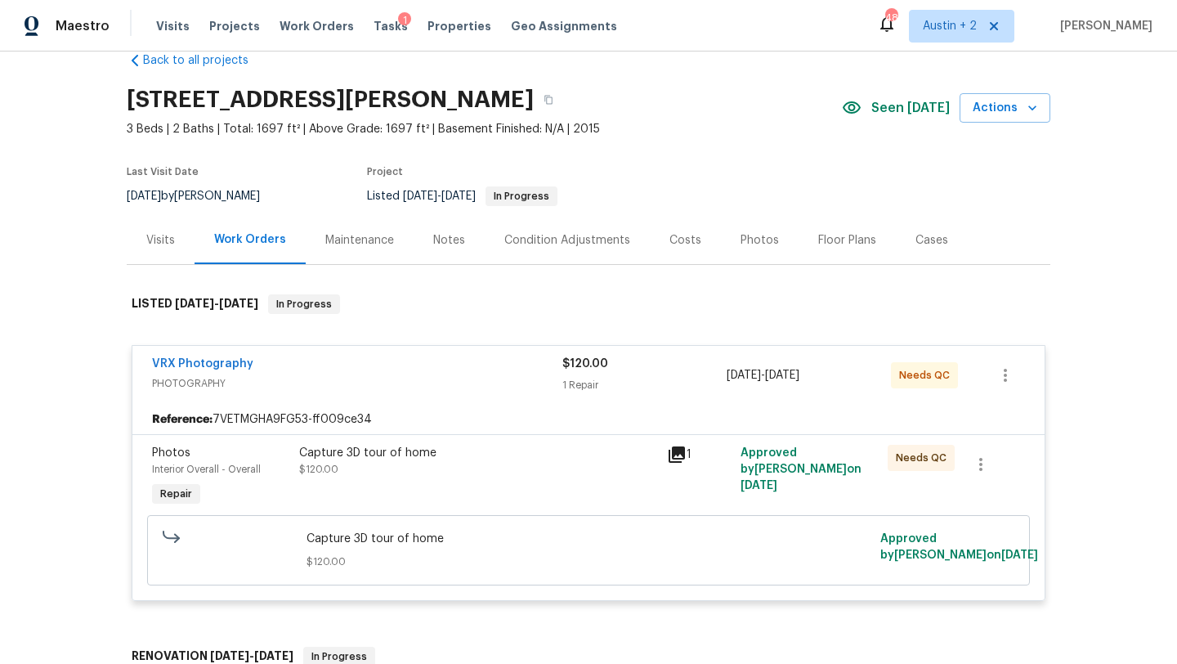
scroll to position [30, 0]
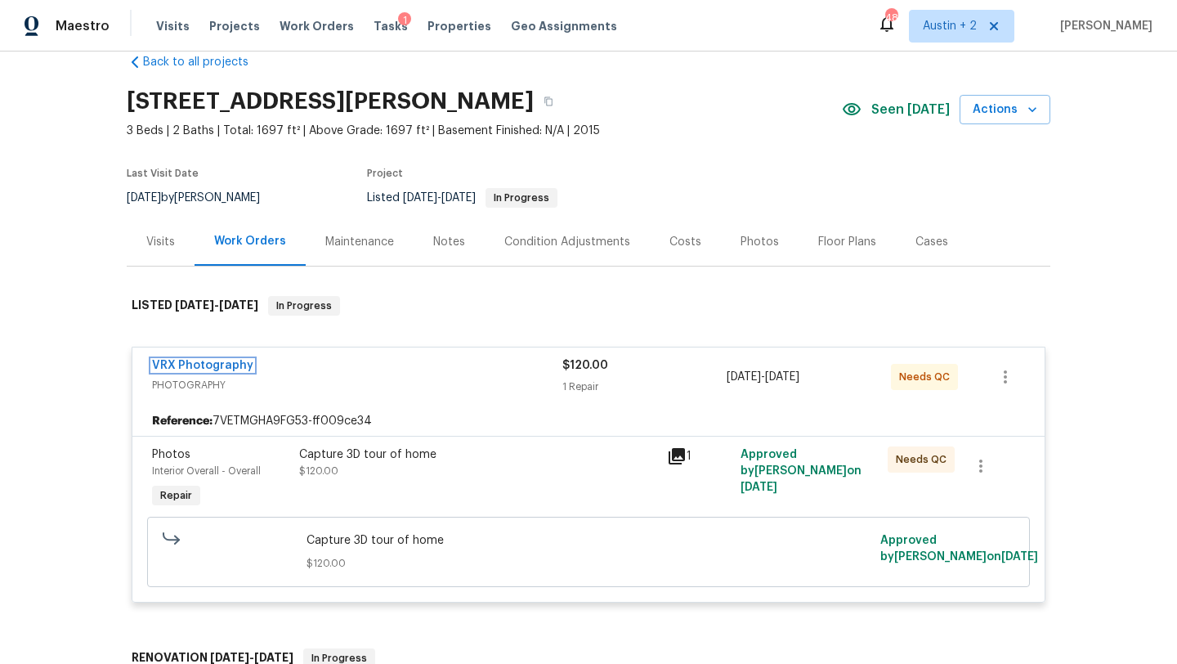
click at [218, 366] on link "VRX Photography" at bounding box center [202, 365] width 101 height 11
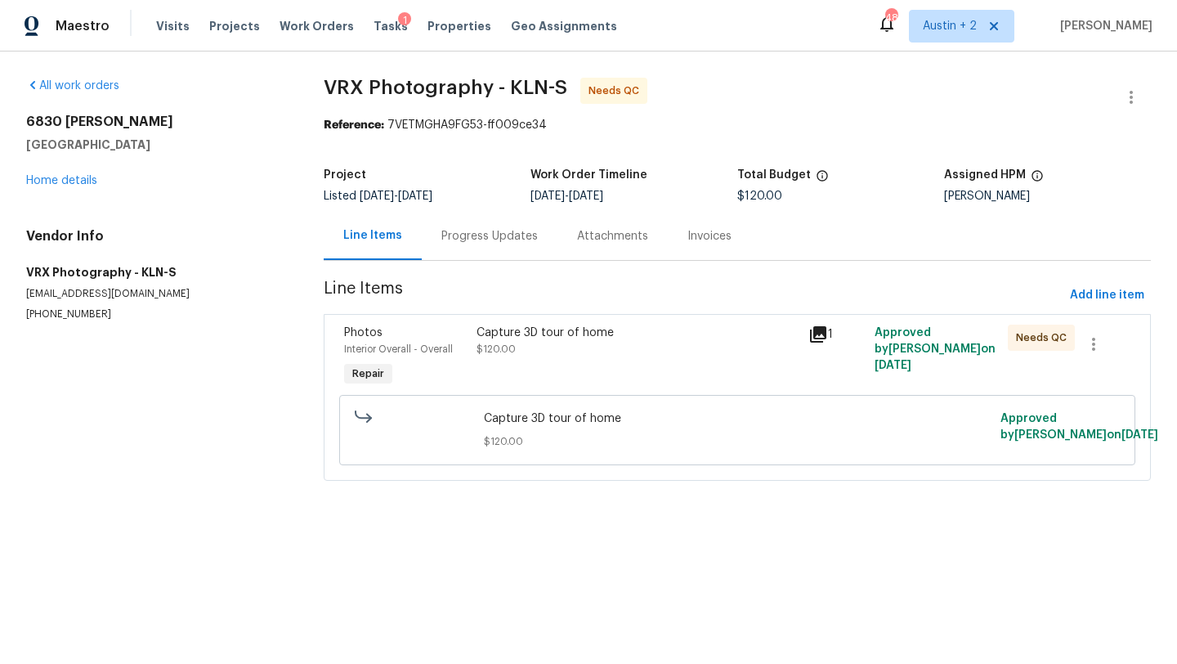
click at [704, 347] on div "Capture 3D tour of home $120.00" at bounding box center [637, 340] width 322 height 33
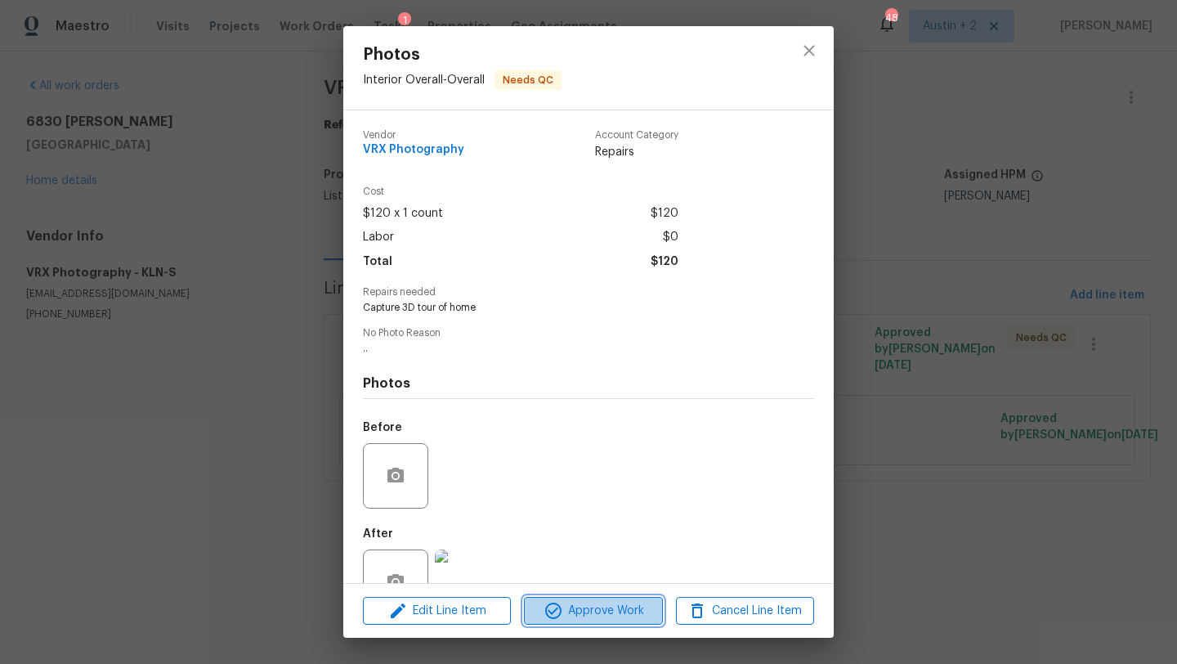
click at [601, 609] on span "Approve Work" at bounding box center [593, 611] width 128 height 20
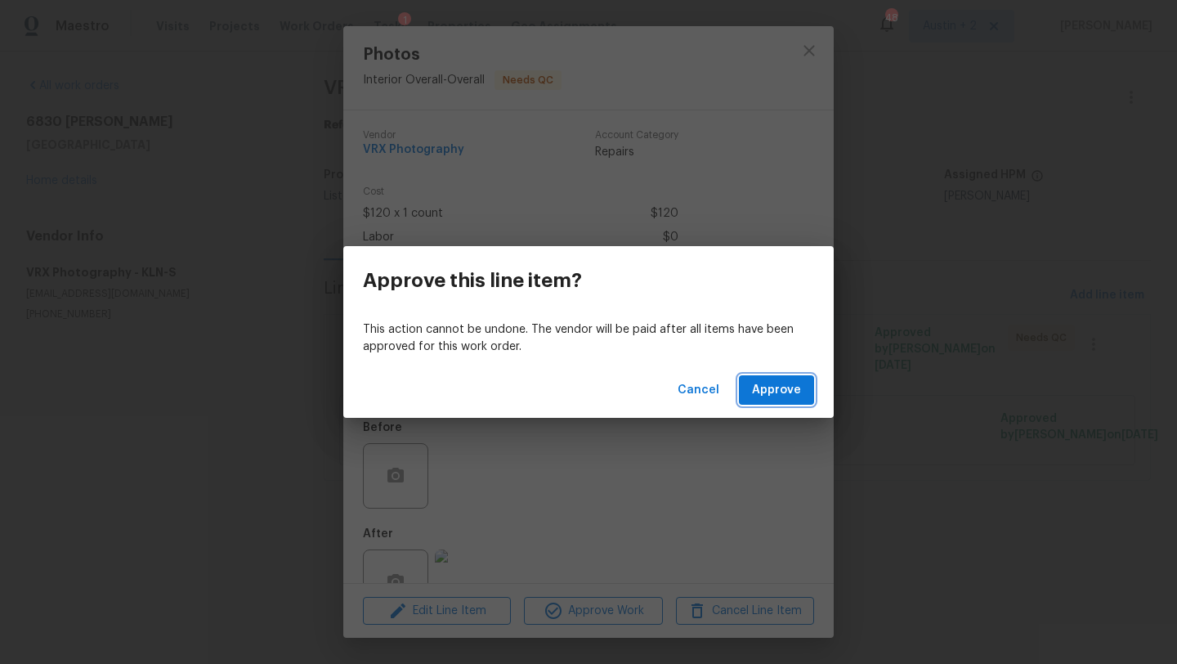
click at [785, 392] on span "Approve" at bounding box center [776, 390] width 49 height 20
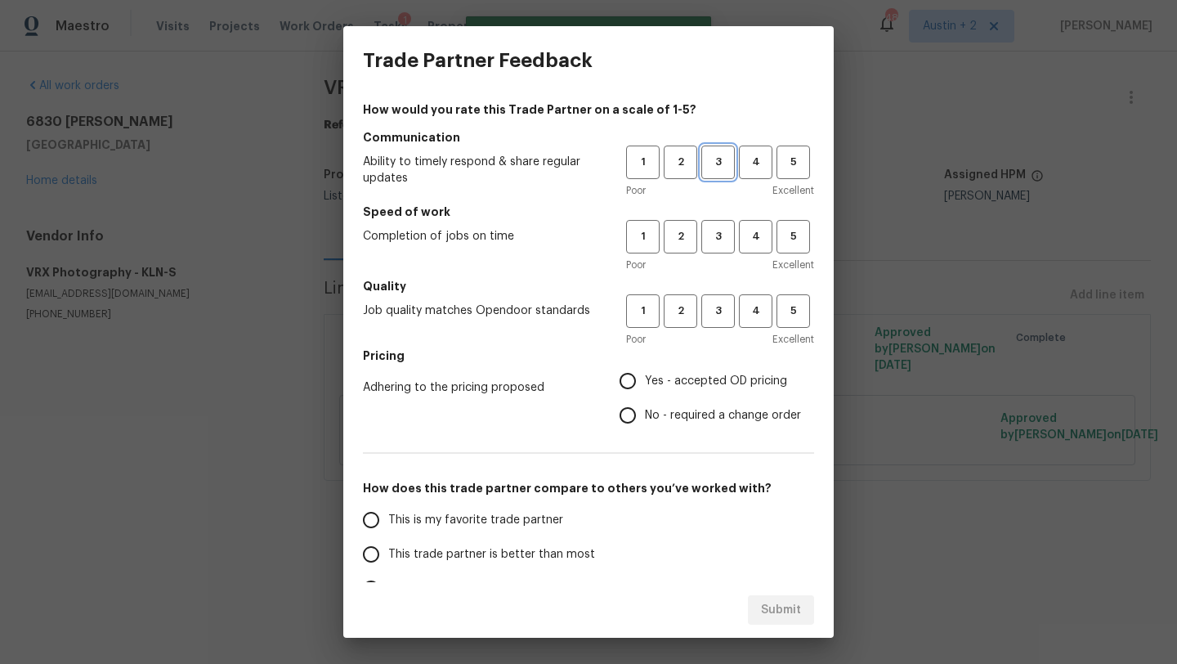
click at [719, 160] on span "3" at bounding box center [718, 162] width 30 height 19
click at [719, 220] on button "3" at bounding box center [718, 237] width 34 height 34
click at [720, 264] on div "Poor Excellent" at bounding box center [720, 265] width 188 height 16
click at [717, 304] on span "3" at bounding box center [718, 311] width 30 height 19
click at [709, 377] on span "Yes - accepted OD pricing" at bounding box center [716, 381] width 142 height 17
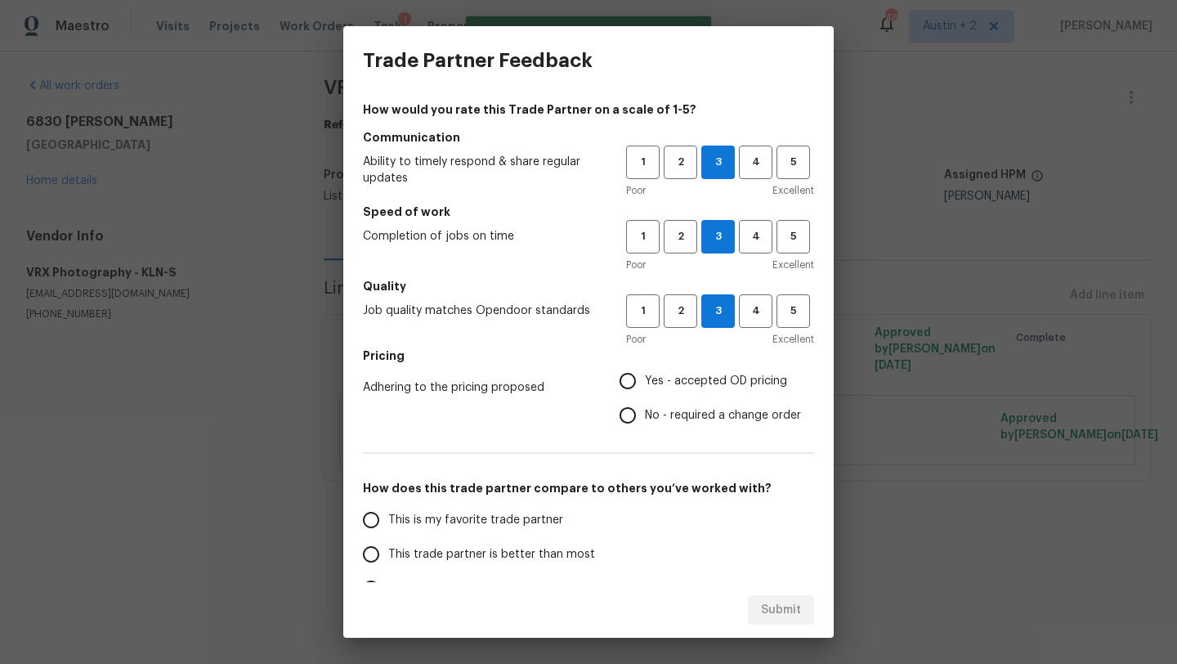
click at [645, 377] on input "Yes - accepted OD pricing" at bounding box center [627, 381] width 34 height 34
radio input "true"
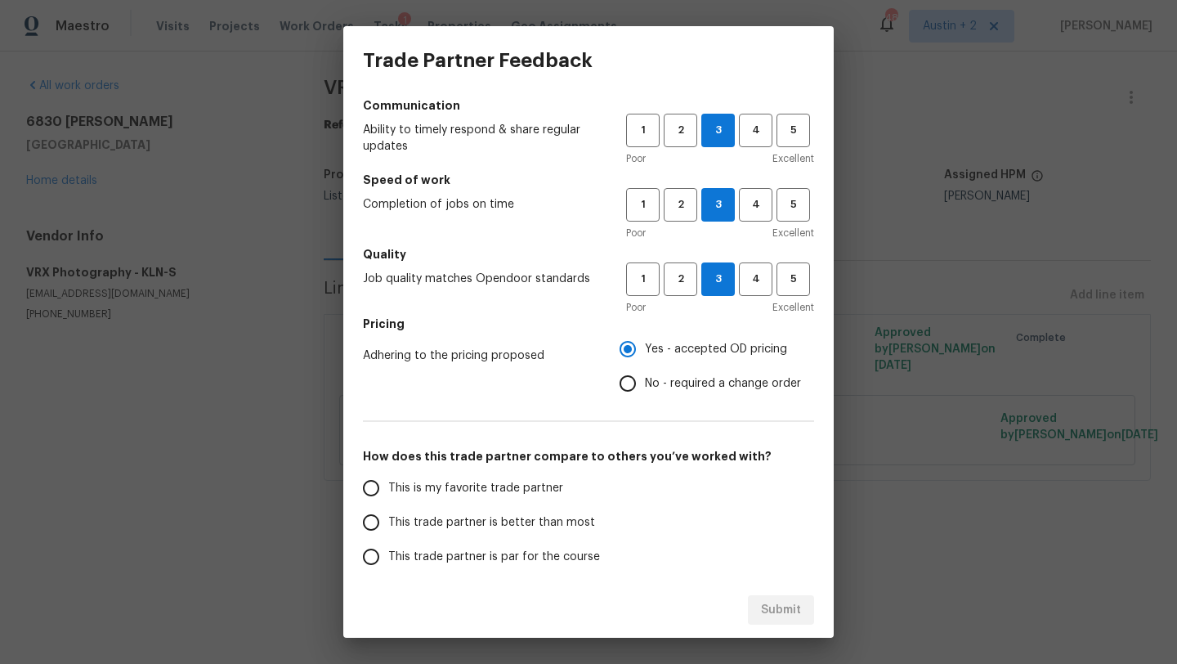
click at [578, 554] on span "This trade partner is par for the course" at bounding box center [494, 556] width 212 height 17
click at [388, 554] on input "This trade partner is par for the course" at bounding box center [371, 556] width 34 height 34
click at [802, 620] on button "Submit" at bounding box center [781, 610] width 66 height 30
radio input "true"
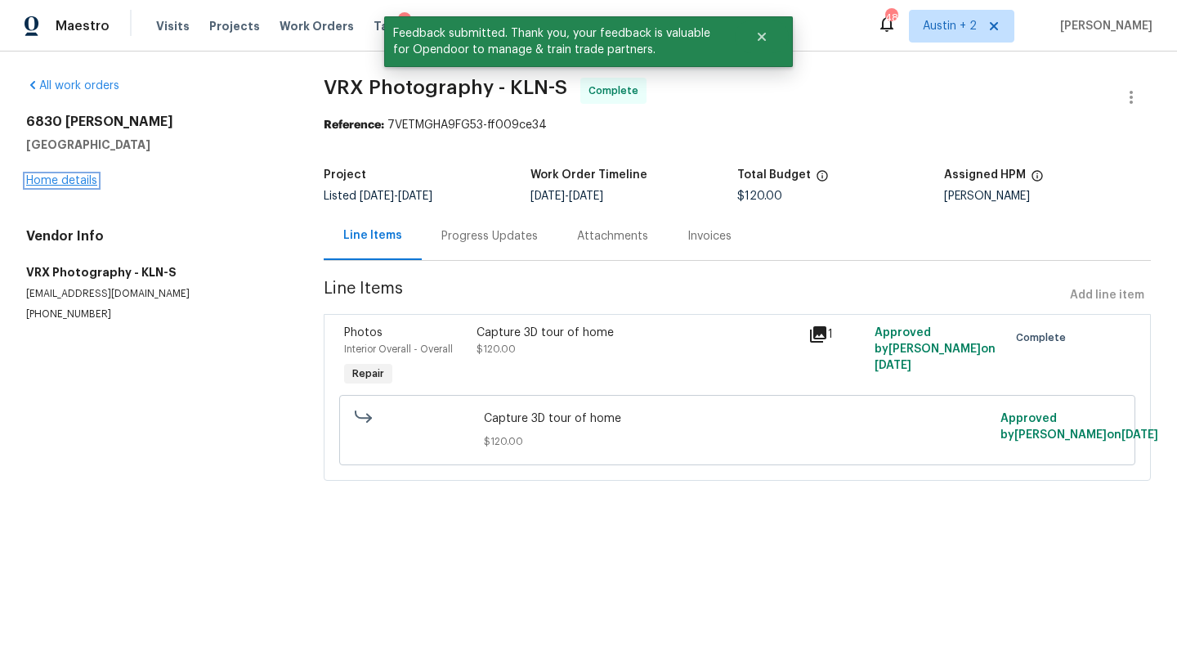
click at [74, 183] on link "Home details" at bounding box center [61, 180] width 71 height 11
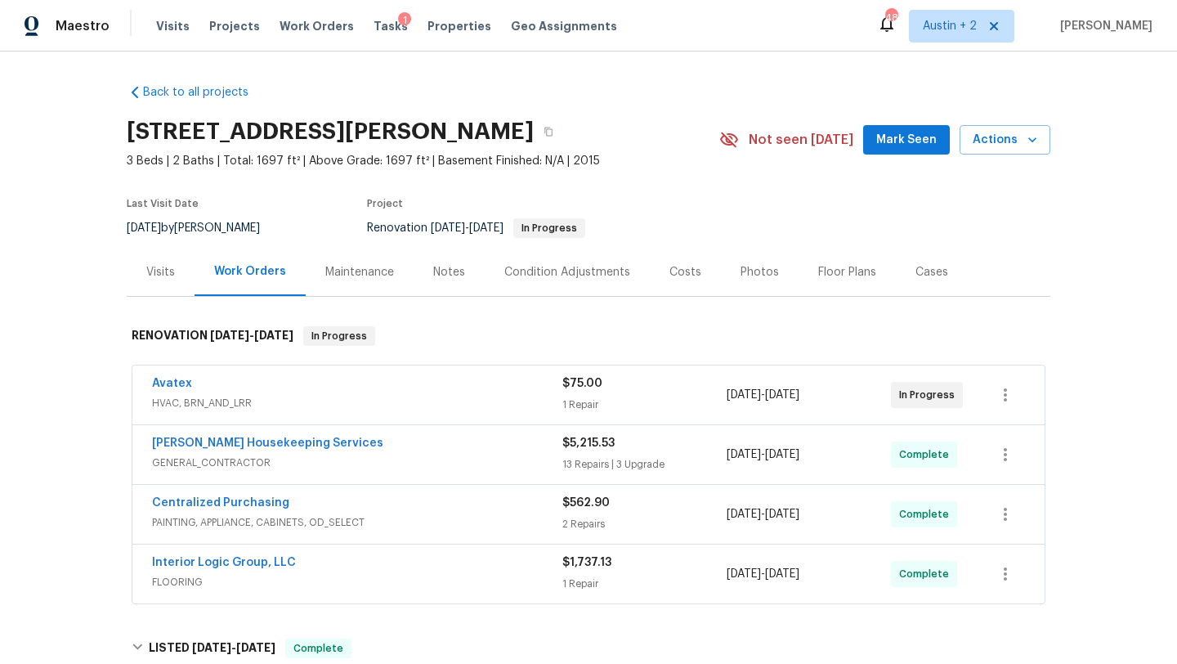
click at [899, 141] on span "Mark Seen" at bounding box center [906, 140] width 60 height 20
click at [1017, 138] on span "Actions" at bounding box center [1004, 140] width 65 height 20
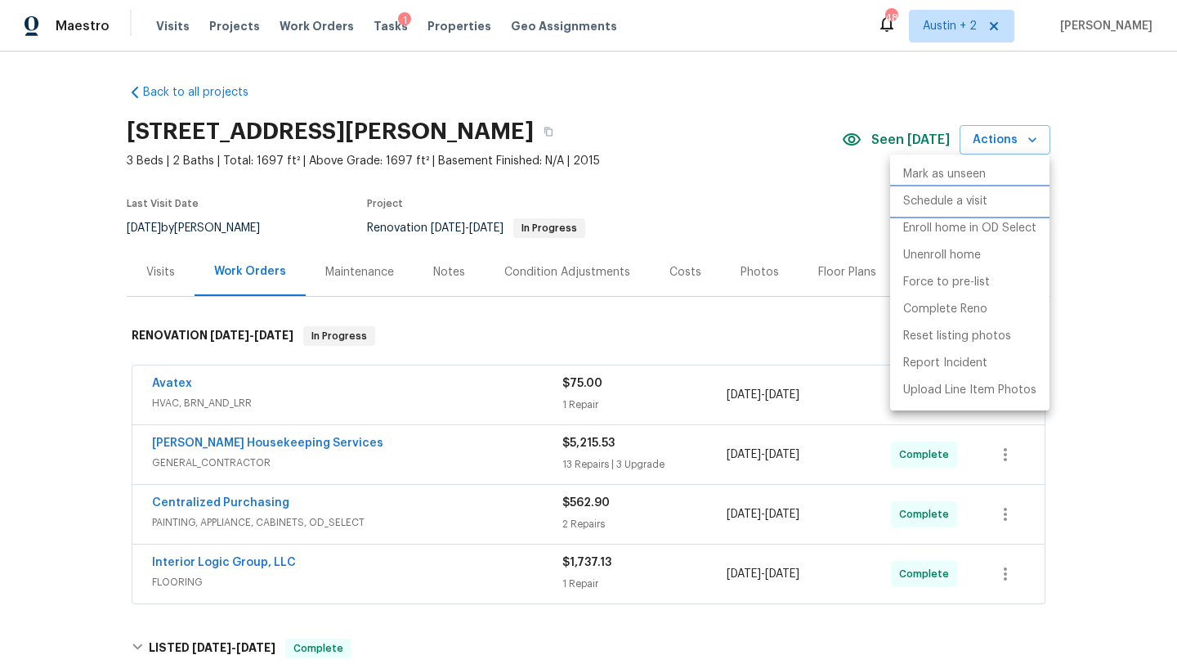
click at [964, 206] on p "Schedule a visit" at bounding box center [945, 201] width 84 height 17
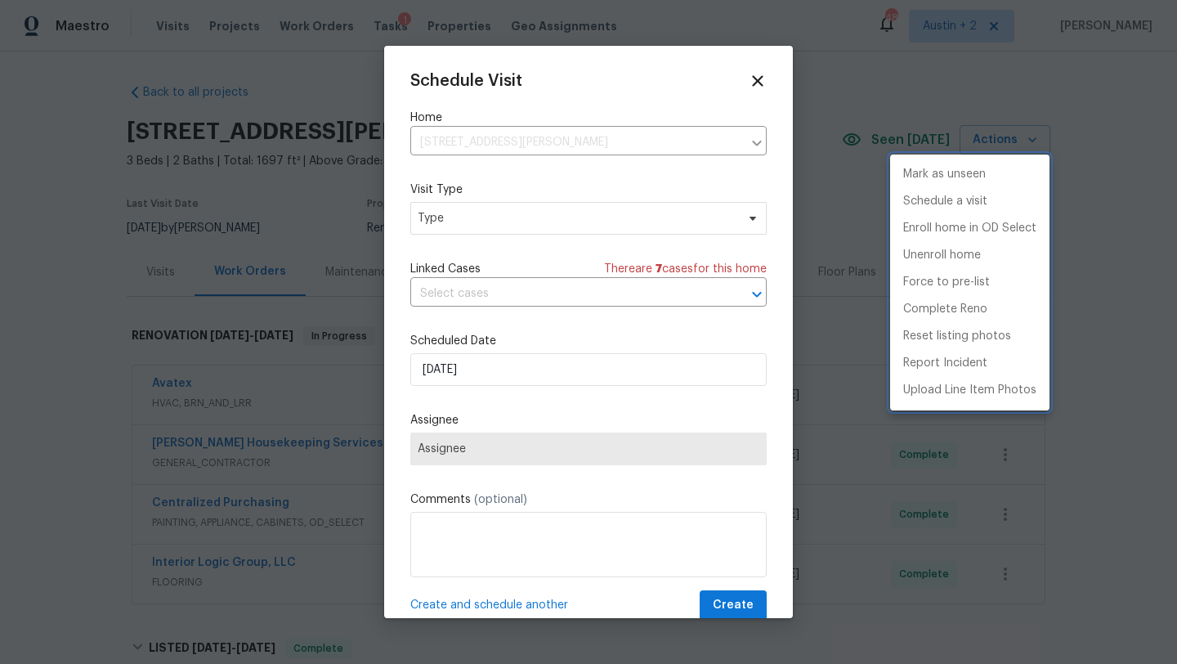
click at [508, 218] on div at bounding box center [588, 332] width 1177 height 664
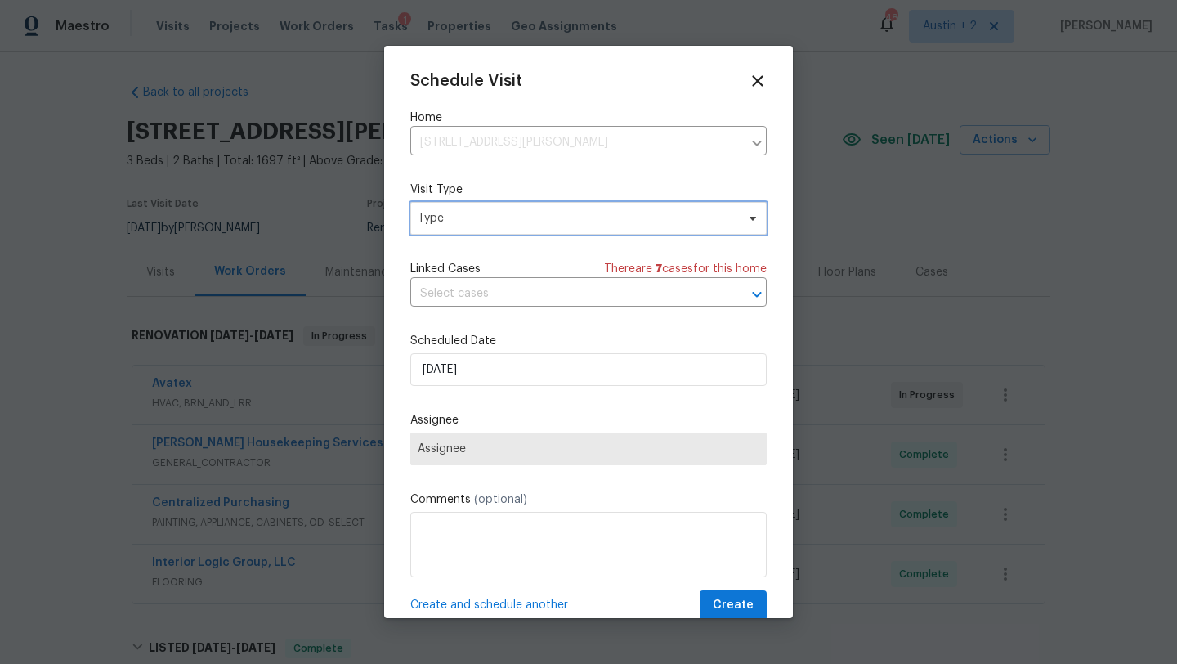
click at [521, 222] on span "Type" at bounding box center [577, 218] width 318 height 16
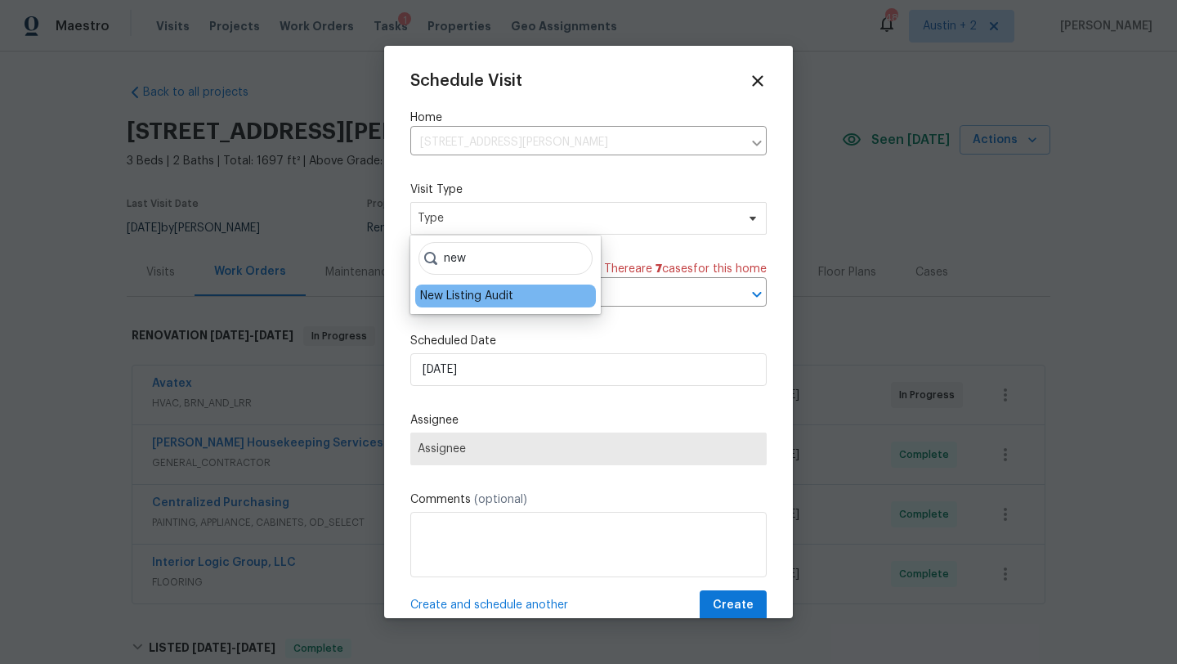
type input "new"
click at [503, 296] on div "New Listing Audit" at bounding box center [466, 296] width 93 height 16
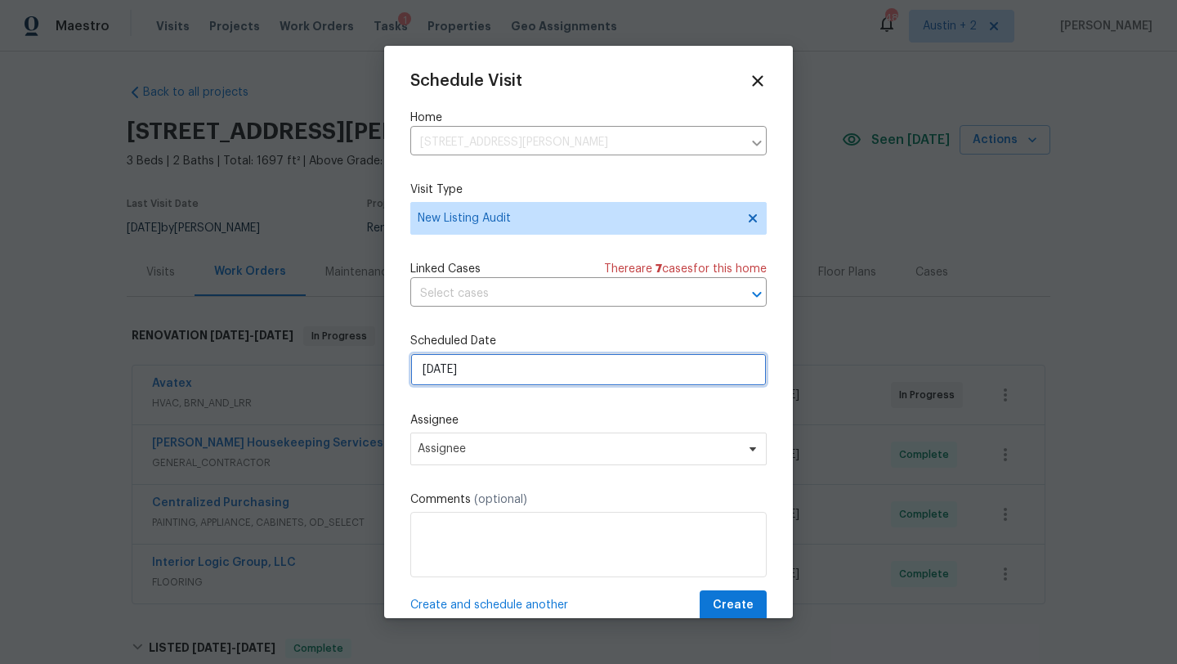
click at [504, 367] on input "[DATE]" at bounding box center [588, 369] width 356 height 33
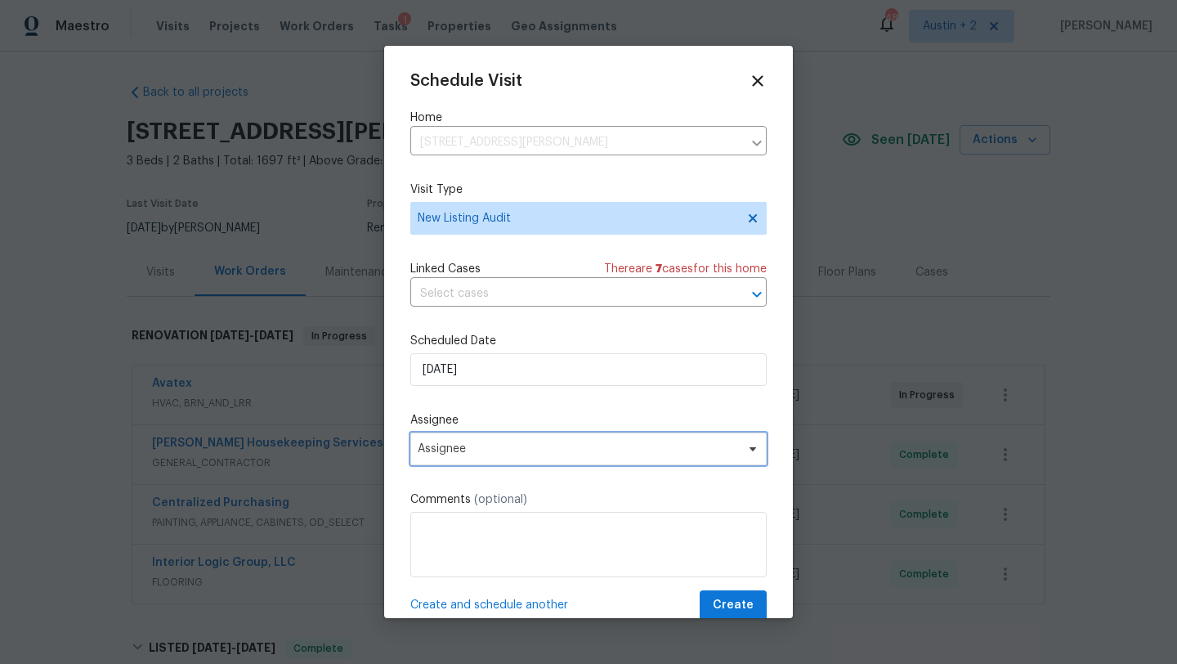
click at [504, 455] on span "Assignee" at bounding box center [578, 448] width 320 height 13
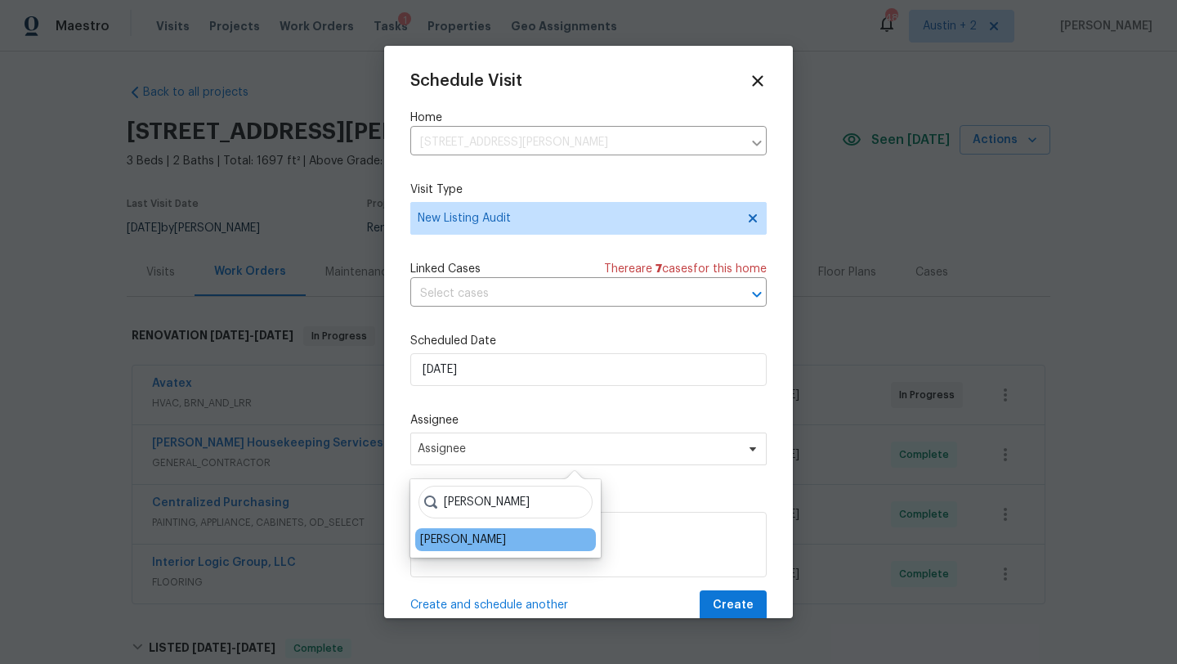
type input "sheila"
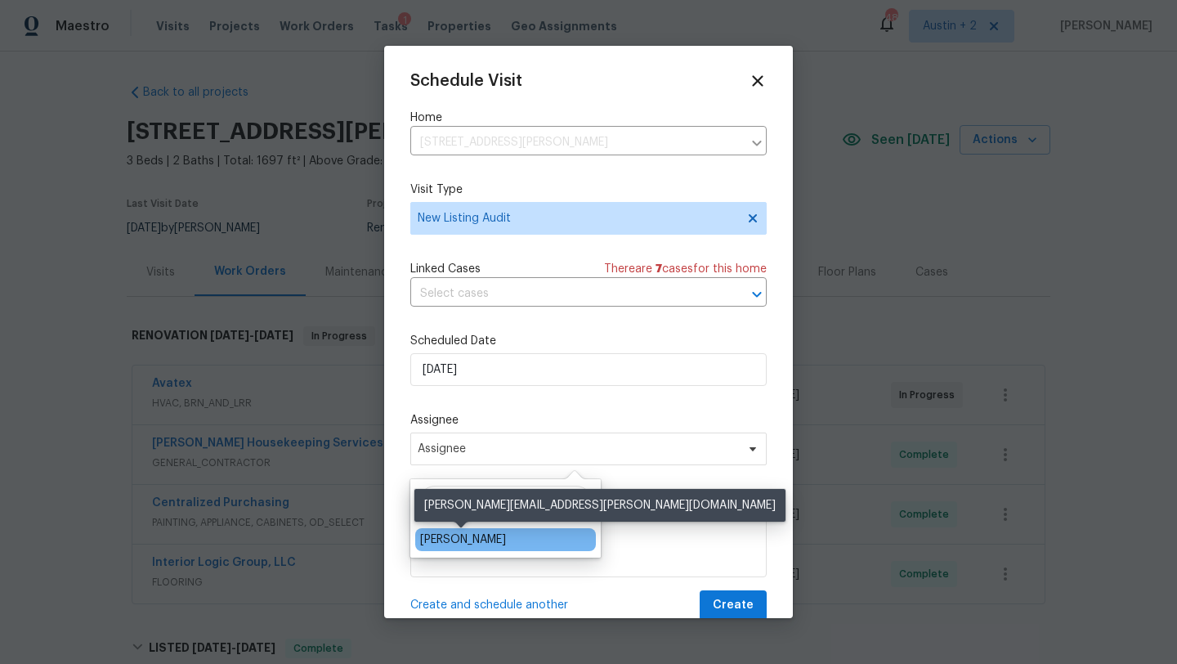
click at [489, 535] on div "[PERSON_NAME]" at bounding box center [463, 539] width 86 height 16
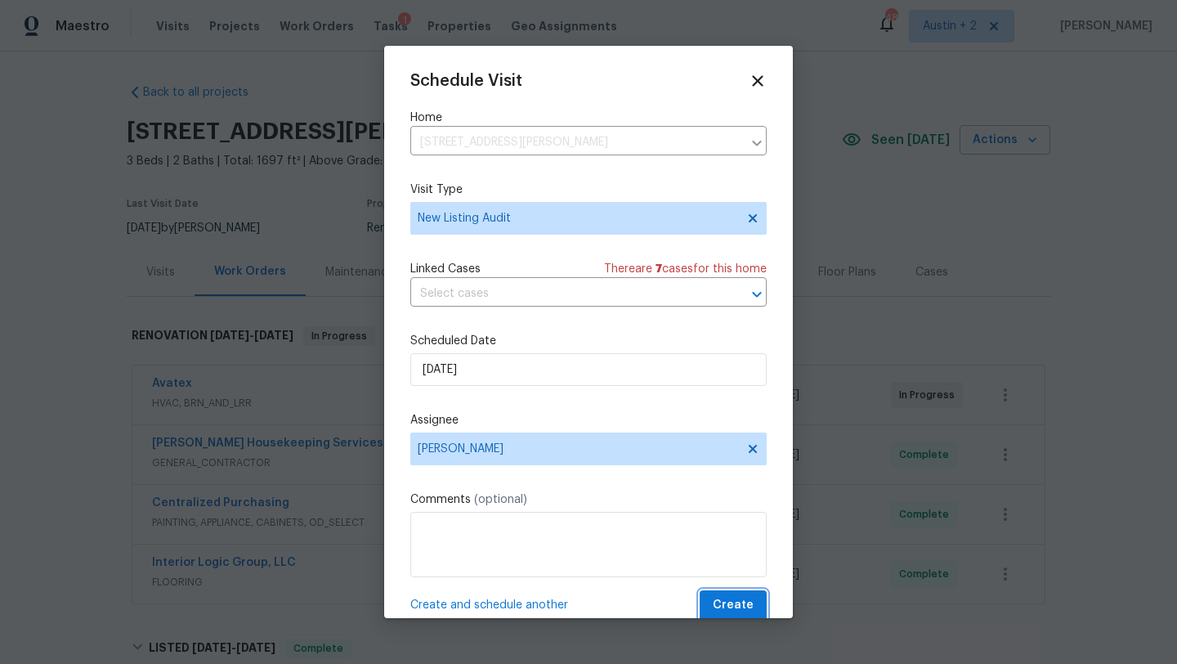
click at [733, 597] on span "Create" at bounding box center [733, 605] width 41 height 20
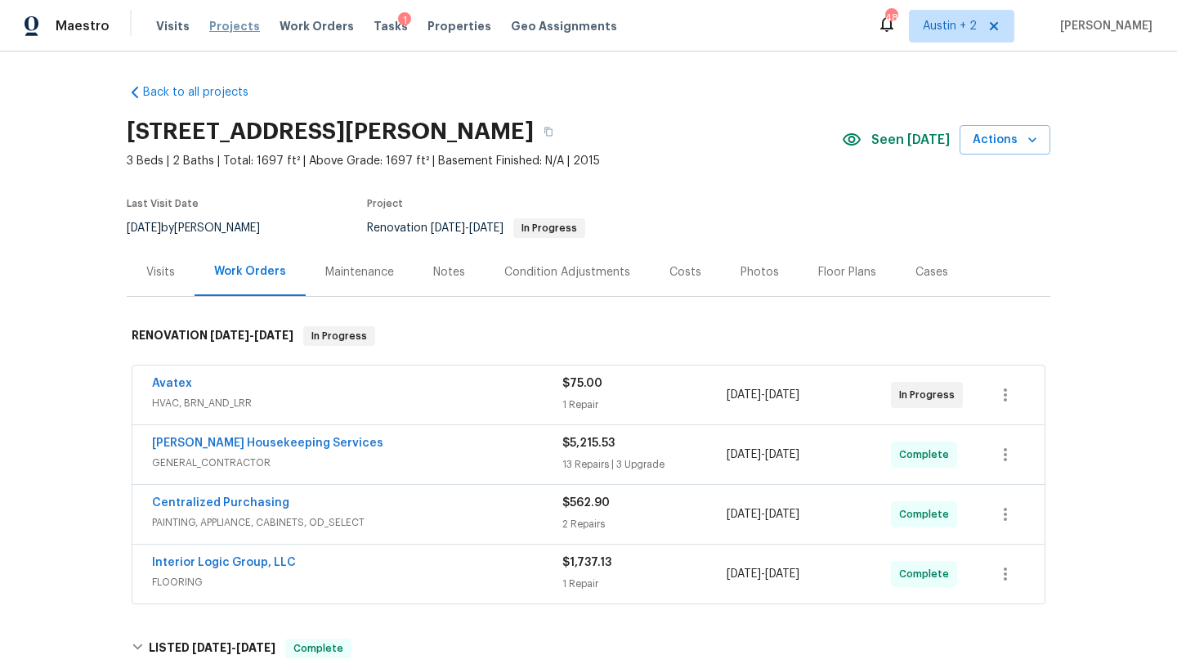
click at [243, 29] on span "Projects" at bounding box center [234, 26] width 51 height 16
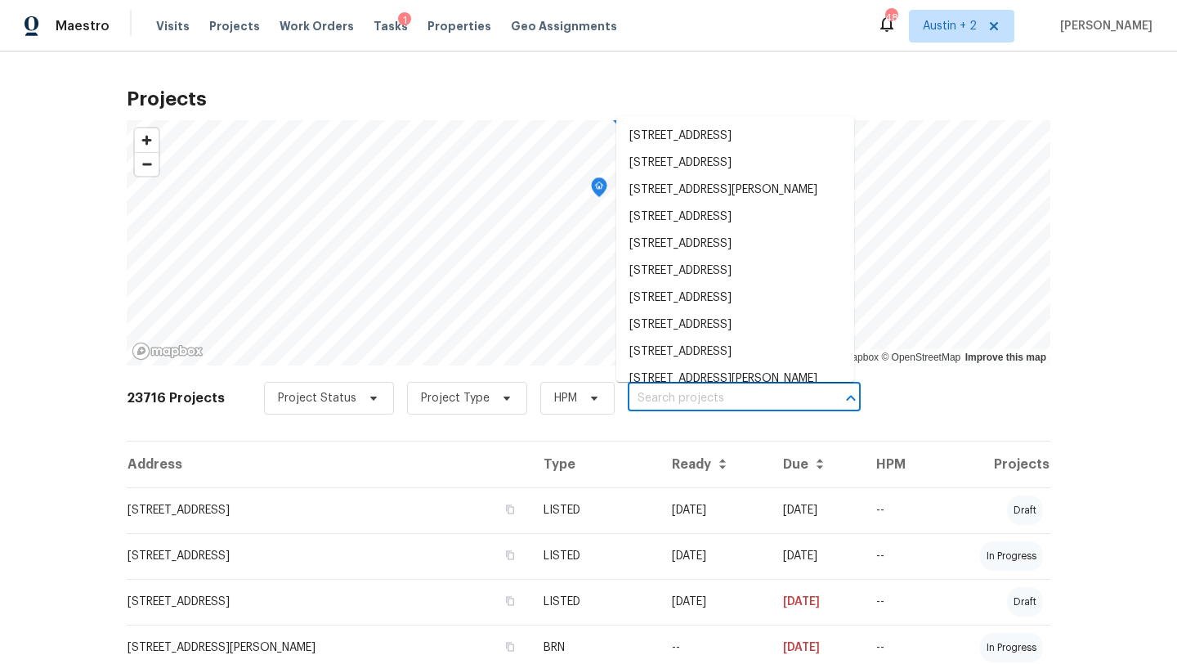
click at [668, 389] on input "text" at bounding box center [721, 398] width 187 height 25
paste input "[STREET_ADDRESS]"
type input "[STREET_ADDRESS]"
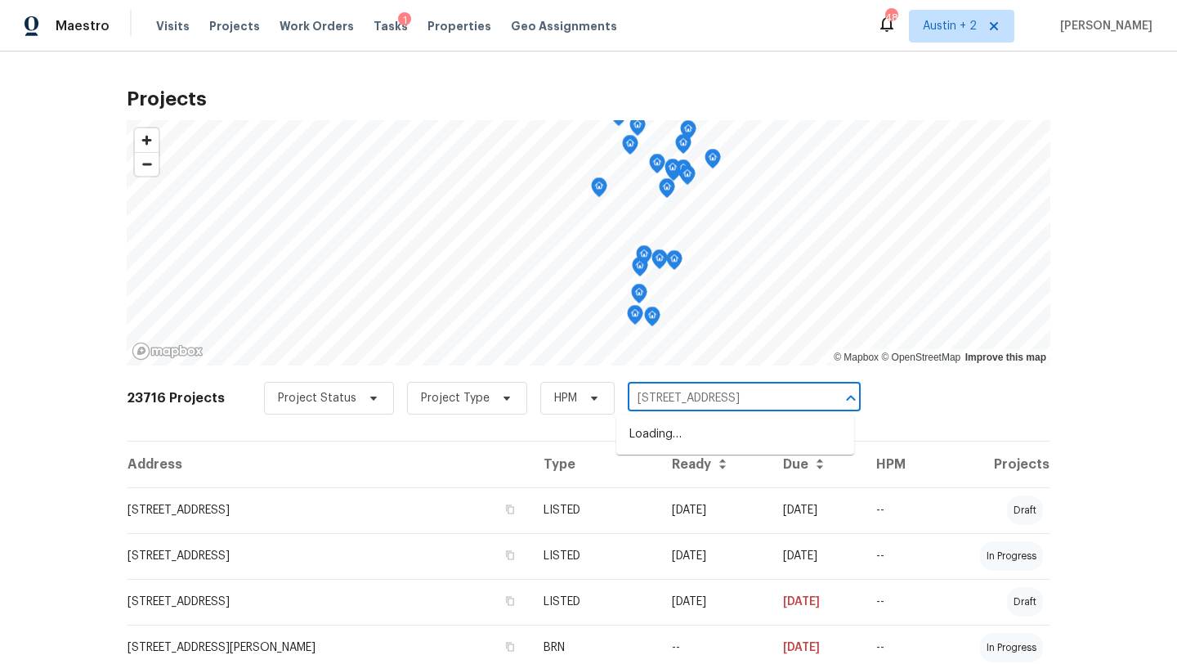
scroll to position [0, 48]
click at [657, 432] on li "[STREET_ADDRESS]" at bounding box center [735, 434] width 238 height 27
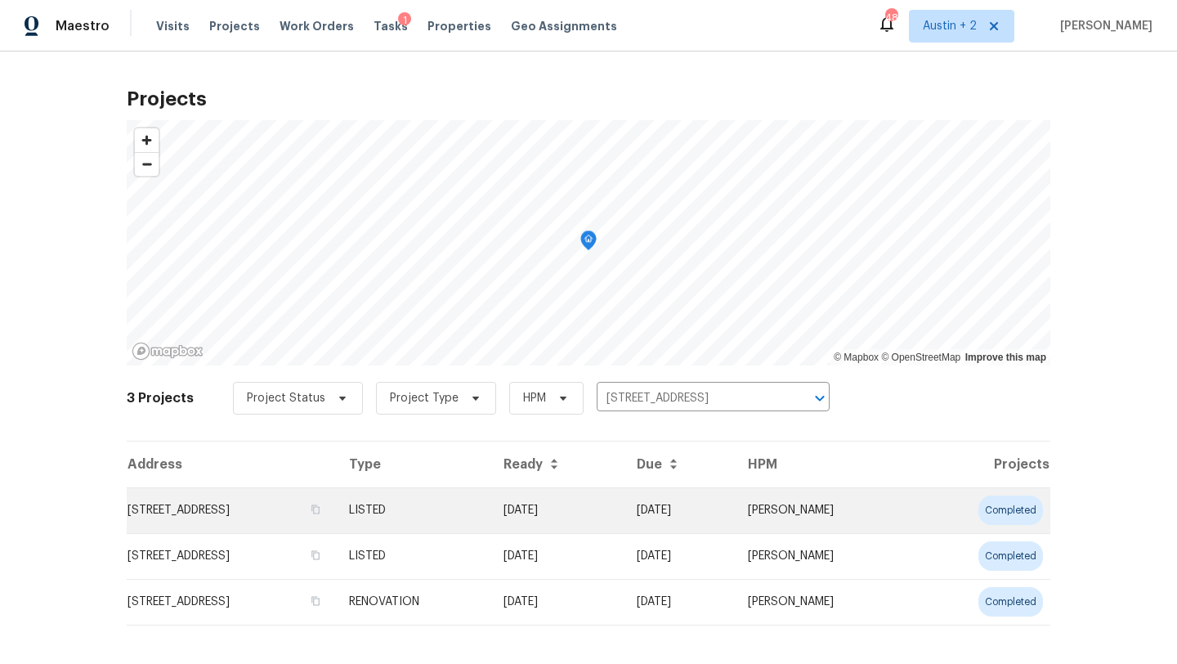
click at [311, 508] on td "[STREET_ADDRESS]" at bounding box center [231, 510] width 209 height 46
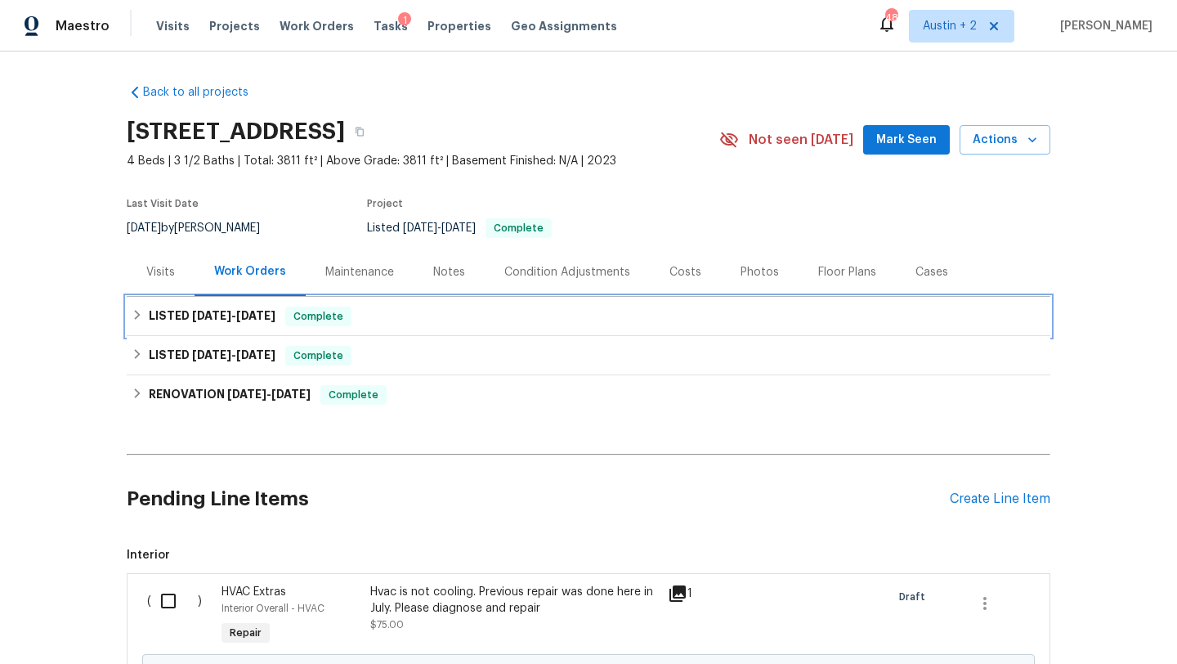
click at [467, 314] on div "LISTED 7/14/25 - 7/18/25 Complete" at bounding box center [589, 316] width 914 height 20
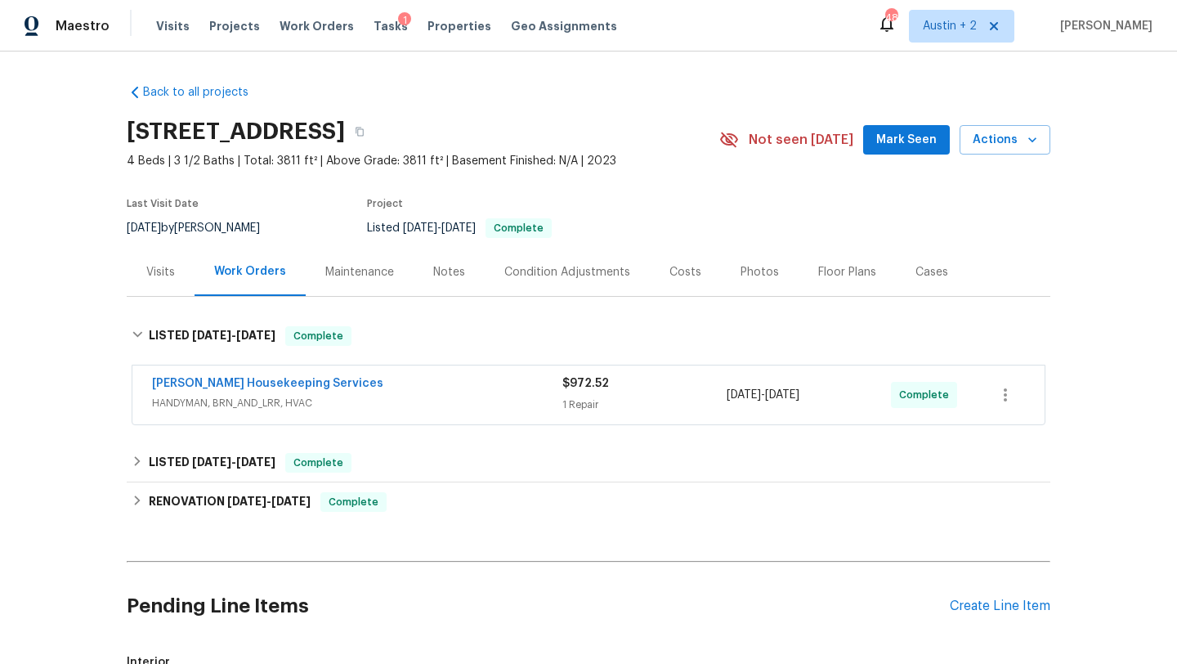
click at [896, 147] on span "Mark Seen" at bounding box center [906, 140] width 60 height 20
click at [730, 275] on div "Photos" at bounding box center [760, 272] width 78 height 48
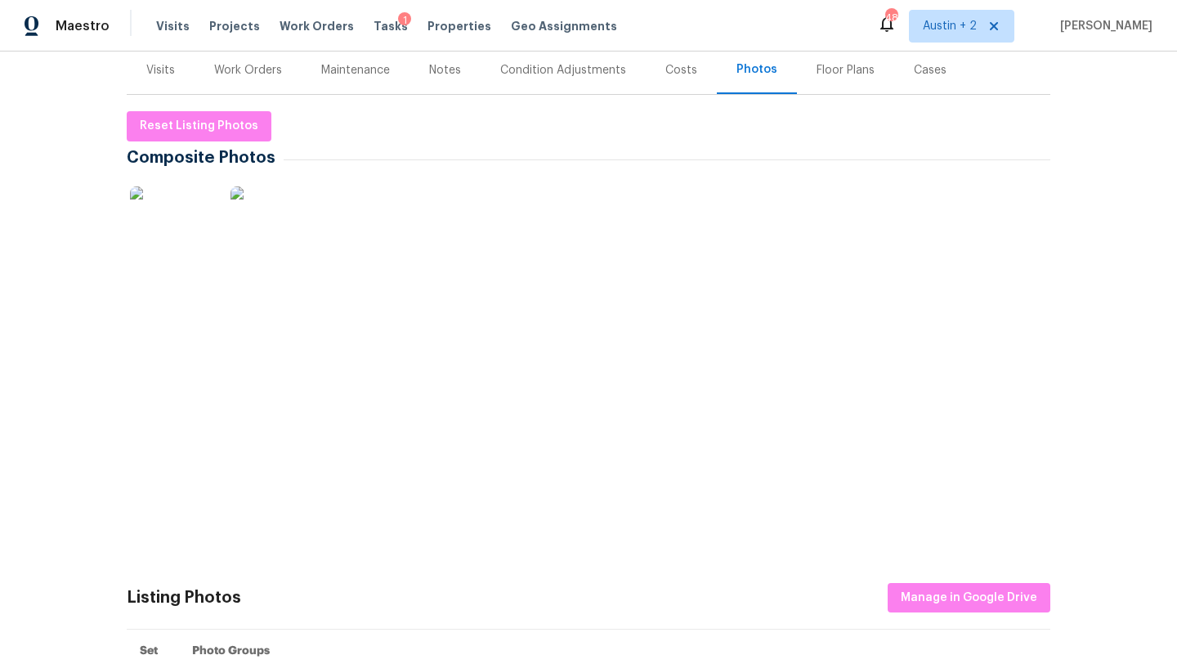
scroll to position [204, 0]
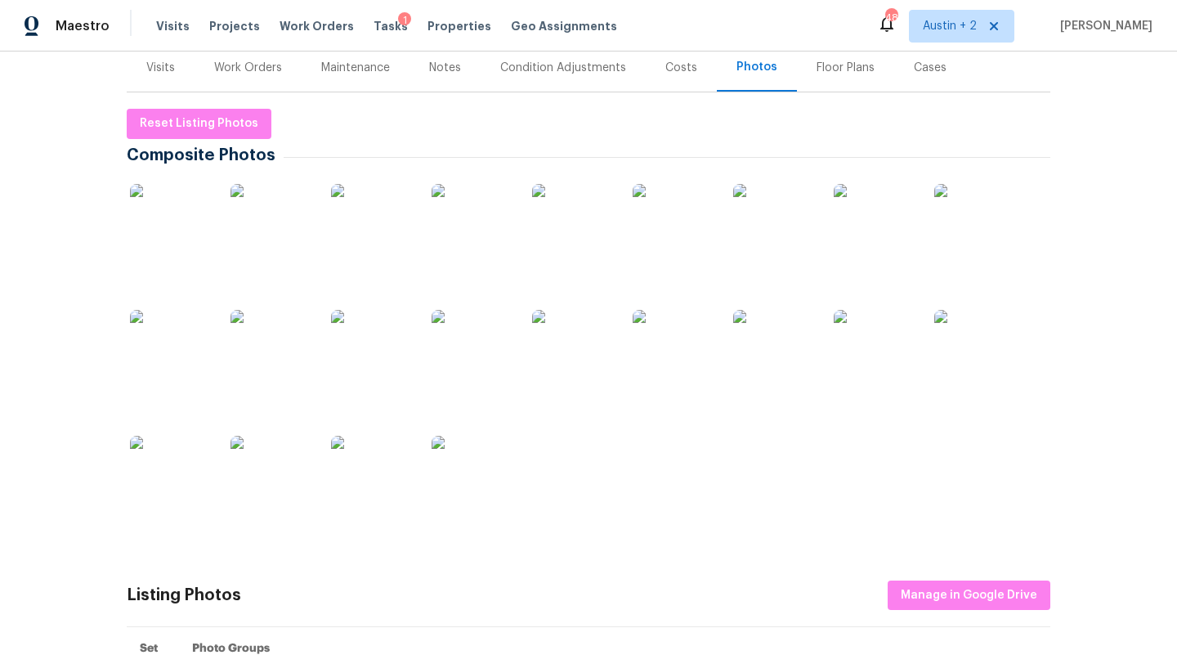
click at [352, 245] on img at bounding box center [372, 225] width 82 height 82
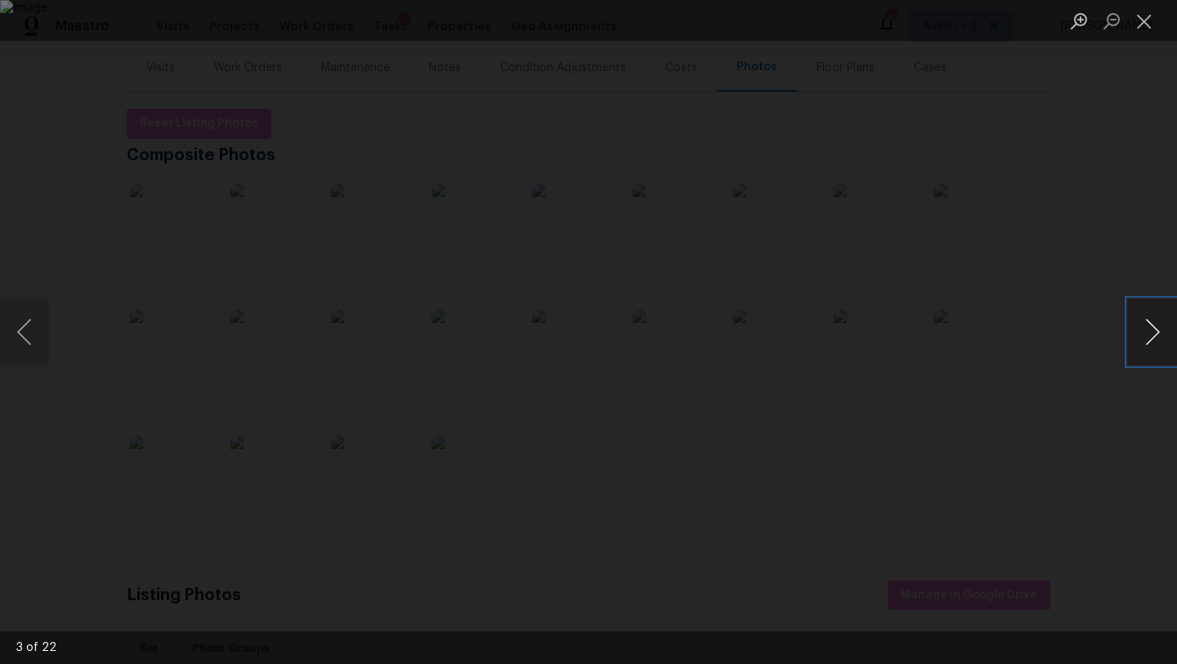
click at [1151, 326] on button "Next image" at bounding box center [1152, 331] width 49 height 65
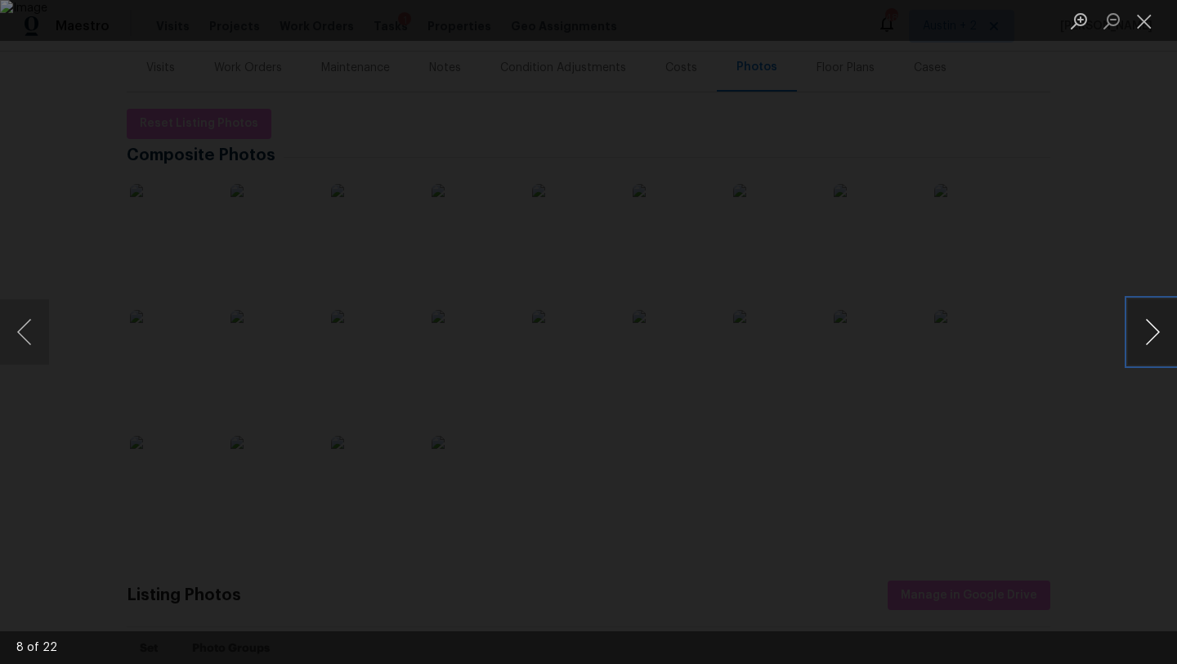
click at [1151, 326] on button "Next image" at bounding box center [1152, 331] width 49 height 65
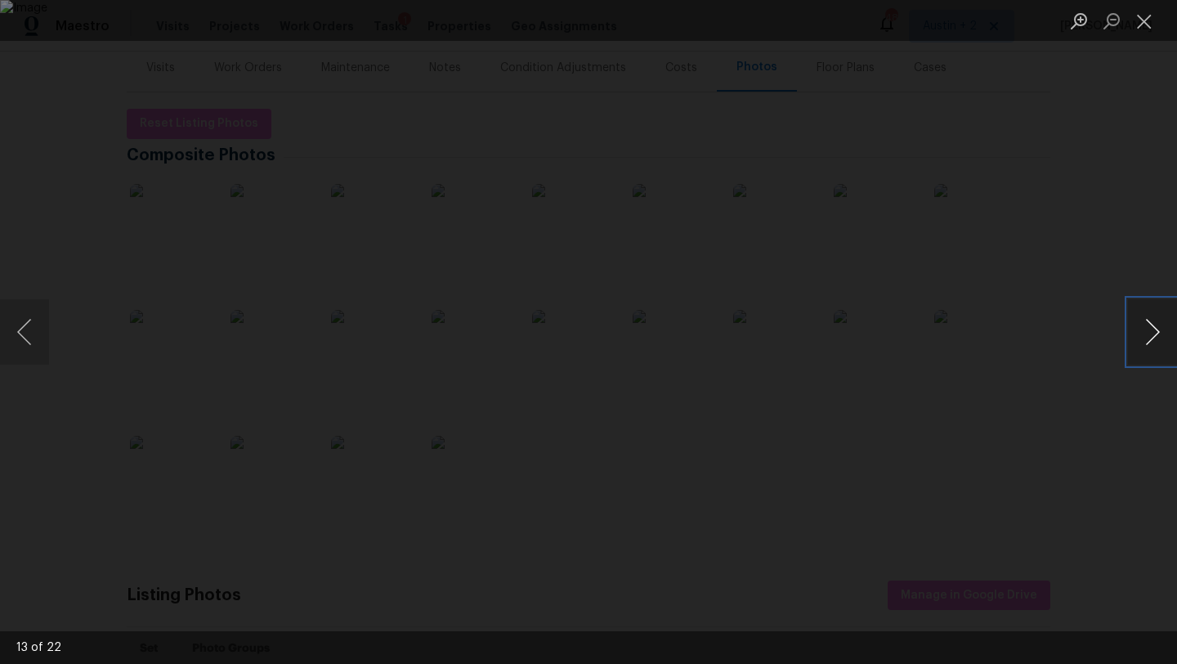
click at [1151, 326] on button "Next image" at bounding box center [1152, 331] width 49 height 65
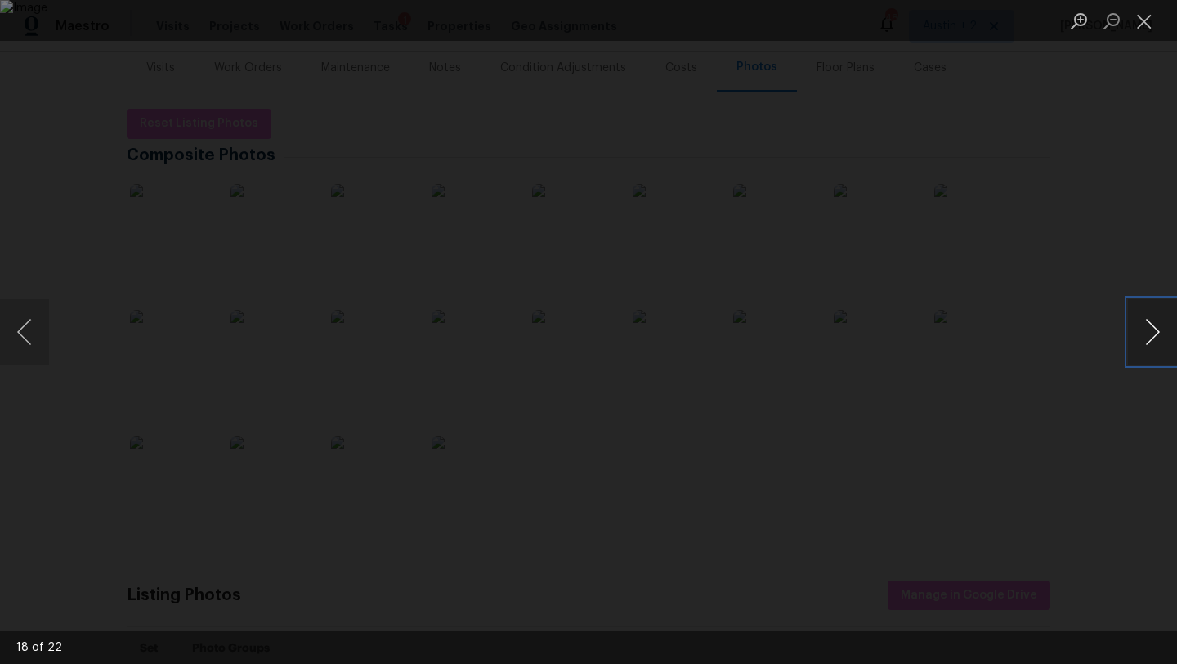
click at [1151, 326] on button "Next image" at bounding box center [1152, 331] width 49 height 65
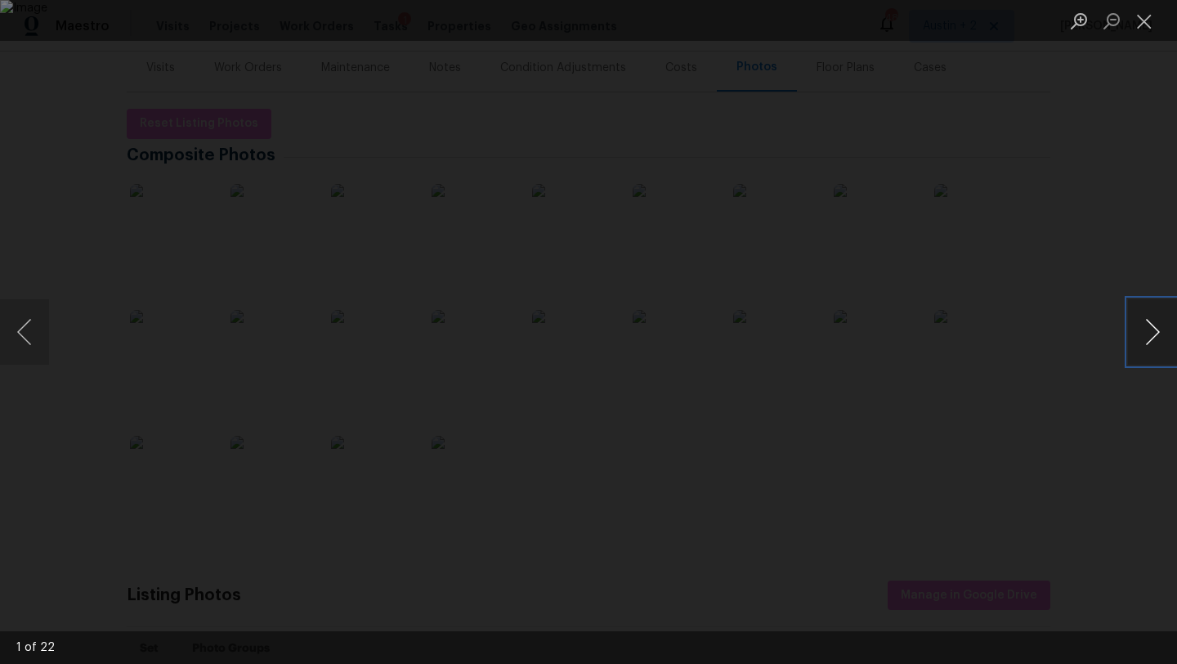
click at [1151, 326] on button "Next image" at bounding box center [1152, 331] width 49 height 65
click at [1140, 25] on button "Close lightbox" at bounding box center [1144, 21] width 33 height 29
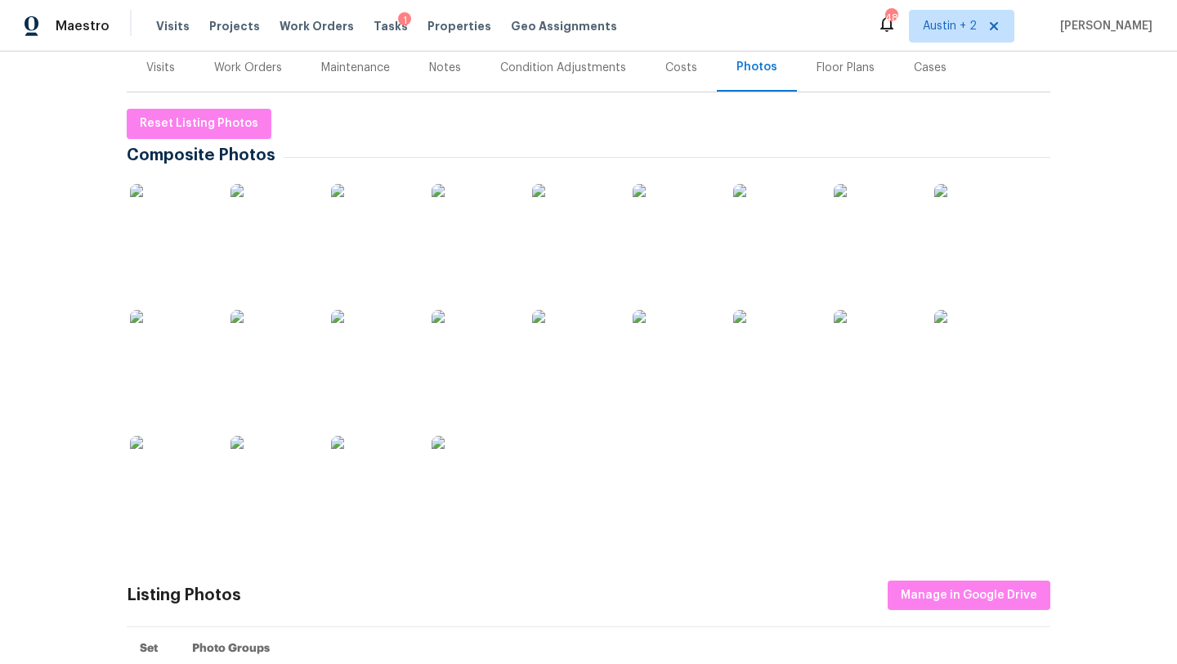
scroll to position [0, 0]
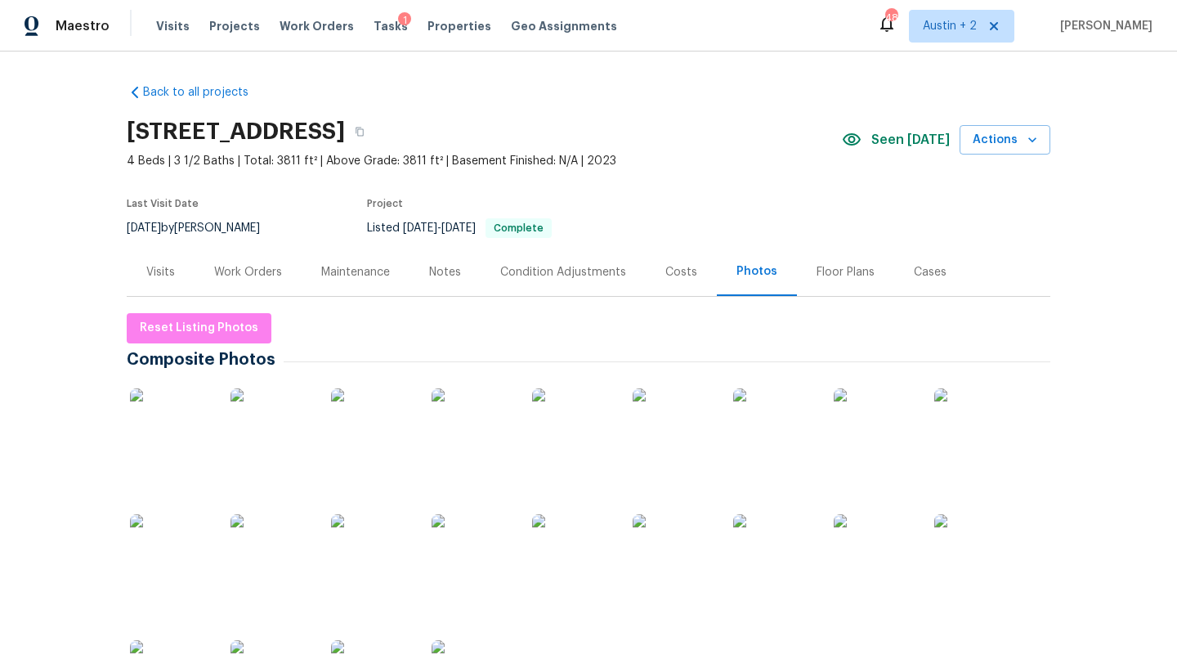
click at [276, 279] on div "Work Orders" at bounding box center [248, 272] width 68 height 16
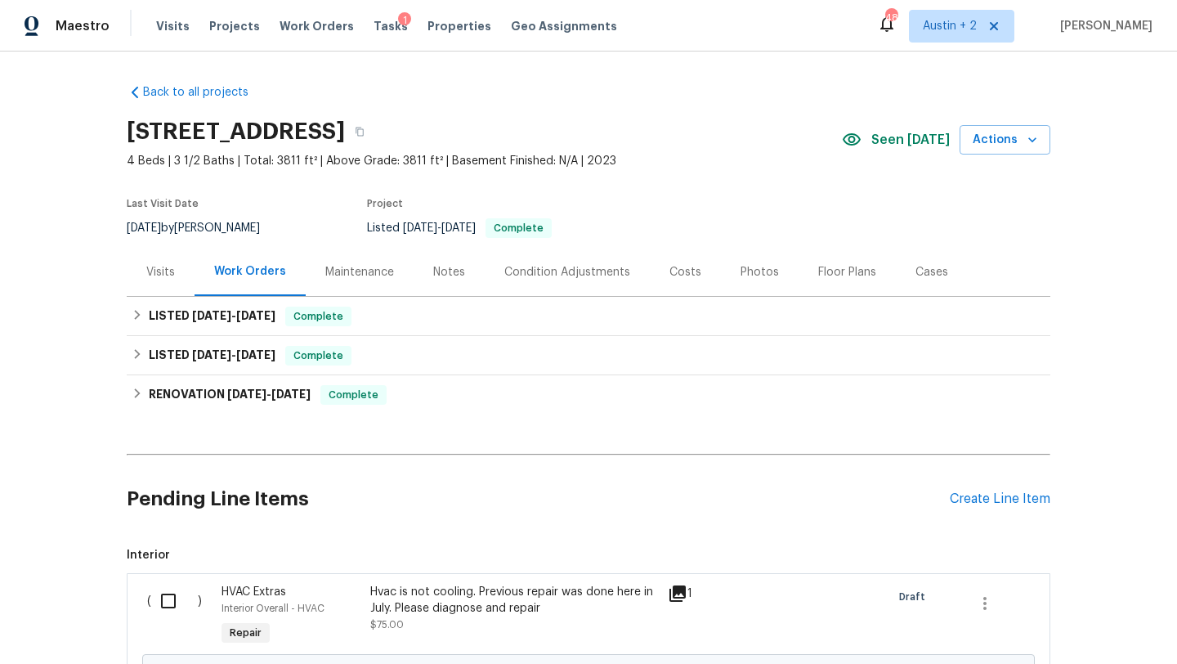
scroll to position [187, 0]
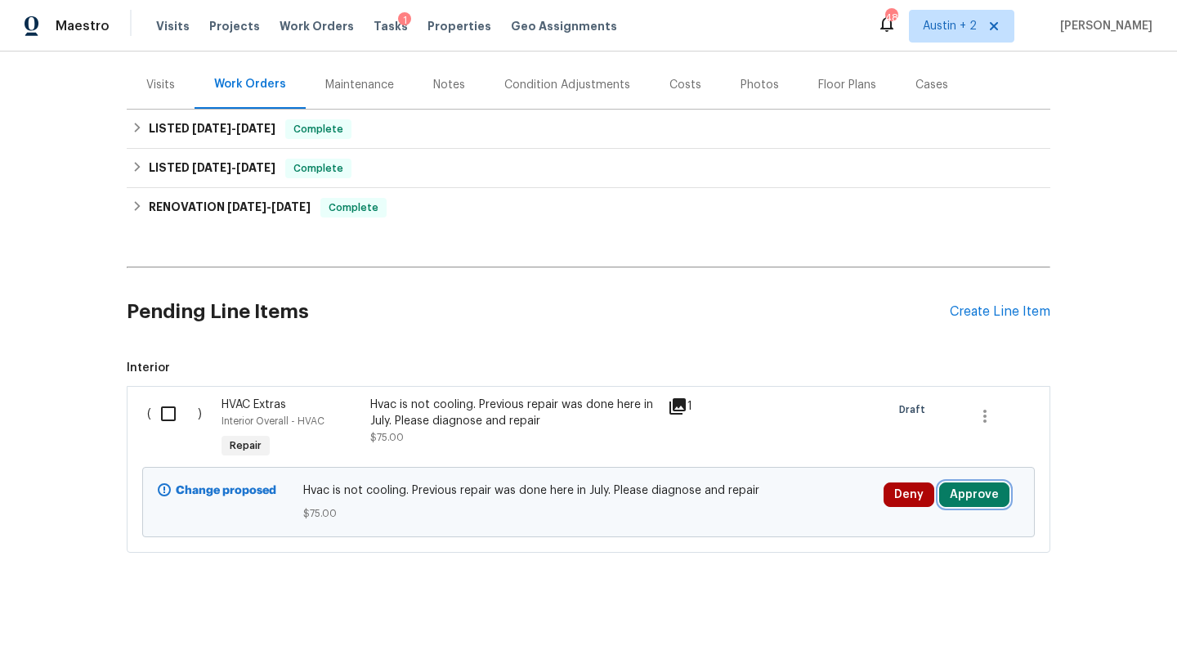
click at [986, 494] on button "Approve" at bounding box center [974, 494] width 70 height 25
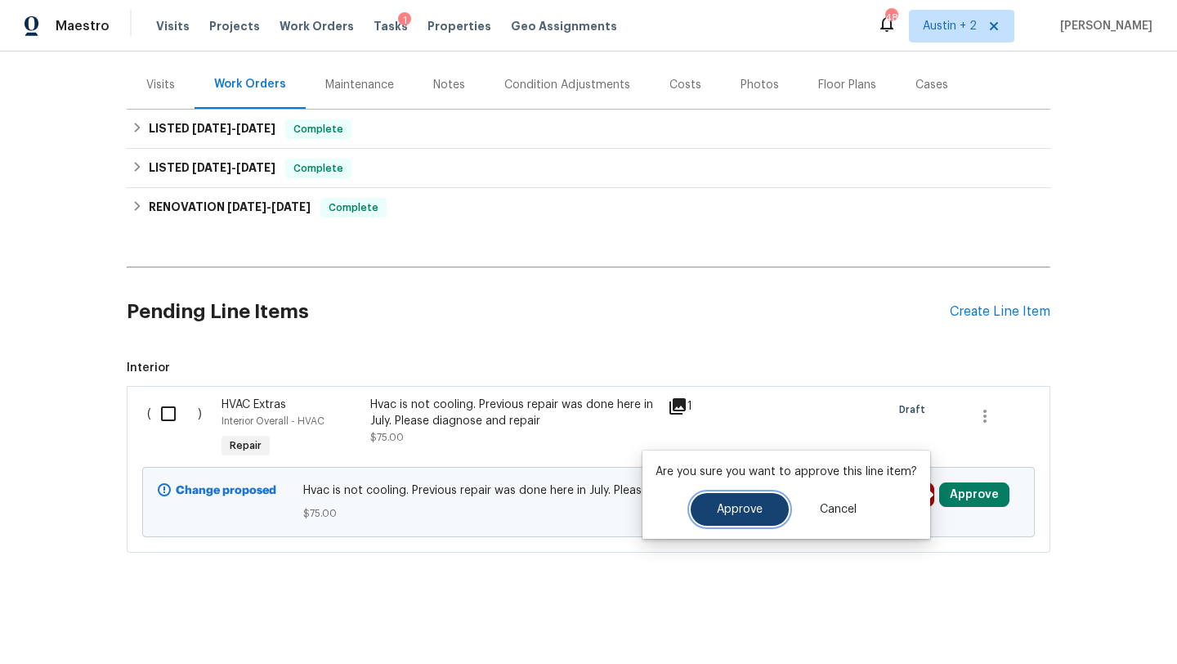
click at [745, 518] on button "Approve" at bounding box center [740, 509] width 98 height 33
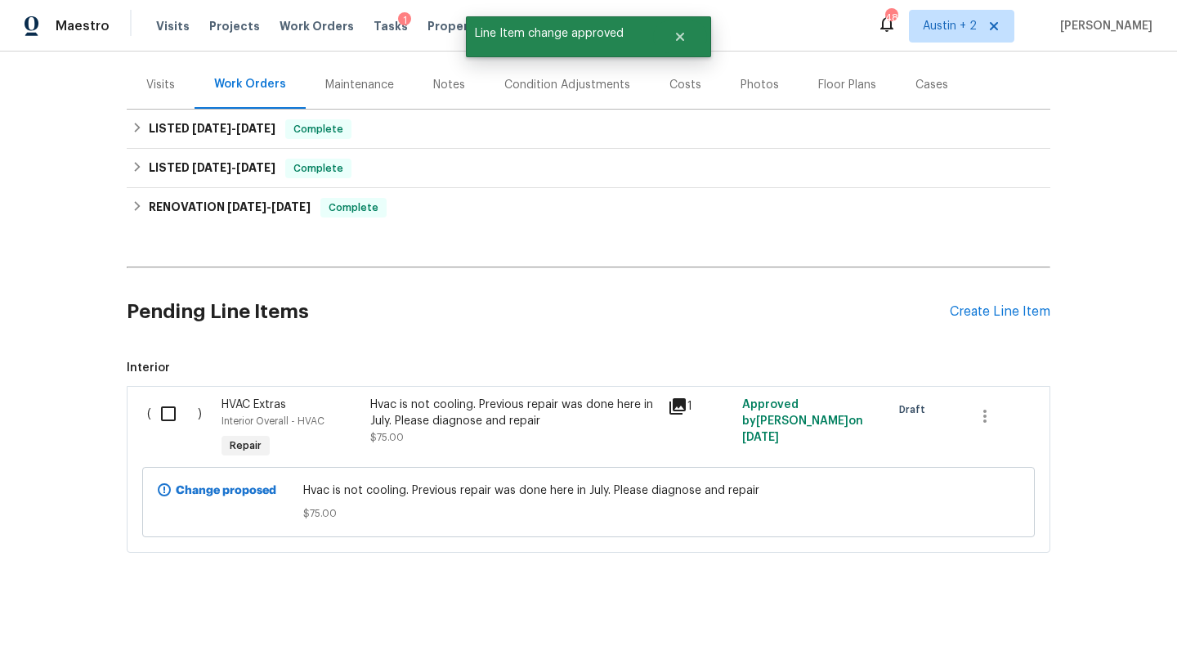
click at [163, 408] on input "checkbox" at bounding box center [174, 413] width 47 height 34
checkbox input "true"
click at [1097, 613] on span "Create Work Order" at bounding box center [1083, 623] width 109 height 20
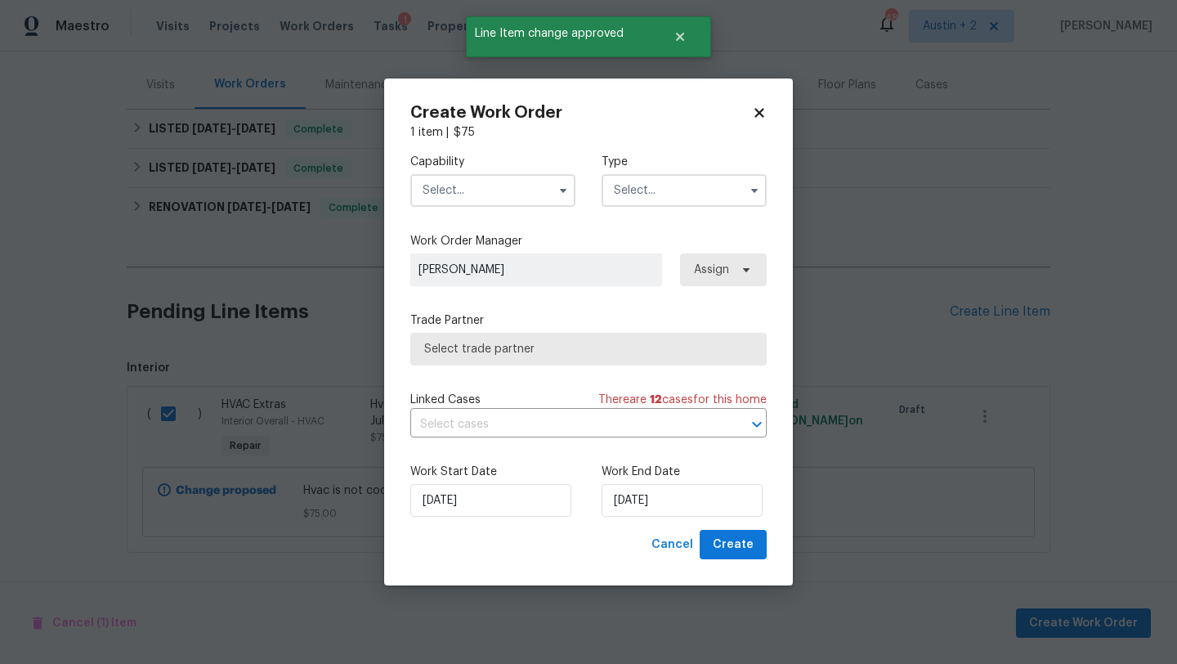
click at [504, 191] on input "text" at bounding box center [492, 190] width 165 height 33
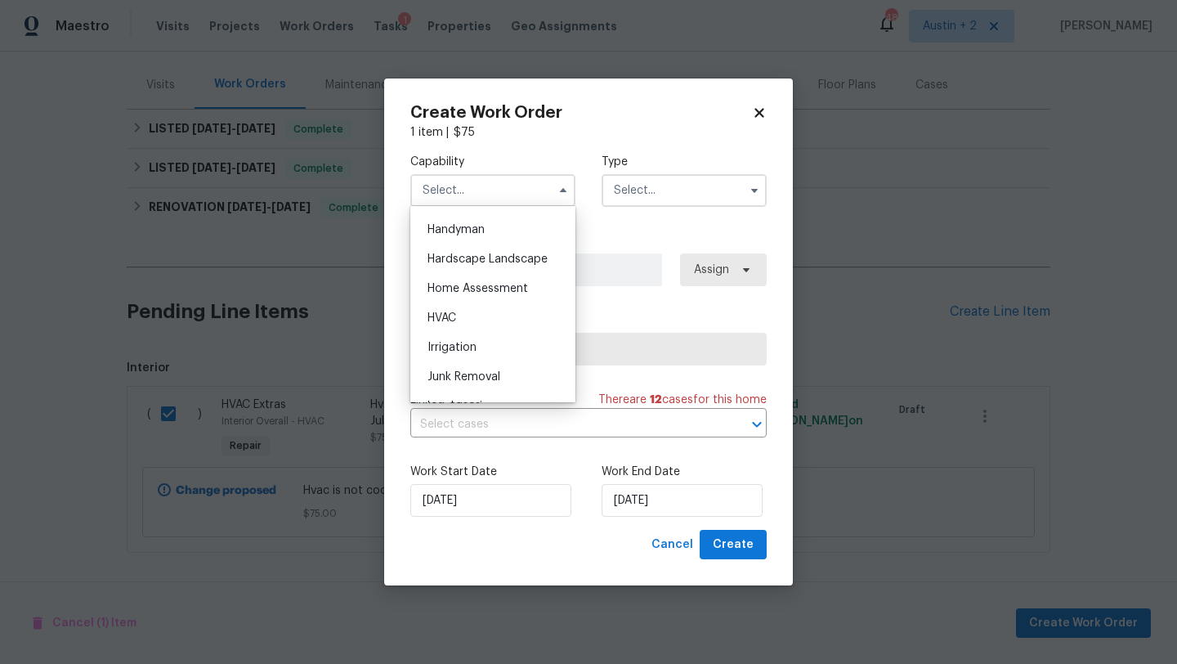
scroll to position [901, 0]
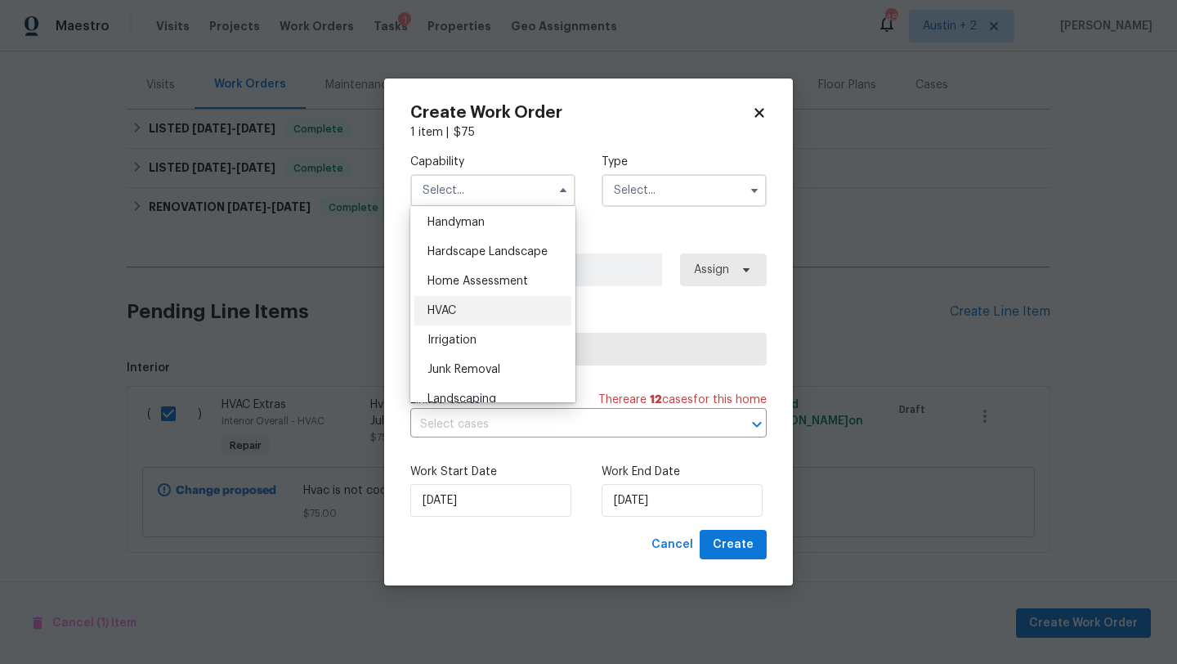
click at [500, 310] on div "HVAC" at bounding box center [492, 310] width 157 height 29
type input "HVAC"
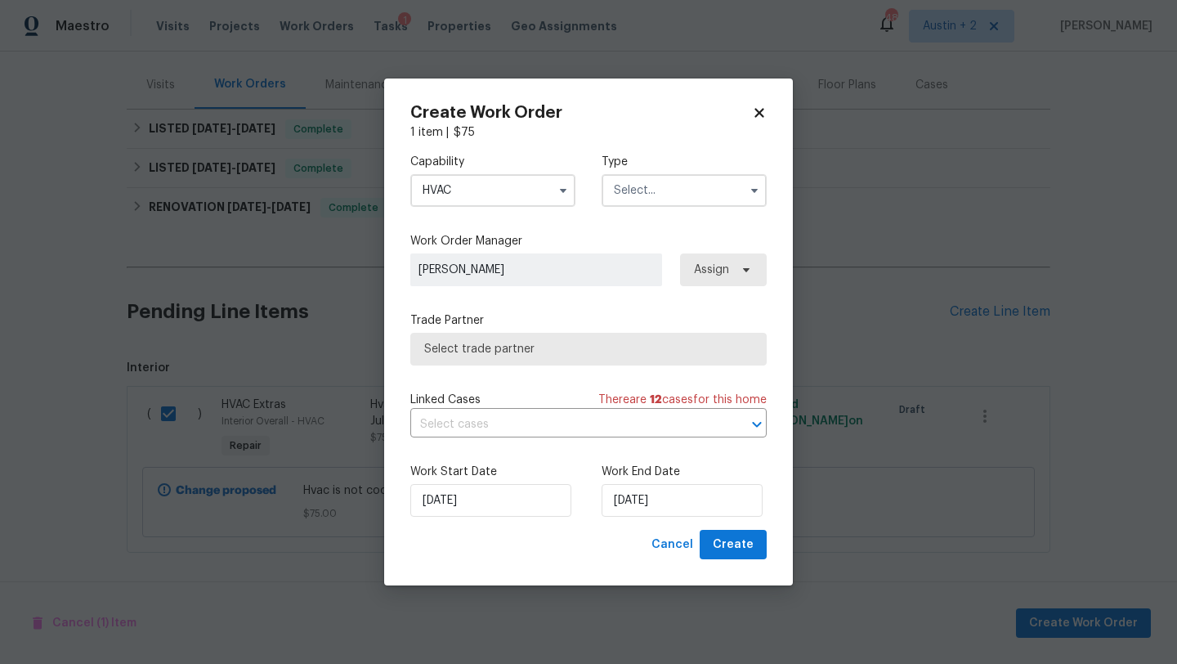
click at [681, 196] on input "text" at bounding box center [683, 190] width 165 height 33
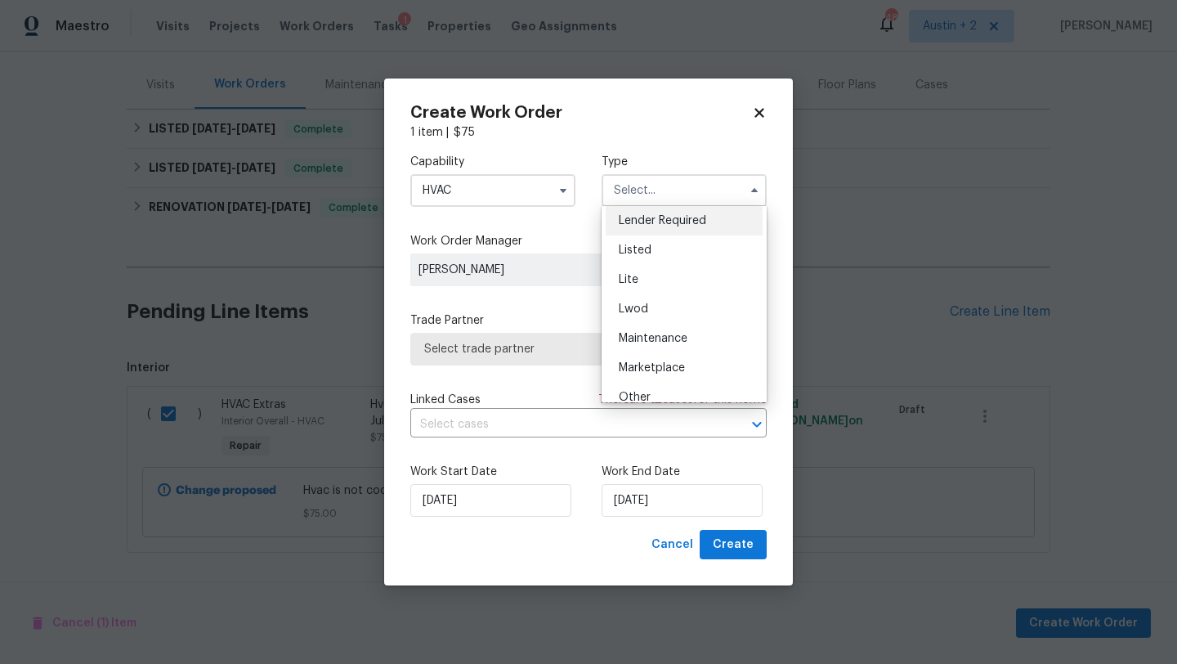
scroll to position [152, 0]
click at [637, 251] on span "Listed" at bounding box center [635, 249] width 33 height 11
type input "Listed"
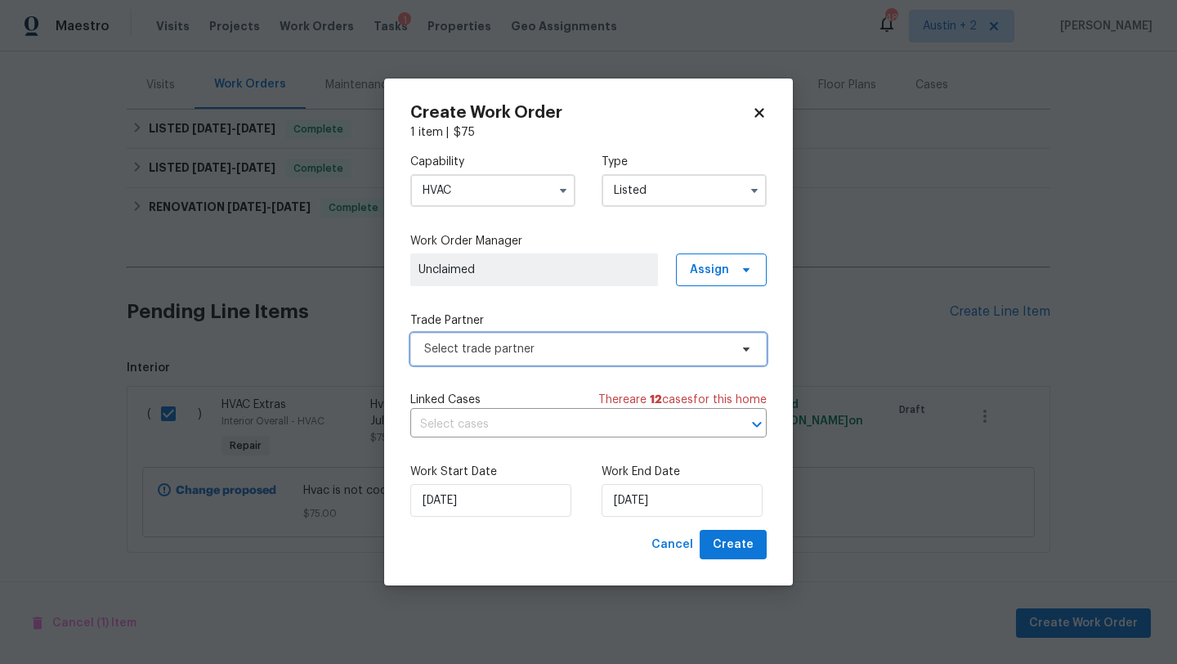
click at [555, 355] on span "Select trade partner" at bounding box center [576, 349] width 305 height 16
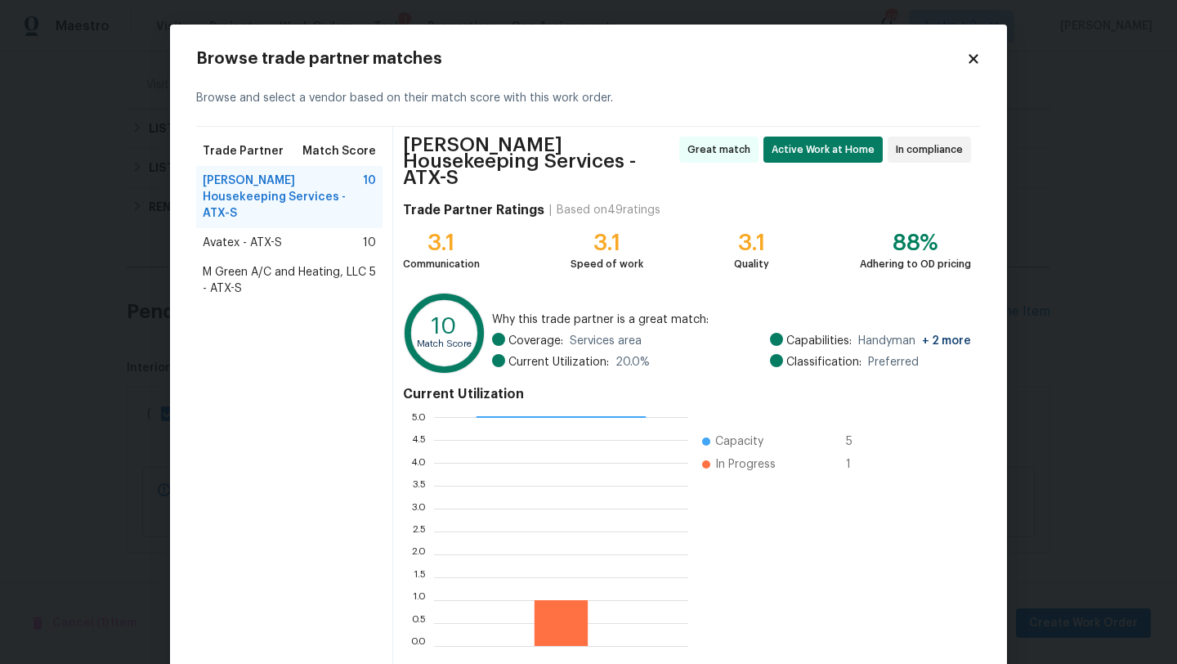
scroll to position [64, 0]
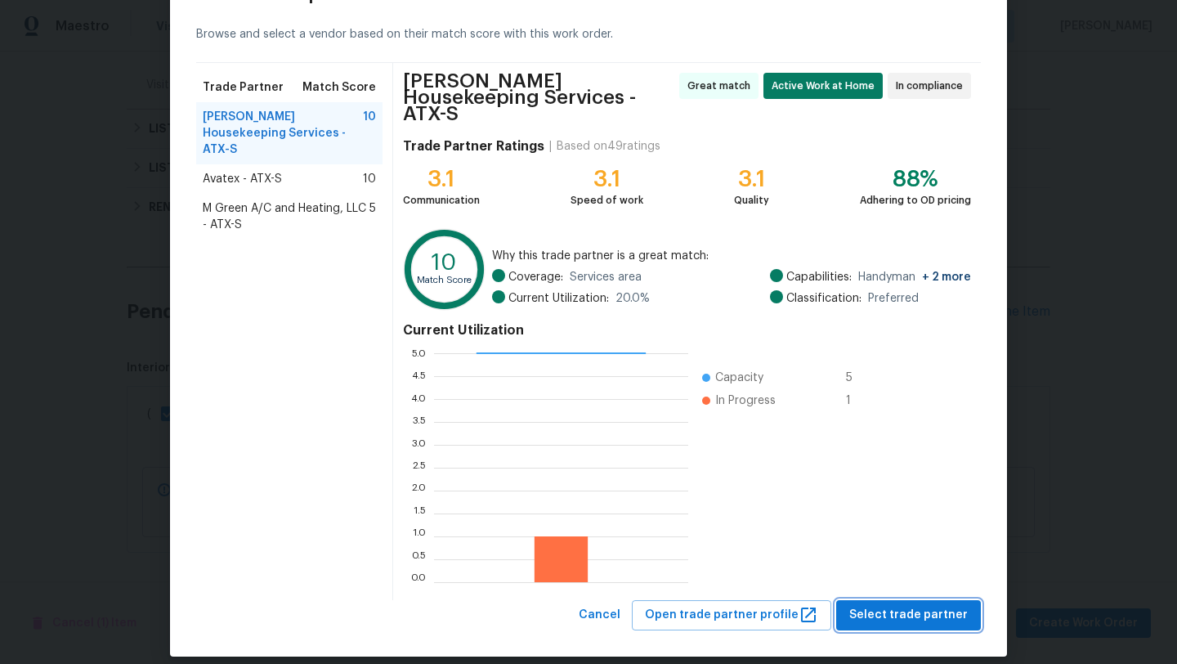
click at [930, 605] on span "Select trade partner" at bounding box center [908, 615] width 118 height 20
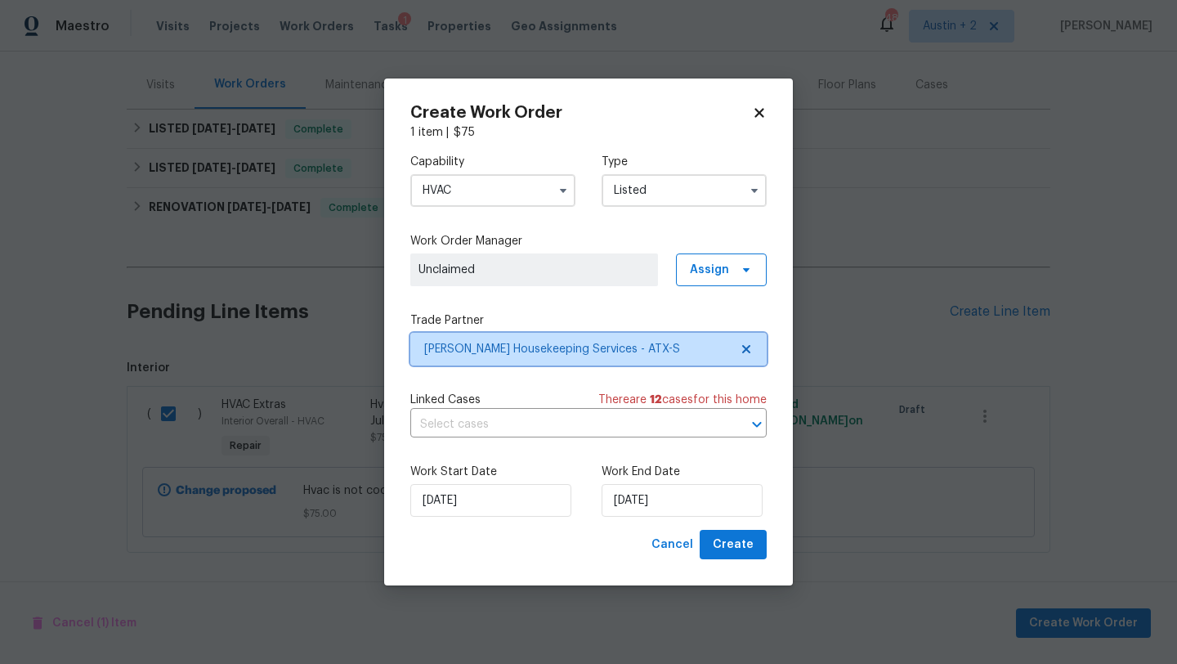
scroll to position [0, 0]
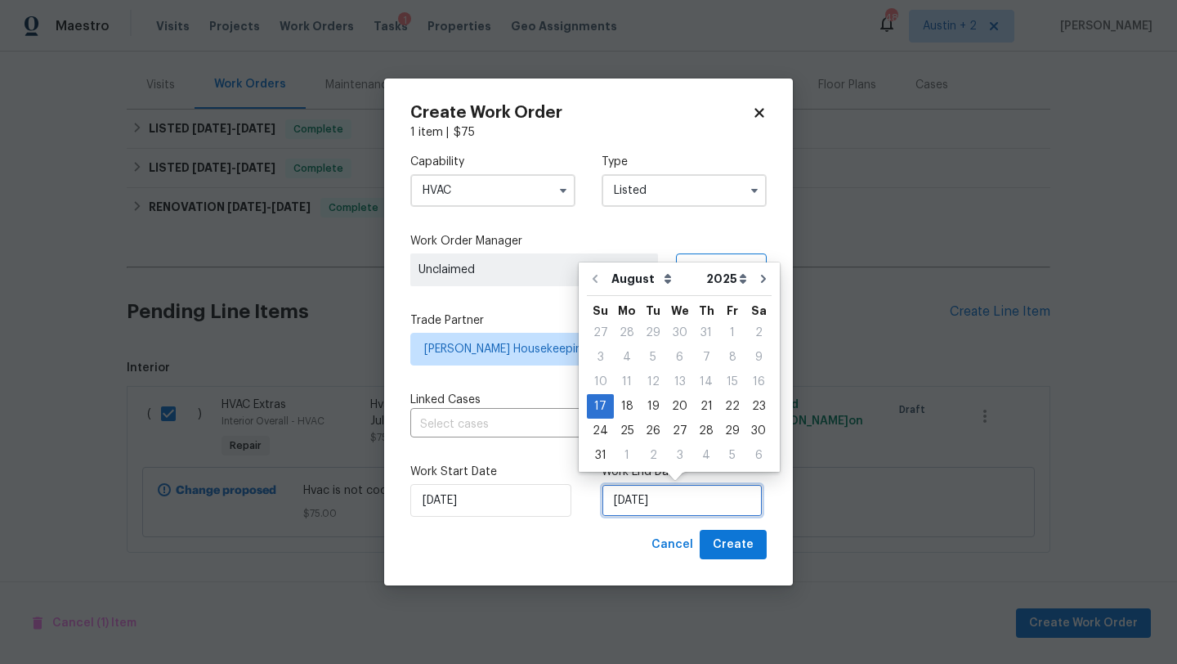
click at [653, 503] on input "[DATE]" at bounding box center [681, 500] width 161 height 33
click at [721, 405] on div "22" at bounding box center [732, 406] width 26 height 23
type input "[DATE]"
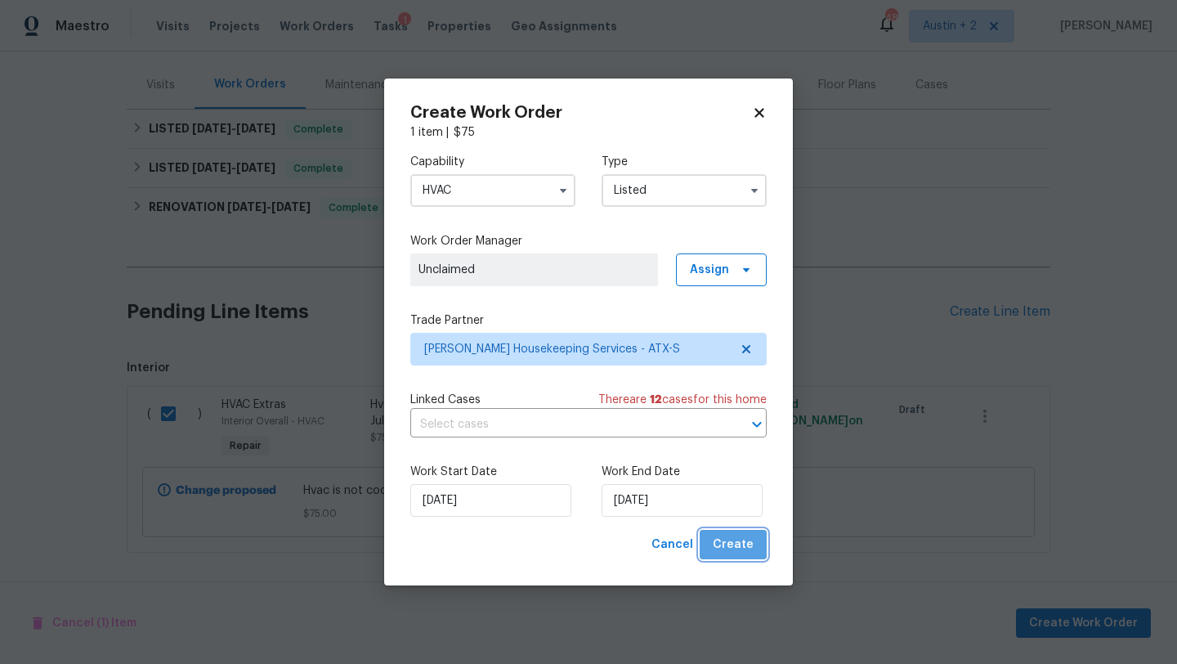
click at [737, 551] on span "Create" at bounding box center [733, 544] width 41 height 20
checkbox input "false"
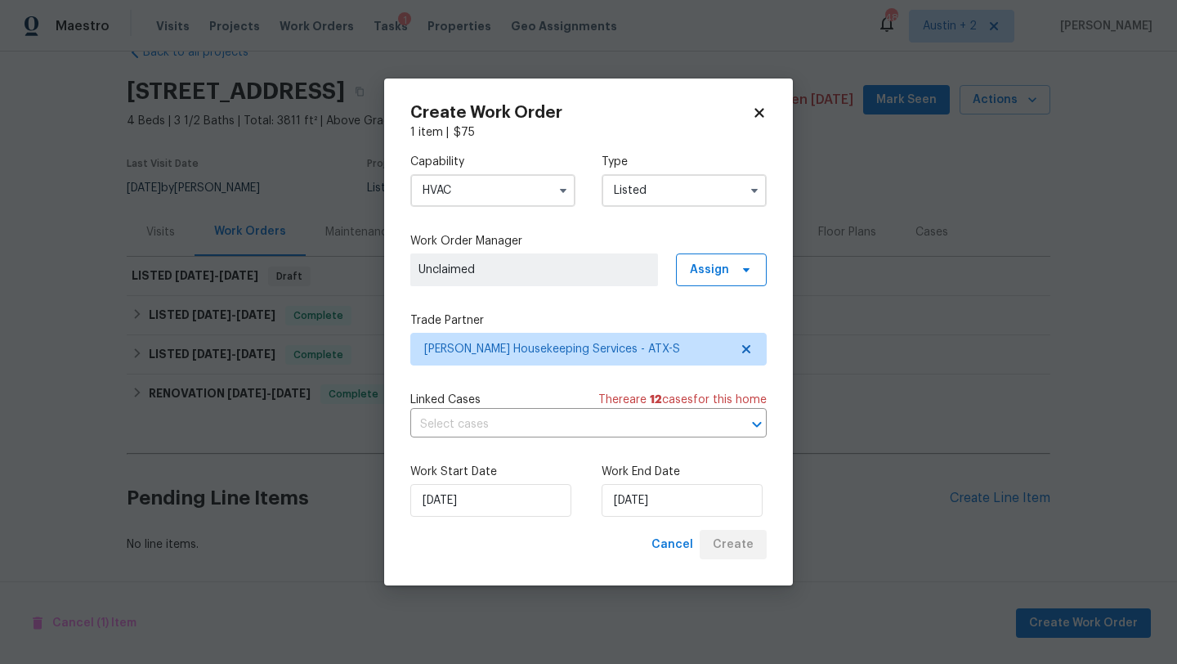
scroll to position [40, 0]
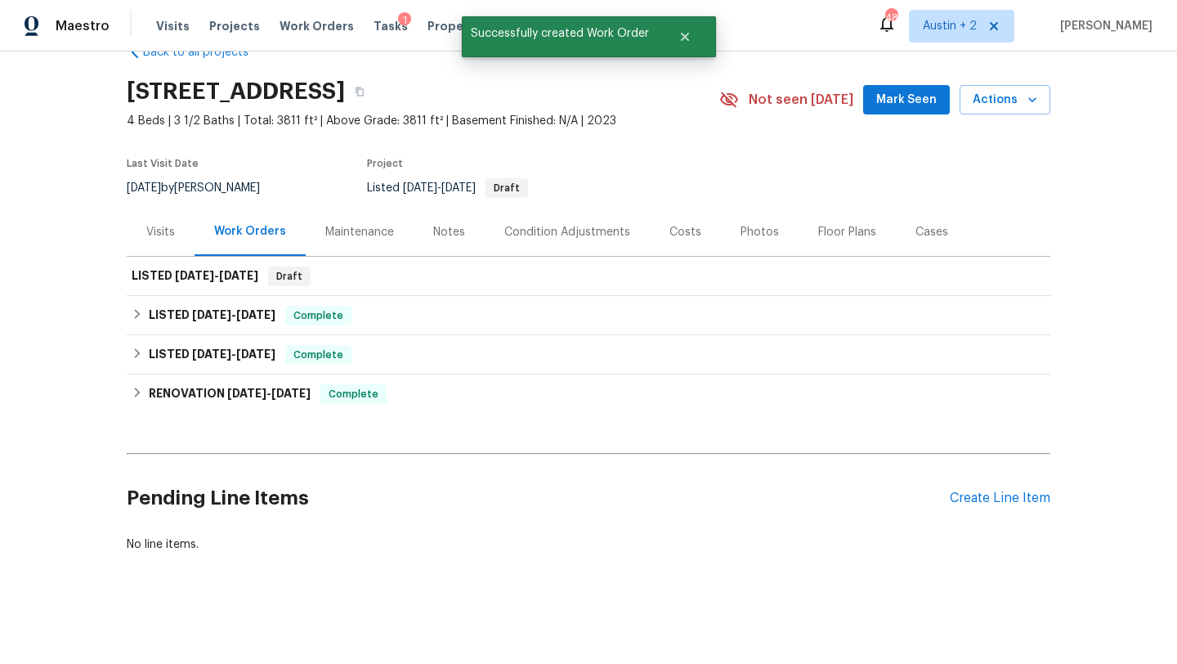
click at [902, 101] on span "Mark Seen" at bounding box center [906, 100] width 60 height 20
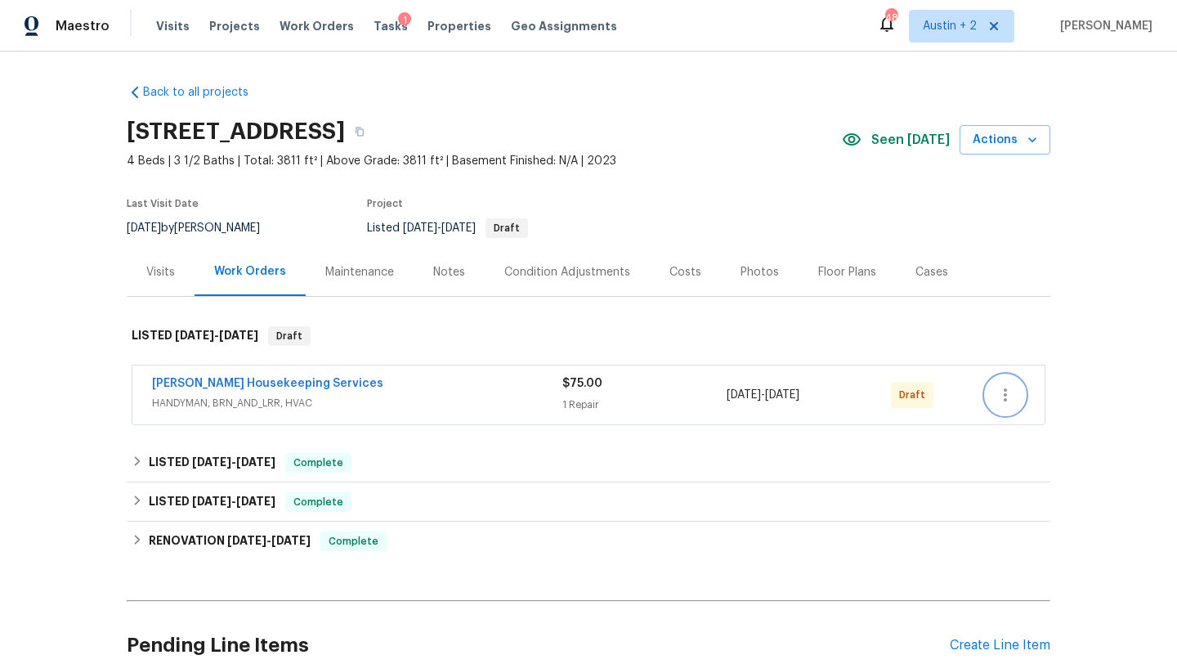
scroll to position [62, 0]
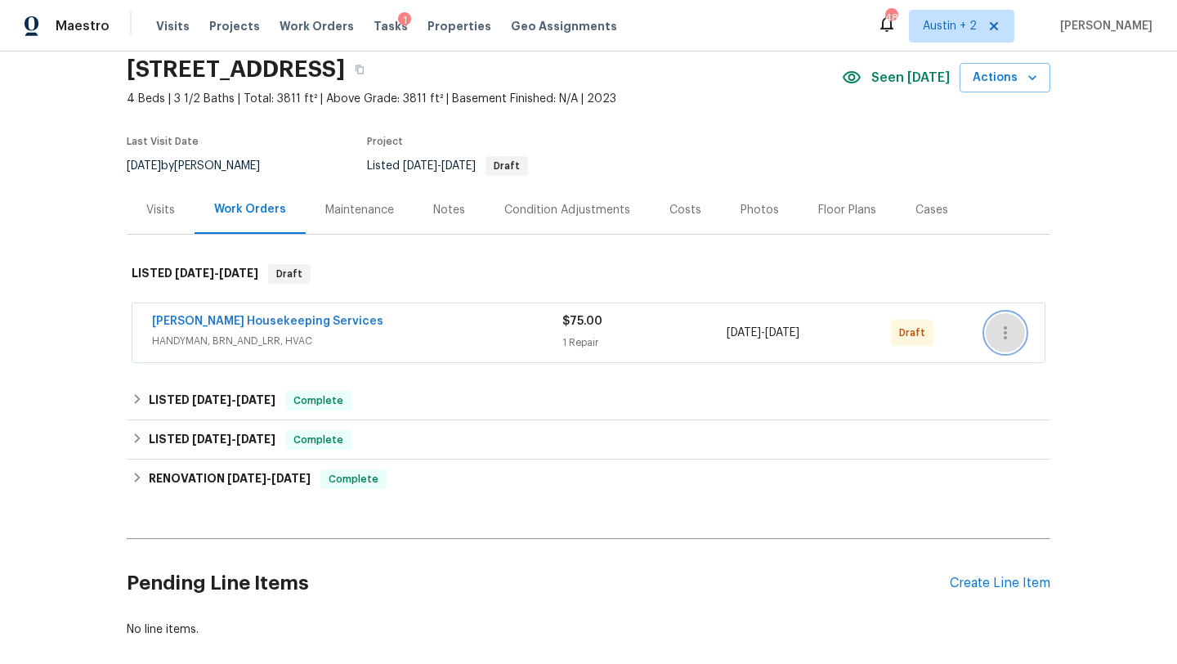
click at [1008, 335] on icon "button" at bounding box center [1005, 333] width 20 height 20
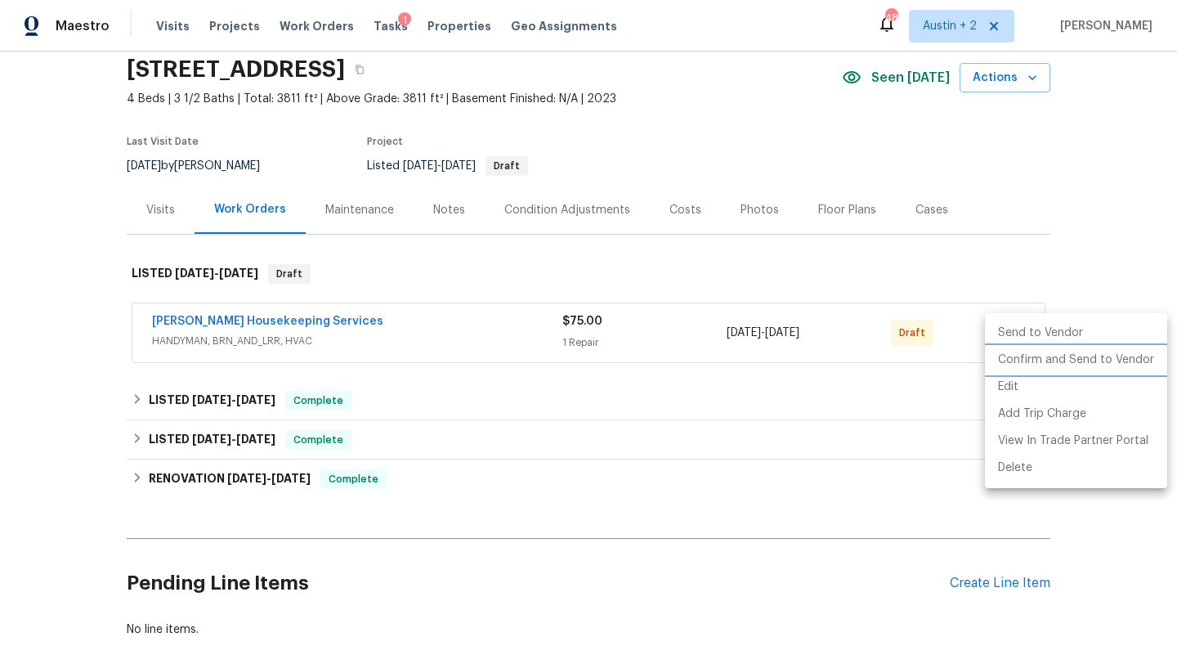
click at [1014, 360] on li "Confirm and Send to Vendor" at bounding box center [1076, 359] width 182 height 27
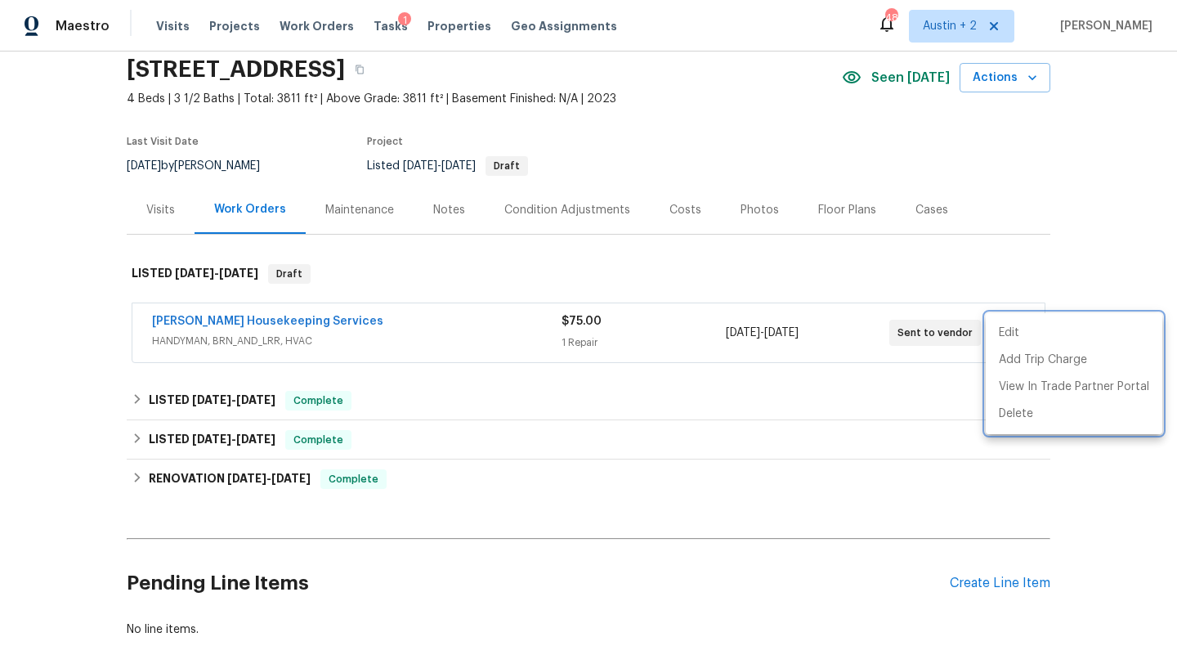
click at [220, 21] on div at bounding box center [588, 332] width 1177 height 664
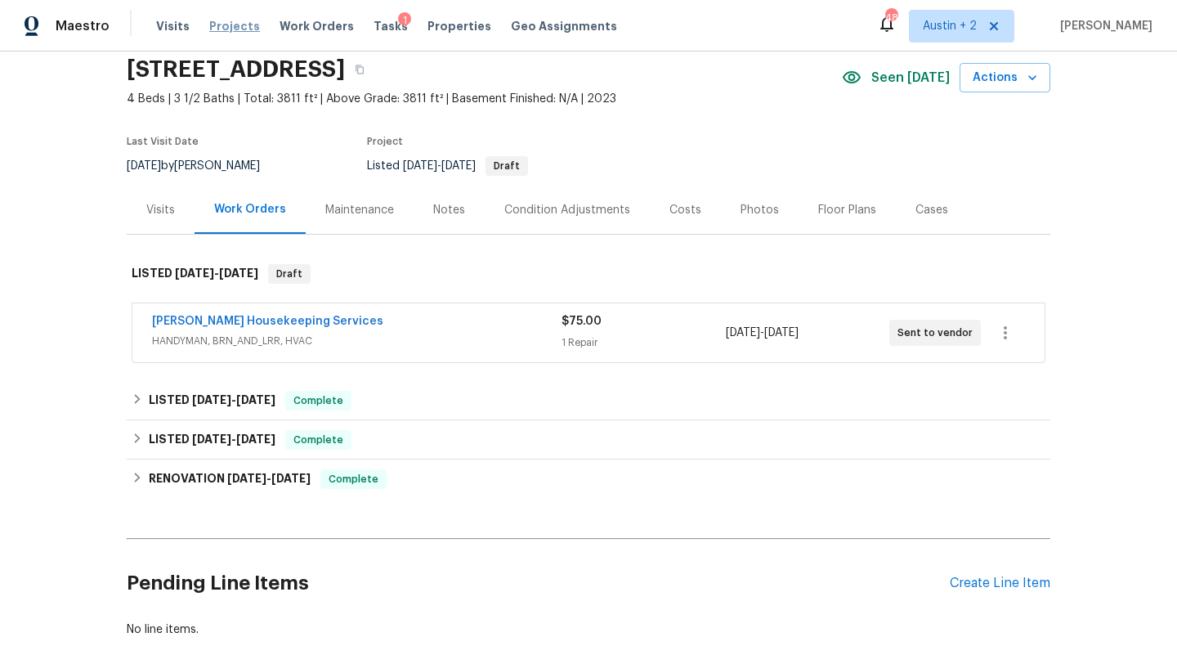
click at [228, 25] on span "Projects" at bounding box center [234, 26] width 51 height 16
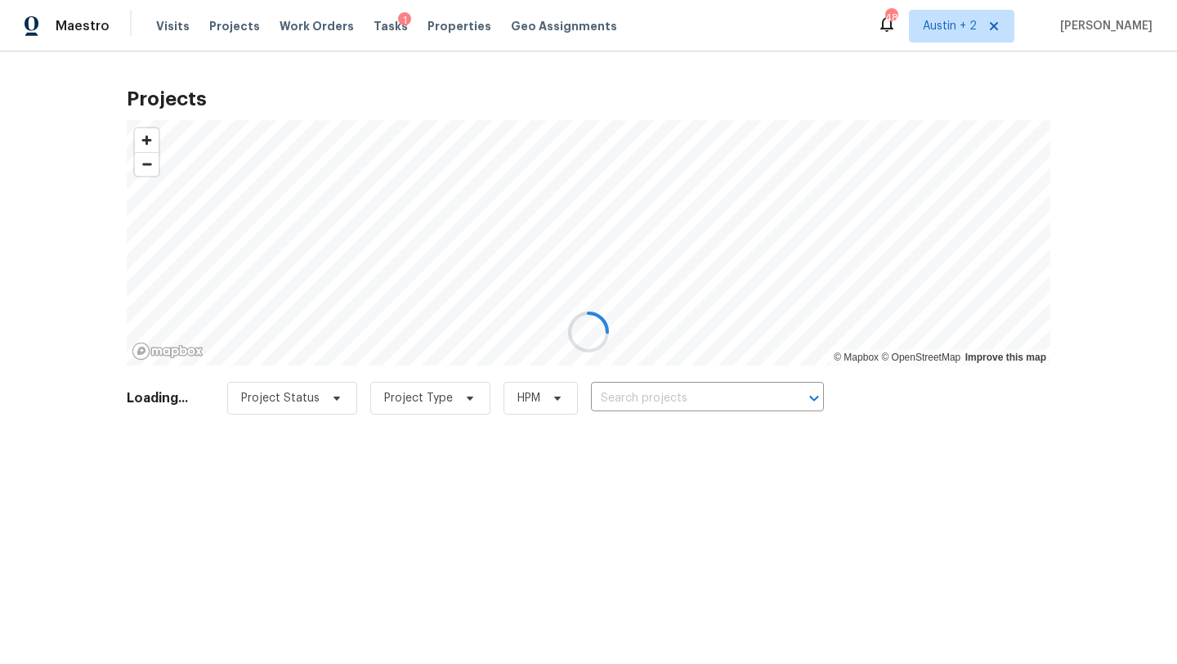
click at [685, 403] on div at bounding box center [588, 332] width 1177 height 664
click at [685, 391] on div at bounding box center [588, 332] width 1177 height 664
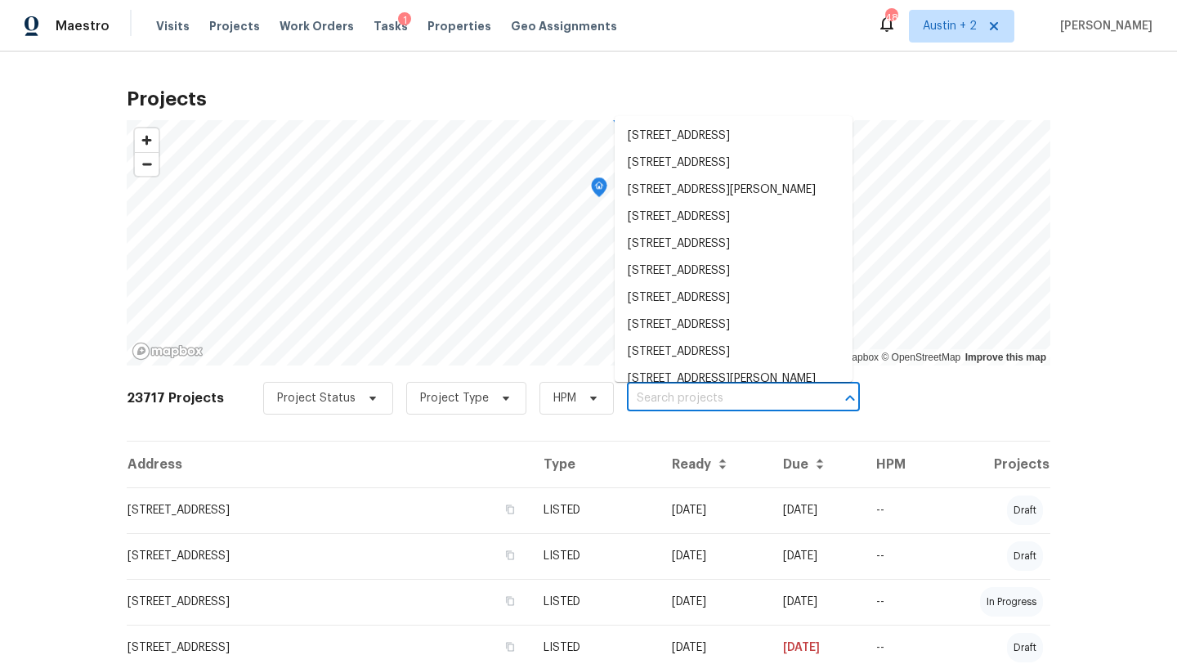
click at [669, 394] on input "text" at bounding box center [720, 398] width 187 height 25
paste input "[STREET_ADDRESS][PERSON_NAME]"
type input "[STREET_ADDRESS][PERSON_NAME]"
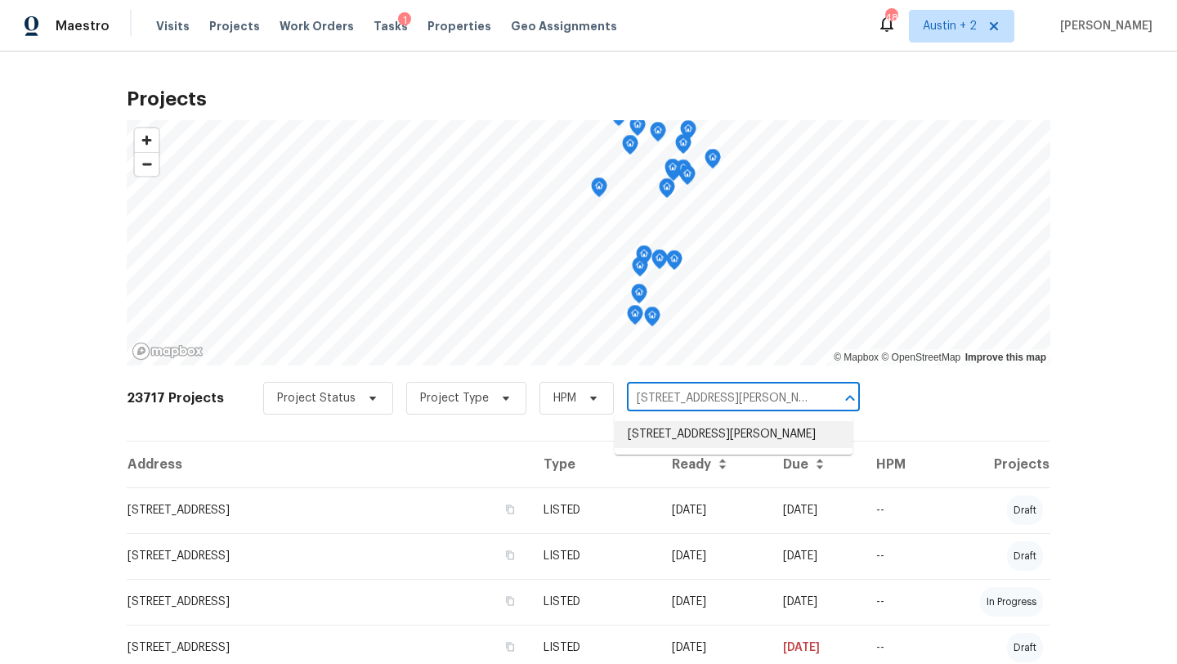
click at [655, 429] on li "[STREET_ADDRESS][PERSON_NAME]" at bounding box center [734, 434] width 238 height 27
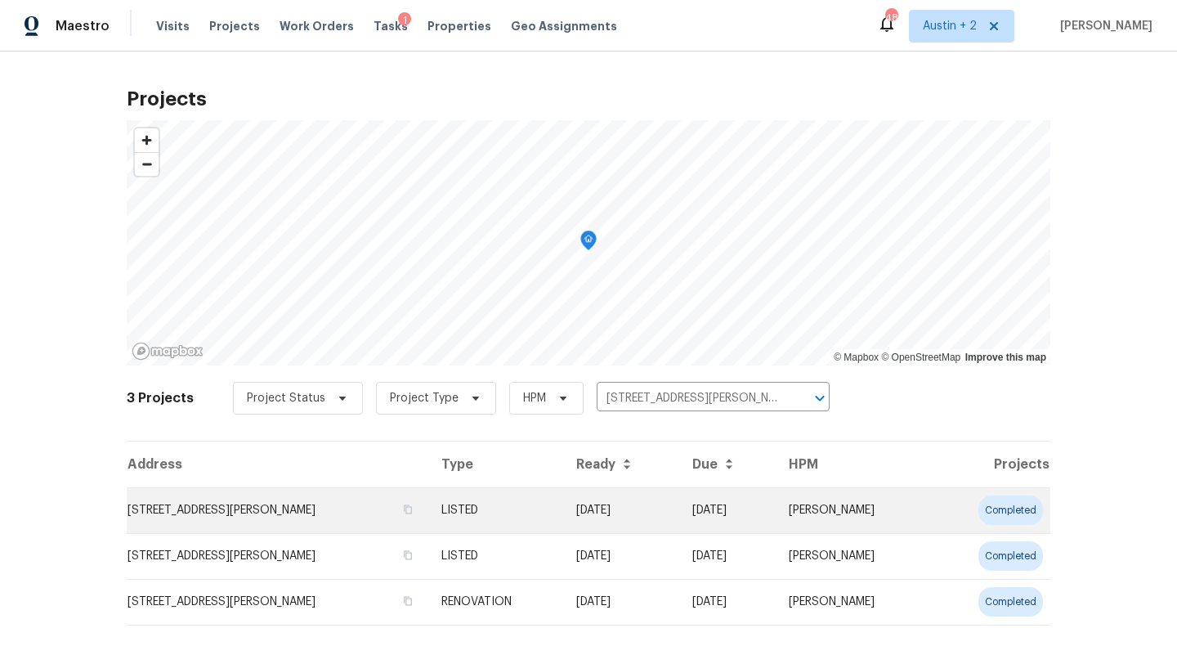
click at [238, 513] on td "[STREET_ADDRESS][PERSON_NAME]" at bounding box center [278, 510] width 302 height 46
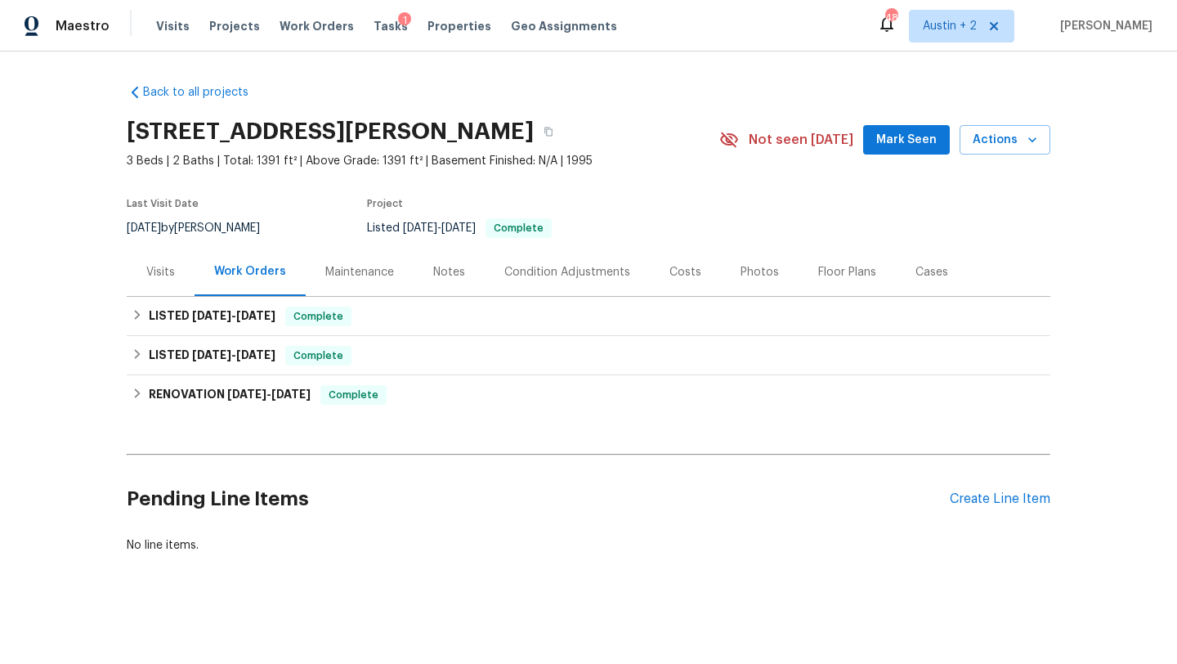
click at [900, 127] on button "Mark Seen" at bounding box center [906, 140] width 87 height 30
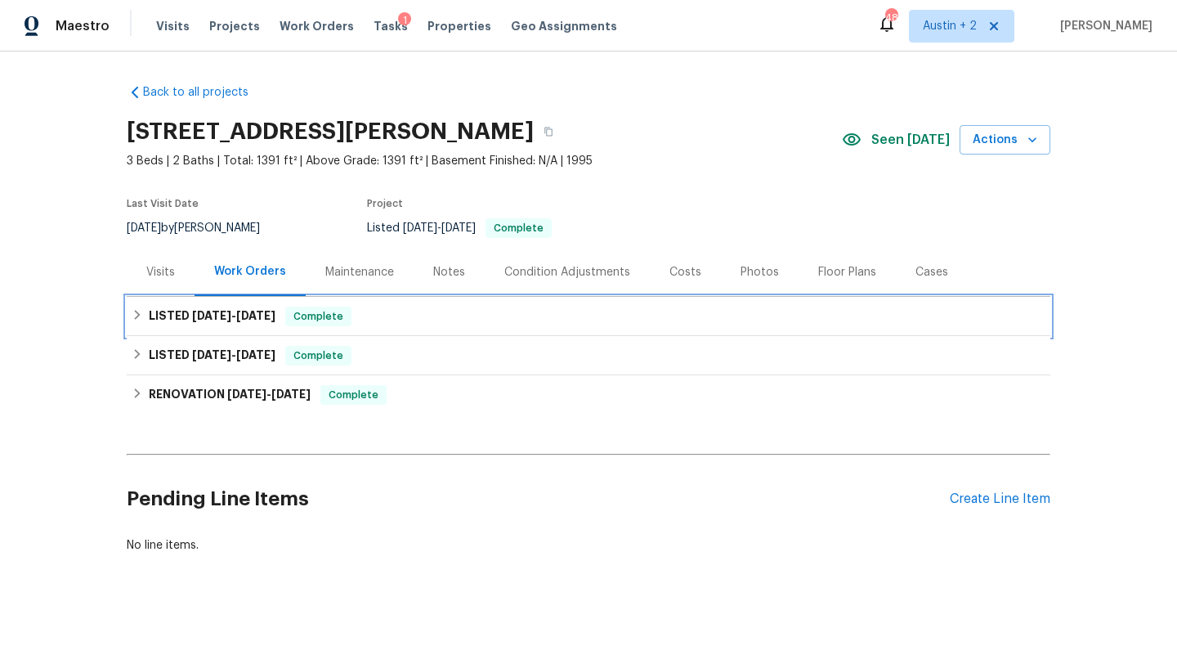
click at [387, 318] on div "LISTED [DATE] - [DATE] Complete" at bounding box center [589, 316] width 914 height 20
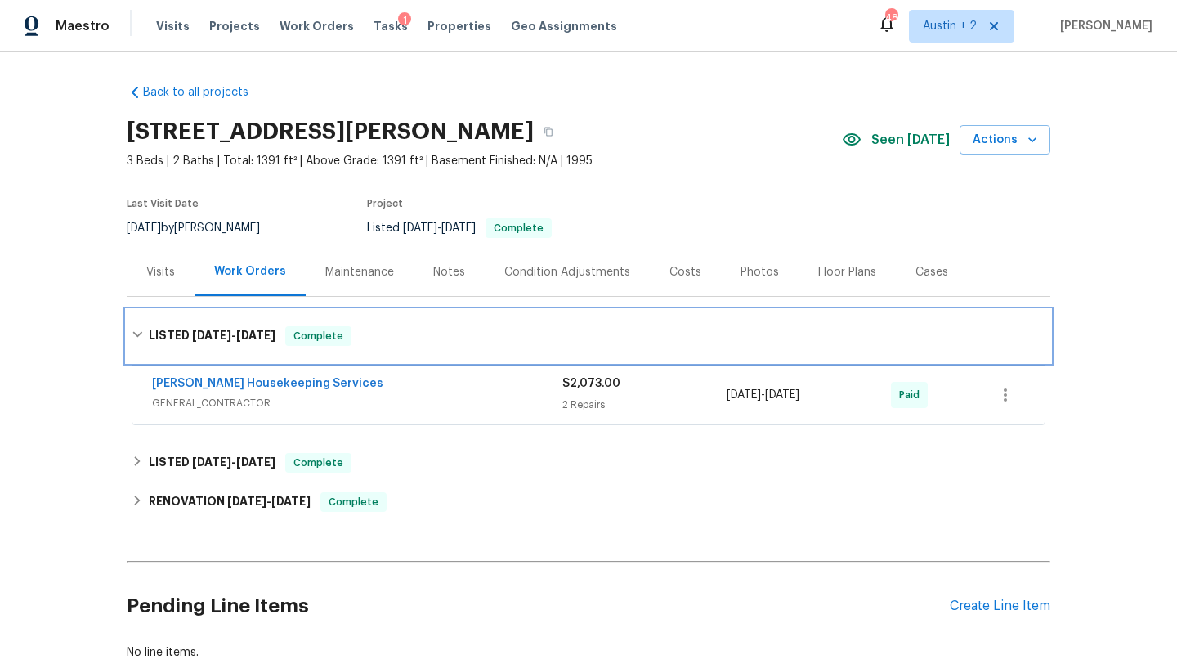
scroll to position [108, 0]
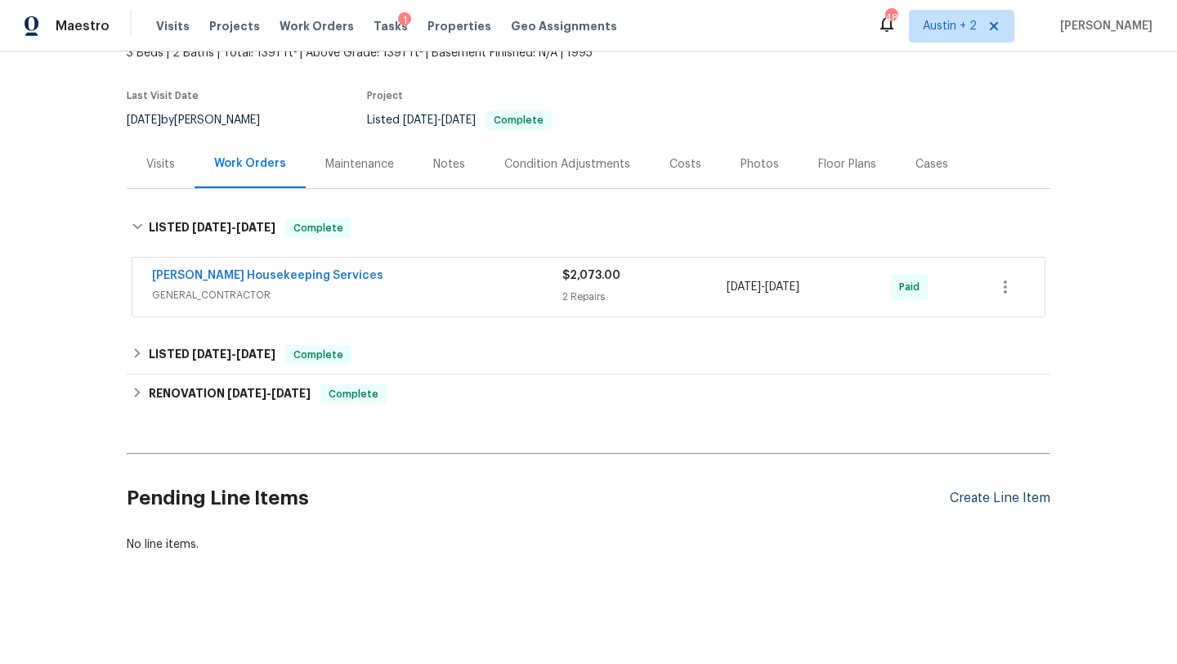
click at [971, 498] on div "Create Line Item" at bounding box center [1000, 498] width 101 height 16
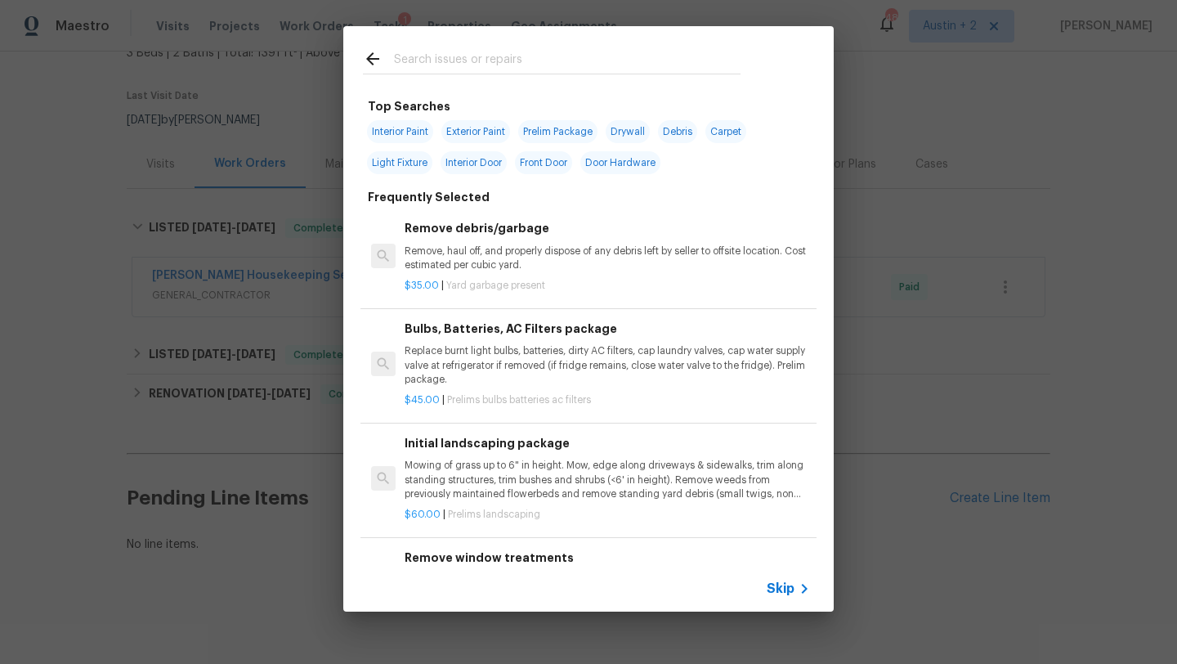
click at [467, 72] on input "text" at bounding box center [567, 61] width 346 height 25
type input "hvac"
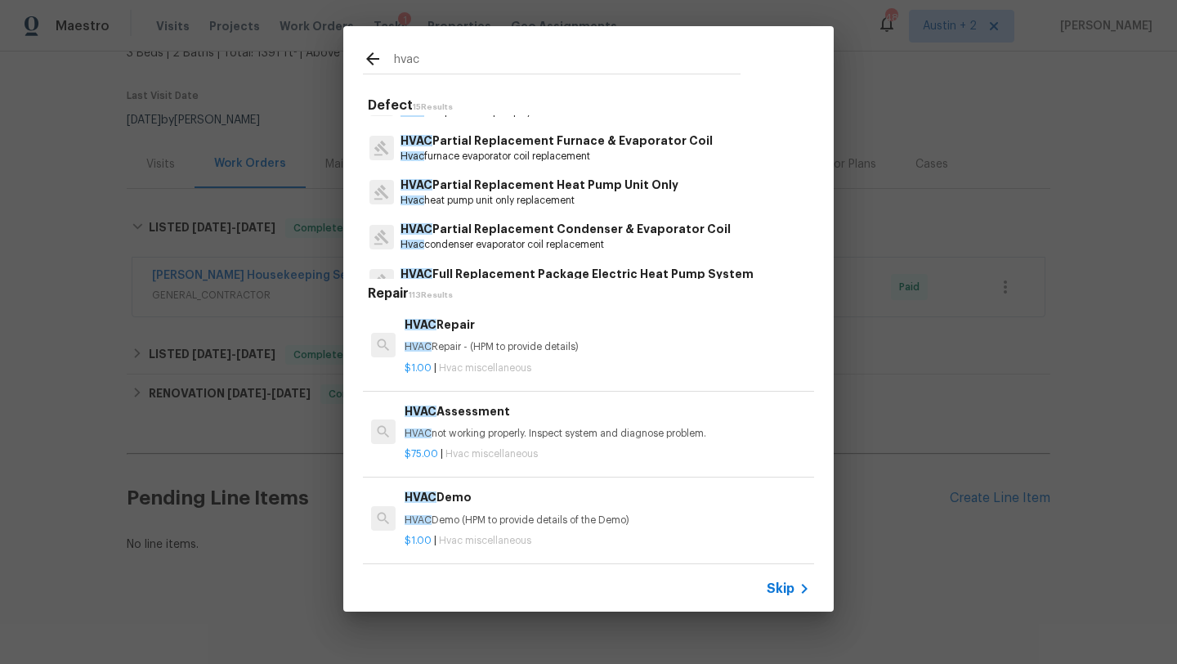
scroll to position [500, 0]
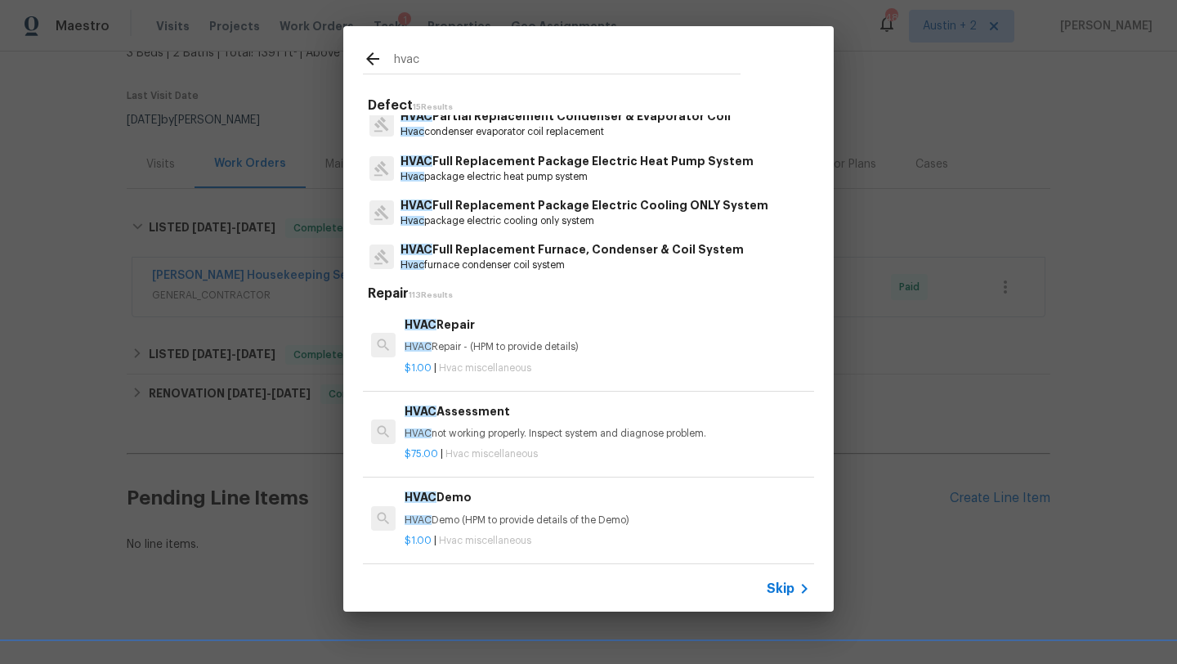
click at [516, 351] on p "HVAC Repair - (HPM to provide details)" at bounding box center [607, 347] width 405 height 14
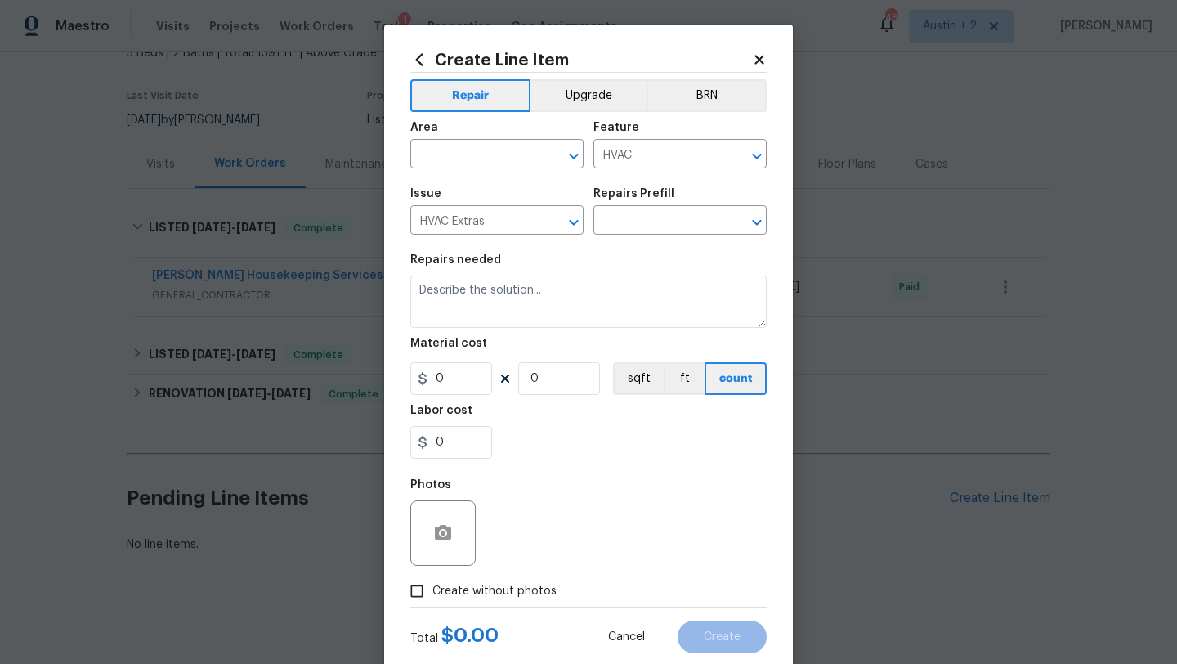
type input "HVAC Repair $1.00"
type textarea "HVAC Repair - (HPM to provide details)"
type input "1"
click at [759, 63] on icon at bounding box center [759, 59] width 15 height 15
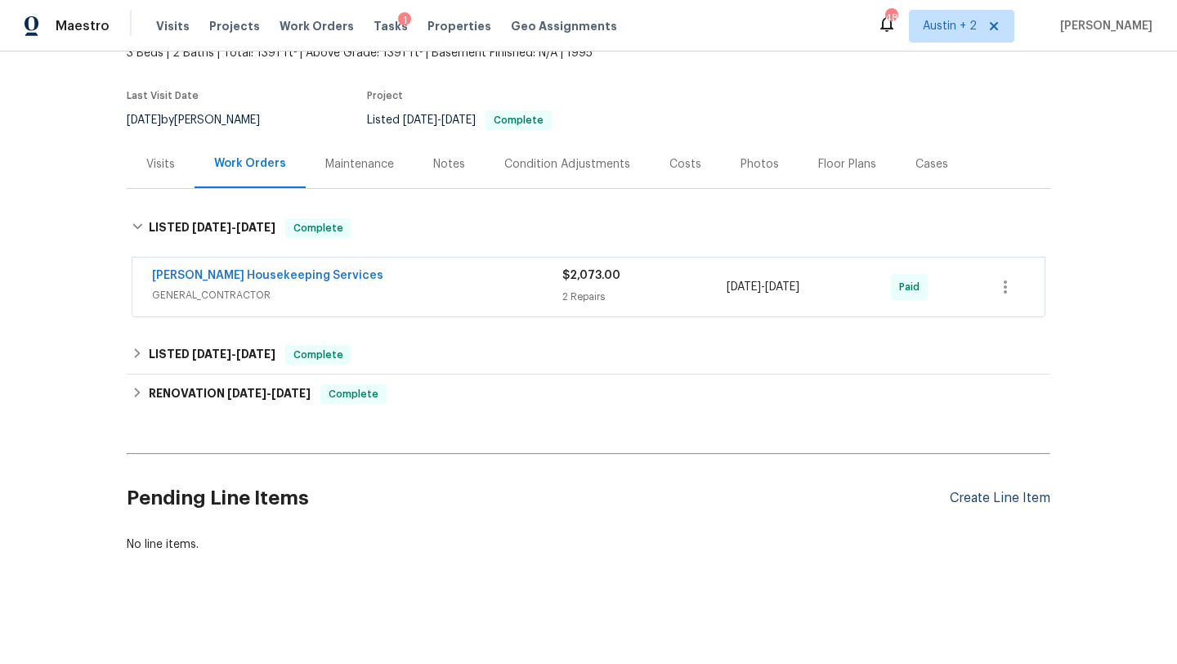
click at [981, 502] on div "Create Line Item" at bounding box center [1000, 498] width 101 height 16
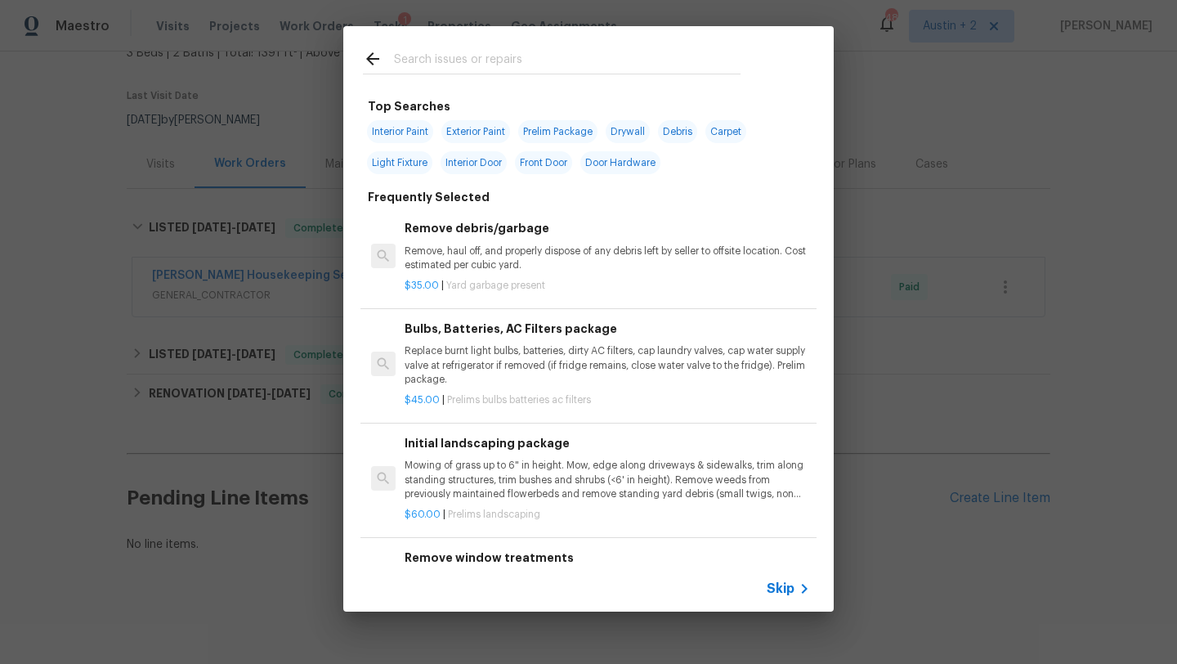
click at [483, 56] on input "text" at bounding box center [567, 61] width 346 height 25
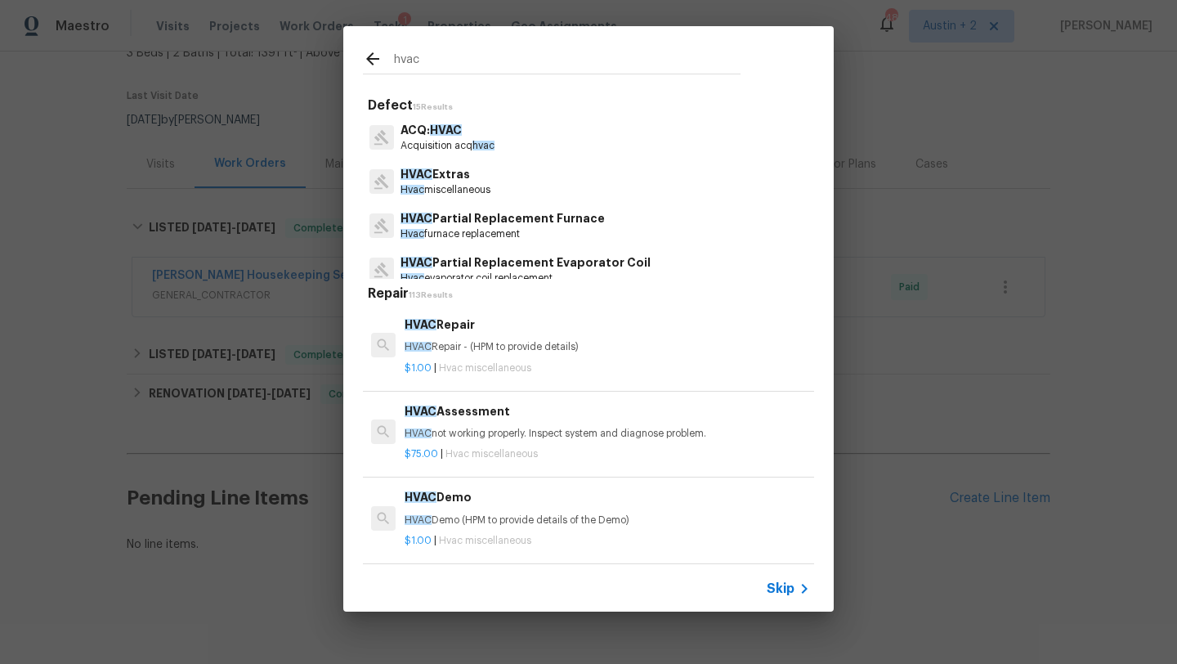
scroll to position [152, 0]
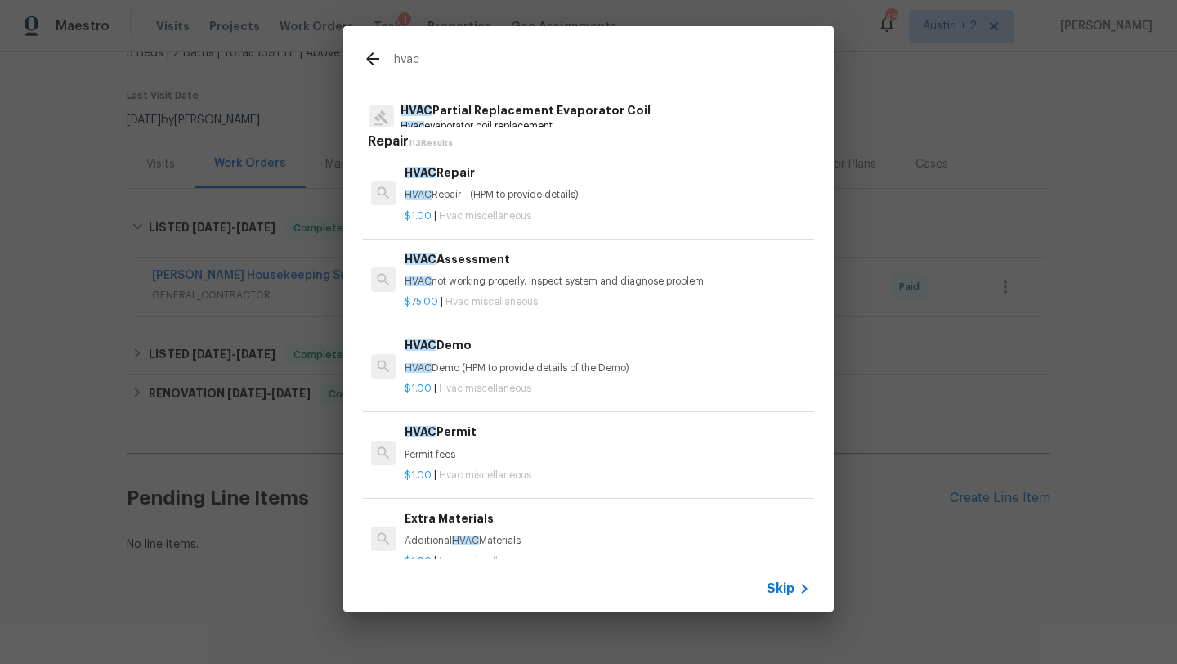
type input "hvac"
click at [519, 280] on p "HVAC not working properly. Inspect system and diagnose problem." at bounding box center [607, 282] width 405 height 14
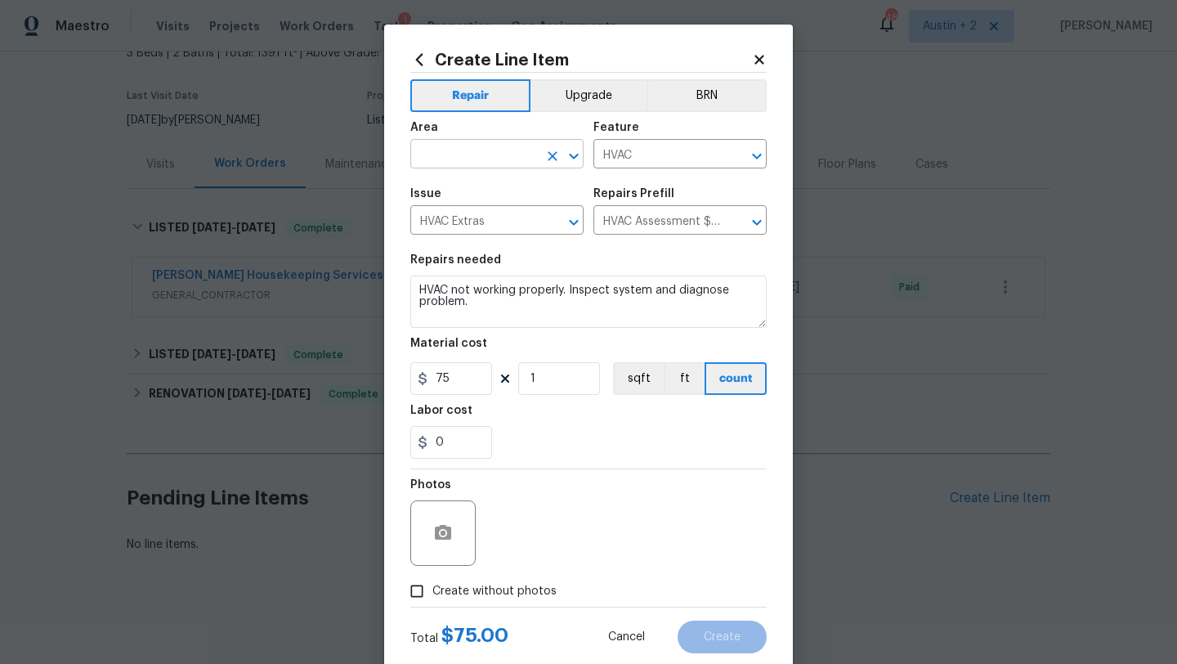
click at [473, 155] on input "text" at bounding box center [473, 155] width 127 height 25
click at [472, 194] on li "HVAC" at bounding box center [496, 192] width 173 height 27
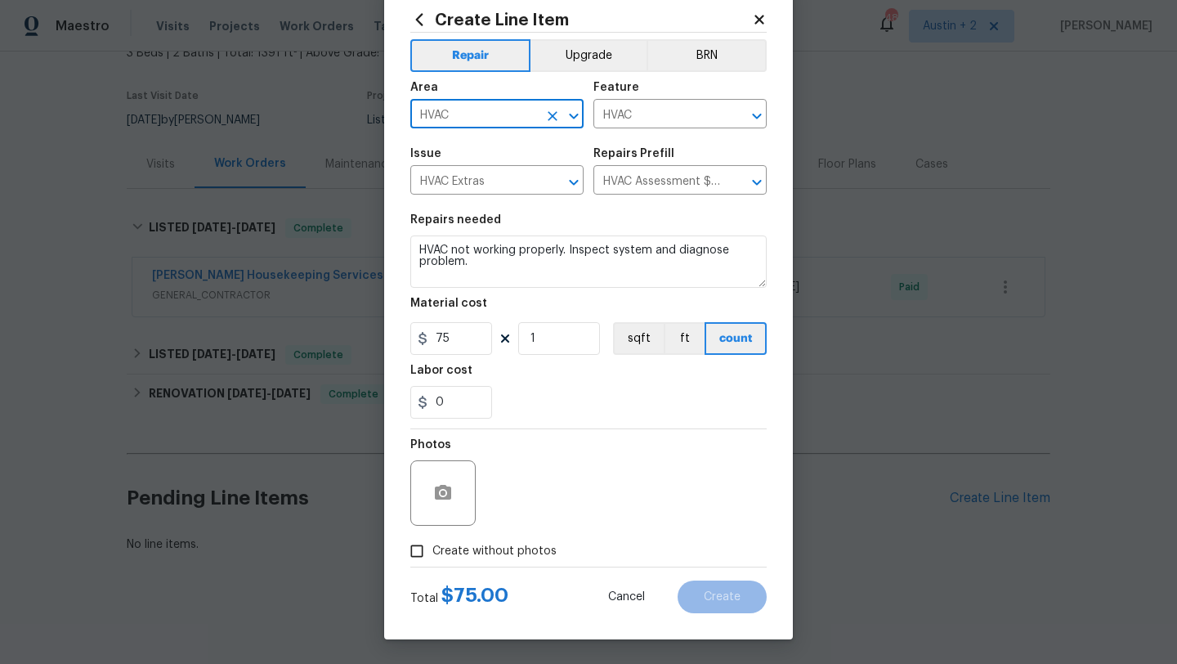
type input "HVAC"
click at [487, 540] on label "Create without photos" at bounding box center [478, 550] width 155 height 31
click at [432, 540] on input "Create without photos" at bounding box center [416, 550] width 31 height 31
checkbox input "true"
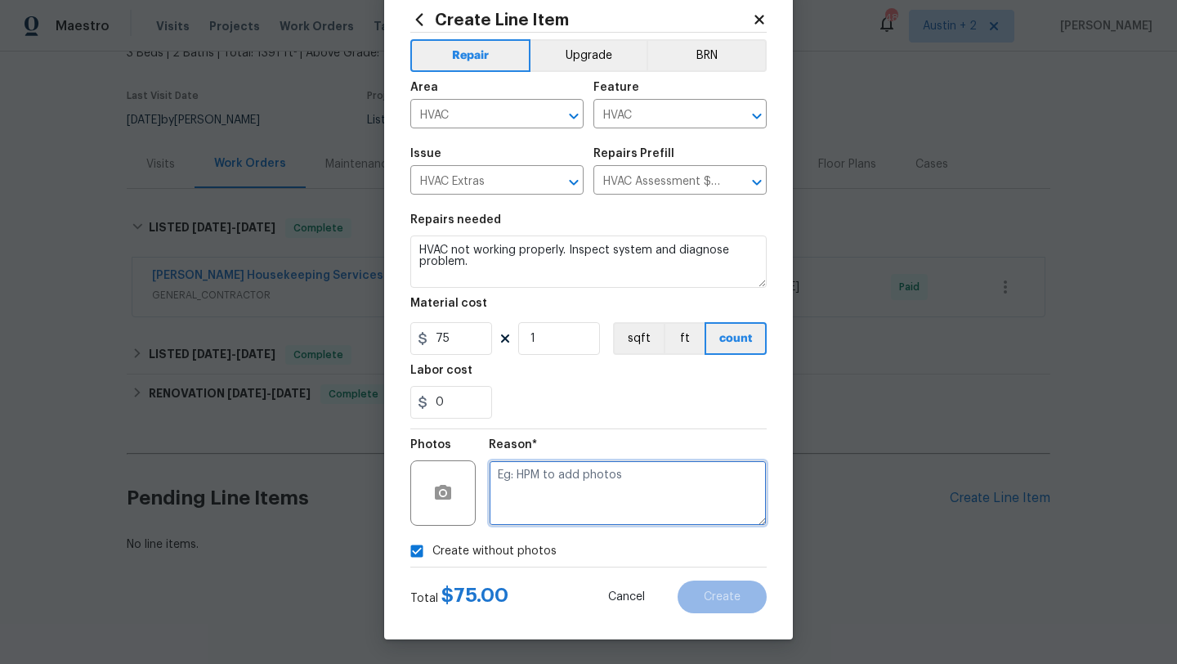
click at [539, 493] on textarea at bounding box center [628, 492] width 278 height 65
type textarea "w"
type textarea "will add"
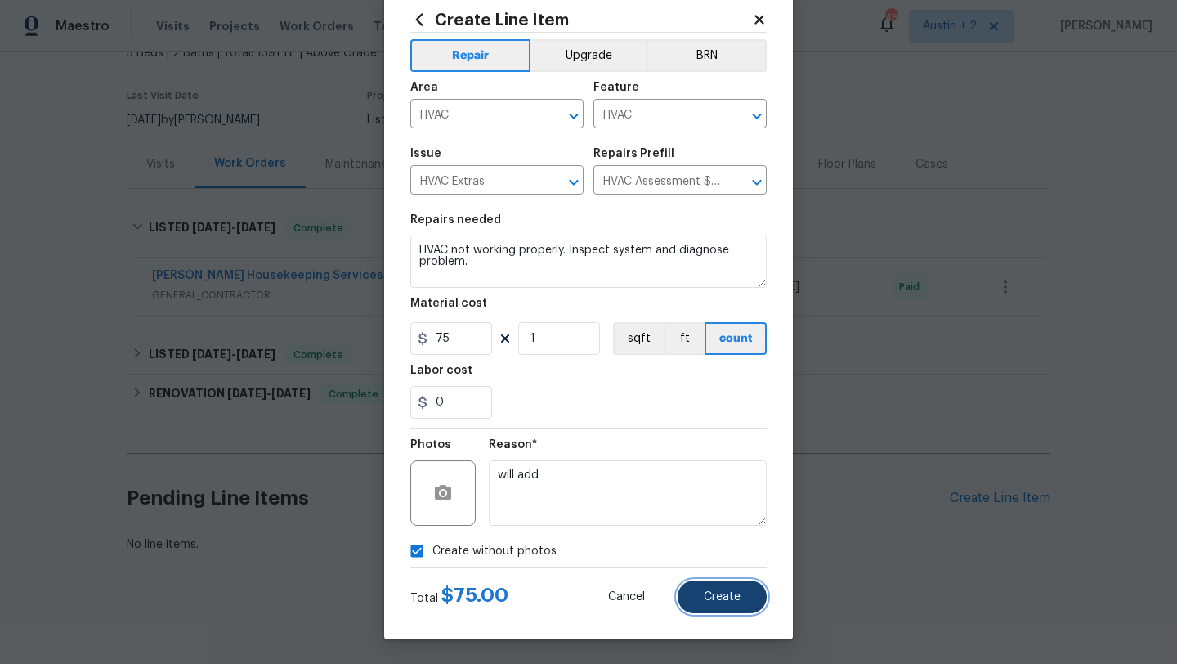
click at [736, 603] on button "Create" at bounding box center [721, 596] width 89 height 33
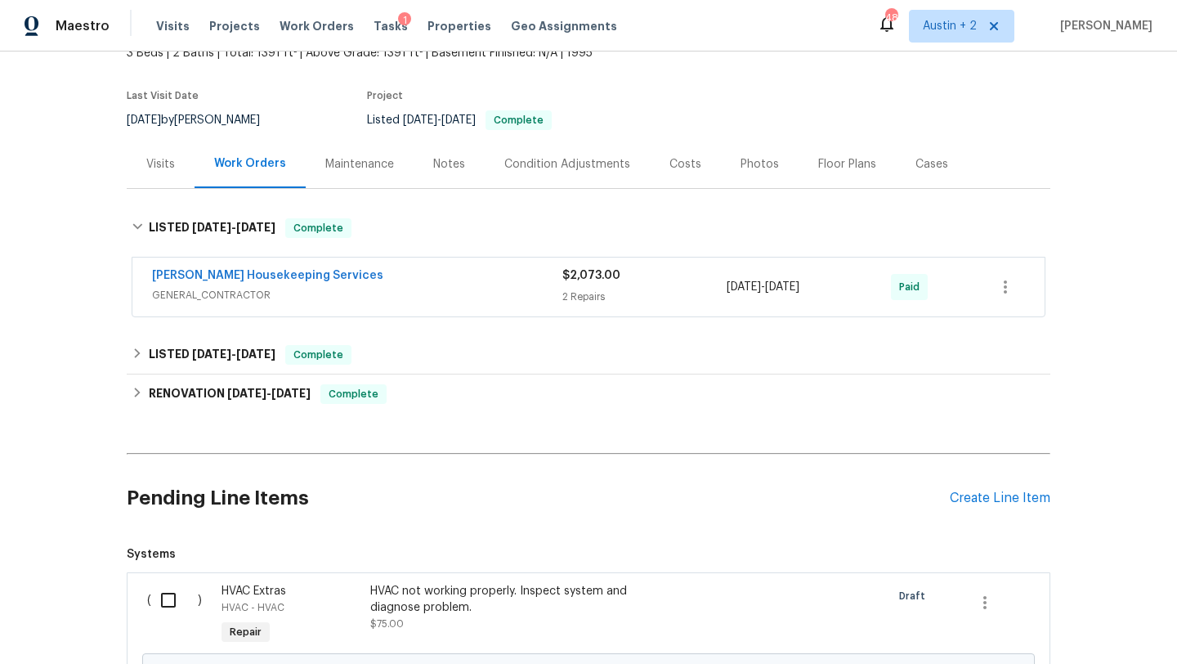
scroll to position [294, 0]
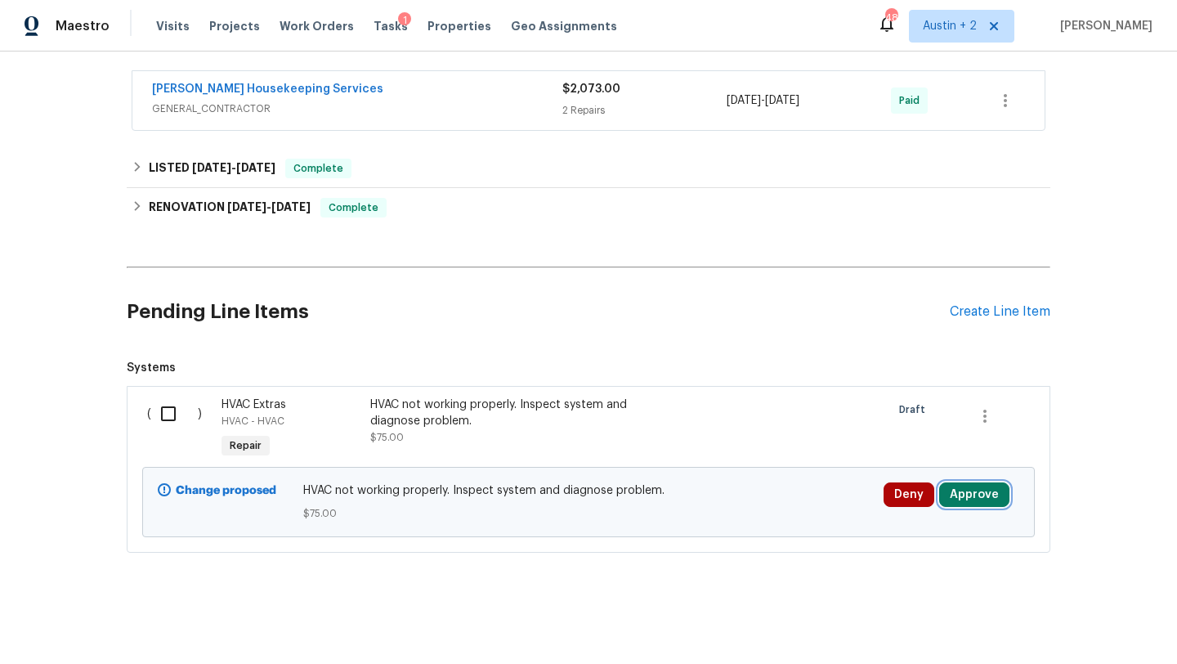
click at [990, 503] on button "Approve" at bounding box center [974, 494] width 70 height 25
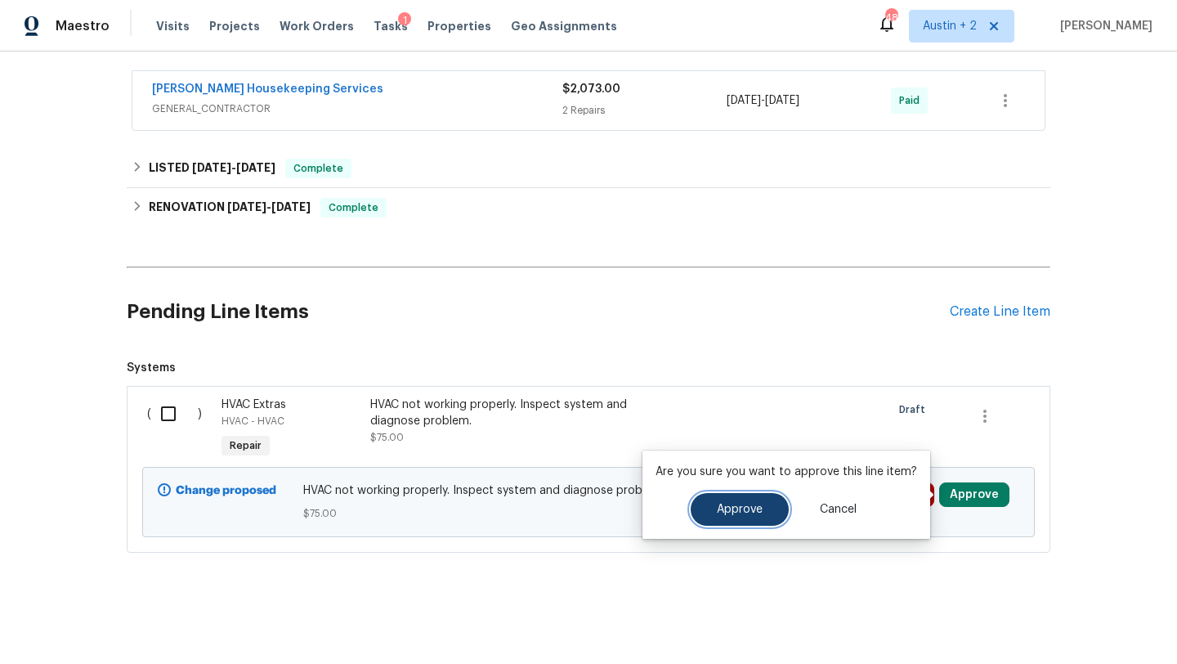
click at [776, 500] on button "Approve" at bounding box center [740, 509] width 98 height 33
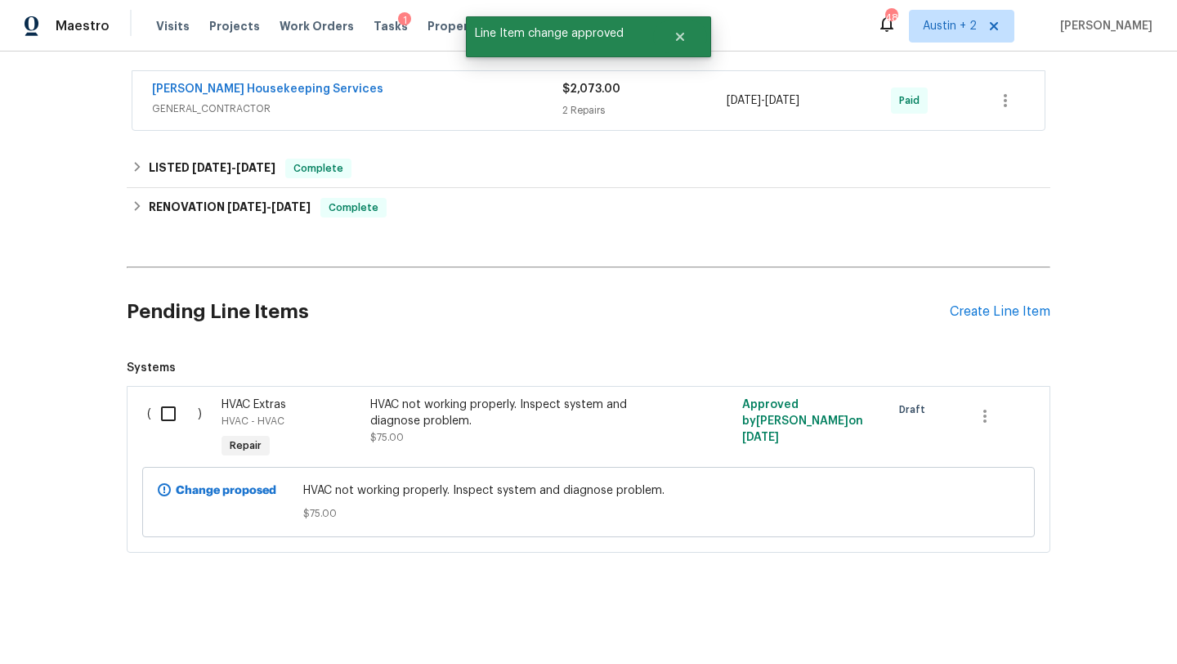
click at [163, 411] on input "checkbox" at bounding box center [174, 413] width 47 height 34
checkbox input "true"
click at [1053, 613] on span "Create Work Order" at bounding box center [1083, 623] width 109 height 20
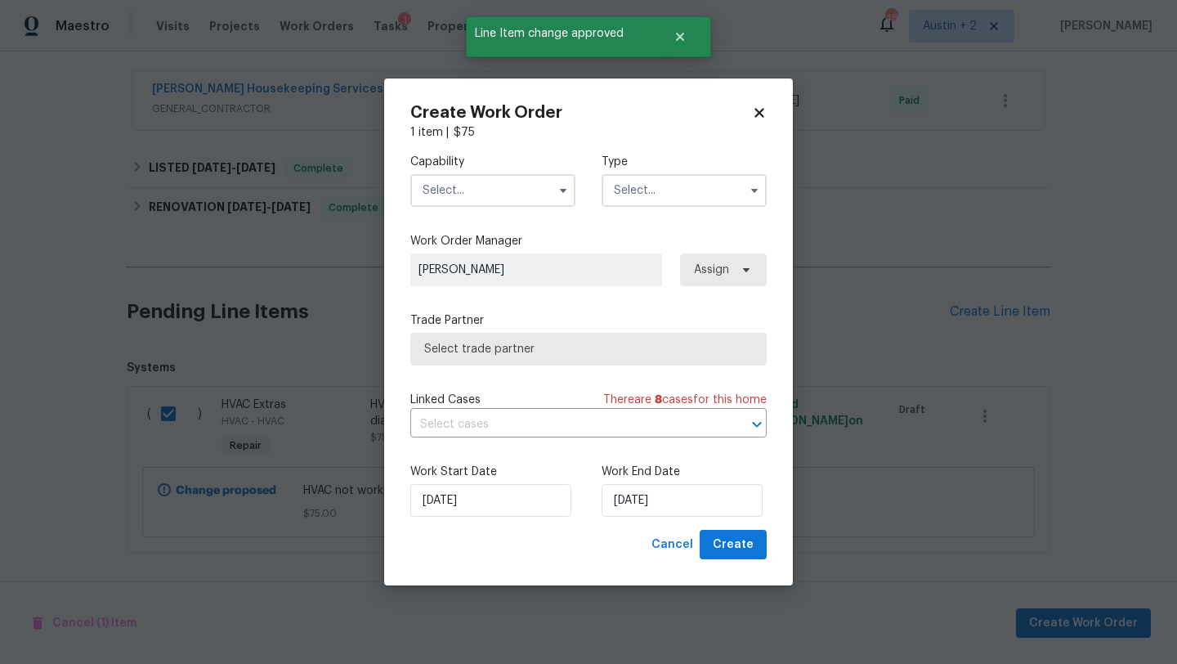
click at [489, 190] on input "text" at bounding box center [492, 190] width 165 height 33
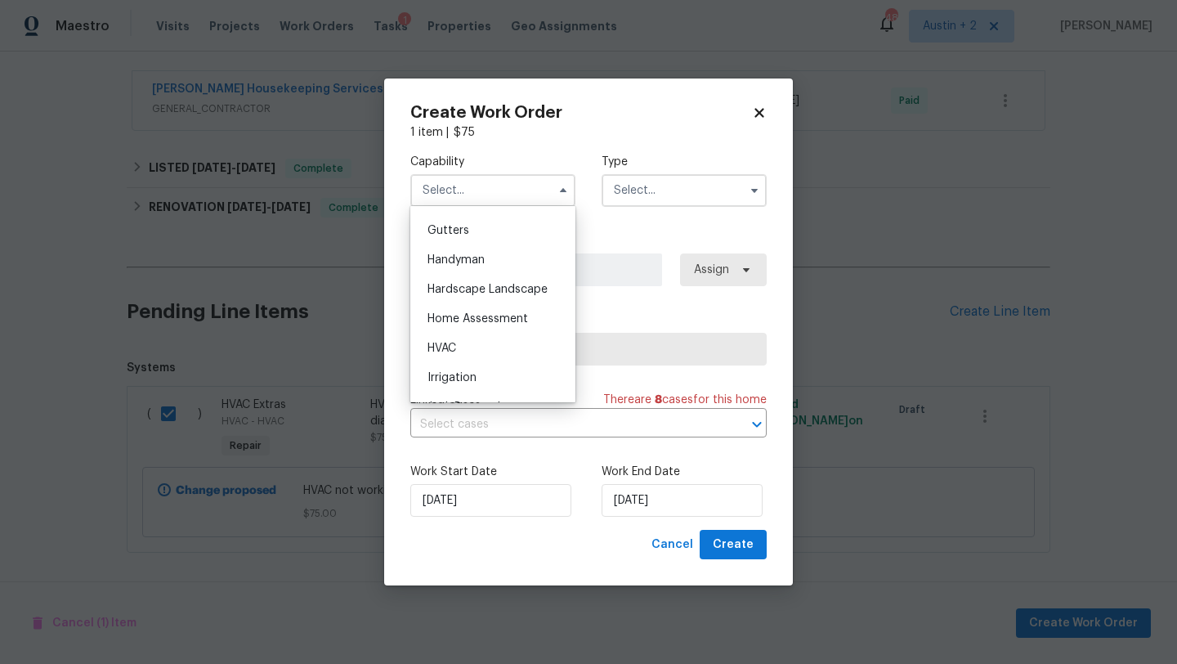
scroll to position [865, 0]
click at [478, 338] on div "HVAC" at bounding box center [492, 346] width 157 height 29
type input "HVAC"
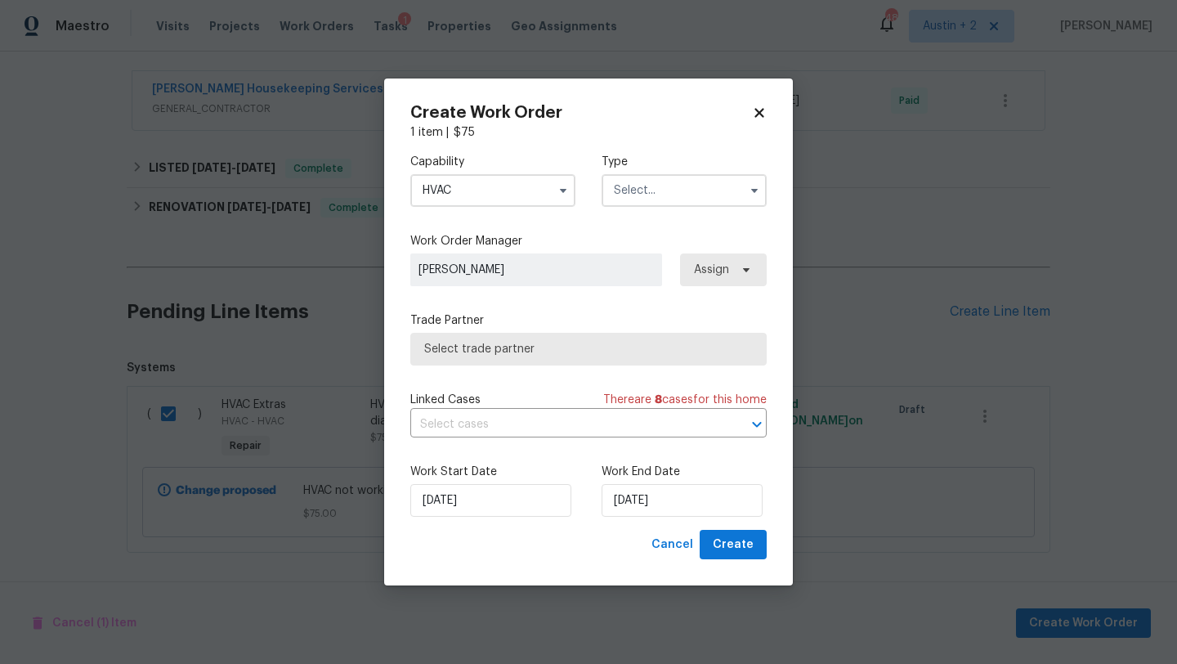
click at [676, 188] on input "text" at bounding box center [683, 190] width 165 height 33
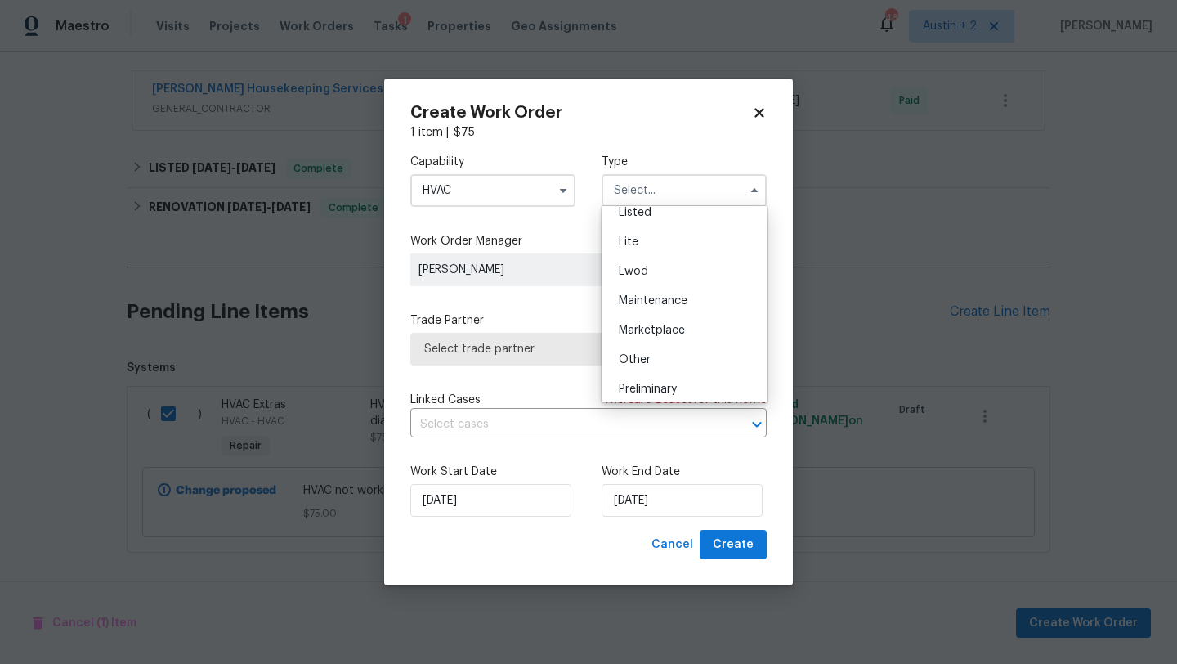
scroll to position [190, 0]
click at [661, 210] on div "Listed" at bounding box center [684, 211] width 157 height 29
type input "Listed"
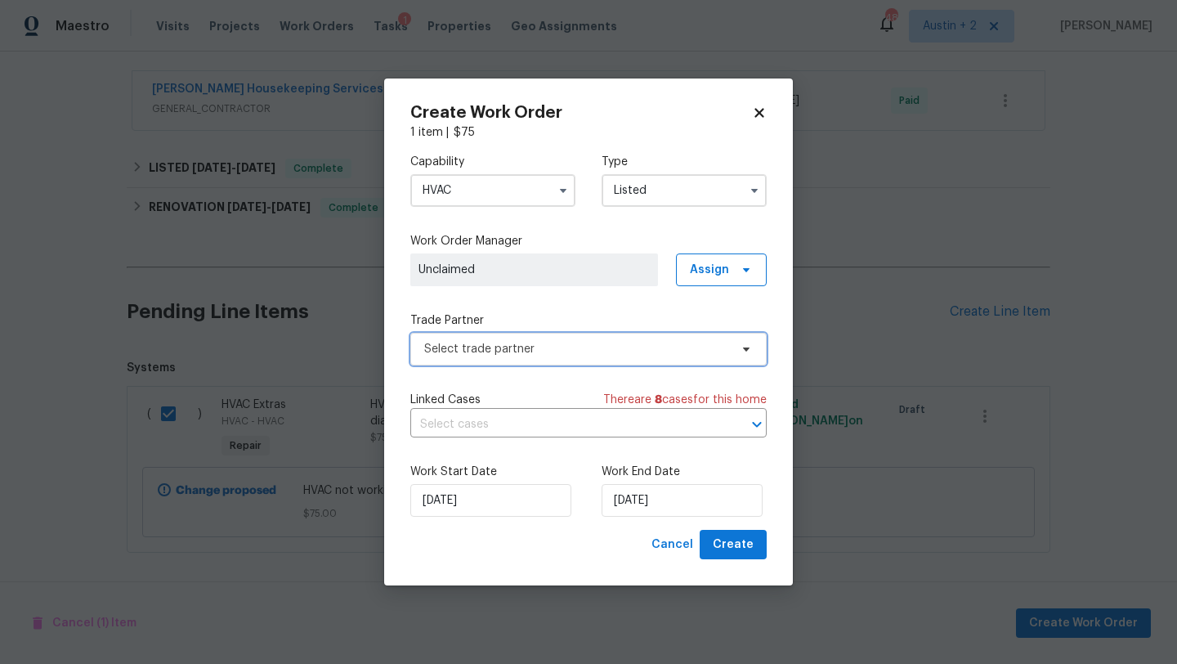
click at [533, 344] on span "Select trade partner" at bounding box center [576, 349] width 305 height 16
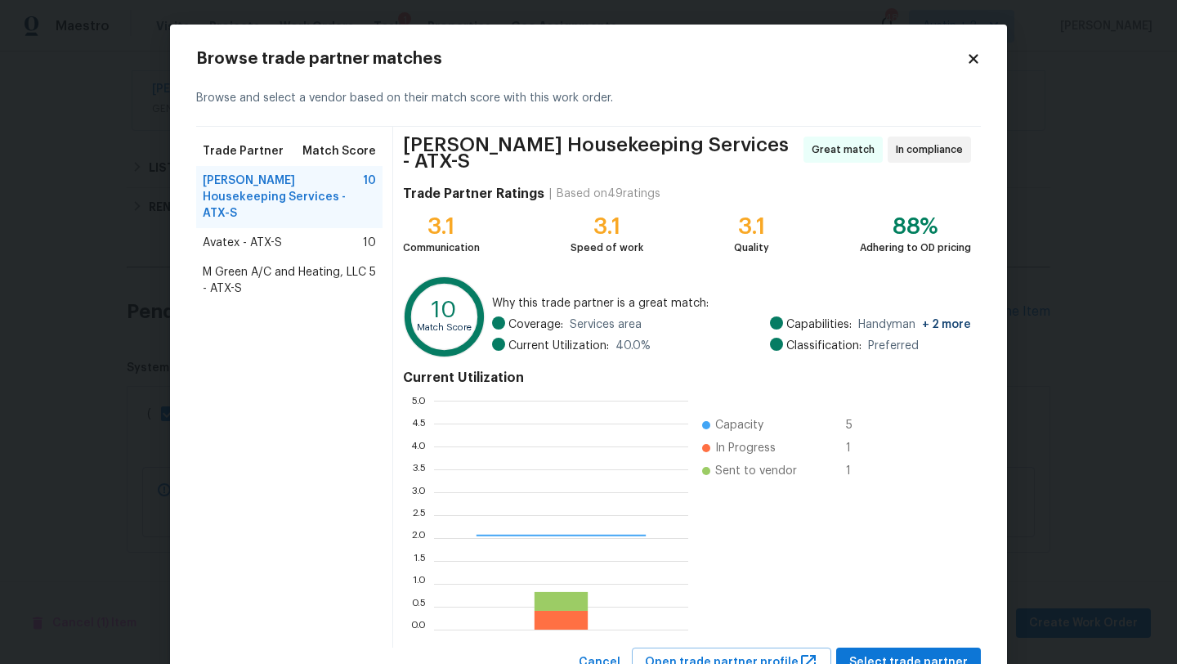
scroll to position [229, 254]
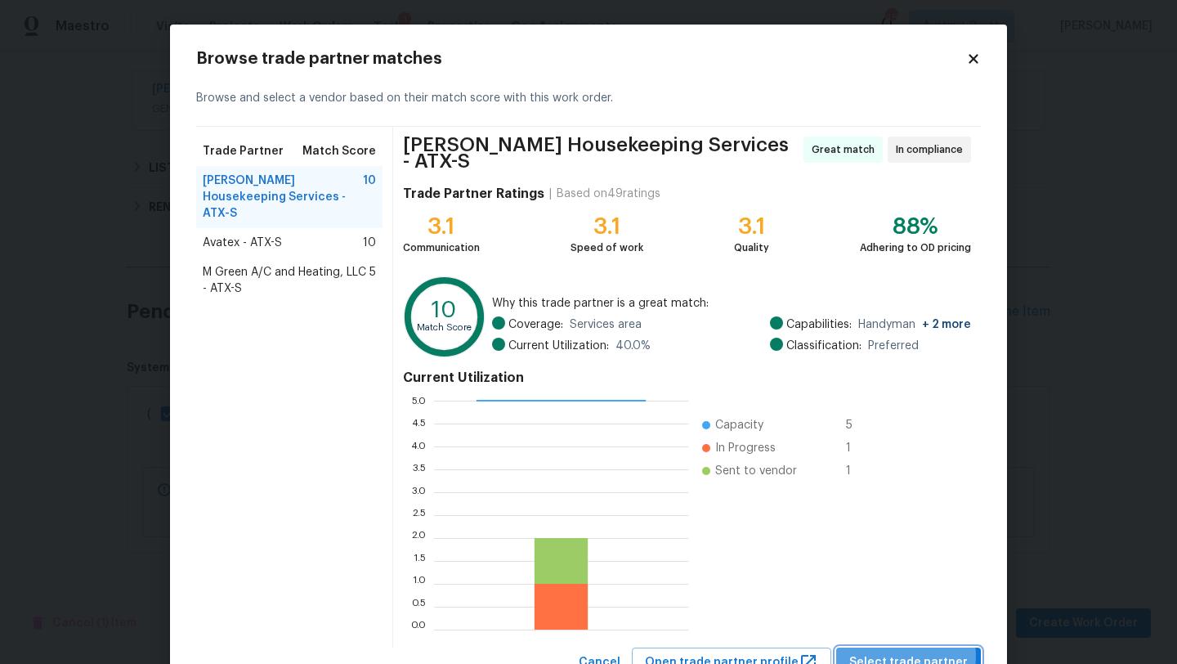
click at [902, 652] on span "Select trade partner" at bounding box center [908, 662] width 118 height 20
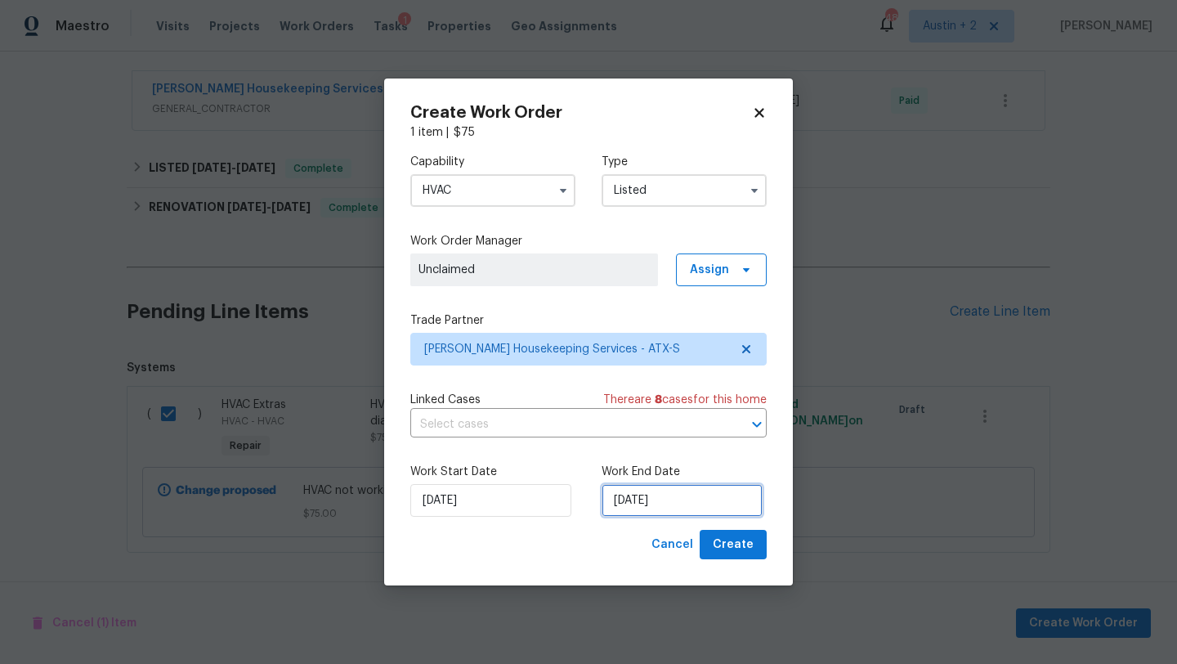
click at [702, 505] on input "[DATE]" at bounding box center [681, 500] width 161 height 33
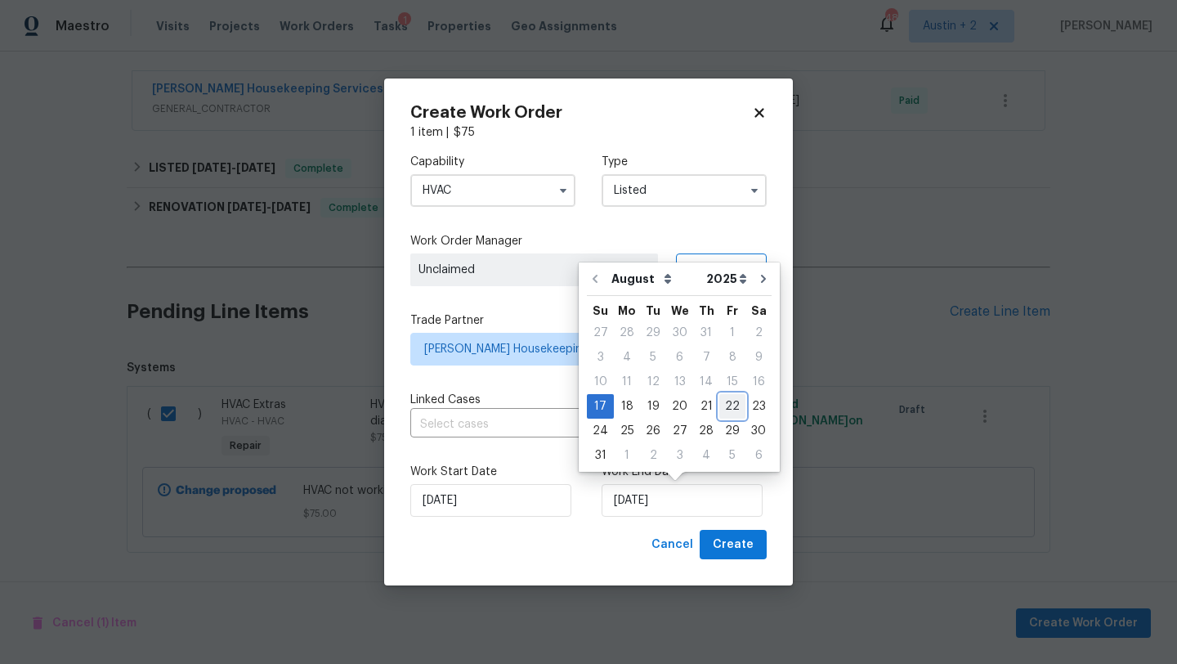
click at [725, 398] on div "22" at bounding box center [732, 406] width 26 height 23
type input "[DATE]"
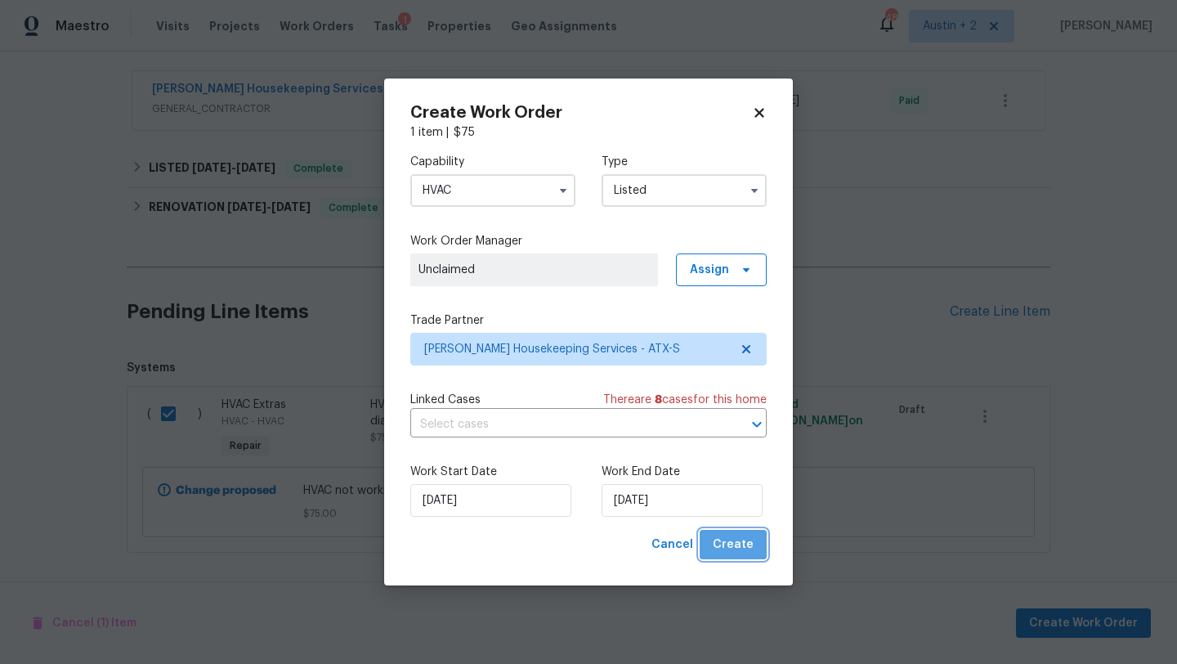
click at [748, 548] on span "Create" at bounding box center [733, 544] width 41 height 20
checkbox input "false"
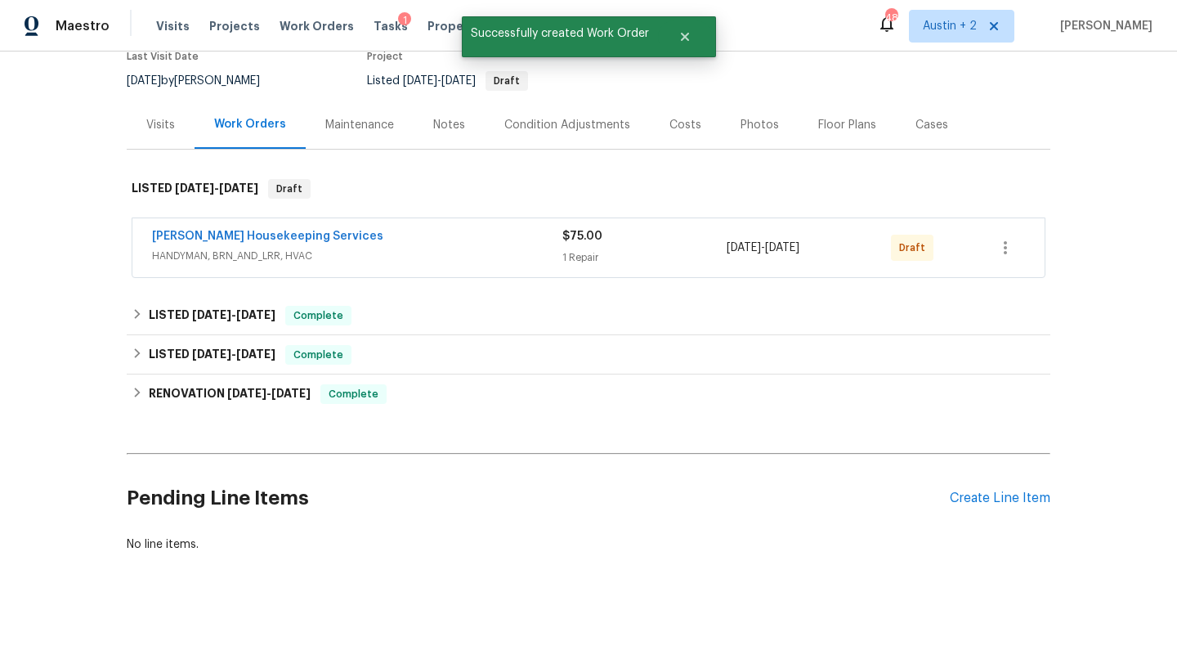
scroll to position [0, 0]
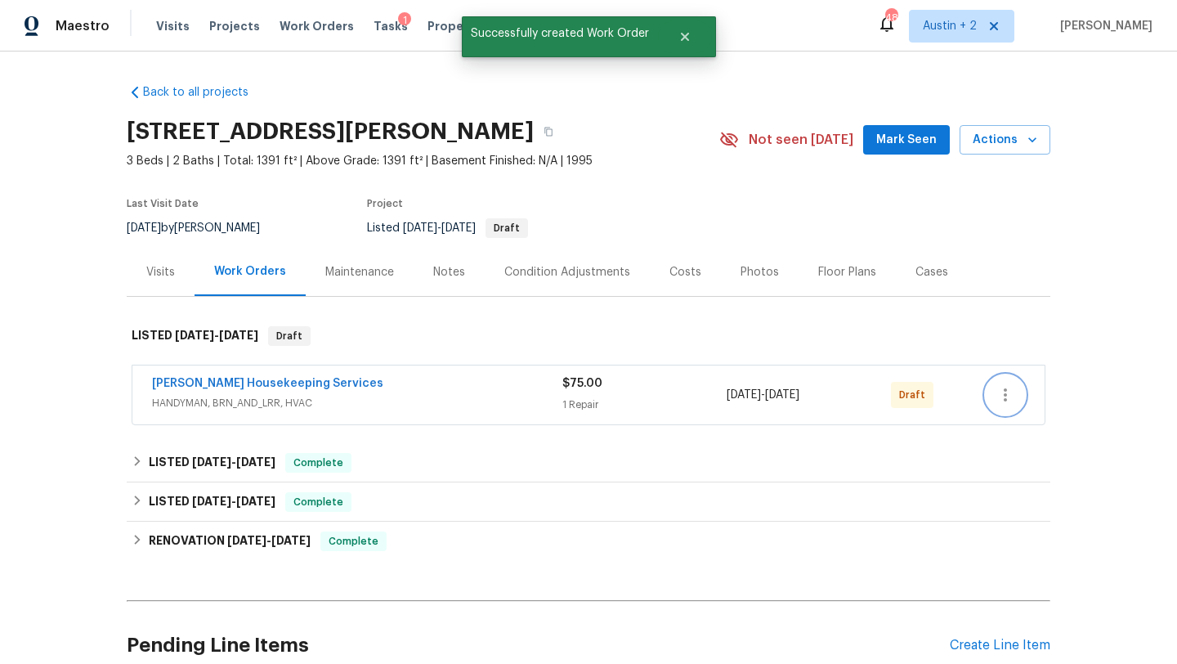
click at [1008, 390] on icon "button" at bounding box center [1005, 395] width 20 height 20
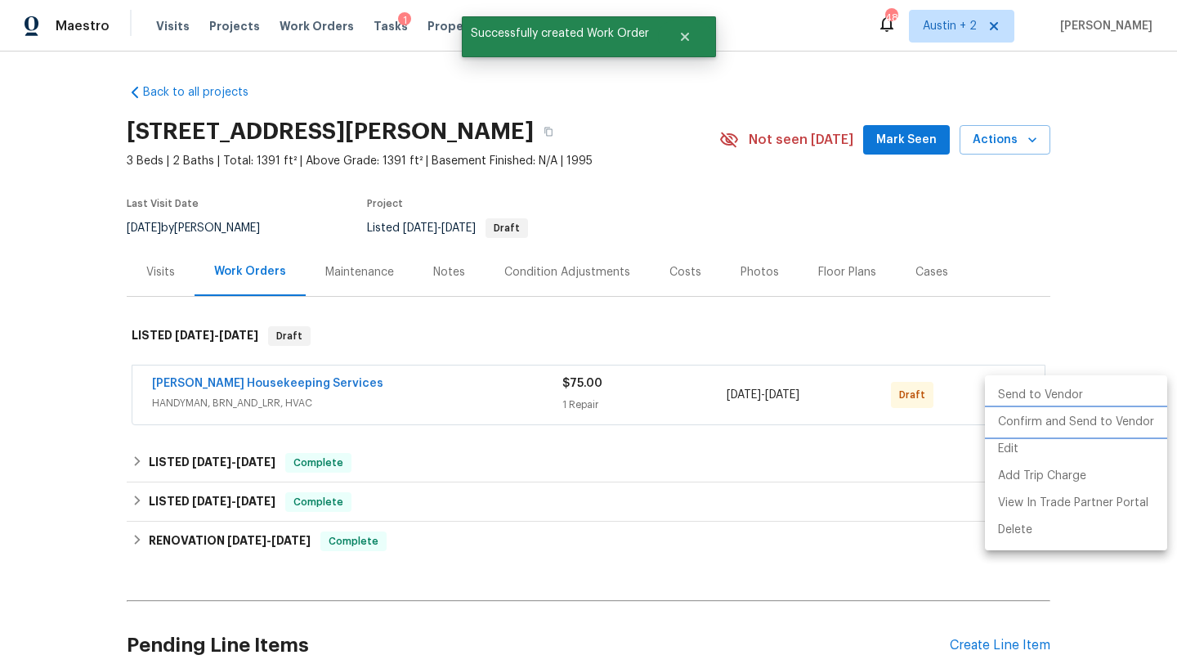
click at [1008, 418] on li "Confirm and Send to Vendor" at bounding box center [1076, 422] width 182 height 27
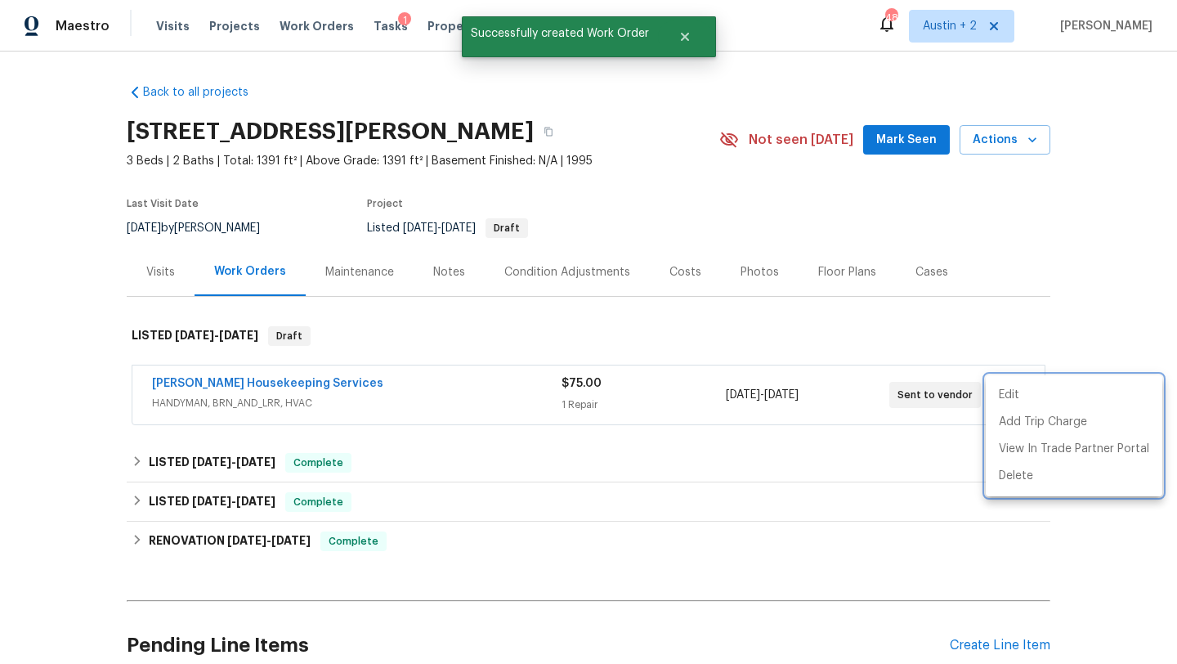
click at [906, 147] on div at bounding box center [588, 332] width 1177 height 664
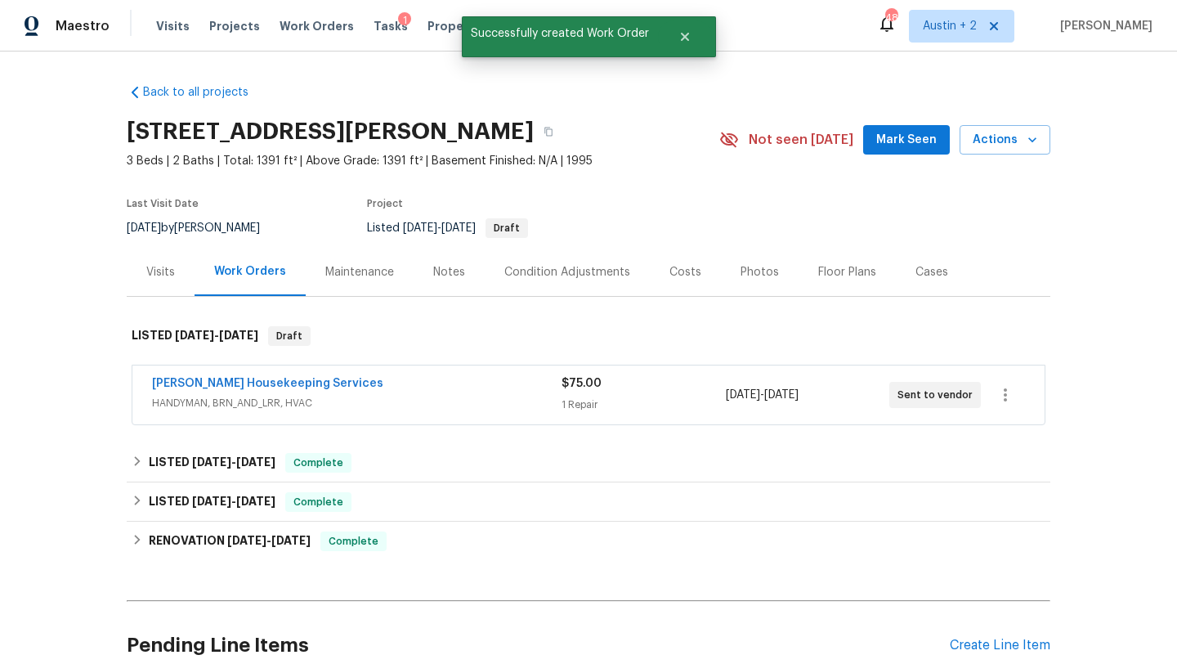
click at [896, 138] on span "Mark Seen" at bounding box center [906, 140] width 60 height 20
